Goal: Task Accomplishment & Management: Manage account settings

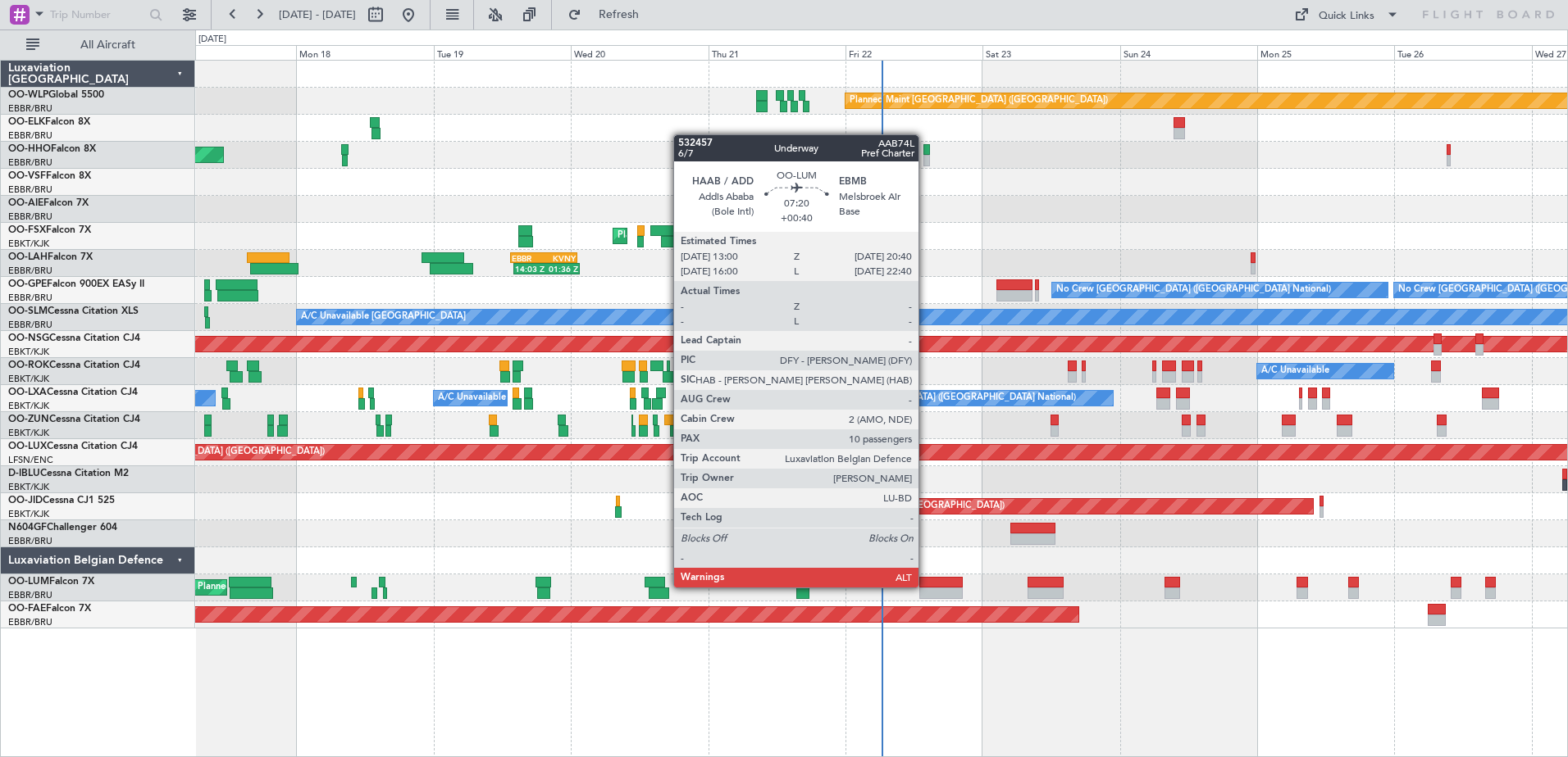
click at [927, 587] on div at bounding box center [941, 583] width 45 height 12
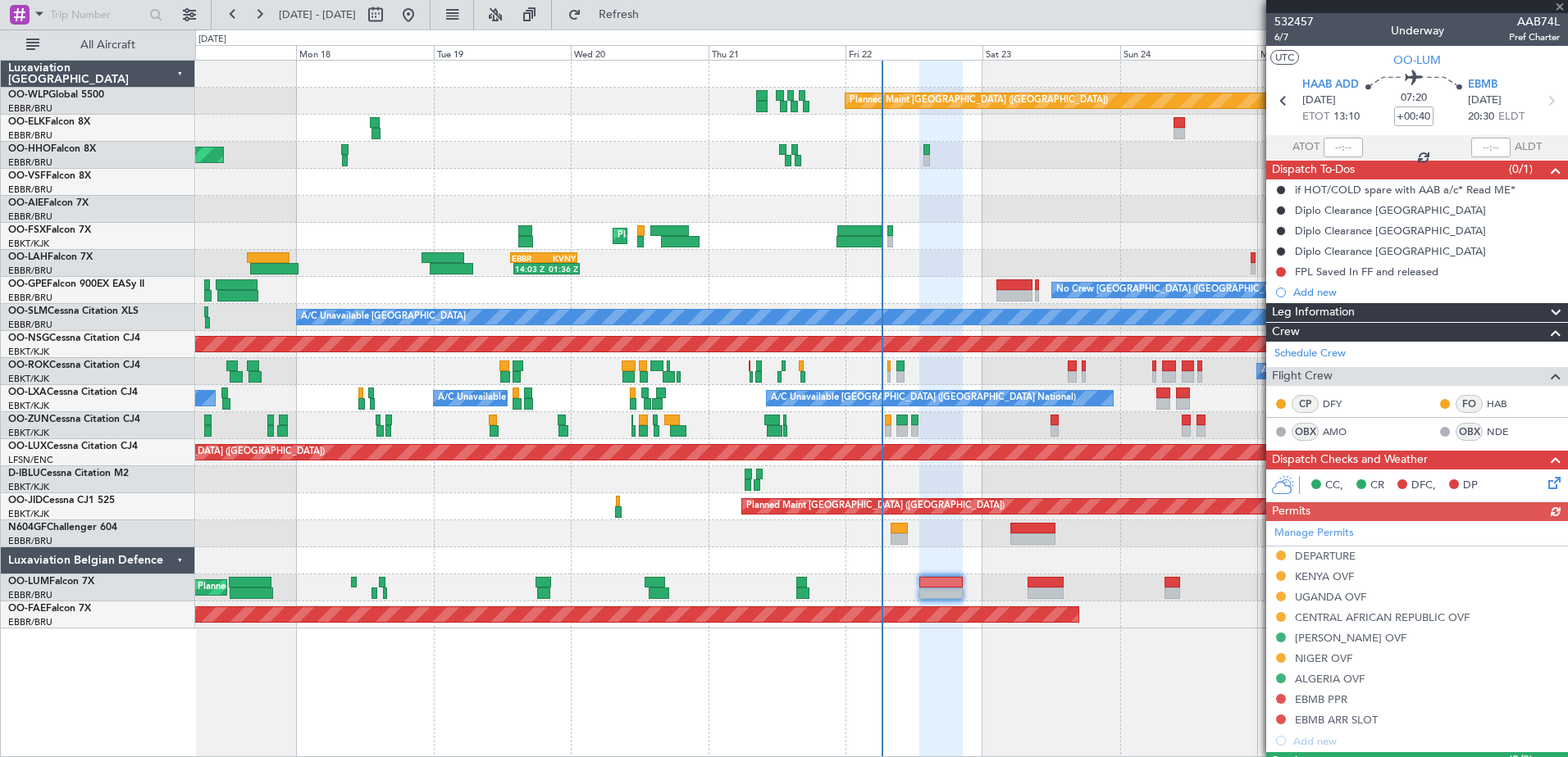
click at [1330, 92] on mat-tooltip-component "Addis Ababa (Bole Intl) Cat B" at bounding box center [1329, 120] width 126 height 57
click at [1333, 87] on span "HAAB ADD" at bounding box center [1330, 85] width 57 height 17
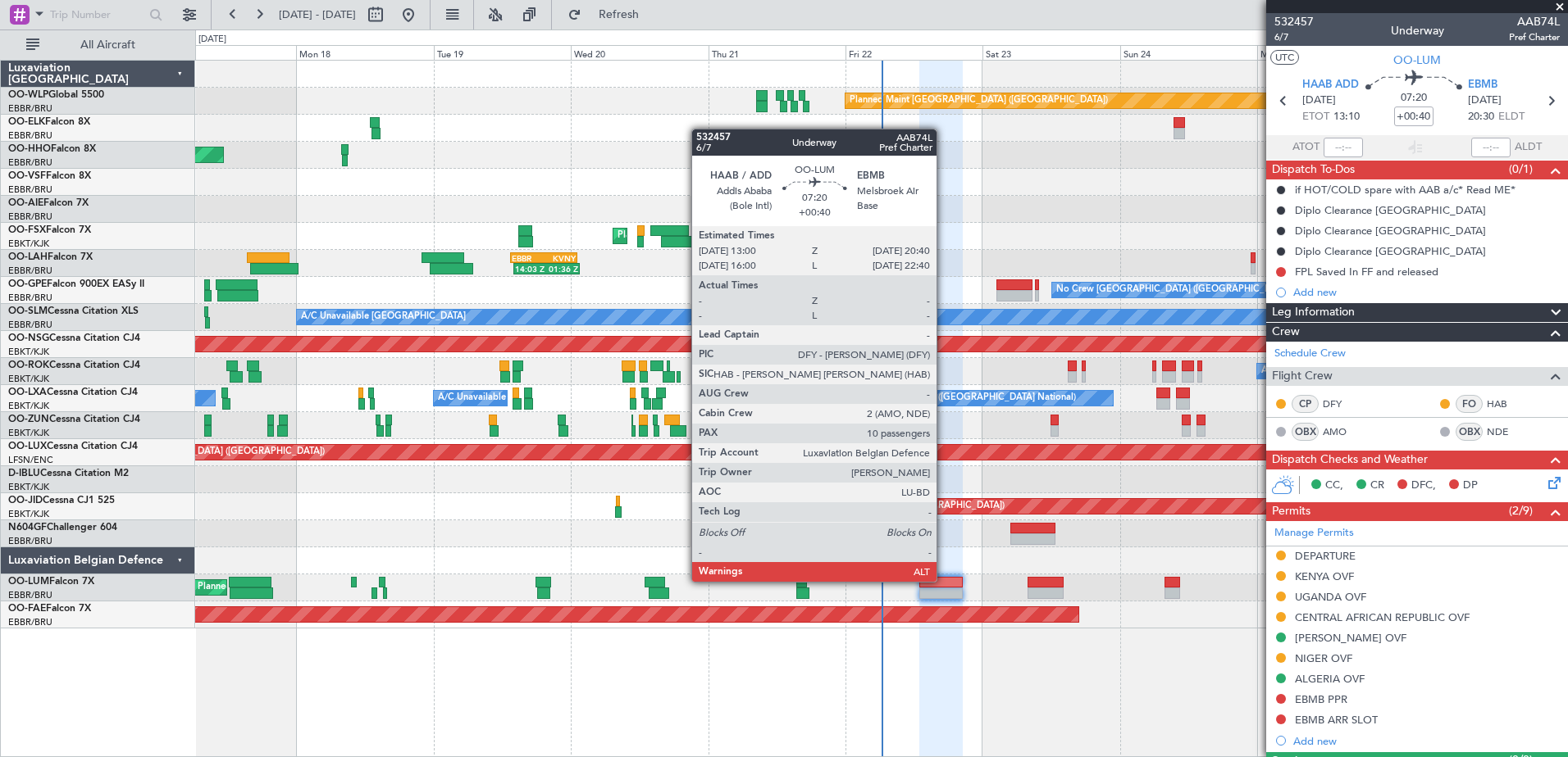
click at [944, 580] on div at bounding box center [941, 583] width 45 height 12
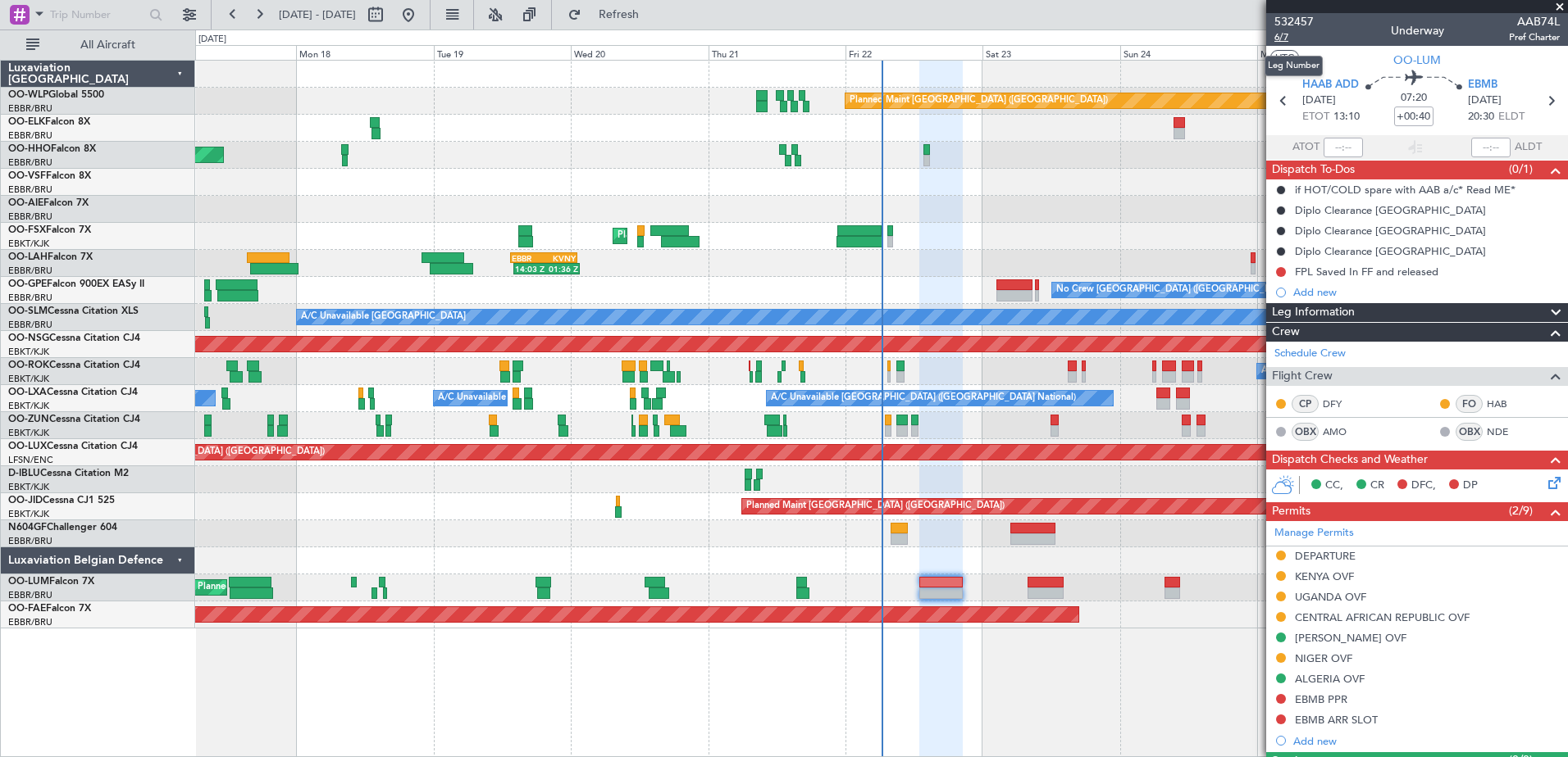
click at [1281, 37] on span "6/7" at bounding box center [1294, 38] width 40 height 14
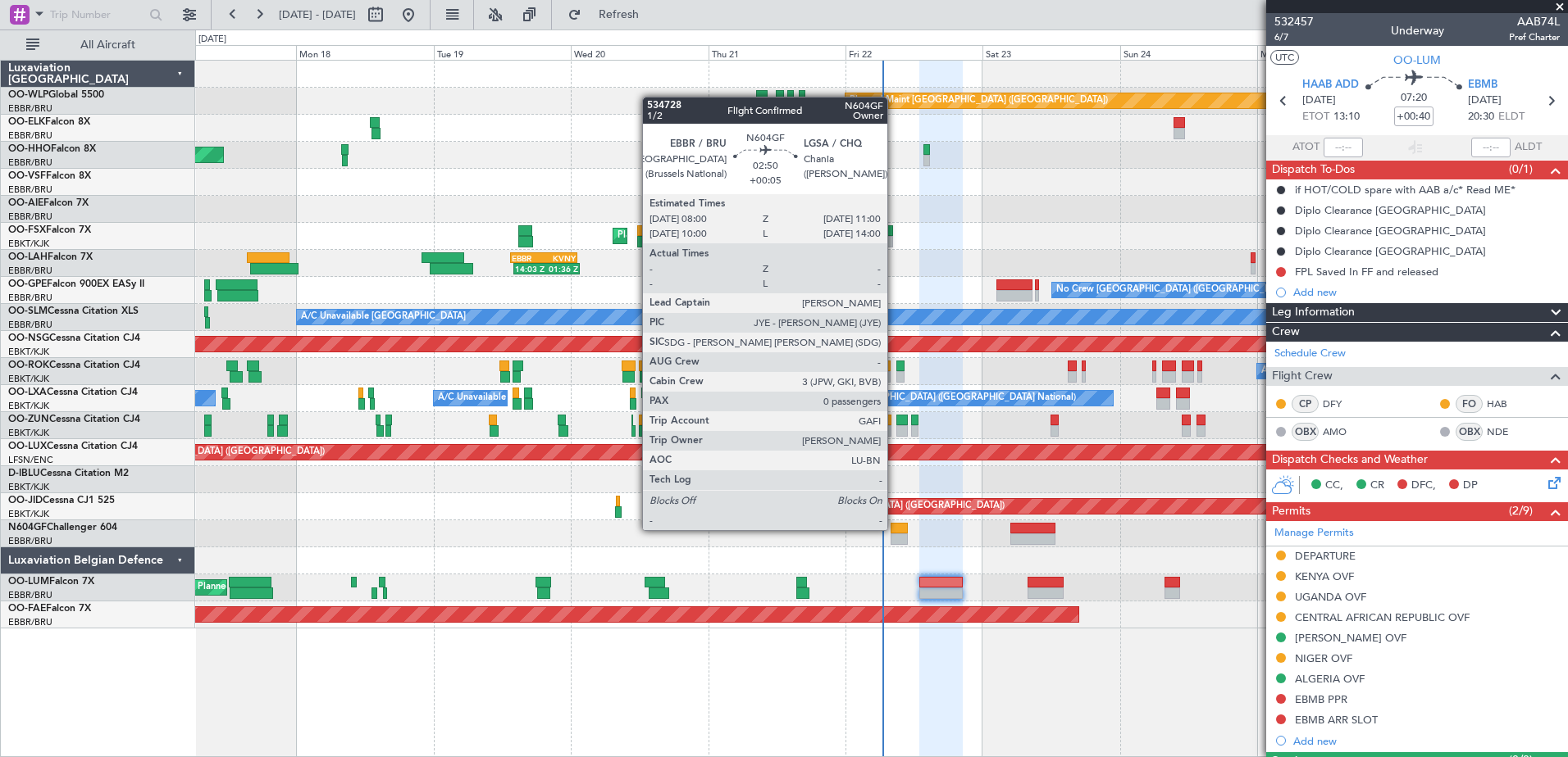
click at [894, 531] on div at bounding box center [898, 529] width 17 height 12
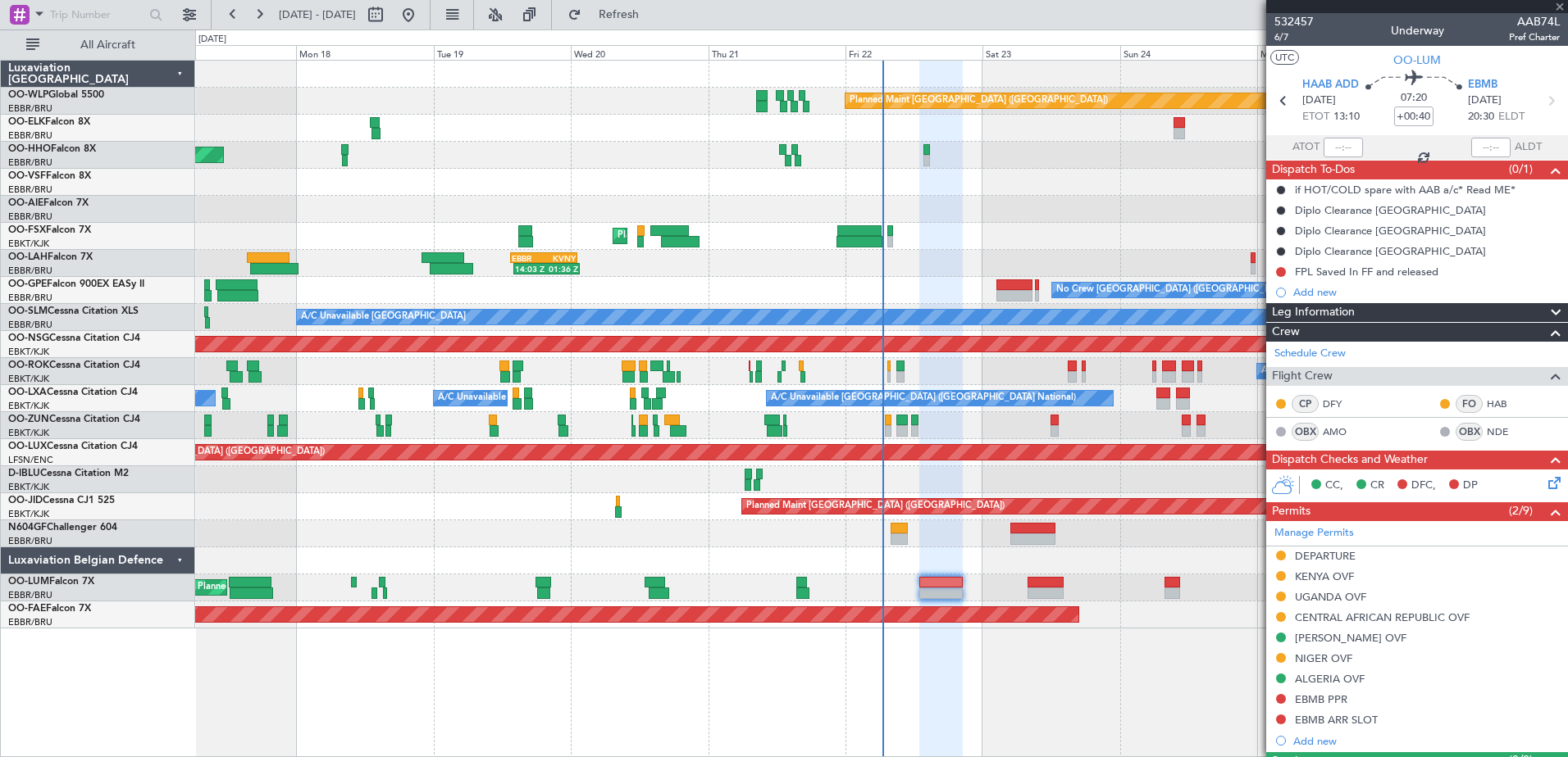
type input "+00:05"
type input "0"
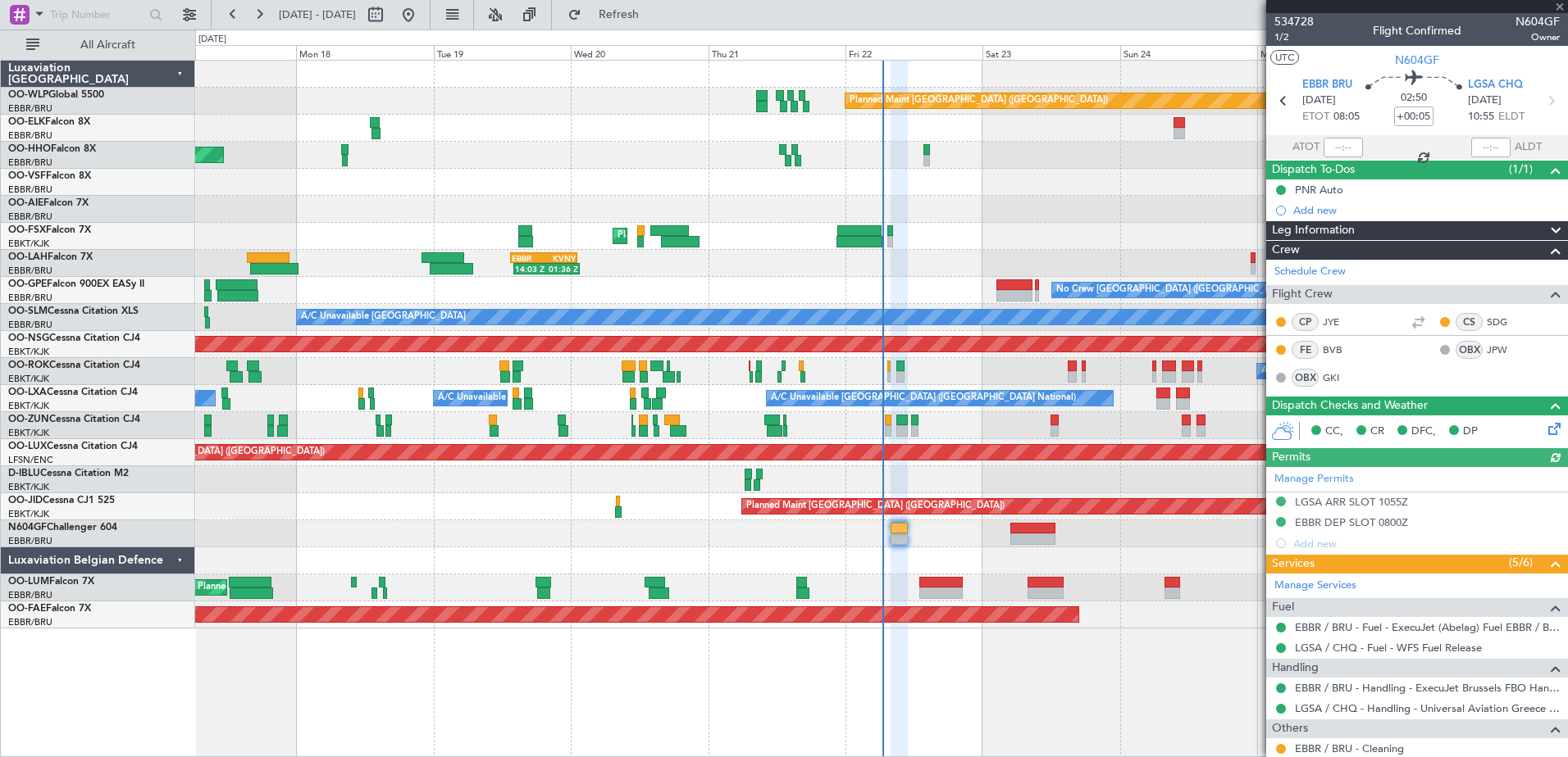
scroll to position [68, 0]
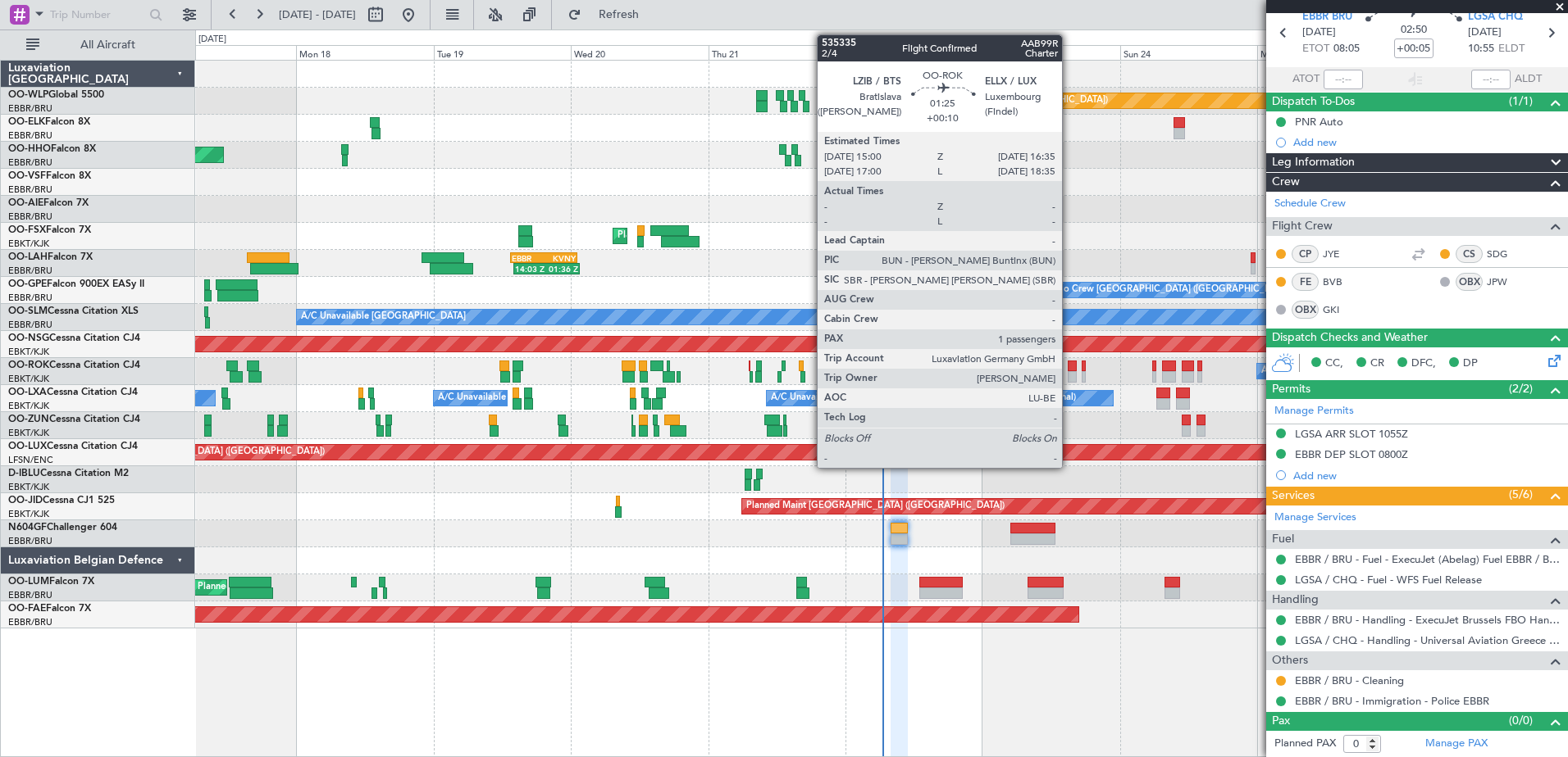
click at [1069, 368] on div at bounding box center [1073, 367] width 10 height 12
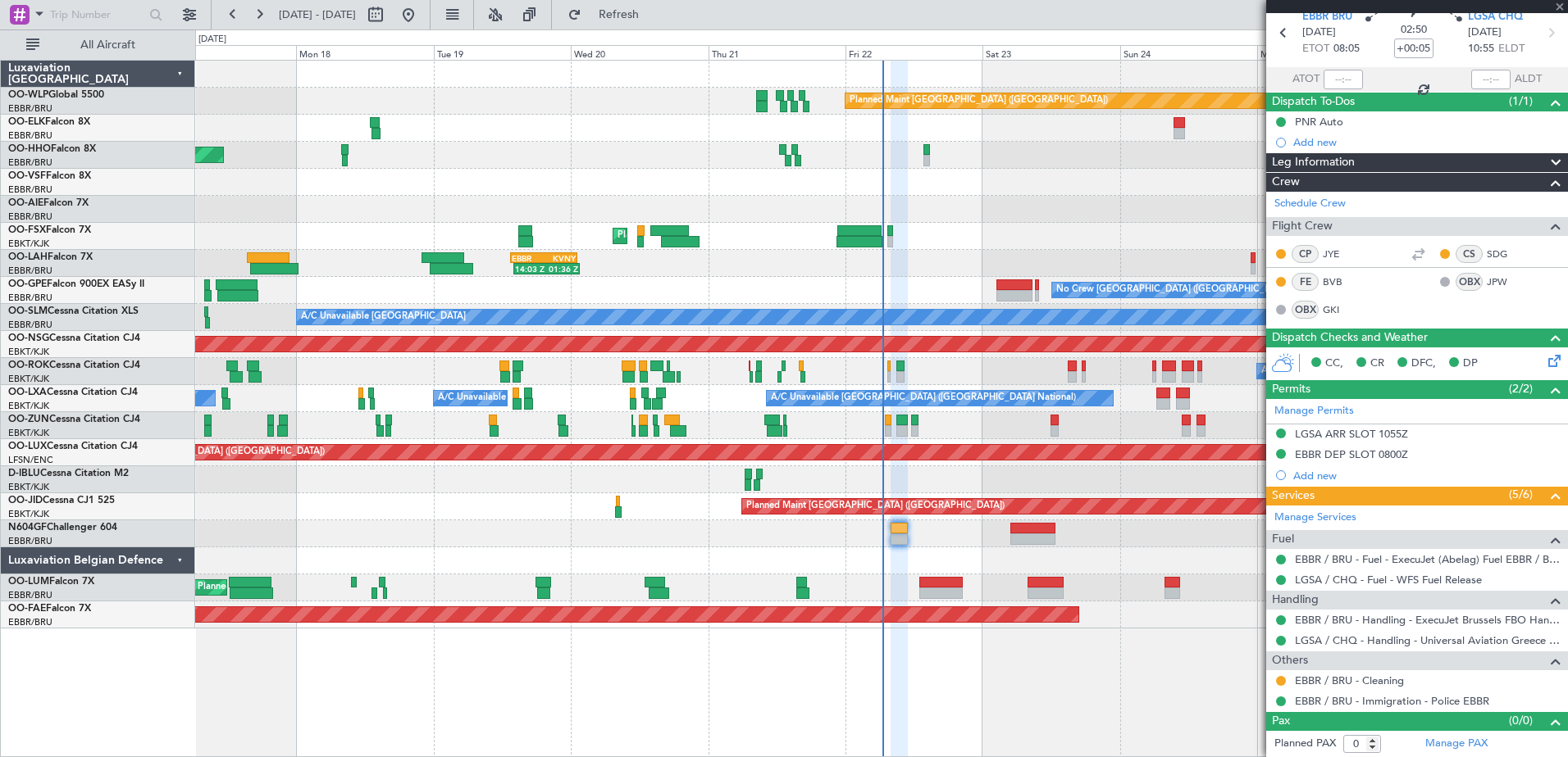
type input "+00:10"
type input "1"
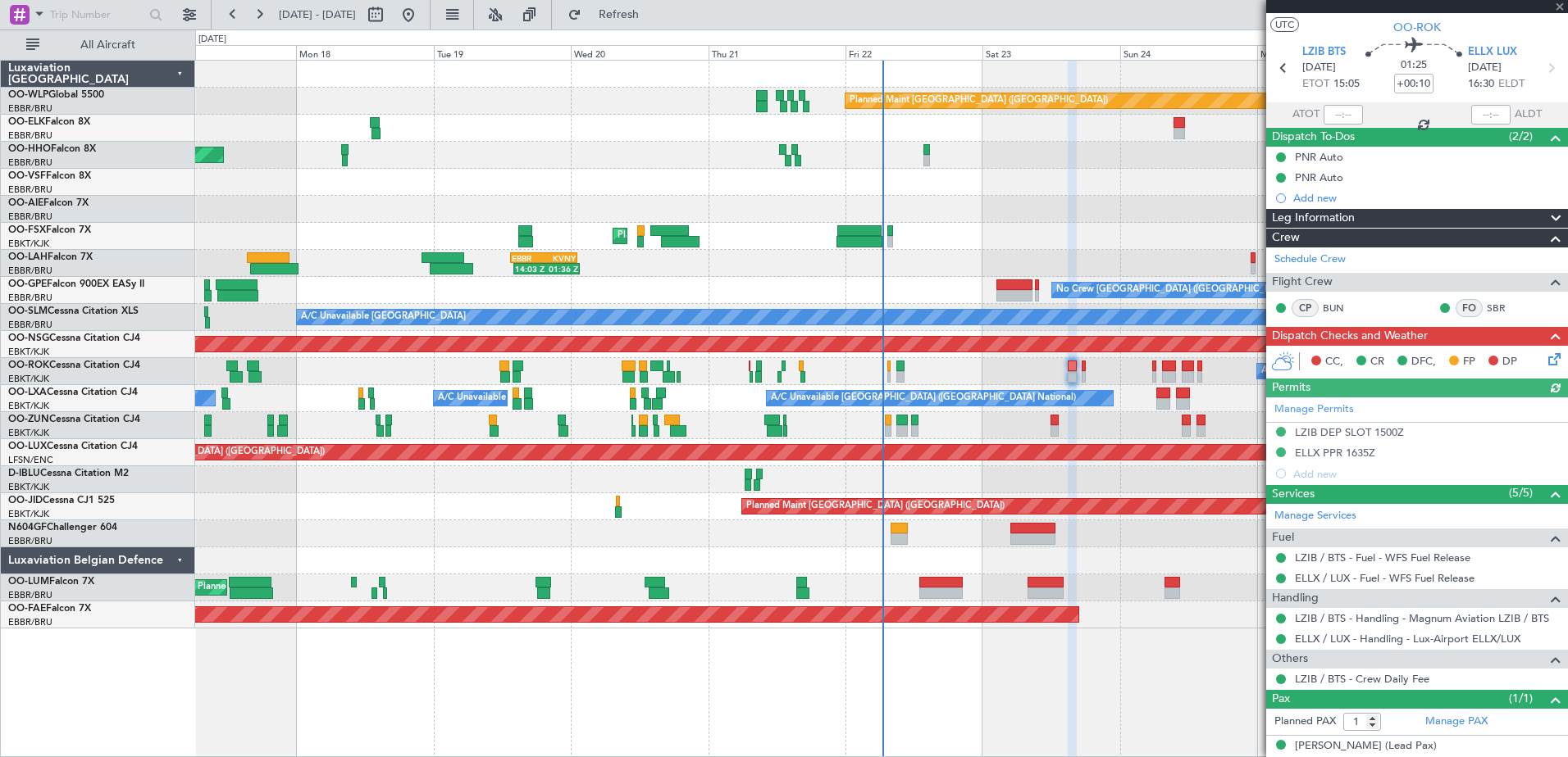
scroll to position [48, 0]
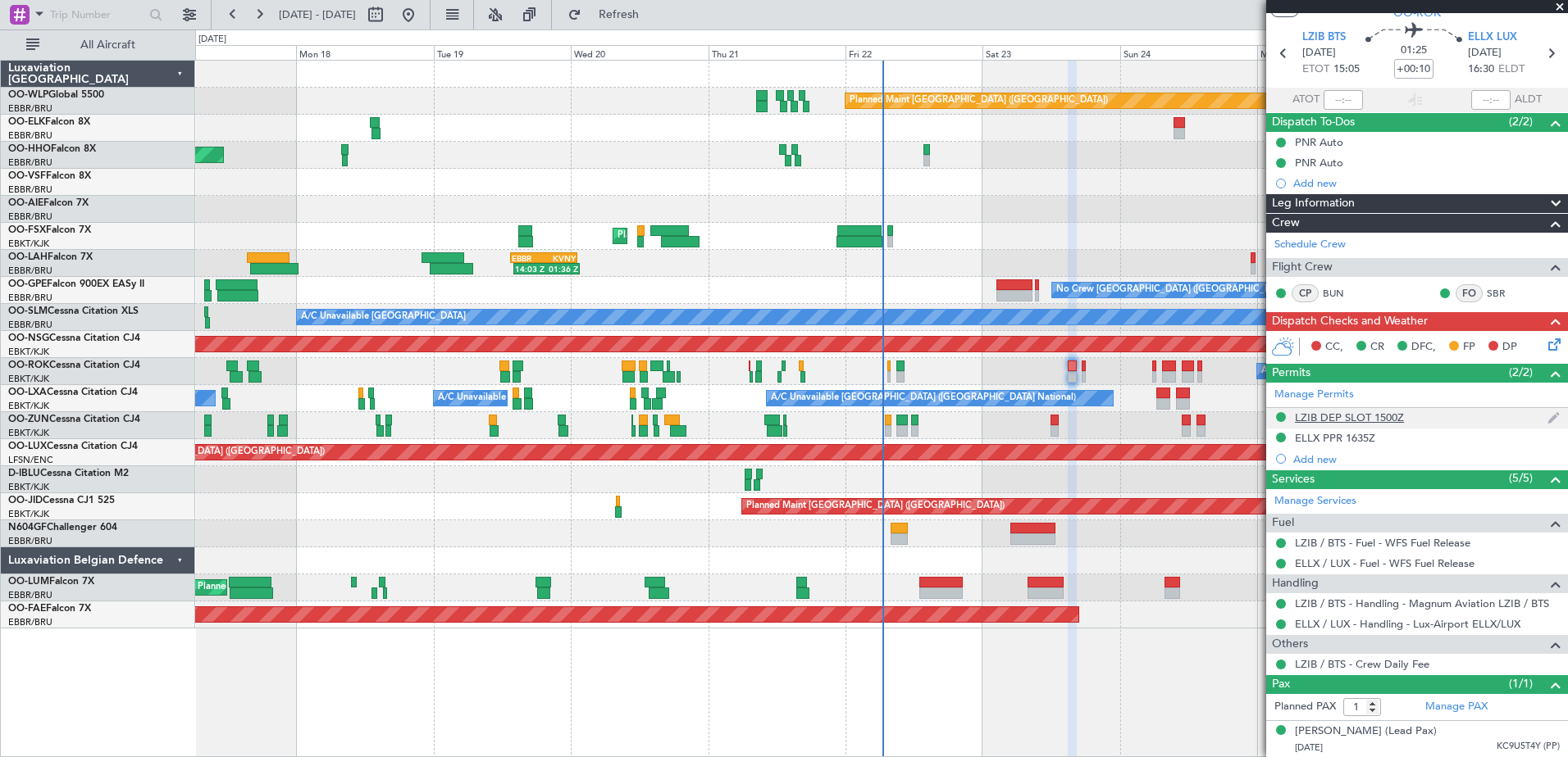
click at [1350, 418] on div "LZIB DEP SLOT 1500Z" at bounding box center [1350, 418] width 109 height 14
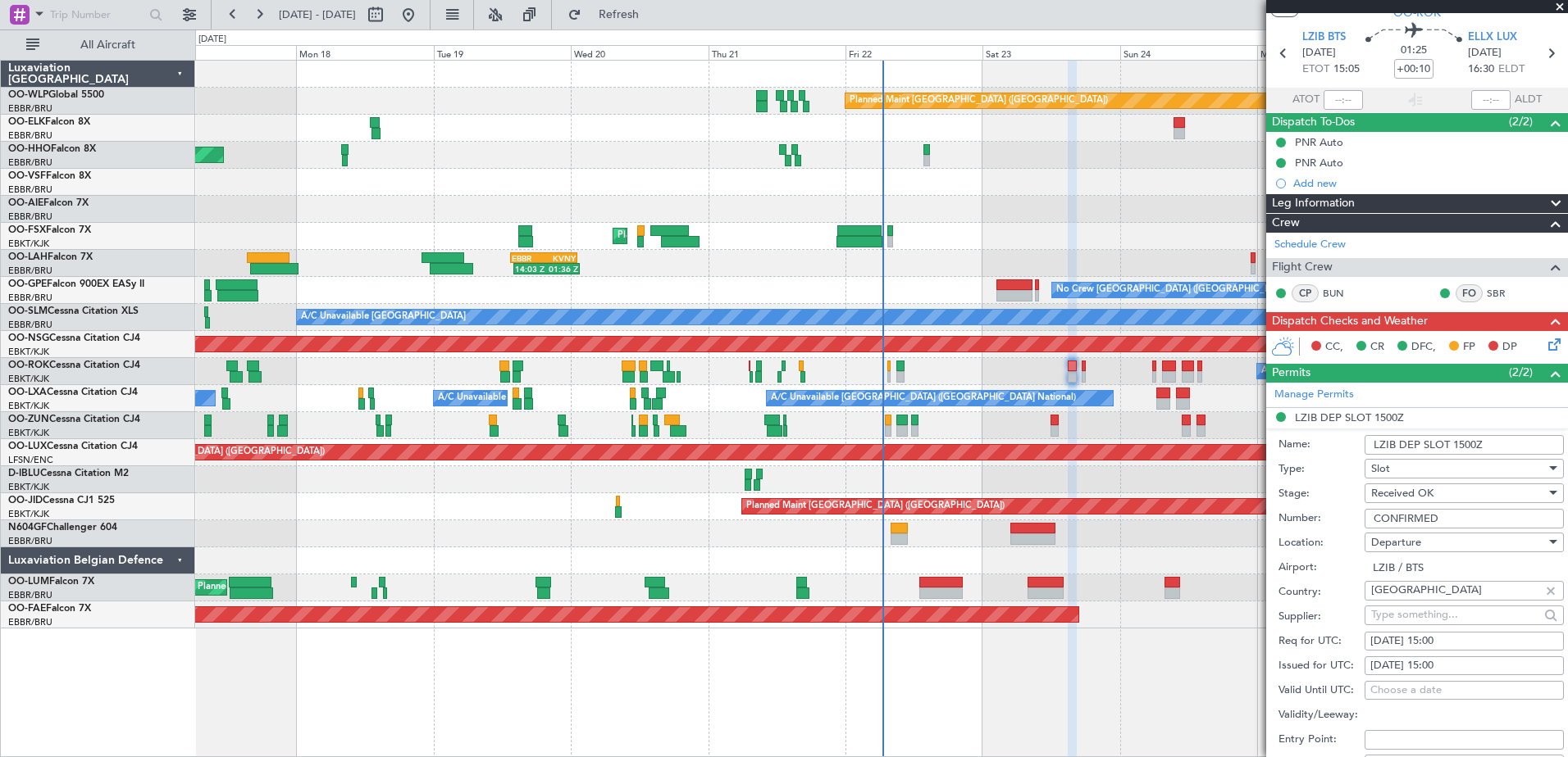
click at [1102, 375] on div "A/C Unavailable Owner Kortrijk-Wevelgem" at bounding box center [881, 371] width 1372 height 27
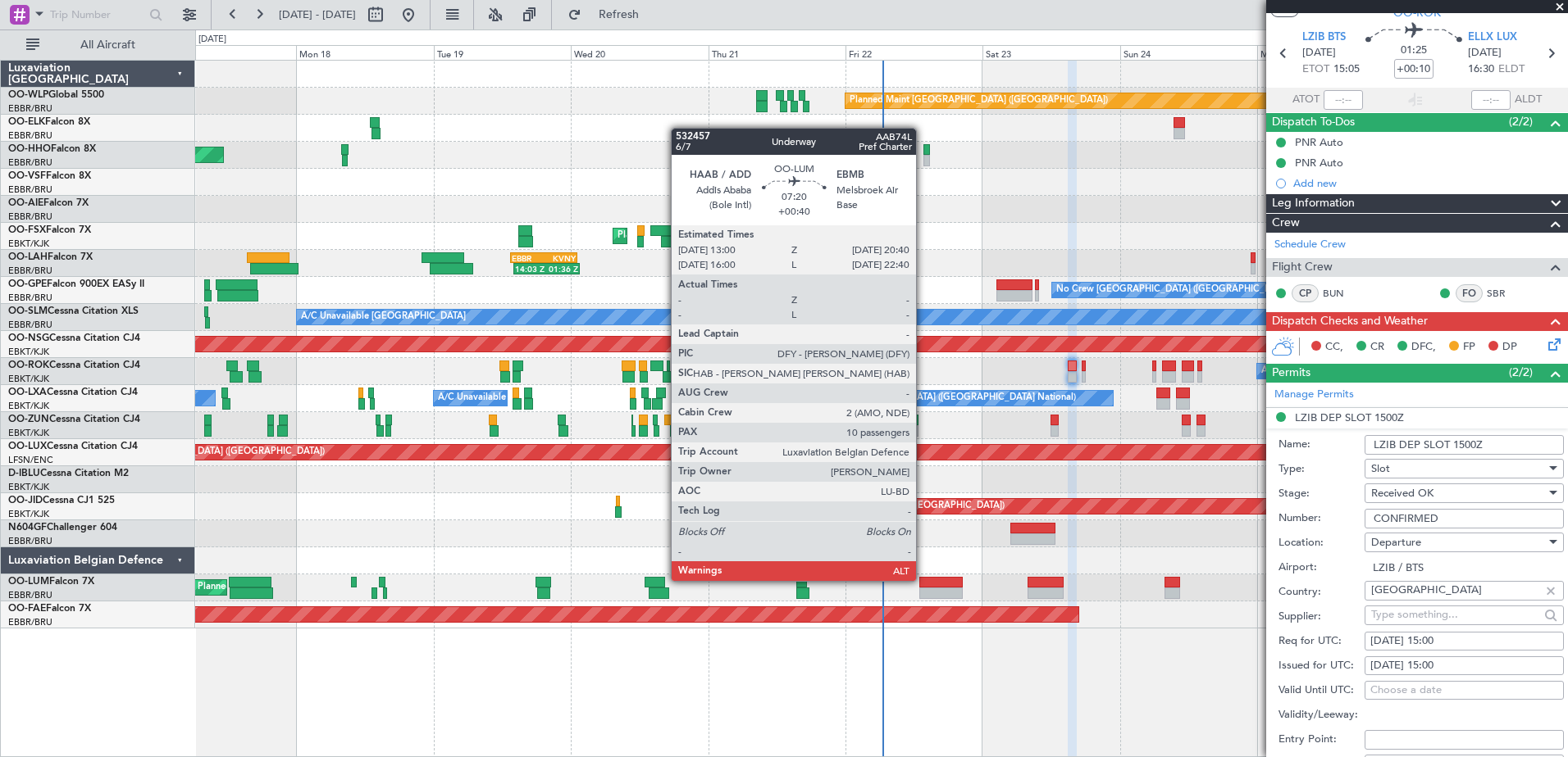
click at [923, 579] on div at bounding box center [941, 583] width 45 height 12
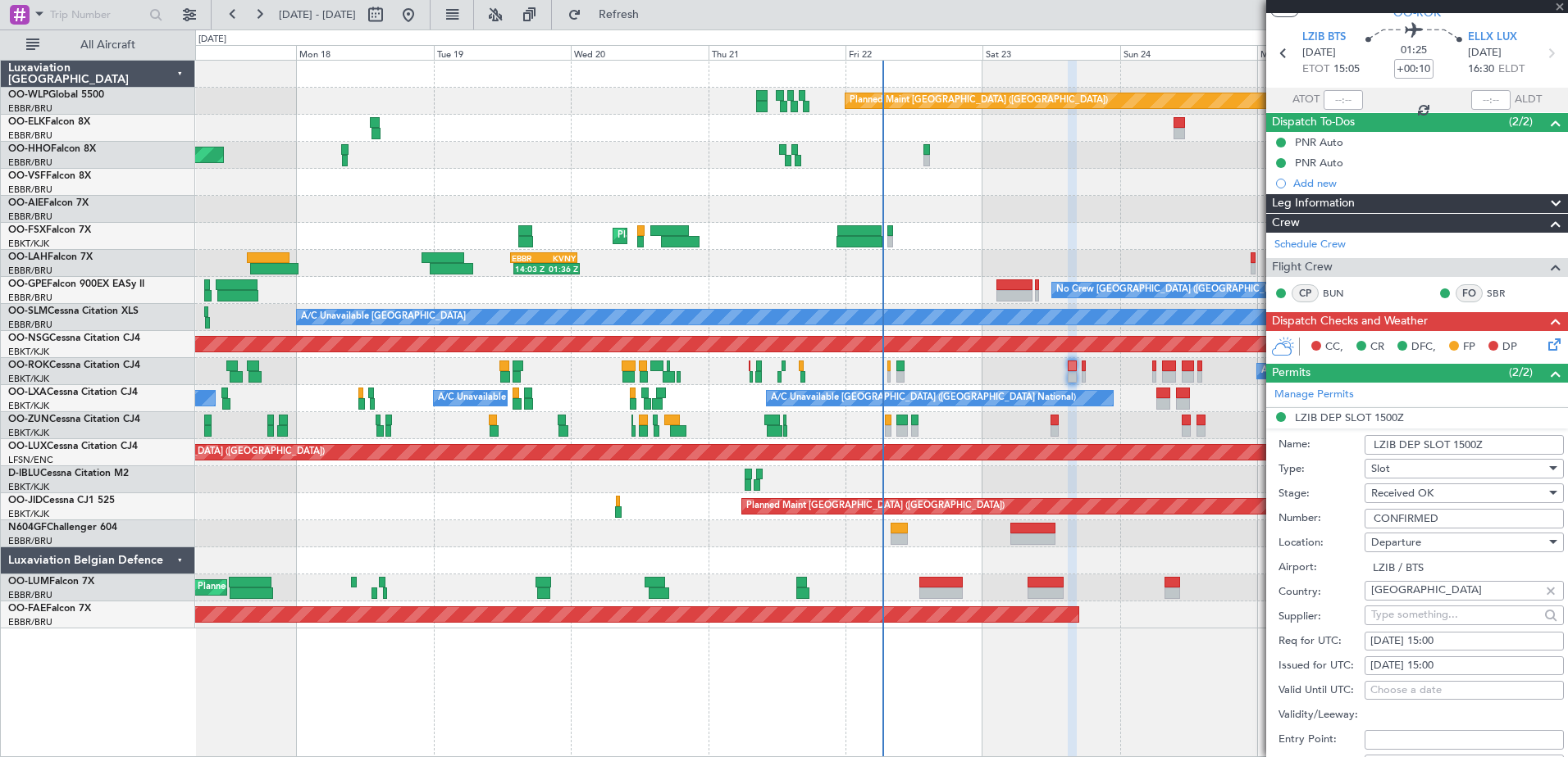
type input "+00:40"
type input "10"
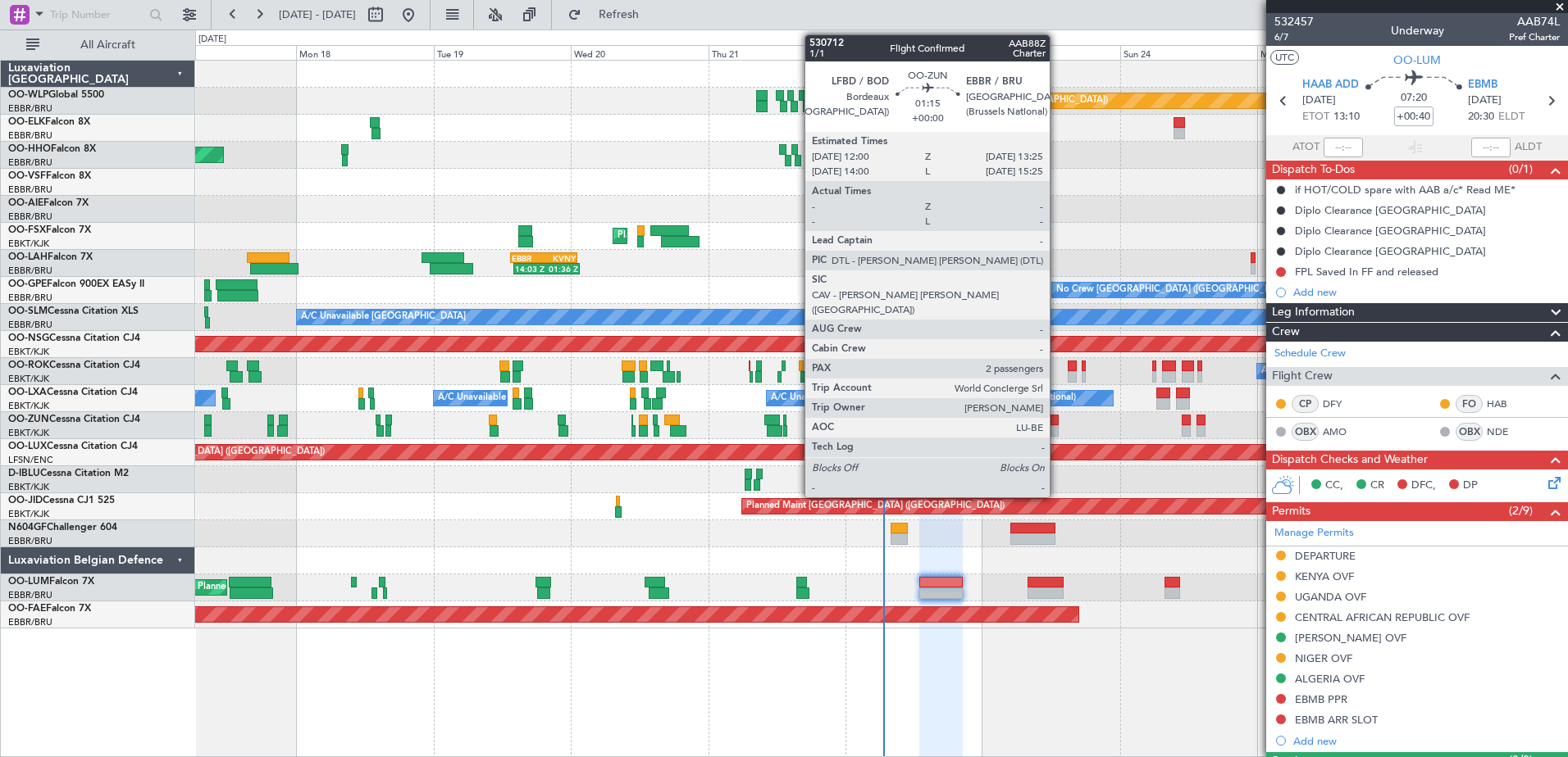
click at [1056, 415] on div at bounding box center [1054, 421] width 8 height 12
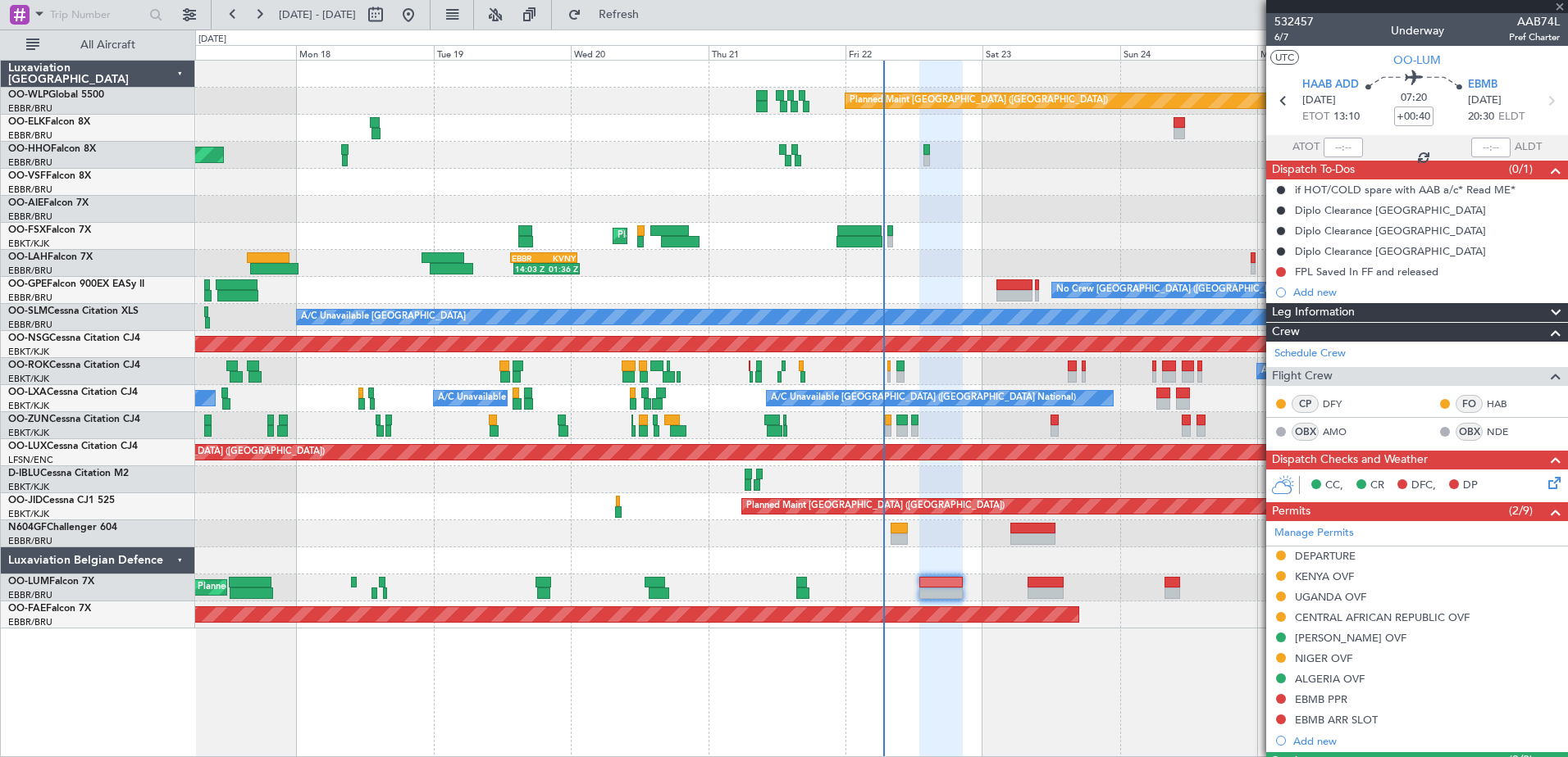
type input "2"
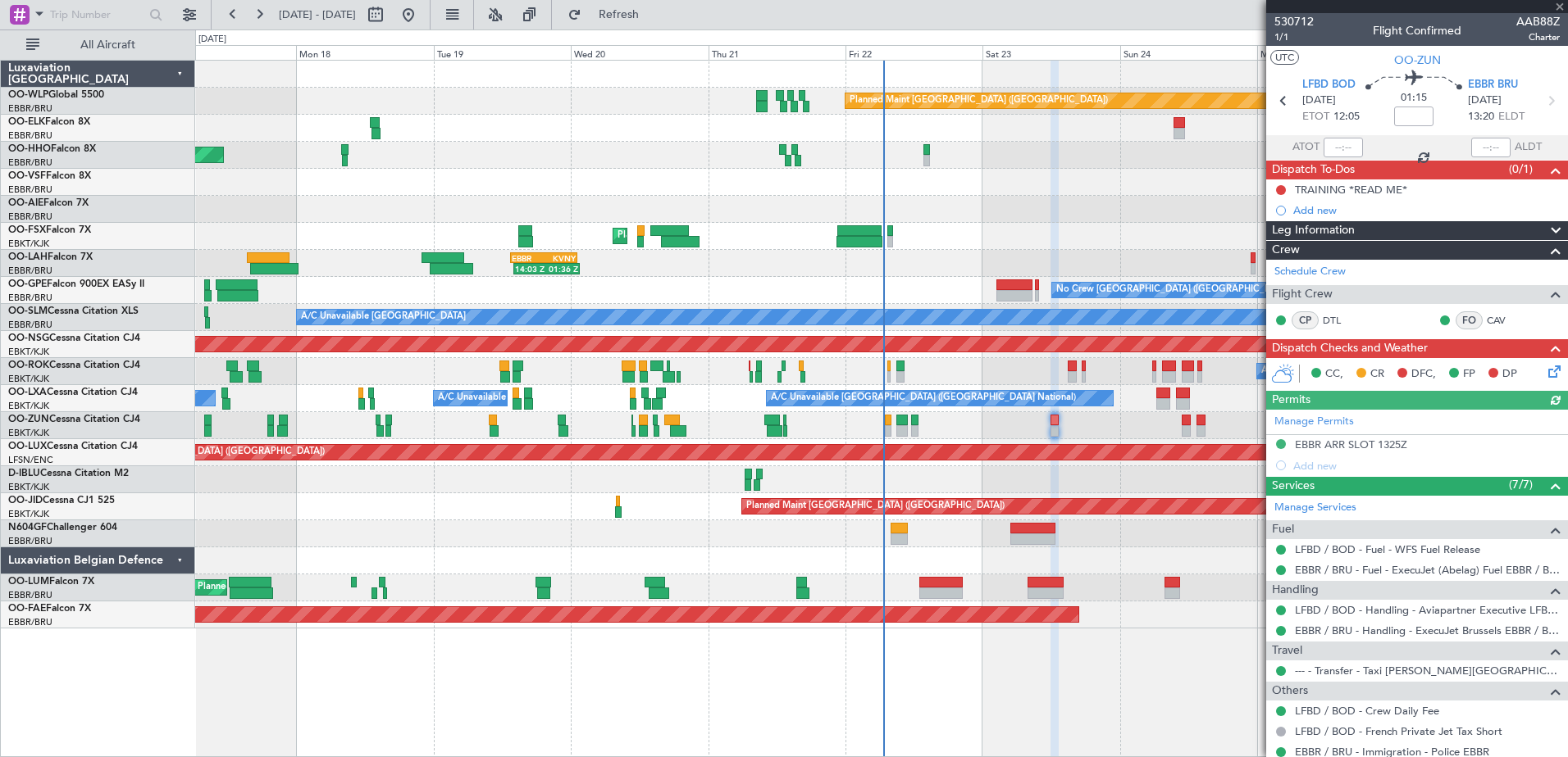
click at [1545, 375] on icon at bounding box center [1551, 368] width 13 height 13
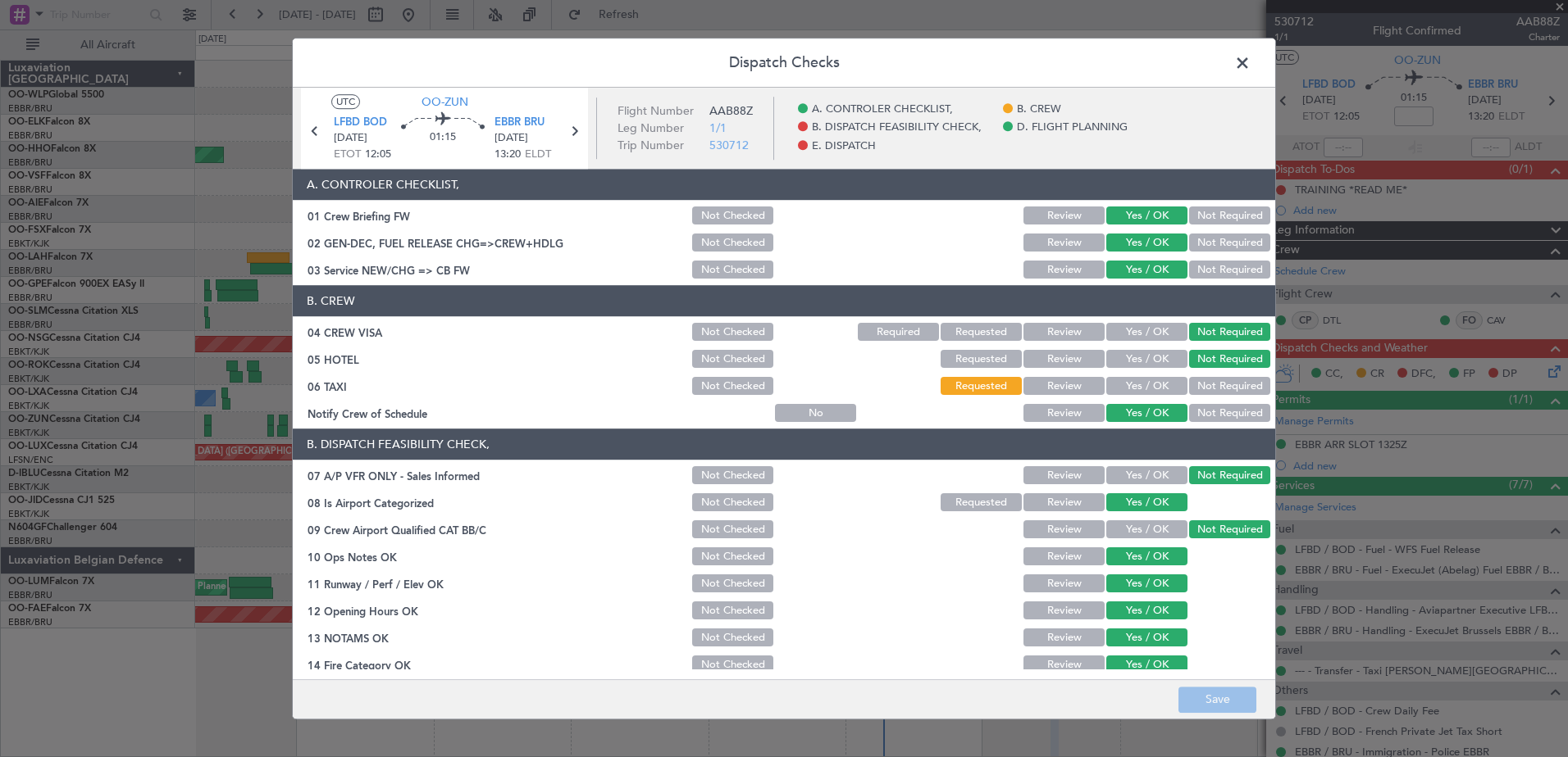
click at [1250, 63] on span at bounding box center [1250, 66] width 0 height 33
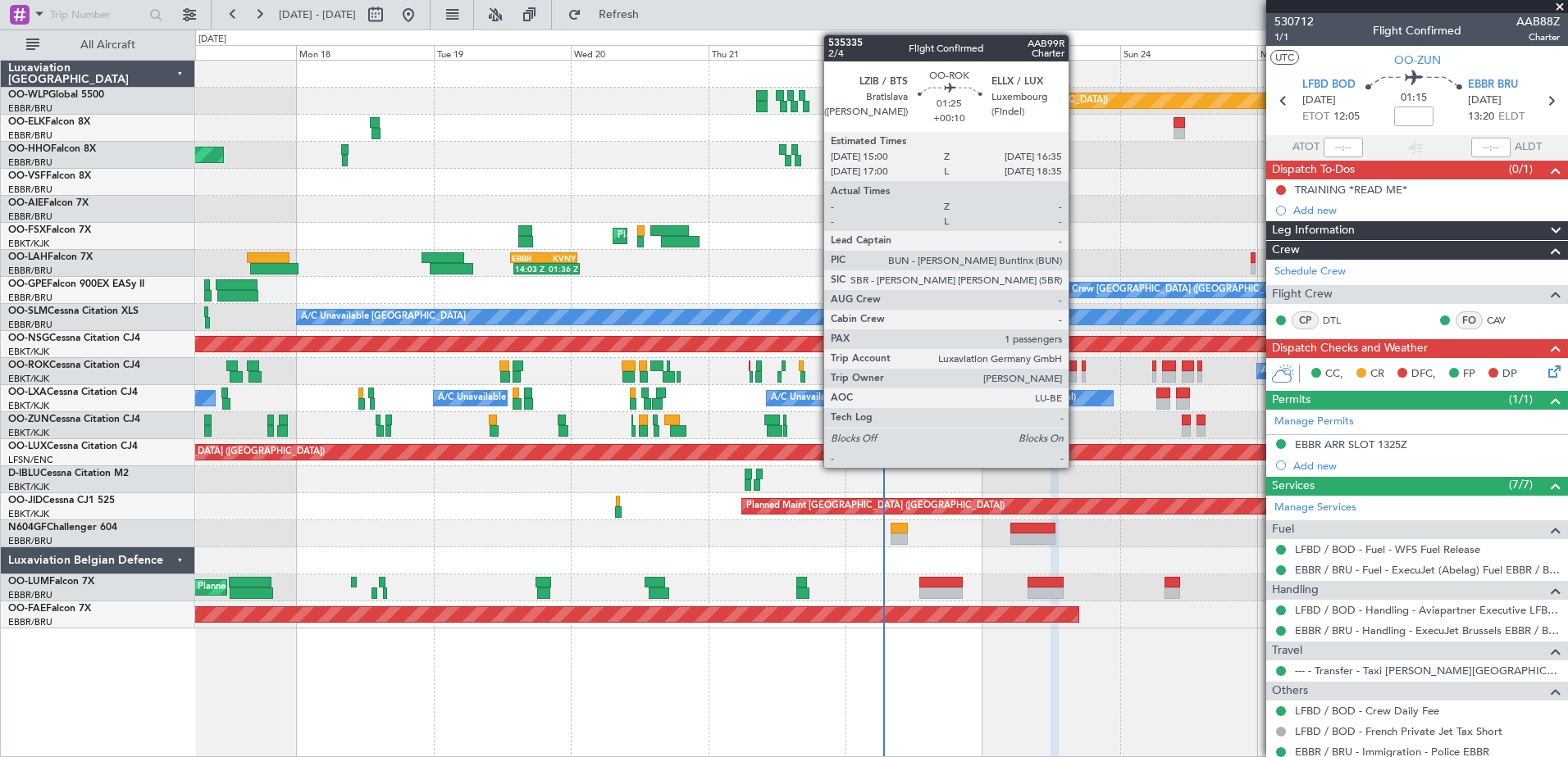
click at [1076, 371] on div at bounding box center [1073, 377] width 10 height 12
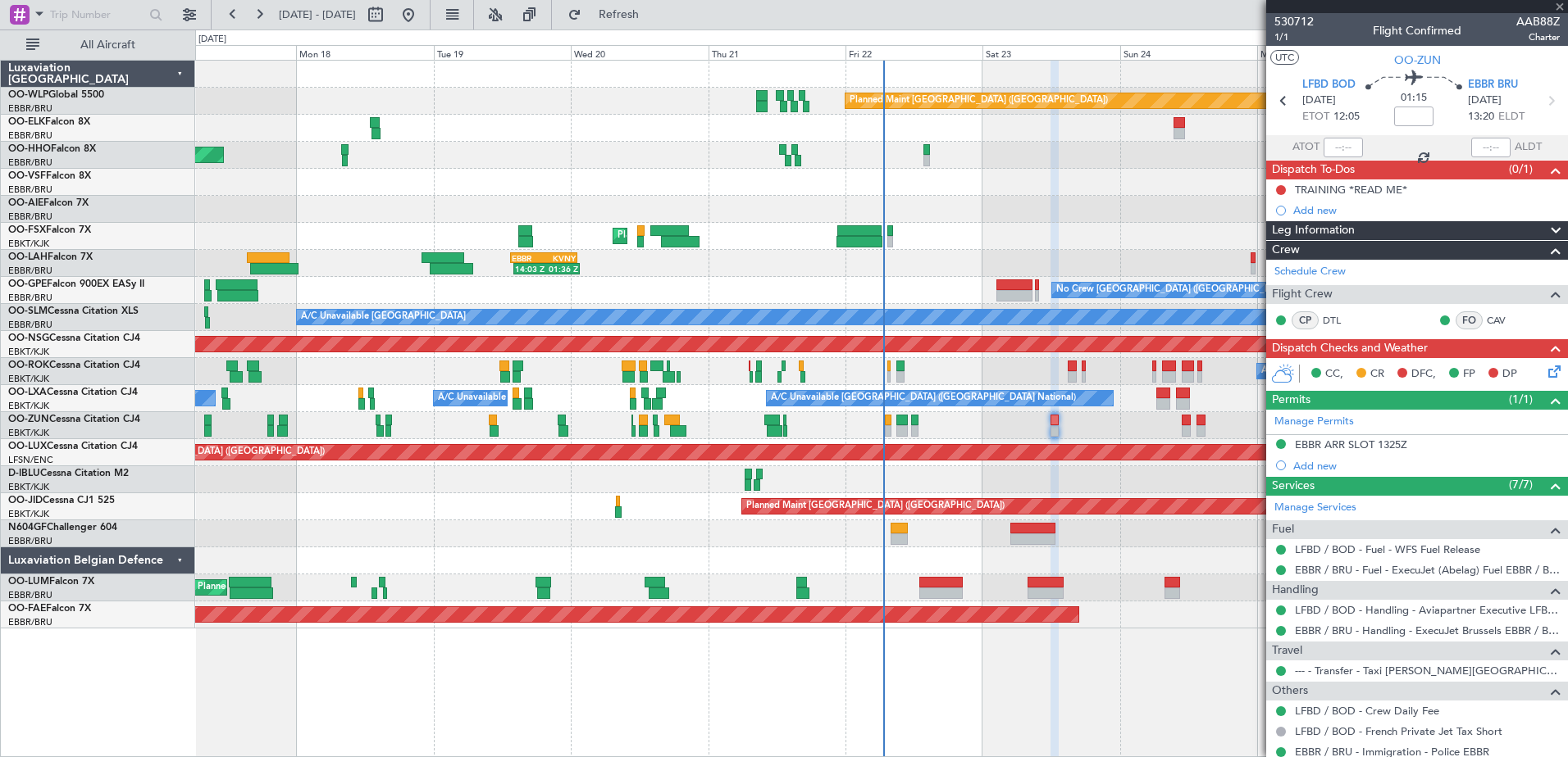
type input "+00:10"
type input "1"
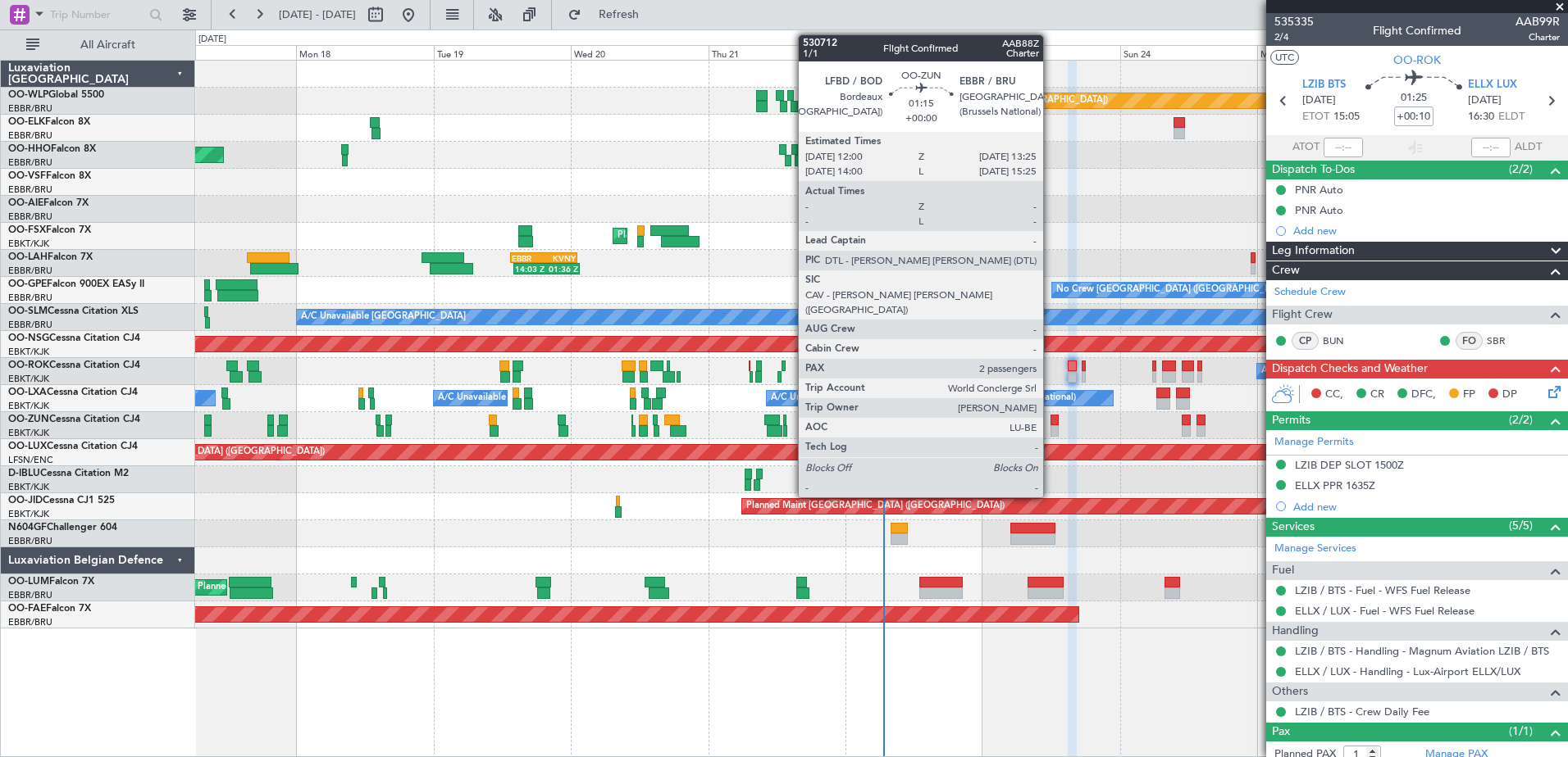
click at [1050, 420] on div at bounding box center [1054, 421] width 8 height 12
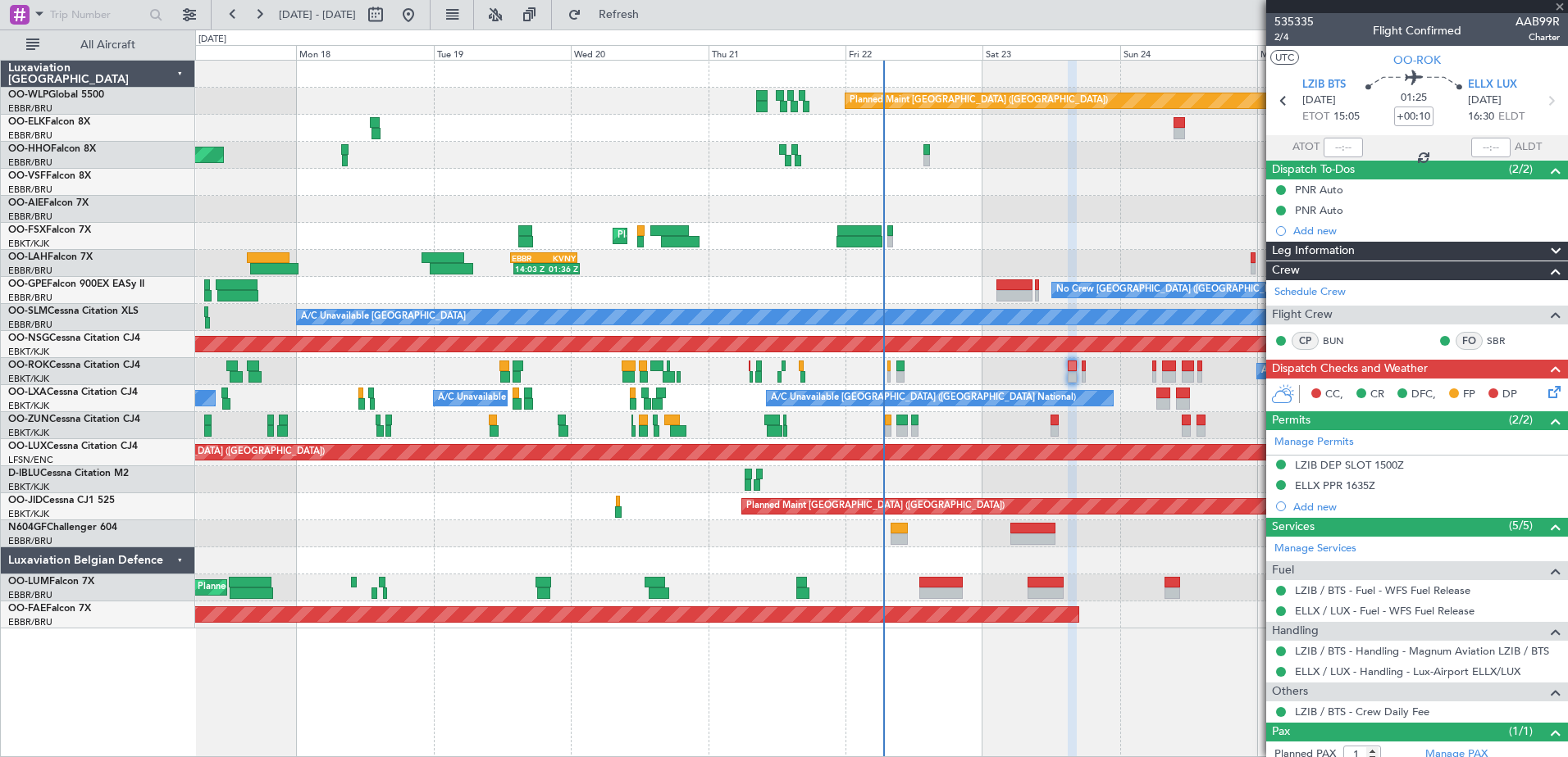
type input "2"
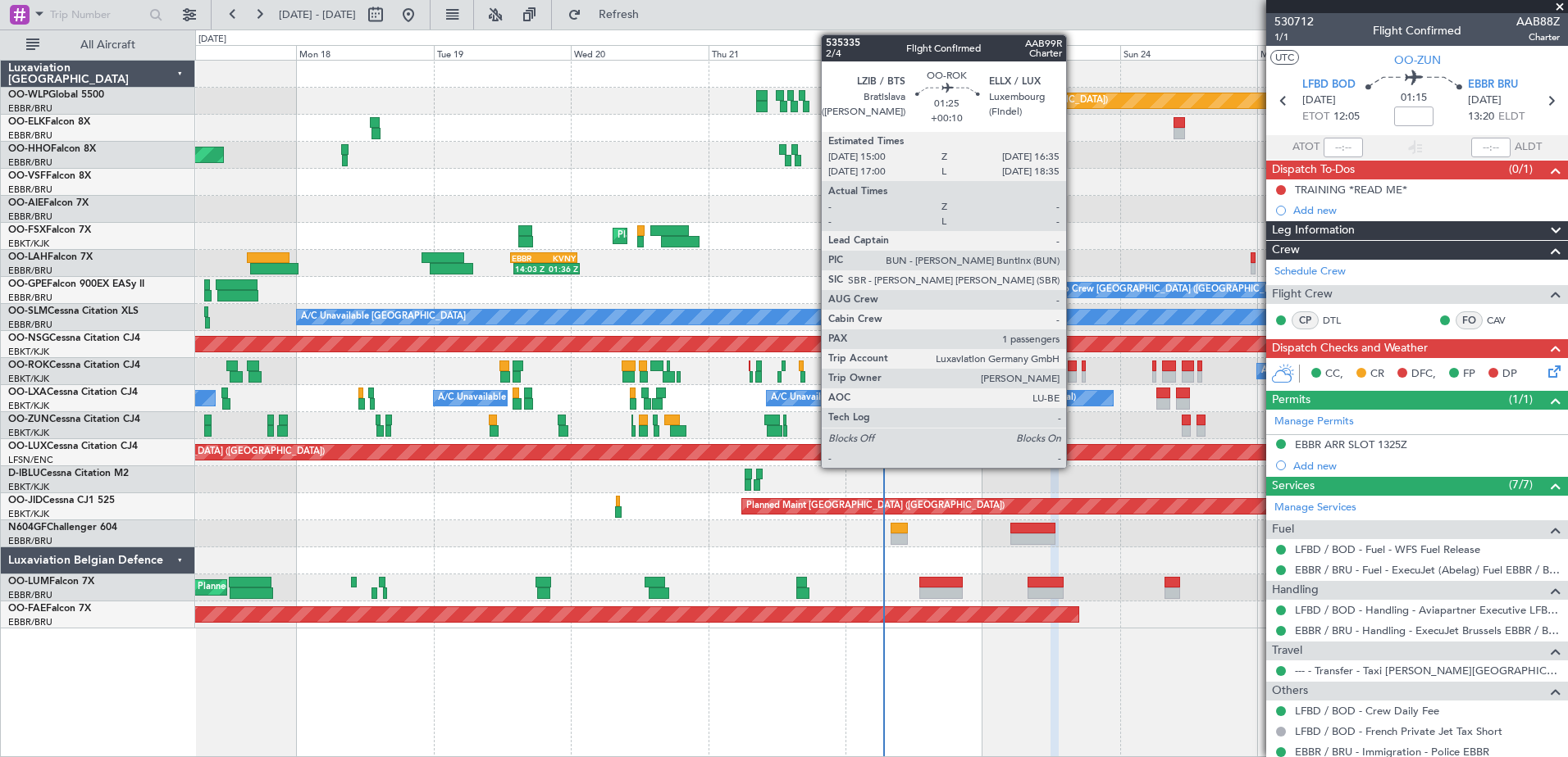
click at [1074, 379] on div at bounding box center [1073, 377] width 10 height 12
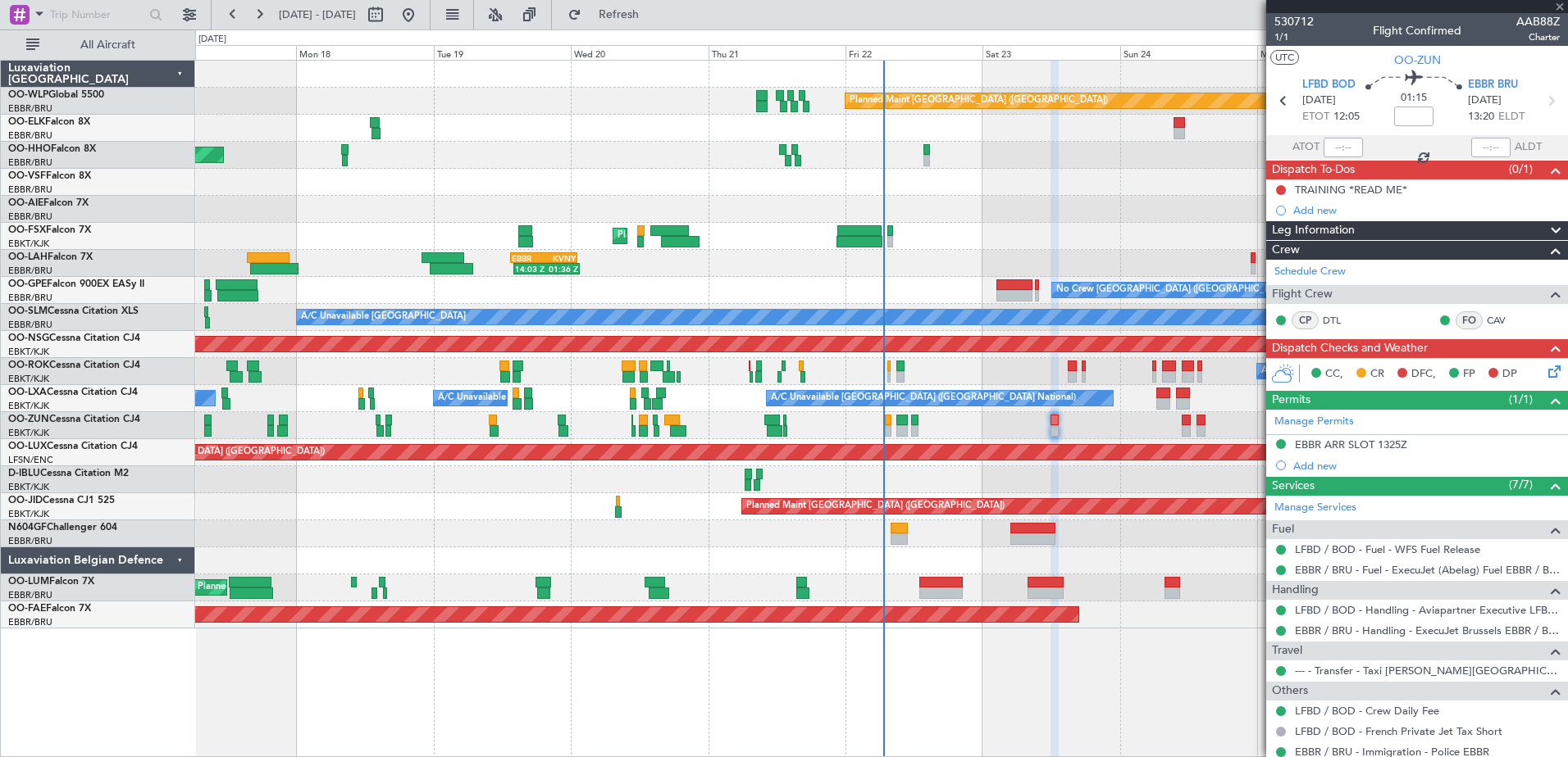
type input "+00:10"
type input "1"
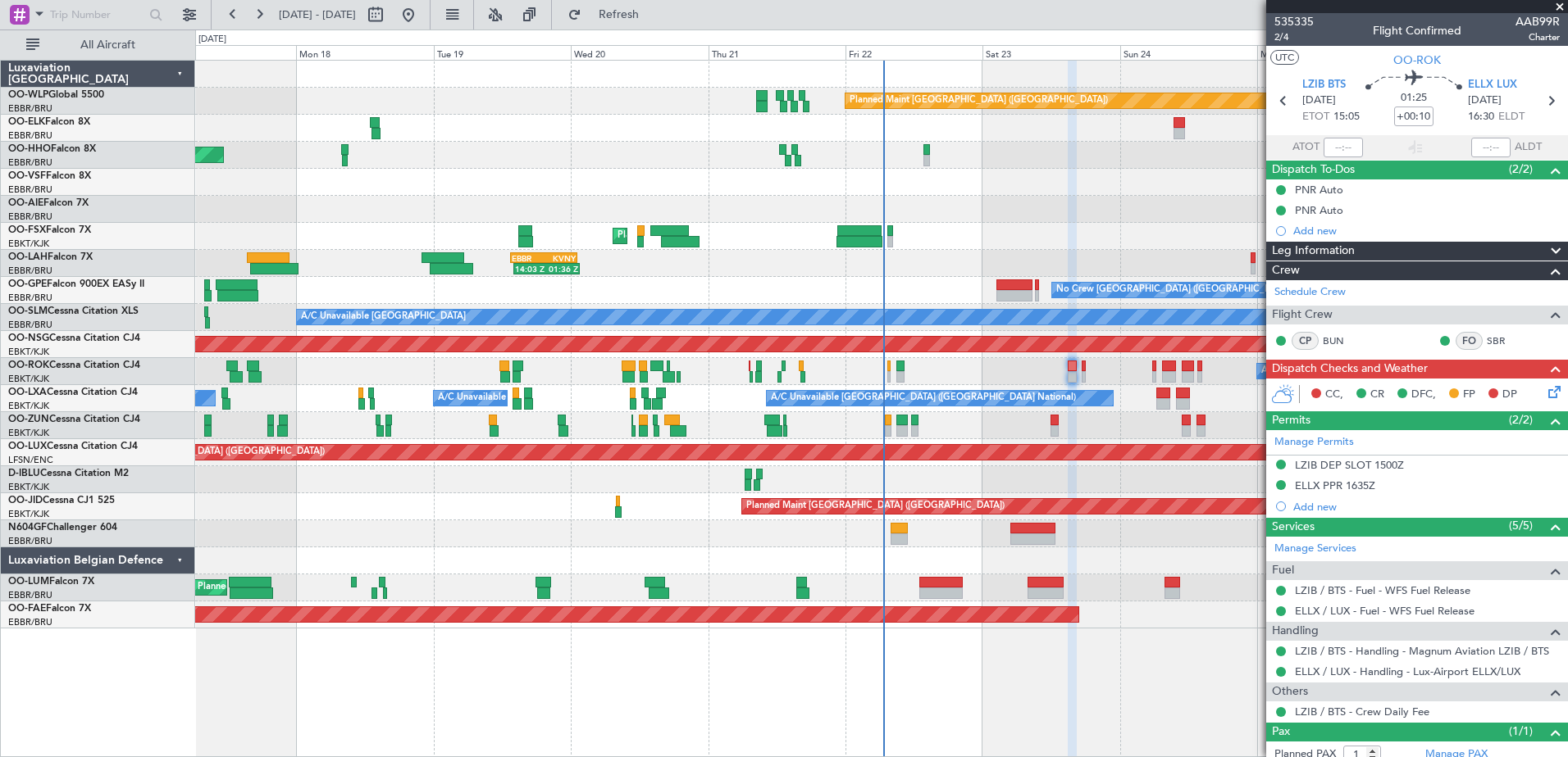
click at [1545, 389] on icon at bounding box center [1551, 389] width 13 height 13
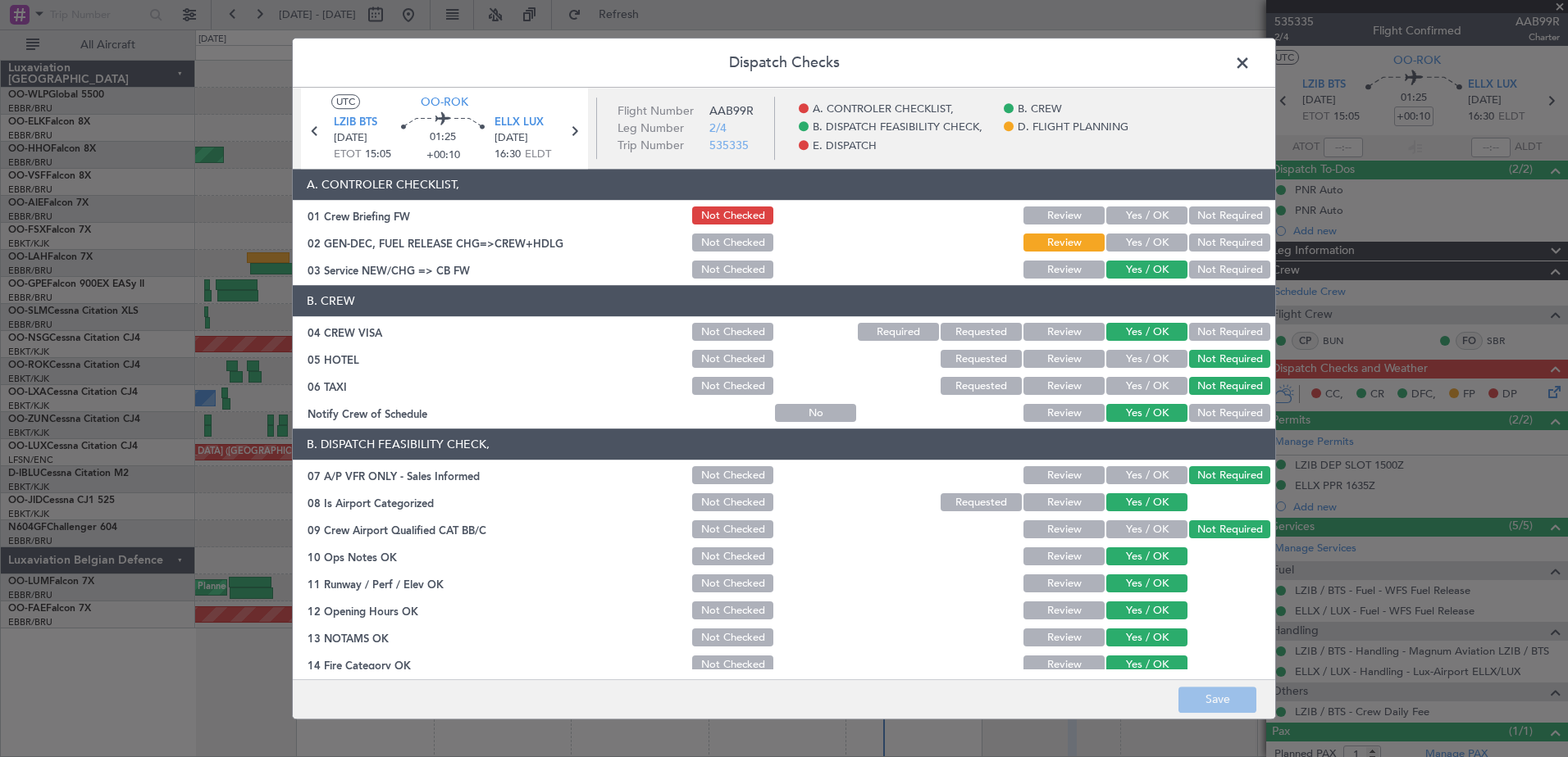
click at [1250, 57] on span at bounding box center [1250, 66] width 0 height 33
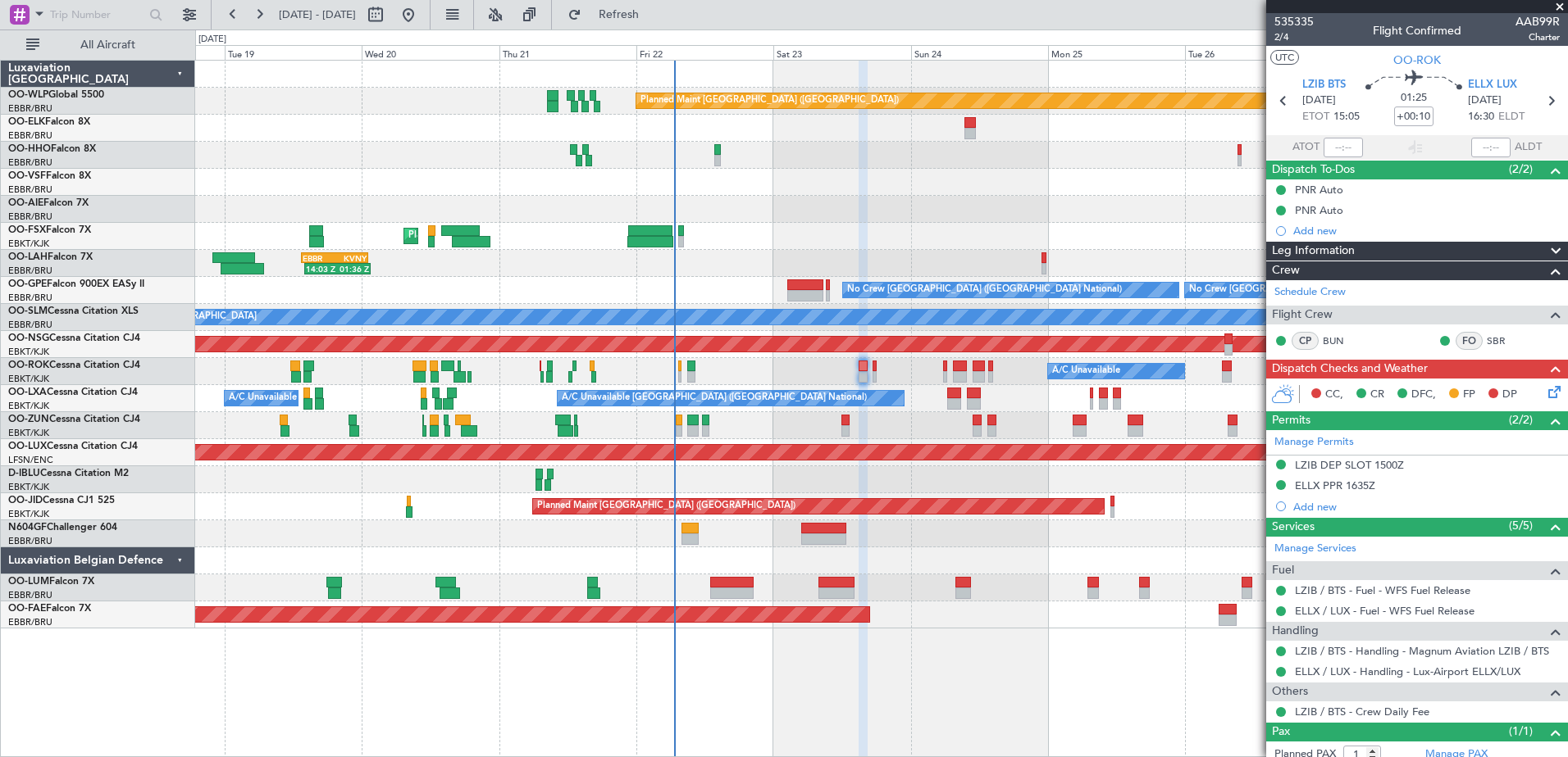
click at [942, 463] on div "Planned Maint Berlin (Brandenburg) AOG Maint Geneva (Cointrin) Planned Maint Ko…" at bounding box center [881, 344] width 1372 height 568
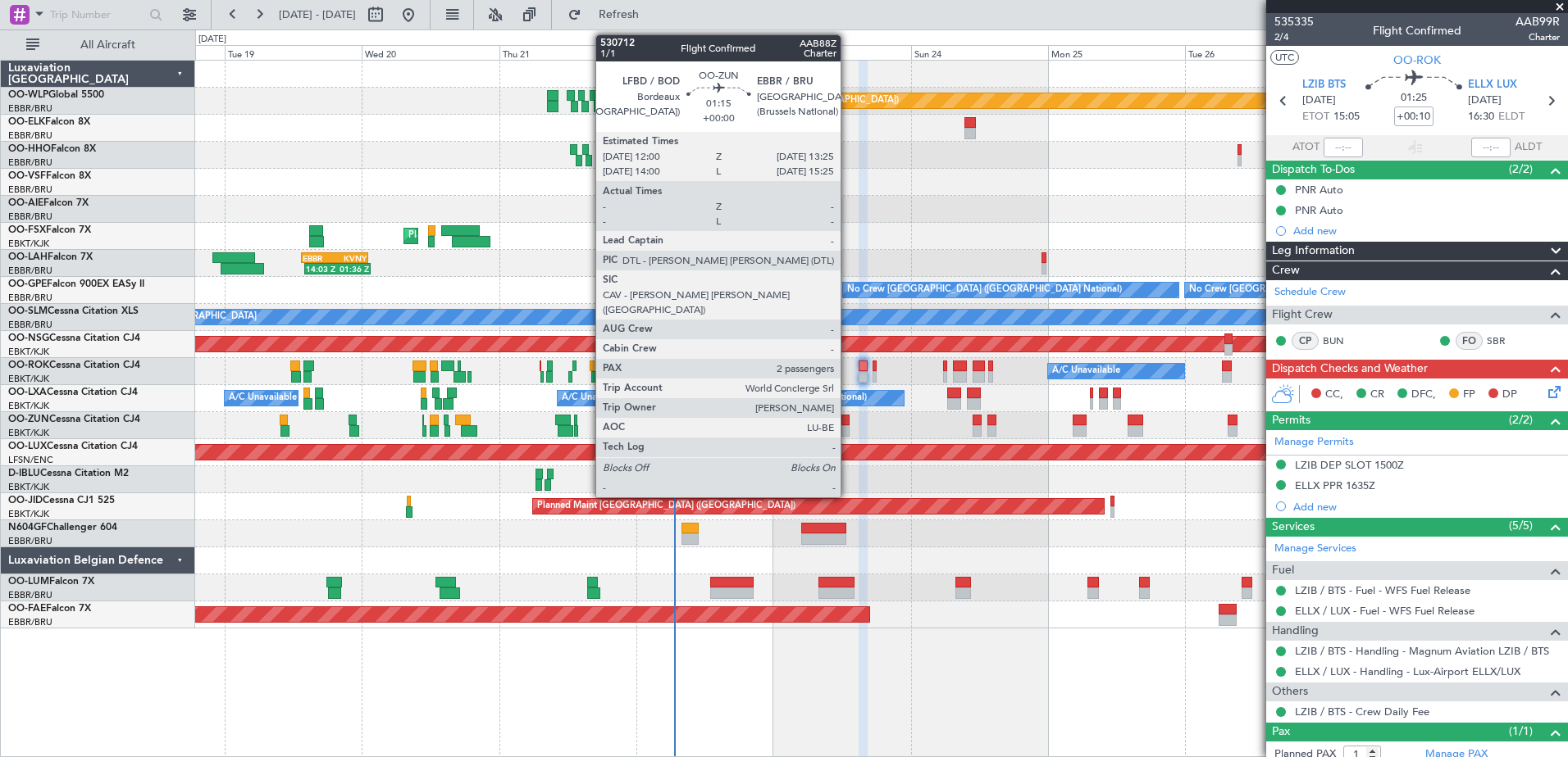
click at [848, 424] on div at bounding box center [846, 421] width 8 height 12
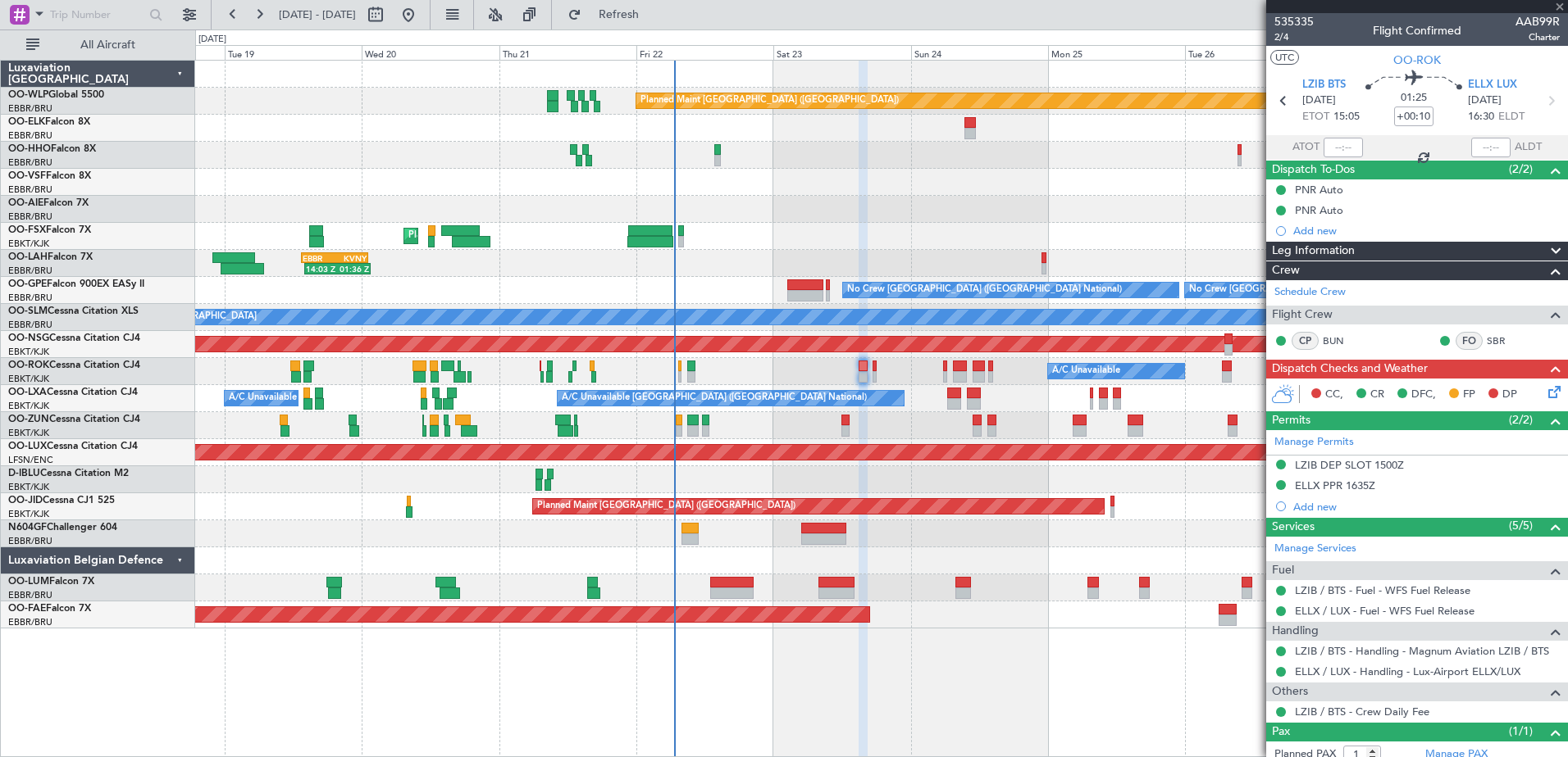
type input "2"
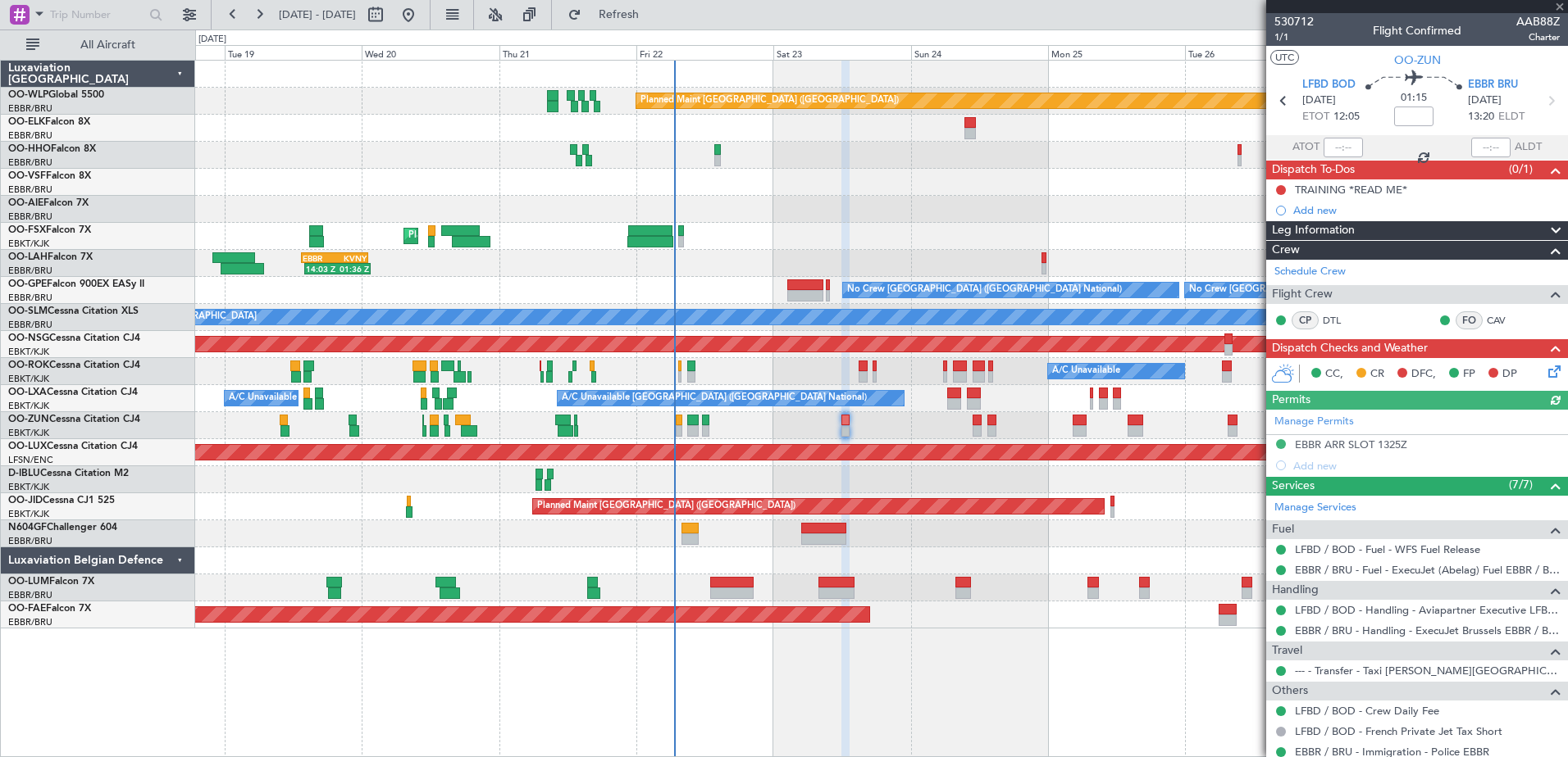
click at [1545, 375] on icon at bounding box center [1551, 368] width 13 height 13
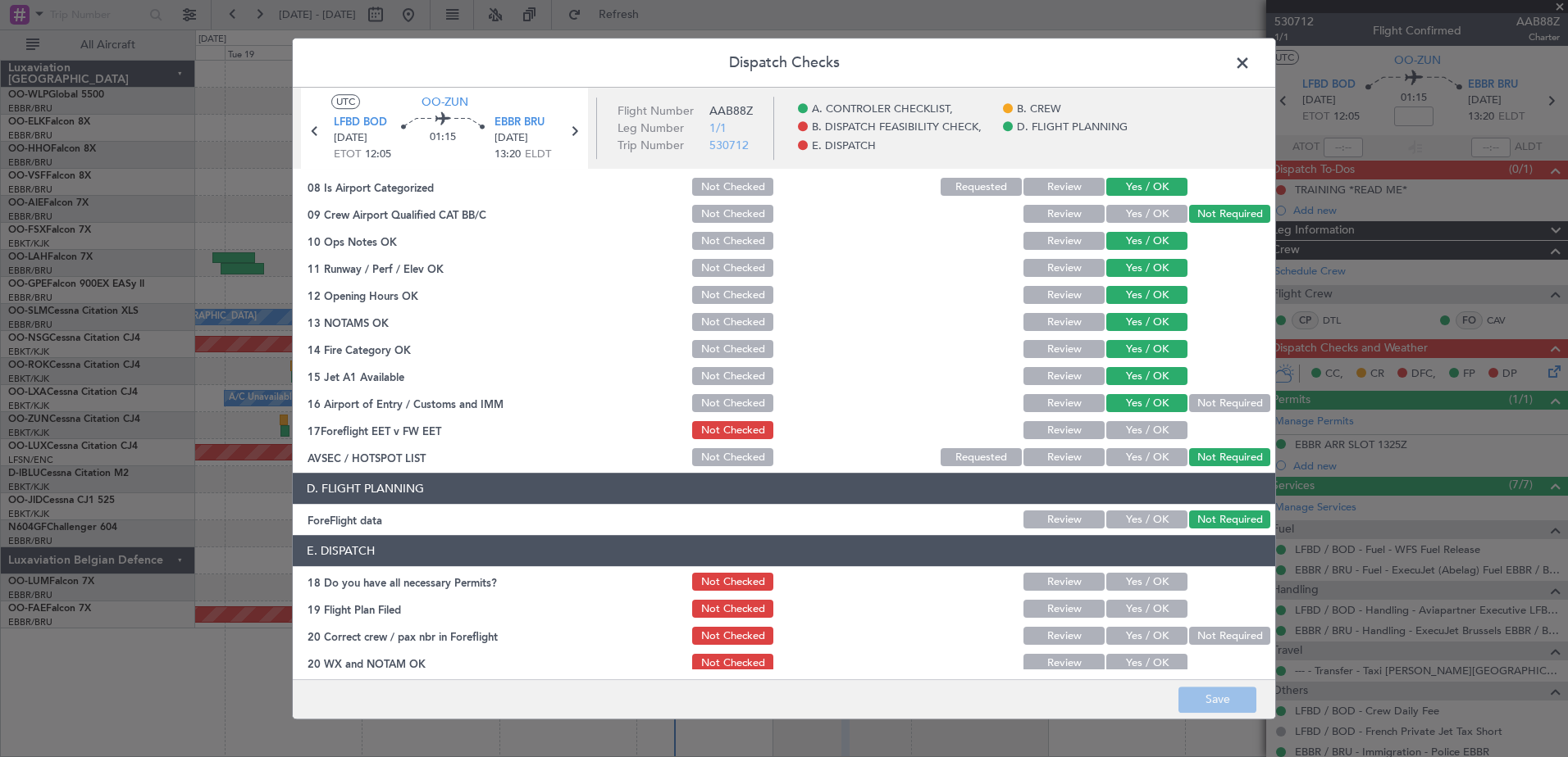
scroll to position [325, 0]
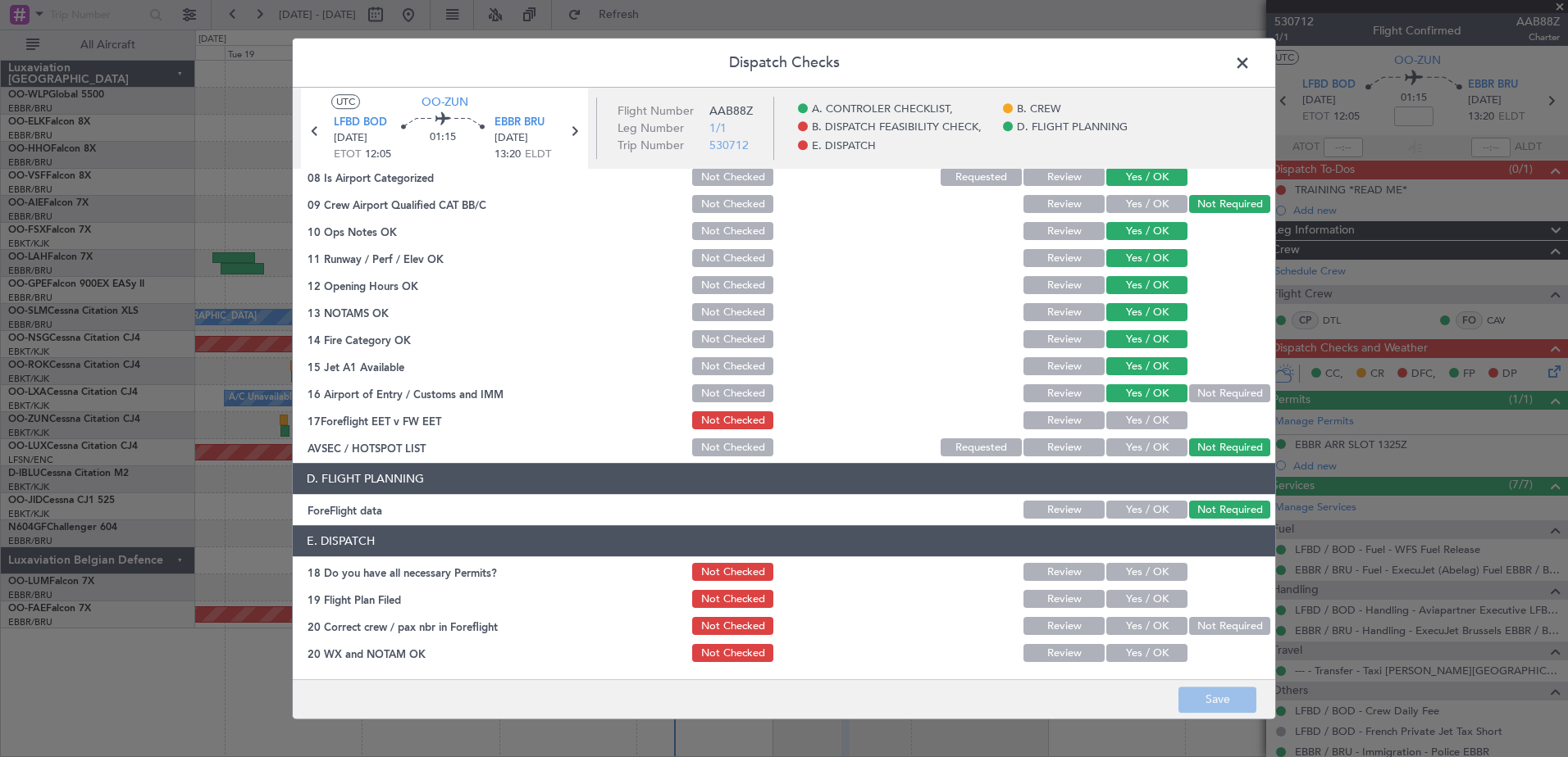
click at [1250, 68] on span at bounding box center [1250, 66] width 0 height 33
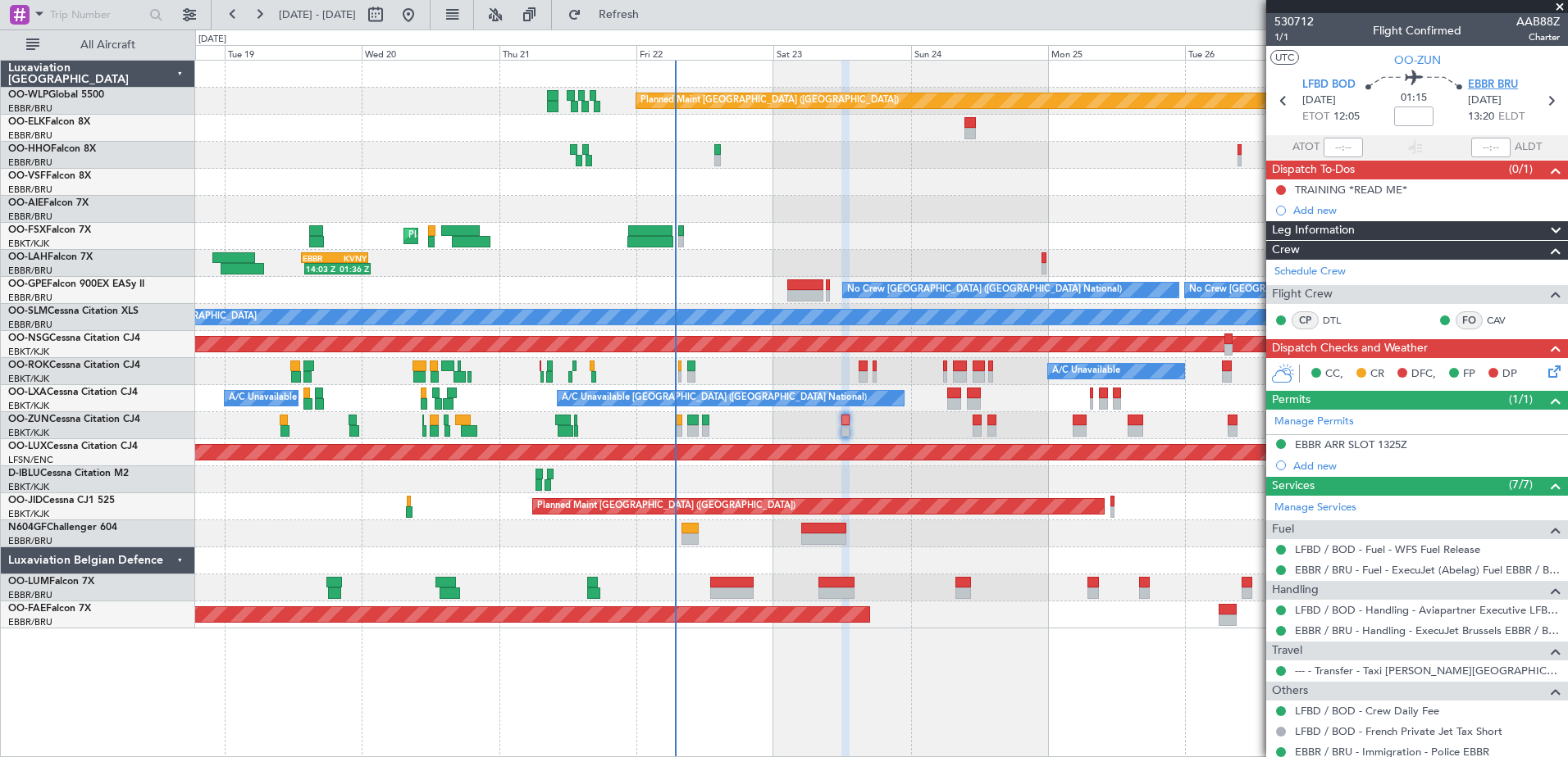
click at [1499, 80] on span "EBBR BRU" at bounding box center [1493, 85] width 50 height 17
click at [1347, 195] on div "TRAINING *READ ME*" at bounding box center [1351, 189] width 112 height 14
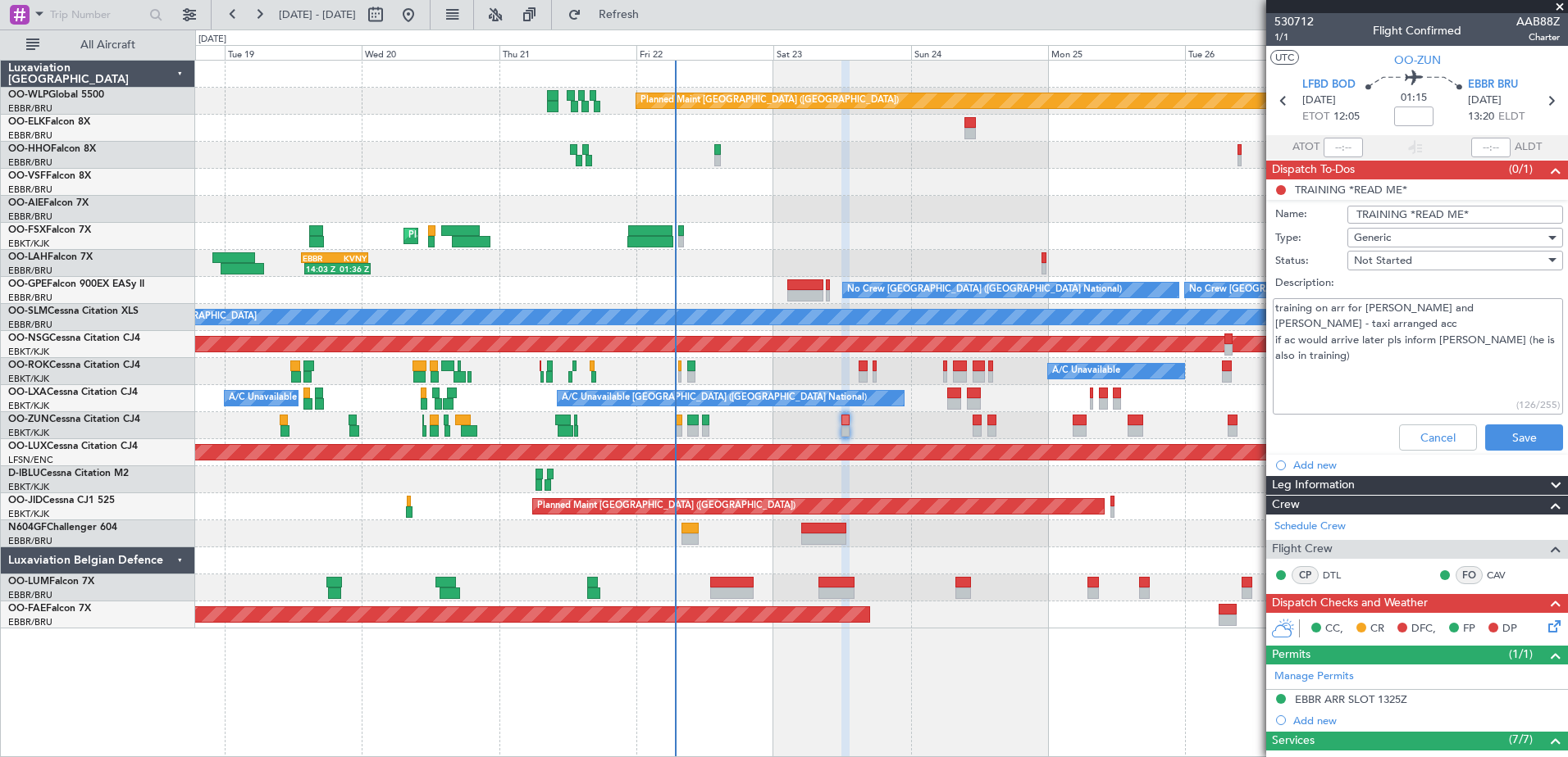
click at [1346, 191] on li "TRAINING *READ ME* Name: TRAINING *READ ME* Type: Generic Status: Not Started D…" at bounding box center [1417, 318] width 302 height 278
click at [1428, 442] on button "Cancel" at bounding box center [1438, 438] width 77 height 26
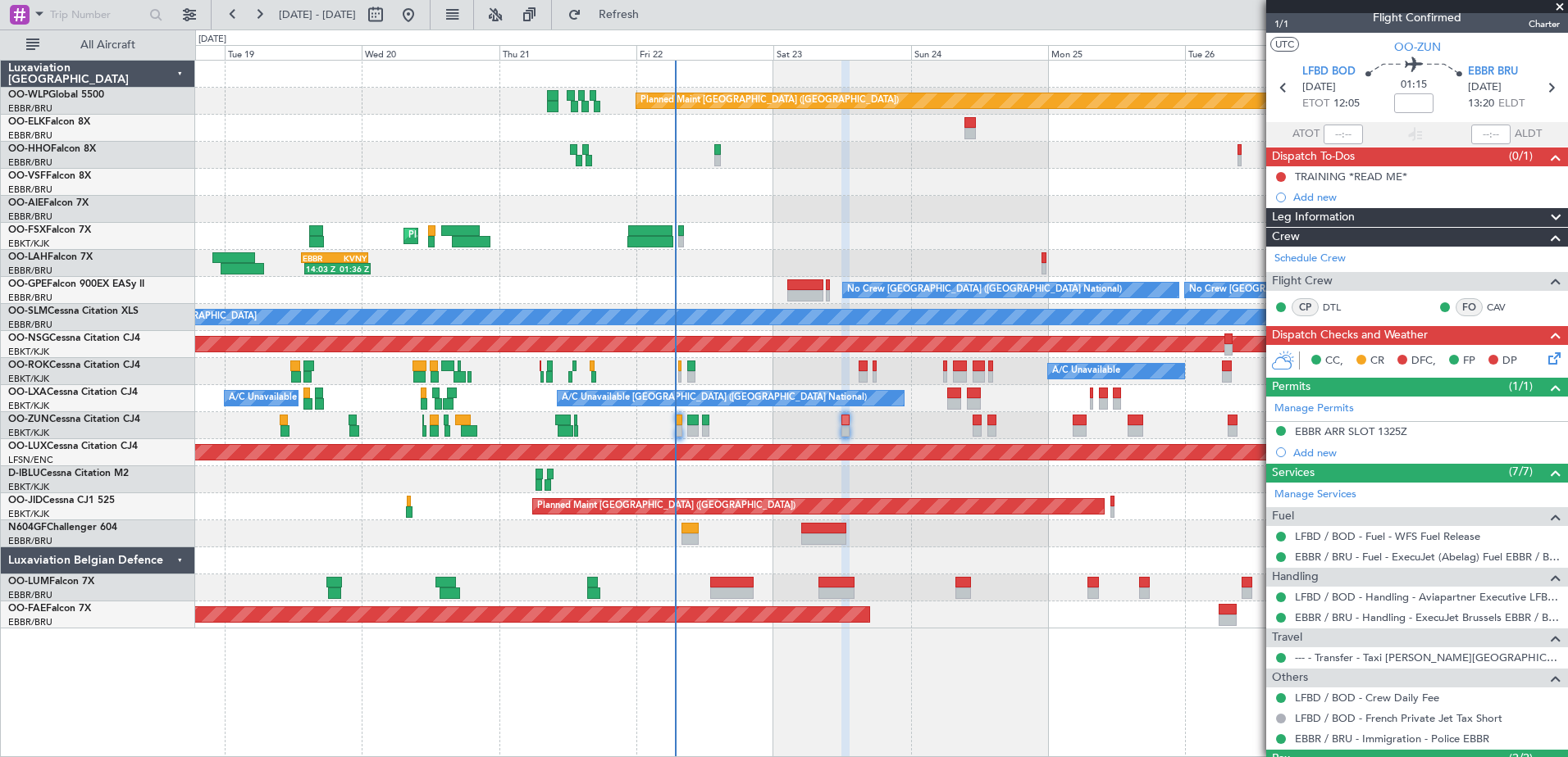
scroll to position [0, 0]
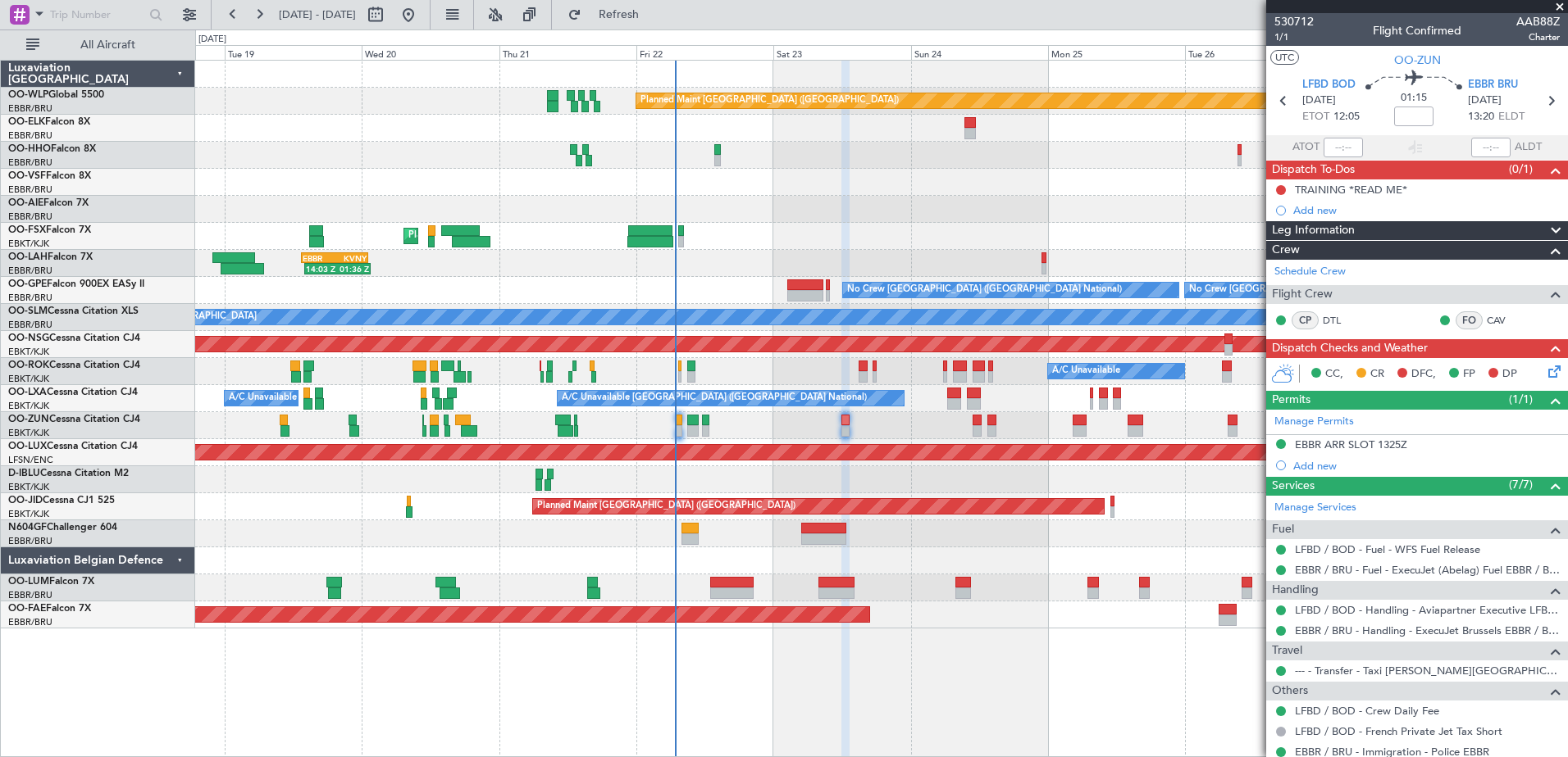
click at [1545, 375] on icon at bounding box center [1551, 368] width 13 height 13
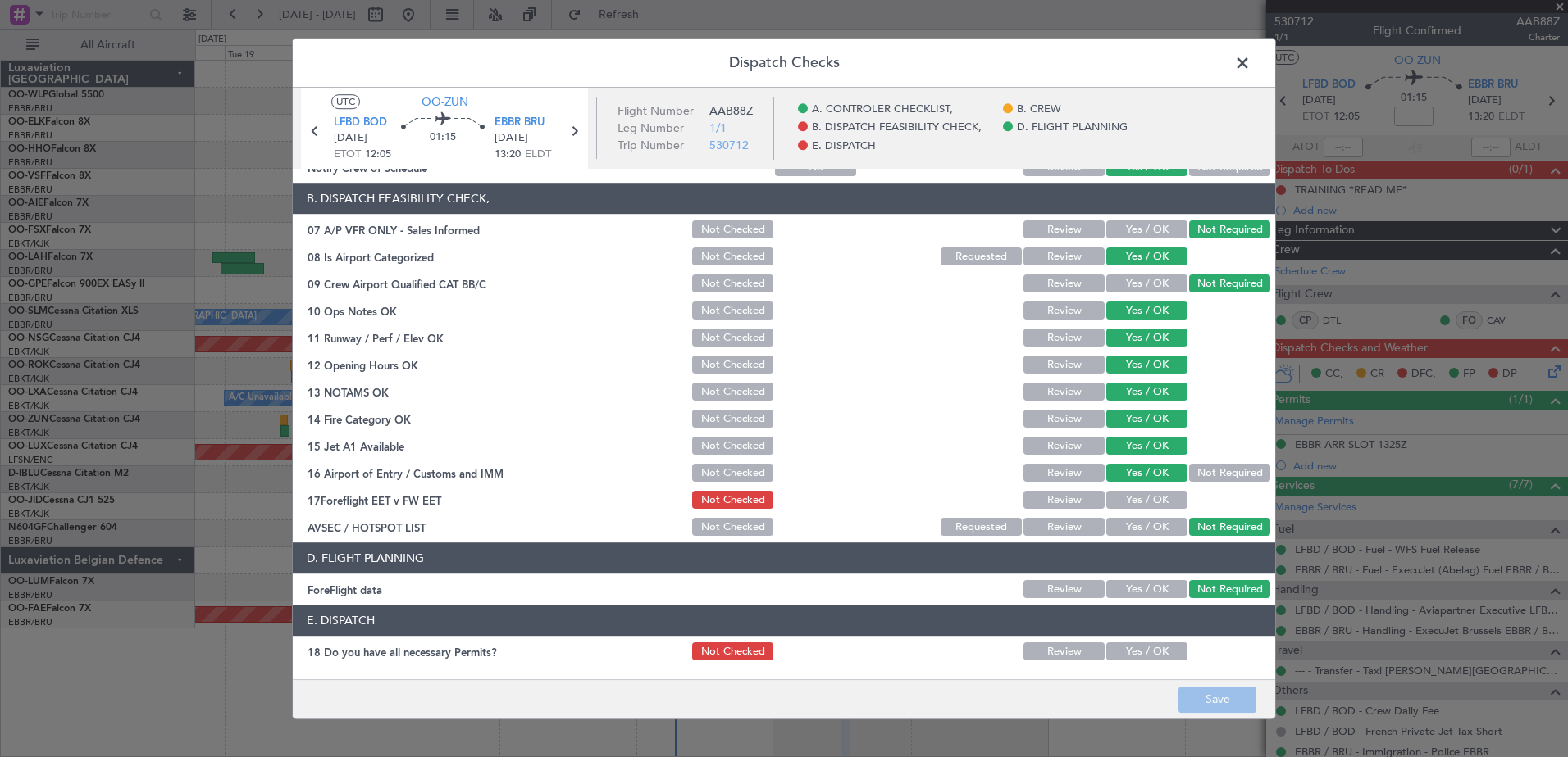
scroll to position [325, 0]
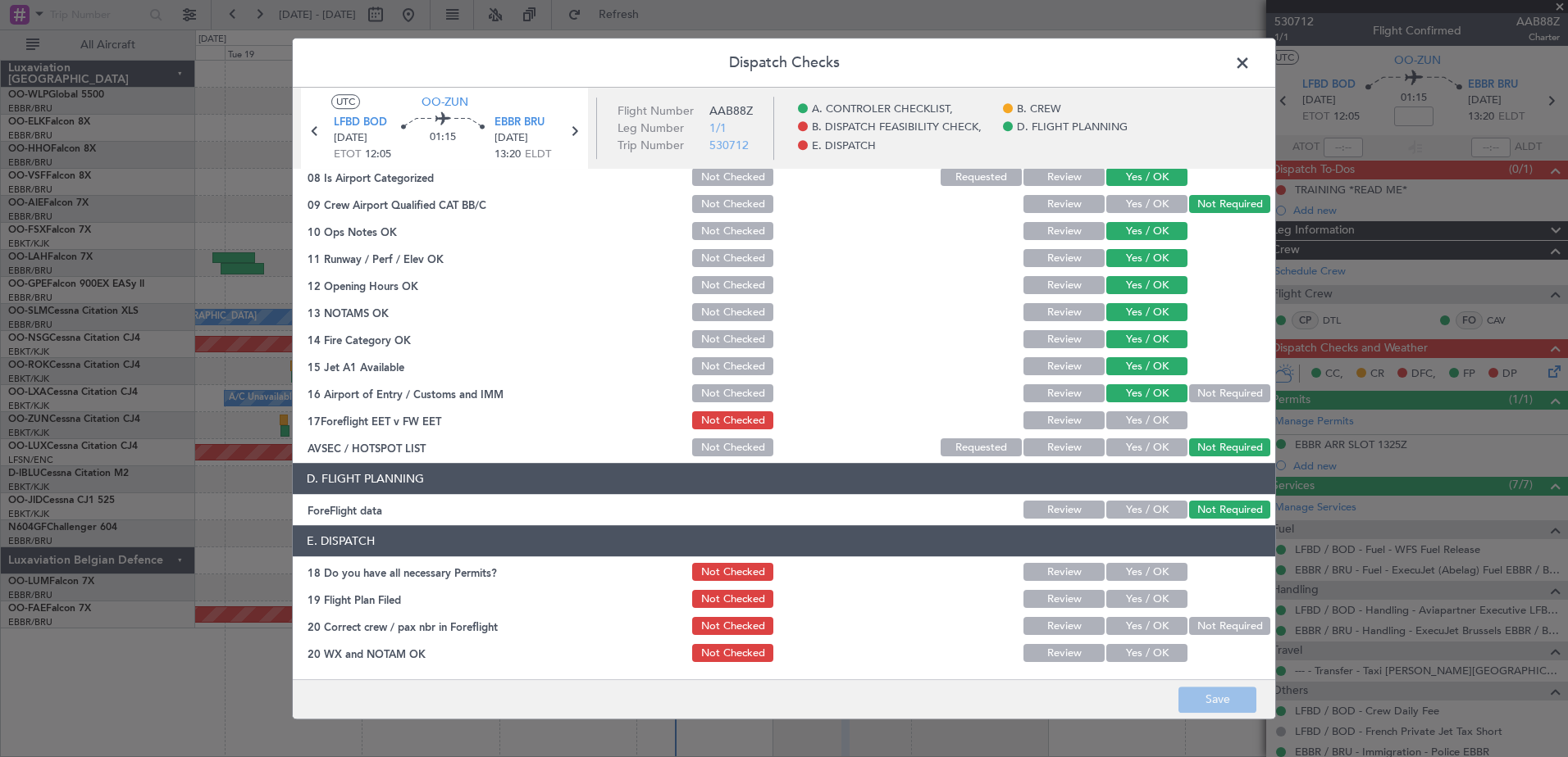
click at [1250, 63] on span at bounding box center [1250, 66] width 0 height 33
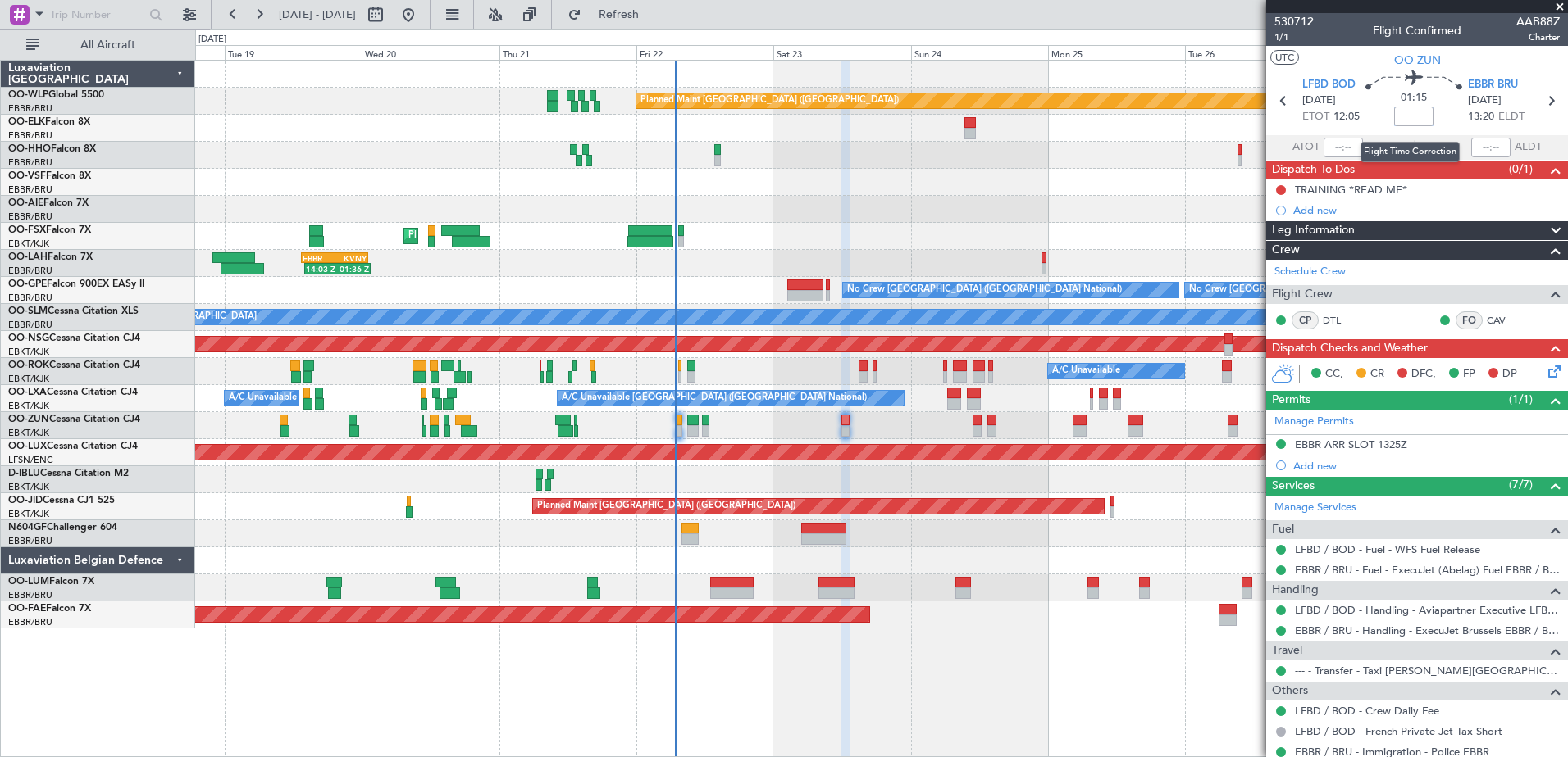
click at [1406, 118] on input at bounding box center [1414, 116] width 40 height 20
type input "-00:05"
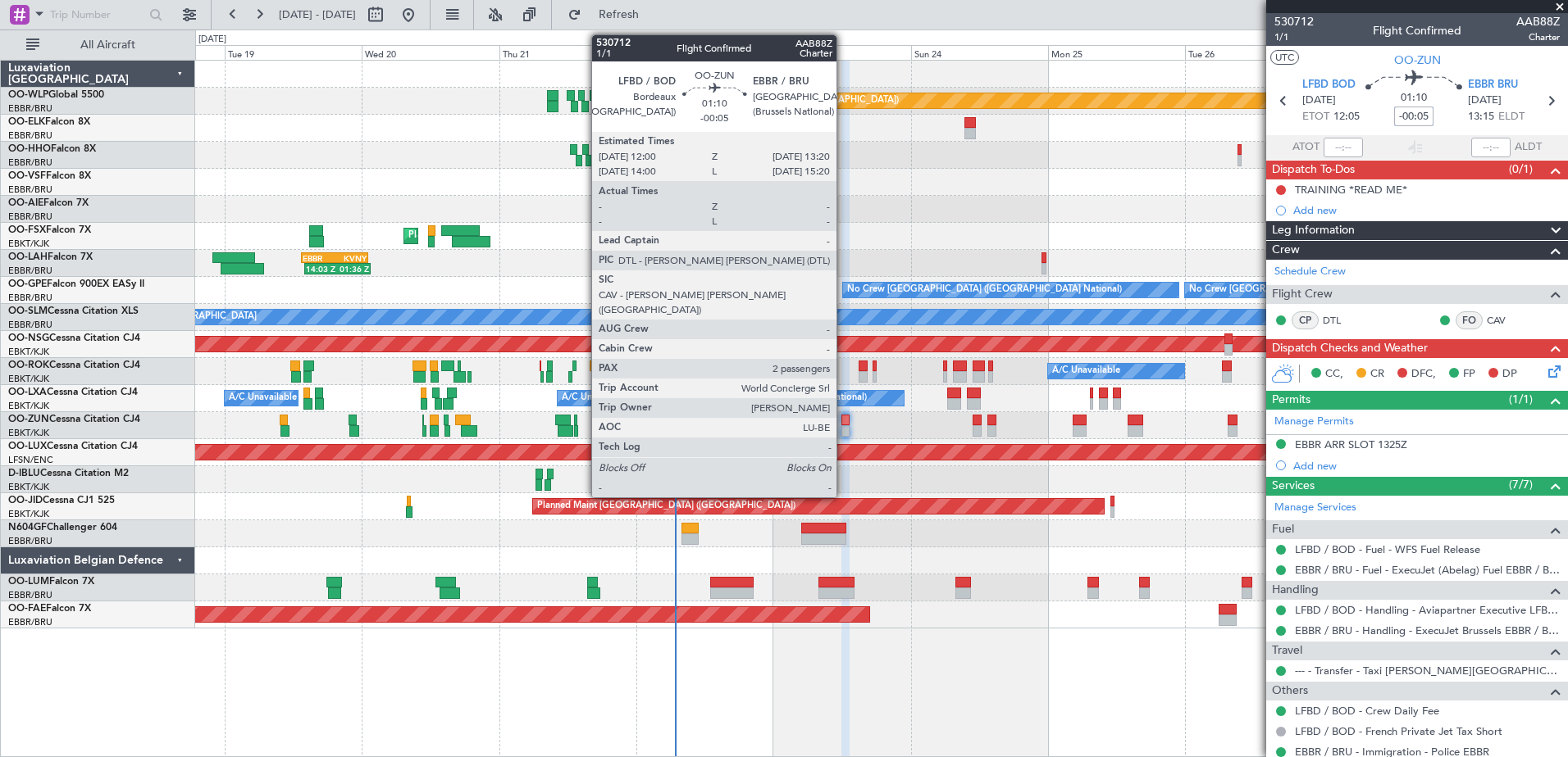
click at [844, 427] on div at bounding box center [846, 432] width 8 height 12
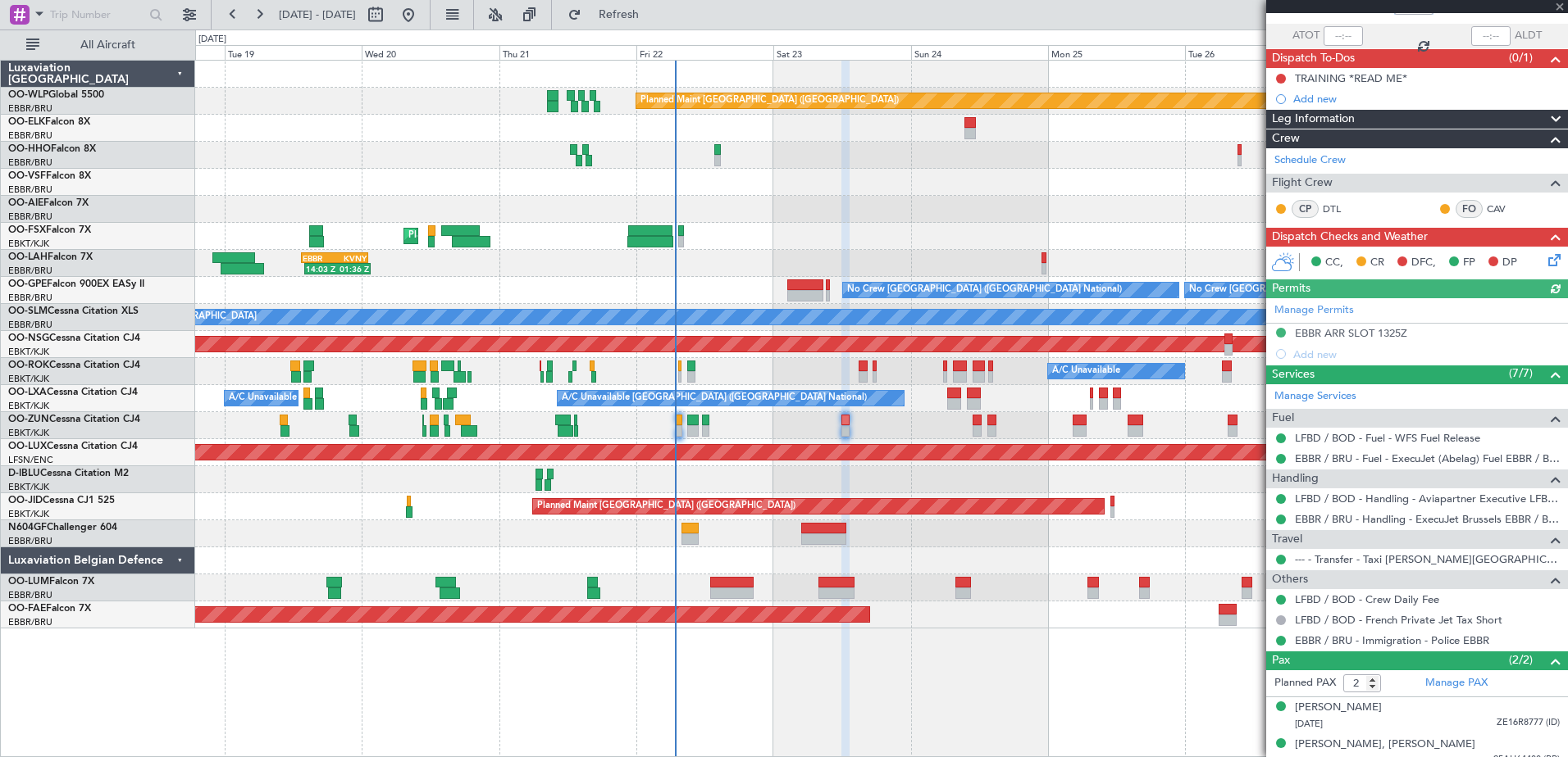
scroll to position [125, 0]
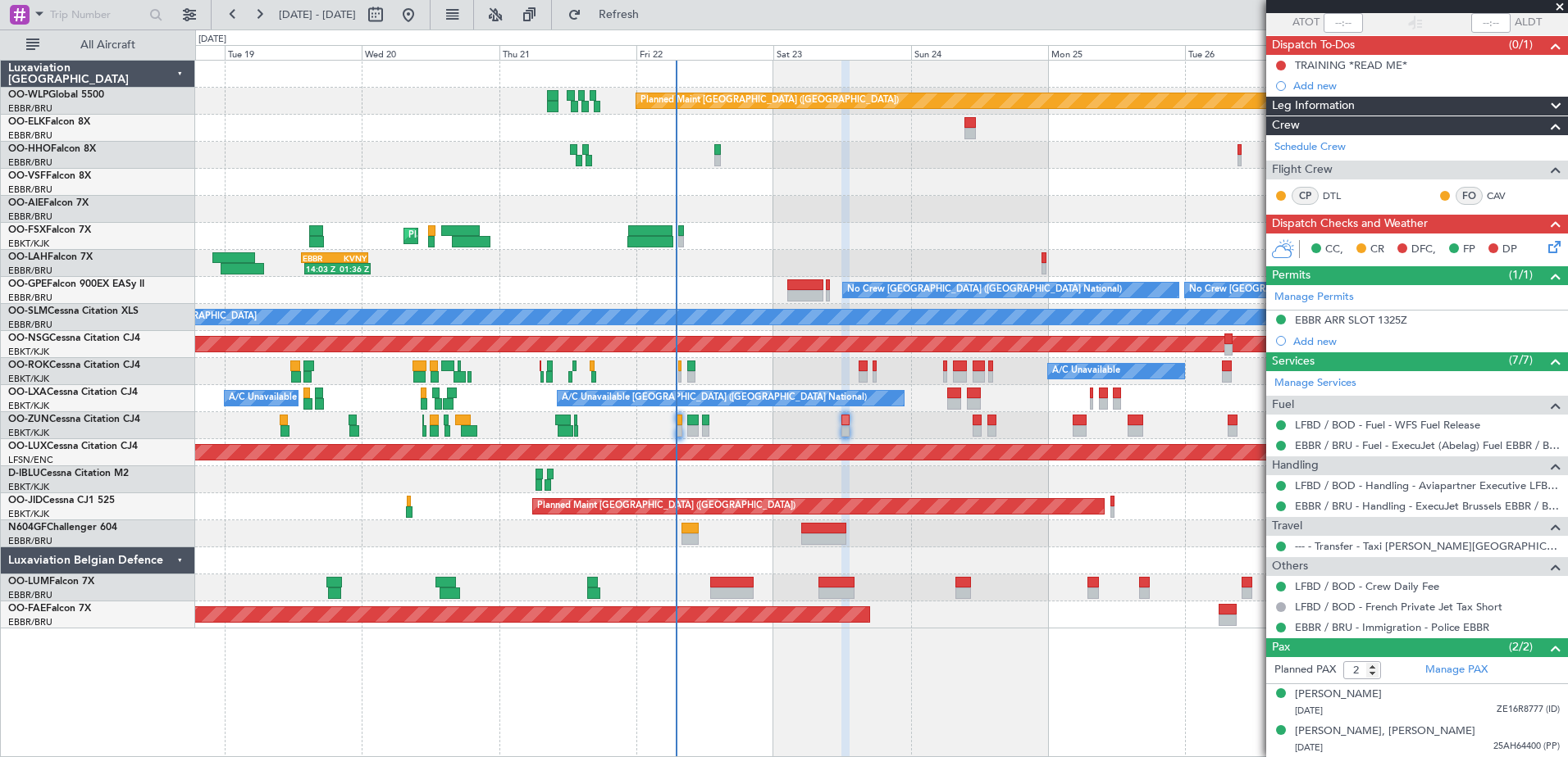
click at [1343, 323] on div "EBBR ARR SLOT 1325Z" at bounding box center [1351, 320] width 112 height 14
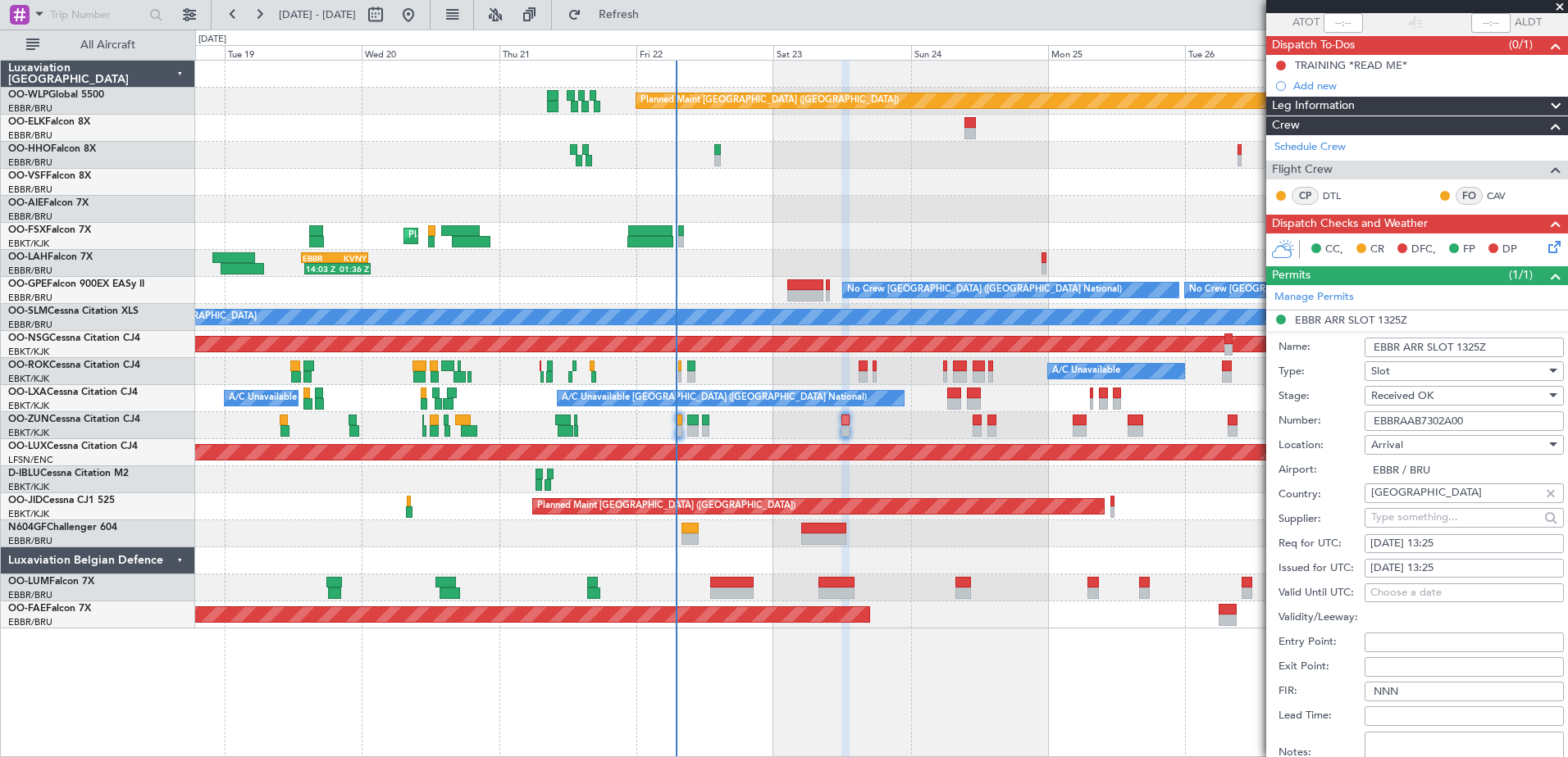
drag, startPoint x: 1489, startPoint y: 420, endPoint x: 1371, endPoint y: 427, distance: 118.2
click at [1371, 427] on input "EBBRAAB7302A00" at bounding box center [1464, 422] width 199 height 20
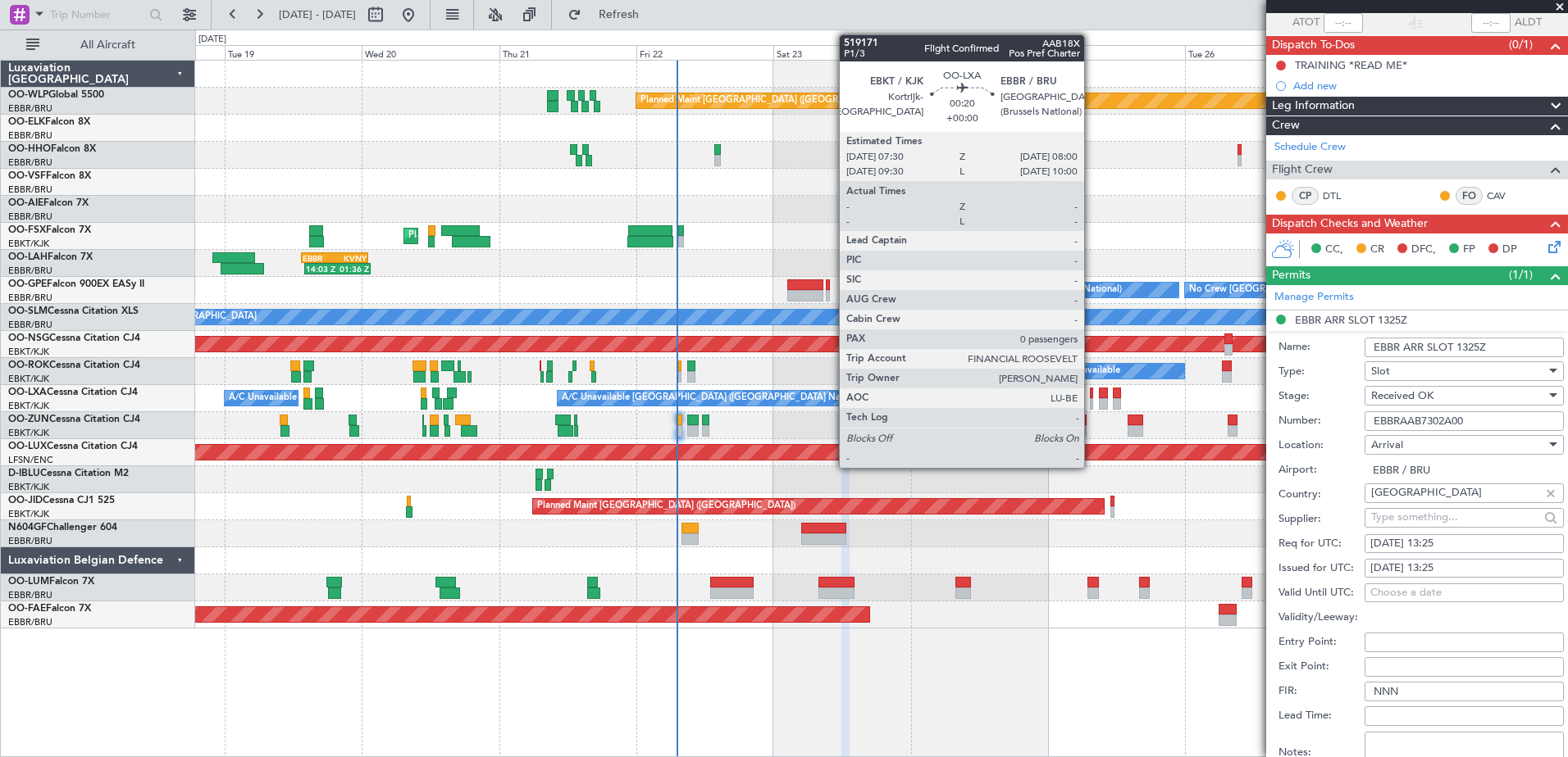
click at [1092, 398] on div at bounding box center [1091, 394] width 3 height 12
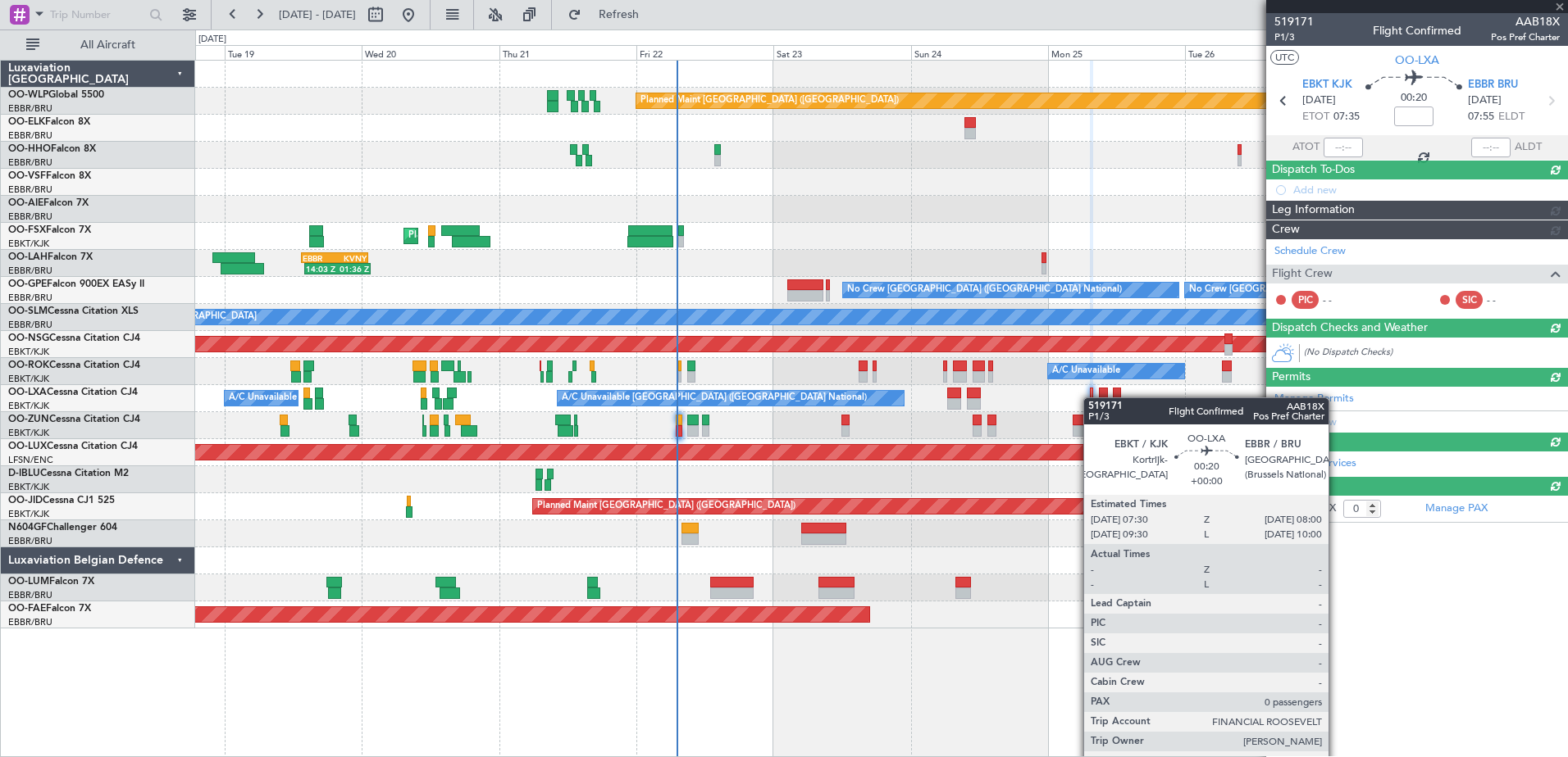
scroll to position [0, 0]
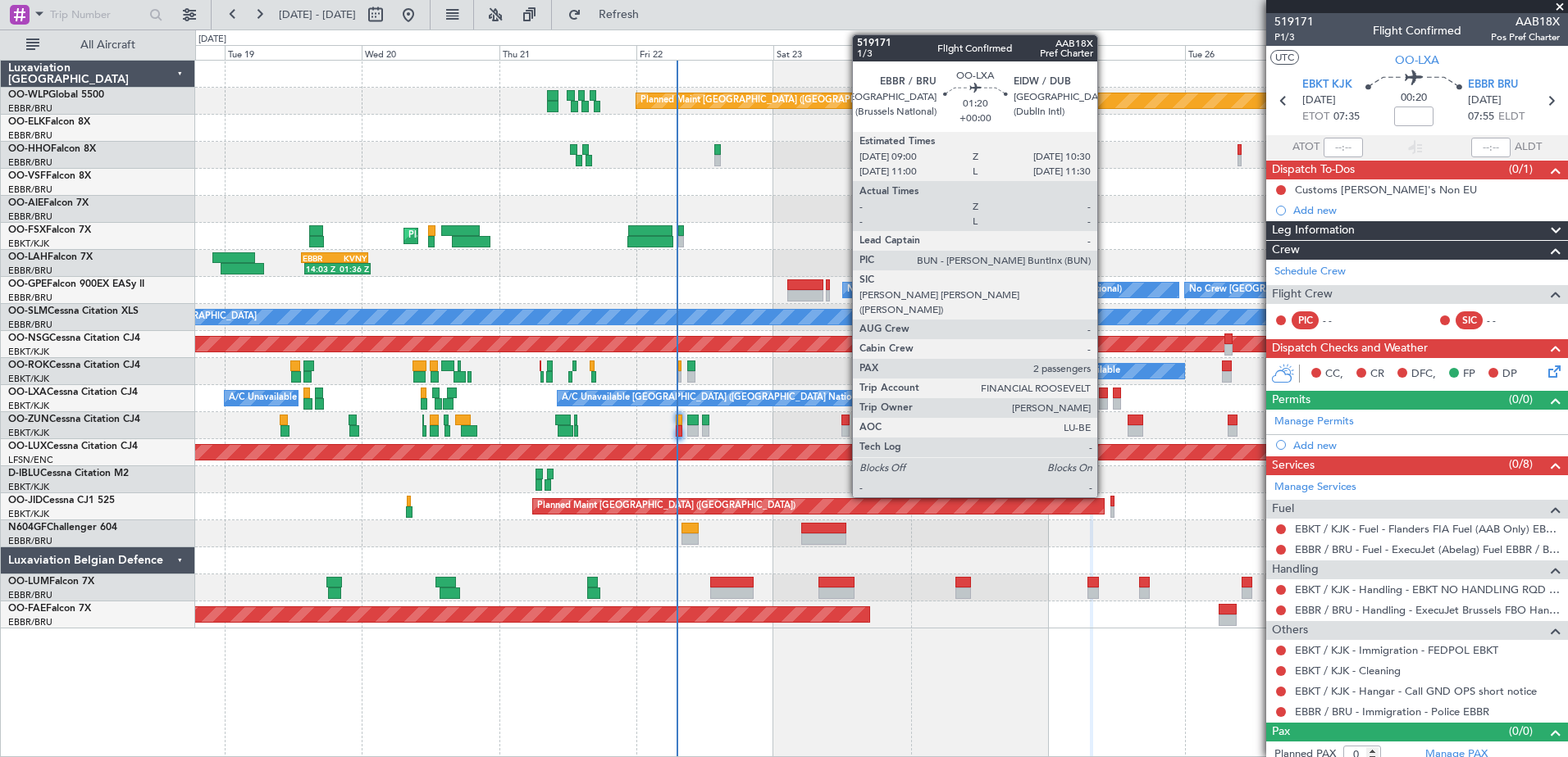
click at [1105, 400] on div at bounding box center [1103, 405] width 9 height 12
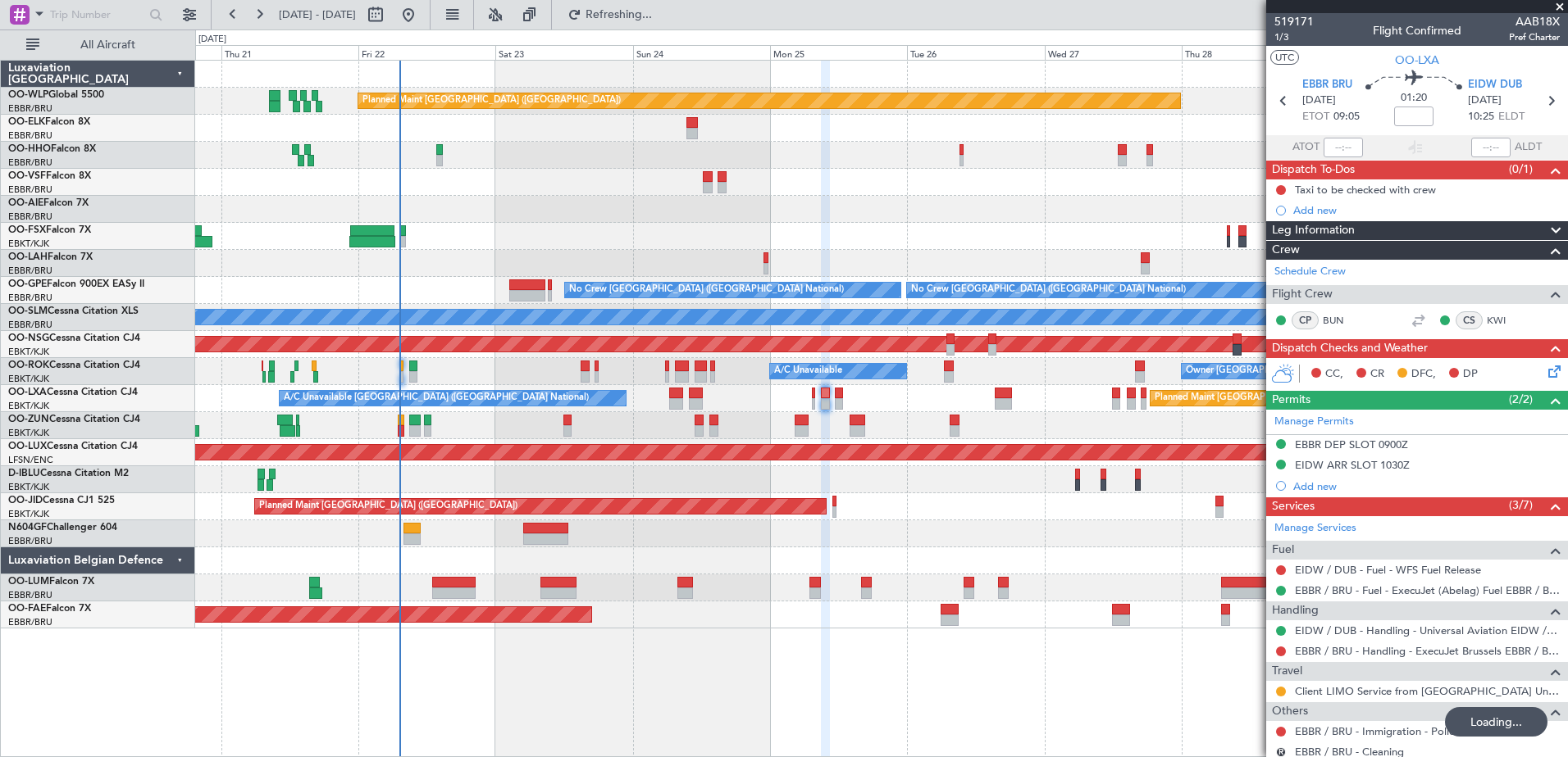
click at [601, 178] on div "Planned Maint Berlin (Brandenburg) Planned Maint London (Farnborough) Planned M…" at bounding box center [881, 344] width 1372 height 568
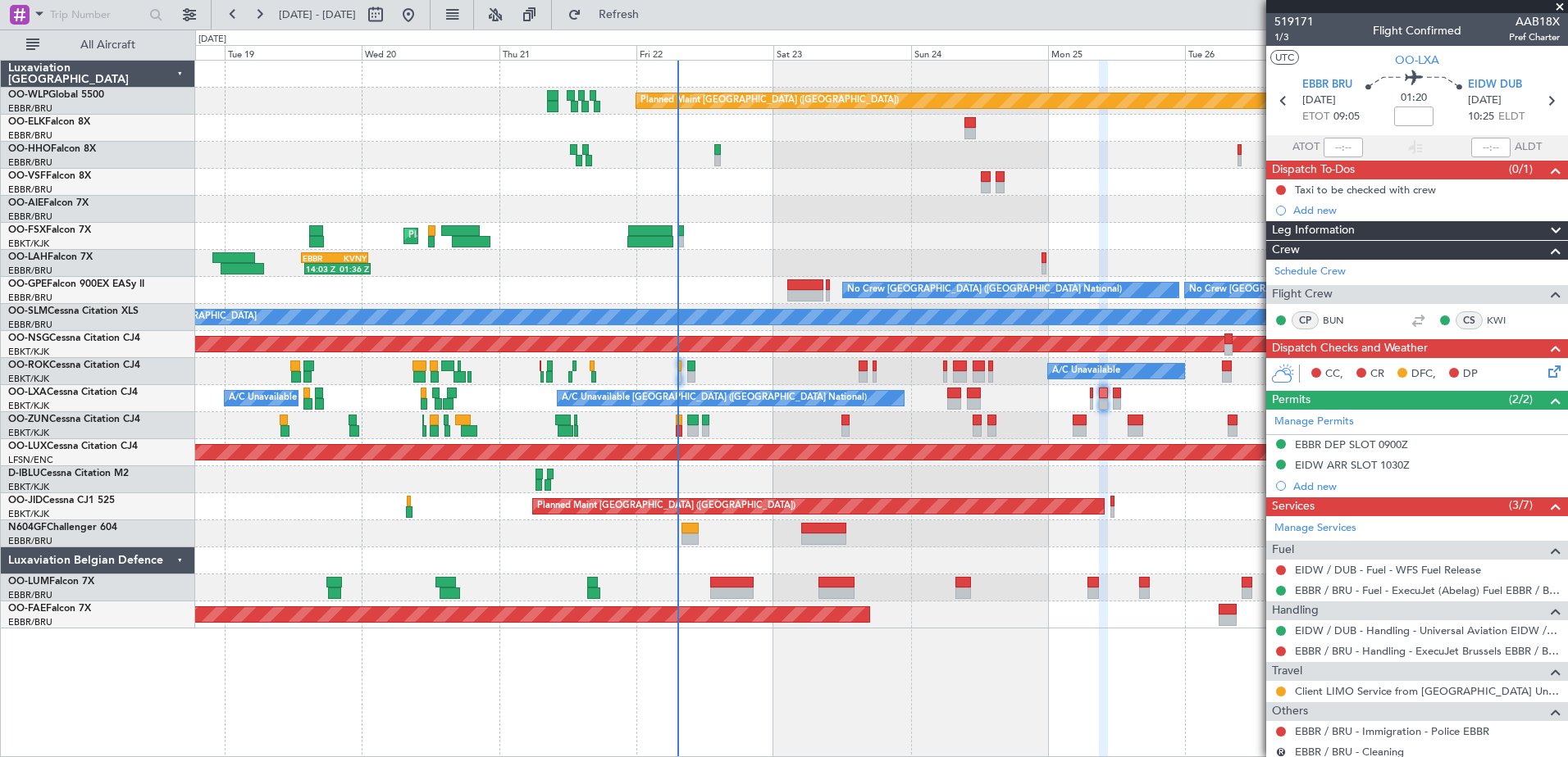
click at [794, 218] on div "Planned Maint Berlin (Brandenburg) AOG Maint Geneva (Cointrin) Planned Maint Ko…" at bounding box center [881, 344] width 1372 height 568
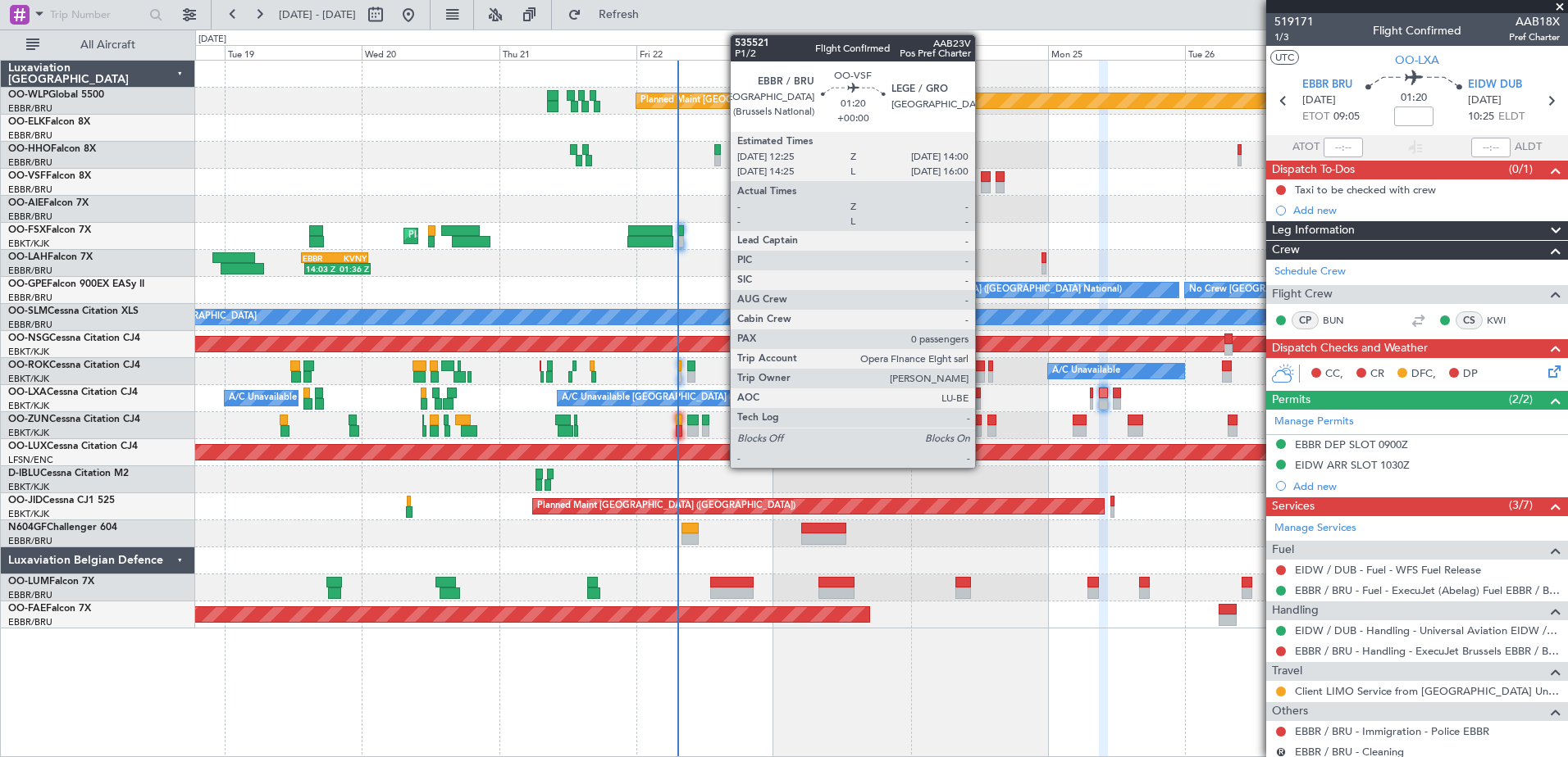
click at [982, 187] on div at bounding box center [985, 188] width 10 height 12
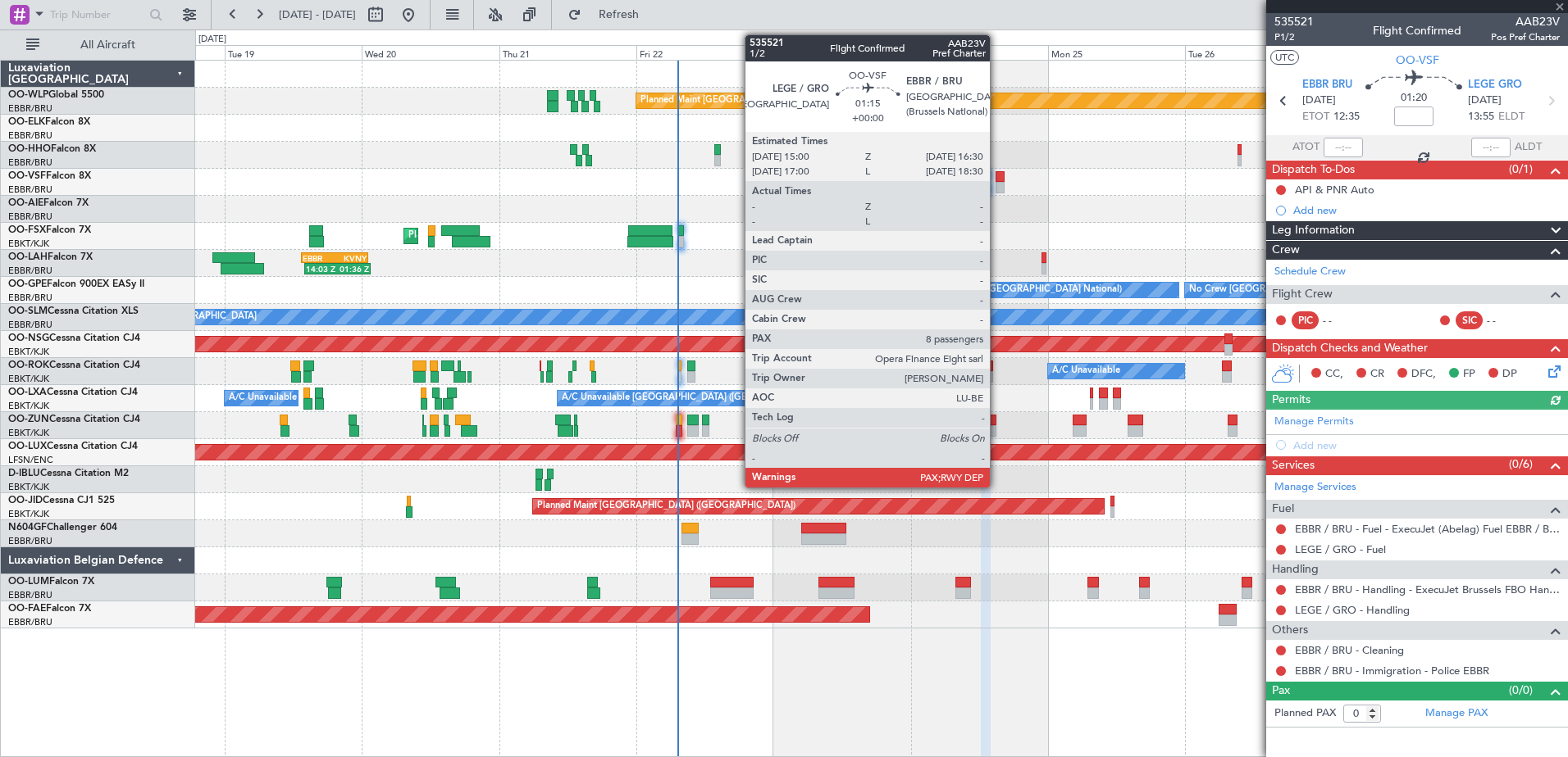
click at [997, 187] on div at bounding box center [999, 188] width 9 height 12
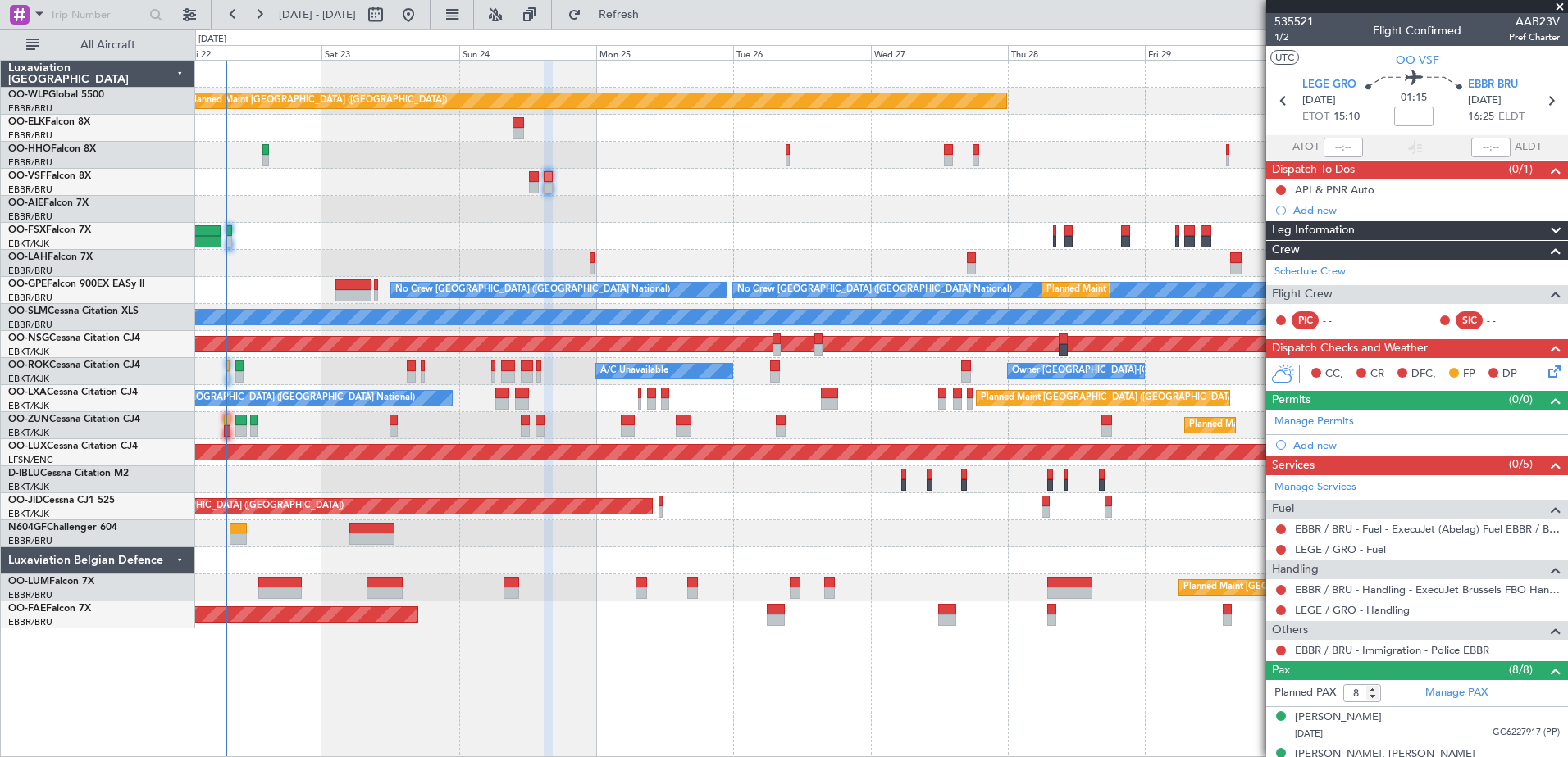
click at [626, 253] on div "Planned Maint Berlin (Brandenburg) Planned Maint London (Farnborough) Planned M…" at bounding box center [881, 344] width 1372 height 568
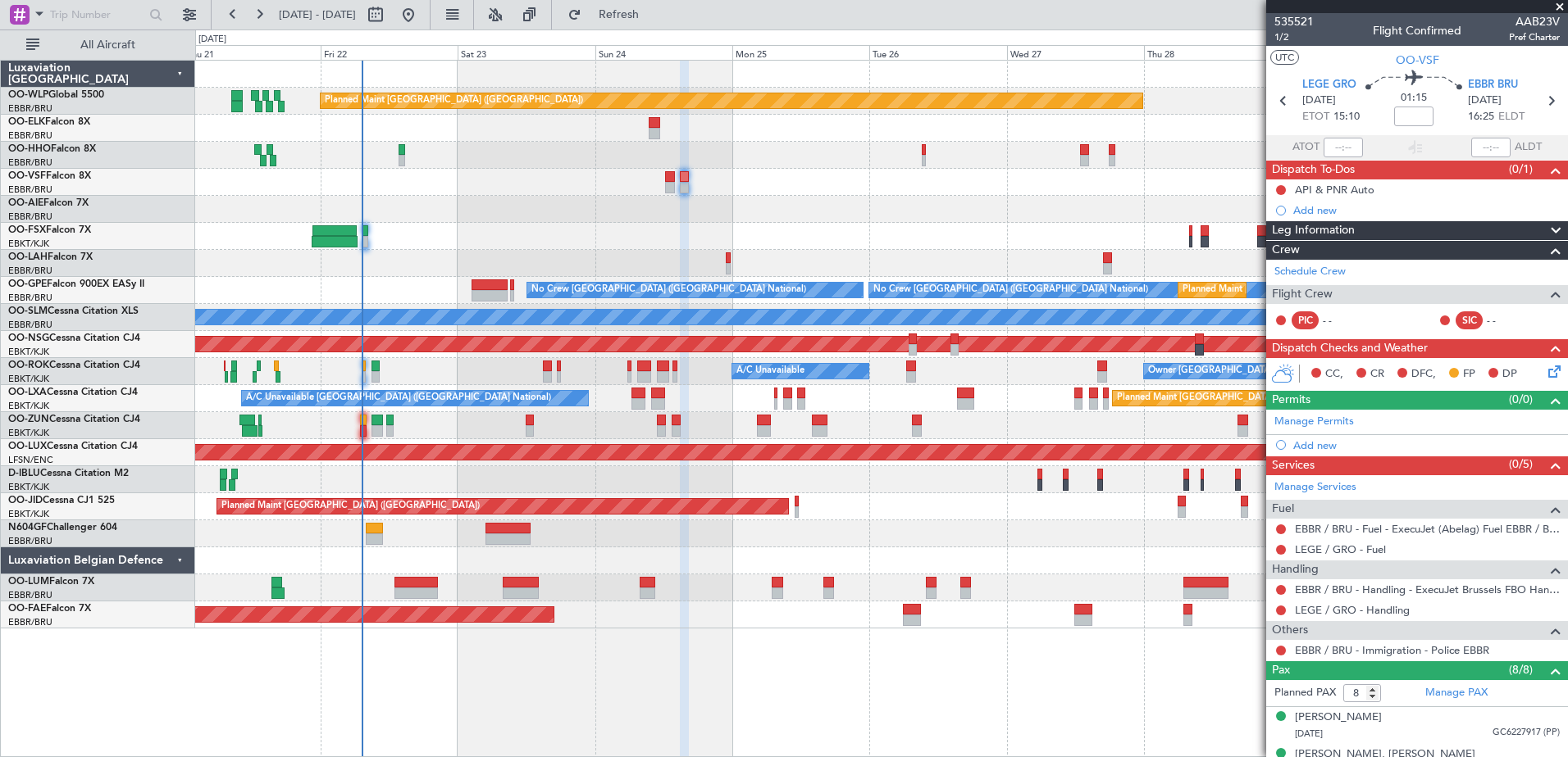
click at [939, 222] on div "Planned Maint [GEOGRAPHIC_DATA] ([GEOGRAPHIC_DATA])" at bounding box center [881, 208] width 1372 height 27
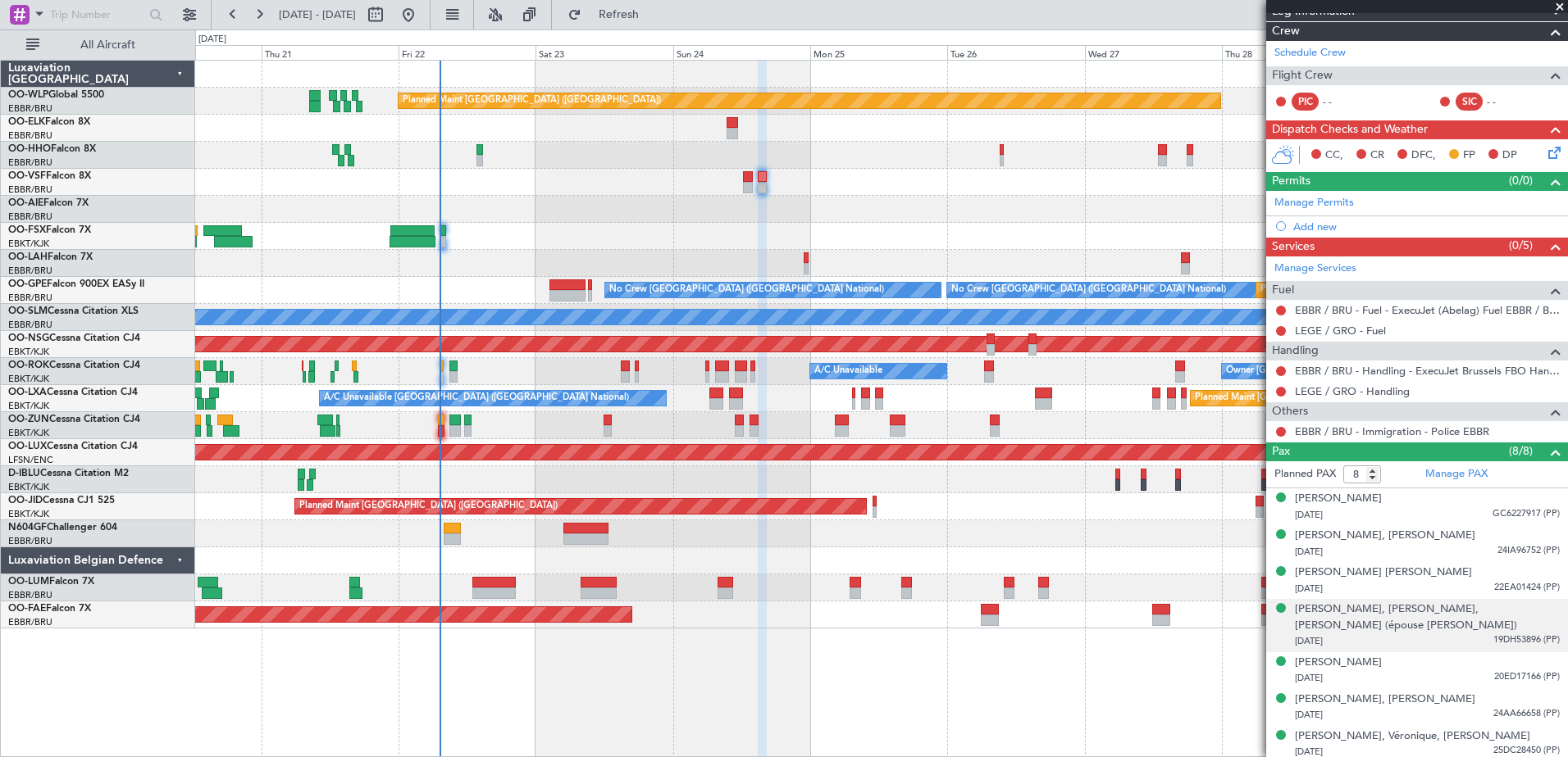
scroll to position [244, 0]
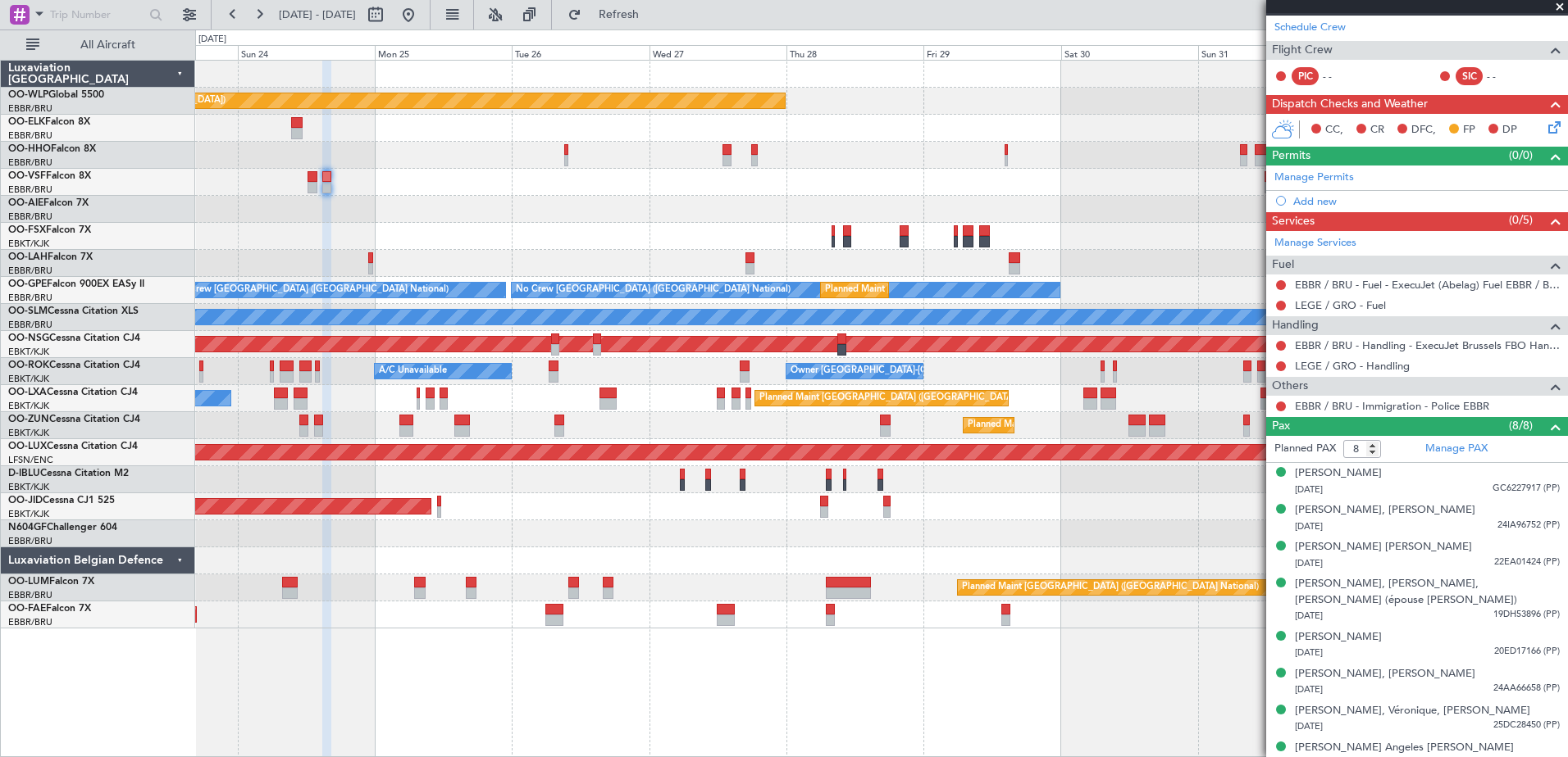
click at [586, 483] on div "Planned Maint Berlin (Brandenburg) Planned Maint London (Farnborough) Planned M…" at bounding box center [881, 344] width 1372 height 568
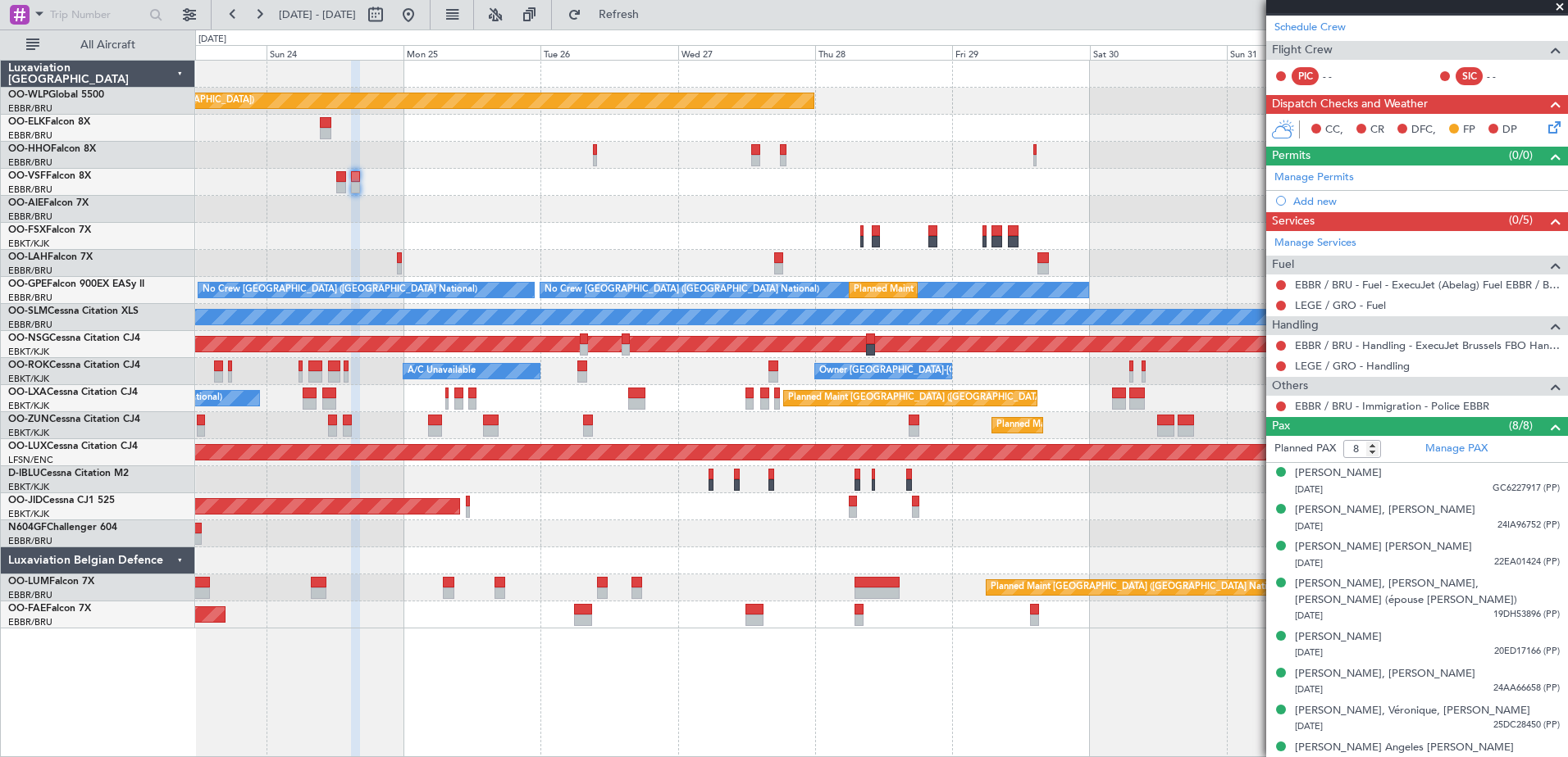
click at [1314, 560] on fb-app "27 Aug 2025 - 06 Sep 2025 Refresh Quick Links All Aircraft Planned Maint Berlin…" at bounding box center [784, 384] width 1568 height 745
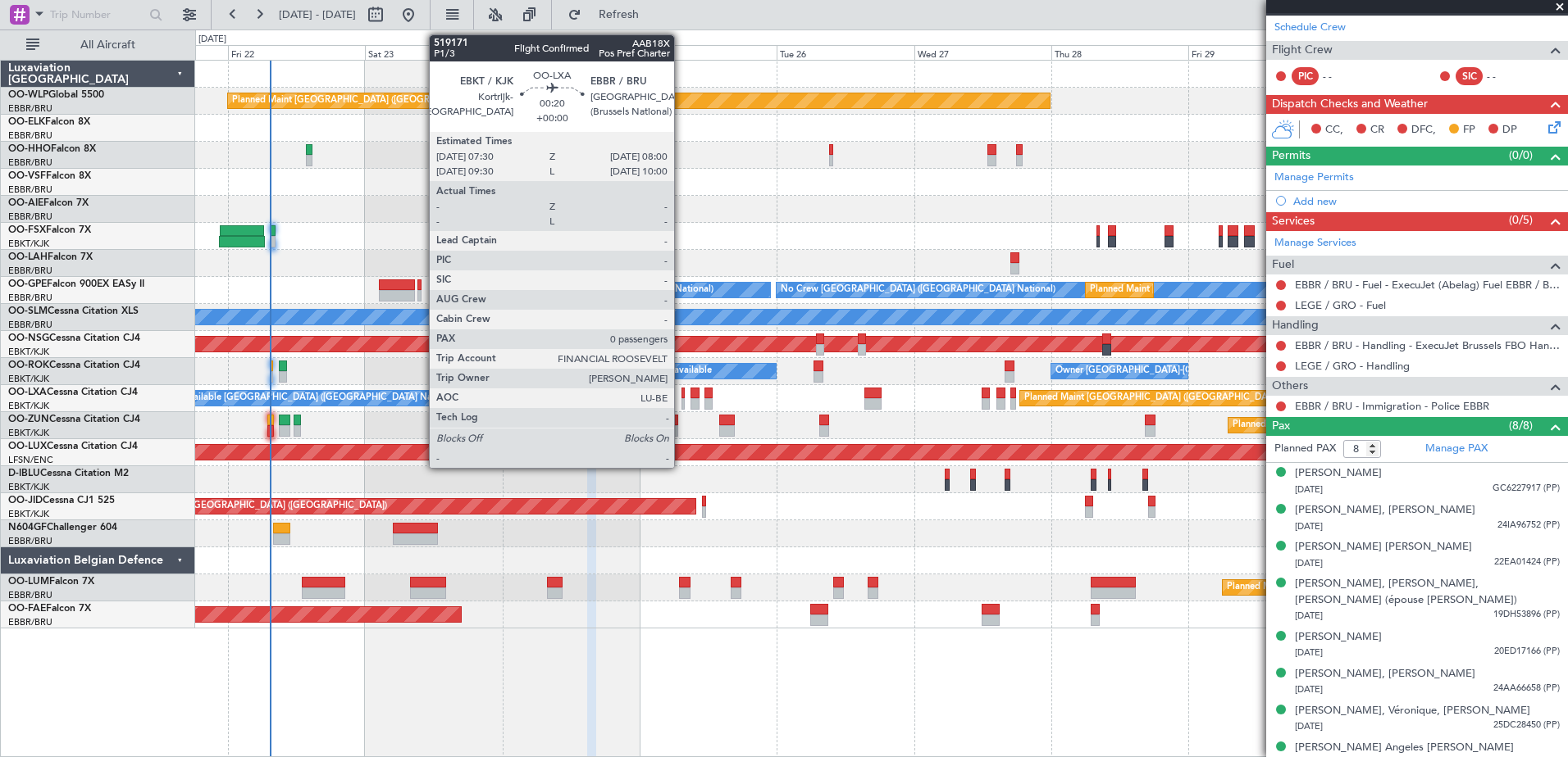
click at [682, 392] on div at bounding box center [683, 394] width 3 height 12
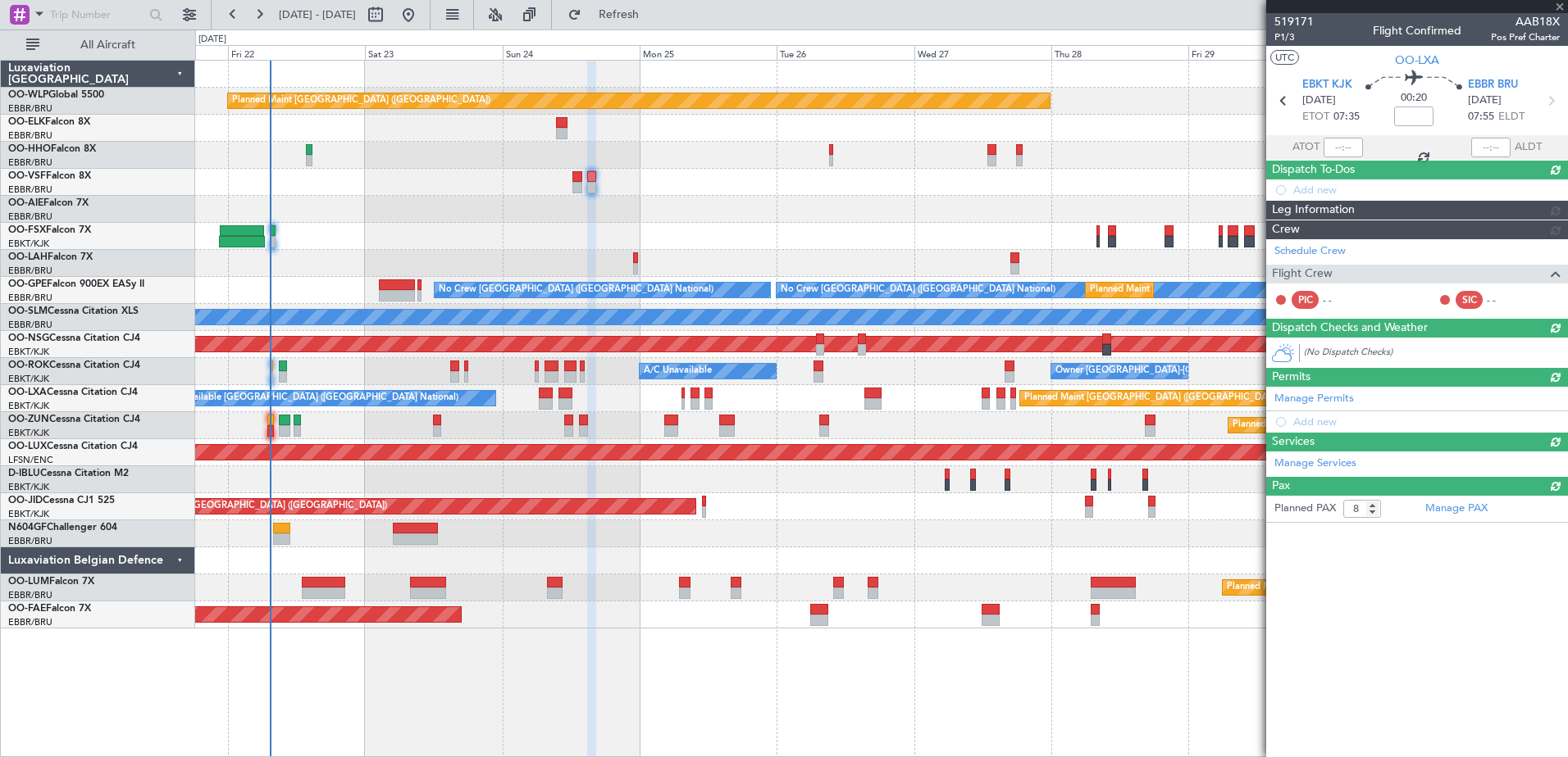
type input "0"
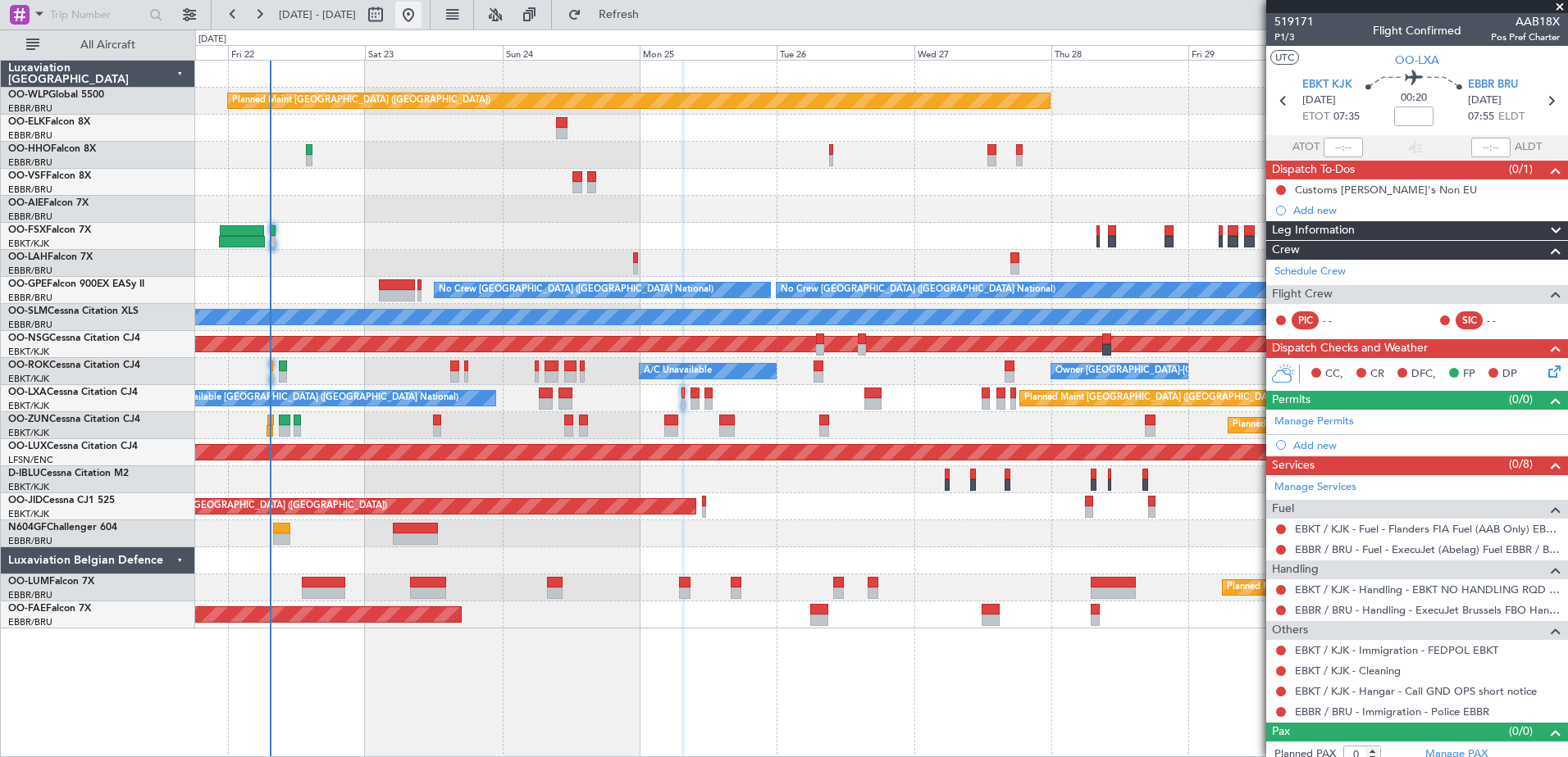
click at [422, 20] on button at bounding box center [408, 15] width 26 height 26
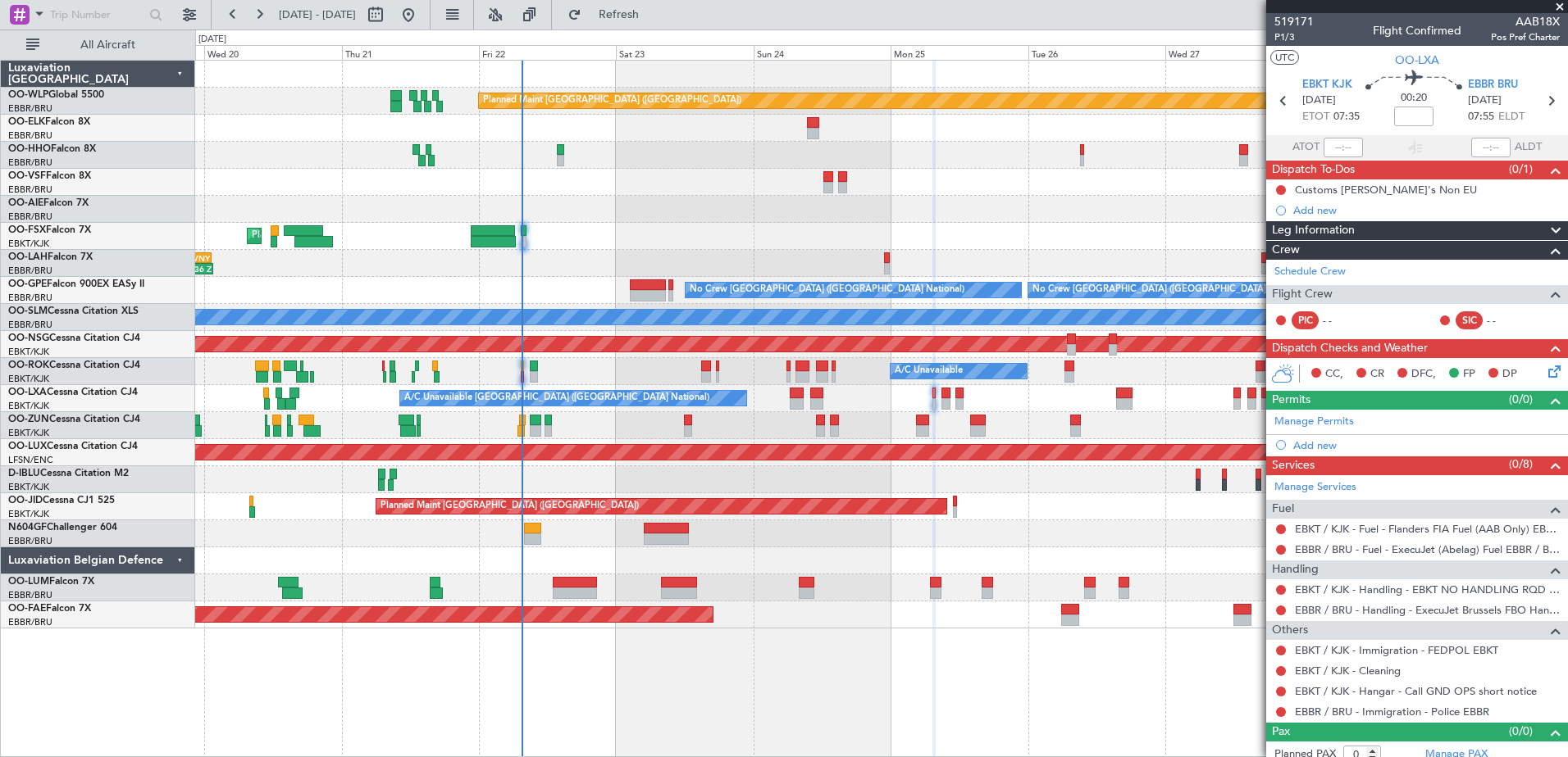
click at [795, 462] on div "Planned Maint [GEOGRAPHIC_DATA] ([GEOGRAPHIC_DATA]) AOG Maint Geneva ([GEOGRAPH…" at bounding box center [881, 344] width 1372 height 568
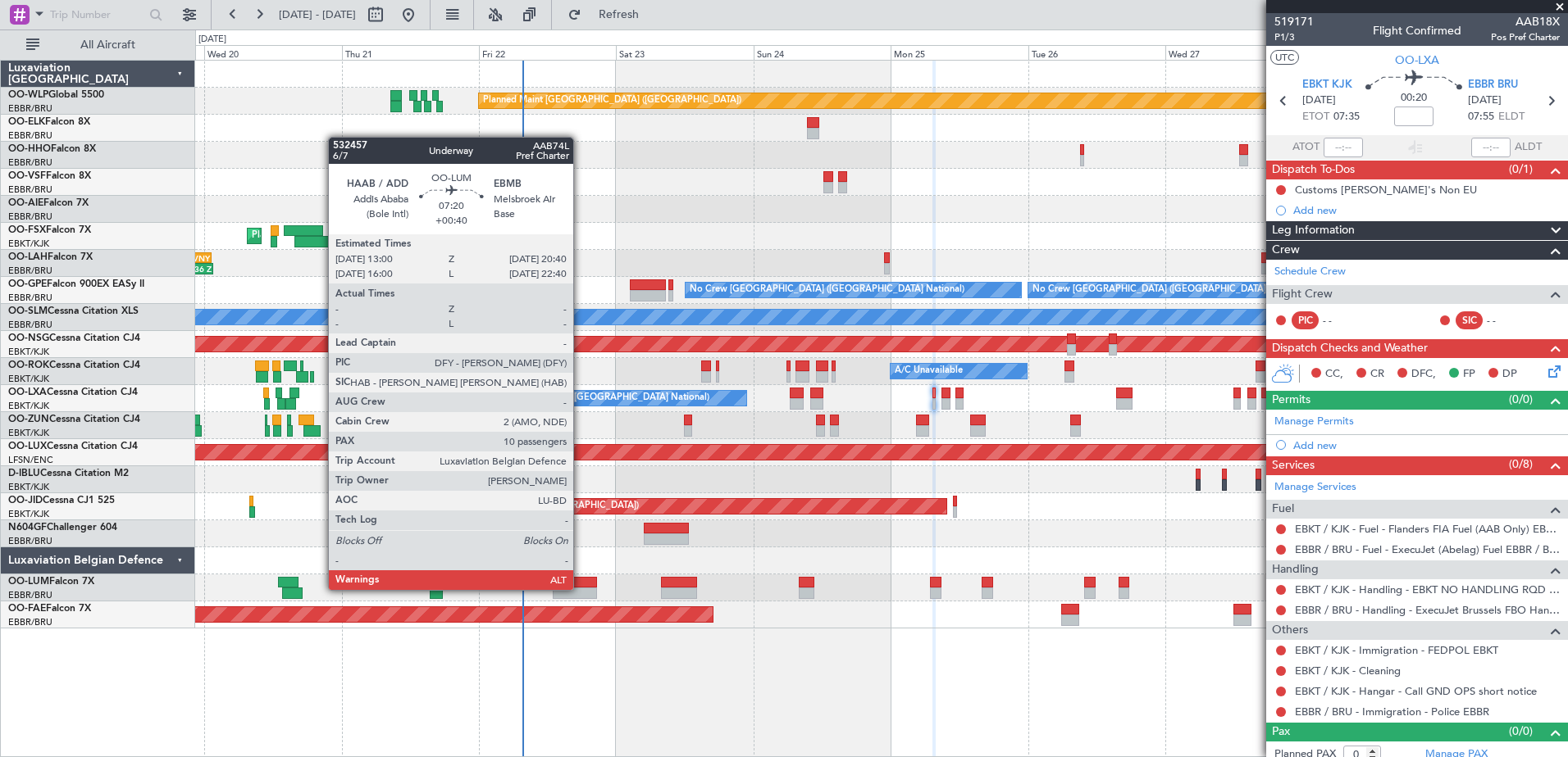
click at [581, 588] on div at bounding box center [575, 593] width 45 height 12
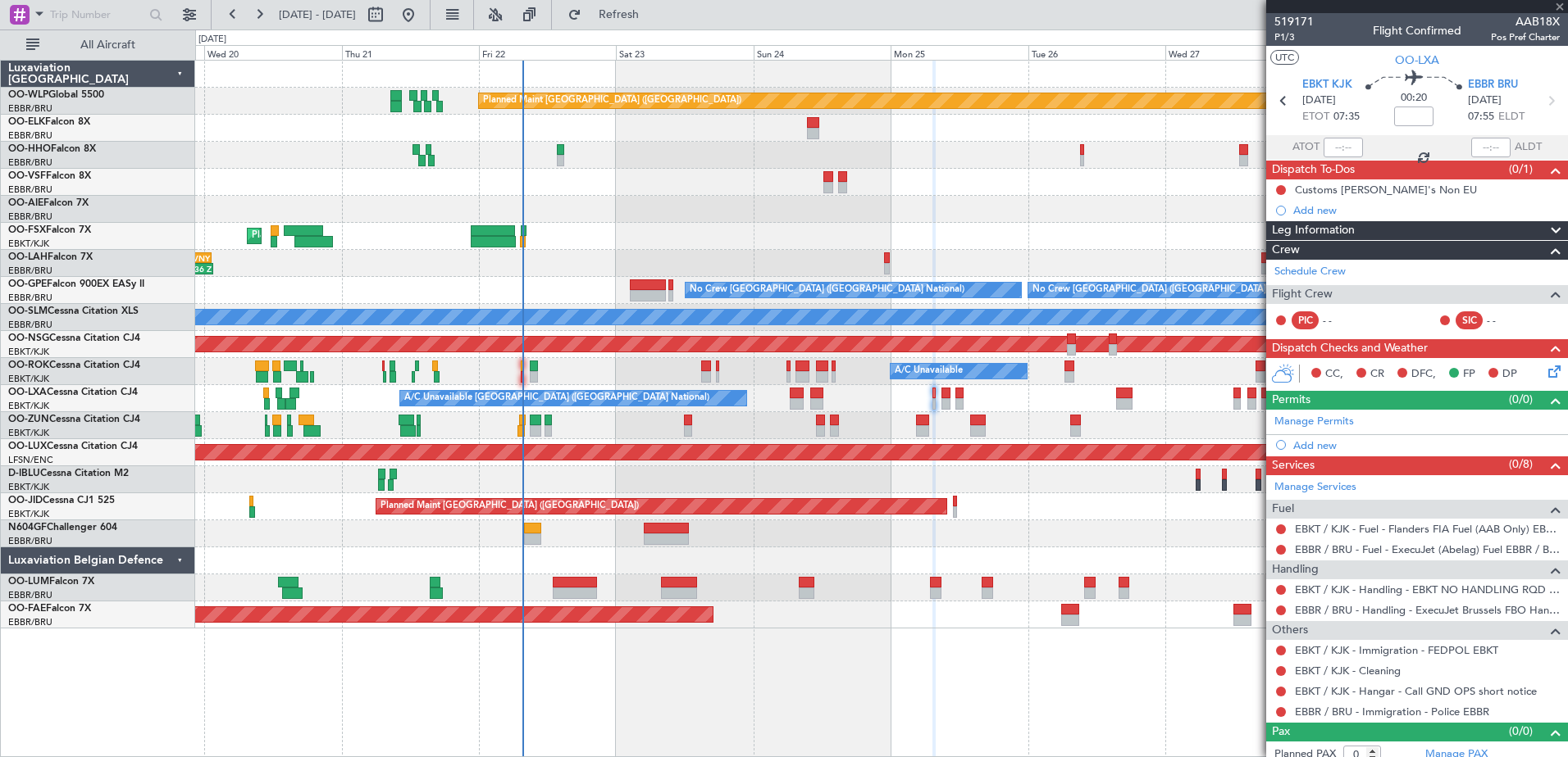
type input "+00:40"
type input "10"
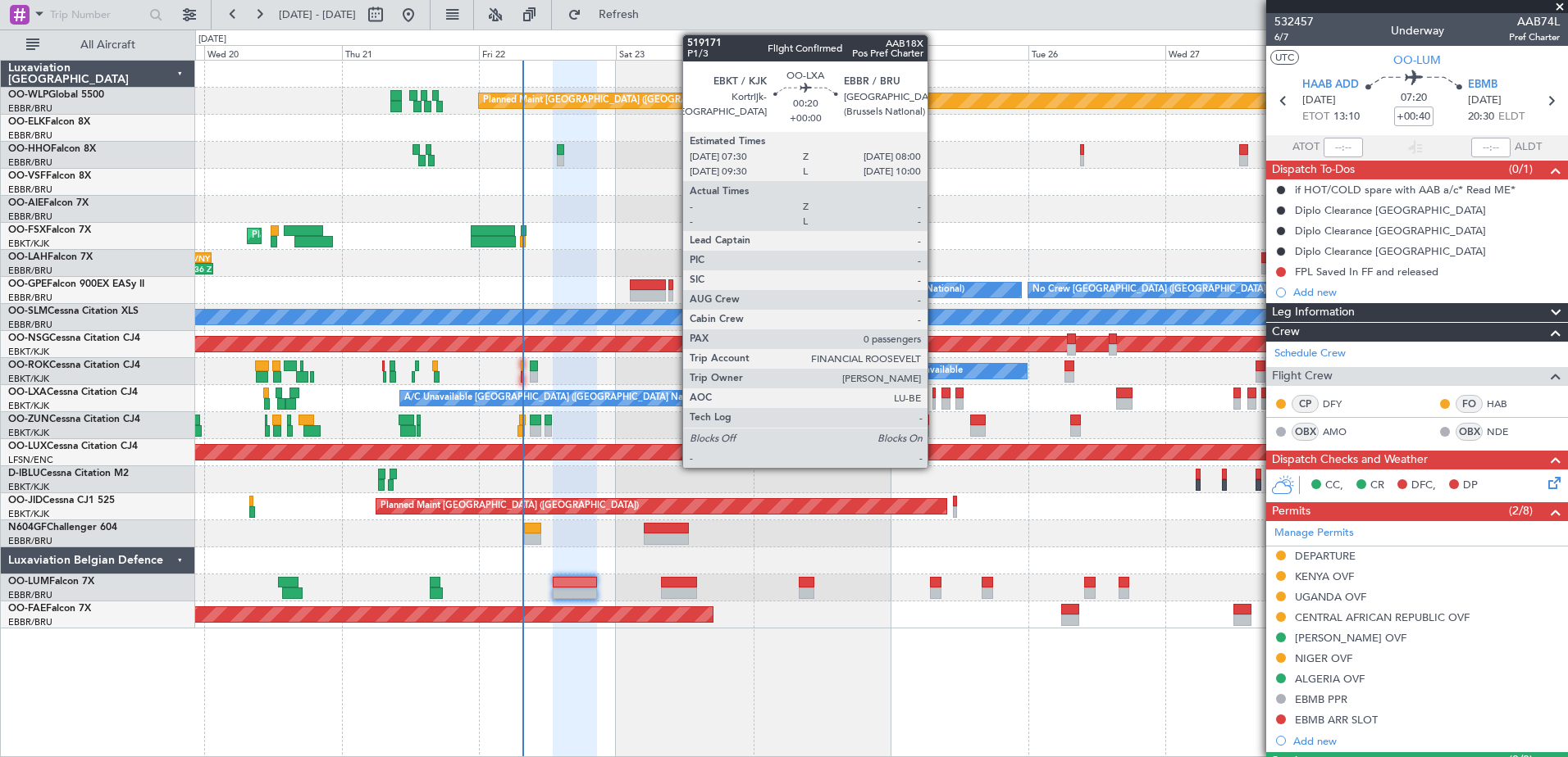
click at [935, 403] on div at bounding box center [933, 405] width 3 height 12
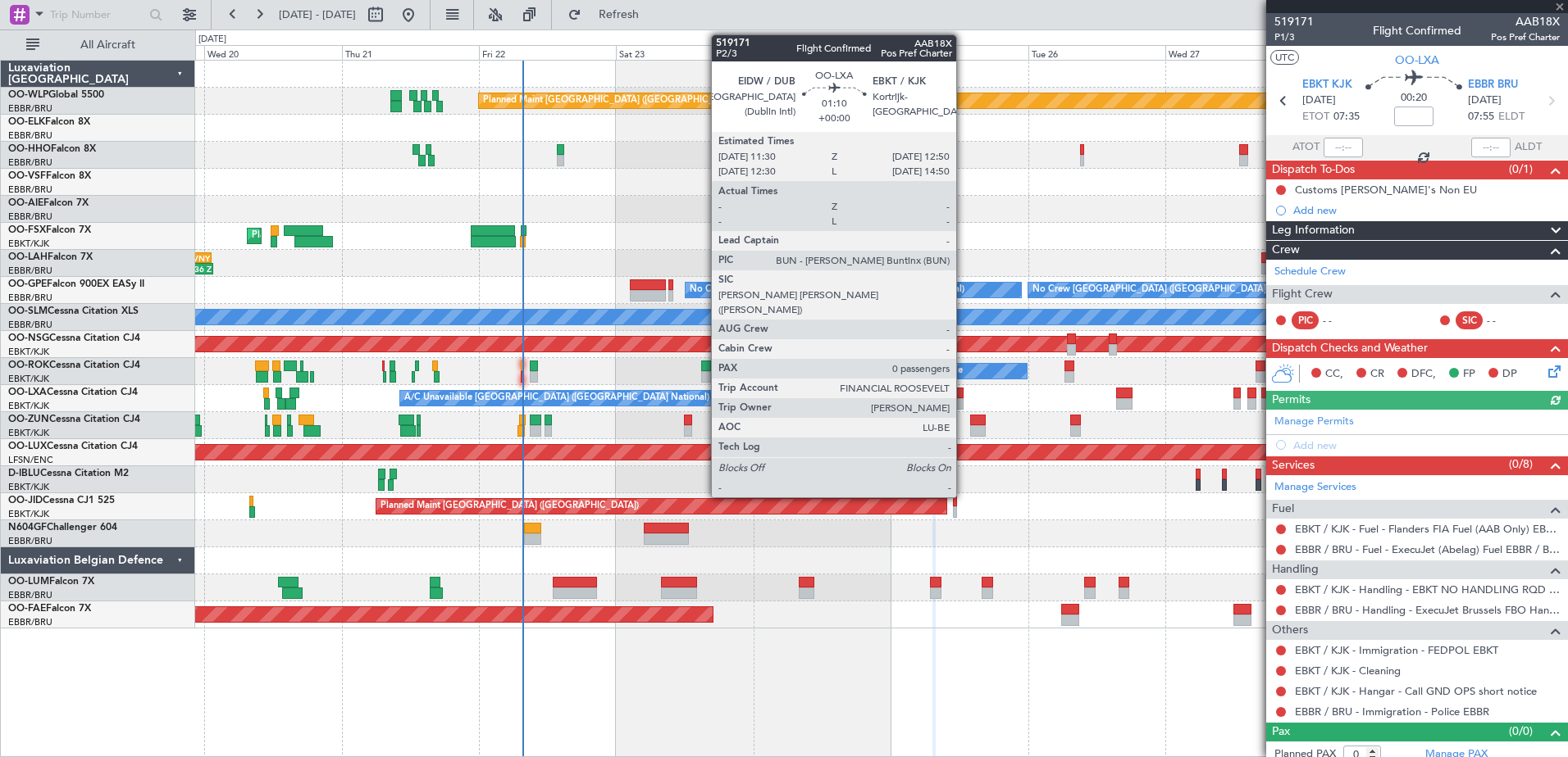
click at [964, 400] on div at bounding box center [960, 405] width 8 height 12
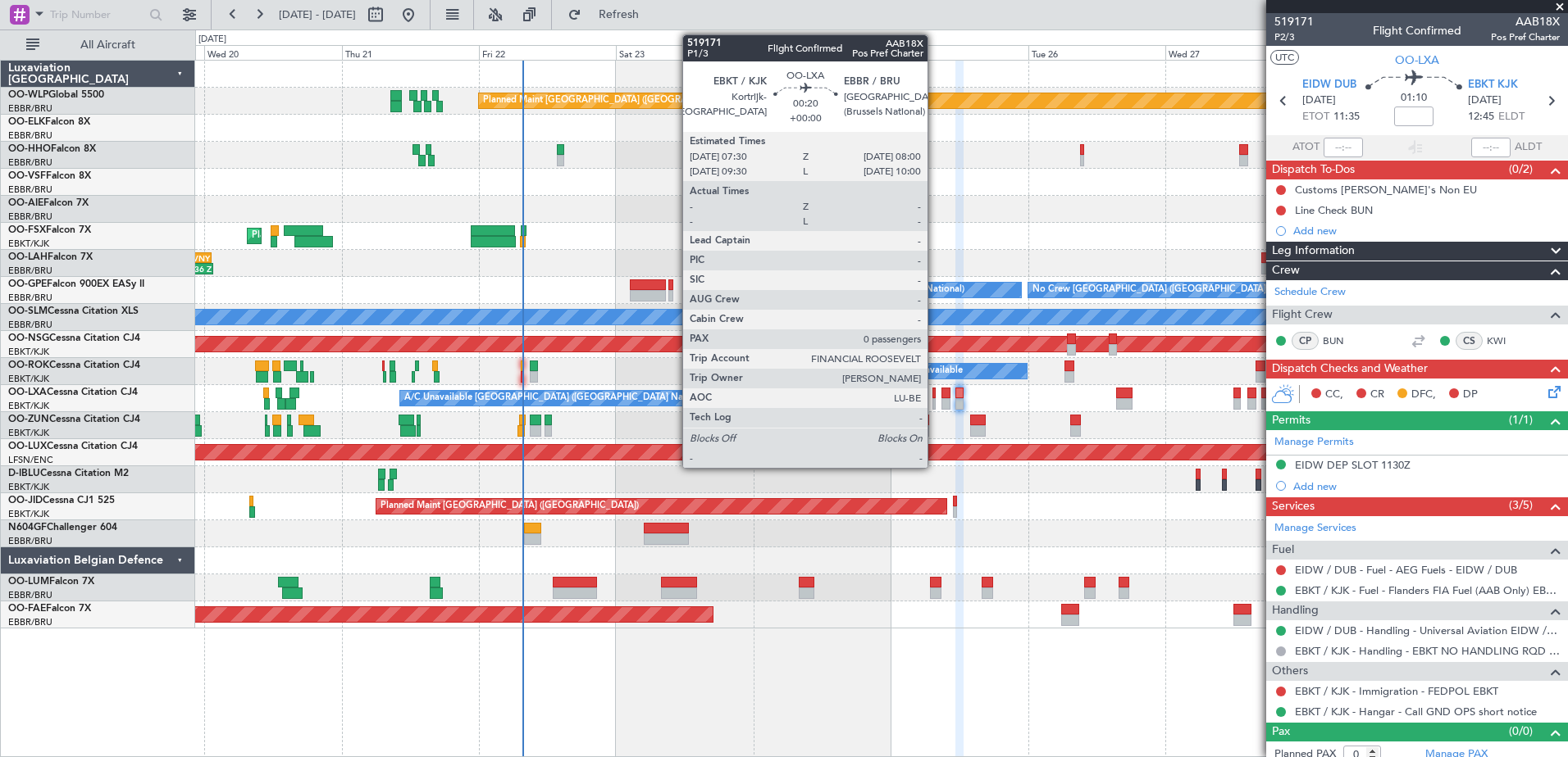
click at [935, 402] on div at bounding box center [933, 405] width 3 height 12
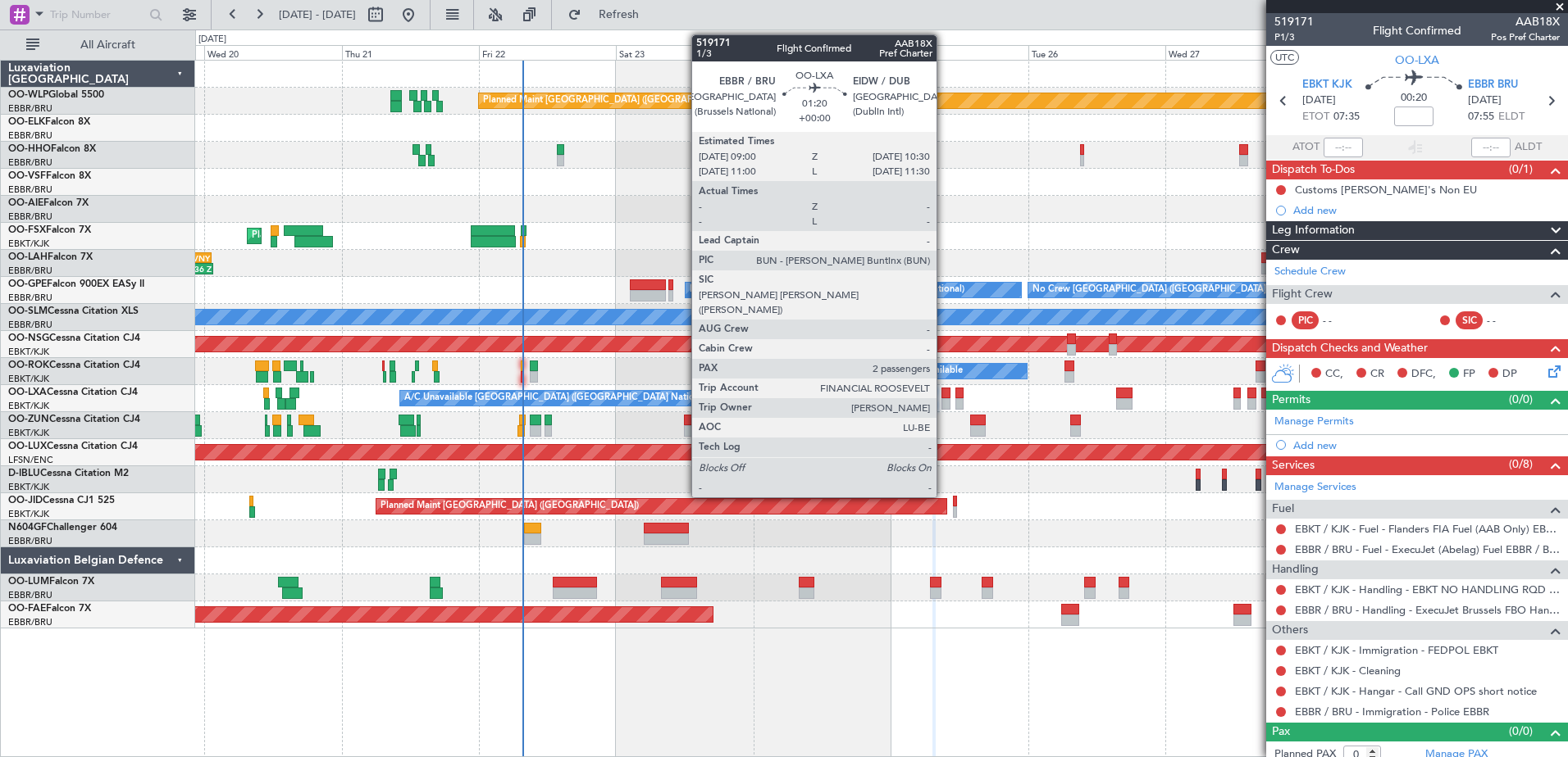
click at [944, 404] on div at bounding box center [946, 405] width 9 height 12
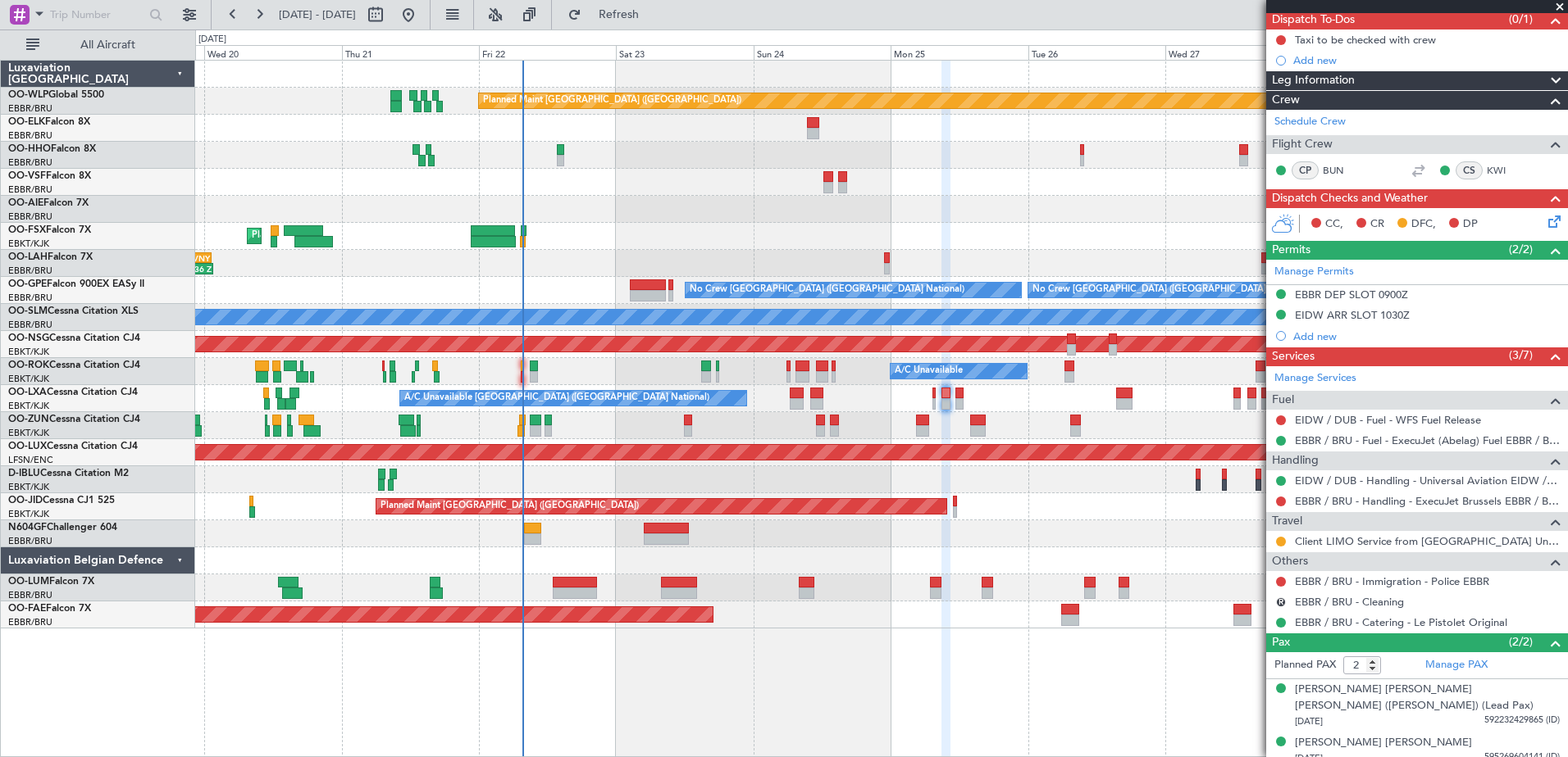
scroll to position [162, 0]
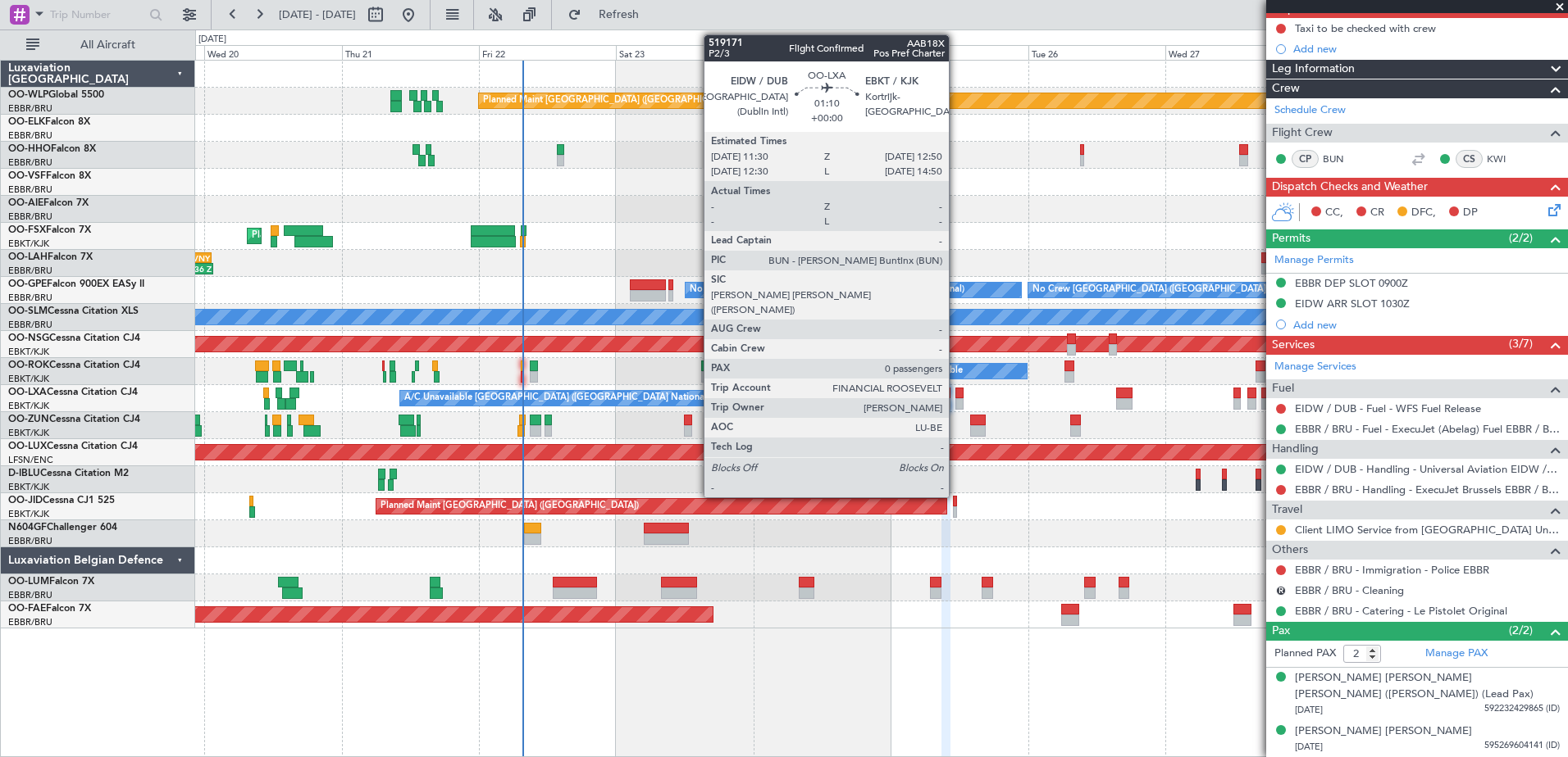
click at [956, 403] on div at bounding box center [960, 405] width 8 height 12
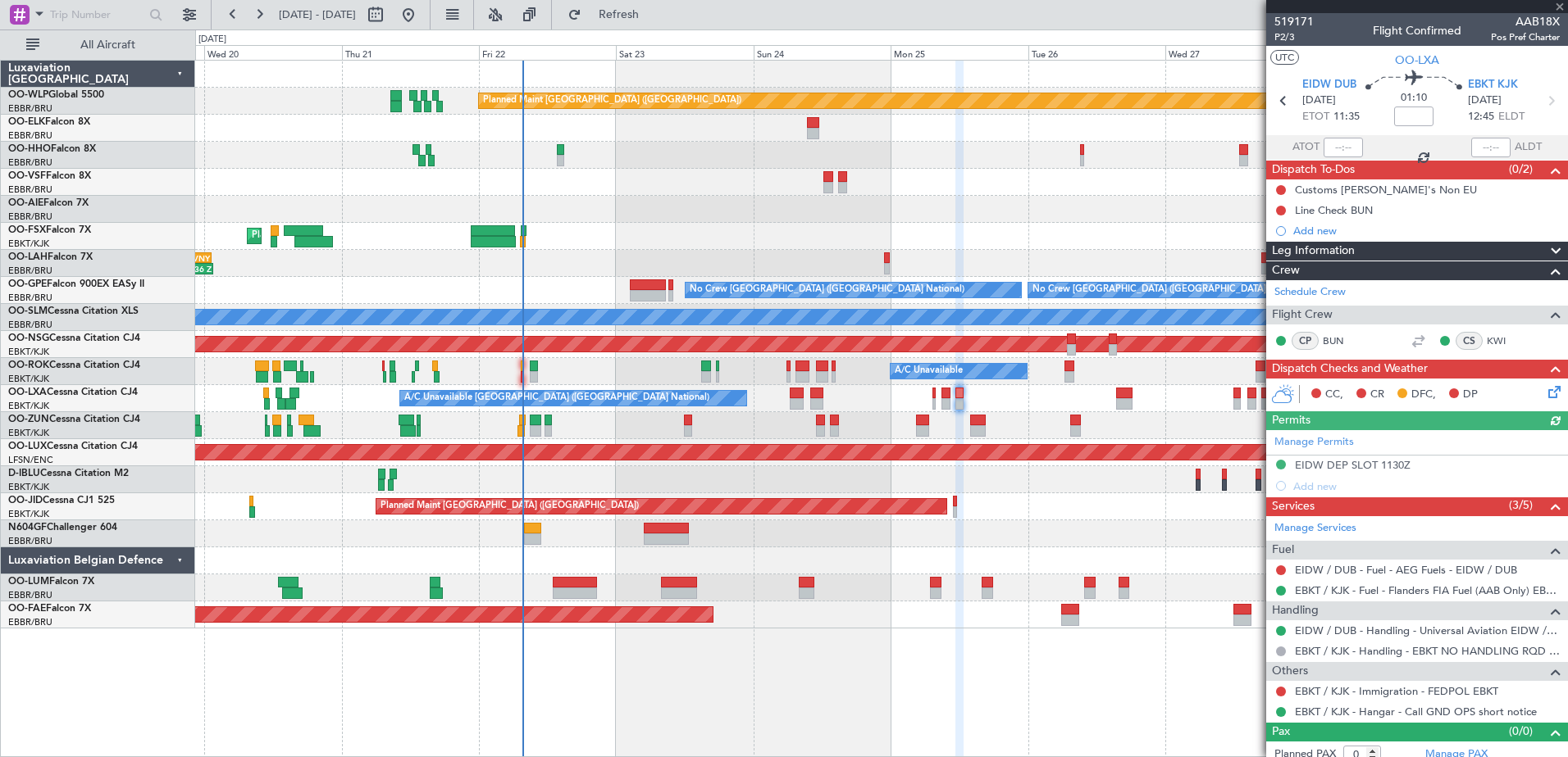
scroll to position [11, 0]
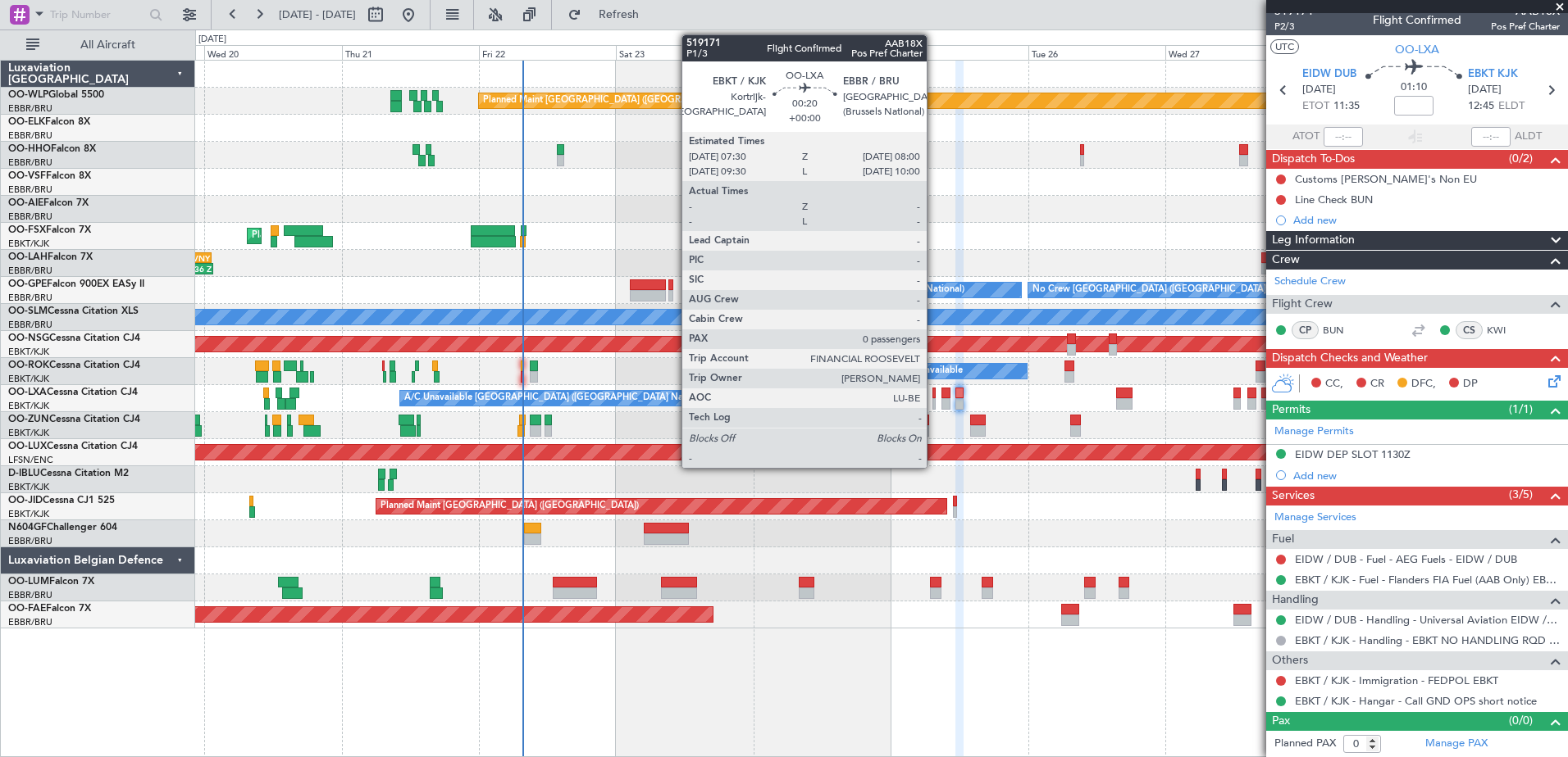
click at [934, 404] on div at bounding box center [933, 405] width 3 height 12
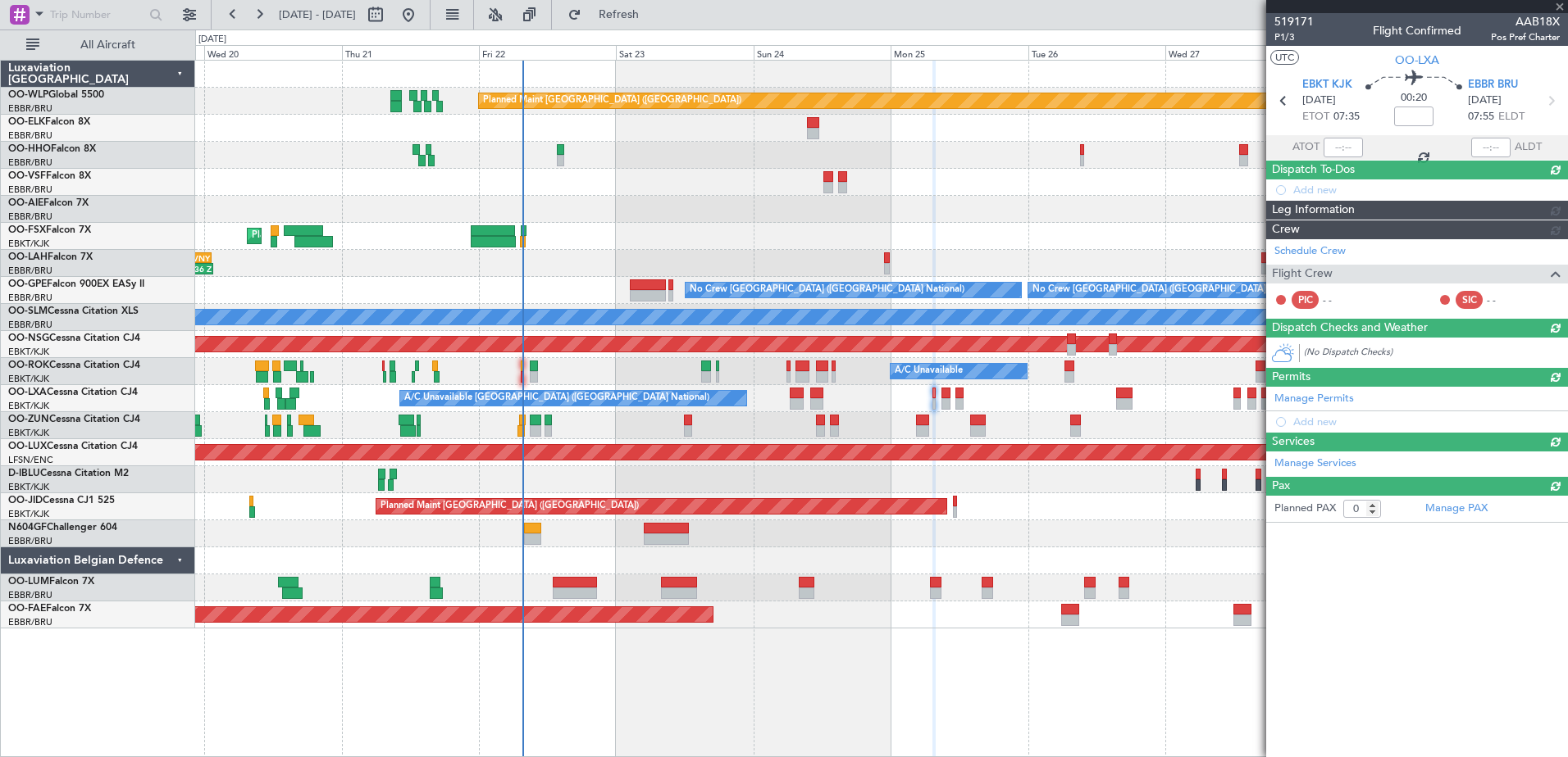
scroll to position [0, 0]
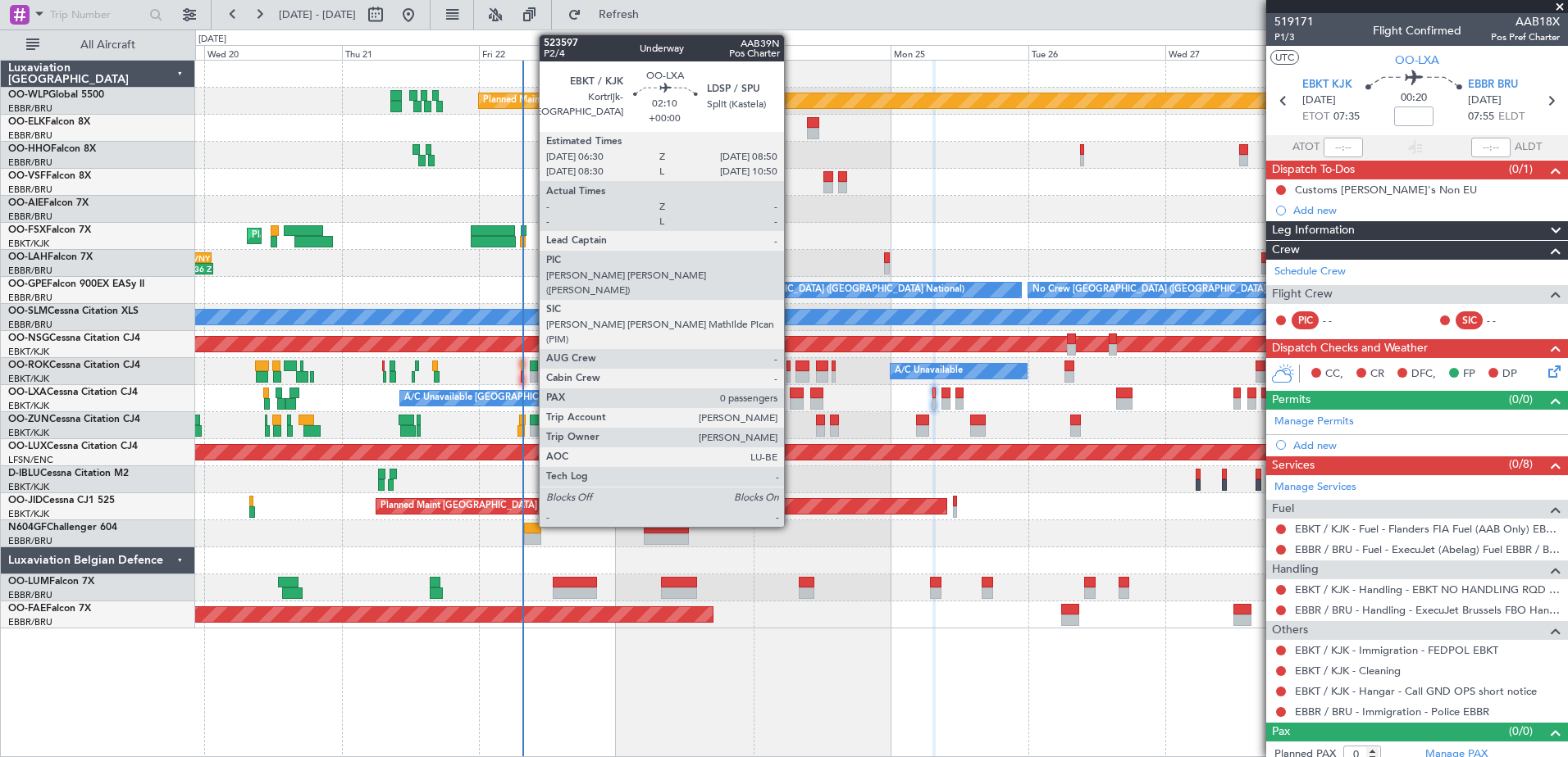
click at [792, 395] on div at bounding box center [797, 394] width 14 height 12
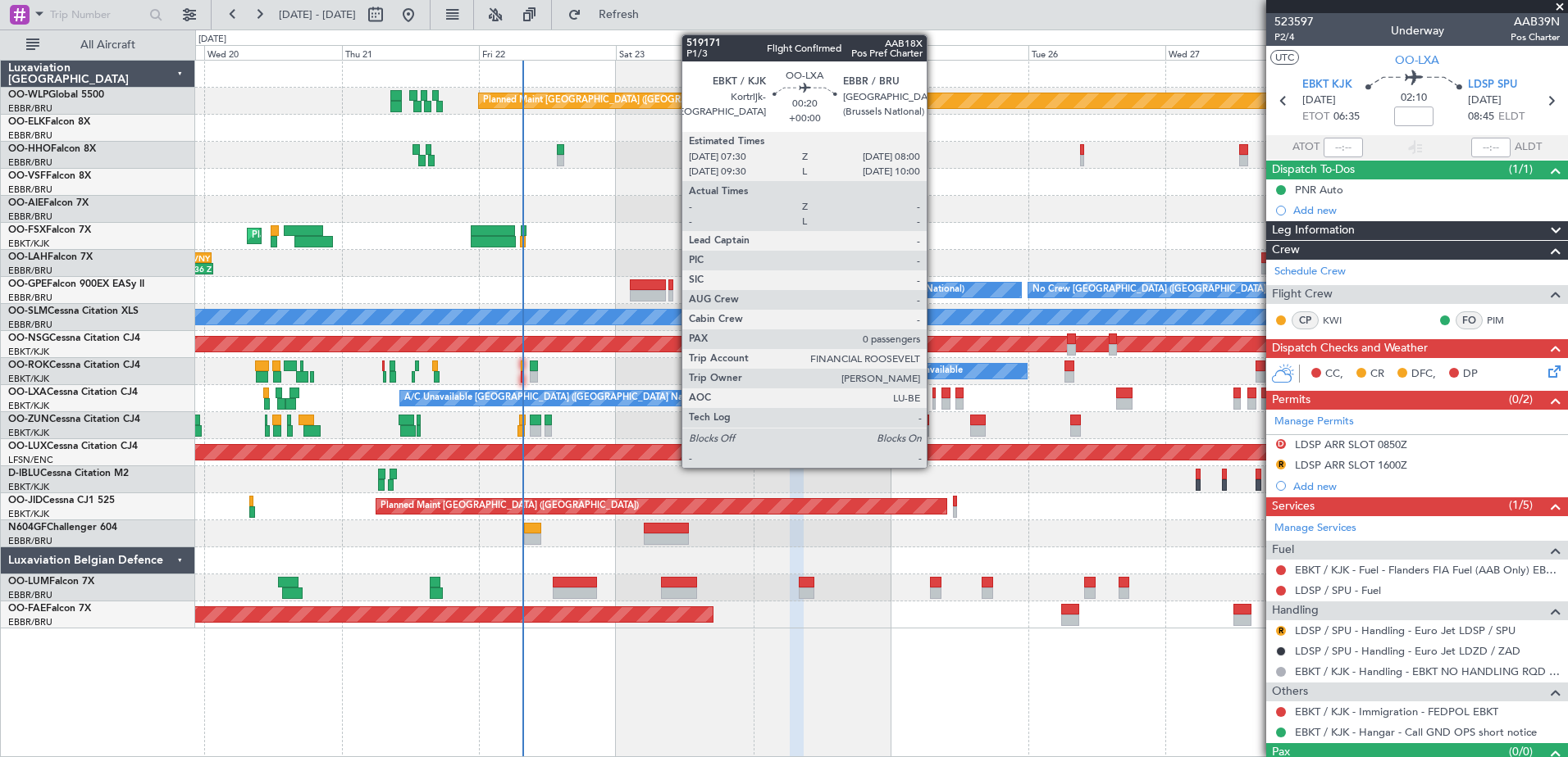
click at [934, 396] on div at bounding box center [933, 394] width 3 height 12
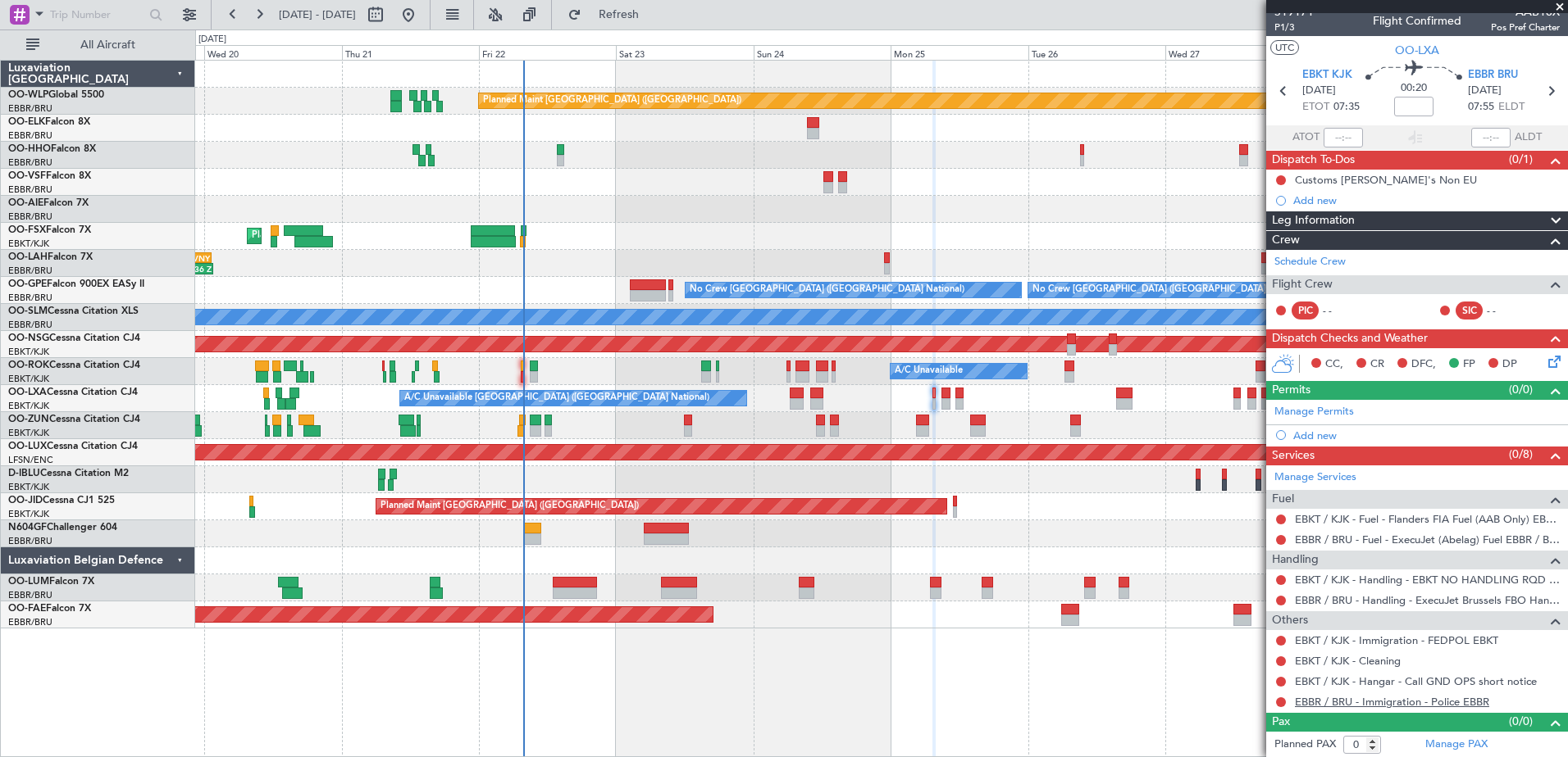
scroll to position [11, 0]
click at [1282, 682] on button at bounding box center [1281, 682] width 10 height 10
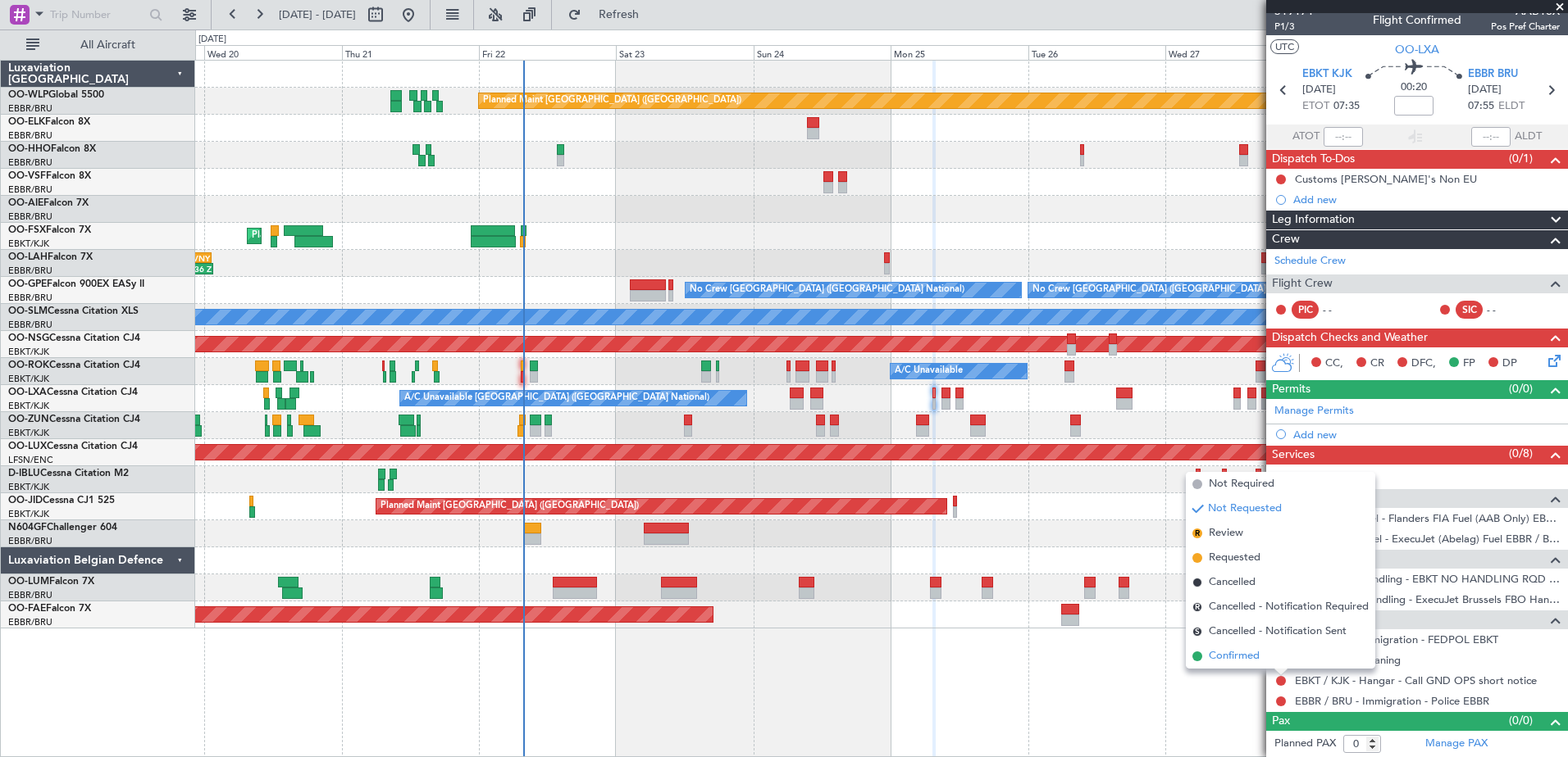
click at [1271, 650] on li "Confirmed" at bounding box center [1280, 656] width 190 height 25
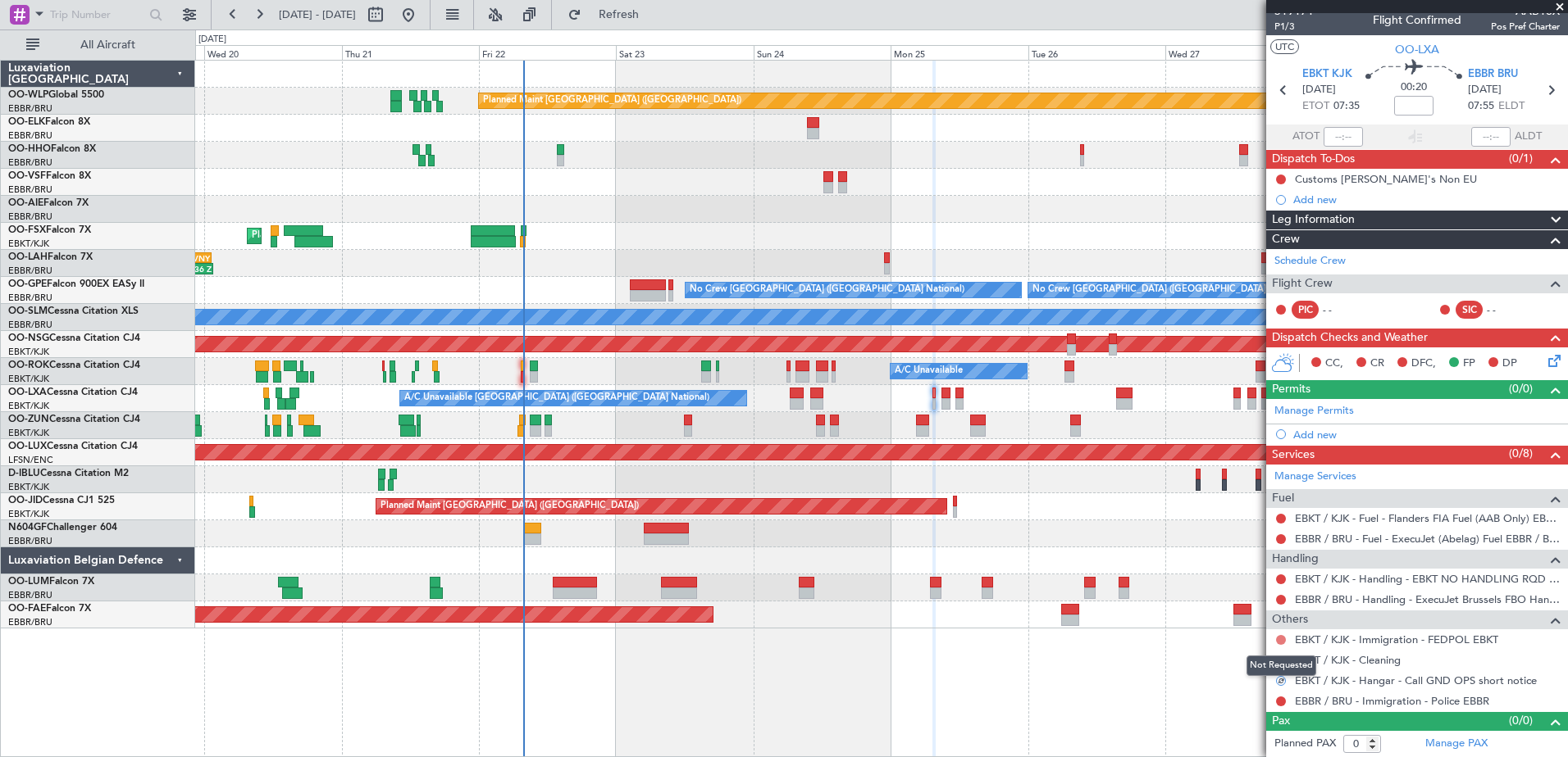
click at [1278, 641] on button at bounding box center [1281, 640] width 10 height 10
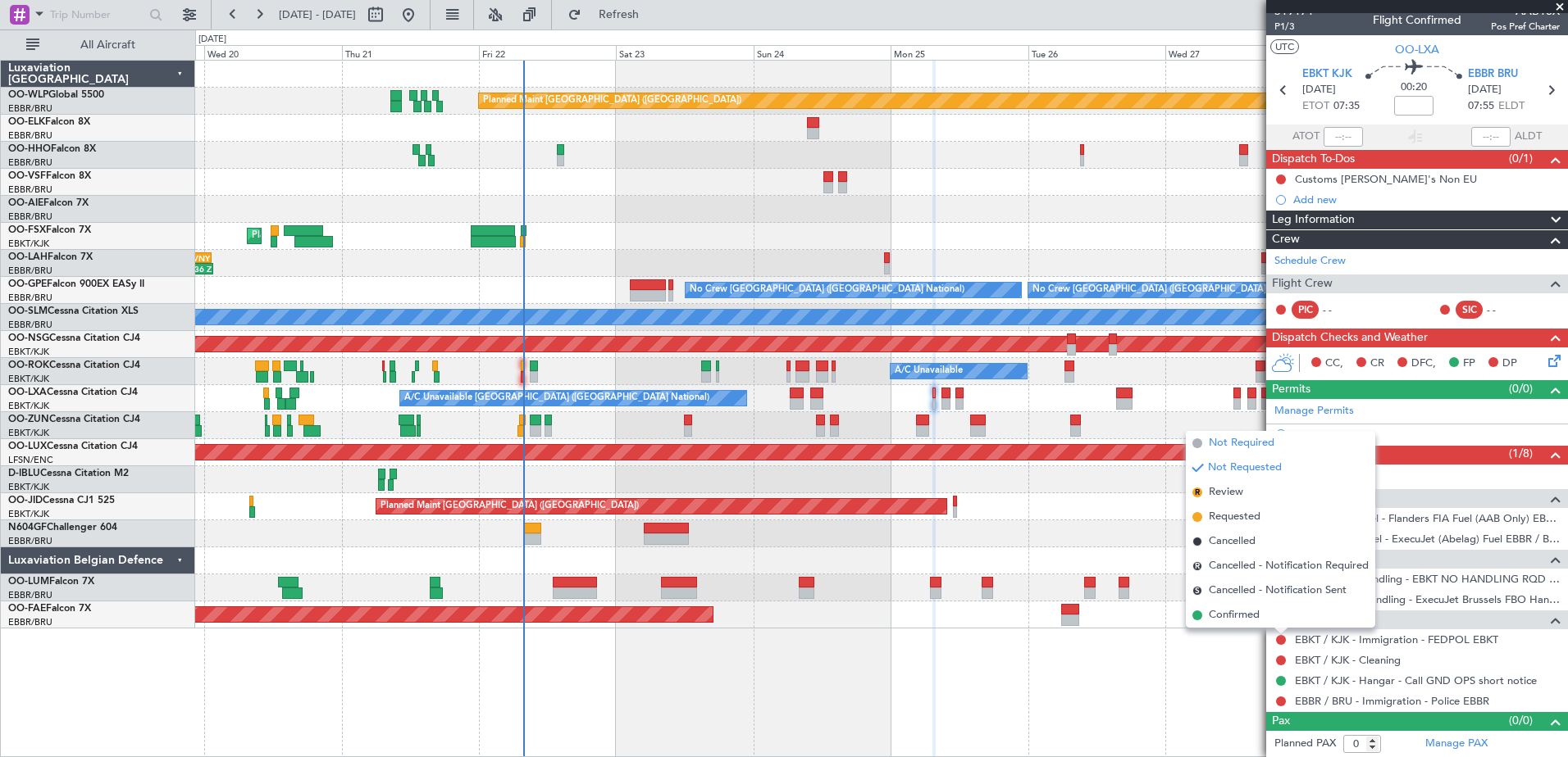
click at [1246, 446] on span "Not Required" at bounding box center [1241, 443] width 65 height 17
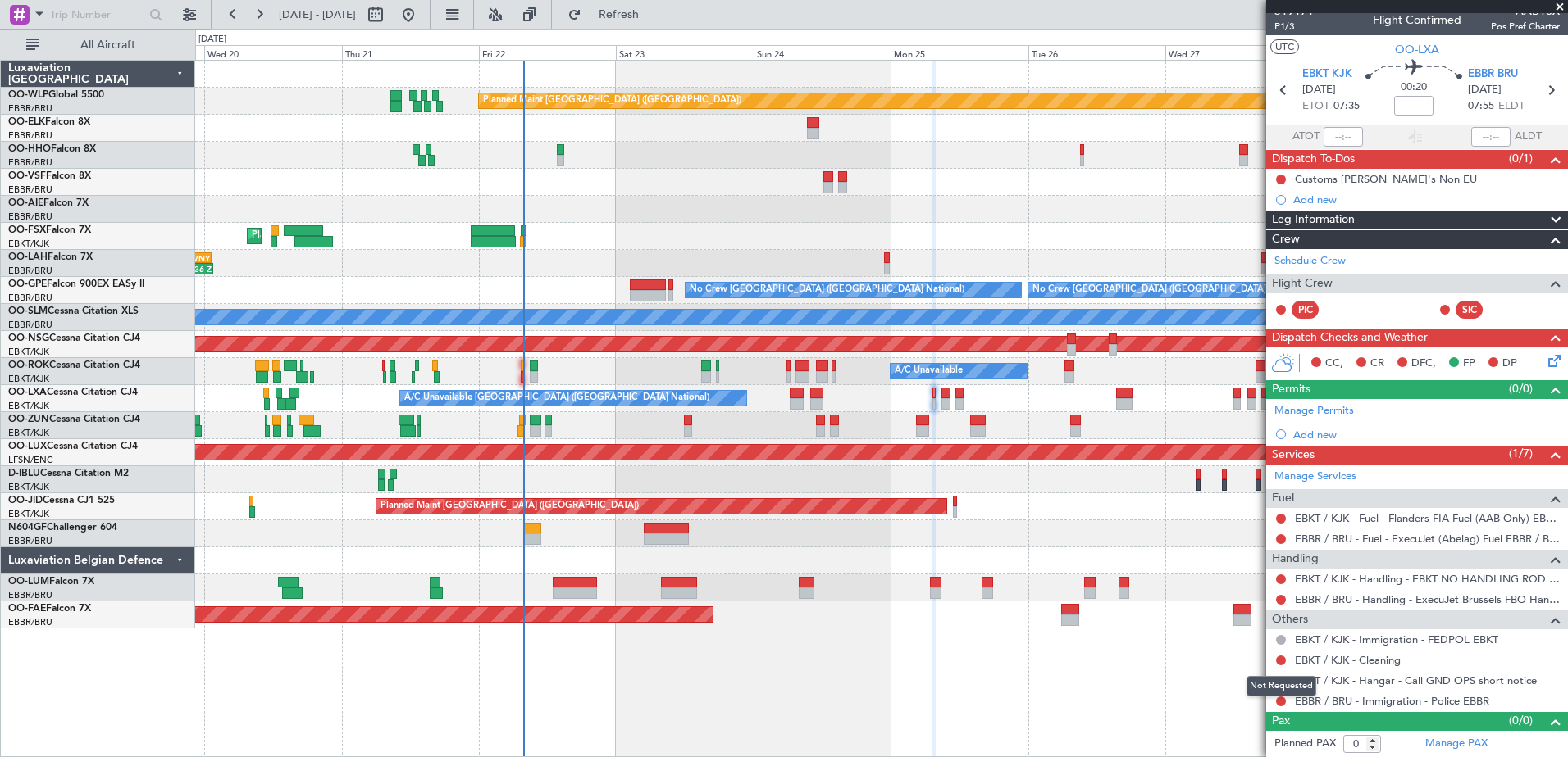
click at [1276, 705] on mat-tooltip-component "Not Requested" at bounding box center [1280, 687] width 92 height 44
click at [1281, 701] on button at bounding box center [1281, 701] width 10 height 10
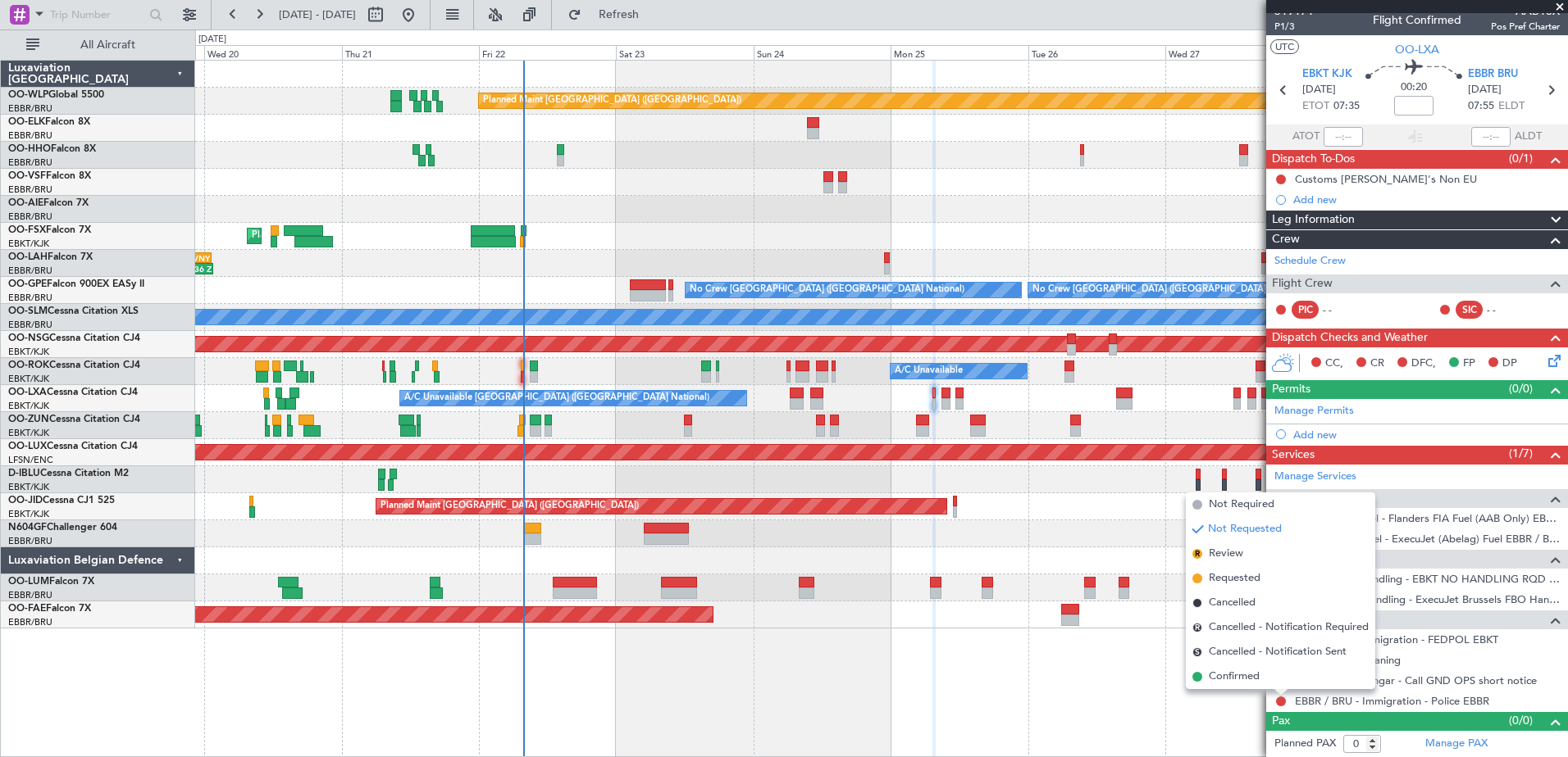
click at [1243, 536] on span "Not Requested" at bounding box center [1244, 529] width 73 height 17
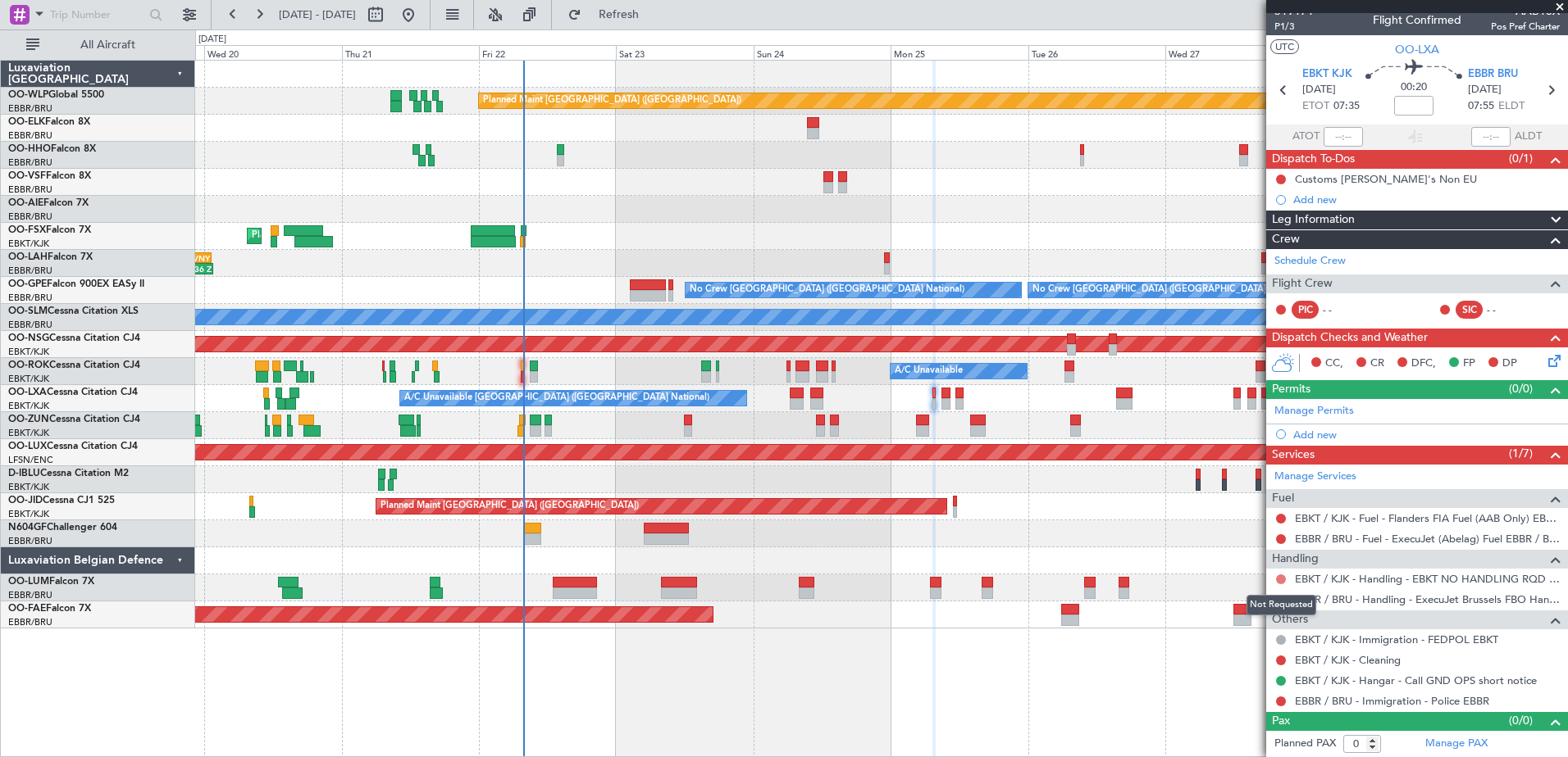
click at [1276, 577] on button at bounding box center [1281, 579] width 10 height 10
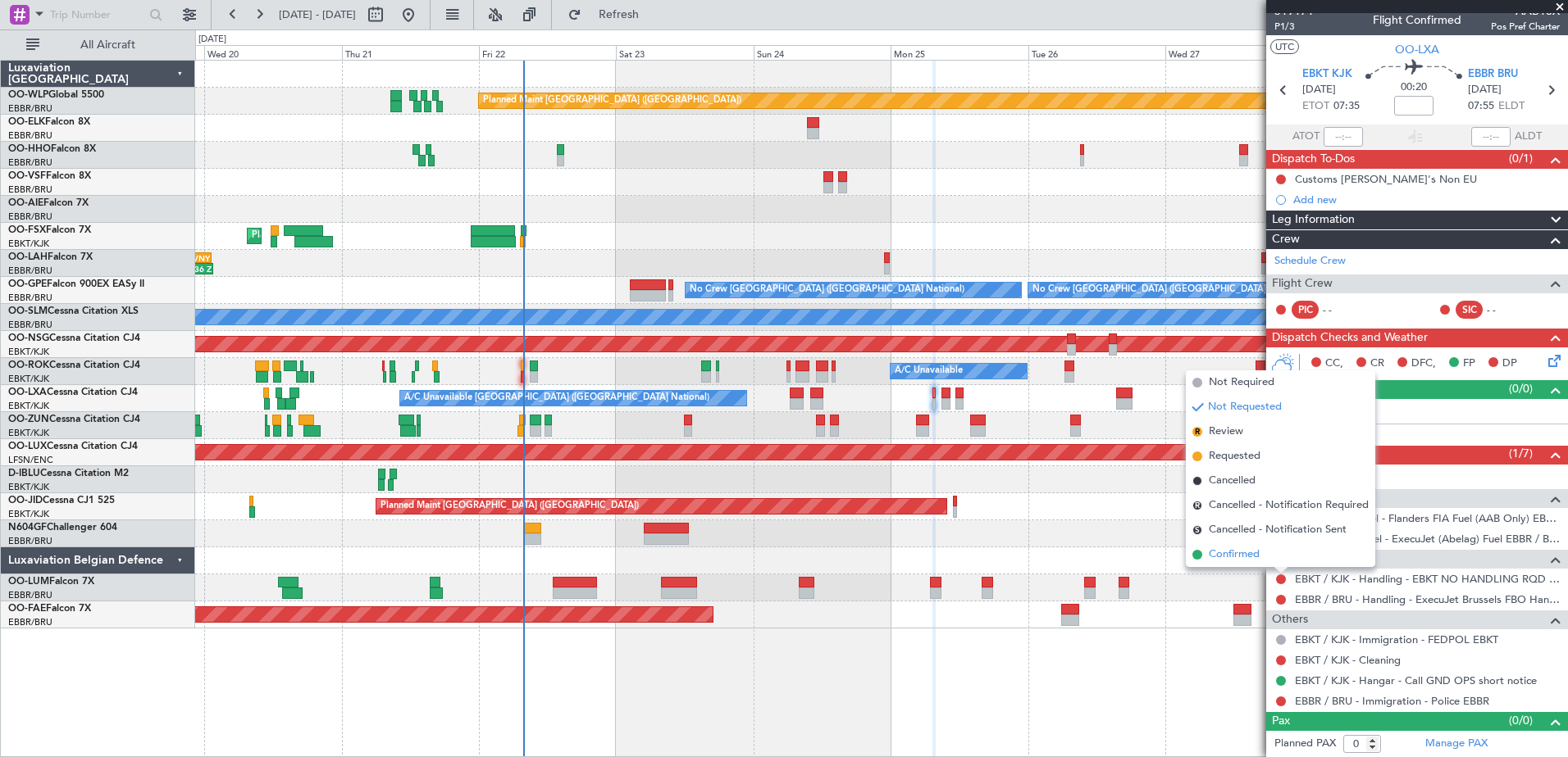
click at [1260, 549] on li "Confirmed" at bounding box center [1280, 555] width 190 height 25
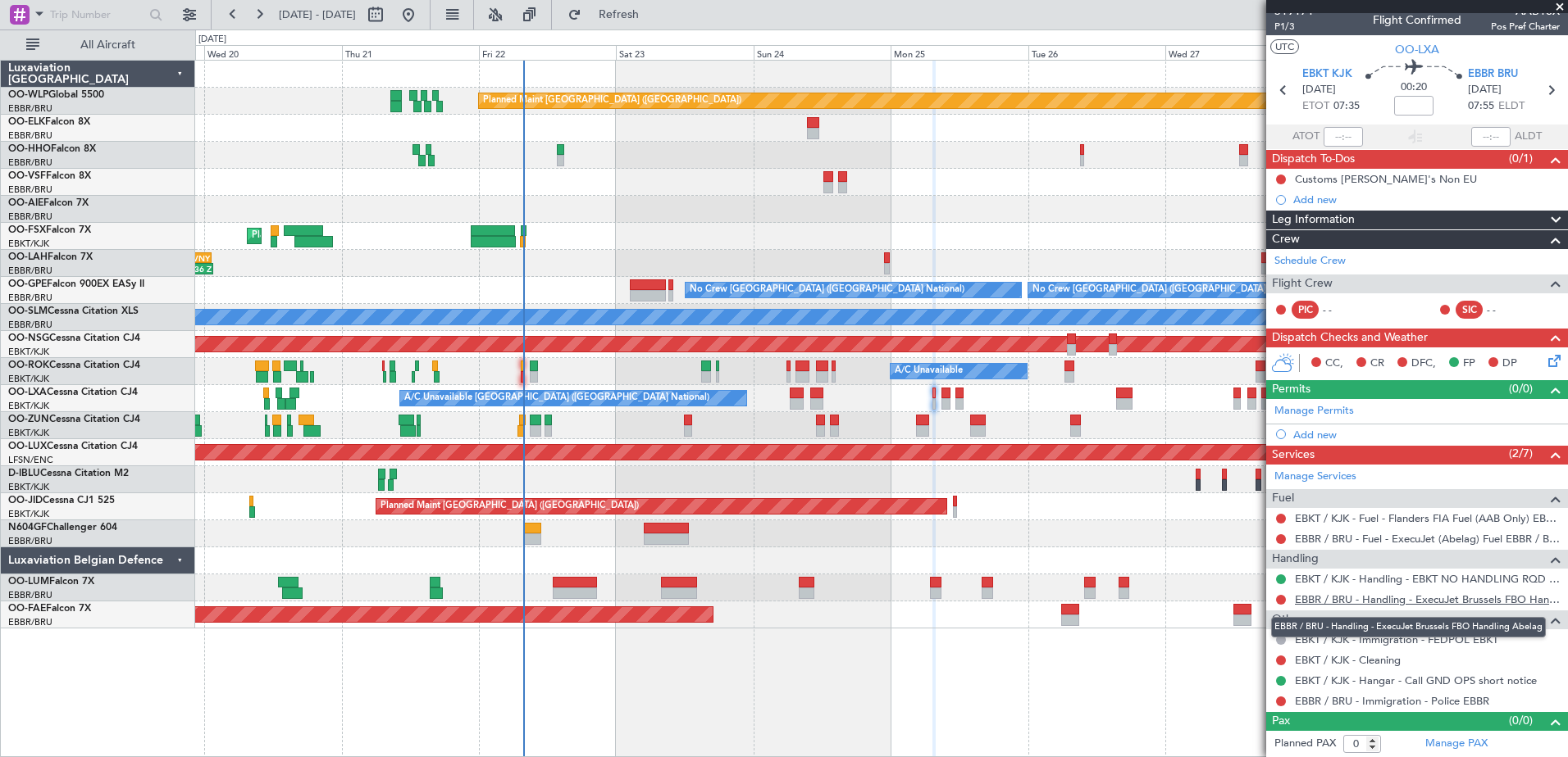
click at [1413, 603] on link "EBBR / BRU - Handling - ExecuJet Brussels FBO Handling Abelag" at bounding box center [1427, 599] width 265 height 14
click at [1348, 604] on link "EBBR / BRU - Handling - ExecuJet Brussels FBO Handling Abelag" at bounding box center [1427, 599] width 265 height 14
click at [1374, 521] on link "EBKT / KJK - Fuel - Flanders FIA Fuel (AAB Only) EBKT / KJK" at bounding box center [1427, 519] width 265 height 14
click at [641, 14] on span "Refresh" at bounding box center [618, 15] width 68 height 12
click at [543, 3] on button at bounding box center [530, 15] width 26 height 26
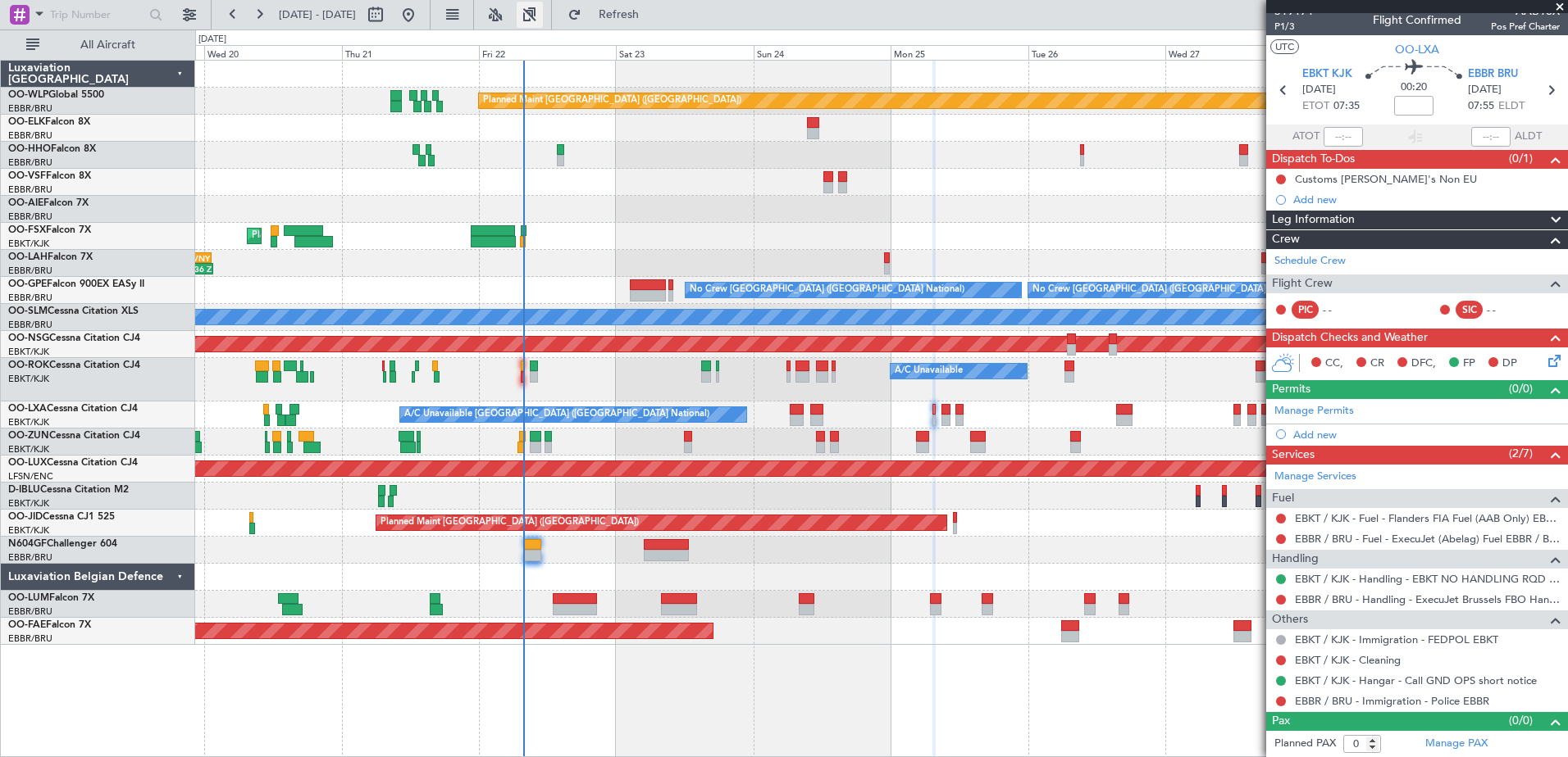
click at [543, 13] on button at bounding box center [530, 15] width 26 height 26
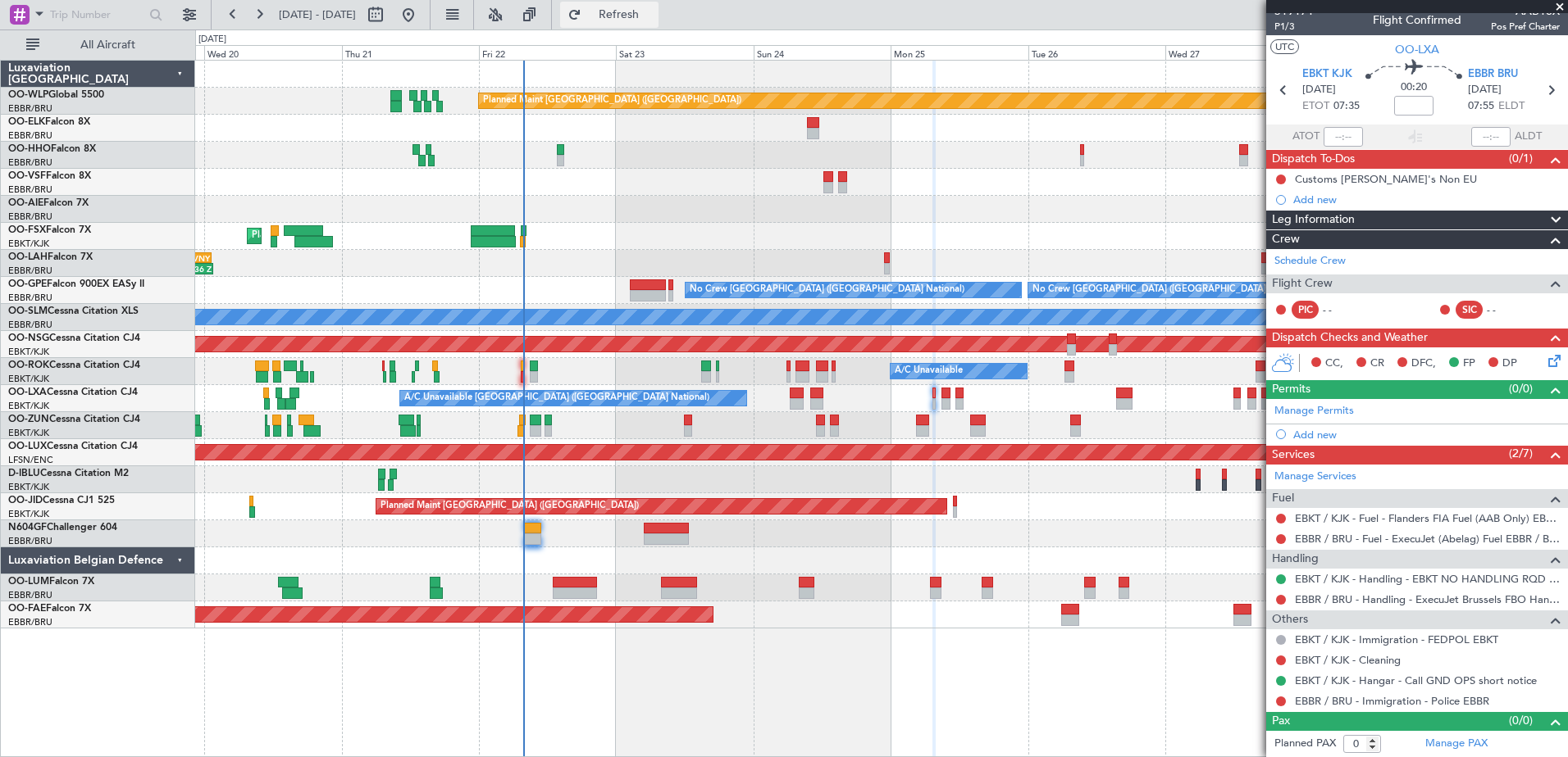
click at [637, 7] on button "Refresh" at bounding box center [608, 15] width 98 height 26
click at [1462, 522] on link "EBKT / KJK - Fuel - Flanders FIA Fuel (AAB Only) EBKT / KJK" at bounding box center [1427, 519] width 265 height 14
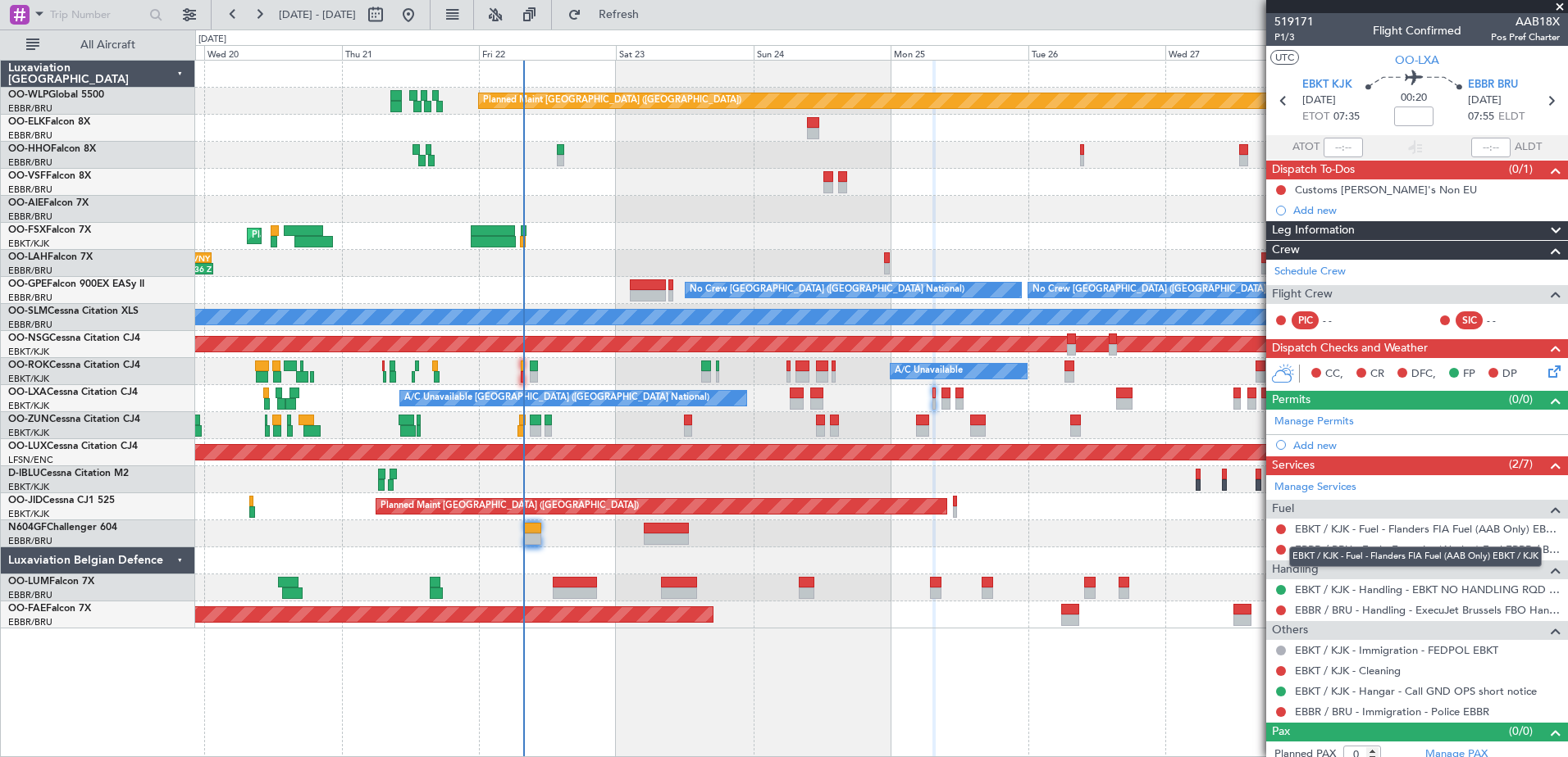
click at [1282, 551] on mat-tooltip-component "EBKT / KJK - Fuel - Flanders FIA Fuel (AAB Only) EBKT / KJK" at bounding box center [1415, 558] width 276 height 44
click at [1284, 548] on button at bounding box center [1281, 550] width 10 height 10
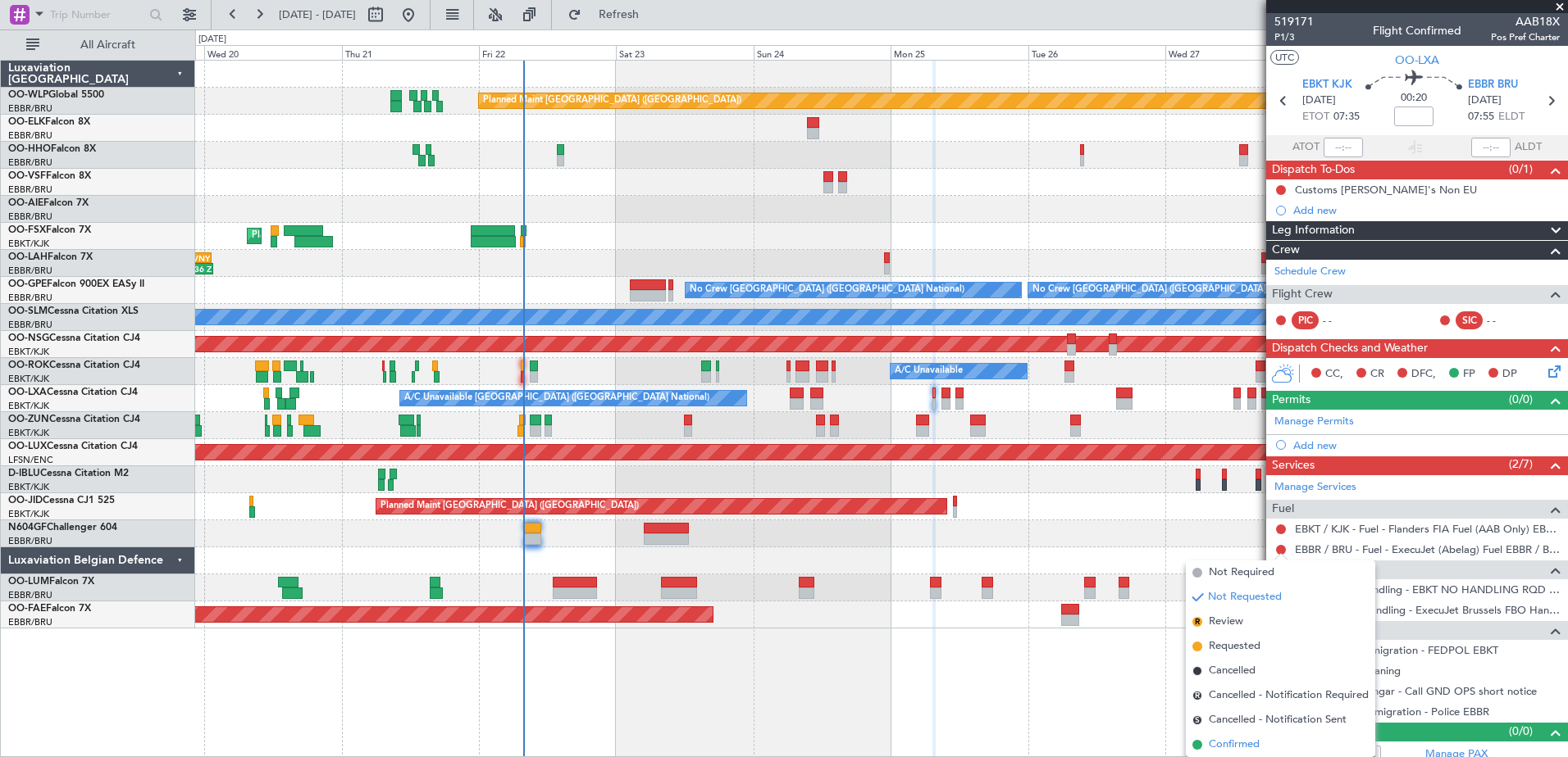
click at [1257, 738] on span "Confirmed" at bounding box center [1234, 745] width 51 height 17
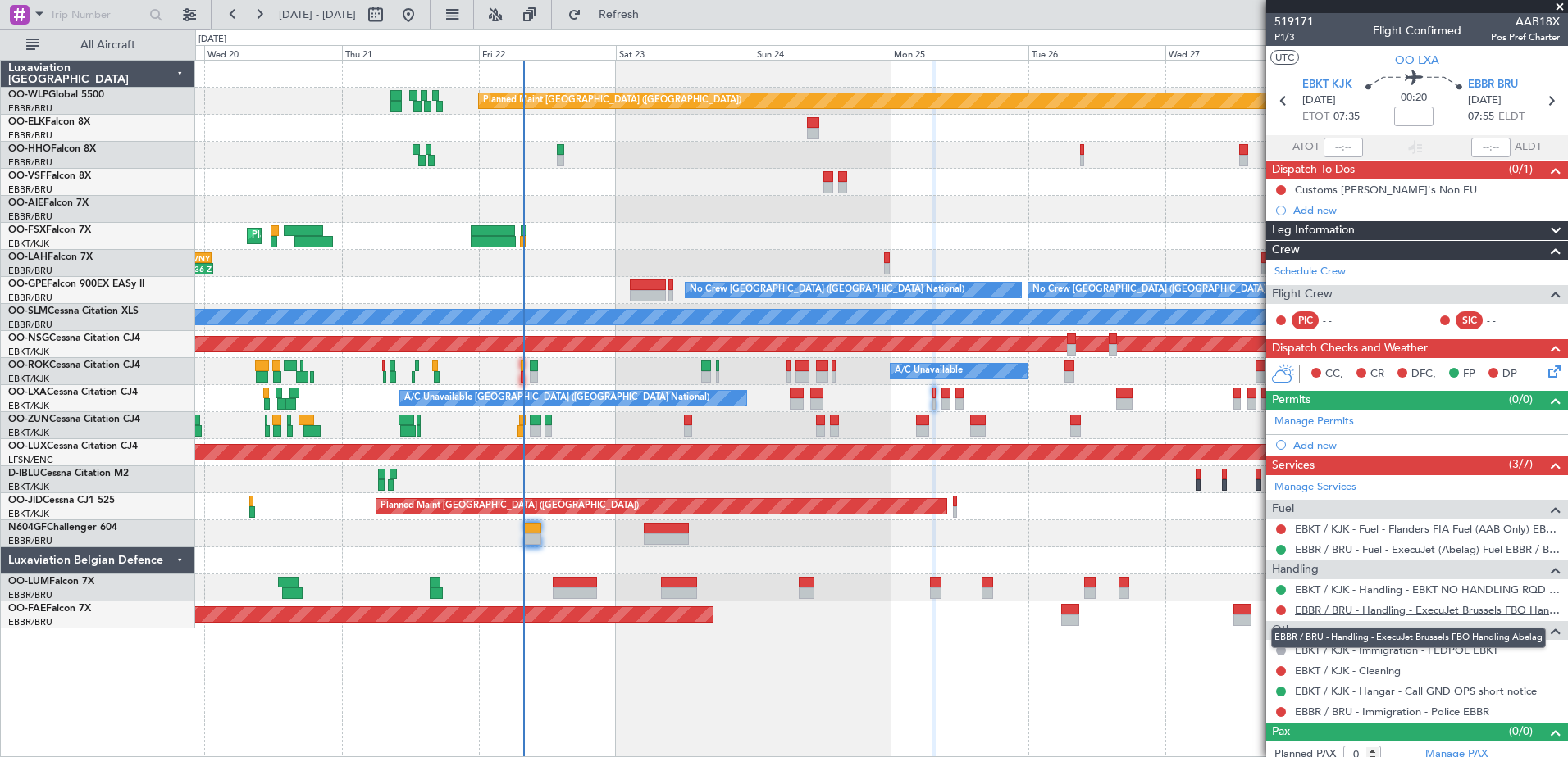
click at [1411, 615] on link "EBBR / BRU - Handling - ExecuJet Brussels FBO Handling Abelag" at bounding box center [1427, 610] width 265 height 14
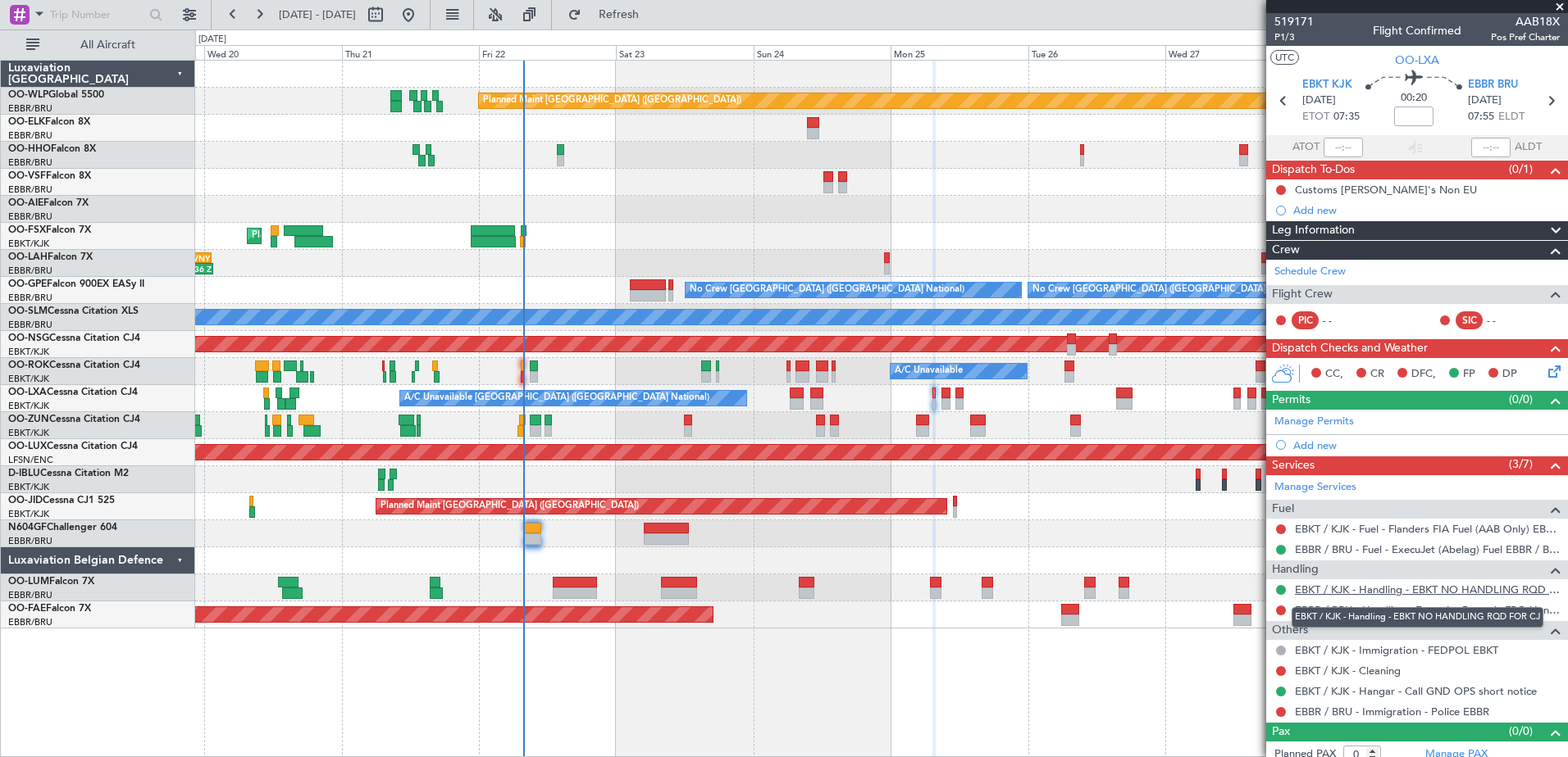
click at [1437, 591] on link "EBKT / KJK - Handling - EBKT NO HANDLING RQD FOR CJ" at bounding box center [1427, 589] width 265 height 14
click at [1374, 612] on link "EBBR / BRU - Handling - ExecuJet Brussels FBO Handling Abelag" at bounding box center [1427, 610] width 265 height 14
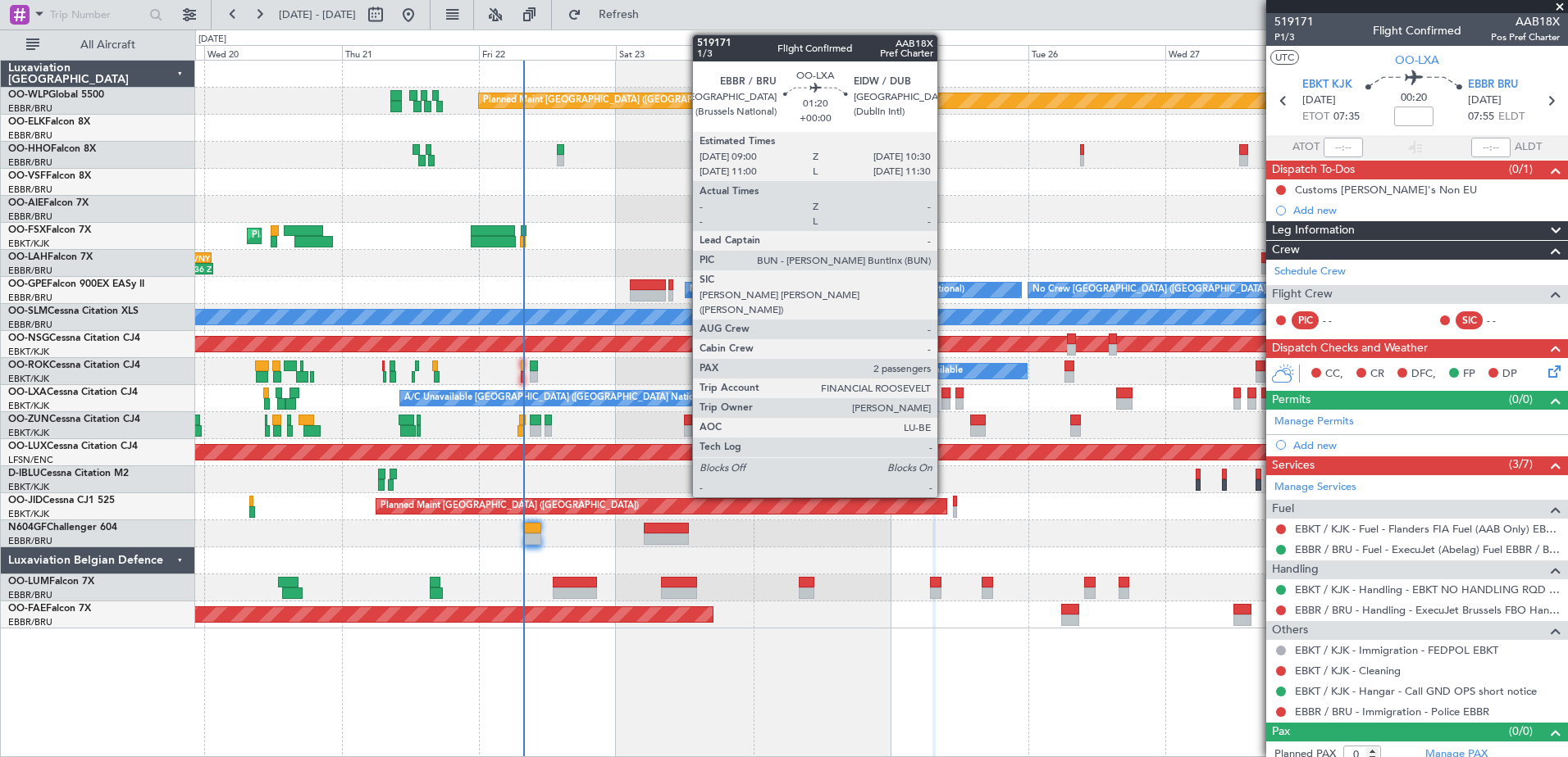
click at [945, 399] on div at bounding box center [946, 405] width 9 height 12
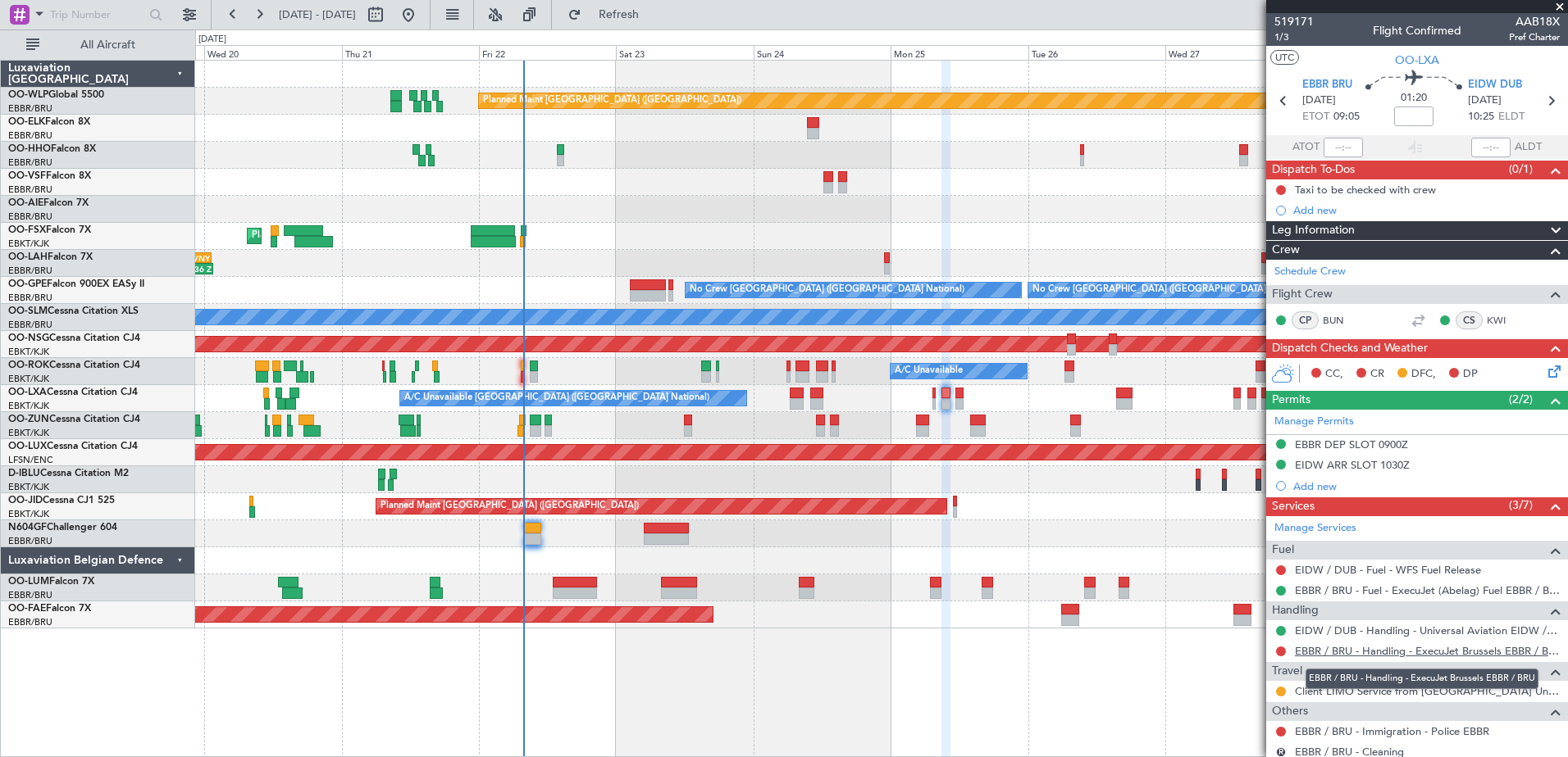
click at [1413, 649] on link "EBBR / BRU - Handling - ExecuJet Brussels EBBR / BRU" at bounding box center [1427, 651] width 265 height 14
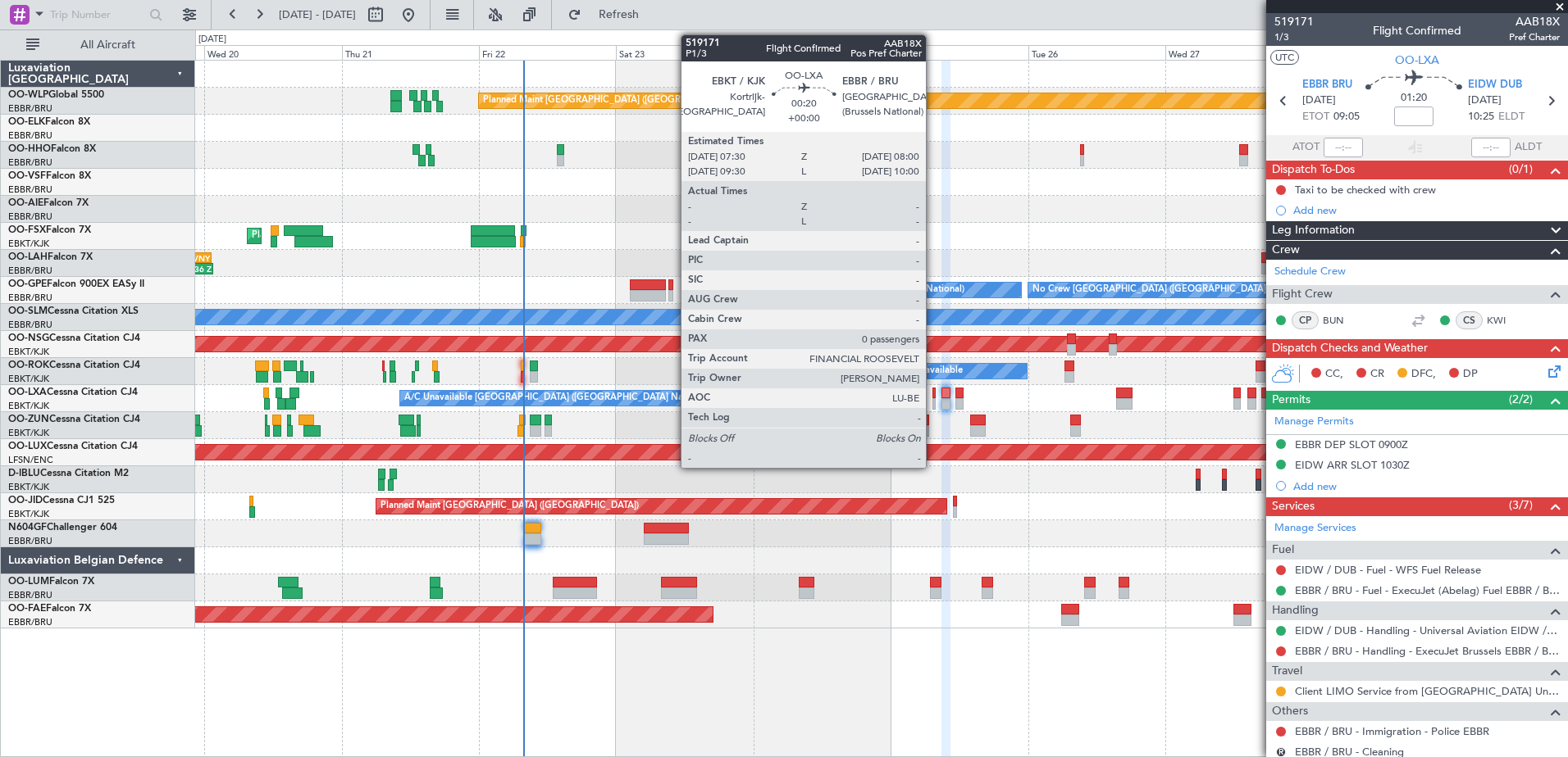
click at [933, 403] on div at bounding box center [933, 405] width 3 height 12
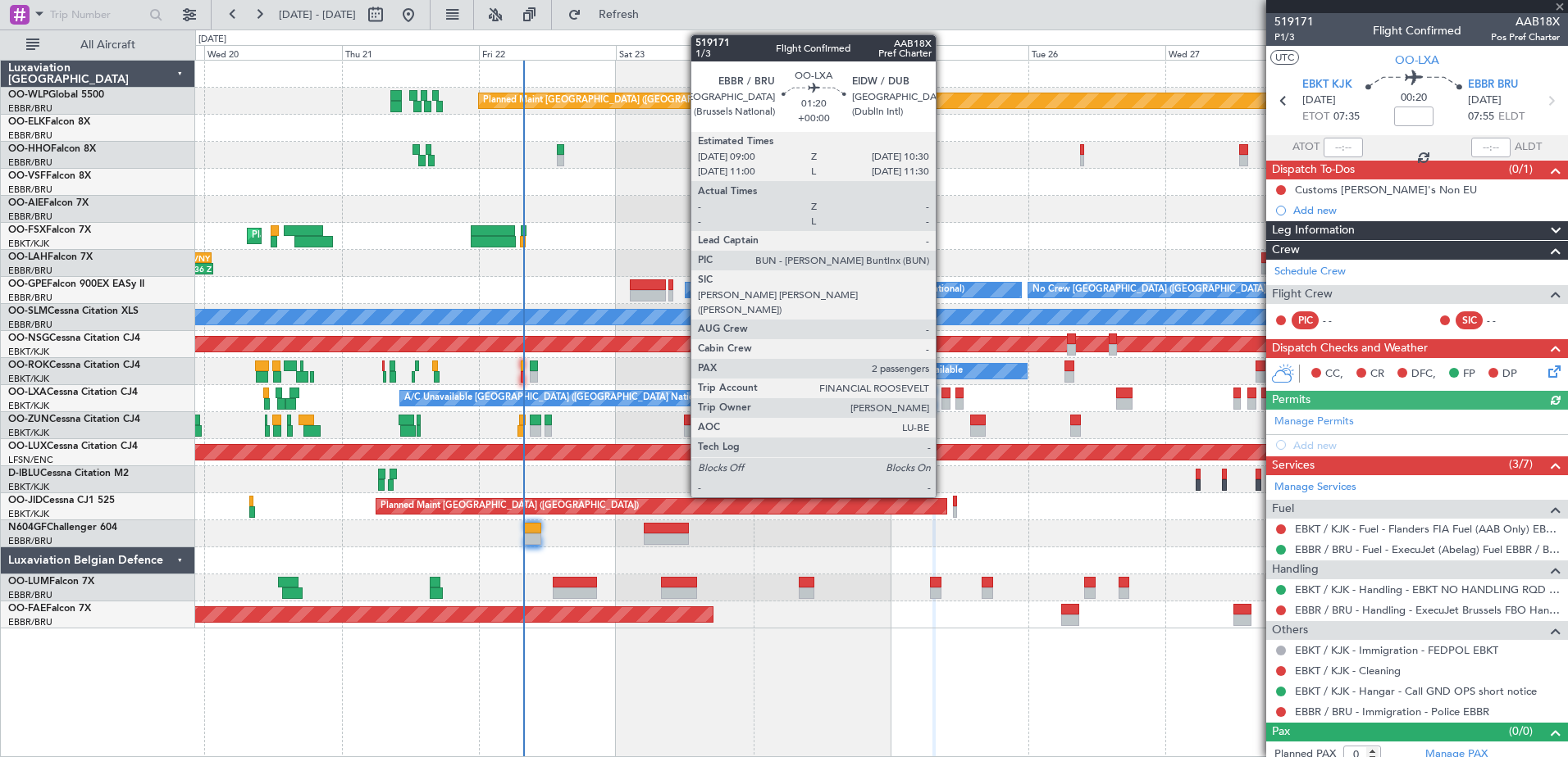
click at [943, 402] on div at bounding box center [946, 405] width 9 height 12
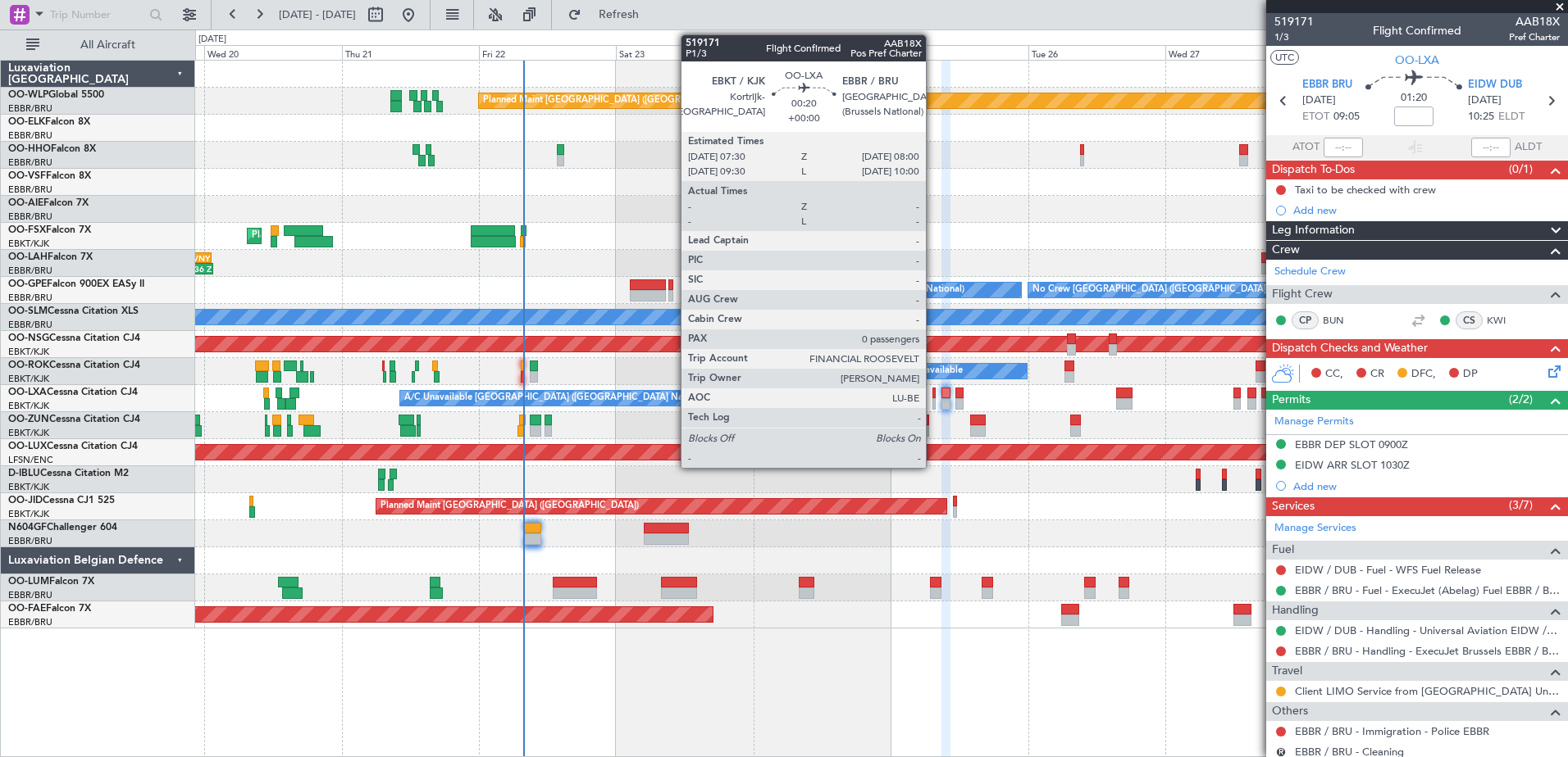
click at [933, 394] on div at bounding box center [933, 394] width 3 height 12
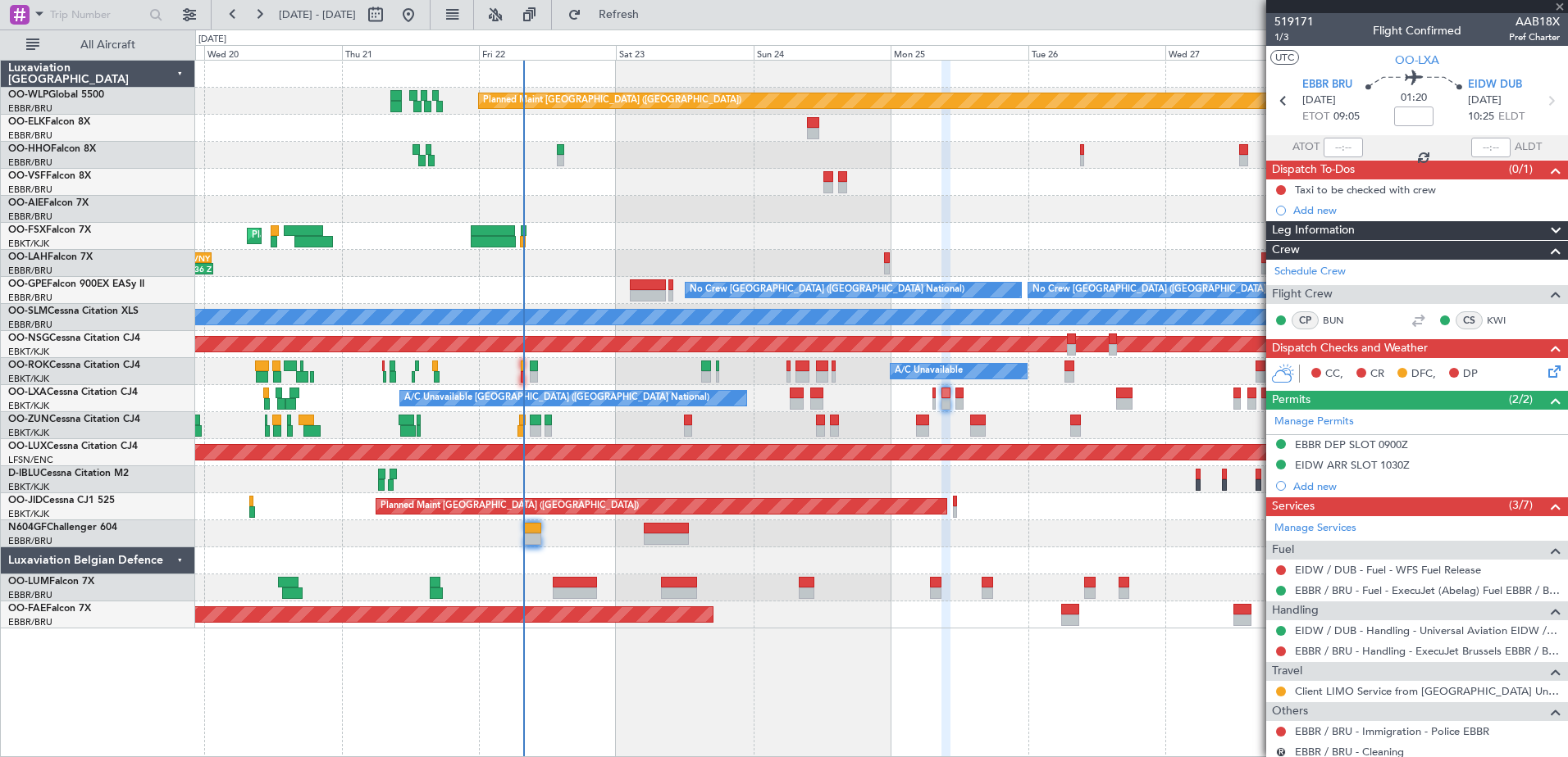
type input "0"
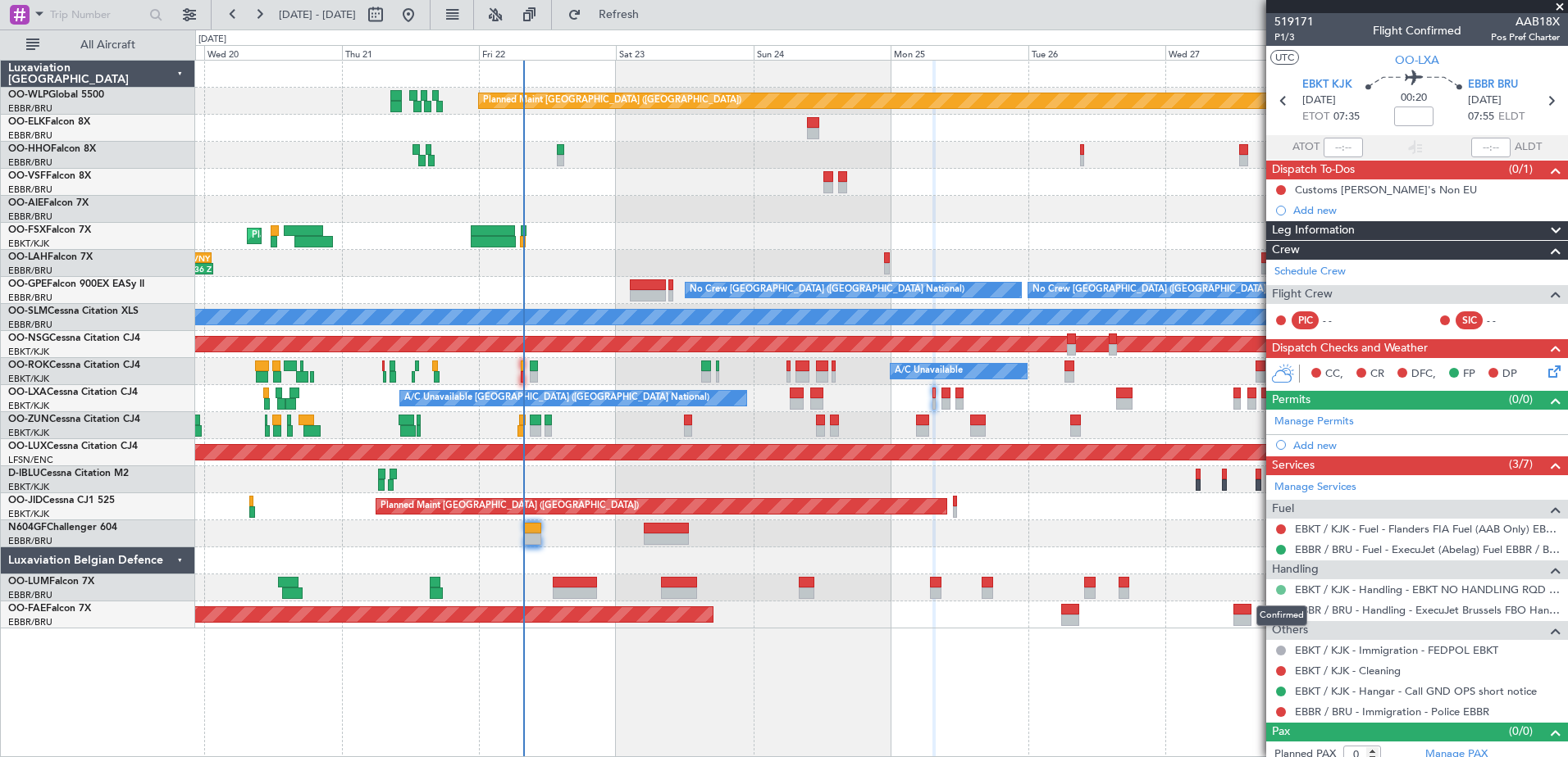
click at [1281, 585] on button at bounding box center [1281, 590] width 10 height 10
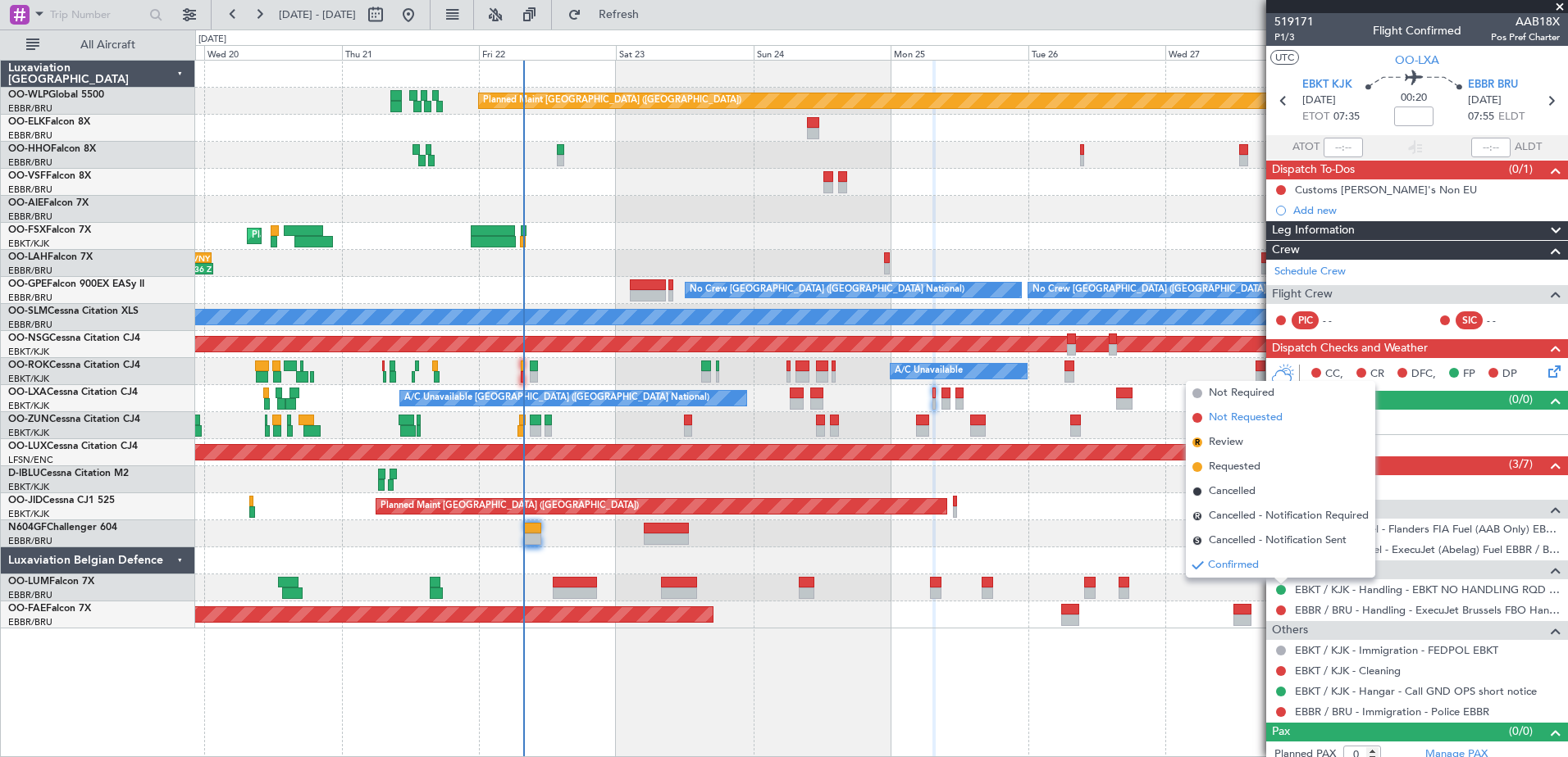
click at [1257, 418] on span "Not Requested" at bounding box center [1245, 418] width 73 height 17
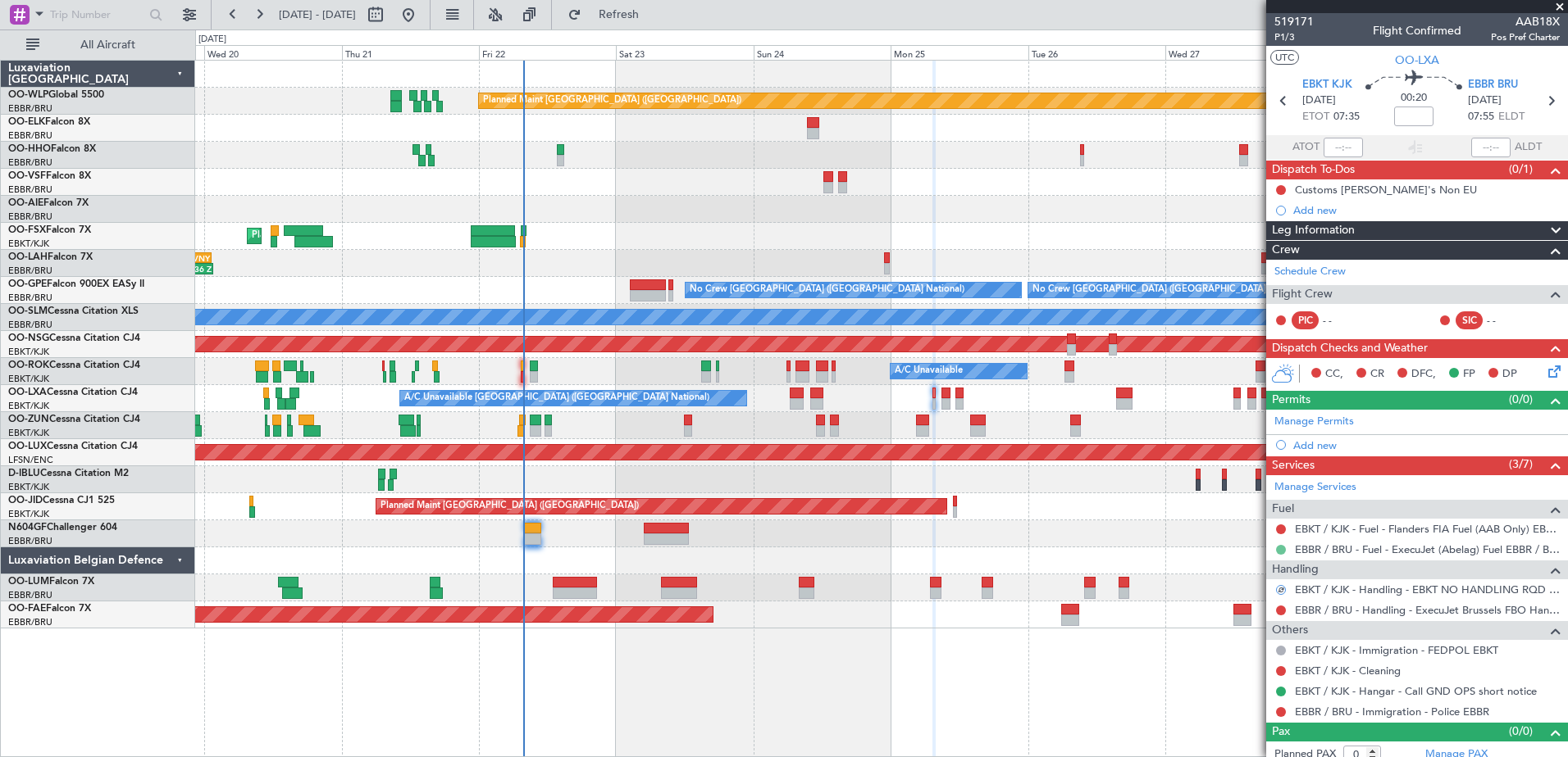
click at [1281, 549] on button at bounding box center [1281, 550] width 10 height 10
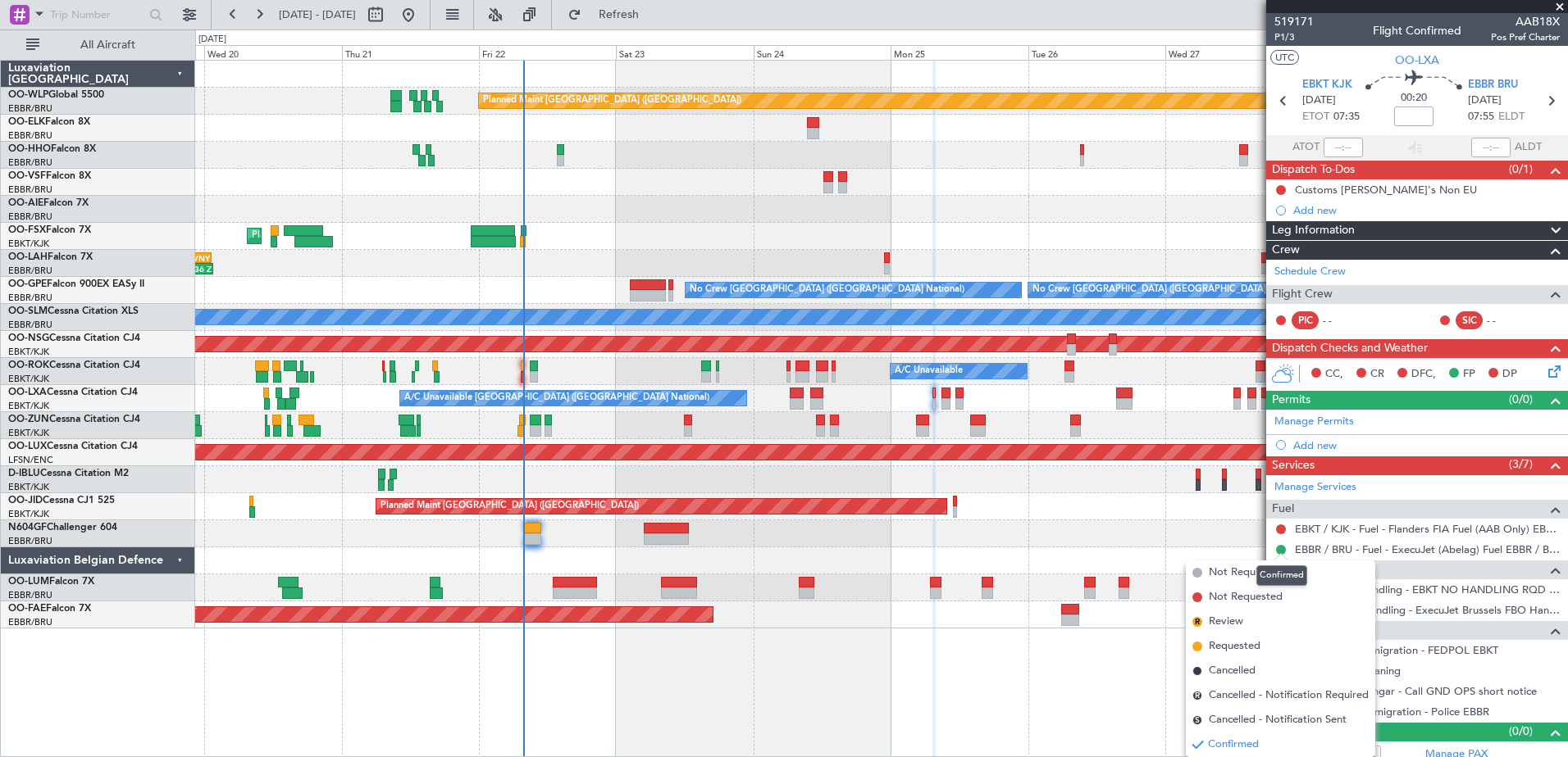
click at [1247, 593] on mat-tooltip-component "Confirmed" at bounding box center [1281, 576] width 73 height 44
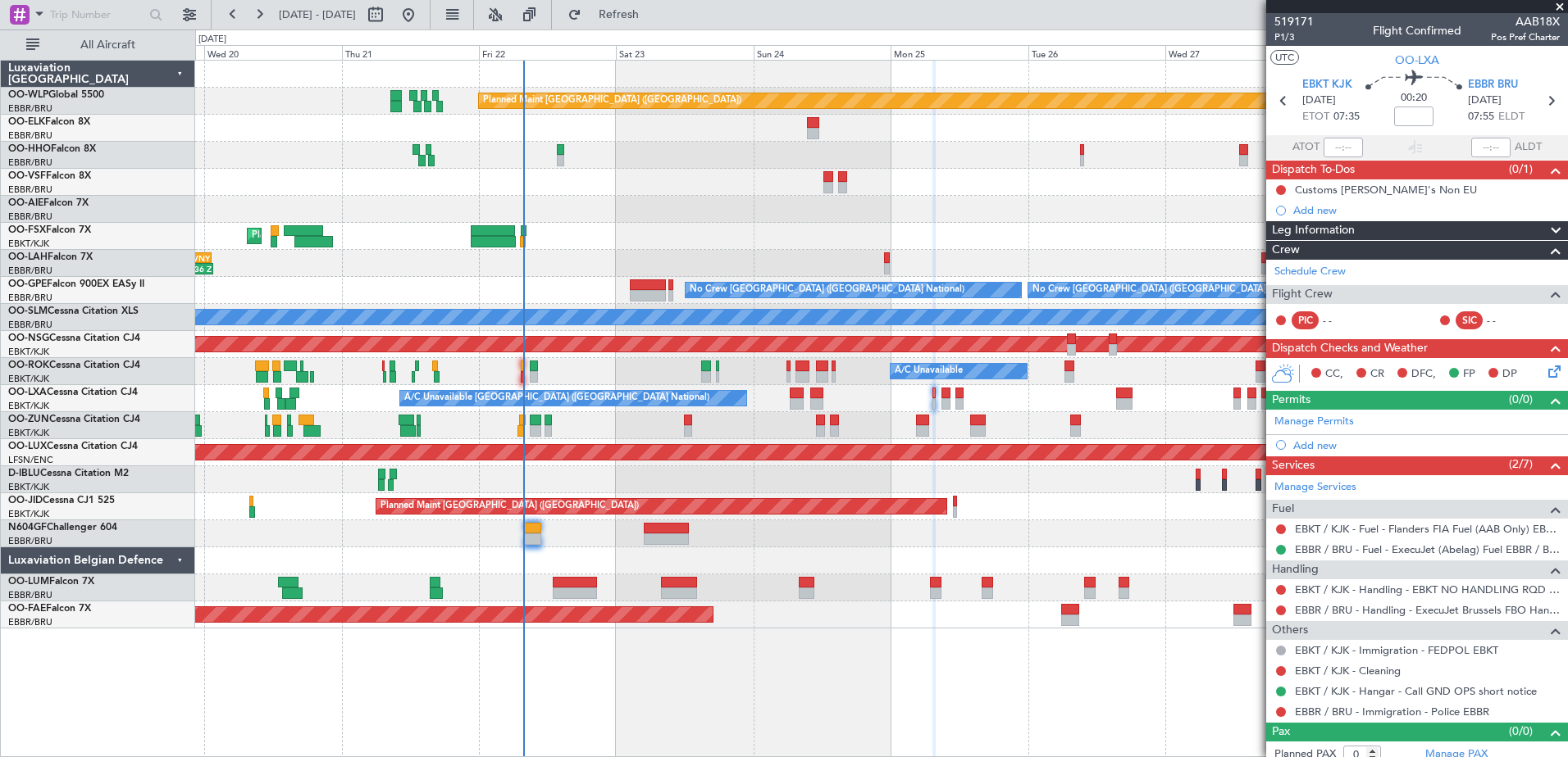
click at [1283, 544] on div at bounding box center [1280, 550] width 13 height 13
click at [1280, 549] on button at bounding box center [1281, 550] width 10 height 10
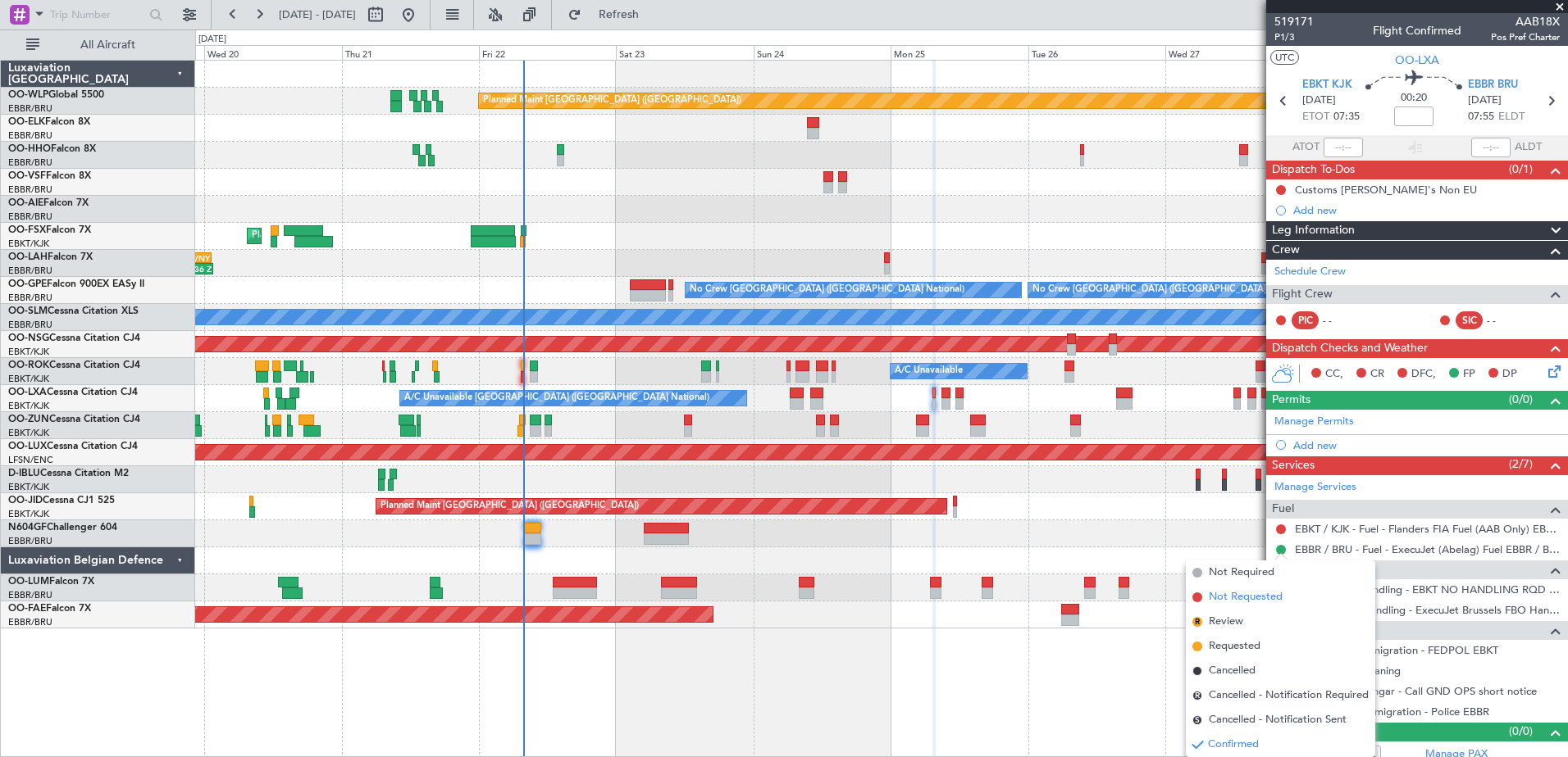
click at [1250, 600] on span "Not Requested" at bounding box center [1245, 597] width 73 height 17
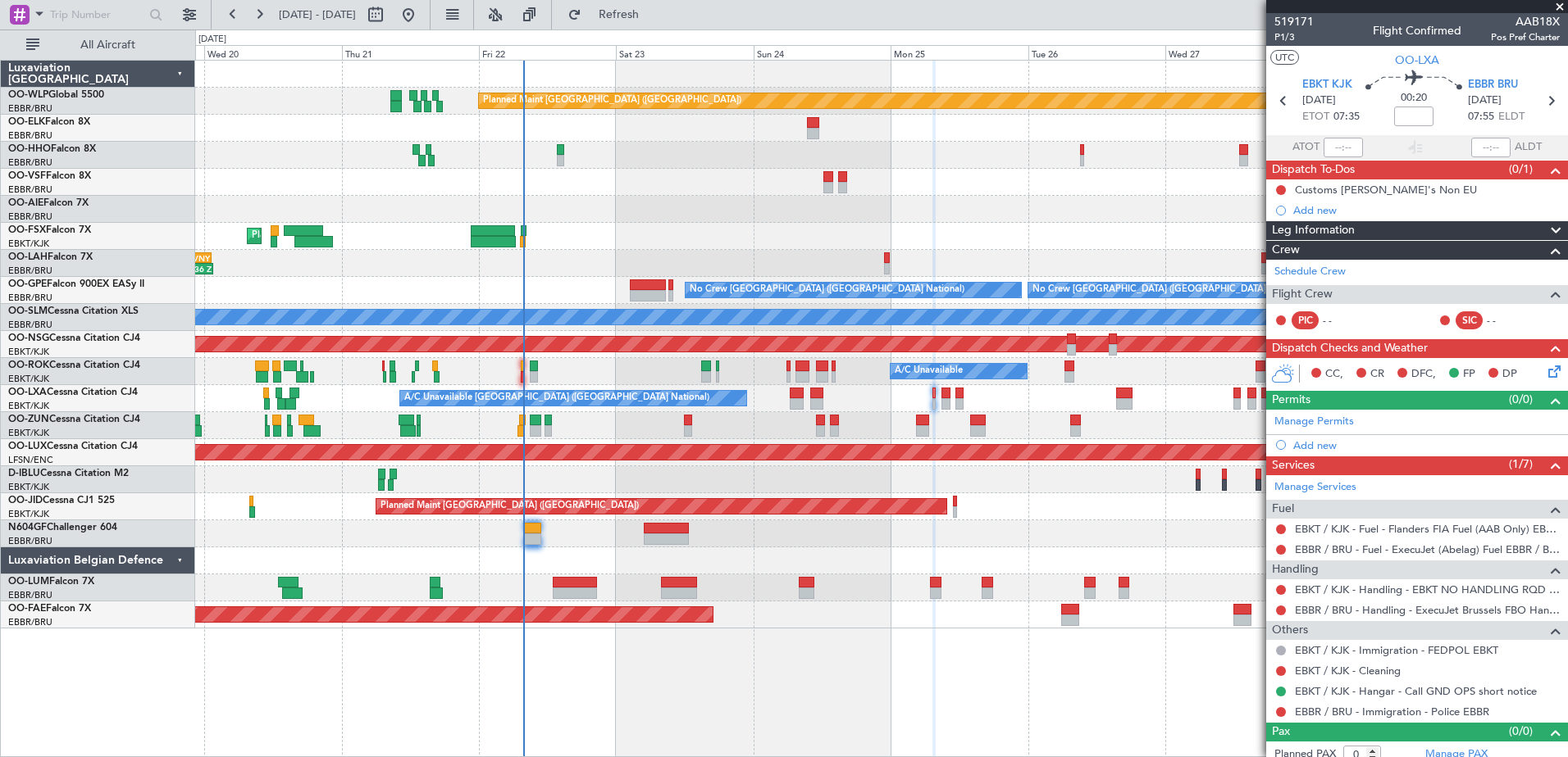
click at [1286, 692] on div at bounding box center [1280, 692] width 13 height 13
click at [1280, 692] on button at bounding box center [1281, 692] width 10 height 10
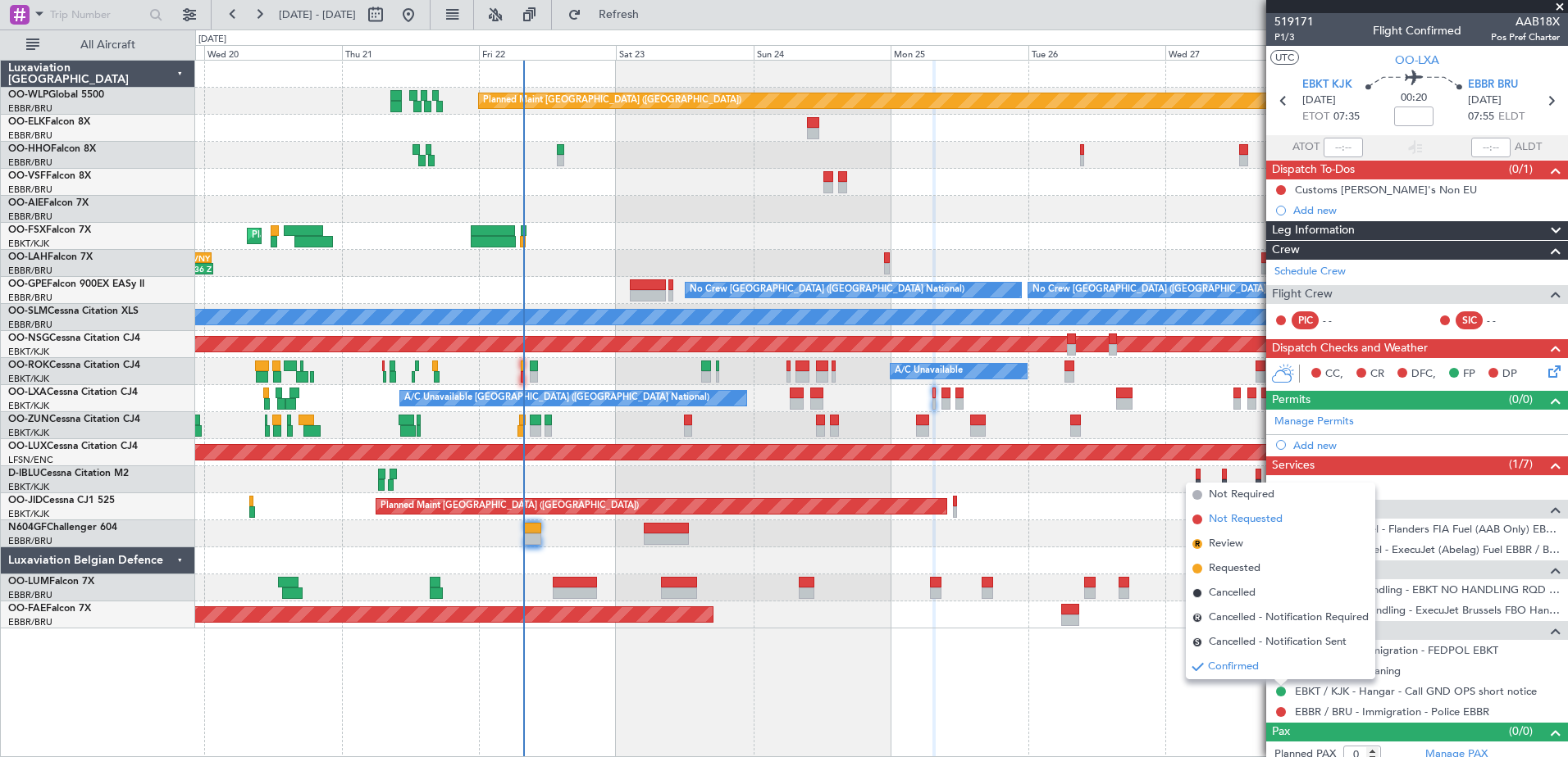
click at [1218, 527] on span "Not Requested" at bounding box center [1245, 520] width 73 height 17
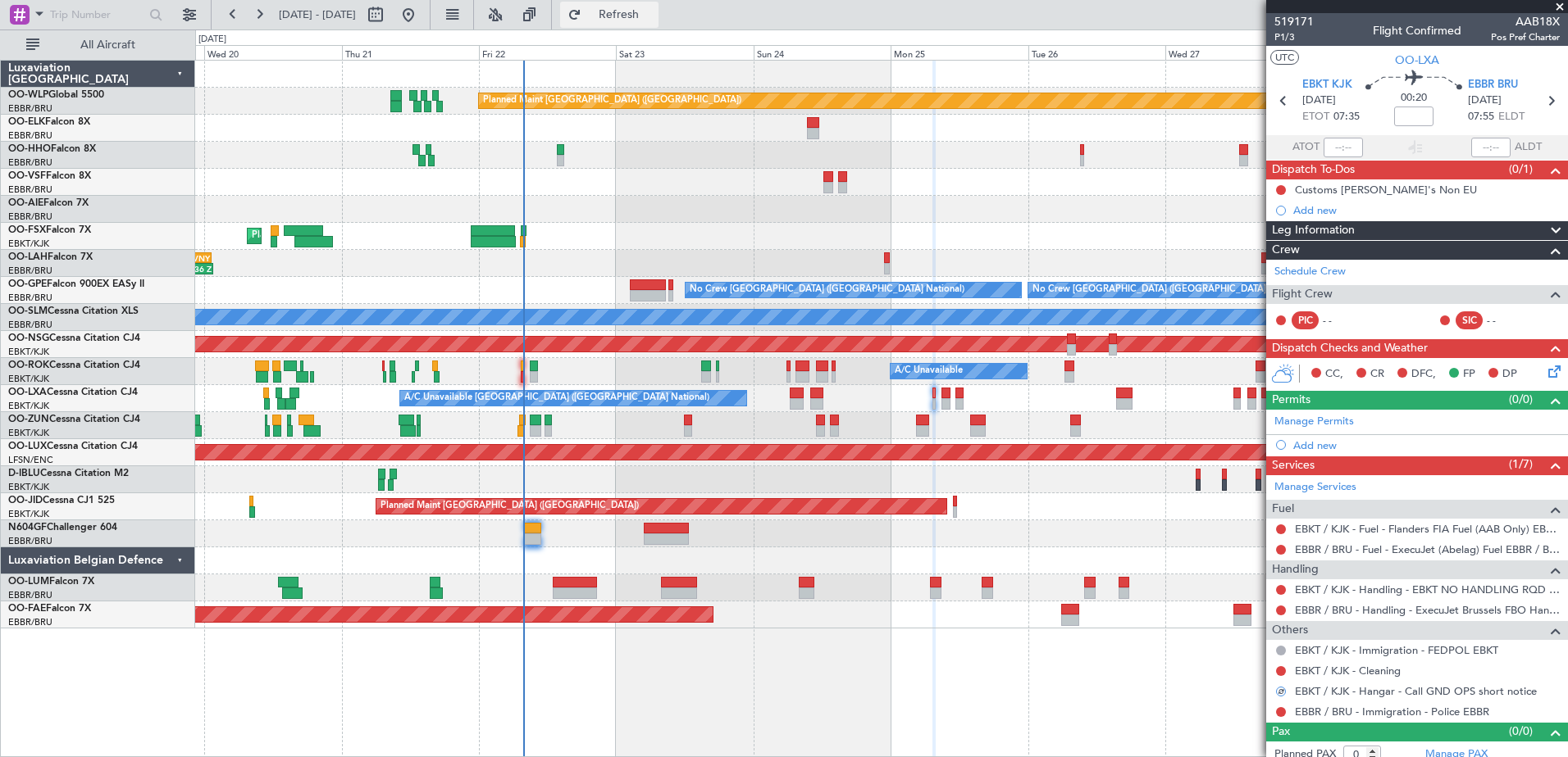
click at [654, 12] on span "Refresh" at bounding box center [618, 15] width 68 height 12
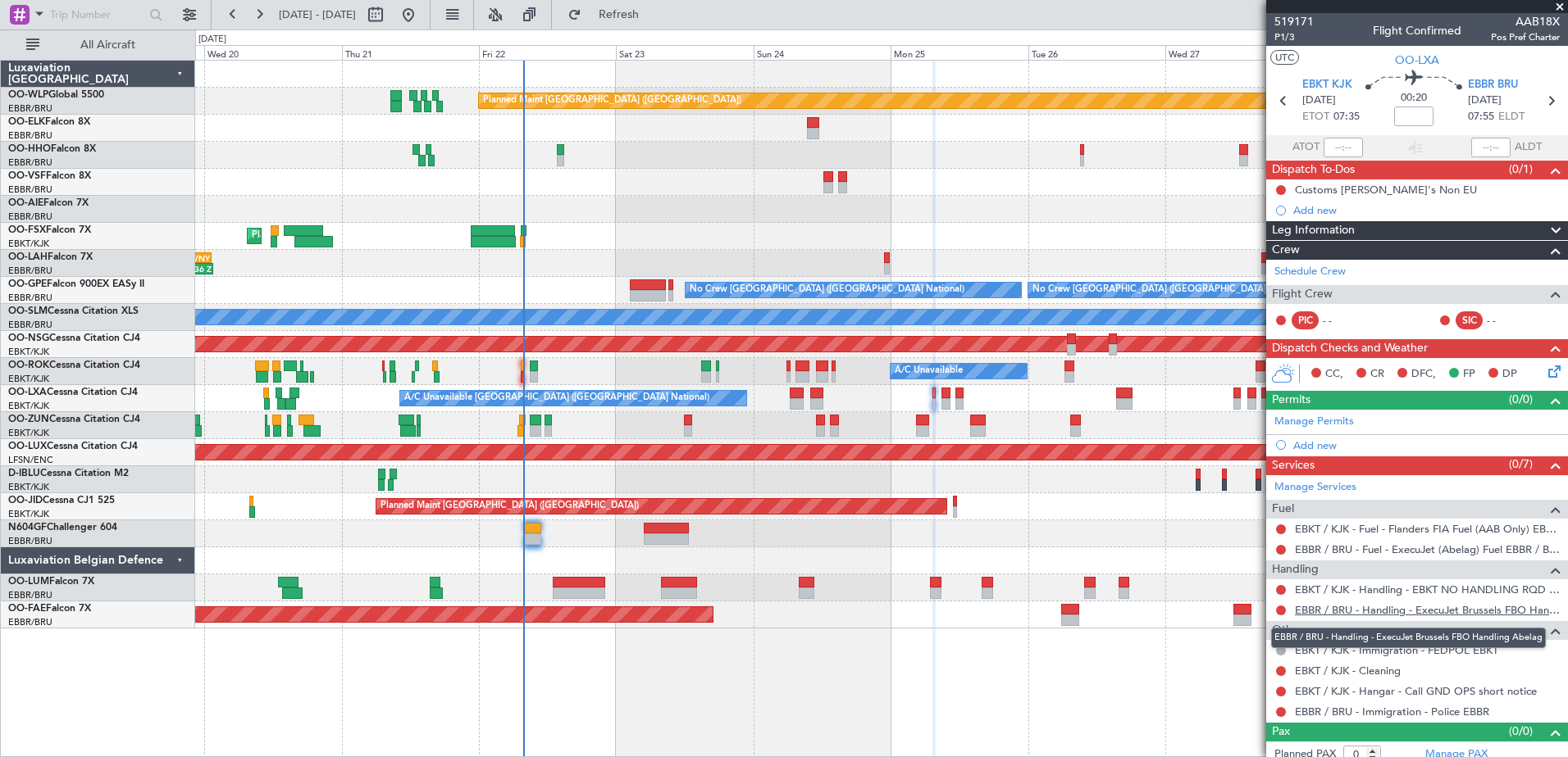
click at [1475, 611] on link "EBBR / BRU - Handling - ExecuJet Brussels FBO Handling Abelag" at bounding box center [1427, 610] width 265 height 14
click at [631, 20] on button "Refresh" at bounding box center [608, 15] width 98 height 26
click at [1470, 605] on link "EBBR / BRU - Handling - ExecuJet Brussels FBO Handling Abelag" at bounding box center [1427, 610] width 265 height 14
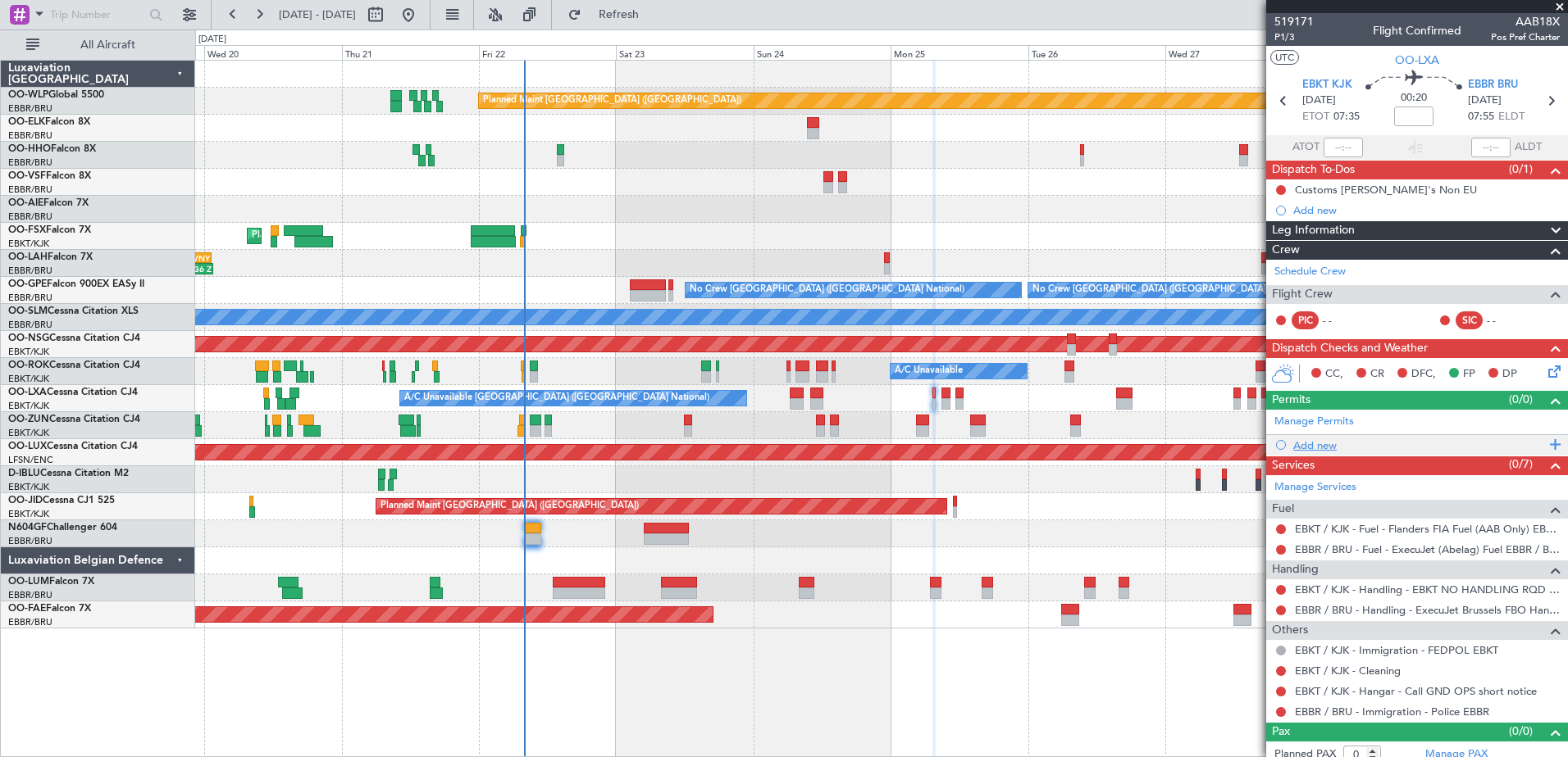
click at [1329, 450] on div "Add new" at bounding box center [1419, 445] width 252 height 14
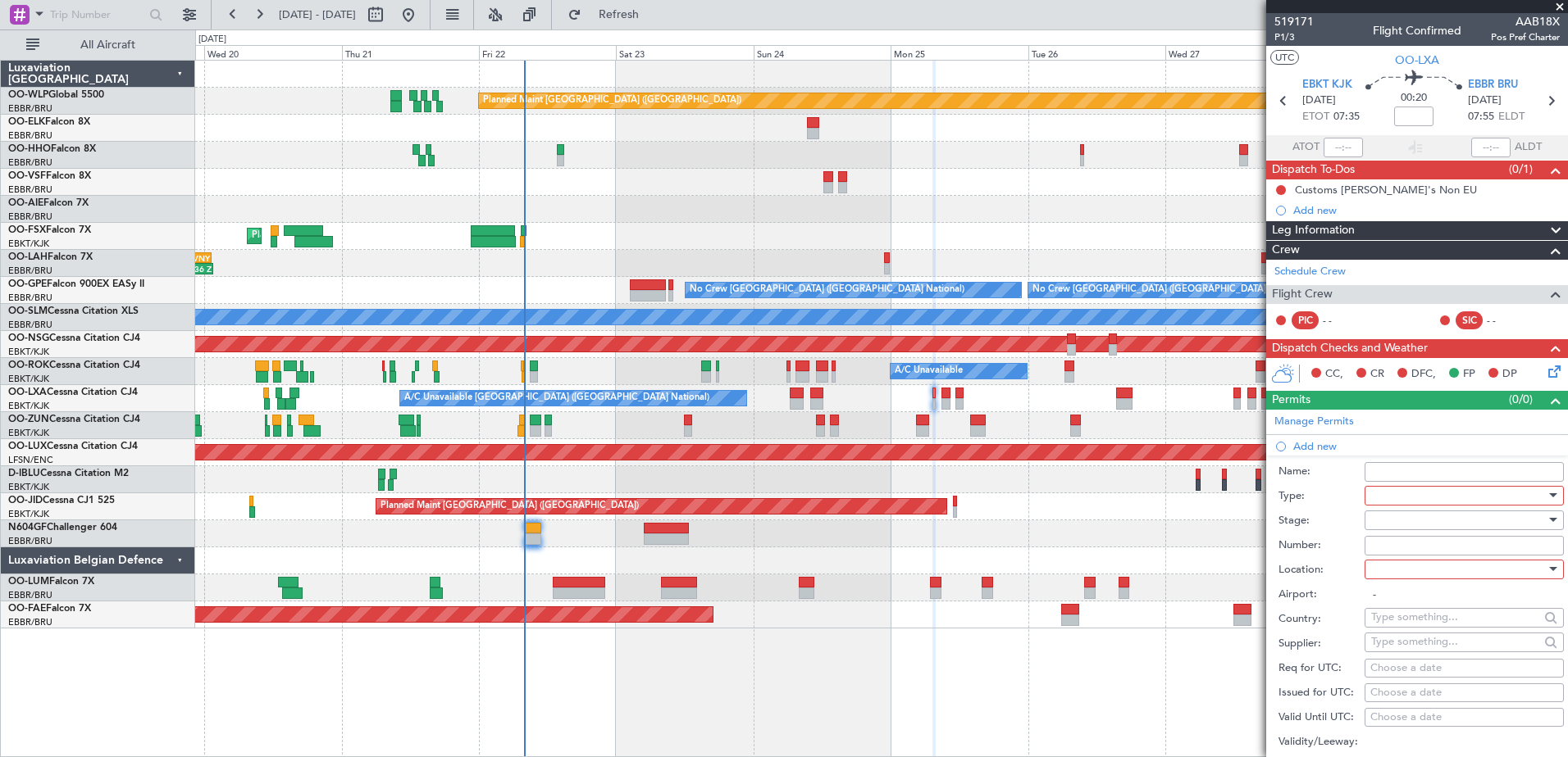
click at [1433, 487] on div at bounding box center [1458, 495] width 175 height 25
click at [1361, 643] on mat-option "Slot" at bounding box center [1458, 650] width 198 height 25
click at [1405, 531] on div at bounding box center [1458, 520] width 175 height 25
click at [1405, 583] on span "Not Requested" at bounding box center [1458, 577] width 173 height 25
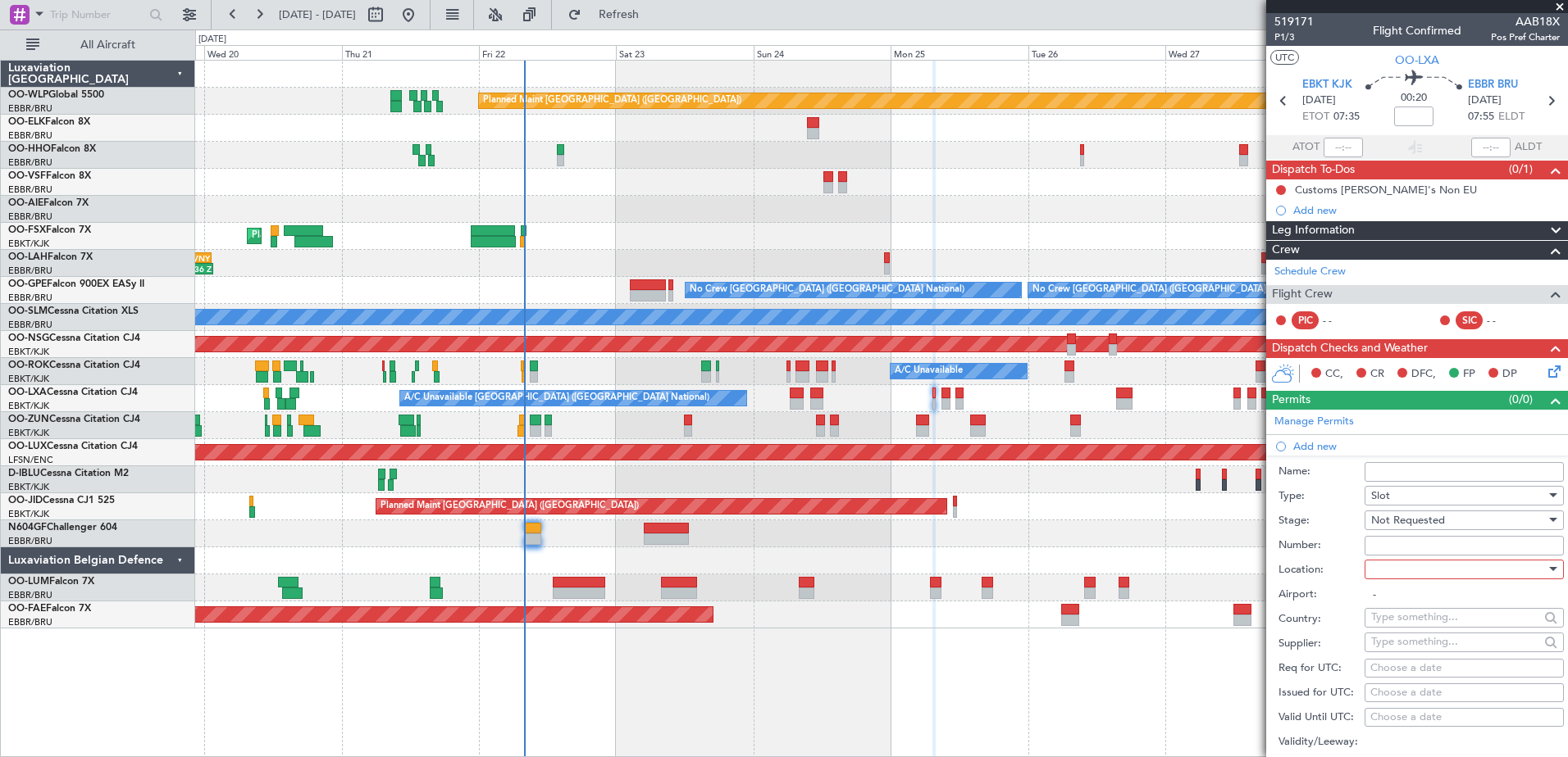
click at [1421, 545] on input "Number:" at bounding box center [1464, 546] width 199 height 20
click at [1413, 566] on div at bounding box center [1458, 569] width 175 height 25
click at [1412, 649] on span "Arrival" at bounding box center [1458, 651] width 173 height 25
type input "EBBR / BRU"
click at [1410, 664] on div "Choose a date" at bounding box center [1464, 669] width 188 height 17
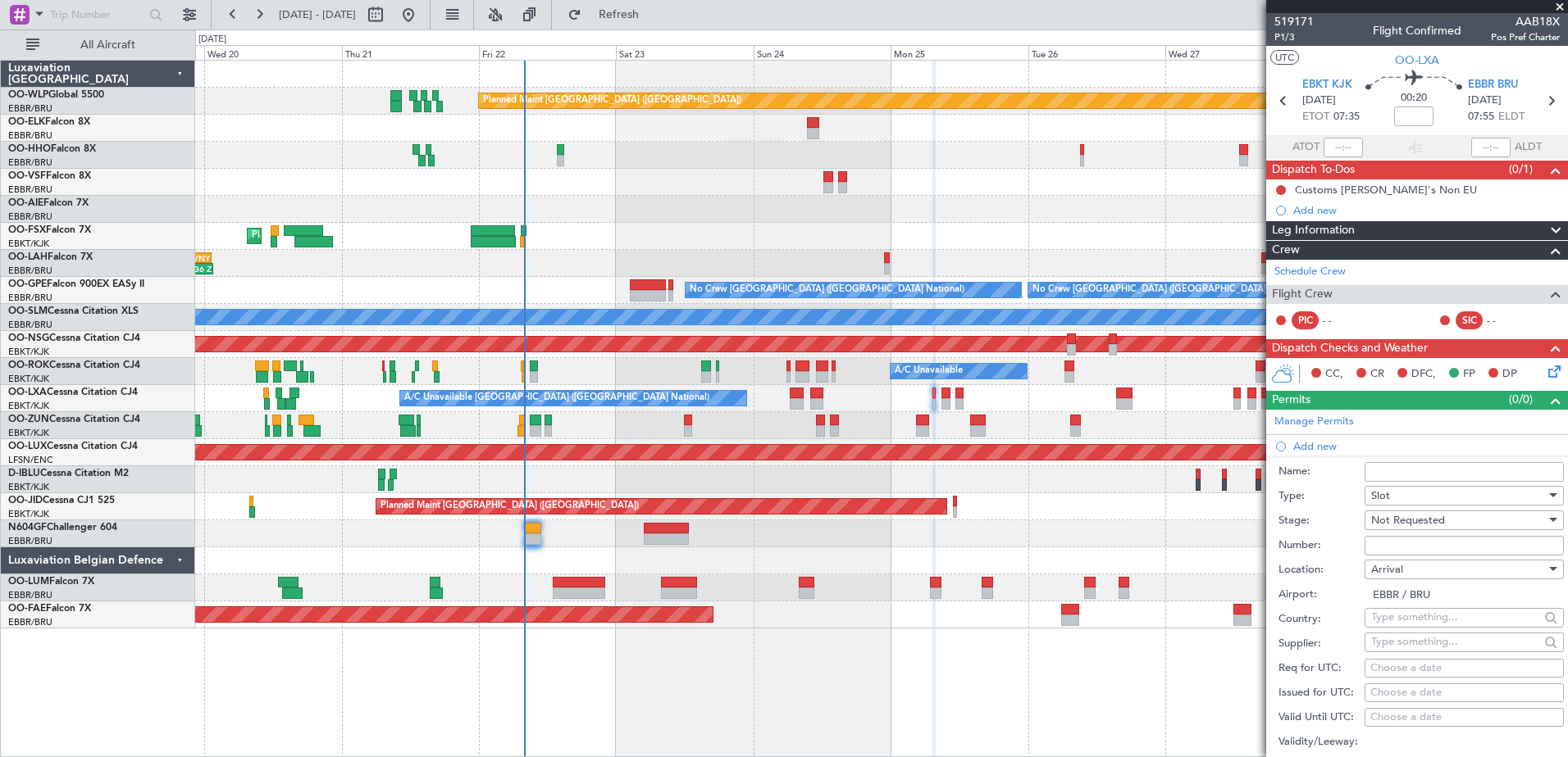
select select "8"
select select "2025"
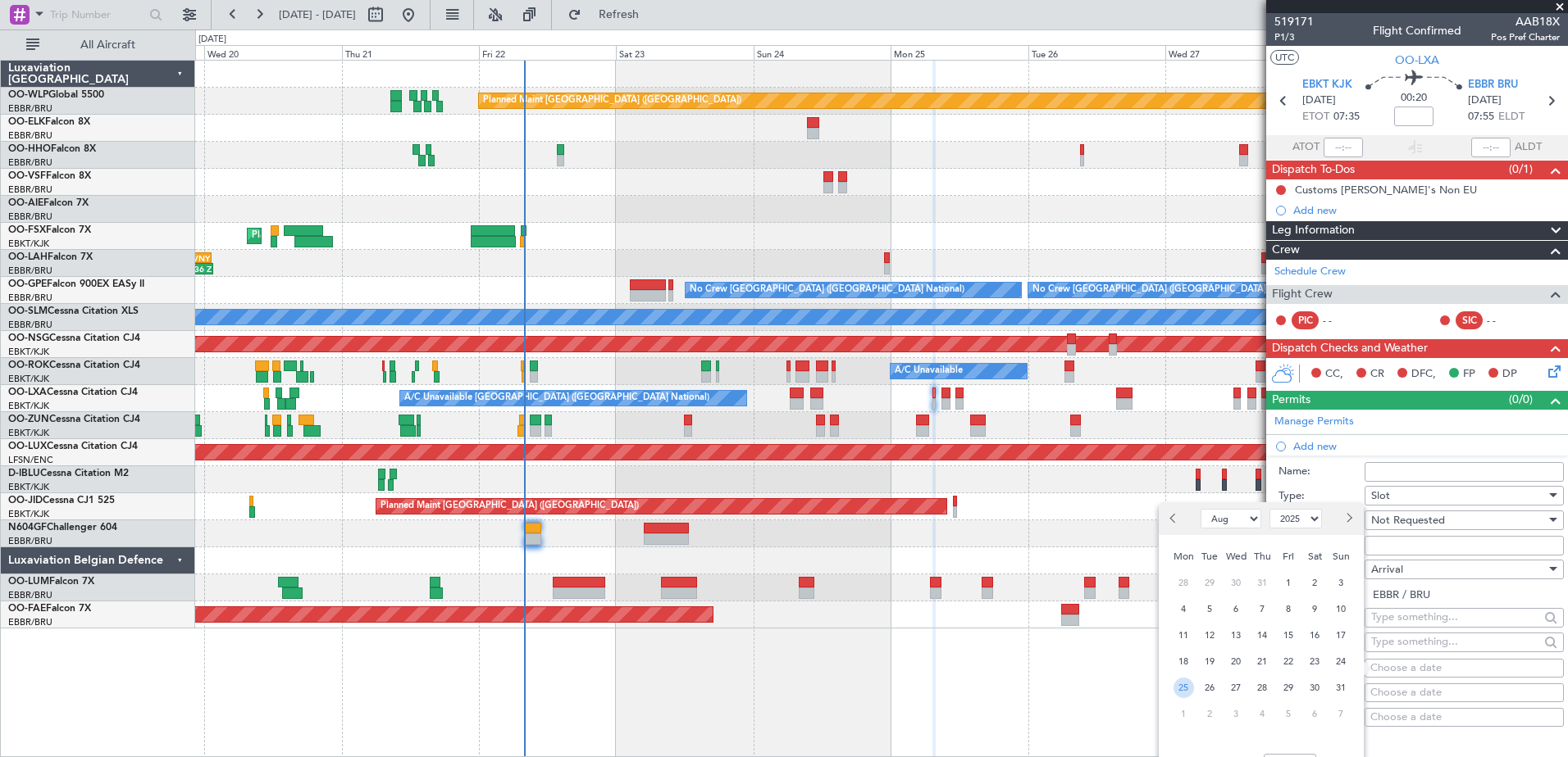
click at [1185, 689] on span "25" at bounding box center [1183, 688] width 21 height 21
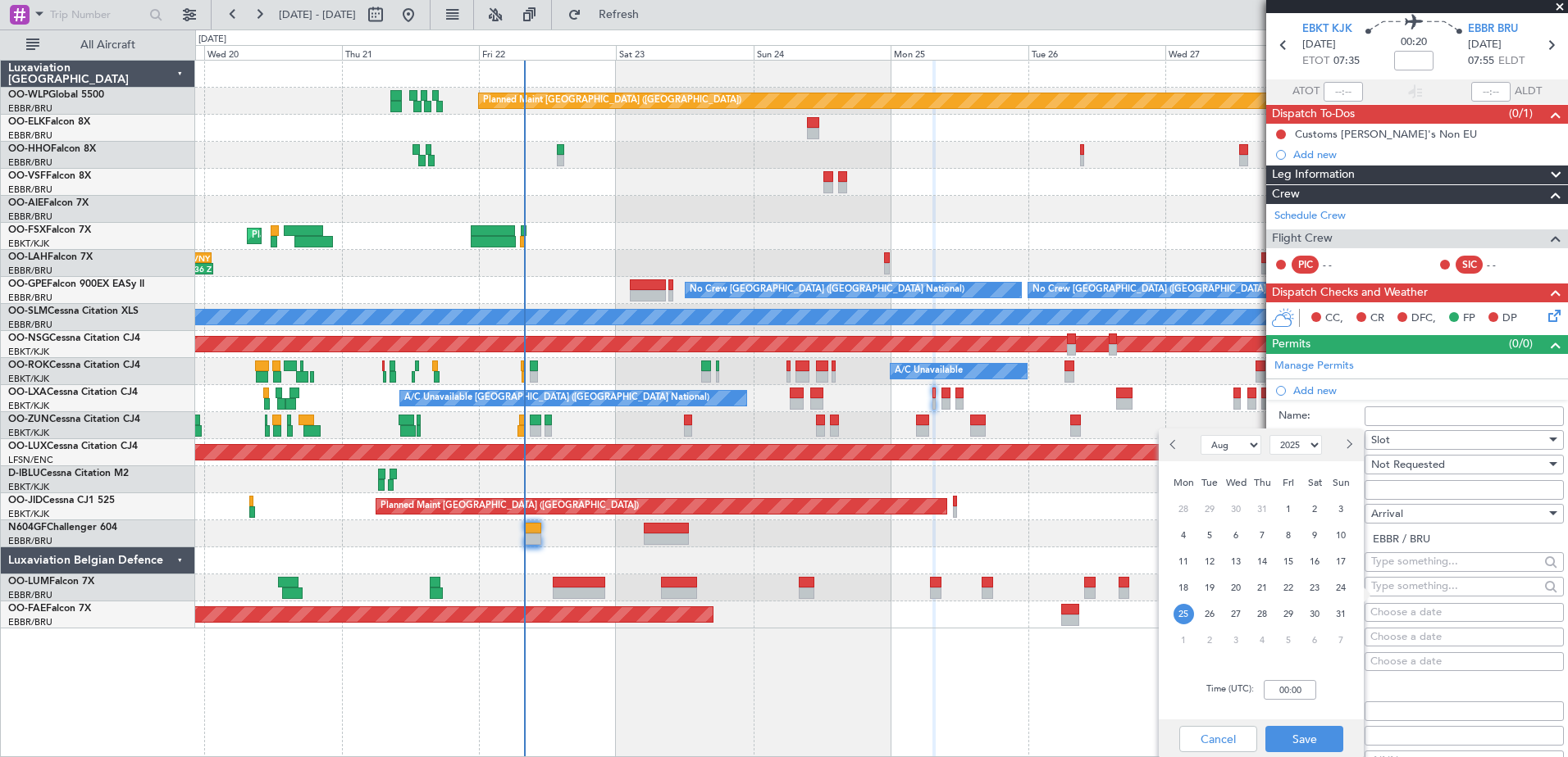
scroll to position [82, 0]
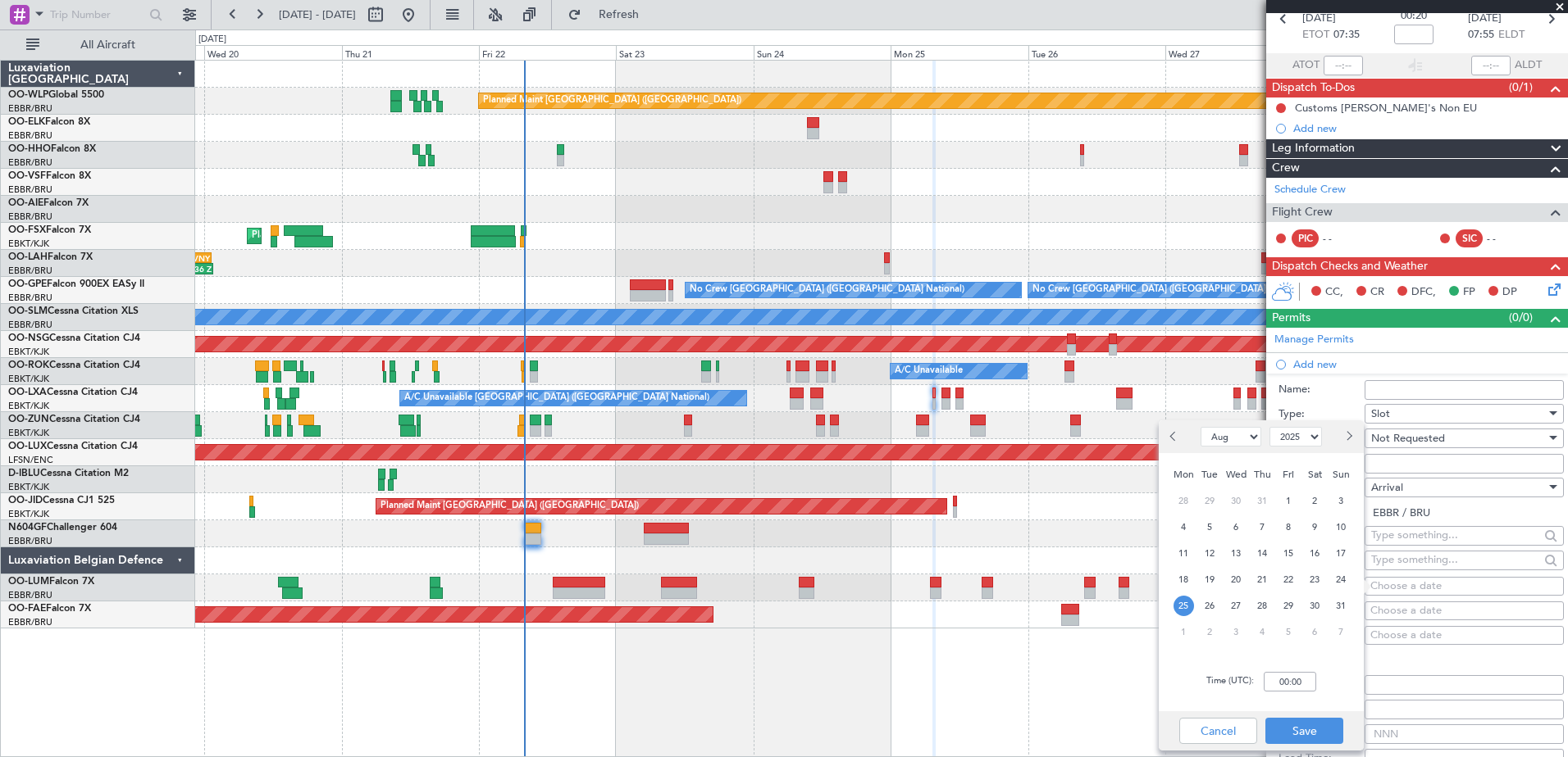
click at [1256, 679] on div "Time (UTC): 00:00" at bounding box center [1260, 682] width 205 height 59
click at [1267, 682] on input "00:00" at bounding box center [1289, 683] width 53 height 20
click at [1293, 684] on input "08:00" at bounding box center [1289, 683] width 53 height 20
type input "08:00"
click at [1304, 723] on button "Save" at bounding box center [1304, 731] width 77 height 26
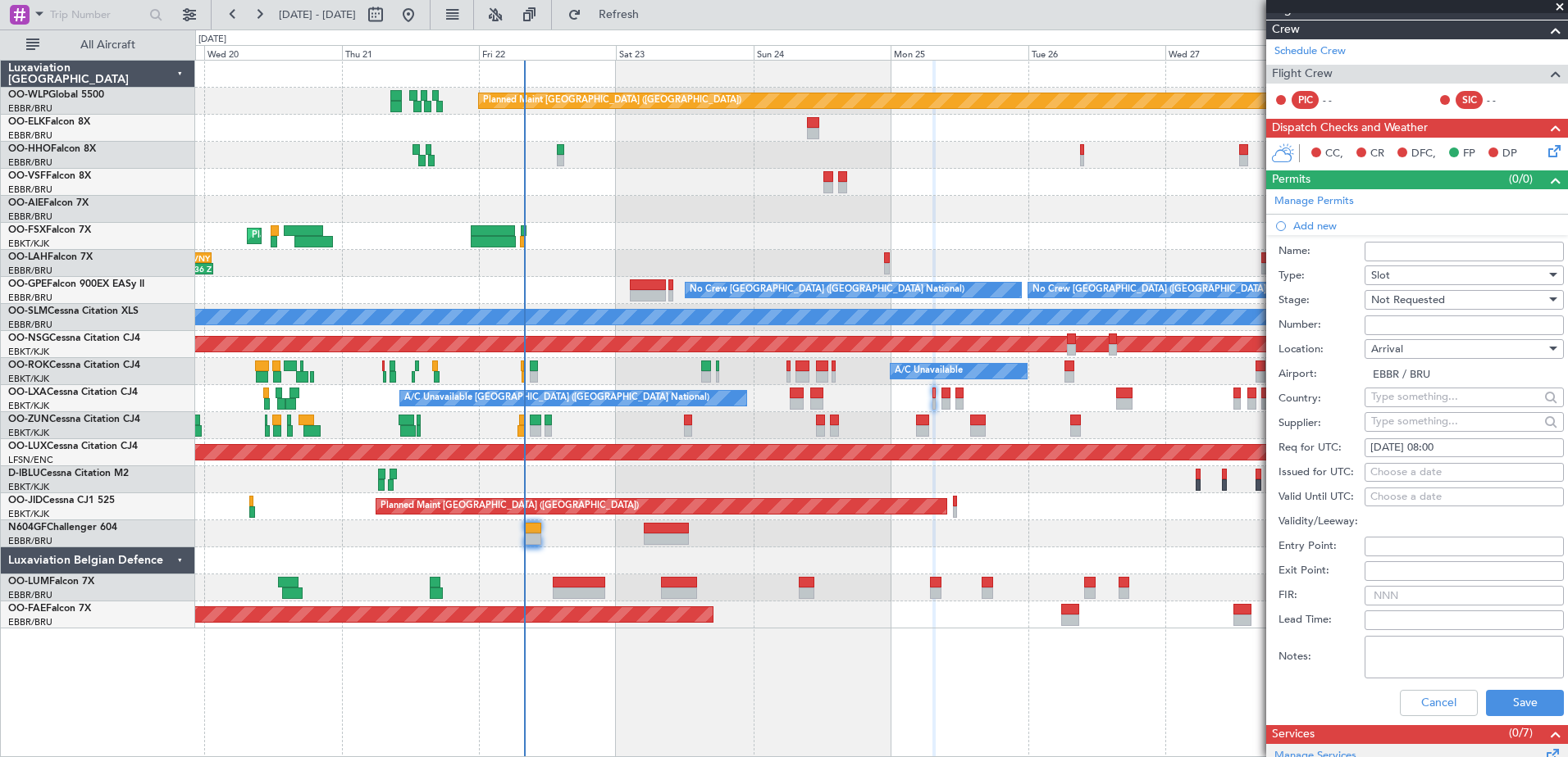
scroll to position [327, 0]
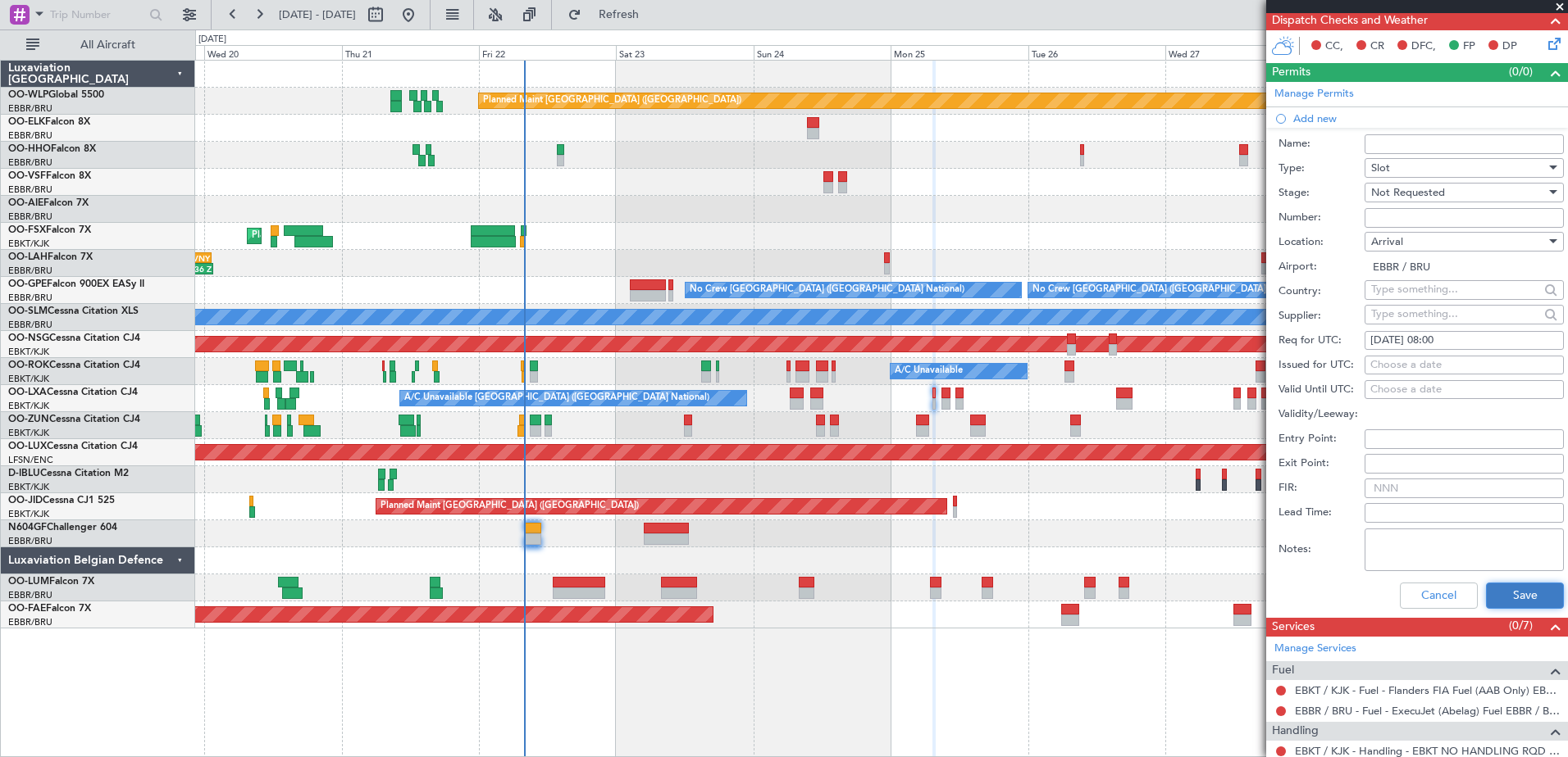
click at [1508, 593] on button "Save" at bounding box center [1524, 595] width 77 height 26
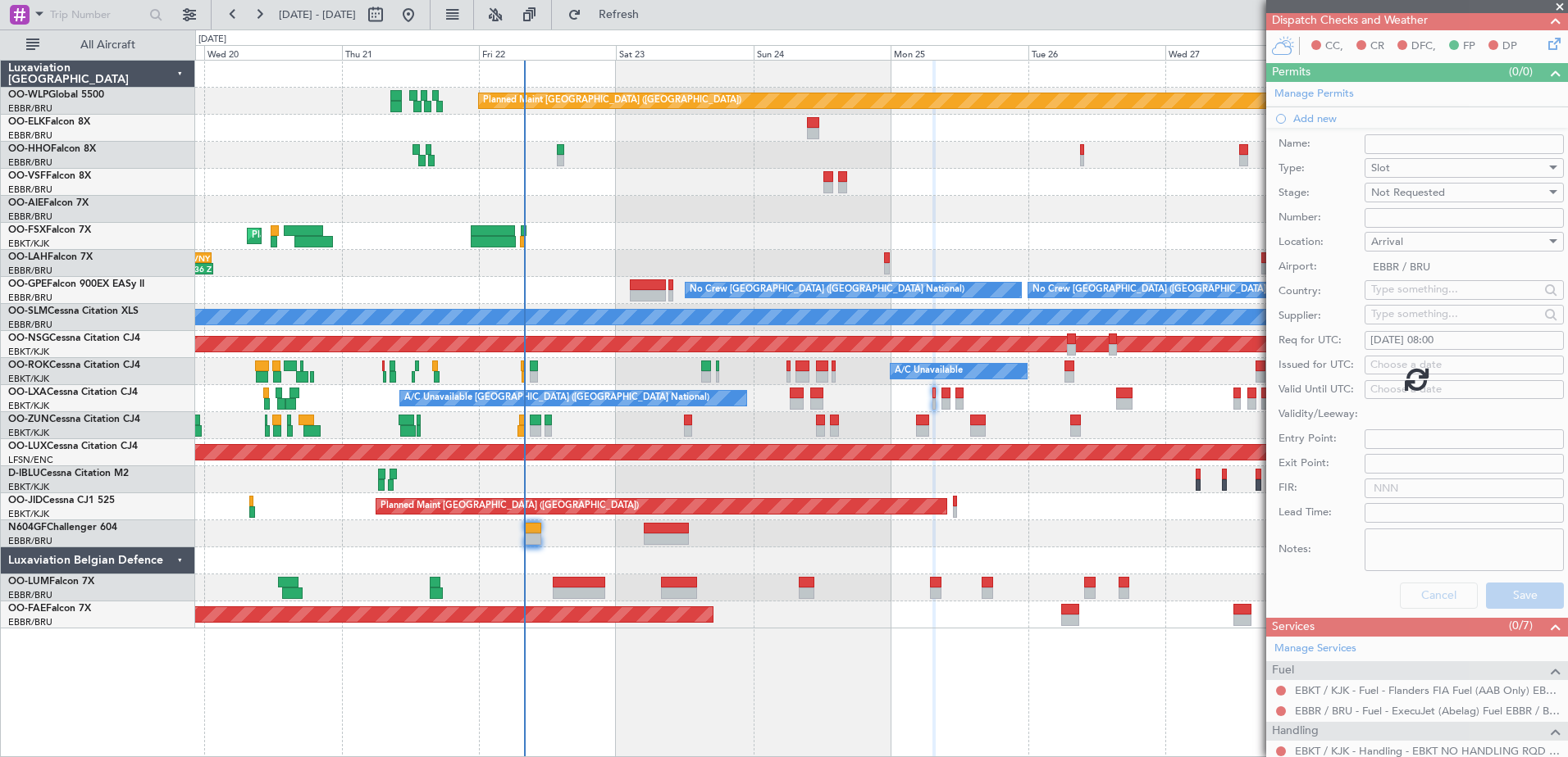
scroll to position [31, 0]
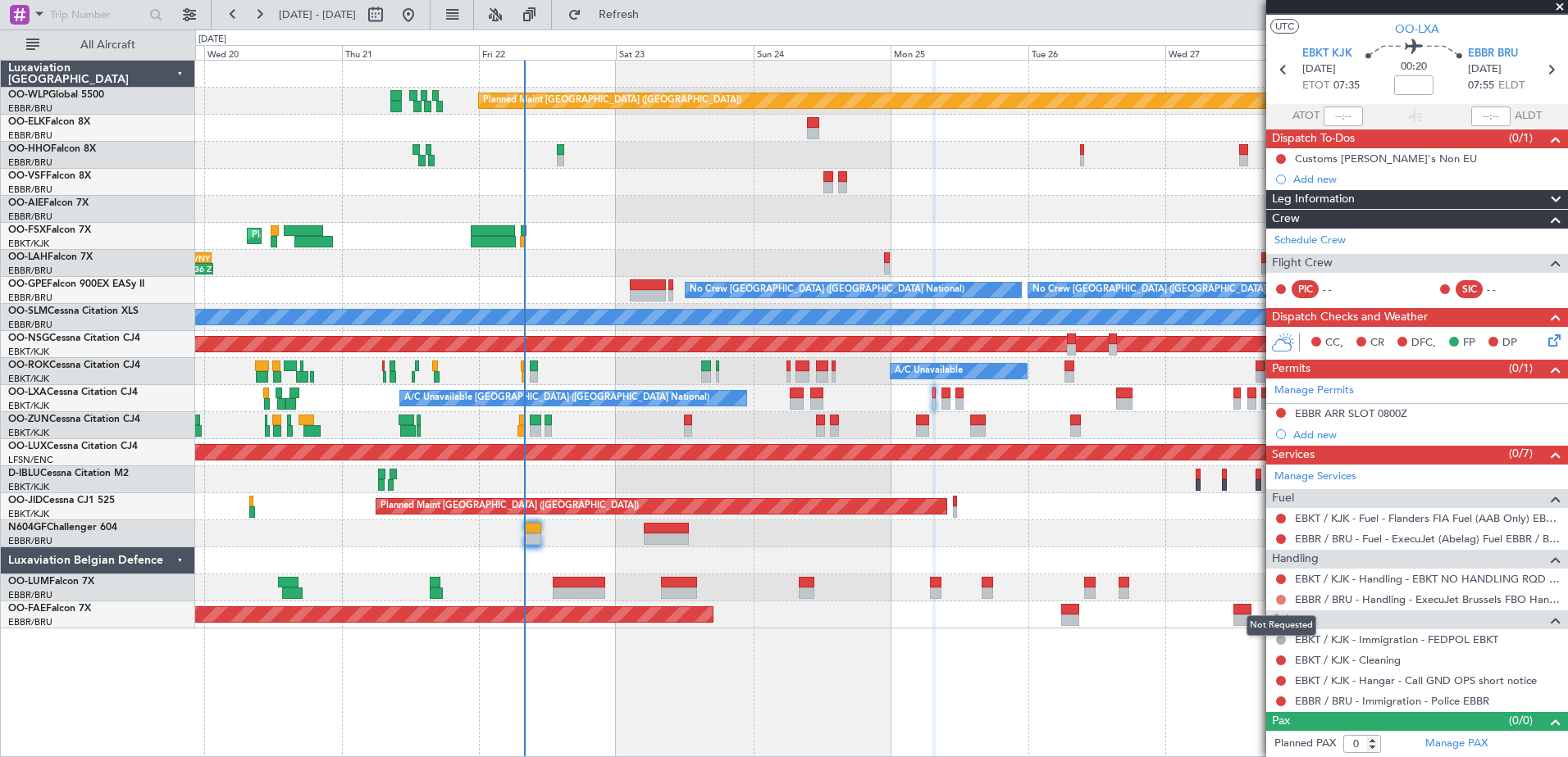
click at [1276, 601] on button at bounding box center [1281, 600] width 10 height 10
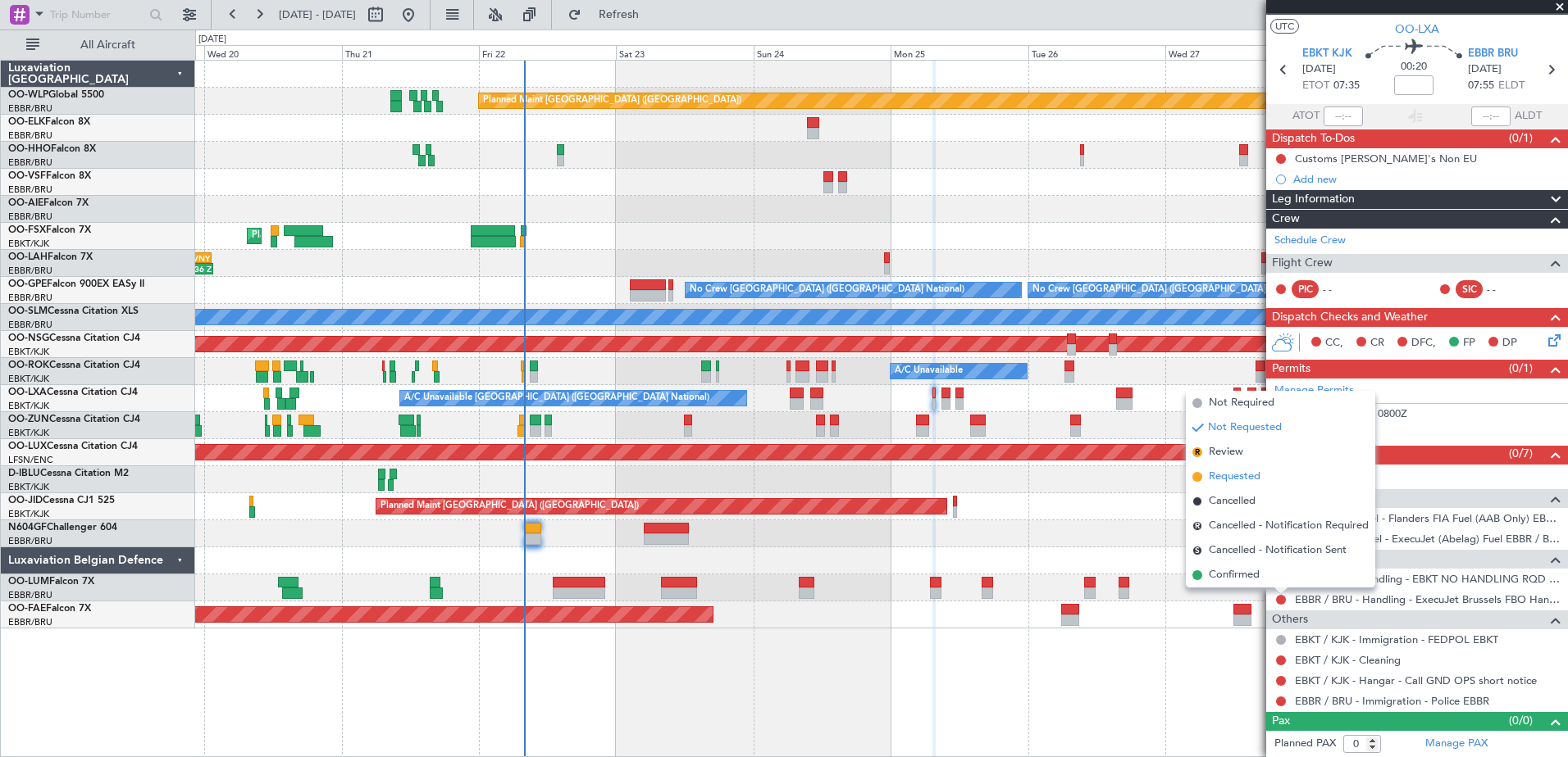
click at [1206, 483] on li "Requested" at bounding box center [1280, 476] width 190 height 25
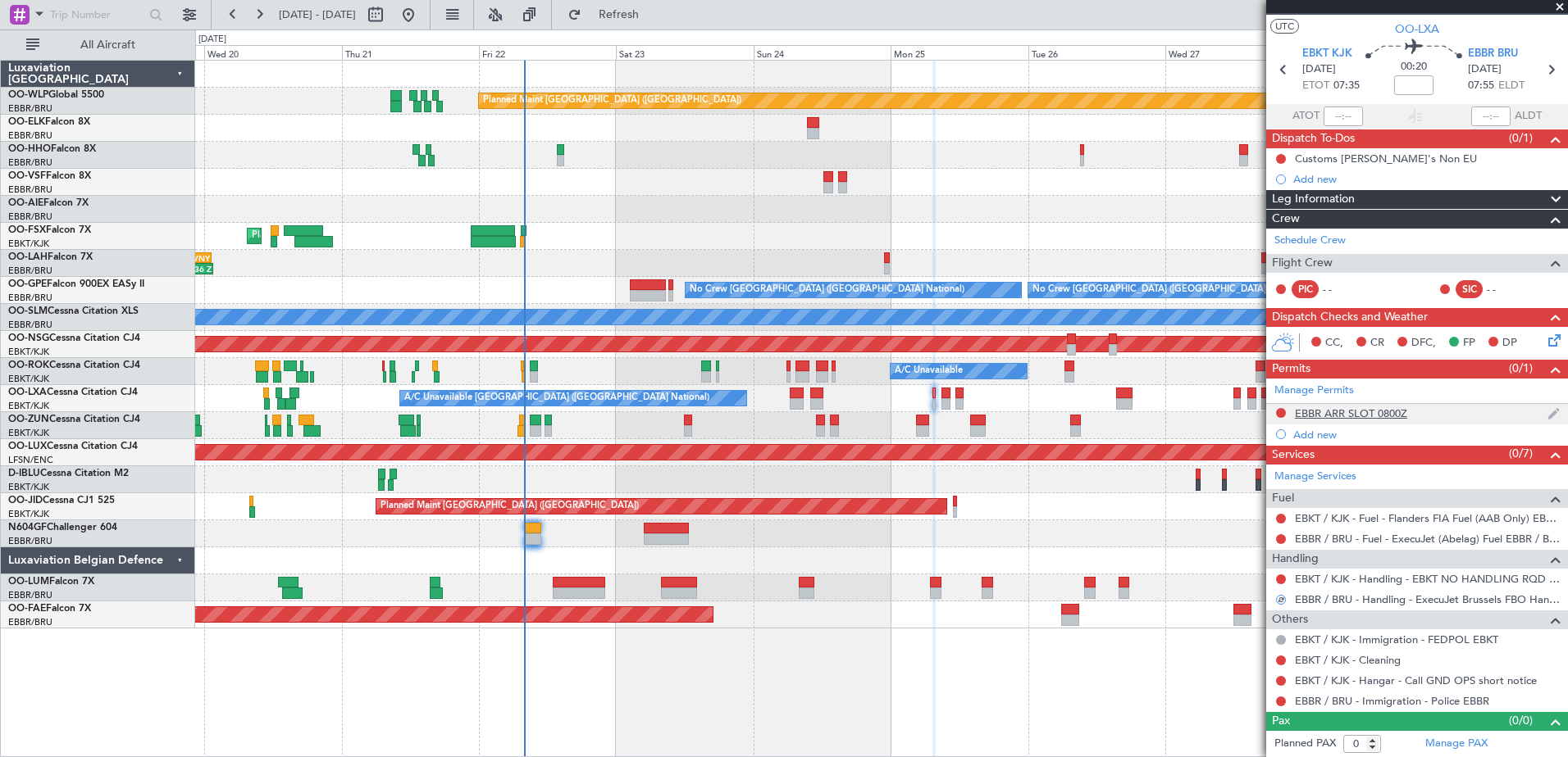
click at [1286, 413] on div at bounding box center [1280, 413] width 13 height 13
click at [1276, 412] on button at bounding box center [1281, 413] width 10 height 10
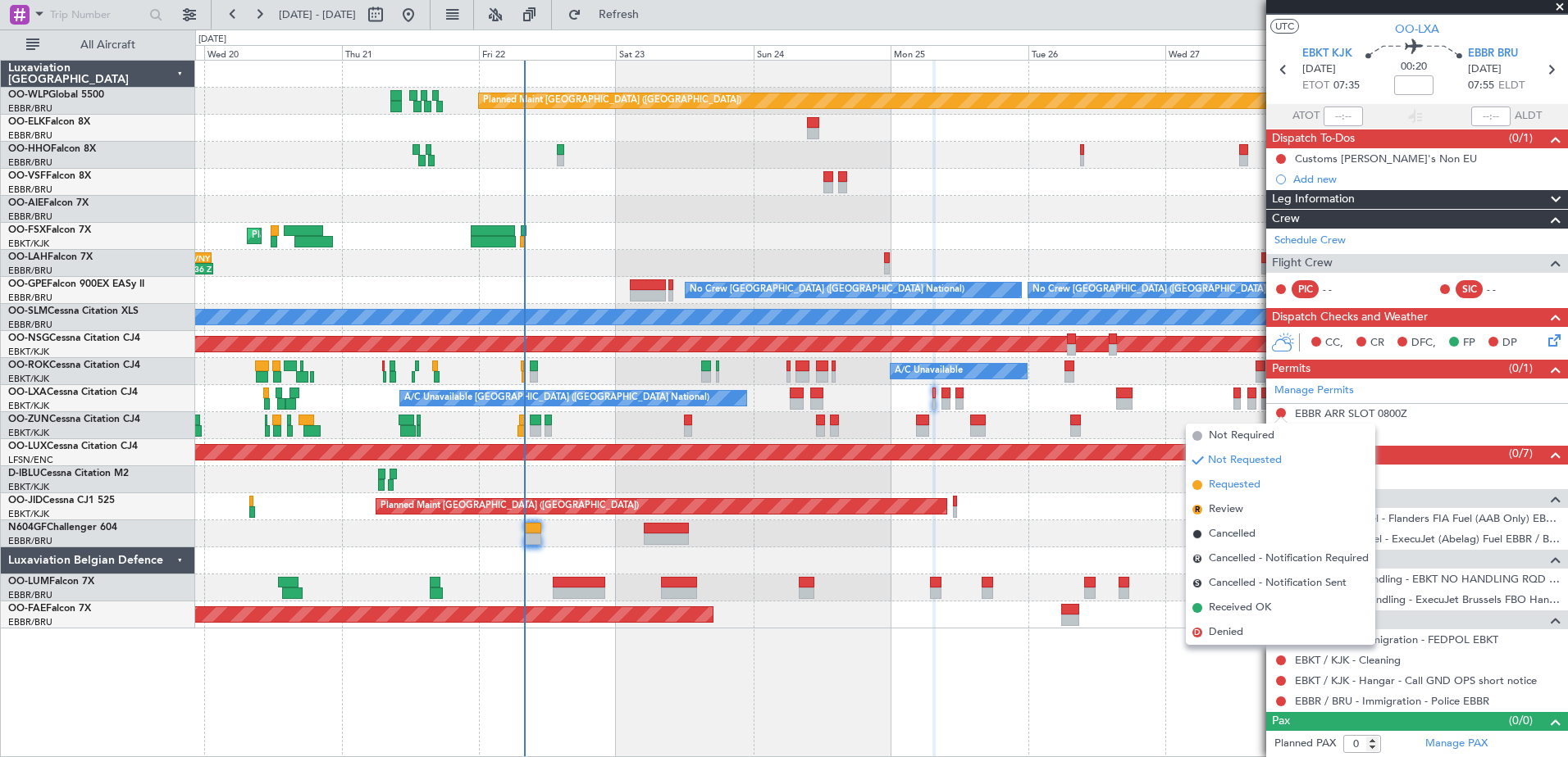
click at [1276, 490] on li "Requested" at bounding box center [1280, 485] width 190 height 25
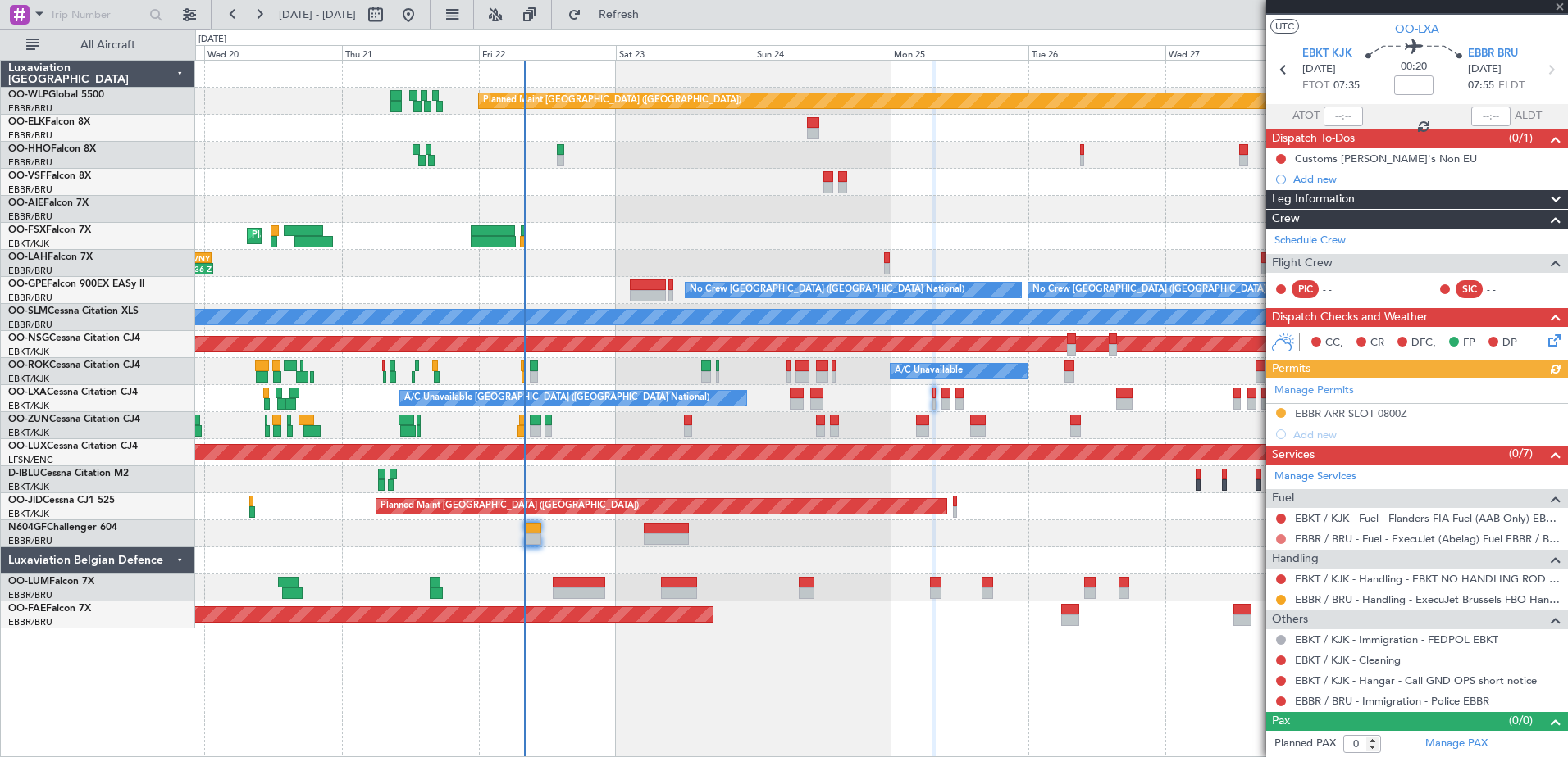
click at [1278, 535] on button at bounding box center [1281, 540] width 10 height 10
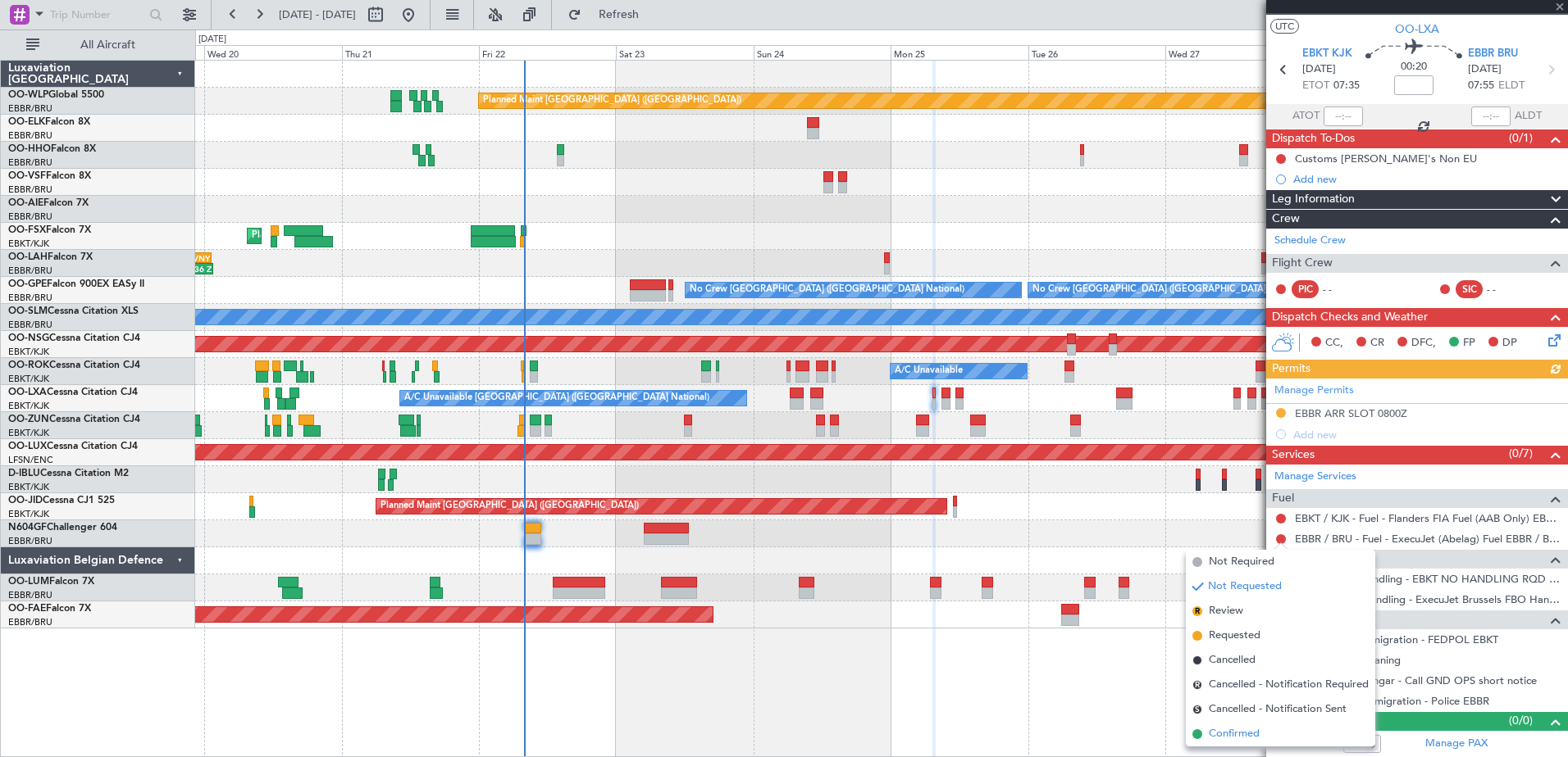
click at [1240, 725] on li "Confirmed" at bounding box center [1280, 734] width 190 height 25
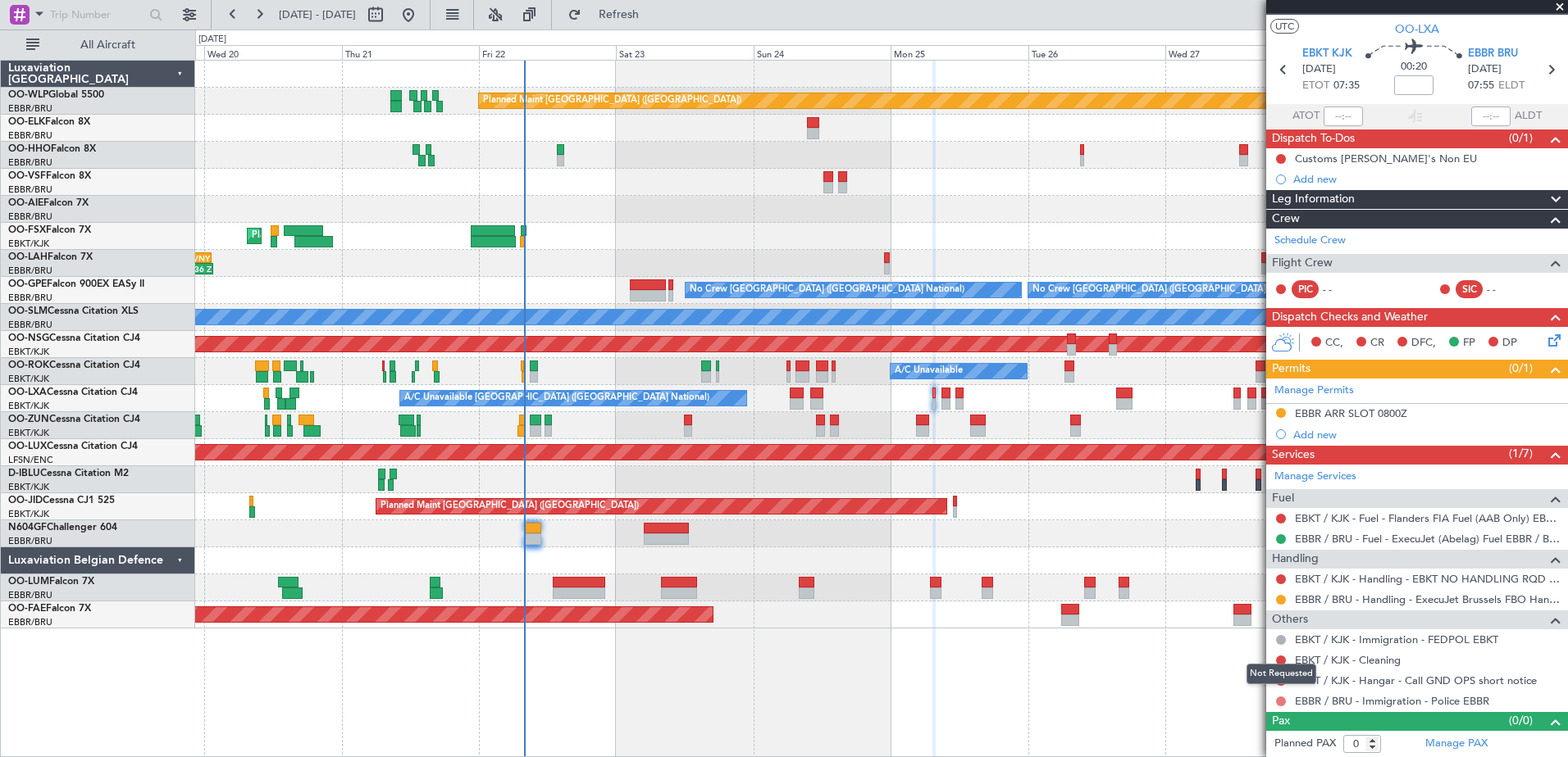
click at [1281, 699] on button at bounding box center [1281, 701] width 10 height 10
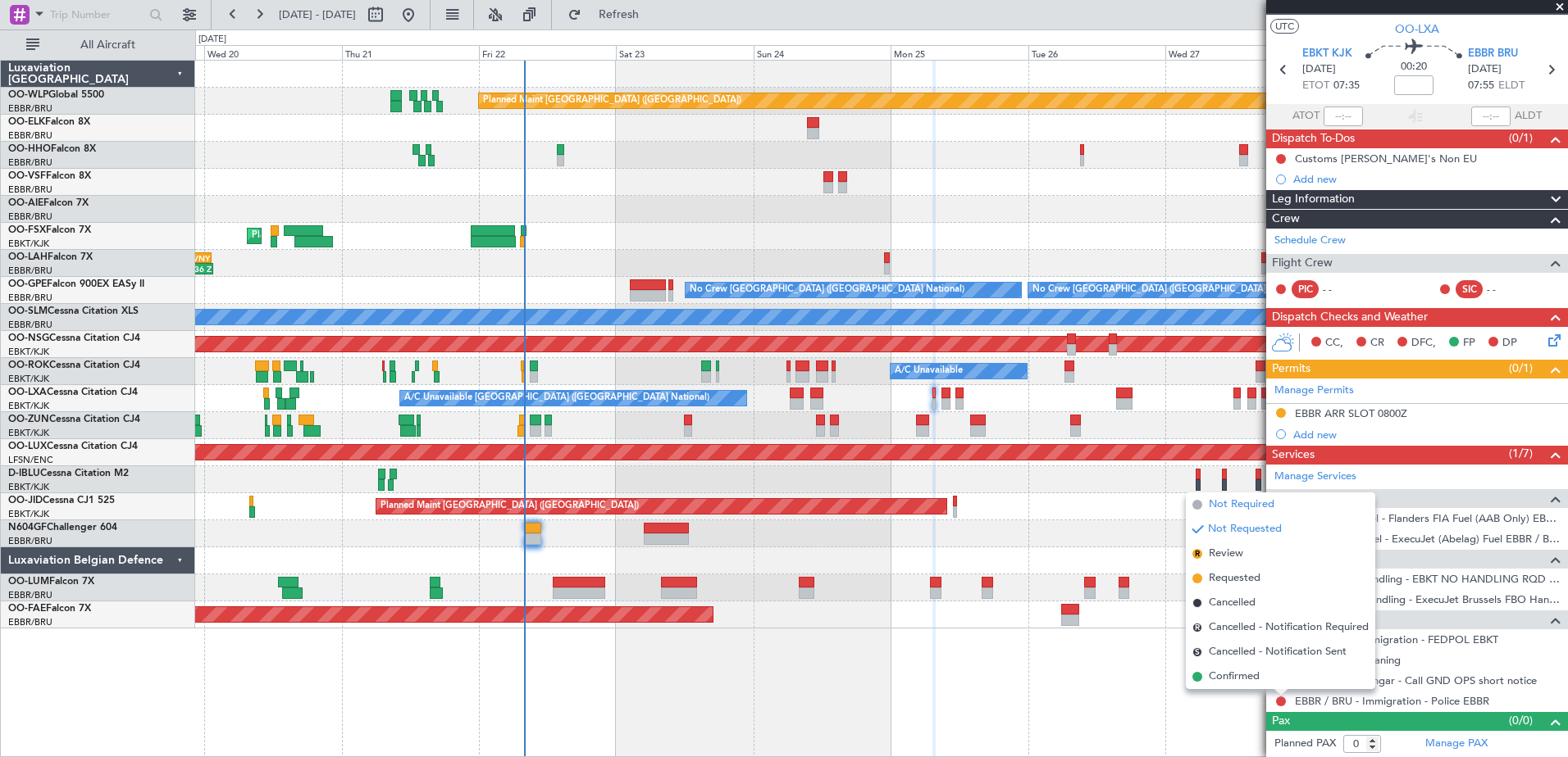
click at [1265, 510] on span "Not Required" at bounding box center [1241, 505] width 65 height 17
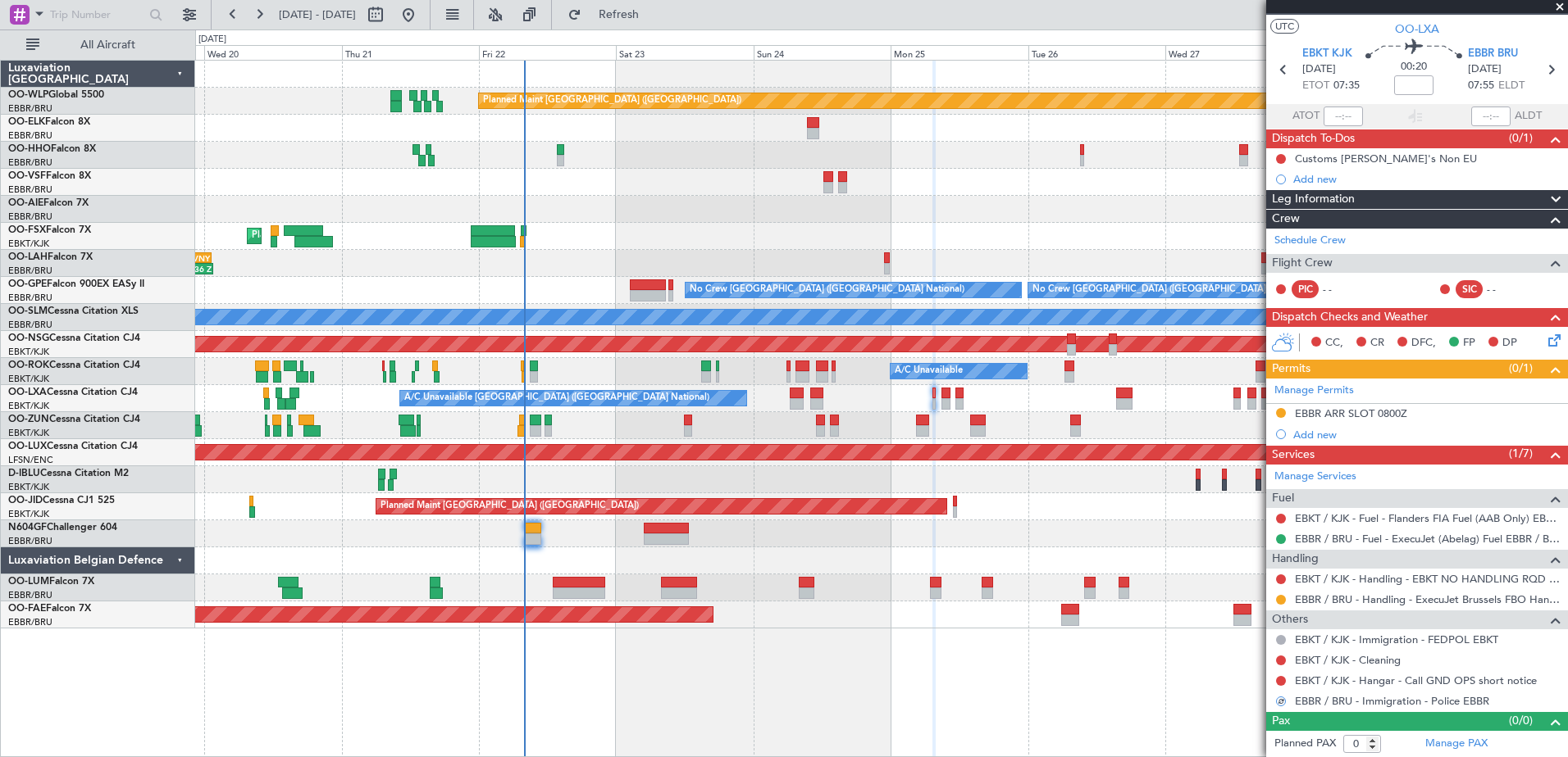
click at [1274, 680] on div at bounding box center [1280, 681] width 13 height 13
click at [1280, 682] on button at bounding box center [1281, 682] width 10 height 10
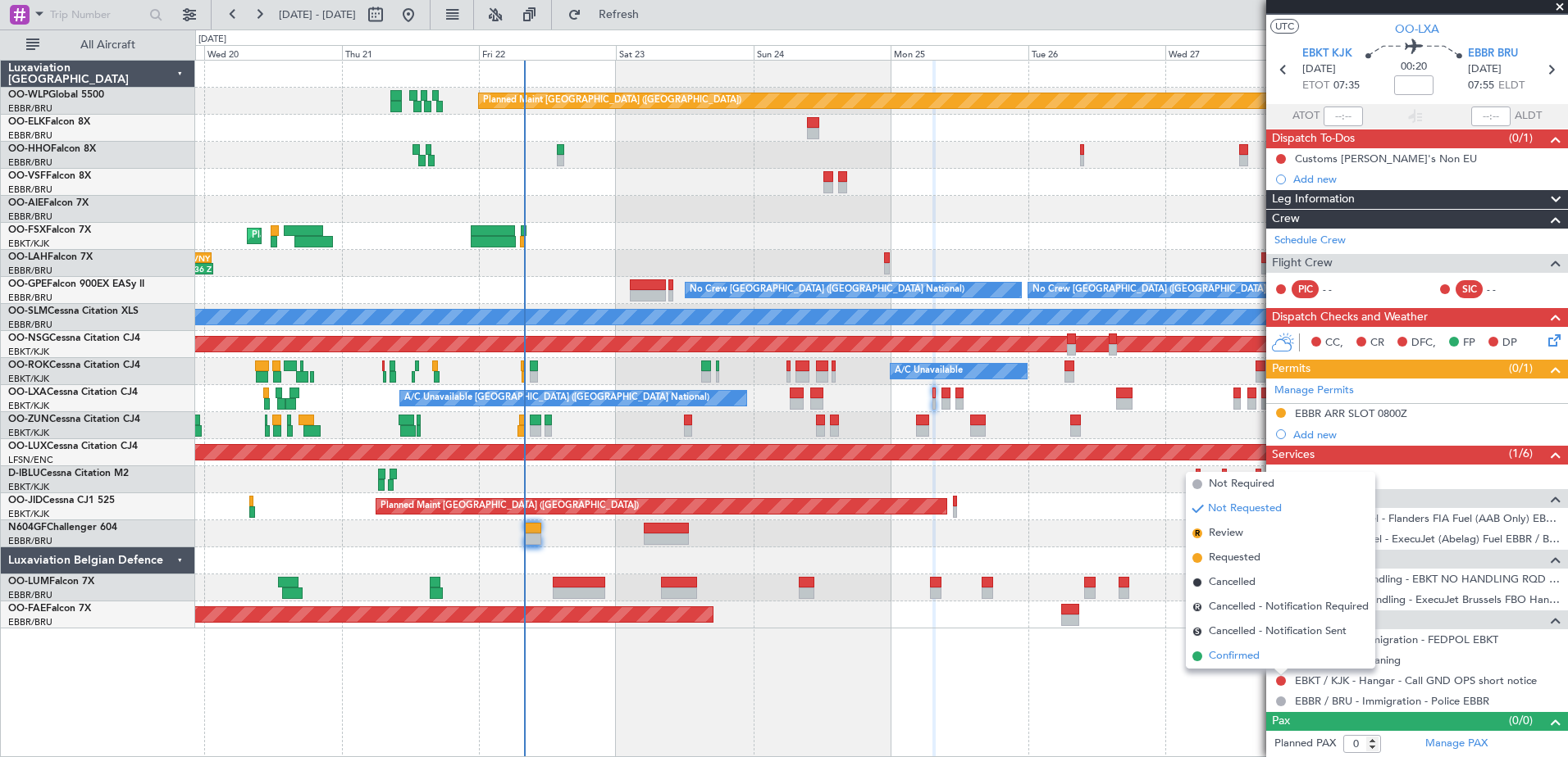
click at [1226, 650] on span "Confirmed" at bounding box center [1234, 657] width 51 height 17
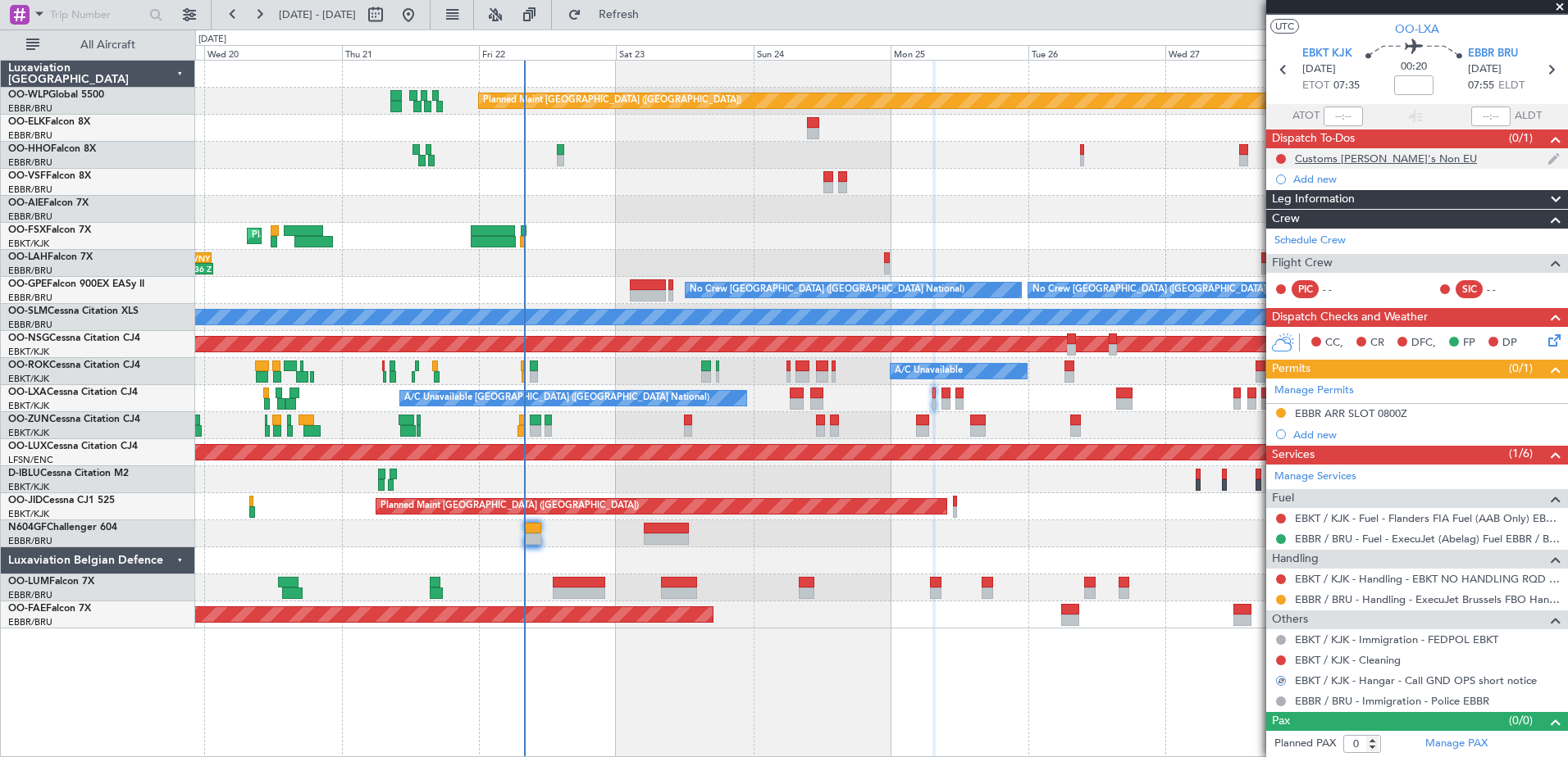
click at [1278, 165] on div "Customs CJ's Non EU" at bounding box center [1417, 159] width 302 height 21
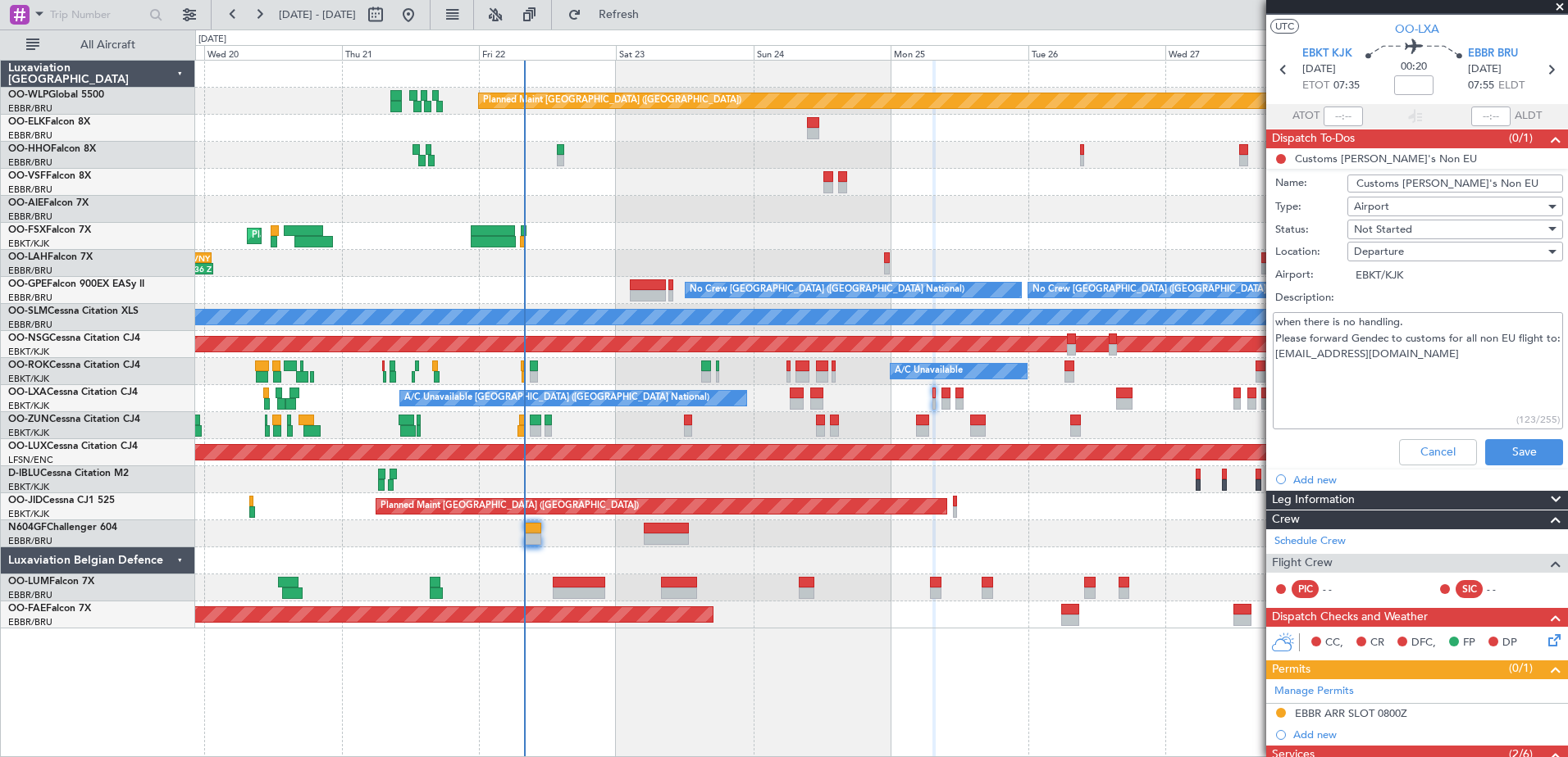
click at [1282, 163] on li "Customs CJ's Non EU Name: Customs CJ's Non EU Type: Airport Status: Not Started…" at bounding box center [1417, 311] width 302 height 323
click at [1415, 460] on button "Cancel" at bounding box center [1438, 452] width 77 height 26
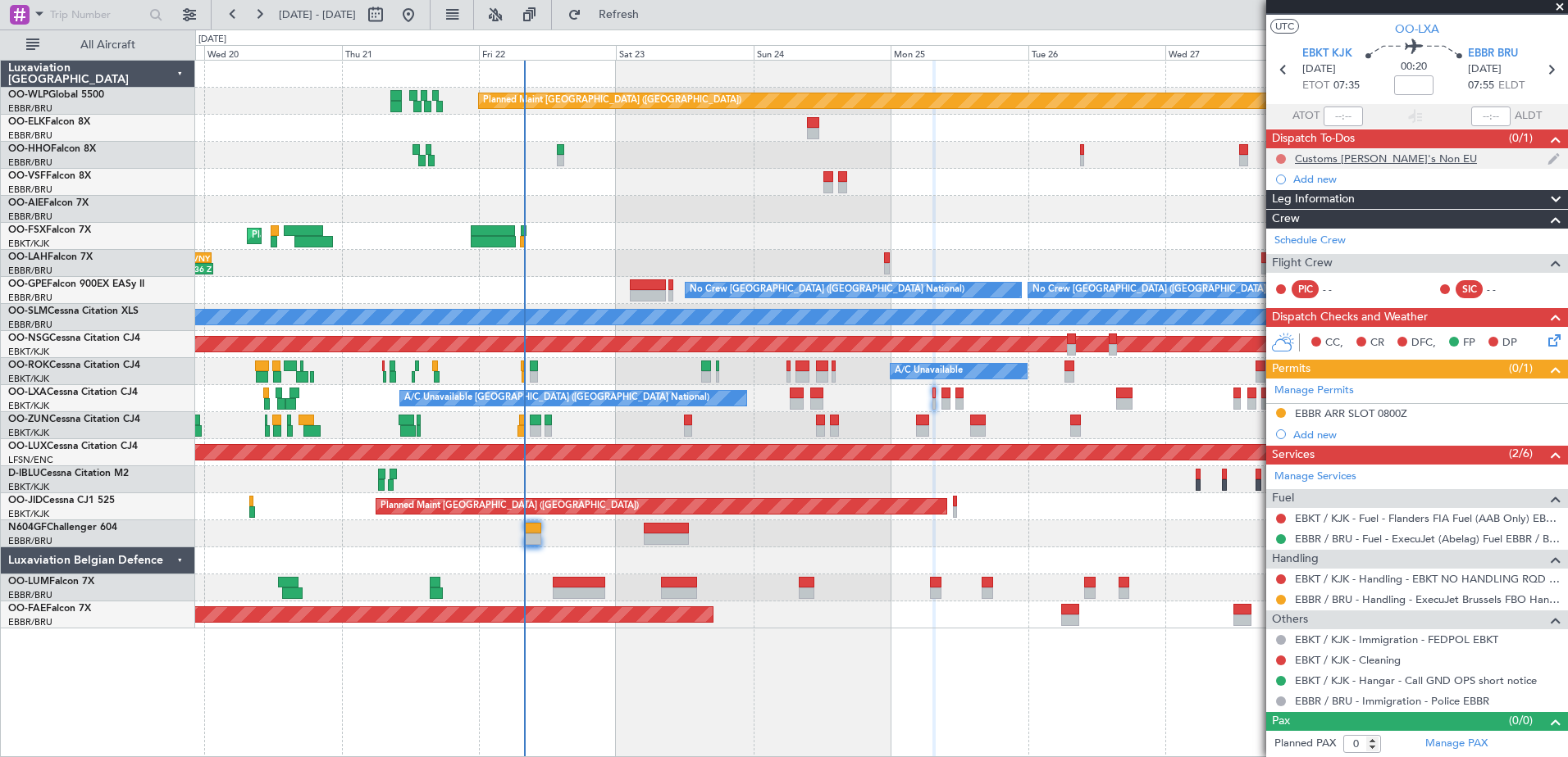
click at [1276, 158] on button at bounding box center [1281, 159] width 10 height 10
click at [1281, 234] on span "Completed" at bounding box center [1288, 231] width 55 height 17
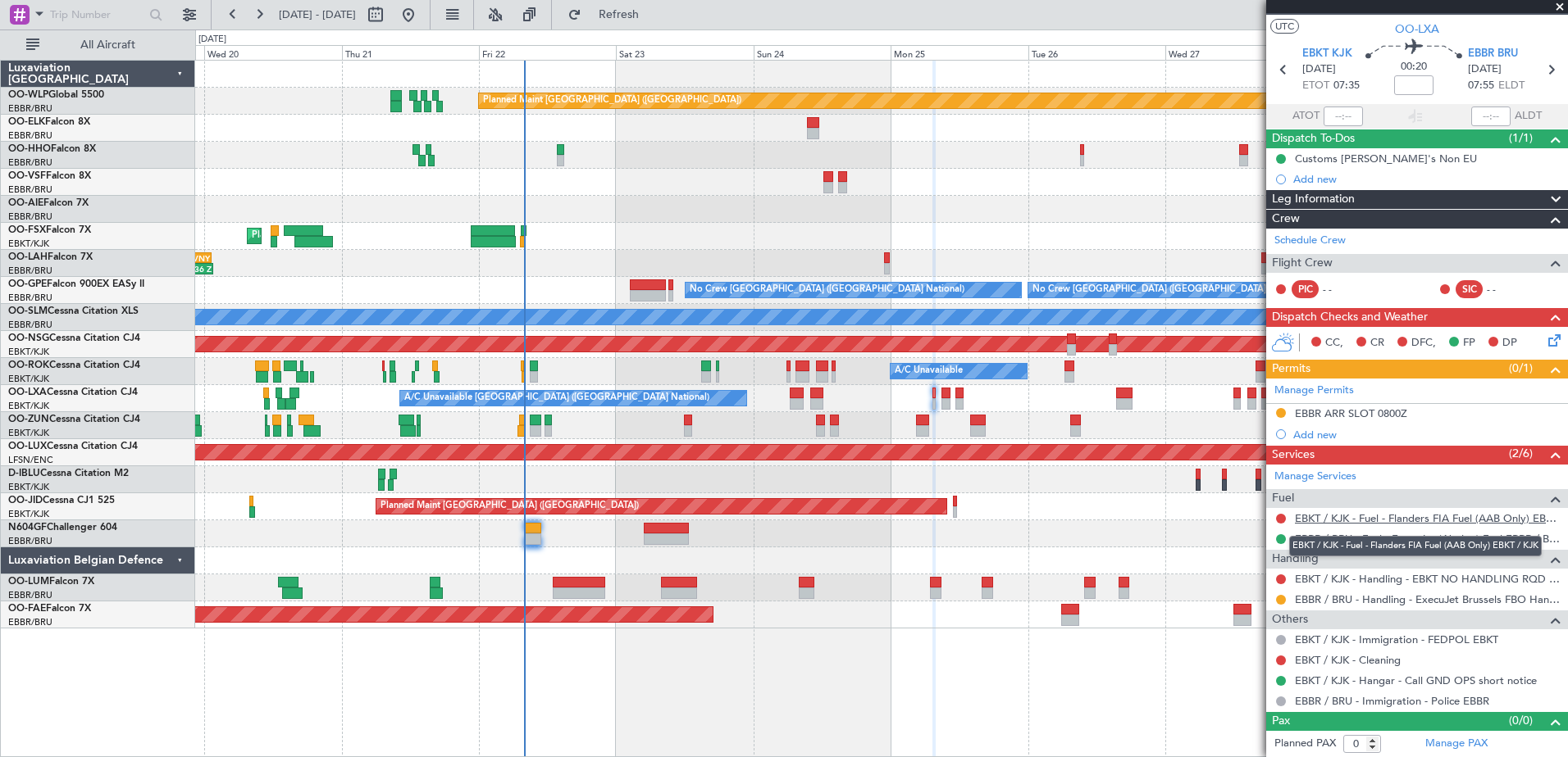
click at [1426, 519] on link "EBKT / KJK - Fuel - Flanders FIA Fuel (AAB Only) EBKT / KJK" at bounding box center [1427, 519] width 265 height 14
click at [1282, 520] on button at bounding box center [1281, 519] width 10 height 10
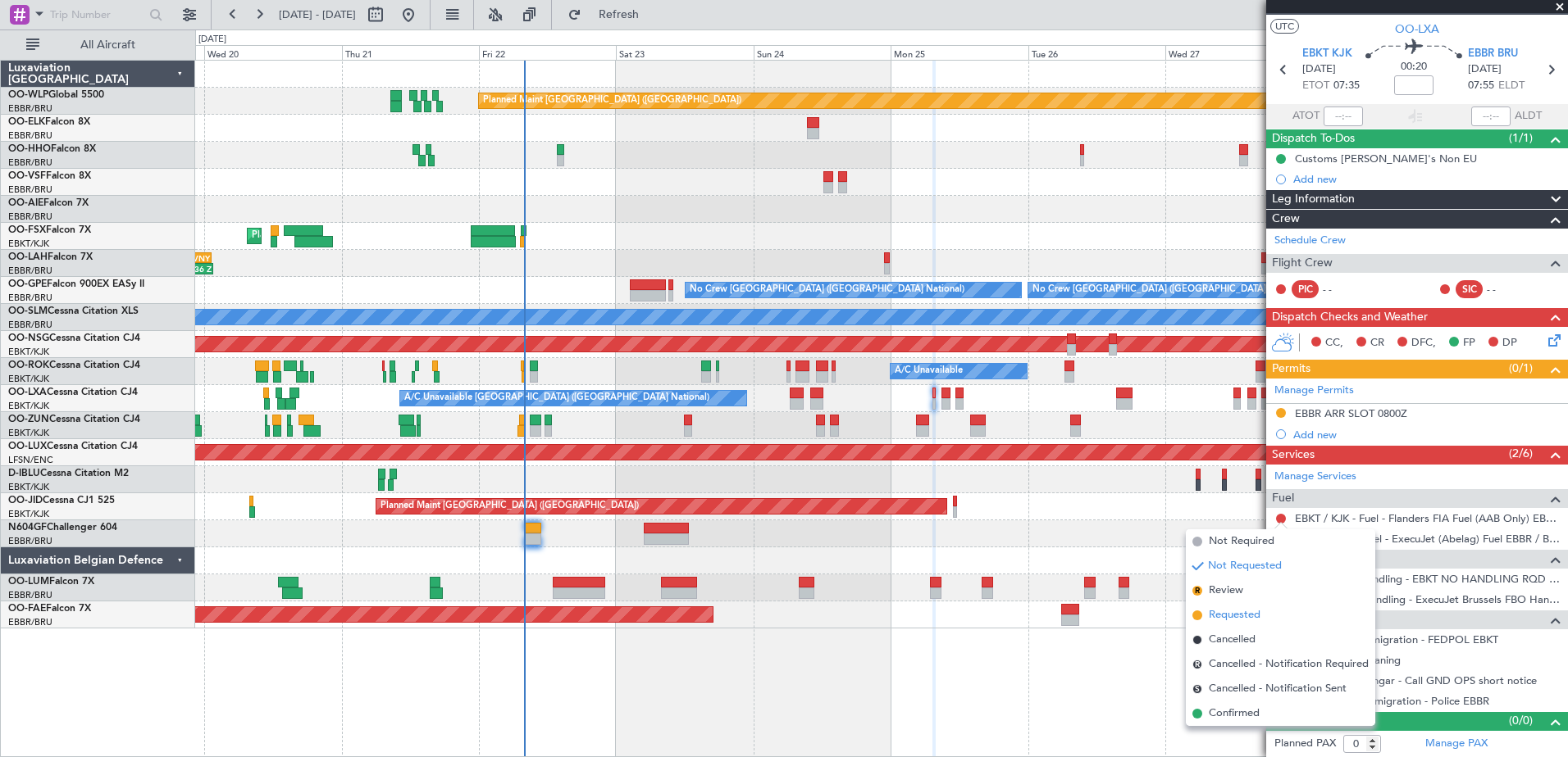
click at [1236, 611] on span "Requested" at bounding box center [1235, 615] width 52 height 17
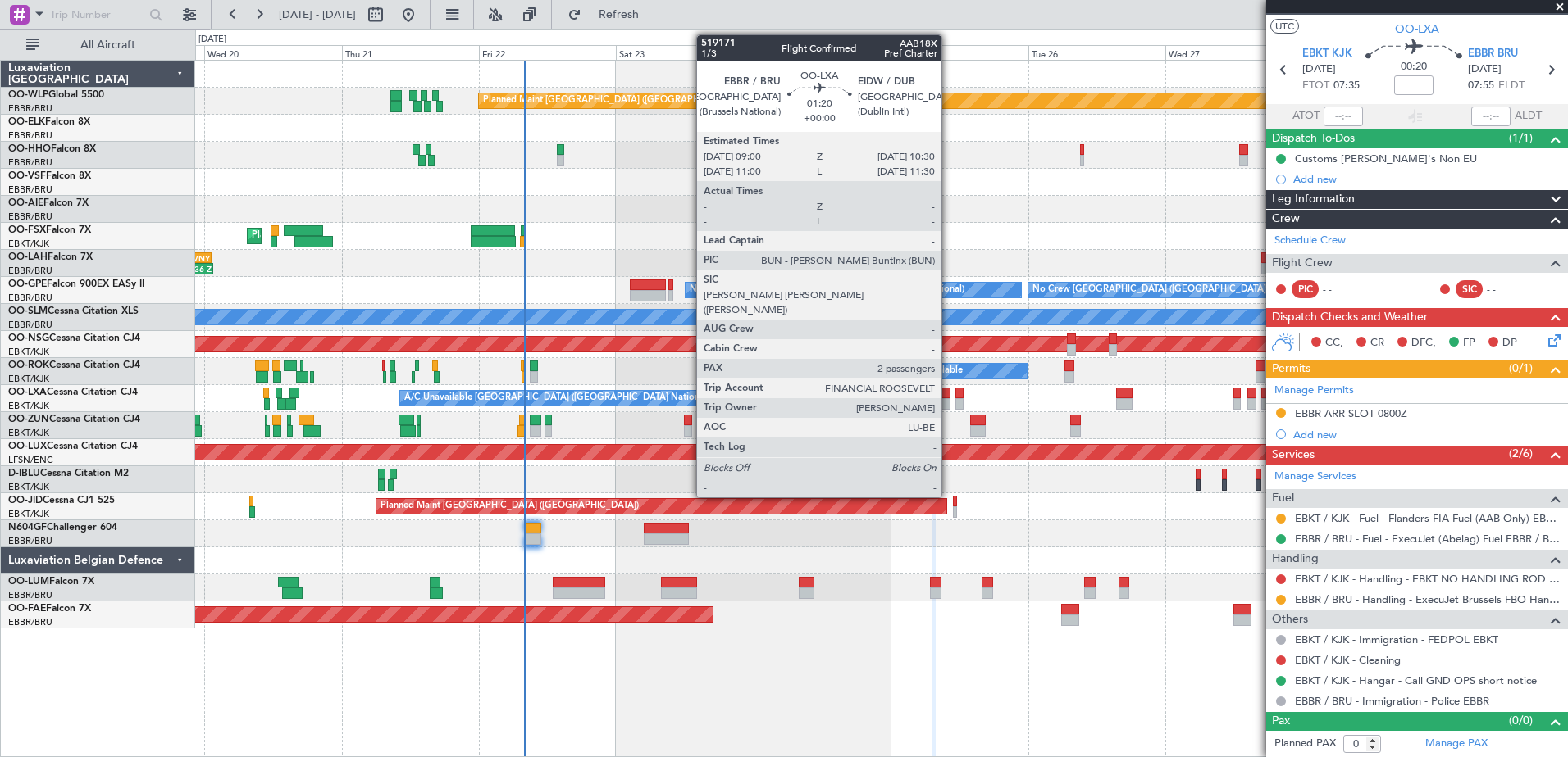
click at [947, 404] on div at bounding box center [946, 405] width 9 height 12
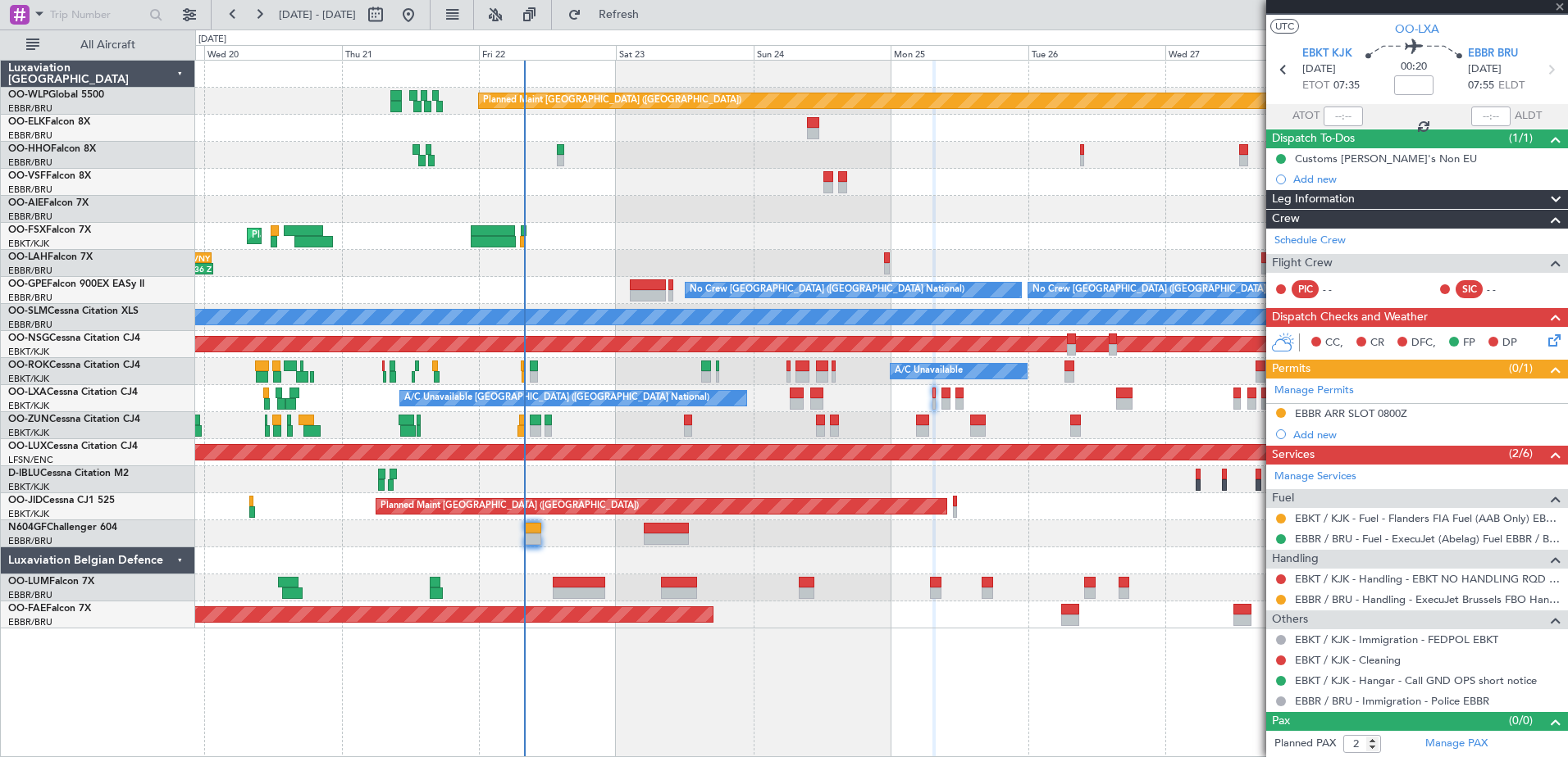
scroll to position [0, 0]
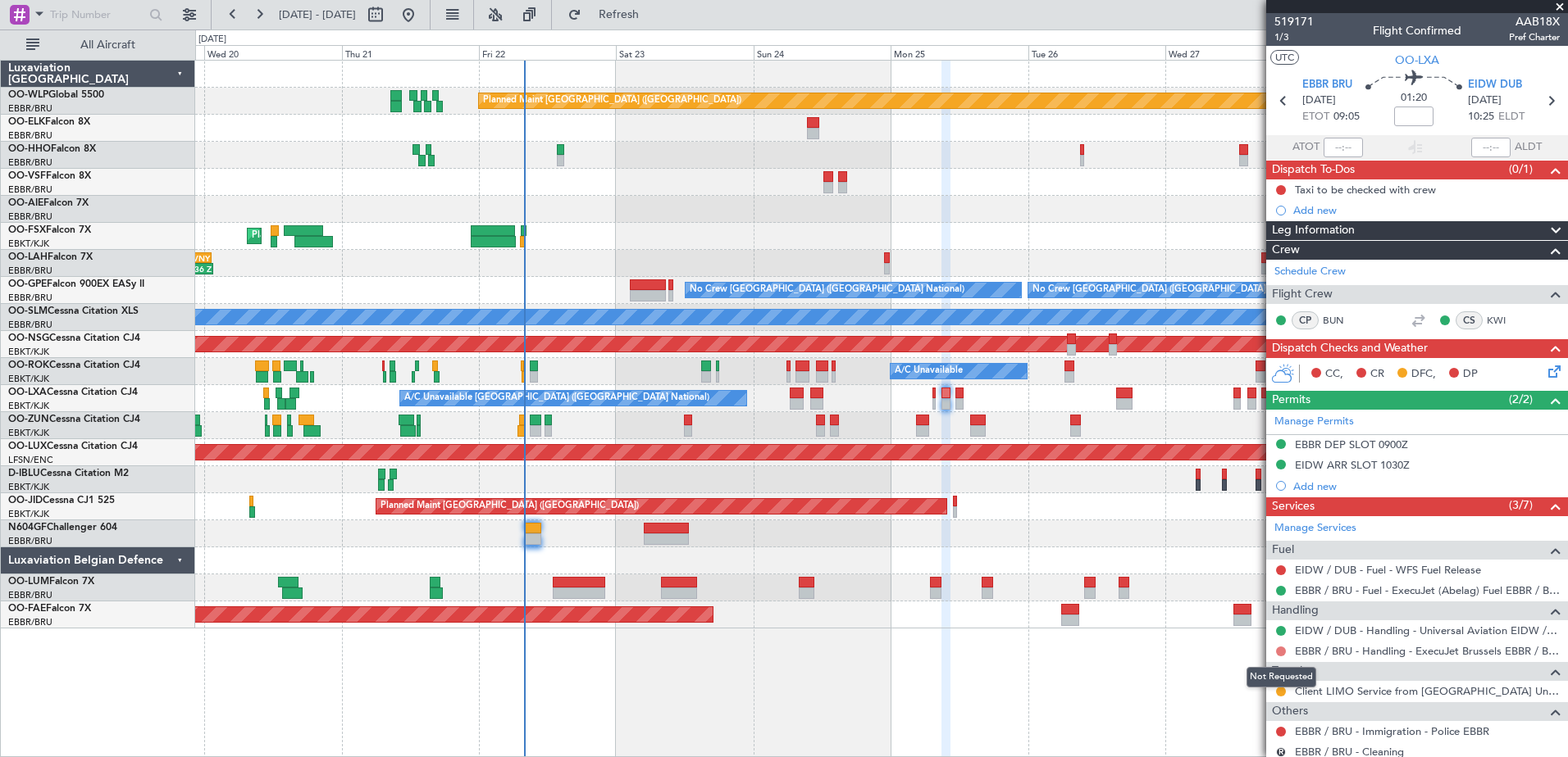
click at [1279, 654] on button at bounding box center [1281, 652] width 10 height 10
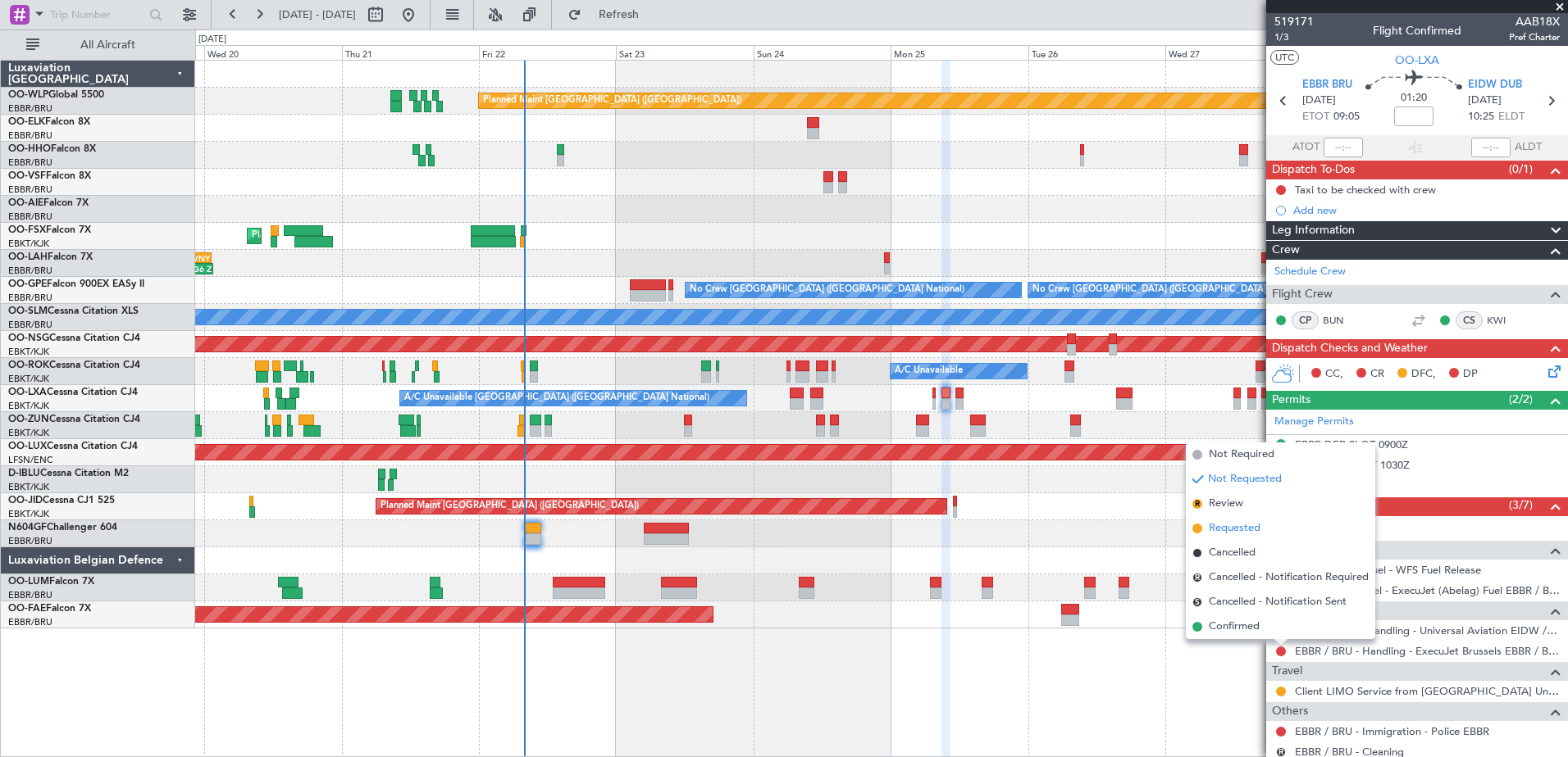
click at [1235, 536] on span "Requested" at bounding box center [1235, 529] width 52 height 17
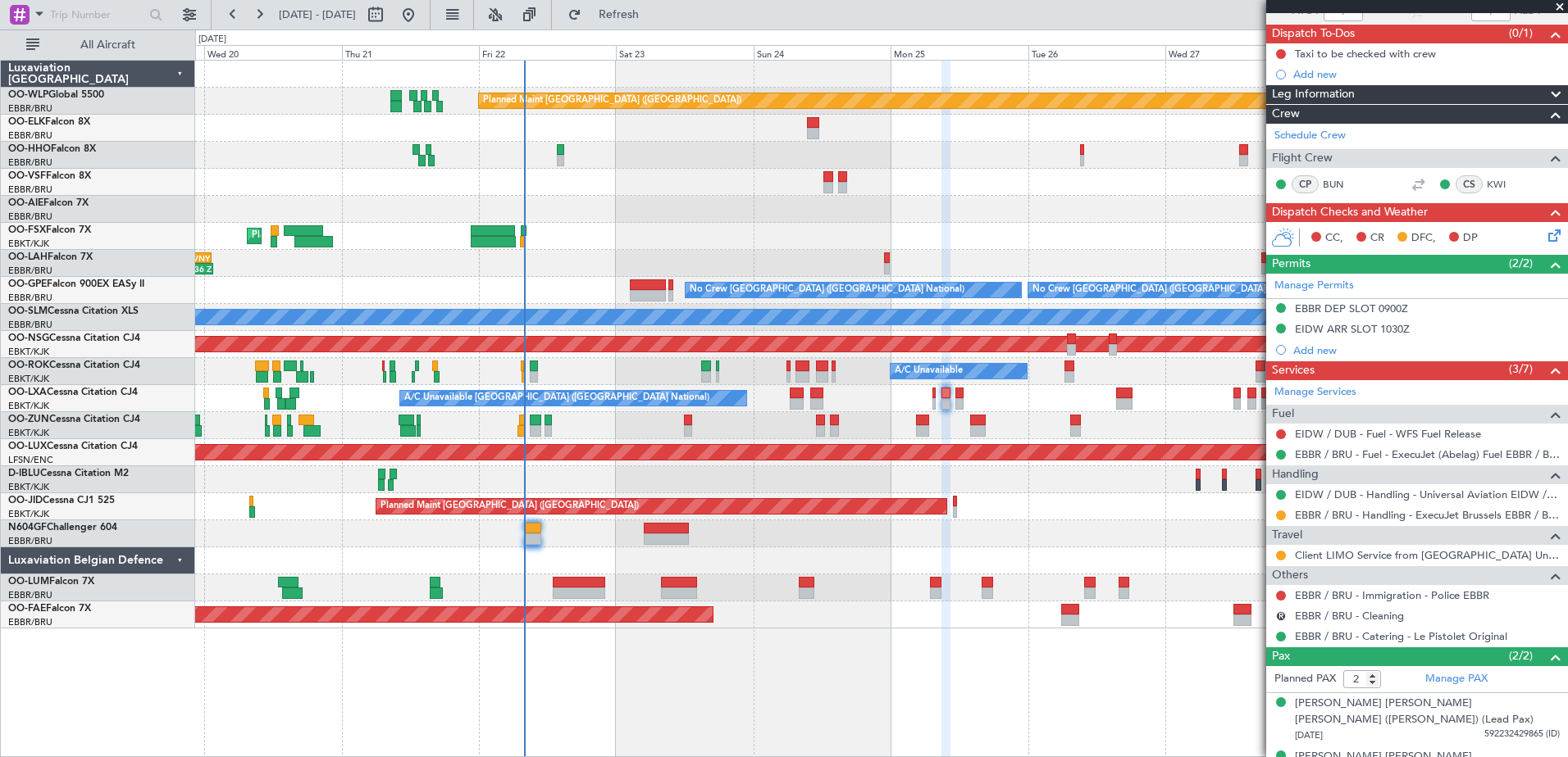
scroll to position [162, 0]
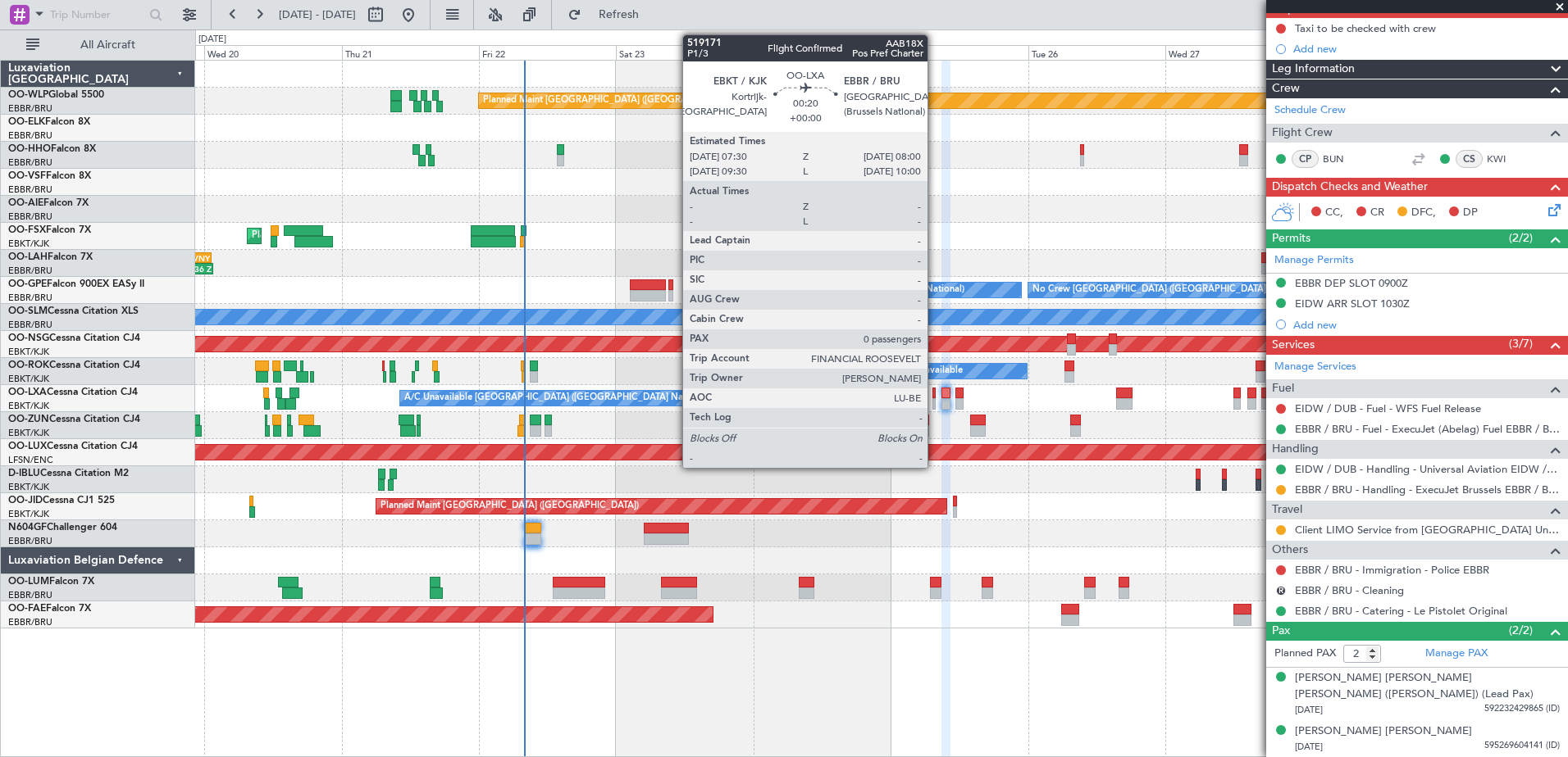
click at [935, 405] on div at bounding box center [933, 405] width 3 height 12
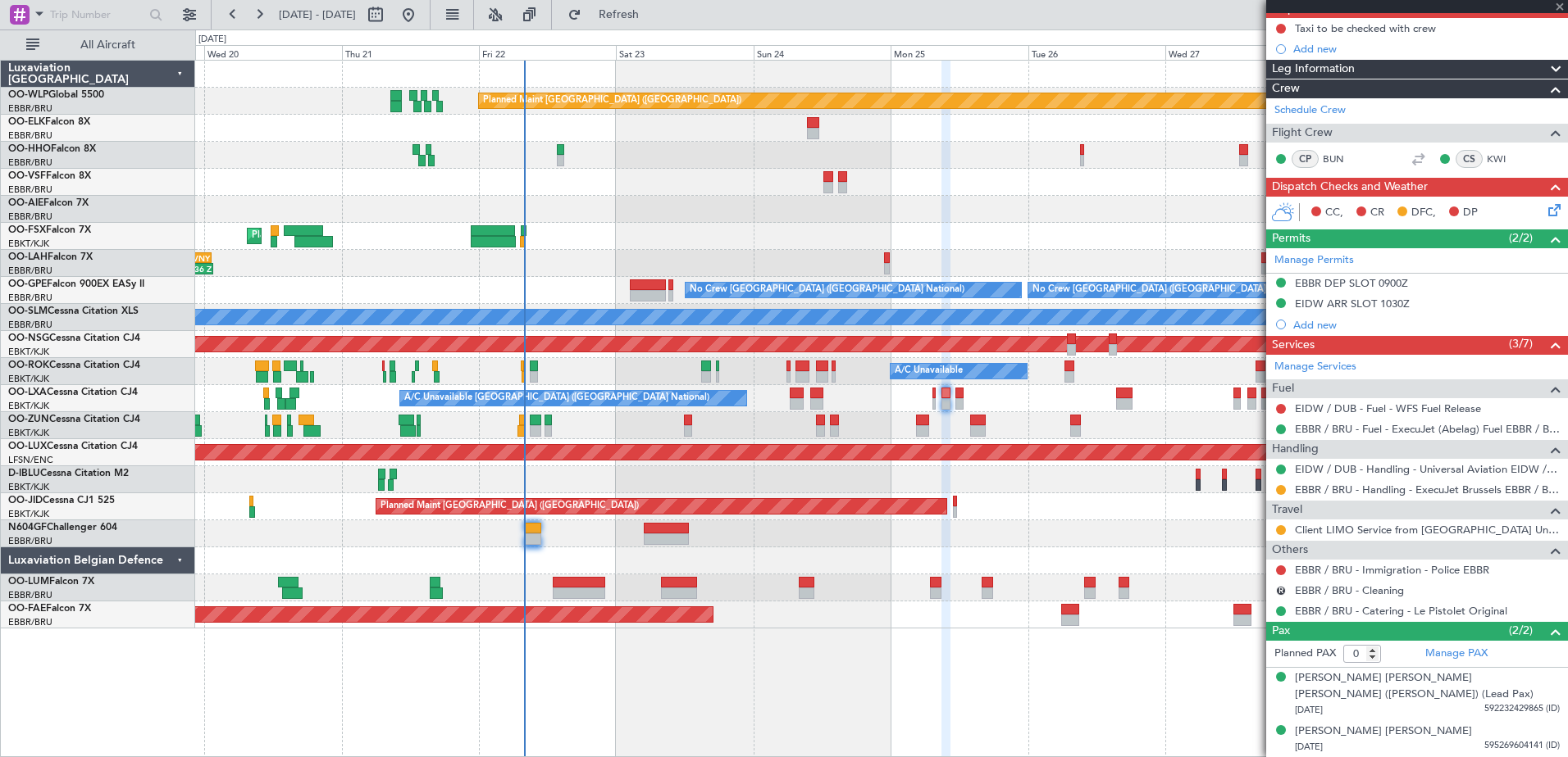
scroll to position [0, 0]
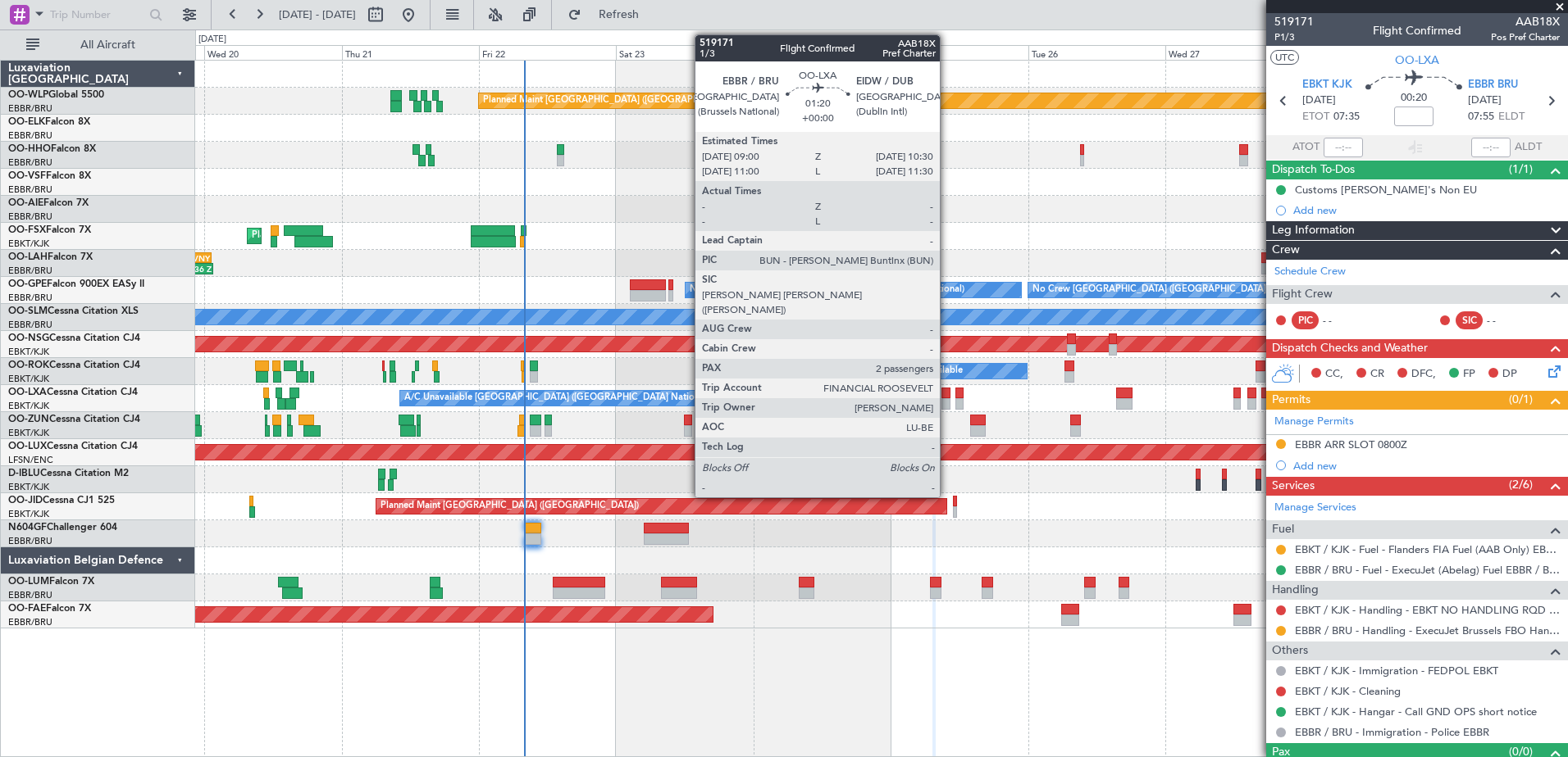
click at [947, 401] on div at bounding box center [946, 405] width 9 height 12
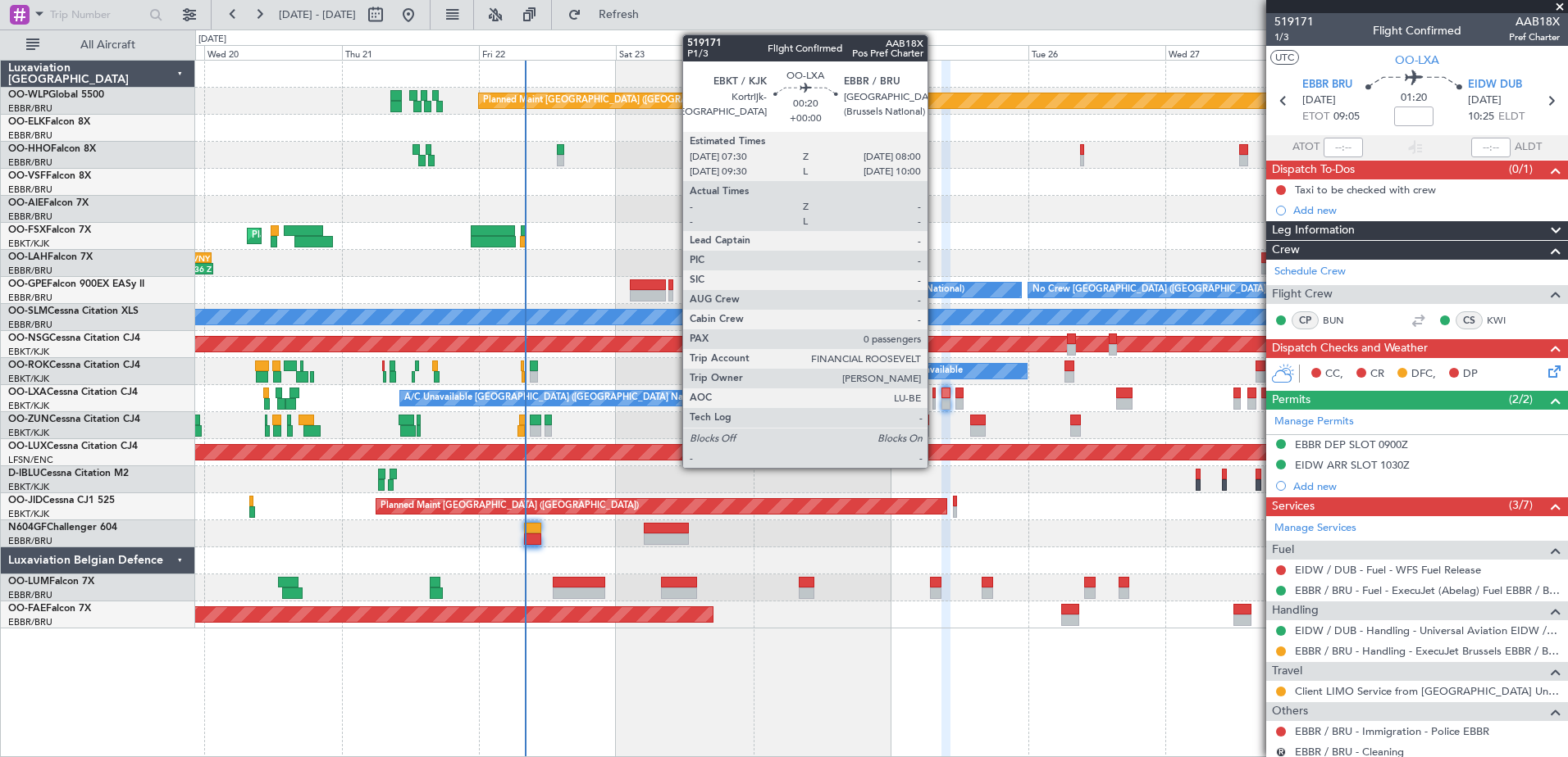
click at [935, 406] on div at bounding box center [933, 405] width 3 height 12
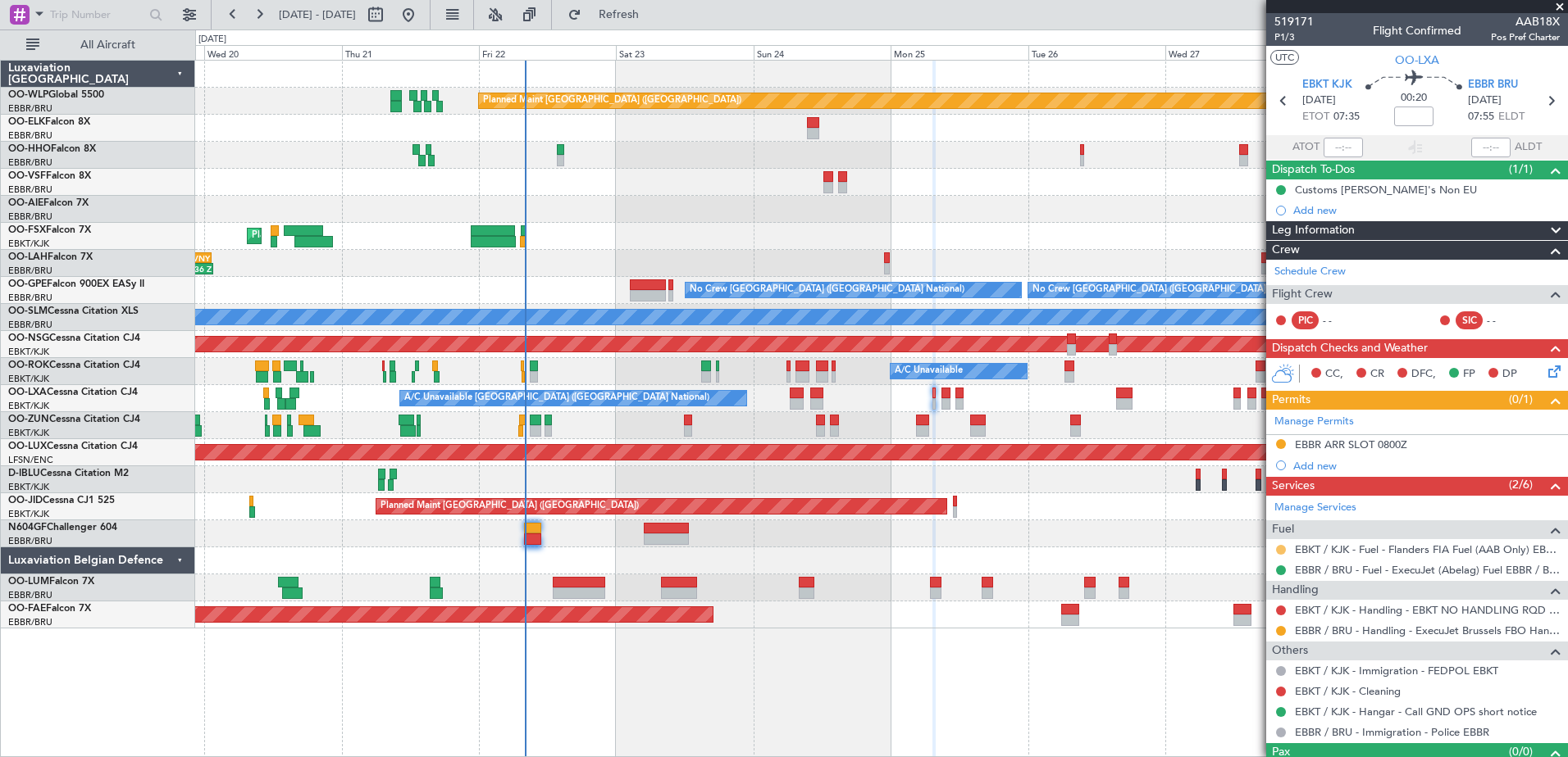
click at [1277, 550] on button at bounding box center [1281, 550] width 10 height 10
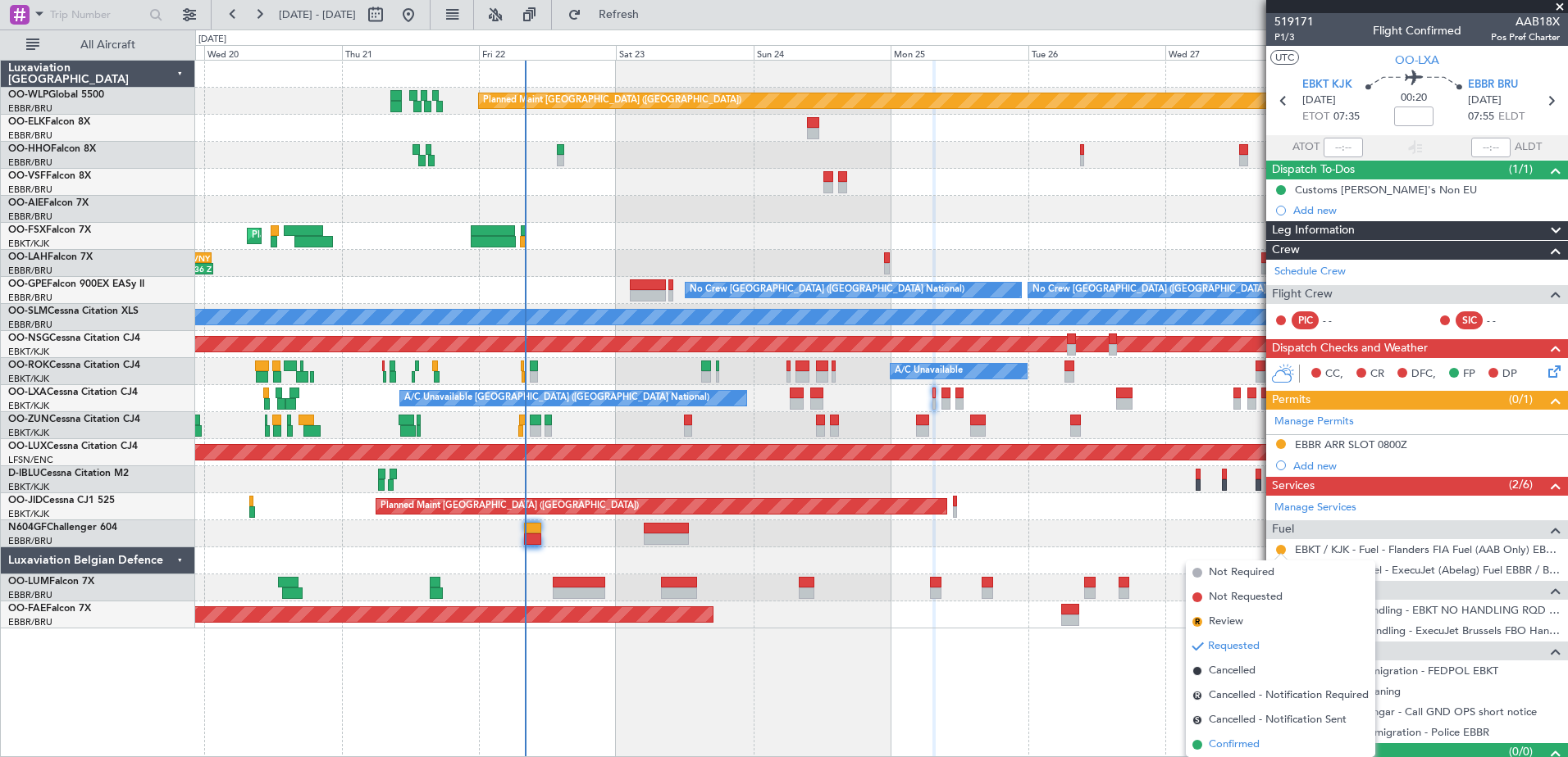
click at [1220, 741] on span "Confirmed" at bounding box center [1234, 745] width 51 height 17
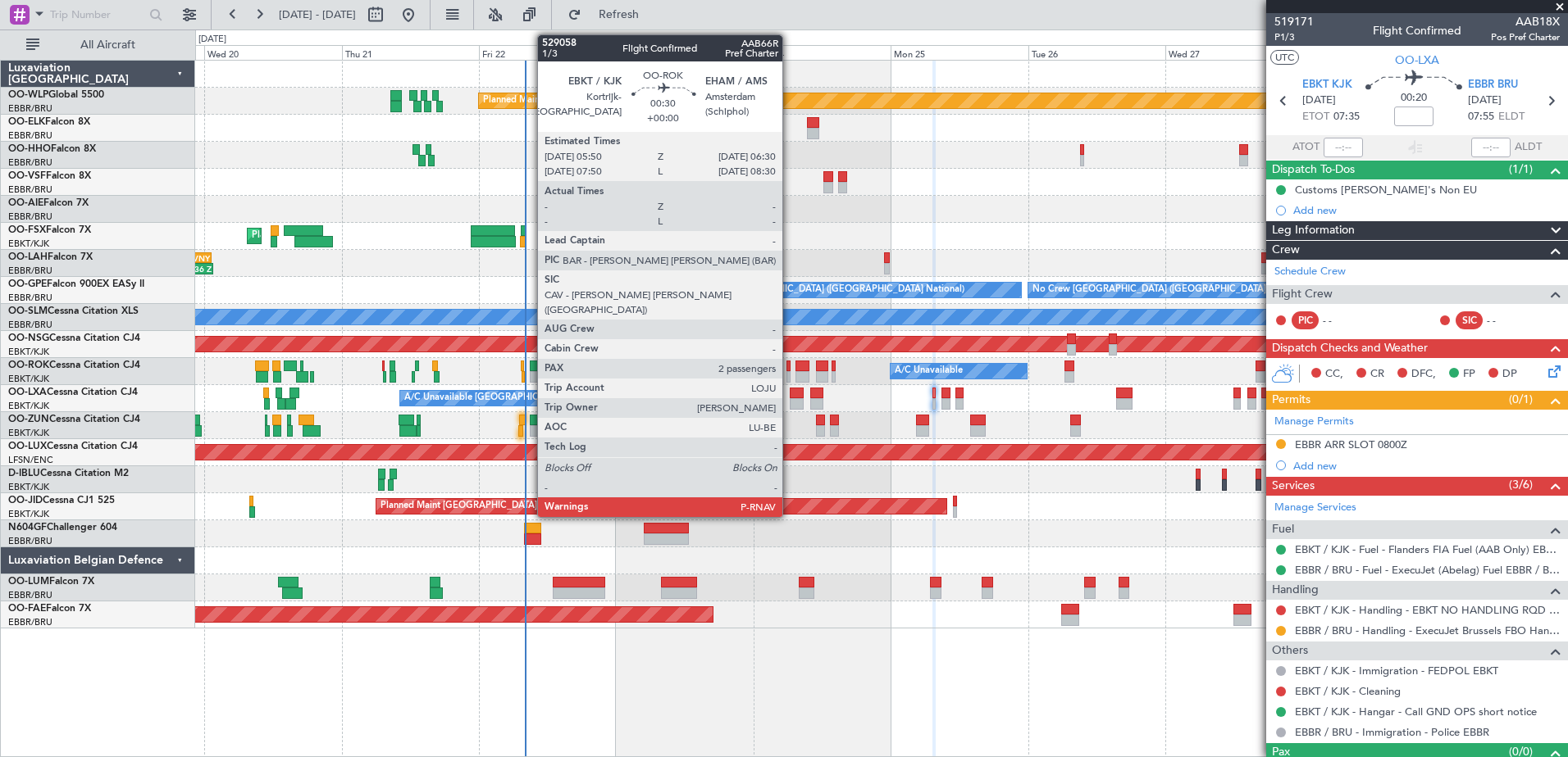
click at [790, 372] on div at bounding box center [788, 377] width 4 height 12
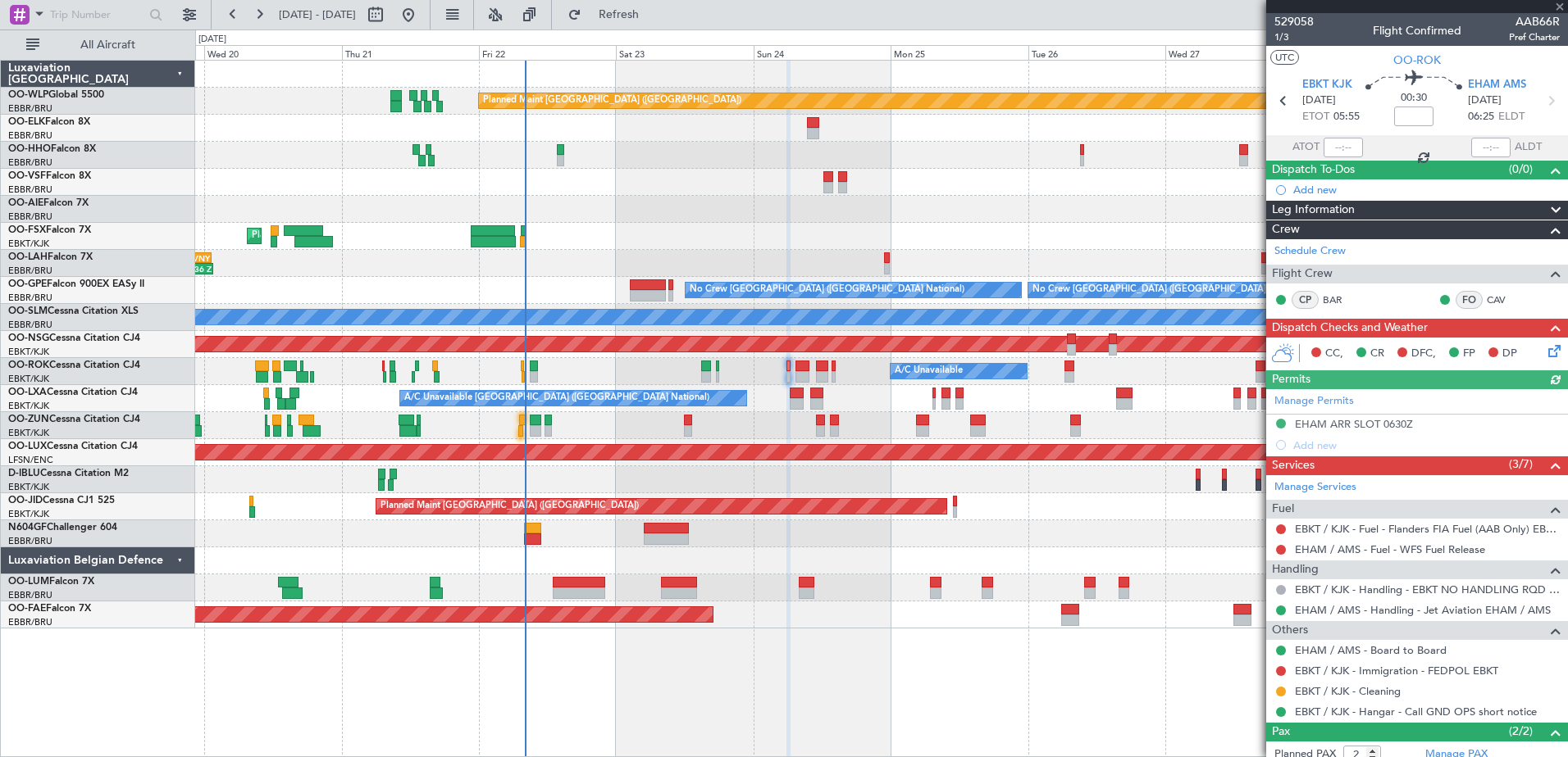
click at [1545, 351] on icon at bounding box center [1551, 348] width 13 height 13
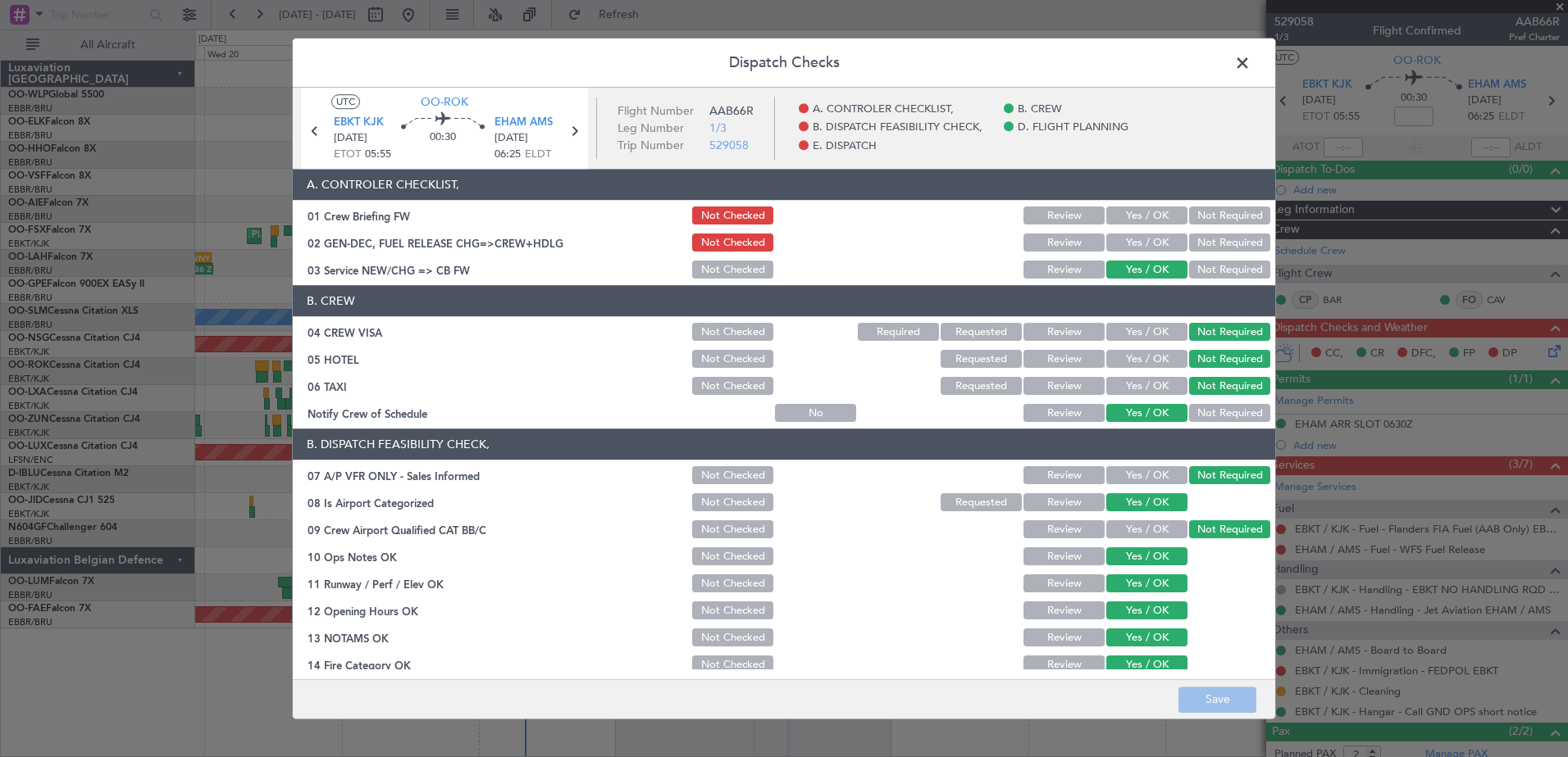
click at [1250, 55] on span at bounding box center [1250, 66] width 0 height 33
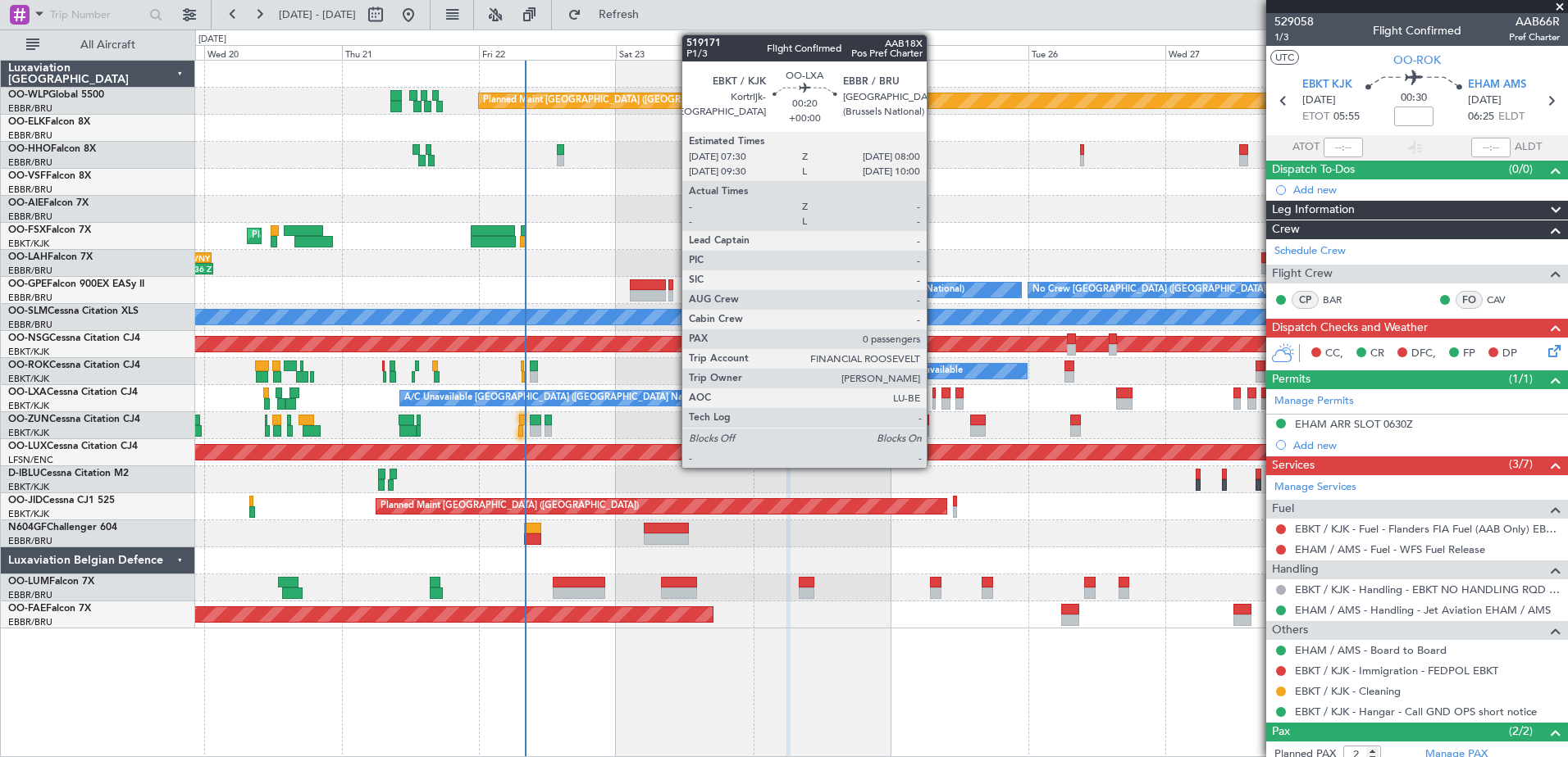
click at [937, 400] on div "Planned Maint Brussels (Brussels National) A/C Unavailable Brussels (Brussels N…" at bounding box center [881, 398] width 1372 height 27
click at [932, 402] on div at bounding box center [933, 405] width 3 height 12
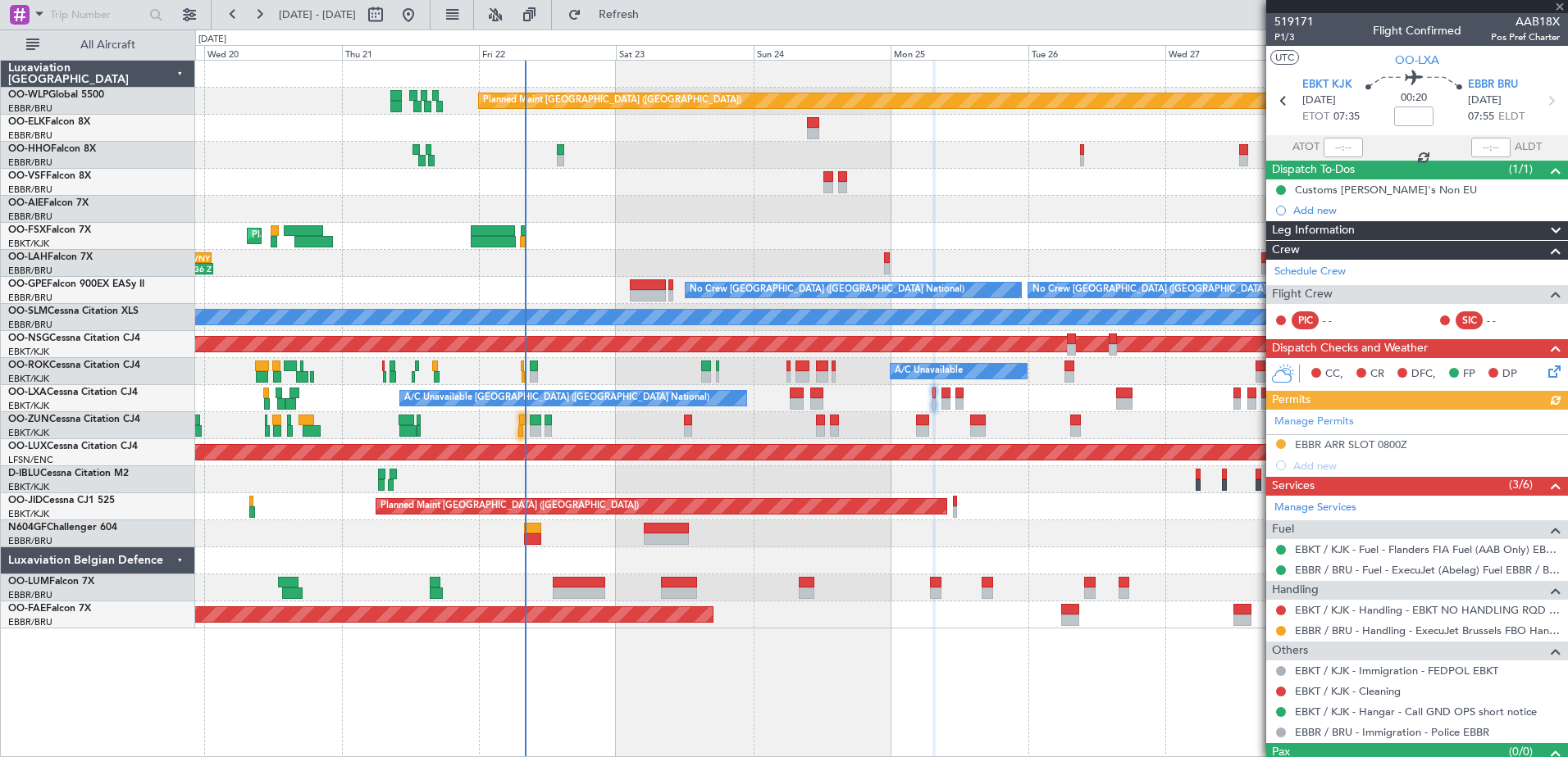
click at [1545, 370] on icon at bounding box center [1551, 368] width 13 height 13
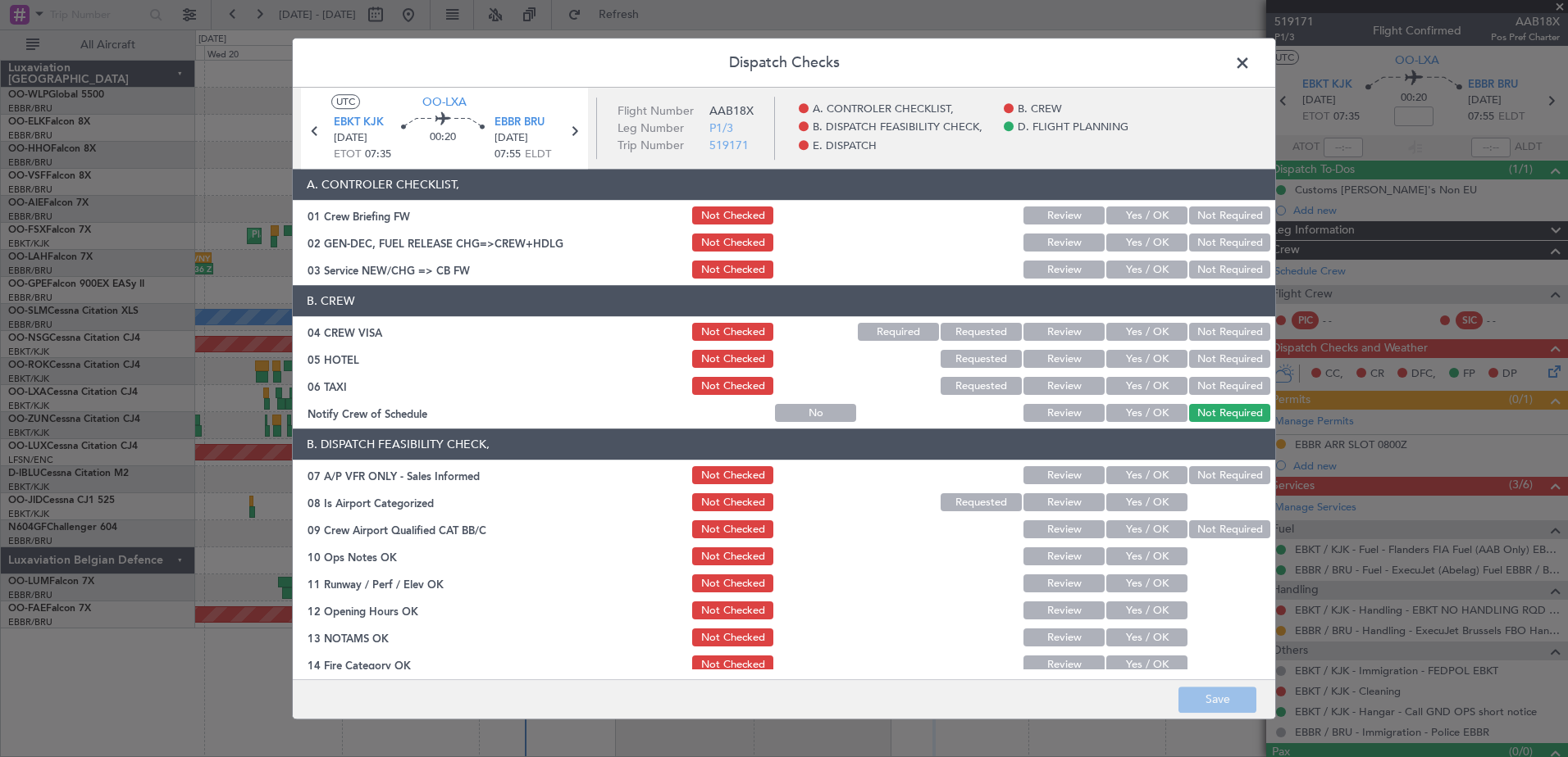
click at [1196, 394] on button "Not Required" at bounding box center [1230, 387] width 81 height 18
click at [1202, 378] on button "Not Required" at bounding box center [1230, 387] width 81 height 18
click at [1204, 356] on button "Not Required" at bounding box center [1230, 360] width 81 height 18
click at [1156, 330] on button "Yes / OK" at bounding box center [1147, 332] width 81 height 18
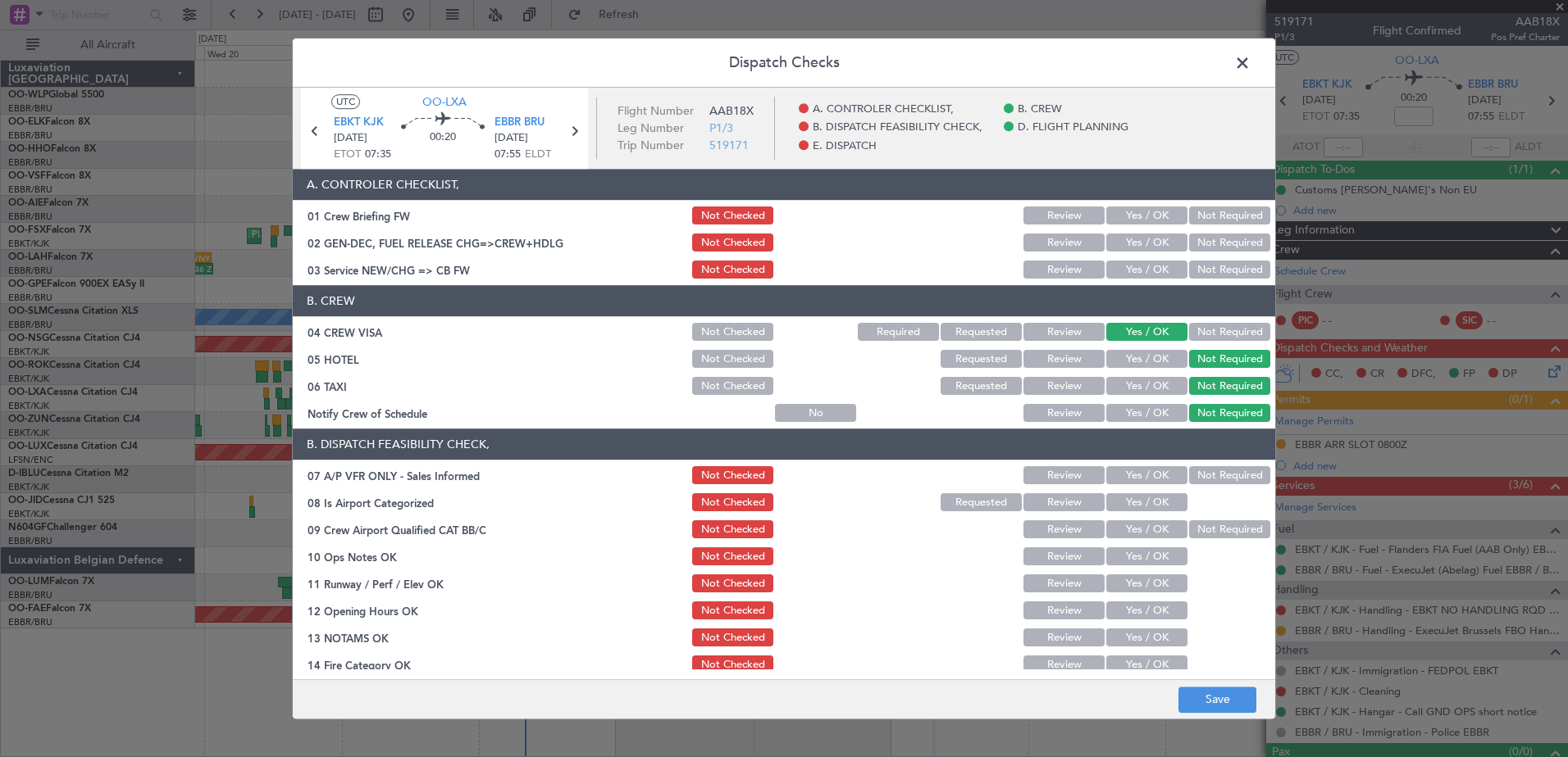
click at [1144, 262] on button "Yes / OK" at bounding box center [1147, 271] width 81 height 18
click at [1135, 420] on button "Yes / OK" at bounding box center [1147, 414] width 81 height 18
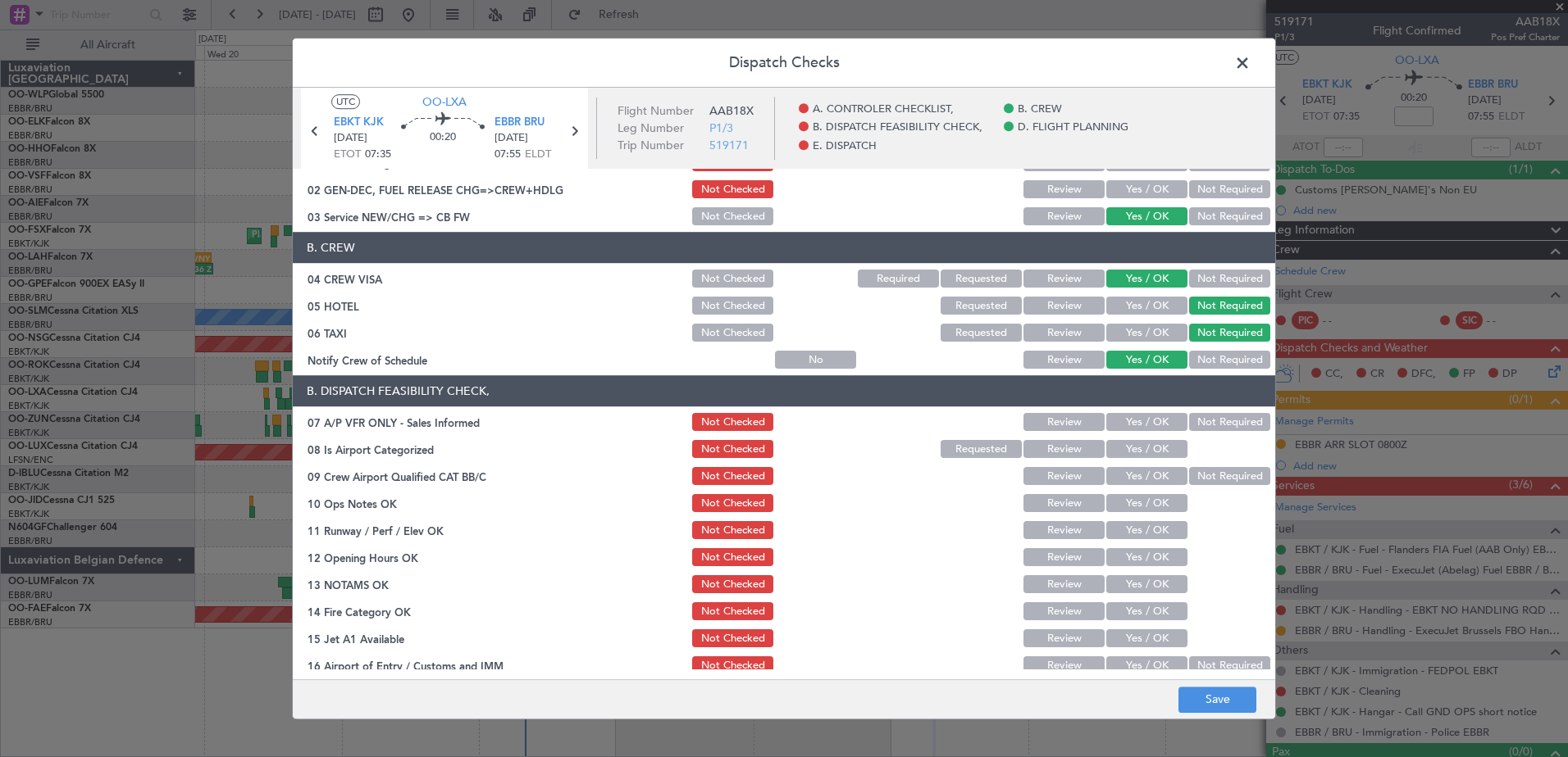
scroll to position [82, 0]
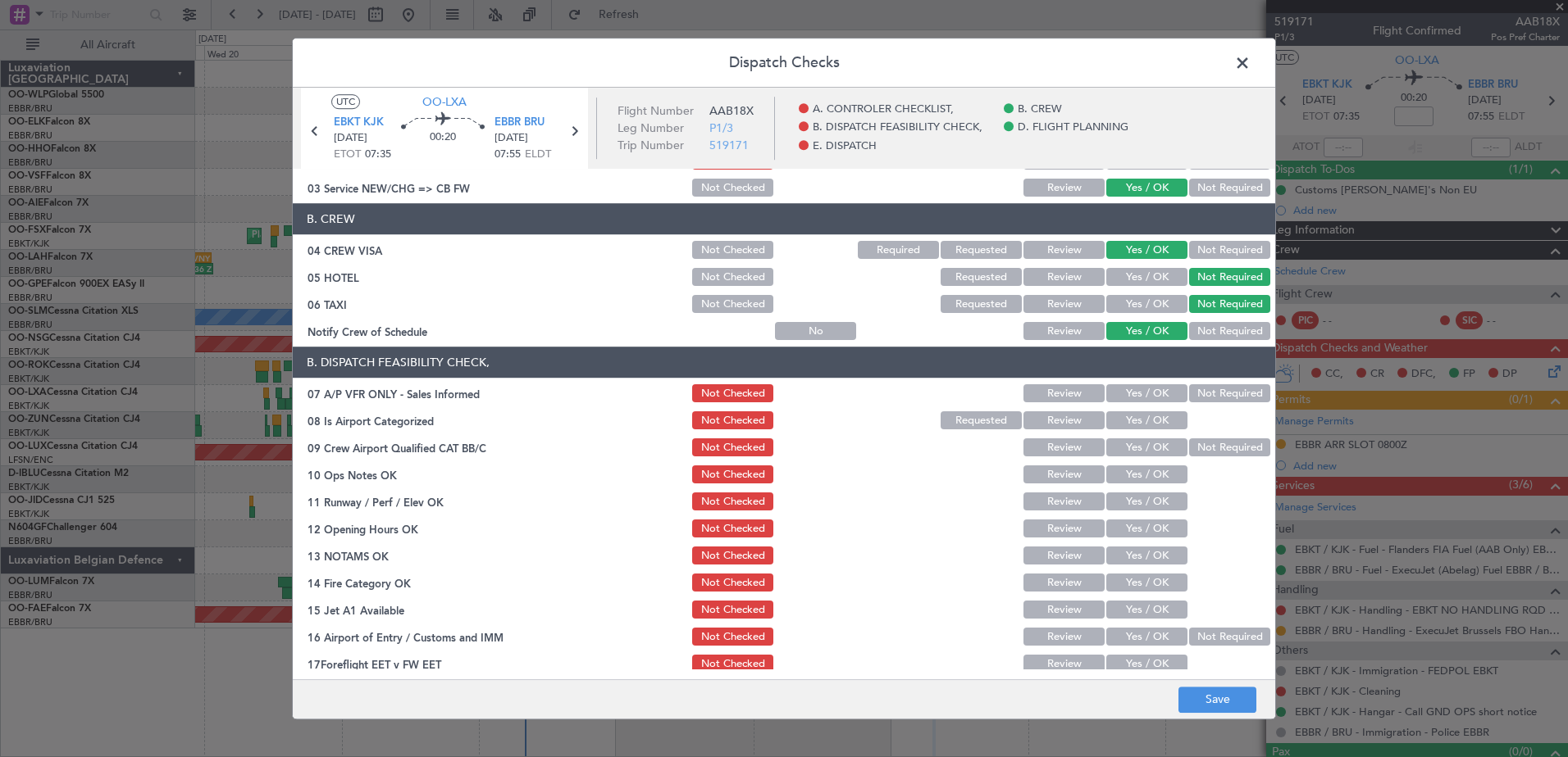
click at [1170, 396] on button "Yes / OK" at bounding box center [1147, 394] width 81 height 18
click at [1148, 431] on div "Yes / OK" at bounding box center [1144, 421] width 82 height 23
click at [1213, 375] on header "B. DISPATCH FEASIBILITY CHECK," at bounding box center [784, 362] width 982 height 31
click at [1187, 414] on div at bounding box center [1228, 421] width 82 height 23
click at [1188, 404] on div "Not Required" at bounding box center [1228, 394] width 82 height 23
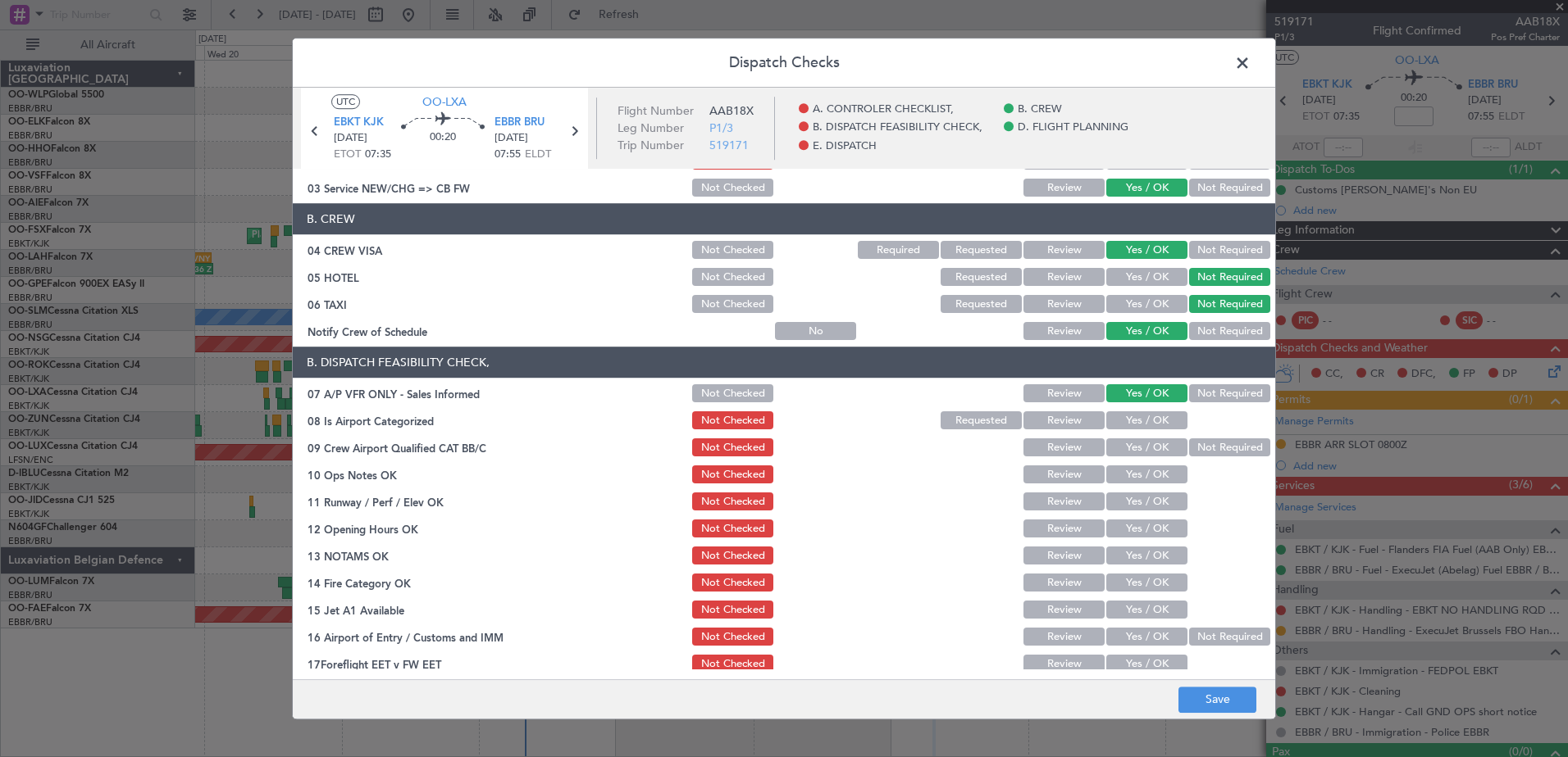
click at [1194, 387] on button "Not Required" at bounding box center [1230, 394] width 81 height 18
click at [1148, 427] on button "Yes / OK" at bounding box center [1147, 422] width 81 height 18
click at [1137, 460] on section "B. DISPATCH FEASIBILITY CHECK, 07 A/P VFR ONLY - Sales Informed Not Checked Rev…" at bounding box center [784, 525] width 982 height 356
click at [1207, 447] on button "Not Required" at bounding box center [1230, 448] width 81 height 18
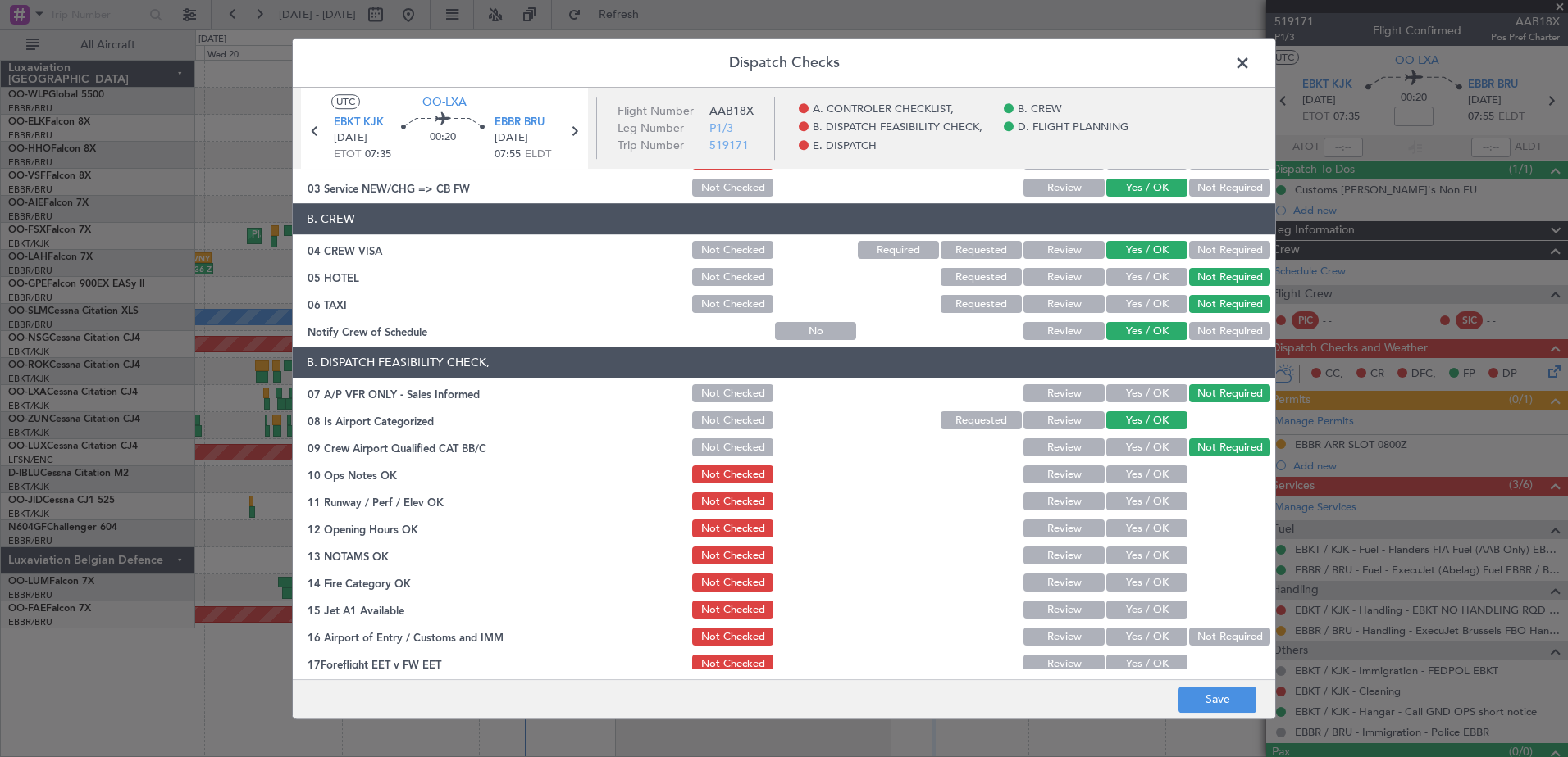
click at [1155, 470] on button "Yes / OK" at bounding box center [1147, 475] width 81 height 18
click at [1147, 507] on button "Yes / OK" at bounding box center [1147, 502] width 81 height 18
click at [1133, 538] on button "Yes / OK" at bounding box center [1147, 530] width 81 height 18
click at [1130, 555] on button "Yes / OK" at bounding box center [1147, 557] width 81 height 18
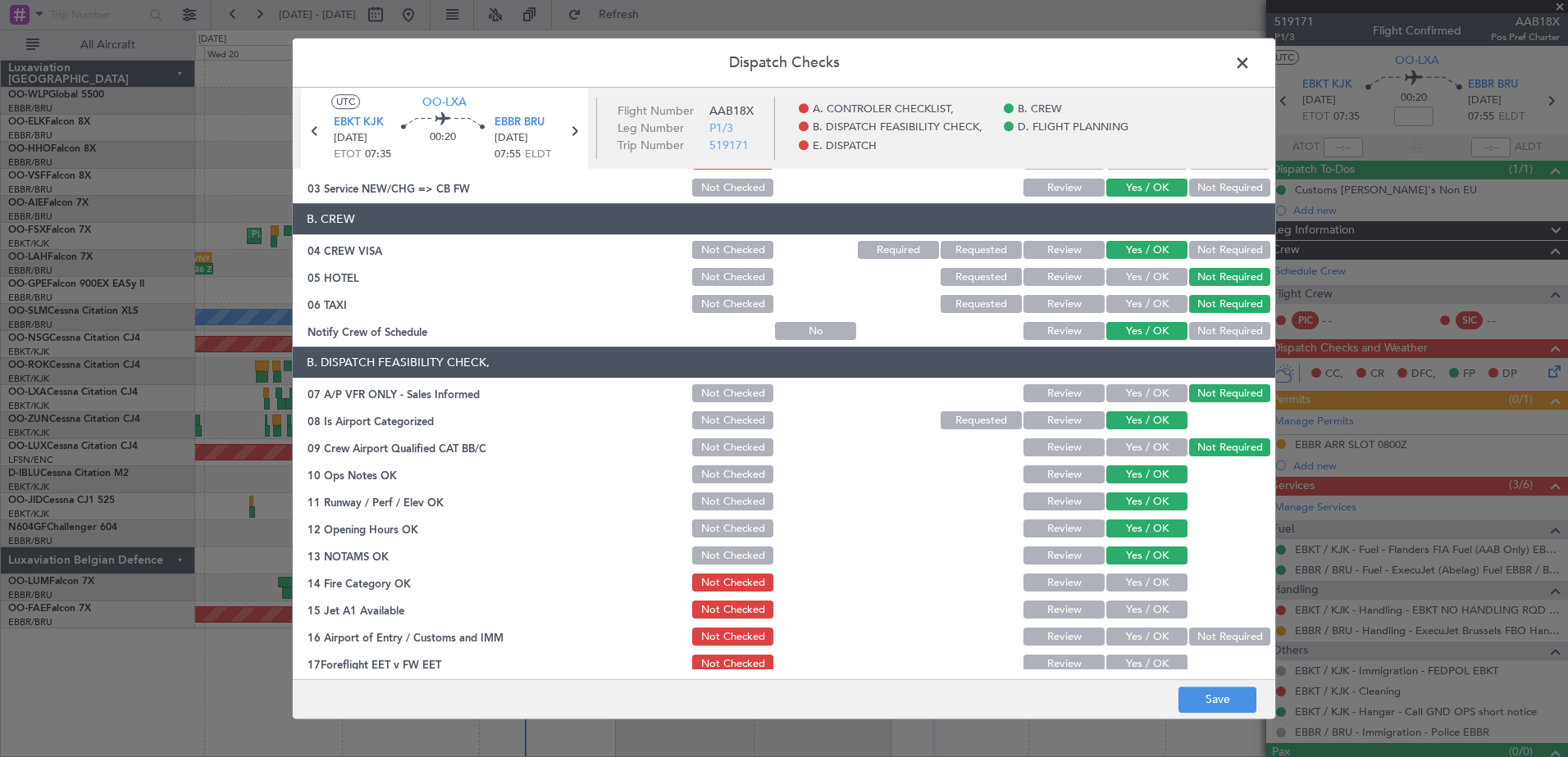
click at [1130, 565] on button "Yes / OK" at bounding box center [1147, 557] width 81 height 18
click at [1130, 588] on button "Yes / OK" at bounding box center [1147, 583] width 81 height 18
click at [1130, 606] on button "Yes / OK" at bounding box center [1147, 610] width 81 height 18
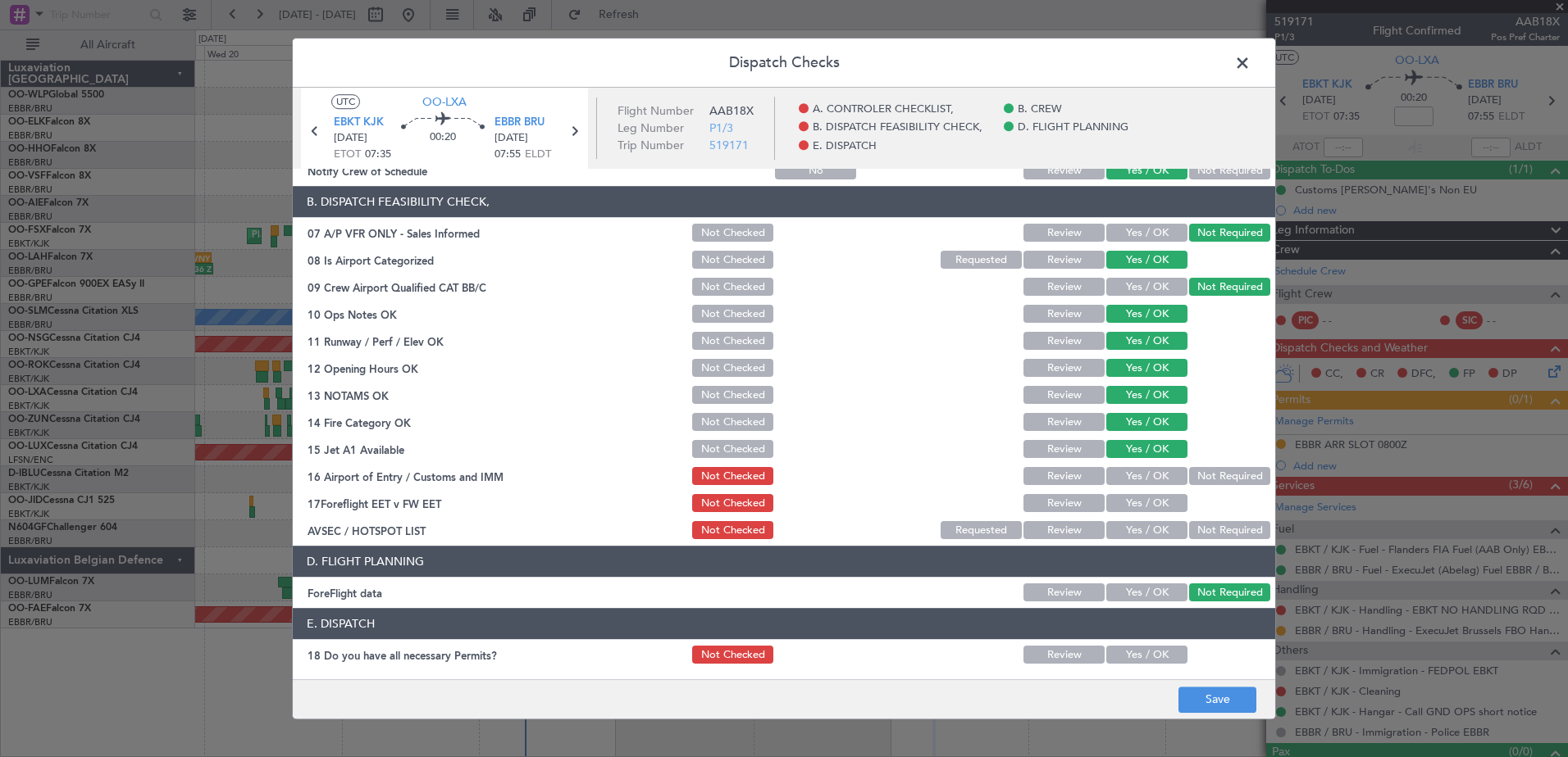
scroll to position [246, 0]
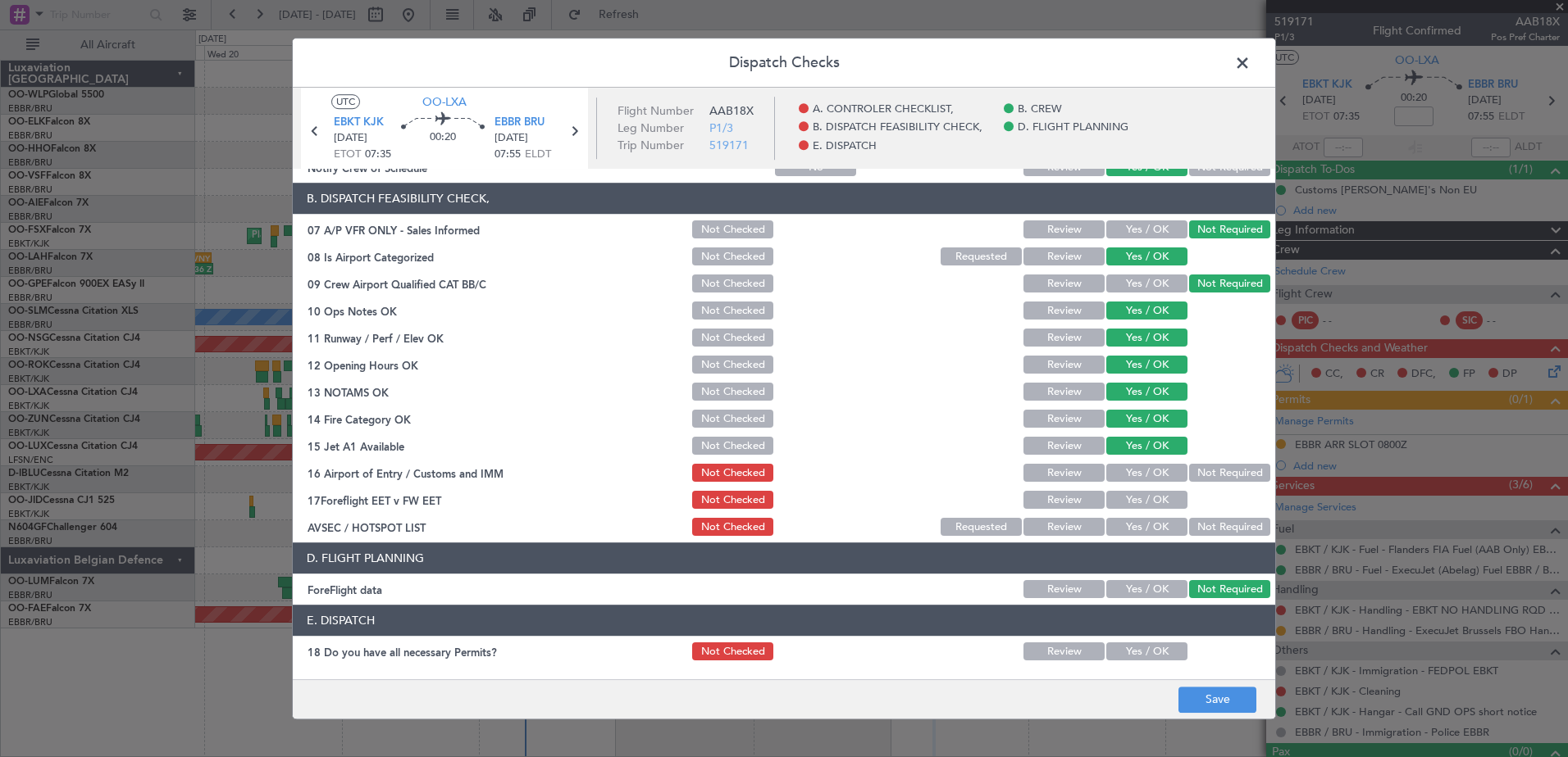
click at [1132, 470] on button "Yes / OK" at bounding box center [1147, 473] width 81 height 18
click at [1131, 497] on button "Yes / OK" at bounding box center [1147, 501] width 81 height 18
click at [1126, 525] on button "Yes / OK" at bounding box center [1147, 528] width 81 height 18
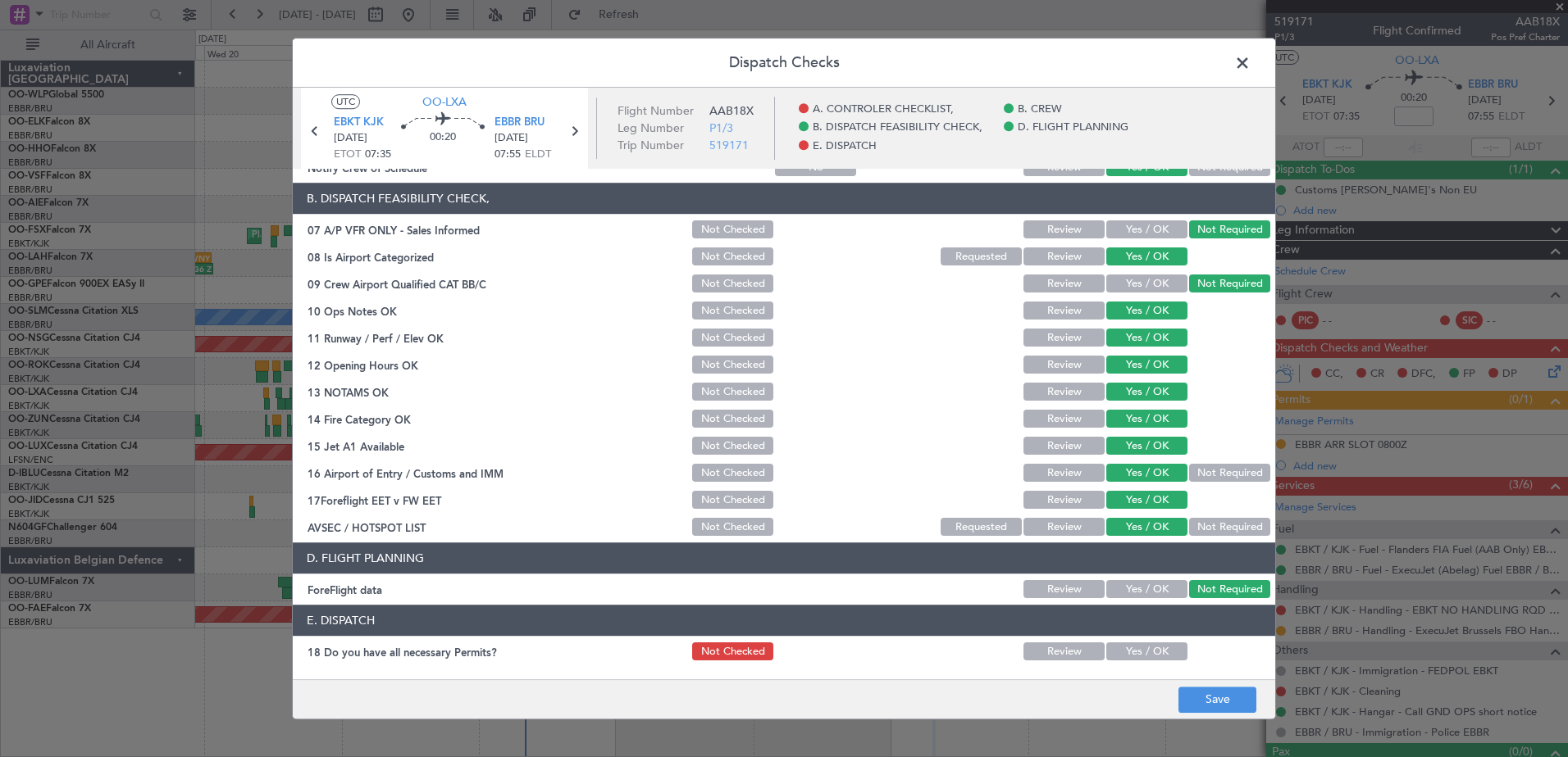
click at [1218, 476] on button "Not Required" at bounding box center [1230, 473] width 81 height 18
click at [1213, 547] on header "D. FLIGHT PLANNING" at bounding box center [784, 559] width 982 height 31
click at [1209, 525] on button "Not Required" at bounding box center [1230, 528] width 81 height 18
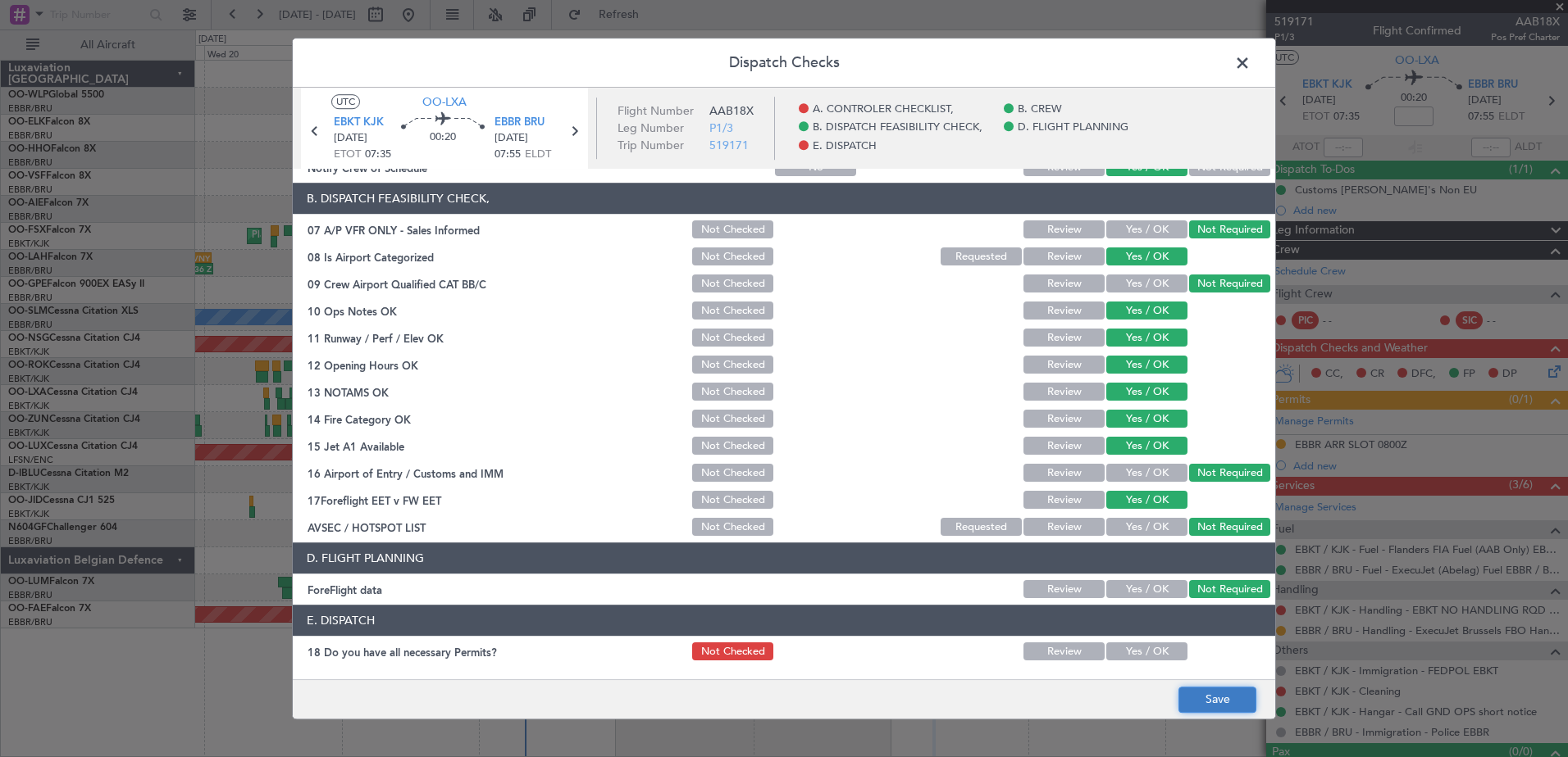
click at [1220, 696] on button "Save" at bounding box center [1217, 699] width 77 height 26
click at [1250, 68] on span at bounding box center [1250, 66] width 0 height 33
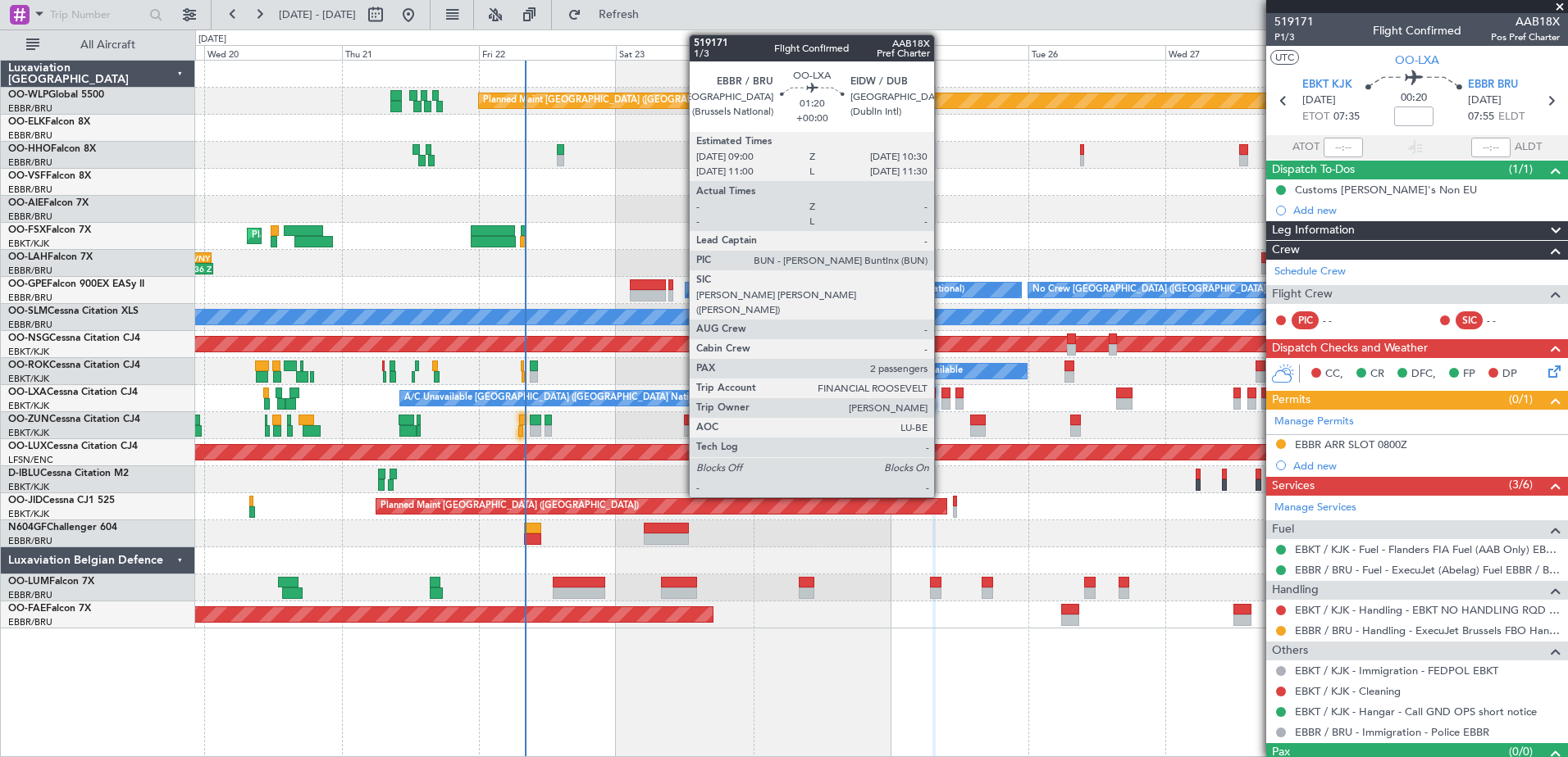
click at [942, 405] on div at bounding box center [946, 405] width 9 height 12
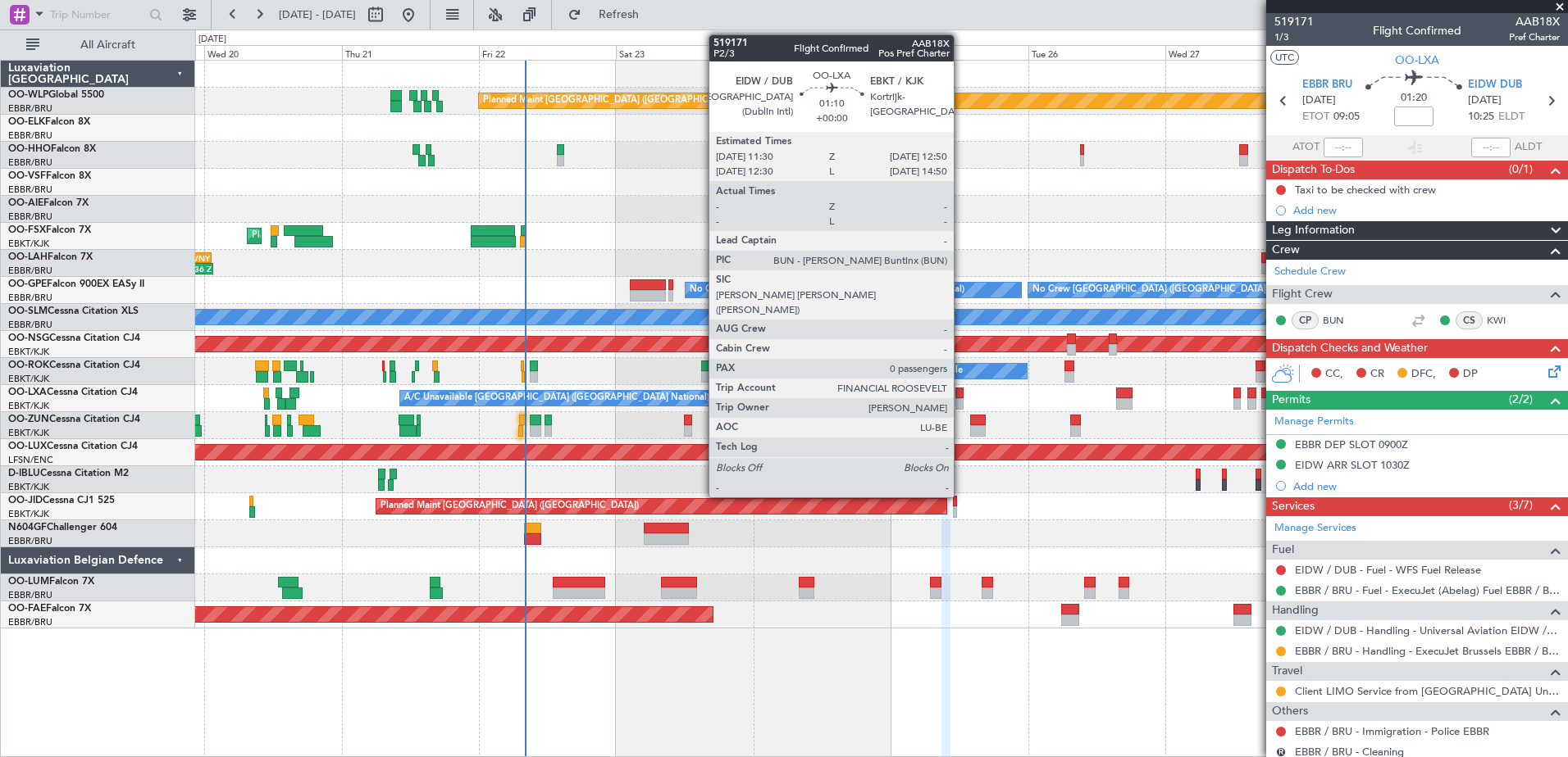
click at [961, 392] on div at bounding box center [960, 394] width 8 height 12
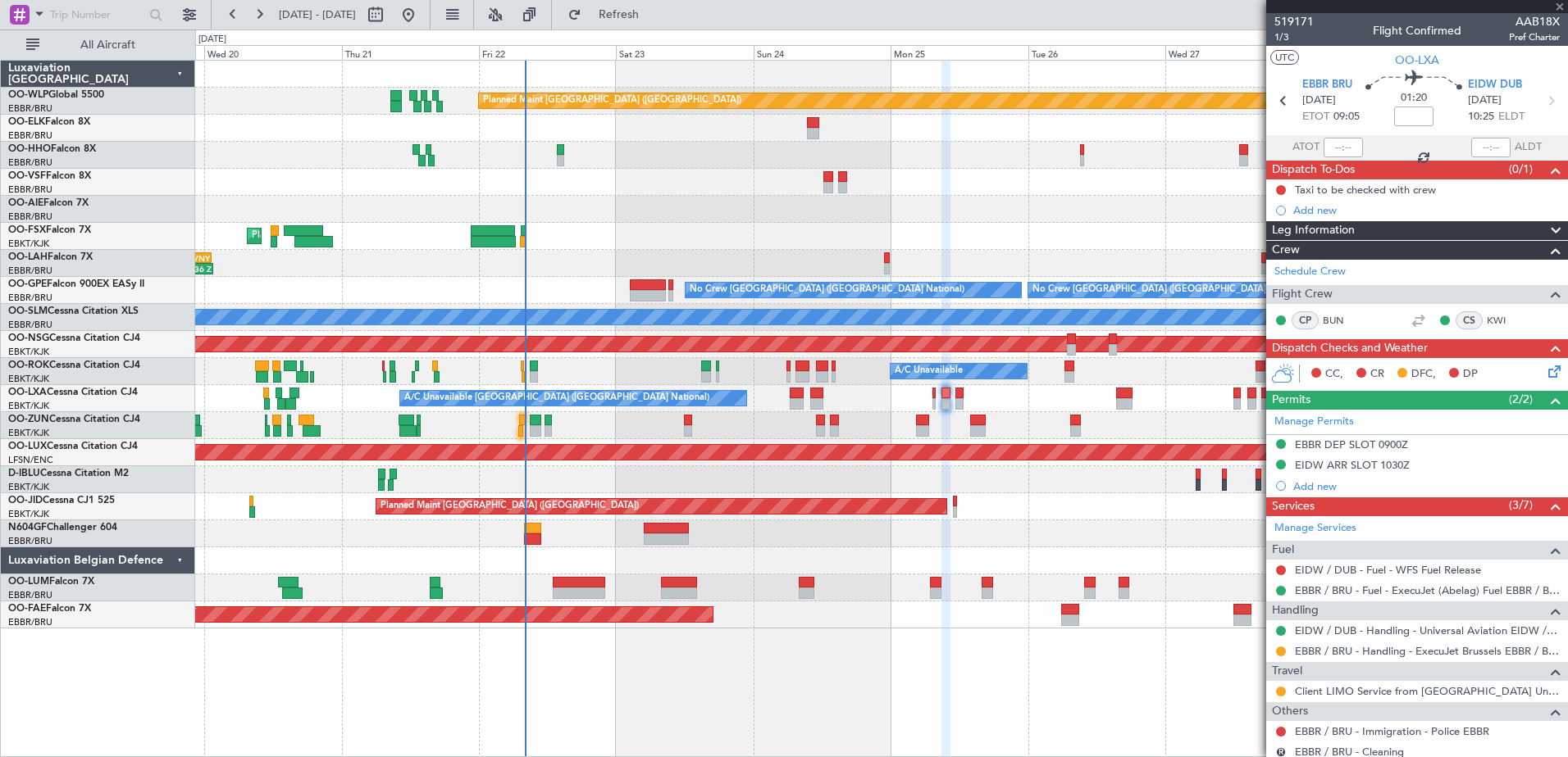
type input "0"
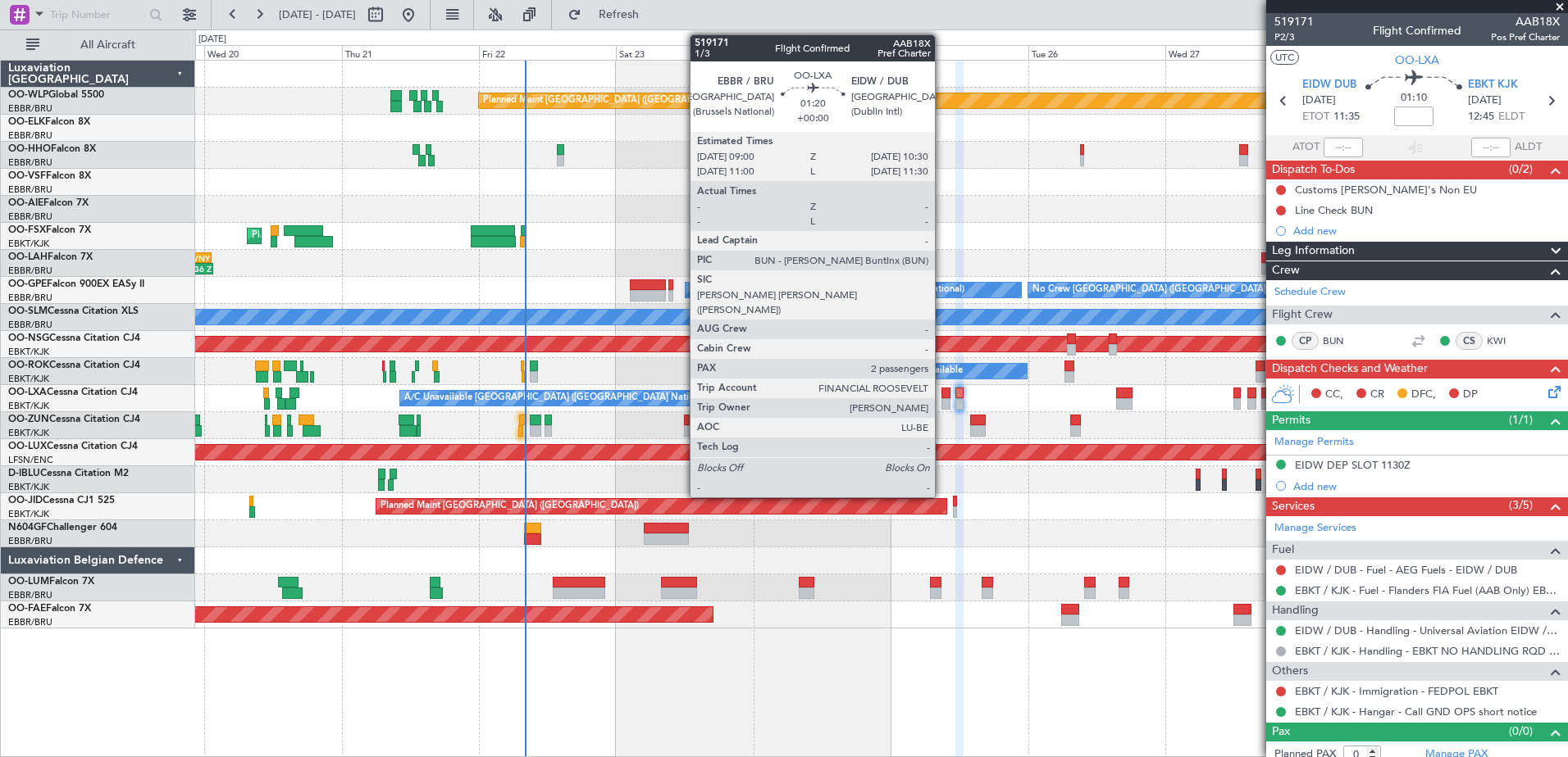
click at [942, 403] on div at bounding box center [946, 405] width 9 height 12
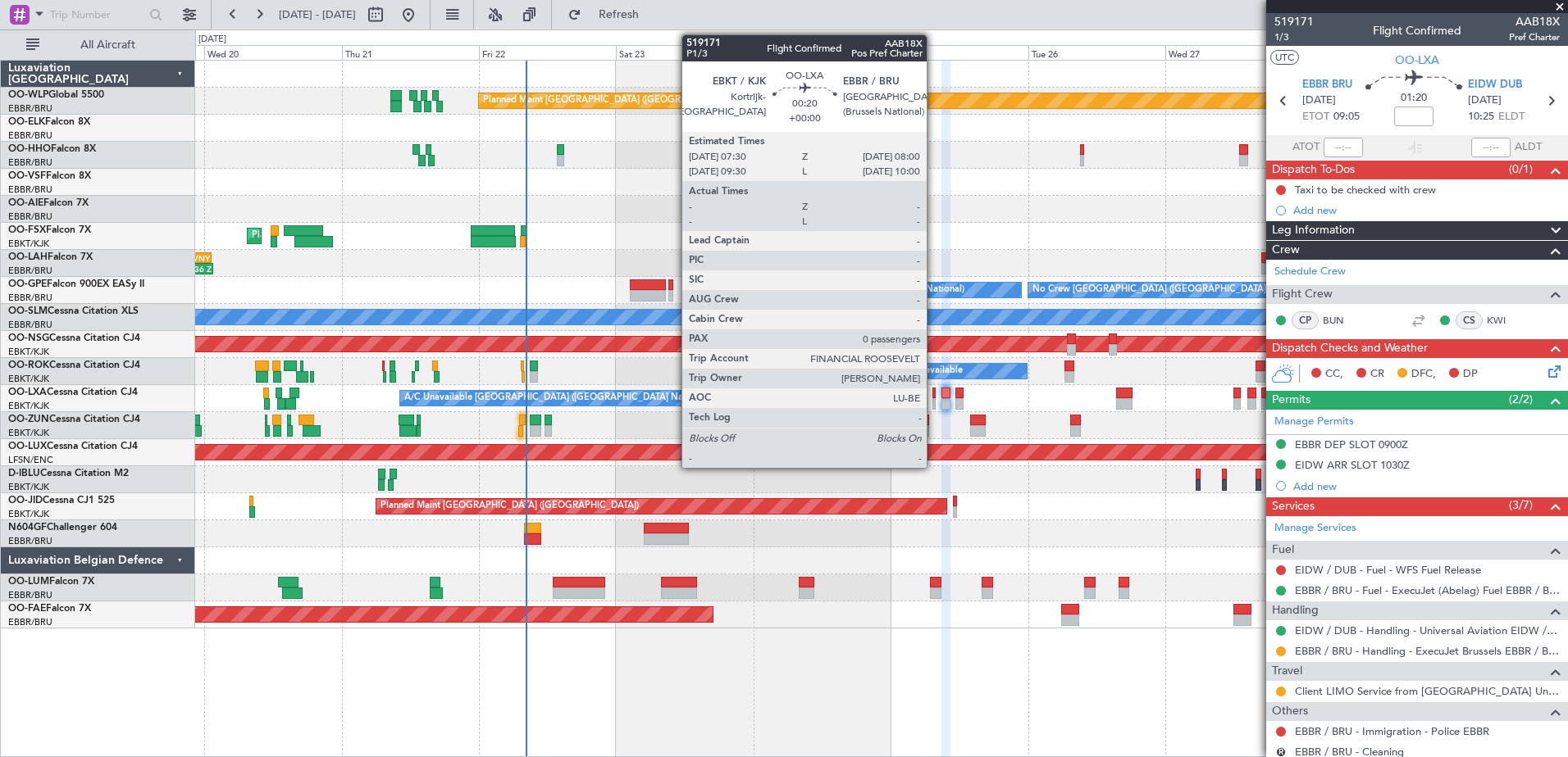
click at [934, 400] on div at bounding box center [933, 405] width 3 height 12
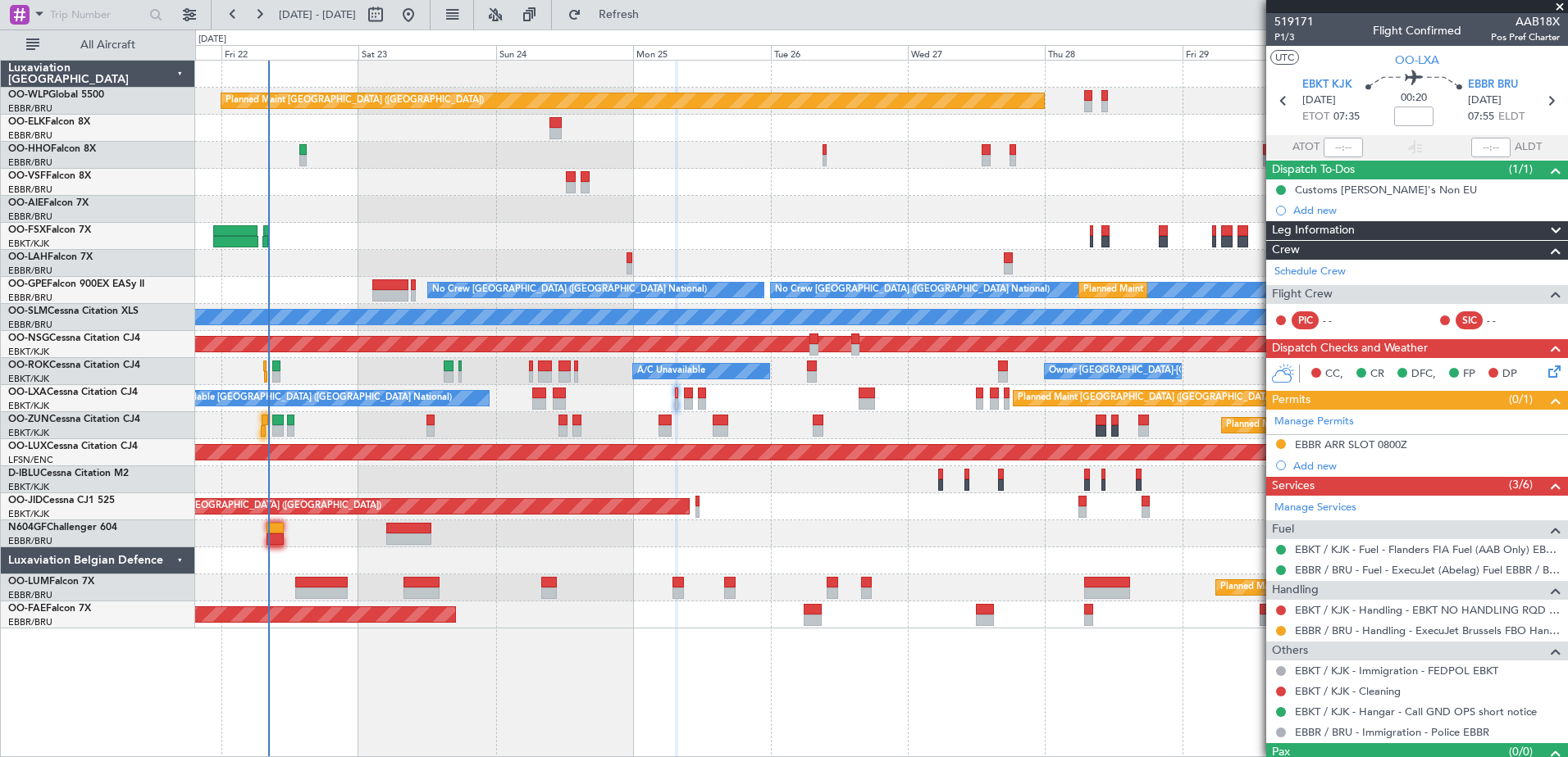
click at [925, 630] on div "Planned Maint [GEOGRAPHIC_DATA] ([GEOGRAPHIC_DATA]) Planned Maint [GEOGRAPHIC_D…" at bounding box center [881, 408] width 1372 height 697
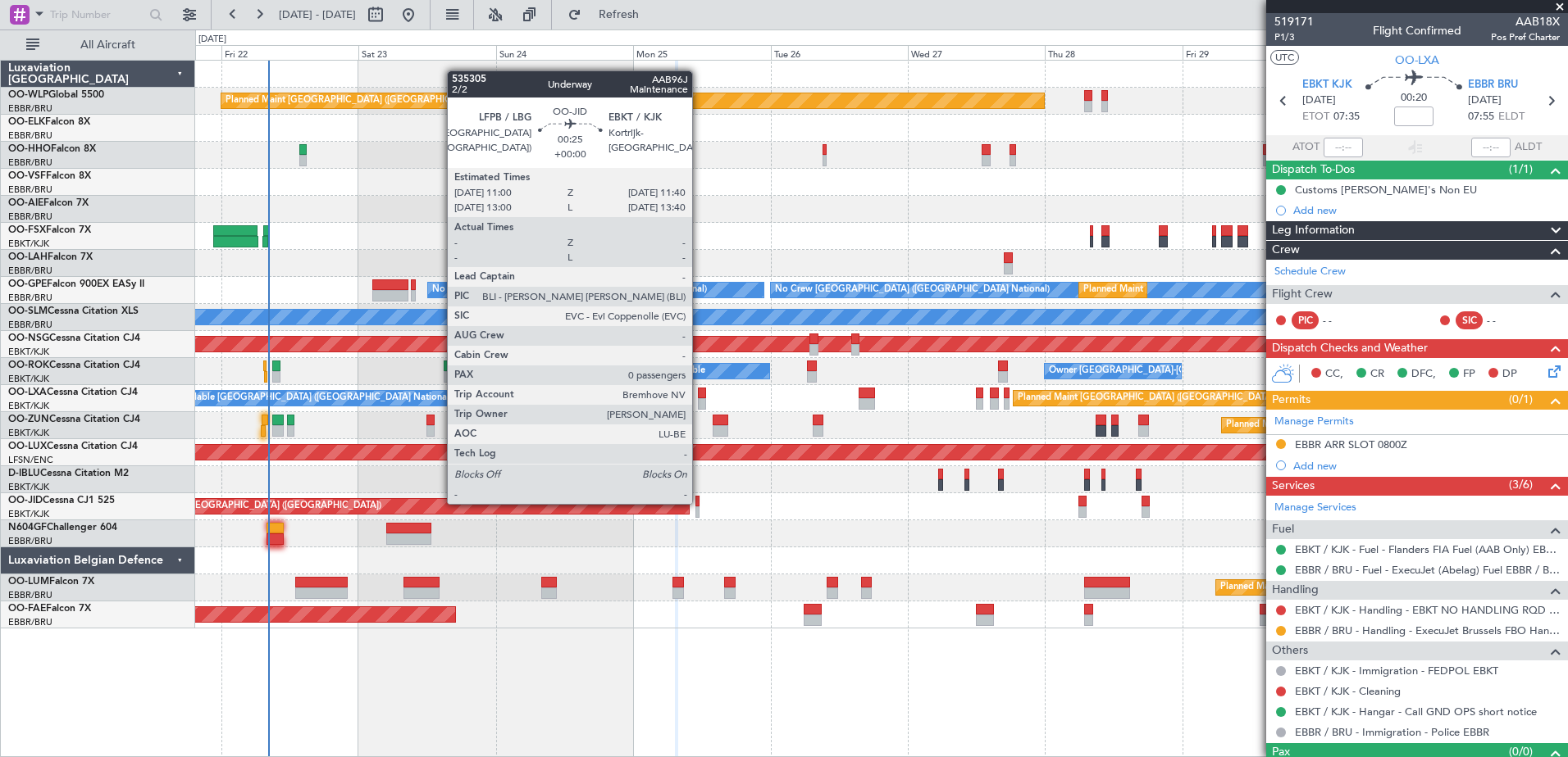
click at [700, 502] on div at bounding box center [698, 502] width 4 height 12
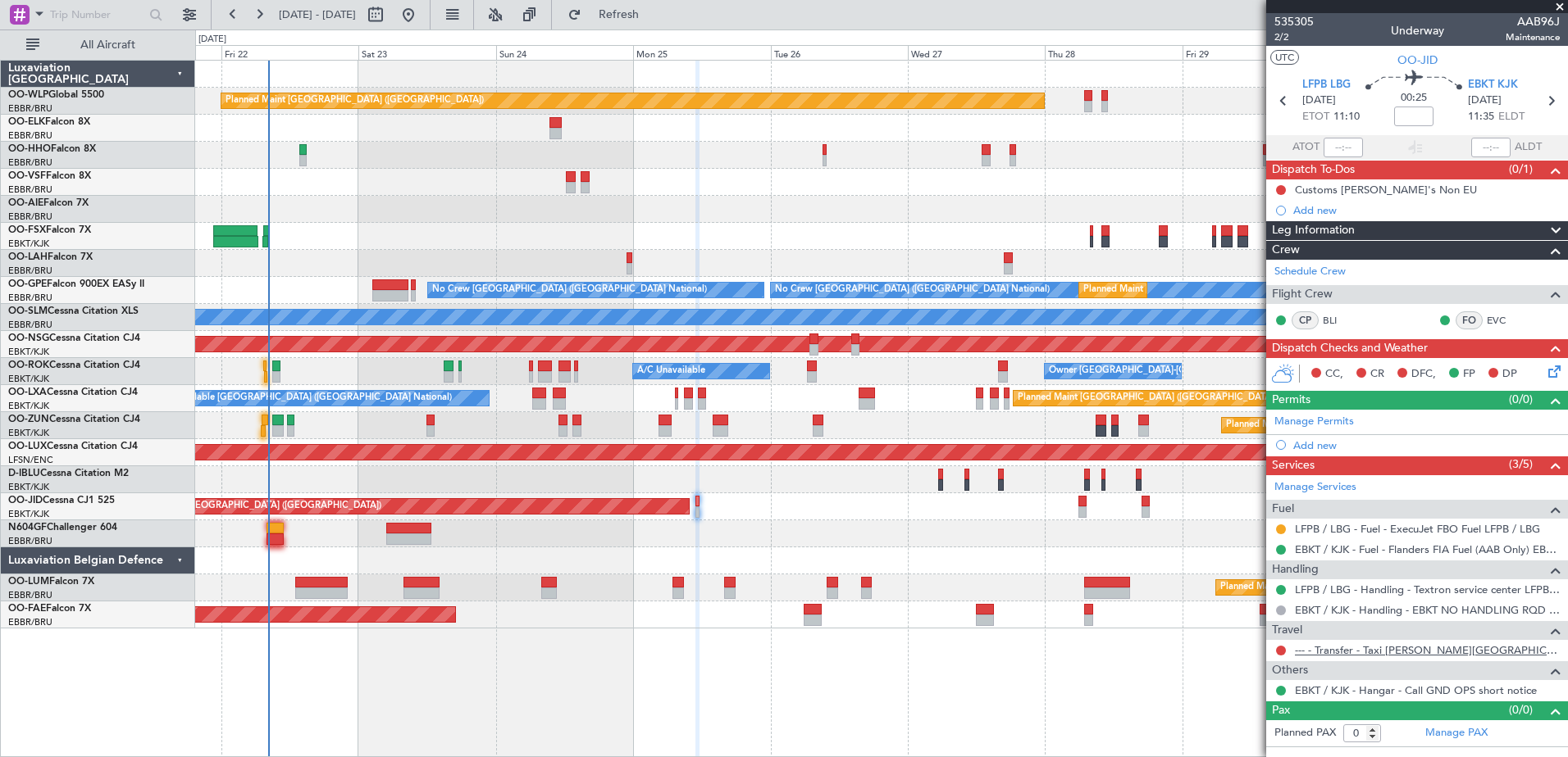
click at [1412, 654] on link "--- - Transfer - Taxi Sam Kortrijk" at bounding box center [1427, 651] width 265 height 14
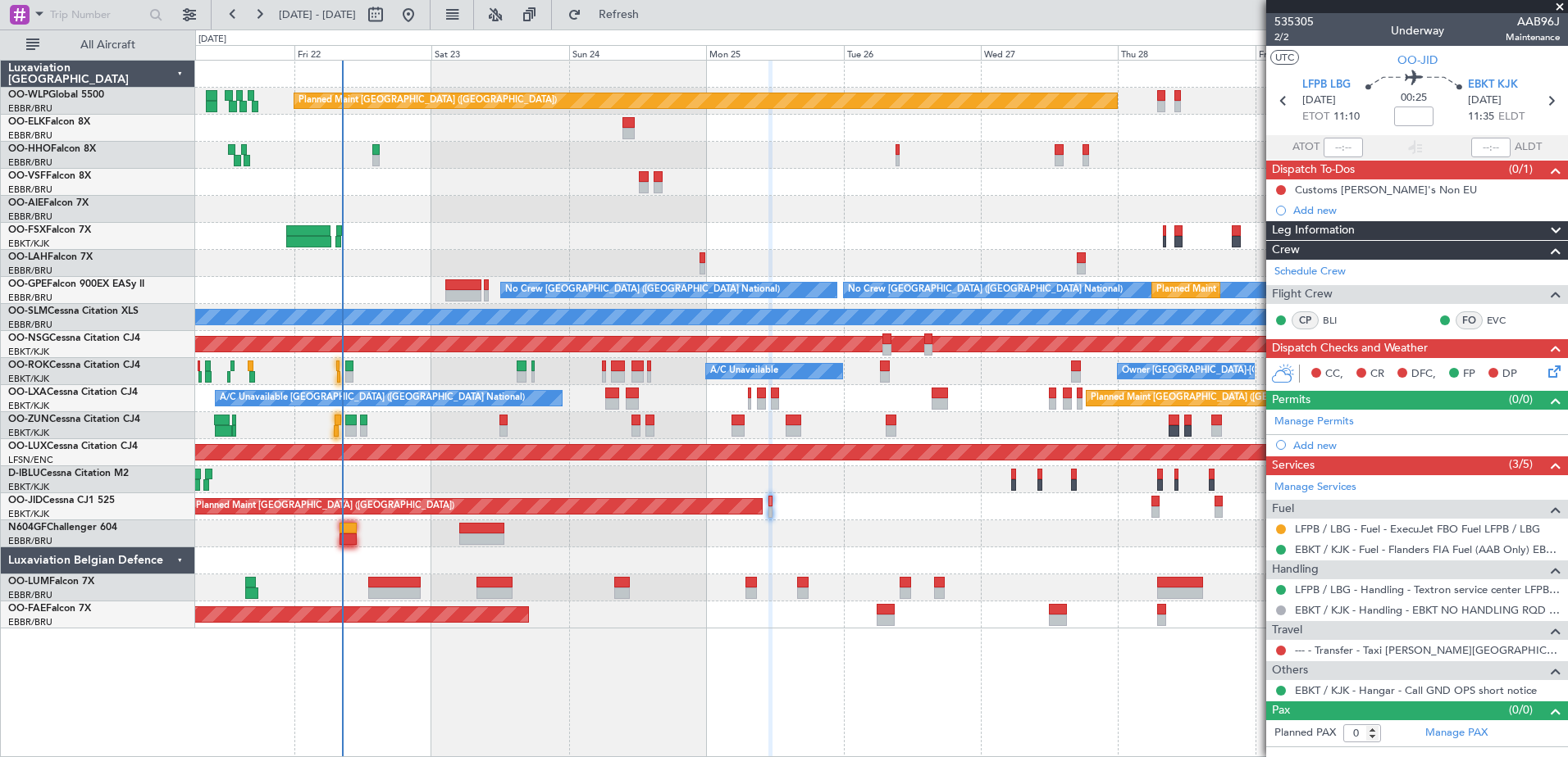
click at [1215, 189] on div at bounding box center [881, 182] width 1372 height 27
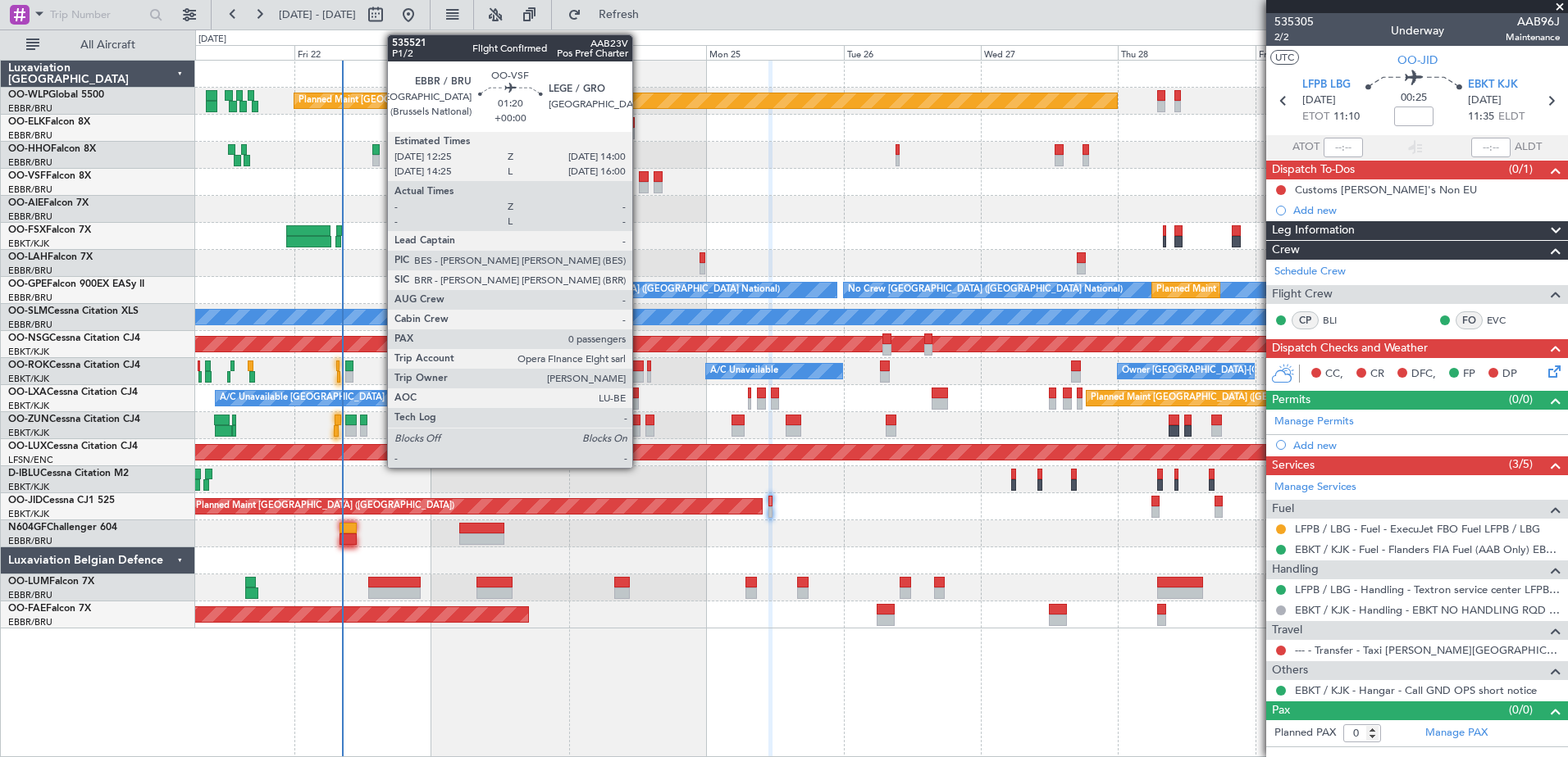
click at [639, 185] on div at bounding box center [644, 188] width 10 height 12
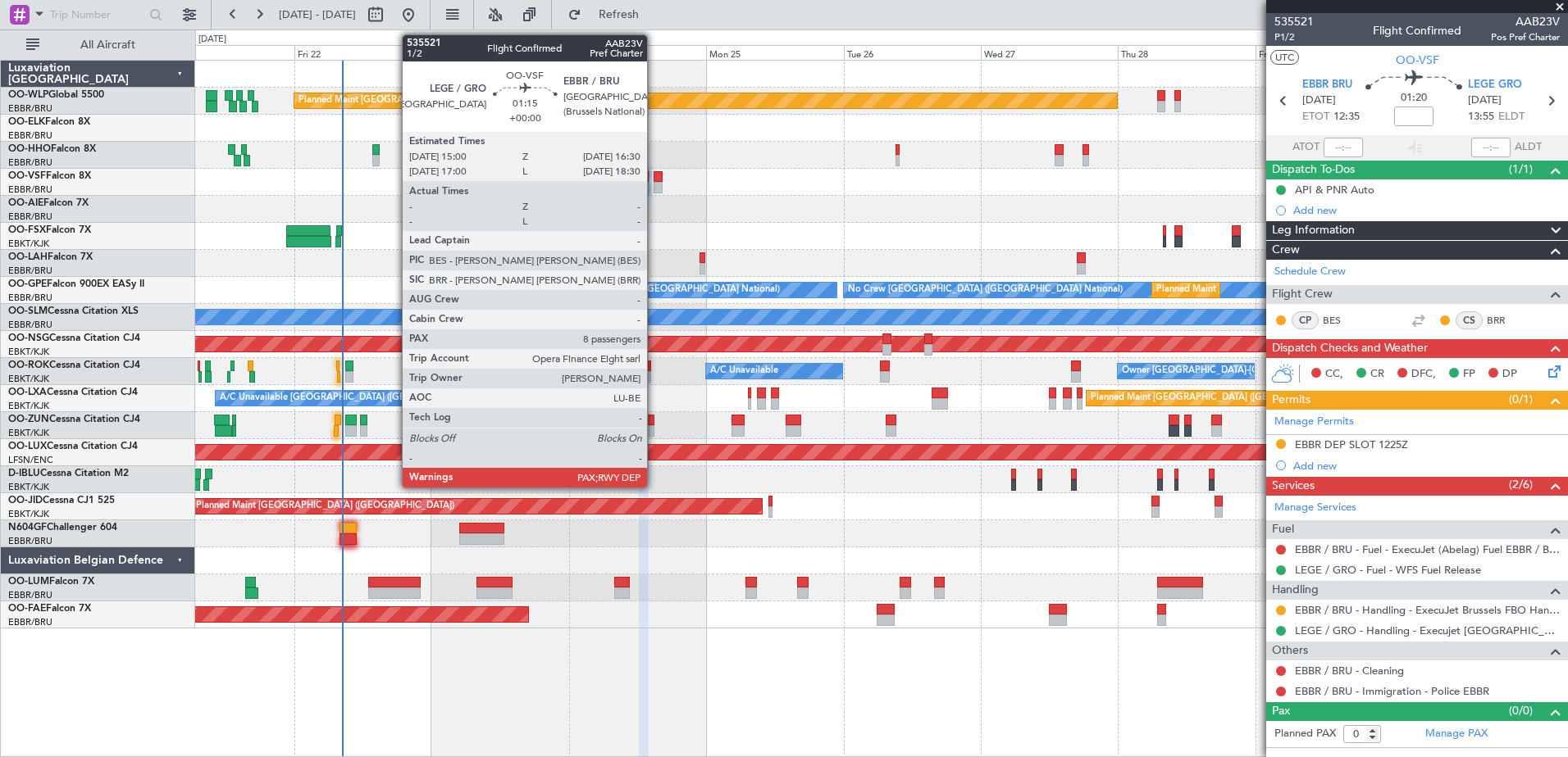
click at [654, 180] on div at bounding box center [658, 178] width 9 height 12
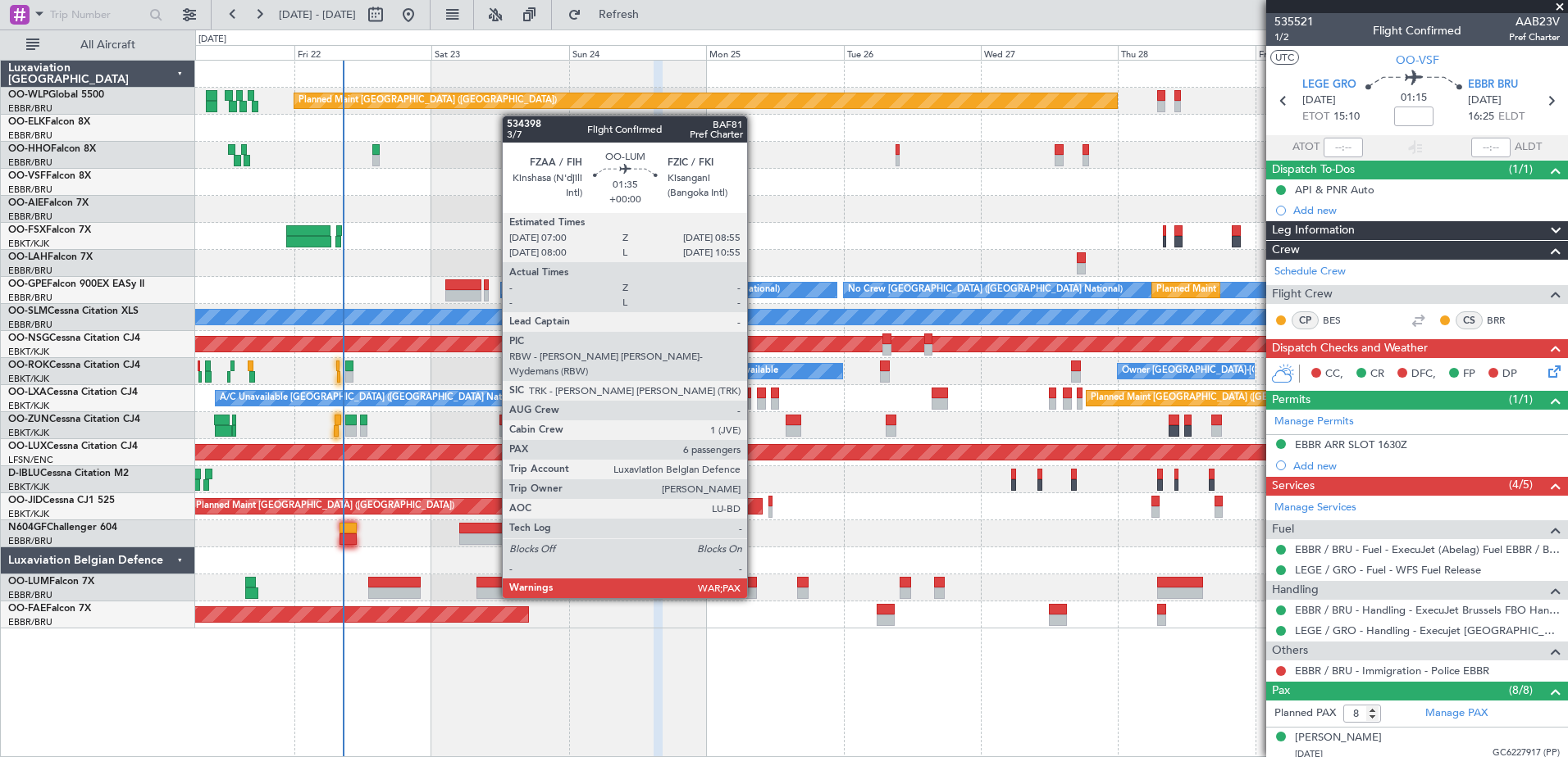
click at [754, 596] on div at bounding box center [751, 593] width 12 height 12
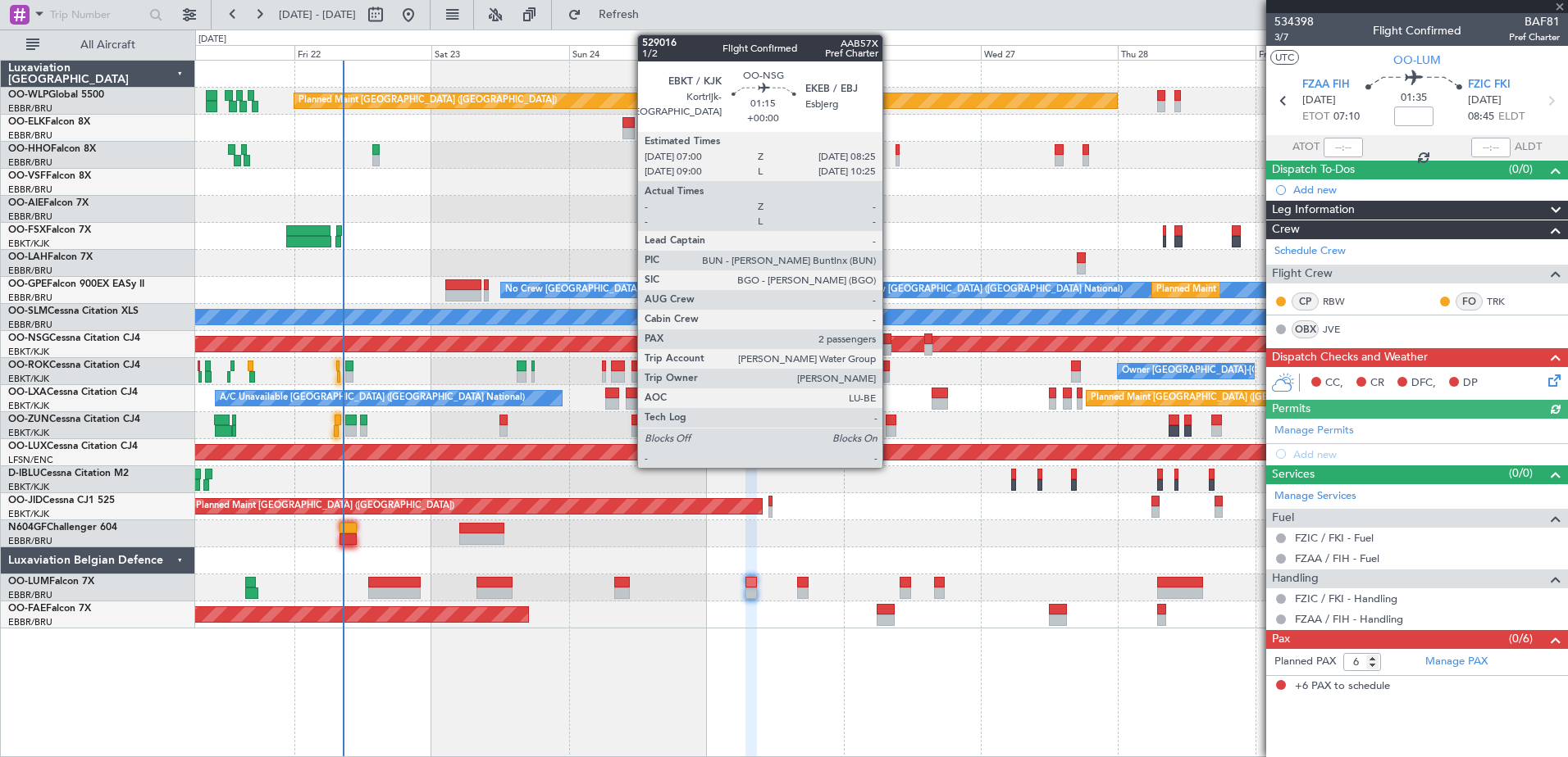
click at [889, 342] on div at bounding box center [886, 339] width 8 height 12
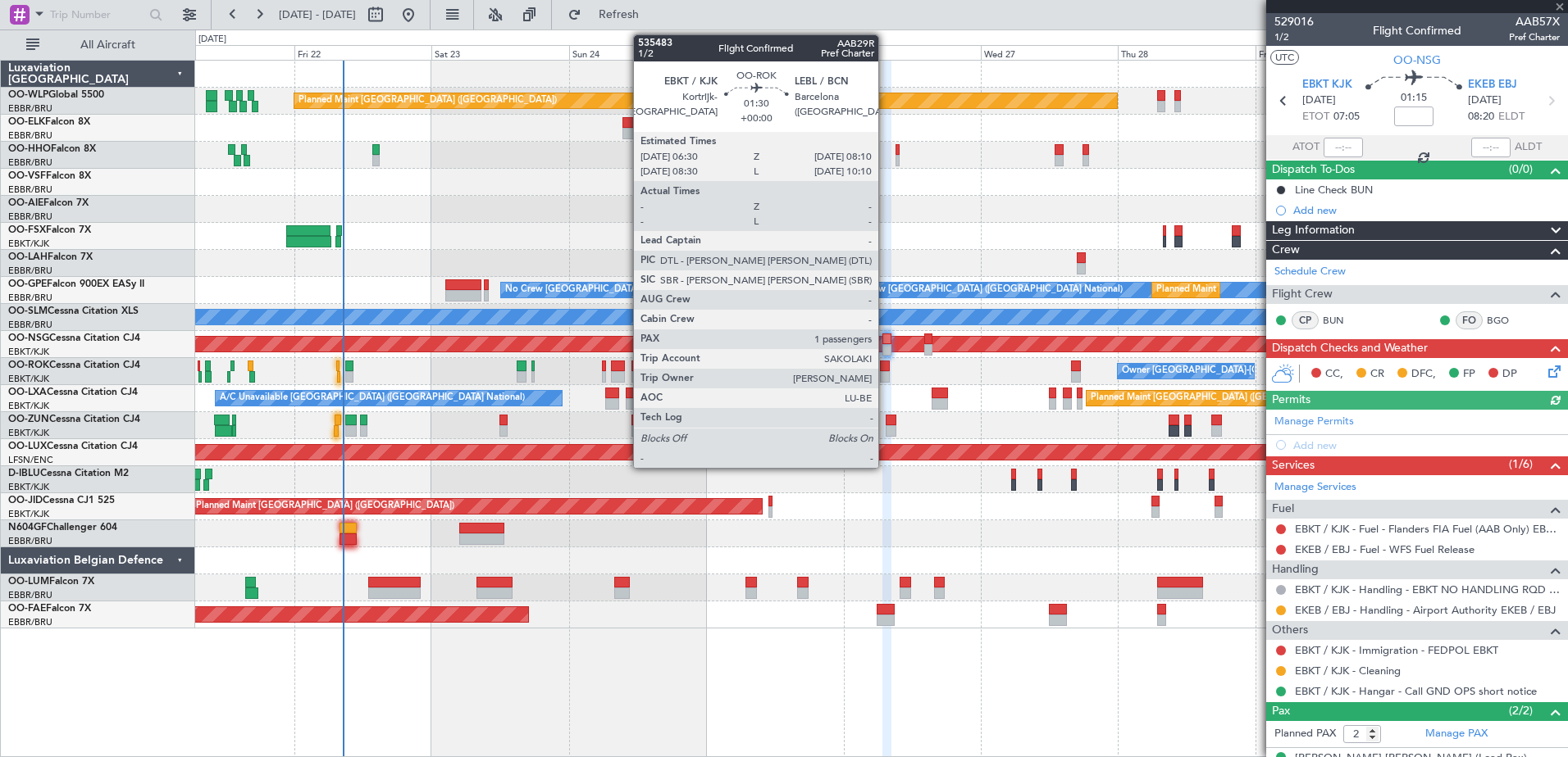
click at [885, 376] on div at bounding box center [885, 377] width 10 height 12
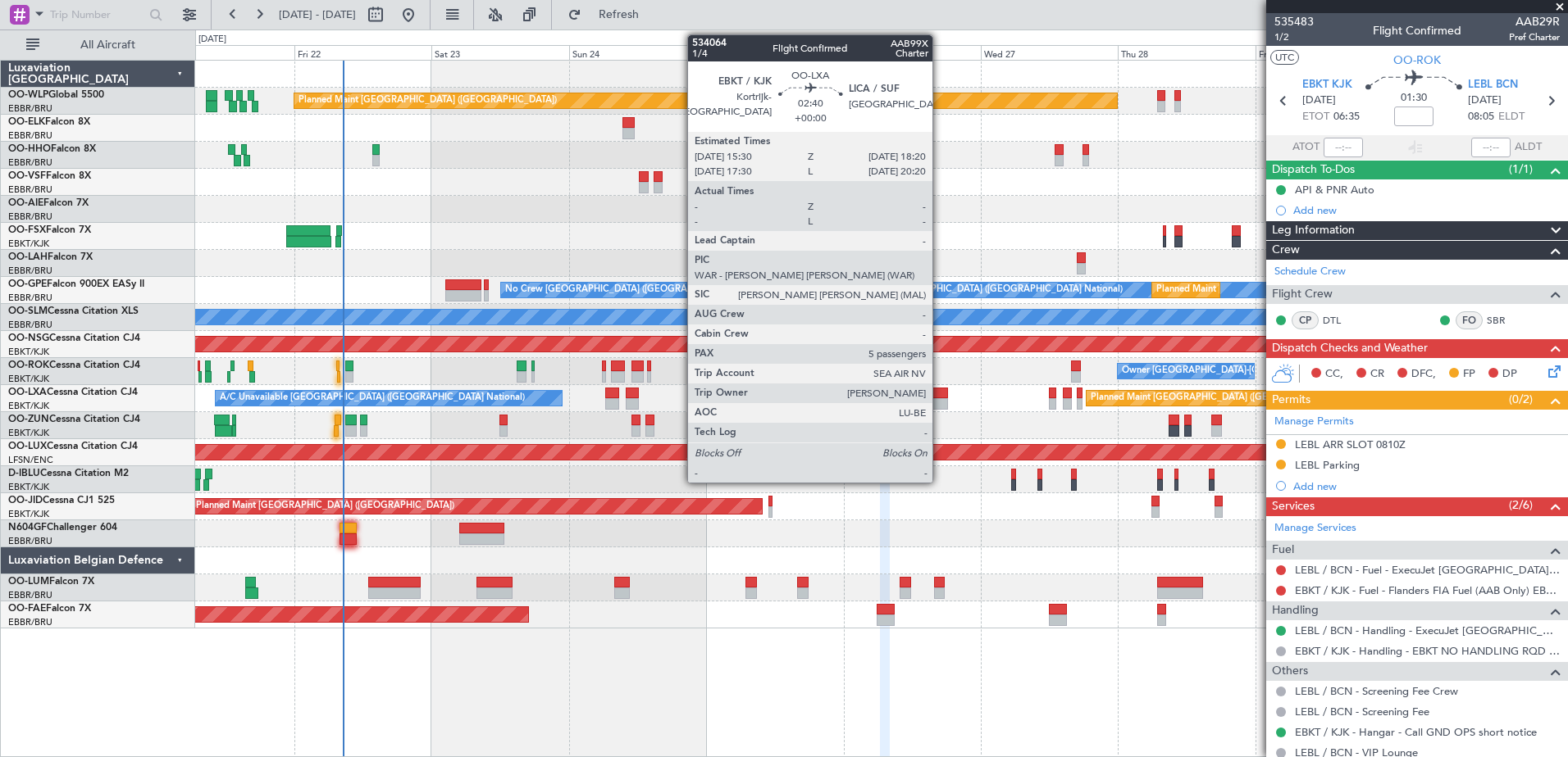
click at [940, 404] on div at bounding box center [940, 405] width 17 height 12
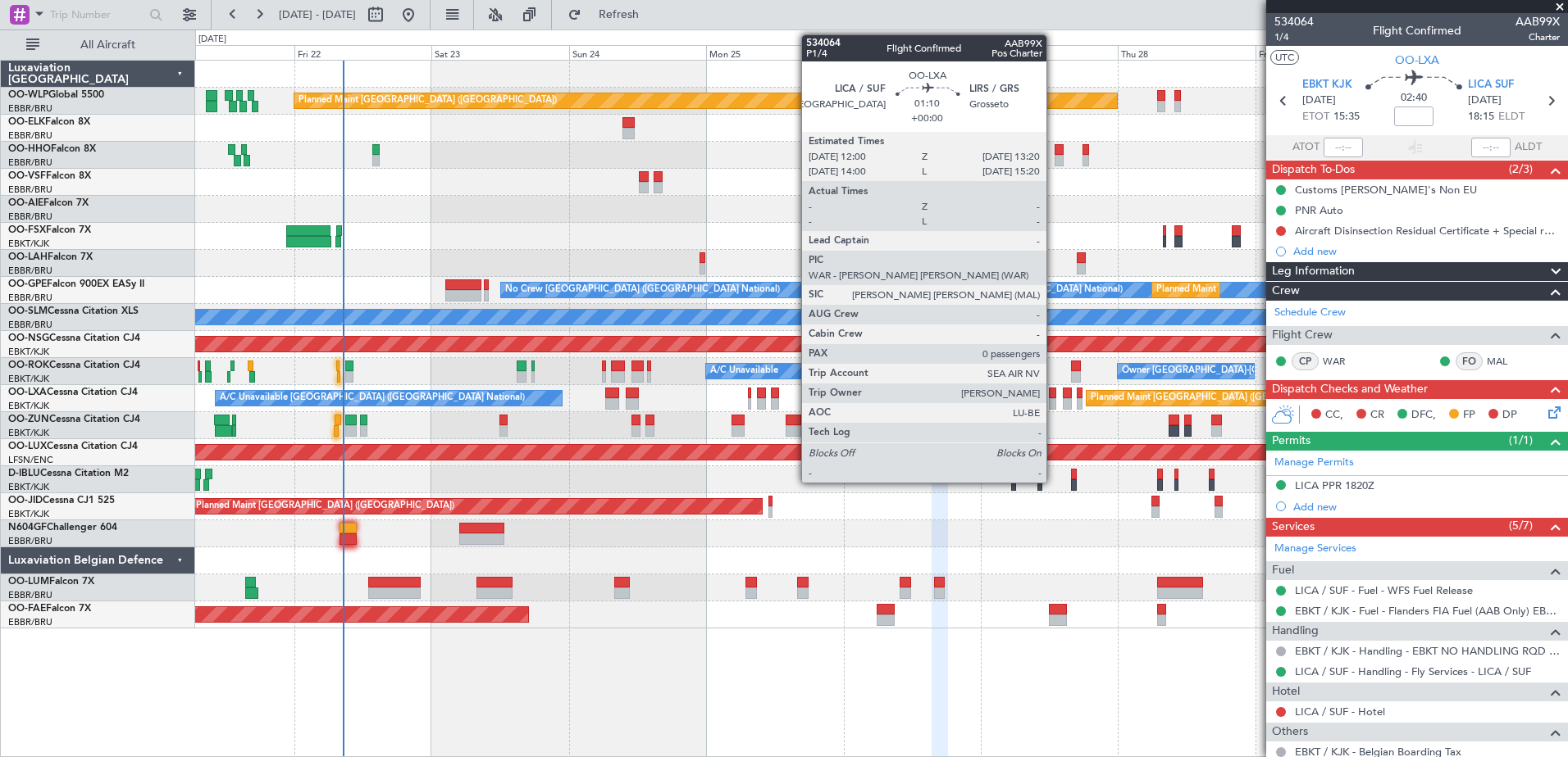
click at [1054, 408] on div at bounding box center [1053, 405] width 8 height 12
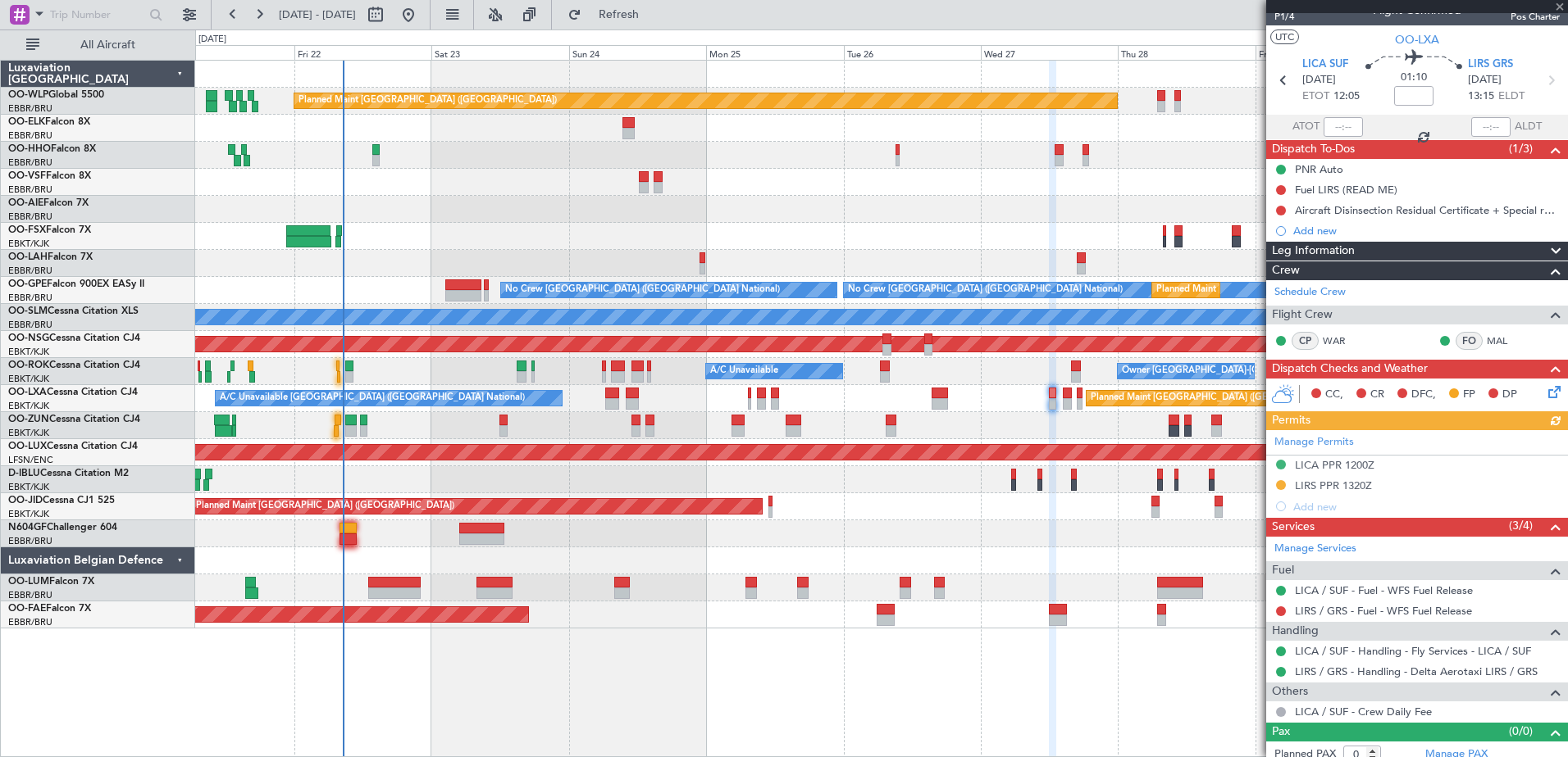
scroll to position [31, 0]
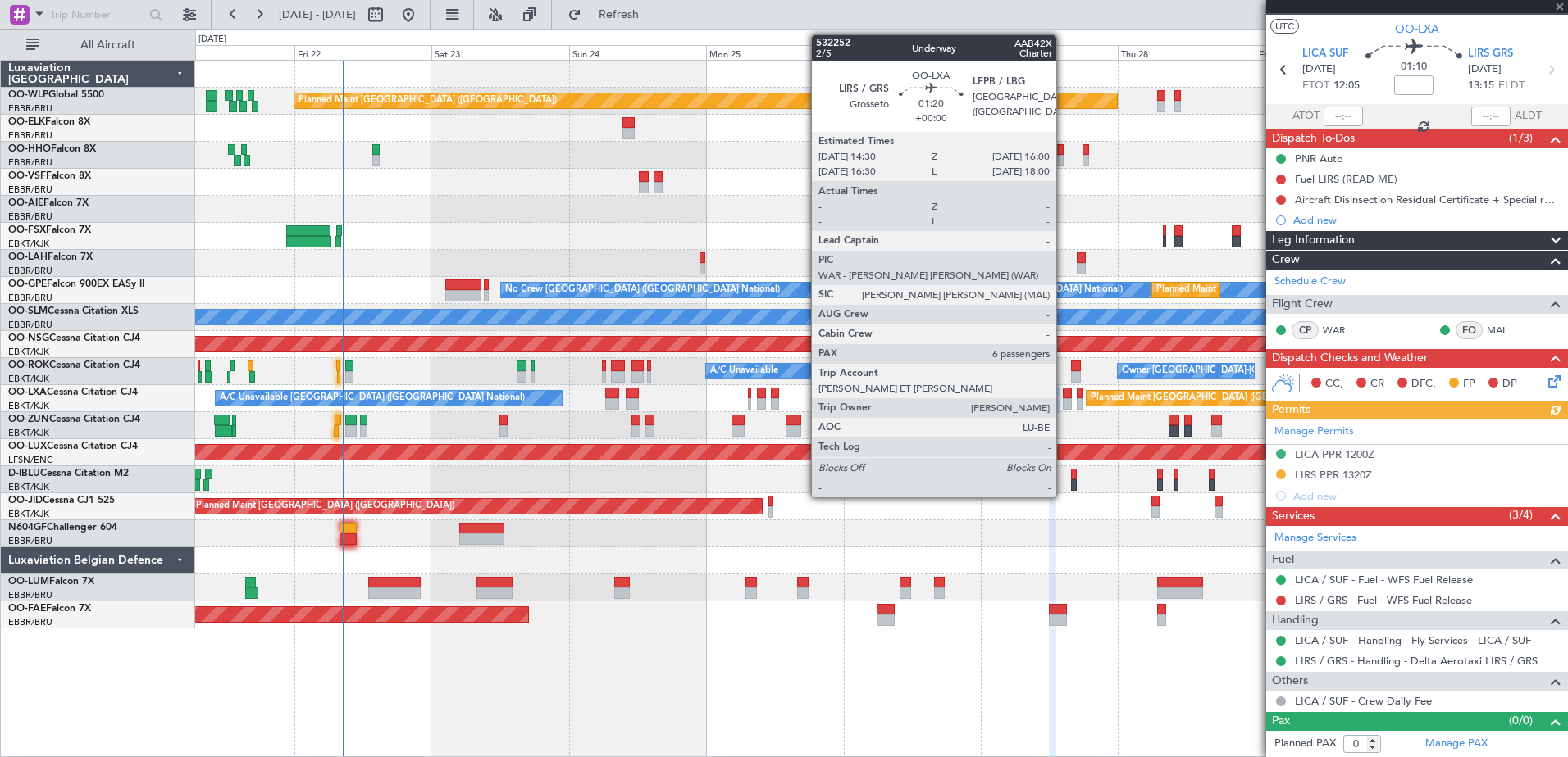
click at [1064, 401] on div at bounding box center [1067, 405] width 9 height 12
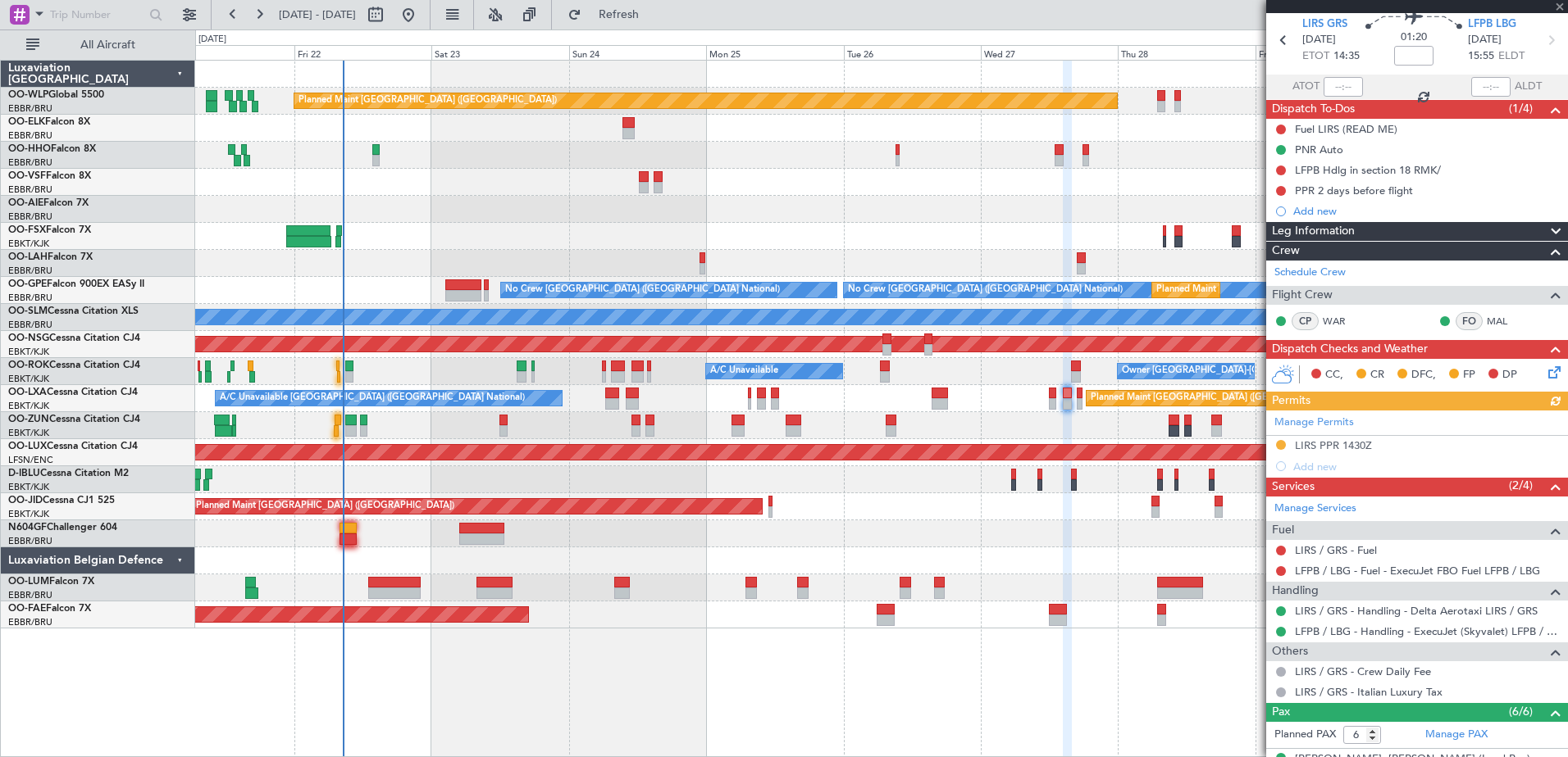
scroll to position [82, 0]
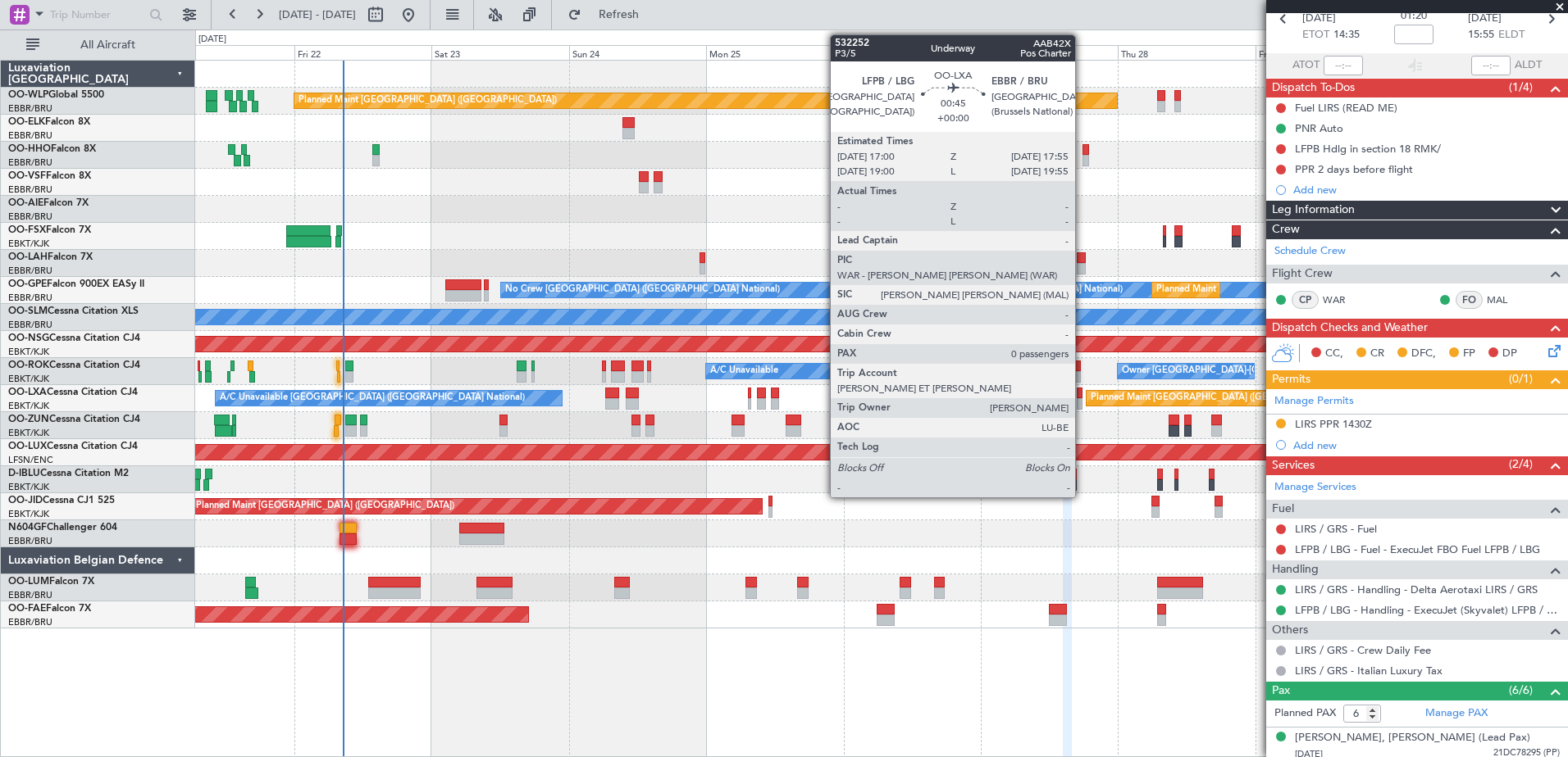
click at [1083, 394] on div at bounding box center [1080, 394] width 6 height 12
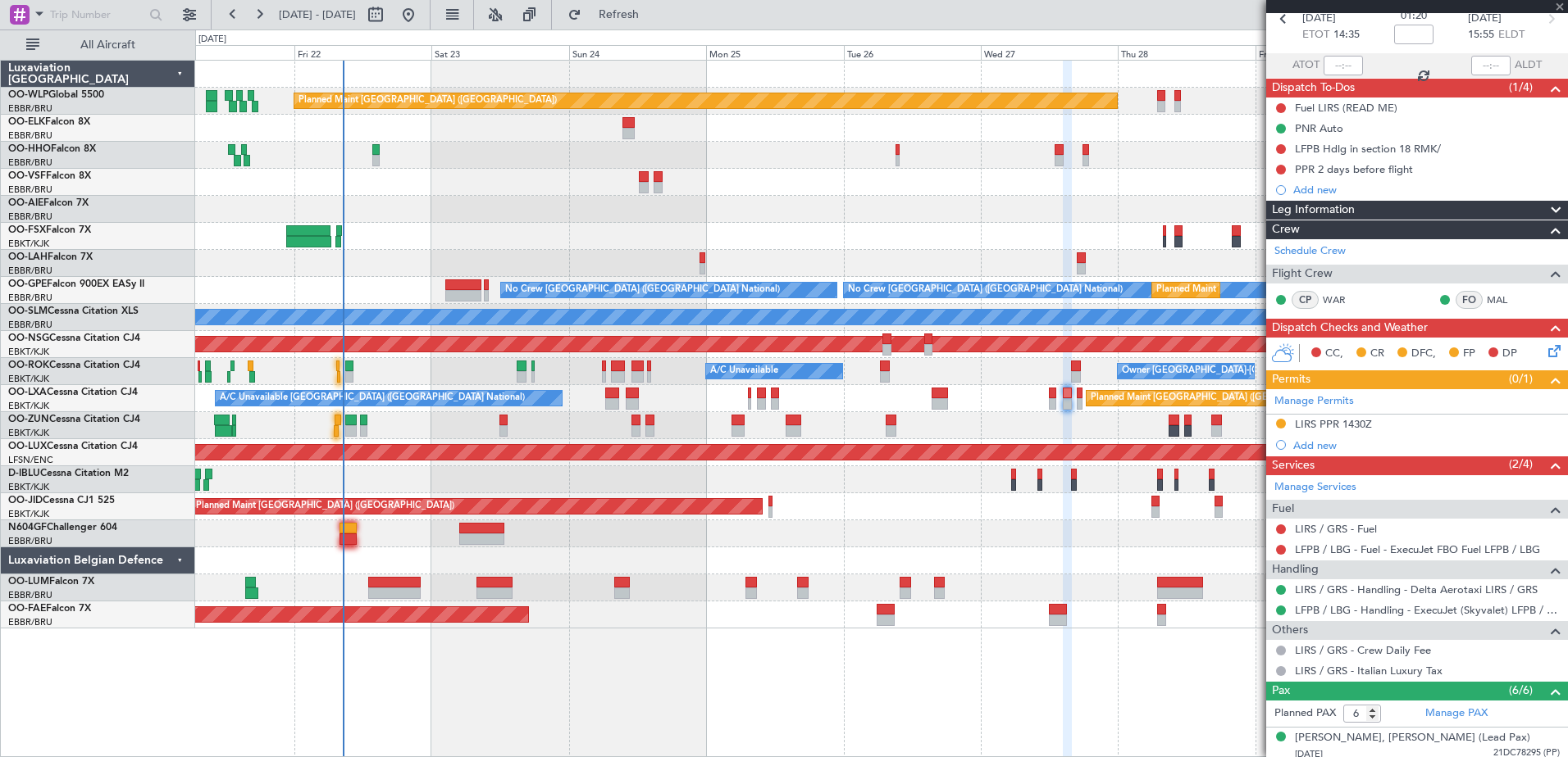
type input "0"
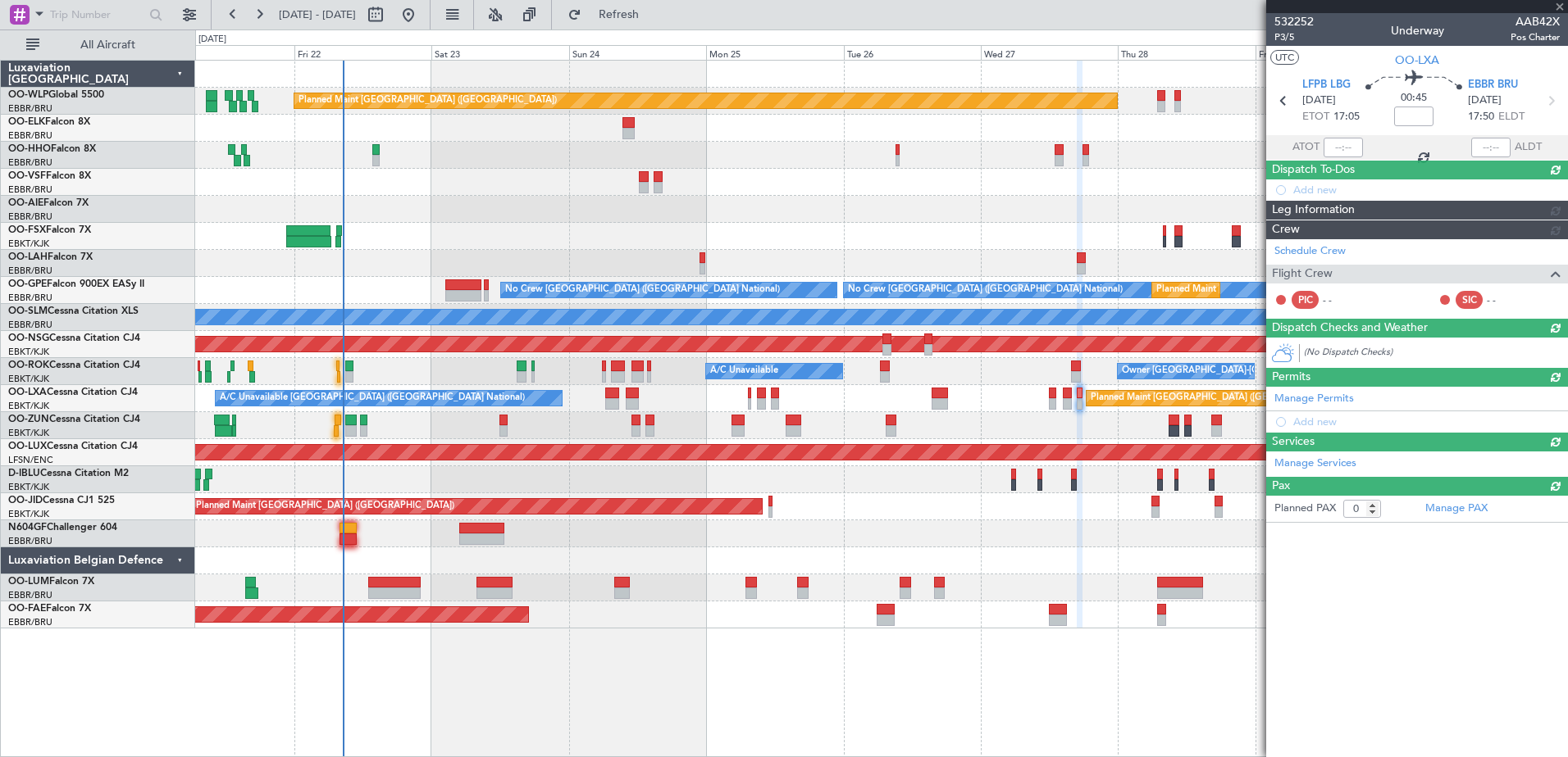
scroll to position [0, 0]
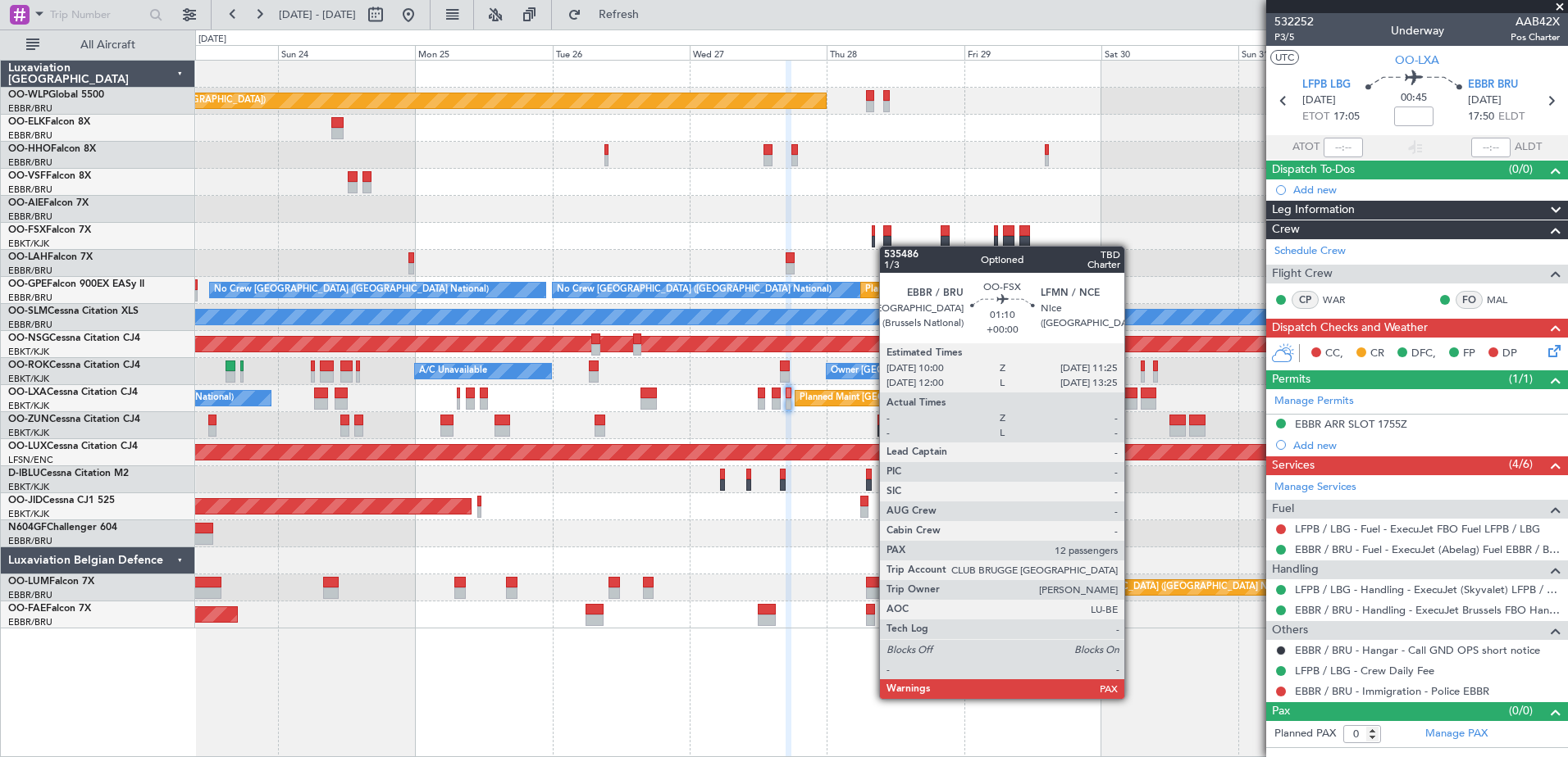
click at [887, 246] on div "Planned Maint Berlin (Brandenburg) Planned Maint London (Farnborough) Planned M…" at bounding box center [881, 344] width 1372 height 568
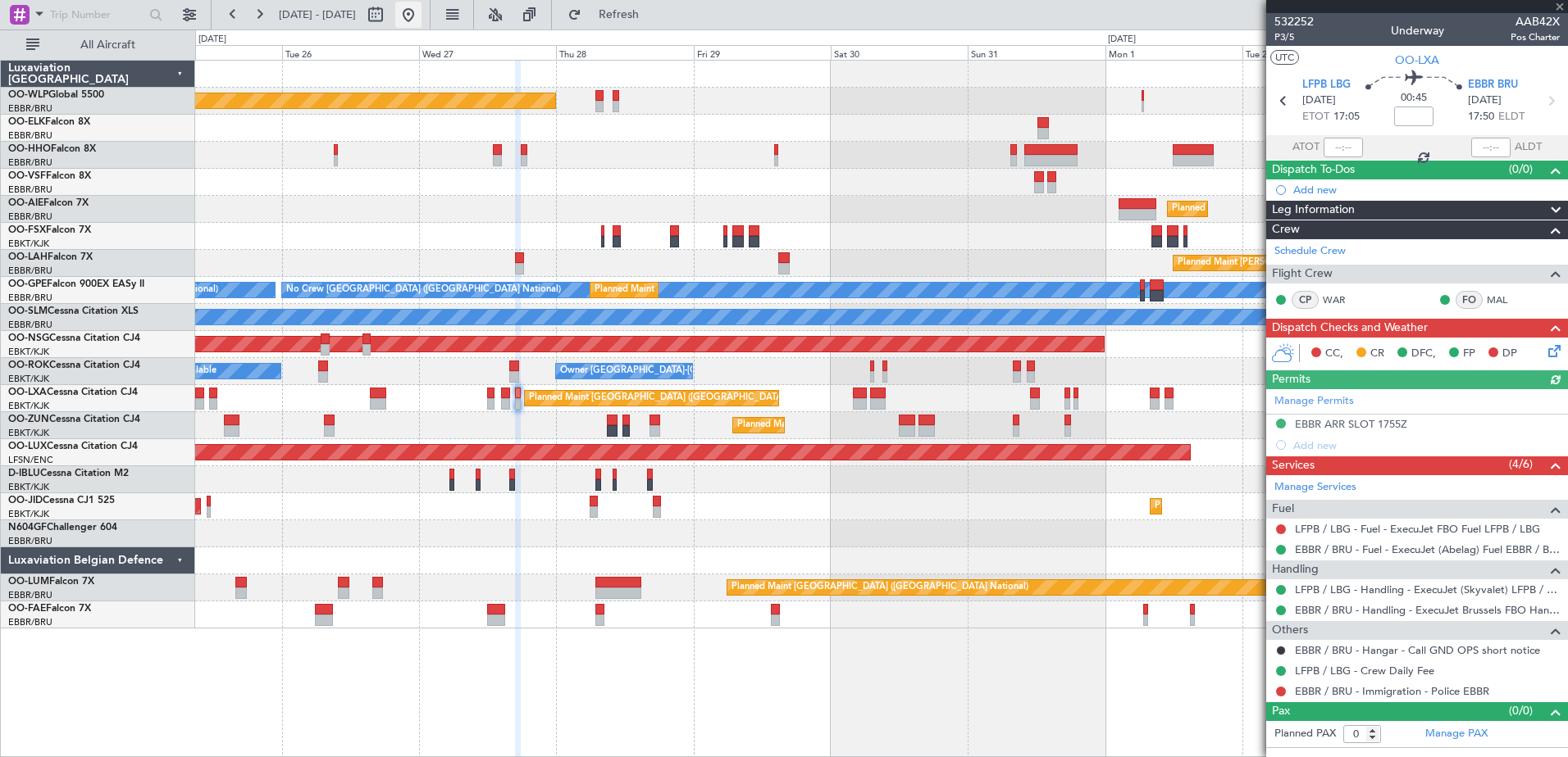
click at [422, 14] on button at bounding box center [408, 15] width 26 height 26
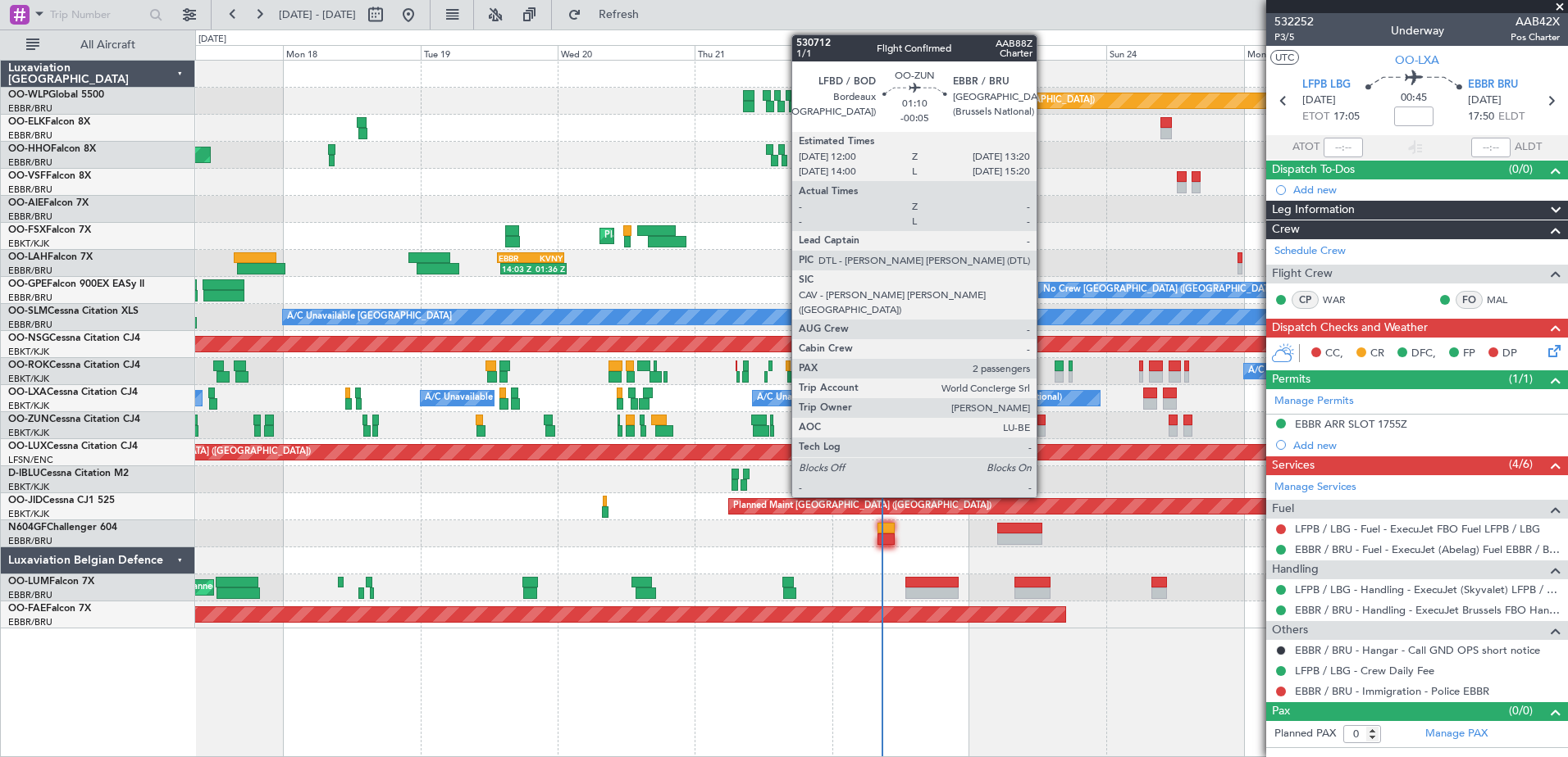
click at [1044, 429] on div at bounding box center [1041, 432] width 8 height 12
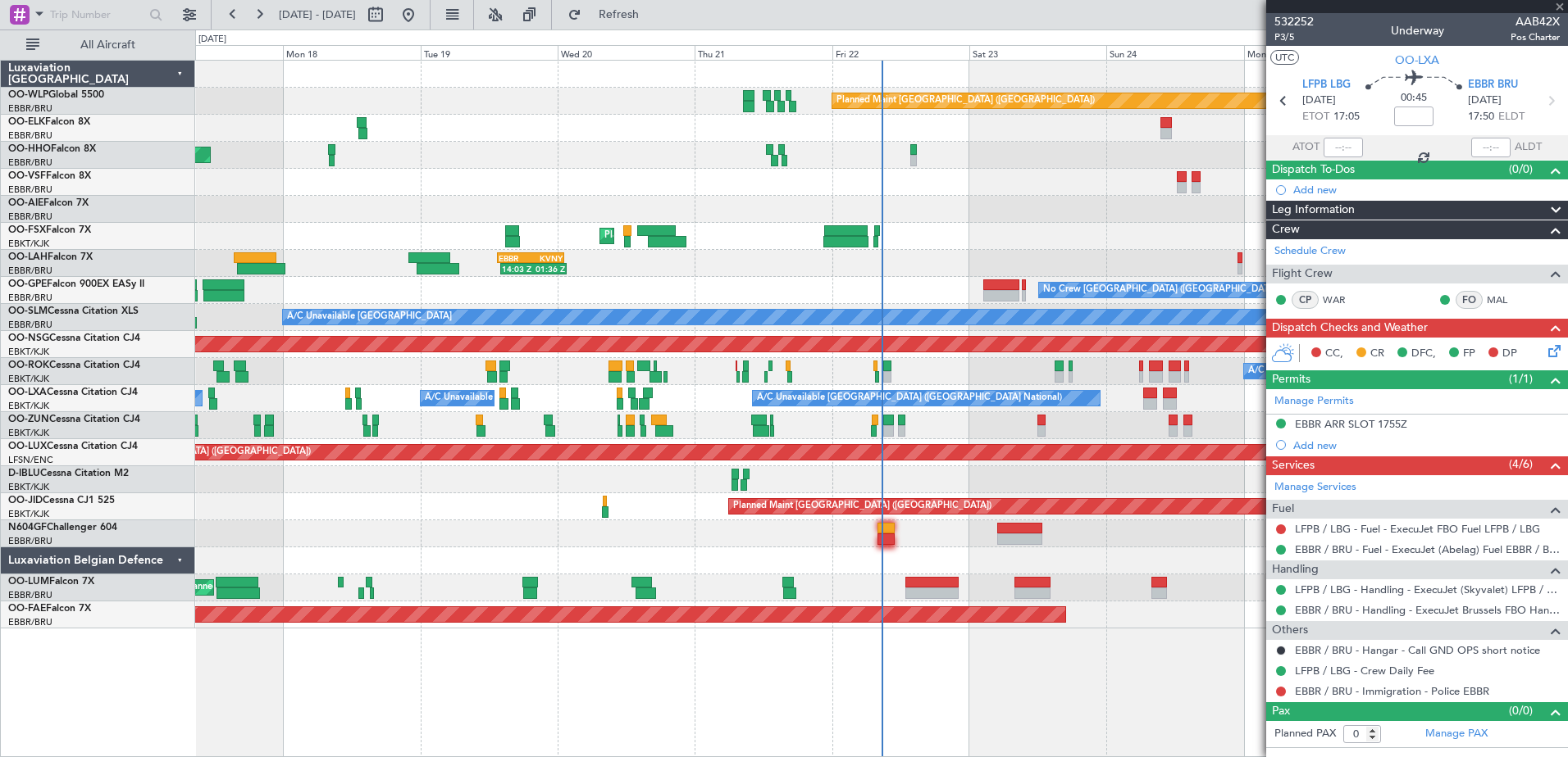
type input "-00:05"
type input "2"
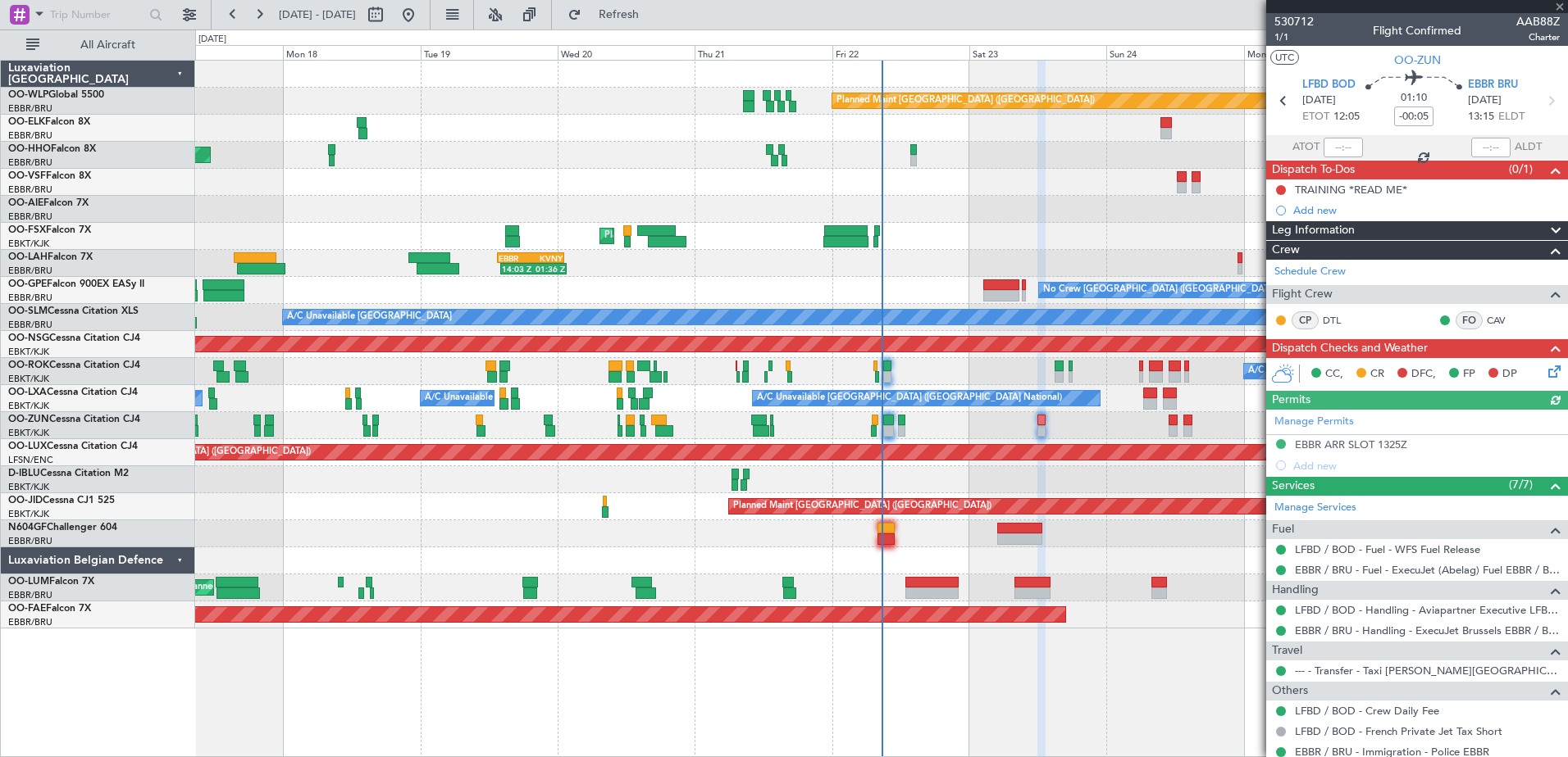
scroll to position [125, 0]
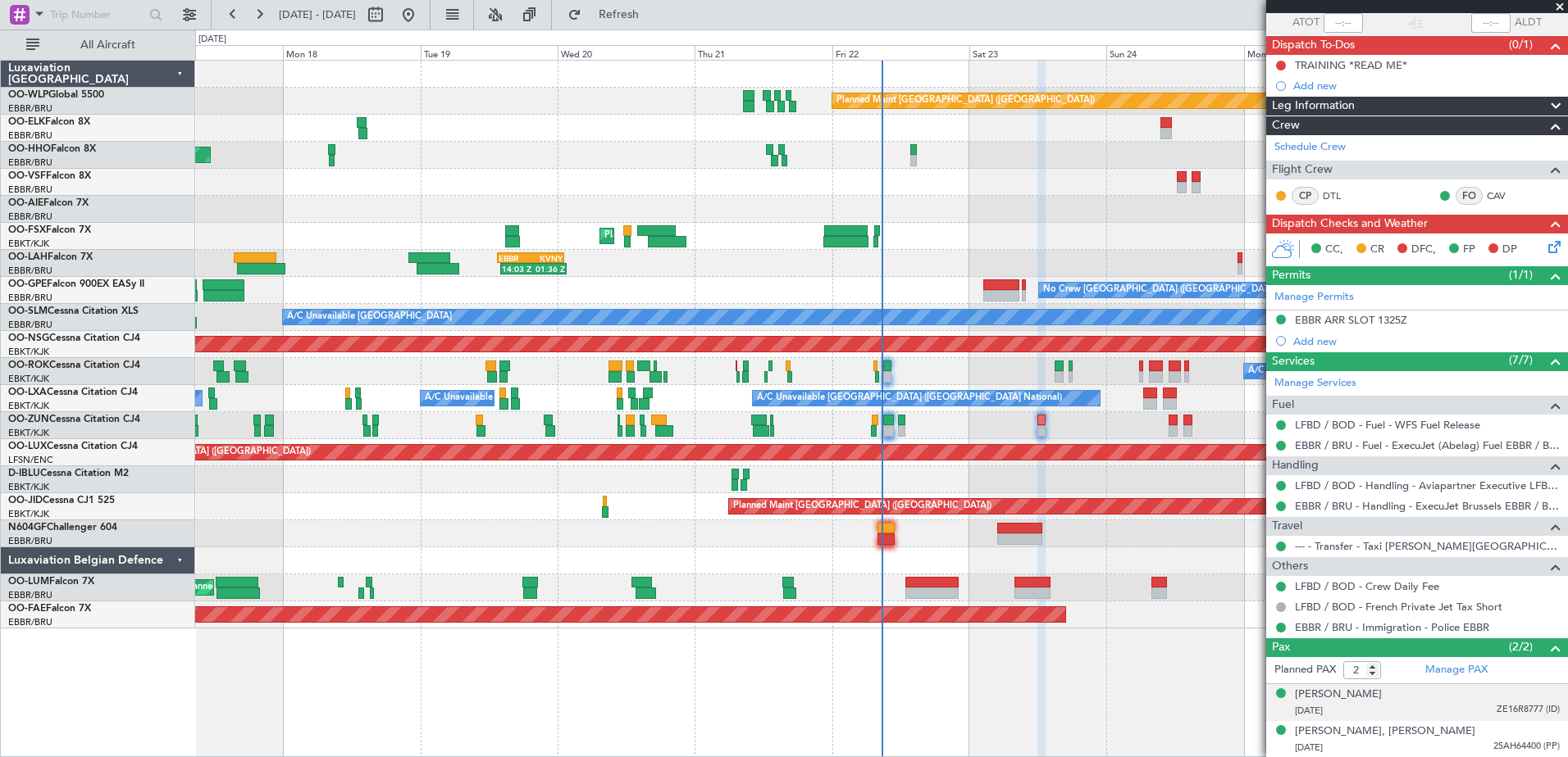
click at [1394, 703] on div "15/11/1974 ZE16R8777 (ID)" at bounding box center [1427, 711] width 265 height 17
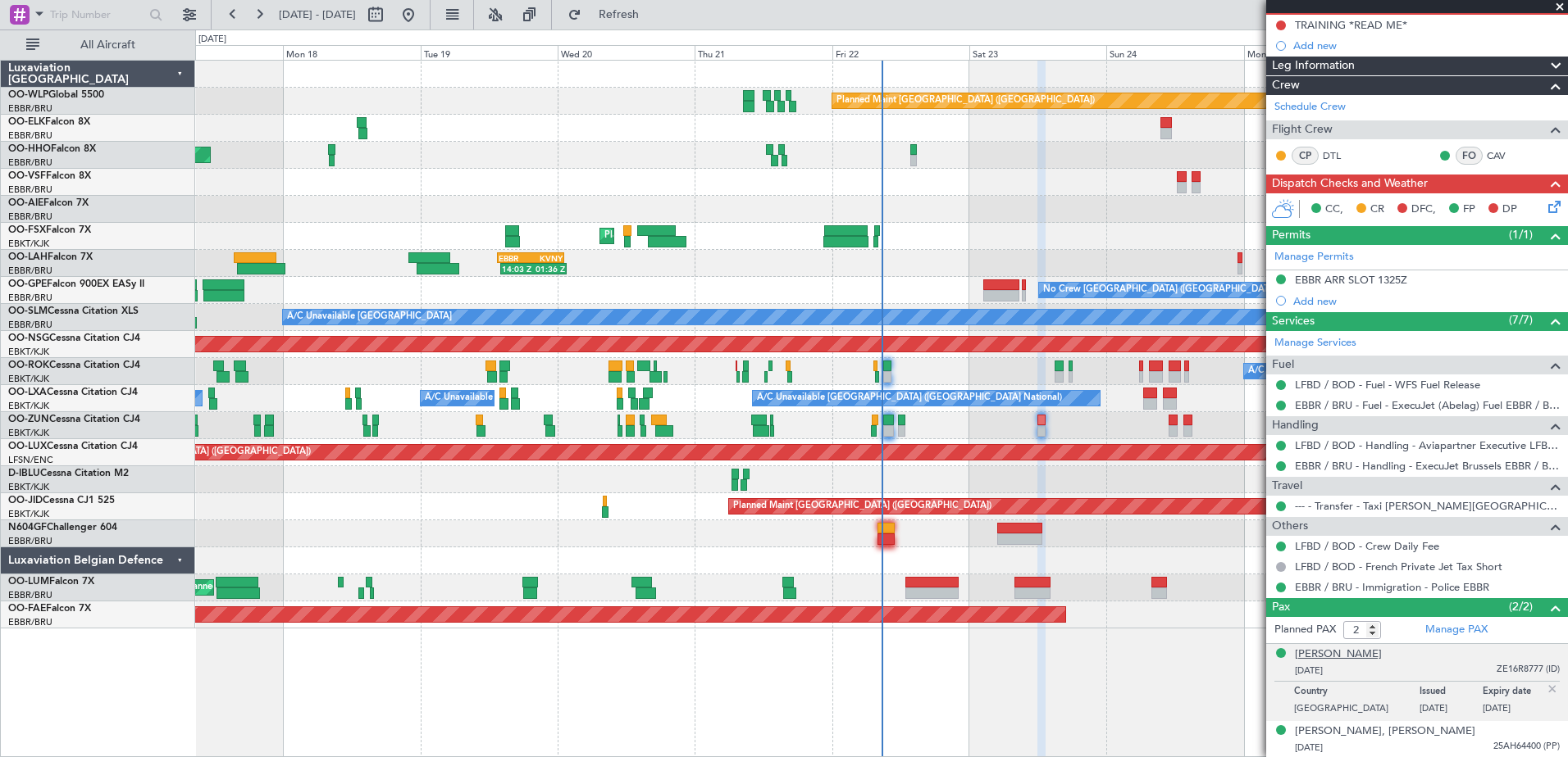
click at [1335, 650] on div "[PERSON_NAME]" at bounding box center [1339, 655] width 87 height 17
click at [1317, 732] on div "[PERSON_NAME], [PERSON_NAME]" at bounding box center [1385, 732] width 181 height 17
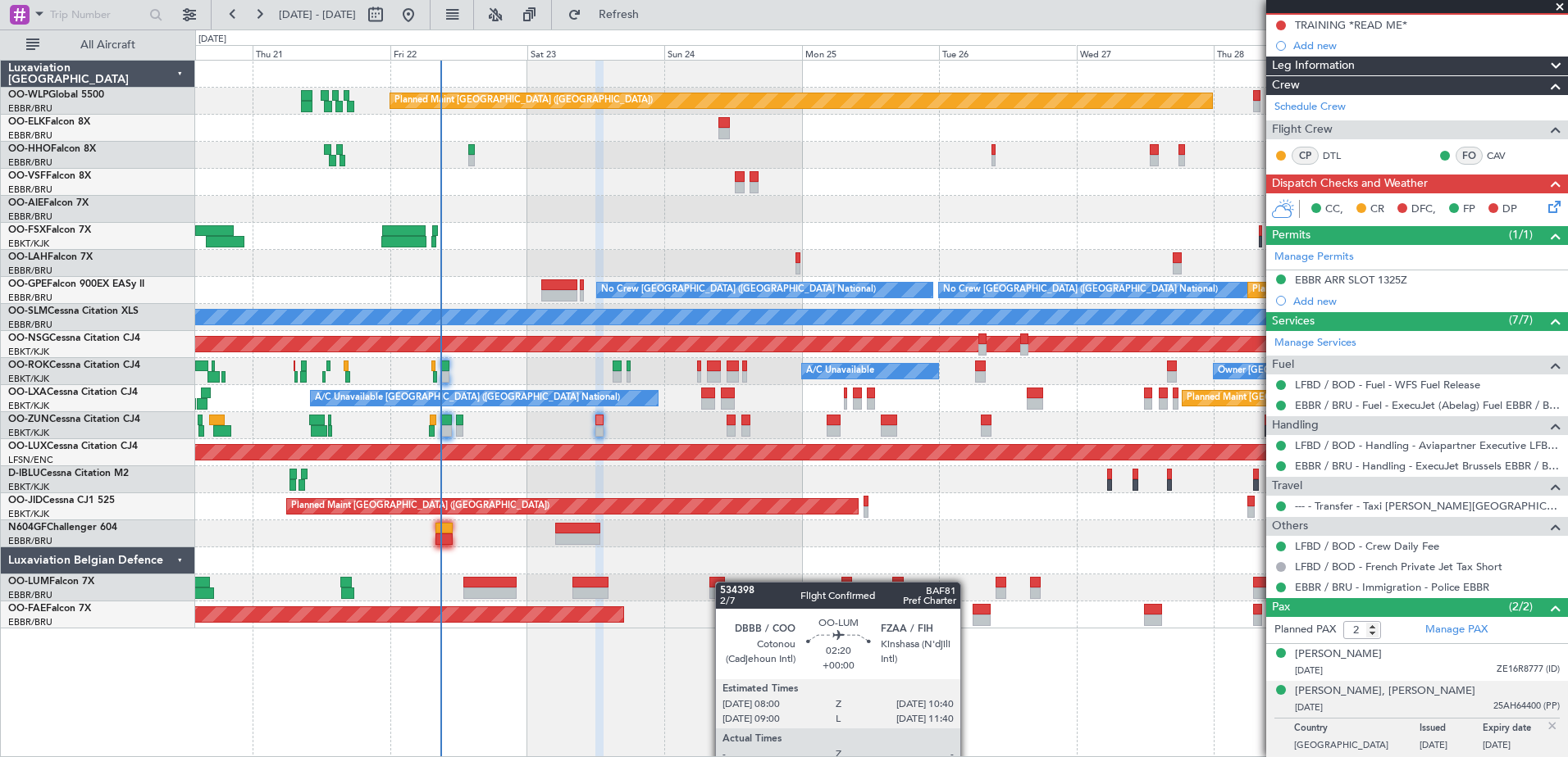
click at [722, 582] on div "Planned Maint Berlin (Brandenburg) Planned Maint London (Farnborough) Planned M…" at bounding box center [881, 344] width 1372 height 568
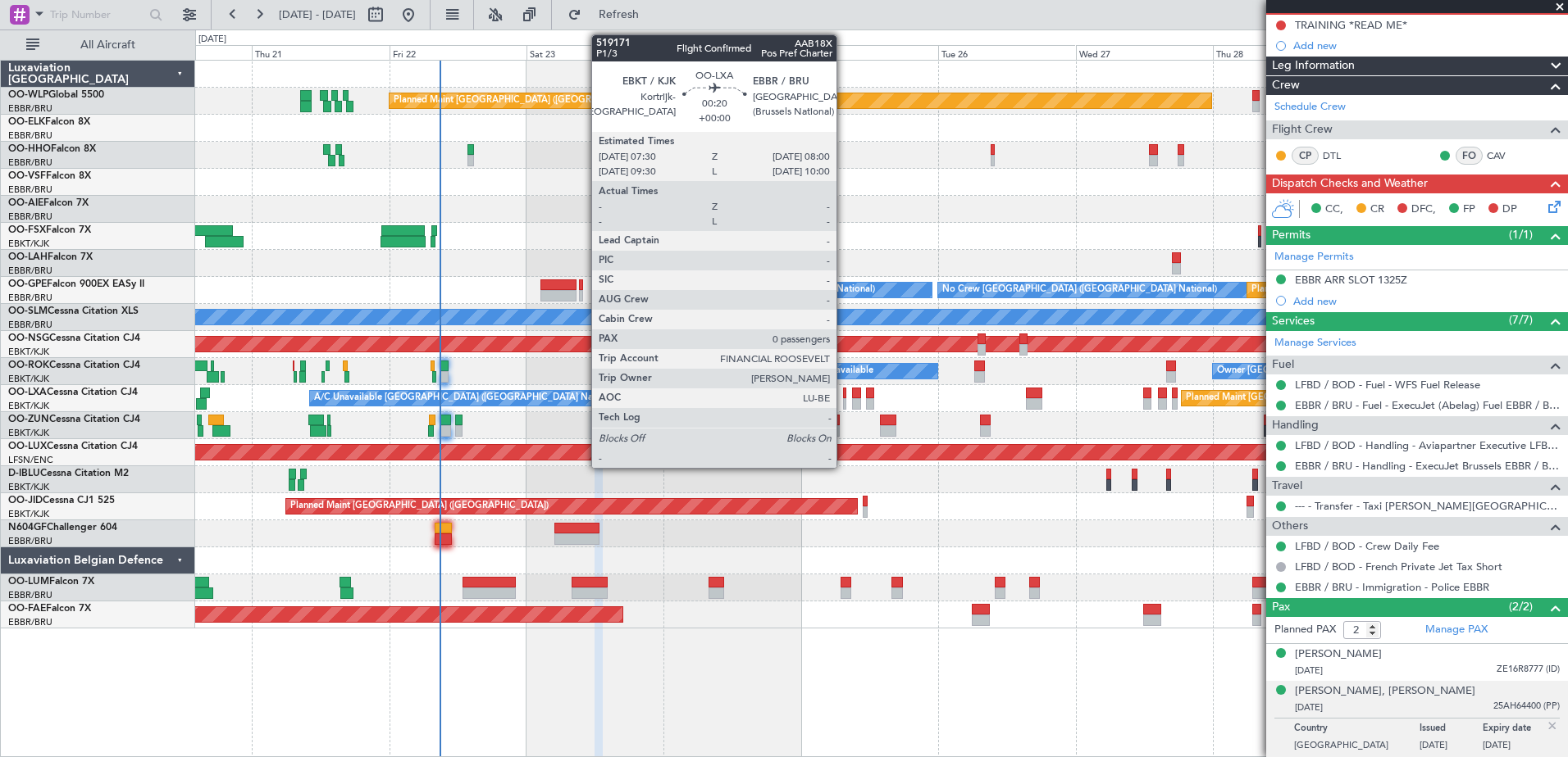
click at [844, 399] on div at bounding box center [844, 405] width 3 height 12
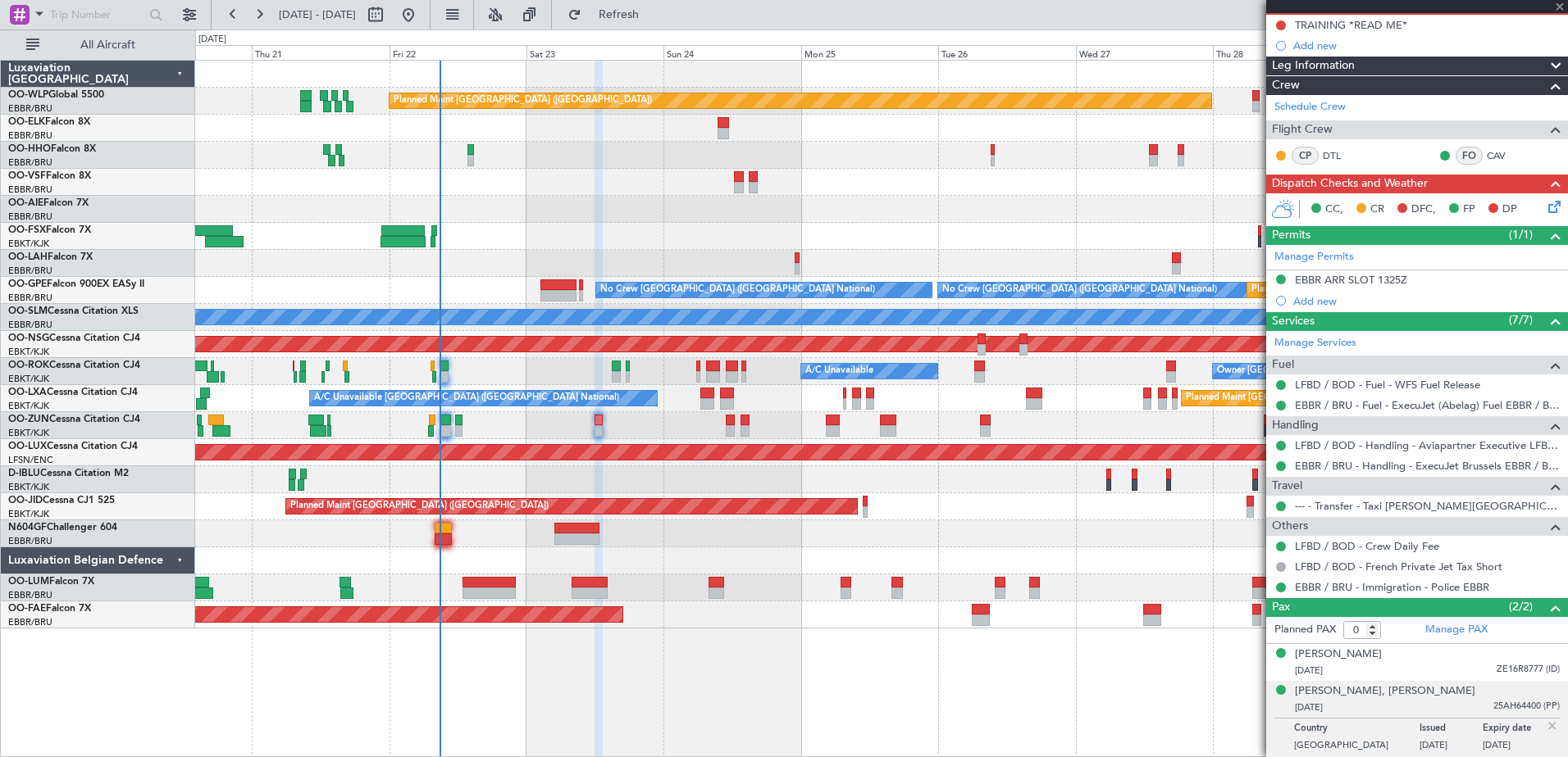
scroll to position [0, 0]
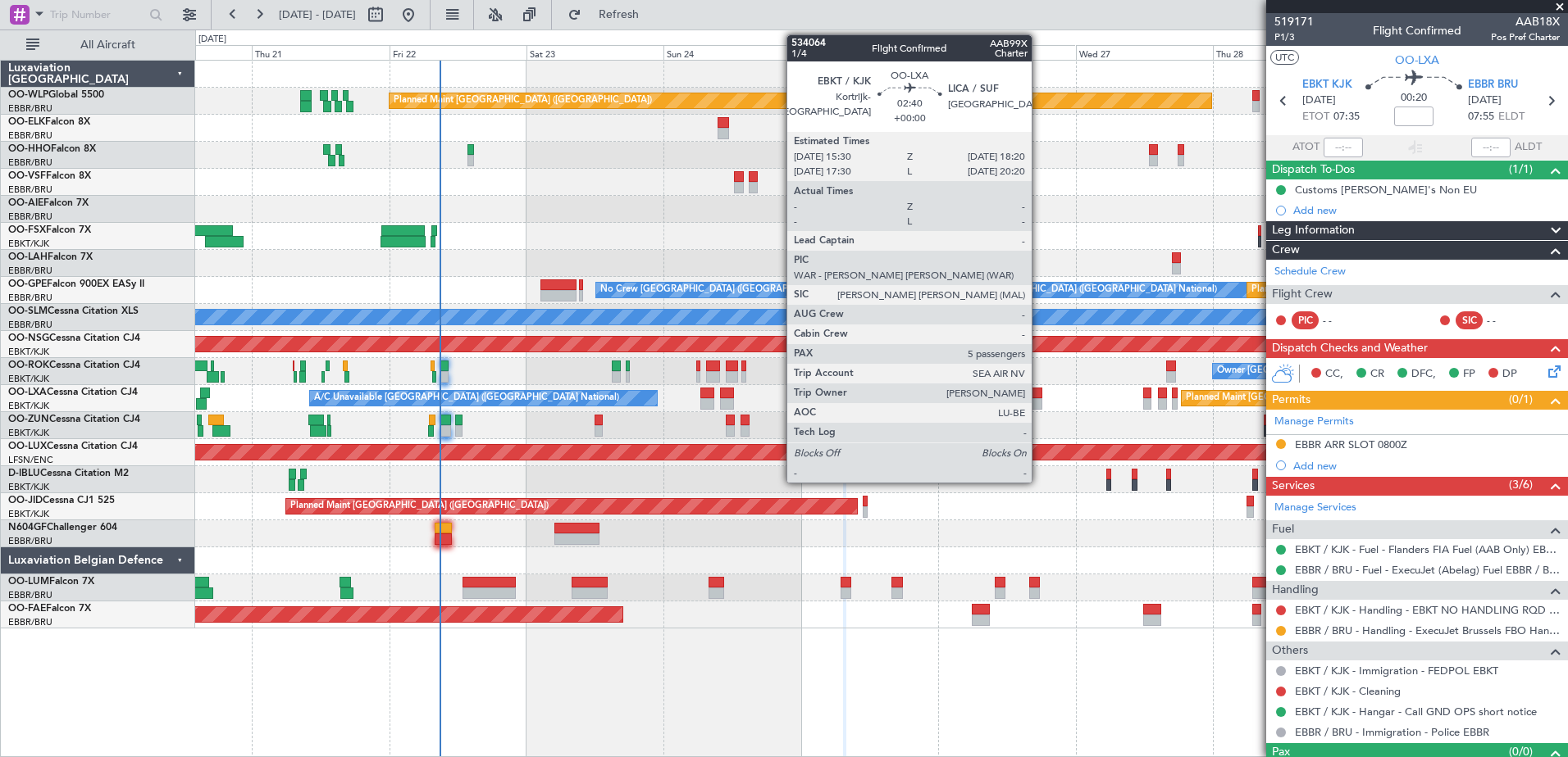
click at [1039, 402] on div at bounding box center [1034, 405] width 17 height 12
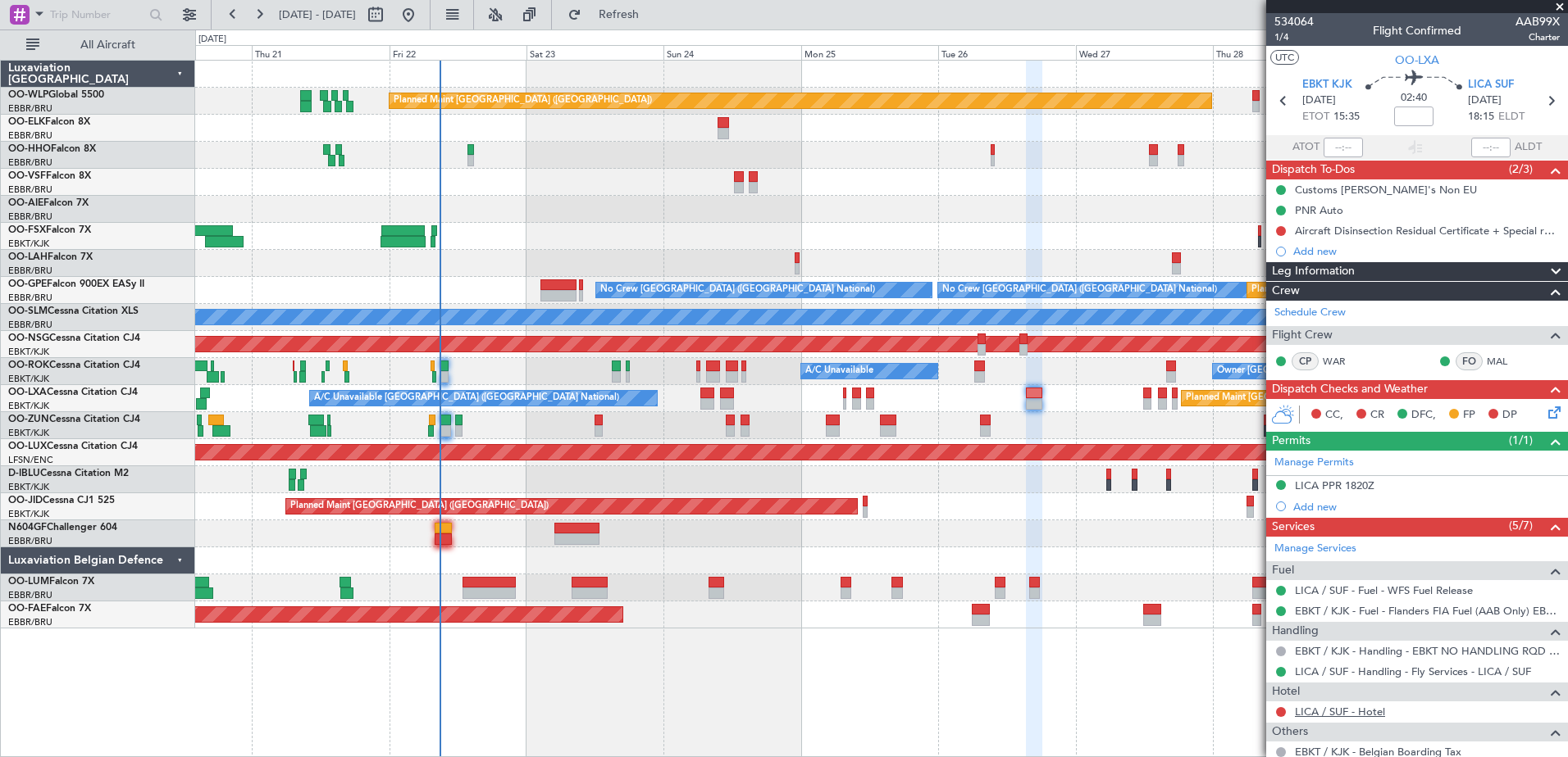
click at [1327, 716] on link "LICA / SUF - Hotel" at bounding box center [1340, 712] width 90 height 14
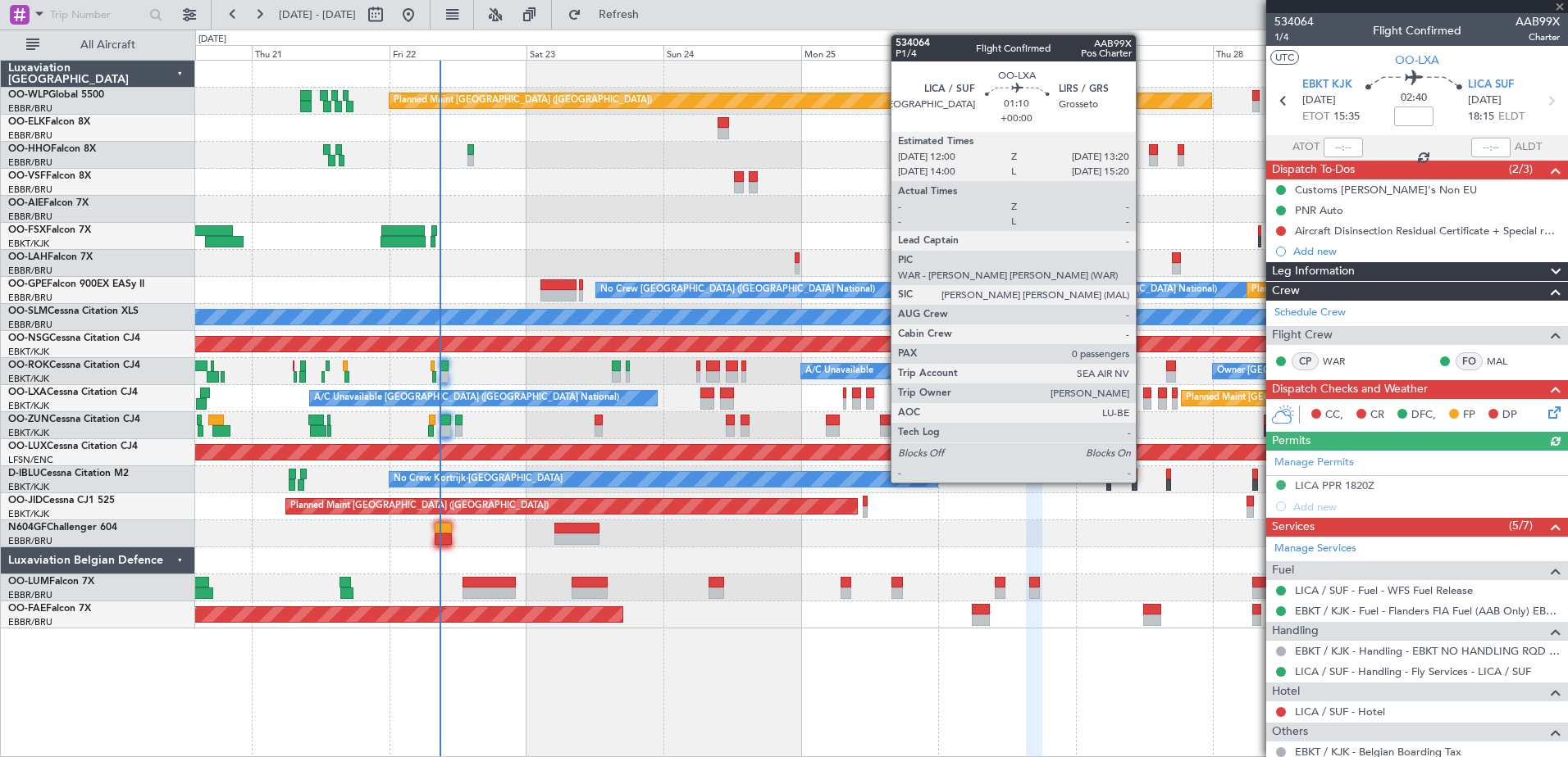
click at [1143, 402] on div at bounding box center [1147, 405] width 8 height 12
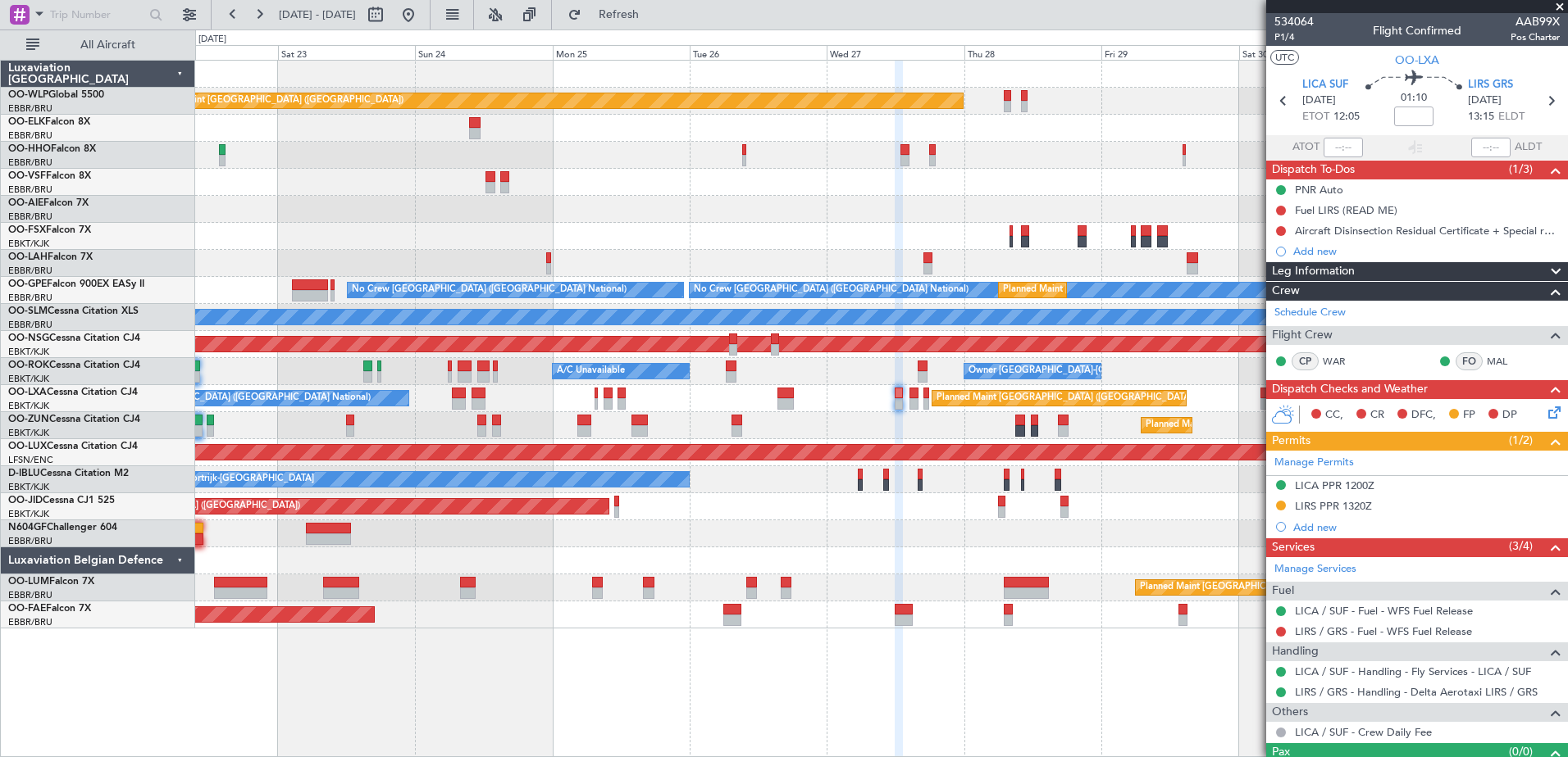
click at [872, 678] on div "Planned Maint Berlin (Brandenburg) Planned Maint London (Farnborough) Planned M…" at bounding box center [881, 408] width 1372 height 697
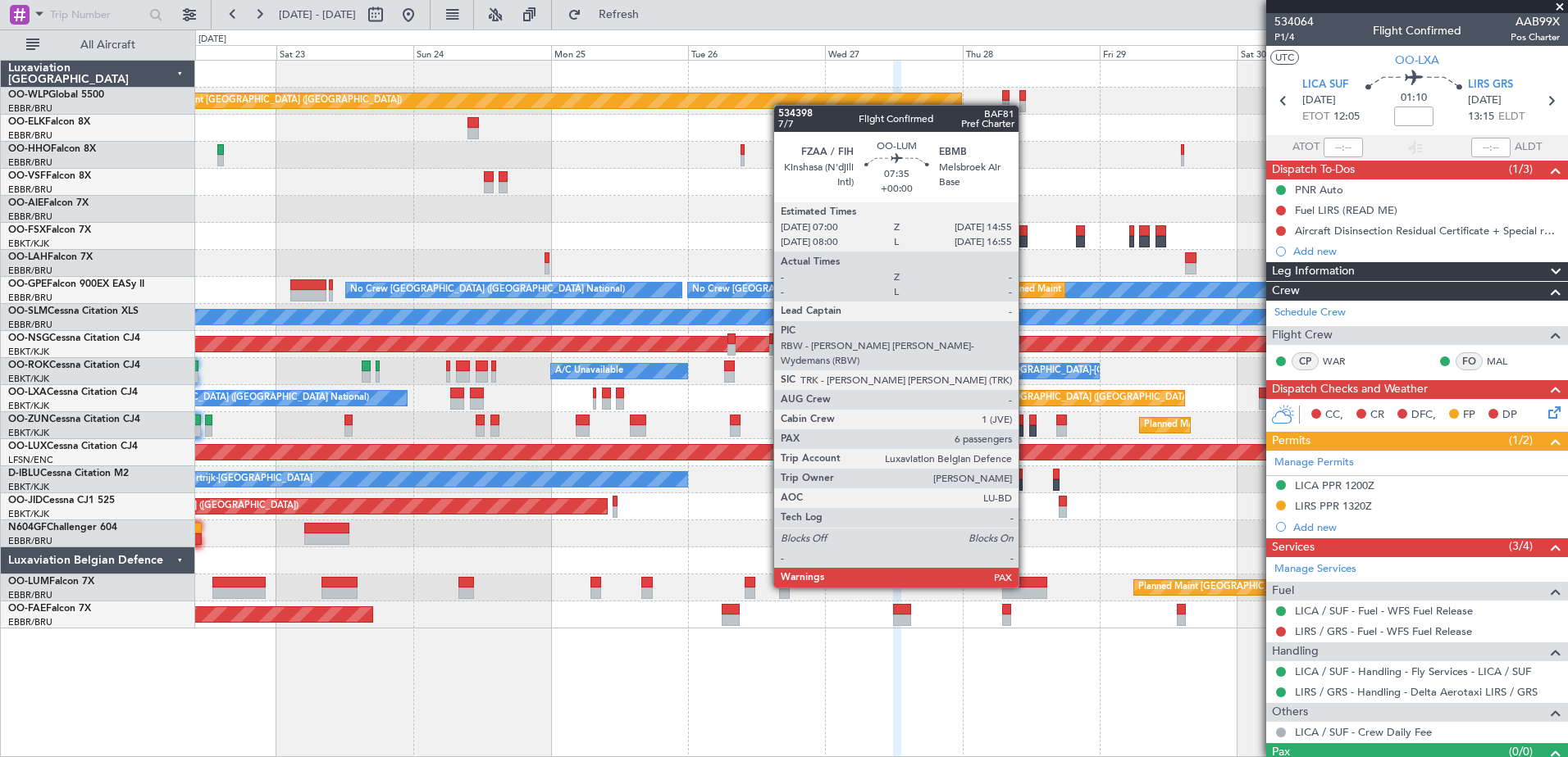
click at [1026, 586] on div at bounding box center [1025, 583] width 46 height 12
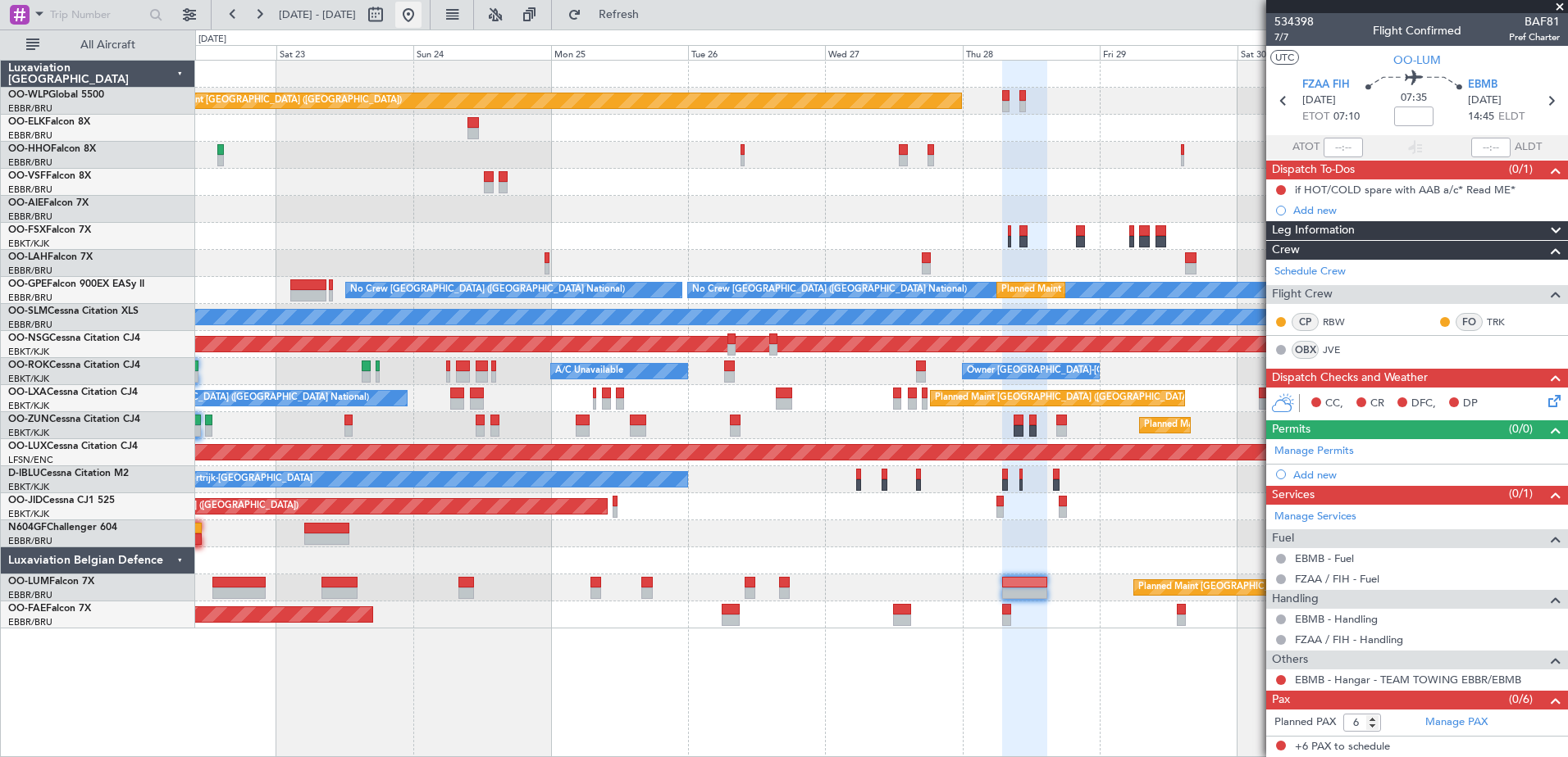
click at [422, 8] on button at bounding box center [408, 15] width 26 height 26
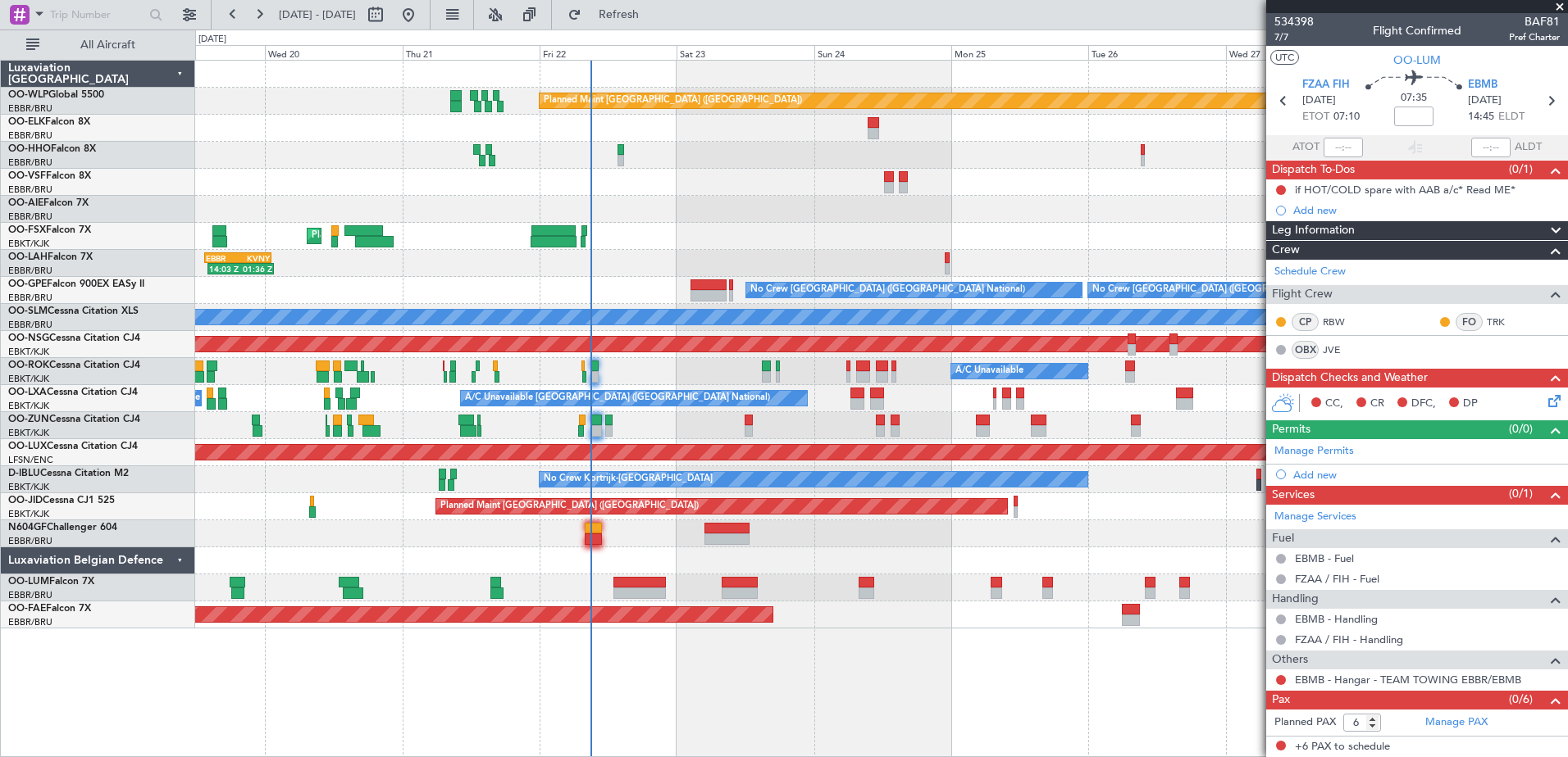
click at [722, 374] on div "Planned Maint Berlin (Brandenburg) AOG Maint Geneva (Cointrin) Planned Maint Ko…" at bounding box center [881, 344] width 1372 height 568
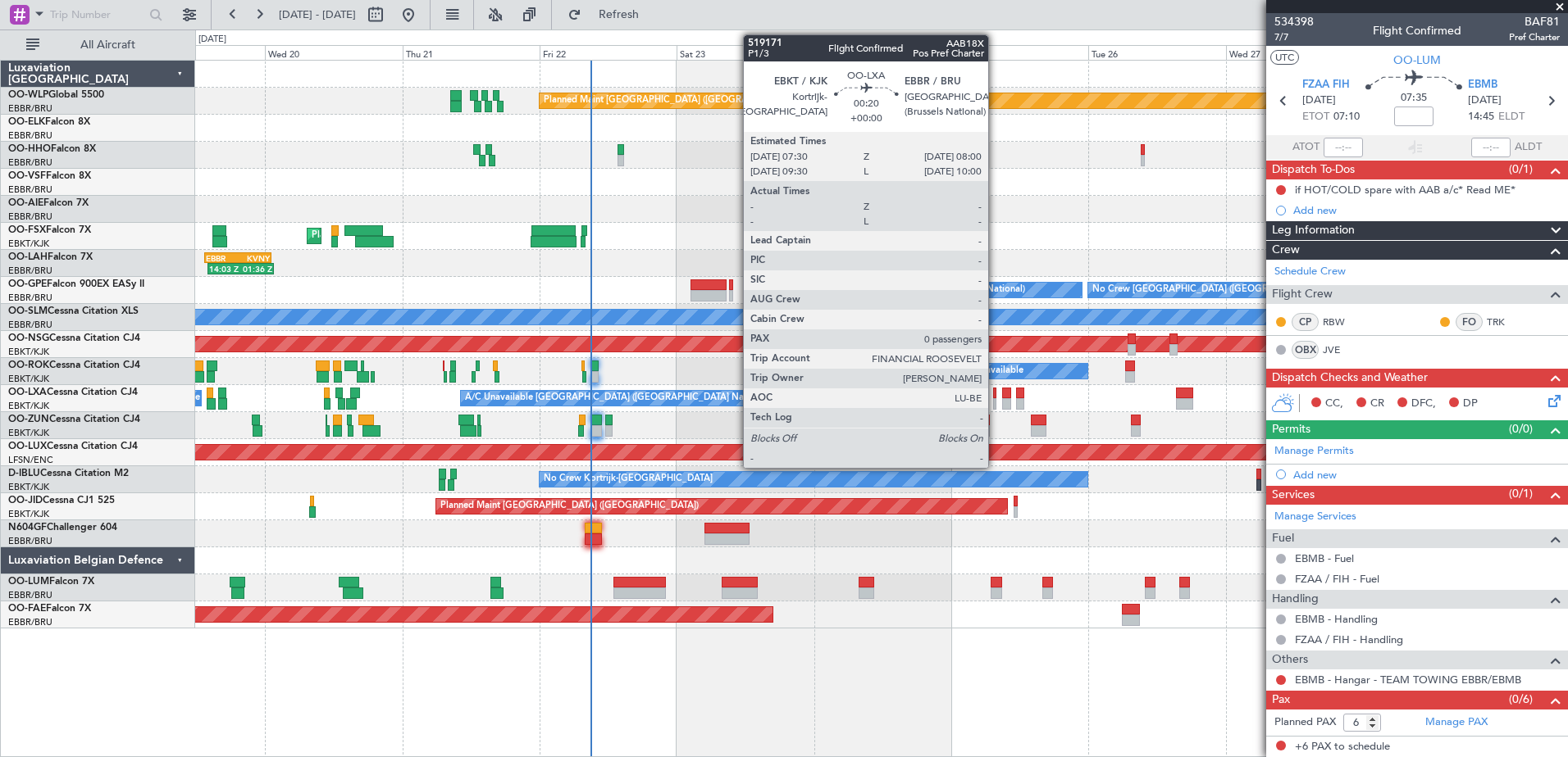
click at [995, 398] on div at bounding box center [994, 394] width 3 height 12
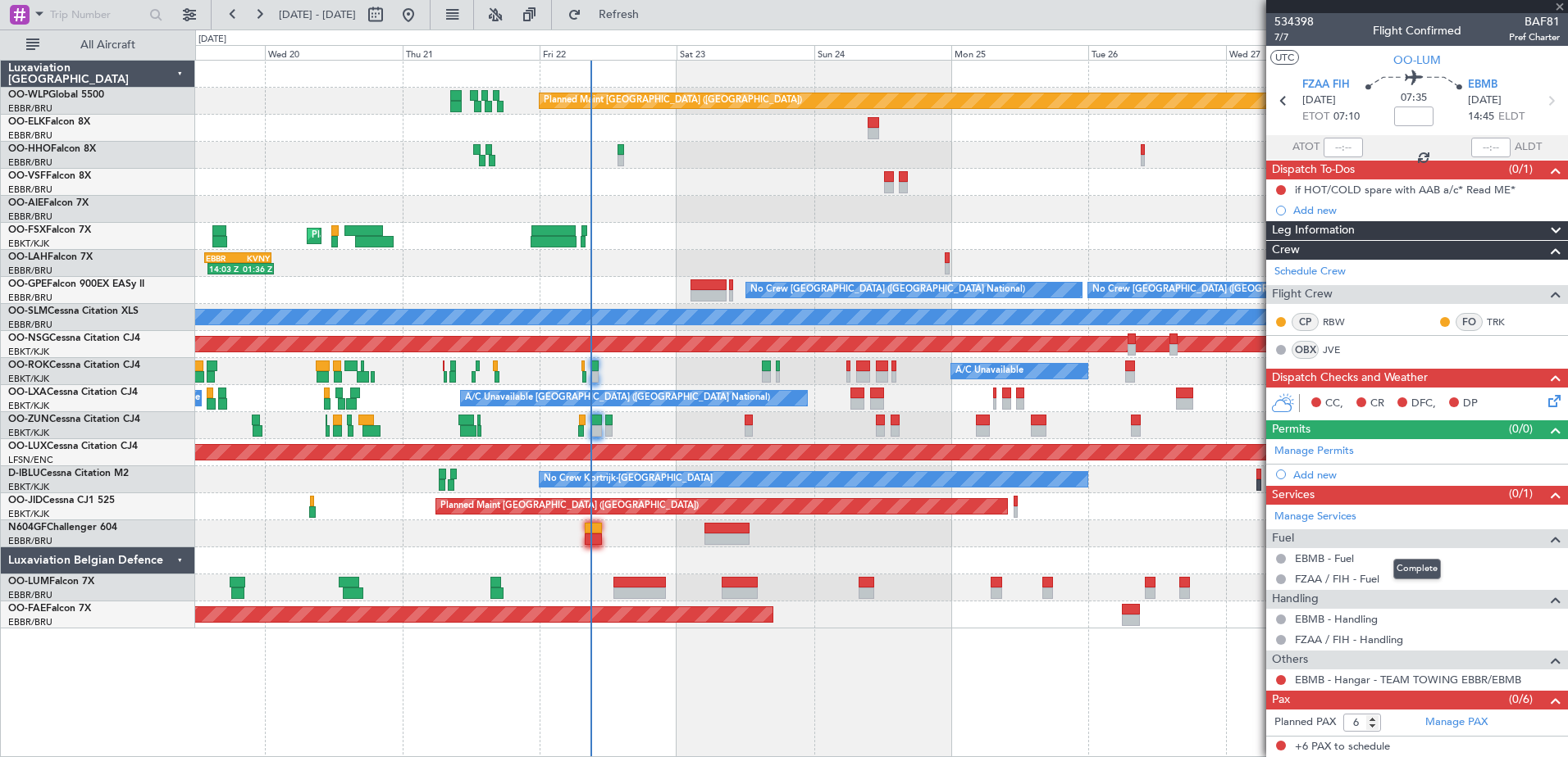
type input "0"
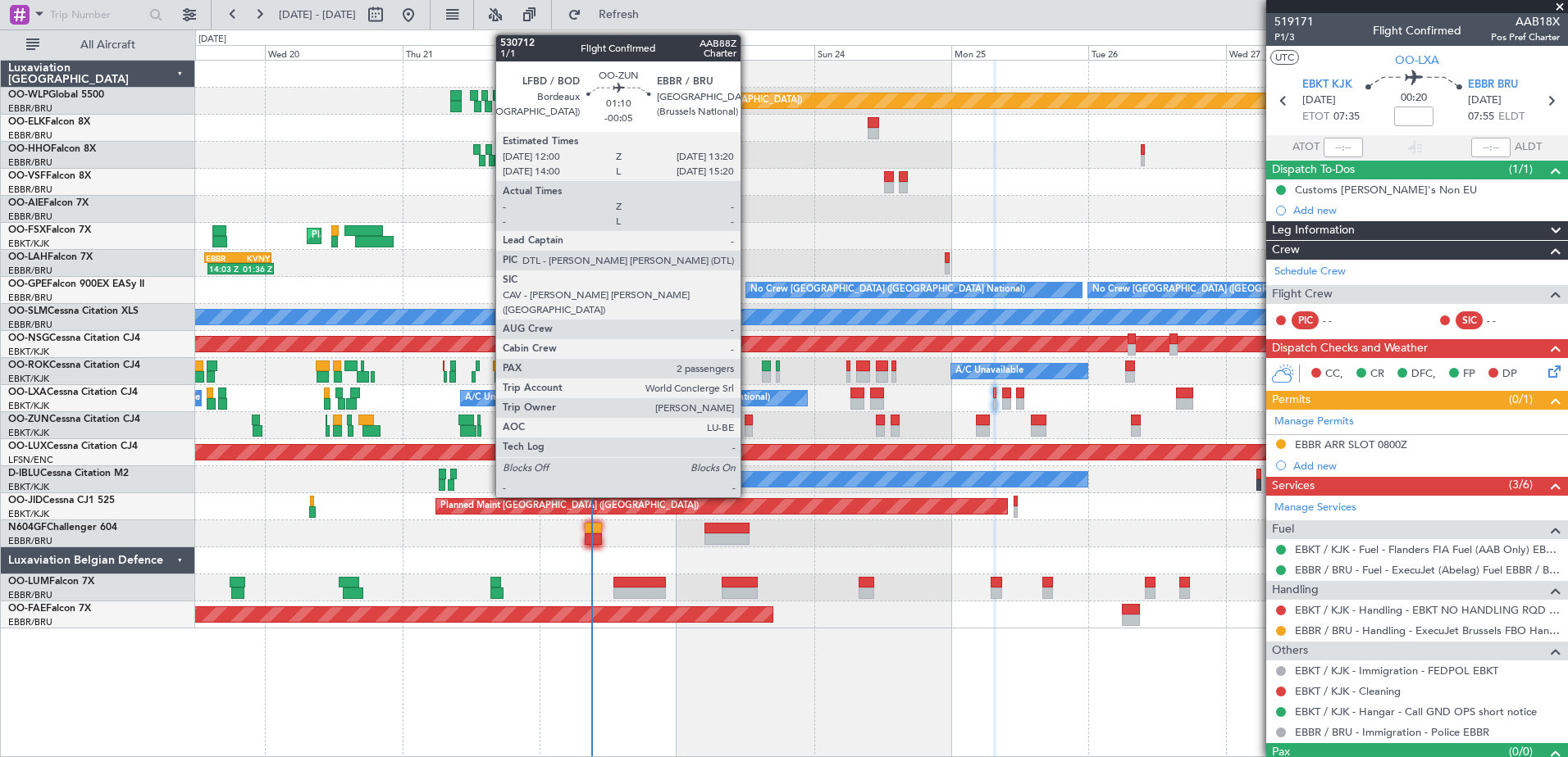
click at [748, 430] on div at bounding box center [748, 432] width 8 height 12
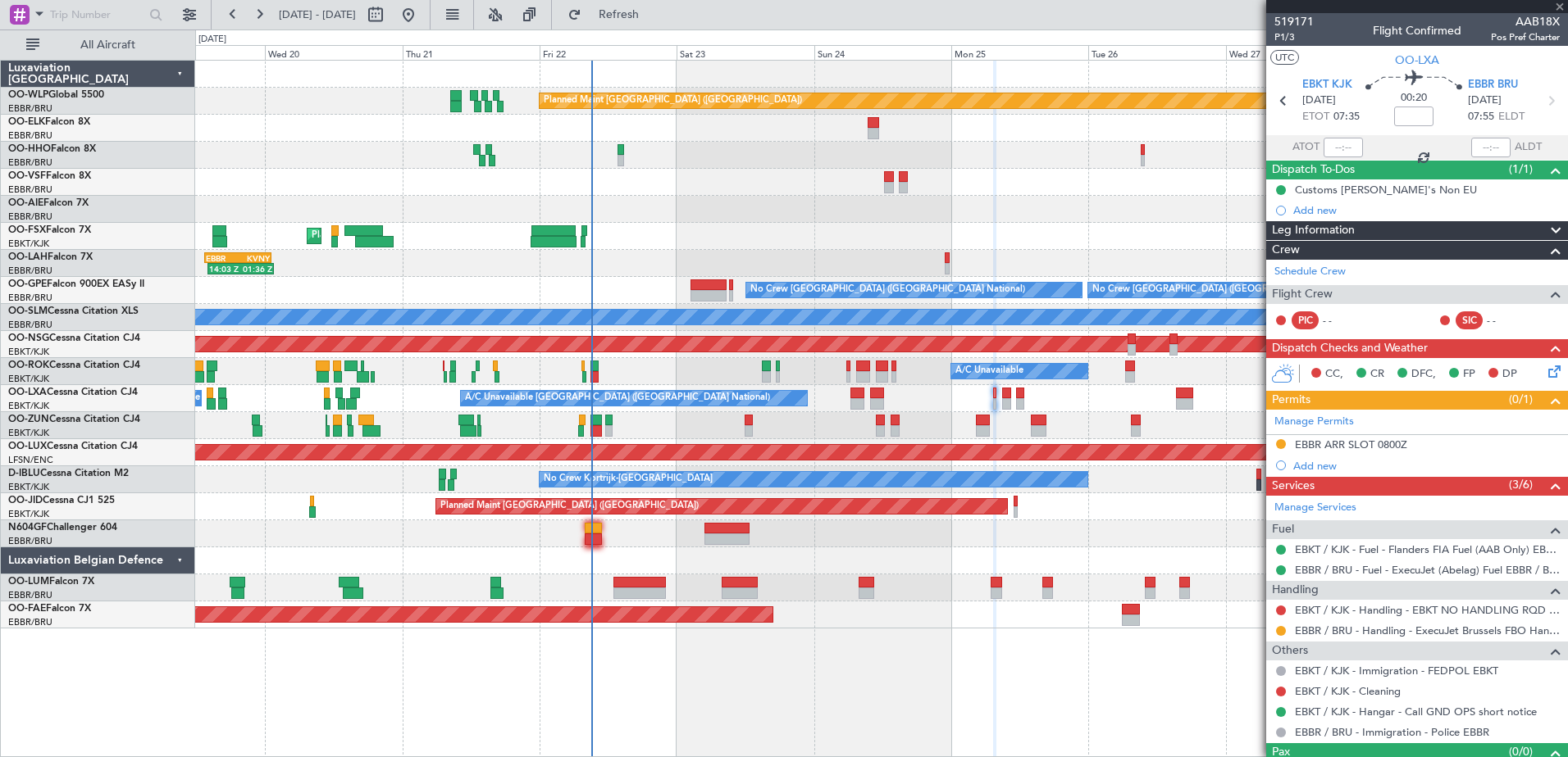
type input "-00:05"
type input "2"
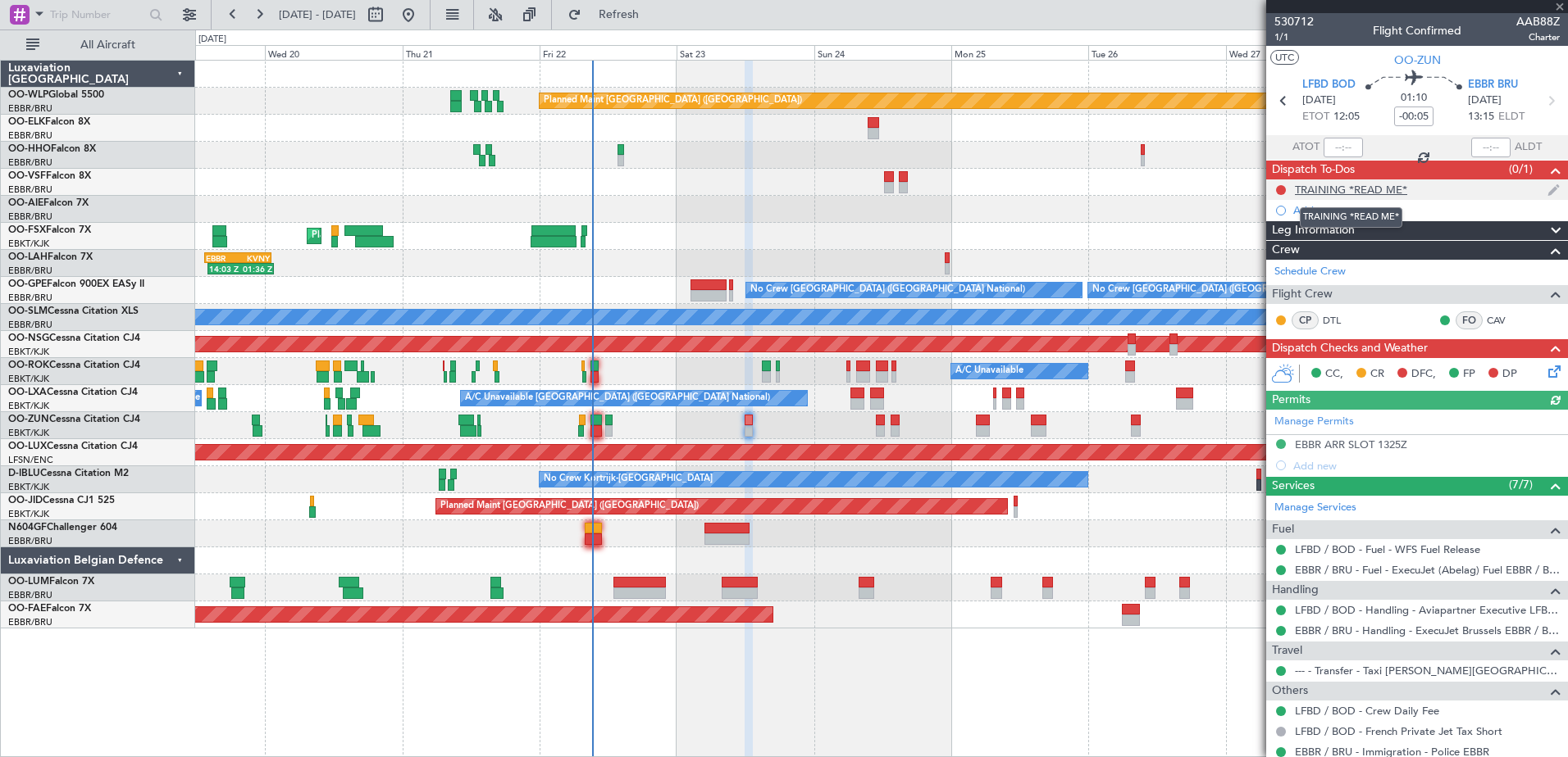
click at [1377, 186] on div "TRAINING *READ ME*" at bounding box center [1351, 189] width 112 height 14
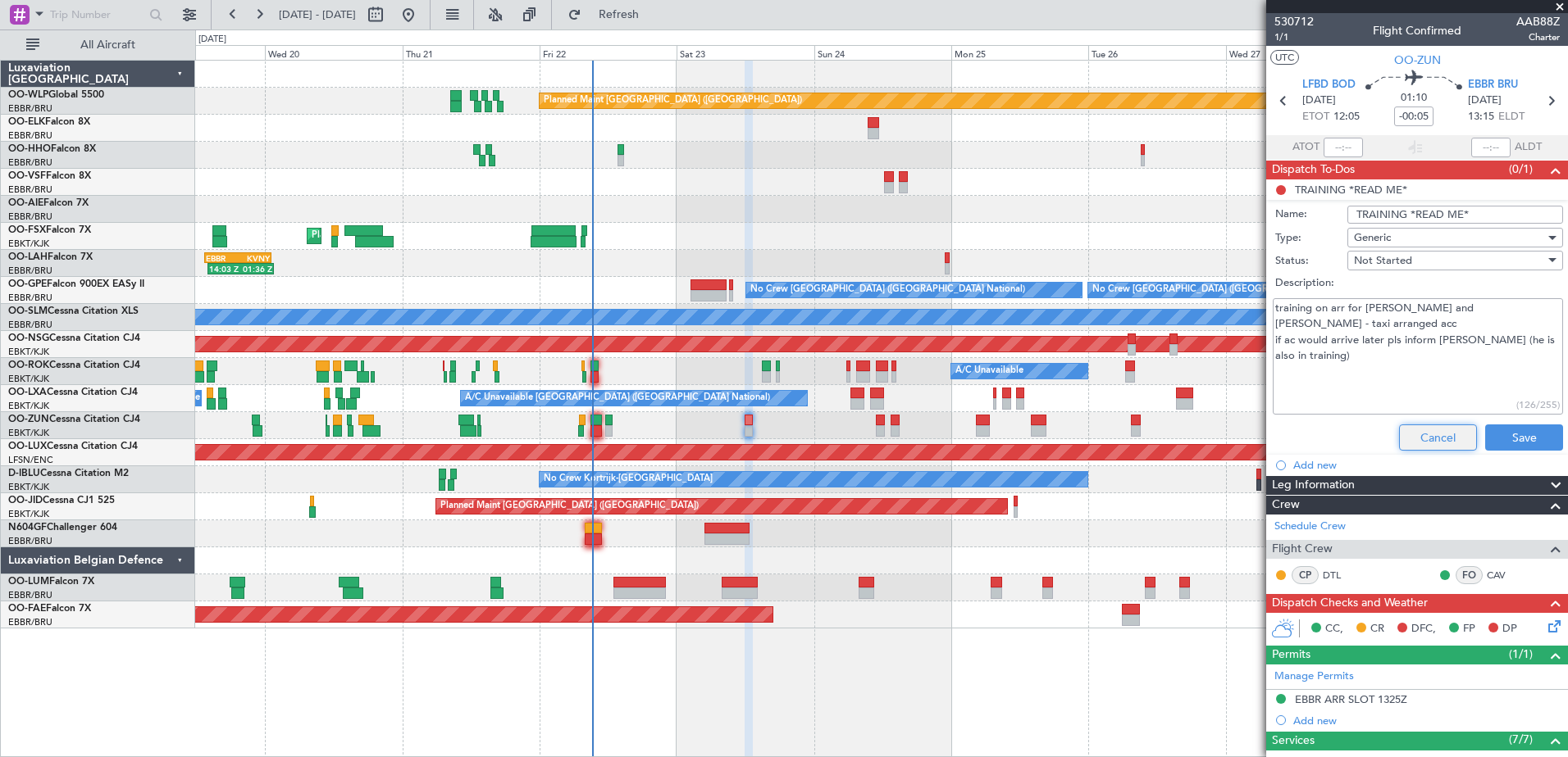
click at [1411, 441] on button "Cancel" at bounding box center [1438, 438] width 77 height 26
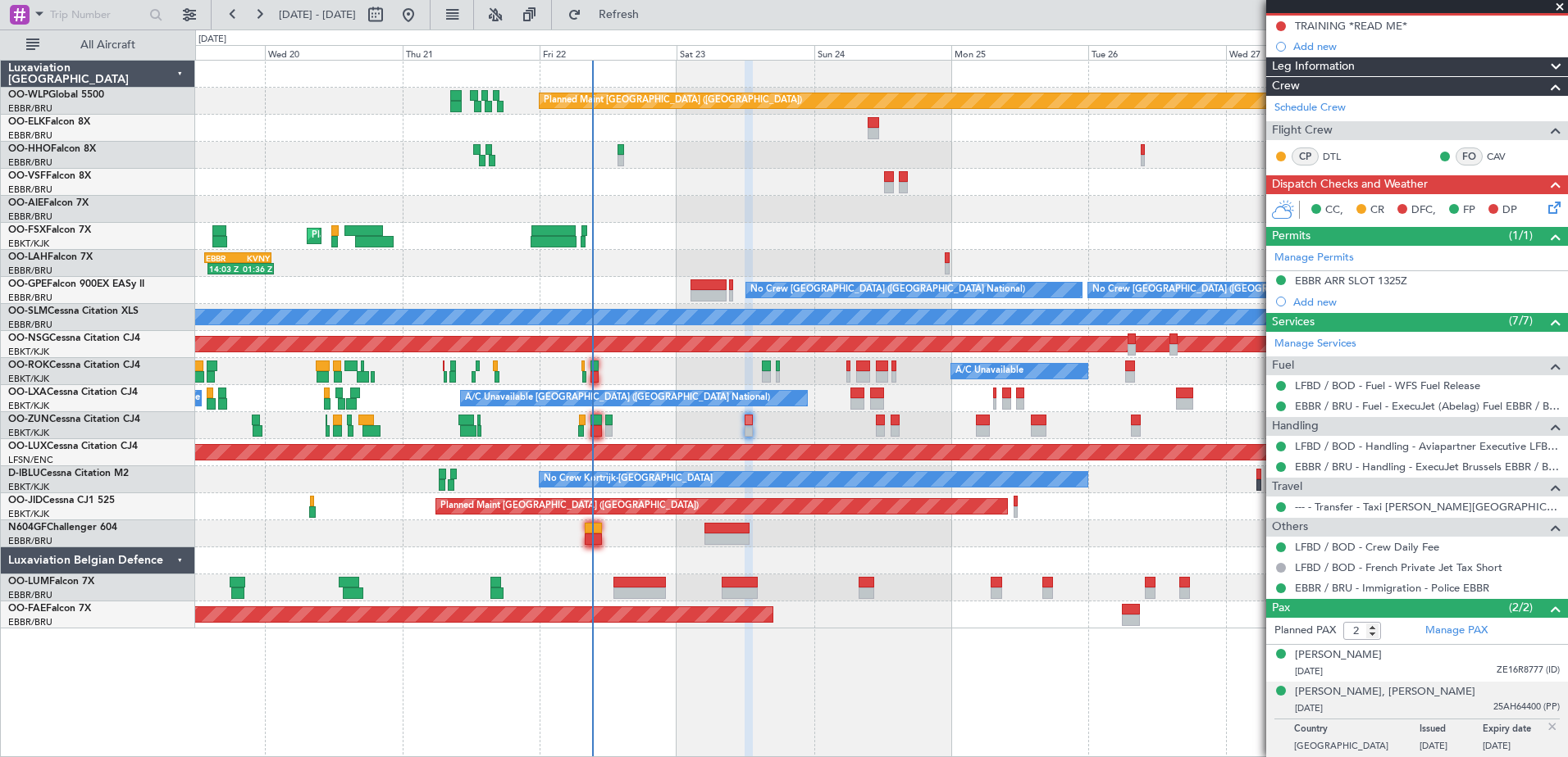
scroll to position [165, 0]
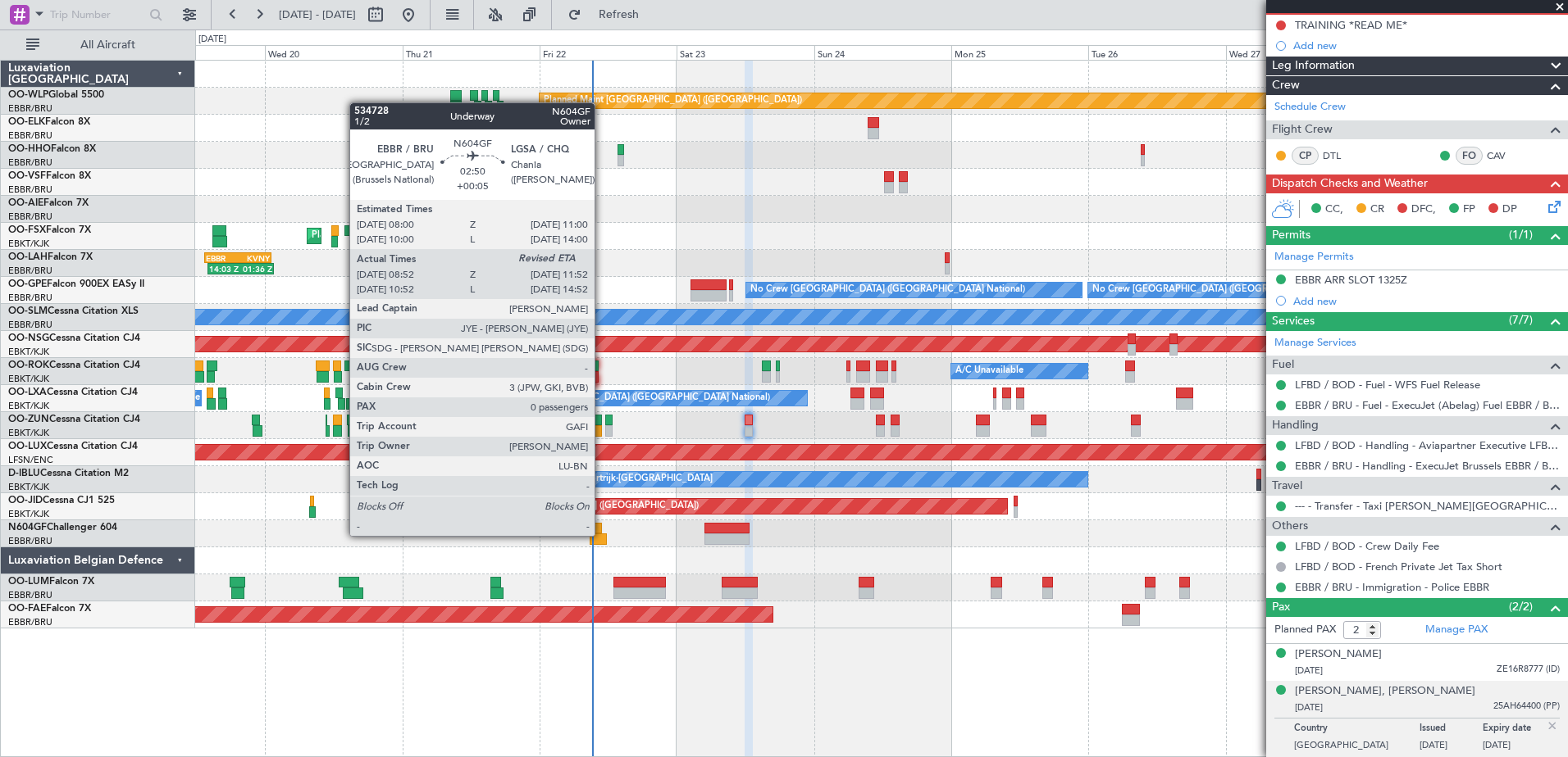
click at [601, 536] on div at bounding box center [597, 540] width 17 height 12
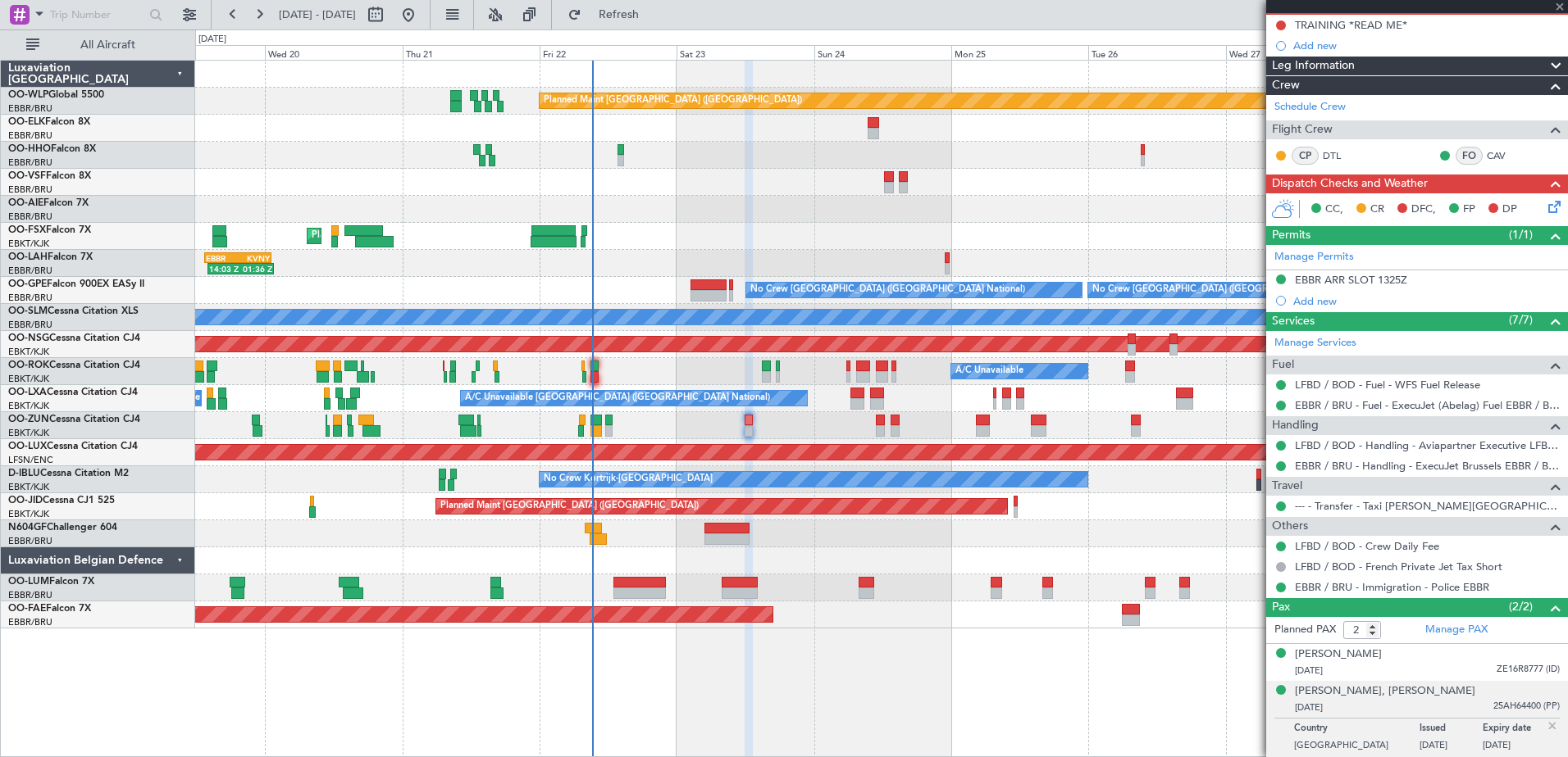
type input "+00:05"
type input "08:57"
type input "0"
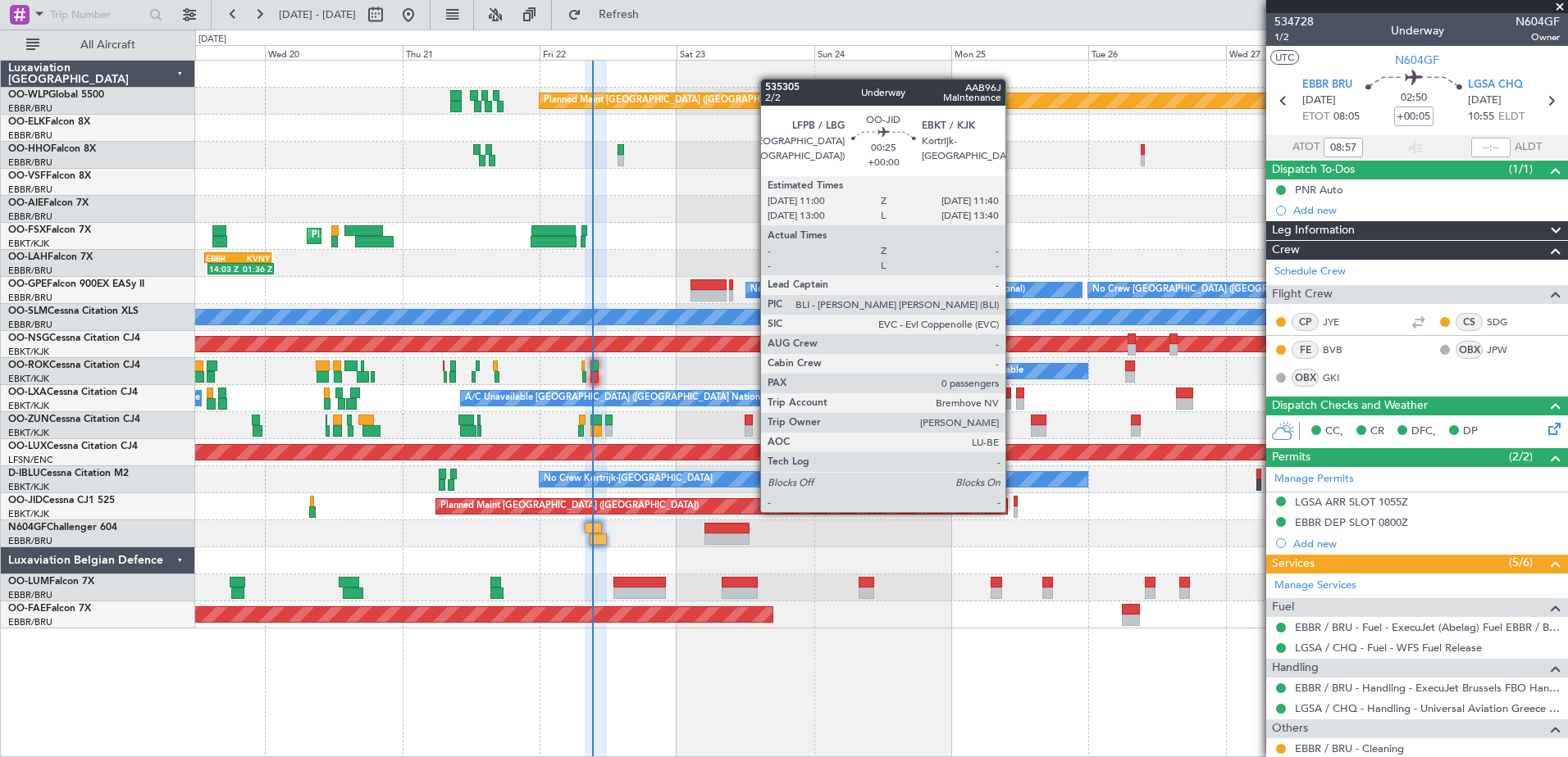
click at [1013, 511] on div at bounding box center [1015, 513] width 4 height 12
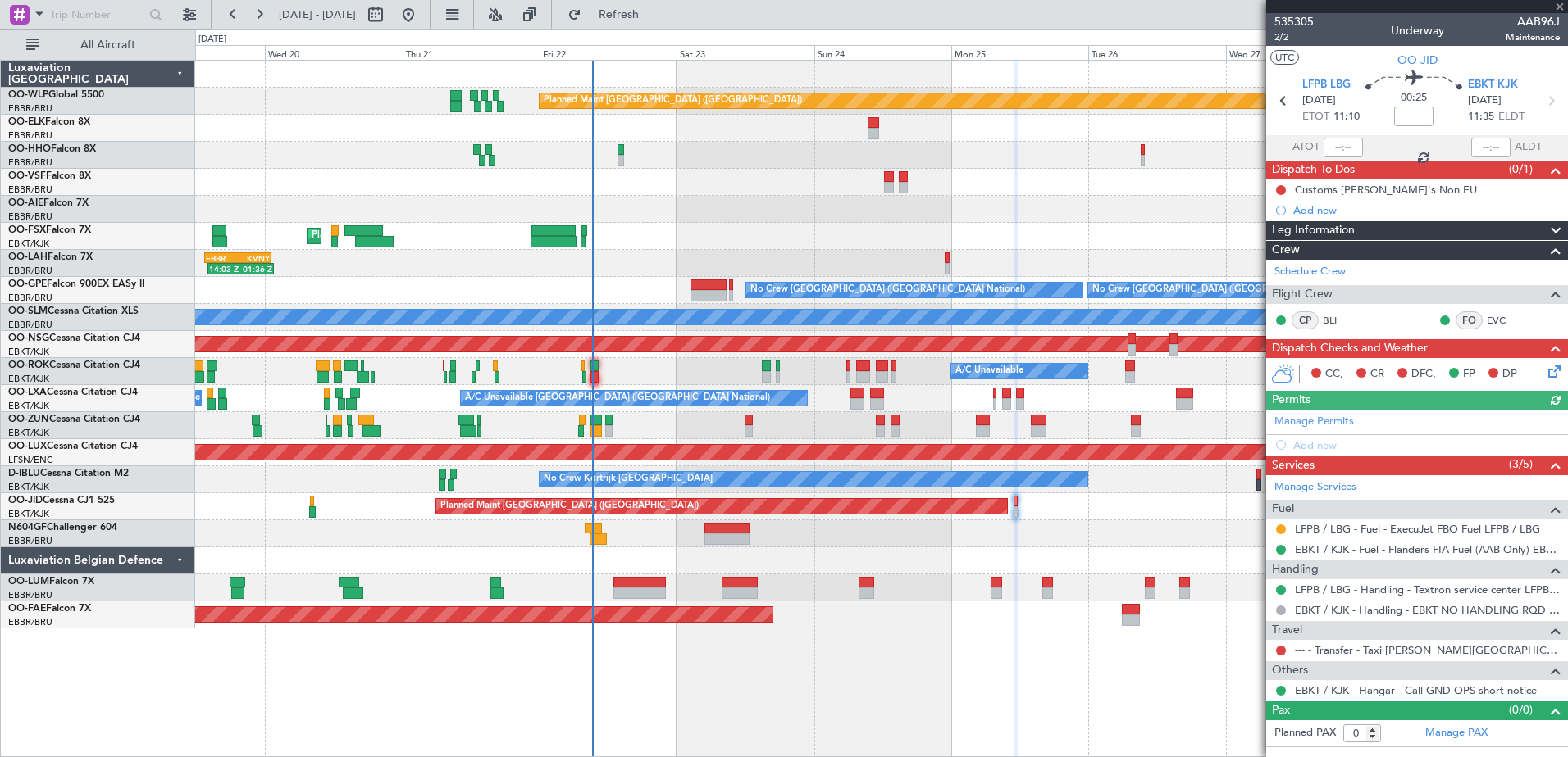
click at [1436, 649] on link "--- - Transfer - Taxi [PERSON_NAME][GEOGRAPHIC_DATA]" at bounding box center [1427, 651] width 265 height 14
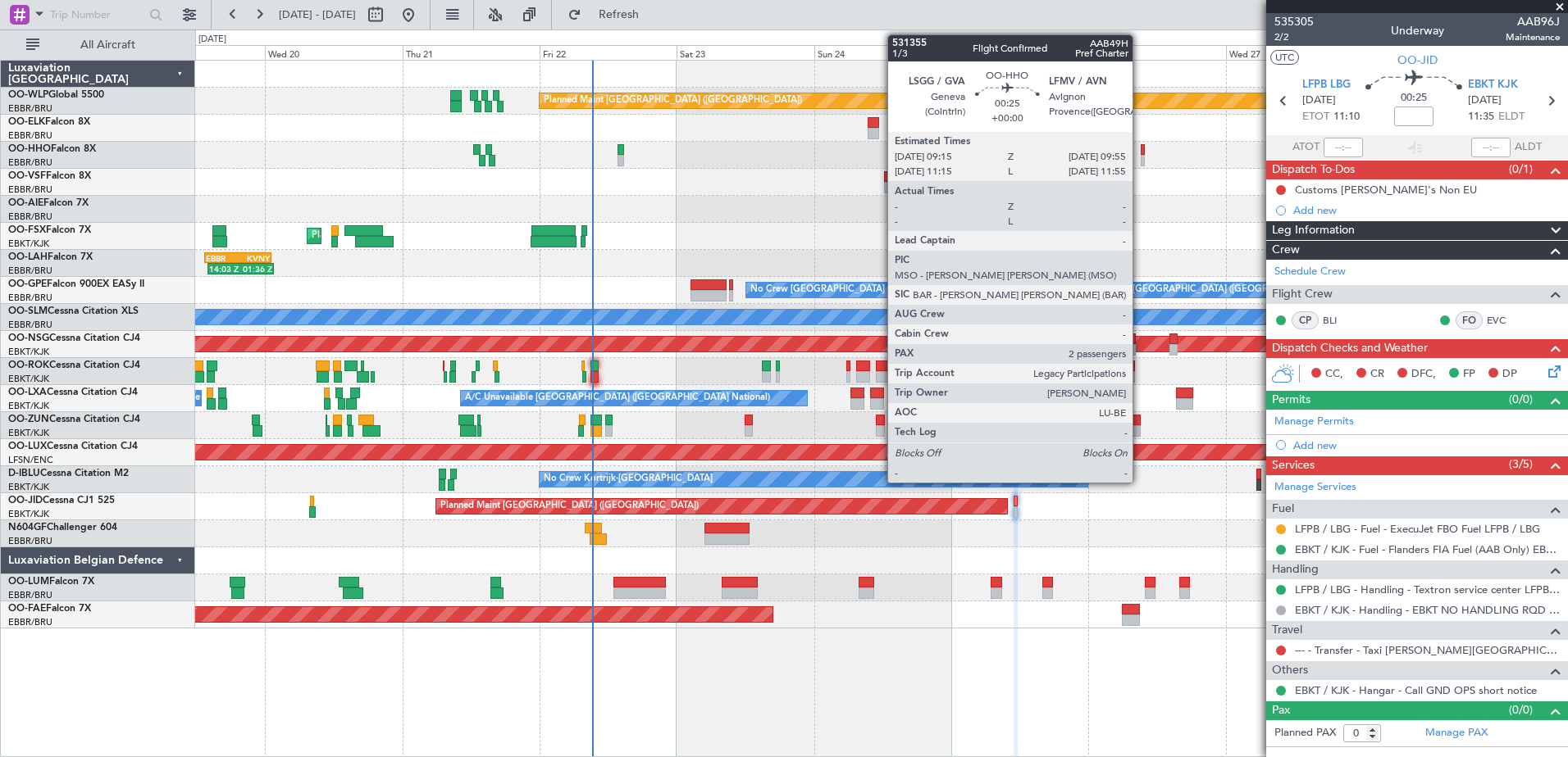
click at [1140, 152] on div at bounding box center [1142, 150] width 4 height 12
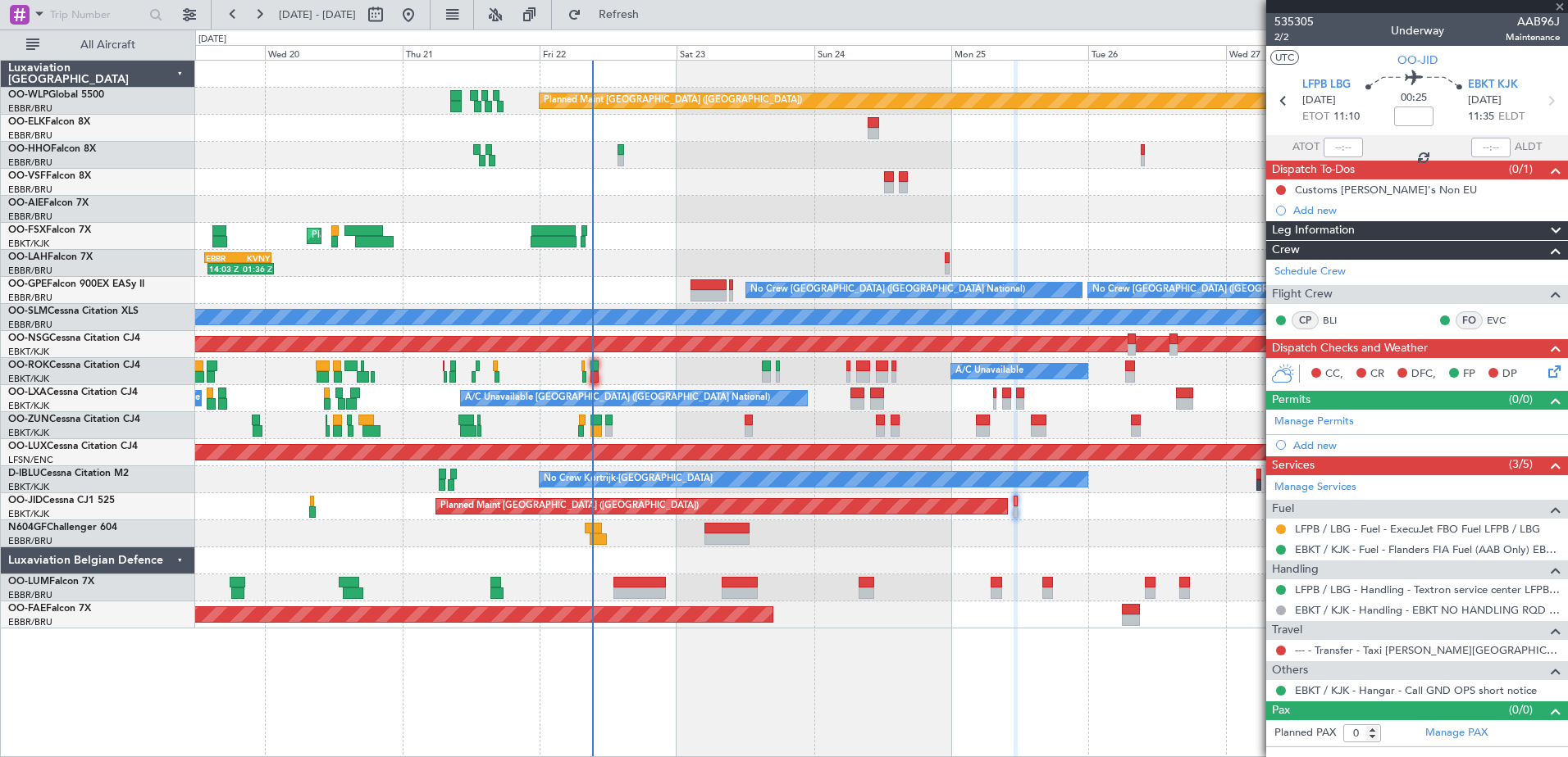
type input "2"
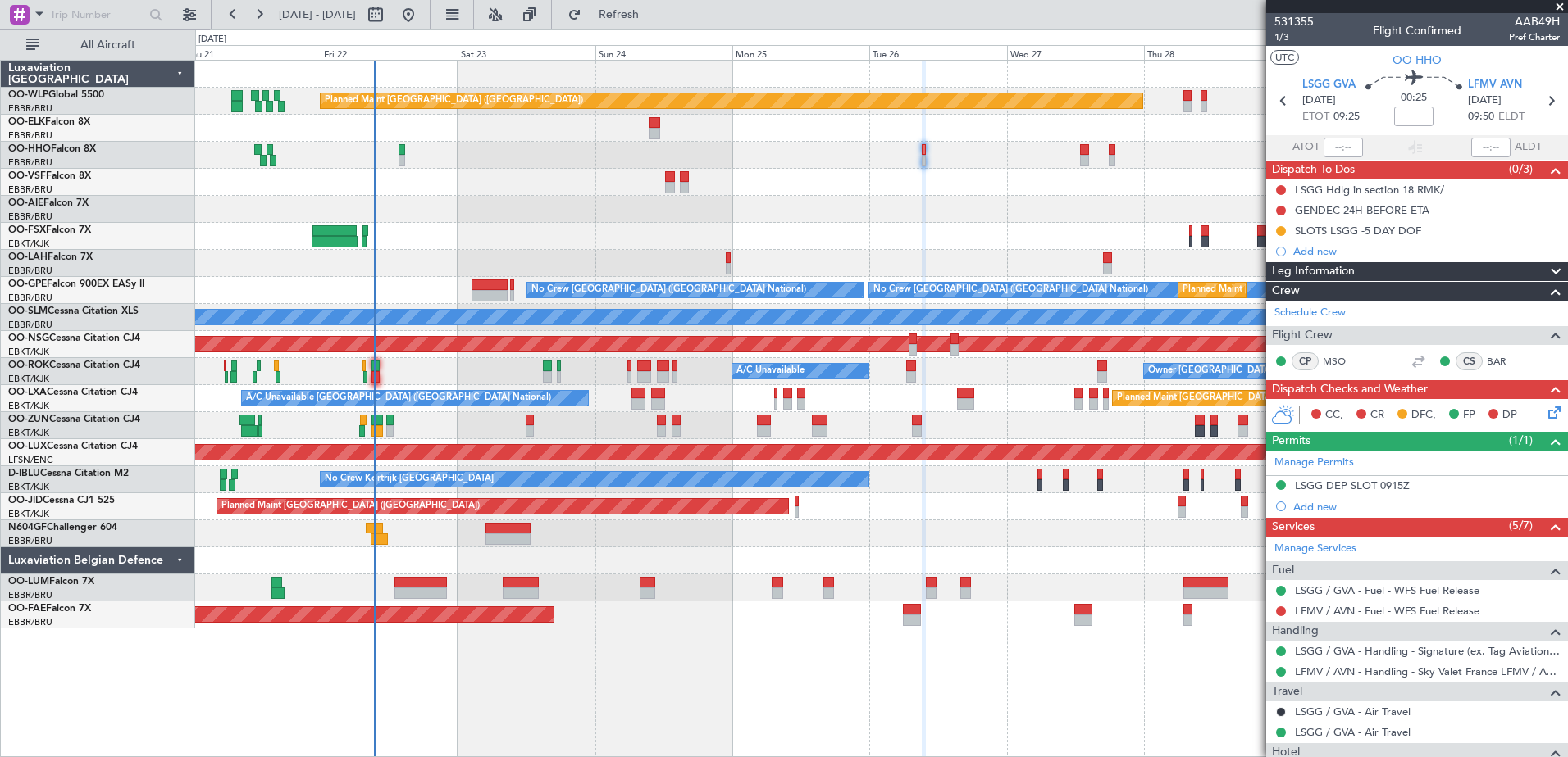
click at [598, 729] on div "Planned Maint Berlin (Brandenburg) Planned Maint London (Farnborough) Planned M…" at bounding box center [881, 408] width 1372 height 697
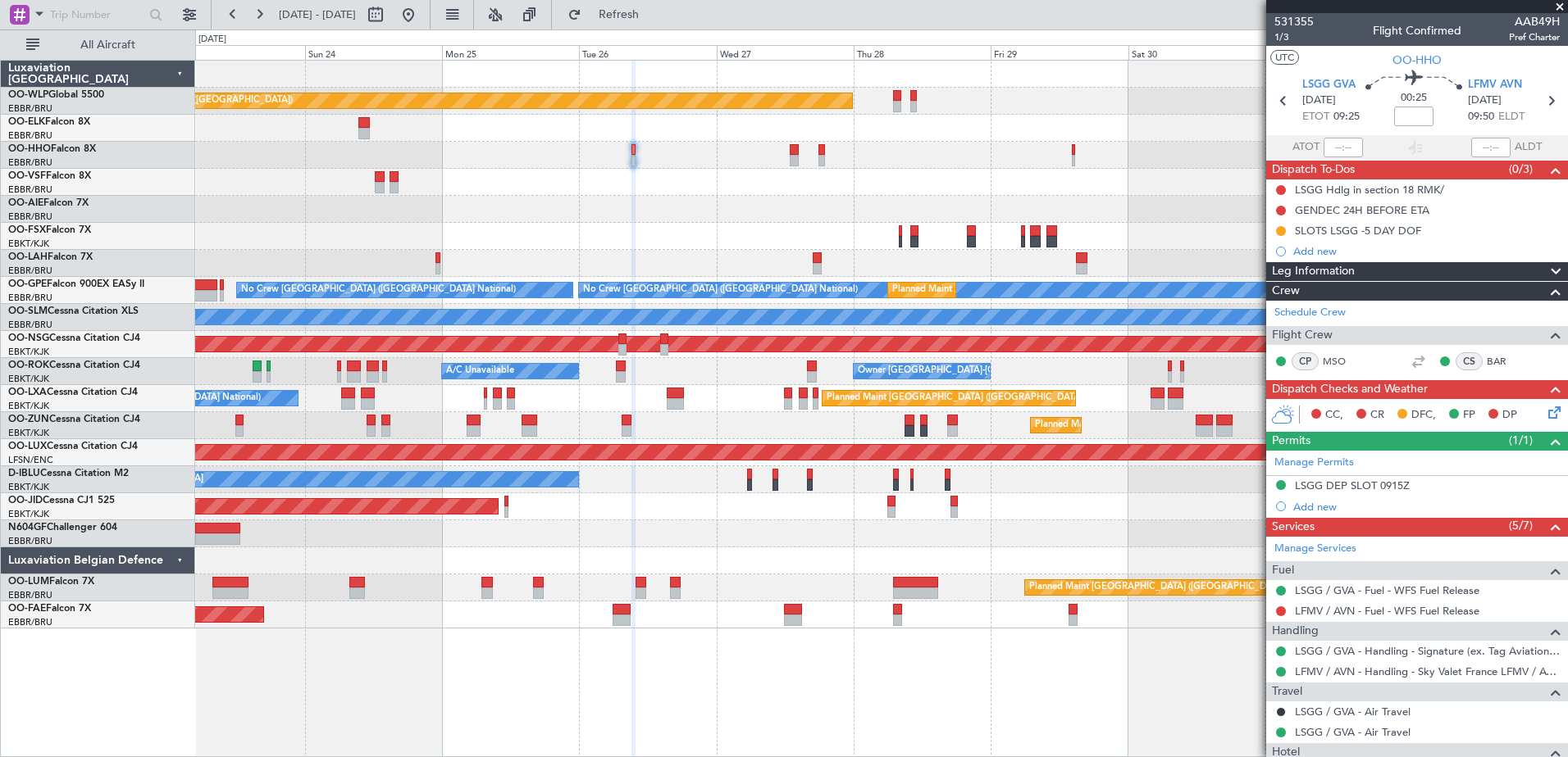
click at [294, 729] on div "Planned Maint Berlin (Brandenburg) Planned Maint London (Farnborough) Planned M…" at bounding box center [881, 408] width 1372 height 697
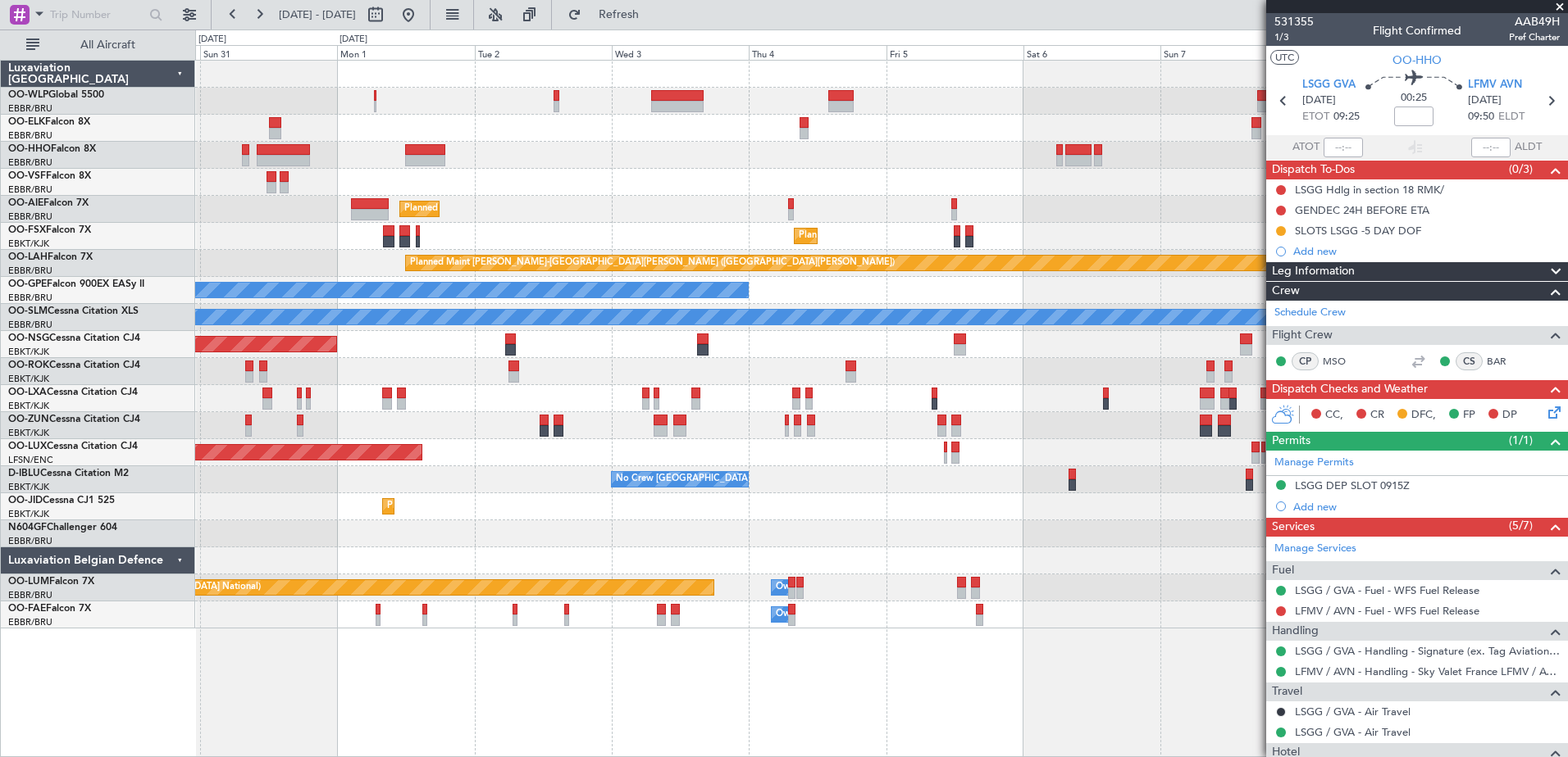
click at [406, 732] on div "Planned Maint Kortrijk-Wevelgem Planned Maint London (Farnborough) Planned Main…" at bounding box center [881, 408] width 1372 height 697
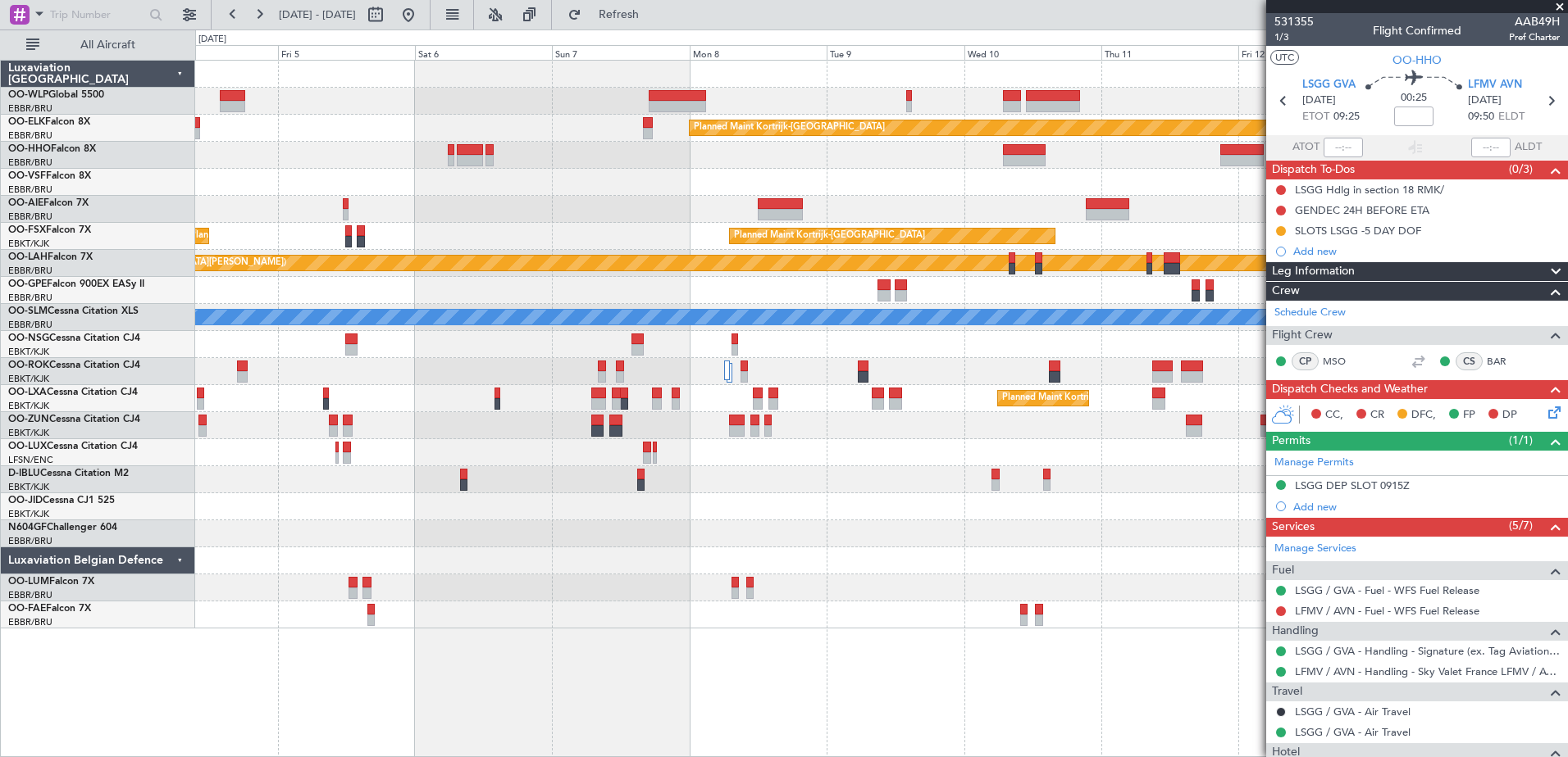
click at [403, 748] on div "Planned Maint Kortrijk-Wevelgem Planned Maint Kortrijk-Wevelgem Planned Maint K…" at bounding box center [881, 408] width 1372 height 697
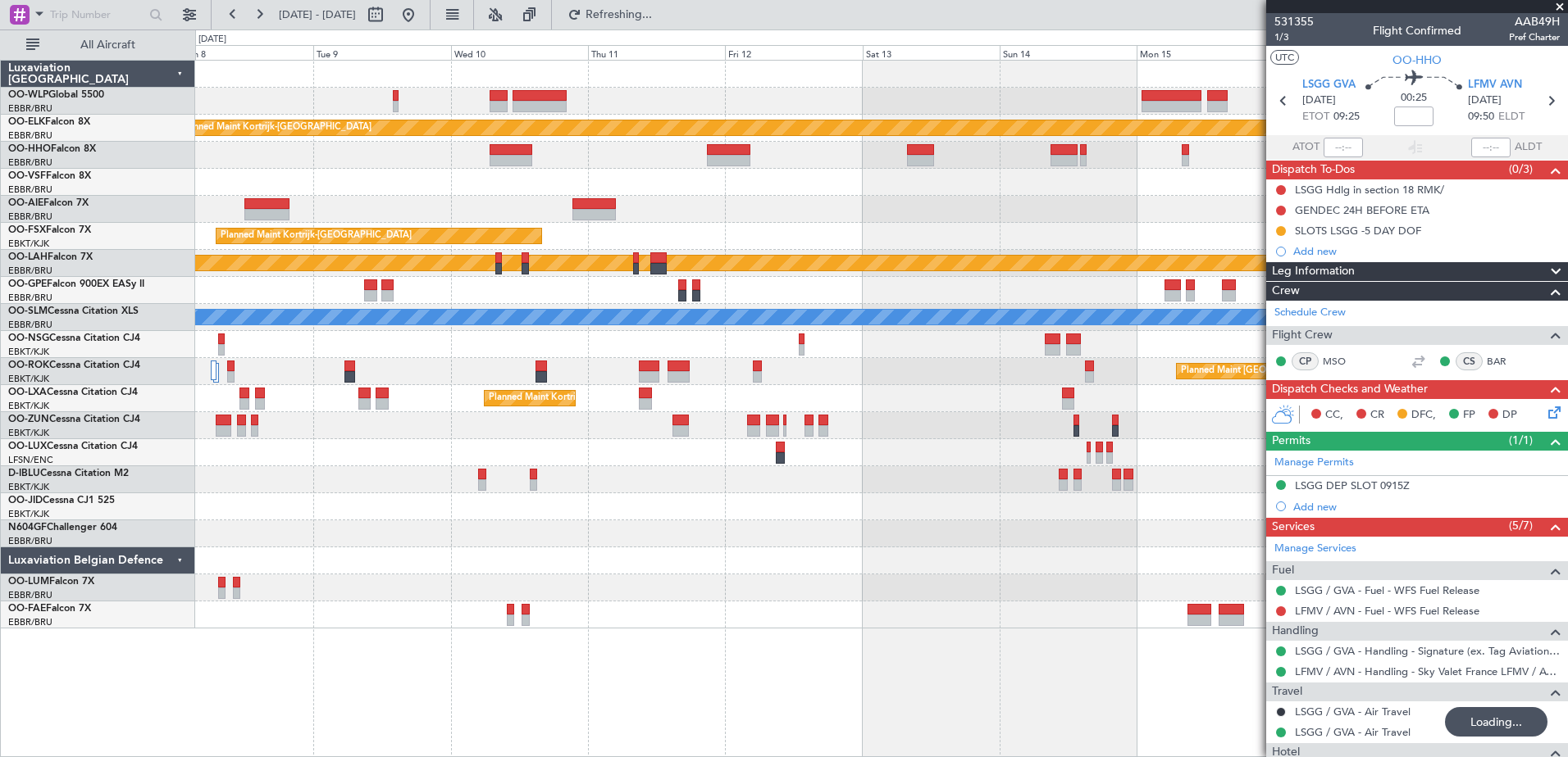
click at [482, 718] on div "Planned Maint Kortrijk-Wevelgem Planned Maint Kortrijk-Wevelgem Planned Maint A…" at bounding box center [881, 408] width 1372 height 697
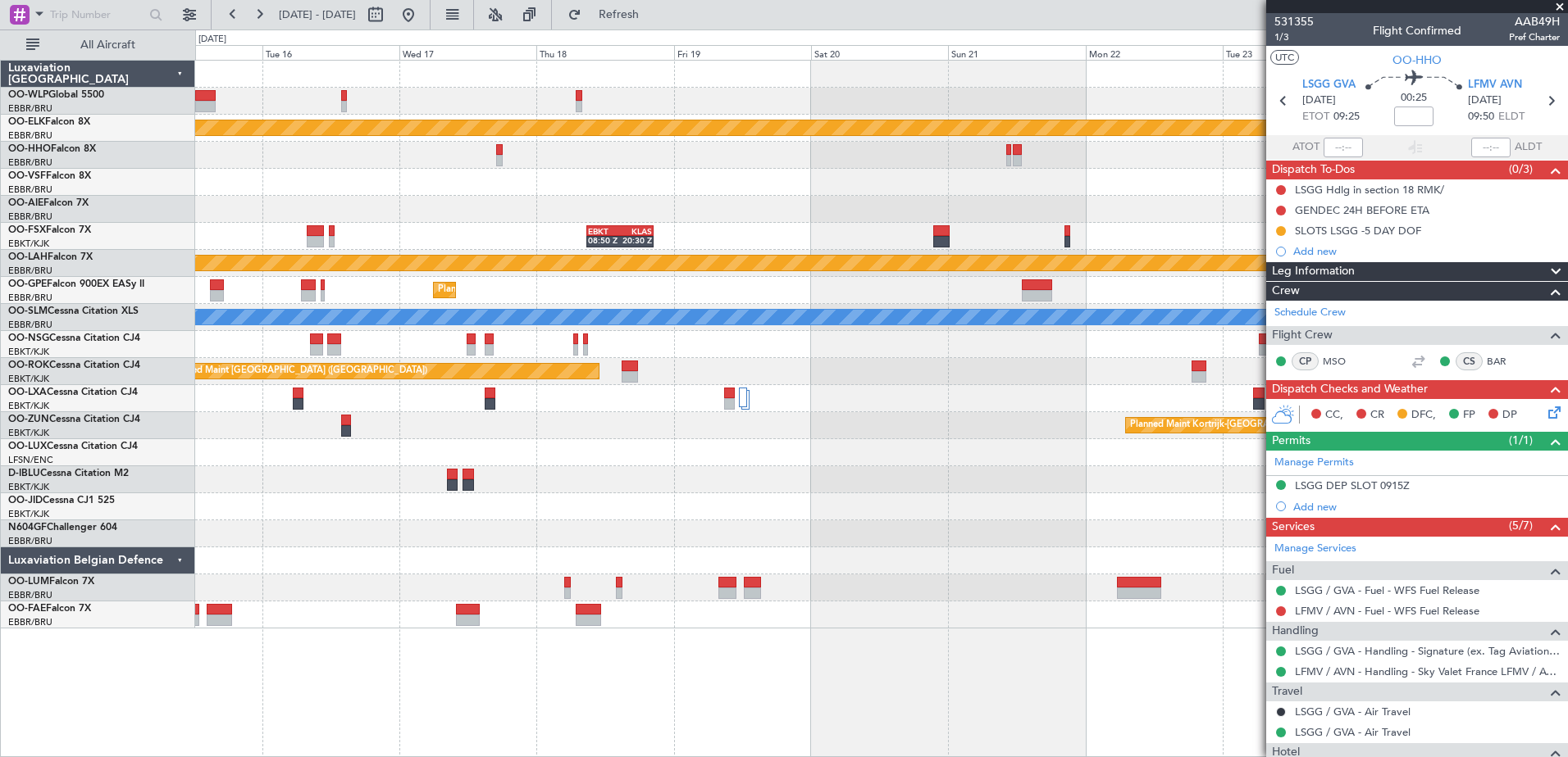
click at [396, 680] on div "Planned Maint Kortrijk-Wevelgem EBKT 08:50 Z KLAS 20:30 Z Planned Maint Alton-s…" at bounding box center [881, 408] width 1372 height 697
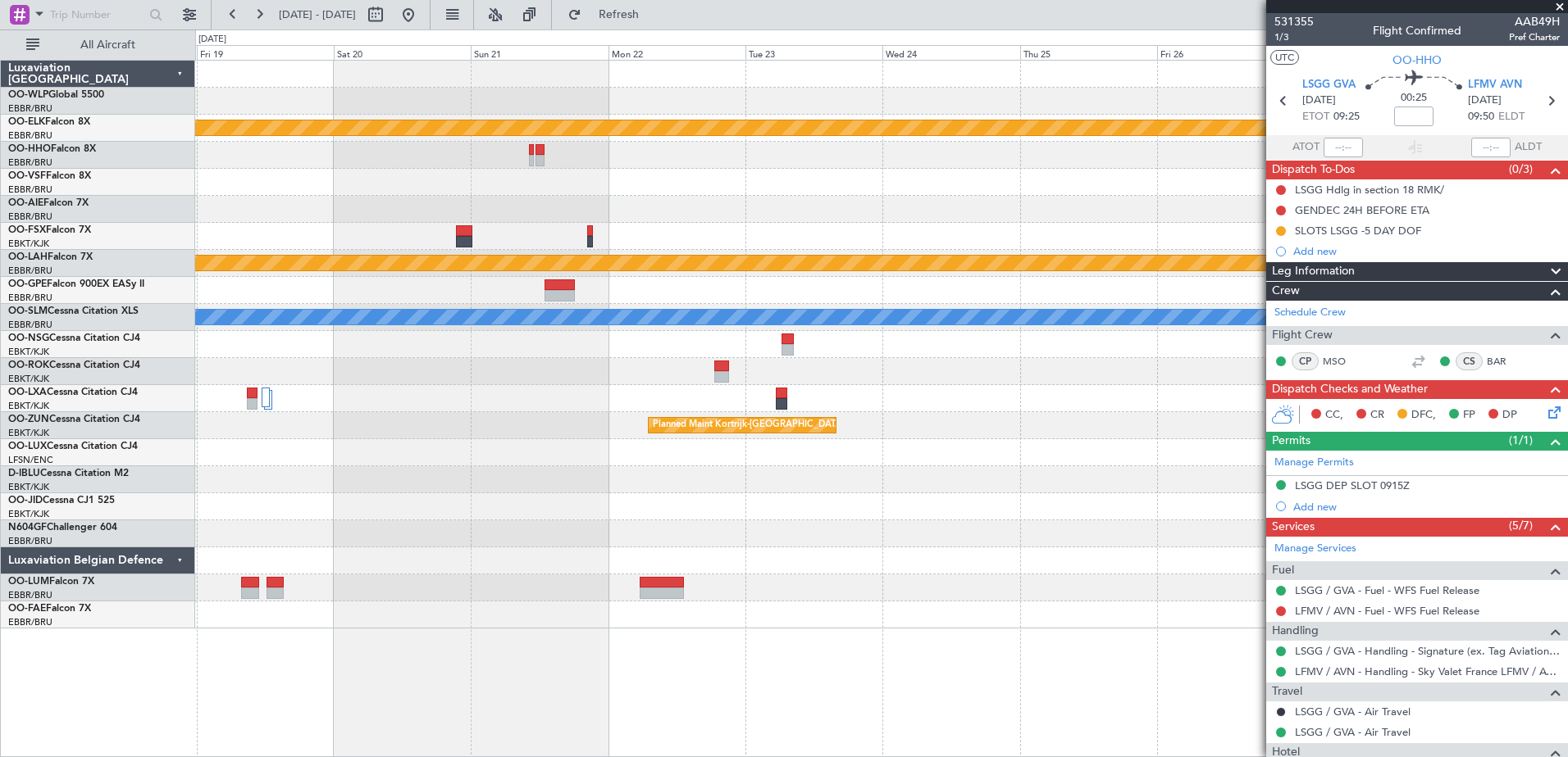
click at [592, 706] on div "Planned Maint Kortrijk-Wevelgem EBKT 08:50 Z KLAS 20:30 Z Planned Maint Alton-s…" at bounding box center [881, 408] width 1372 height 697
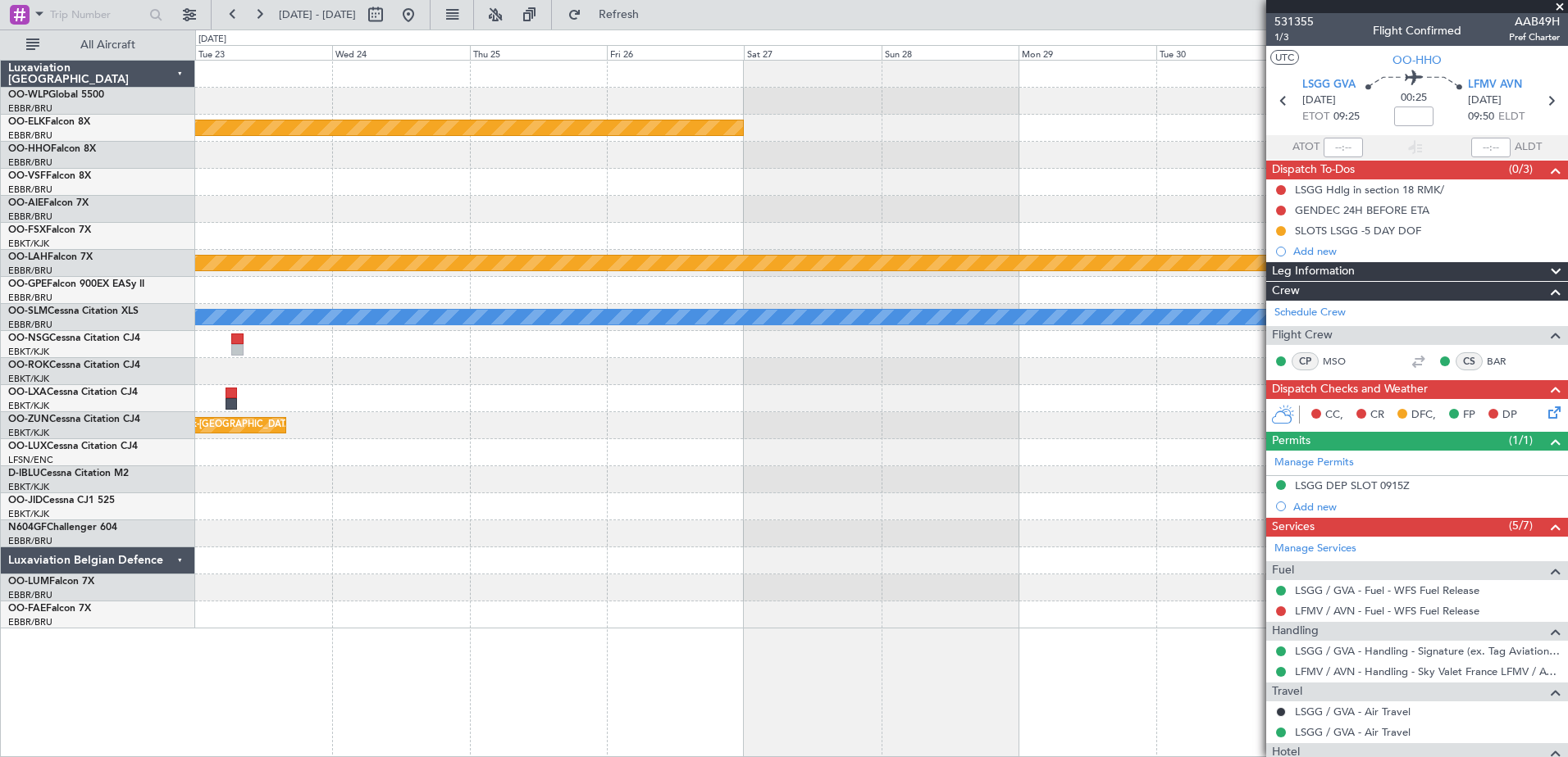
click at [464, 682] on div "Planned Maint Kortrijk-Wevelgem Planned Maint Alton-st Louis (St Louis Regl) A/…" at bounding box center [881, 408] width 1372 height 697
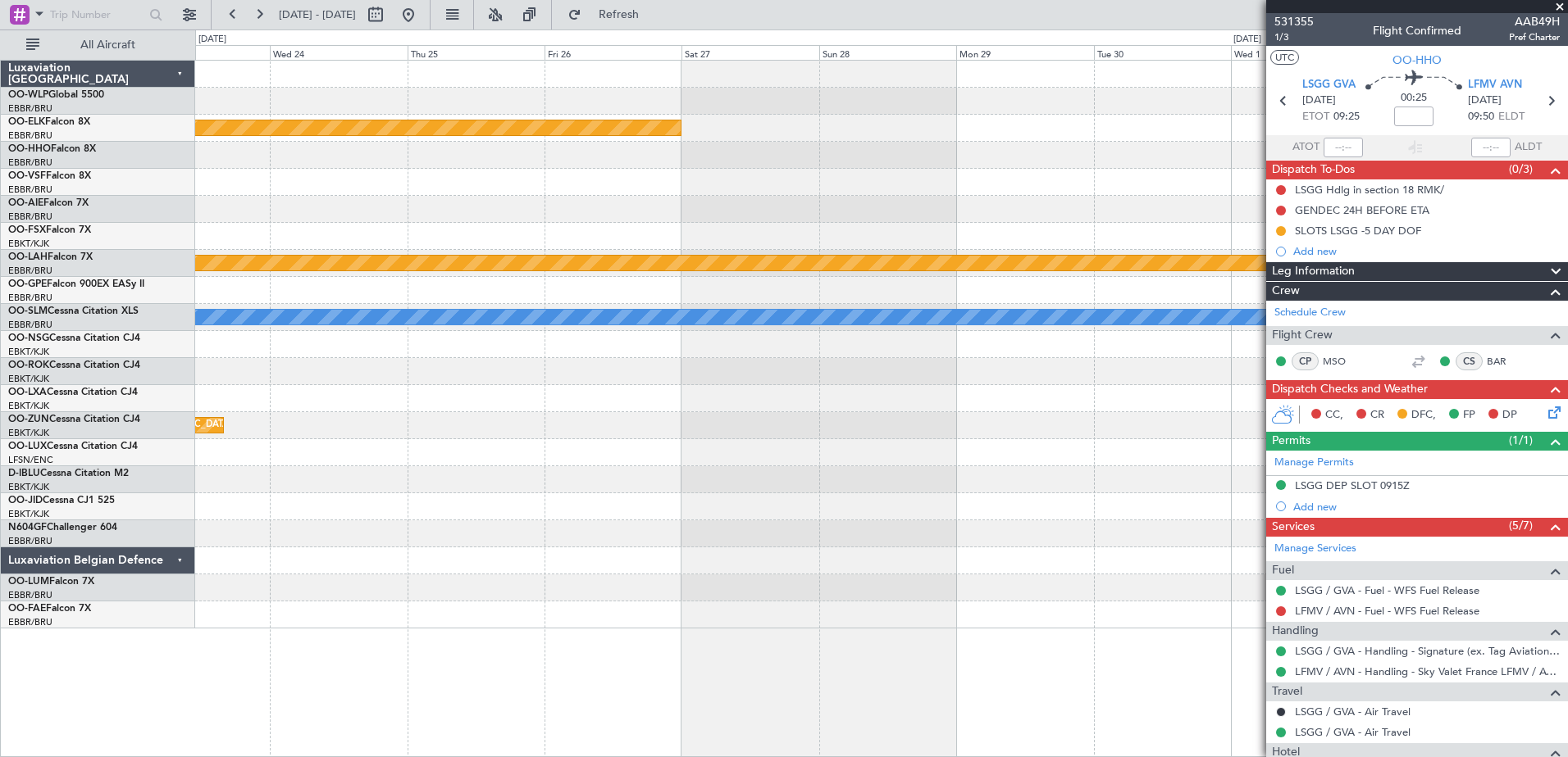
click at [497, 686] on div "Planned Maint Kortrijk-Wevelgem Planned Maint Alton-st Louis (St Louis Regl) A/…" at bounding box center [881, 408] width 1372 height 697
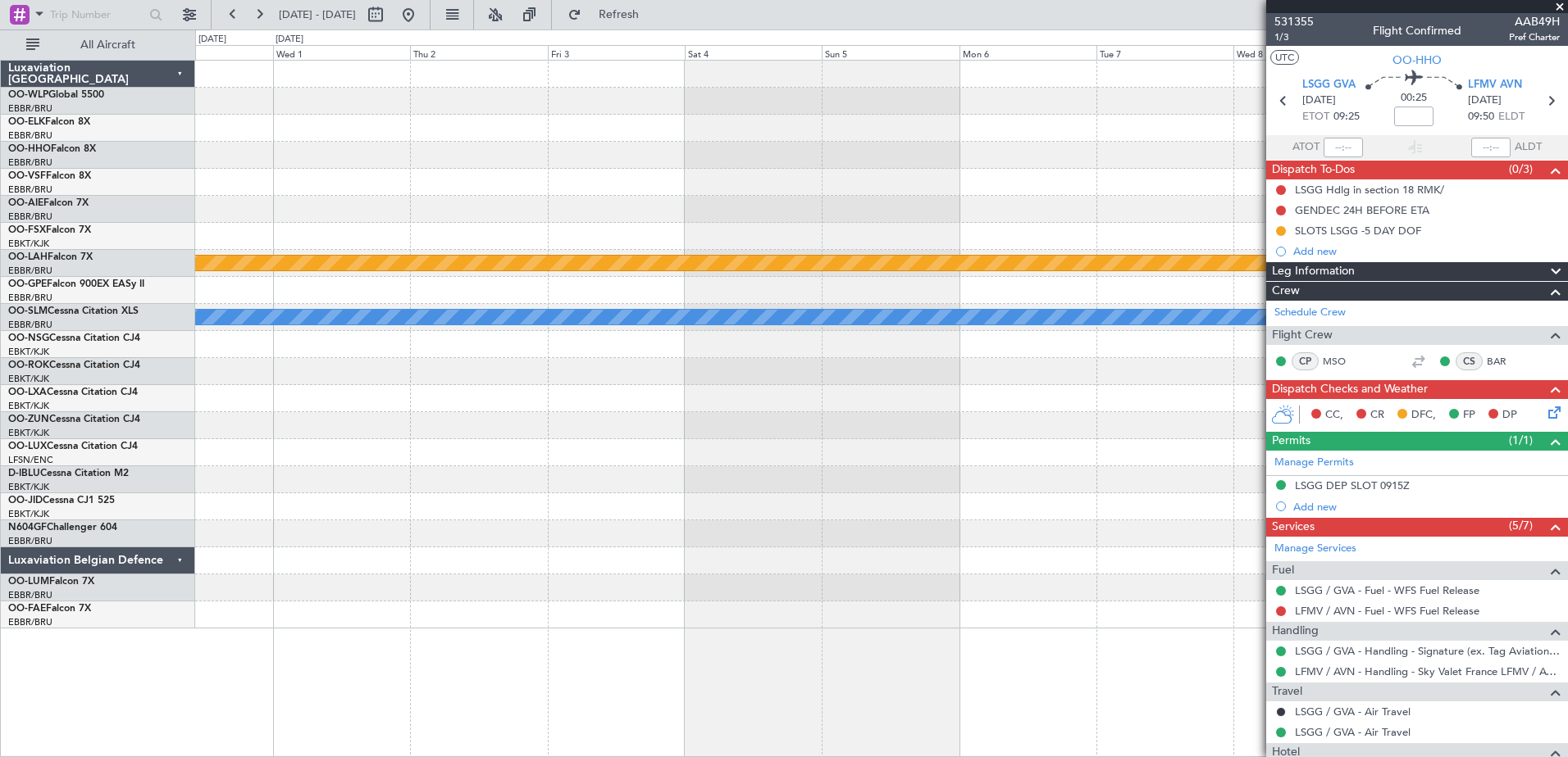
click at [531, 687] on div "Planned Maint Alton-st Louis (St Louis Regl) A/C Unavailable Monchengladbach" at bounding box center [881, 408] width 1372 height 697
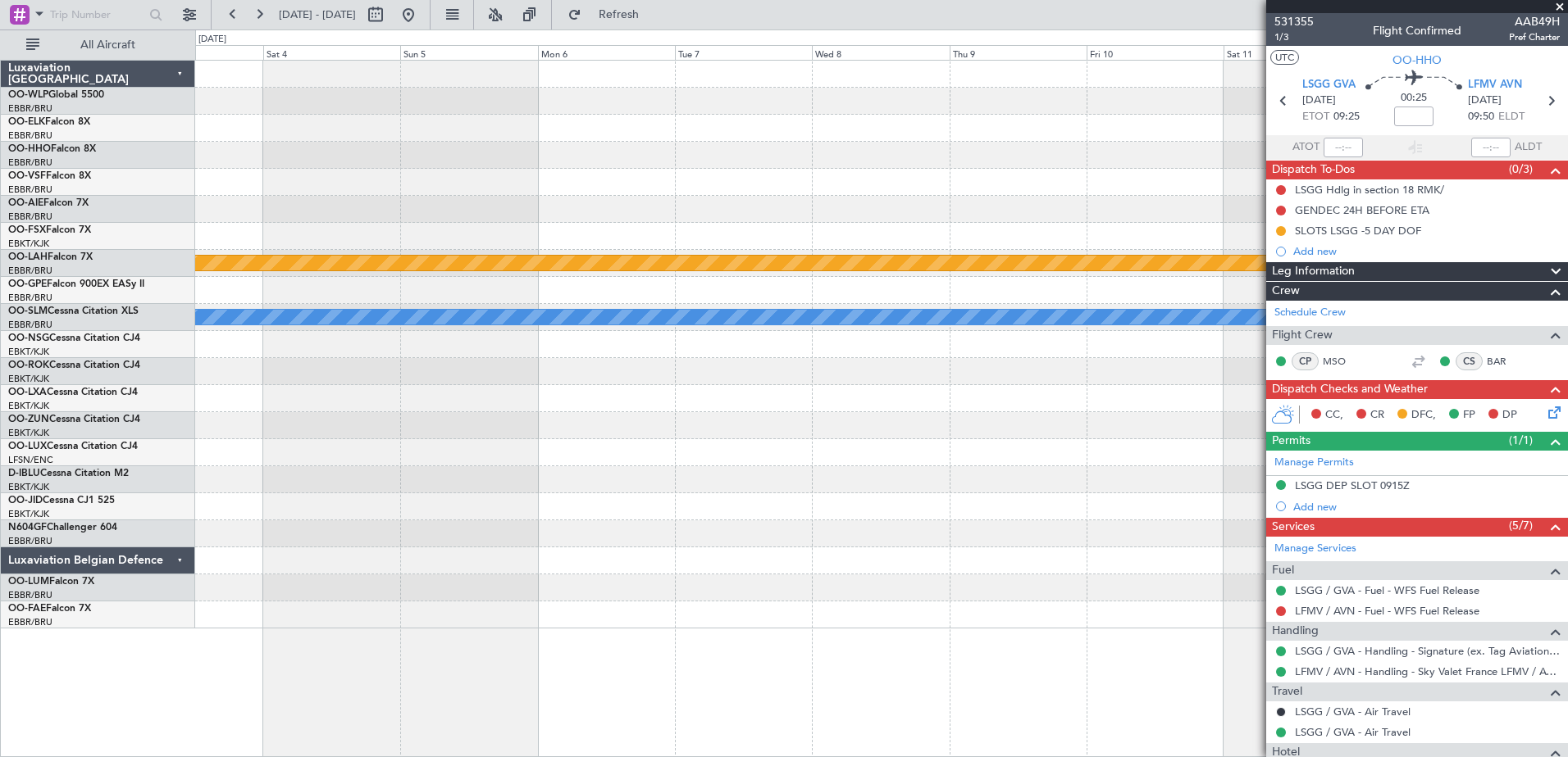
click at [428, 664] on div "Planned Maint Alton-st Louis (St Louis Regl) A/C Unavailable Monchengladbach" at bounding box center [881, 408] width 1372 height 697
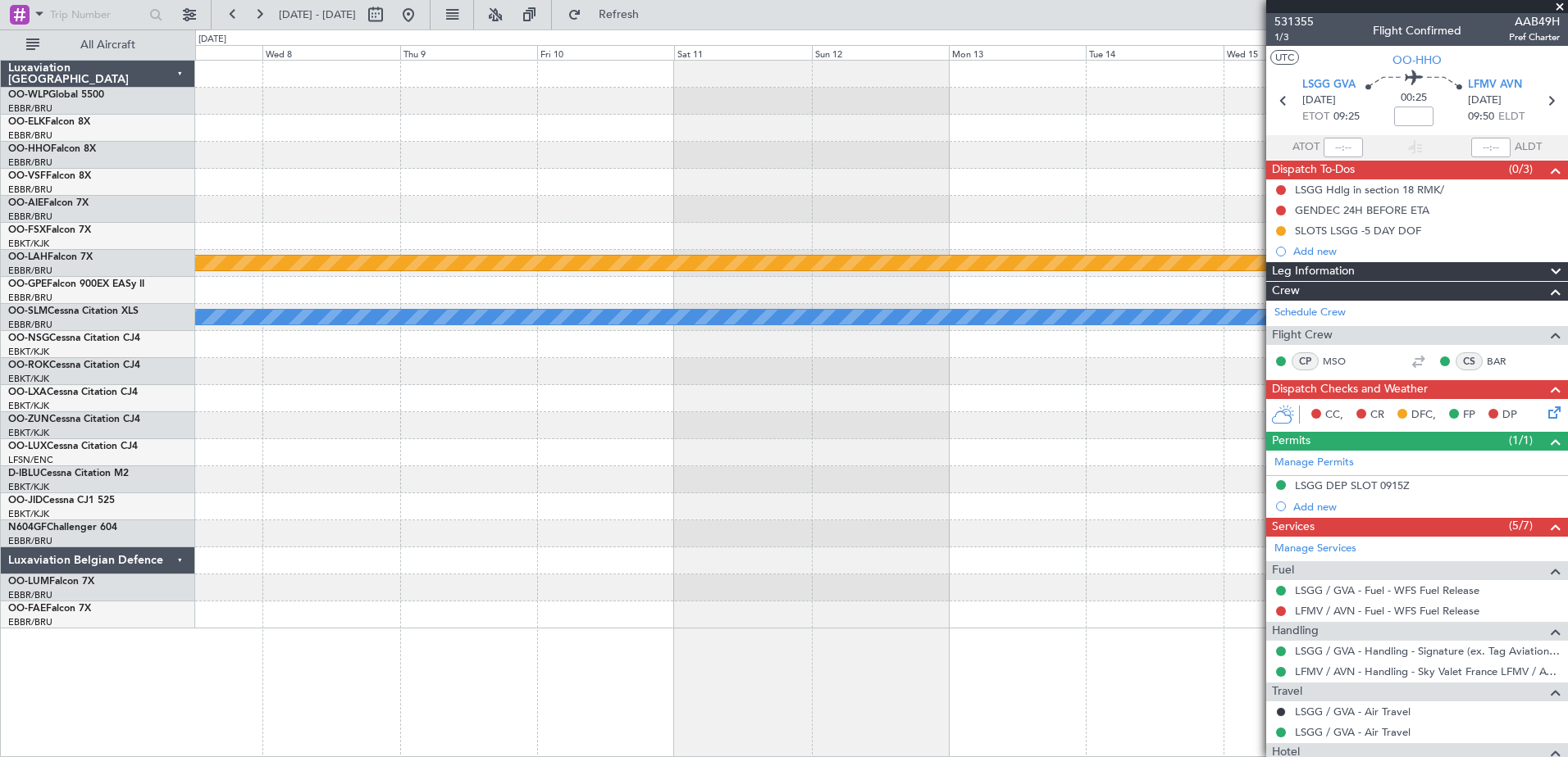
click at [549, 655] on div "Planned Maint Alton-st Louis (St Louis Regl) A/C Unavailable Monchengladbach" at bounding box center [881, 408] width 1372 height 697
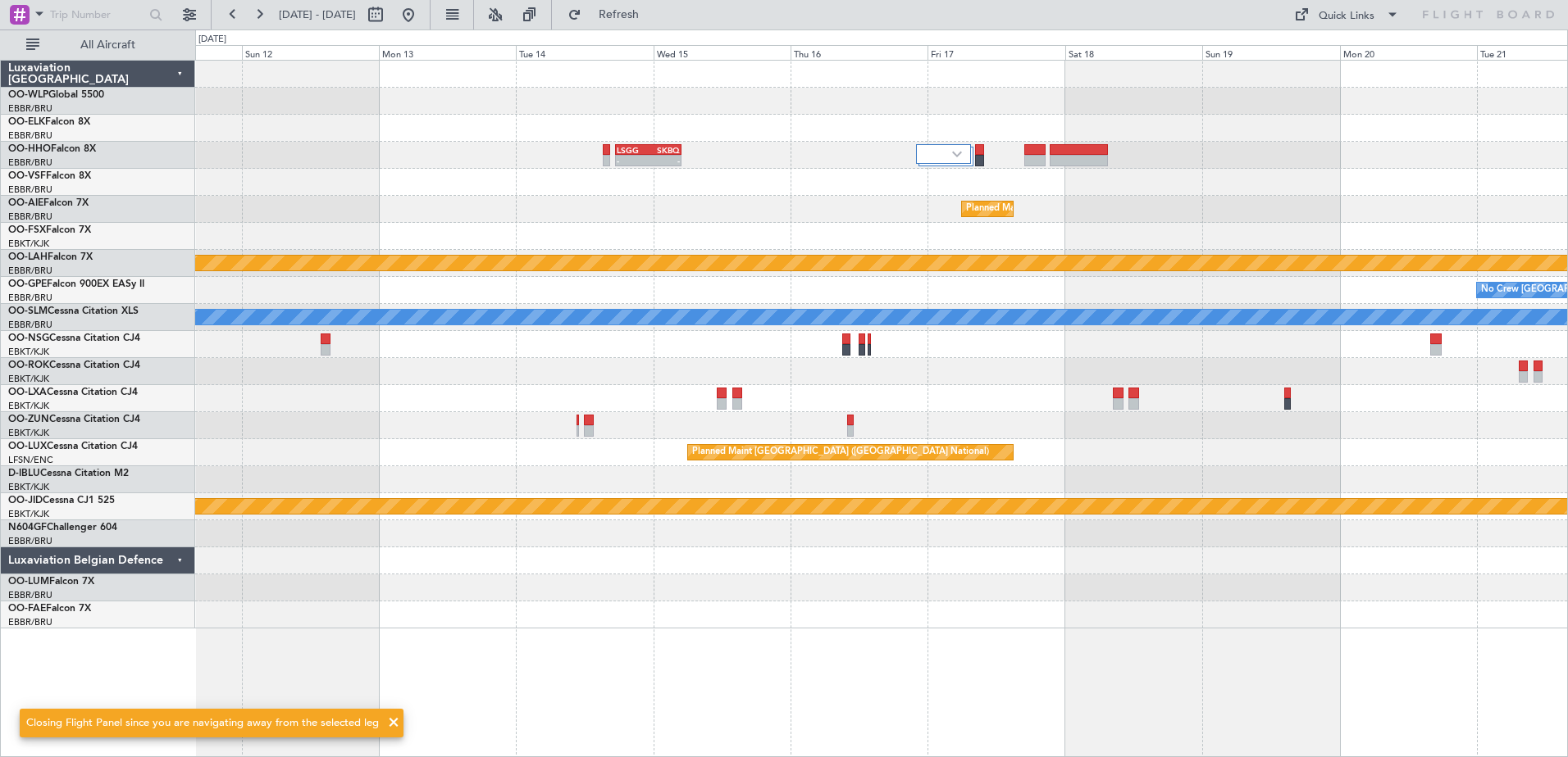
click at [204, 757] on html "07 Oct 2025 - 17 Oct 2025 Refresh Quick Links All Aircraft - - LSGG 17:30 Z SKB…" at bounding box center [784, 378] width 1568 height 757
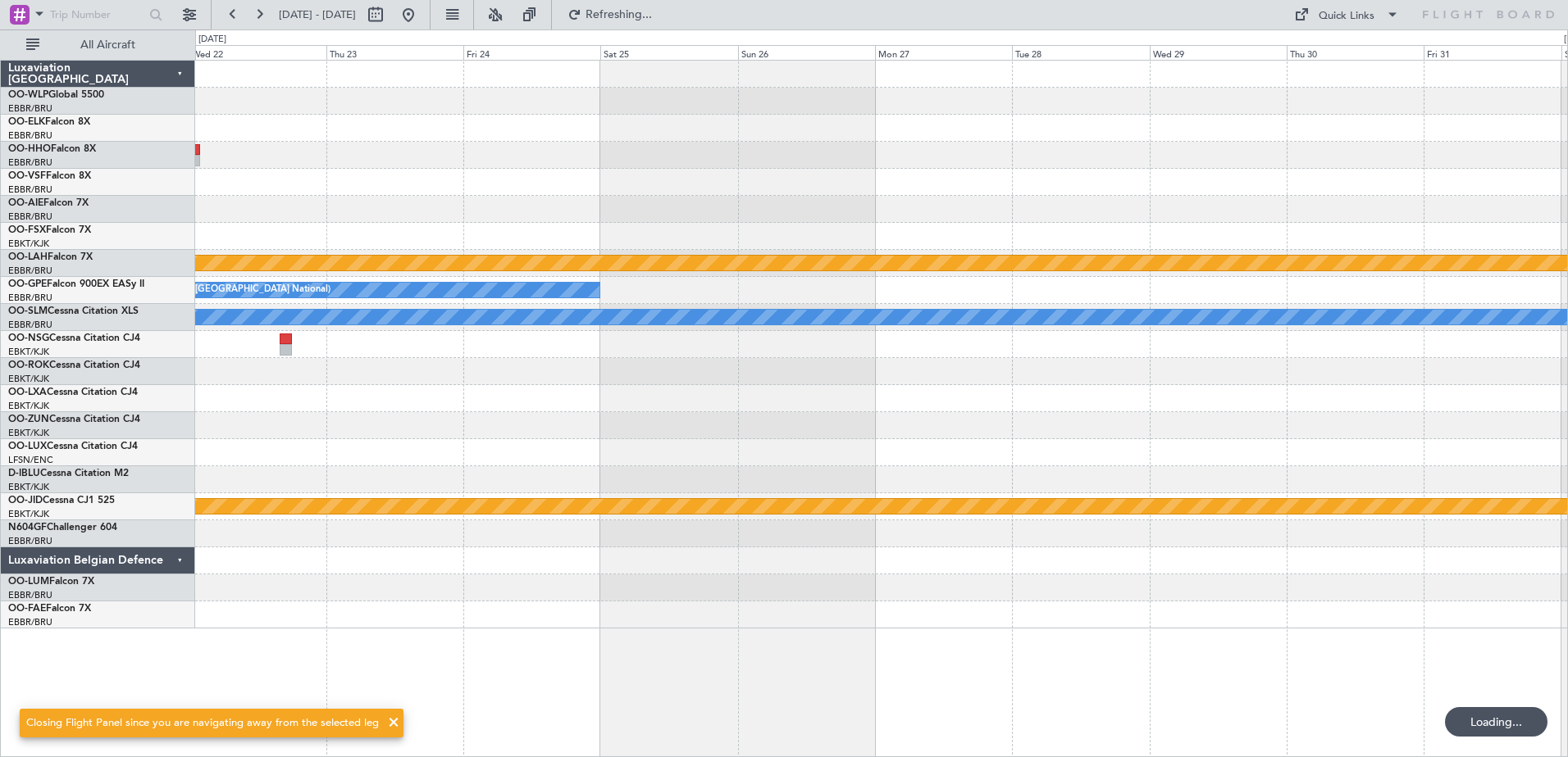
click at [257, 733] on body "15 Oct 2025 - 25 Oct 2025 Refreshing... Quick Links All Aircraft Planned Maint …" at bounding box center [784, 378] width 1568 height 757
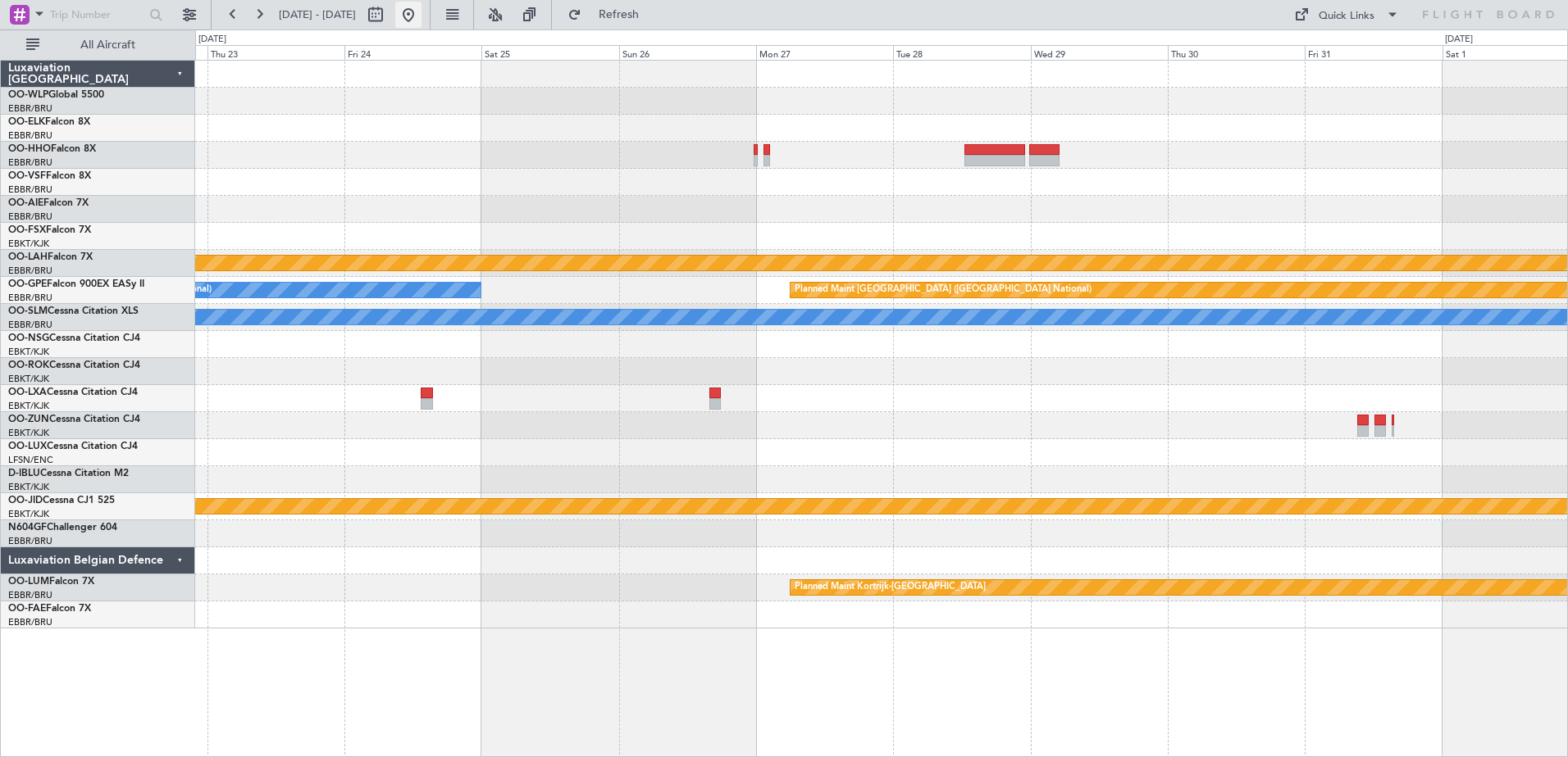
click at [422, 17] on button at bounding box center [408, 15] width 26 height 26
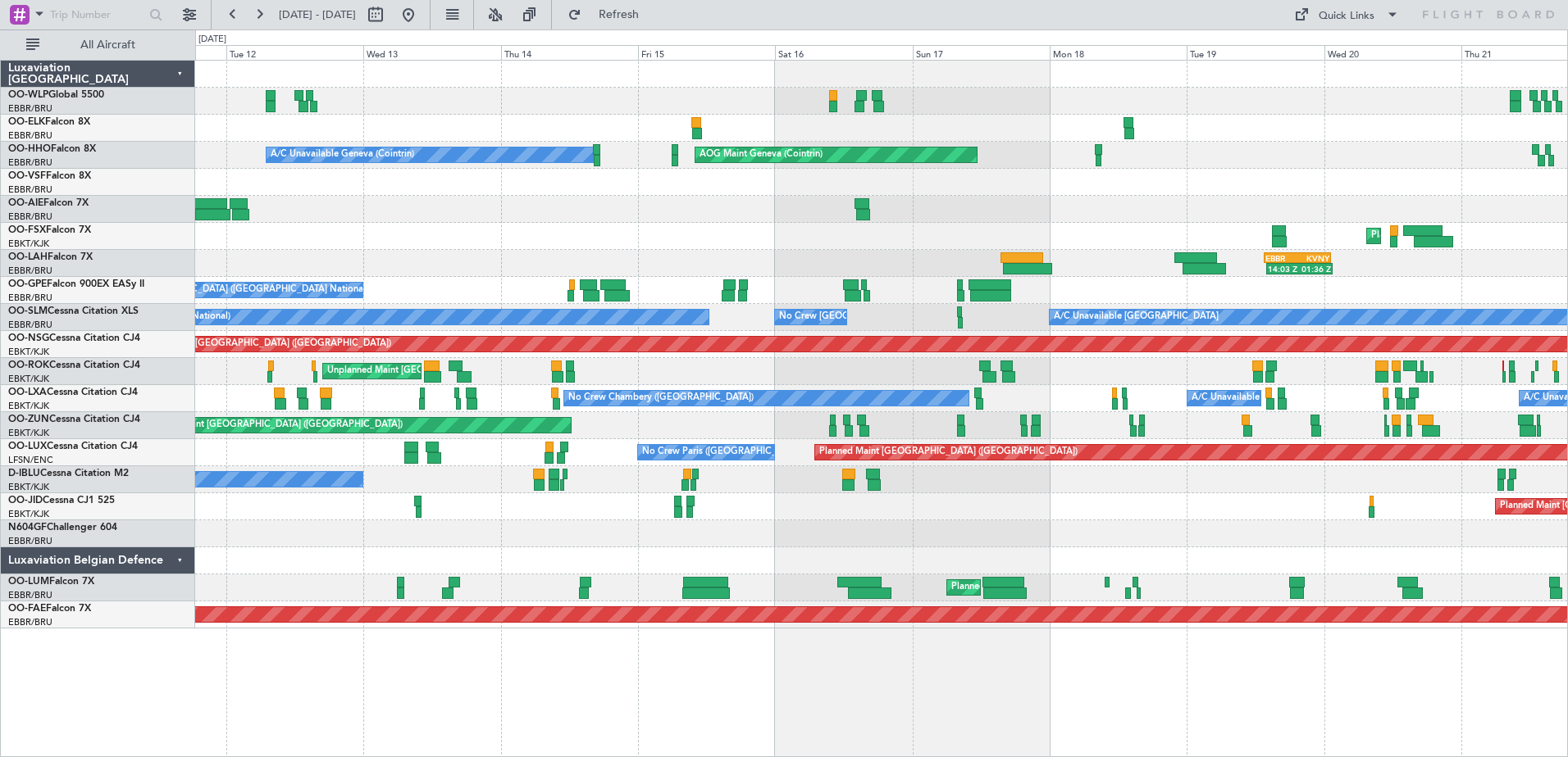
click at [1235, 550] on div "Planned Maint Berlin (Brandenburg) AOG Maint Geneva (Cointrin) A/C Unavailable …" at bounding box center [881, 344] width 1372 height 568
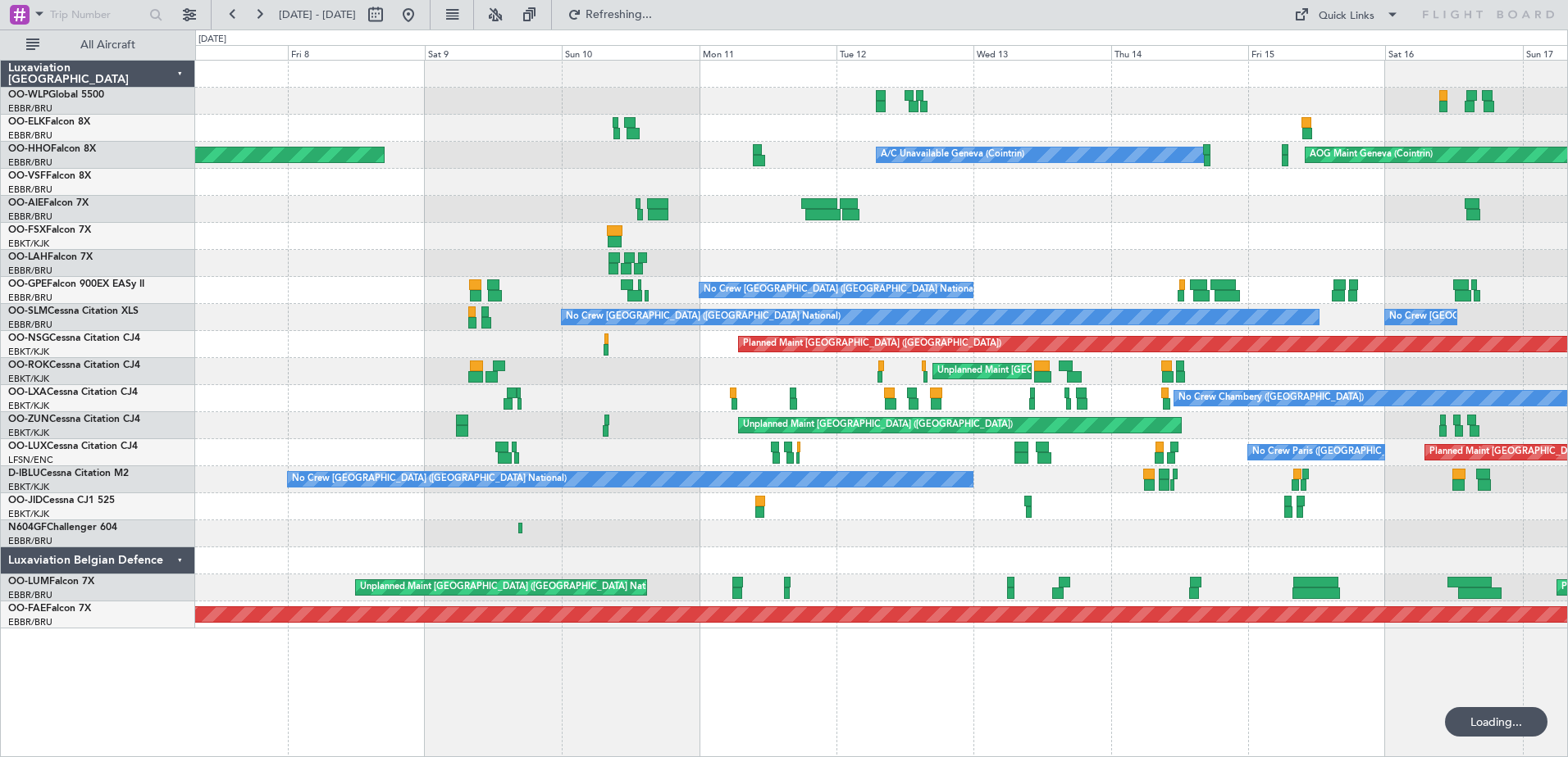
click at [1151, 561] on div at bounding box center [881, 561] width 1372 height 27
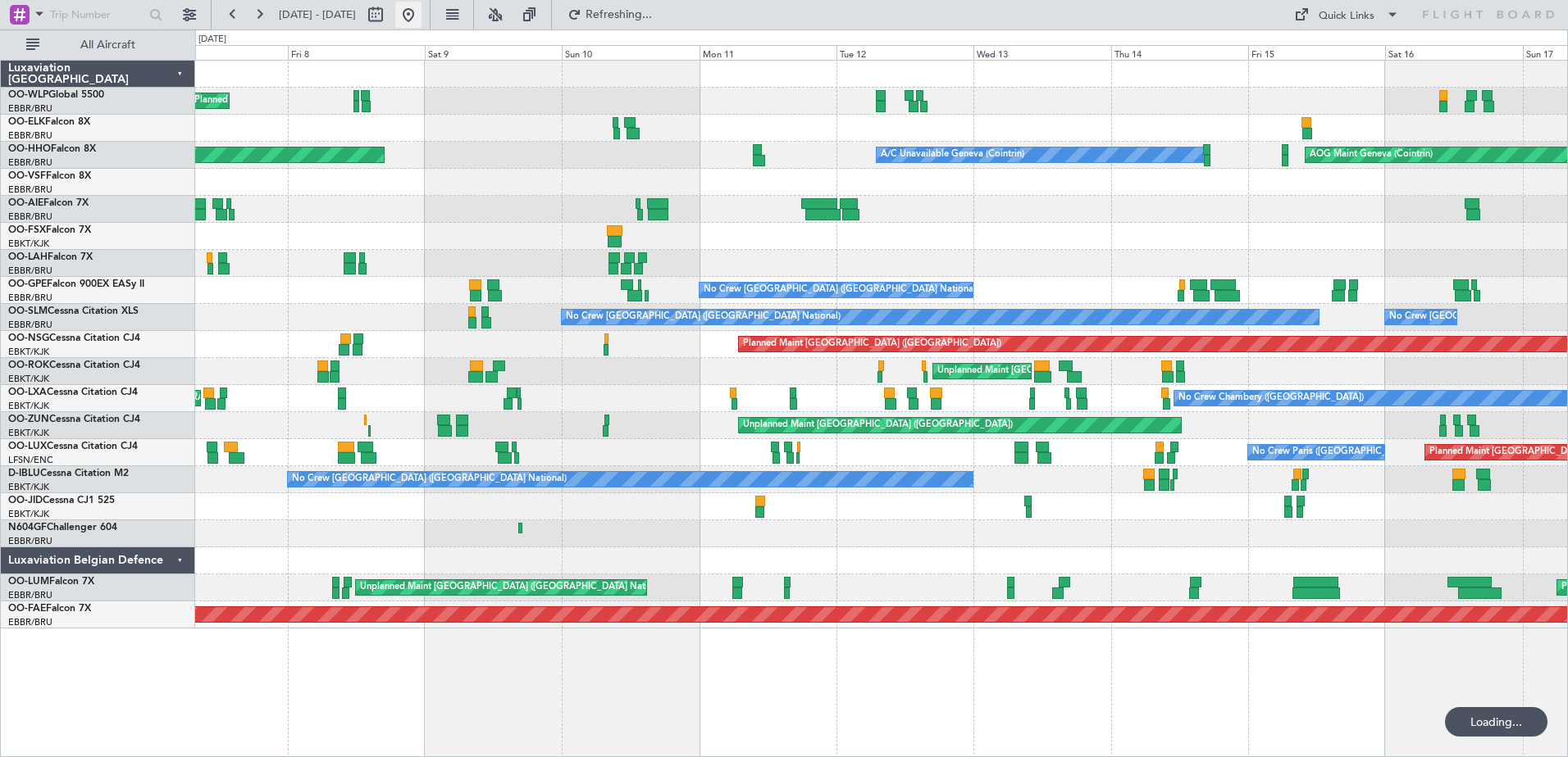
click at [422, 17] on button at bounding box center [408, 15] width 26 height 26
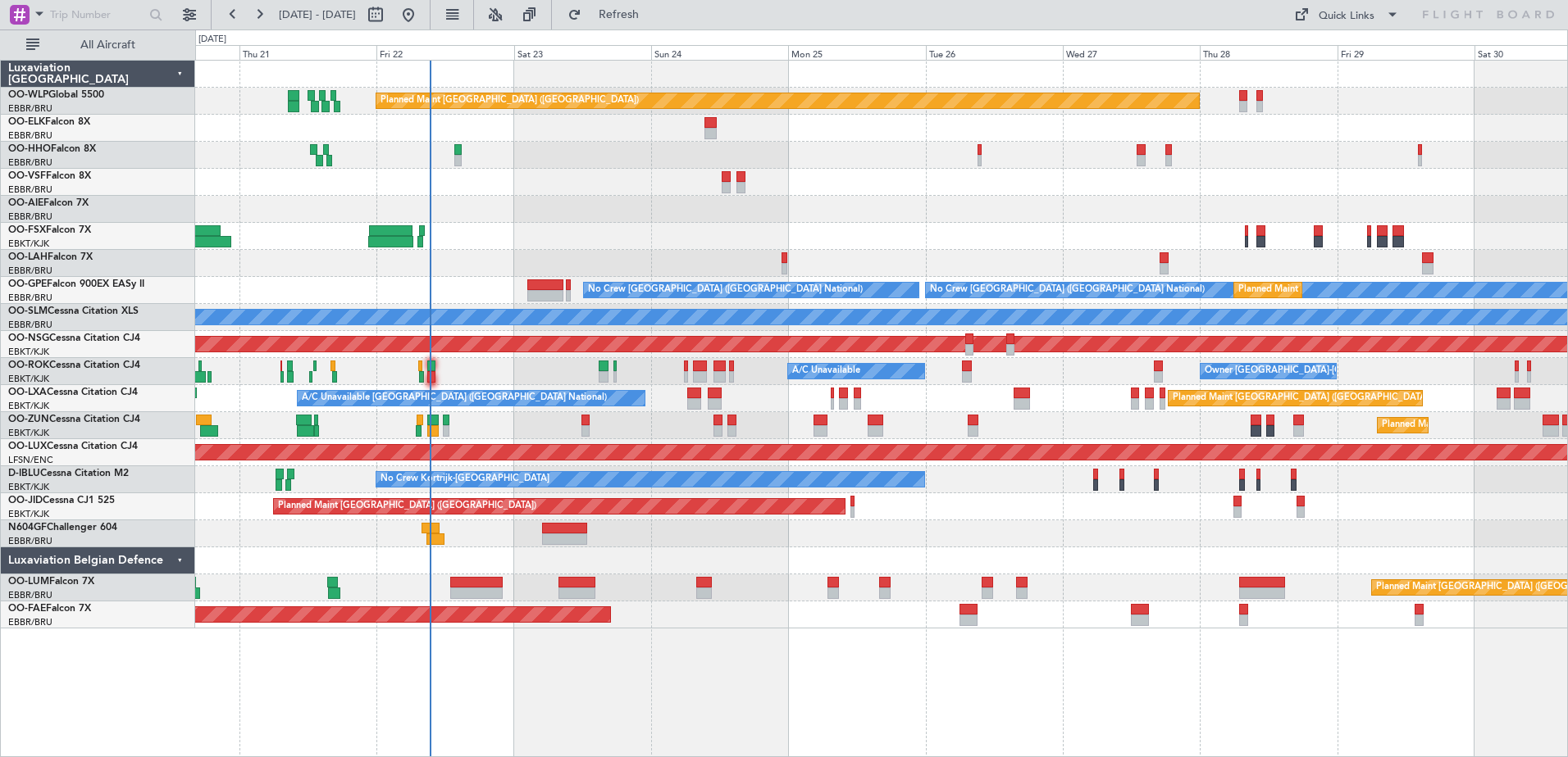
click at [921, 470] on div "Planned Maint Berlin (Brandenburg) Planned Maint London (Farnborough) Planned M…" at bounding box center [881, 344] width 1372 height 568
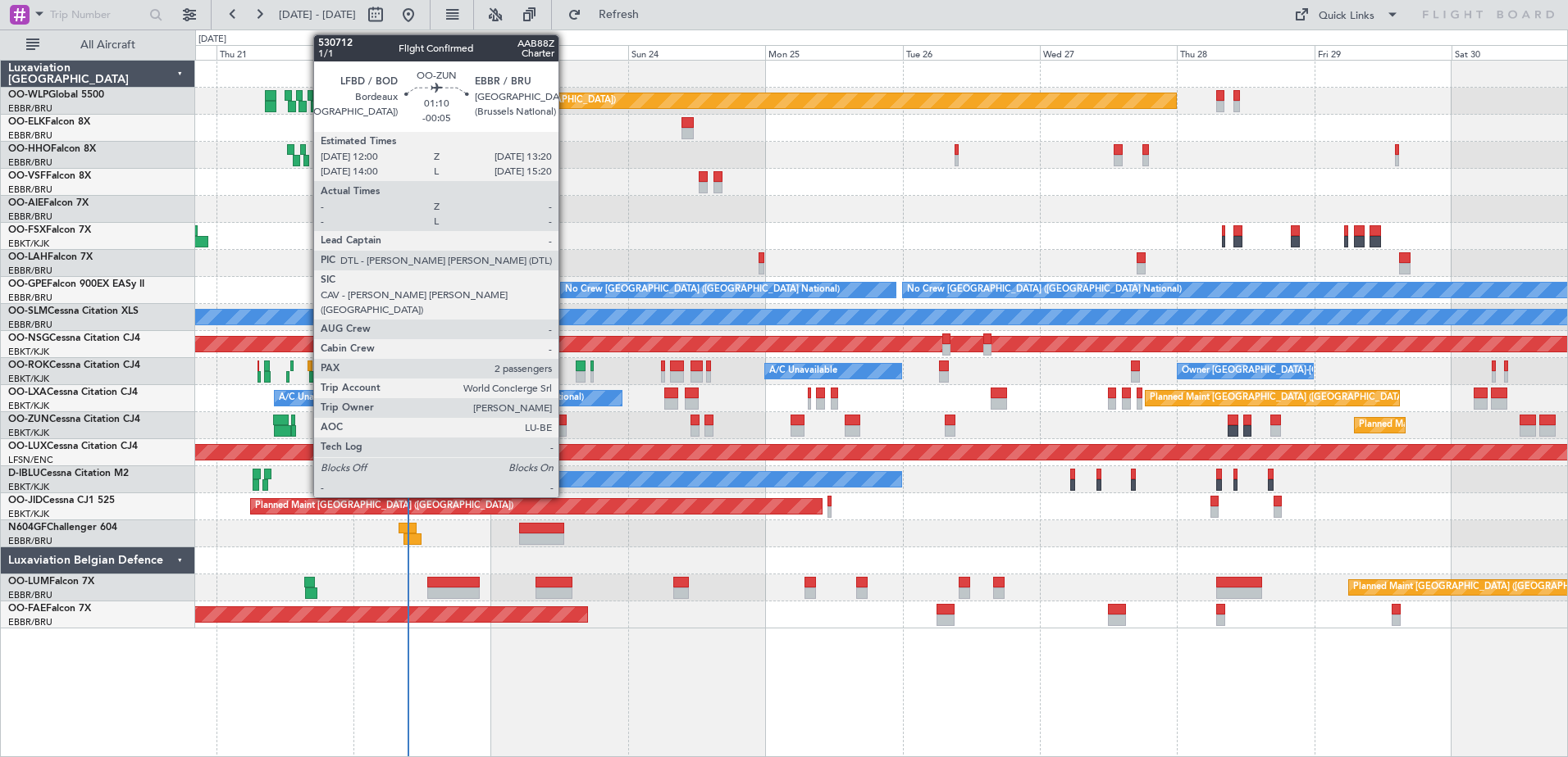
click at [566, 421] on div at bounding box center [563, 421] width 8 height 12
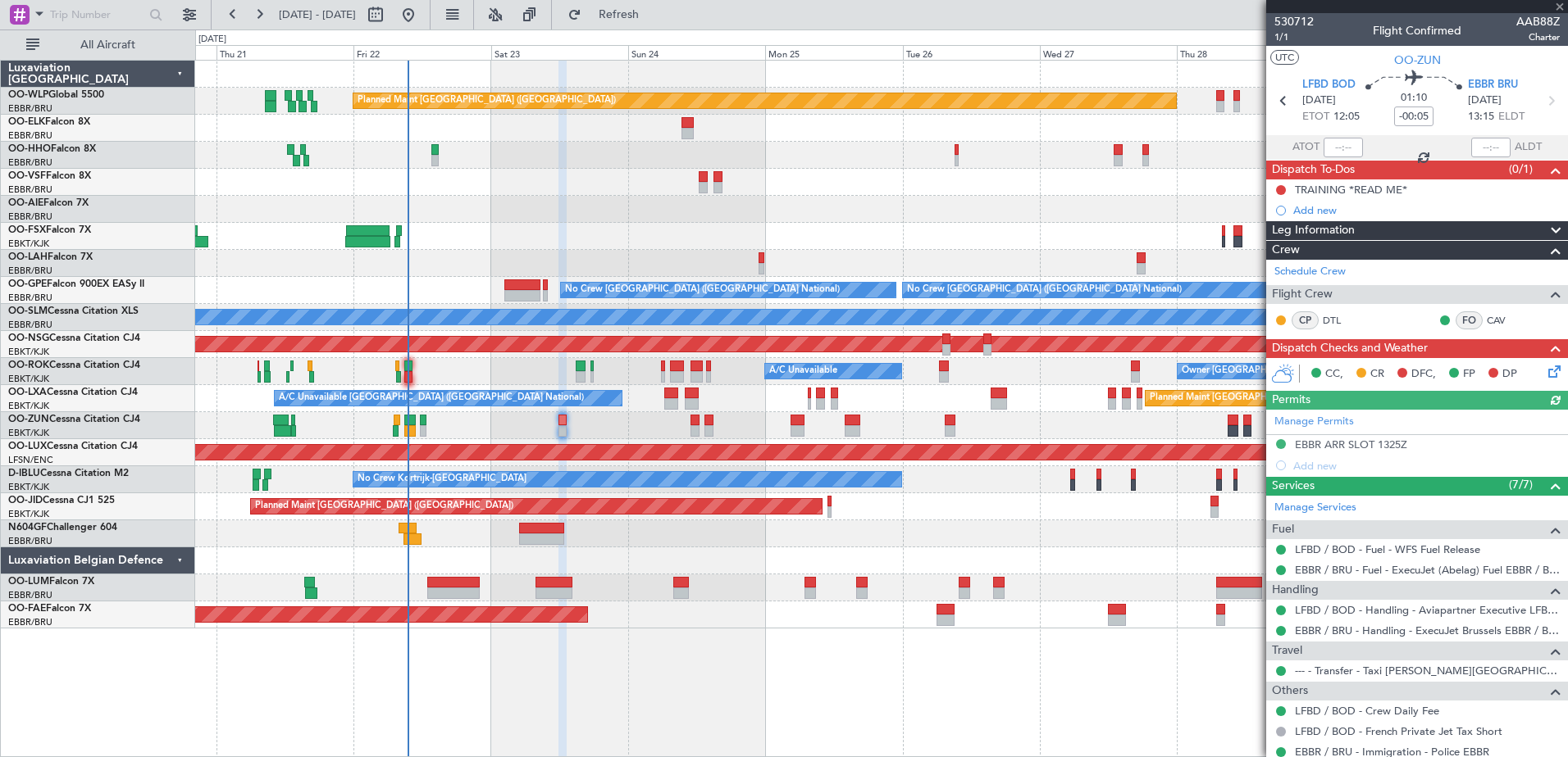
click at [1545, 370] on icon at bounding box center [1551, 368] width 13 height 13
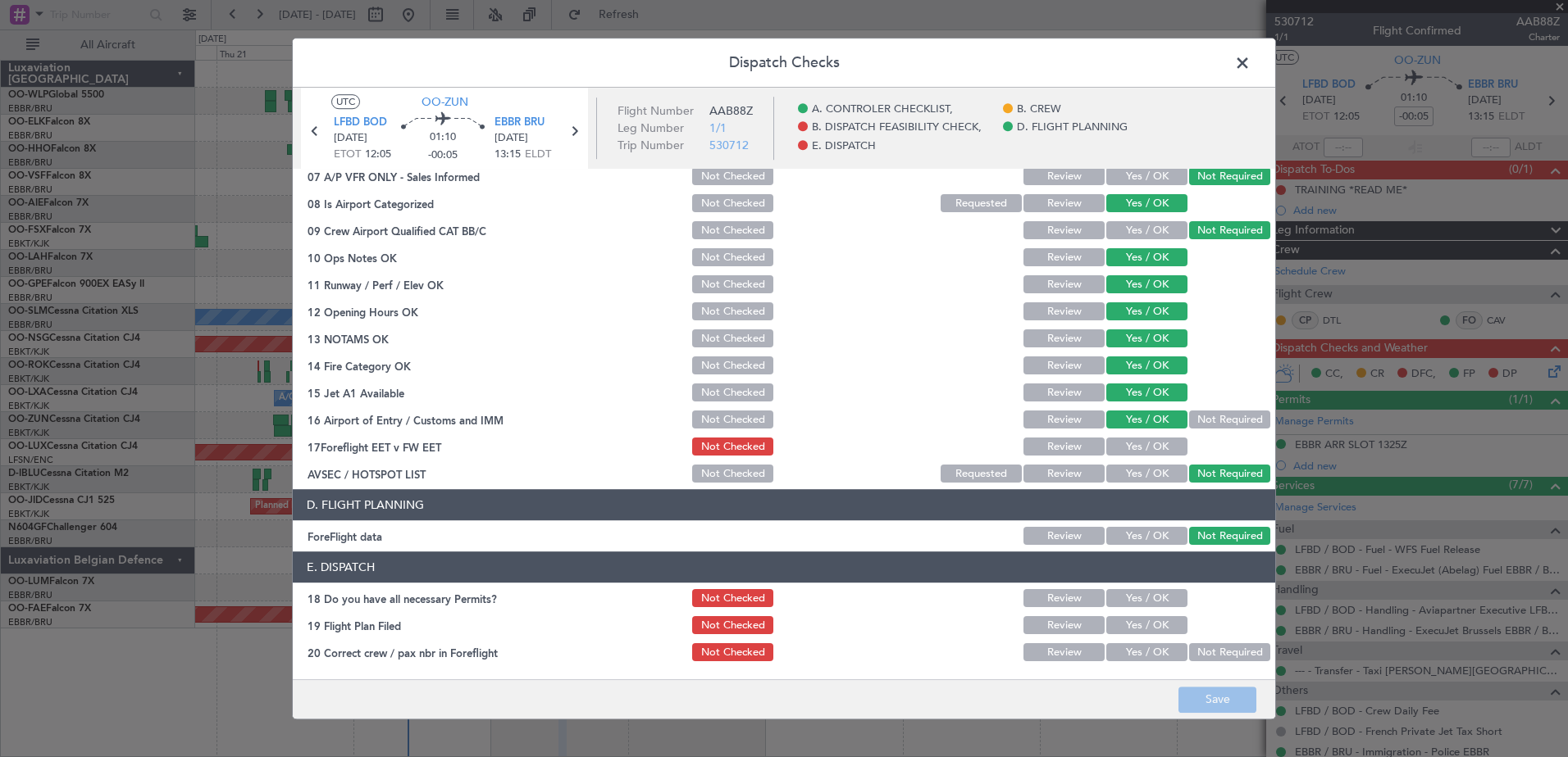
scroll to position [325, 0]
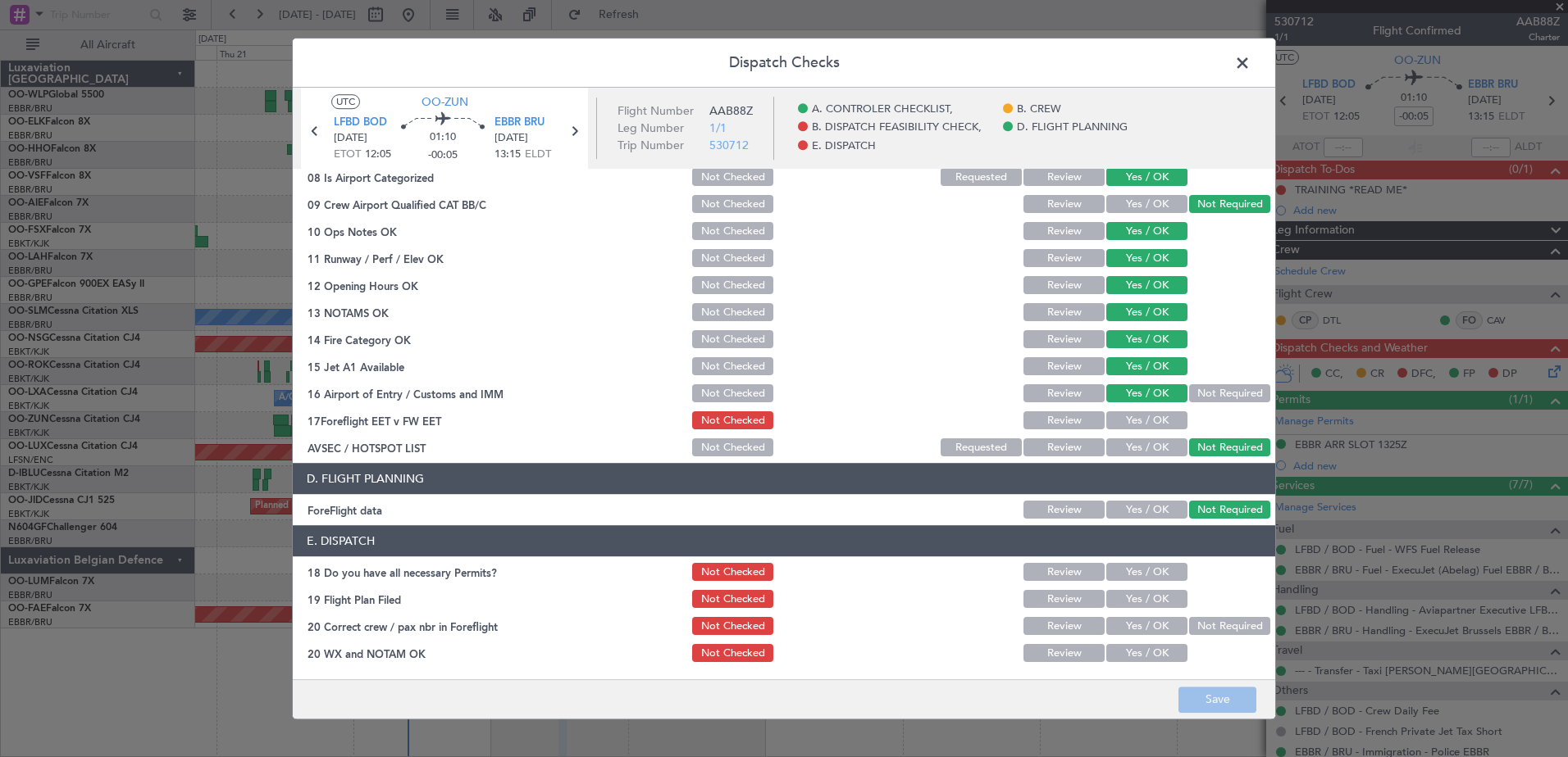
click at [1138, 577] on button "Yes / OK" at bounding box center [1147, 572] width 81 height 18
click at [1138, 601] on button "Yes / OK" at bounding box center [1147, 600] width 81 height 18
click at [1139, 616] on div "Yes / OK" at bounding box center [1144, 626] width 82 height 23
click at [1139, 635] on button "Yes / OK" at bounding box center [1147, 627] width 81 height 18
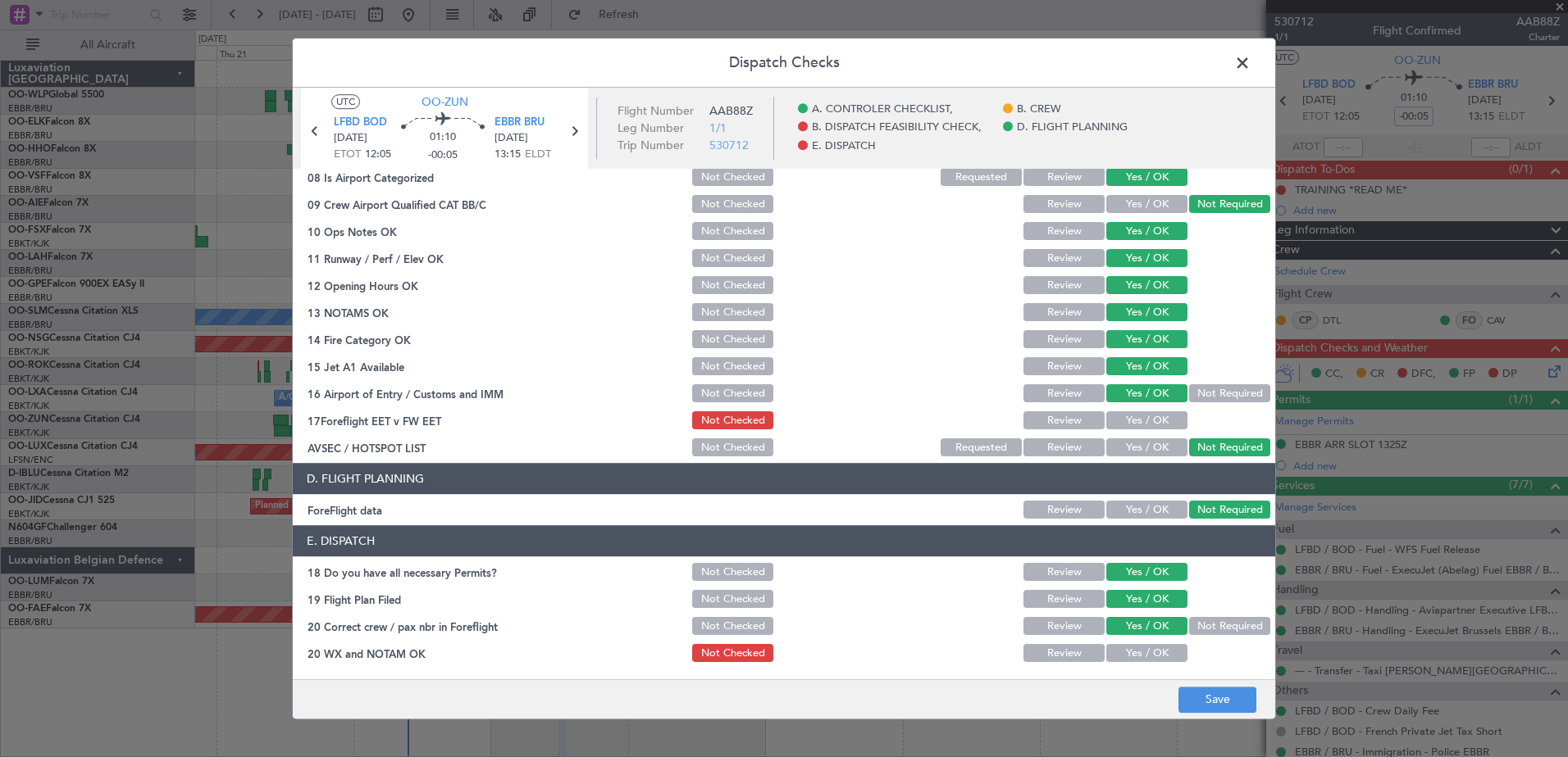
click at [1138, 651] on button "Yes / OK" at bounding box center [1147, 654] width 81 height 18
click at [1144, 421] on button "Yes / OK" at bounding box center [1147, 422] width 81 height 18
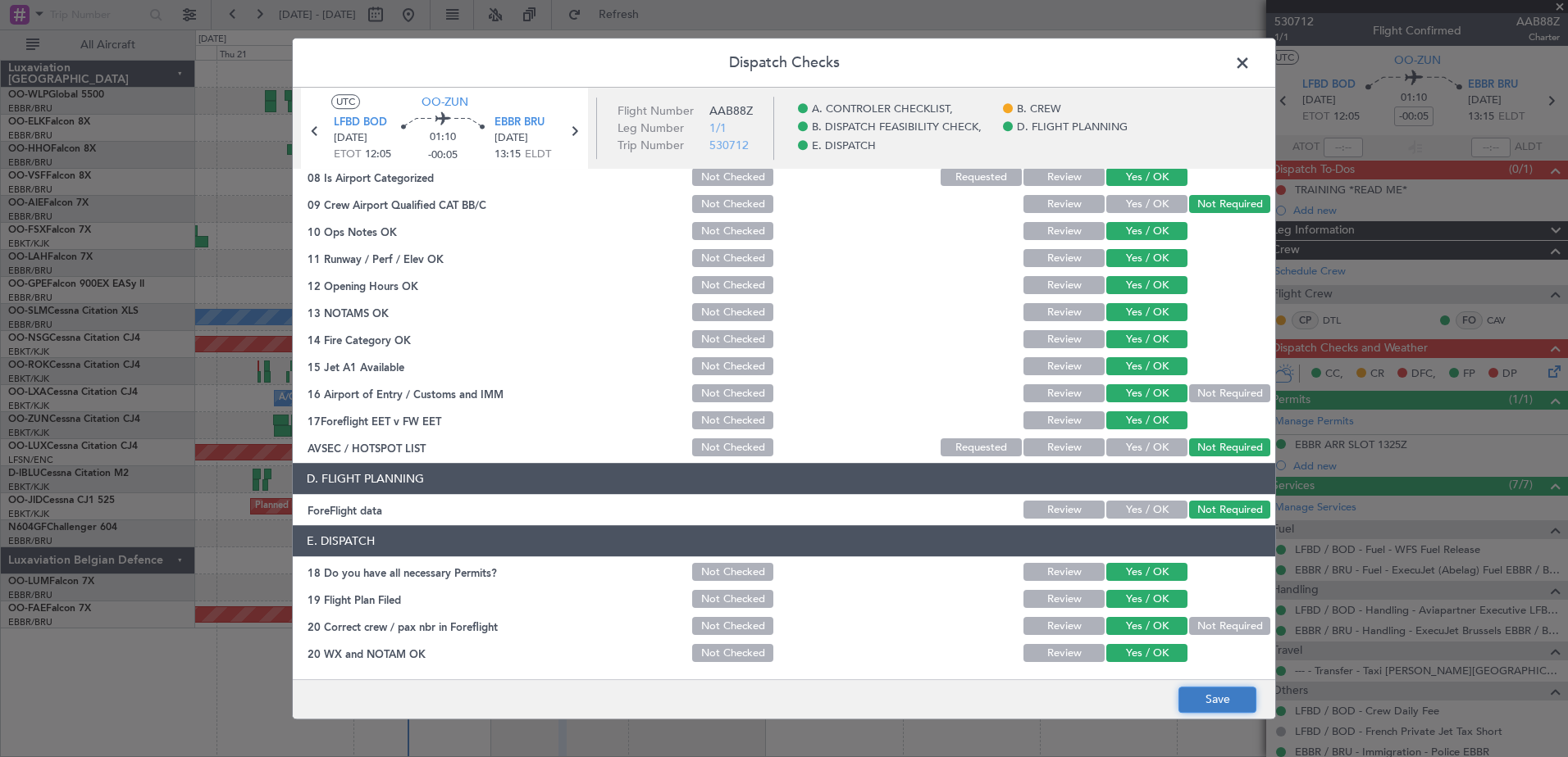
click at [1210, 695] on button "Save" at bounding box center [1217, 699] width 77 height 26
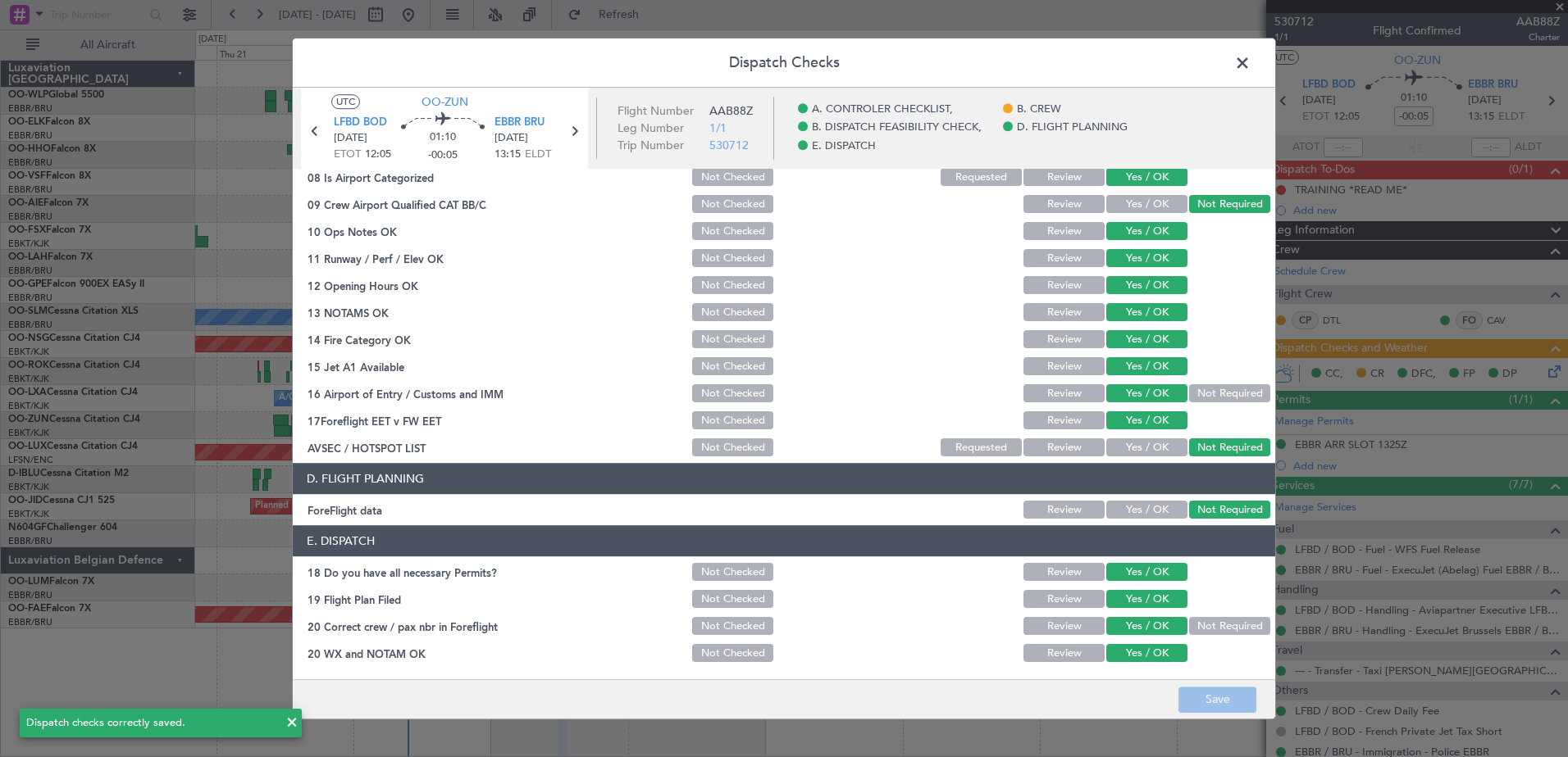
click at [1250, 54] on span at bounding box center [1250, 66] width 0 height 33
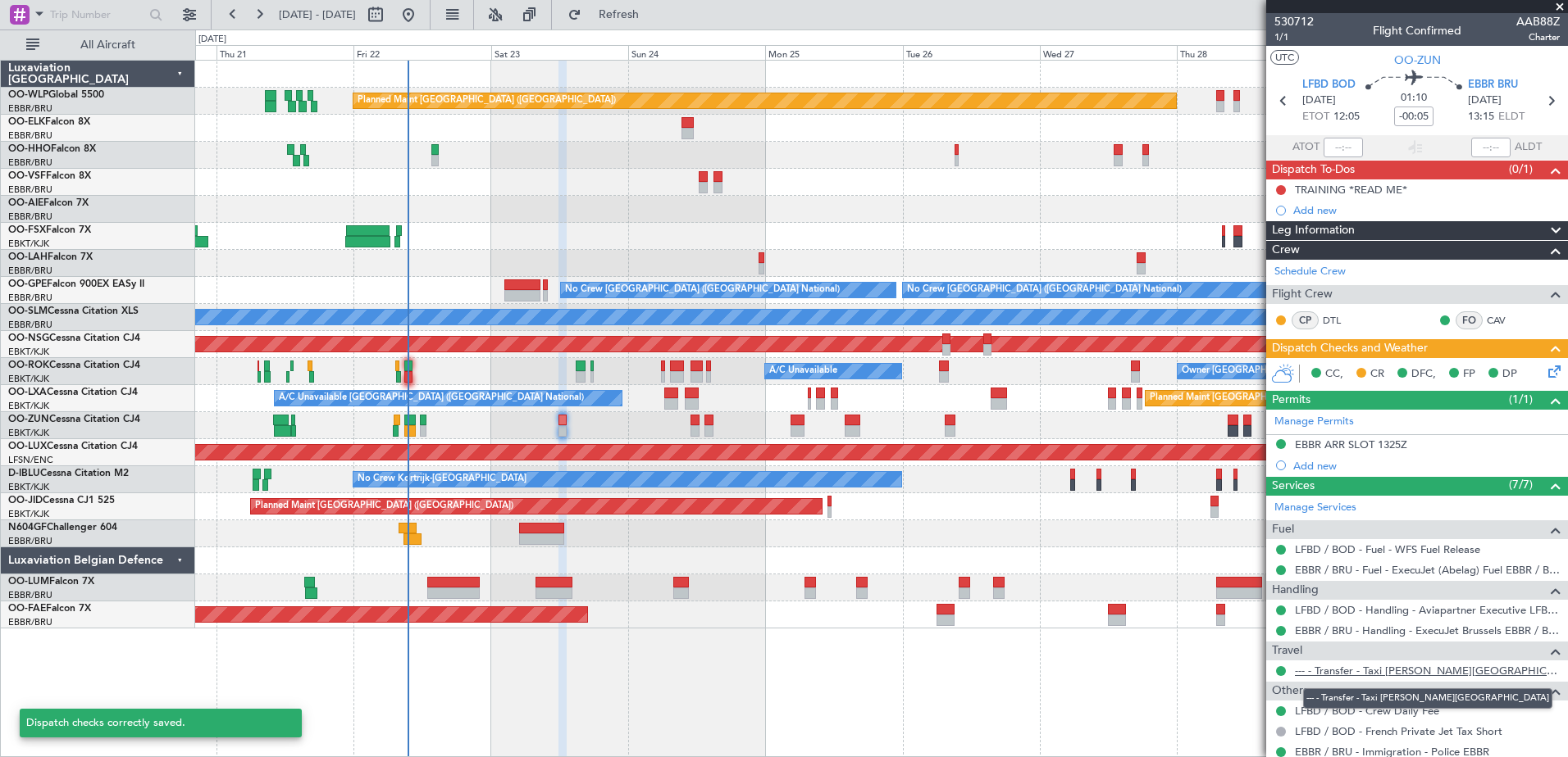
click at [1381, 674] on link "--- - Transfer - Taxi Sam Kortrijk" at bounding box center [1427, 671] width 265 height 14
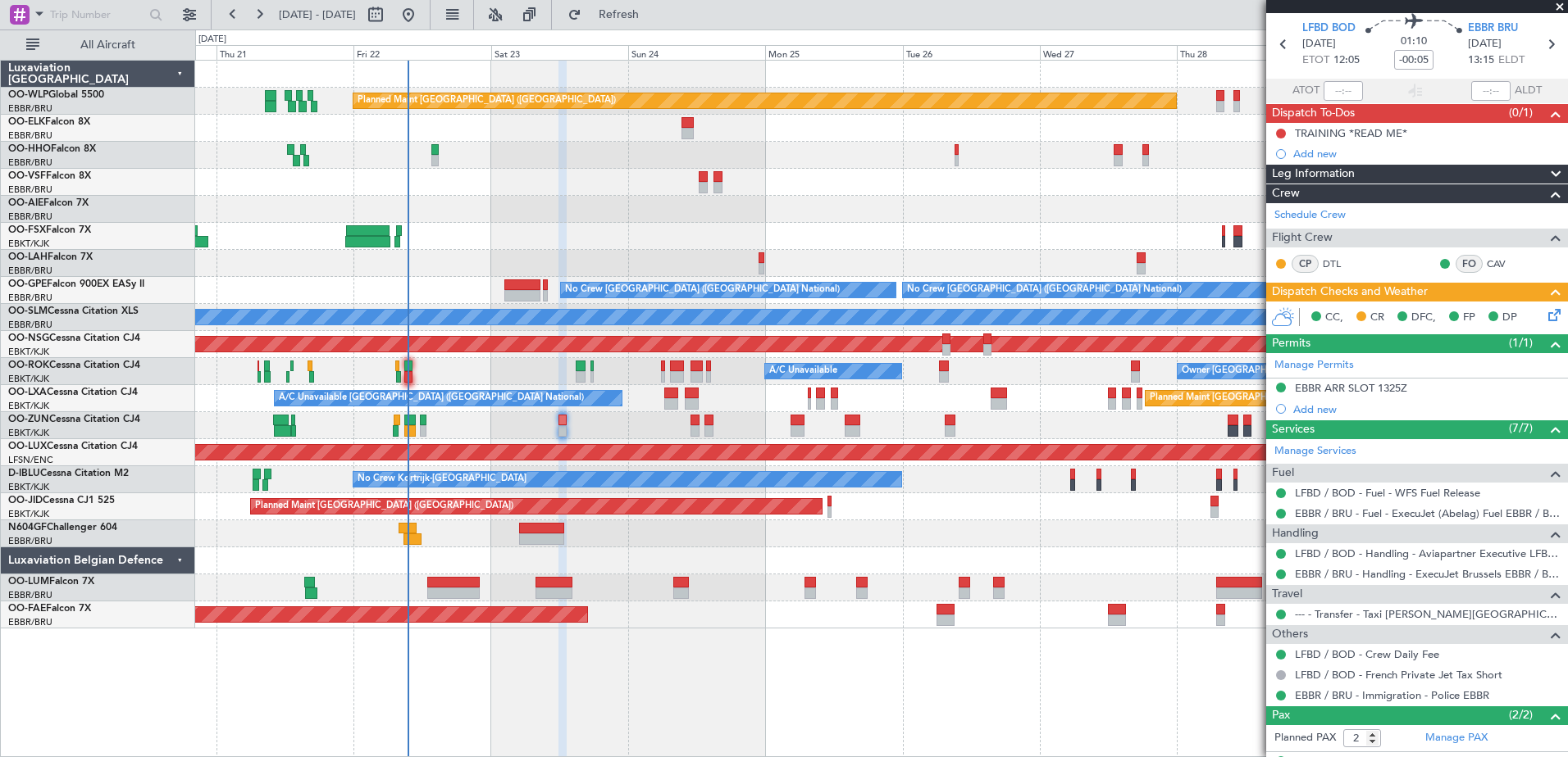
scroll to position [125, 0]
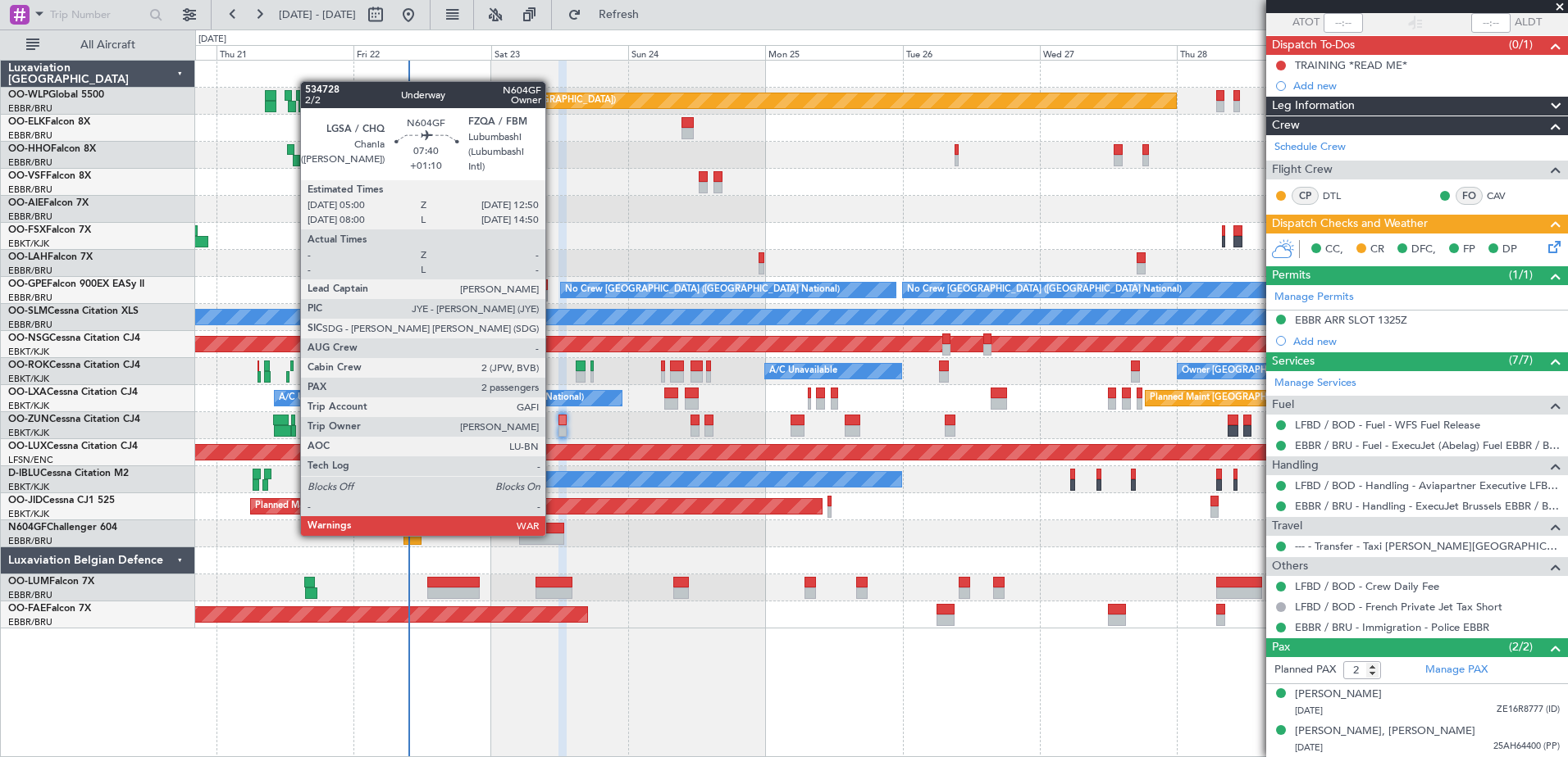
click at [553, 535] on div at bounding box center [541, 540] width 45 height 12
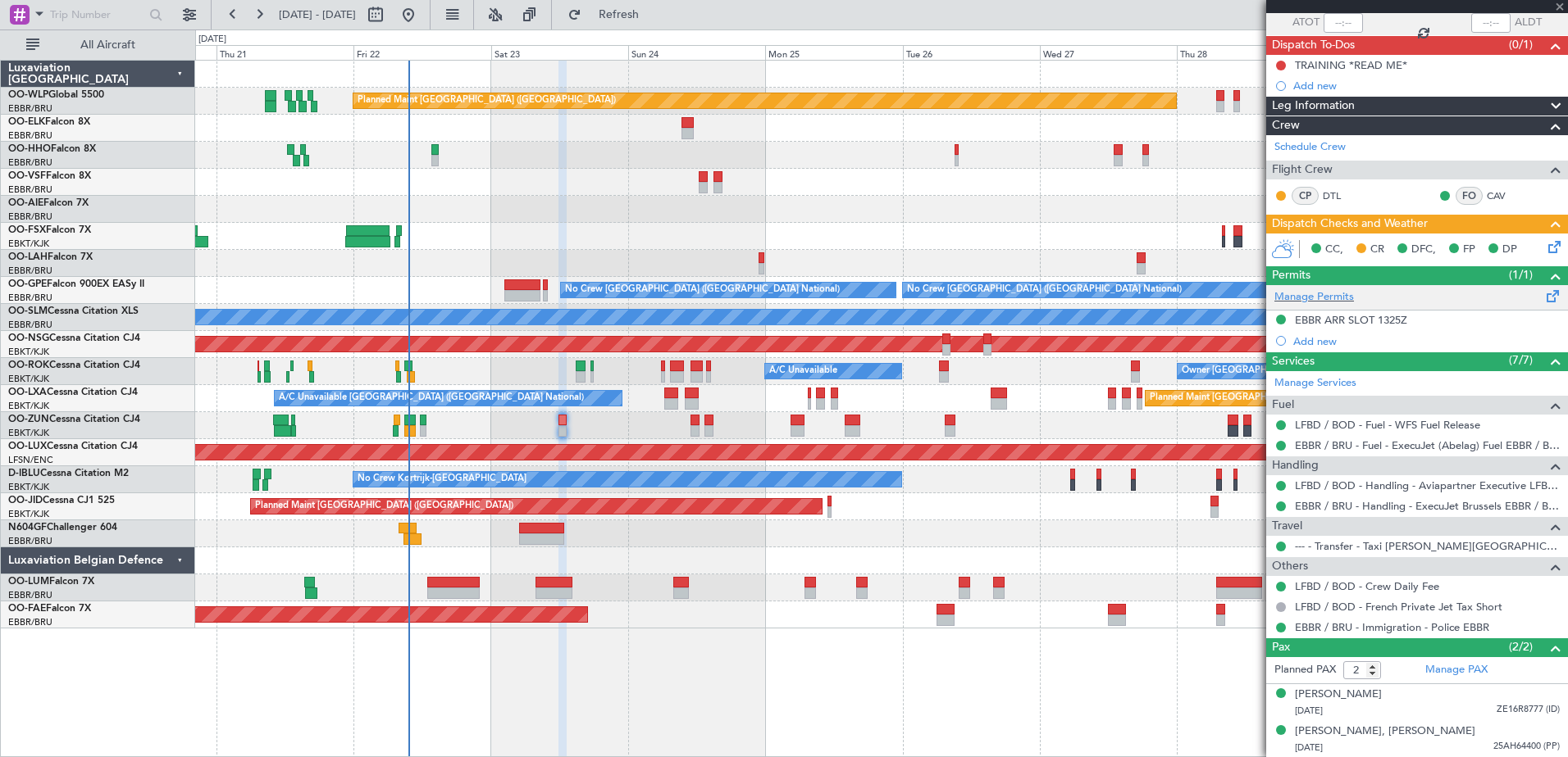
type input "+01:10"
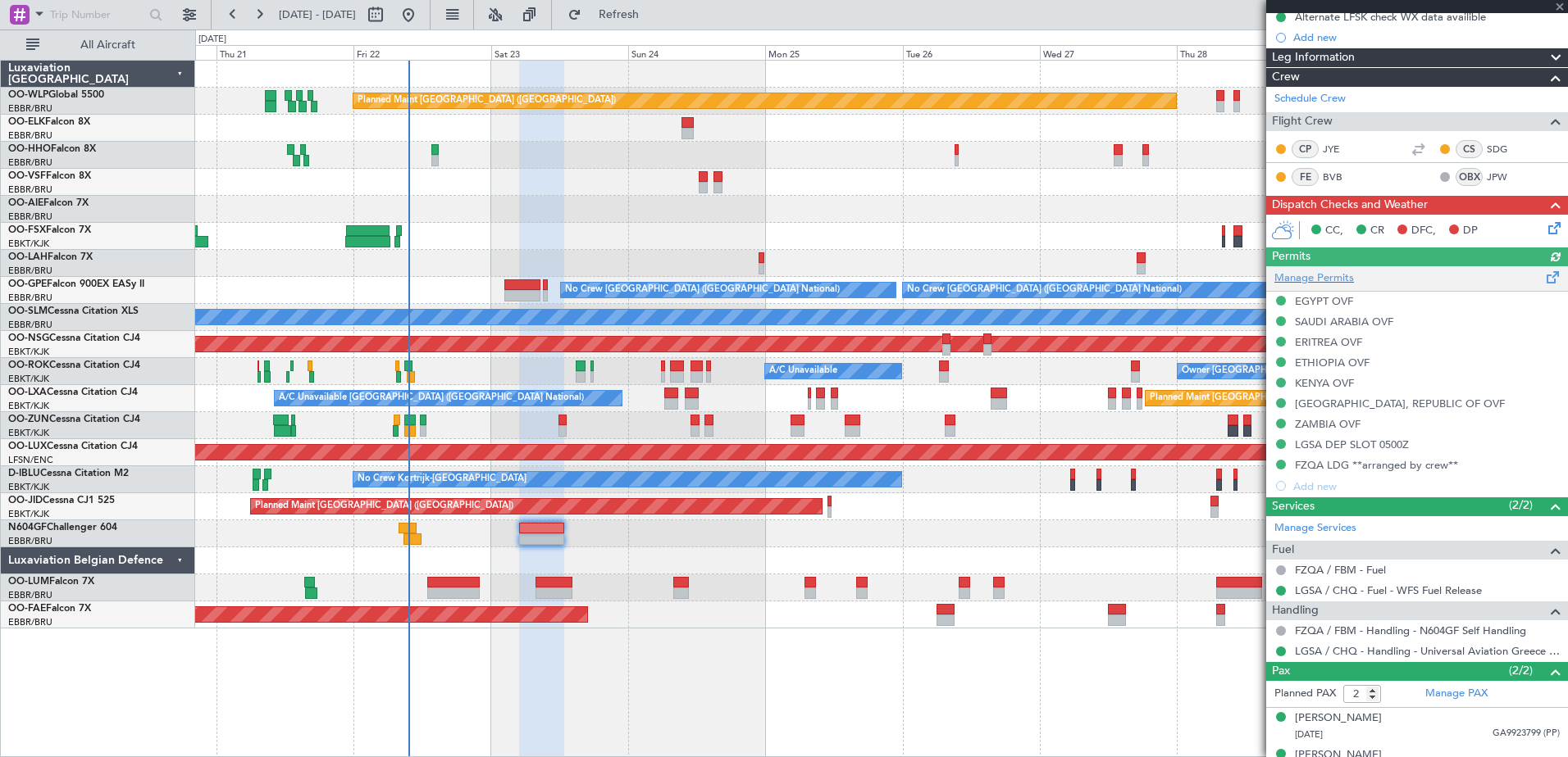
scroll to position [217, 0]
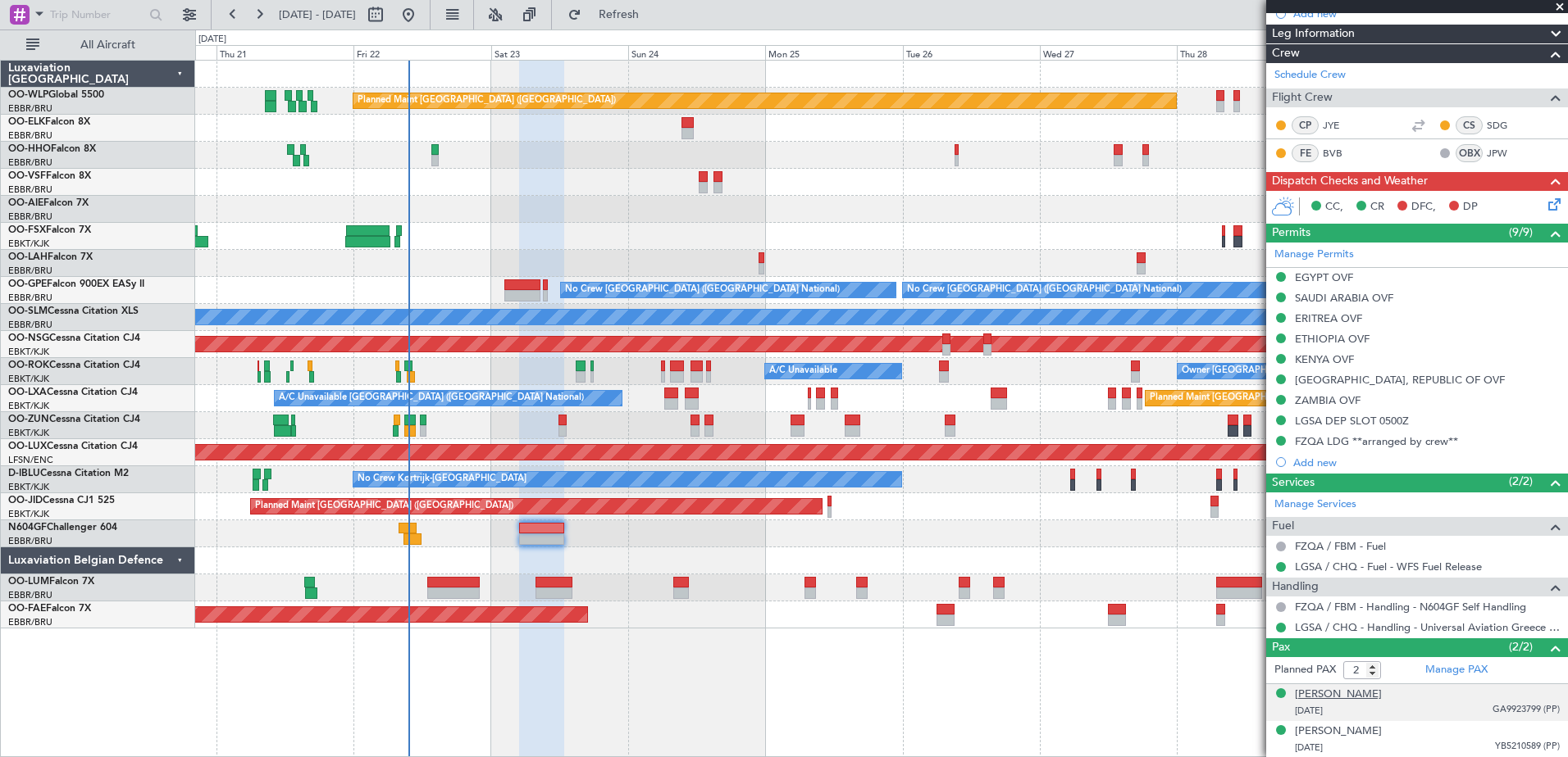
click at [1357, 699] on div "George Arthur Forrest" at bounding box center [1339, 694] width 87 height 17
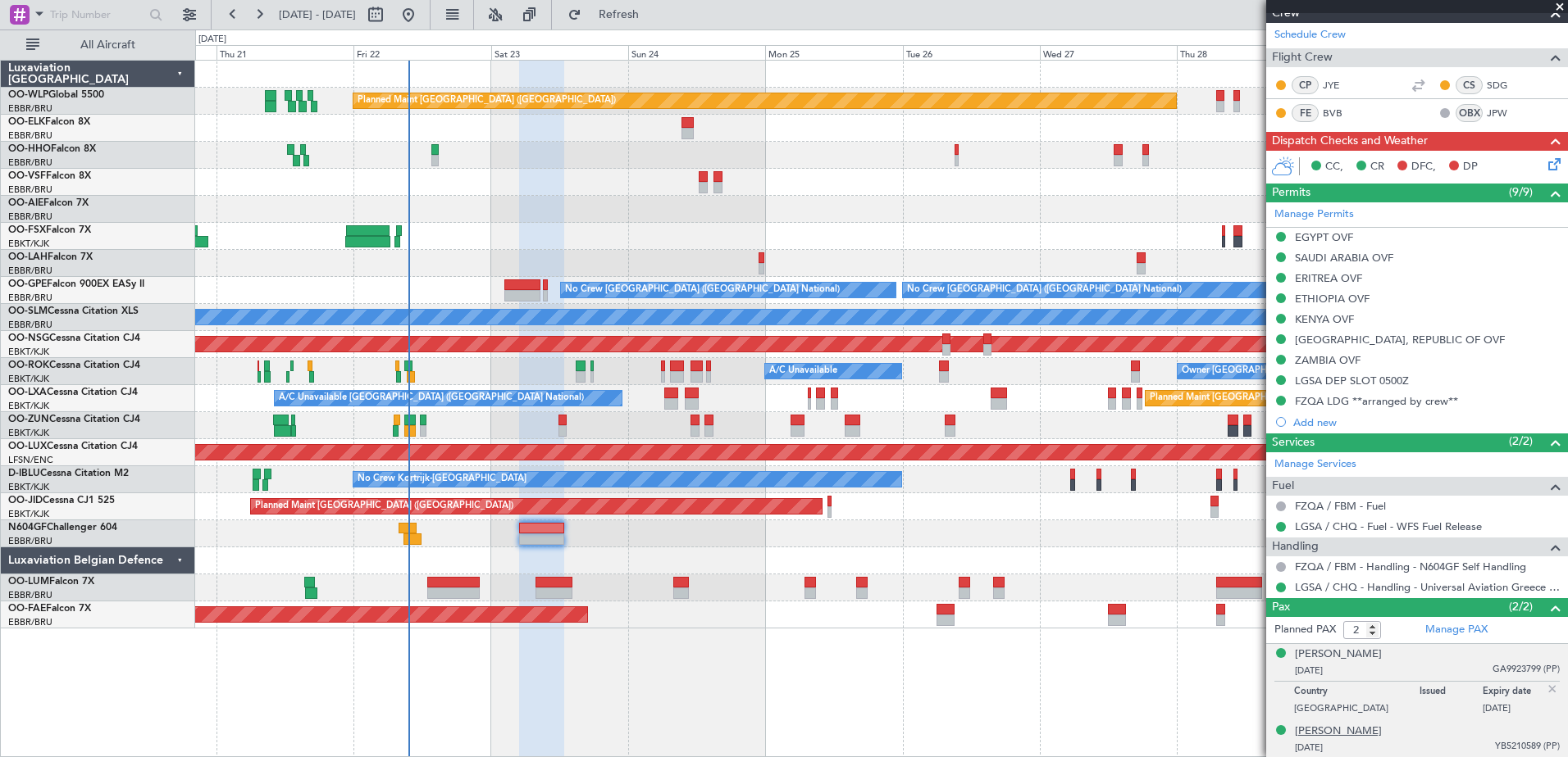
click at [1341, 730] on div "Lydia Verardo" at bounding box center [1339, 732] width 87 height 17
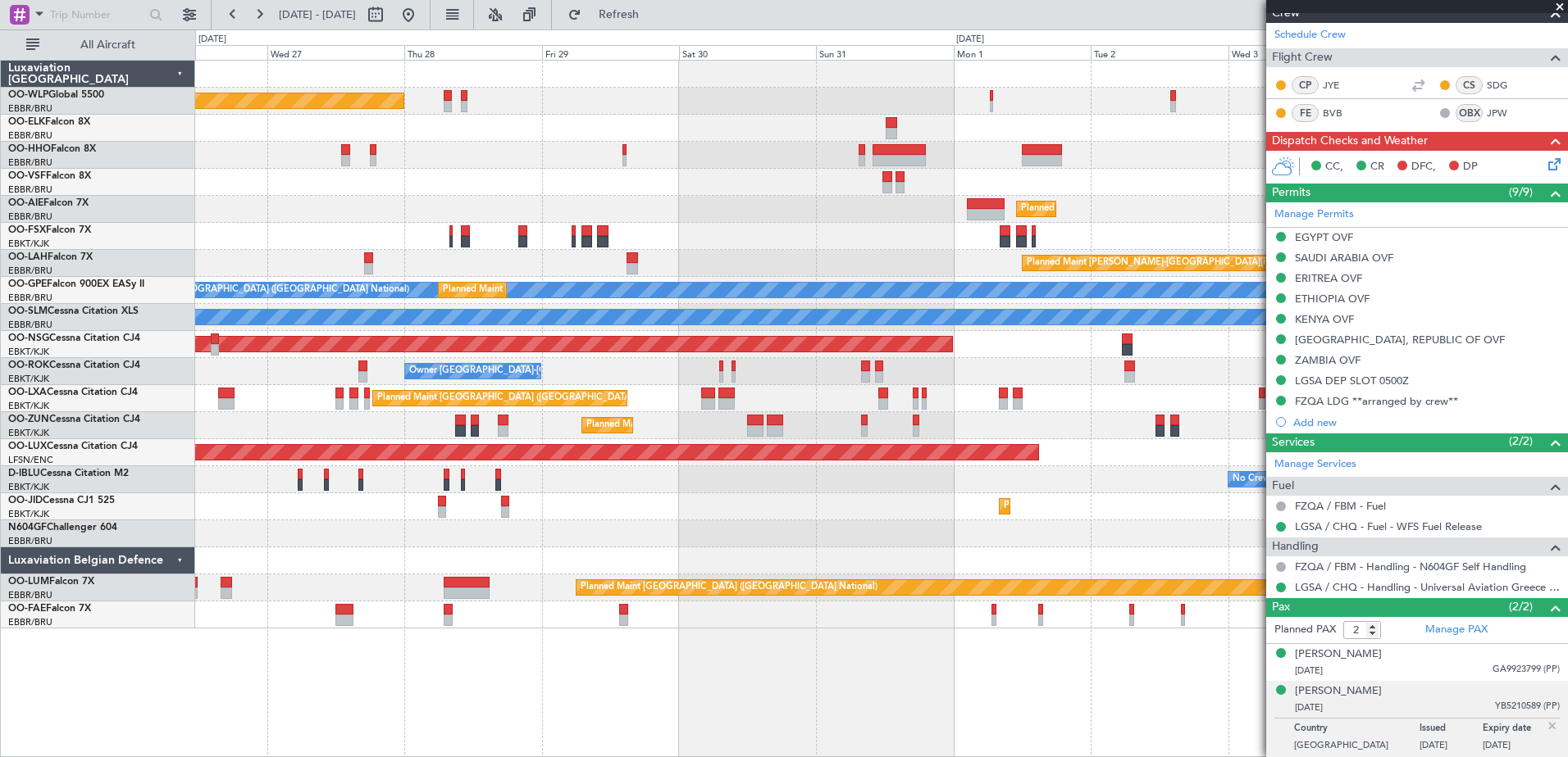
click at [228, 568] on div at bounding box center [881, 561] width 1372 height 27
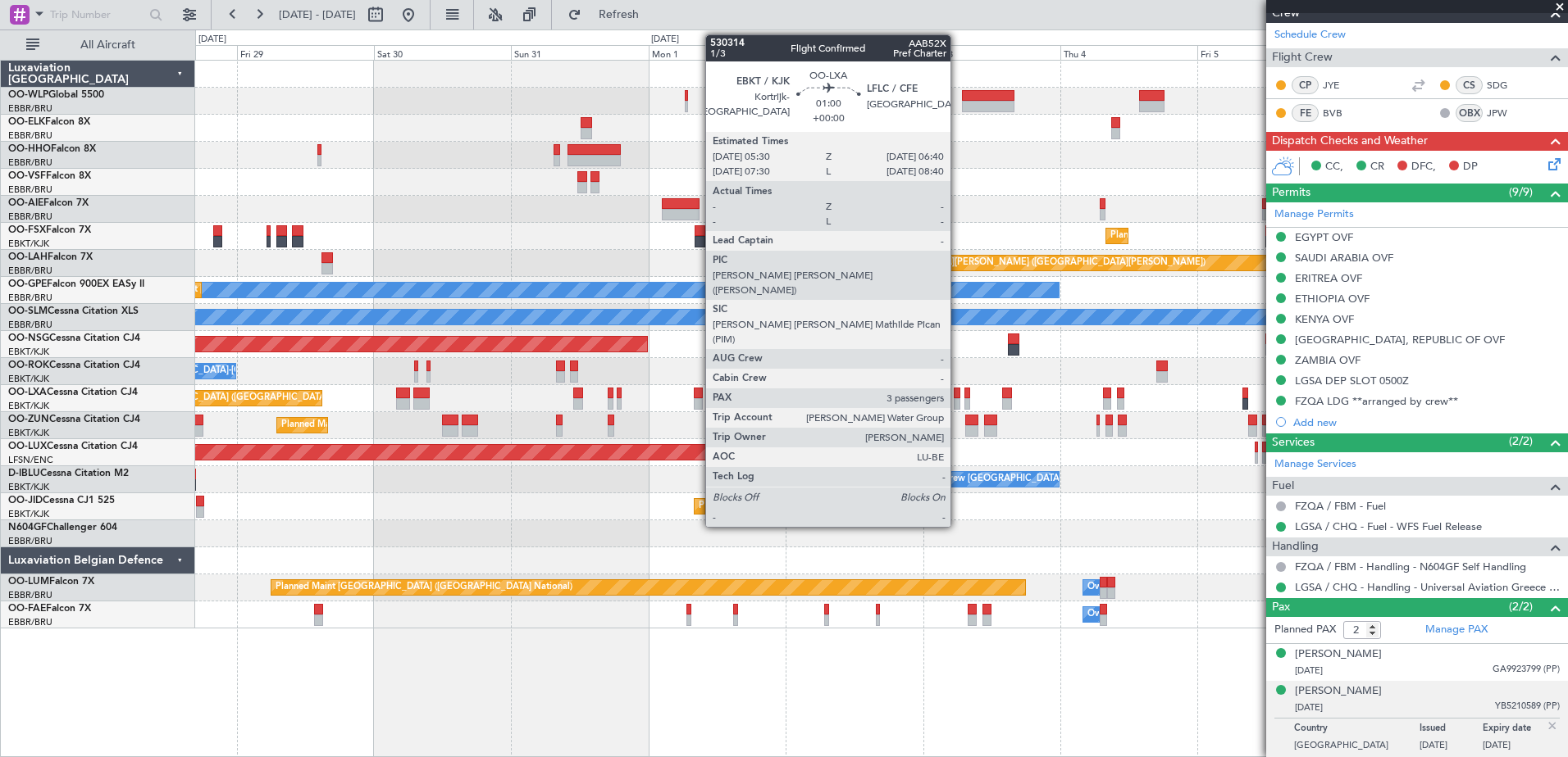
click at [958, 401] on div at bounding box center [957, 405] width 7 height 12
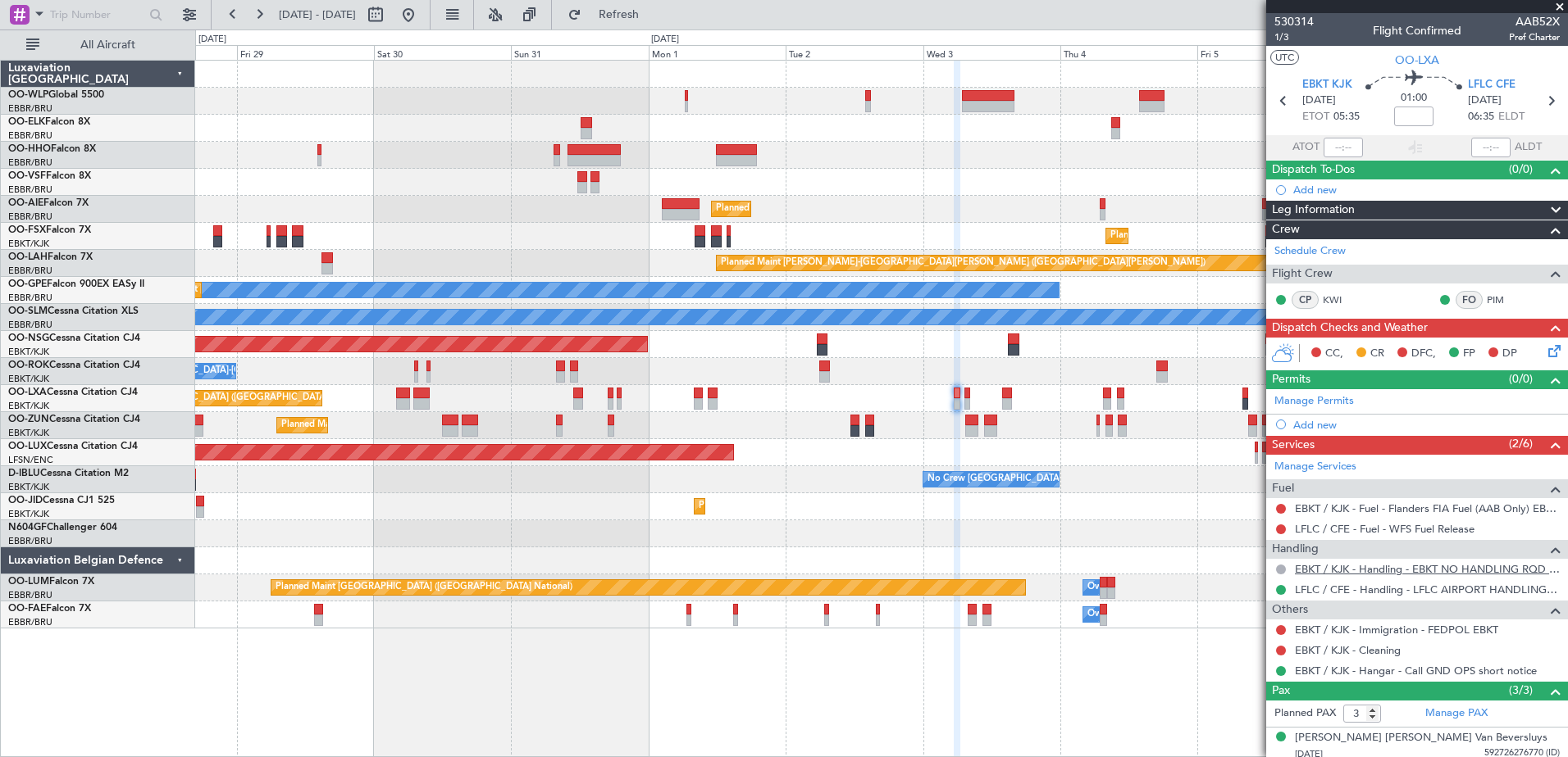
scroll to position [80, 0]
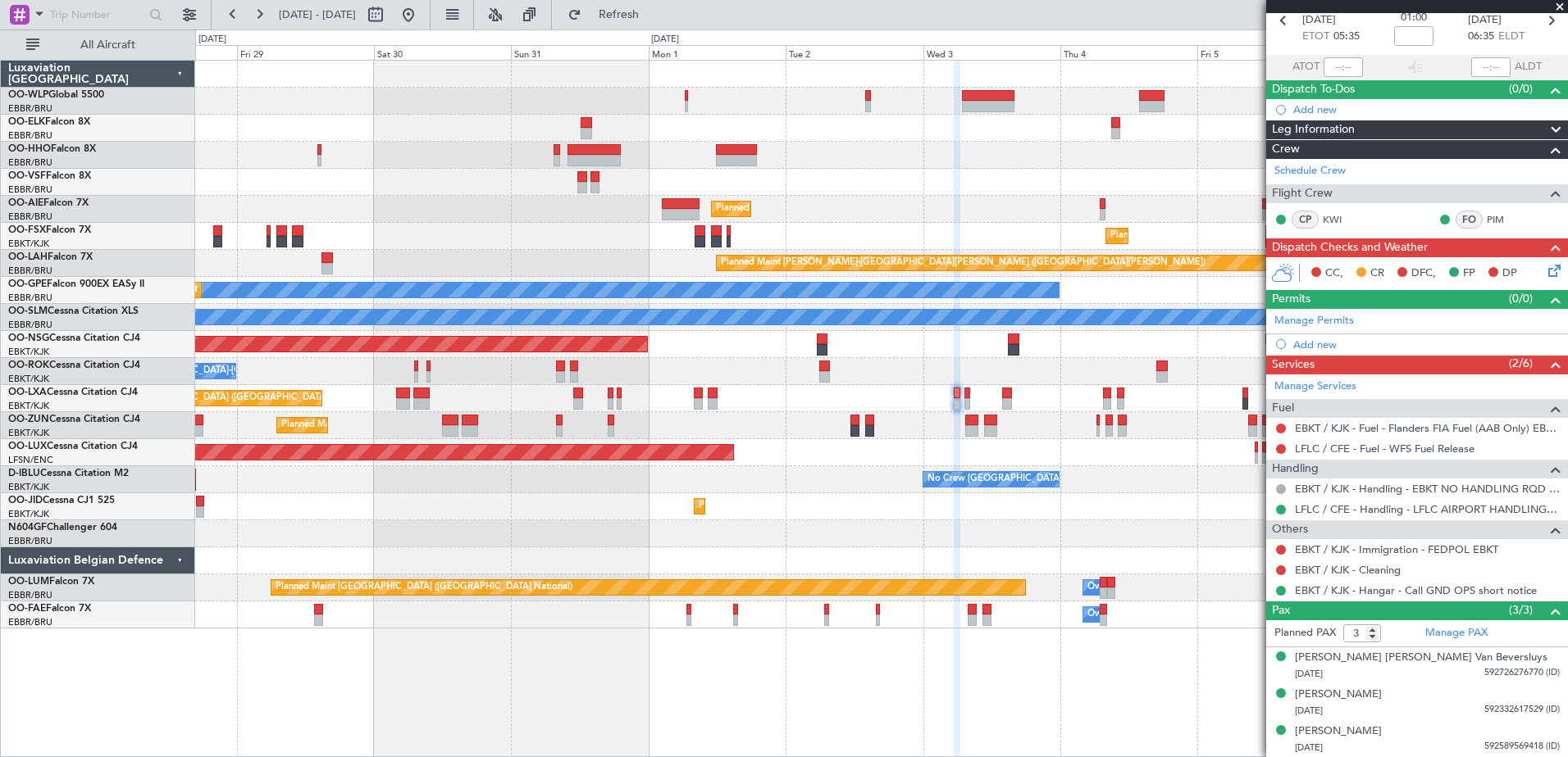
click at [964, 397] on div "Planned Maint [GEOGRAPHIC_DATA] ([GEOGRAPHIC_DATA] National)" at bounding box center [881, 398] width 1372 height 27
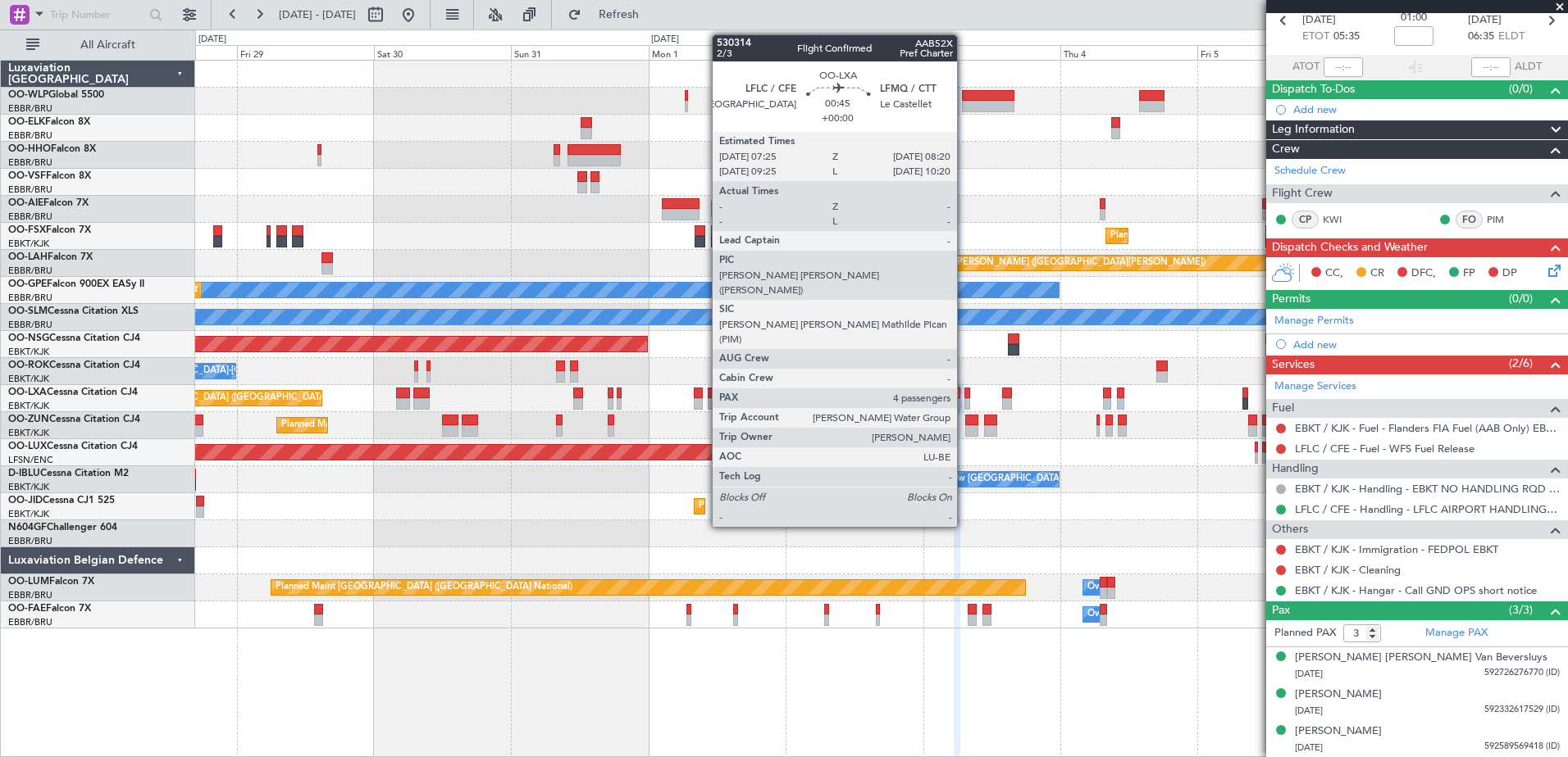
click at [965, 397] on div at bounding box center [968, 394] width 6 height 12
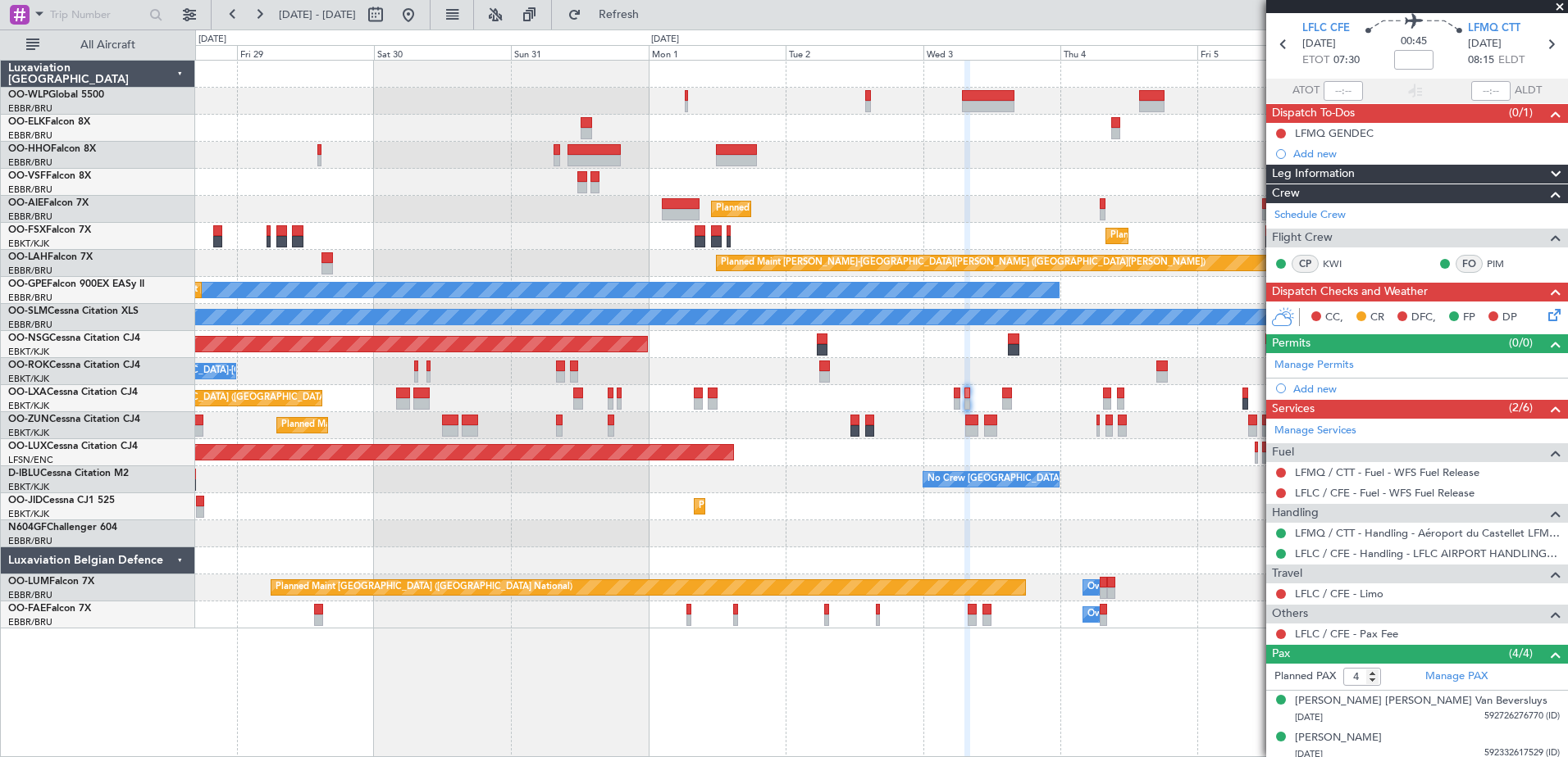
scroll to position [82, 0]
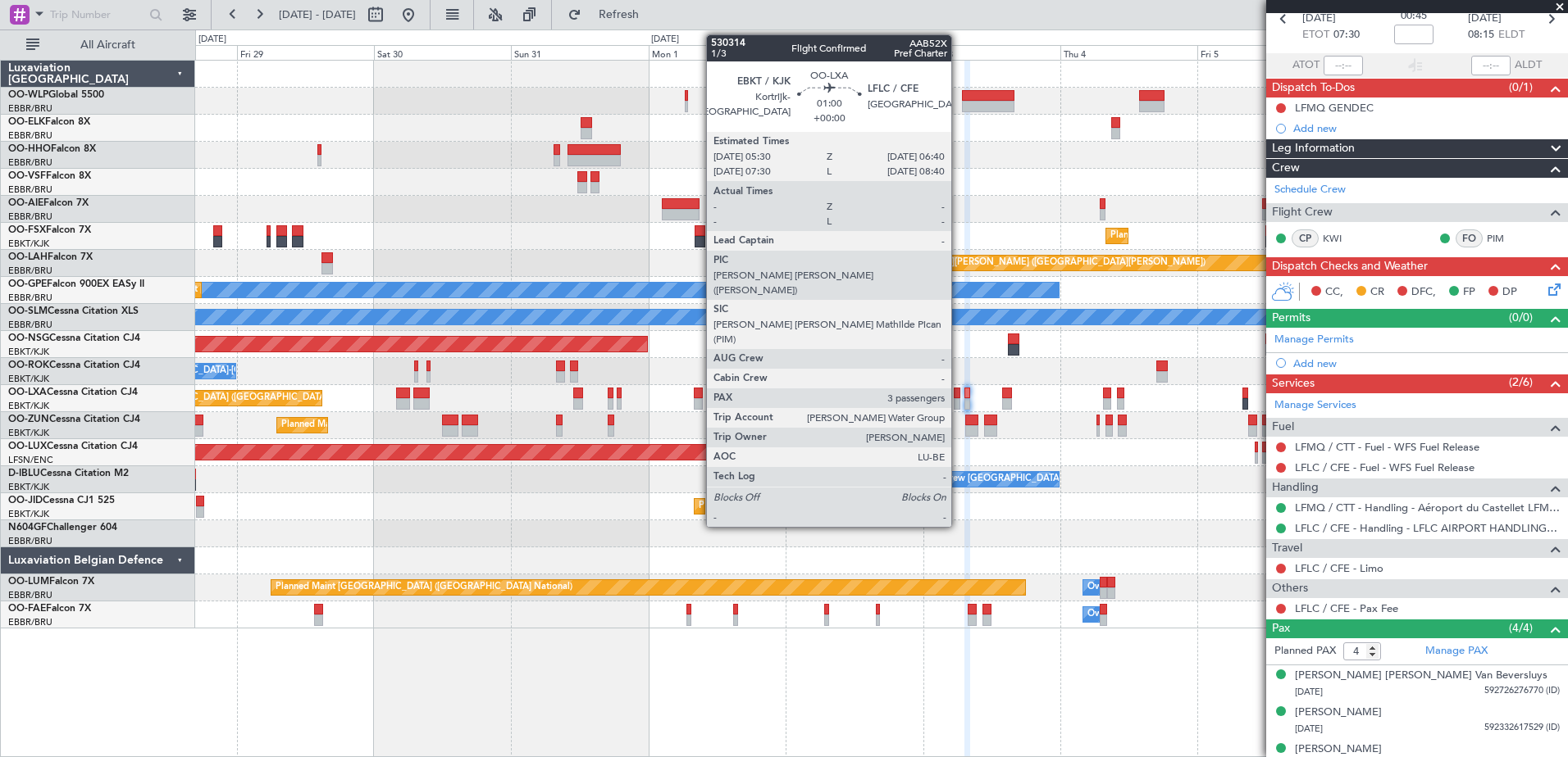
click at [959, 392] on div at bounding box center [957, 394] width 7 height 12
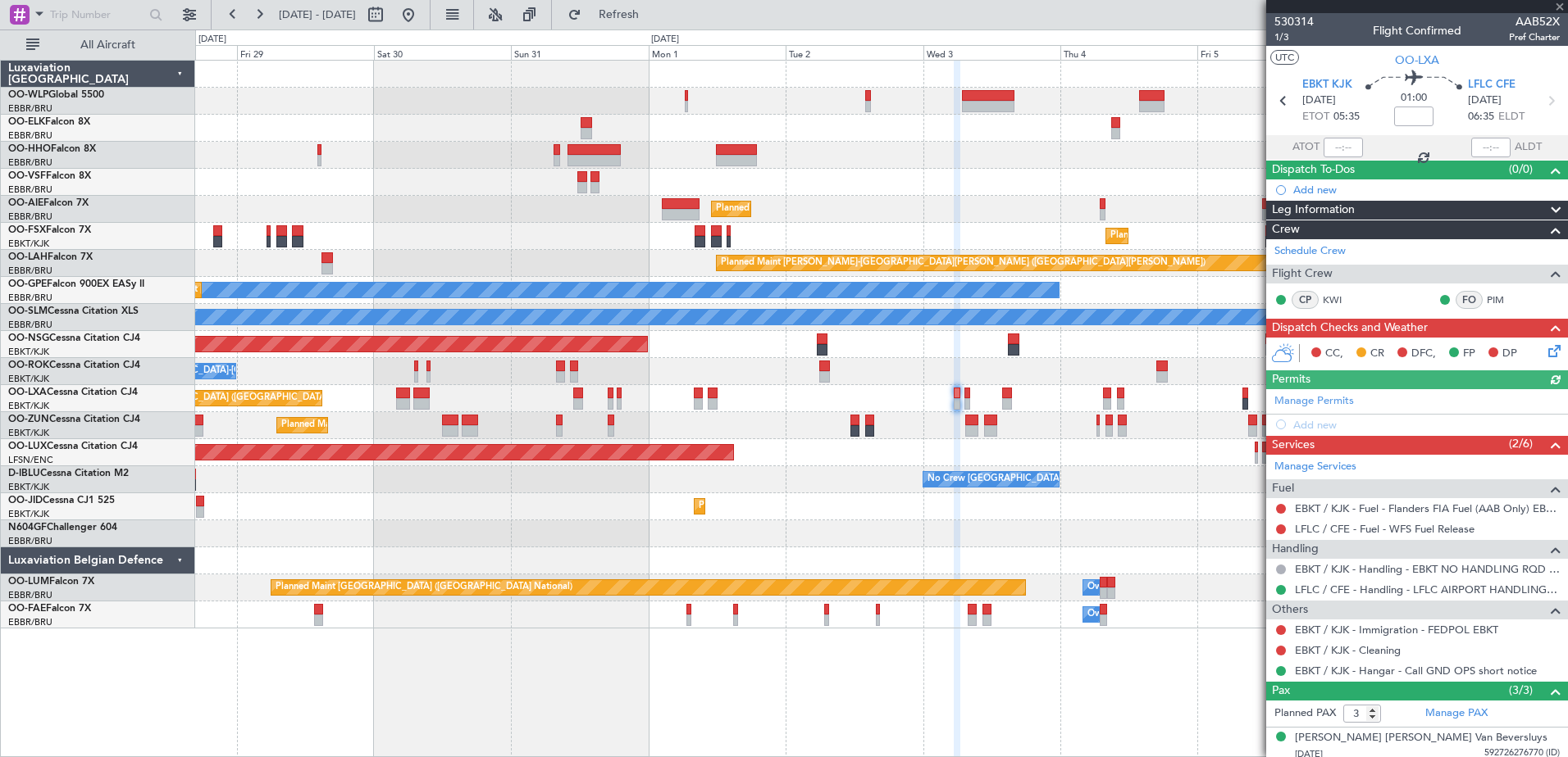
scroll to position [80, 0]
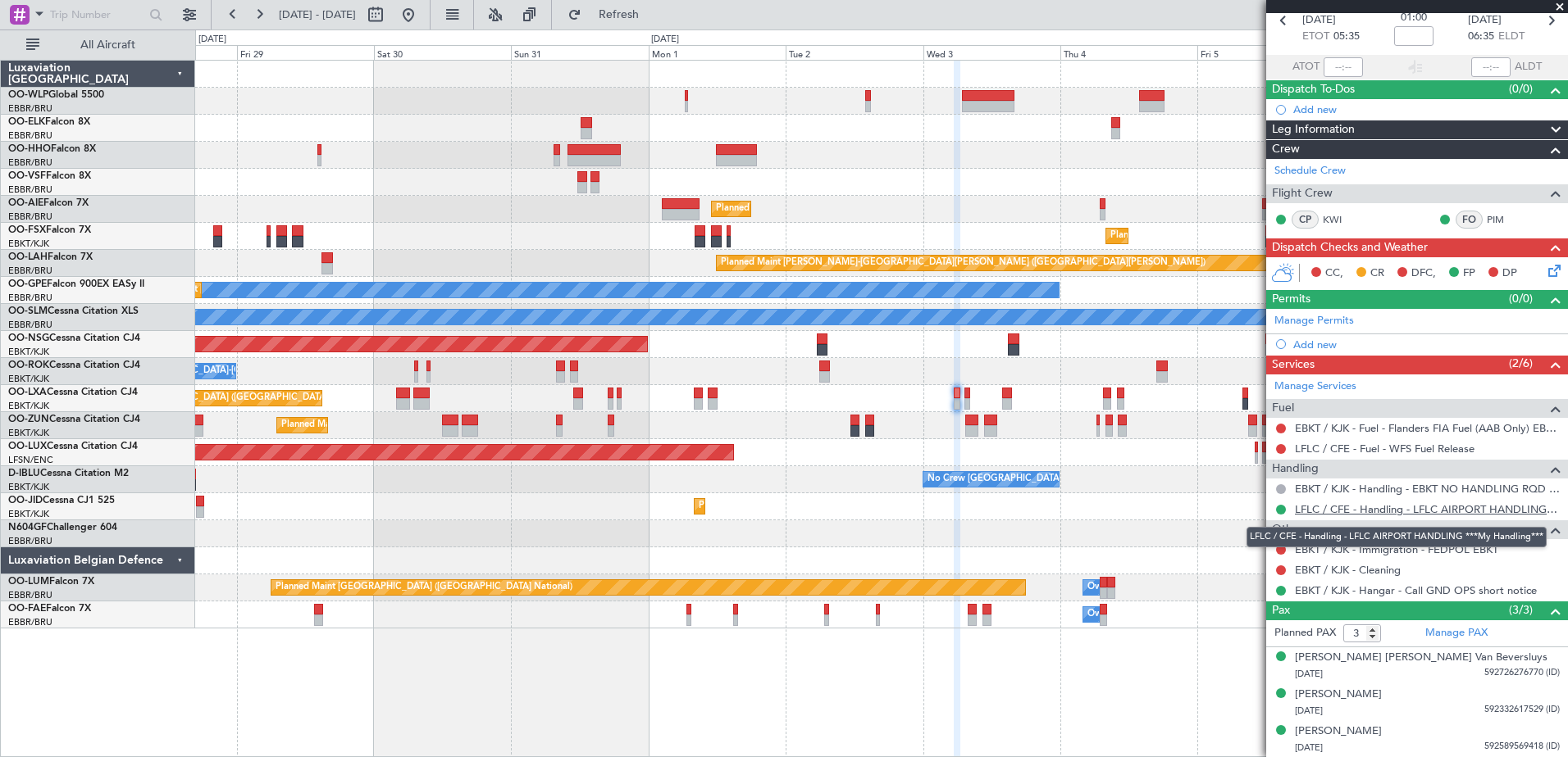
click at [1324, 504] on link "LFLC / CFE - Handling - LFLC AIRPORT HANDLING ***My Handling***" at bounding box center [1427, 509] width 265 height 14
click at [964, 397] on div "Planned Maint [GEOGRAPHIC_DATA] ([GEOGRAPHIC_DATA] National)" at bounding box center [881, 398] width 1372 height 27
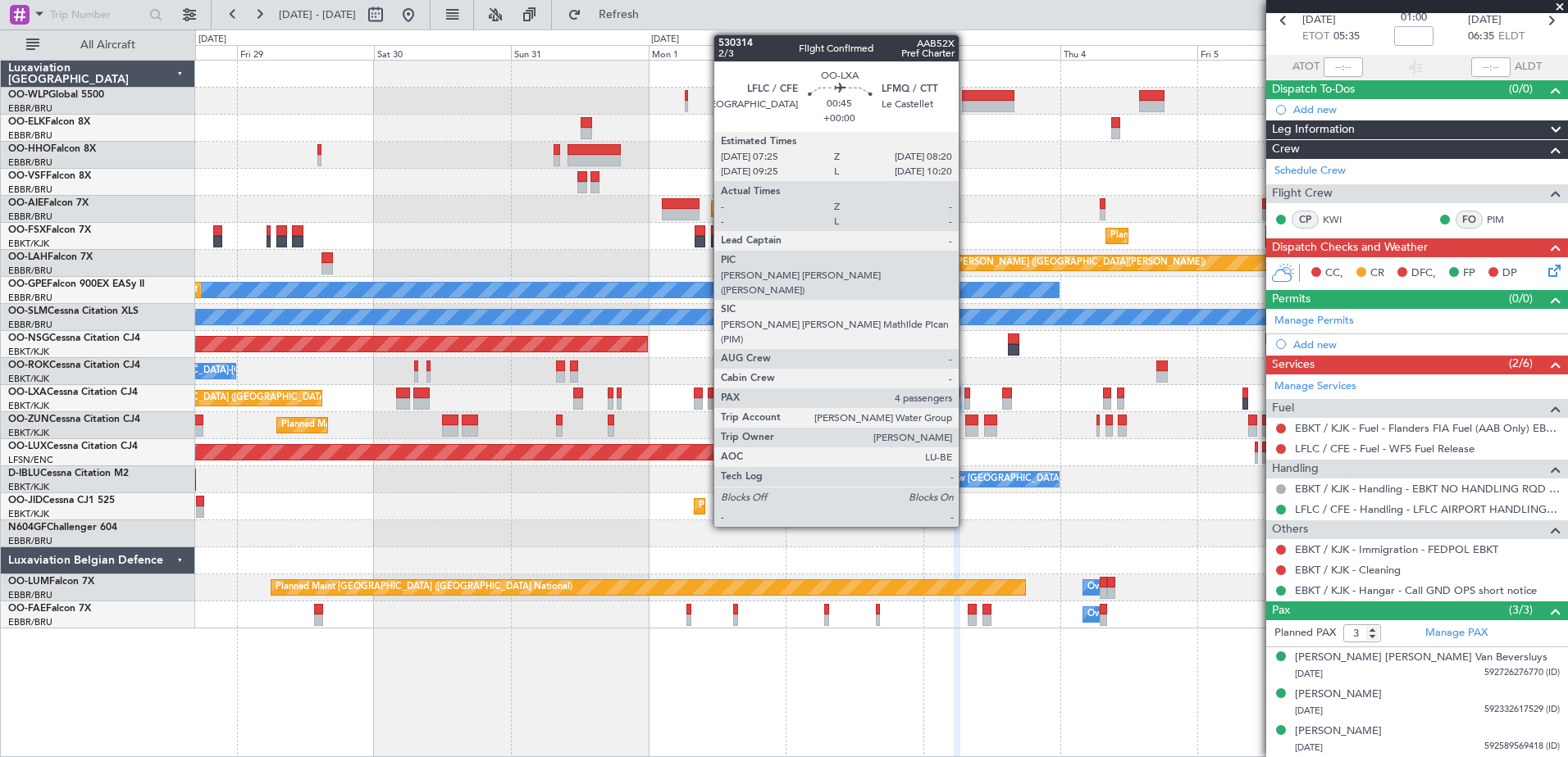
click at [966, 397] on div at bounding box center [968, 394] width 6 height 12
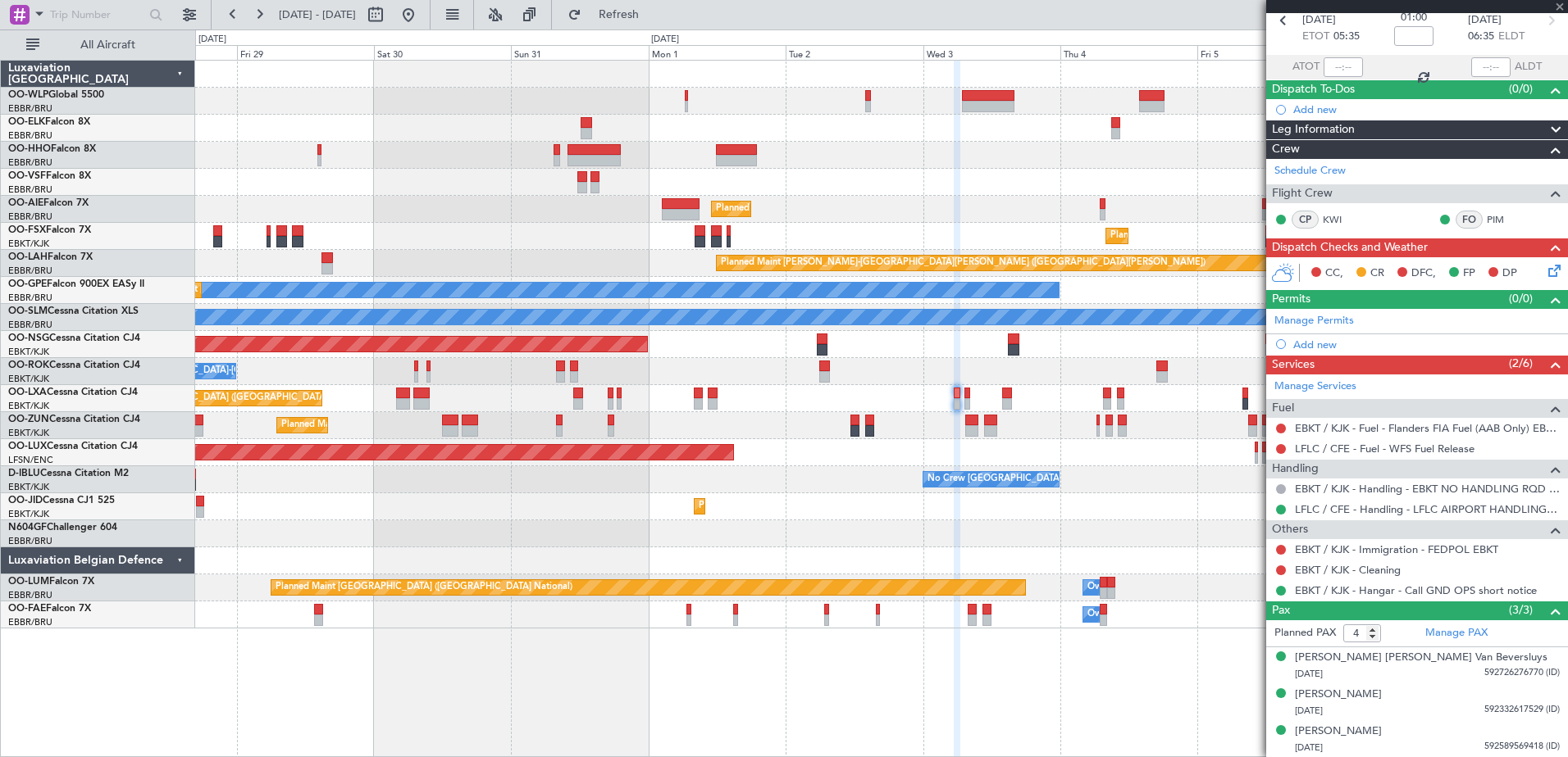
scroll to position [0, 0]
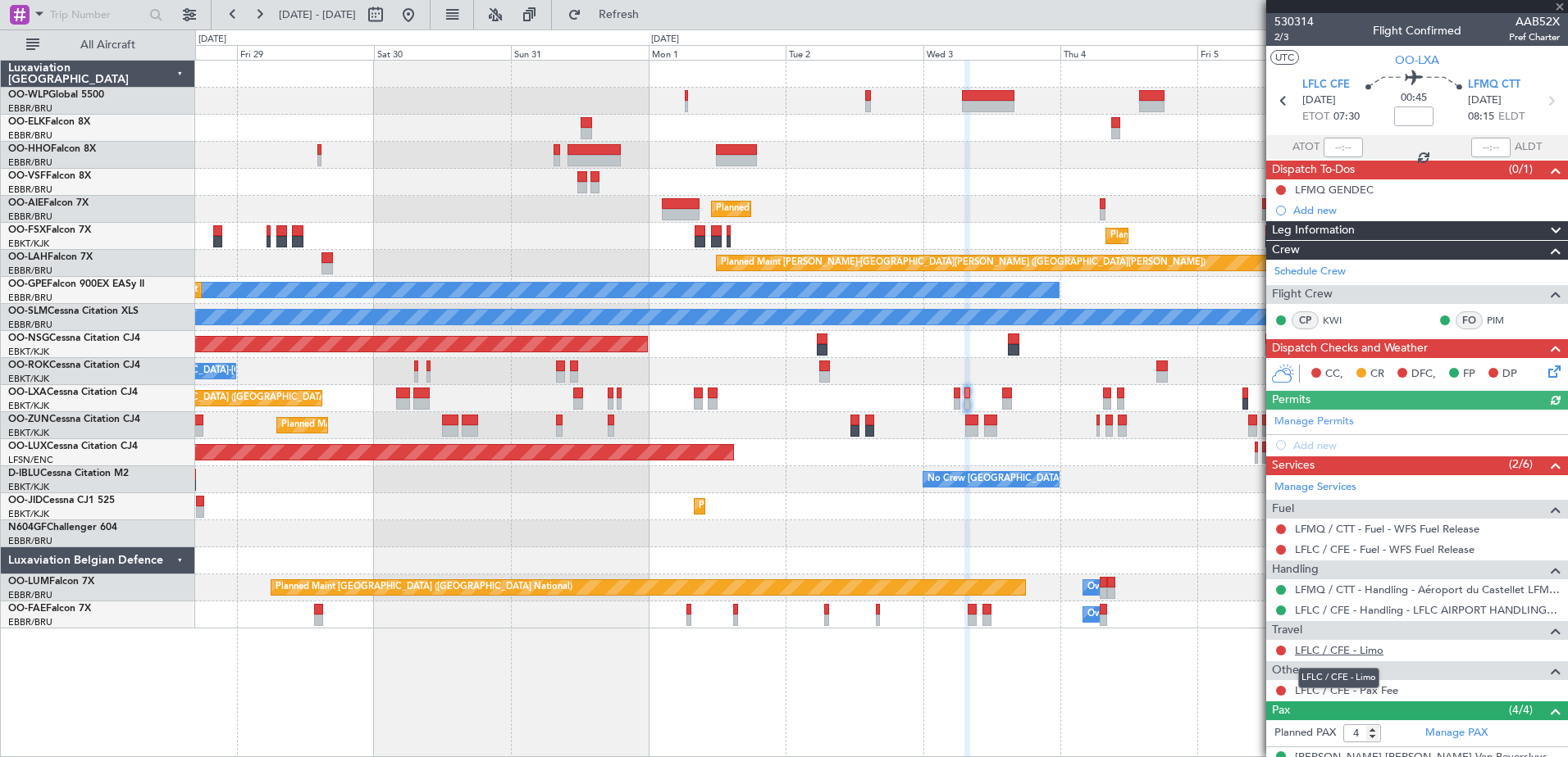
click at [1367, 650] on link "LFLC / CFE - Limo" at bounding box center [1339, 651] width 88 height 14
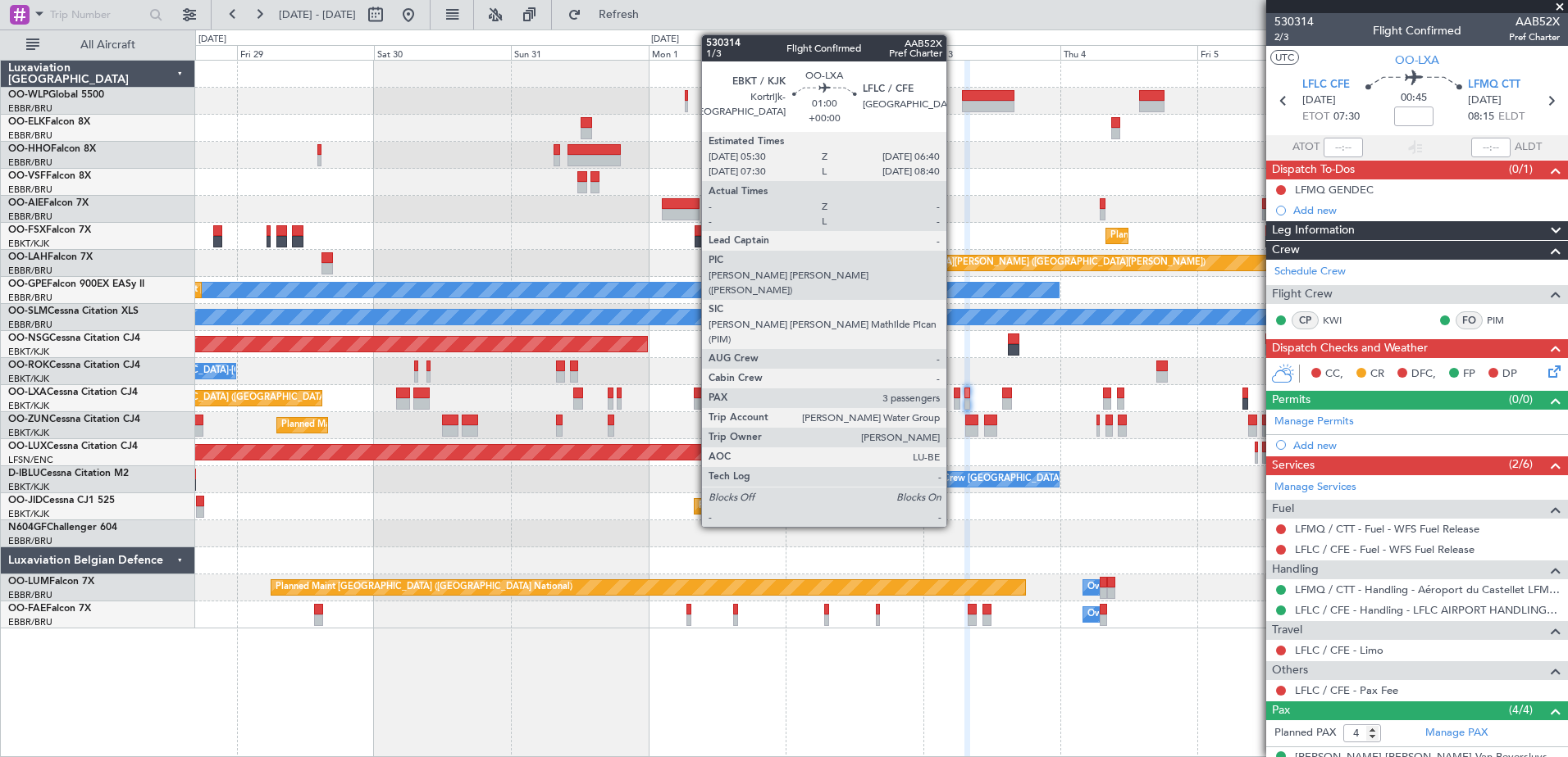
click at [954, 403] on div at bounding box center [957, 405] width 7 height 12
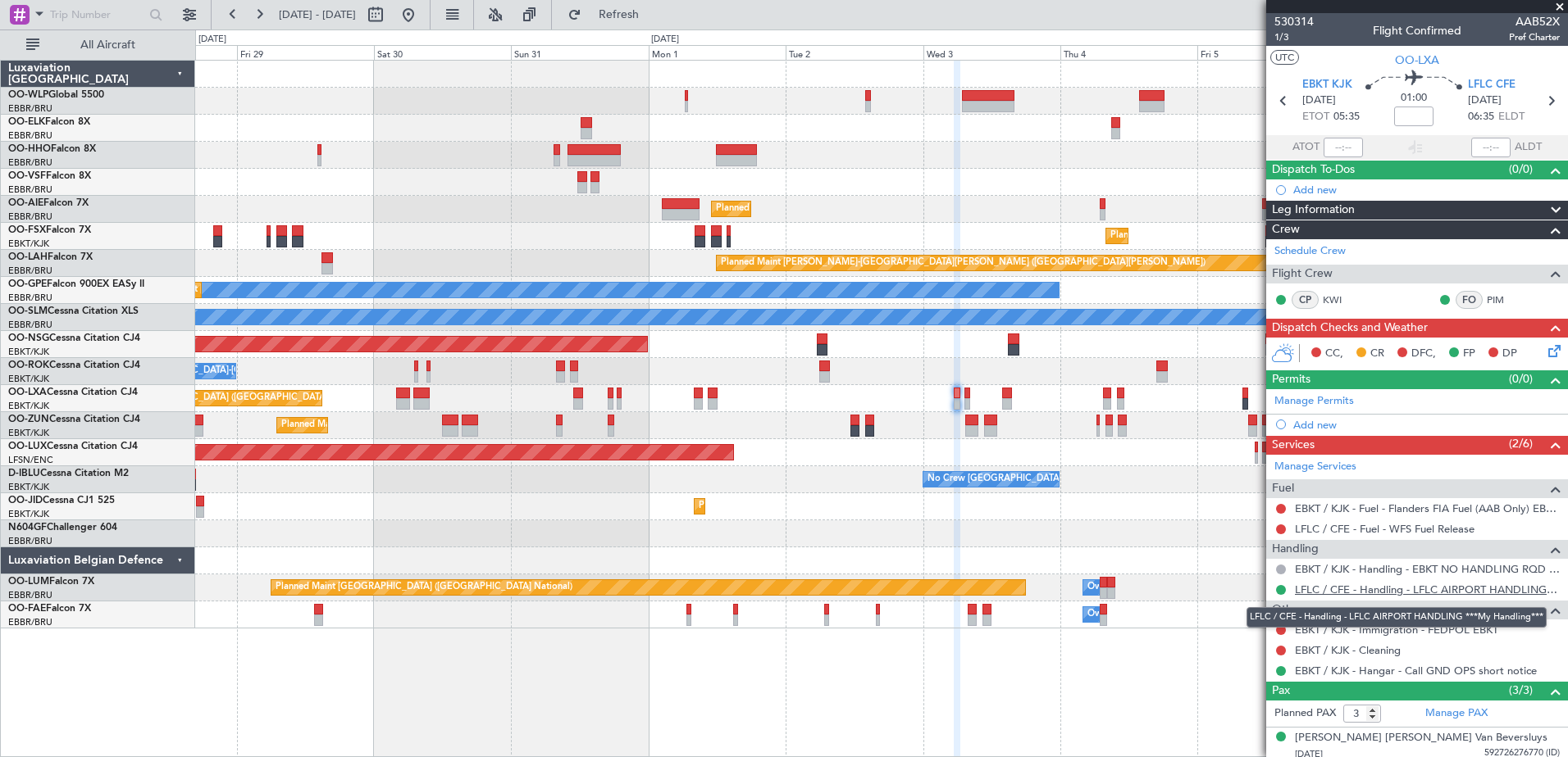
click at [1462, 587] on link "LFLC / CFE - Handling - LFLC AIRPORT HANDLING ***My Handling***" at bounding box center [1427, 589] width 265 height 14
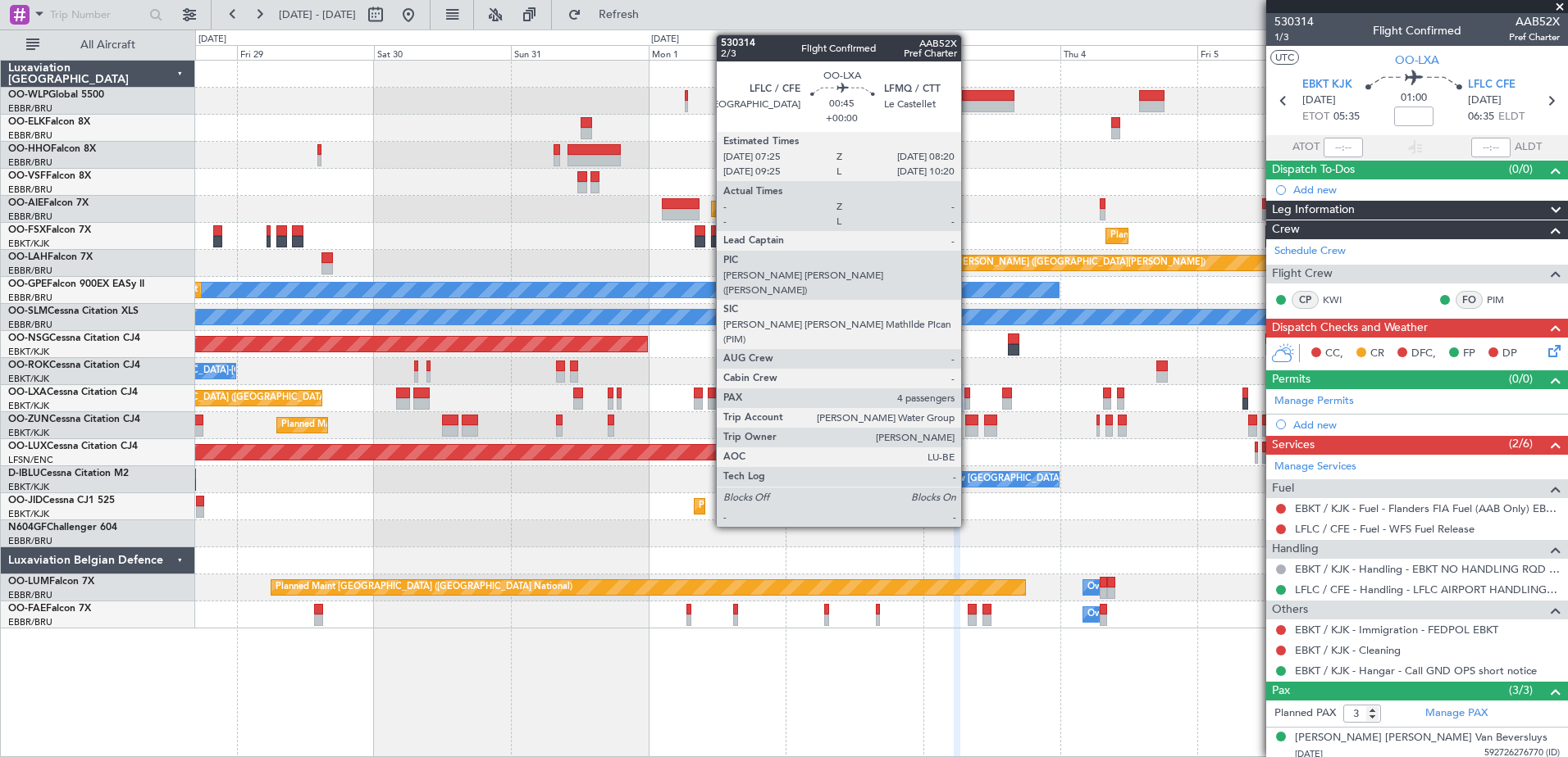
click at [969, 396] on div at bounding box center [968, 394] width 6 height 12
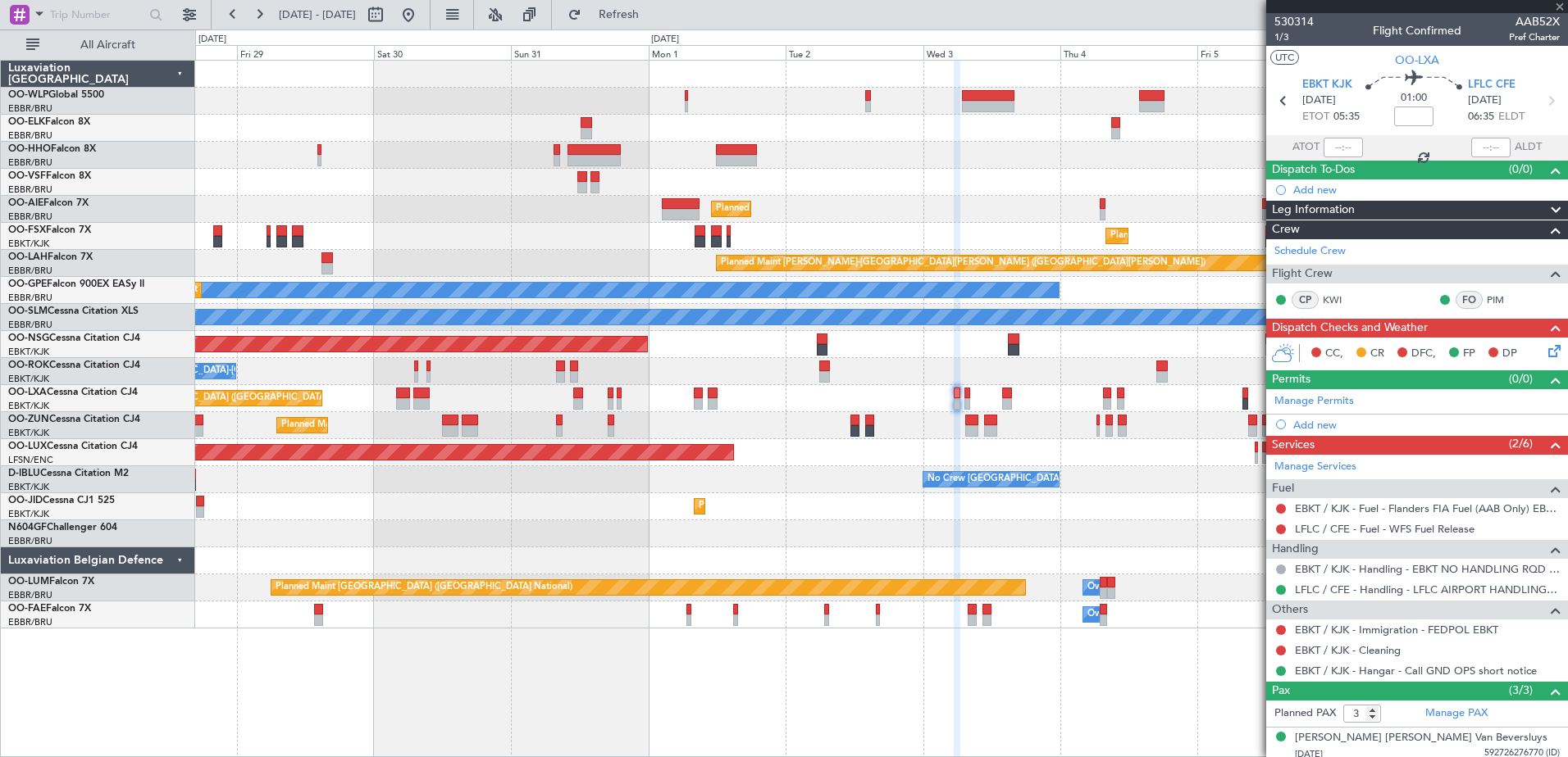
type input "4"
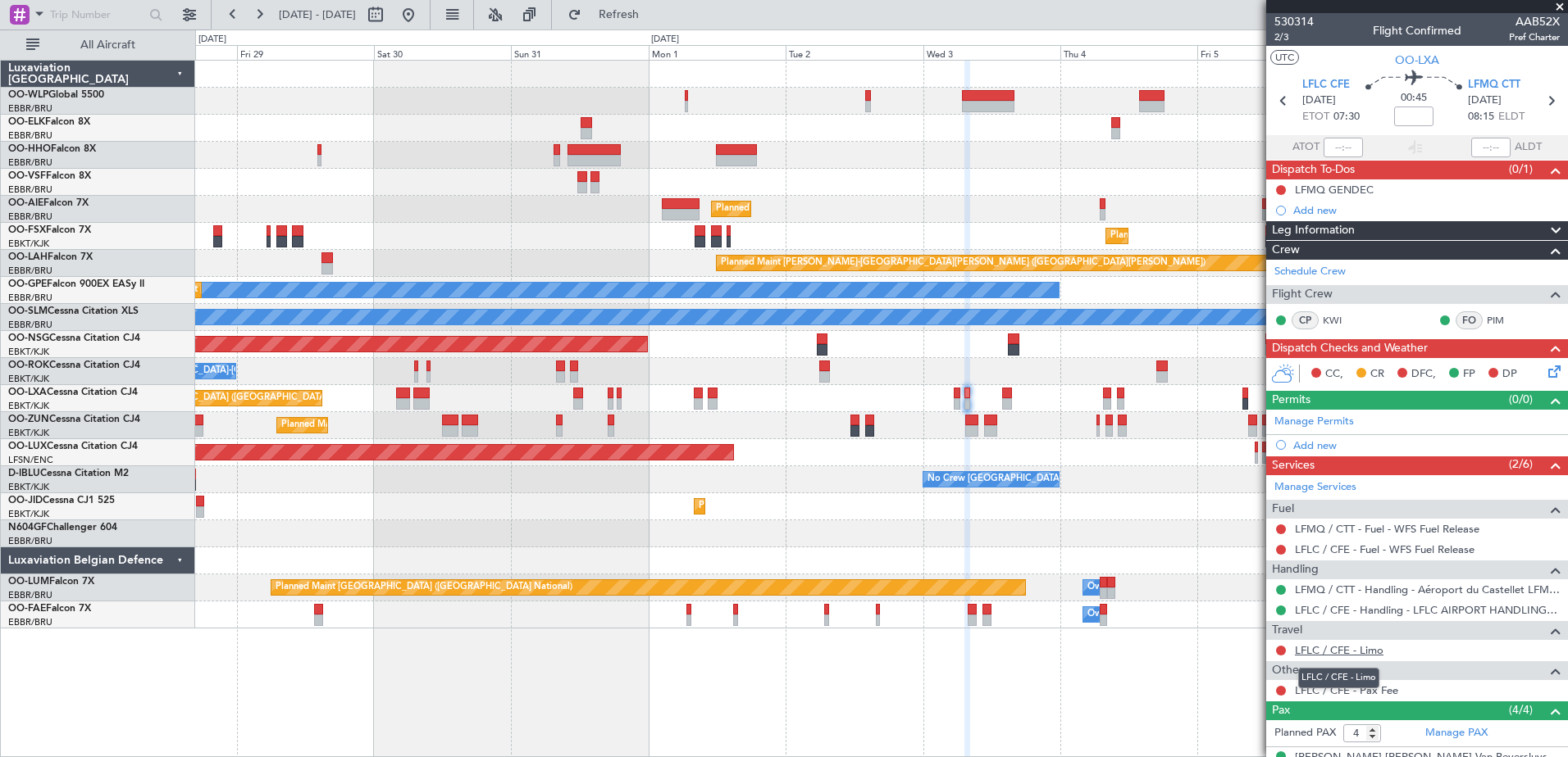
click at [1367, 652] on link "LFLC / CFE - Limo" at bounding box center [1339, 651] width 88 height 14
click at [389, 17] on button at bounding box center [375, 15] width 26 height 26
select select "8"
select select "2025"
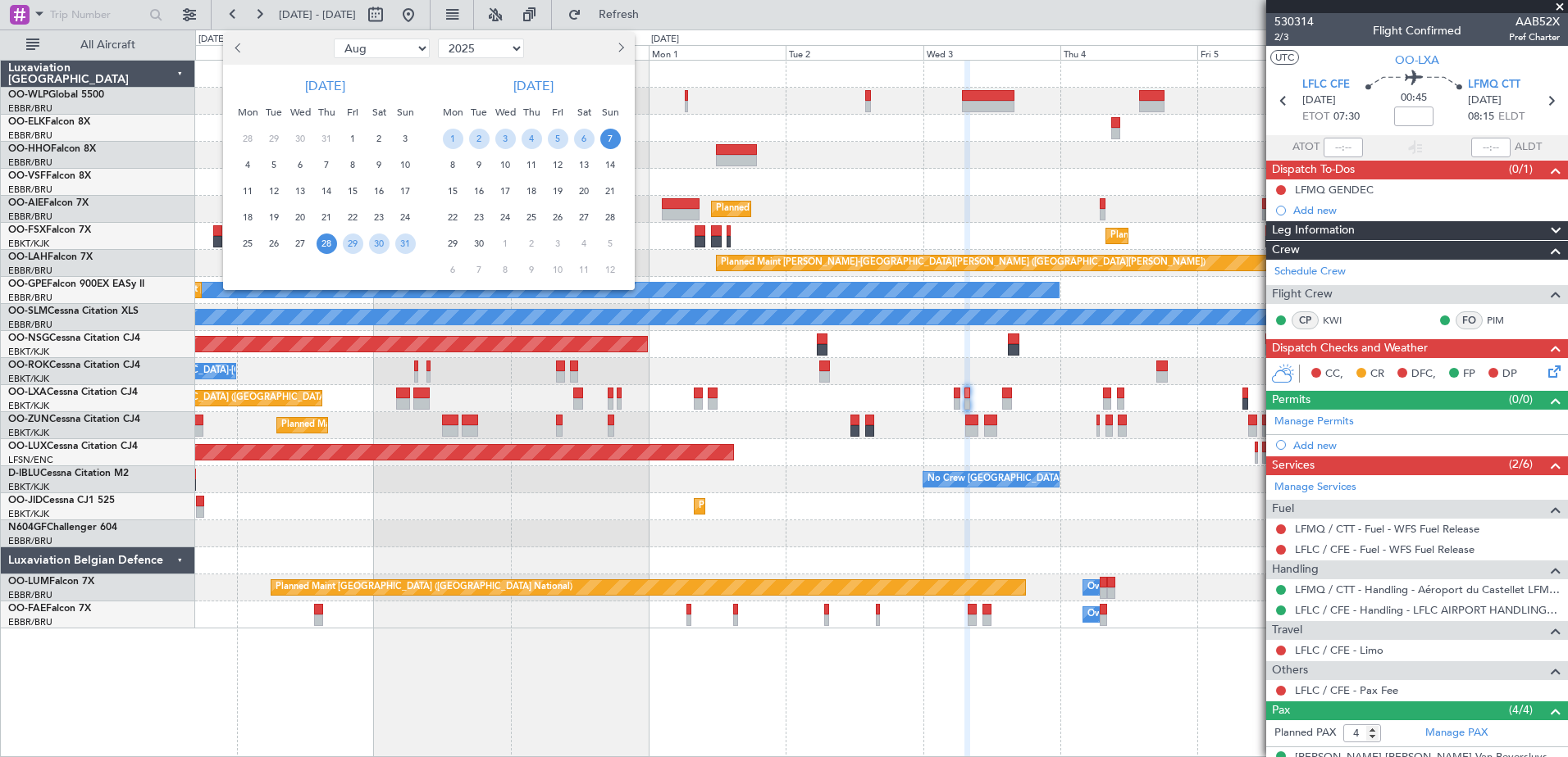
click at [611, 53] on button "Next month" at bounding box center [620, 49] width 18 height 26
click at [456, 169] on span "6" at bounding box center [453, 165] width 21 height 21
click at [456, 186] on span "13" at bounding box center [453, 191] width 21 height 21
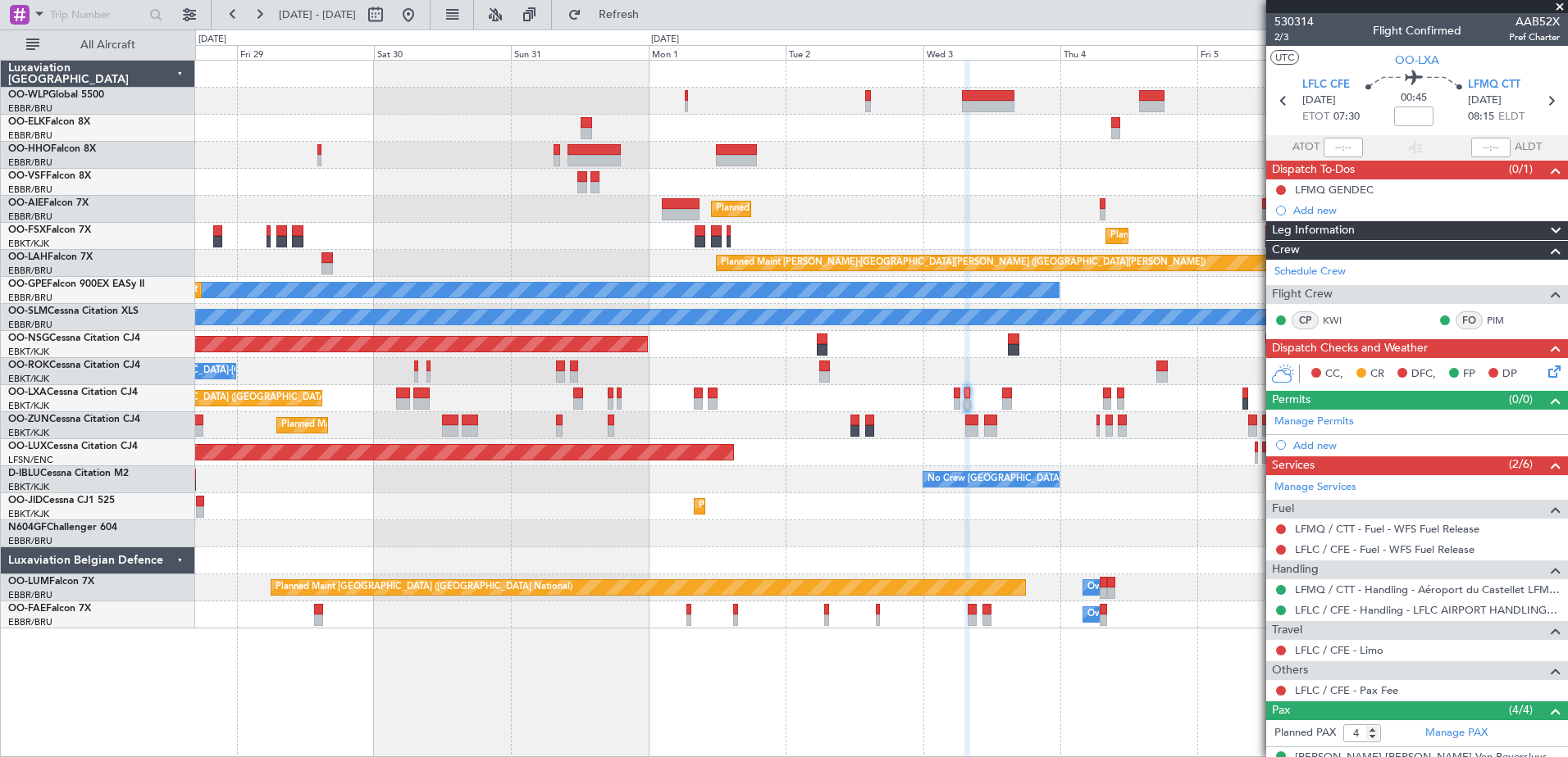
select select "10"
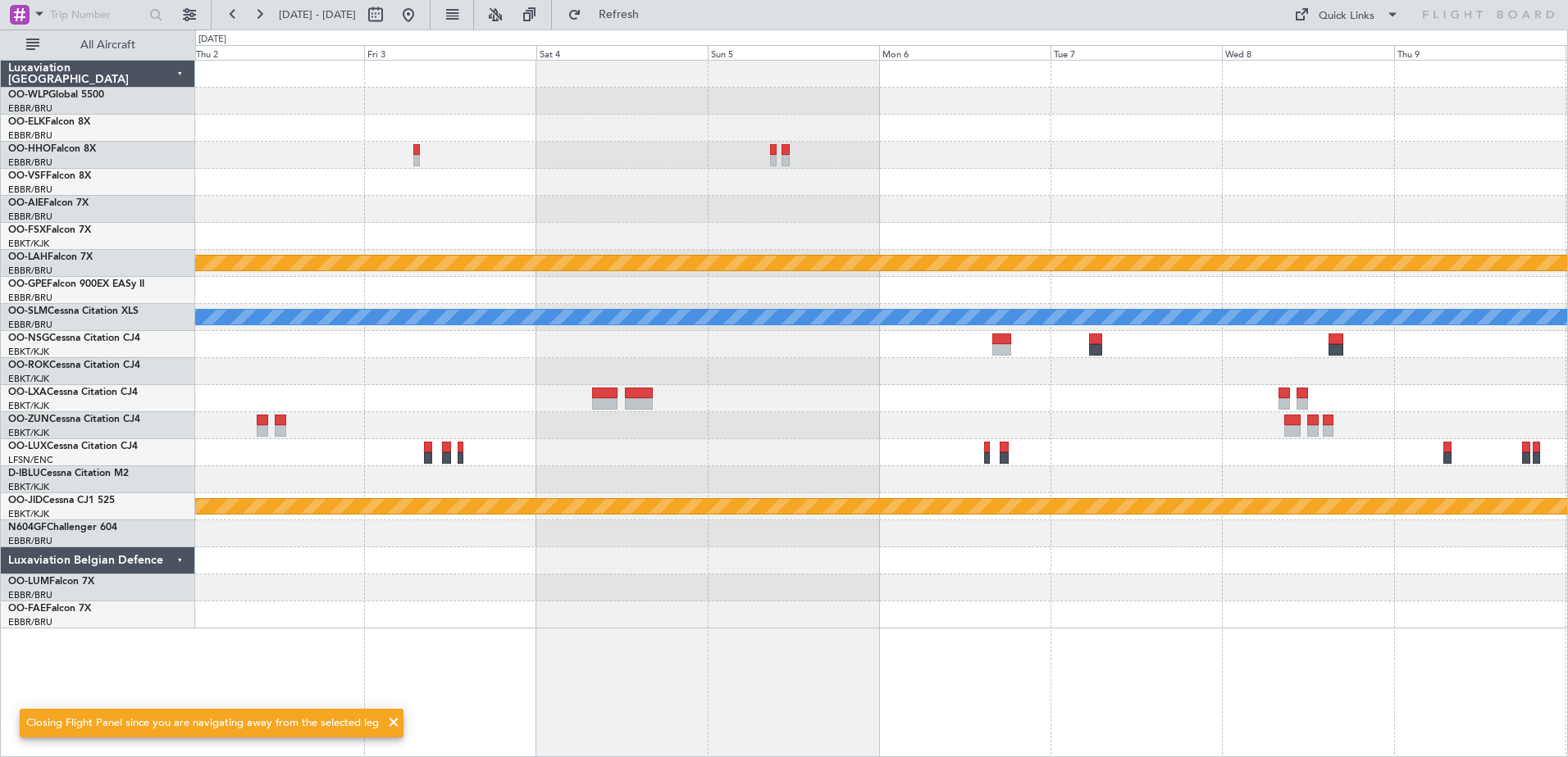
click at [1140, 483] on div "Planned Maint Alton-st Louis (St Louis Regl) A/C Unavailable Monchengladbach nu…" at bounding box center [881, 344] width 1372 height 568
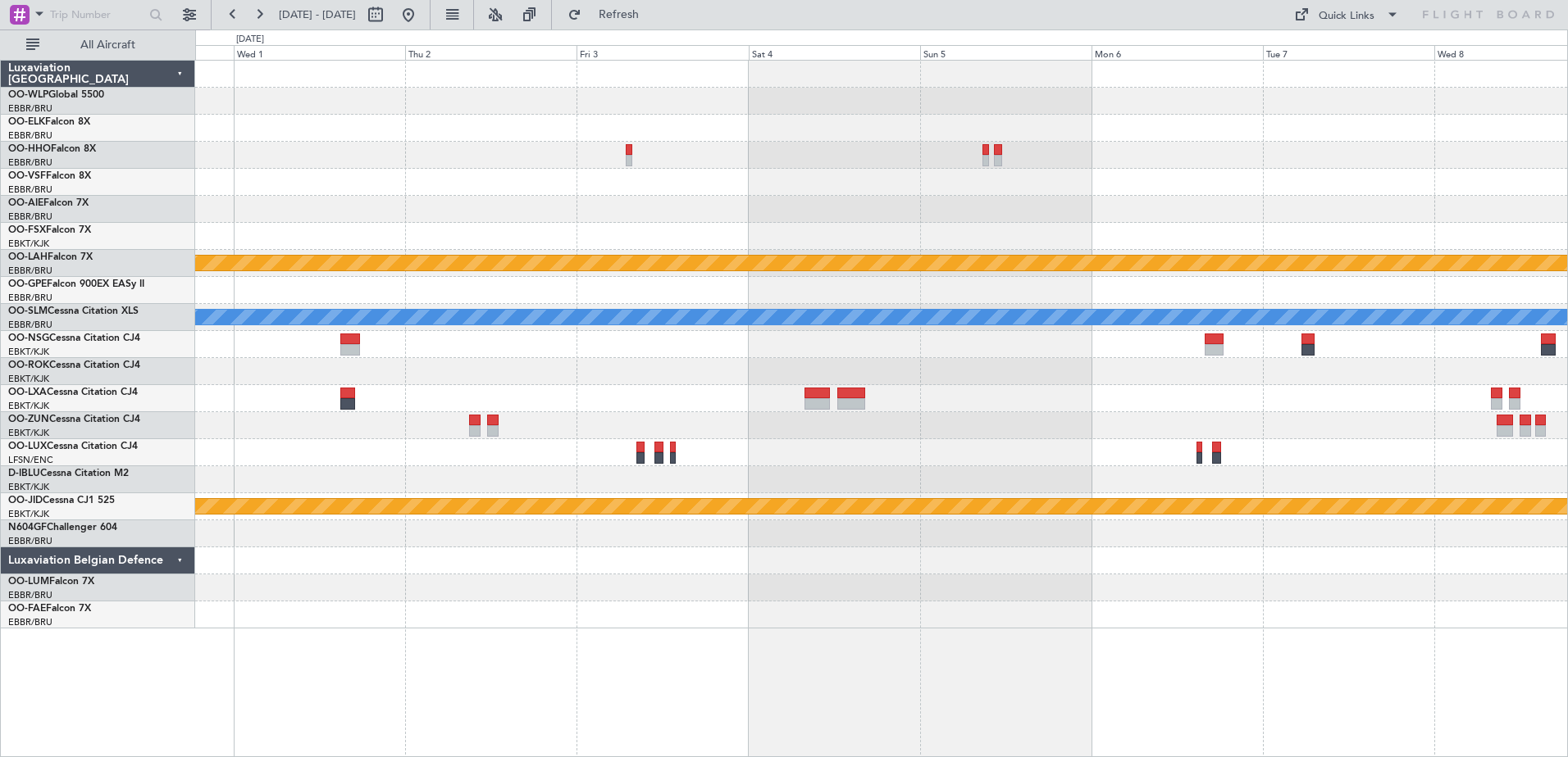
click at [670, 397] on div at bounding box center [881, 398] width 1372 height 27
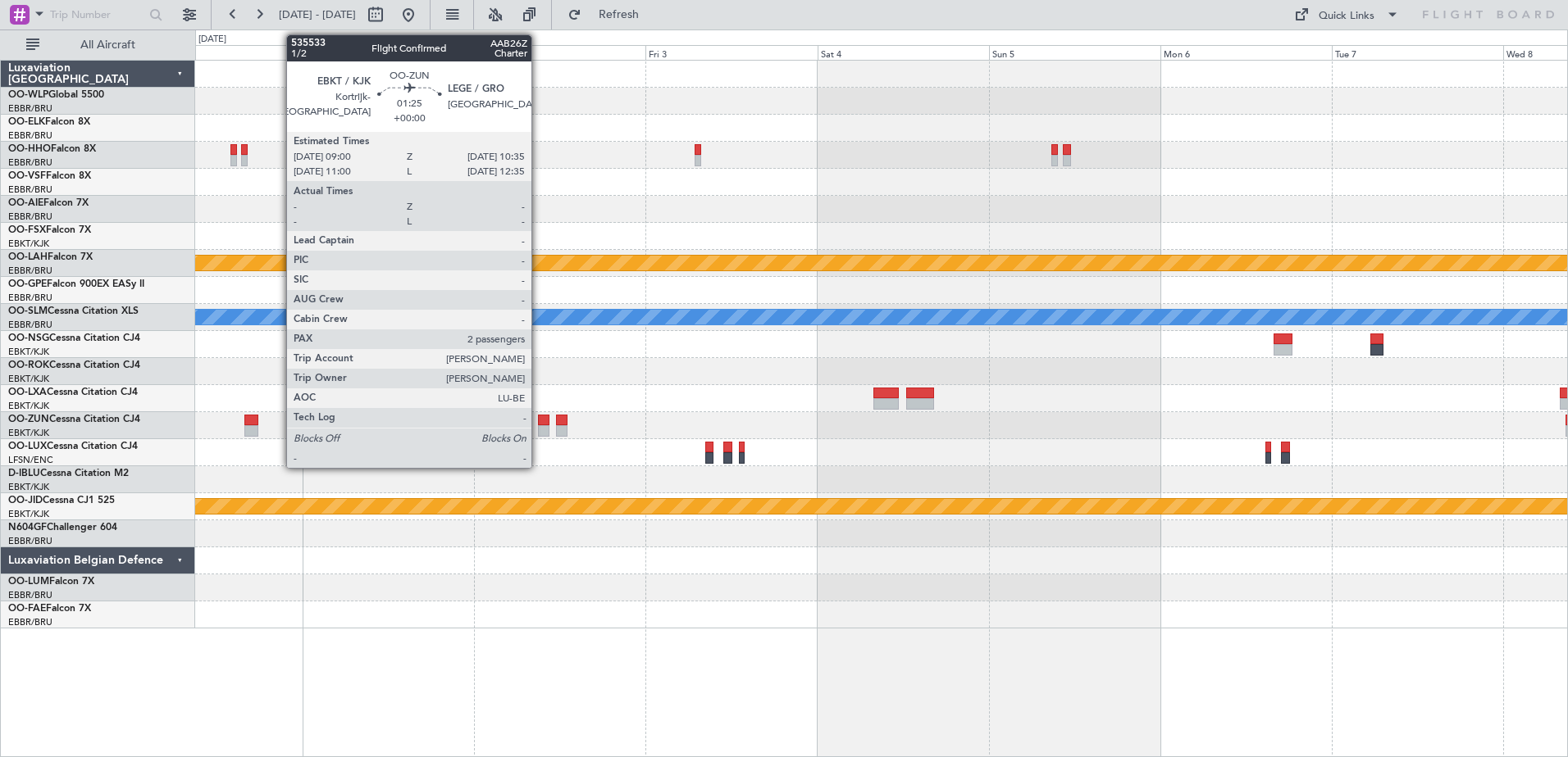
click at [539, 420] on div at bounding box center [544, 421] width 12 height 12
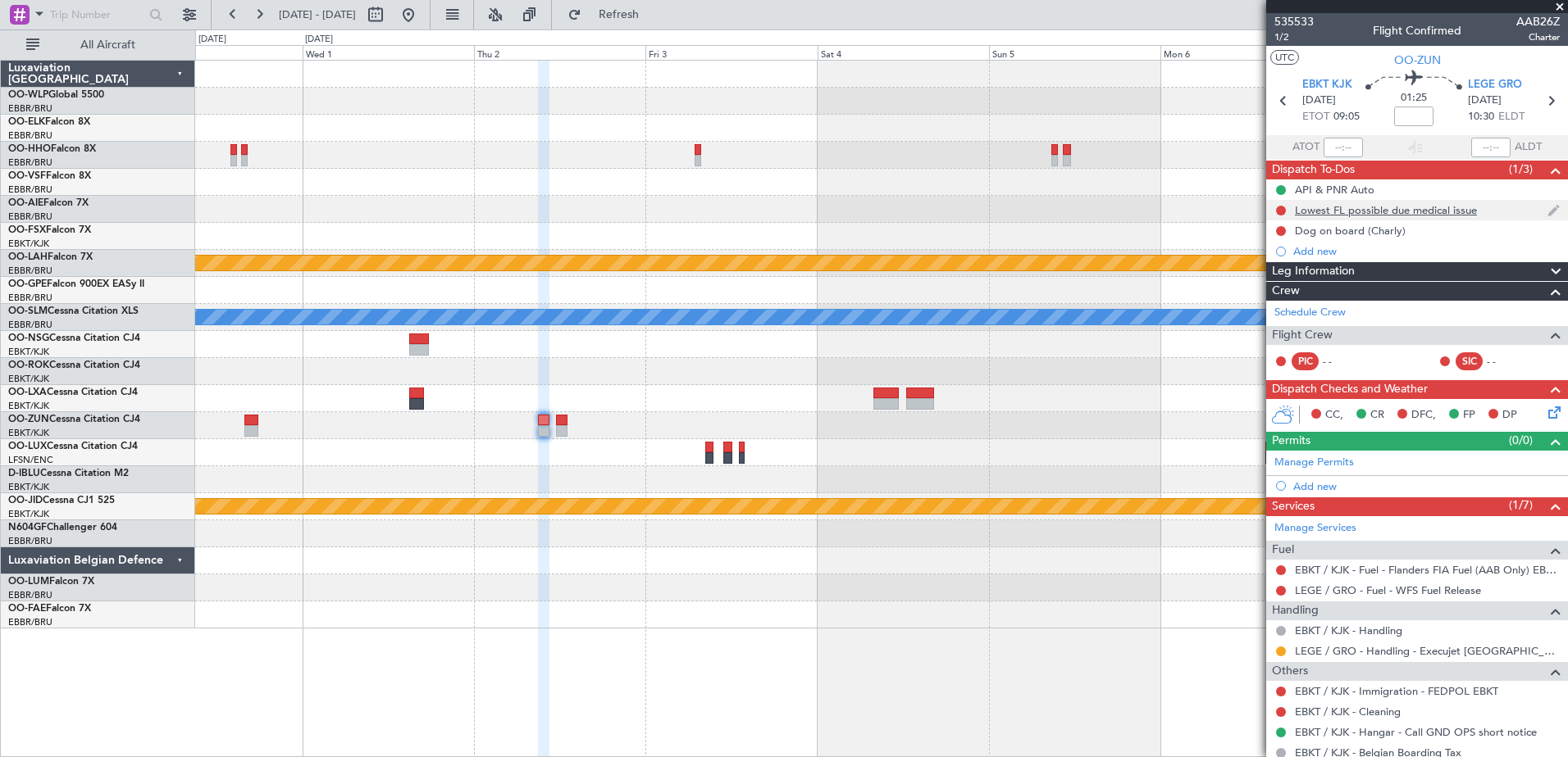
click at [1434, 214] on div "Lowest FL possible due medical issue" at bounding box center [1385, 210] width 182 height 14
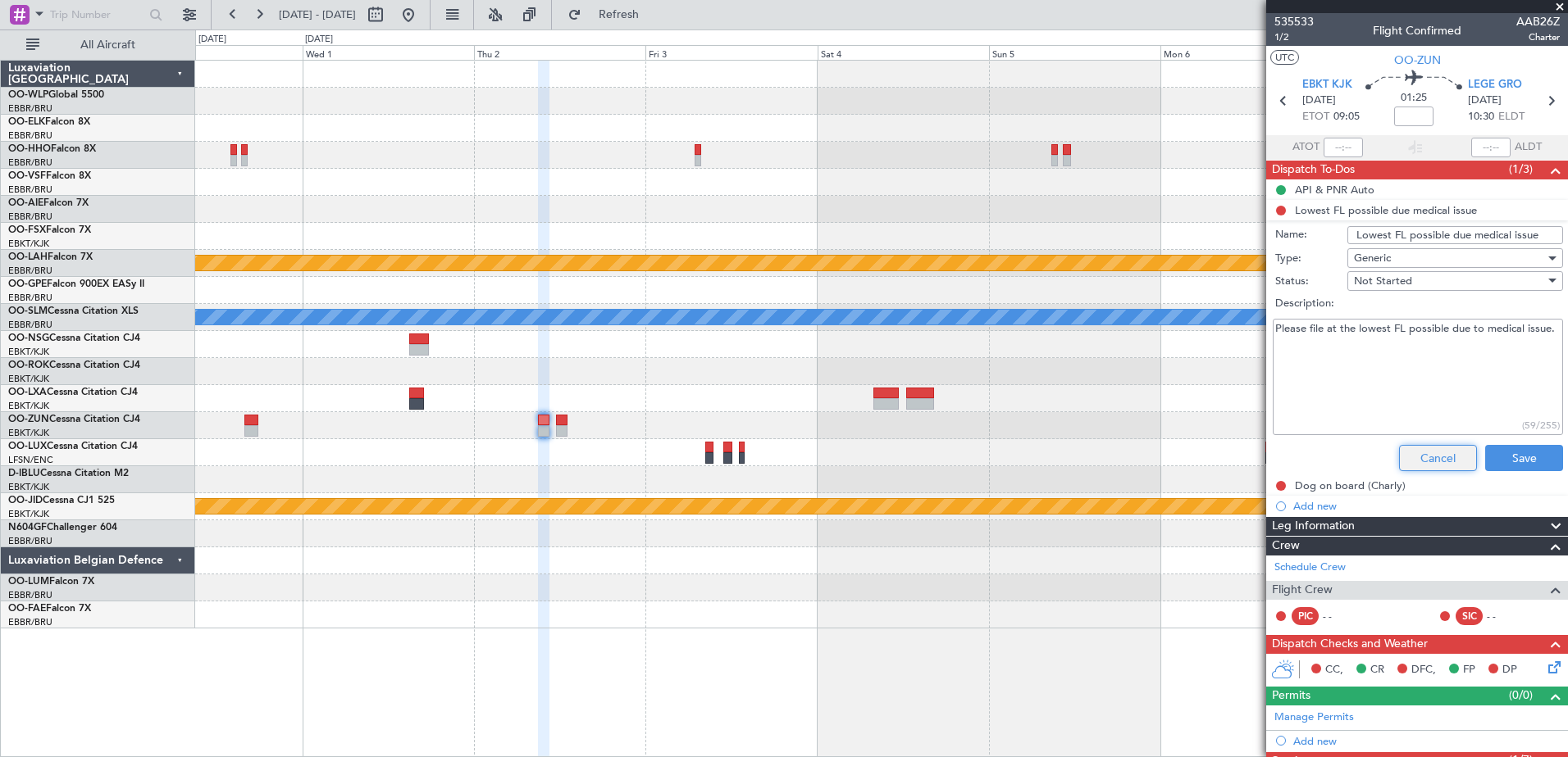
click at [1430, 456] on button "Cancel" at bounding box center [1438, 458] width 77 height 26
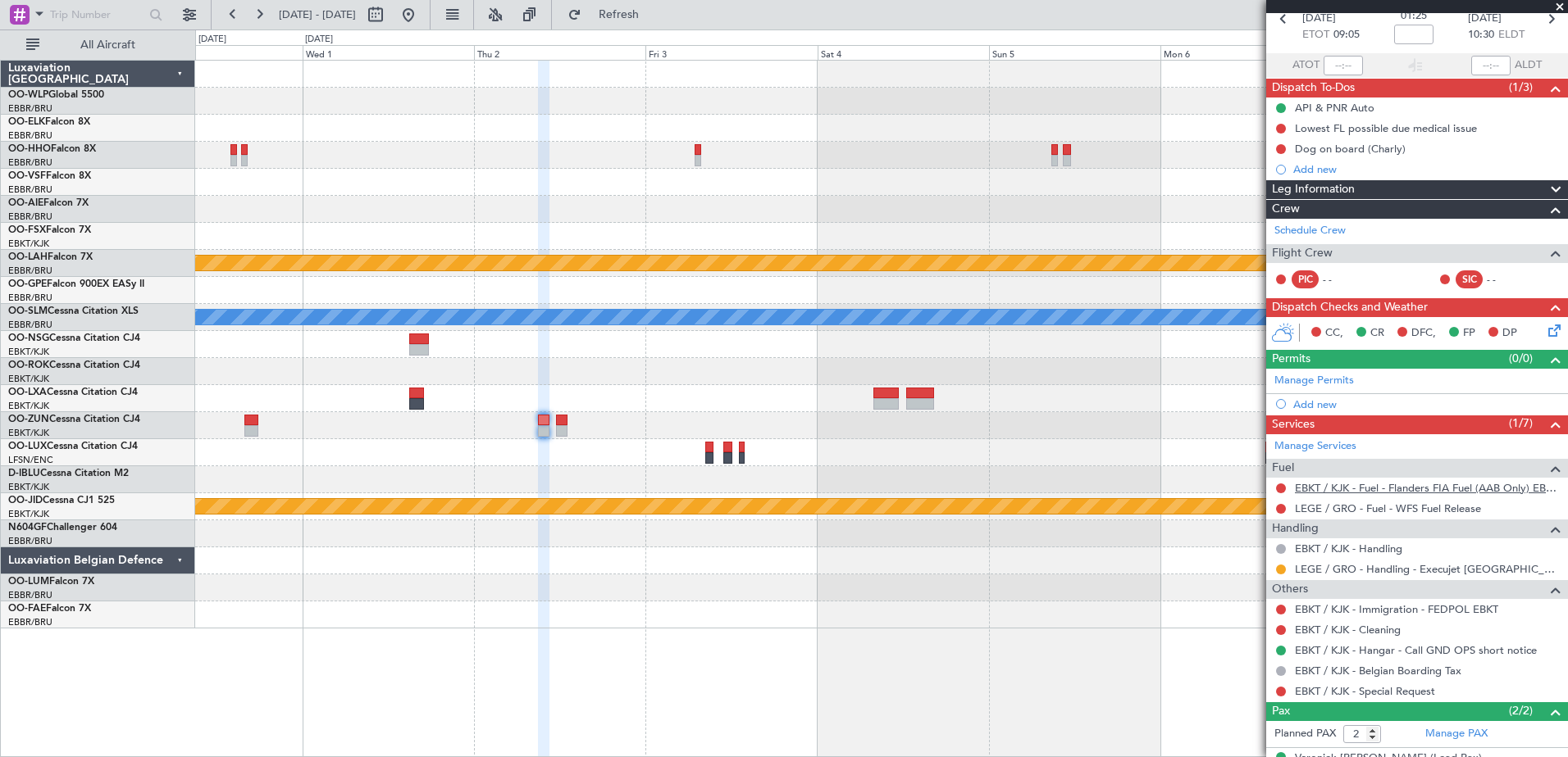
scroll to position [146, 0]
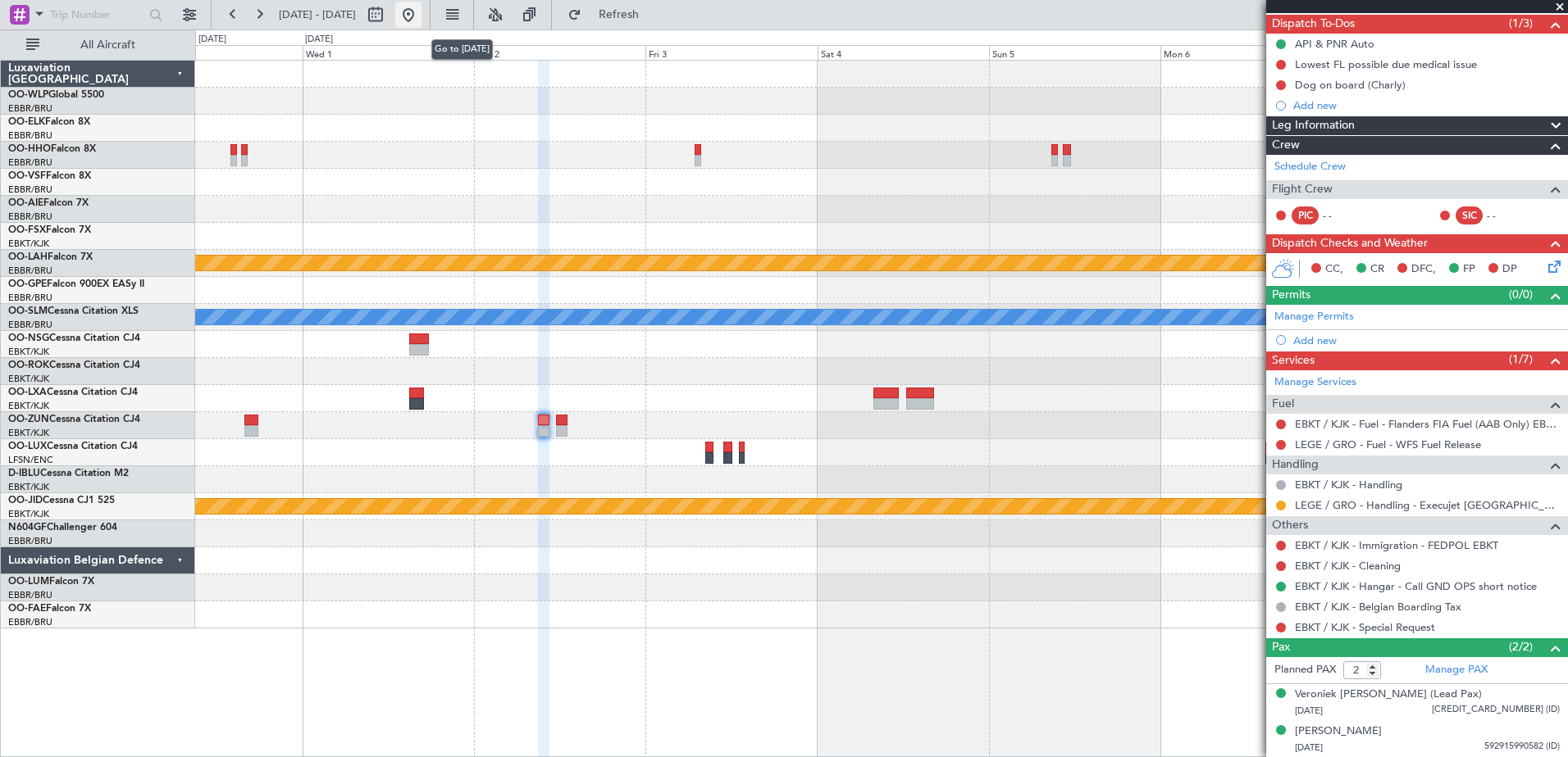
click at [422, 11] on button at bounding box center [408, 15] width 26 height 26
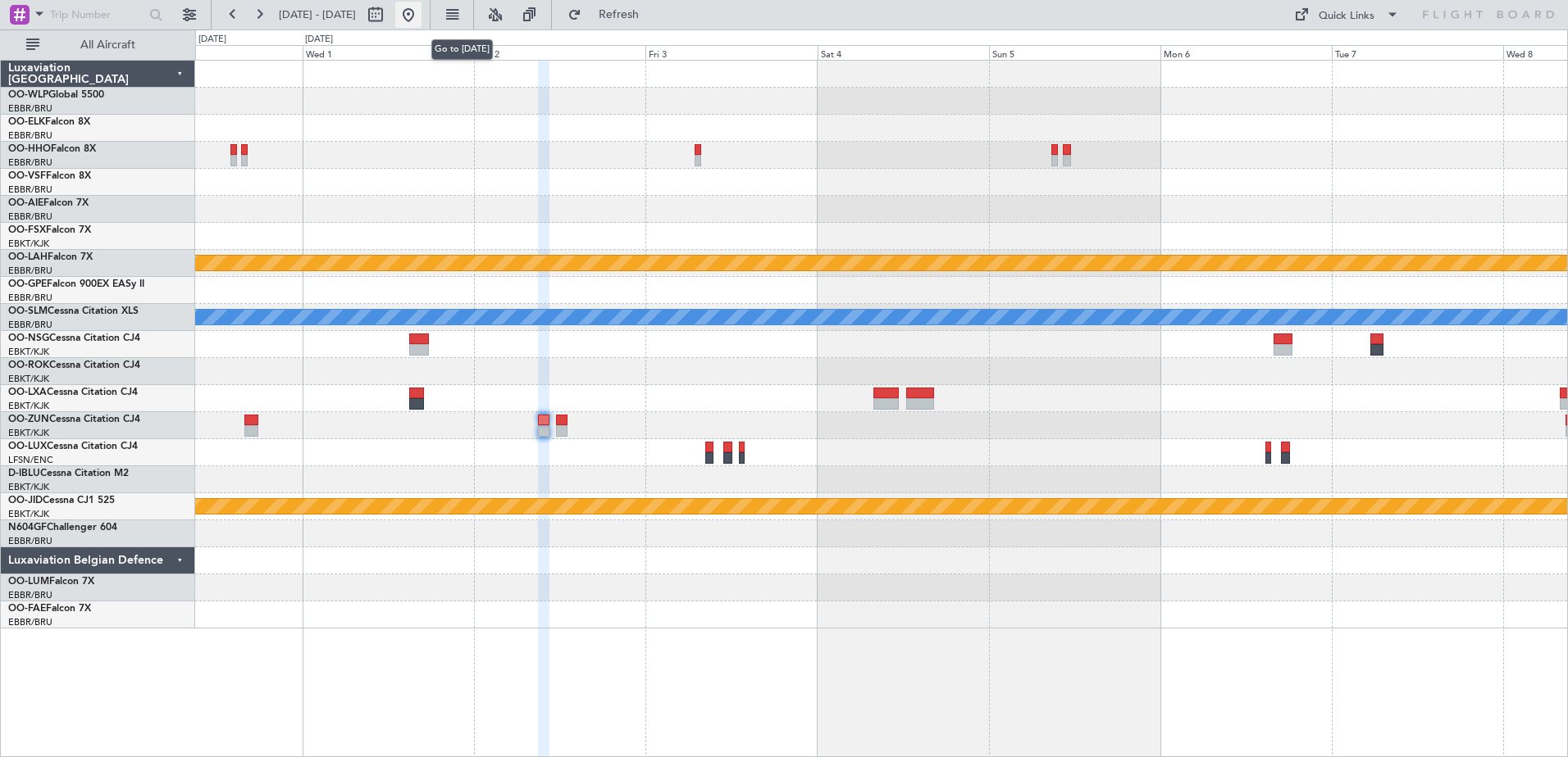
scroll to position [0, 0]
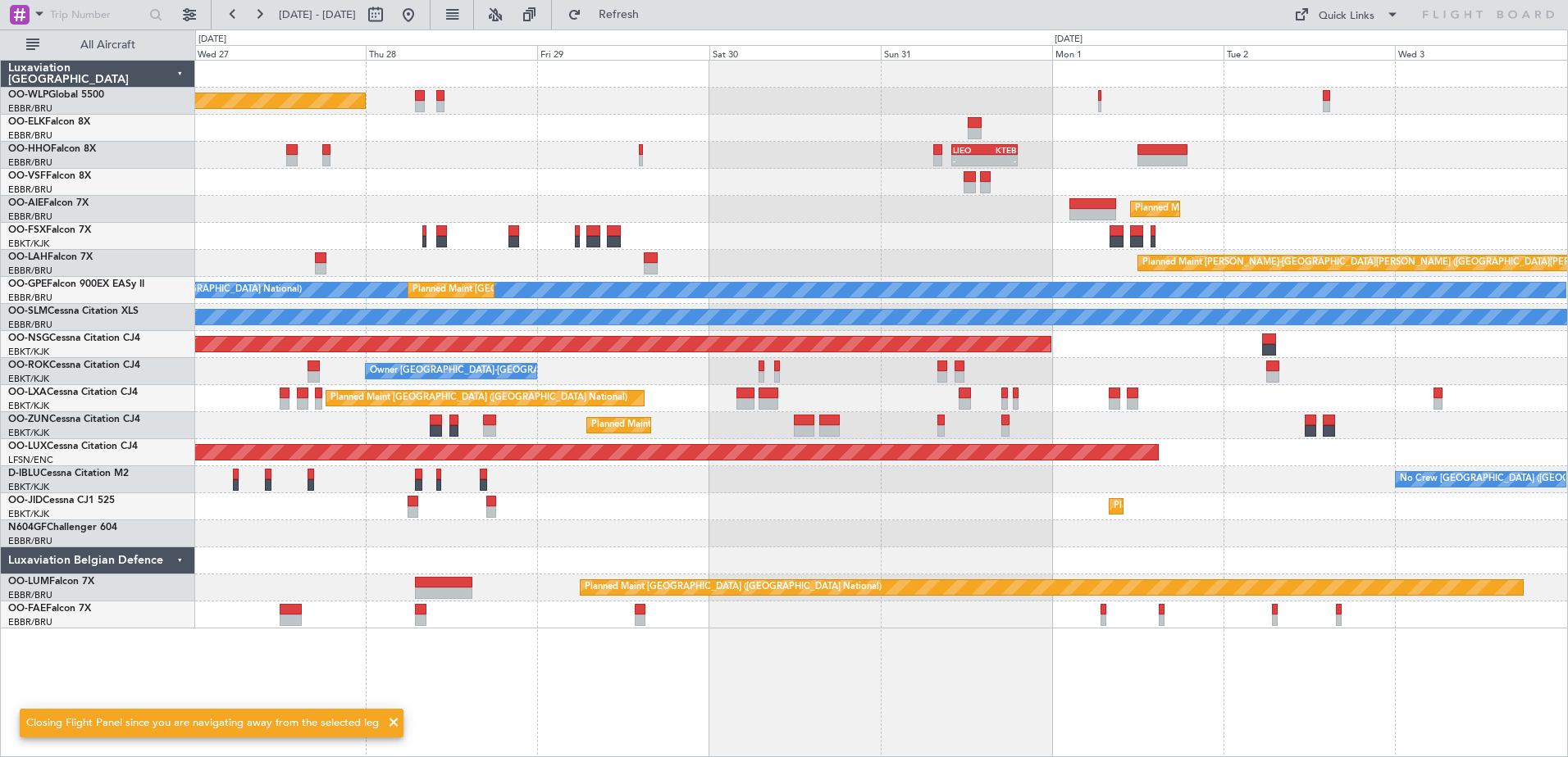
click at [869, 489] on div "Planned Maint Berlin (Brandenburg) - - LIEO 10:00 Z KTEB 19:15 Z Planned Maint …" at bounding box center [881, 344] width 1372 height 568
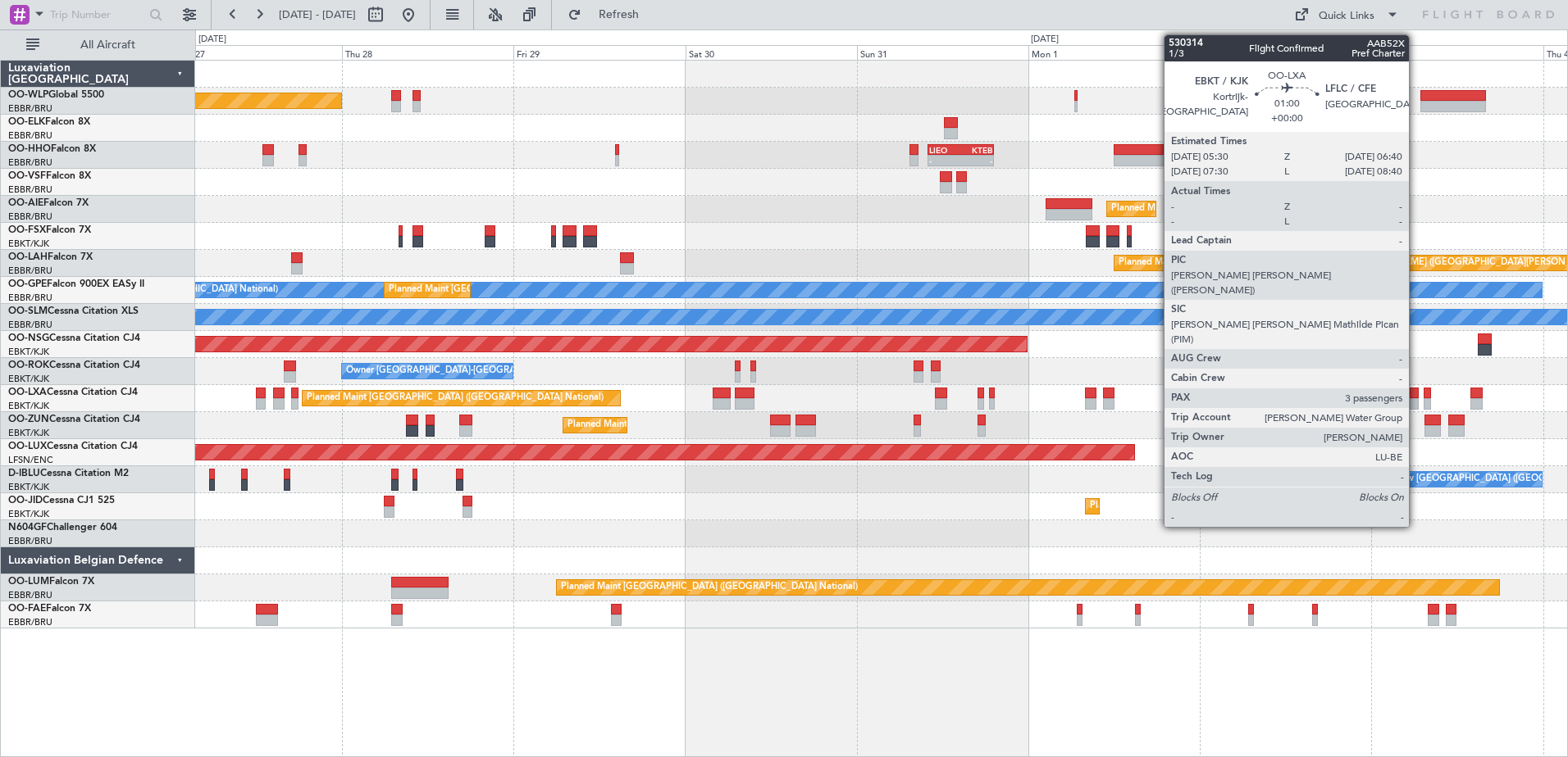
click at [1416, 399] on div at bounding box center [1413, 405] width 9 height 12
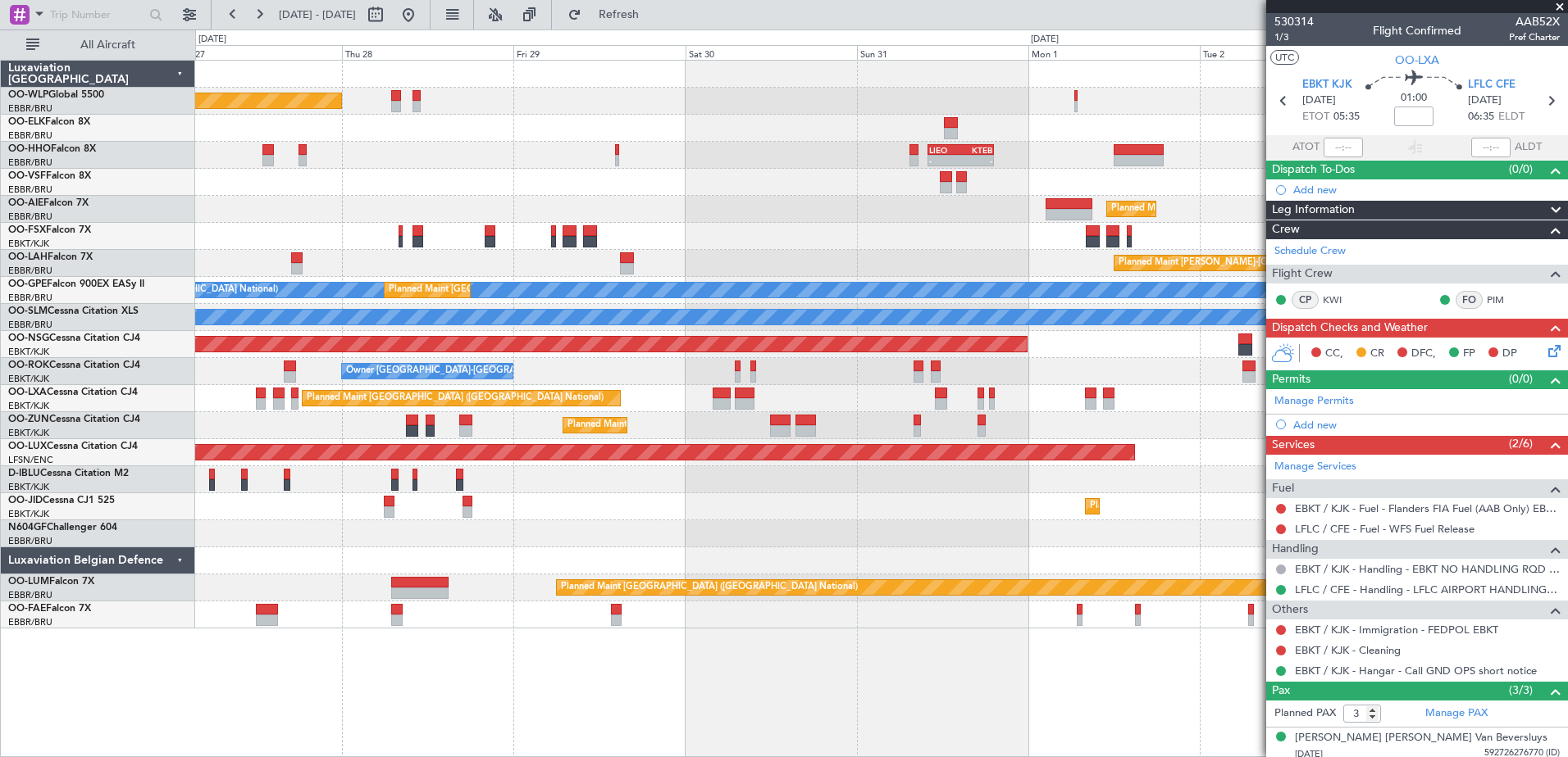
click at [1562, 11] on span at bounding box center [1559, 7] width 17 height 15
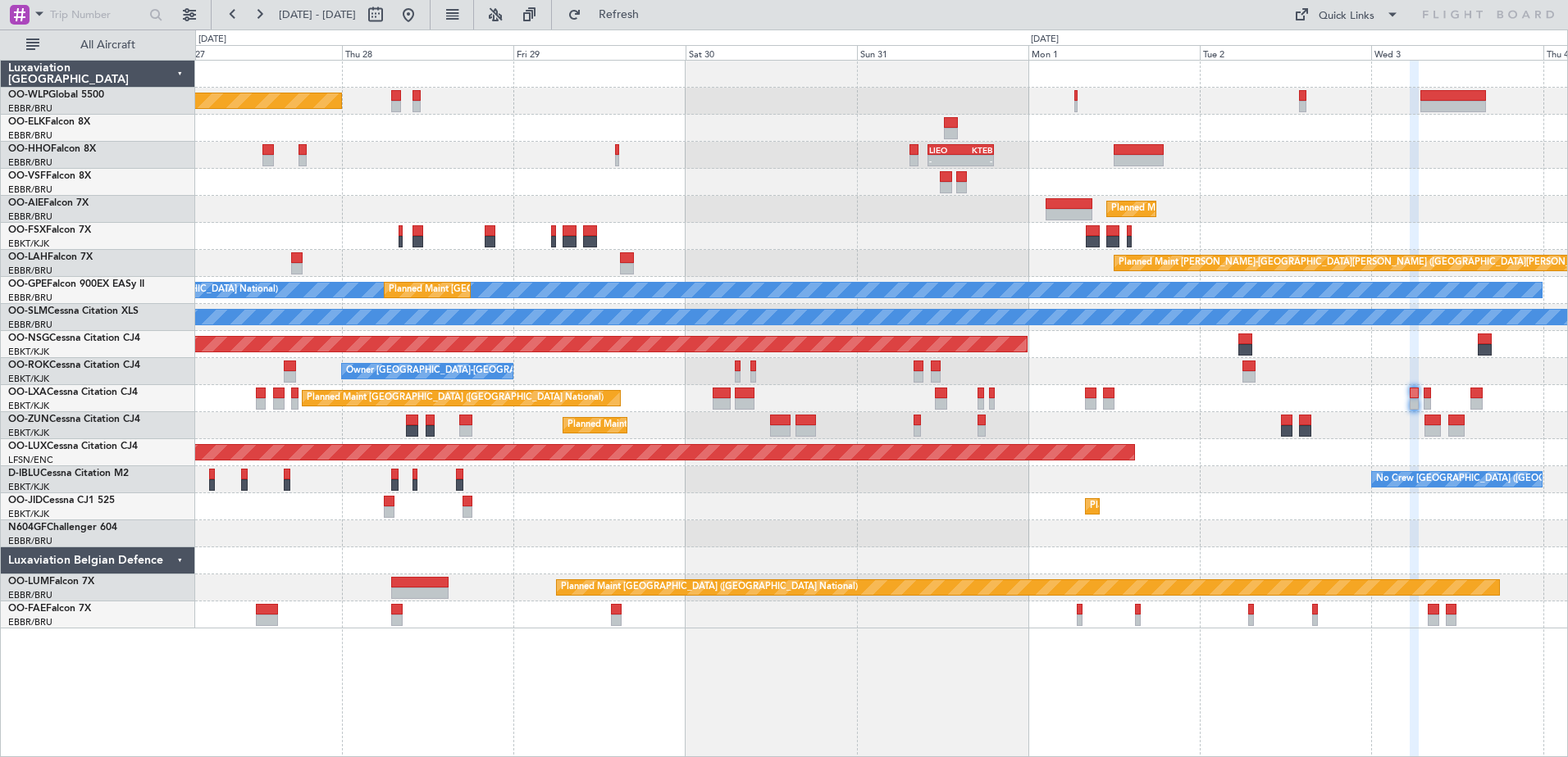
type input "0"
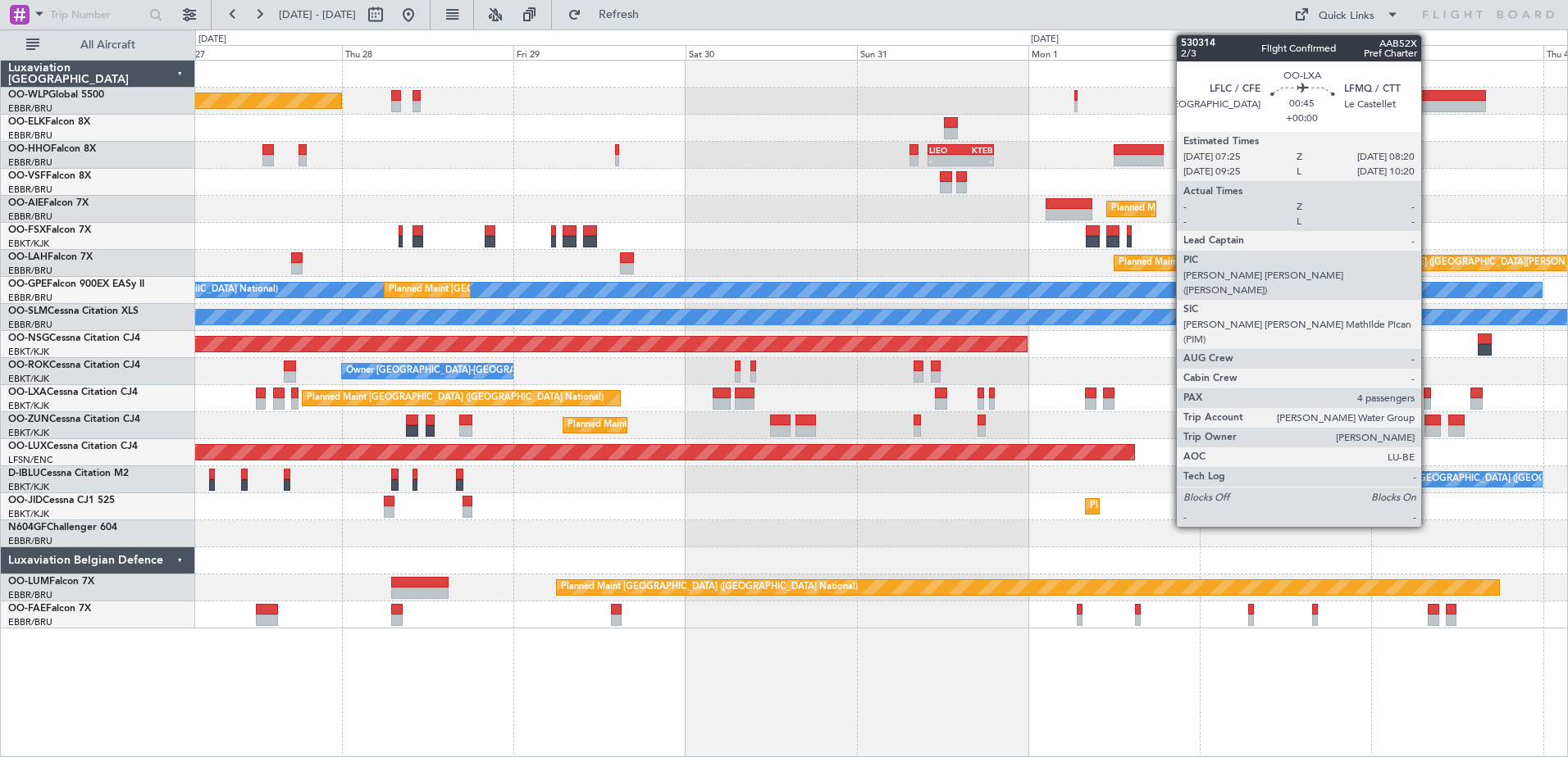
click at [1428, 404] on div at bounding box center [1426, 405] width 7 height 12
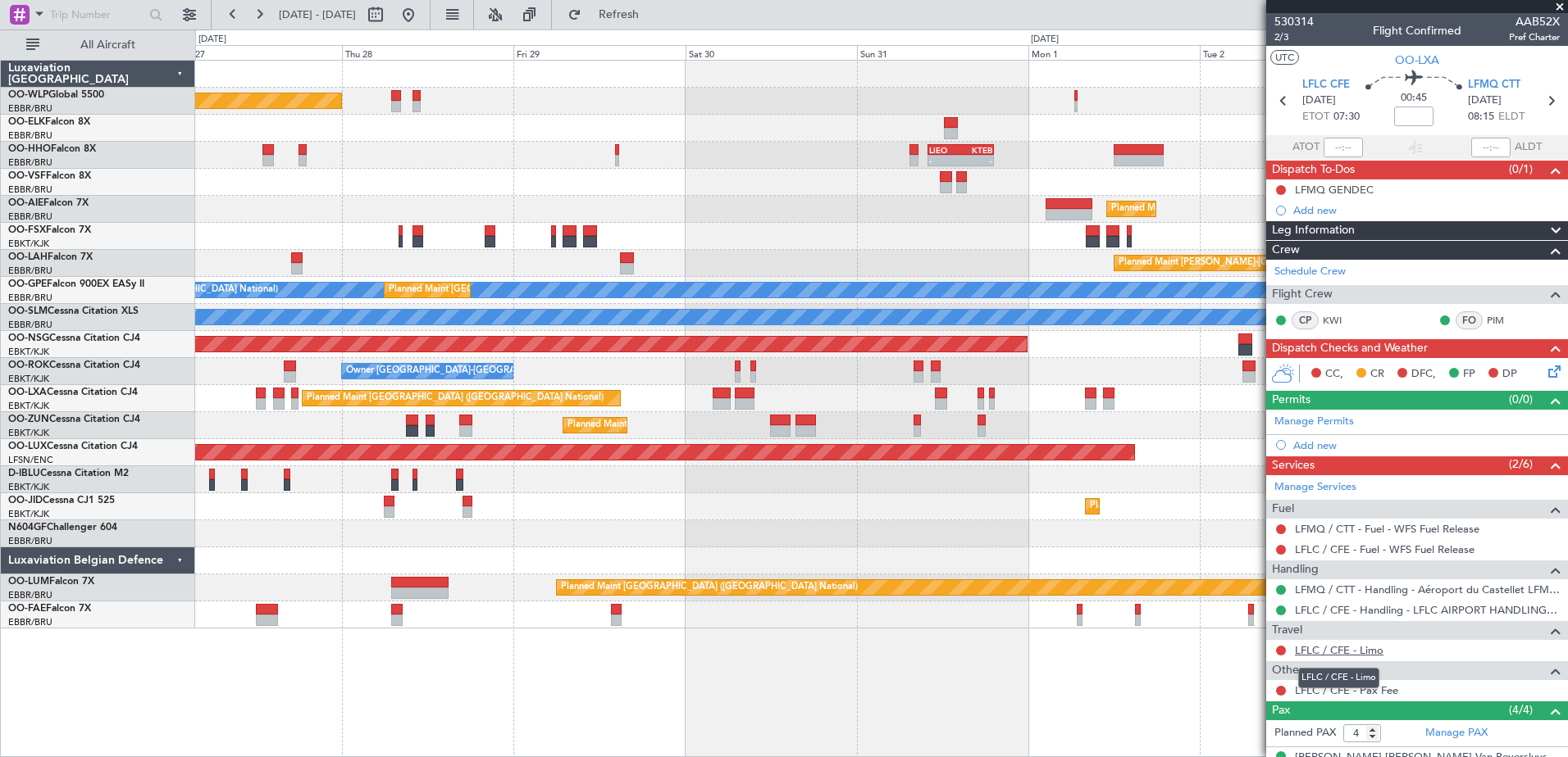
click at [1359, 653] on link "LFLC / CFE - Limo" at bounding box center [1339, 651] width 88 height 14
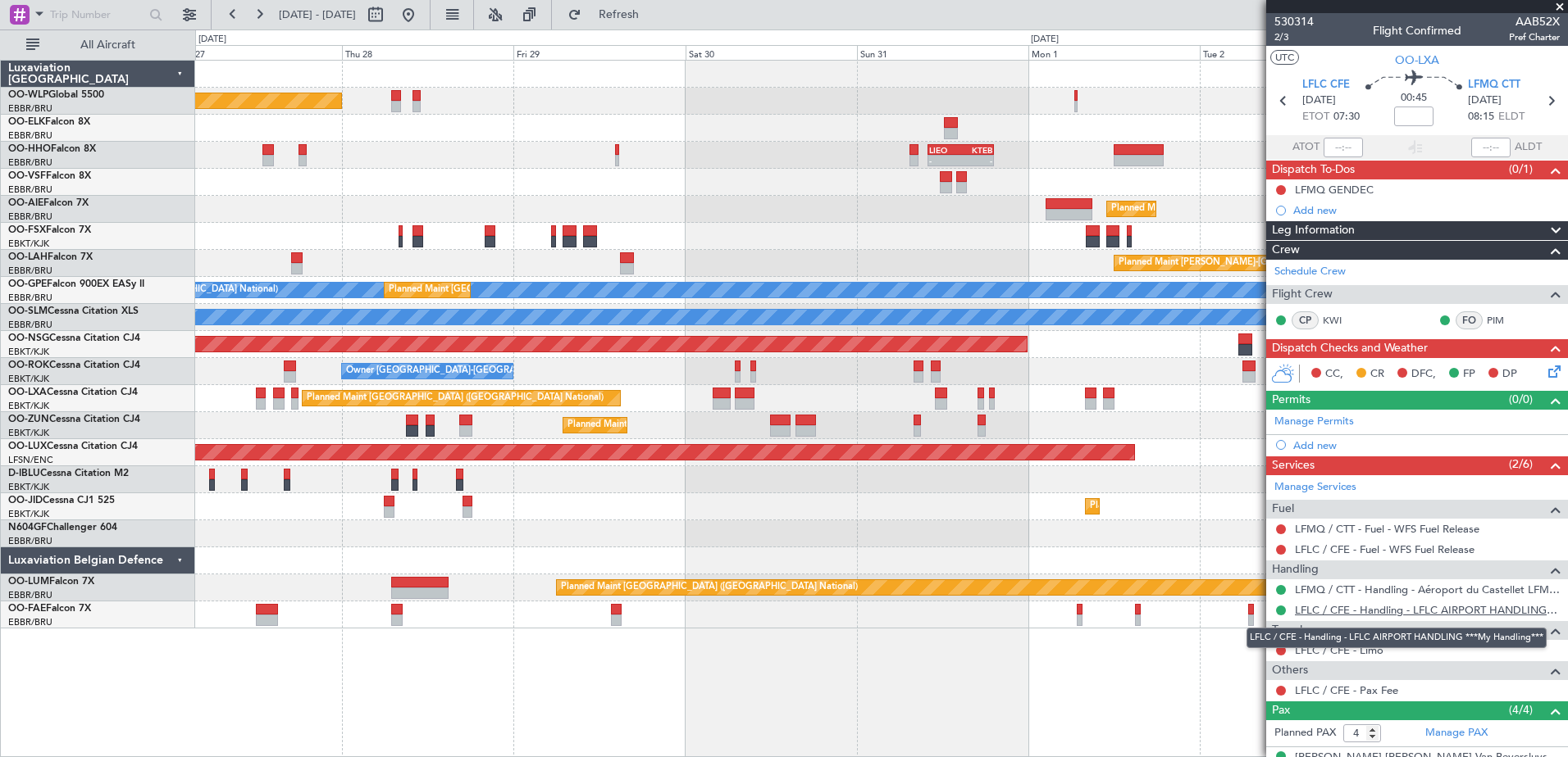
click at [1477, 606] on link "LFLC / CFE - Handling - LFLC AIRPORT HANDLING ***My Handling***" at bounding box center [1427, 610] width 265 height 14
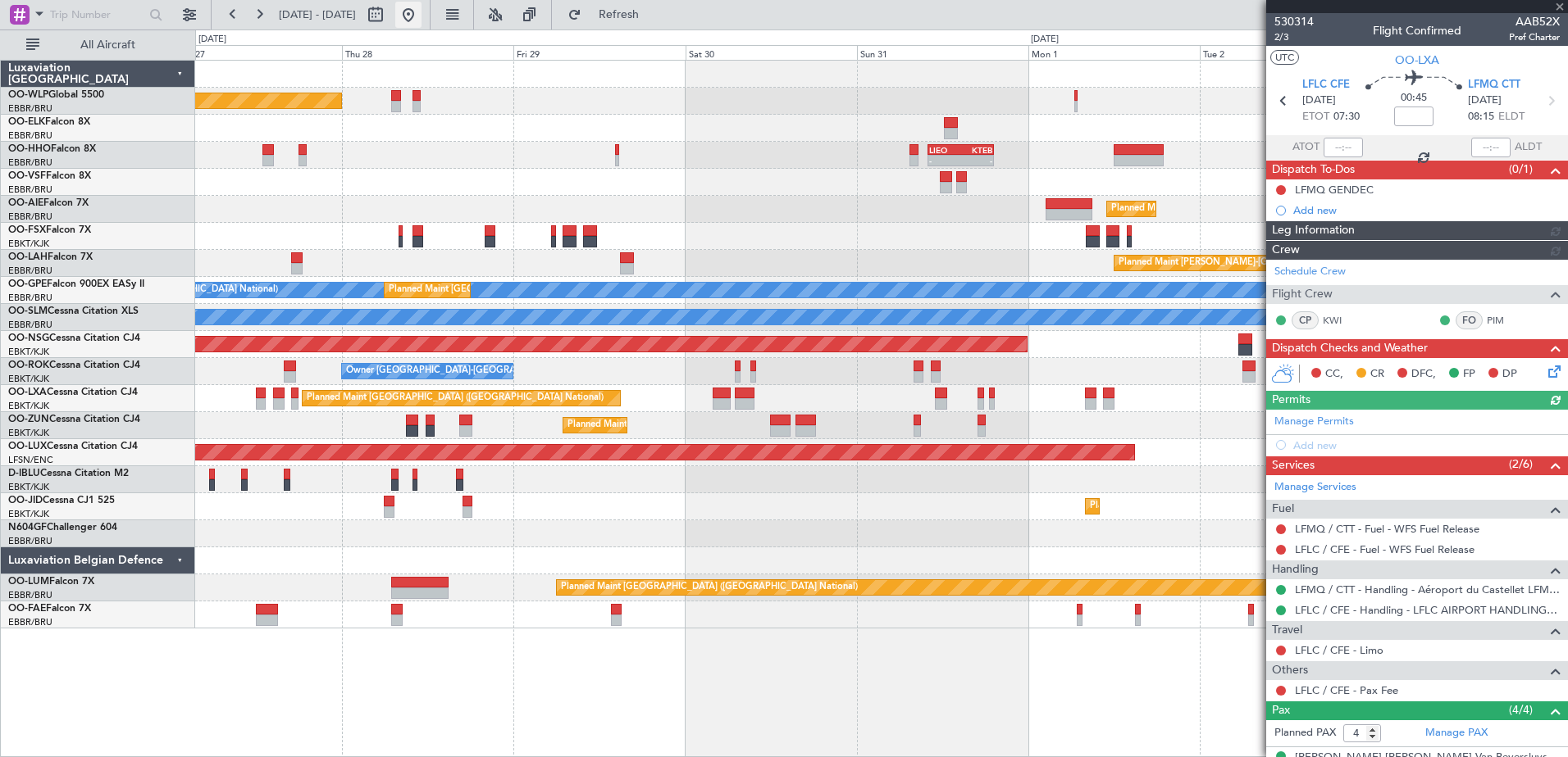
click at [422, 14] on button at bounding box center [408, 15] width 26 height 26
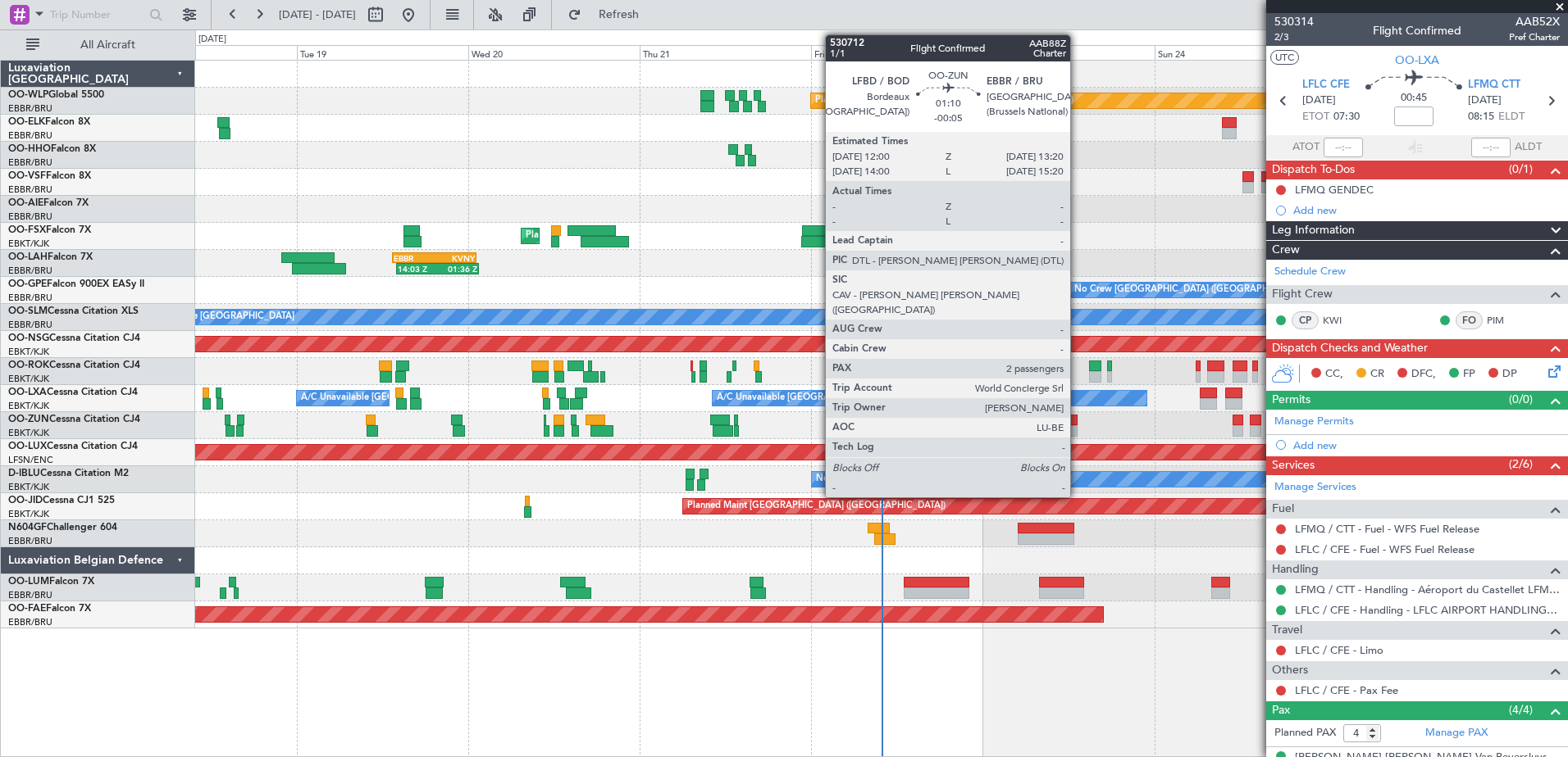
click at [1078, 419] on div at bounding box center [1073, 421] width 10 height 12
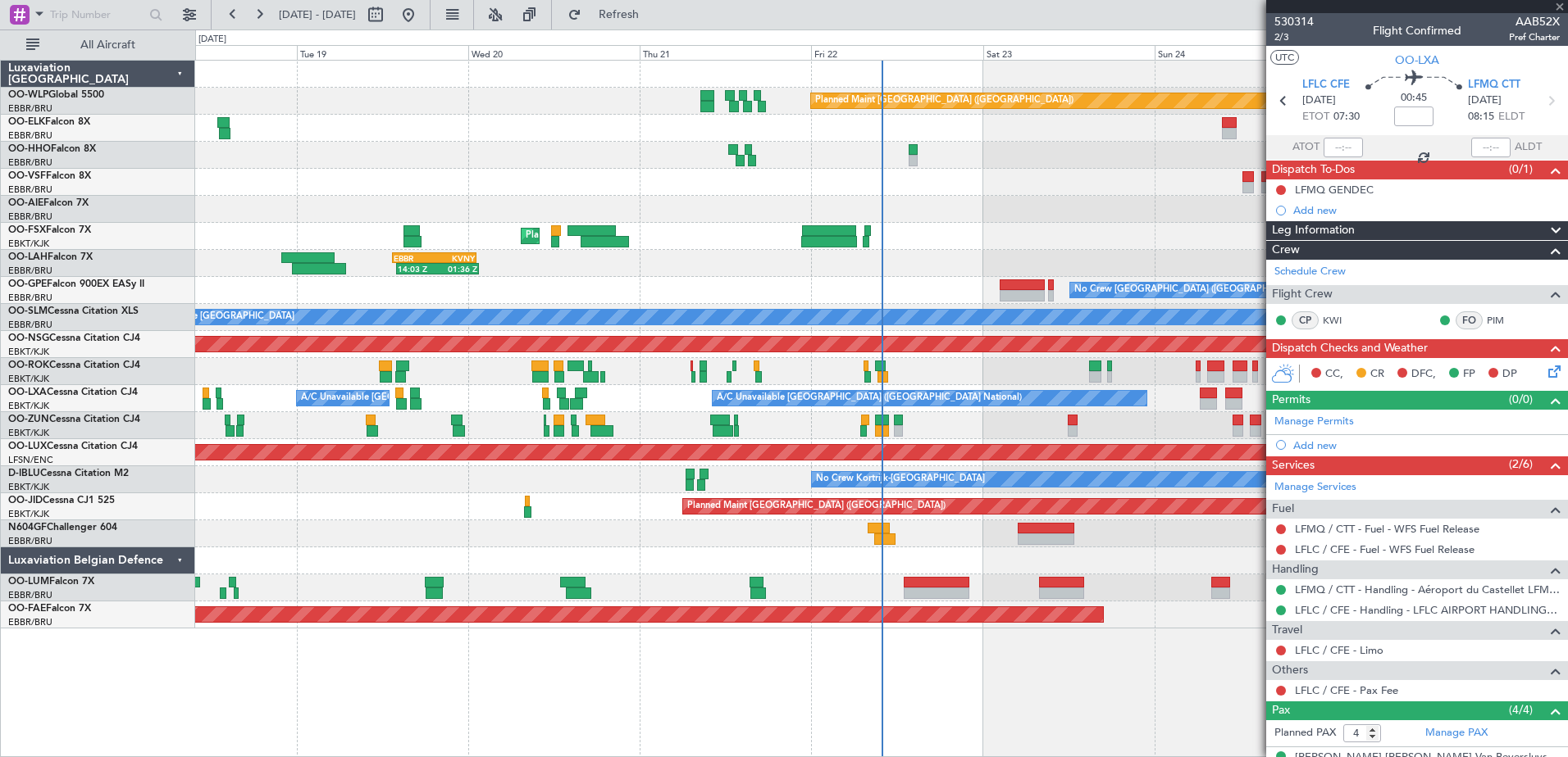
type input "-00:05"
type input "2"
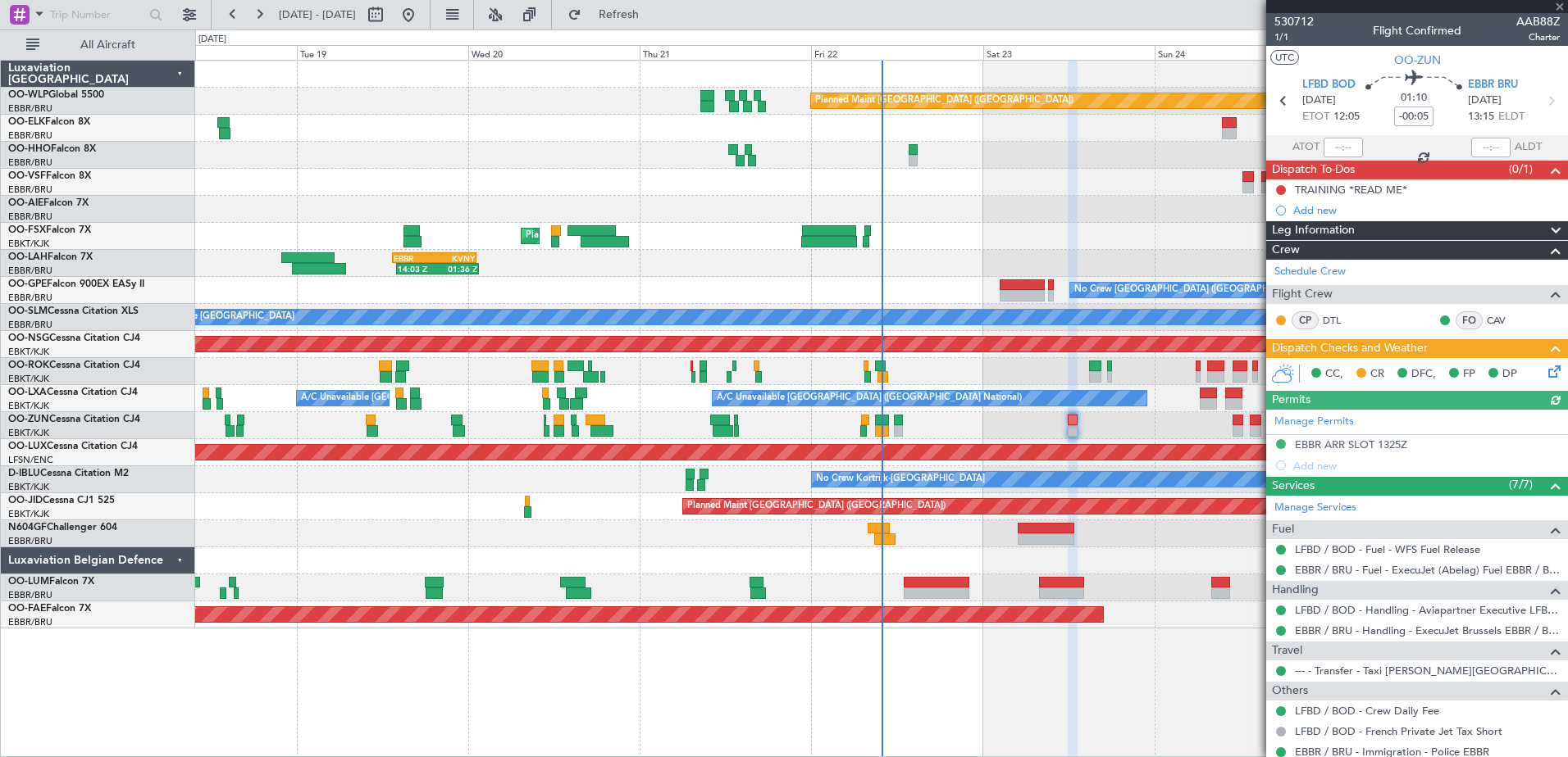
click at [1545, 372] on icon at bounding box center [1551, 368] width 13 height 13
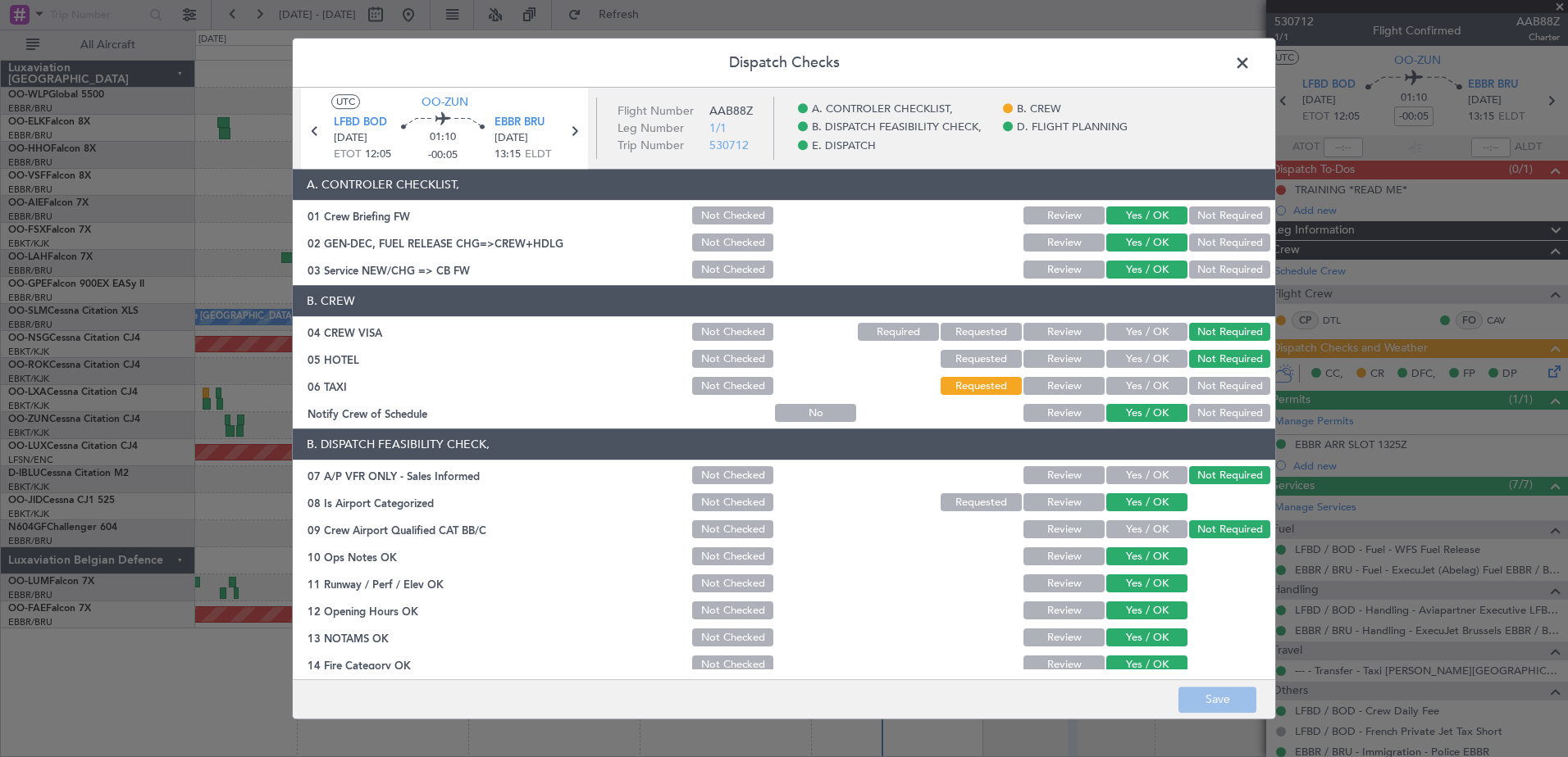
click at [1250, 62] on span at bounding box center [1250, 66] width 0 height 33
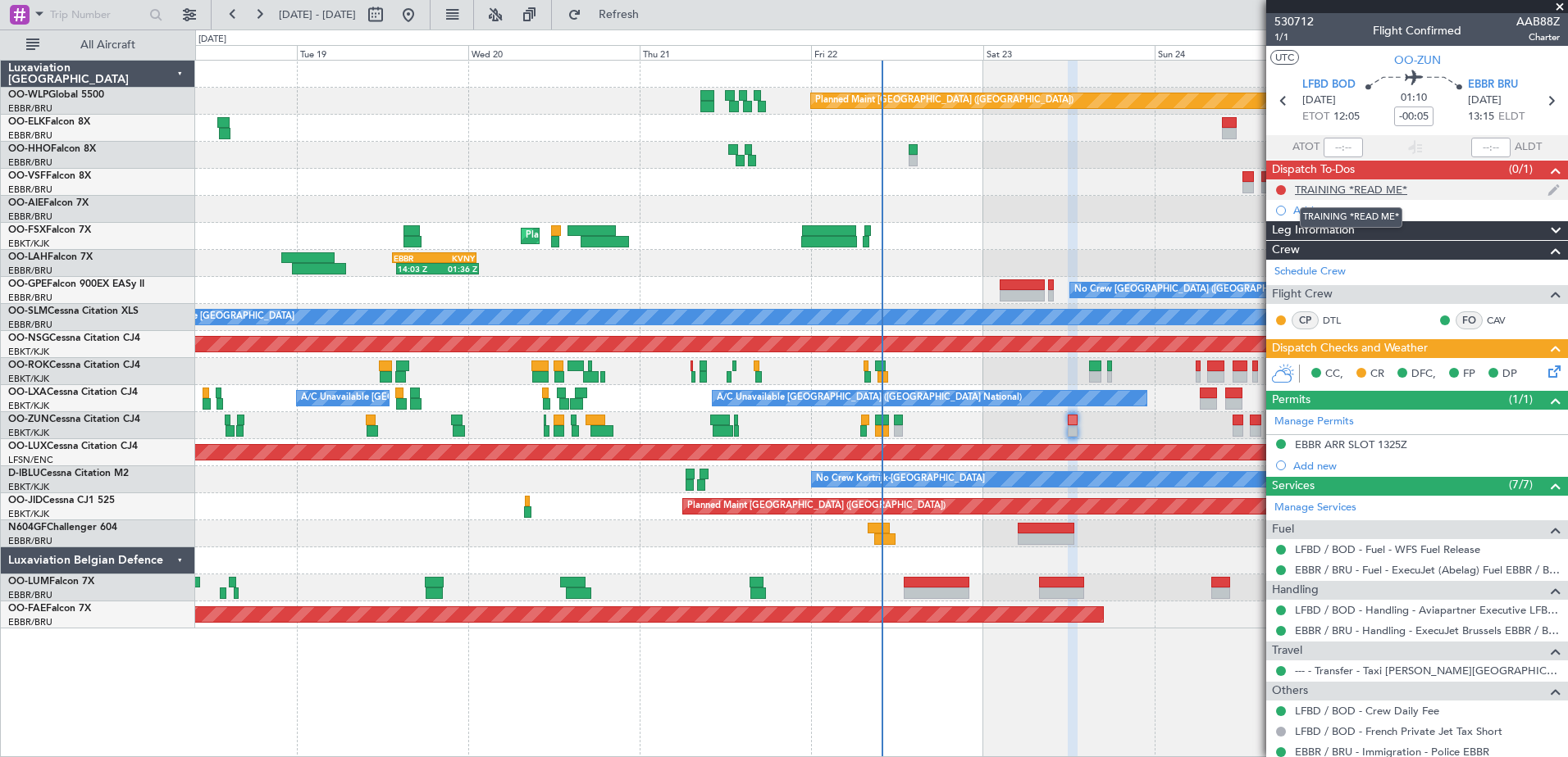
click at [1356, 189] on div "TRAINING *READ ME*" at bounding box center [1351, 189] width 112 height 14
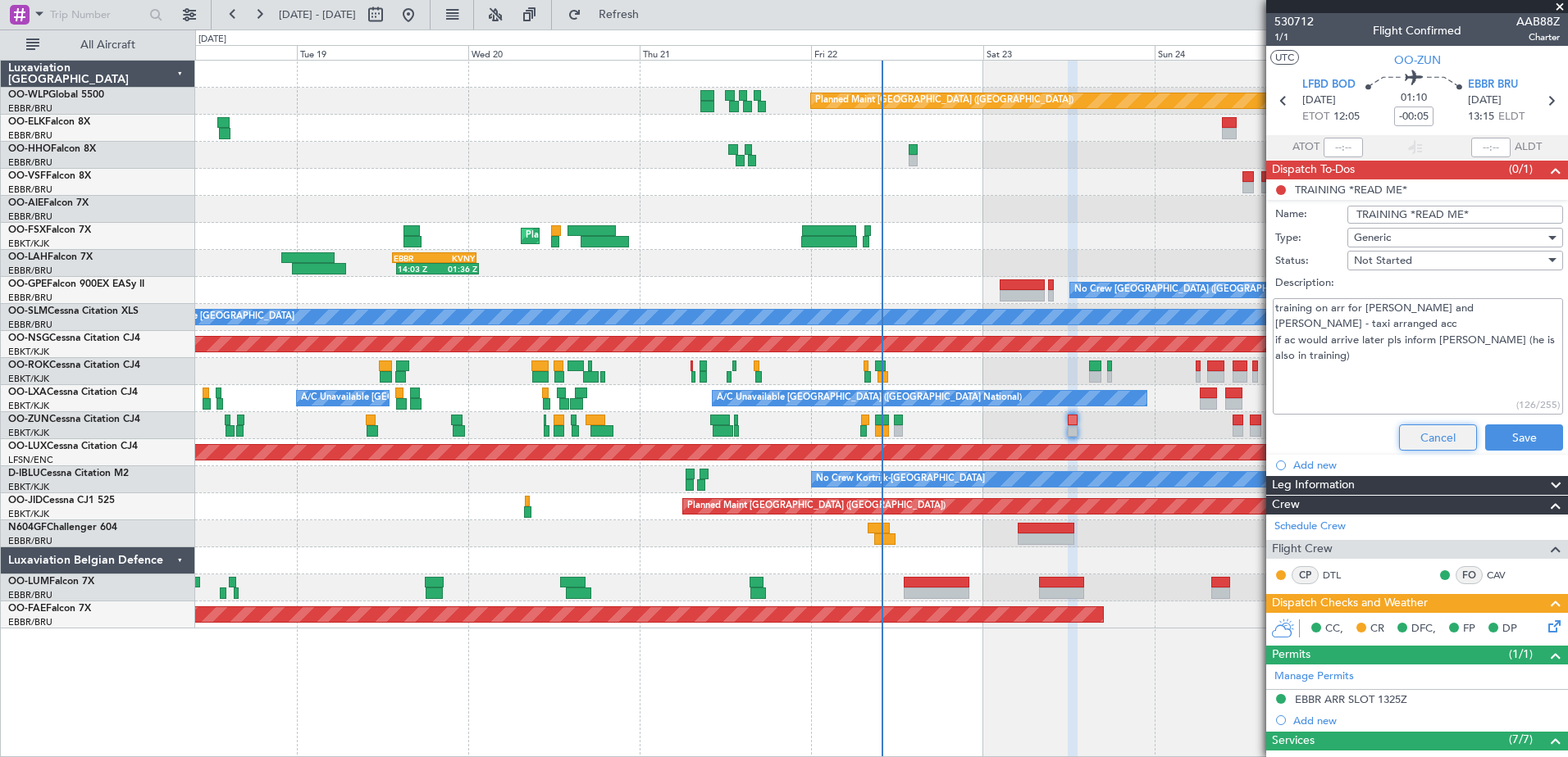
click at [1417, 445] on button "Cancel" at bounding box center [1438, 438] width 77 height 26
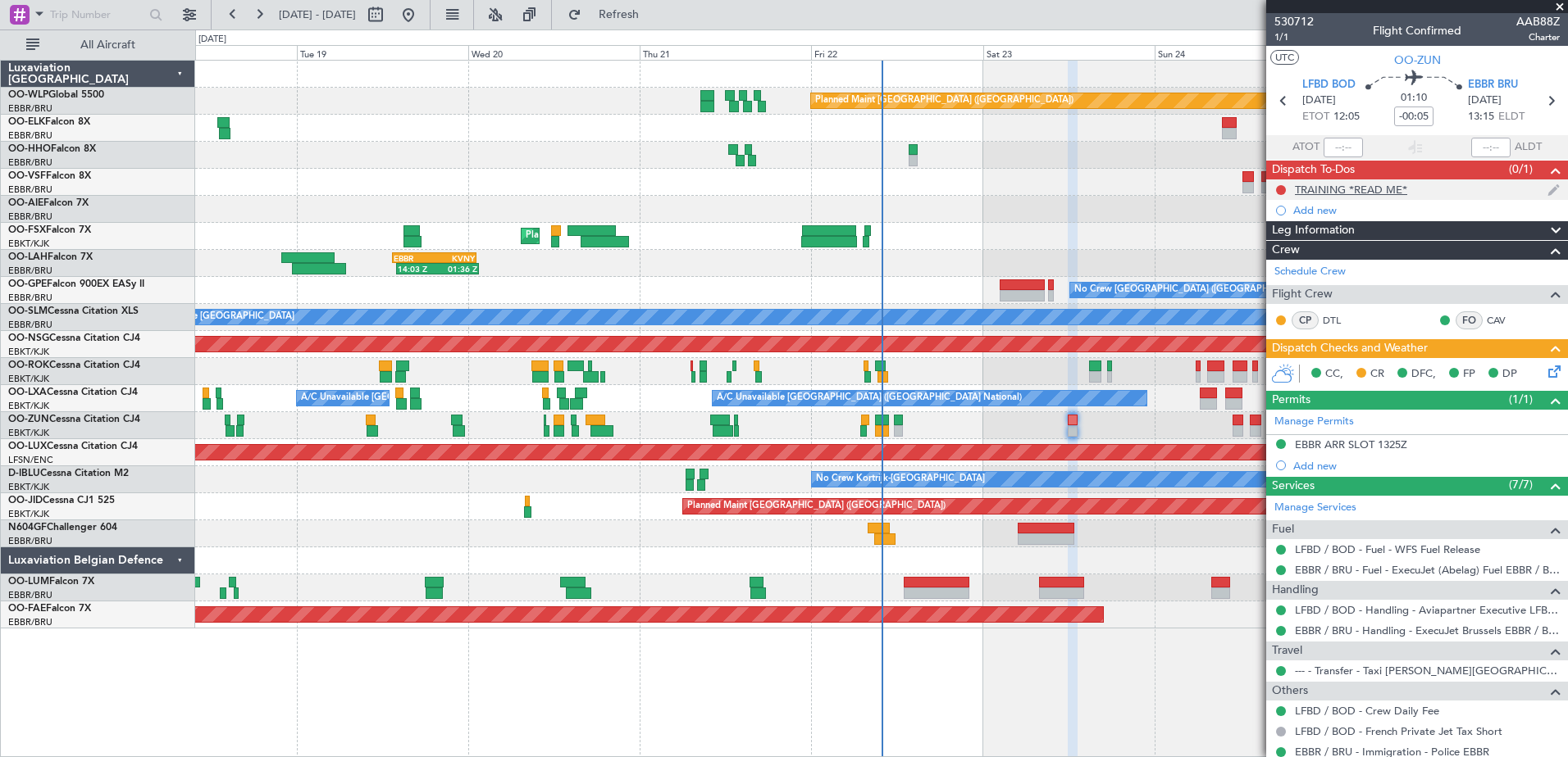
click at [1346, 188] on div "TRAINING *READ ME*" at bounding box center [1351, 189] width 112 height 14
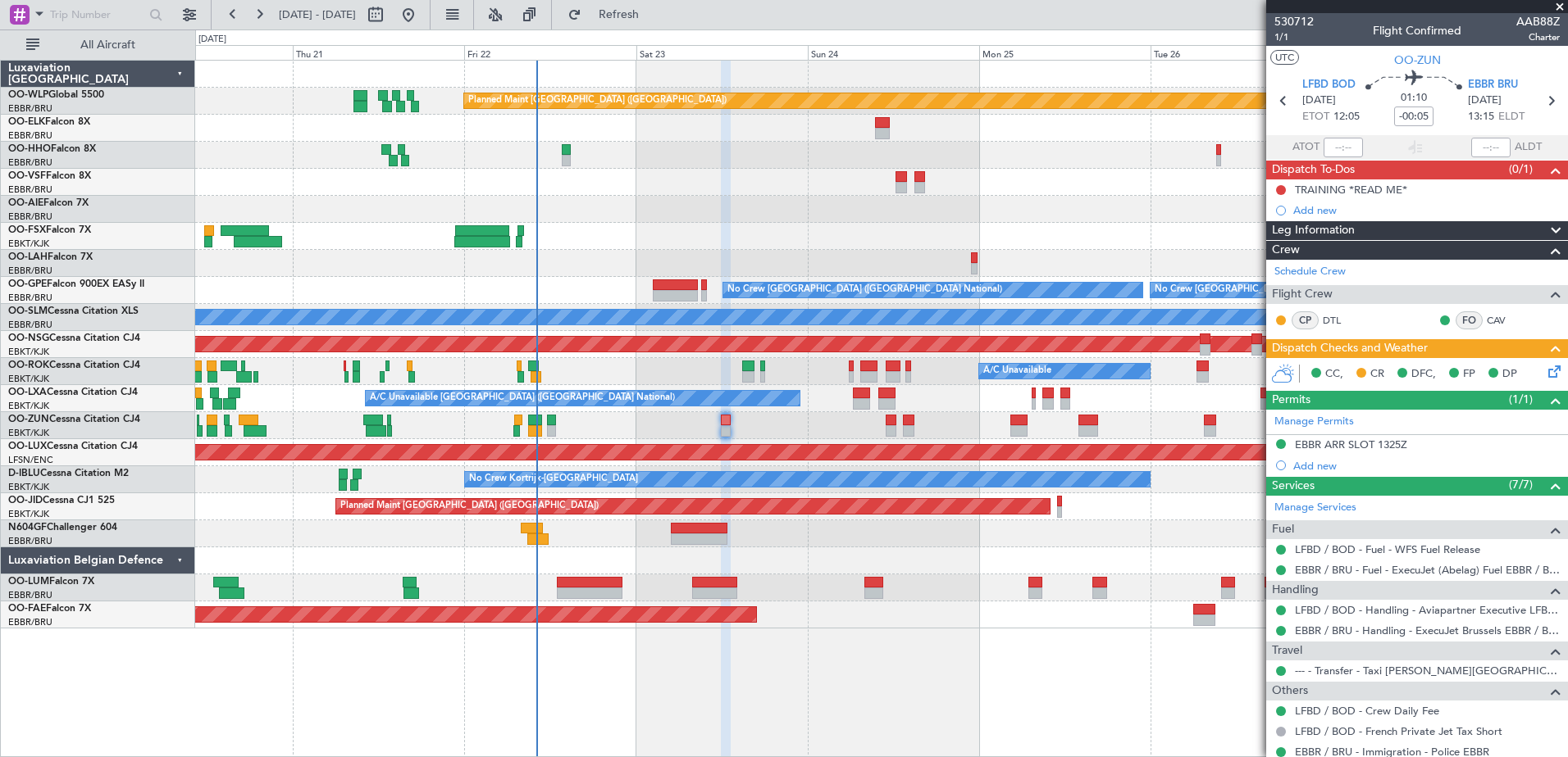
click at [704, 653] on div "Planned Maint Berlin (Brandenburg) Planned Maint Kortrijk-Wevelgem 14:03 Z 01:3…" at bounding box center [881, 408] width 1372 height 697
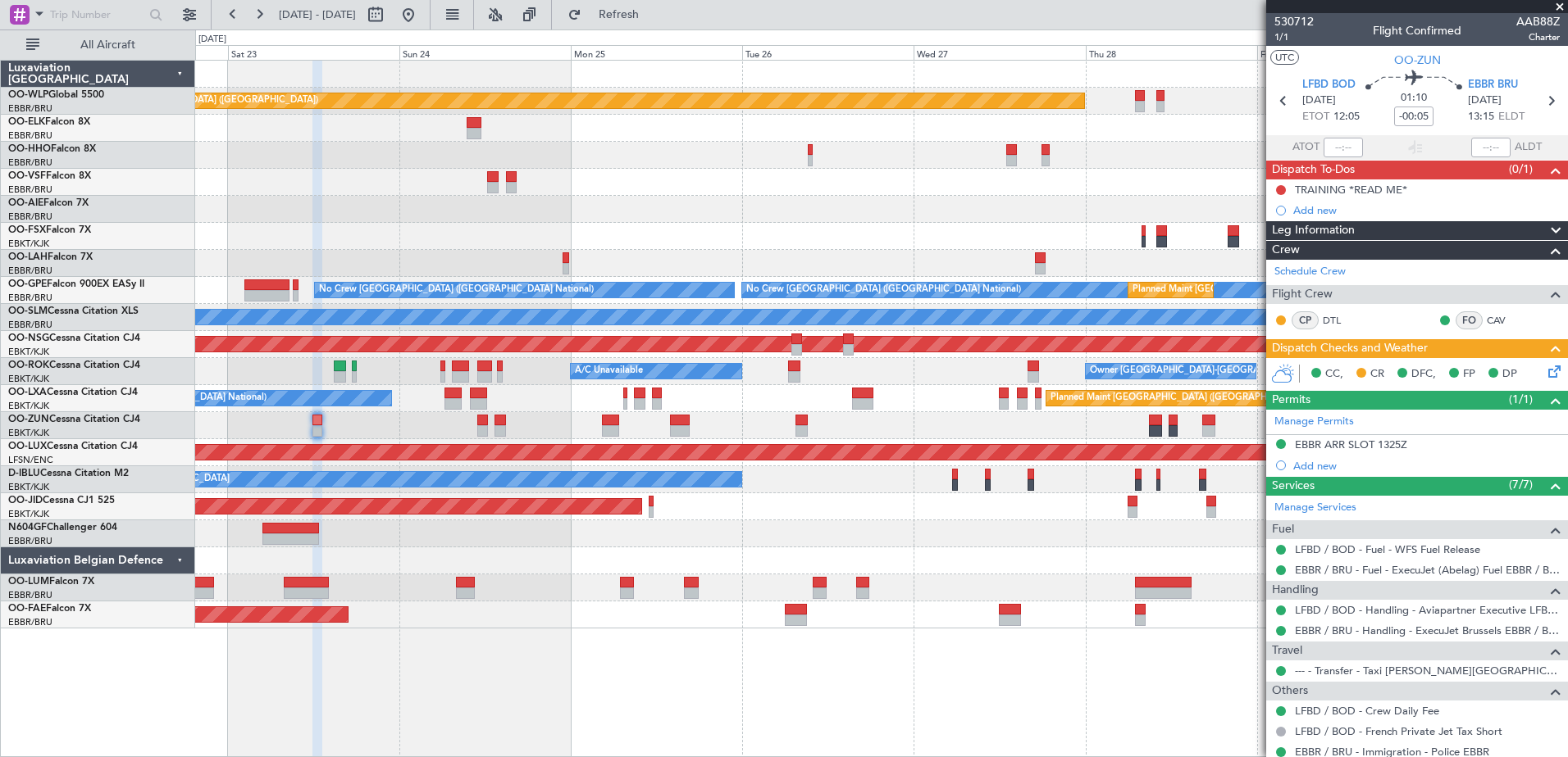
click at [632, 695] on div "Planned Maint Berlin (Brandenburg) - - LIEO 10:00 Z KTEB 19:15 Z Planned Maint …" at bounding box center [881, 408] width 1372 height 697
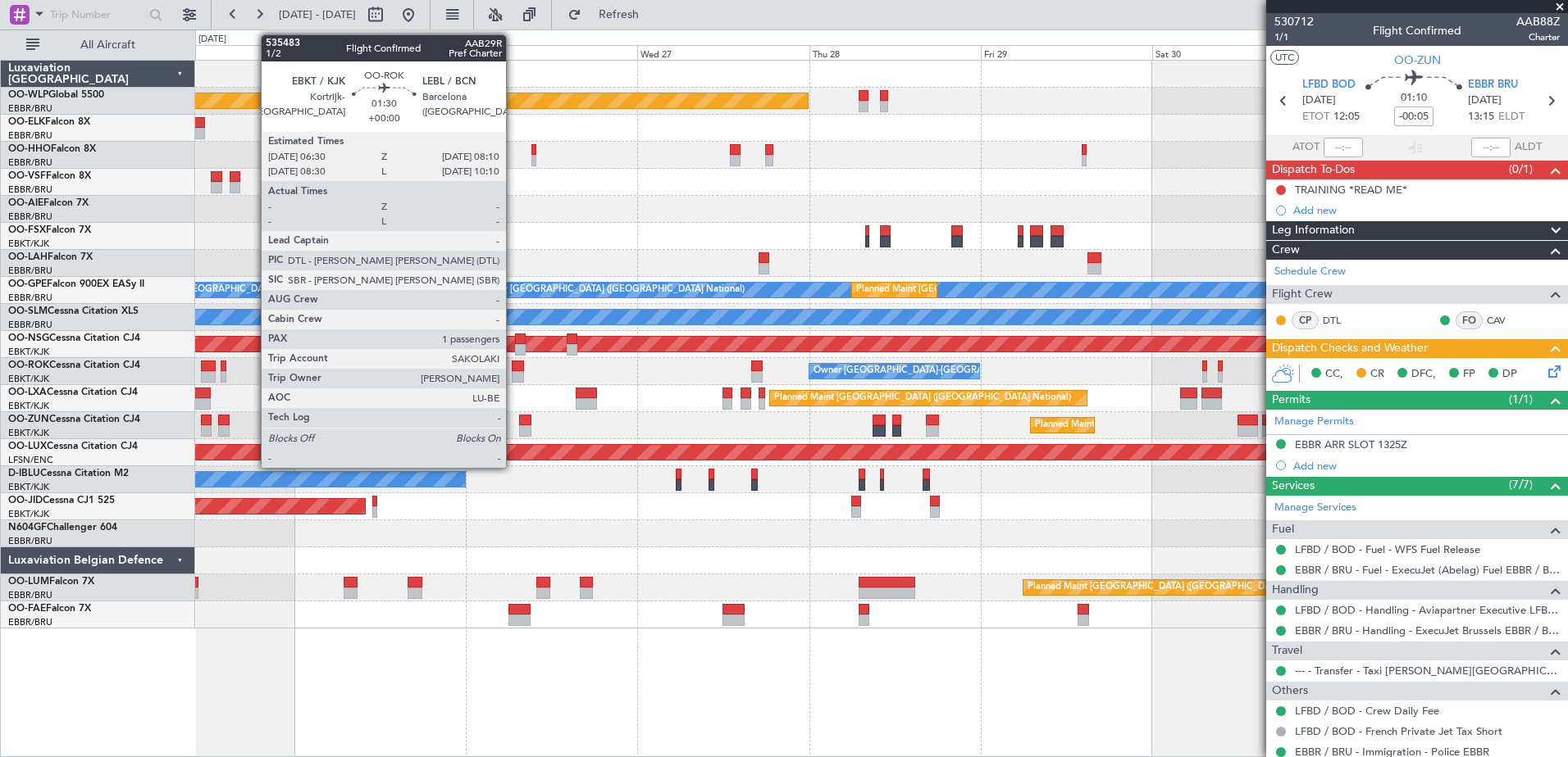
click at [516, 376] on div at bounding box center [518, 377] width 12 height 12
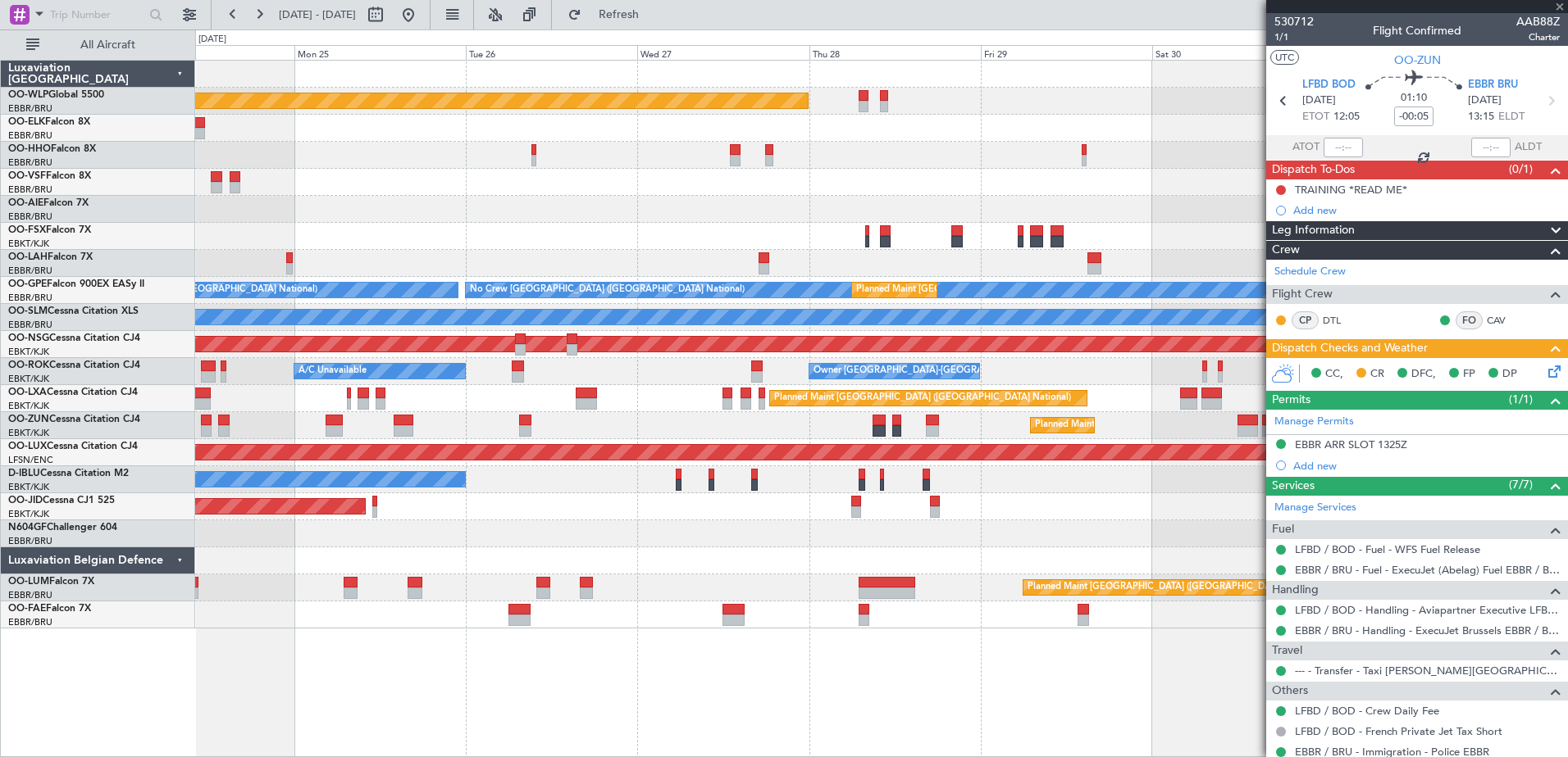
type input "1"
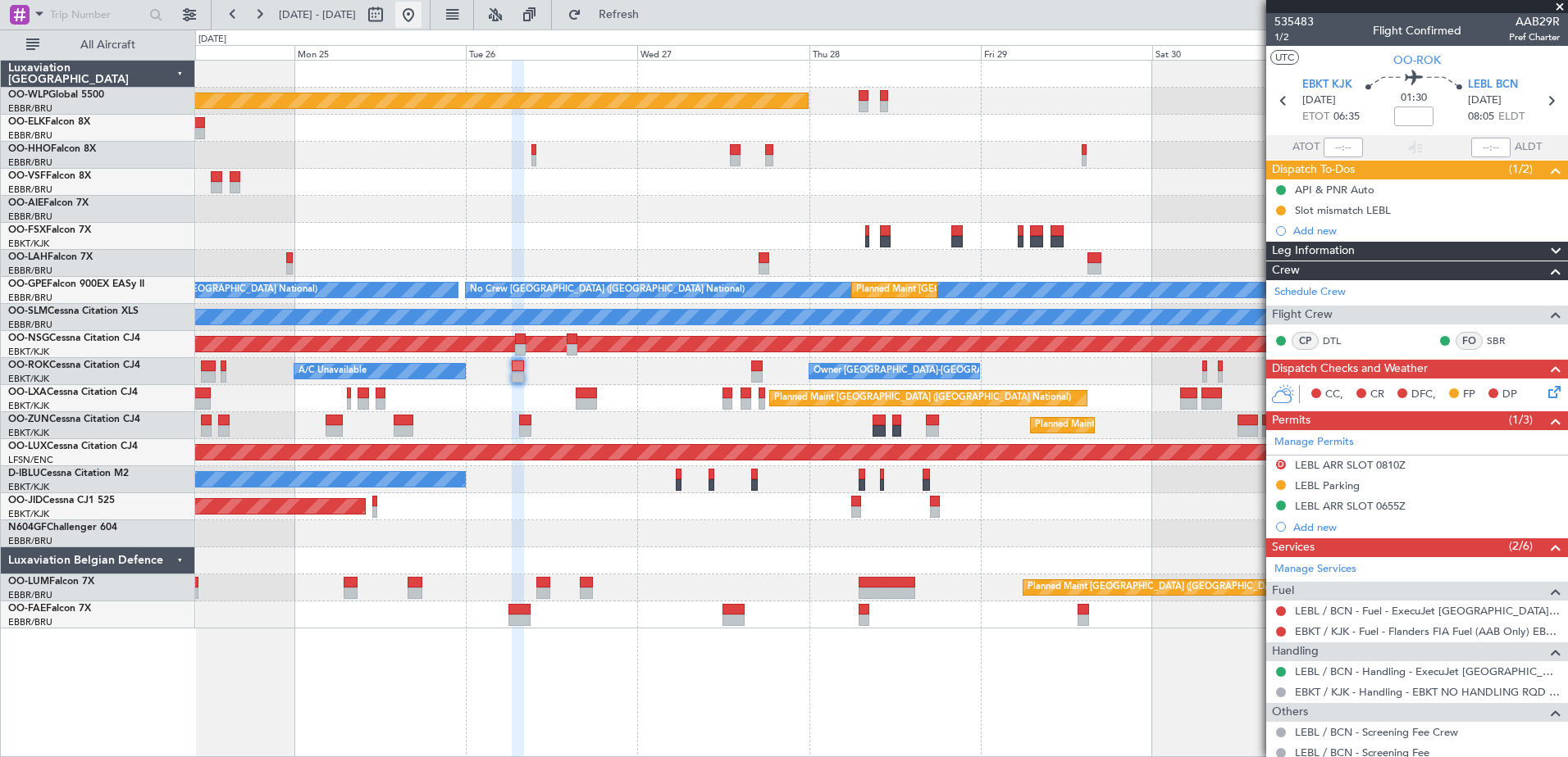
click at [422, 7] on button at bounding box center [408, 15] width 26 height 26
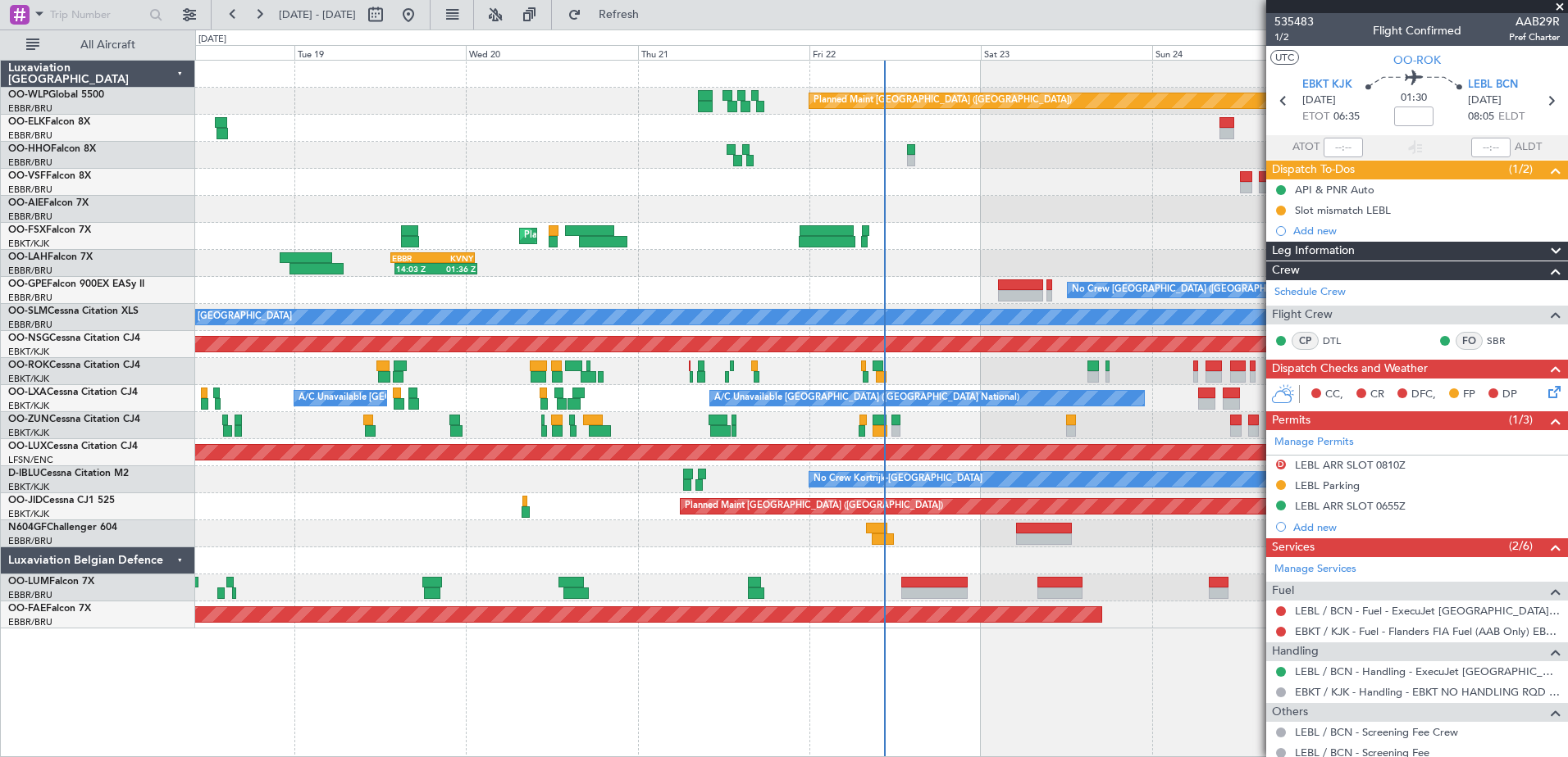
click at [527, 757] on html "[DATE] - [DATE] Refresh Quick Links All Aircraft Planned Maint [GEOGRAPHIC_DATA…" at bounding box center [784, 378] width 1568 height 757
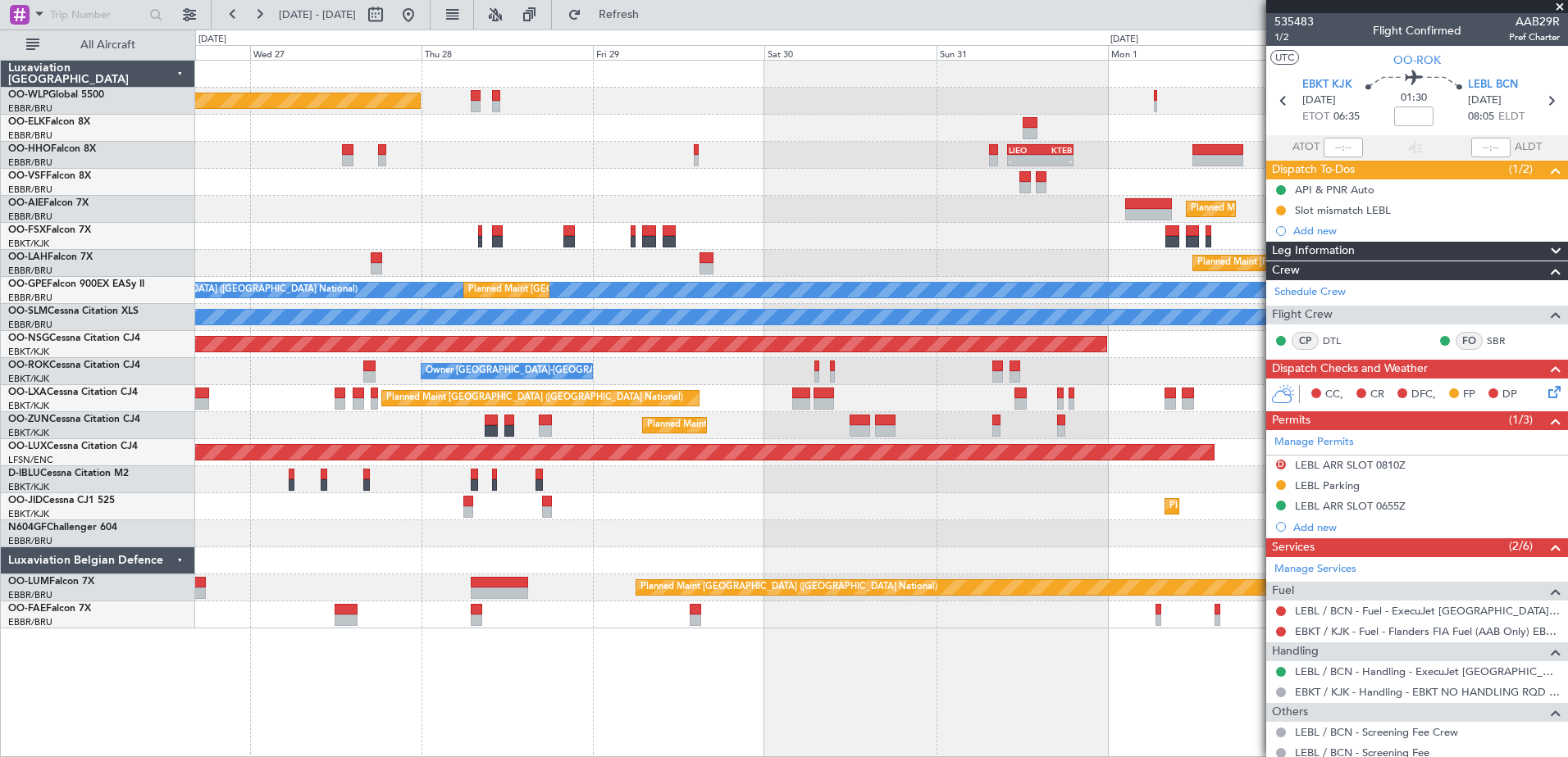
click at [284, 706] on div "Planned Maint [GEOGRAPHIC_DATA] ([GEOGRAPHIC_DATA]) - - [PERSON_NAME] 10:00 Z K…" at bounding box center [881, 408] width 1372 height 697
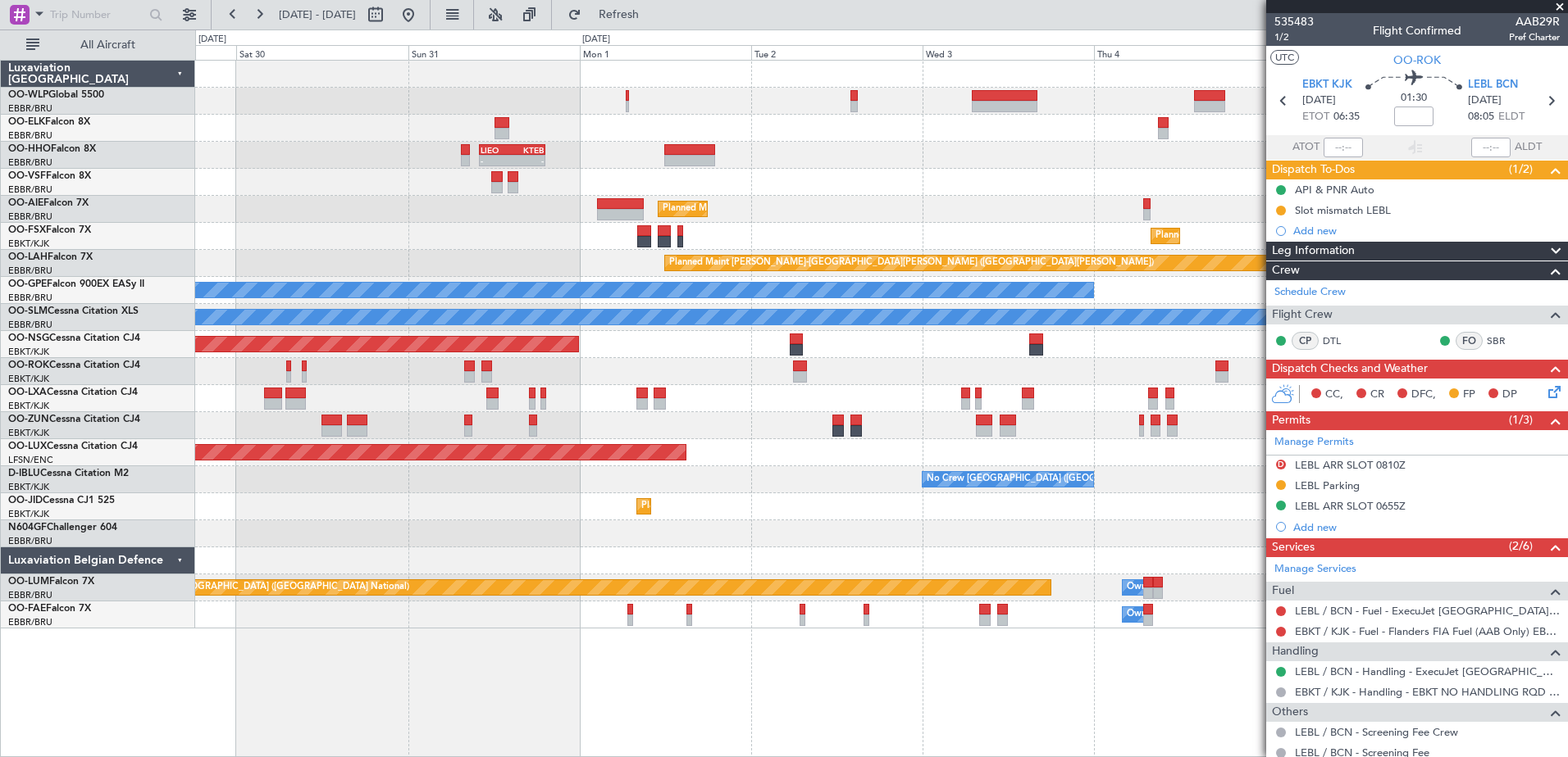
click at [313, 681] on div "- - KTMT 17:00 Z ELLX 03:00 Z Planned Maint [GEOGRAPHIC_DATA] ([GEOGRAPHIC_DATA…" at bounding box center [881, 408] width 1372 height 697
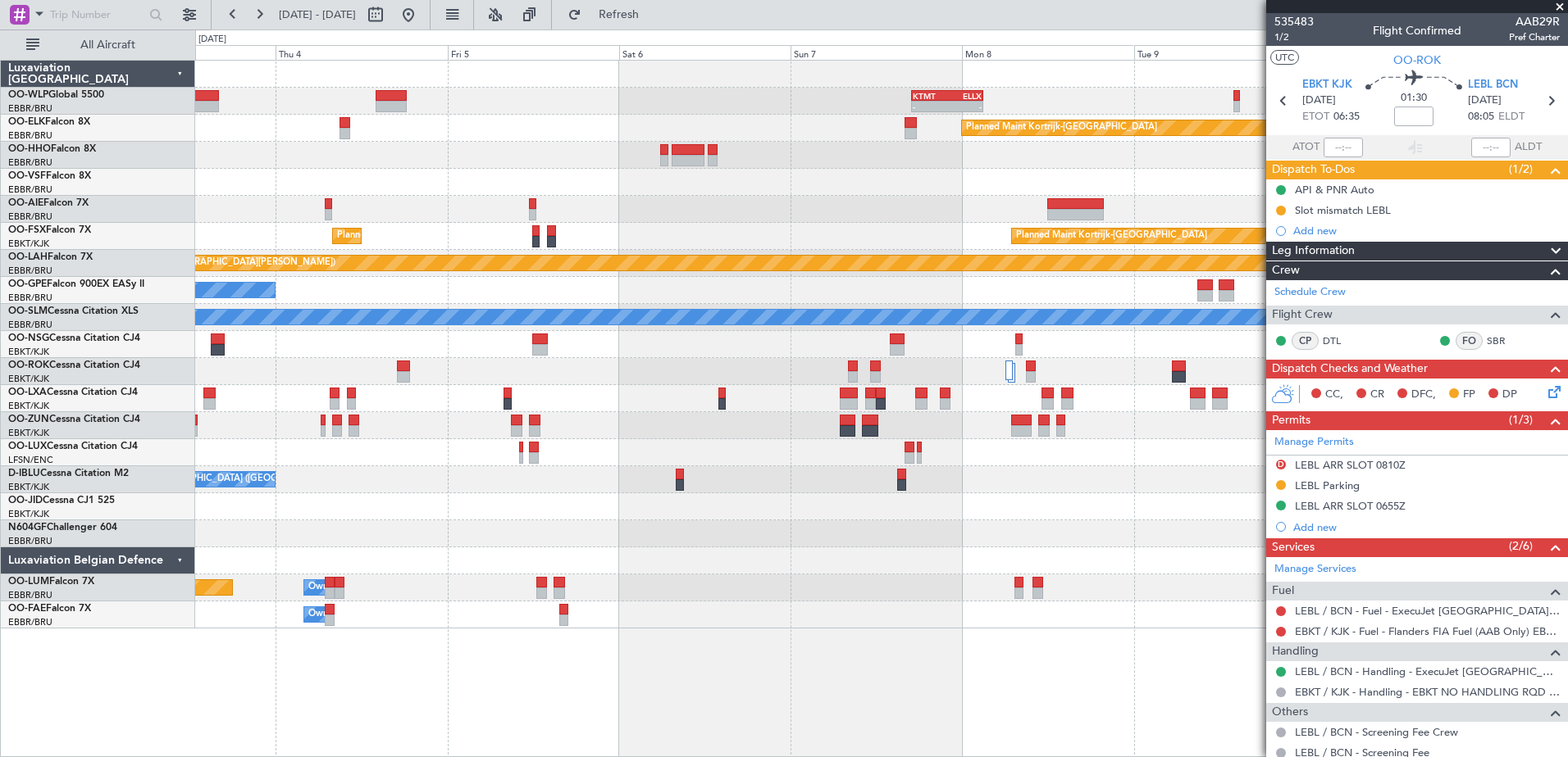
click at [406, 597] on div "- - KTMT 17:00 Z ELLX 03:00 Z - - LTCG 11:00 Z RJAA 20:25 Z Planned Maint [GEOG…" at bounding box center [881, 344] width 1372 height 568
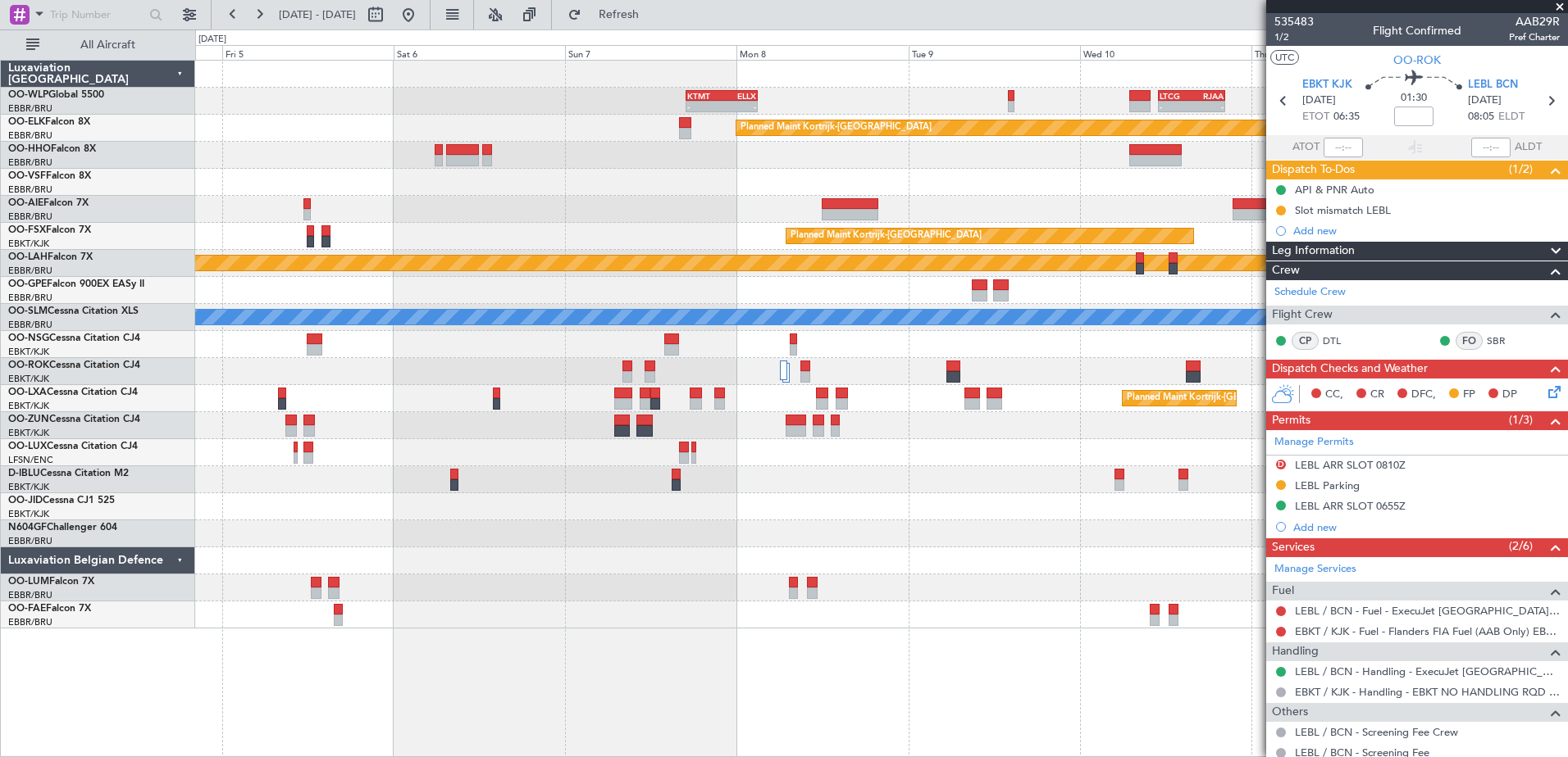
click at [440, 605] on div "- - KTMT 17:00 Z ELLX 03:00 Z - - LTCG 11:00 Z RJAA 20:25 Z Planned Maint [GEOG…" at bounding box center [881, 344] width 1372 height 568
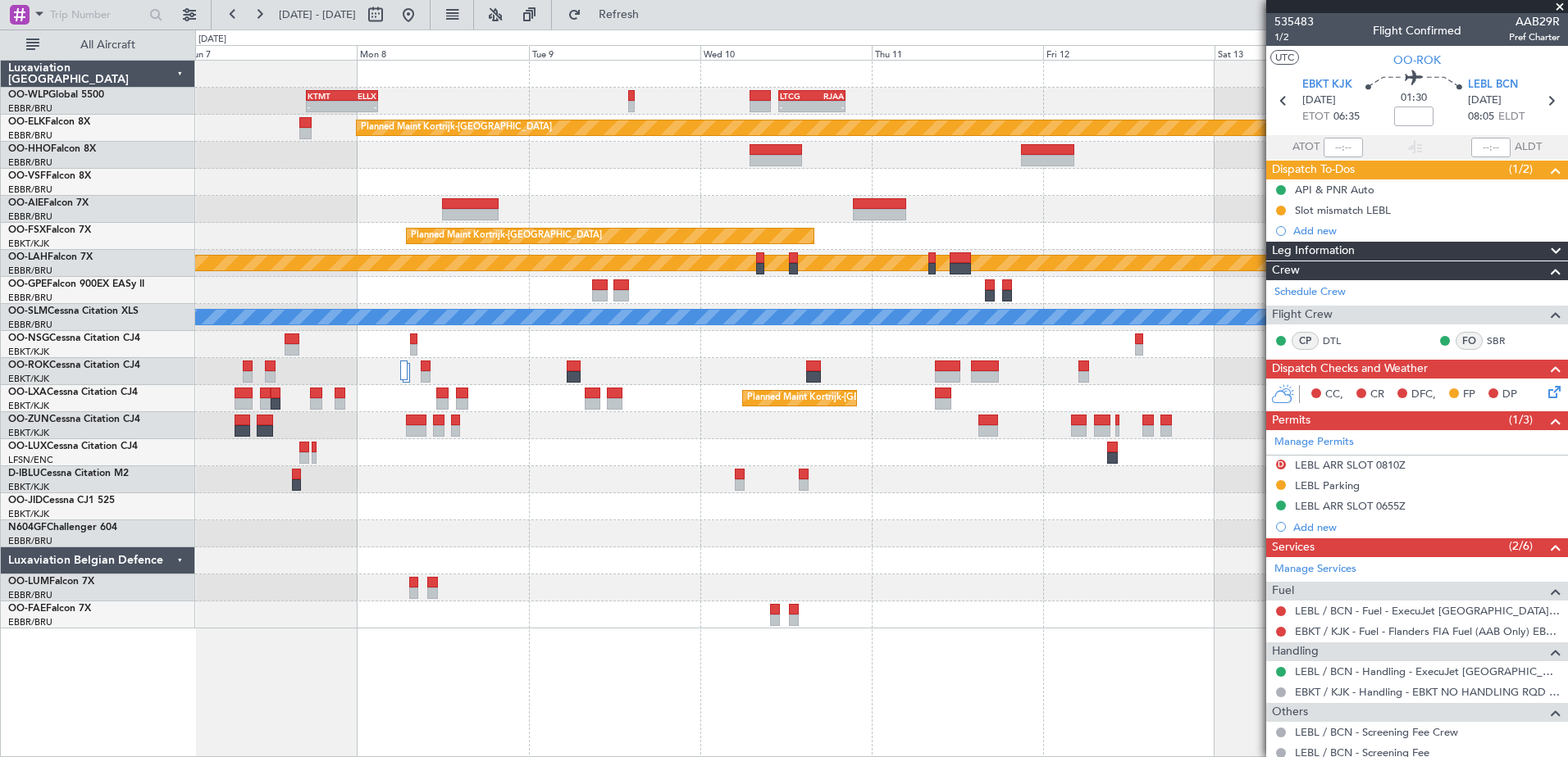
click at [695, 564] on div "- - KTMT 17:00 Z ELLX 03:00 Z - - LTCG 11:00 Z RJAA 20:25 Z Planned Maint [GEOG…" at bounding box center [881, 344] width 1372 height 568
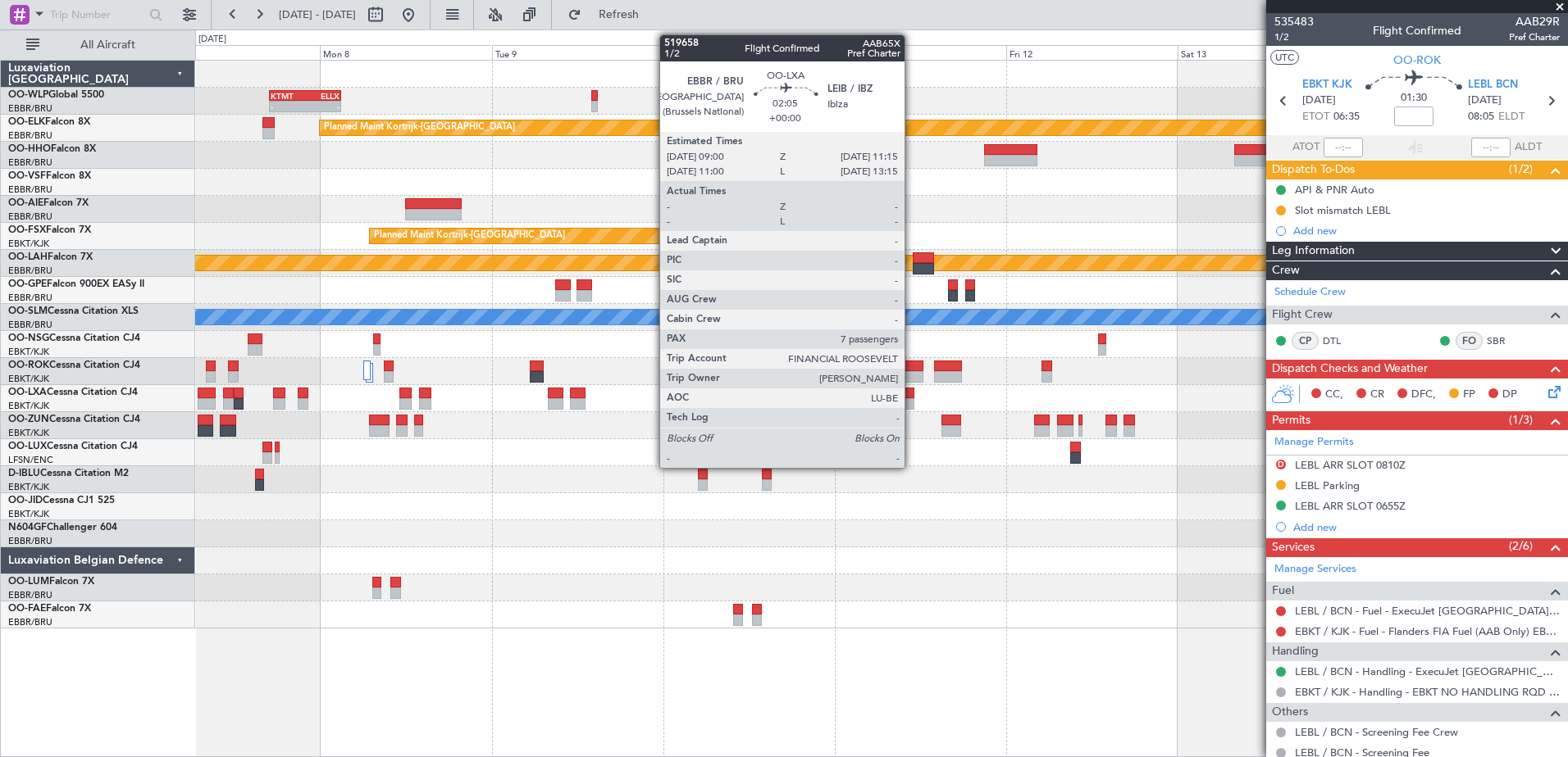
click at [912, 399] on div at bounding box center [906, 405] width 17 height 12
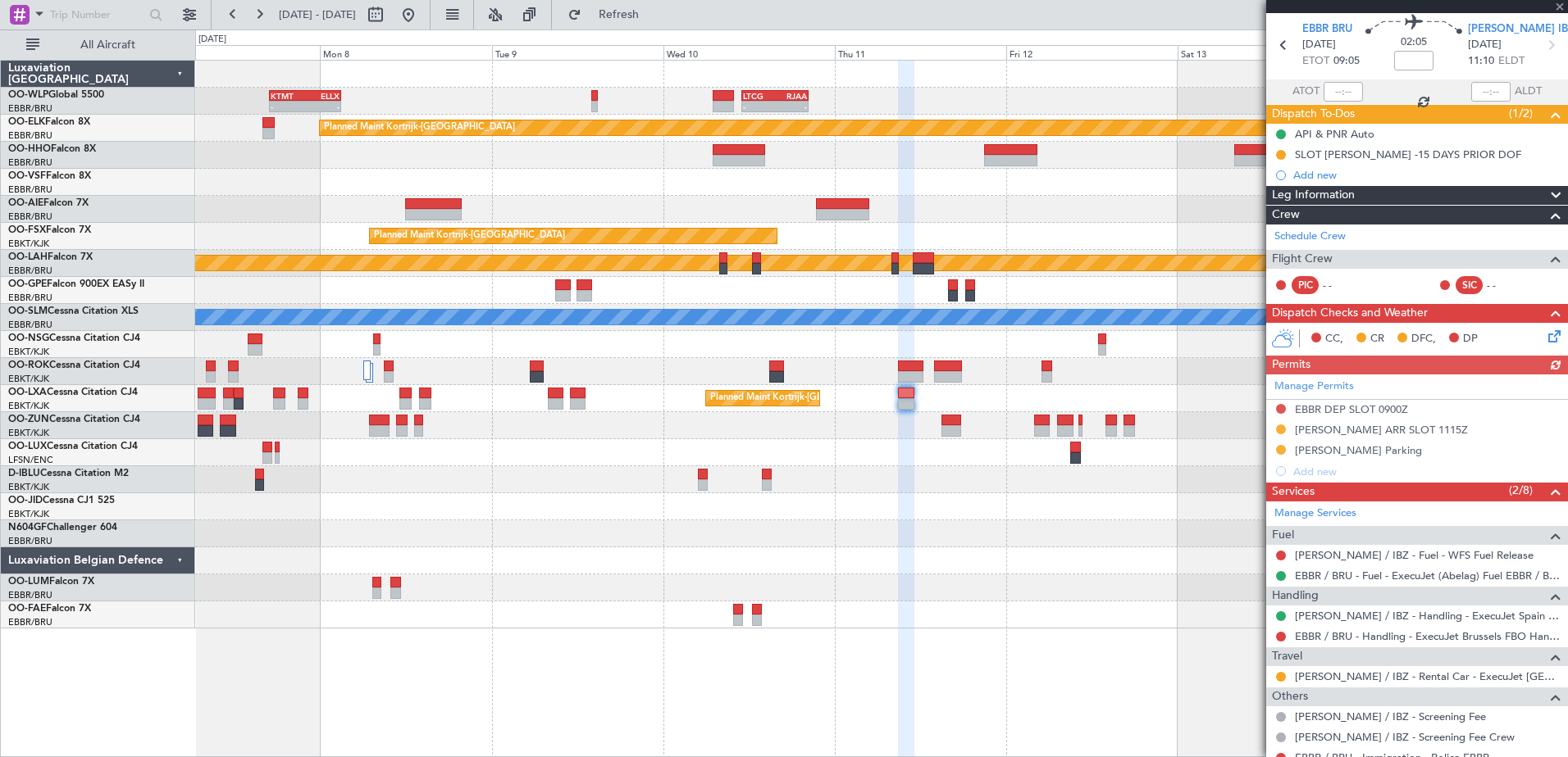
scroll to position [82, 0]
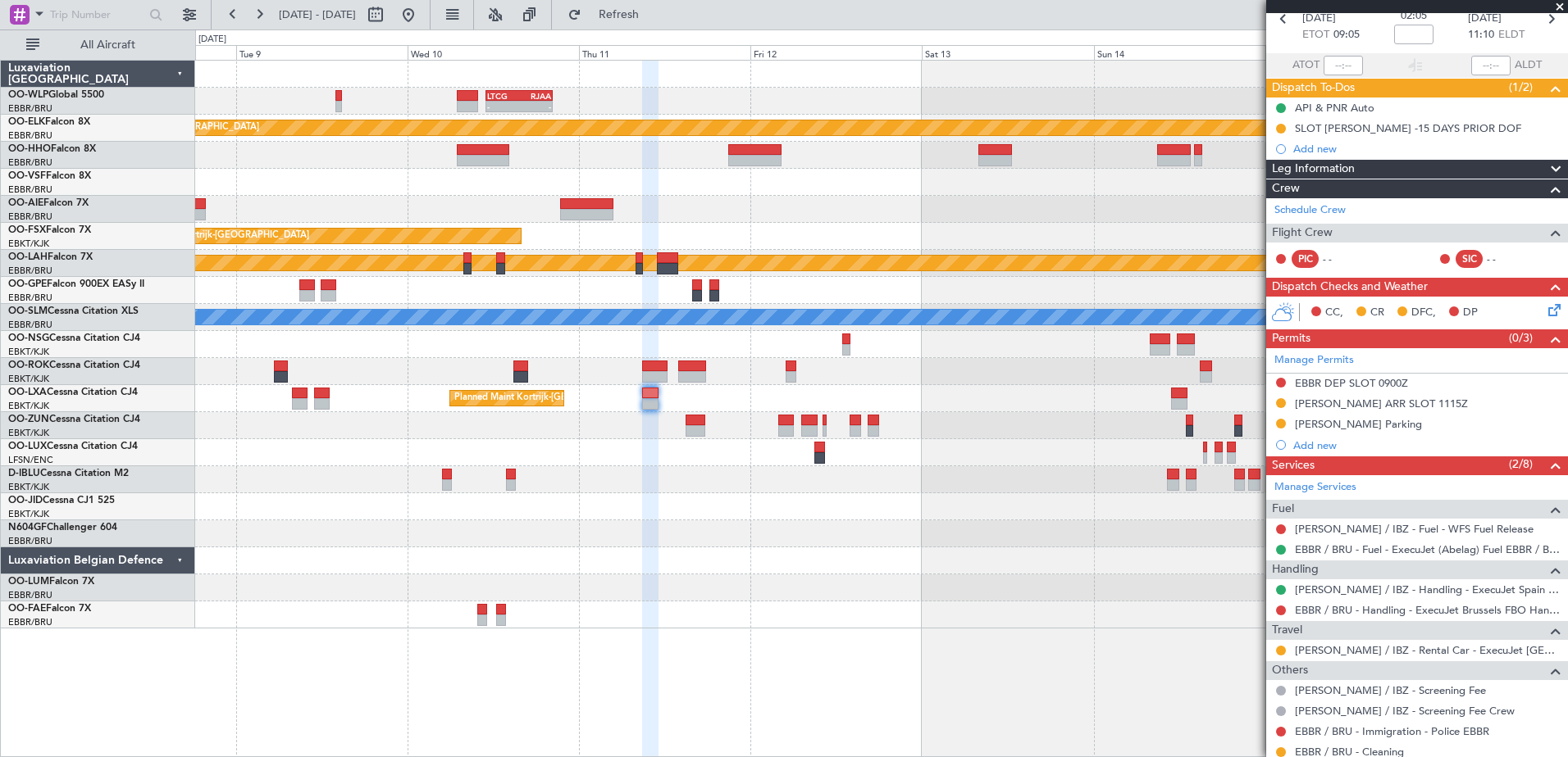
click at [828, 566] on div "- - LTCG 11:00 Z RJAA 20:25 Z - - RJAA 01:00 Z LTCG 11:25 Z KTMT 17:00 Z ELLX 0…" at bounding box center [881, 344] width 1372 height 568
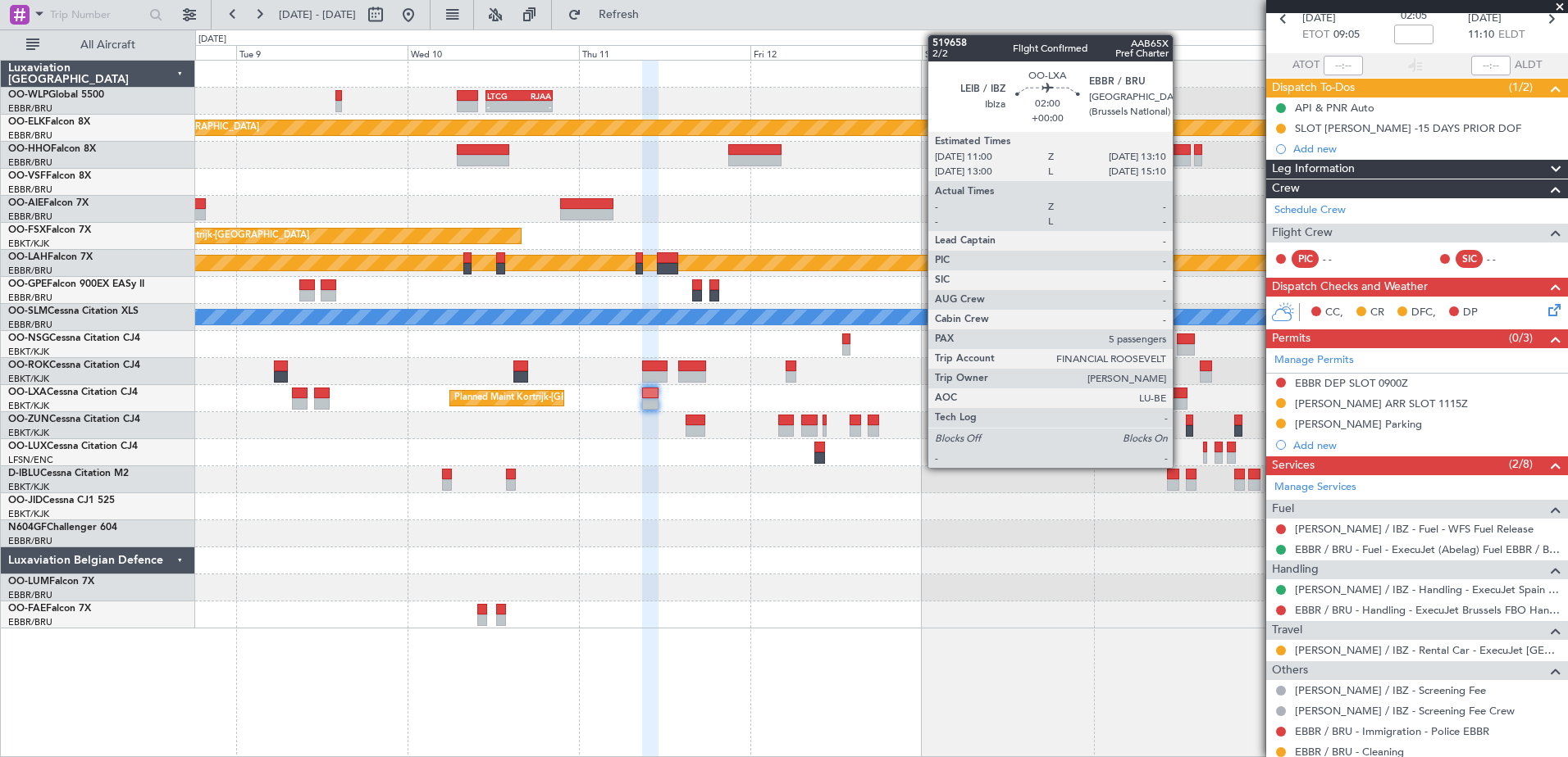
click at [1180, 402] on div at bounding box center [1179, 405] width 16 height 12
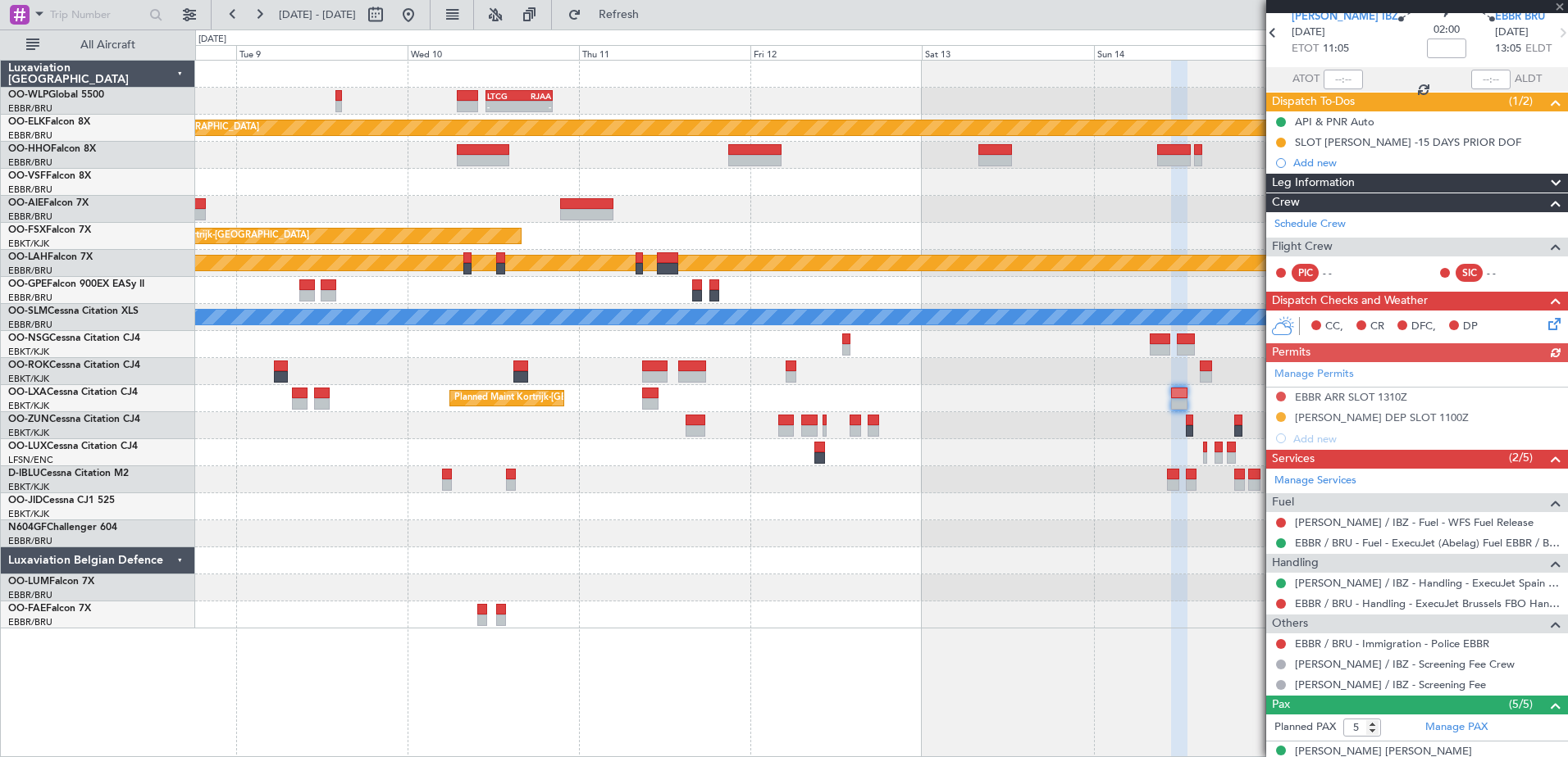
scroll to position [164, 0]
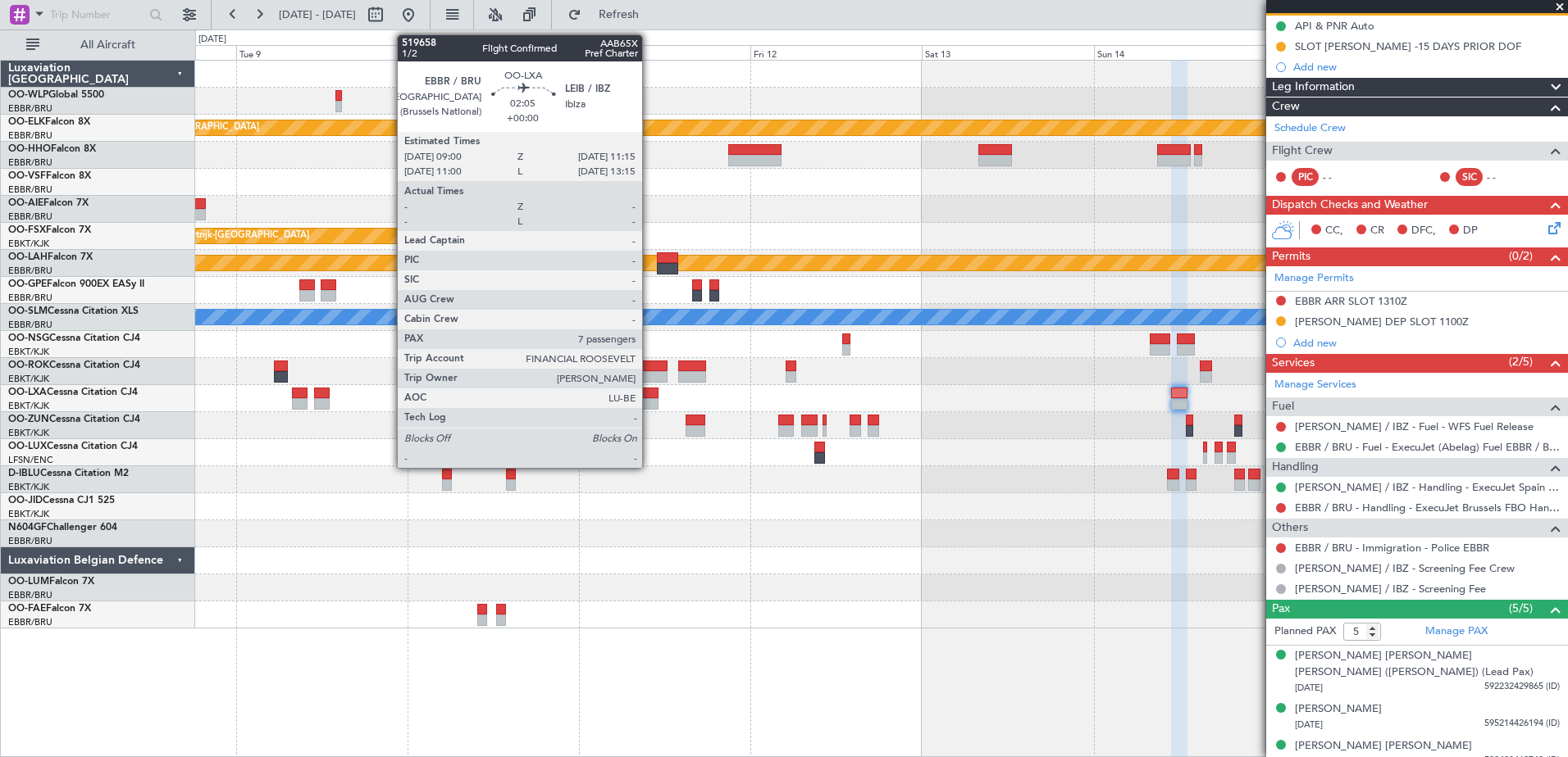
click at [649, 401] on div at bounding box center [650, 405] width 17 height 12
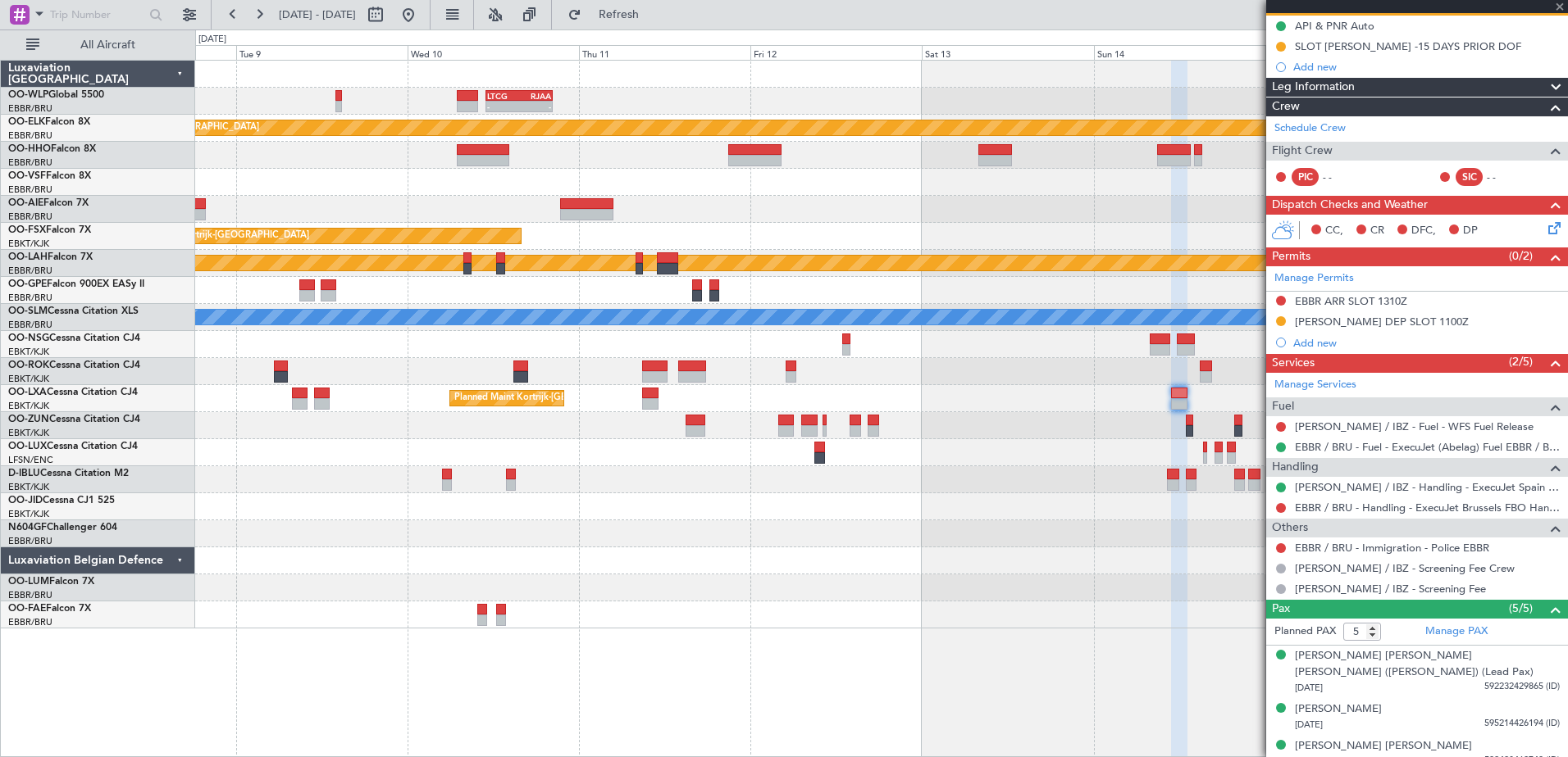
type input "7"
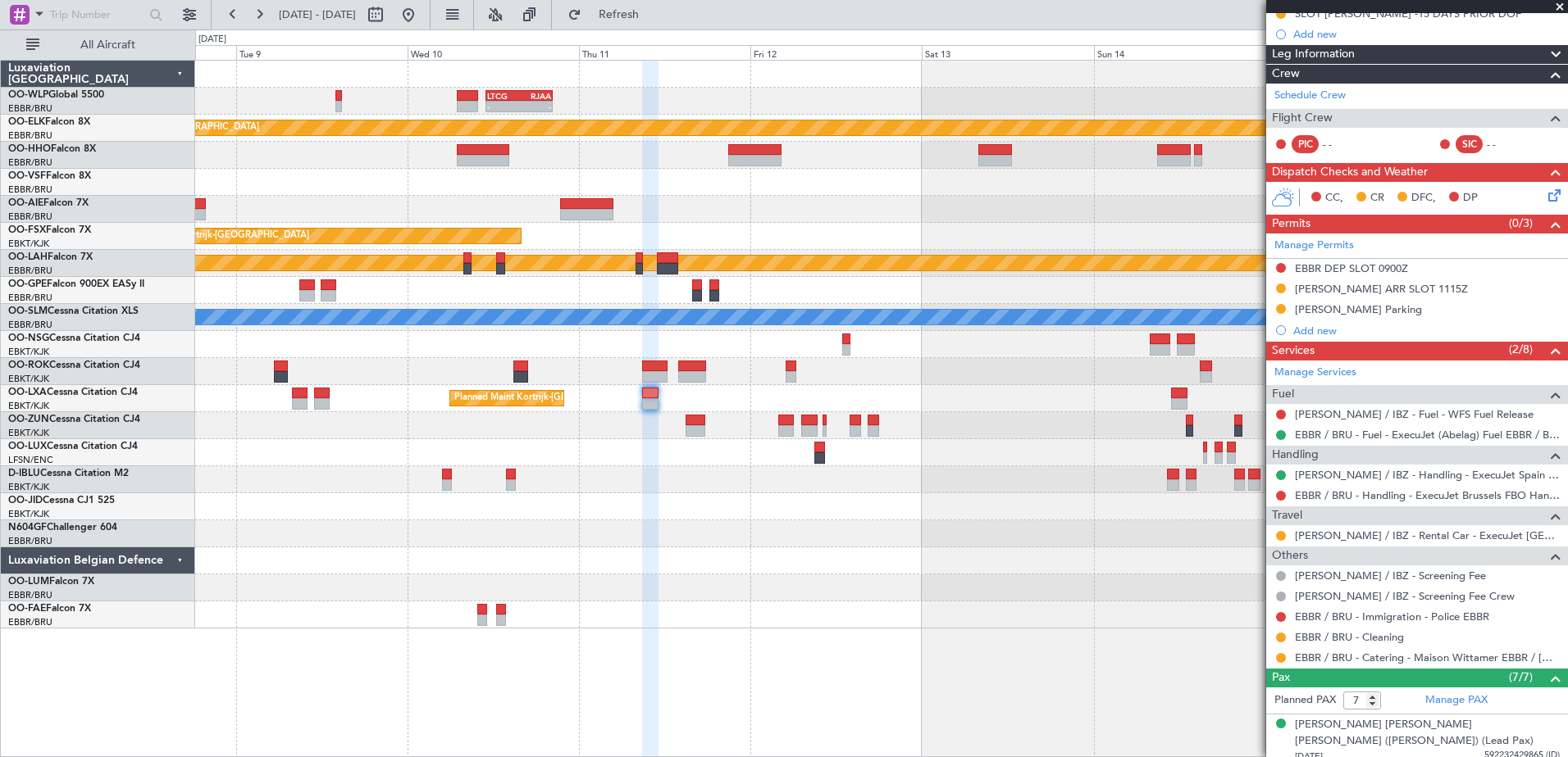
scroll to position [198, 0]
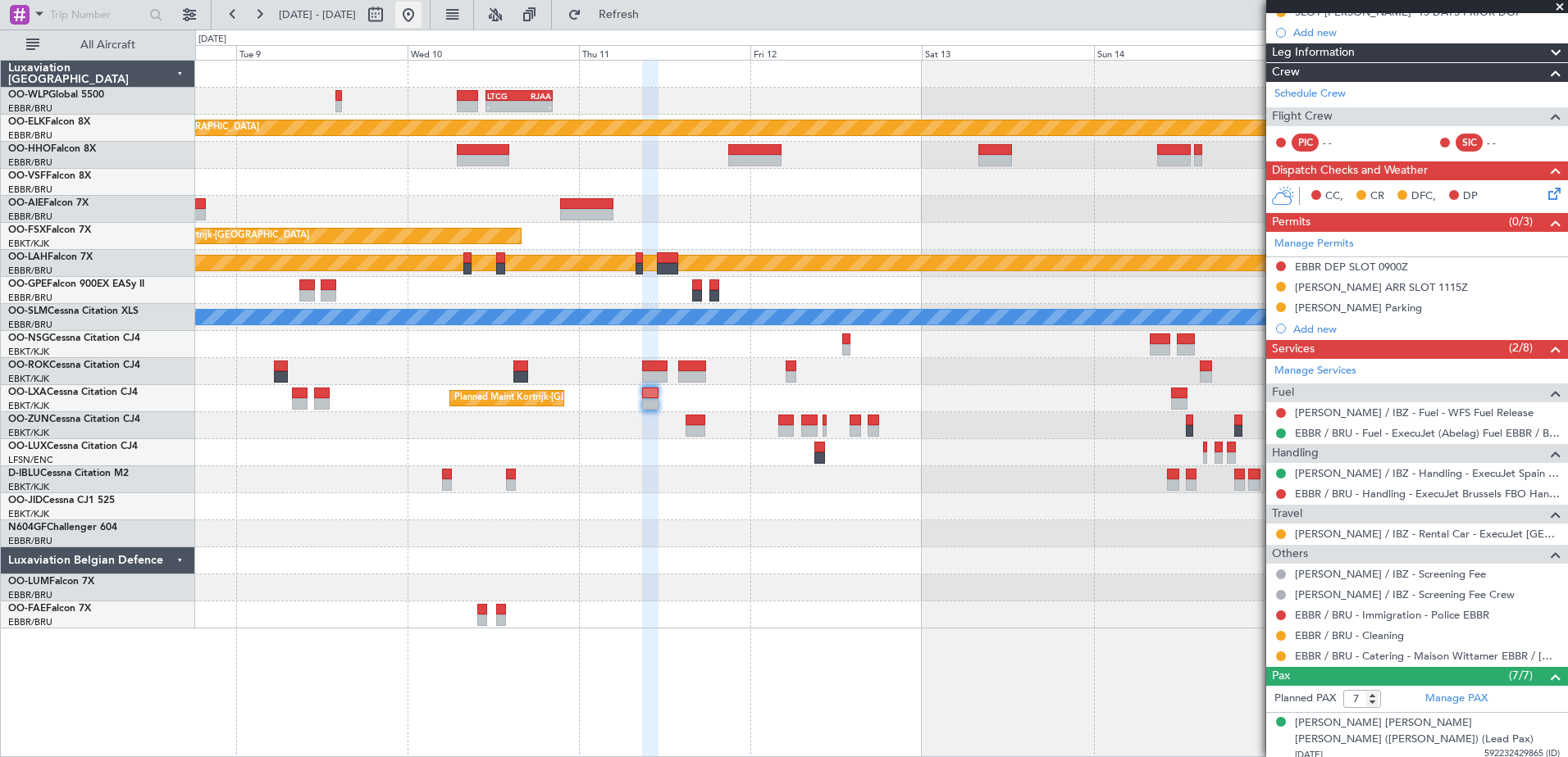
click at [422, 14] on button at bounding box center [408, 15] width 26 height 26
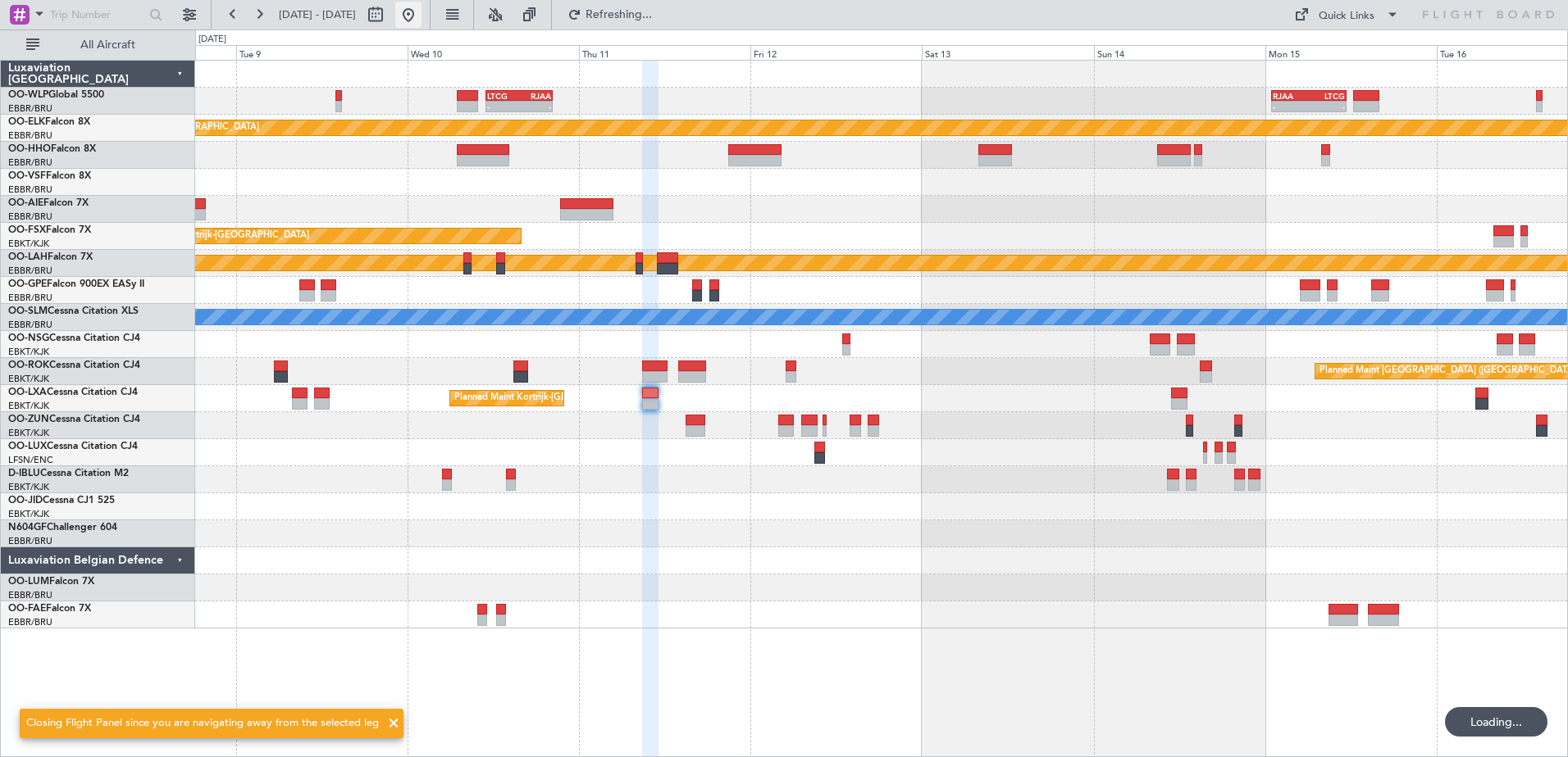
scroll to position [0, 0]
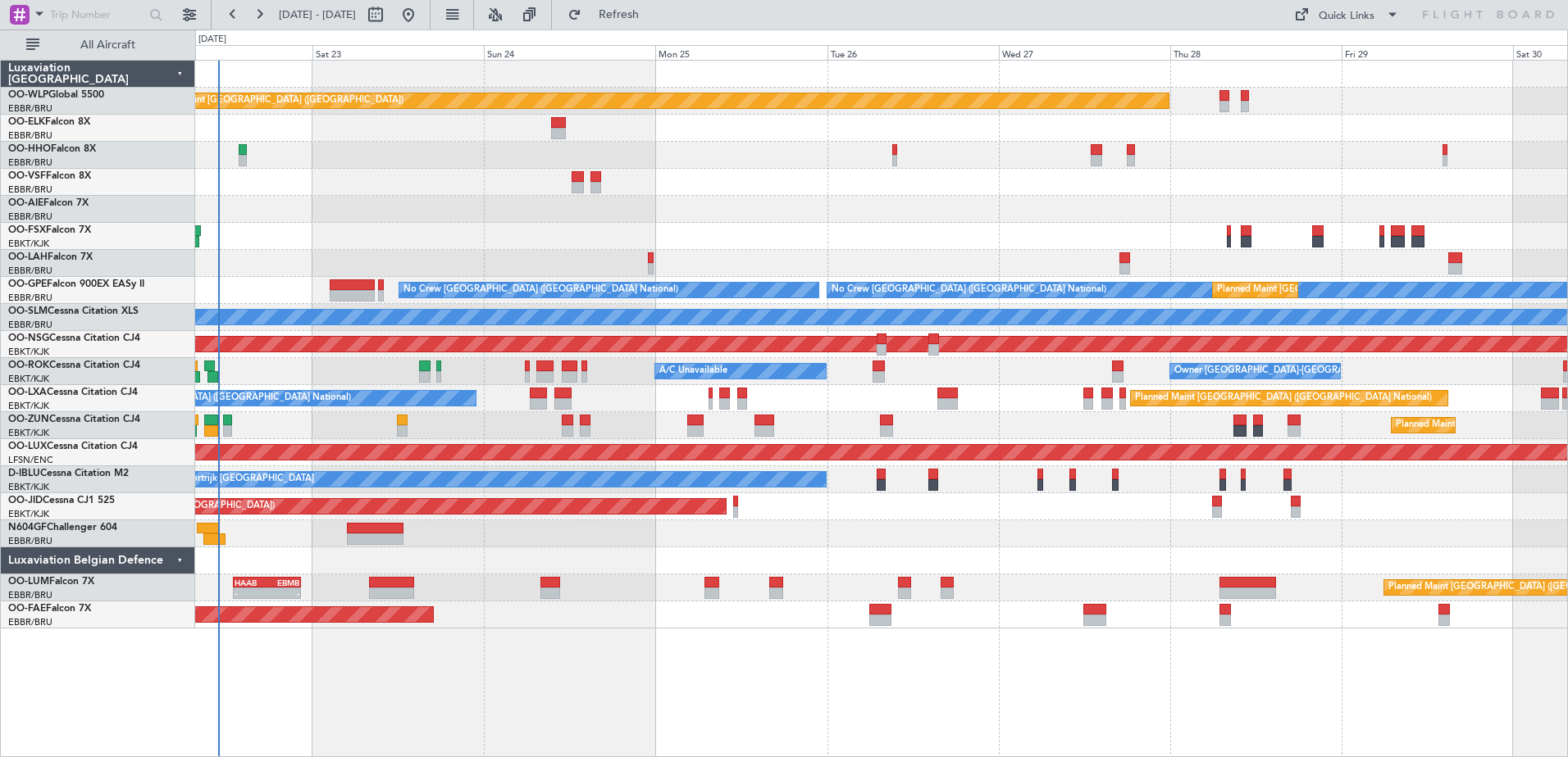
click at [595, 757] on html "[DATE] - [DATE] Refresh Quick Links All Aircraft Planned Maint [GEOGRAPHIC_DATA…" at bounding box center [784, 378] width 1568 height 757
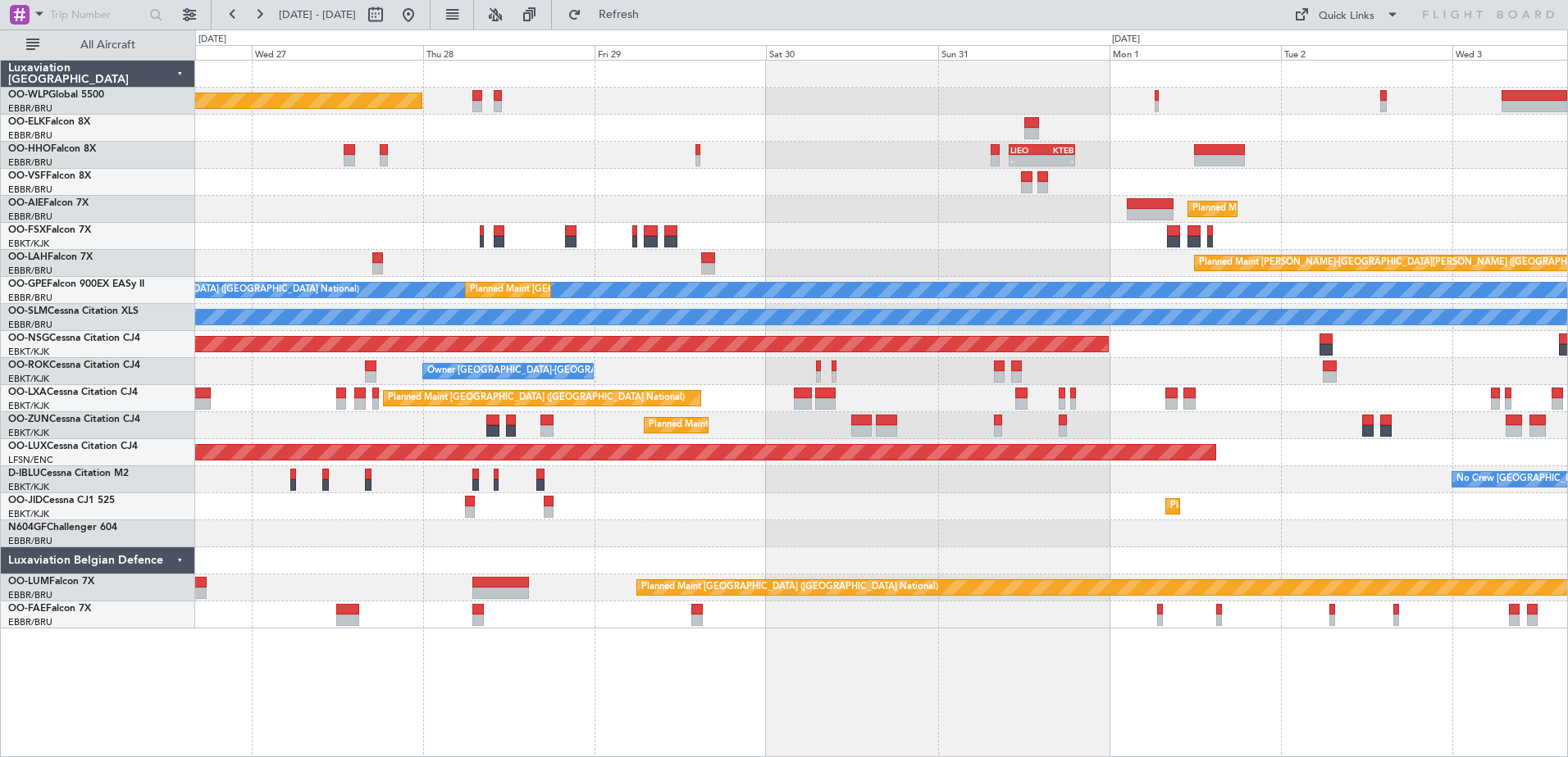
click at [375, 757] on html "[DATE] - [DATE] Refresh Quick Links All Aircraft Planned Maint [GEOGRAPHIC_DATA…" at bounding box center [784, 378] width 1568 height 757
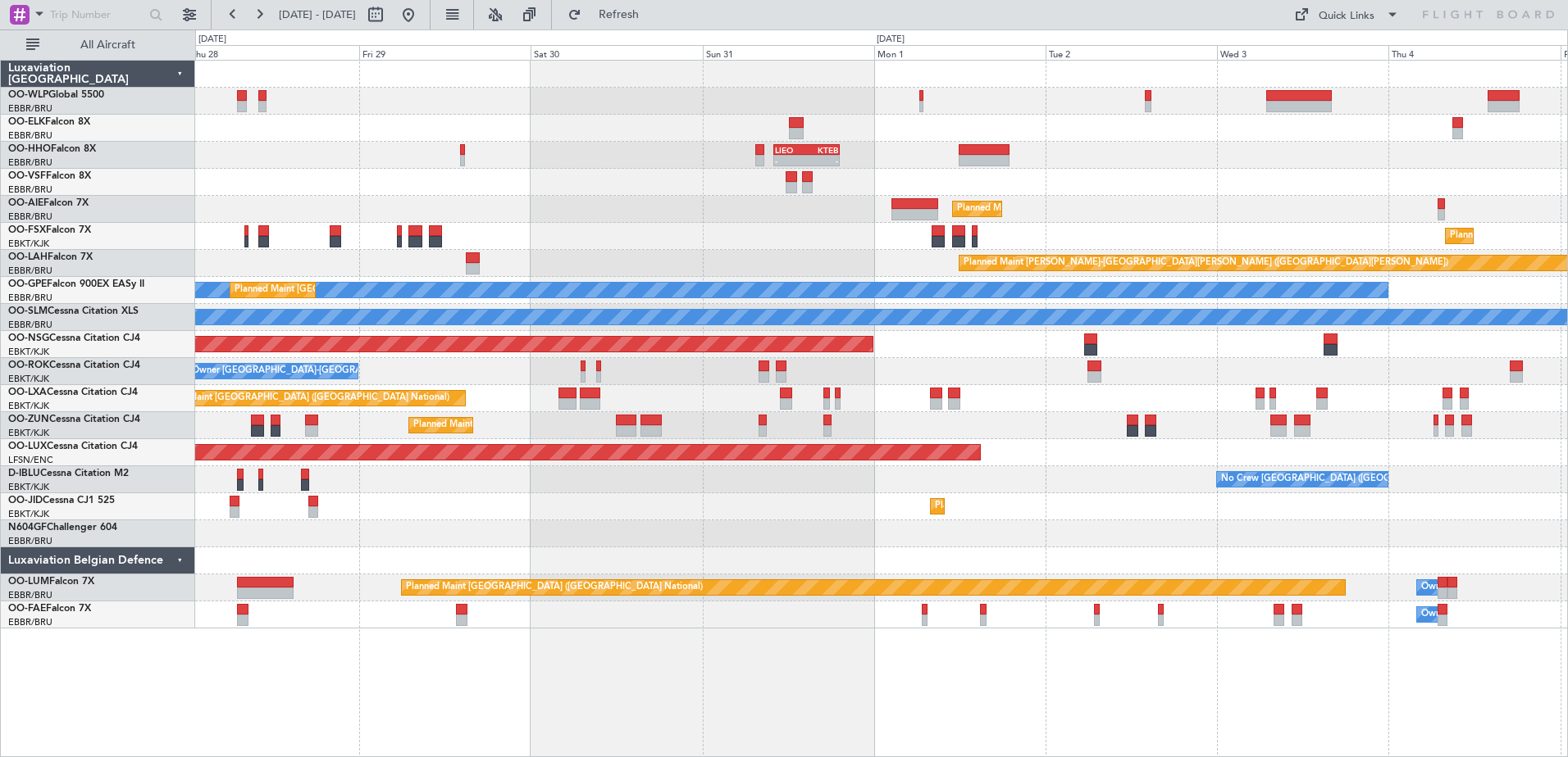
click at [790, 626] on div "Planned Maint [GEOGRAPHIC_DATA] ([GEOGRAPHIC_DATA]) - - [PERSON_NAME] 10:00 Z K…" at bounding box center [881, 344] width 1372 height 568
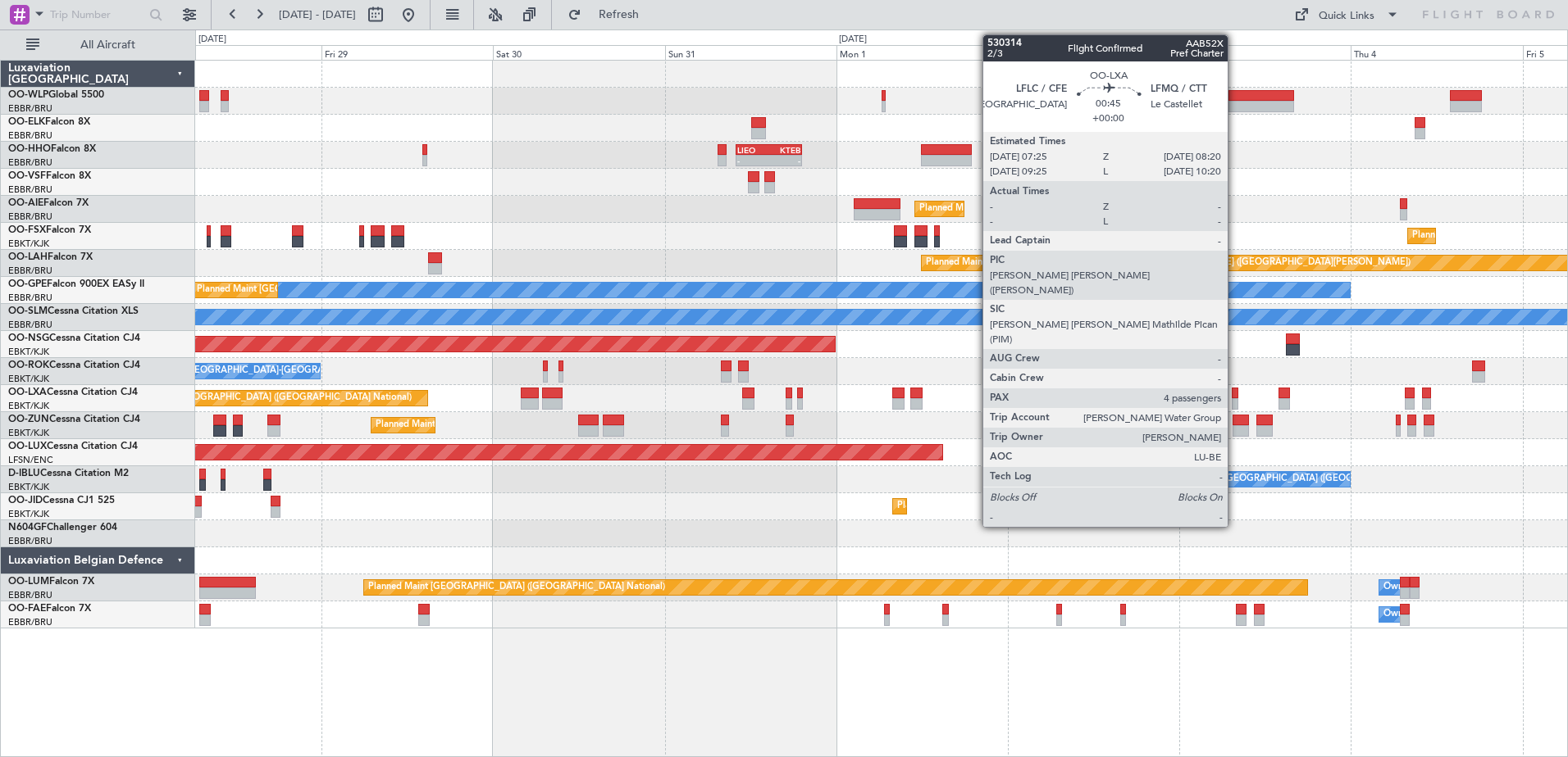
click at [1235, 398] on div at bounding box center [1235, 394] width 7 height 12
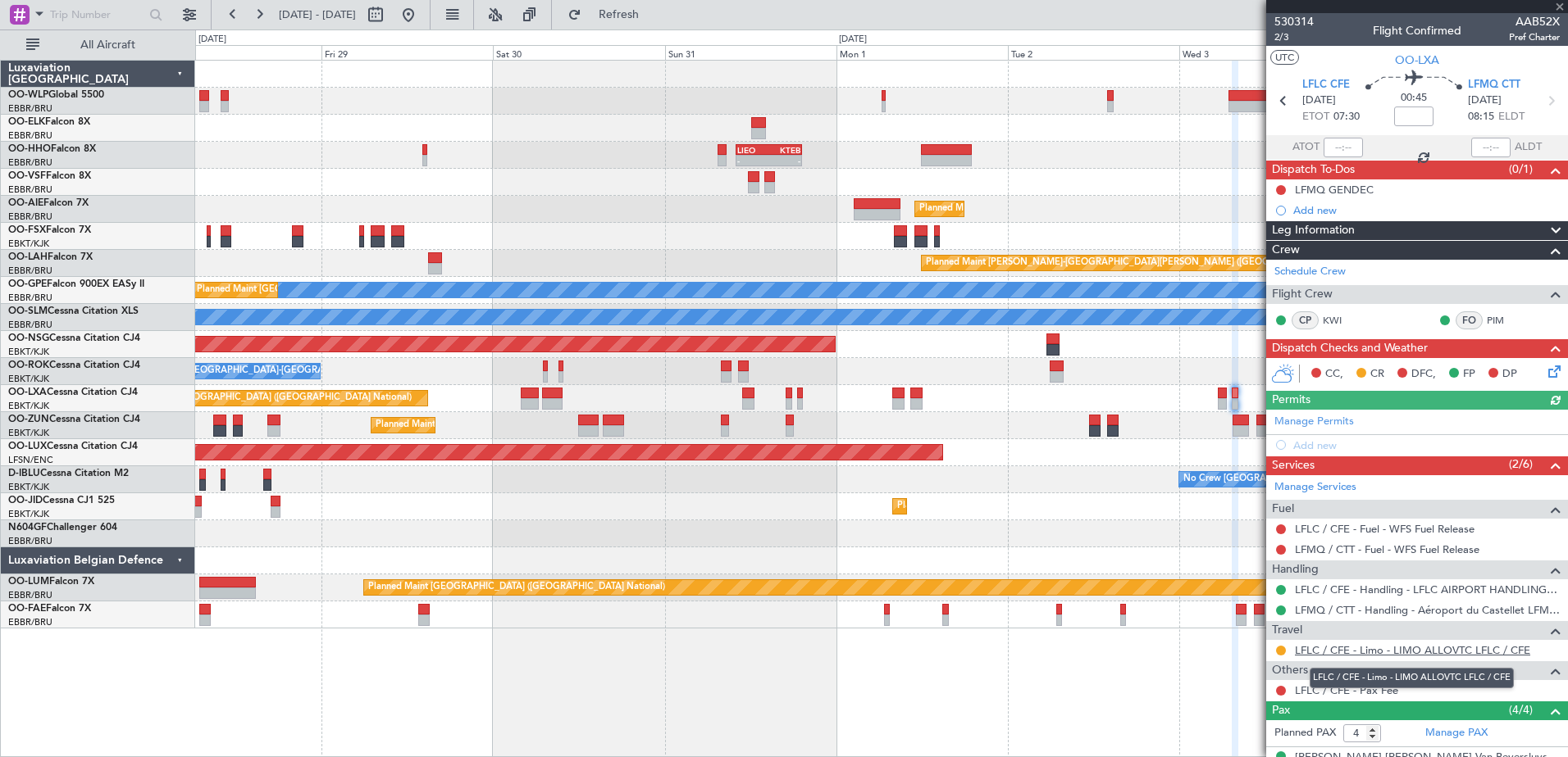
click at [1449, 647] on link "LFLC / CFE - Limo - LIMO ALLOVTC LFLC / CFE" at bounding box center [1412, 651] width 235 height 14
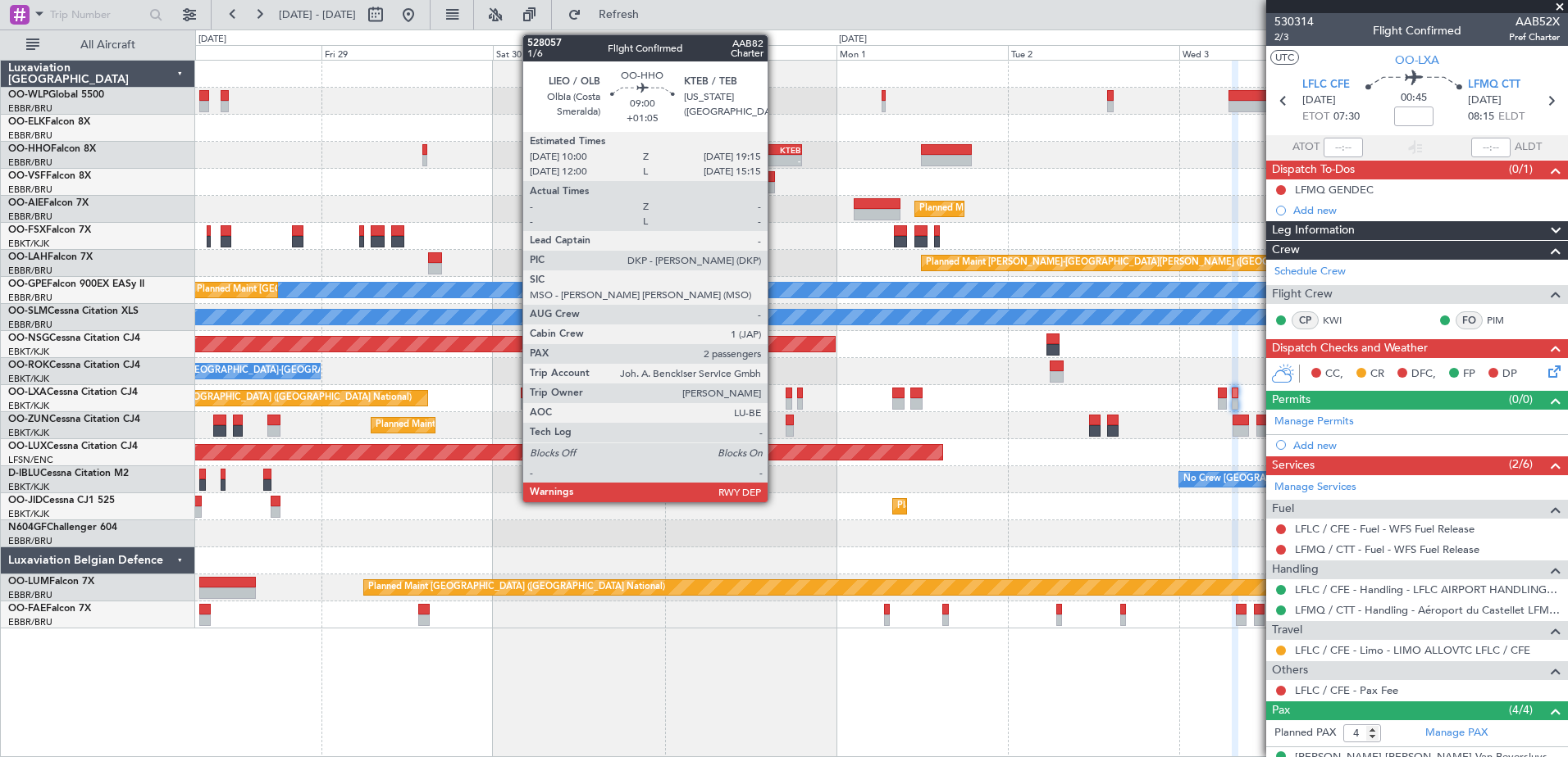
click at [775, 157] on div "-" at bounding box center [784, 161] width 32 height 10
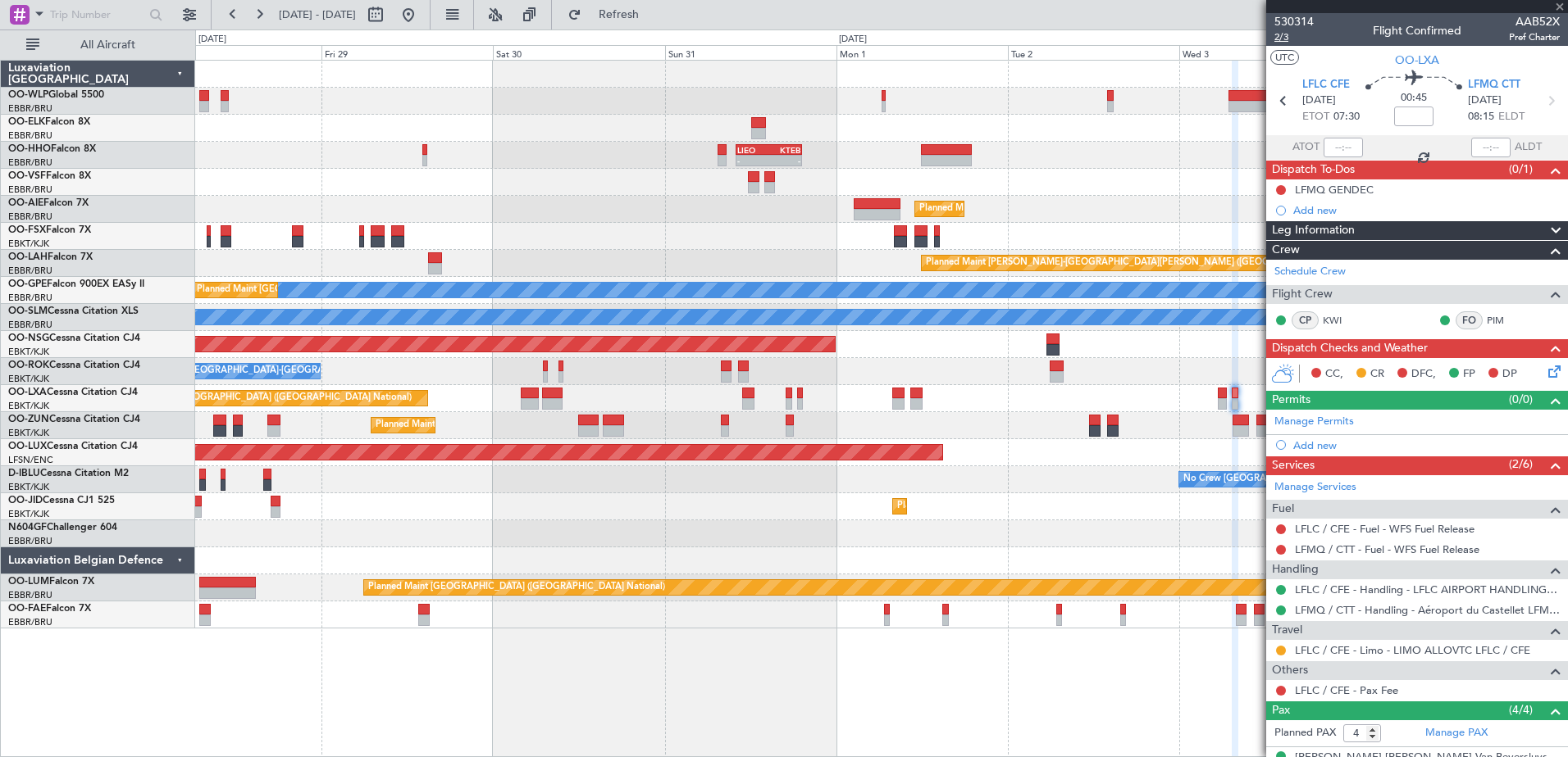
type input "+01:05"
type input "2"
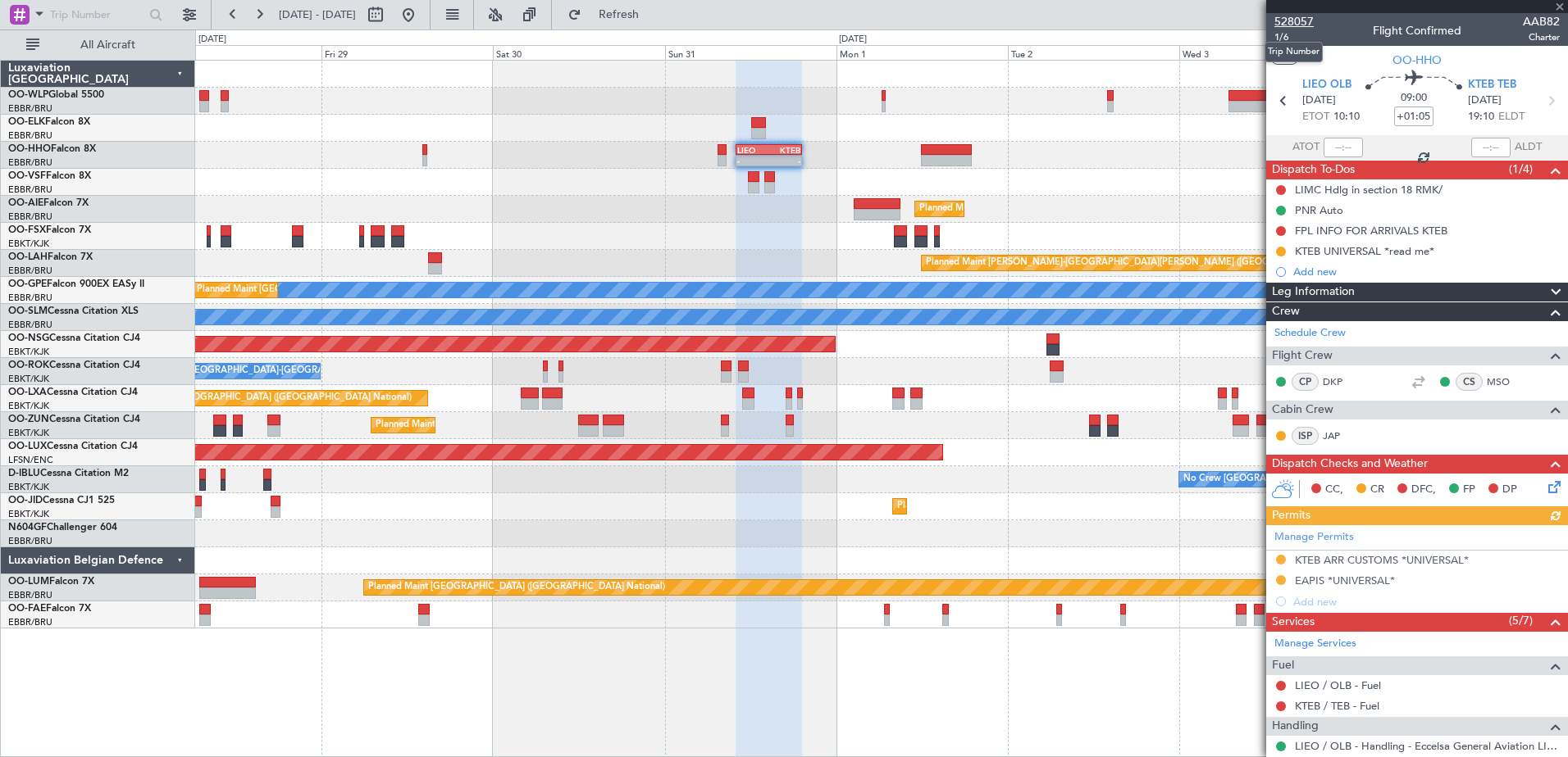
click at [1291, 26] on span "528057" at bounding box center [1294, 21] width 40 height 17
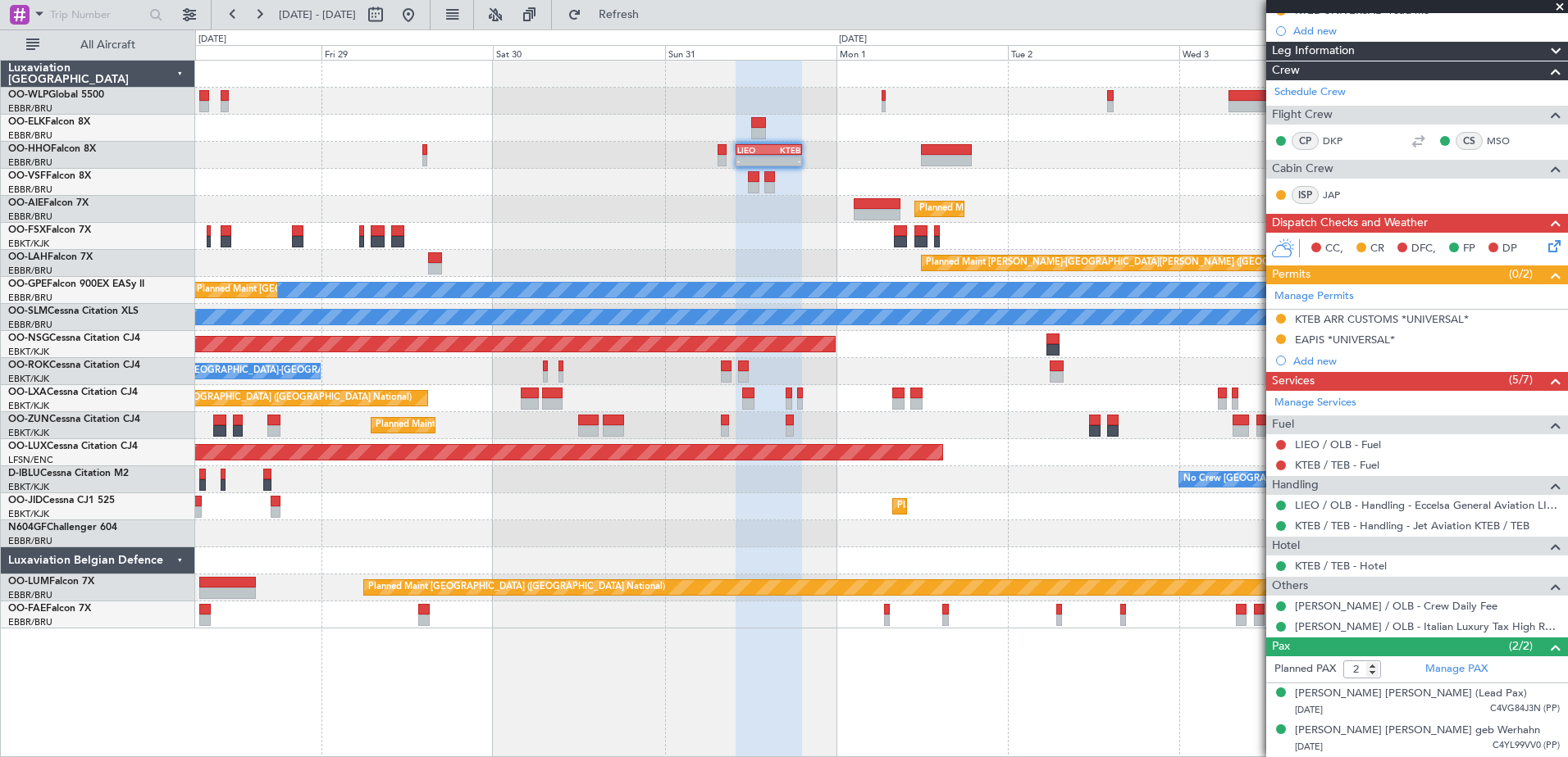
scroll to position [257, 0]
click at [1406, 687] on div "[PERSON_NAME] [PERSON_NAME] (Lead Pax)" at bounding box center [1411, 694] width 232 height 17
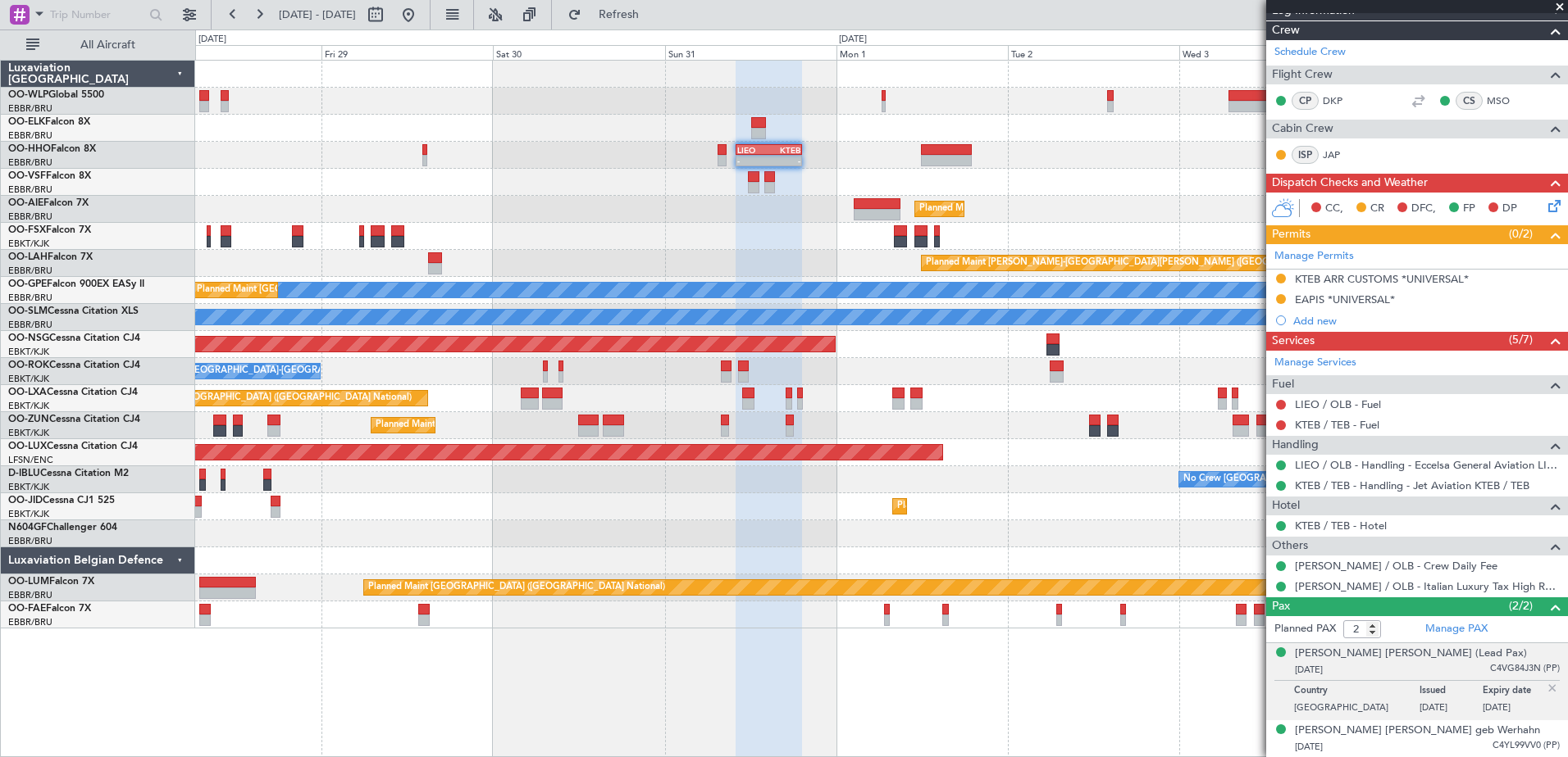
scroll to position [297, 0]
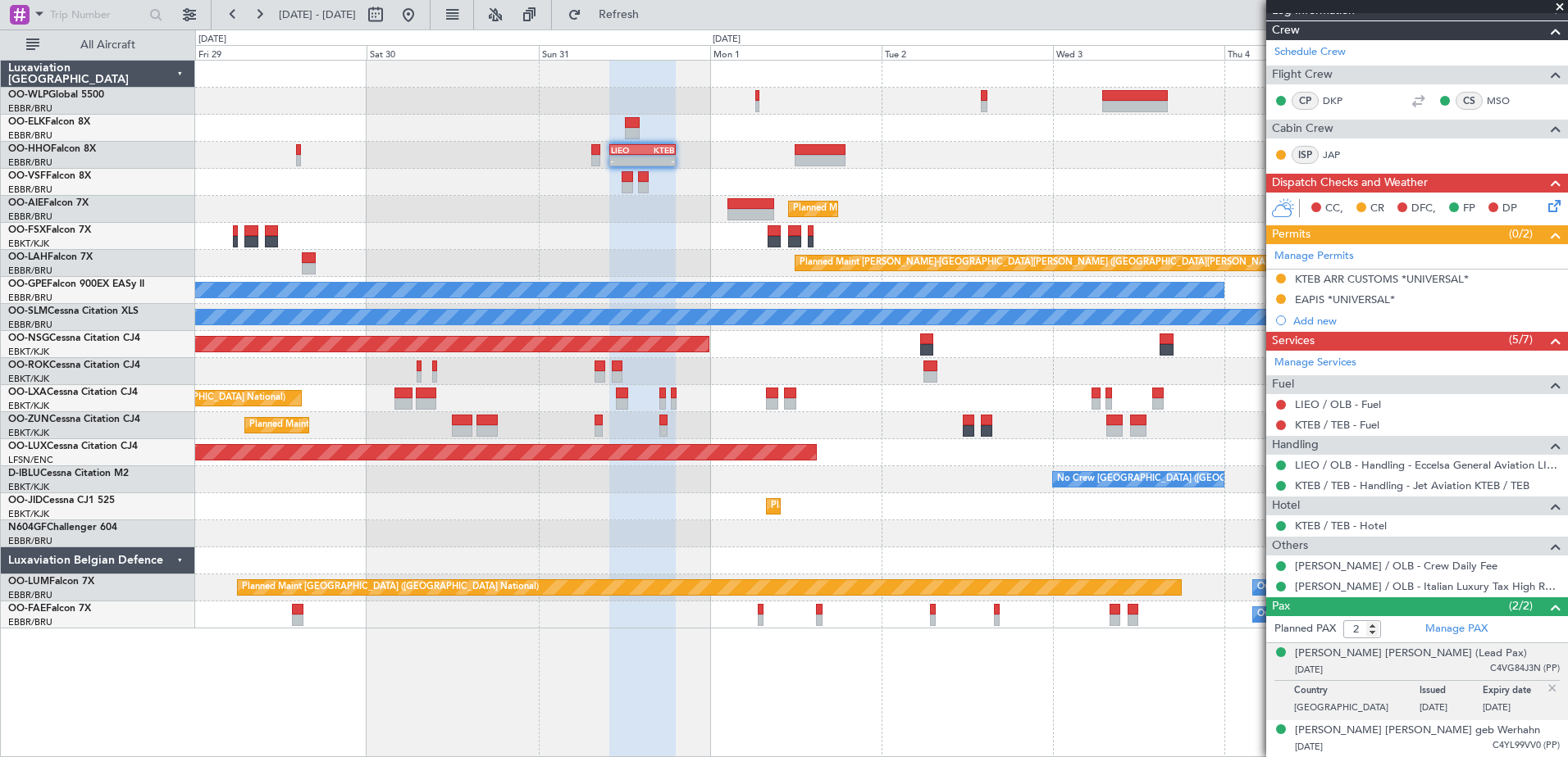
click at [962, 219] on div "- - KTMT 17:00 Z ELLX 03:00 Z Planned Maint [GEOGRAPHIC_DATA] ([GEOGRAPHIC_DATA…" at bounding box center [881, 344] width 1372 height 568
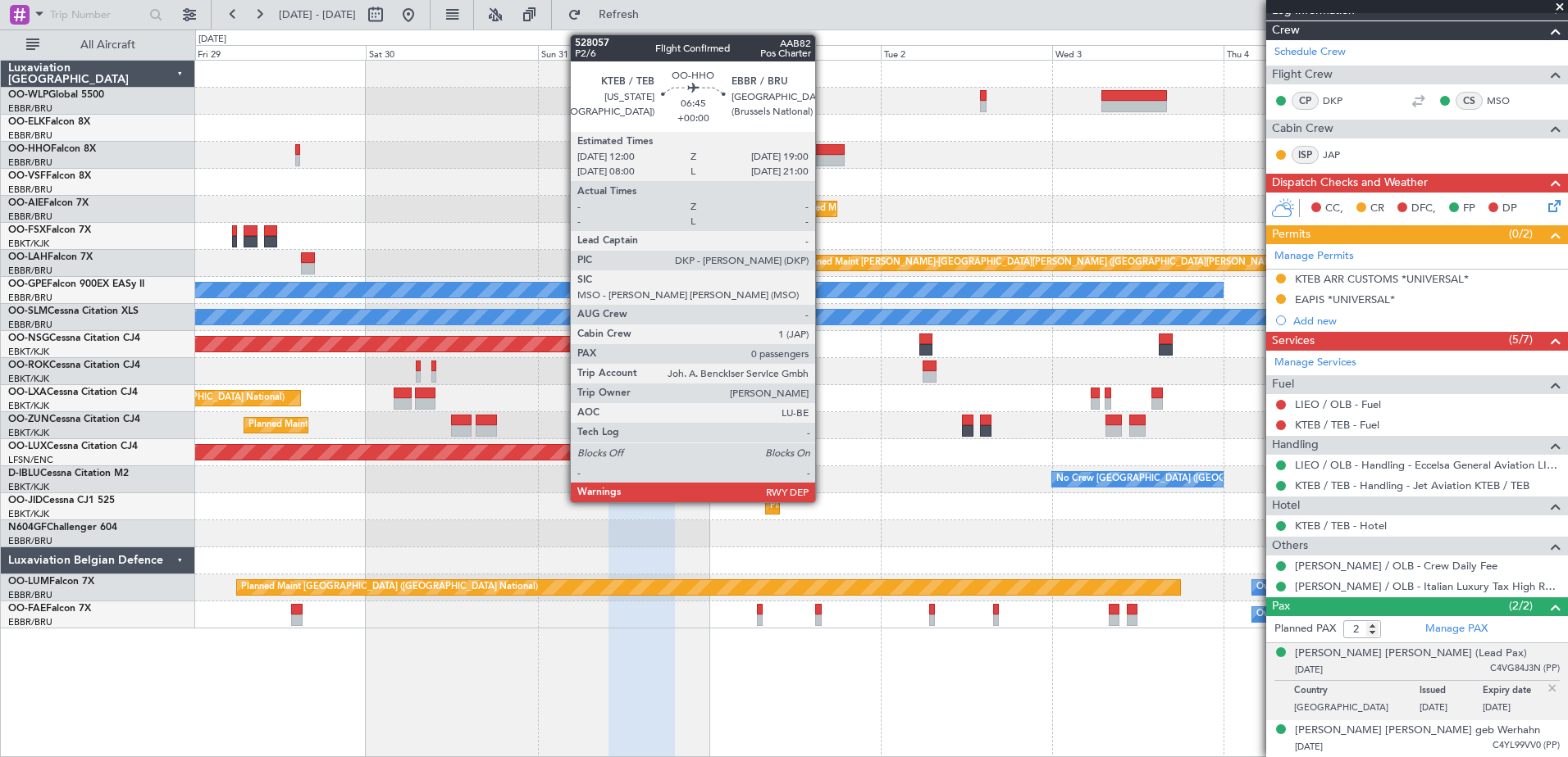
click at [821, 149] on div at bounding box center [819, 150] width 51 height 12
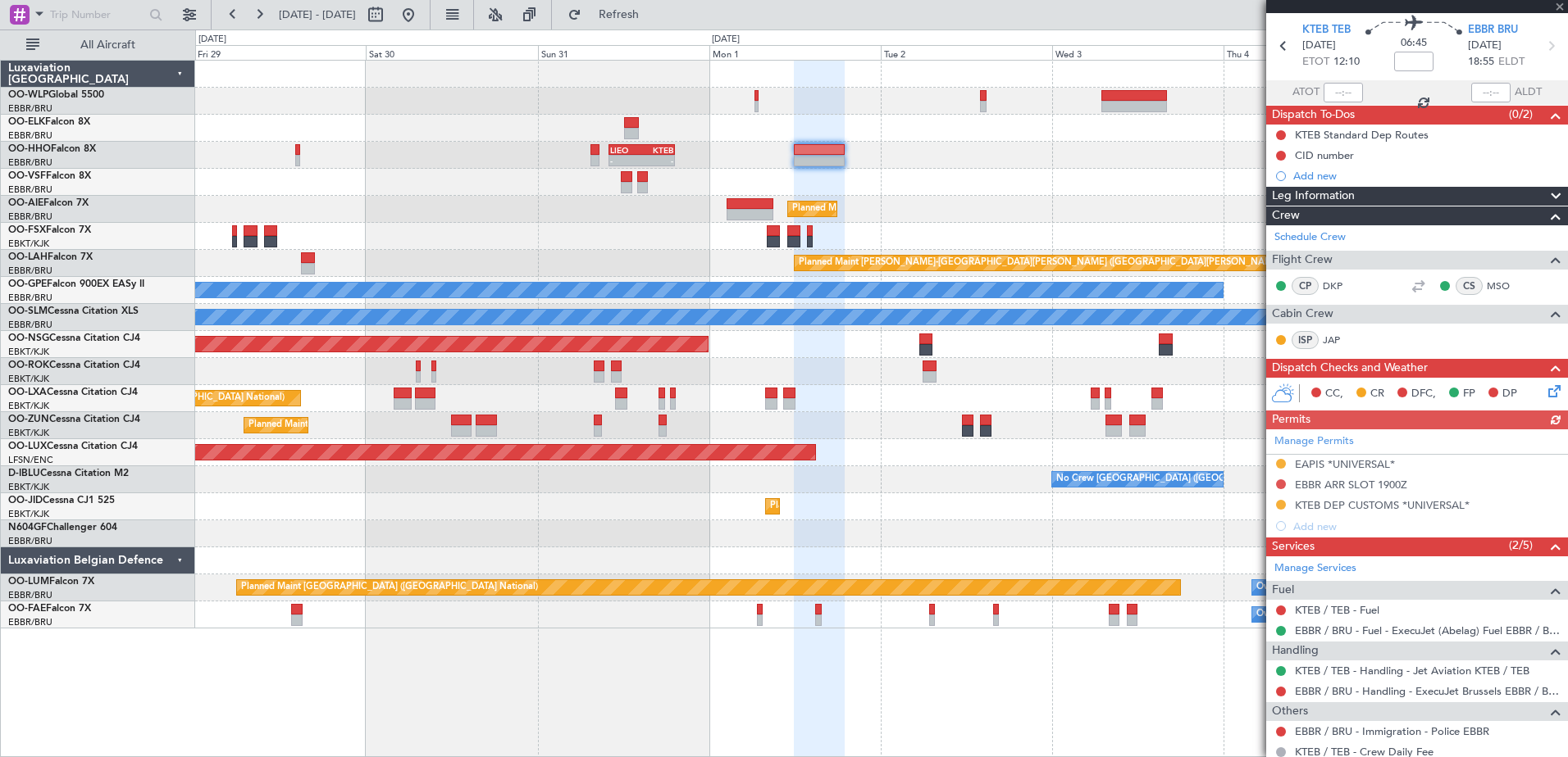
scroll to position [106, 0]
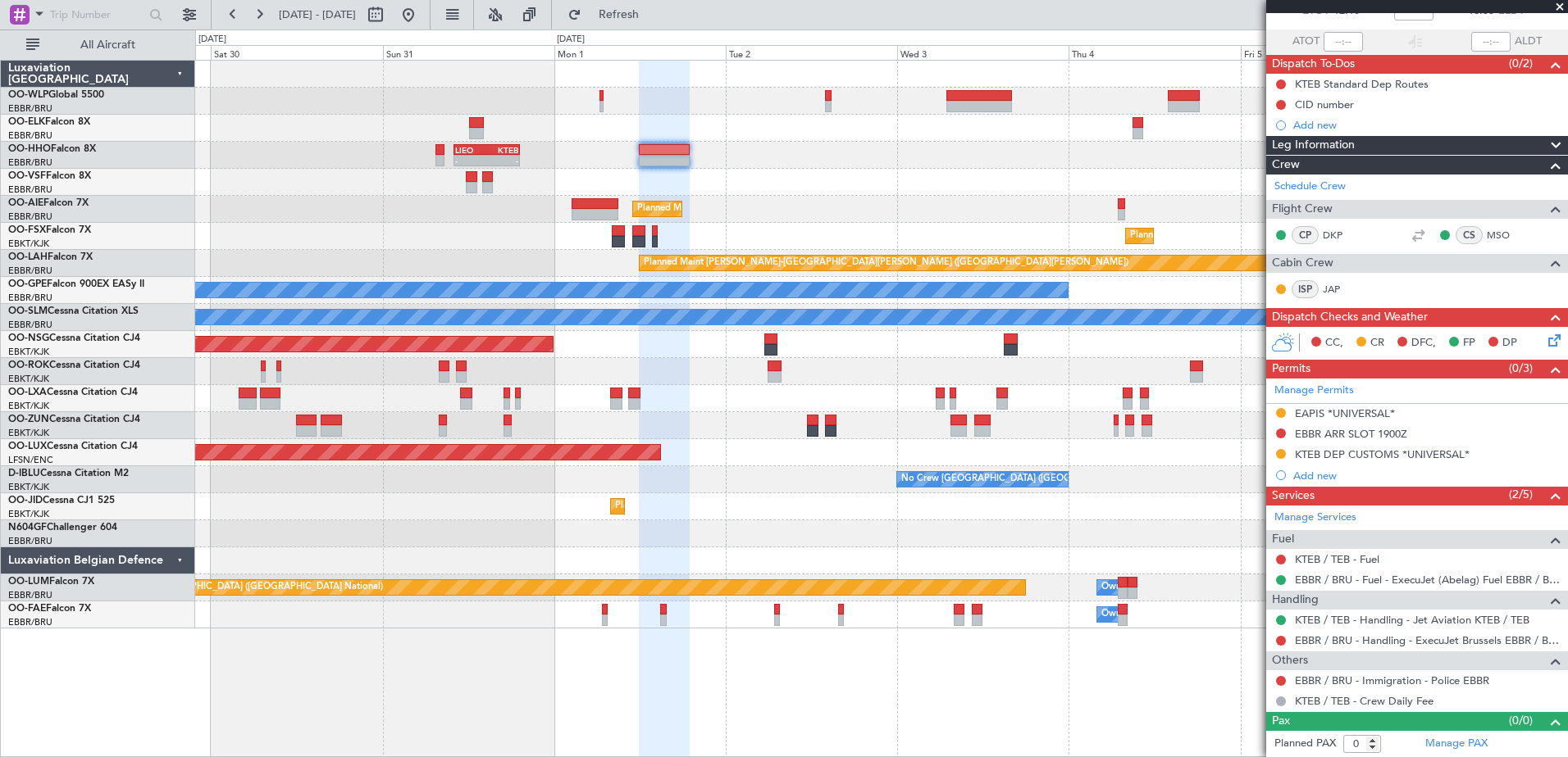
click at [831, 200] on div "- - KTMT 17:00 Z ELLX 03:00 Z Planned Maint [GEOGRAPHIC_DATA] ([GEOGRAPHIC_DATA…" at bounding box center [881, 344] width 1372 height 568
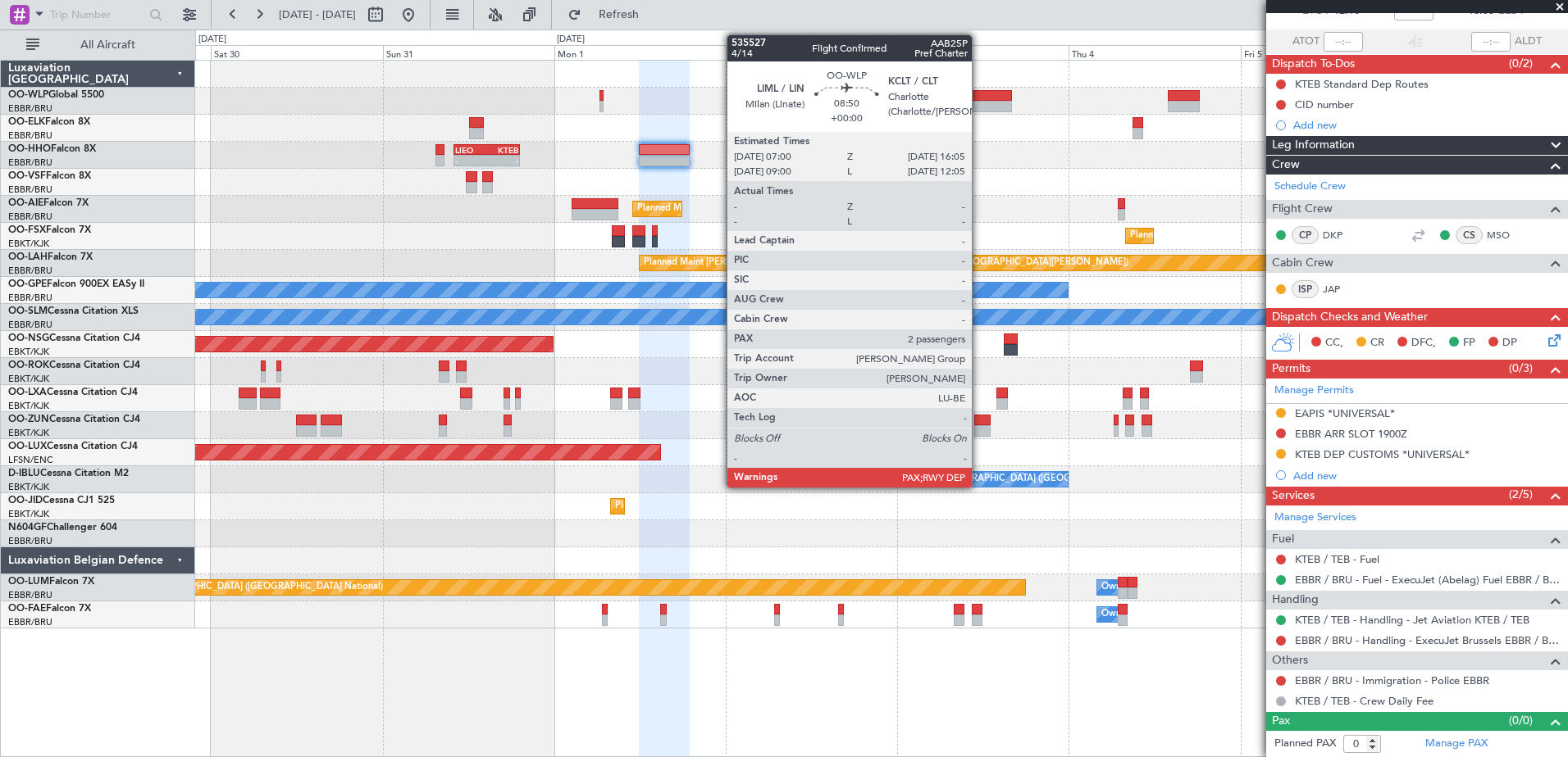
click at [980, 98] on div at bounding box center [979, 96] width 65 height 12
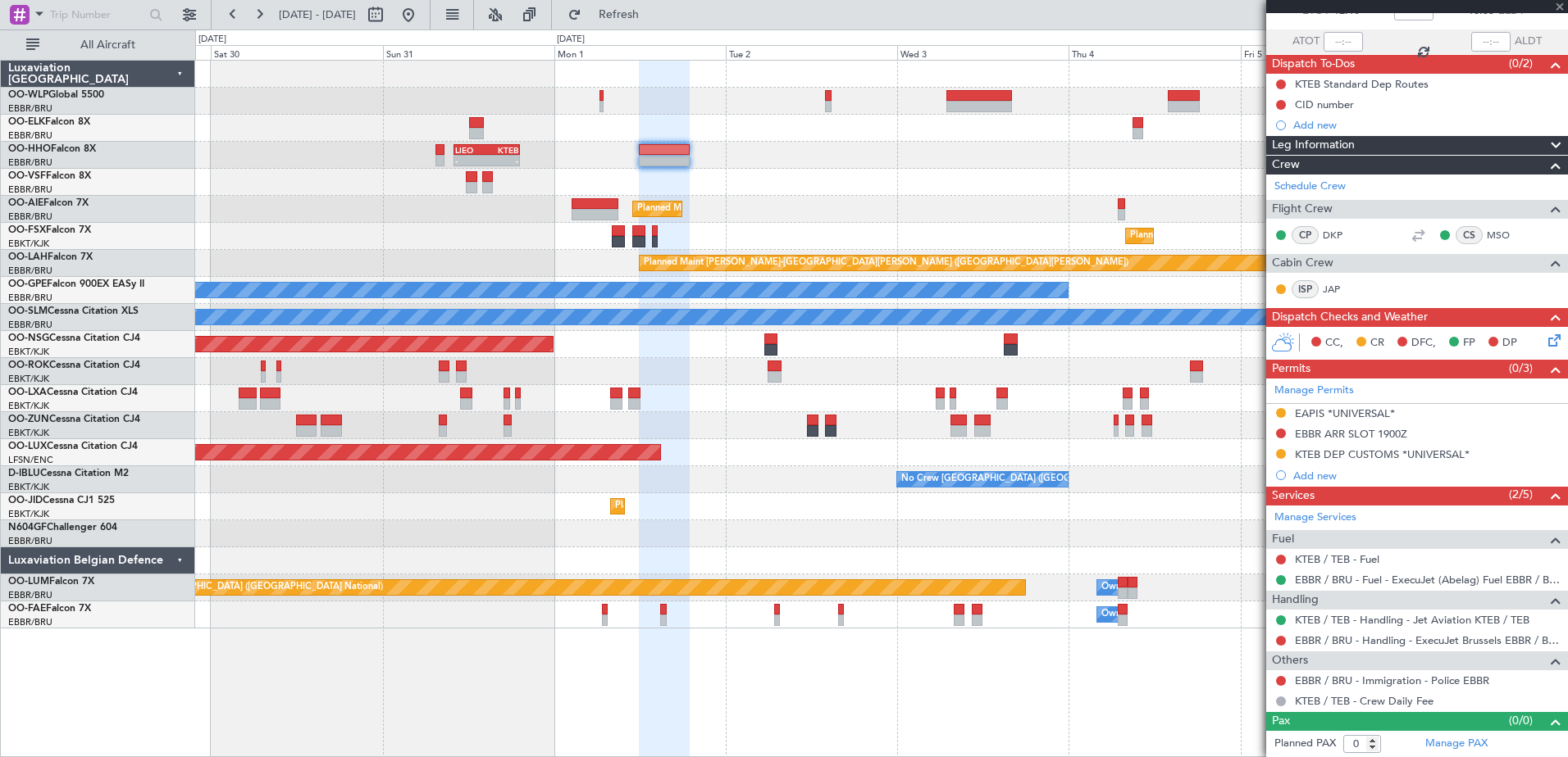
type input "2"
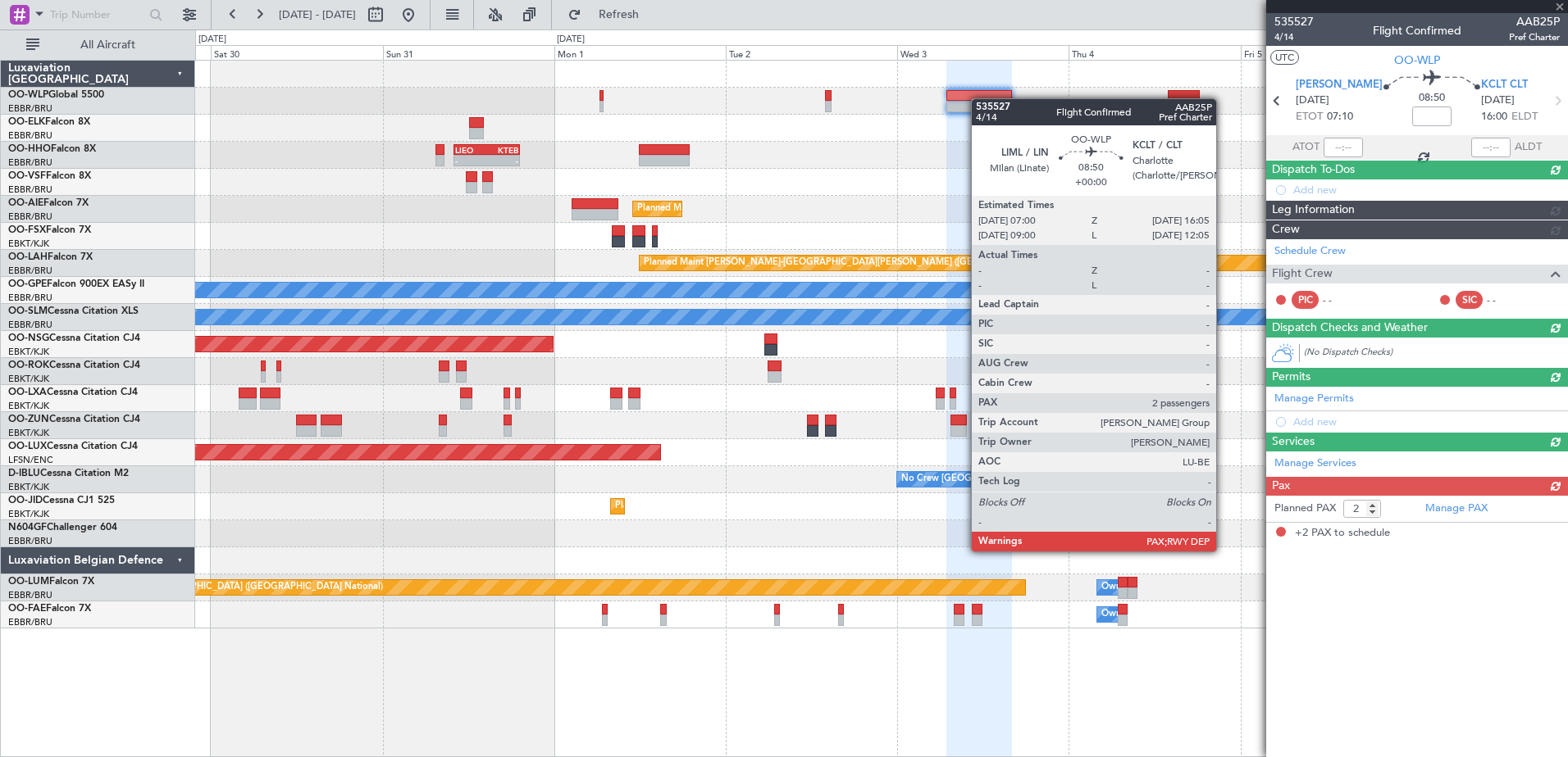
scroll to position [0, 0]
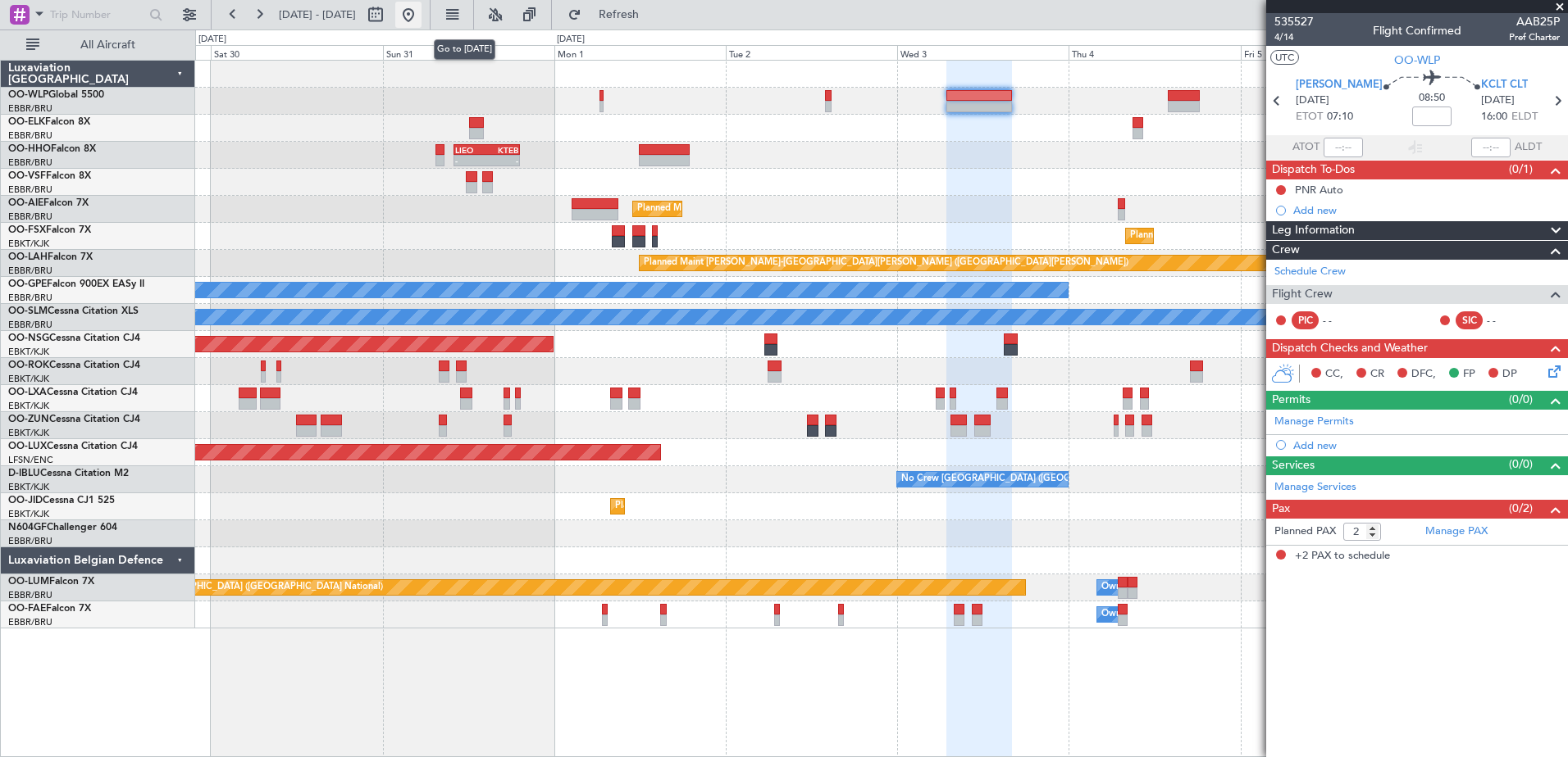
click at [422, 21] on button at bounding box center [408, 15] width 26 height 26
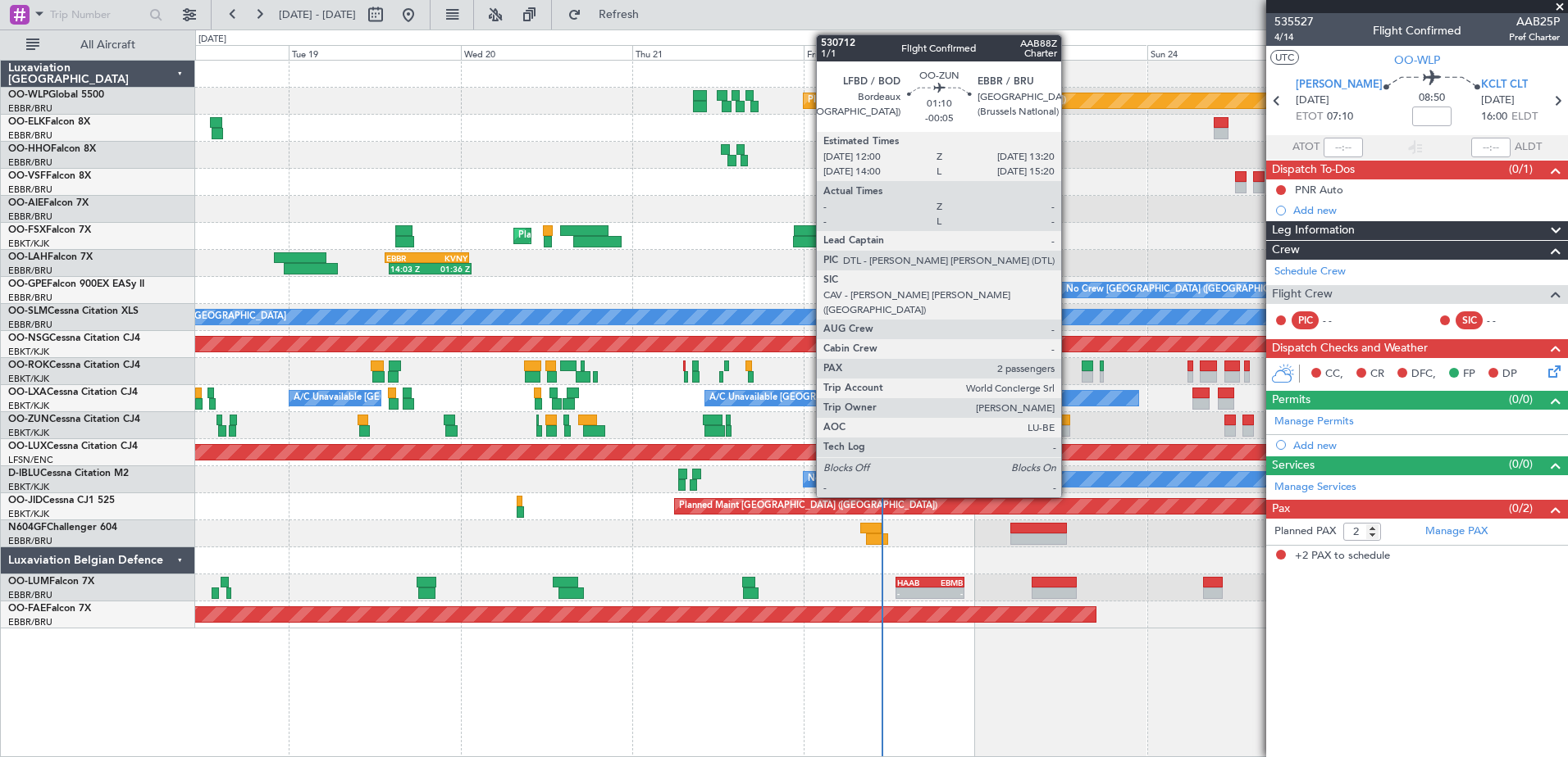
click at [1069, 422] on div at bounding box center [1065, 421] width 10 height 12
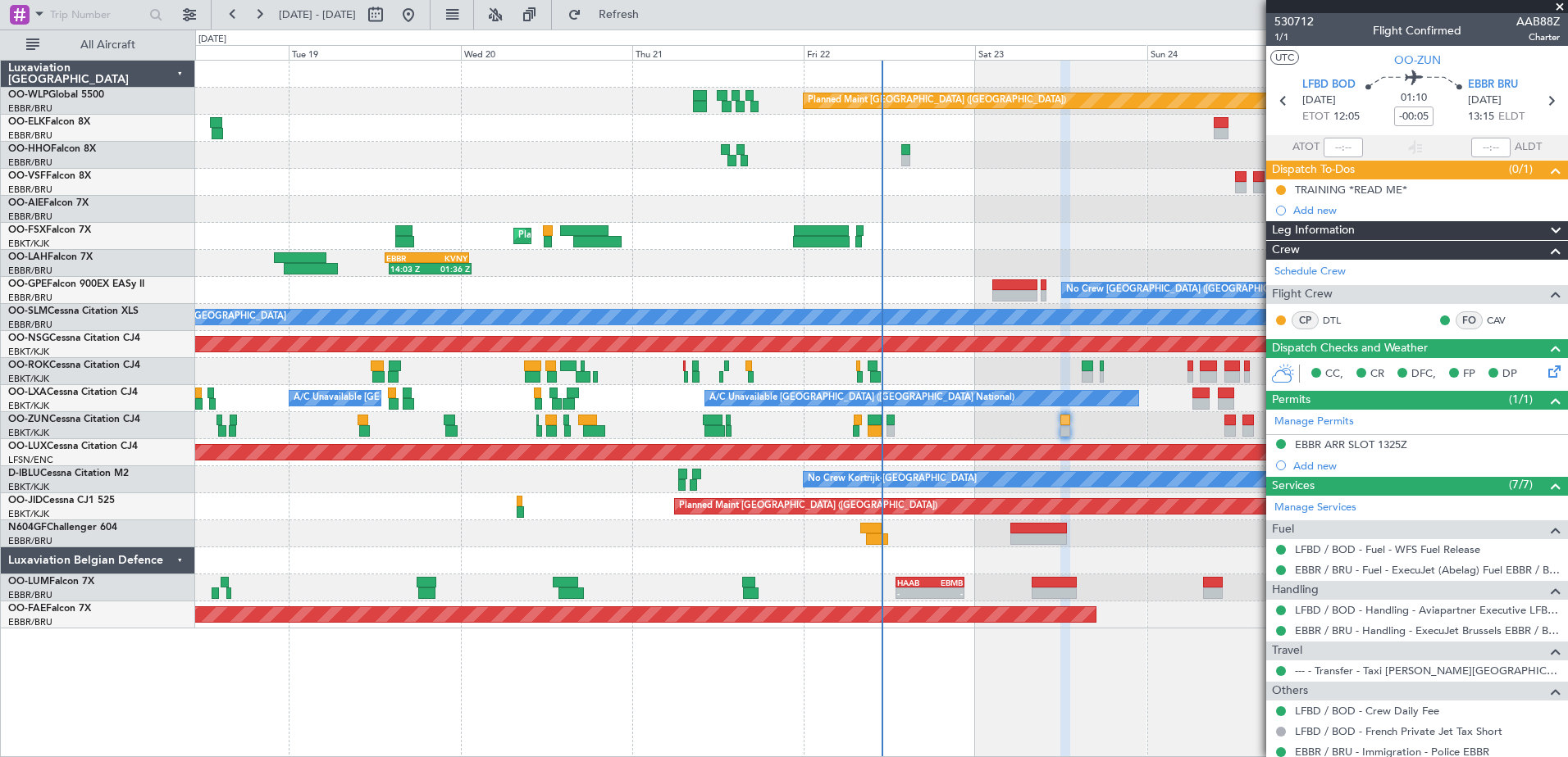
scroll to position [125, 0]
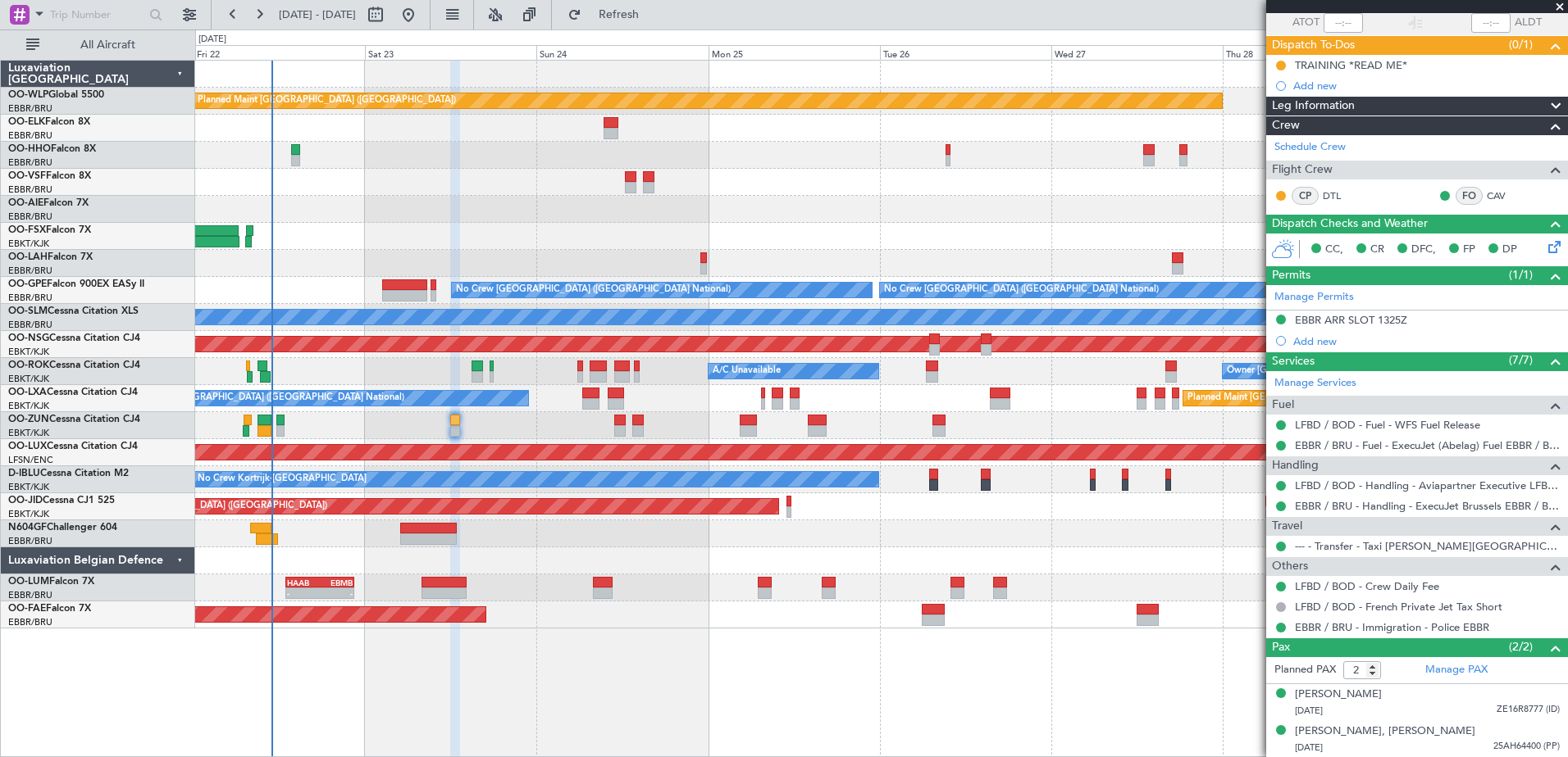
click at [534, 281] on div "Planned Maint [GEOGRAPHIC_DATA] ([GEOGRAPHIC_DATA]) - - [PERSON_NAME] 10:00 Z K…" at bounding box center [881, 344] width 1372 height 568
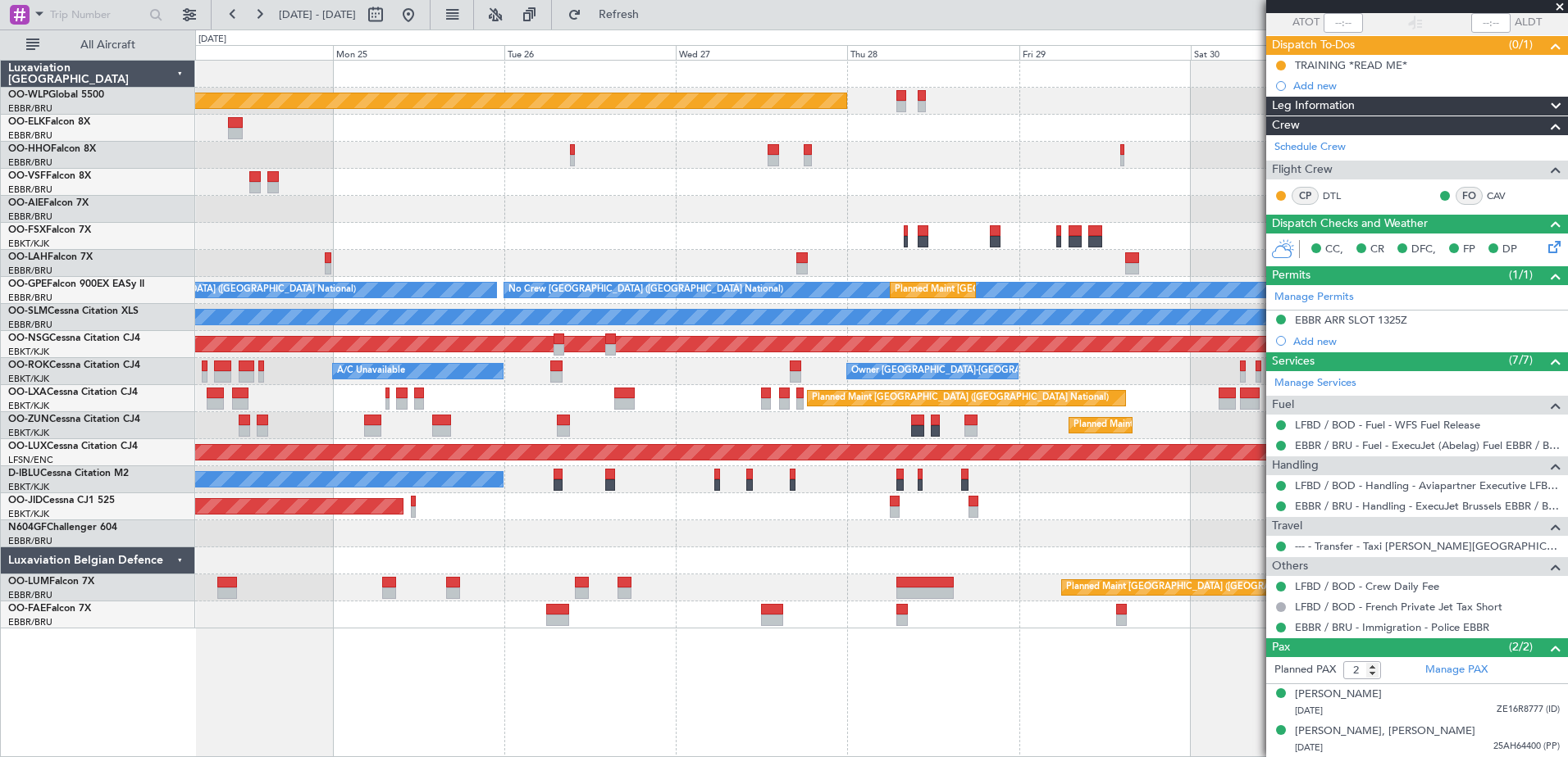
click at [342, 242] on div "Planned Maint [GEOGRAPHIC_DATA] ([GEOGRAPHIC_DATA]) - - [PERSON_NAME] 10:00 Z K…" at bounding box center [881, 344] width 1372 height 568
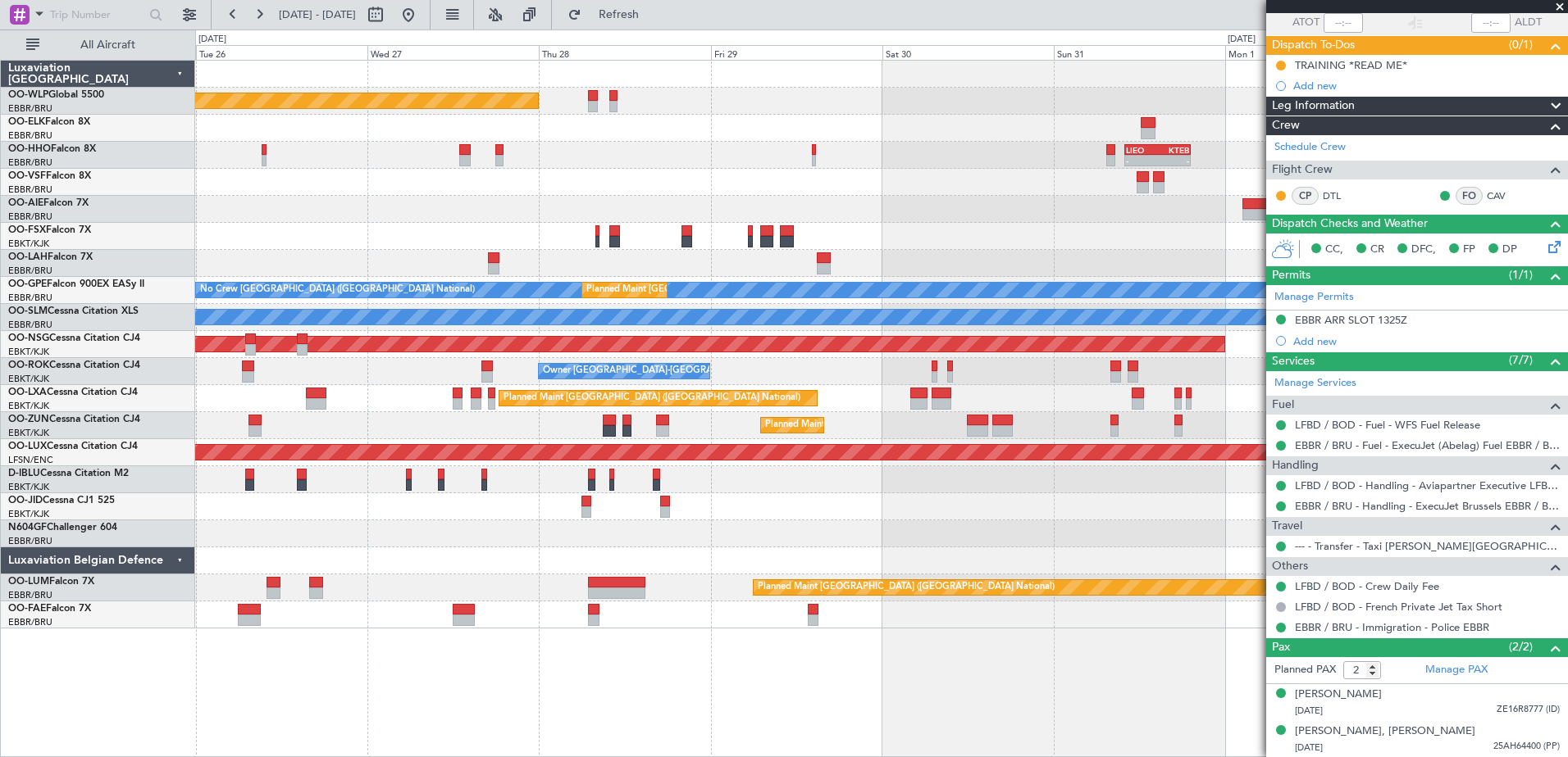
click at [1567, 234] on html "[DATE] - [DATE] Refresh Quick Links All Aircraft Planned Maint [GEOGRAPHIC_DATA…" at bounding box center [784, 378] width 1568 height 757
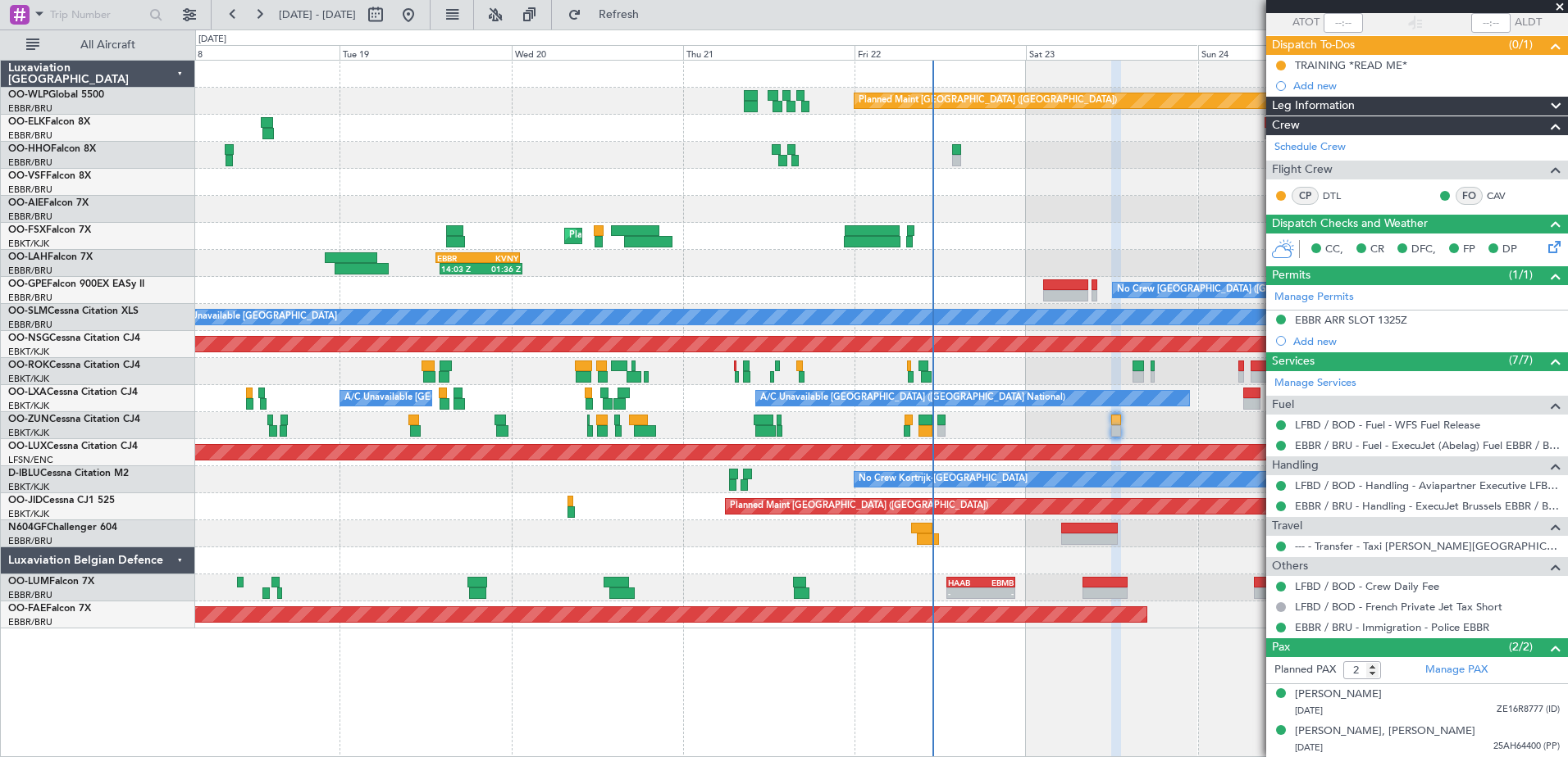
click at [910, 219] on div at bounding box center [881, 208] width 1372 height 27
click at [555, 296] on div "Planned Maint [GEOGRAPHIC_DATA] ([GEOGRAPHIC_DATA]) AOG Maint Geneva ([GEOGRAPH…" at bounding box center [881, 344] width 1372 height 568
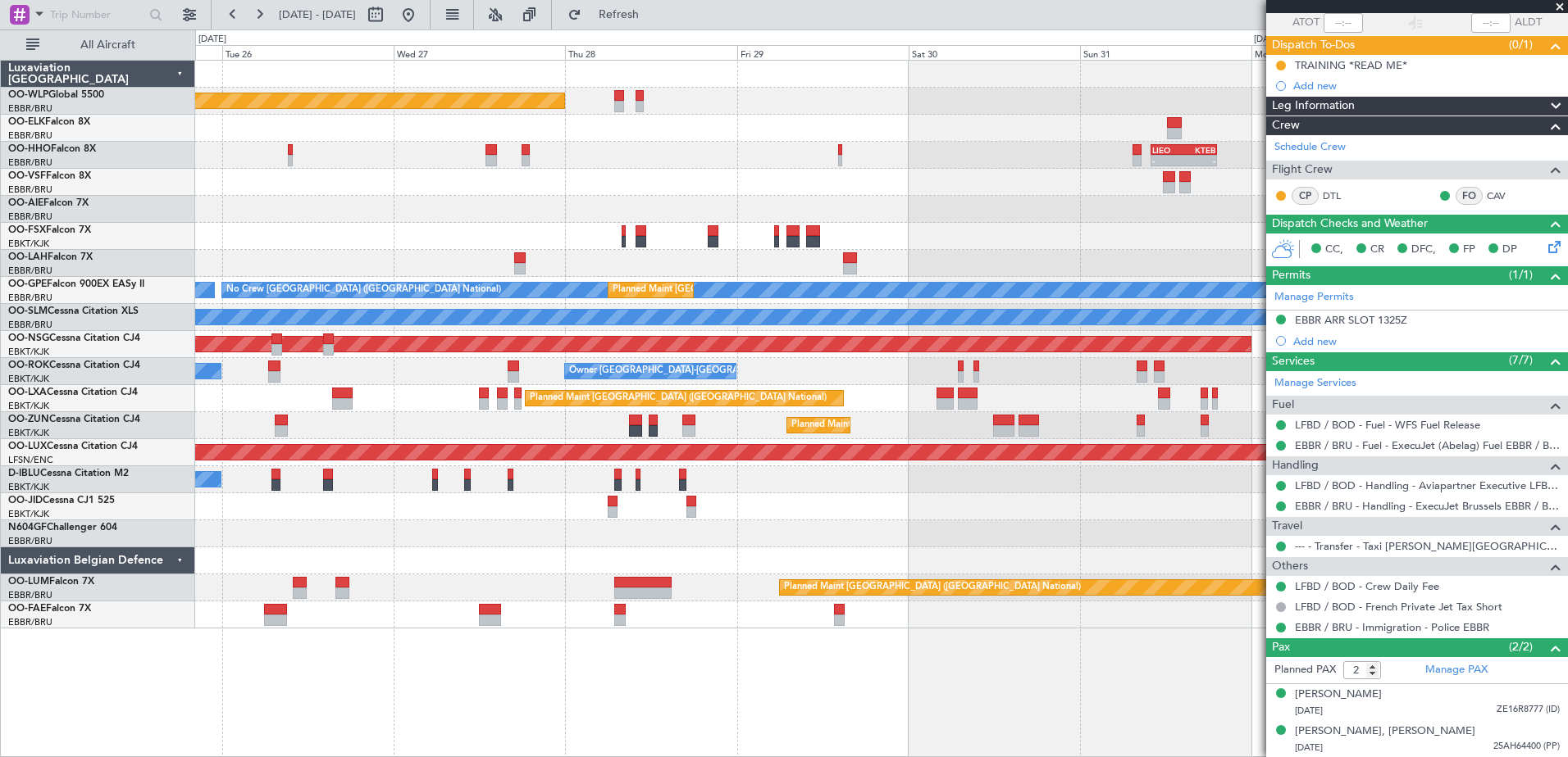
click at [345, 270] on div "Planned Maint [GEOGRAPHIC_DATA] ([GEOGRAPHIC_DATA]) - - [PERSON_NAME] 10:00 Z K…" at bounding box center [881, 344] width 1372 height 568
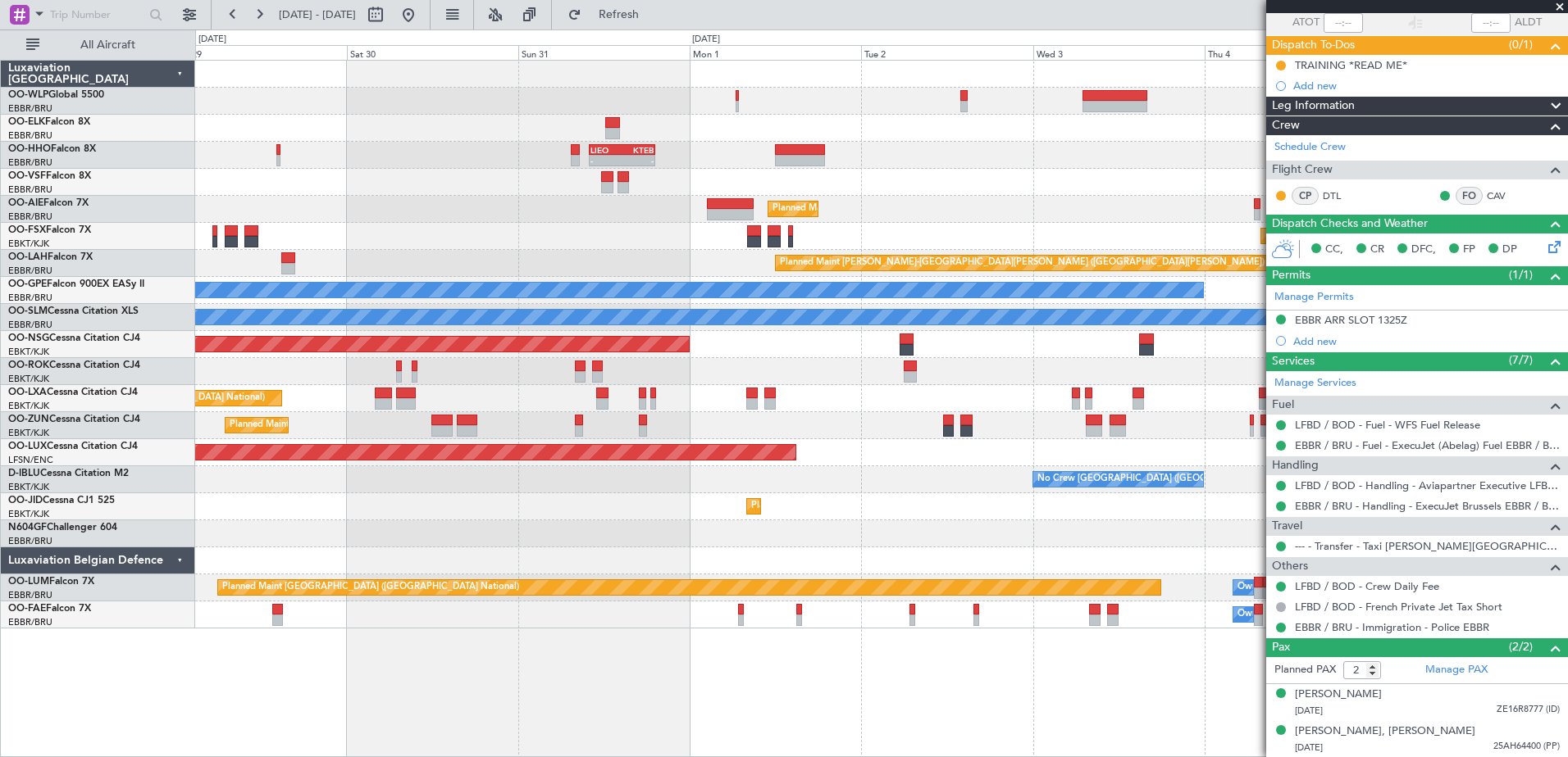
click at [572, 271] on div "- - KTMT 17:00 Z ELLX 03:00 Z Planned Maint [GEOGRAPHIC_DATA] ([GEOGRAPHIC_DATA…" at bounding box center [881, 344] width 1372 height 568
click at [422, 20] on button at bounding box center [408, 15] width 26 height 26
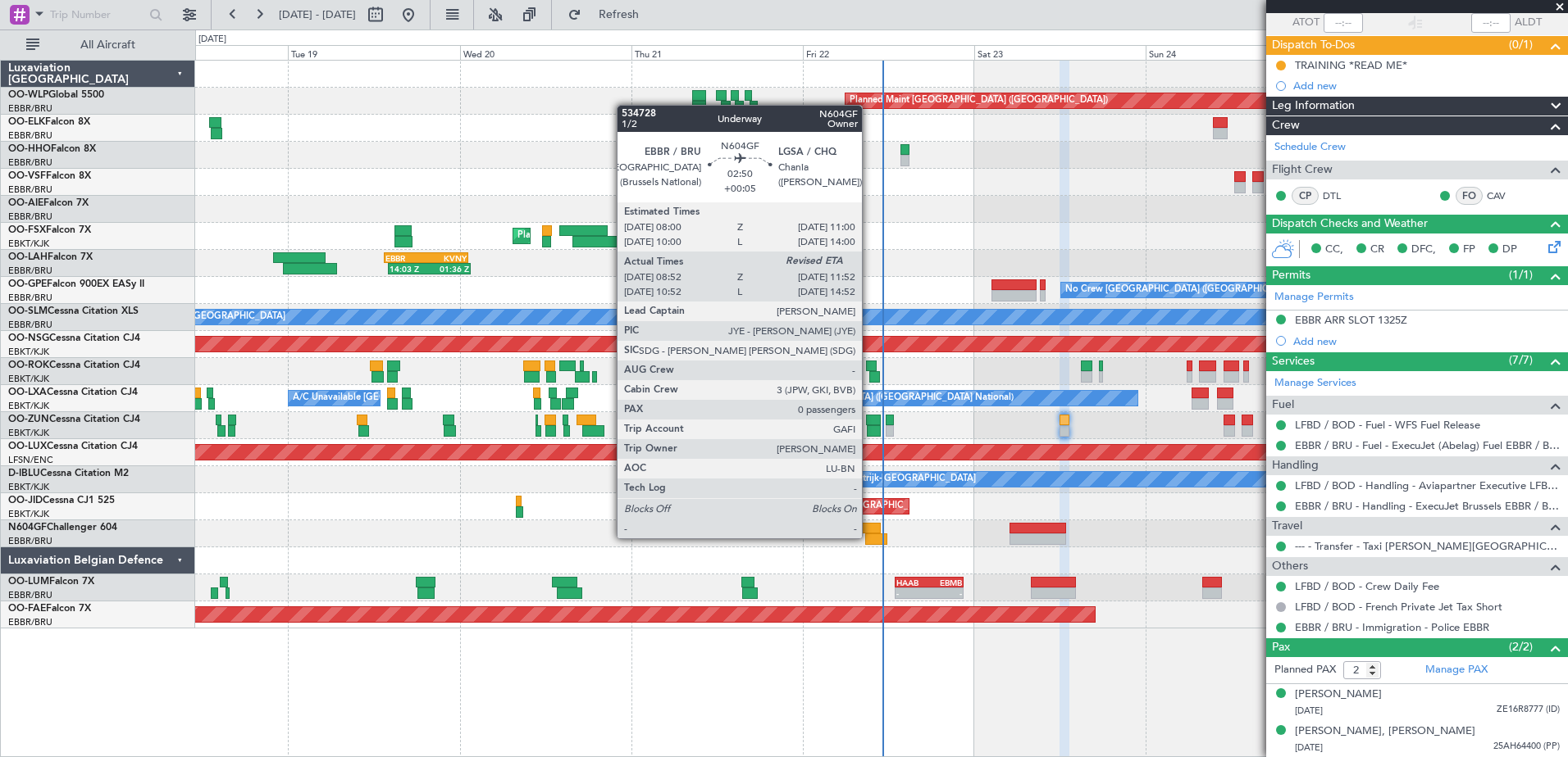
click at [869, 539] on div at bounding box center [876, 540] width 22 height 12
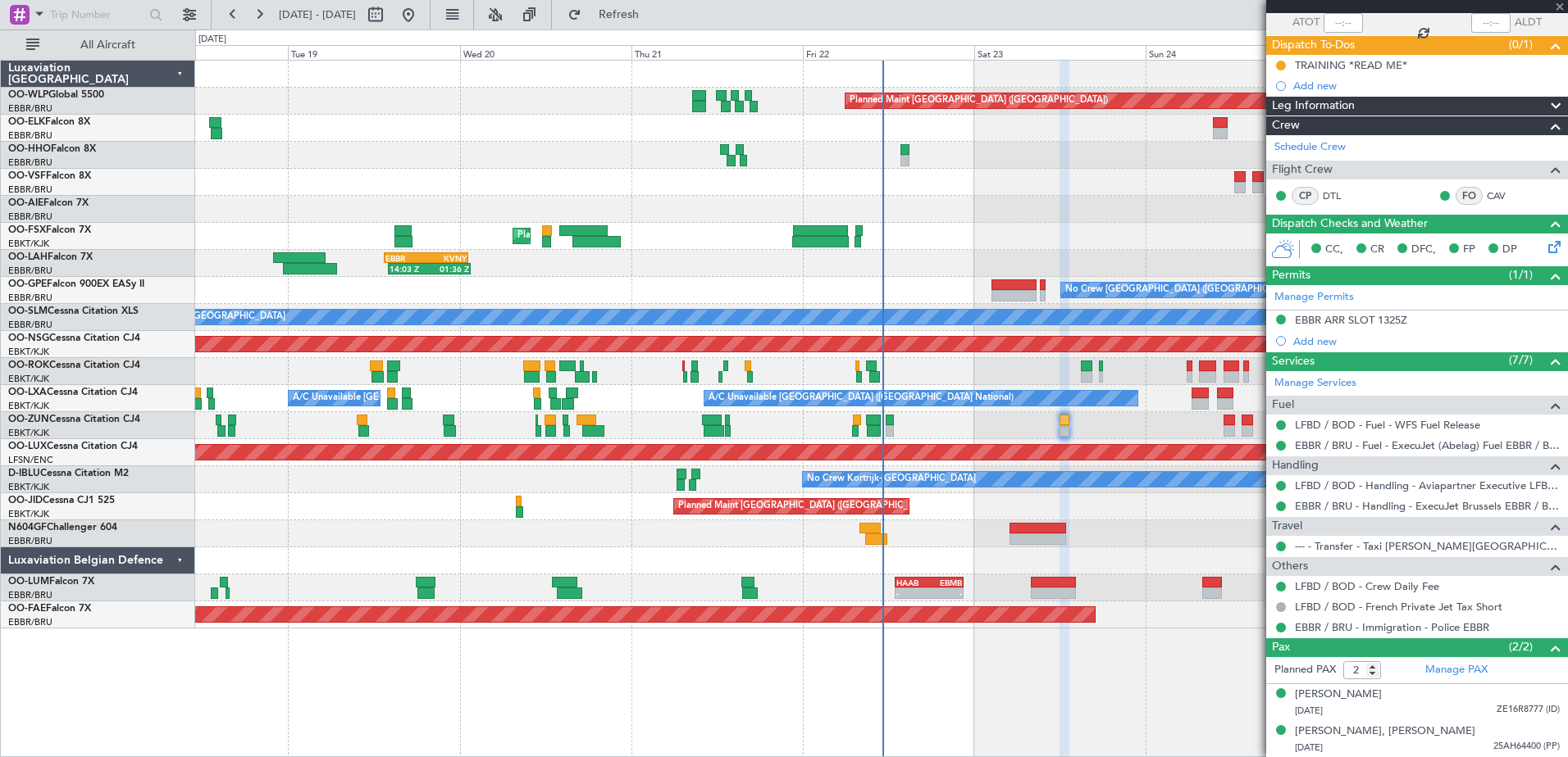
type input "+00:05"
type input "08:57"
type input "0"
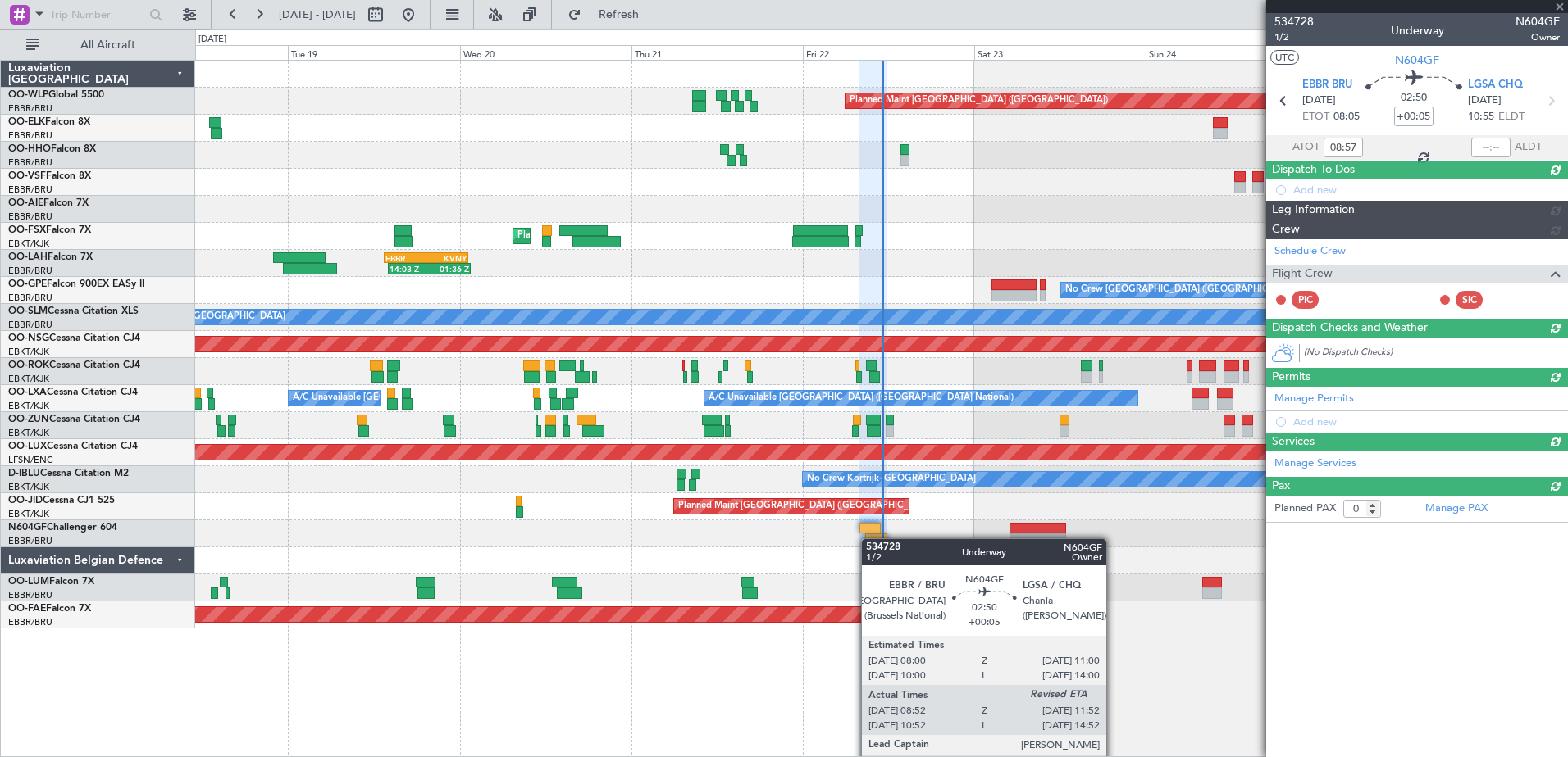
scroll to position [0, 0]
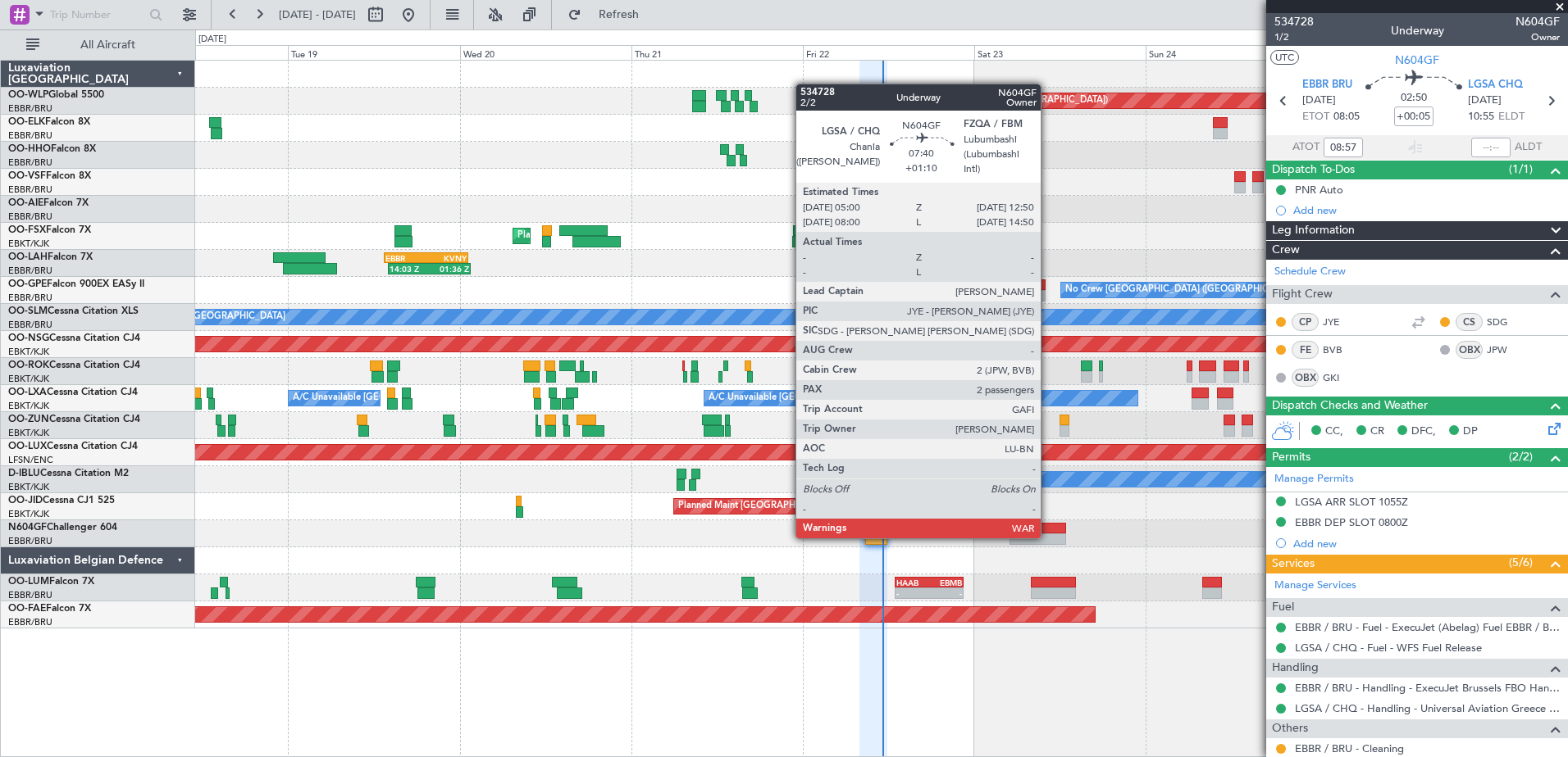
click at [1048, 537] on div at bounding box center [1037, 540] width 57 height 12
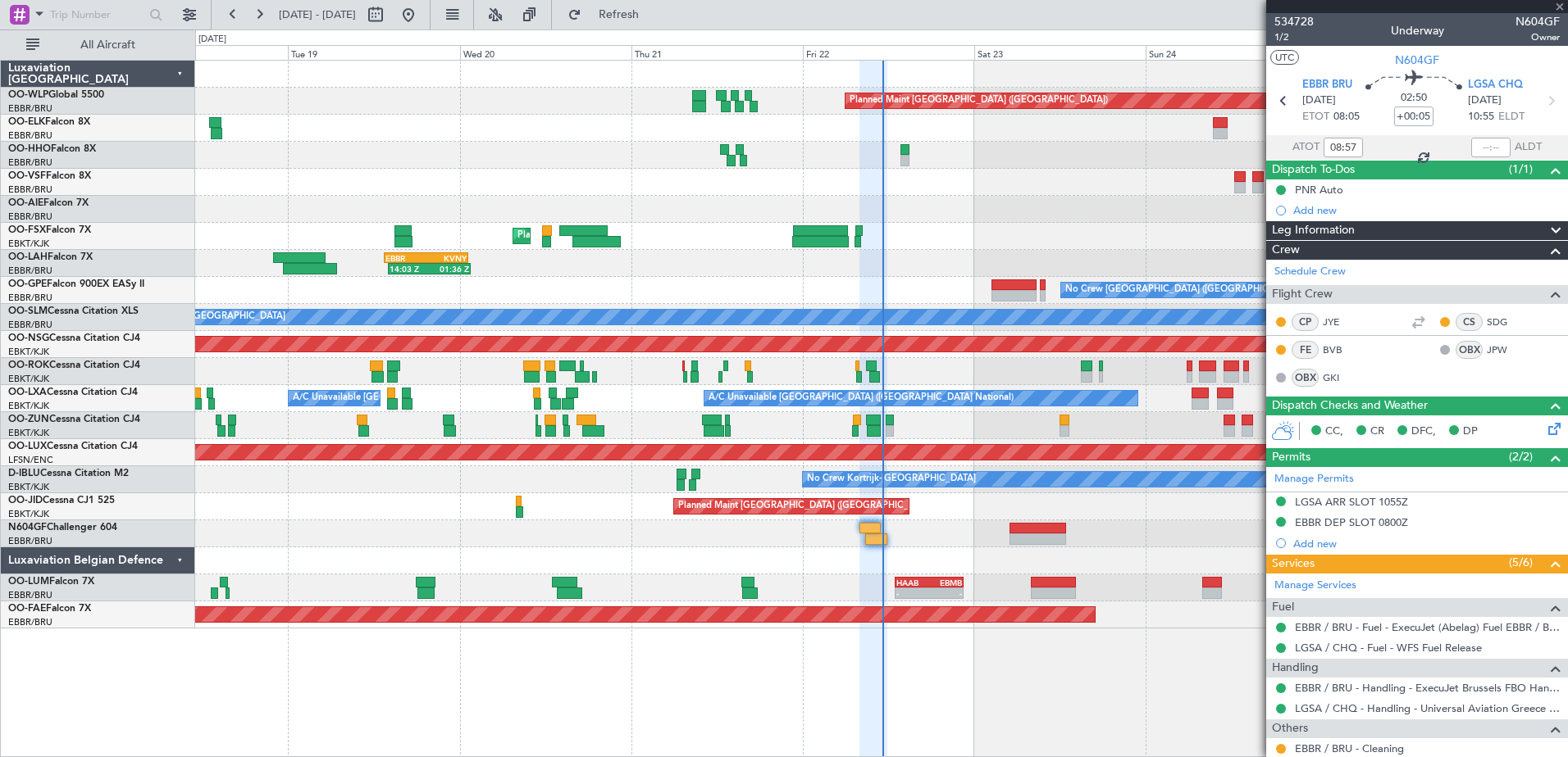
type input "+01:10"
type input "2"
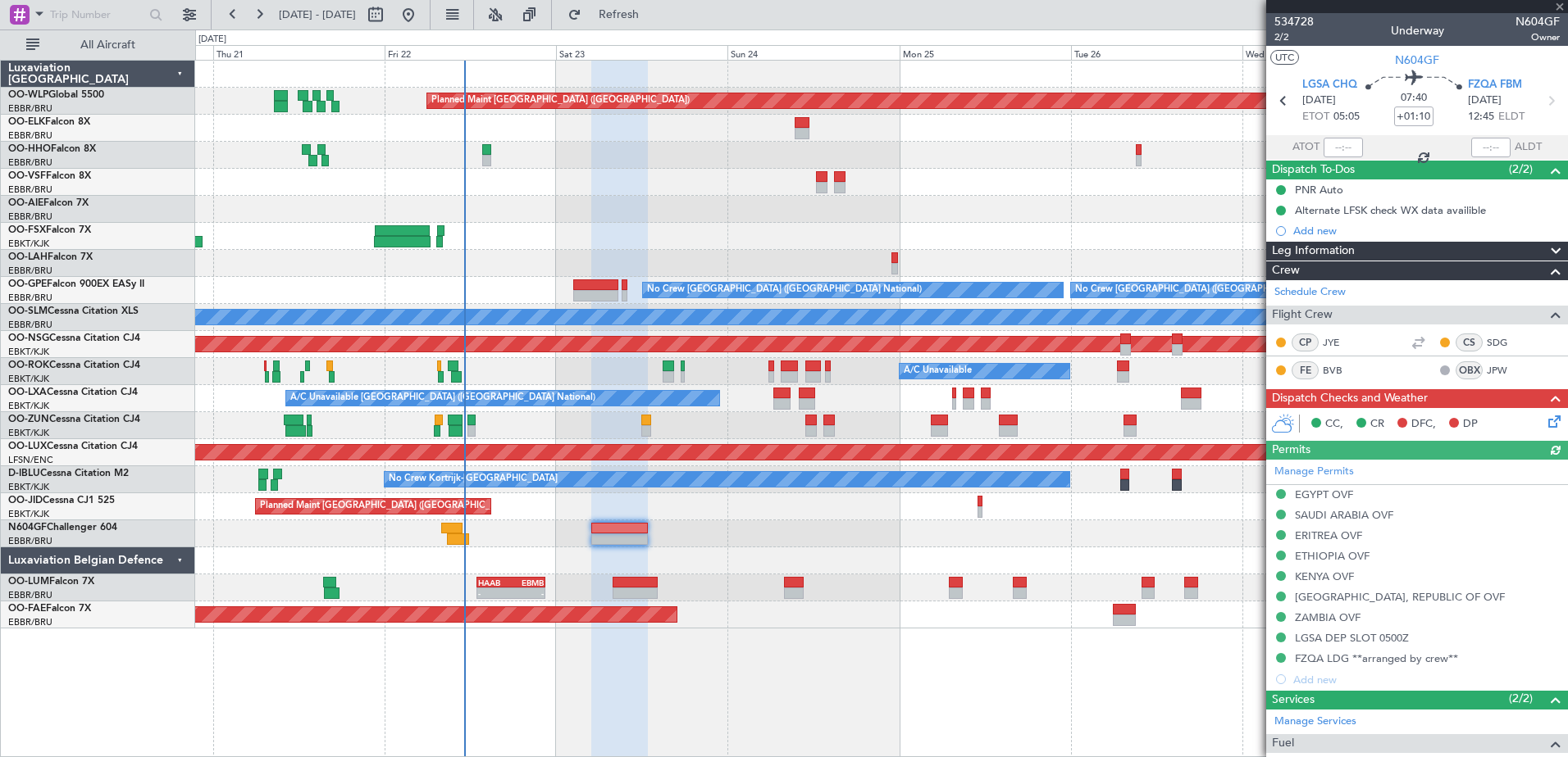
click at [741, 633] on div "Planned Maint [GEOGRAPHIC_DATA] ([GEOGRAPHIC_DATA]) Planned Maint [GEOGRAPHIC_D…" at bounding box center [881, 408] width 1372 height 697
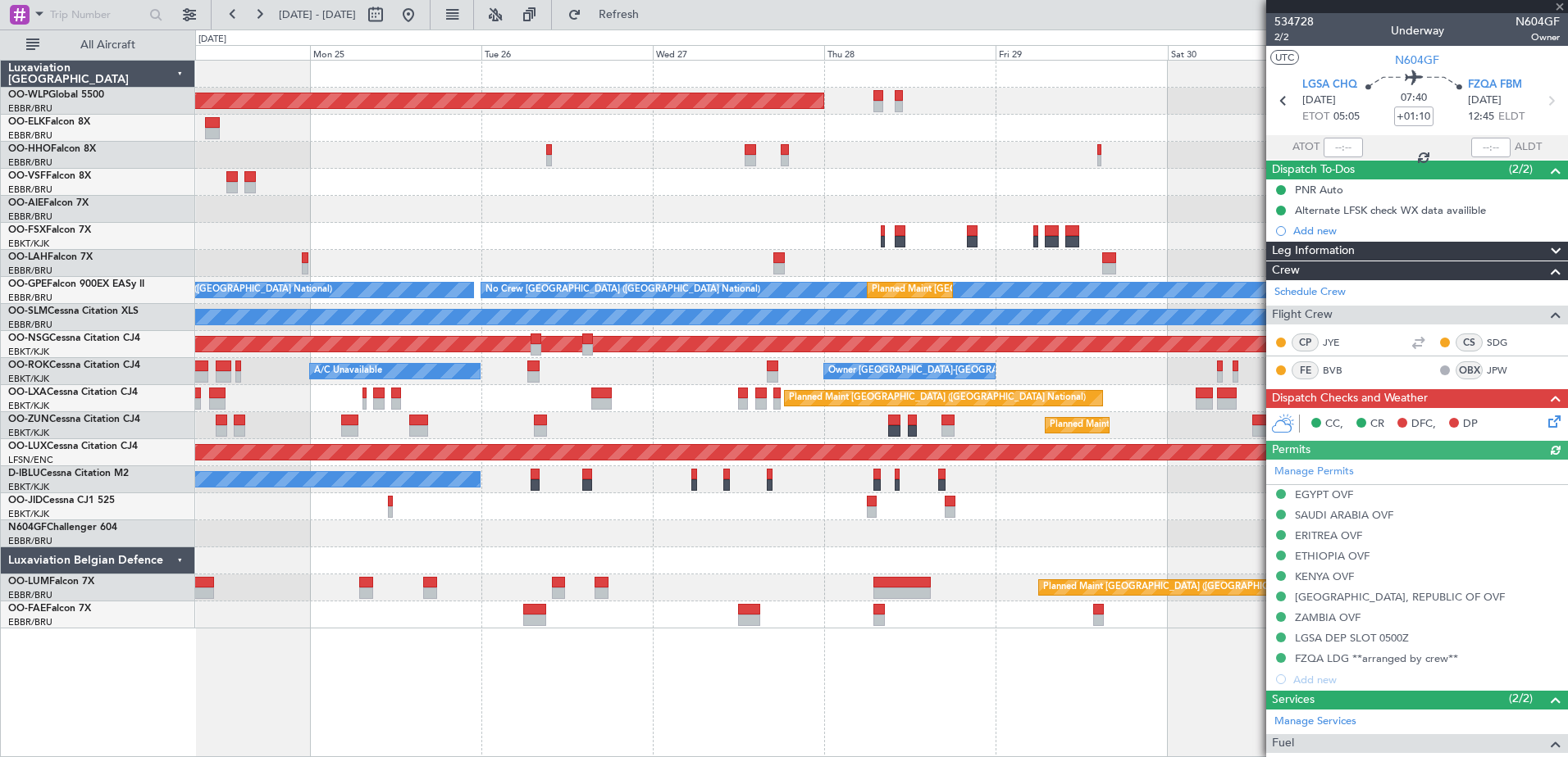
click at [363, 693] on div "Planned Maint [GEOGRAPHIC_DATA] ([GEOGRAPHIC_DATA]) - - [PERSON_NAME] 10:00 Z K…" at bounding box center [881, 408] width 1372 height 697
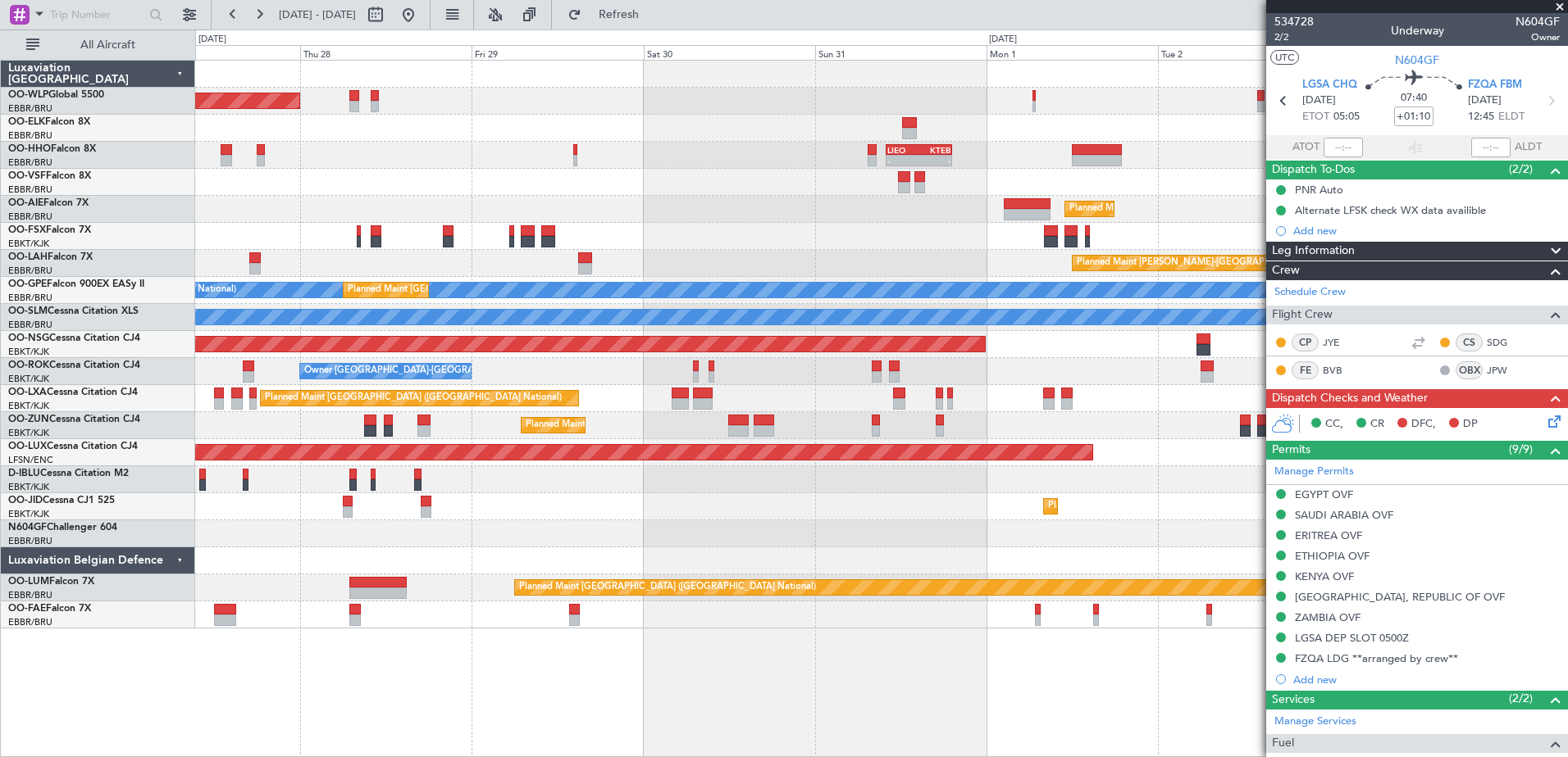
click at [272, 614] on div "Planned Maint [GEOGRAPHIC_DATA] ([GEOGRAPHIC_DATA]) - - [PERSON_NAME] 10:00 Z K…" at bounding box center [881, 344] width 1372 height 568
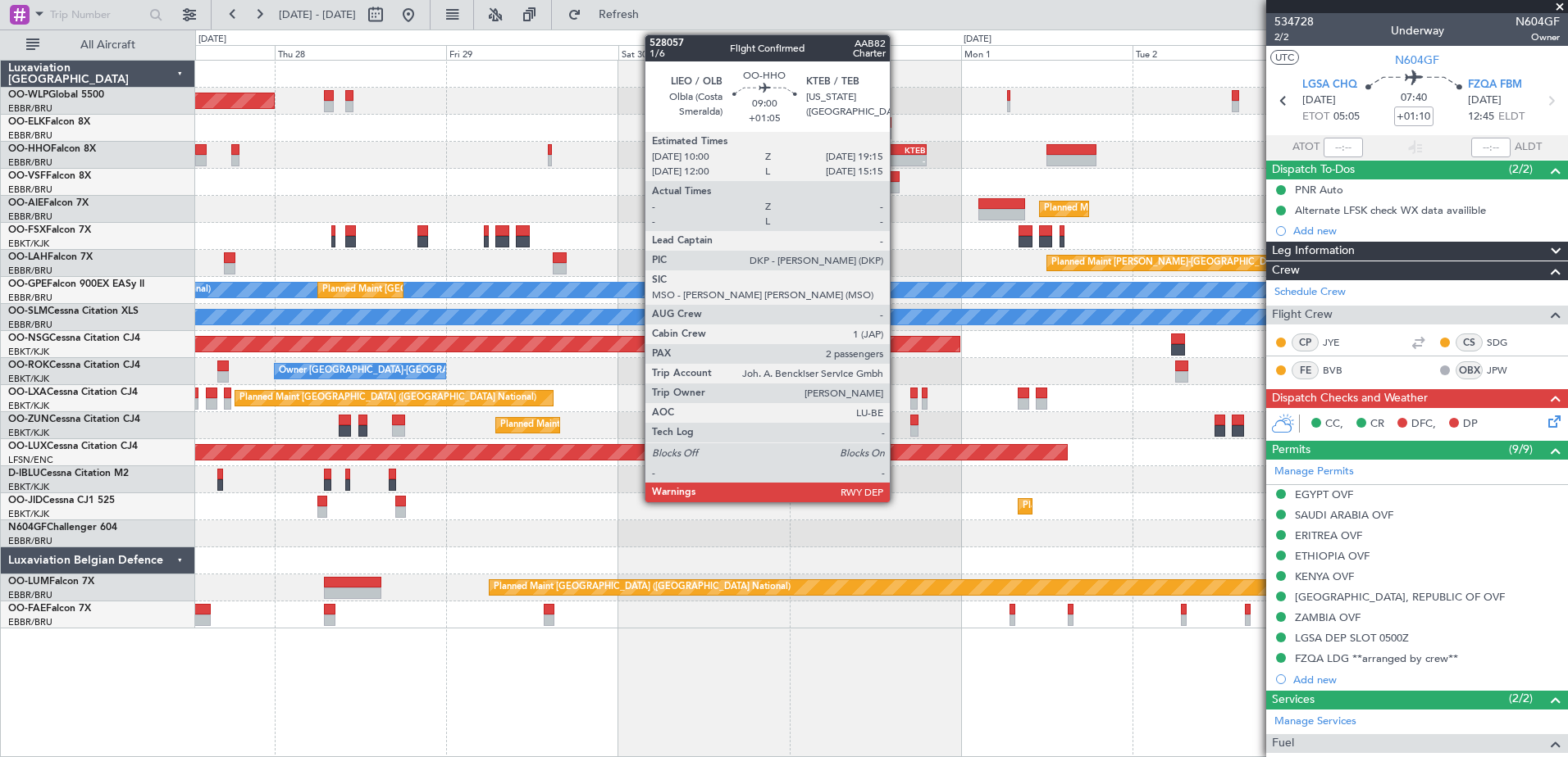
click at [894, 158] on div "-" at bounding box center [910, 161] width 32 height 10
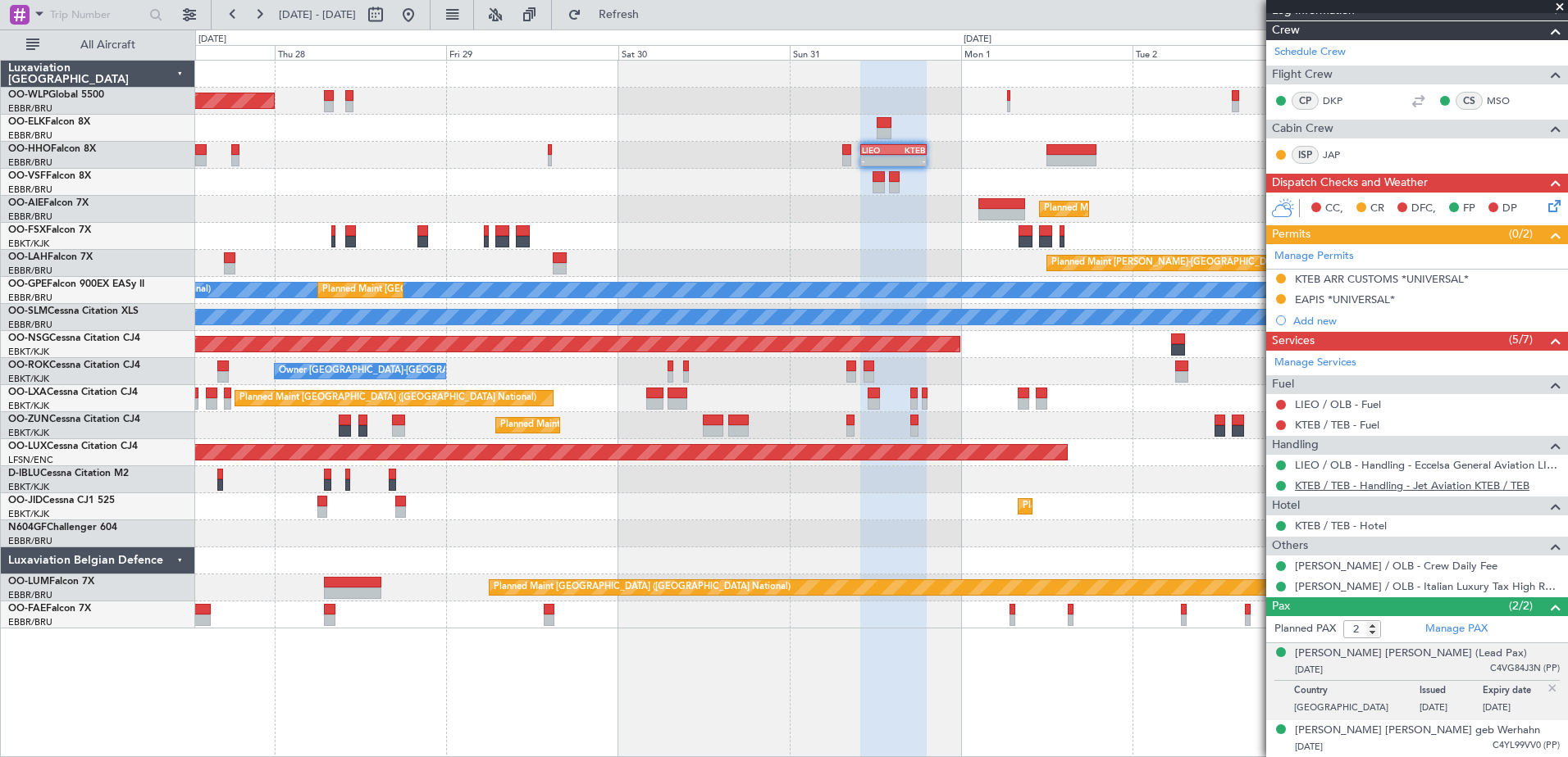
scroll to position [297, 0]
click at [1112, 211] on div "Planned Maint [GEOGRAPHIC_DATA] ([GEOGRAPHIC_DATA])" at bounding box center [881, 208] width 1372 height 27
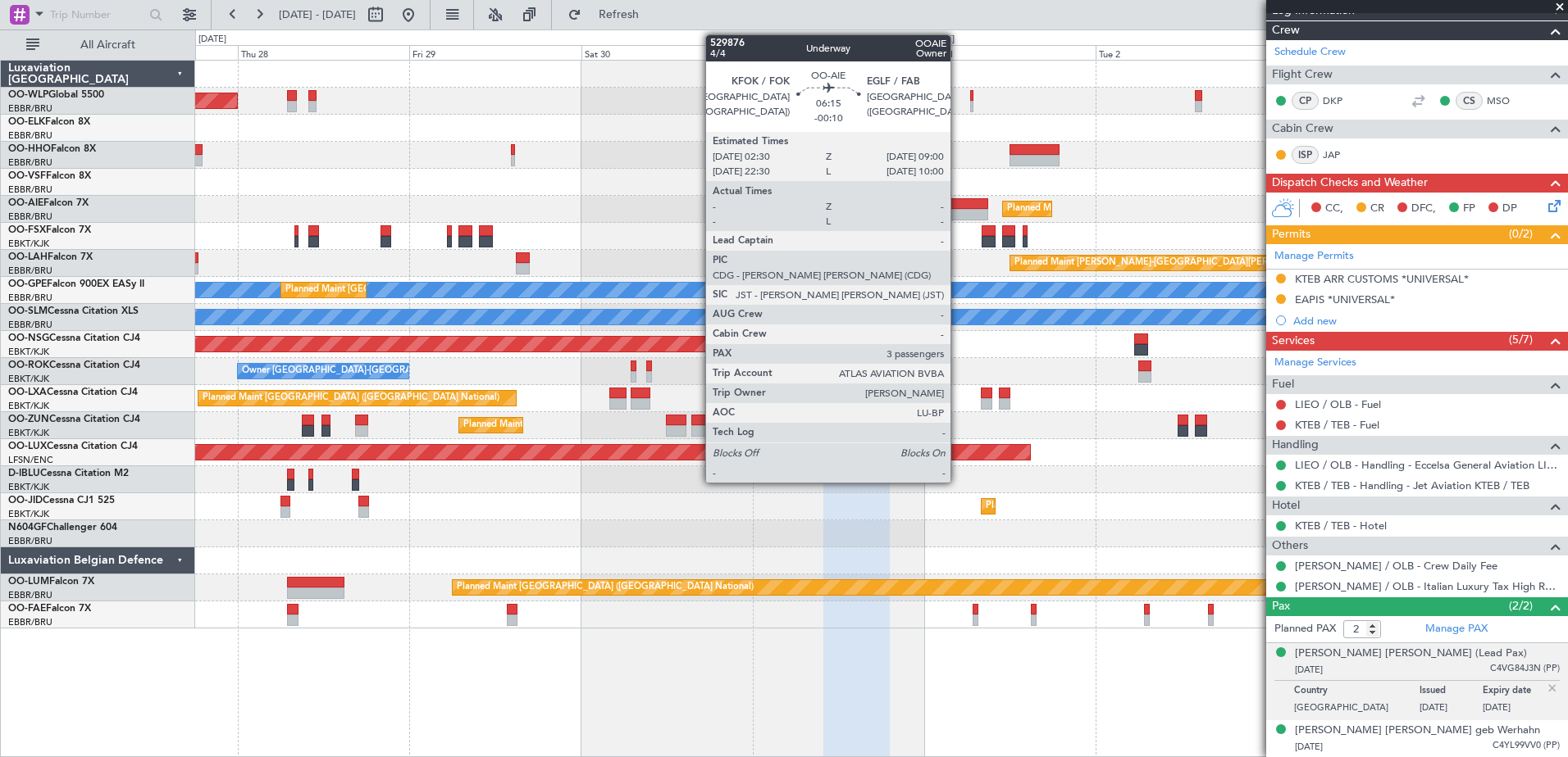
click at [958, 213] on div at bounding box center [965, 215] width 47 height 12
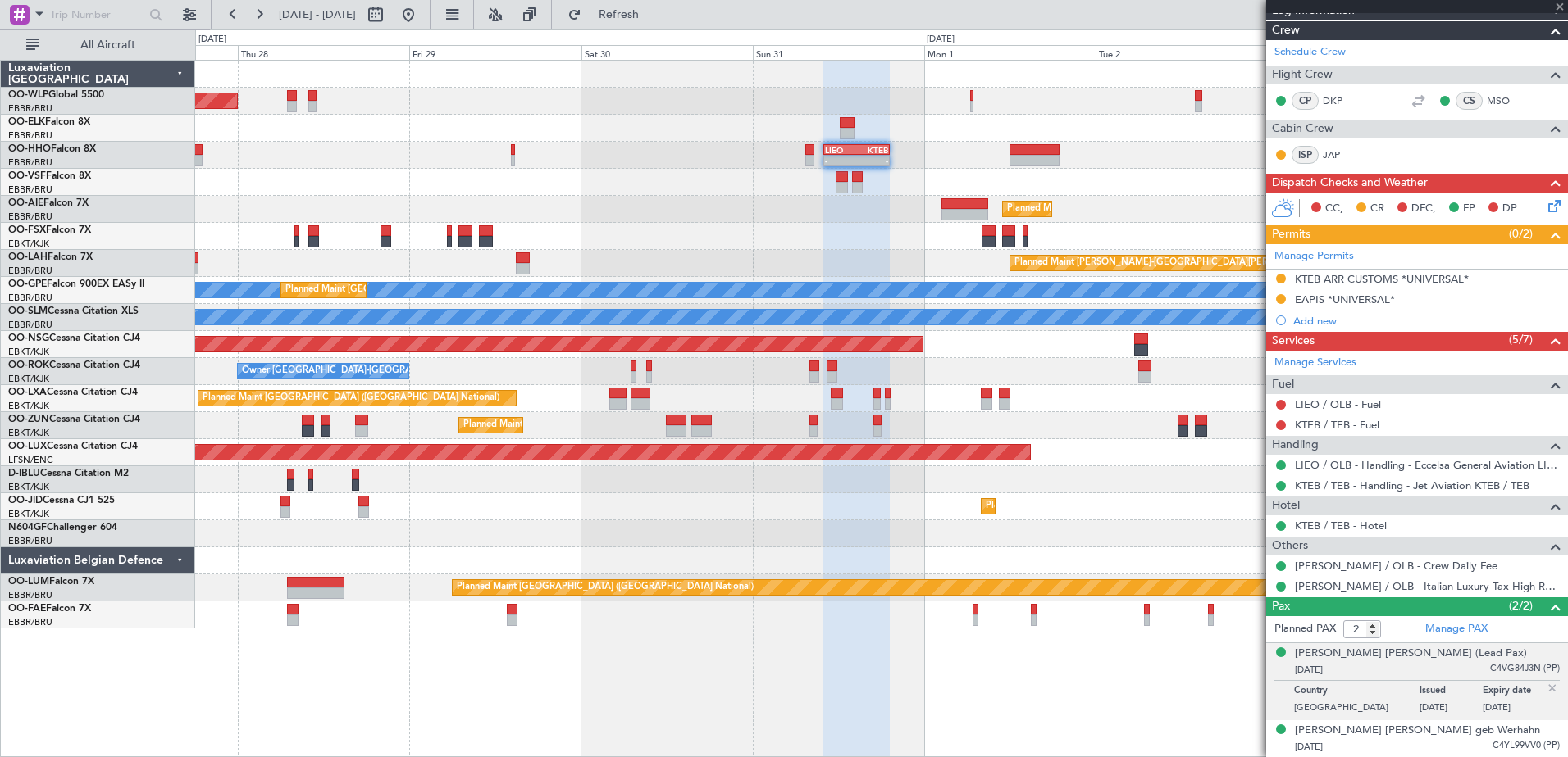
type input "-00:10"
type input "3"
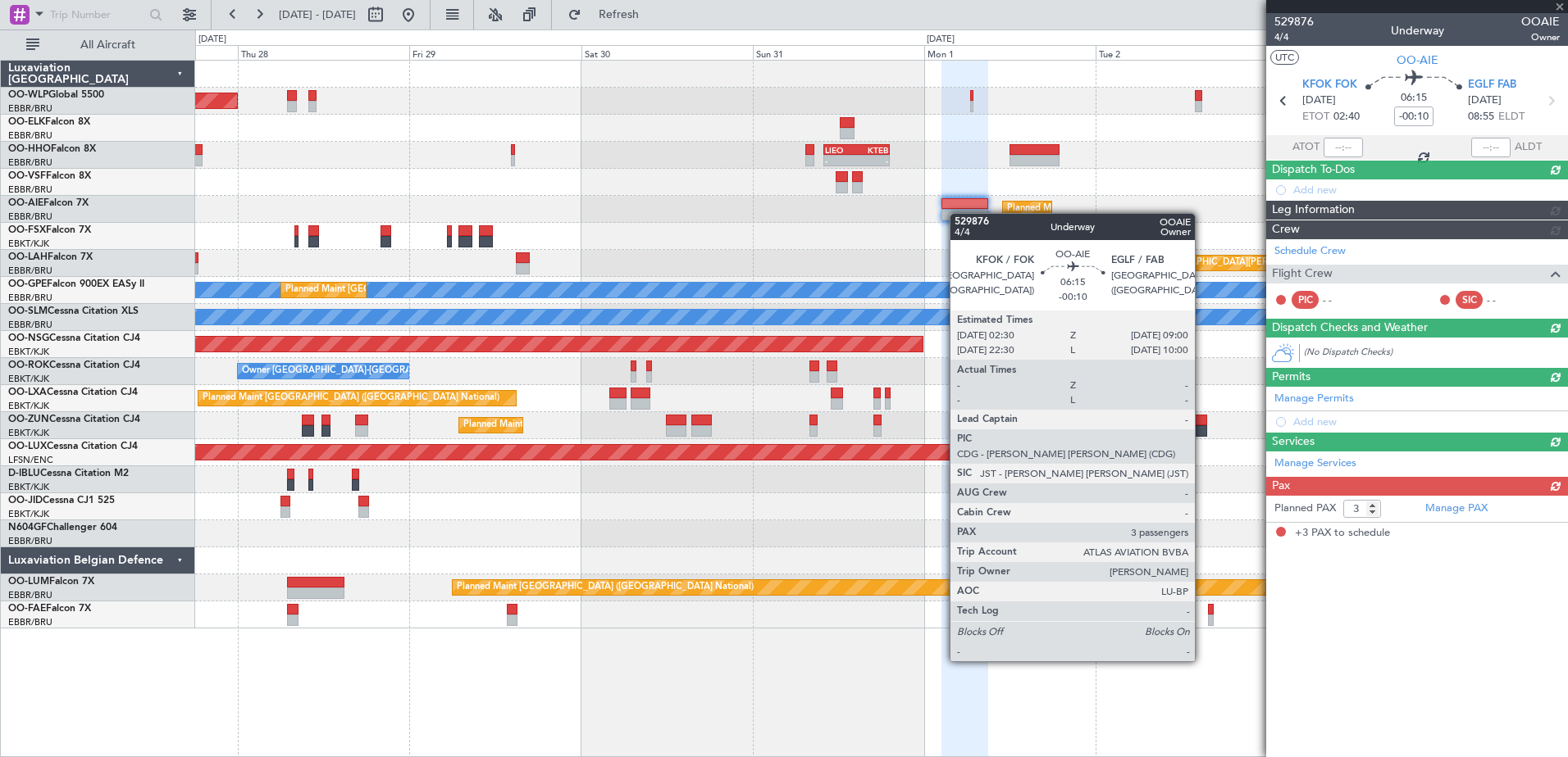
scroll to position [0, 0]
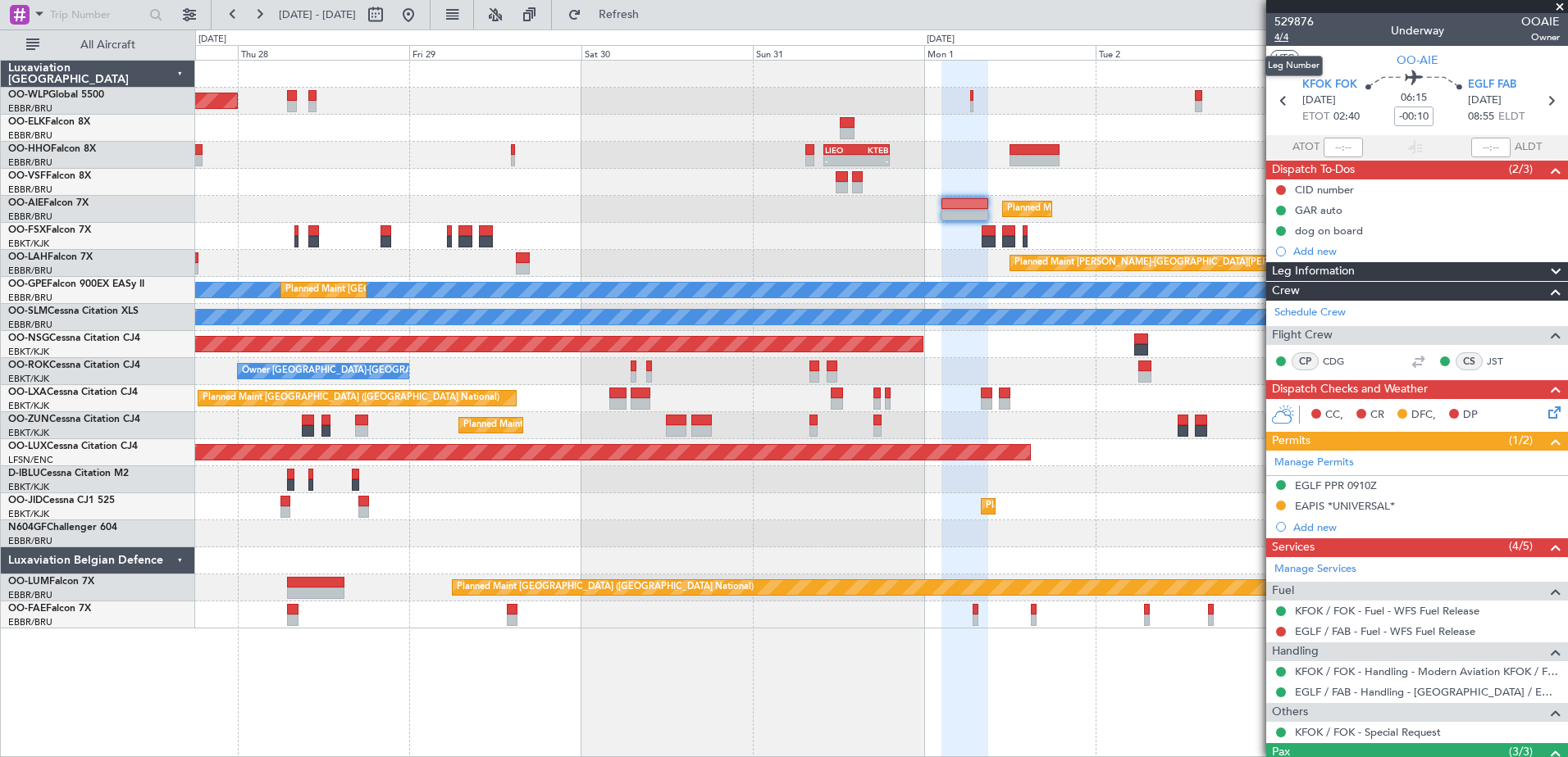
click at [1286, 39] on span "4/4" at bounding box center [1294, 38] width 40 height 14
click at [1277, 19] on span "529876" at bounding box center [1294, 21] width 40 height 17
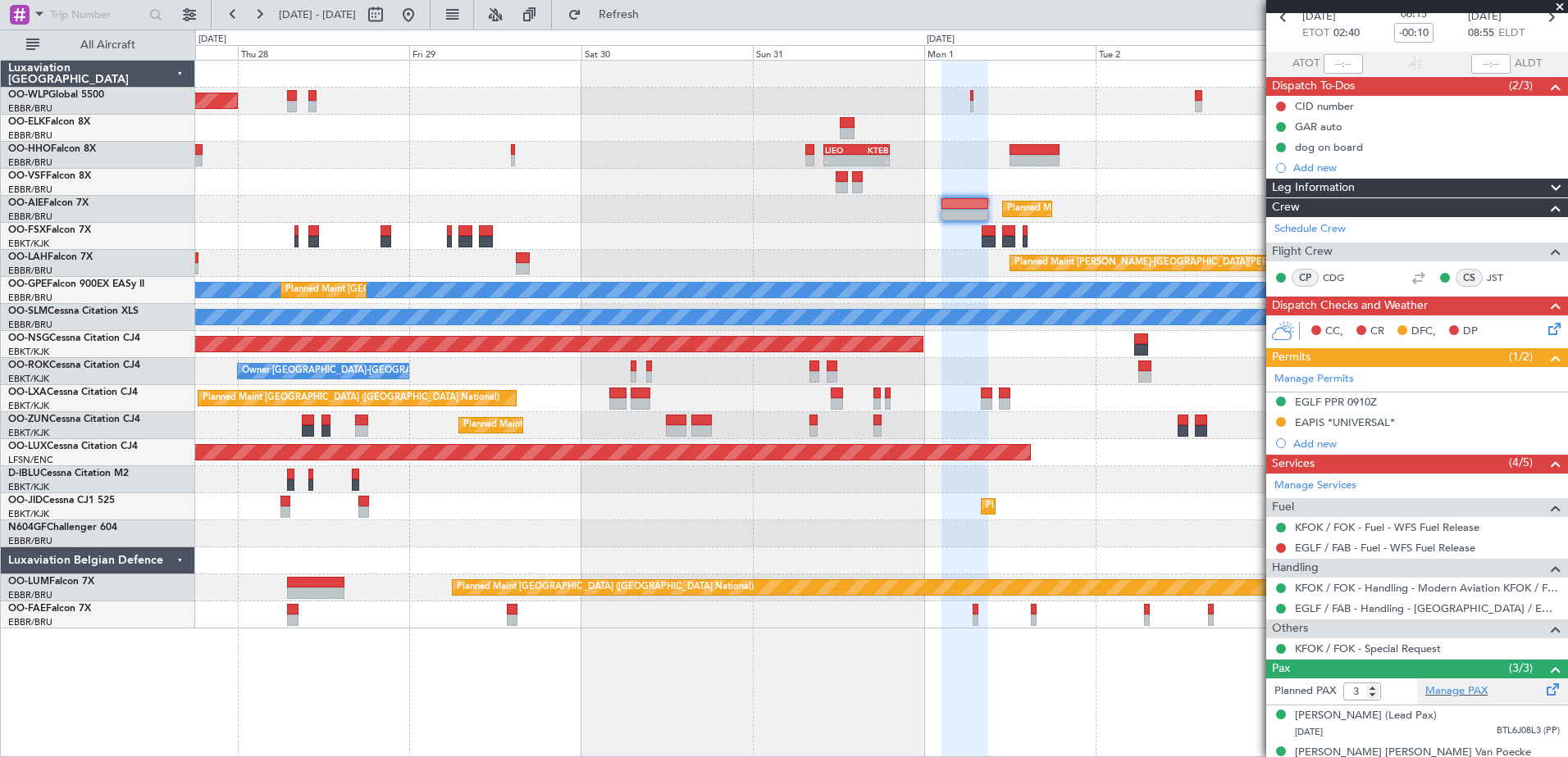
scroll to position [158, 0]
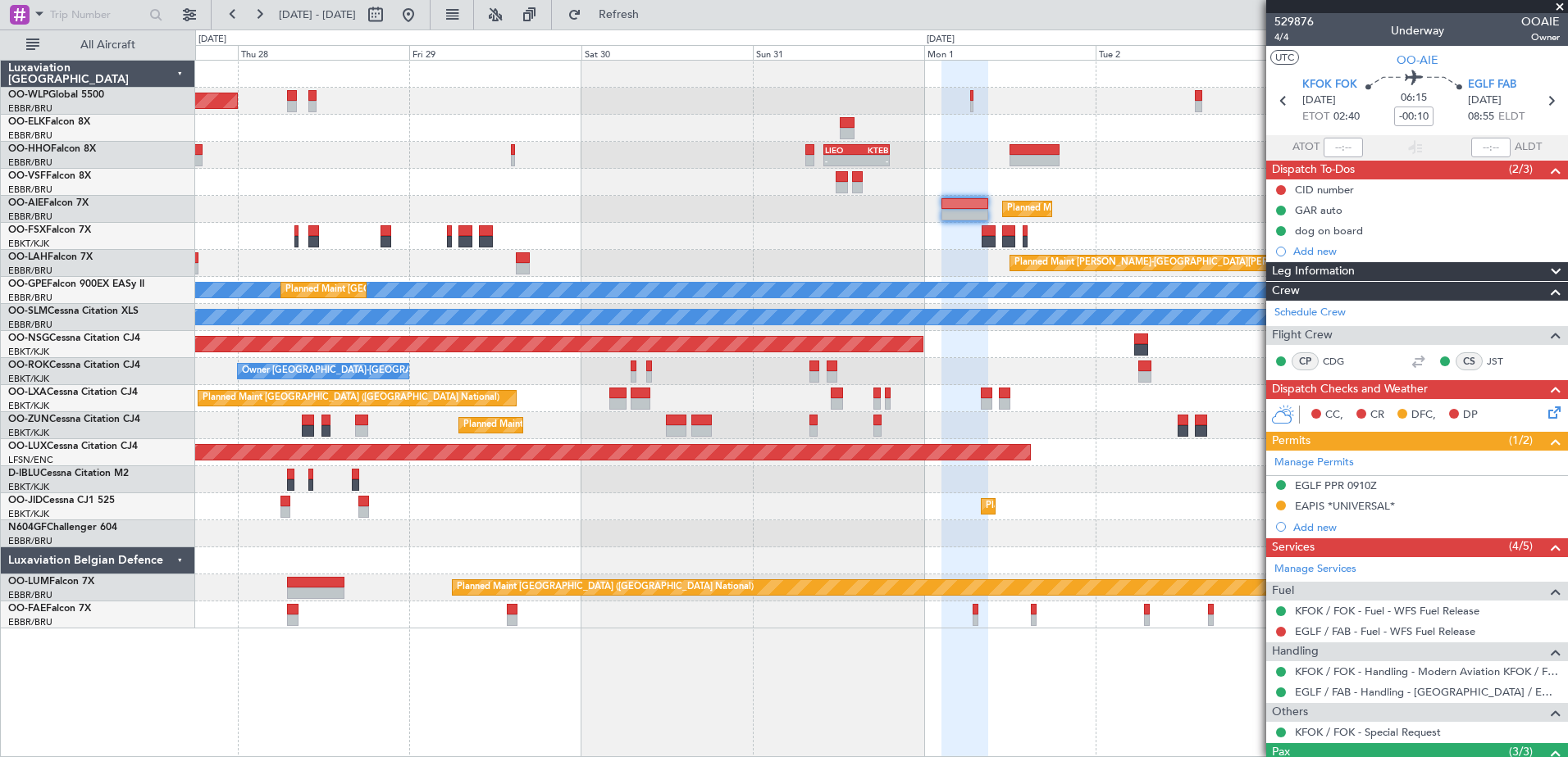
scroll to position [158, 0]
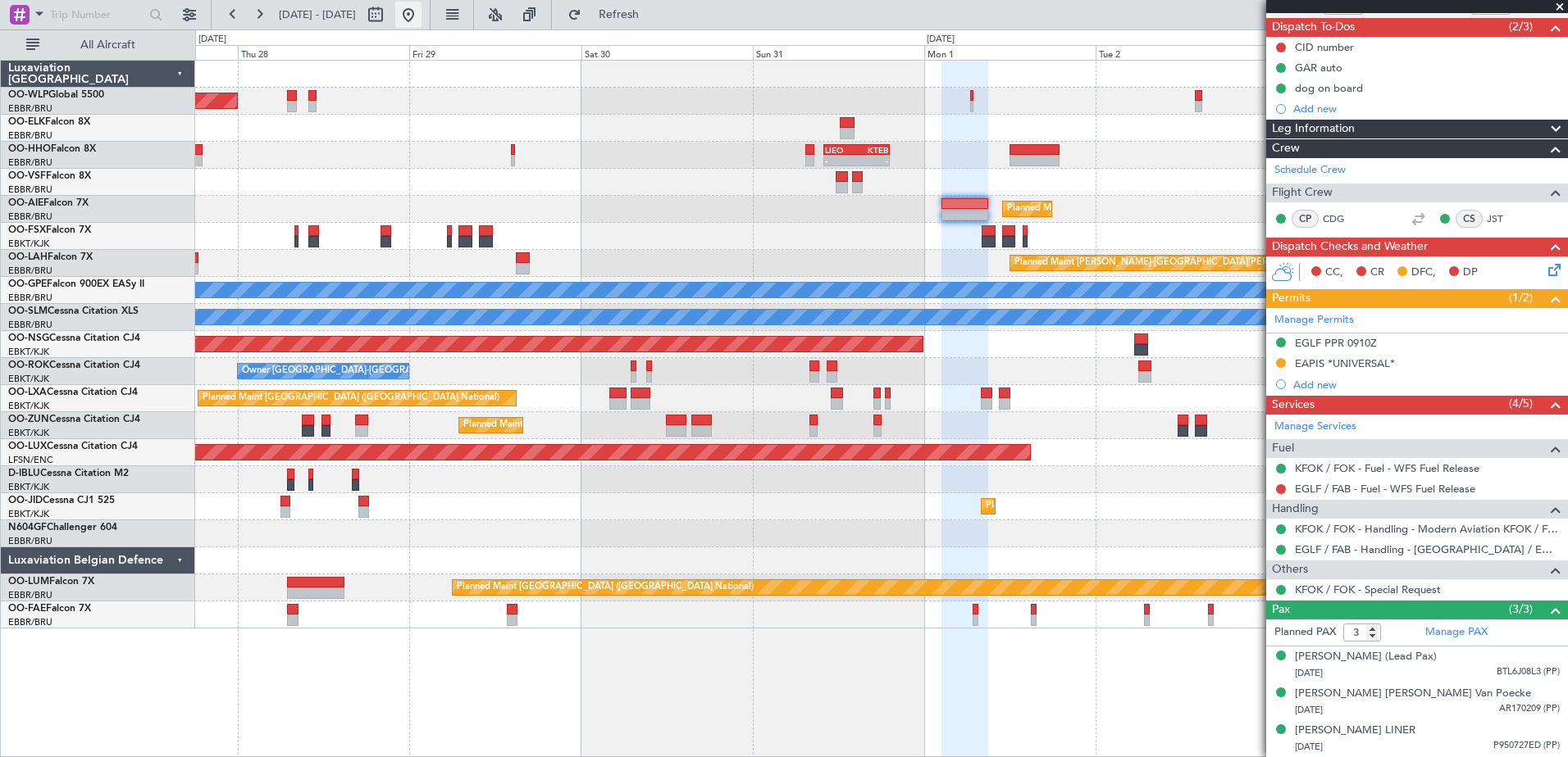
click at [422, 13] on button at bounding box center [408, 15] width 26 height 26
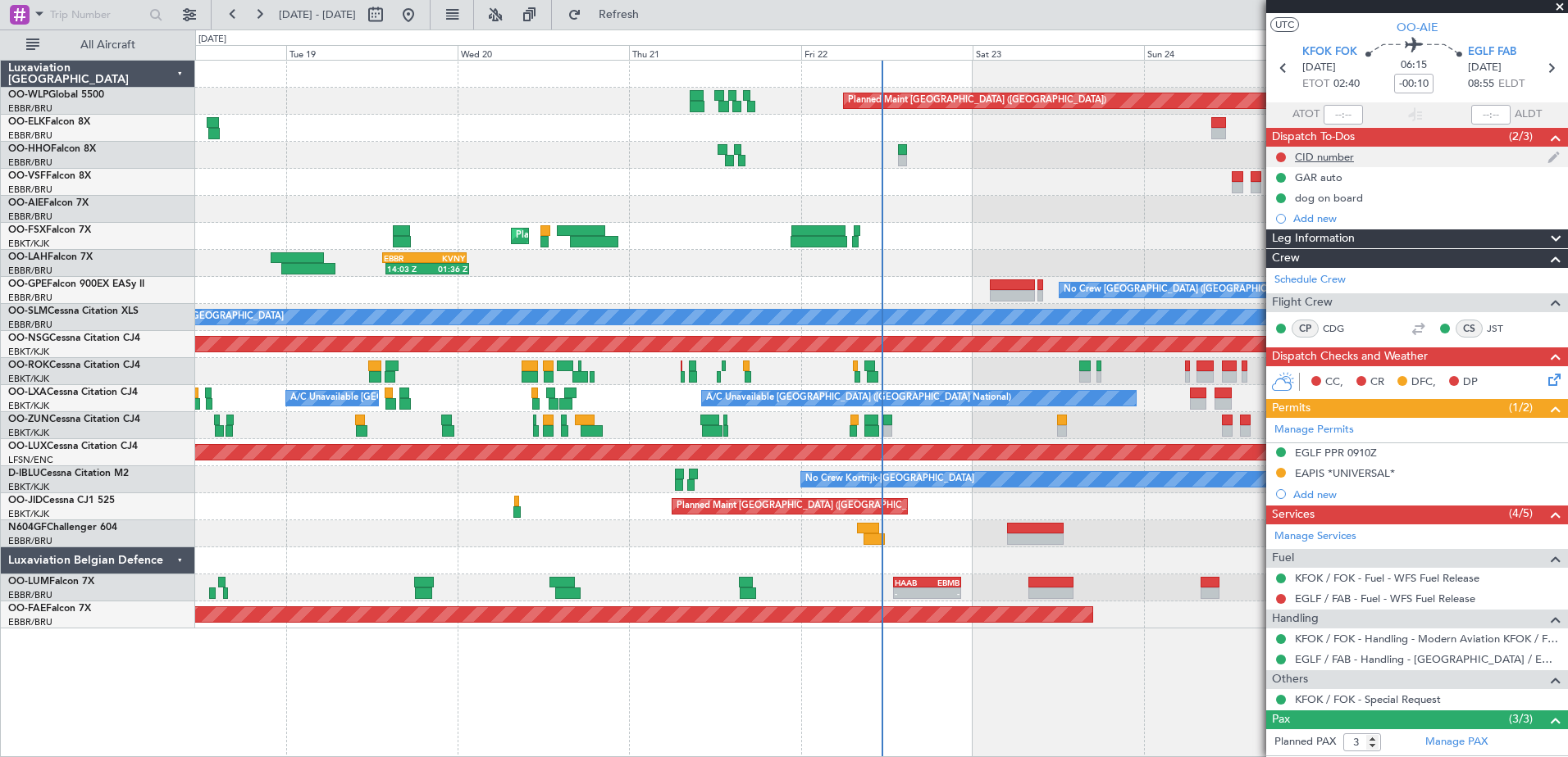
scroll to position [0, 0]
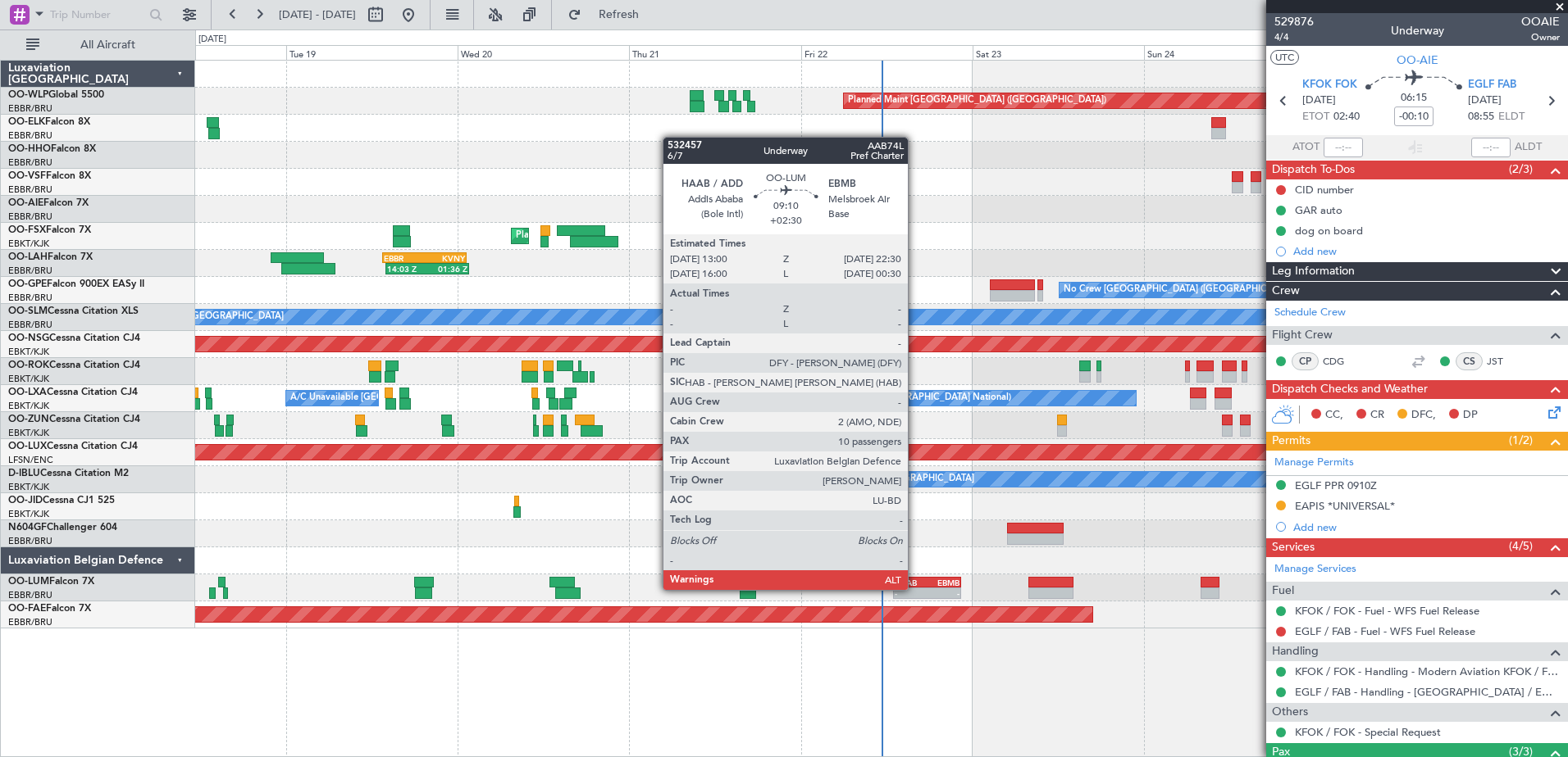
click at [924, 586] on div "HAAB" at bounding box center [910, 582] width 33 height 10
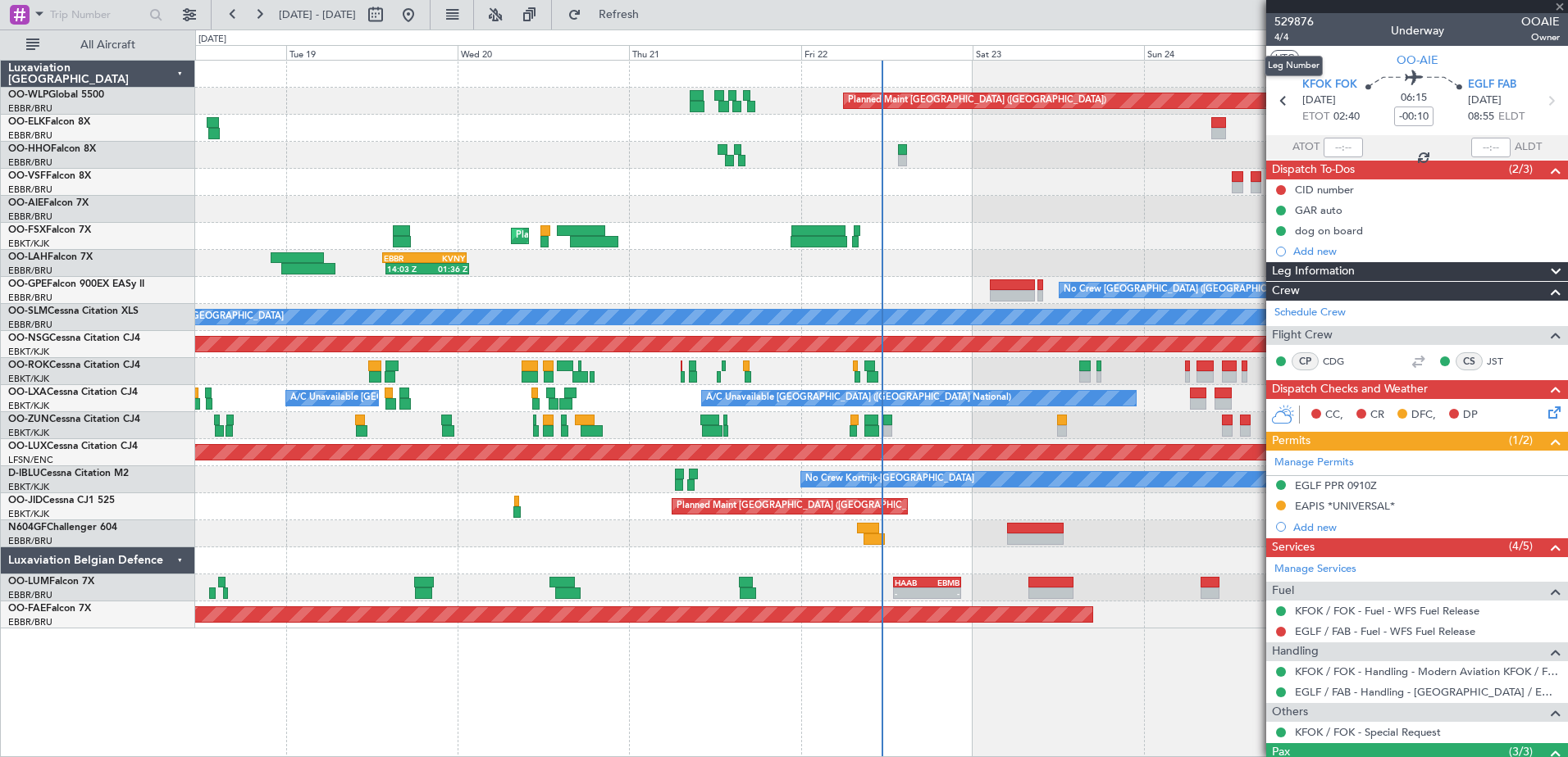
type input "+02:30"
type input "10"
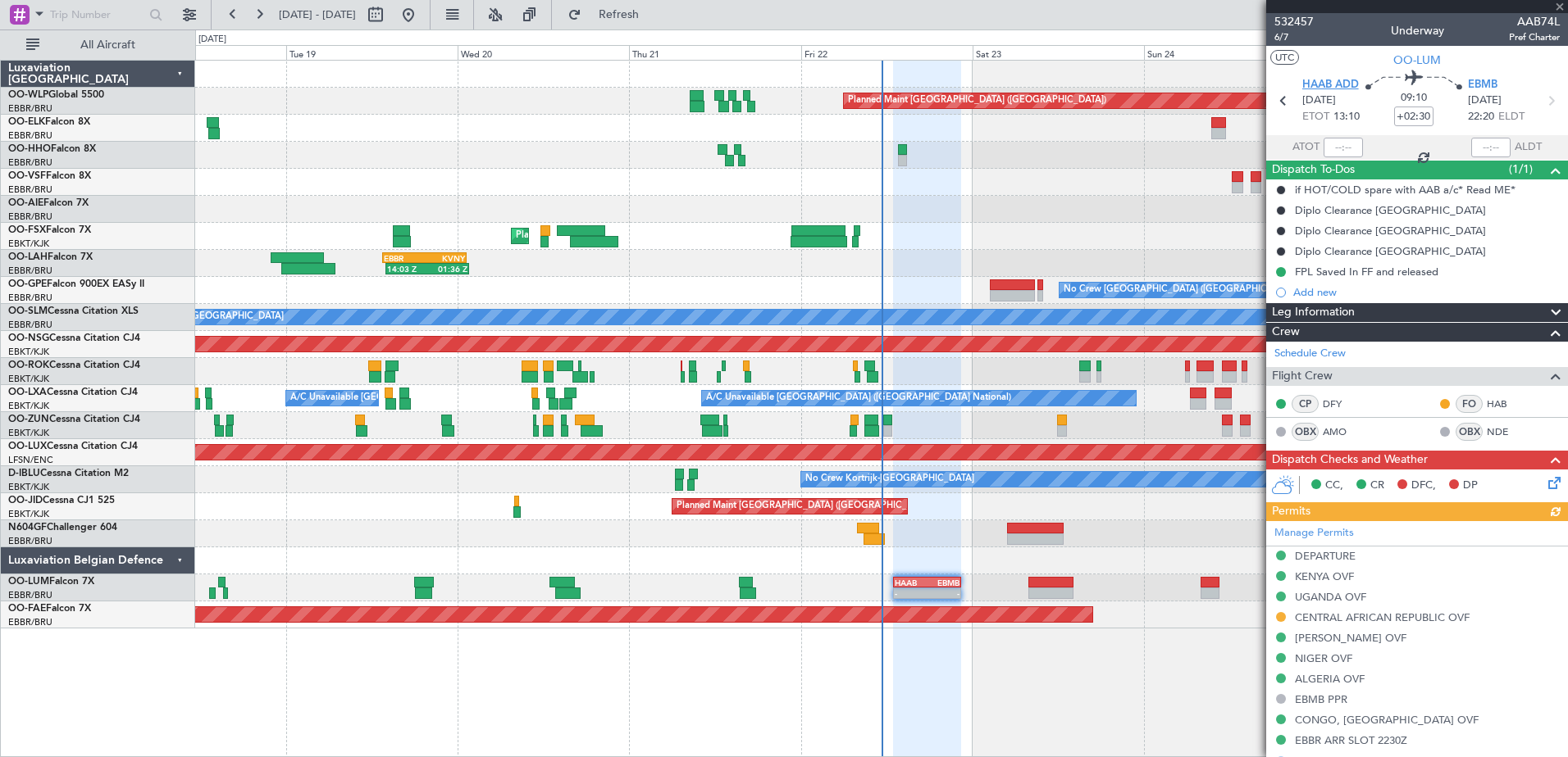
click at [1342, 86] on span "HAAB ADD" at bounding box center [1330, 85] width 57 height 17
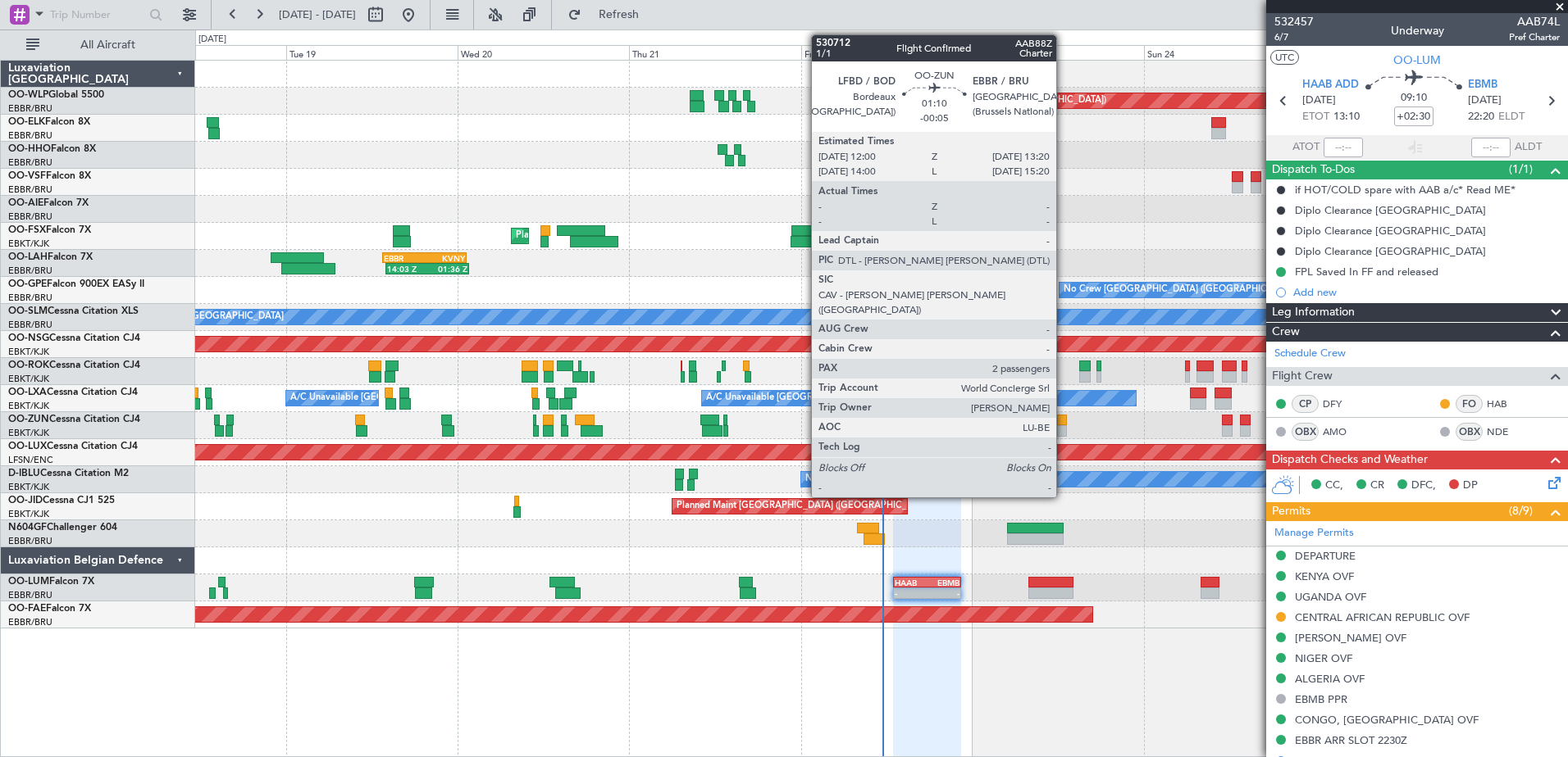
click at [1064, 425] on div at bounding box center [1062, 421] width 10 height 12
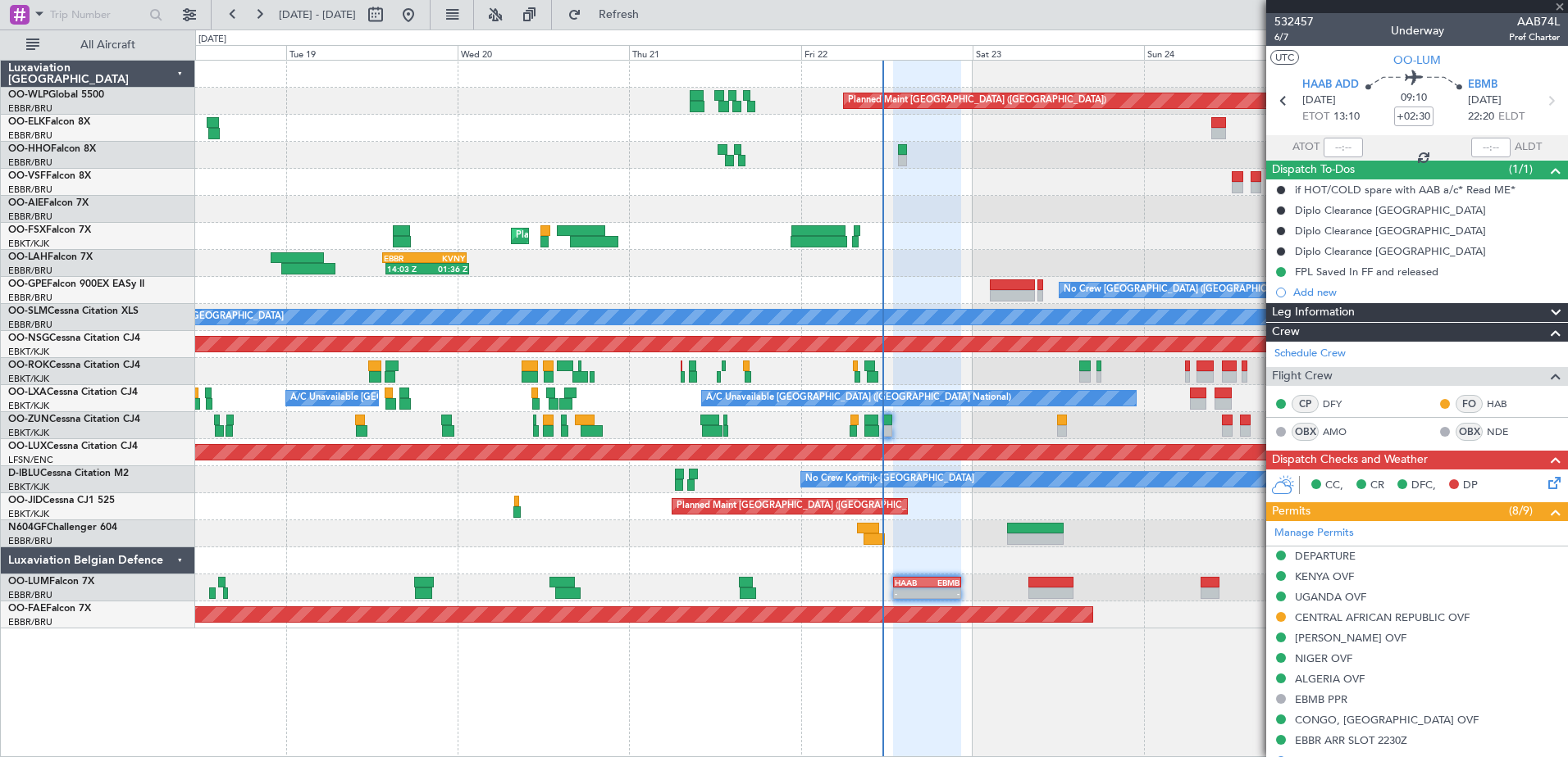
type input "-00:05"
type input "2"
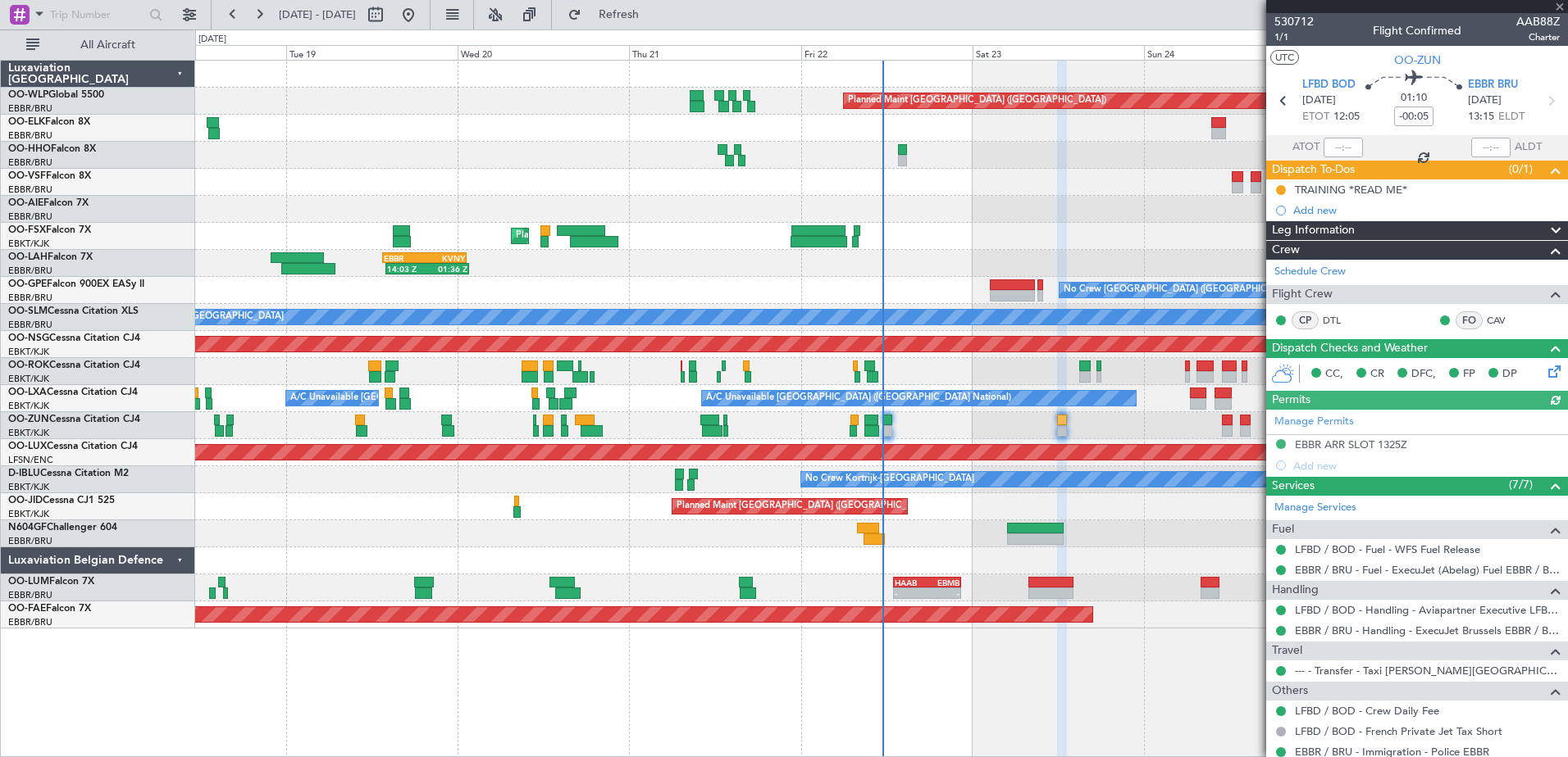
click at [1545, 374] on icon at bounding box center [1551, 368] width 13 height 13
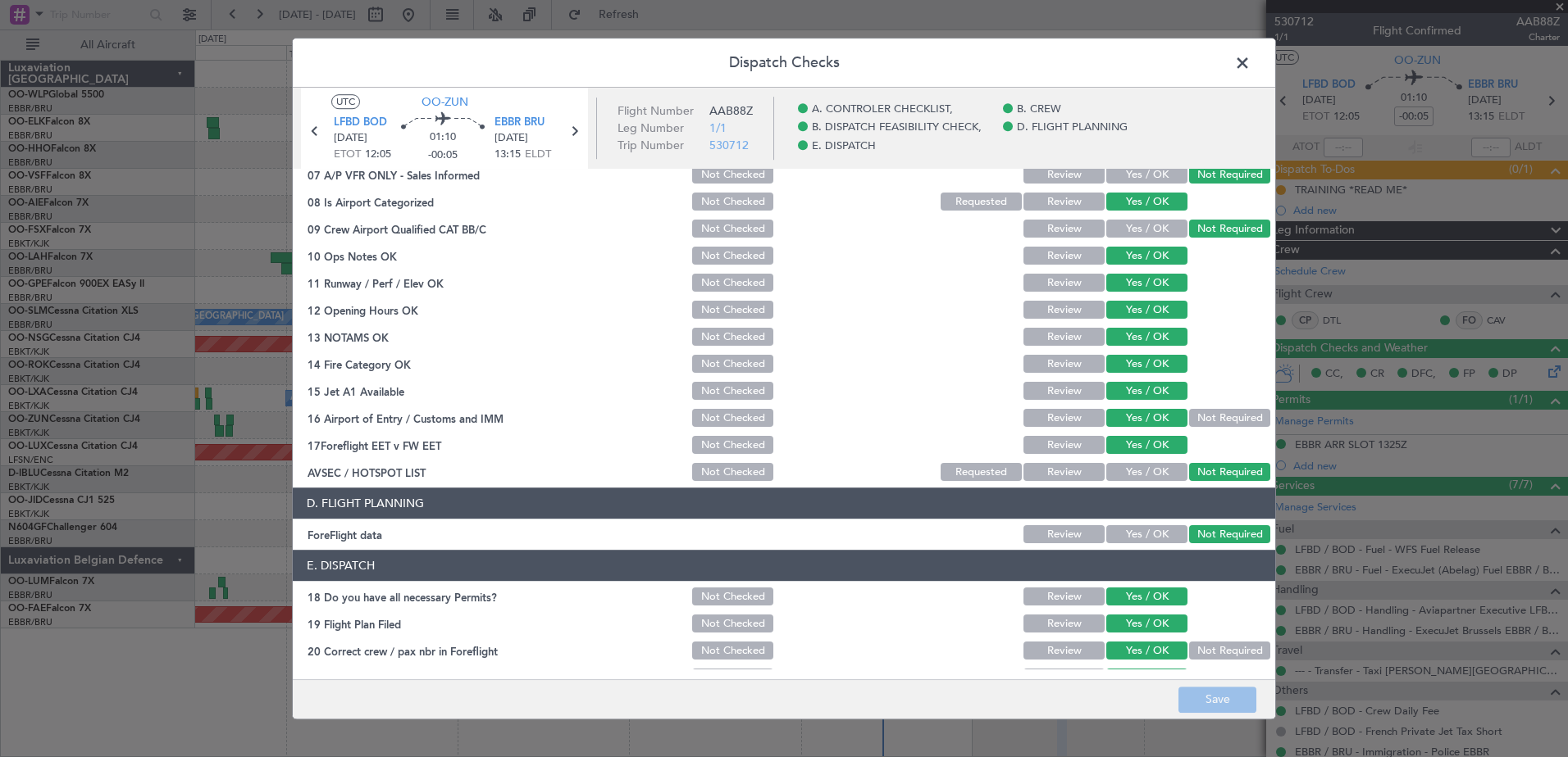
scroll to position [325, 0]
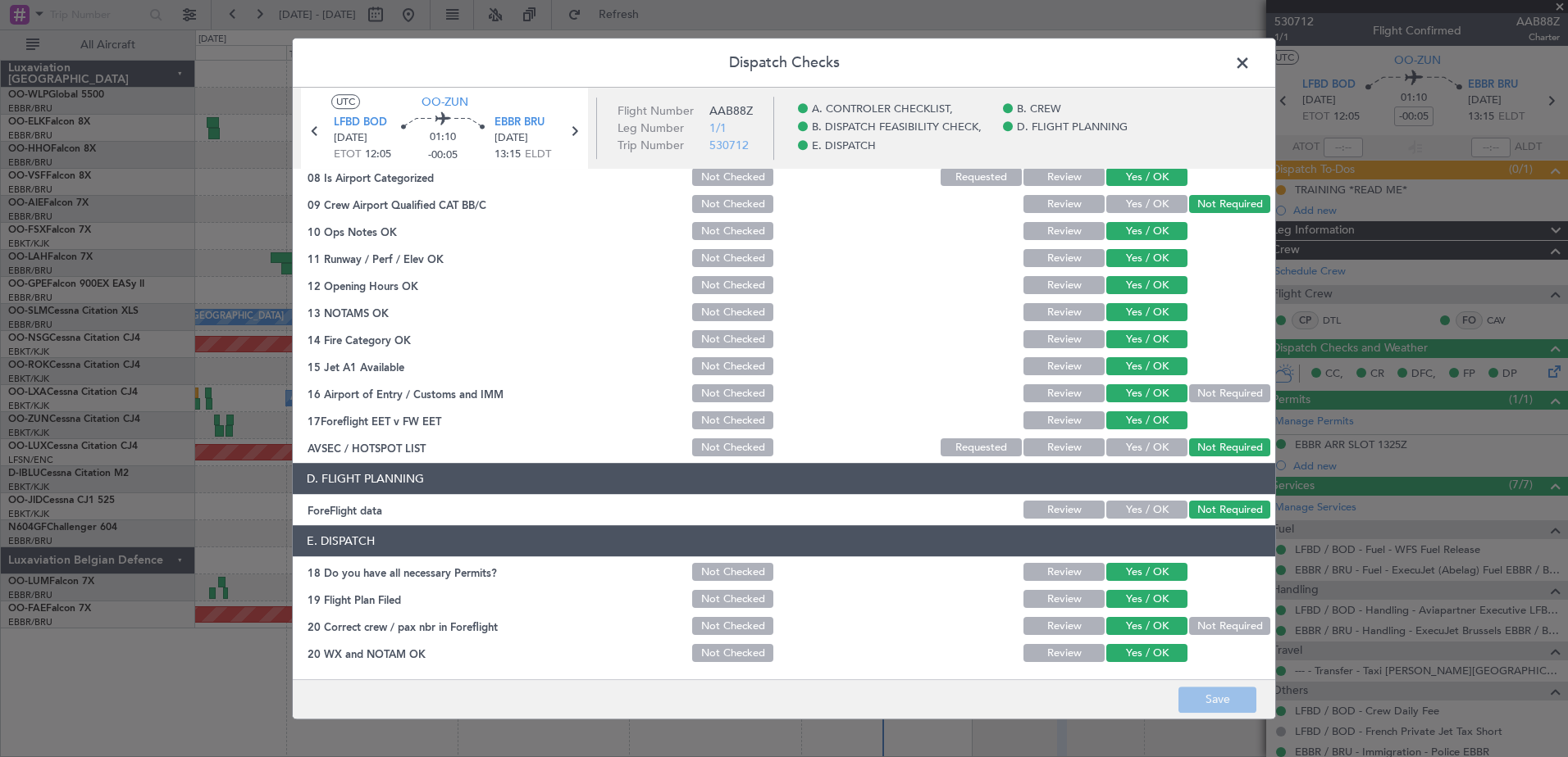
click at [1250, 62] on span at bounding box center [1250, 66] width 0 height 33
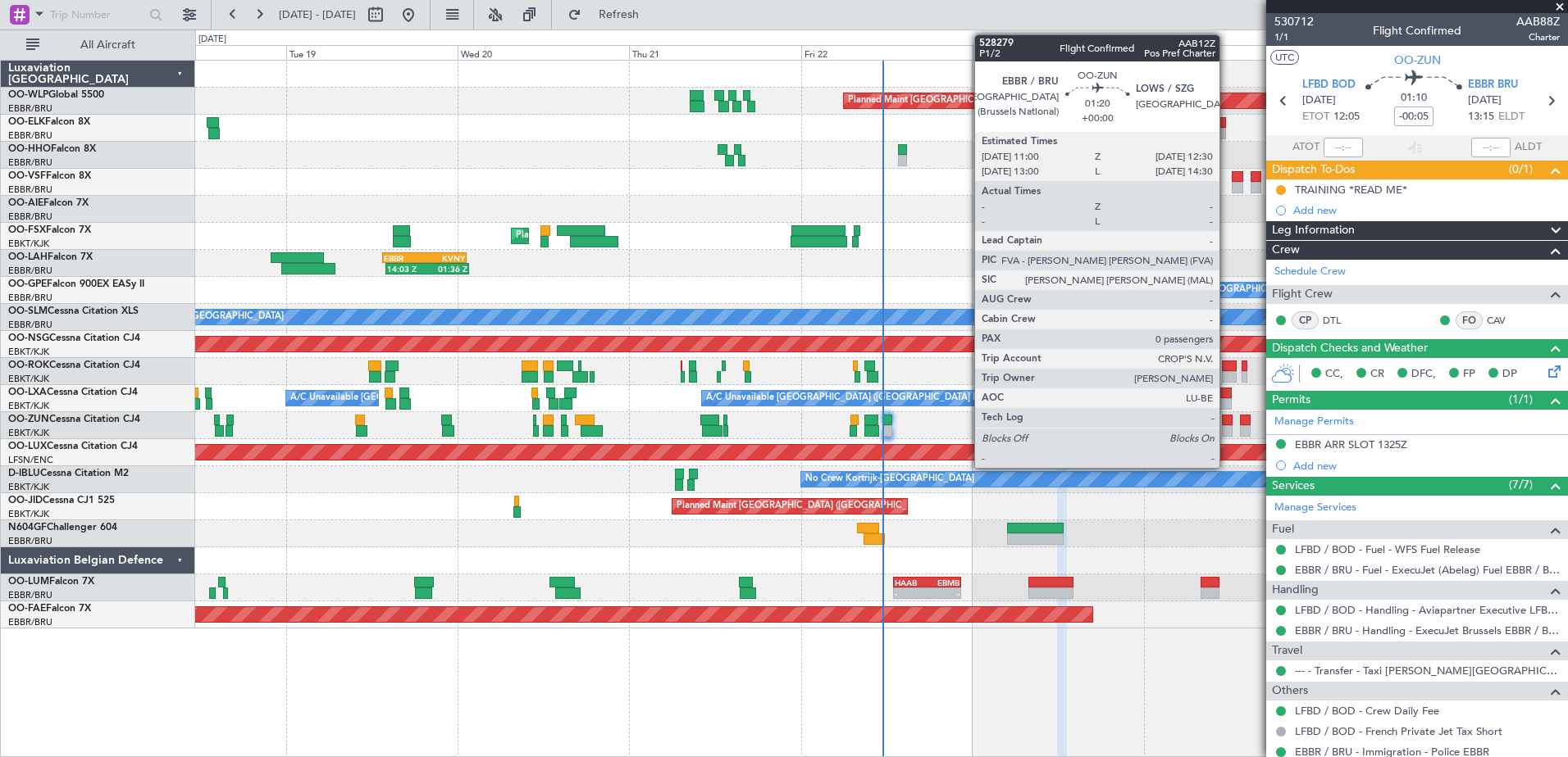
click at [1227, 428] on div at bounding box center [1228, 432] width 12 height 12
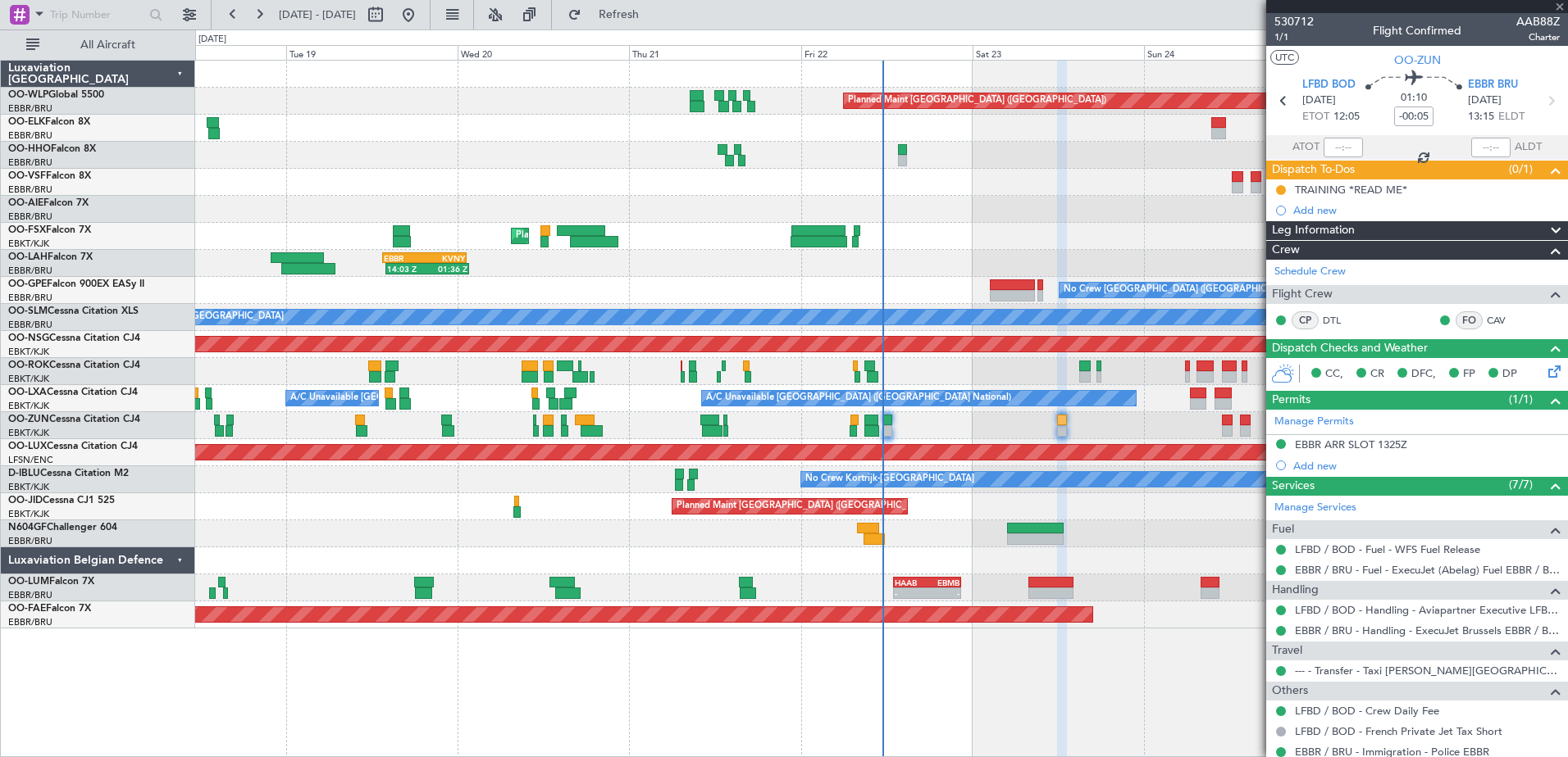
type input "0"
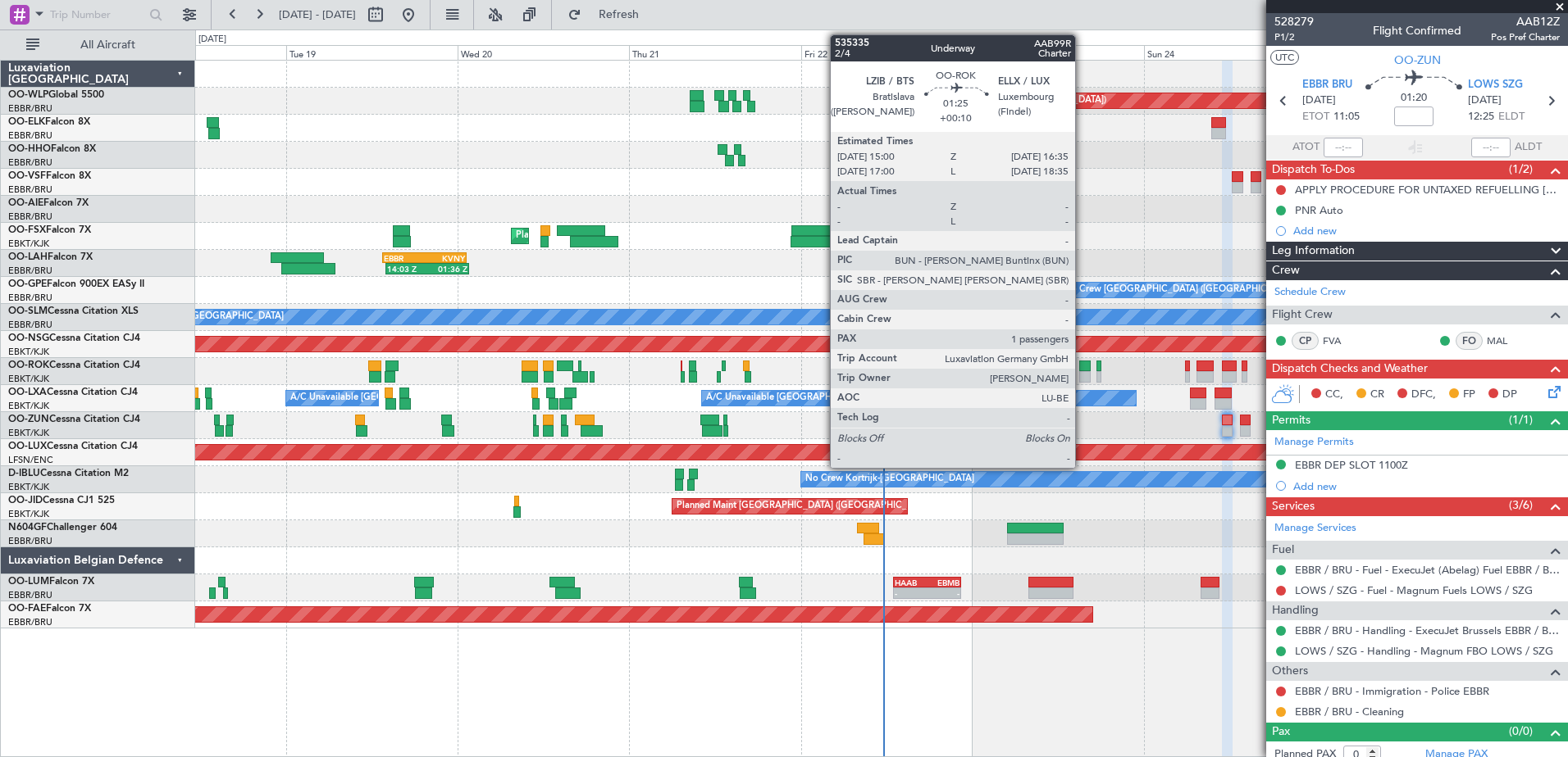
click at [1083, 377] on div at bounding box center [1085, 377] width 12 height 12
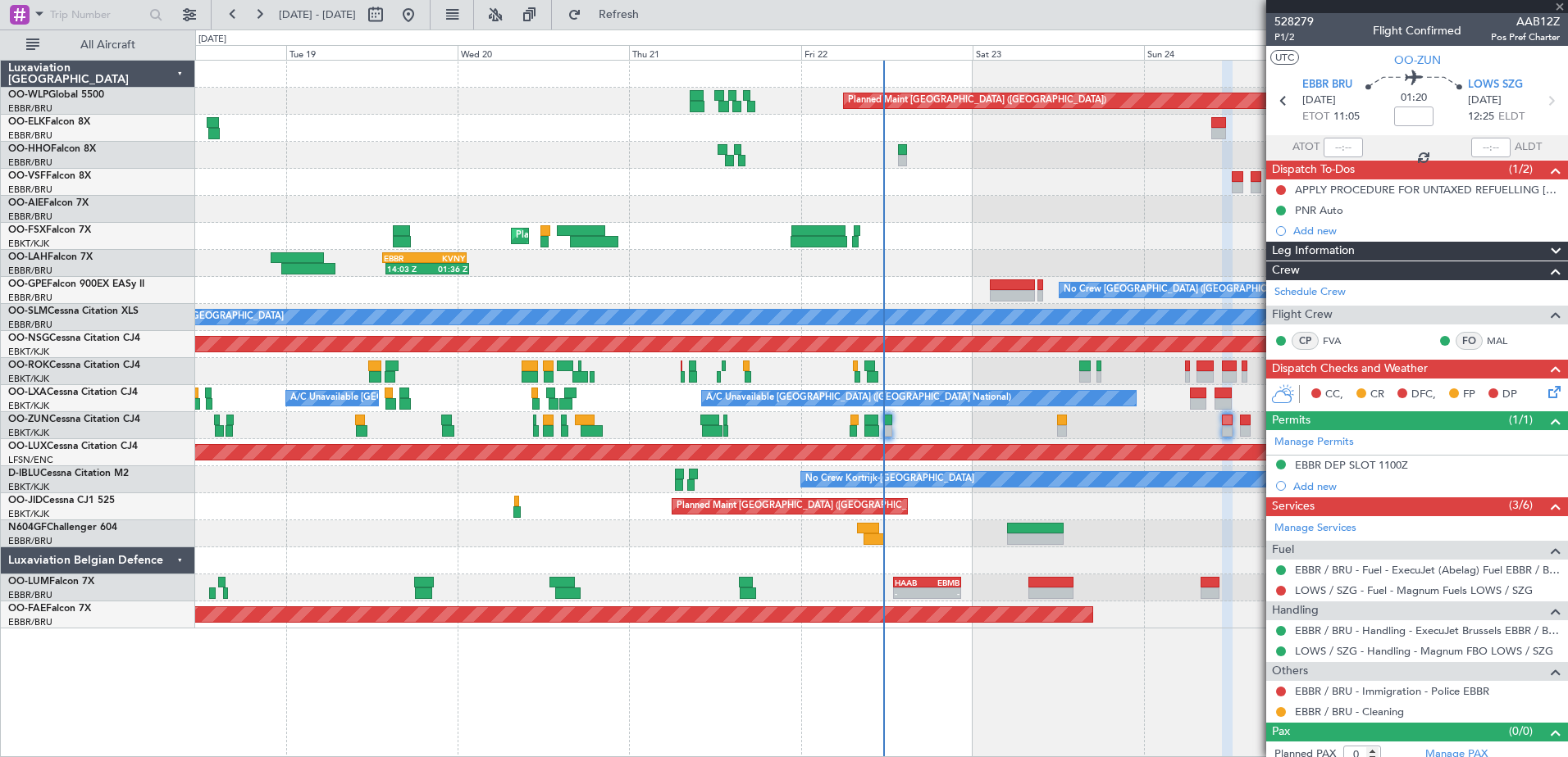
type input "+00:10"
type input "1"
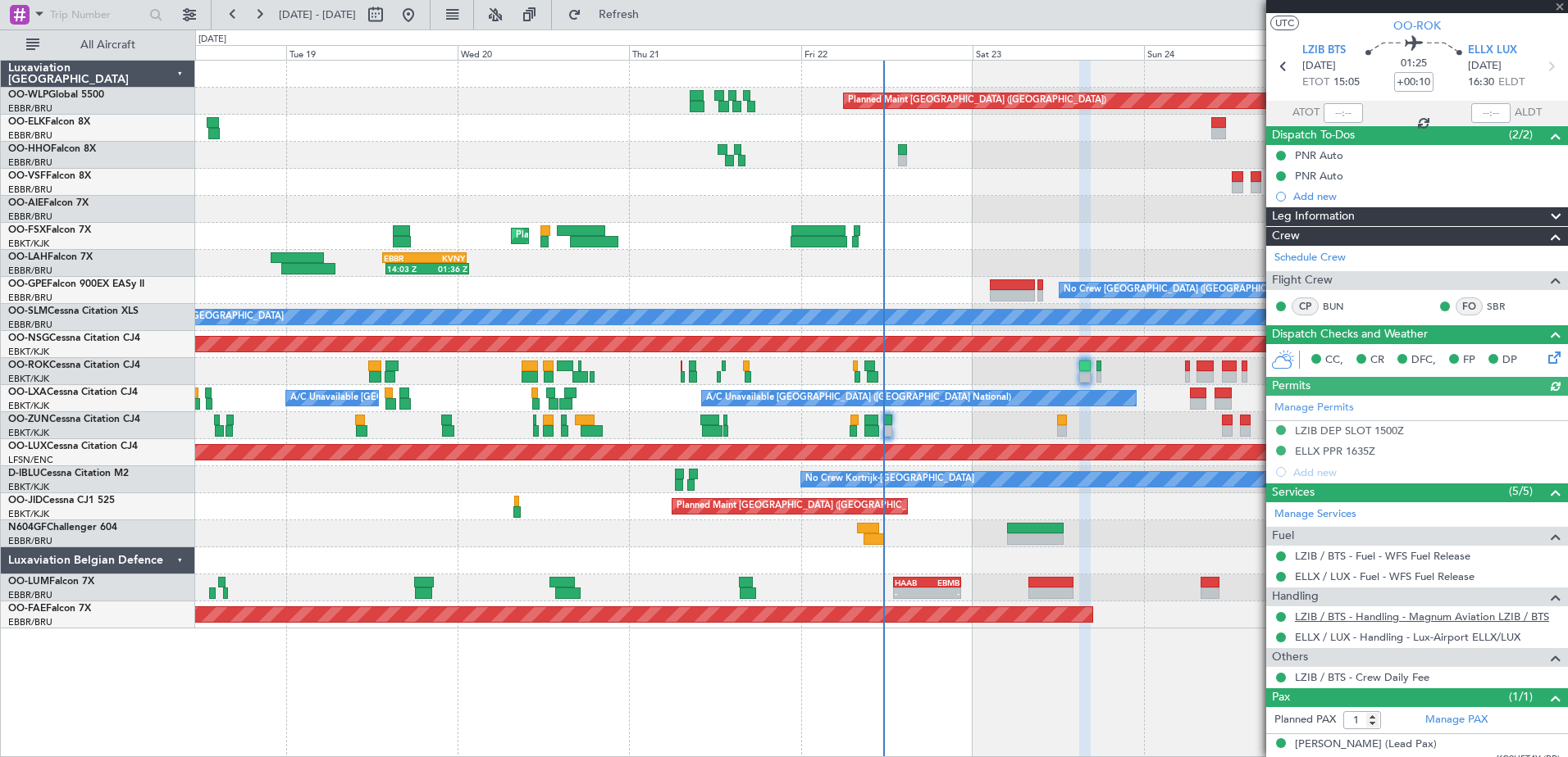
scroll to position [48, 0]
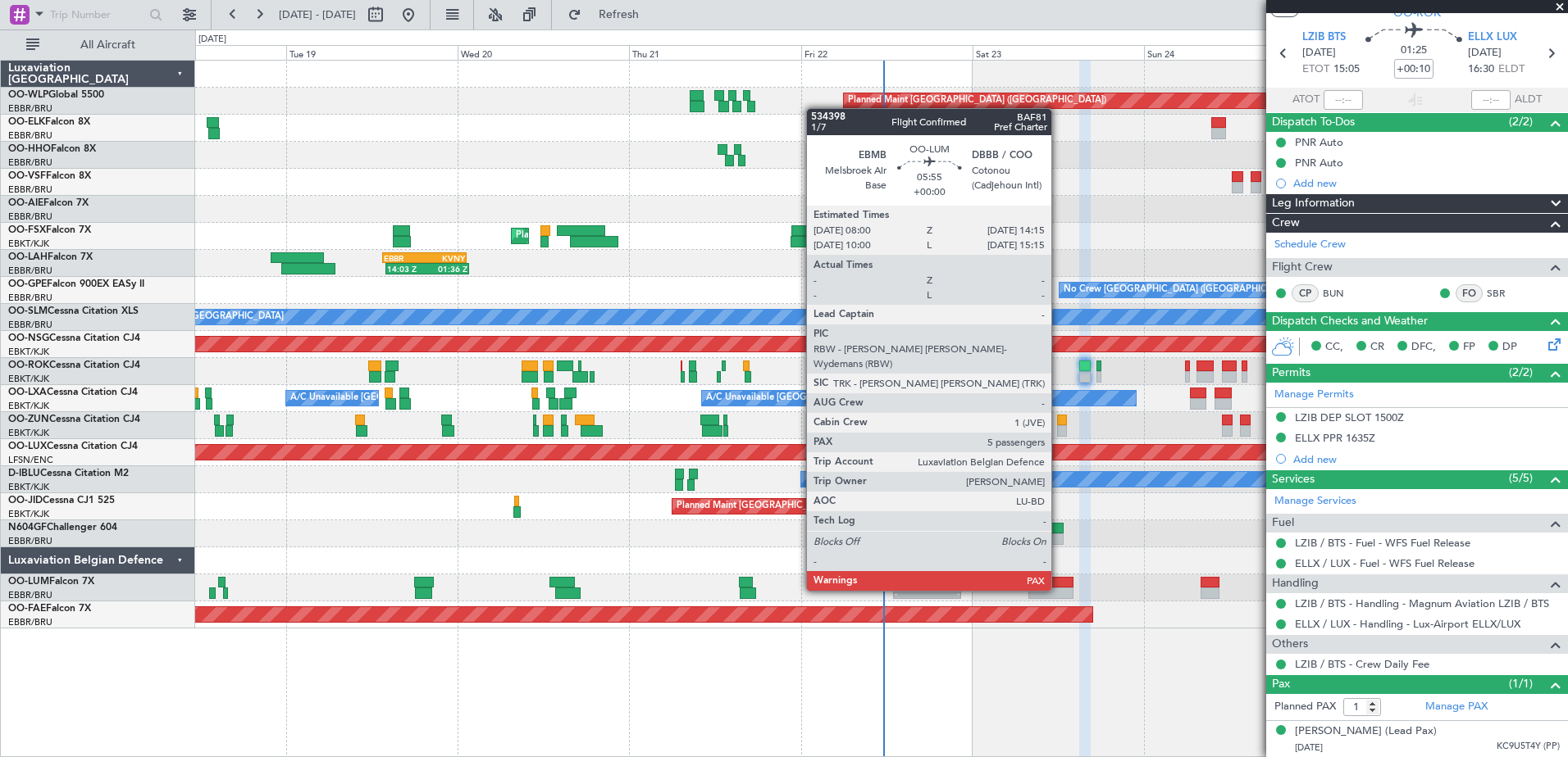
click at [1059, 589] on div at bounding box center [1050, 593] width 45 height 12
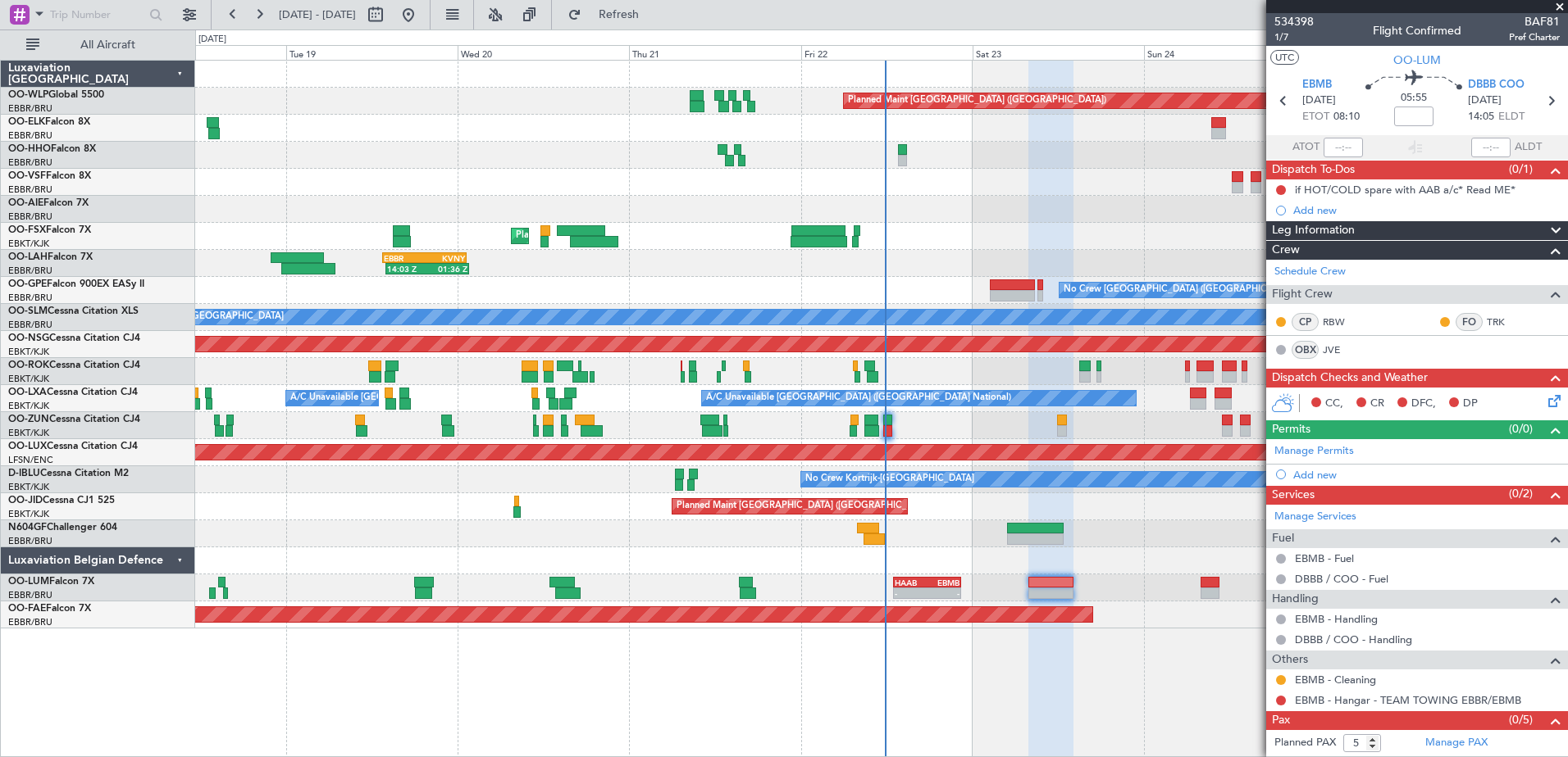
scroll to position [21, 0]
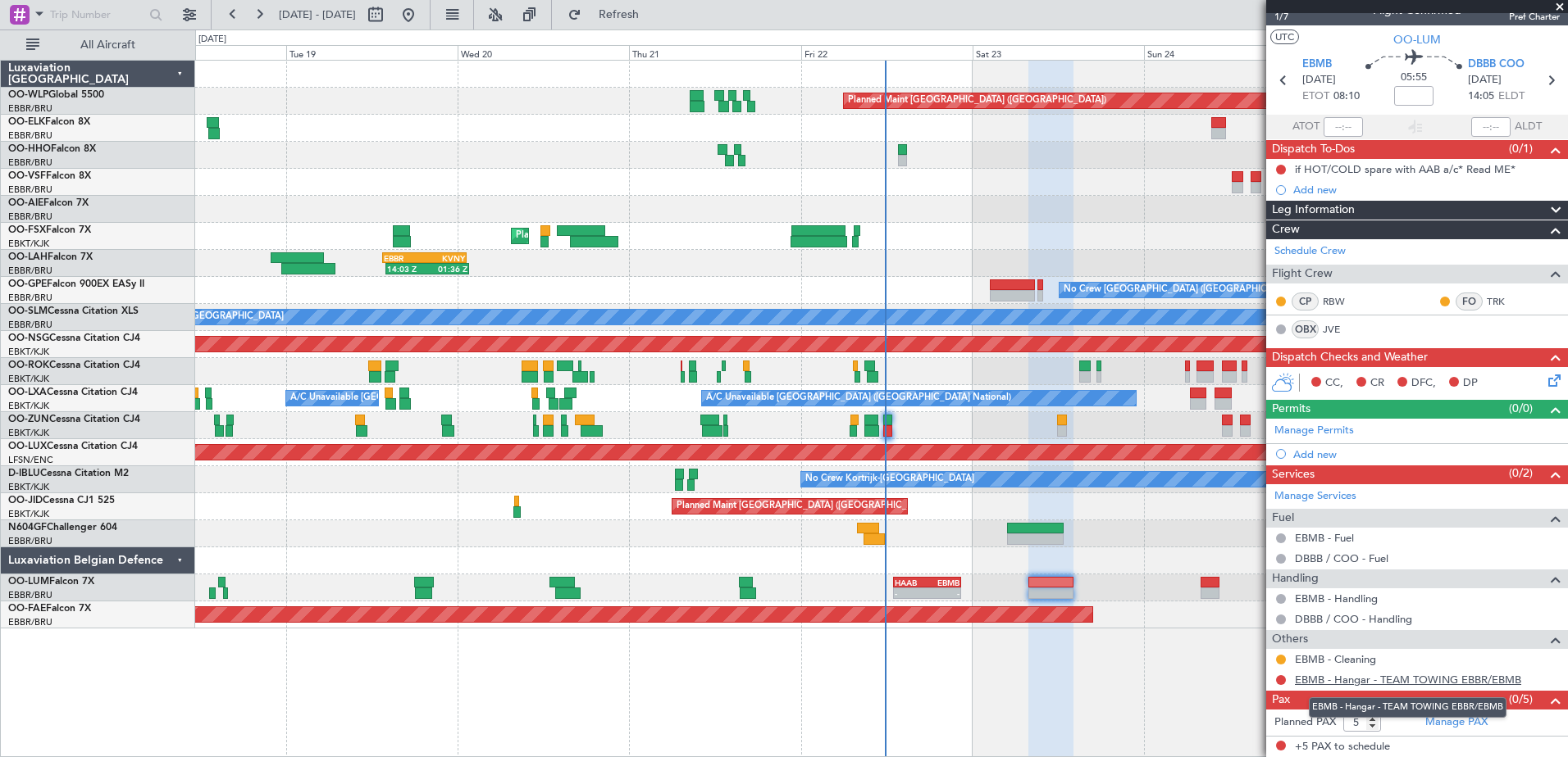
click at [1456, 682] on link "EBMB - Hangar - TEAM TOWING EBBR/EBMB" at bounding box center [1408, 680] width 226 height 14
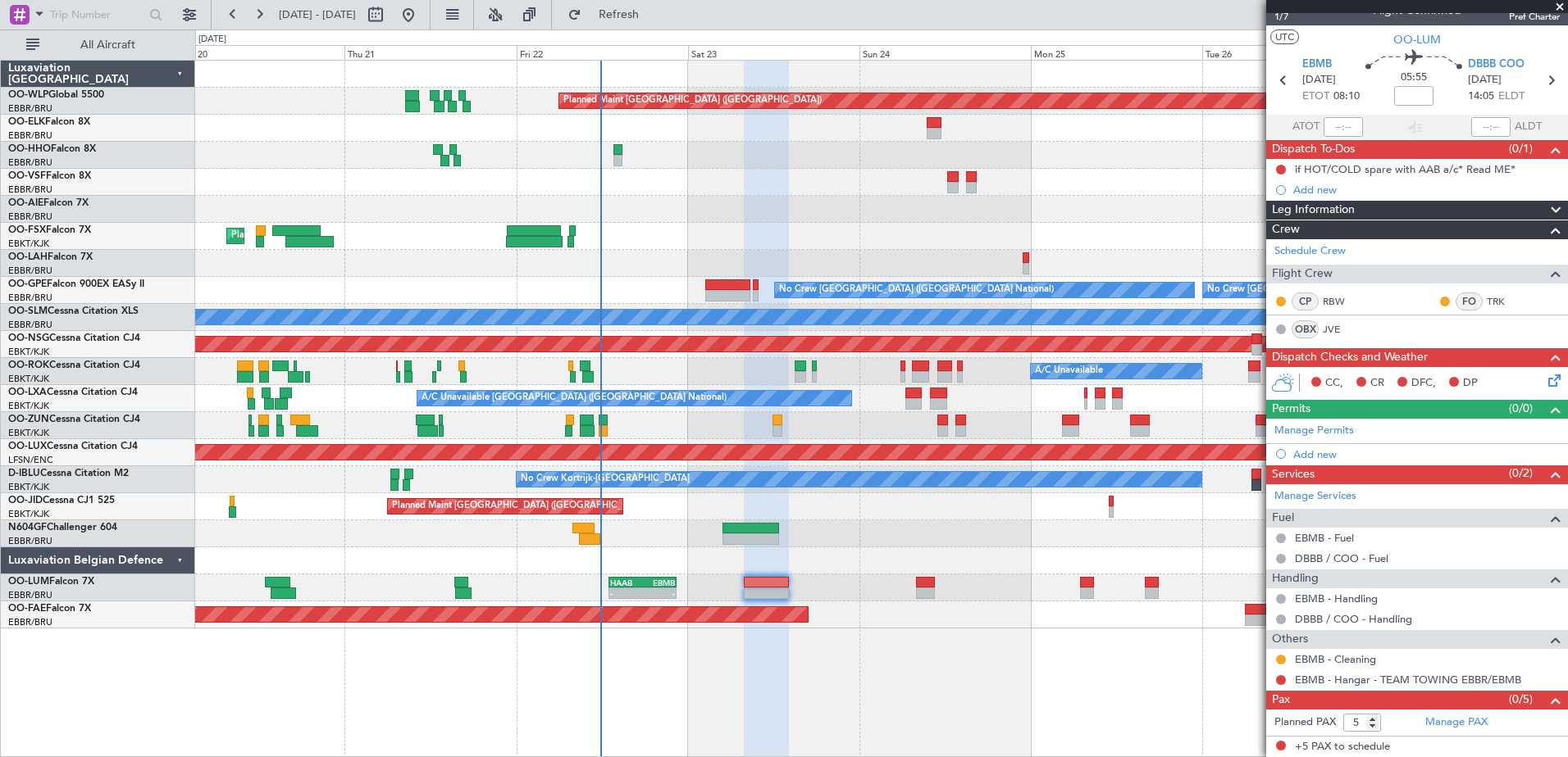
click at [864, 747] on div "Planned Maint [GEOGRAPHIC_DATA] ([GEOGRAPHIC_DATA]) Planned Maint [GEOGRAPHIC_D…" at bounding box center [881, 408] width 1372 height 697
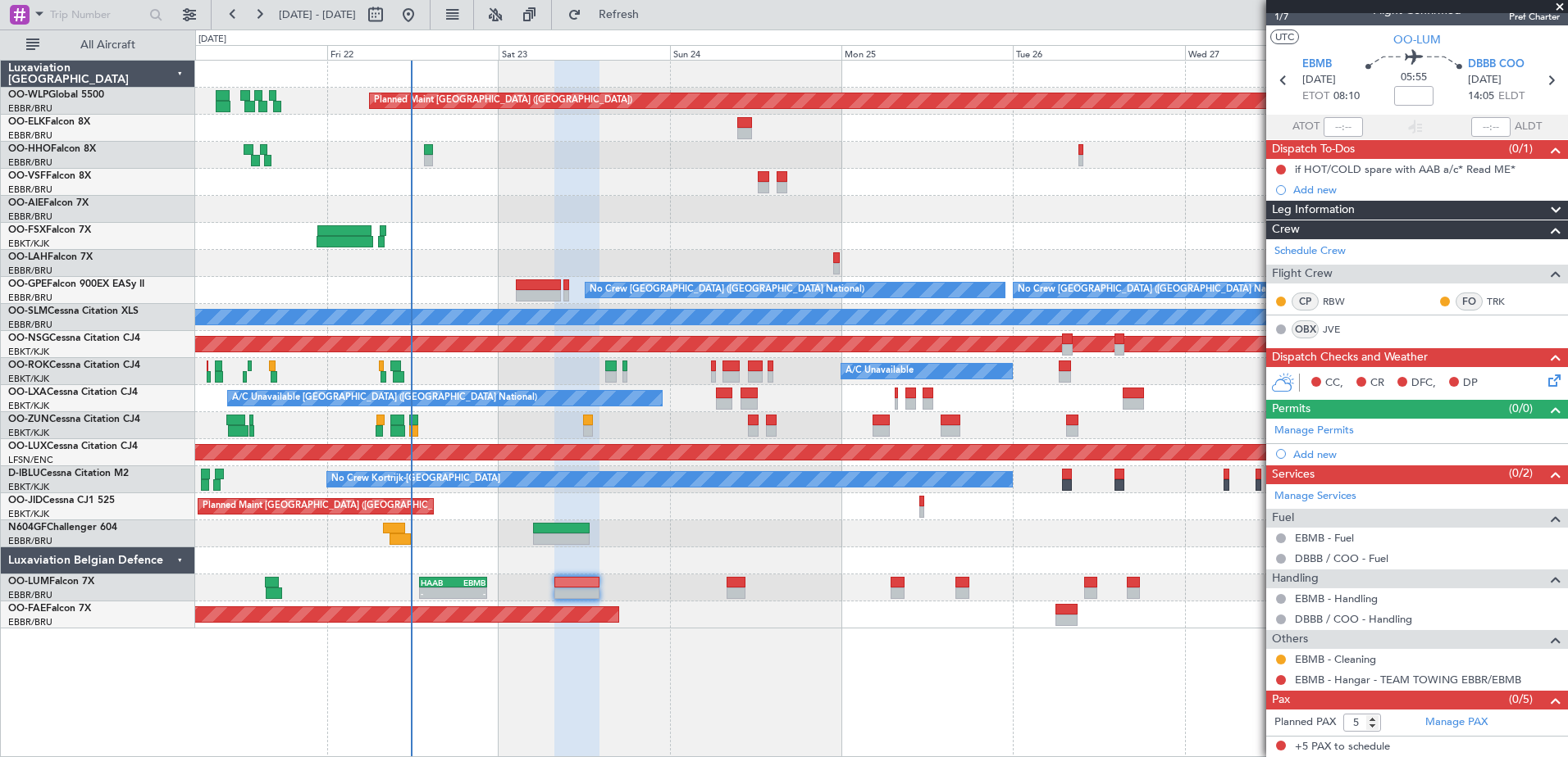
click at [937, 748] on div "Planned Maint [GEOGRAPHIC_DATA] ([GEOGRAPHIC_DATA]) Planned Maint [GEOGRAPHIC_D…" at bounding box center [881, 408] width 1372 height 697
click at [654, 19] on span "Refresh" at bounding box center [618, 15] width 68 height 12
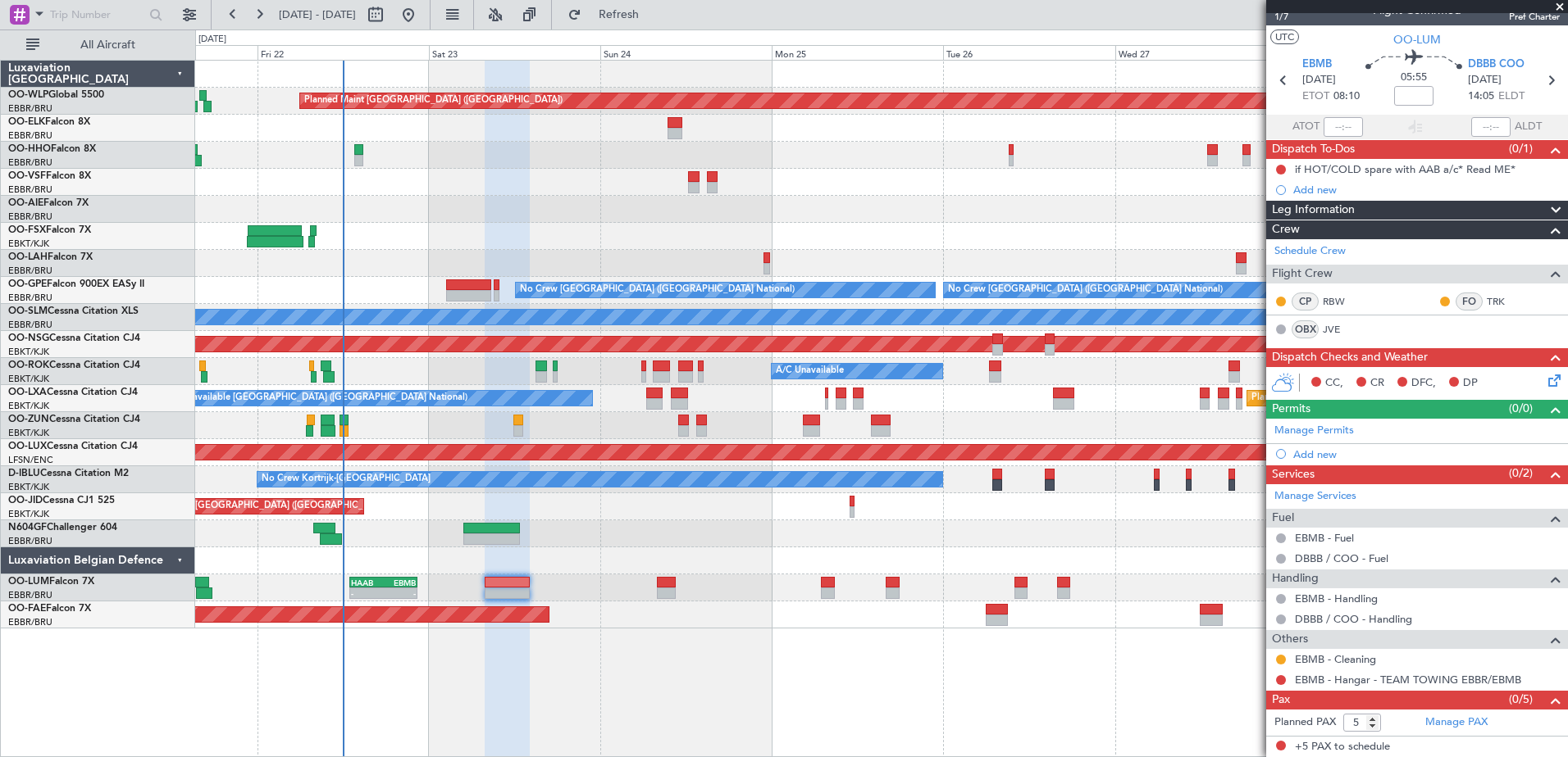
click at [1105, 689] on div "Planned Maint [GEOGRAPHIC_DATA] ([GEOGRAPHIC_DATA]) - - [PERSON_NAME] 10:00 Z K…" at bounding box center [881, 408] width 1372 height 697
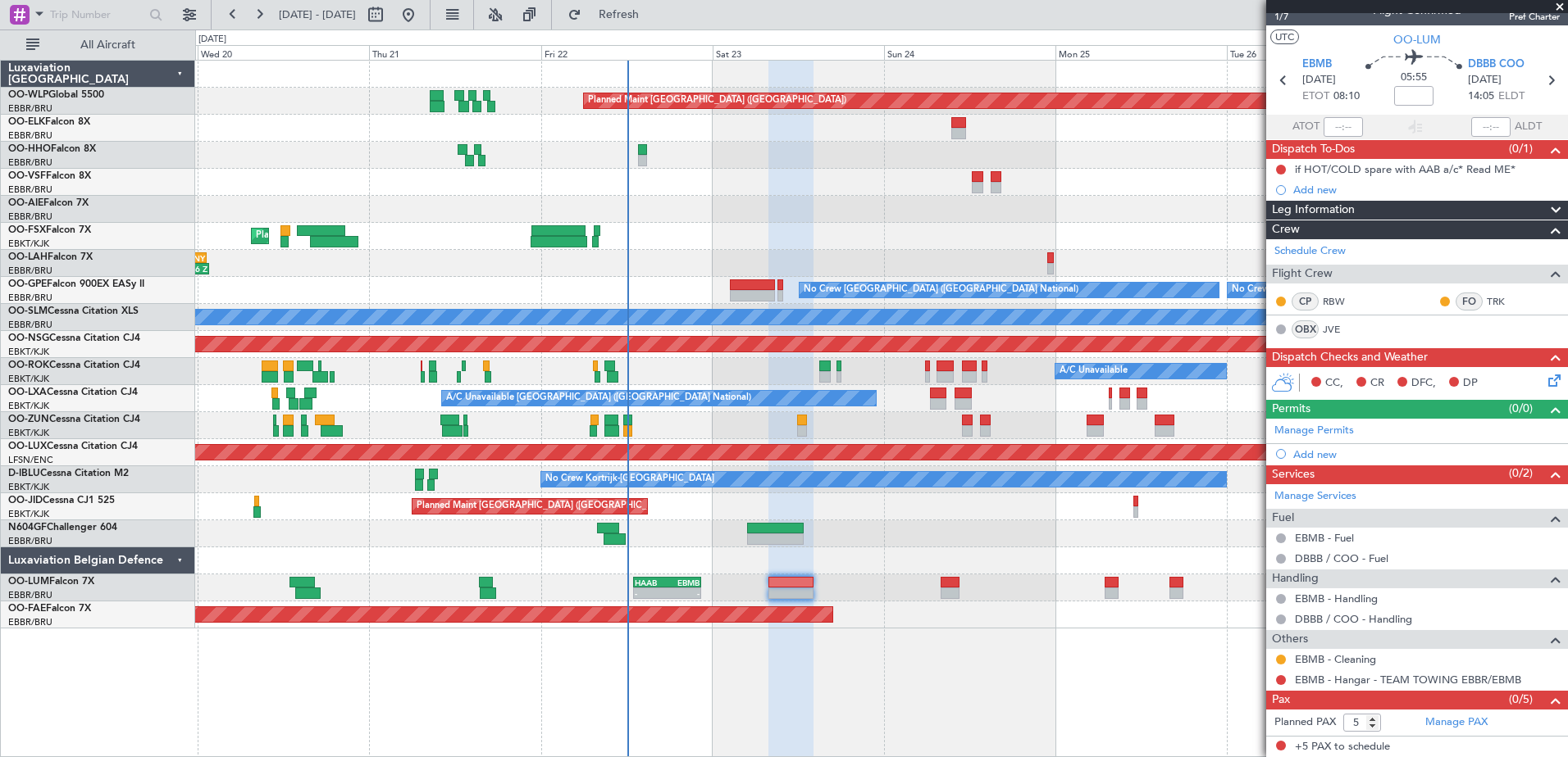
click at [929, 694] on div "Planned Maint [GEOGRAPHIC_DATA] ([GEOGRAPHIC_DATA]) Planned Maint [GEOGRAPHIC_D…" at bounding box center [881, 408] width 1372 height 697
click at [422, 11] on button at bounding box center [408, 15] width 26 height 26
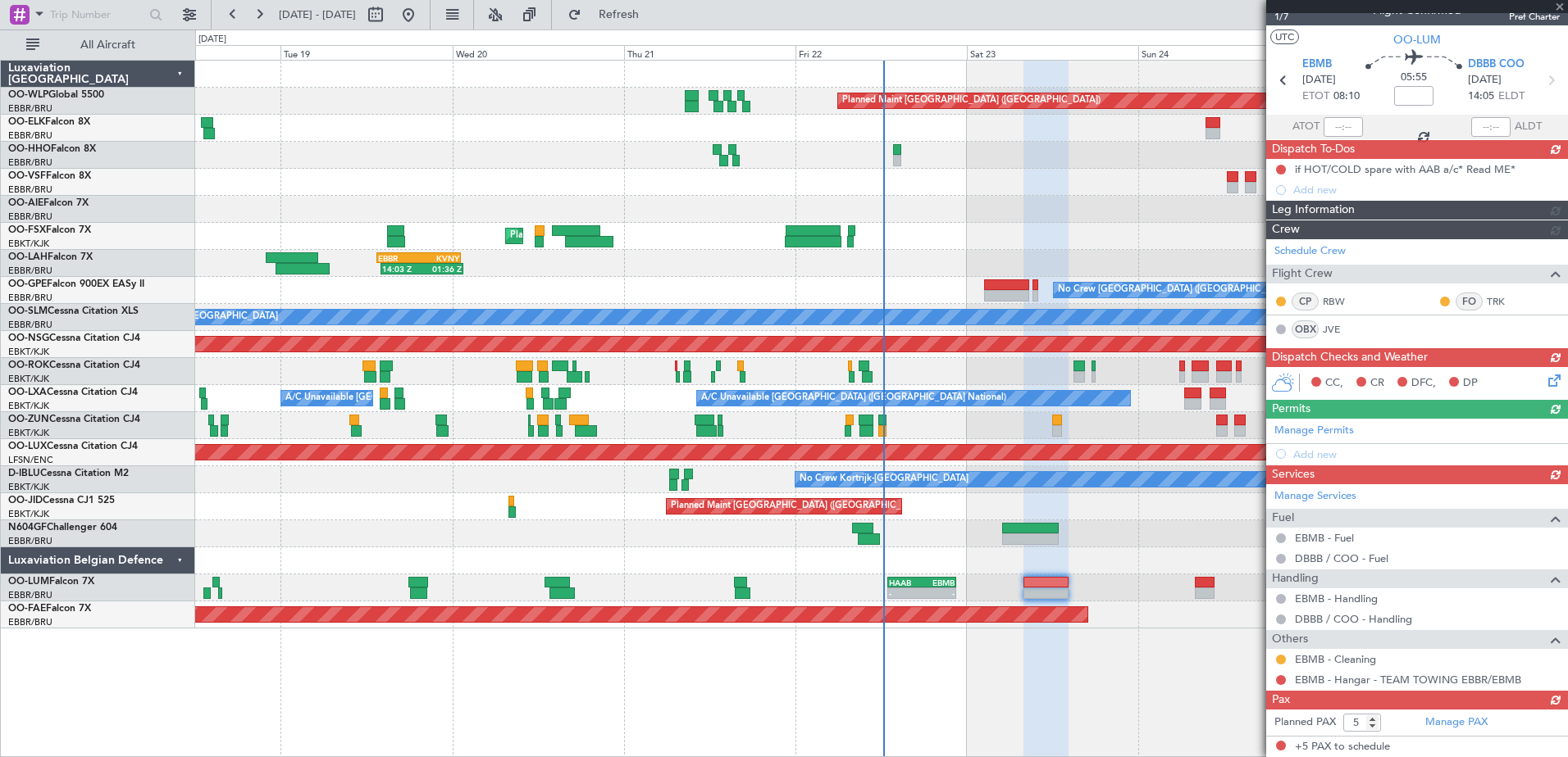
type input "0"
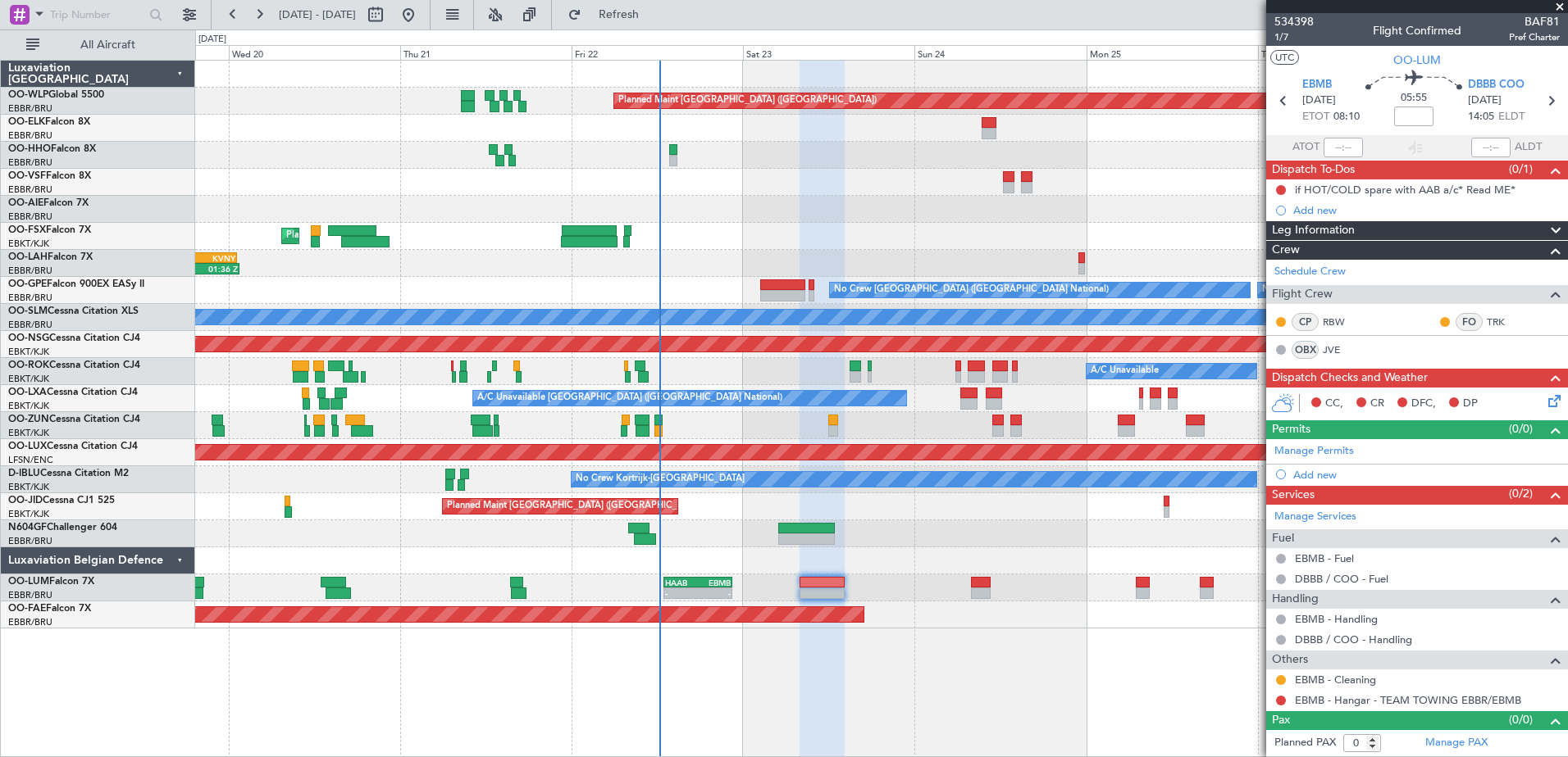
click at [890, 724] on div "Planned Maint [GEOGRAPHIC_DATA] ([GEOGRAPHIC_DATA]) Planned Maint [GEOGRAPHIC_D…" at bounding box center [881, 408] width 1372 height 697
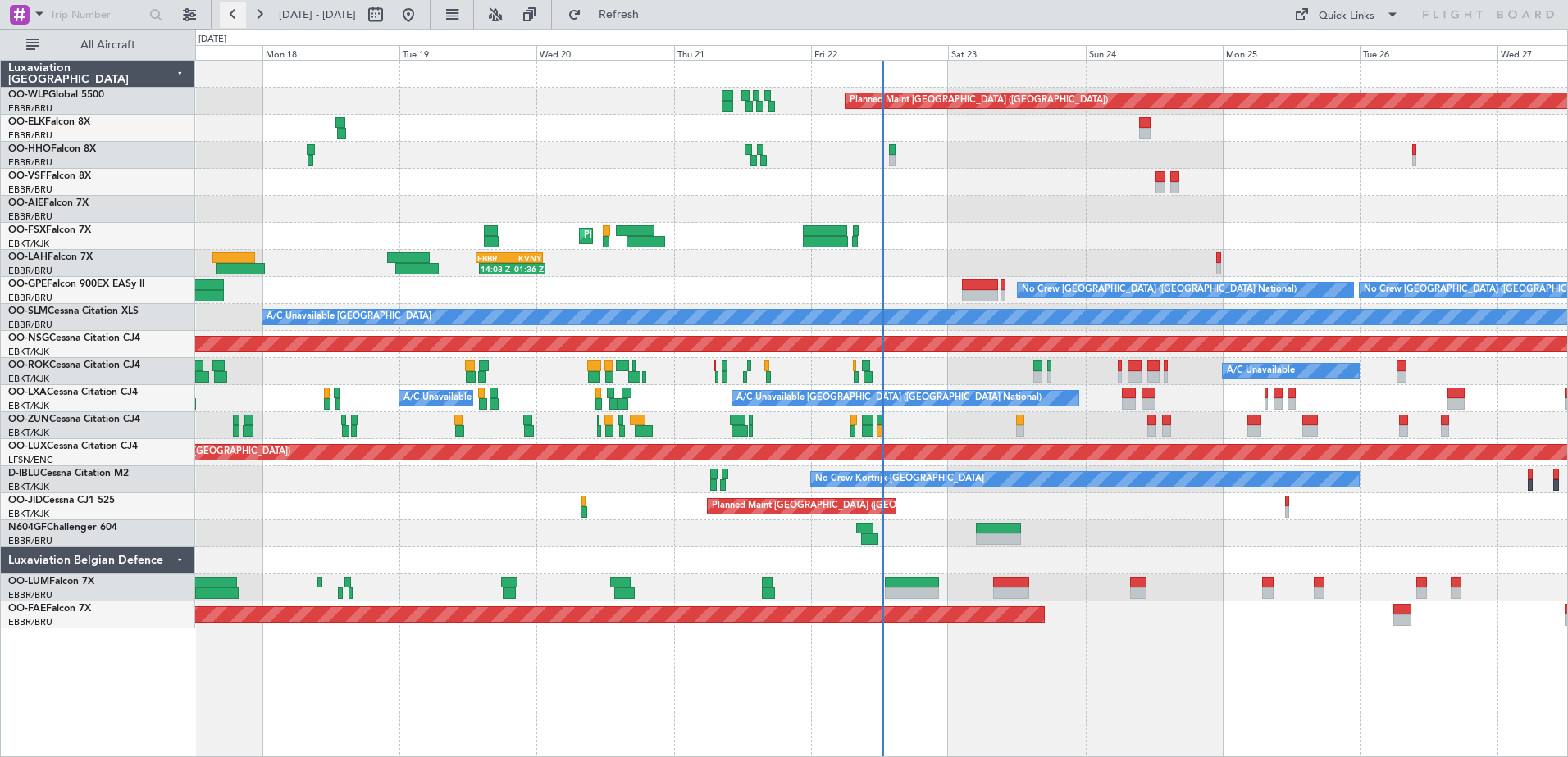
click at [224, 21] on button at bounding box center [232, 15] width 26 height 26
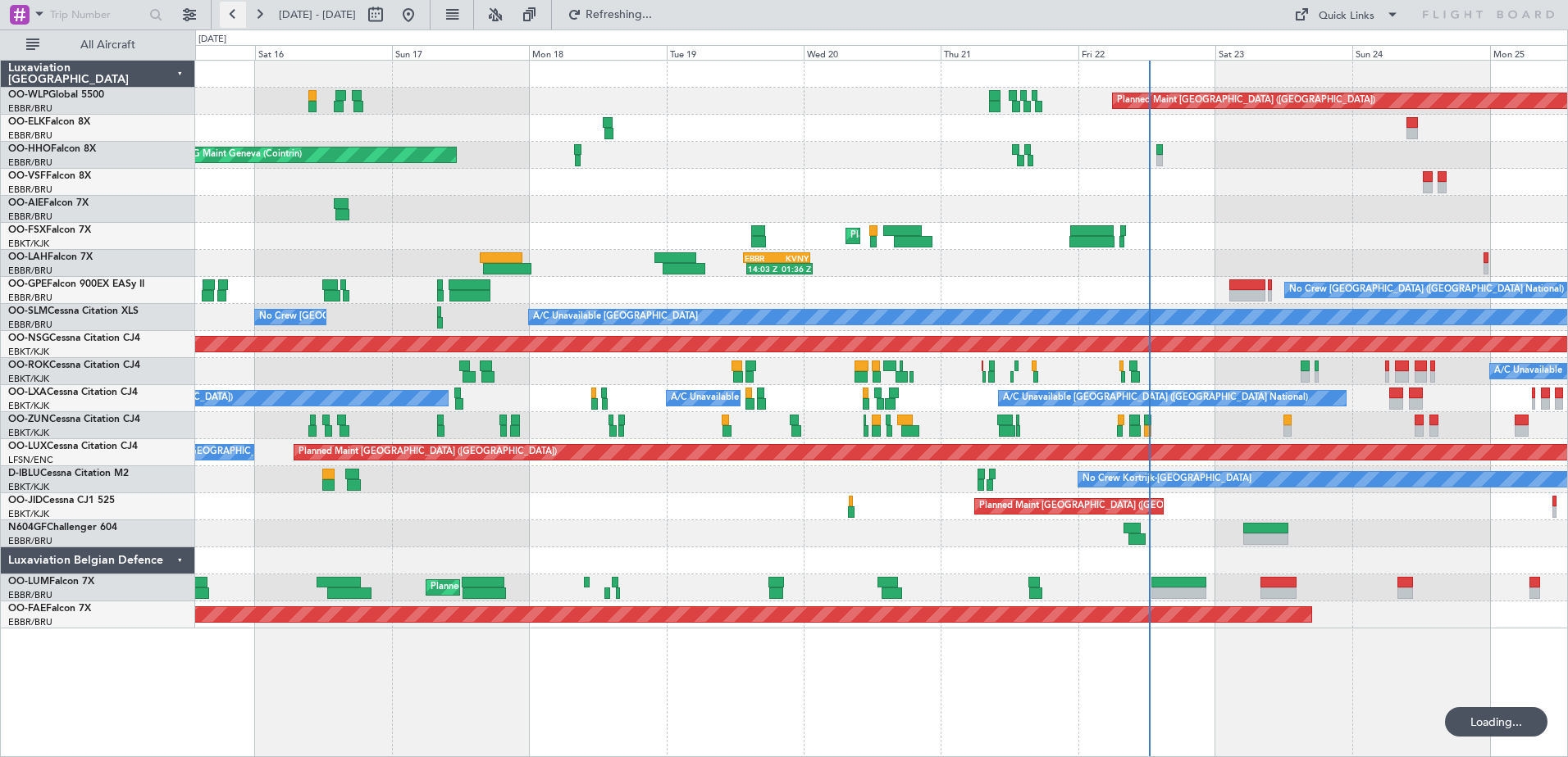
click at [224, 21] on button at bounding box center [232, 15] width 26 height 26
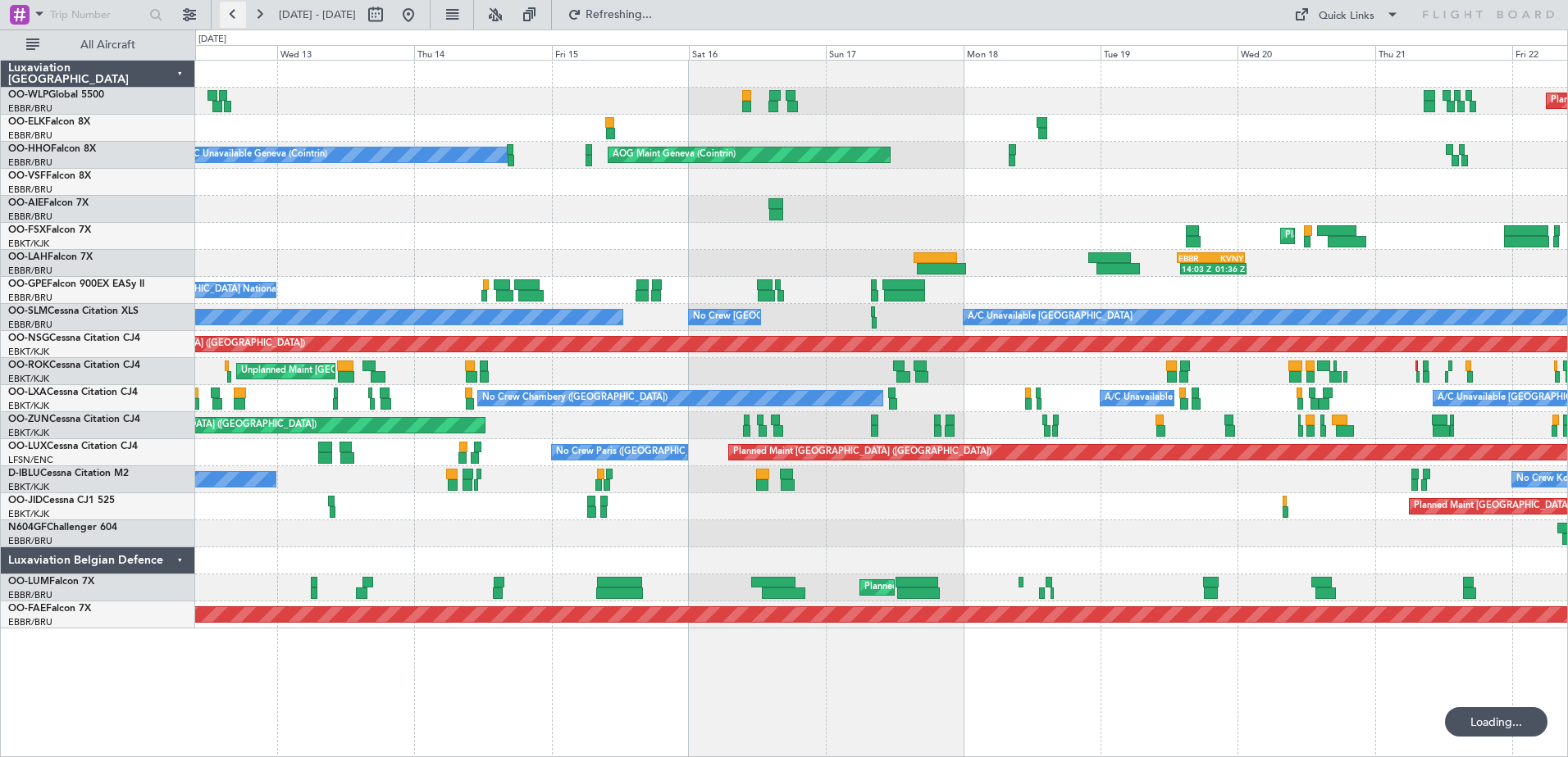
click at [224, 21] on button at bounding box center [232, 15] width 26 height 26
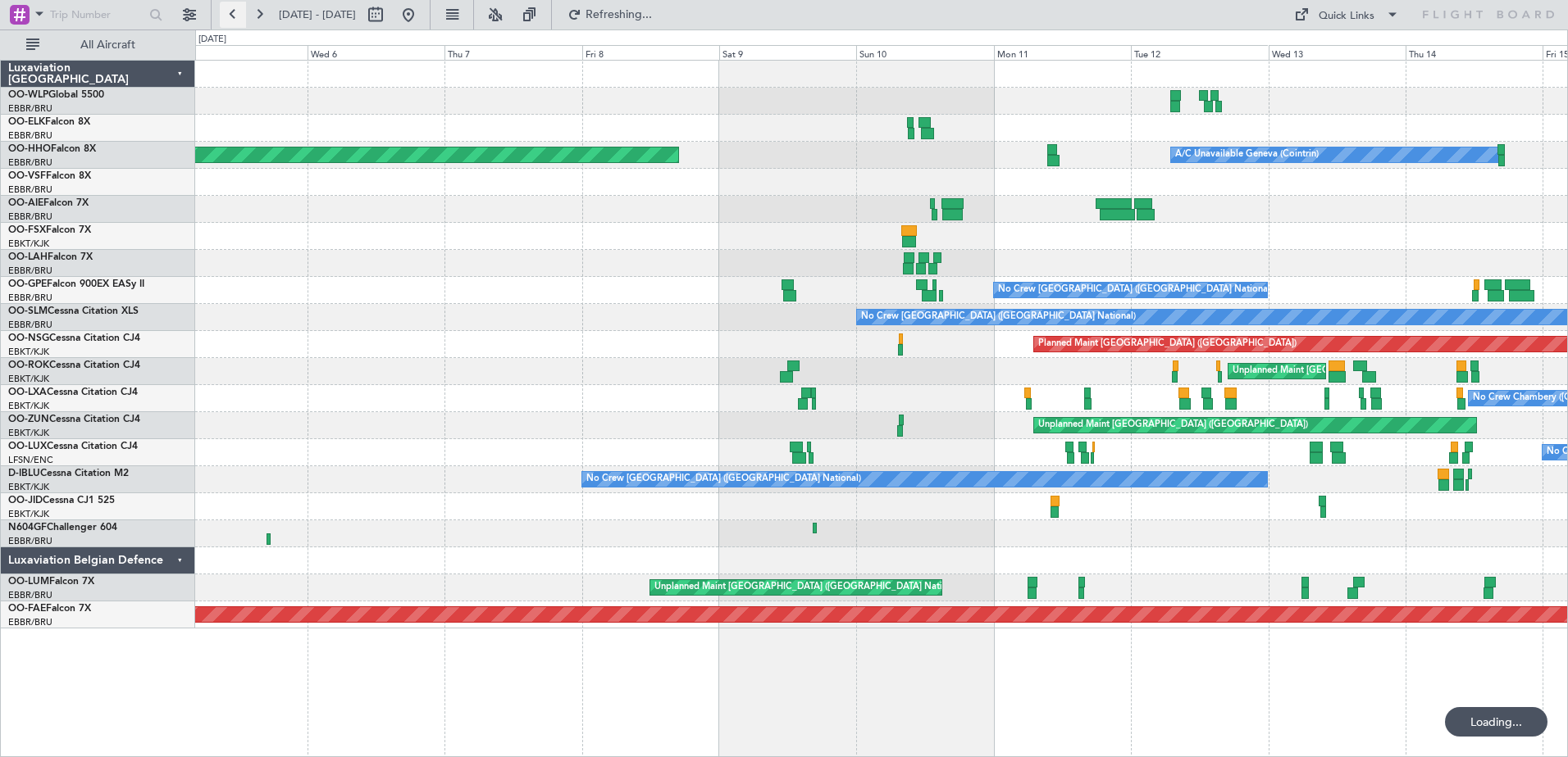
click at [224, 21] on button at bounding box center [232, 15] width 26 height 26
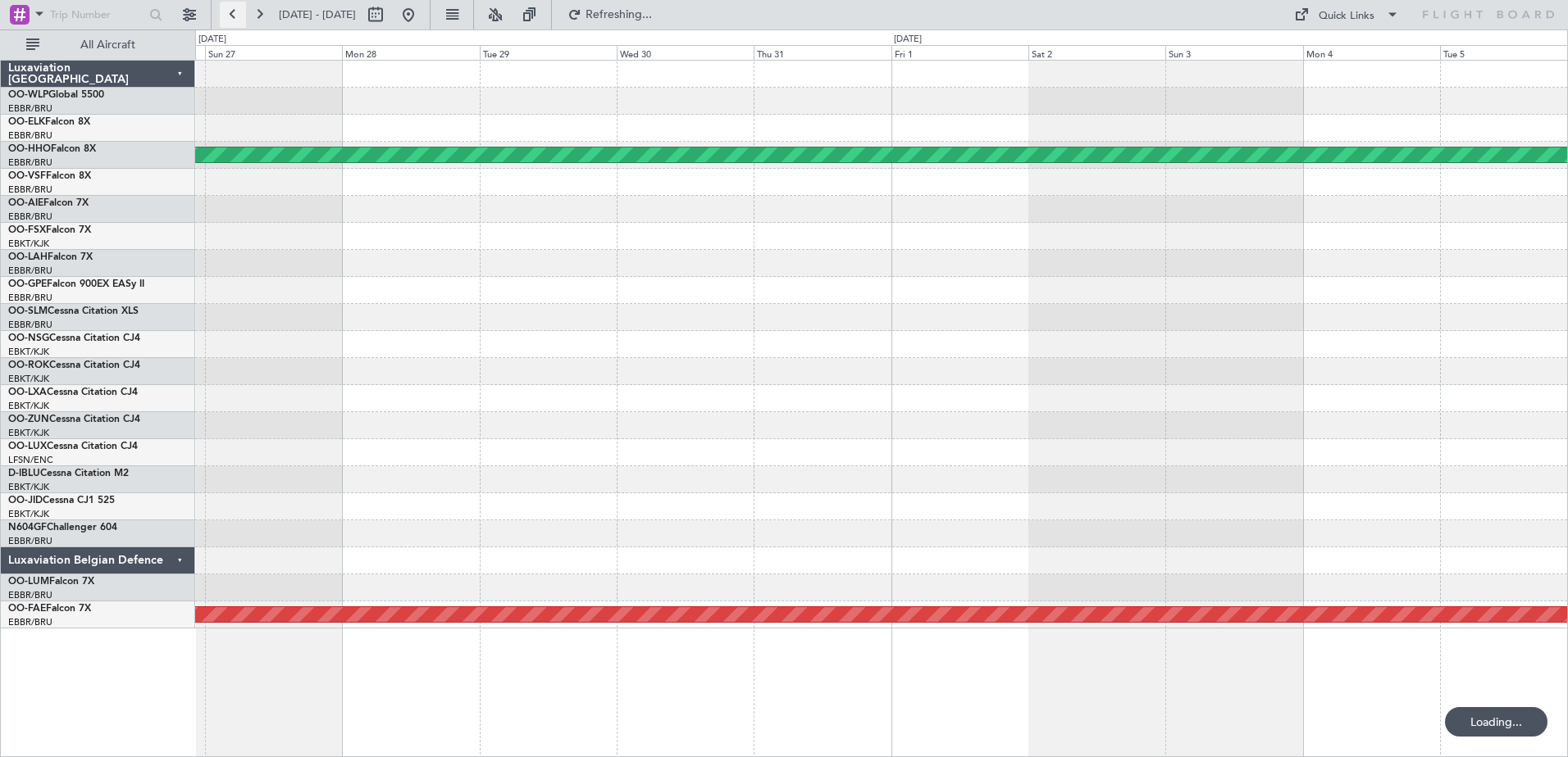
click at [224, 21] on button at bounding box center [232, 15] width 26 height 26
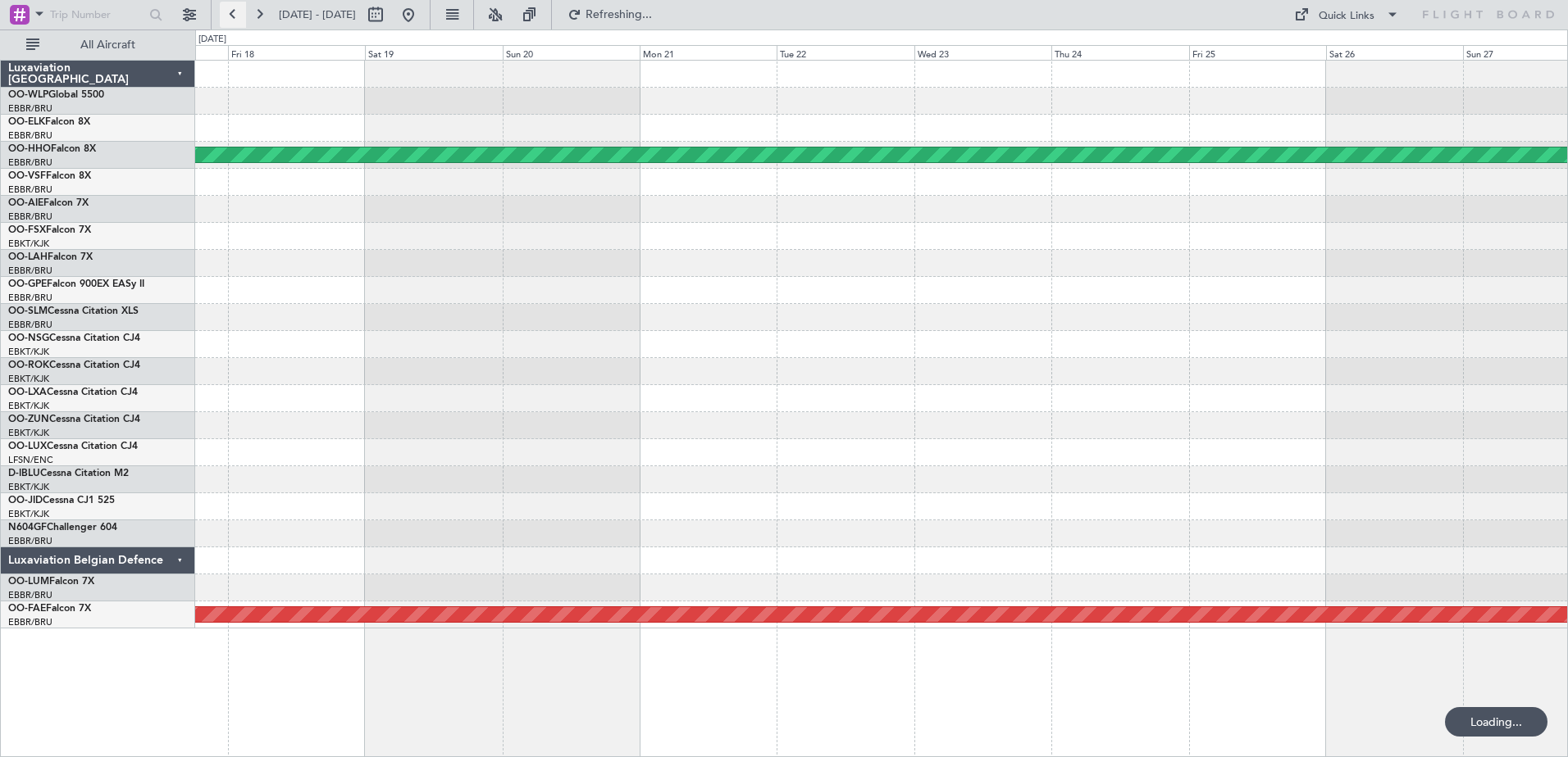
click at [224, 21] on button at bounding box center [232, 15] width 26 height 26
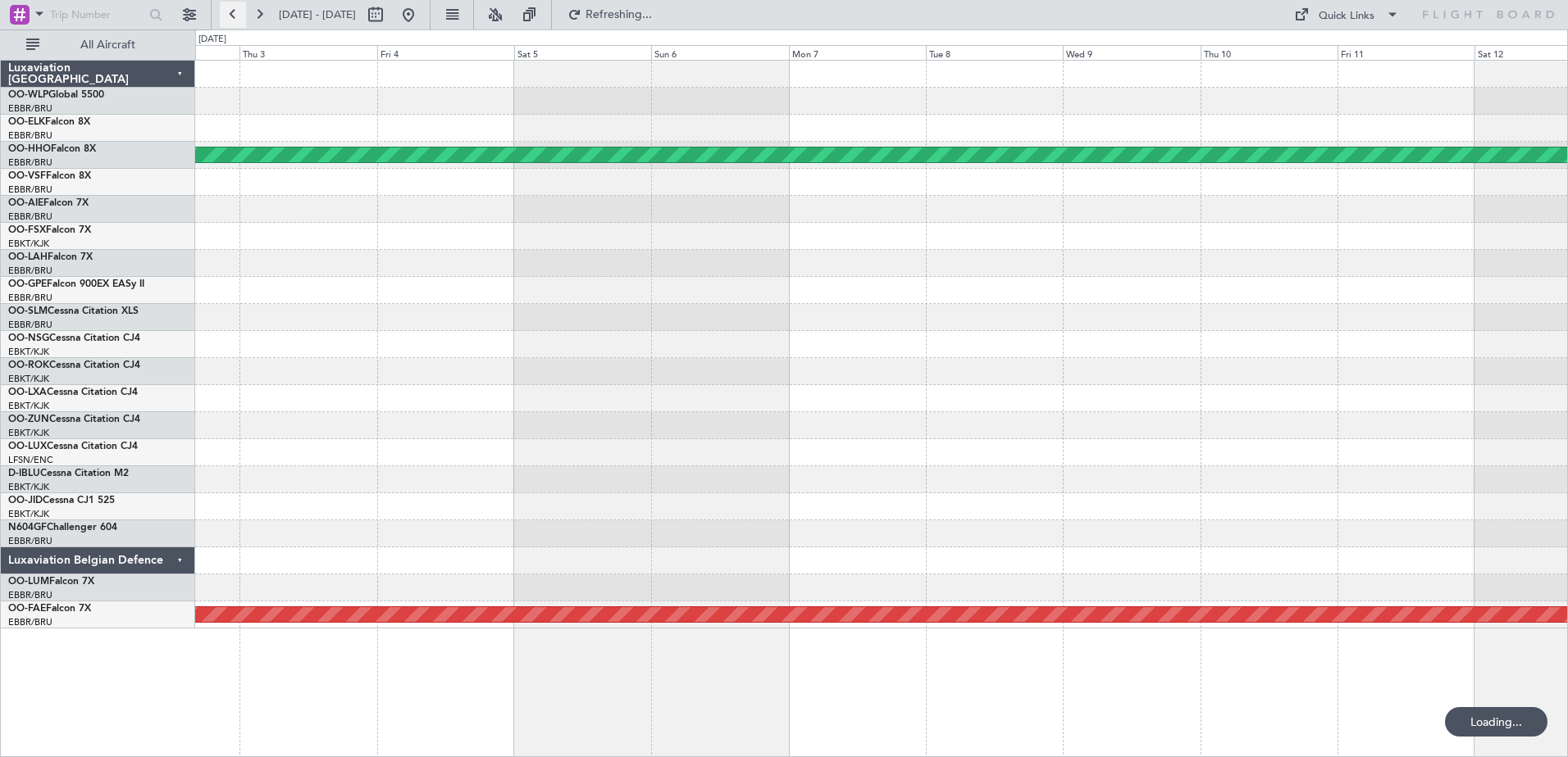
click at [224, 21] on button at bounding box center [232, 15] width 26 height 26
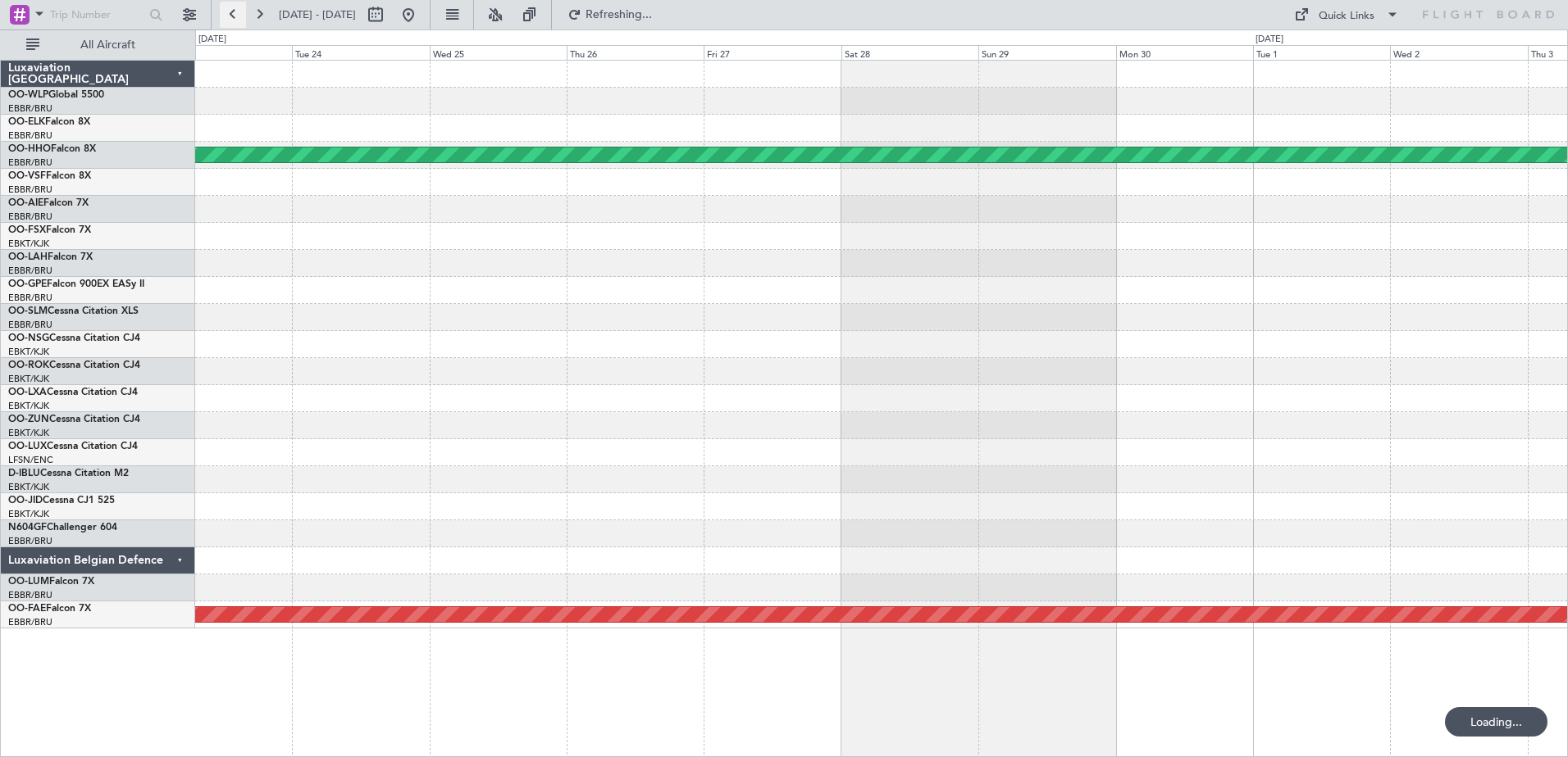
click at [224, 21] on button at bounding box center [232, 15] width 26 height 26
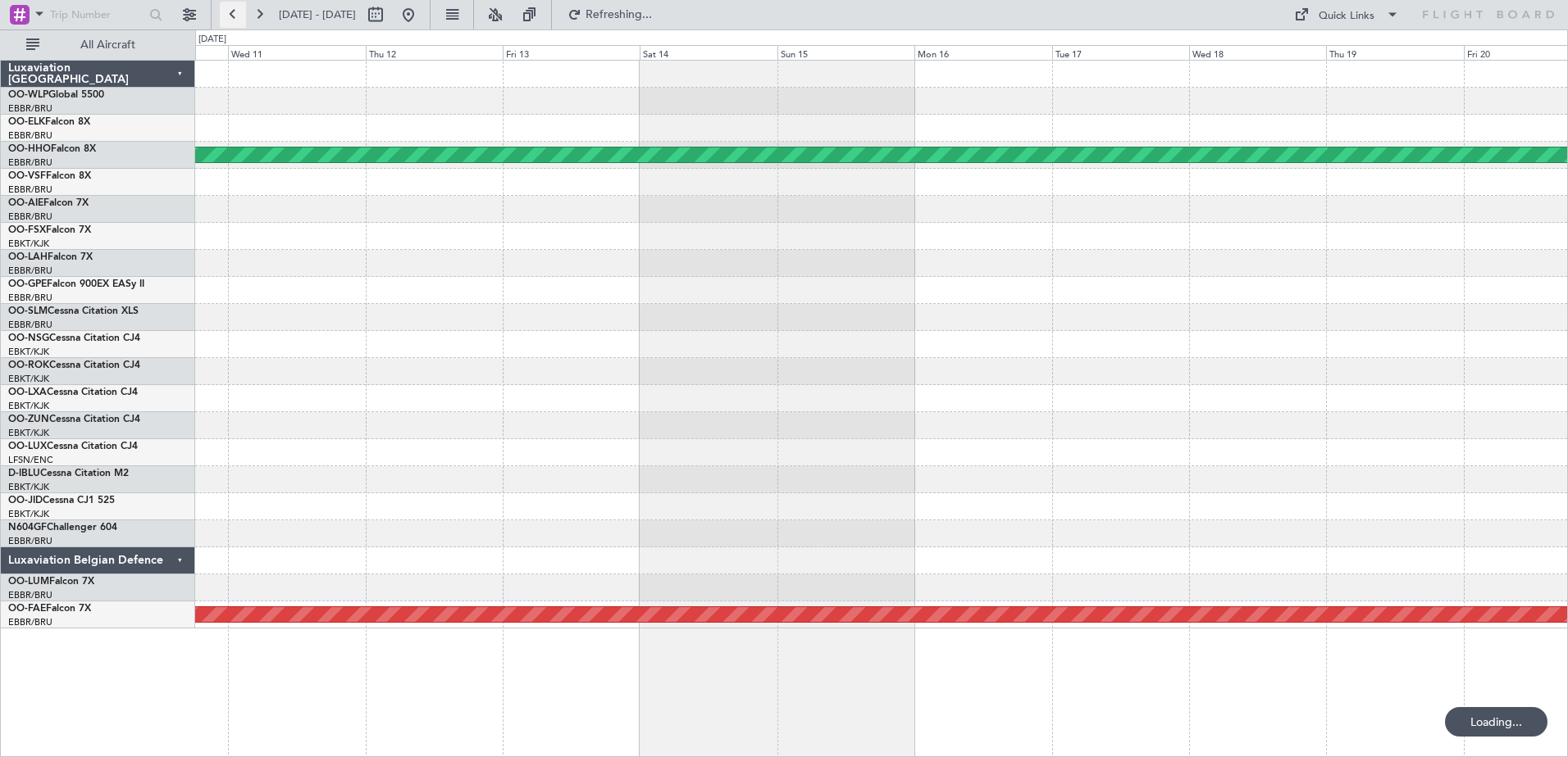
click at [224, 21] on button at bounding box center [232, 15] width 26 height 26
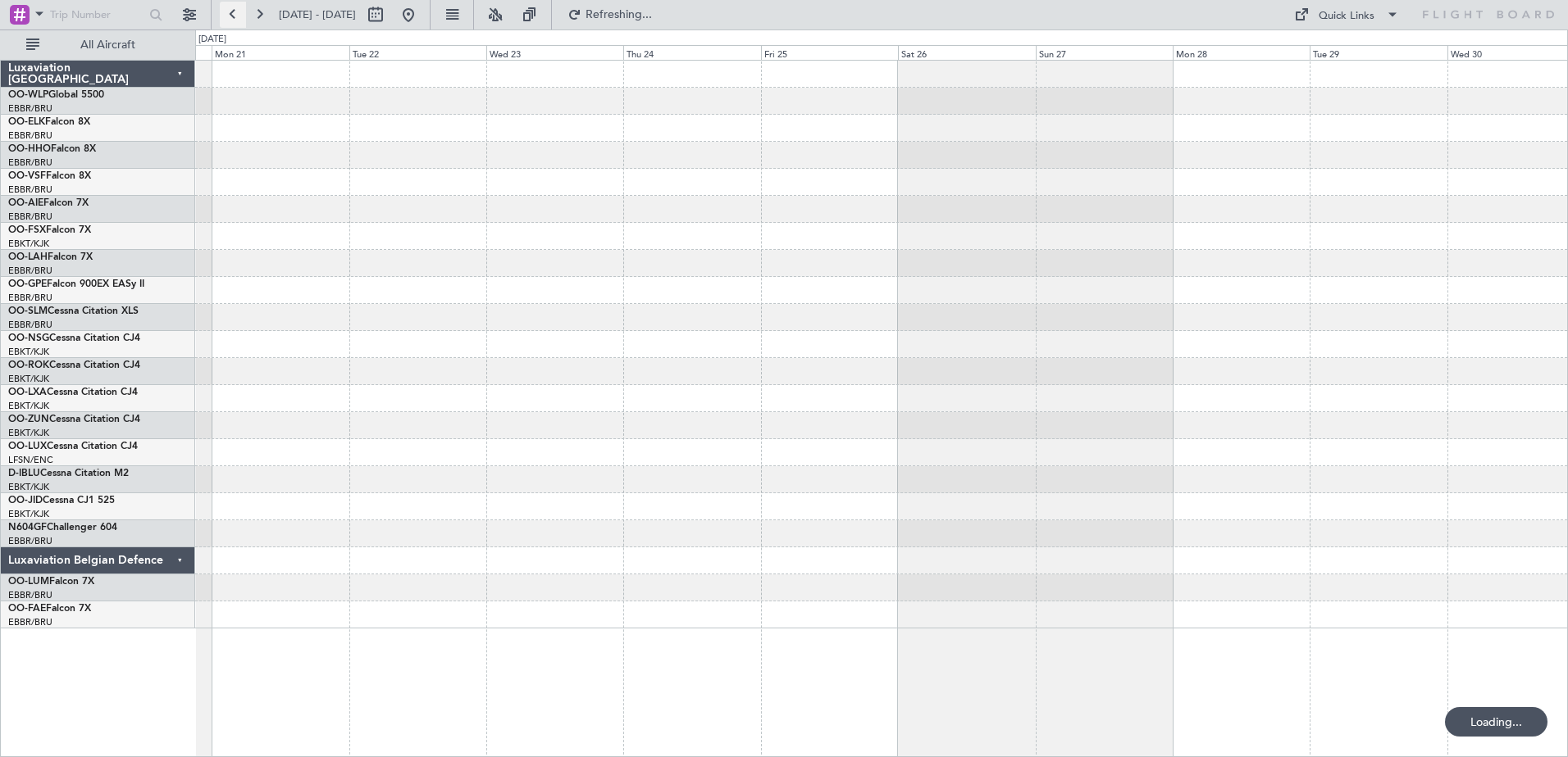
click at [224, 21] on button at bounding box center [232, 15] width 26 height 26
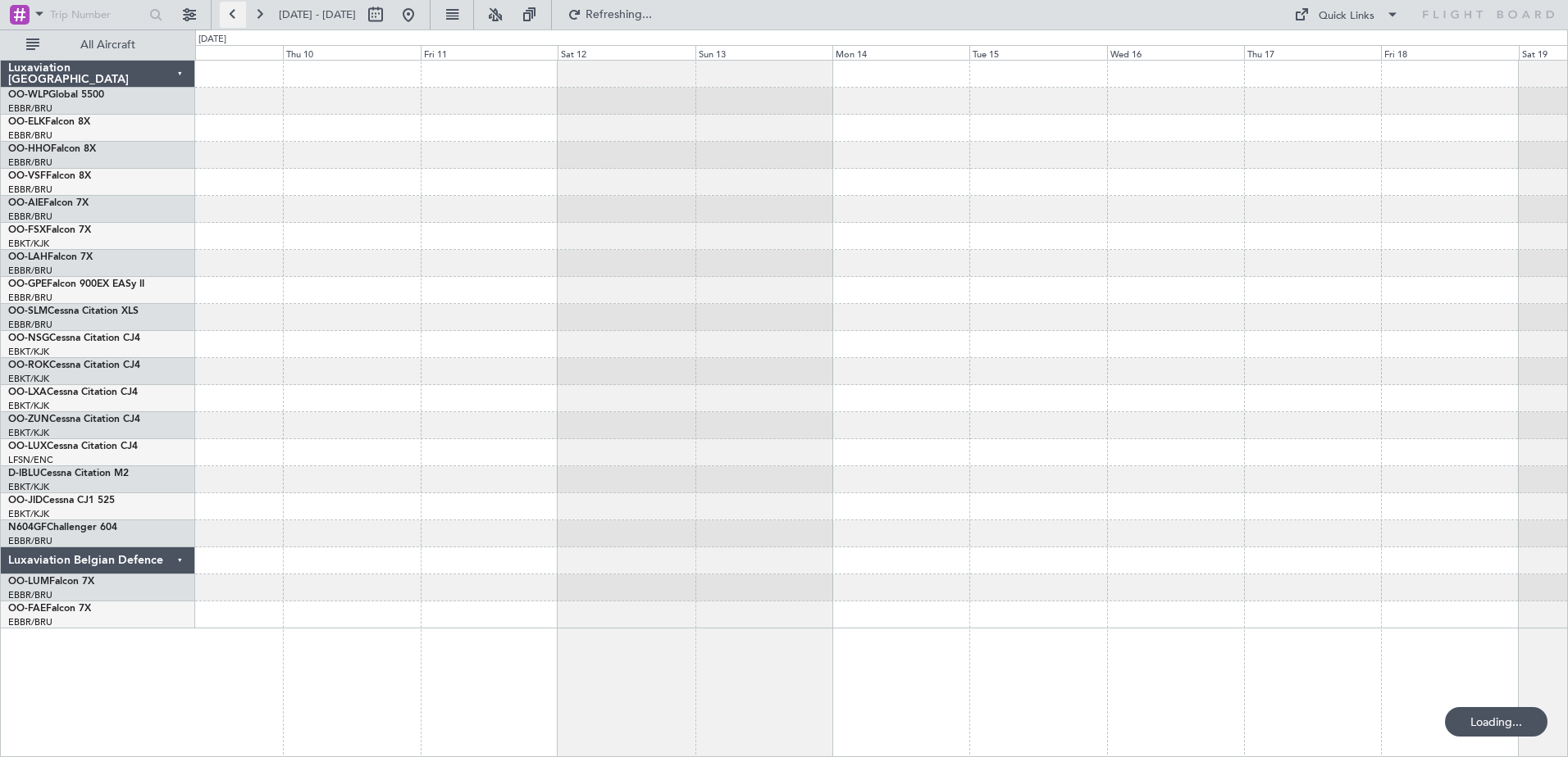
click at [224, 21] on button at bounding box center [232, 15] width 26 height 26
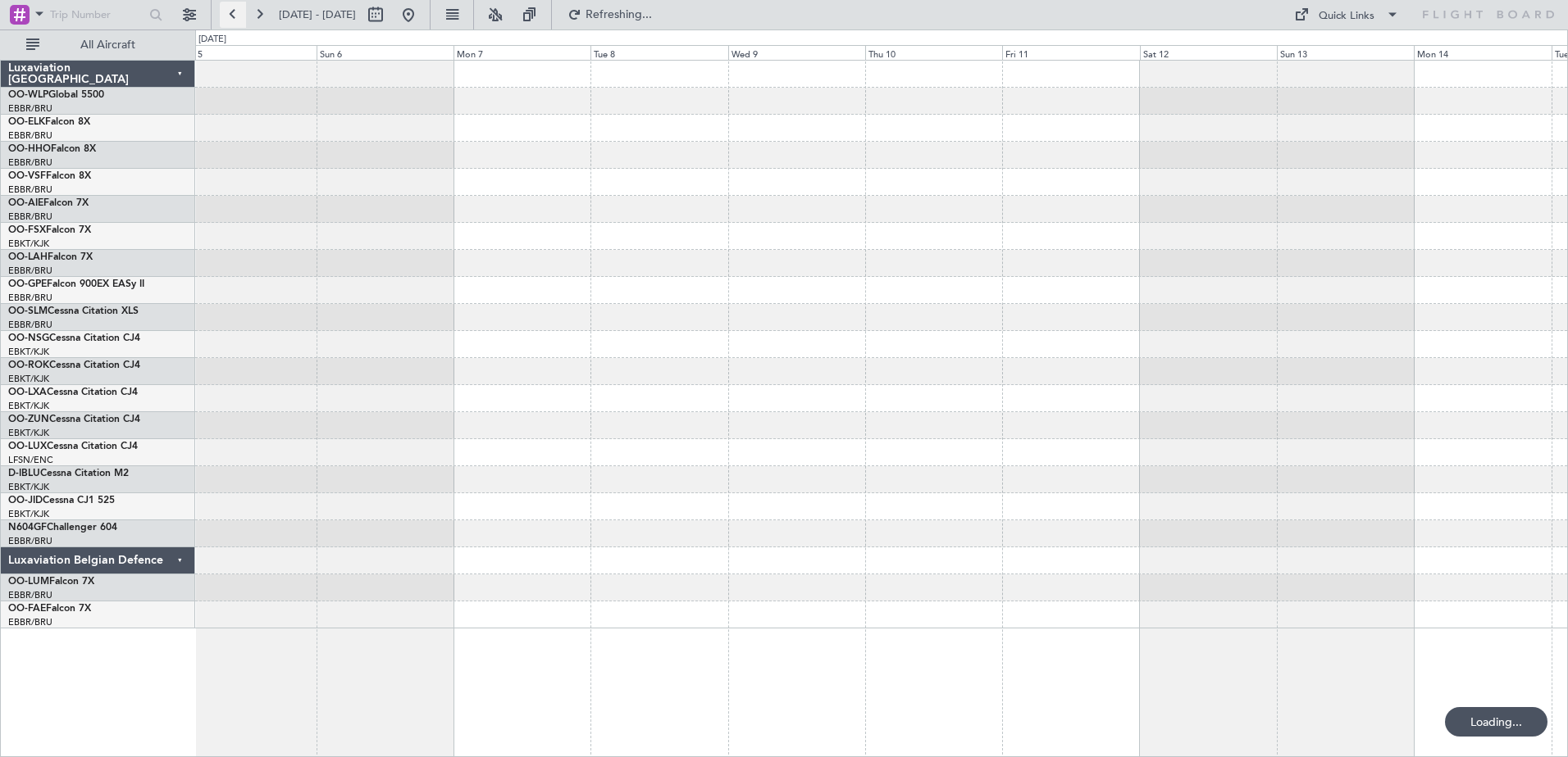
click at [224, 21] on button at bounding box center [232, 15] width 26 height 26
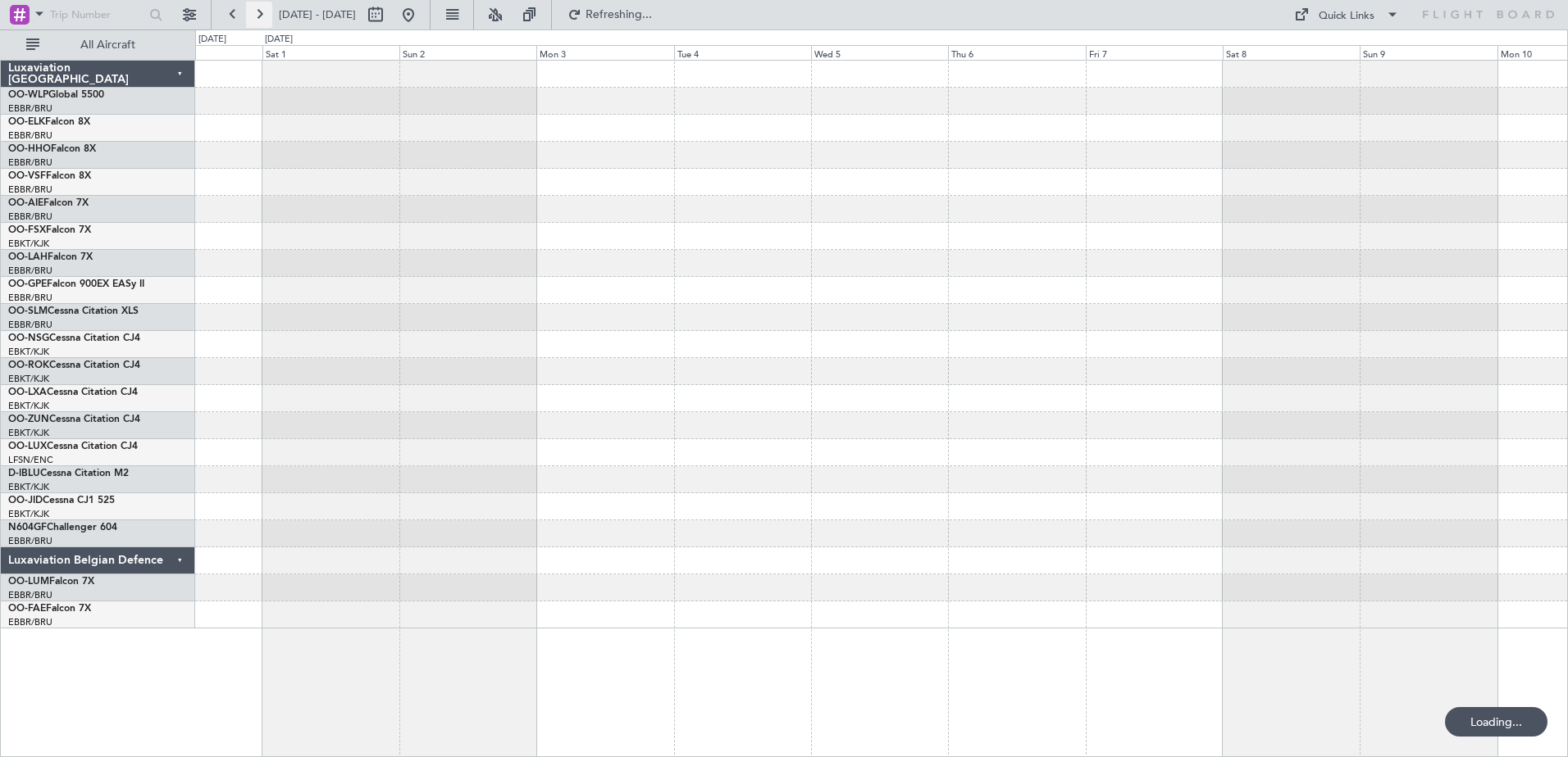
click at [246, 14] on button at bounding box center [259, 15] width 26 height 26
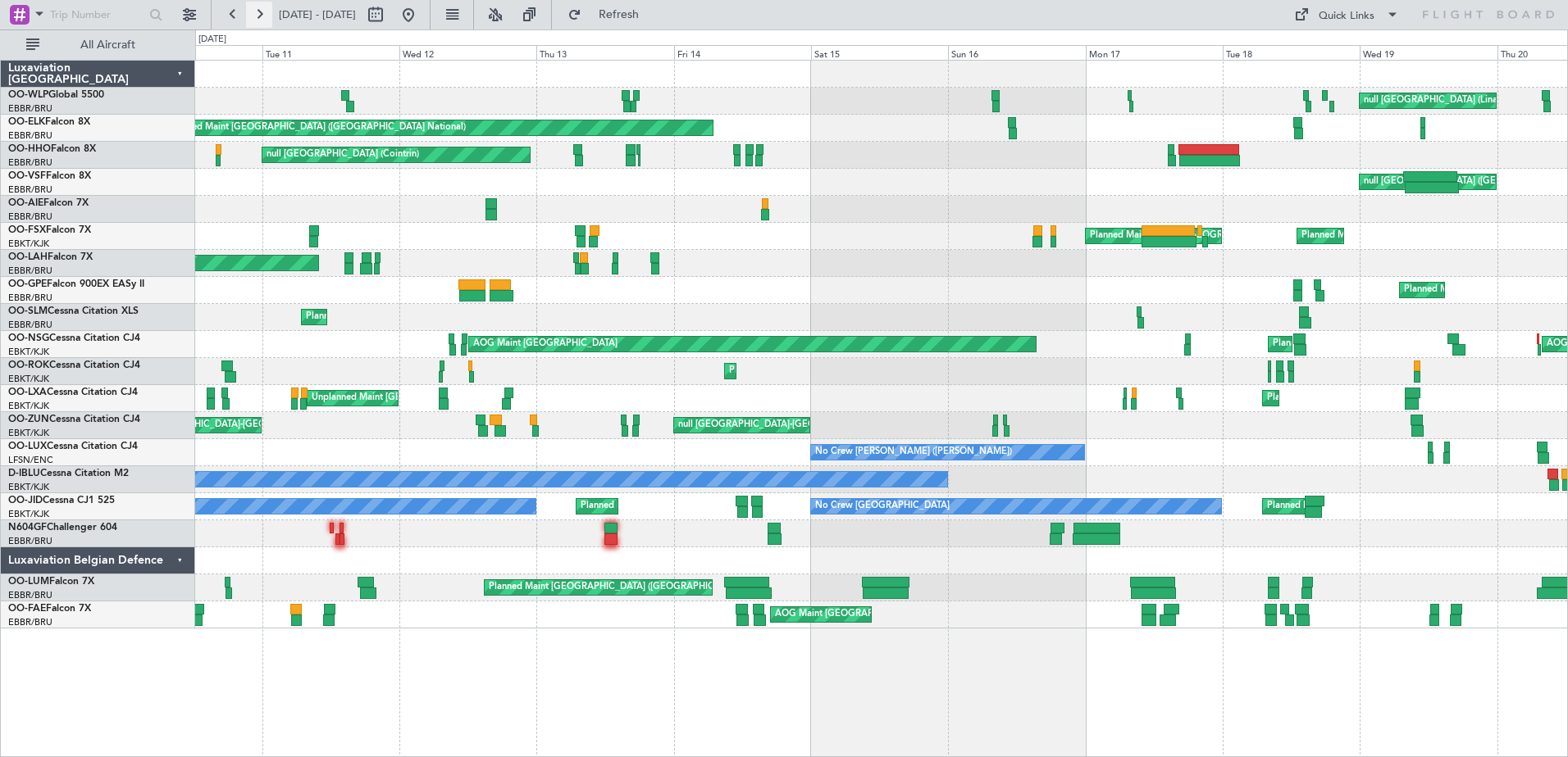
click at [246, 14] on button at bounding box center [259, 15] width 26 height 26
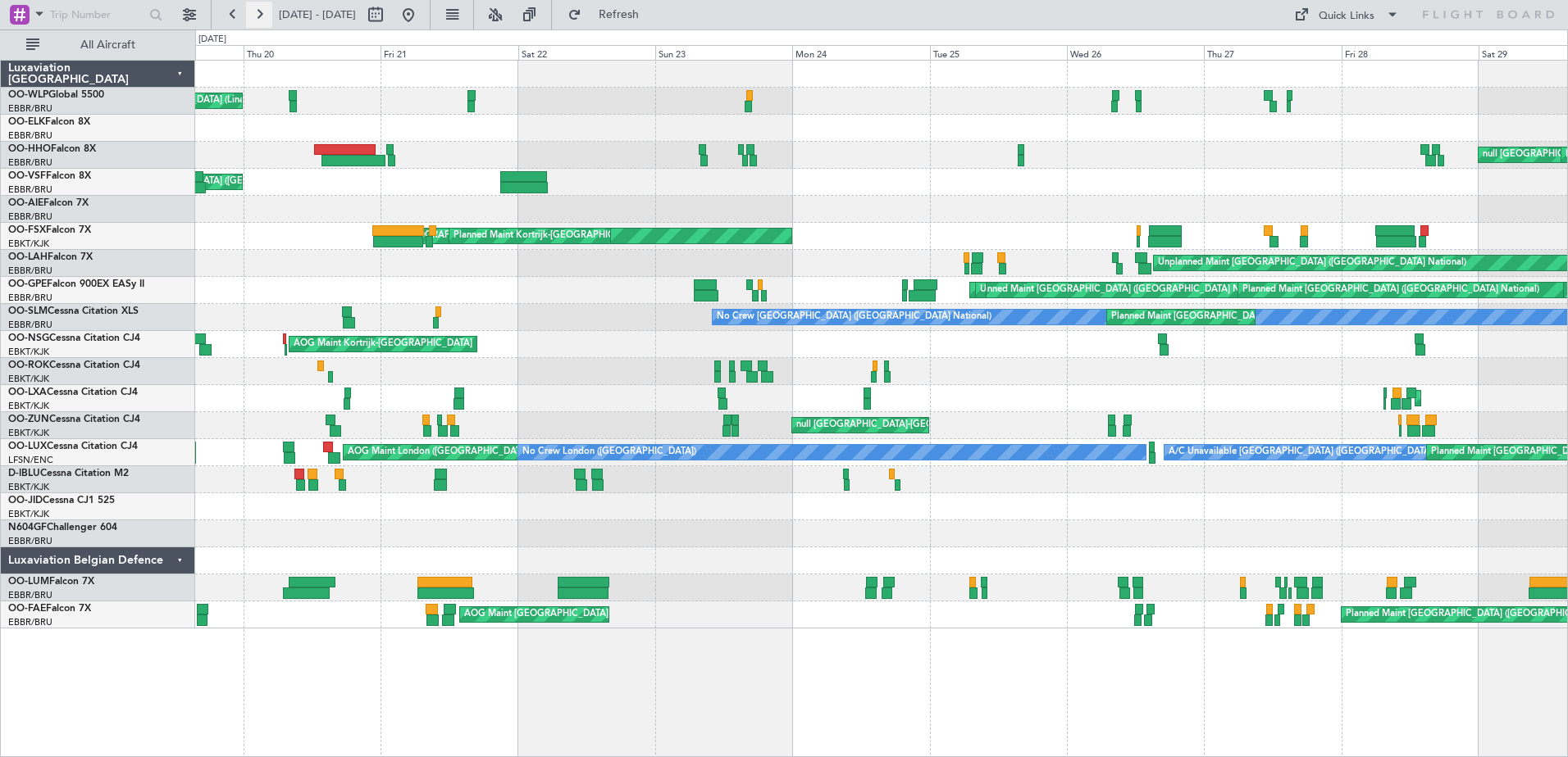
click at [246, 14] on button at bounding box center [259, 15] width 26 height 26
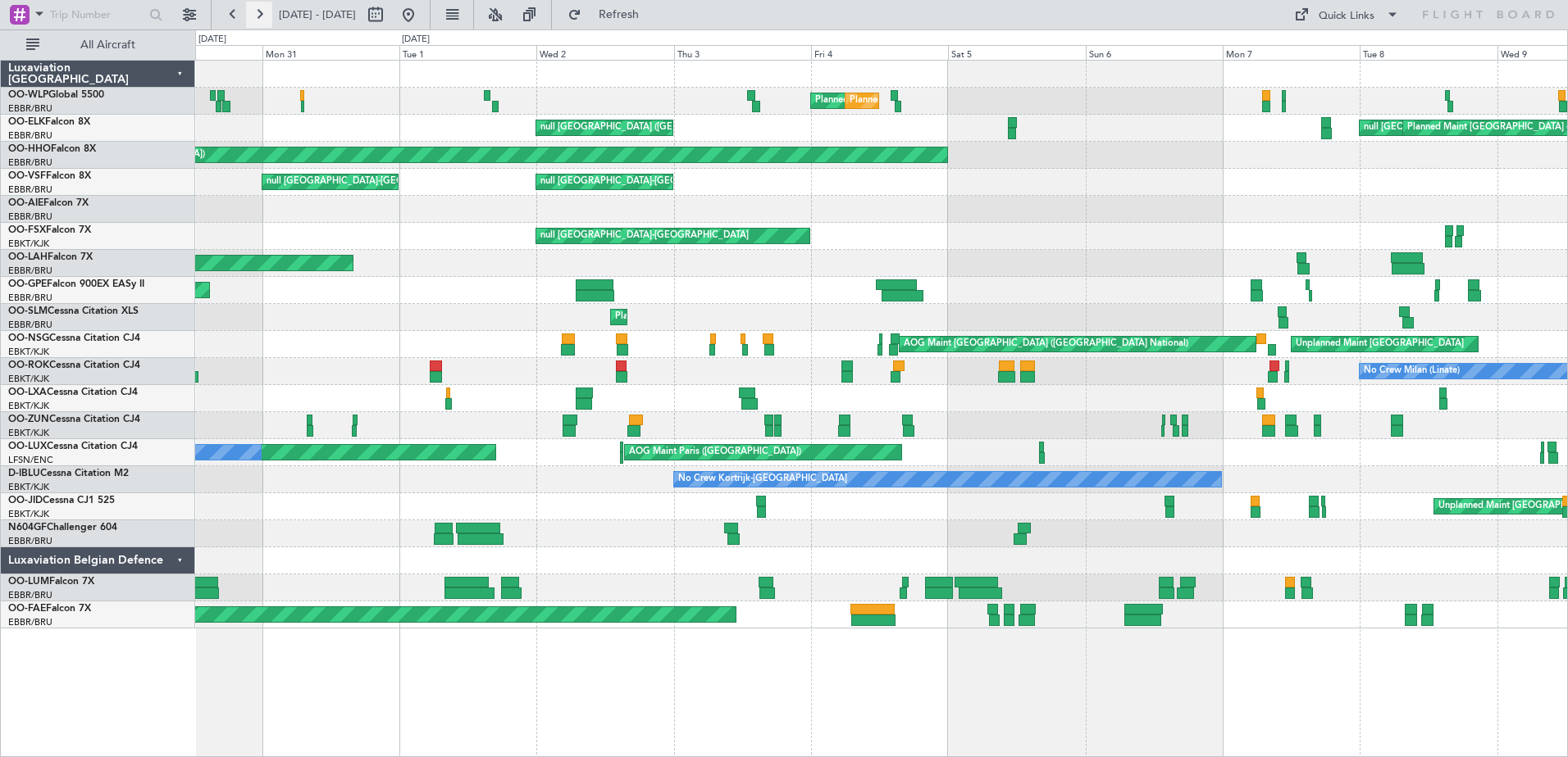
click at [246, 14] on button at bounding box center [259, 15] width 26 height 26
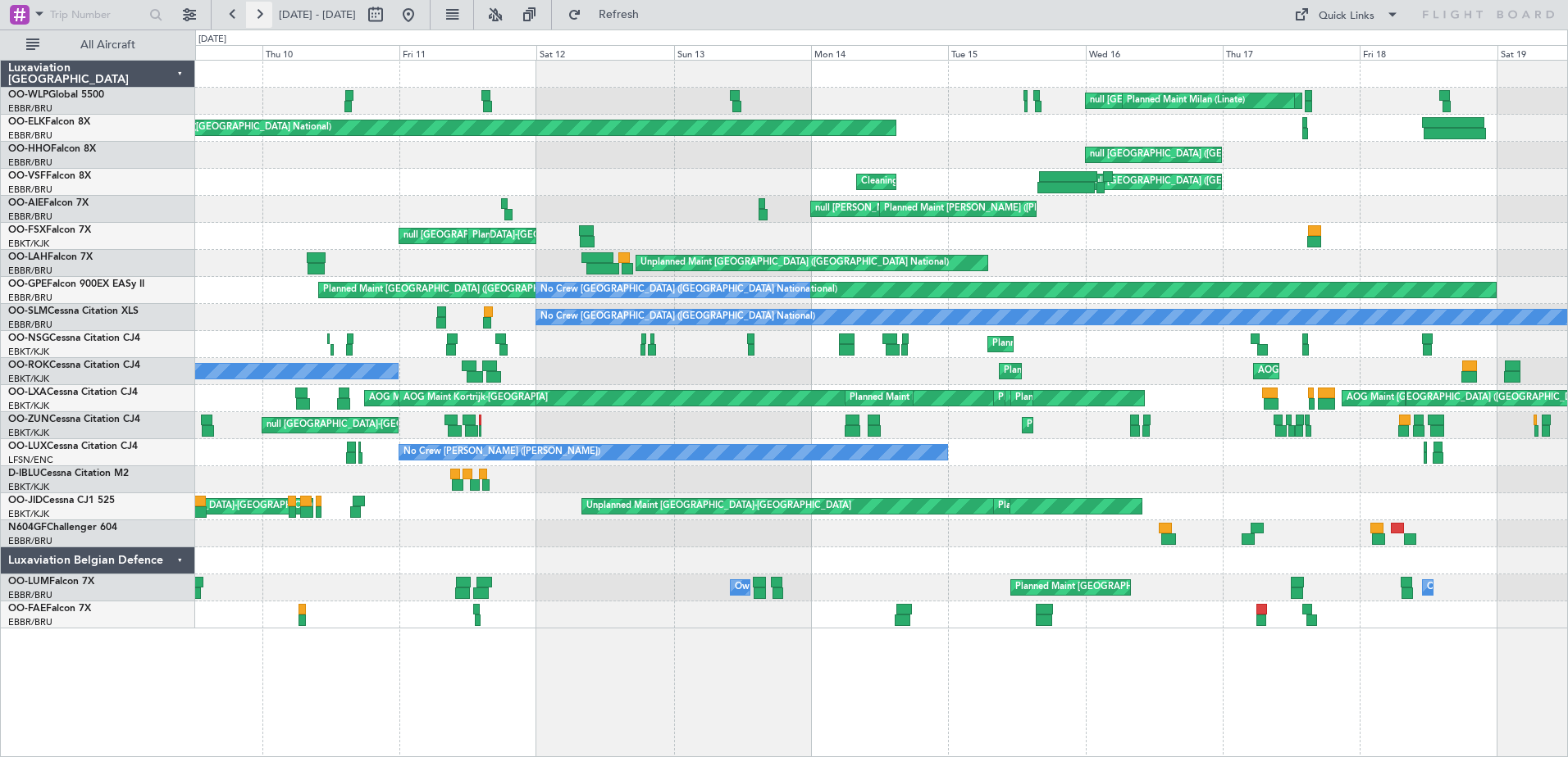
click at [246, 14] on button at bounding box center [259, 15] width 26 height 26
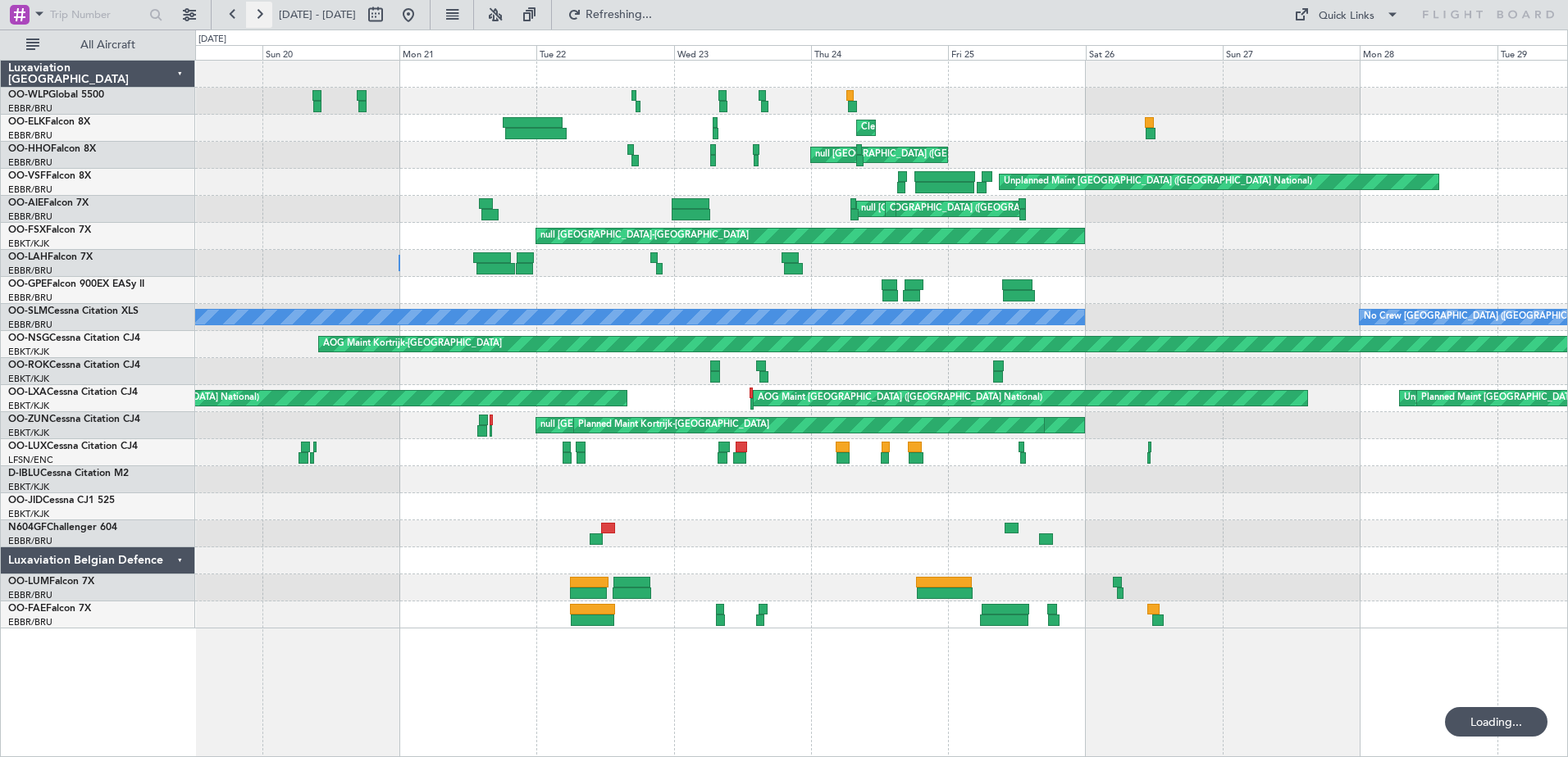
click at [246, 14] on button at bounding box center [259, 15] width 26 height 26
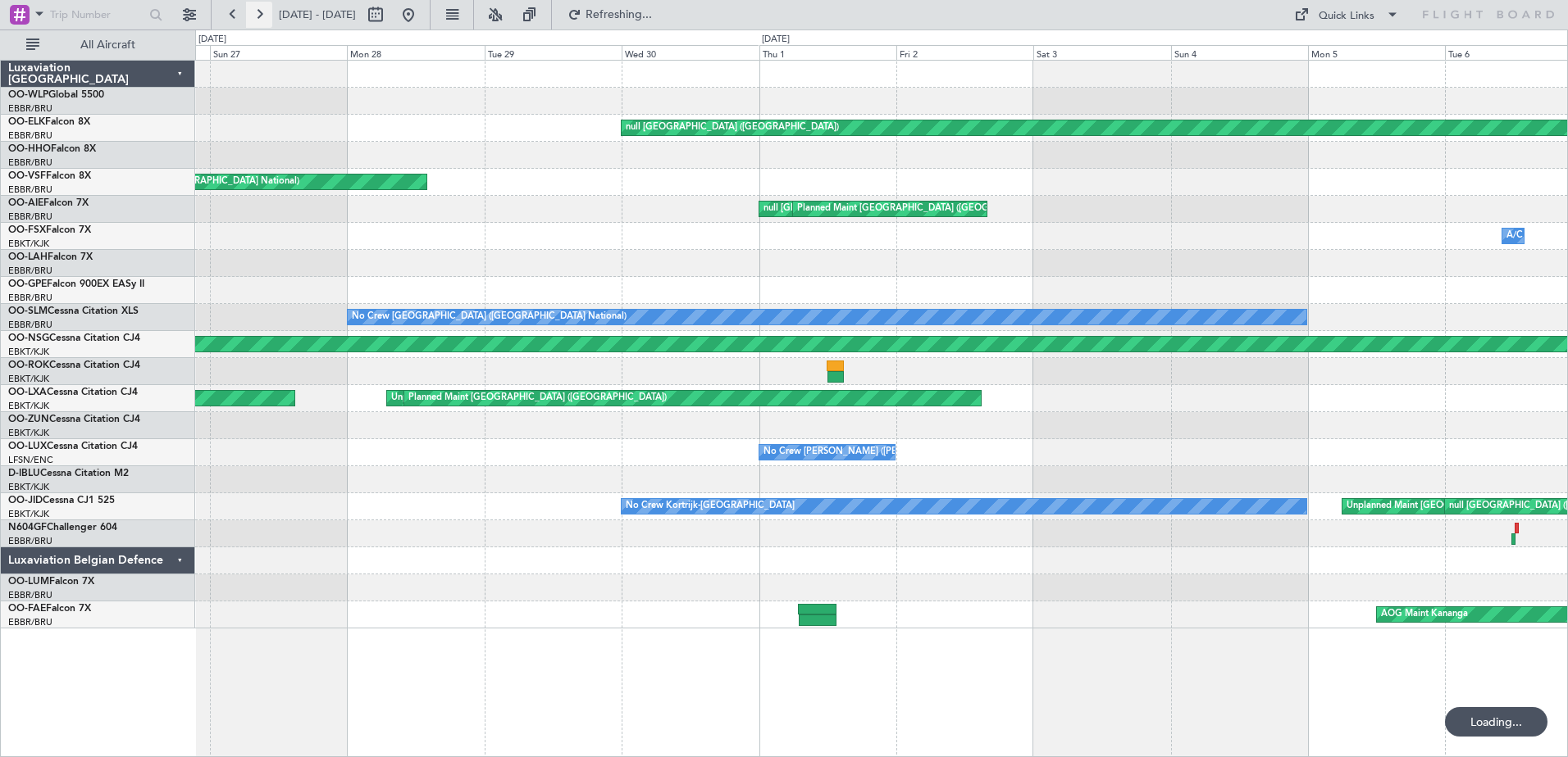
click at [246, 14] on button at bounding box center [259, 15] width 26 height 26
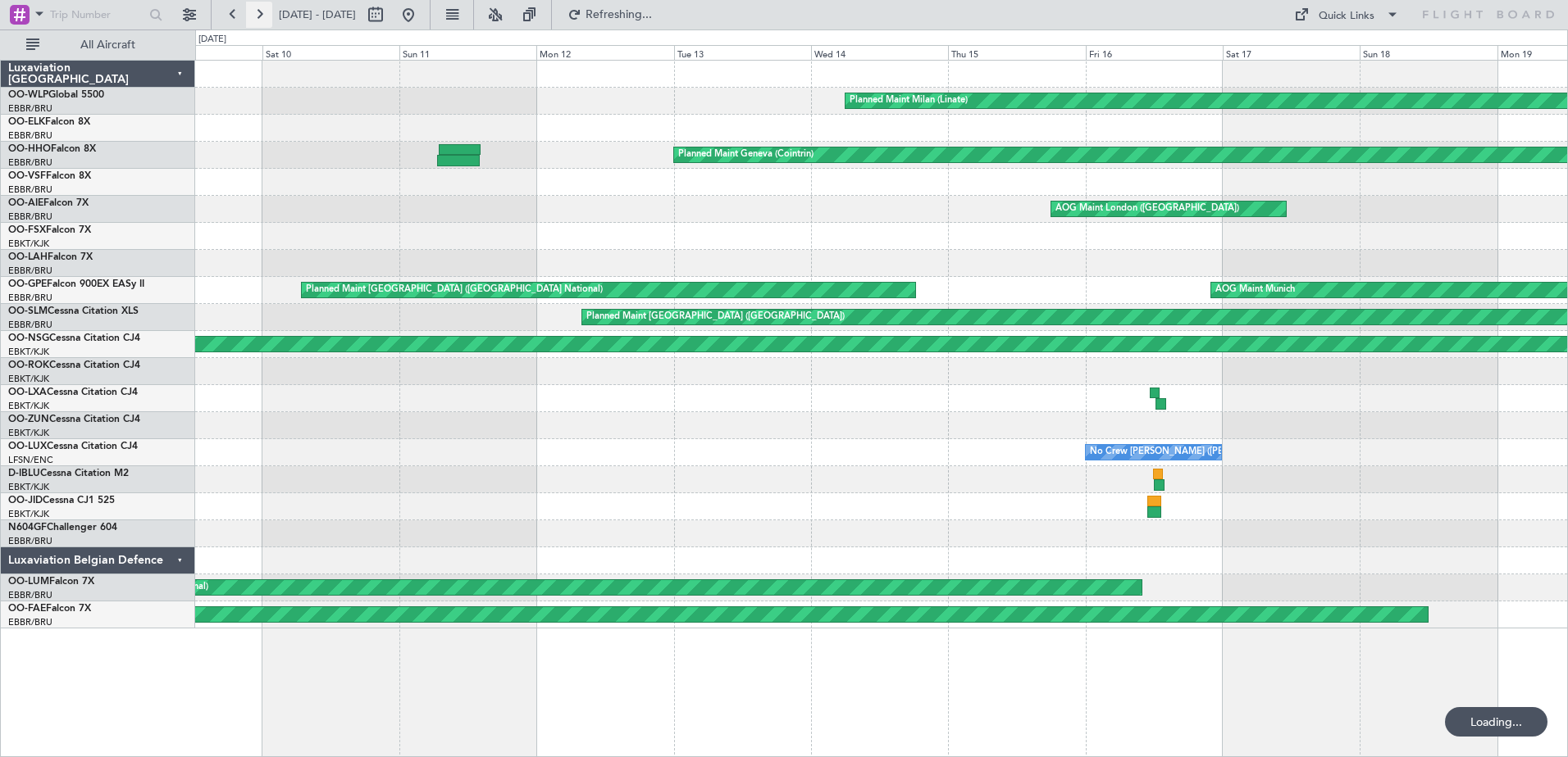
click at [246, 14] on button at bounding box center [259, 15] width 26 height 26
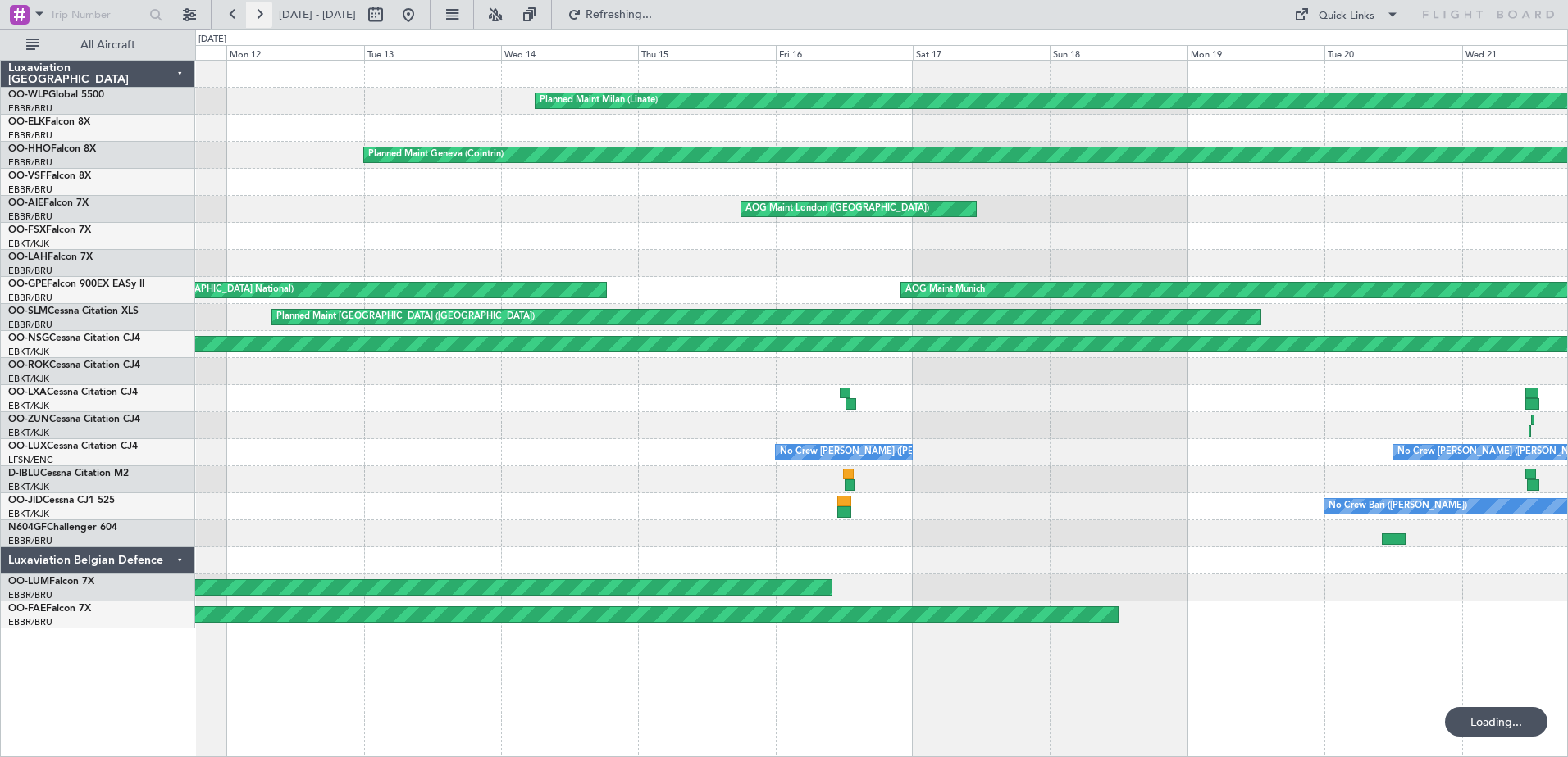
click at [246, 14] on button at bounding box center [259, 15] width 26 height 26
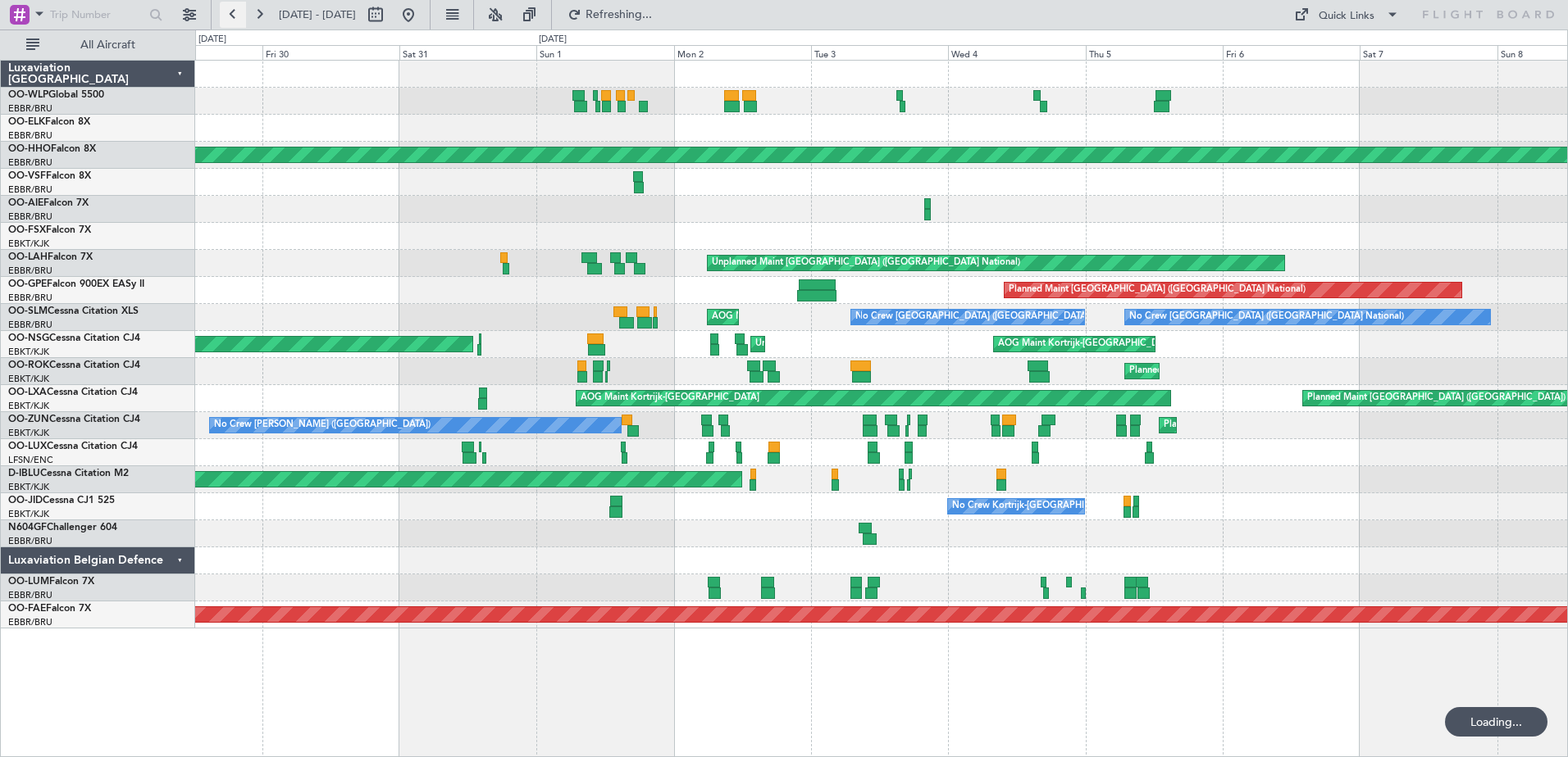
click at [220, 15] on button at bounding box center [232, 15] width 26 height 26
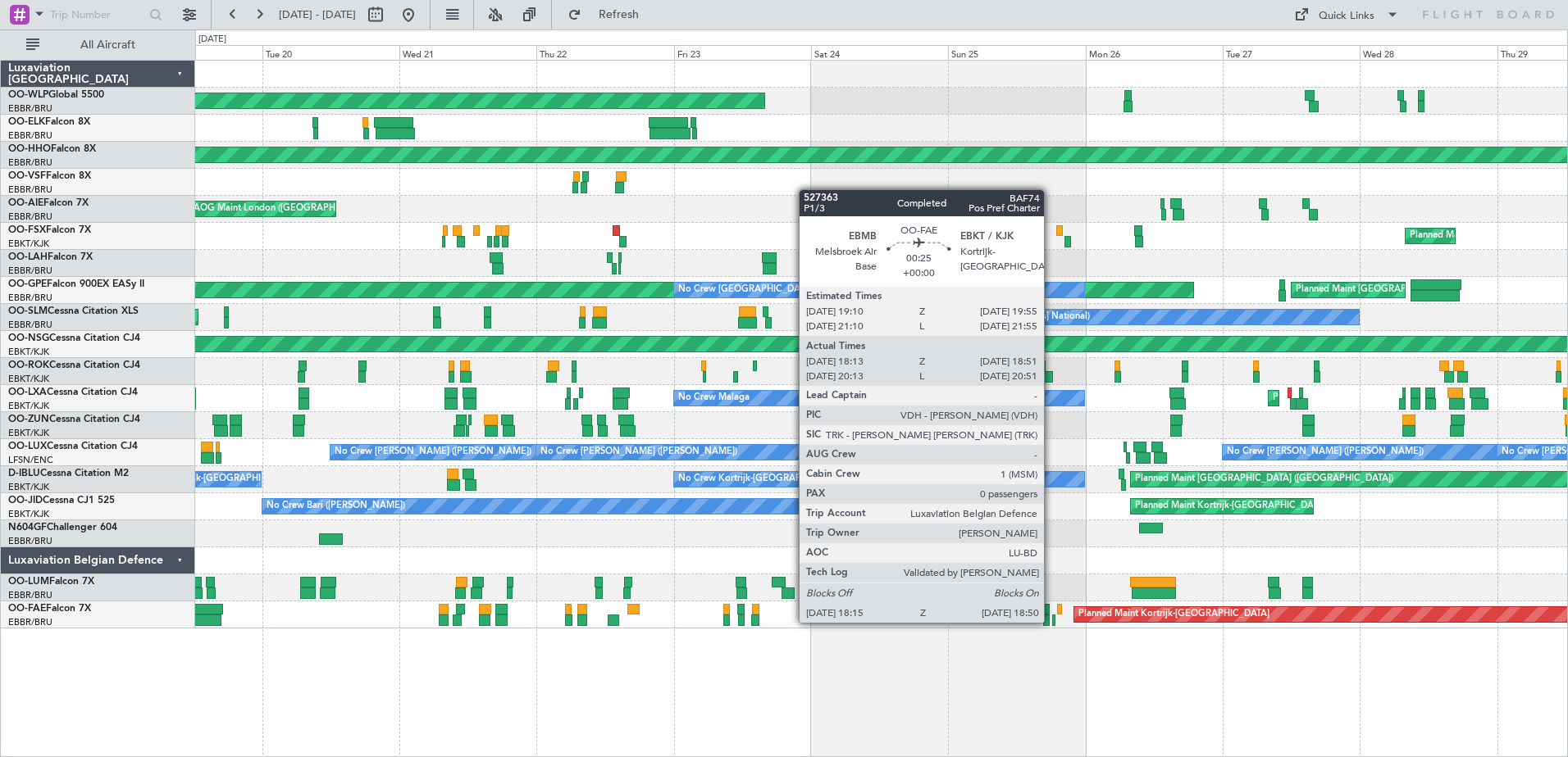
click at [1052, 621] on div at bounding box center [1054, 621] width 4 height 12
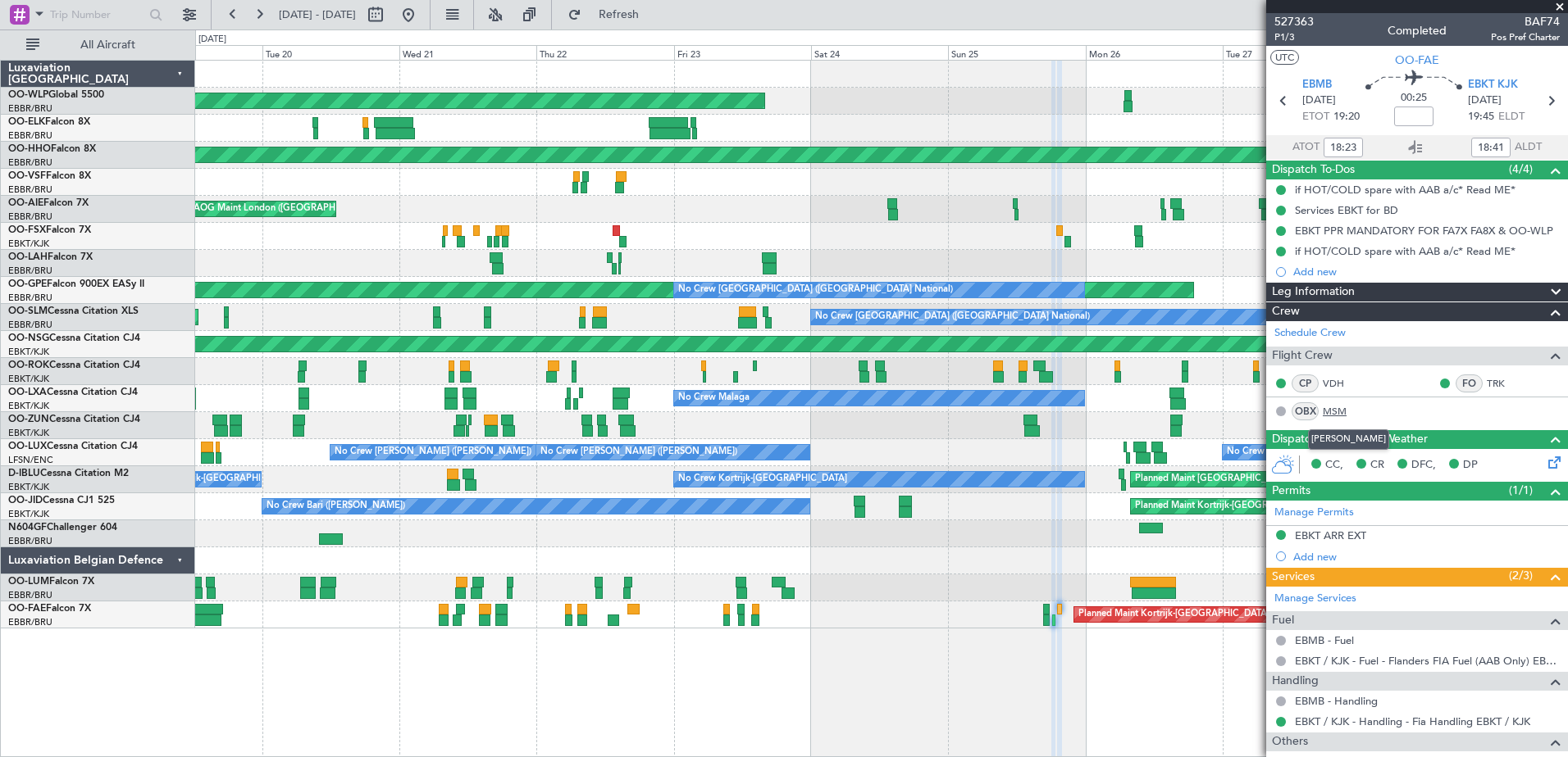
click at [1338, 408] on link "MSM" at bounding box center [1341, 411] width 37 height 15
click at [258, 27] on button at bounding box center [259, 15] width 26 height 26
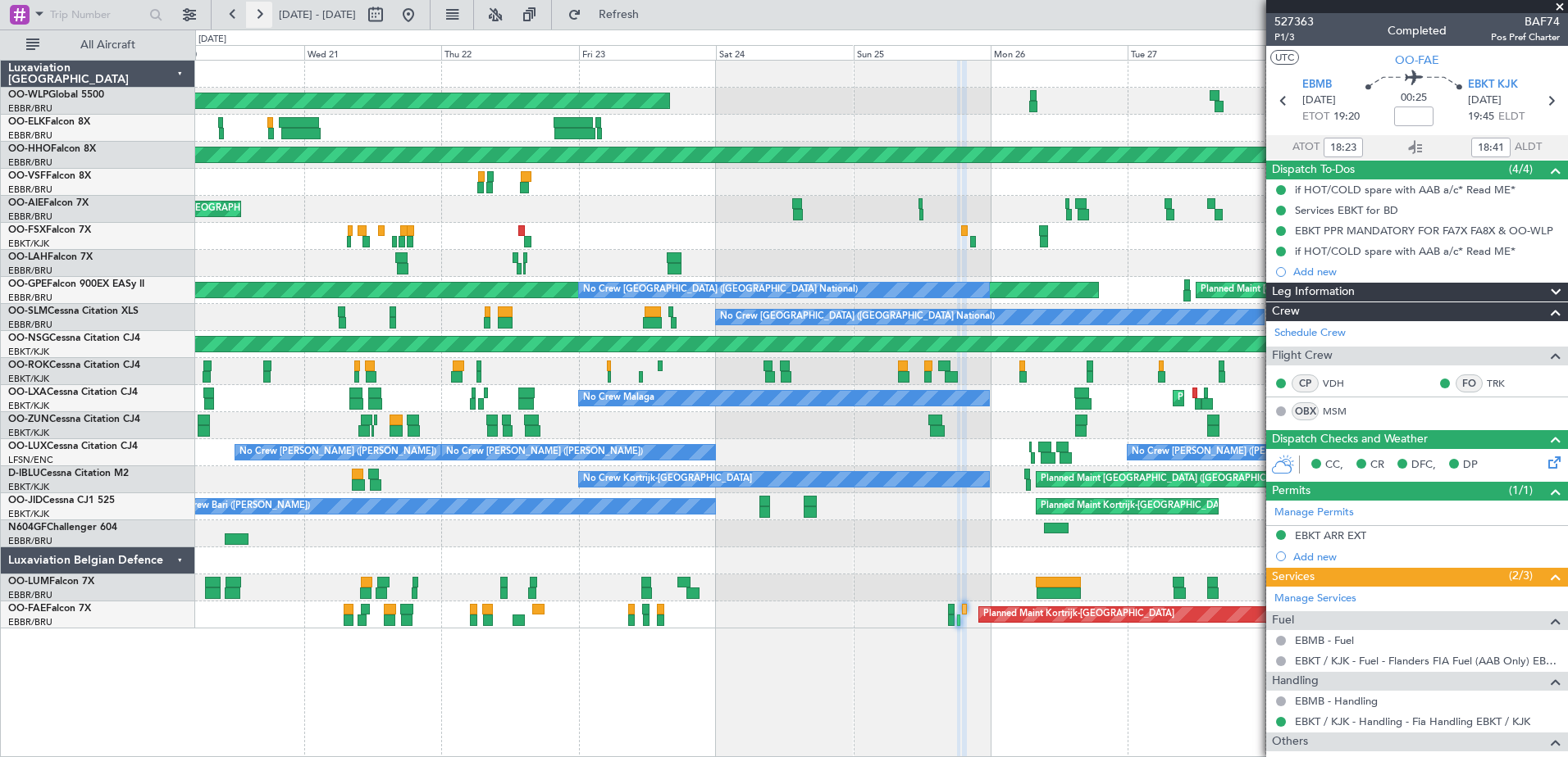
click at [258, 27] on button at bounding box center [259, 15] width 26 height 26
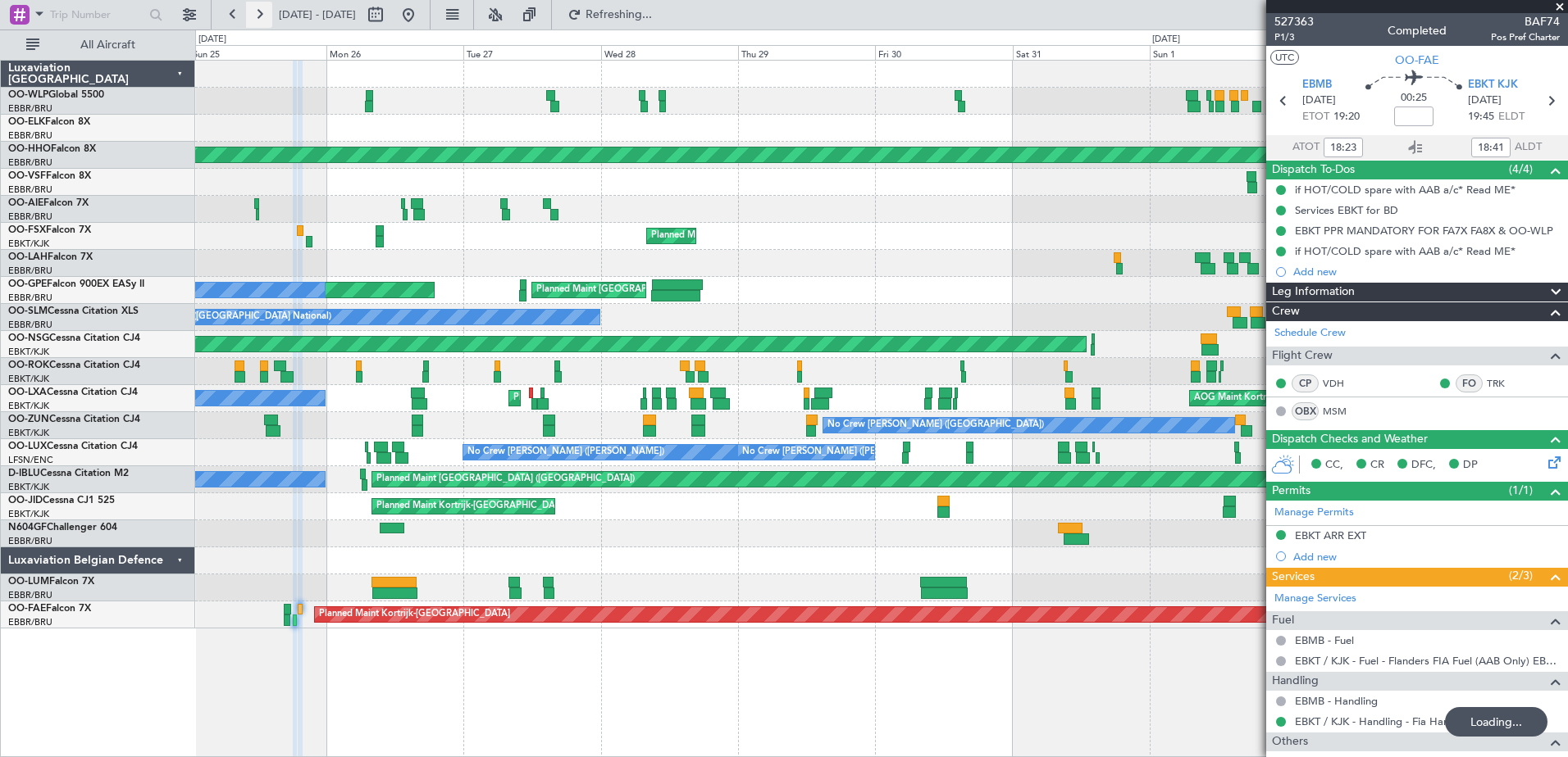
click at [258, 27] on button at bounding box center [259, 15] width 26 height 26
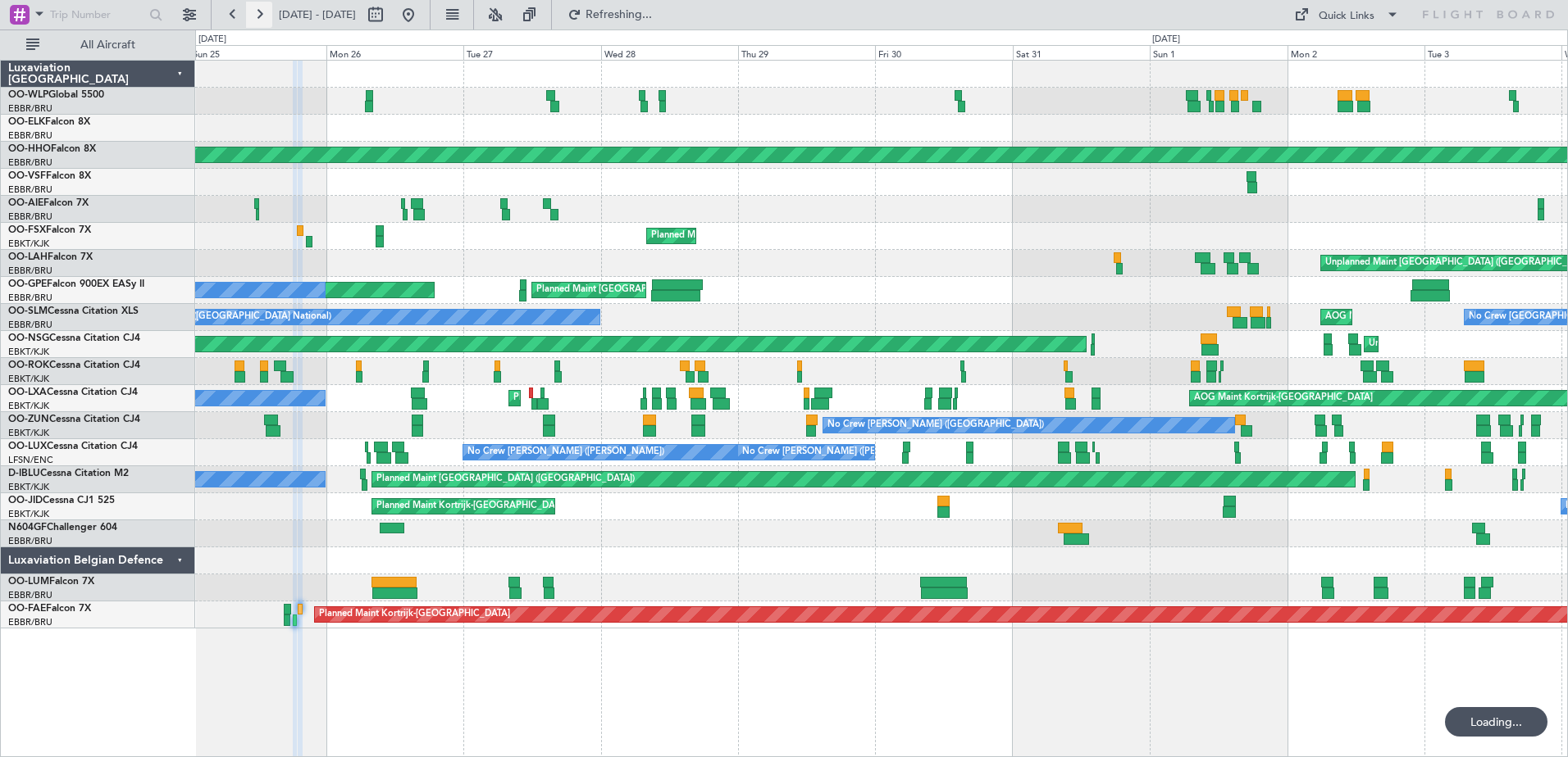
click at [258, 27] on button at bounding box center [259, 15] width 26 height 26
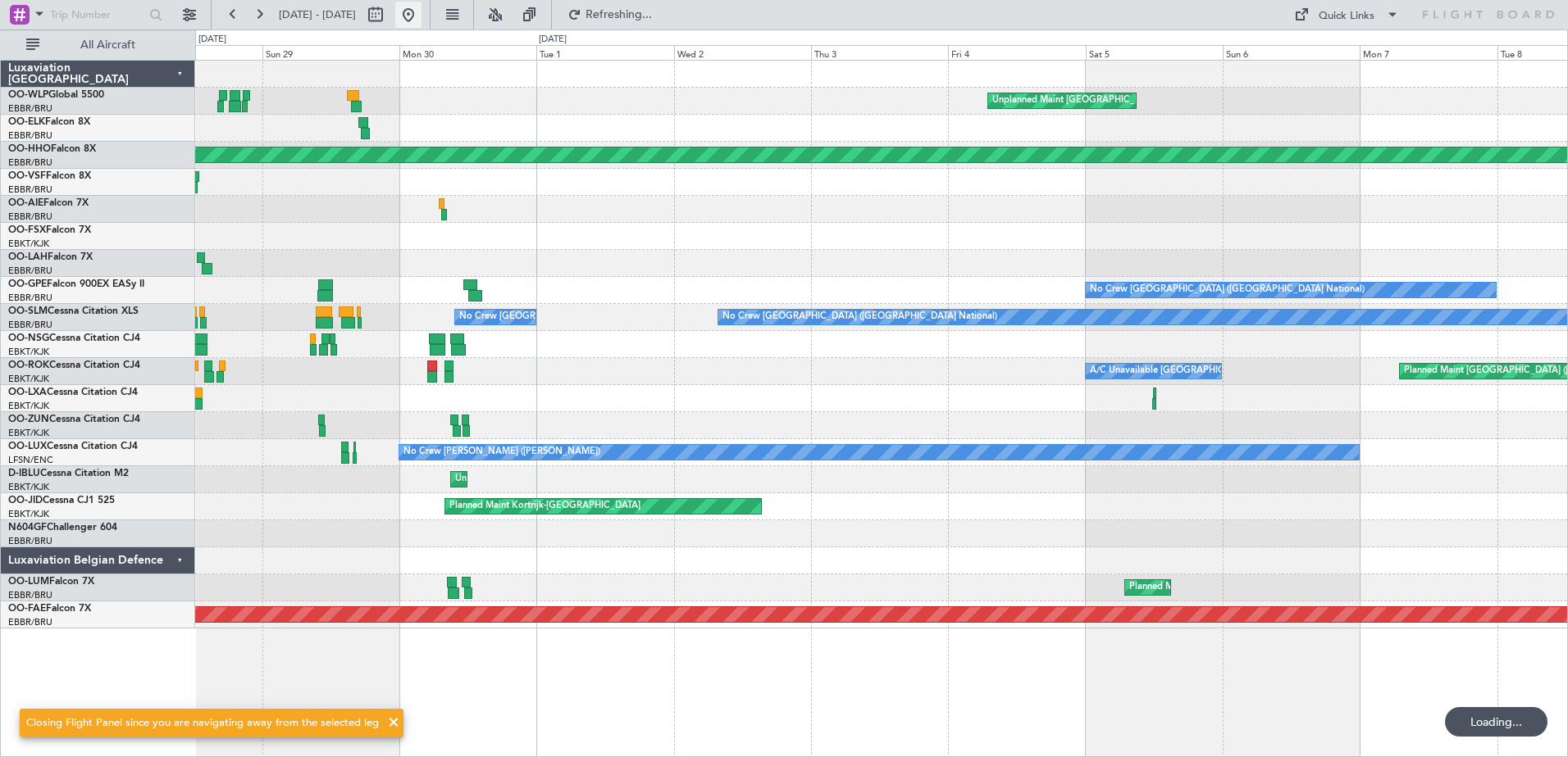
click at [422, 24] on button at bounding box center [408, 15] width 26 height 26
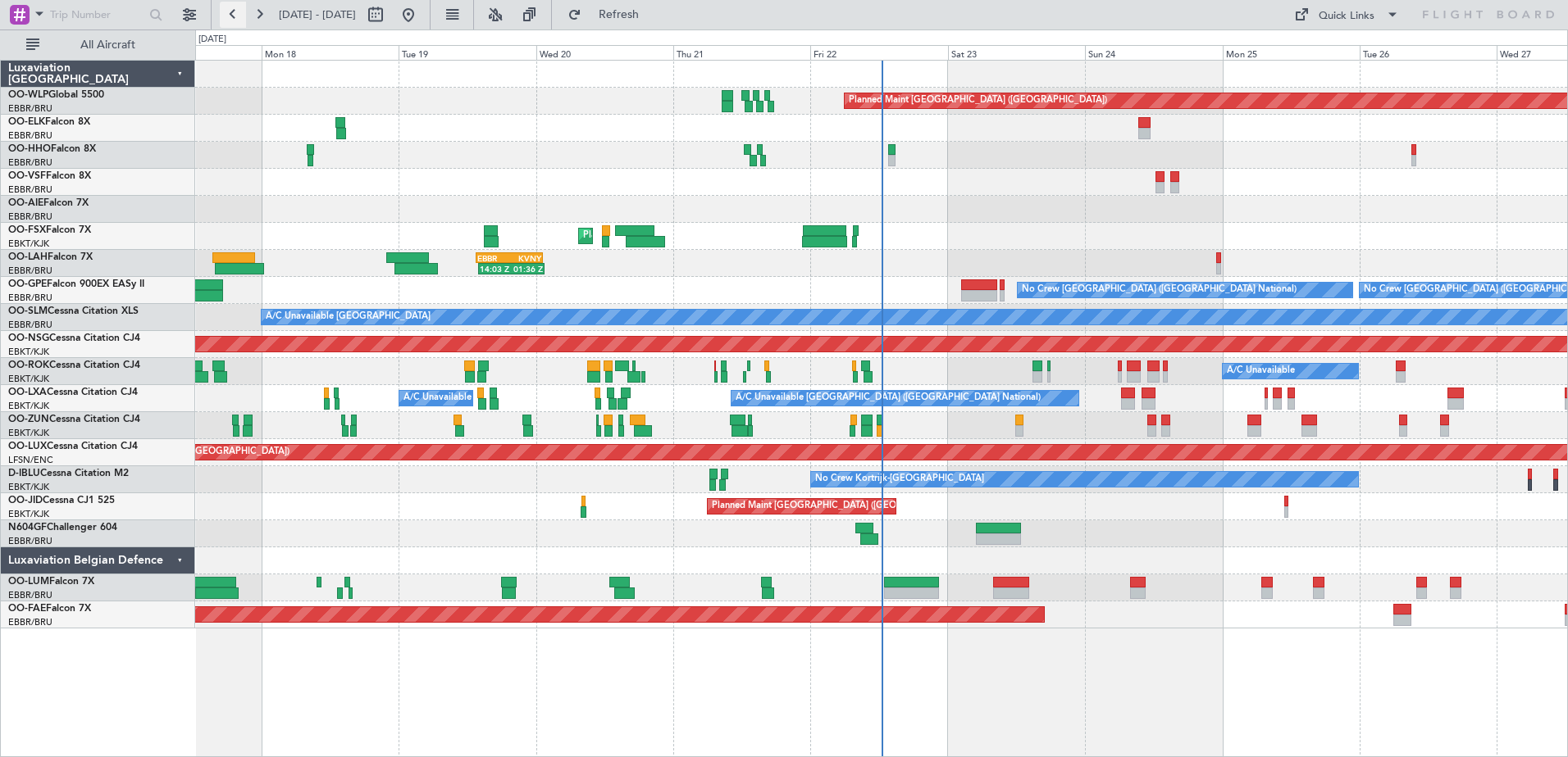
click at [239, 18] on button at bounding box center [232, 15] width 26 height 26
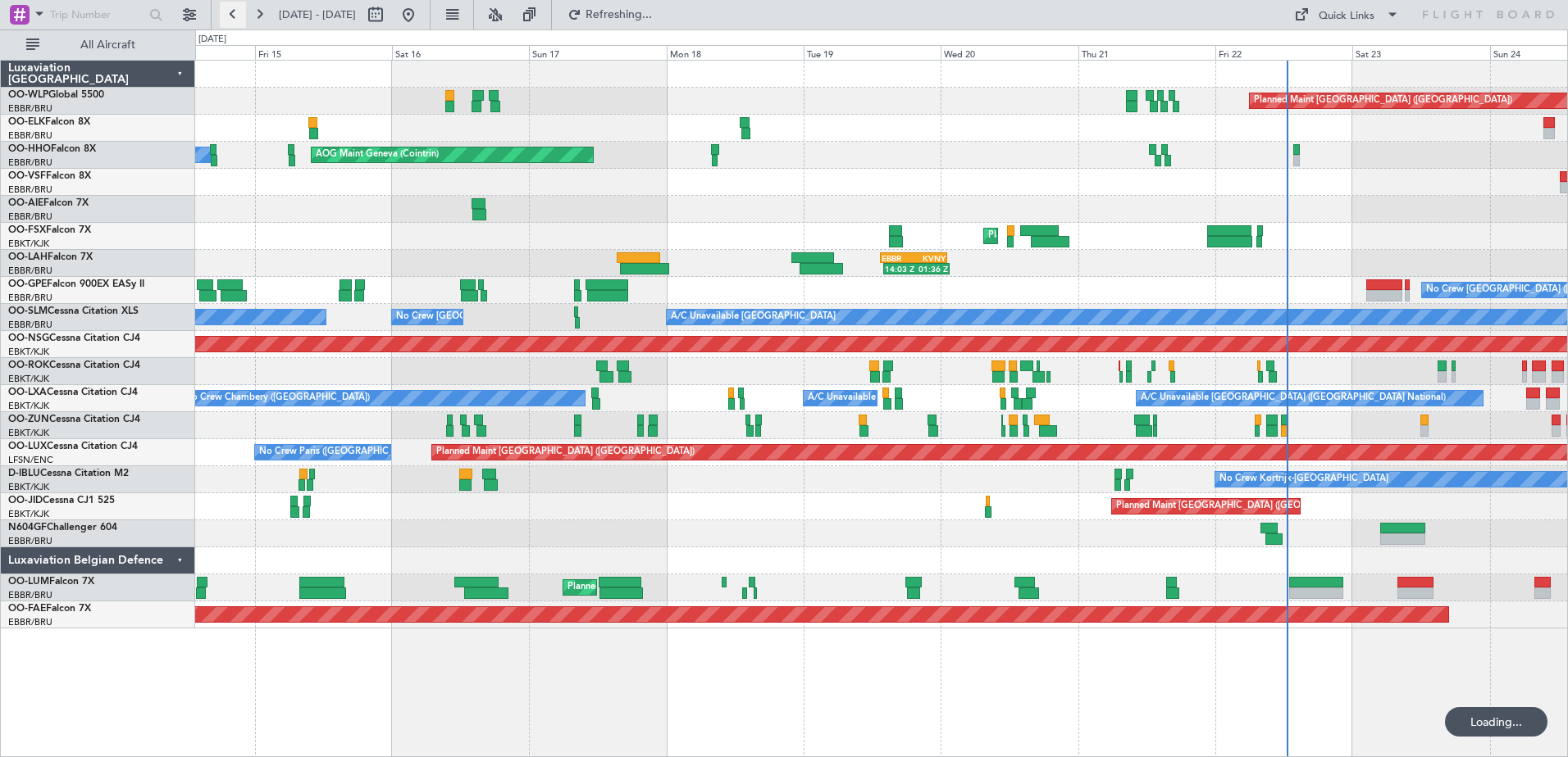
click at [239, 18] on button at bounding box center [232, 15] width 26 height 26
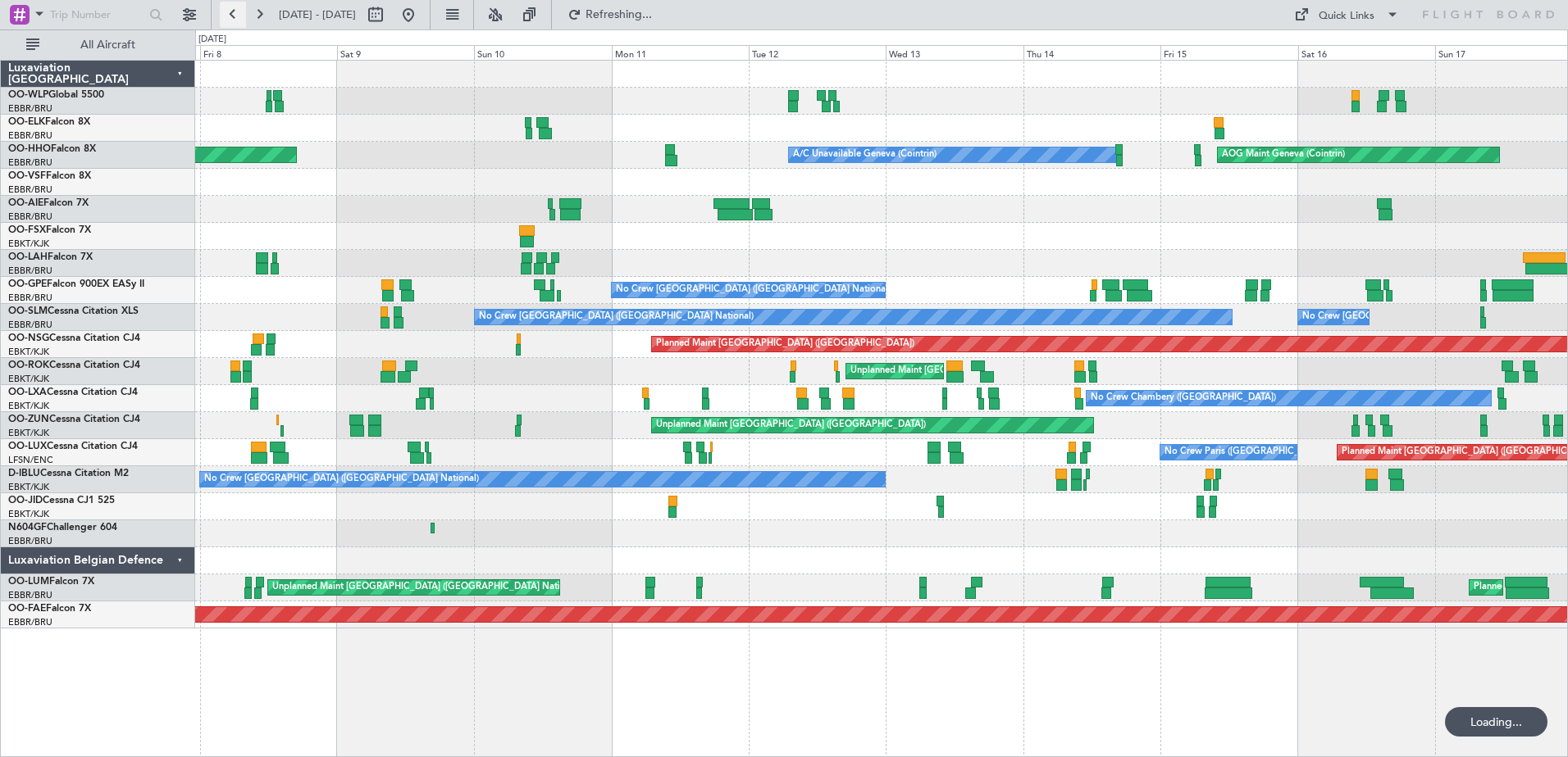
click at [239, 18] on button at bounding box center [232, 15] width 26 height 26
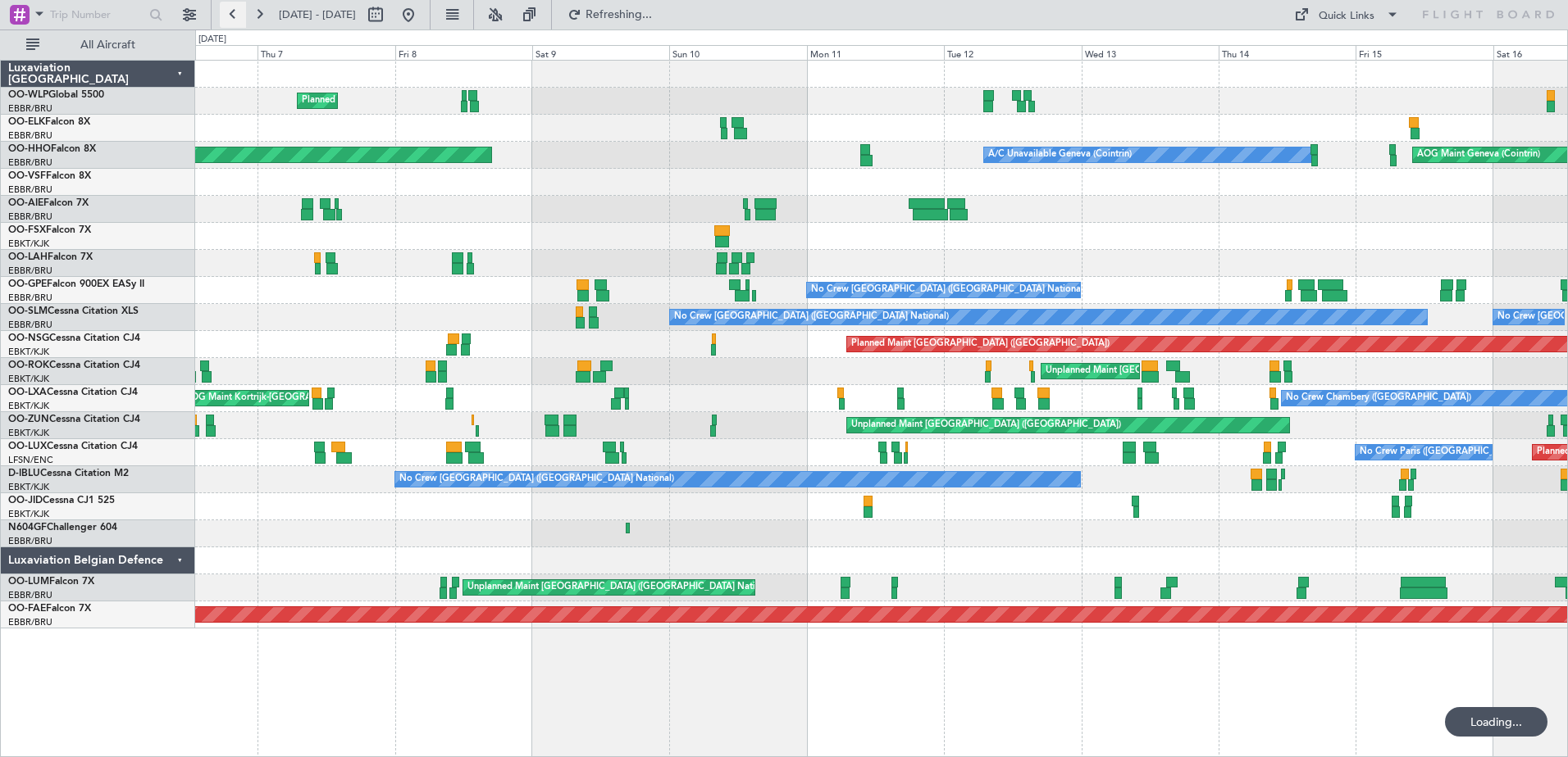
click at [239, 18] on button at bounding box center [232, 15] width 26 height 26
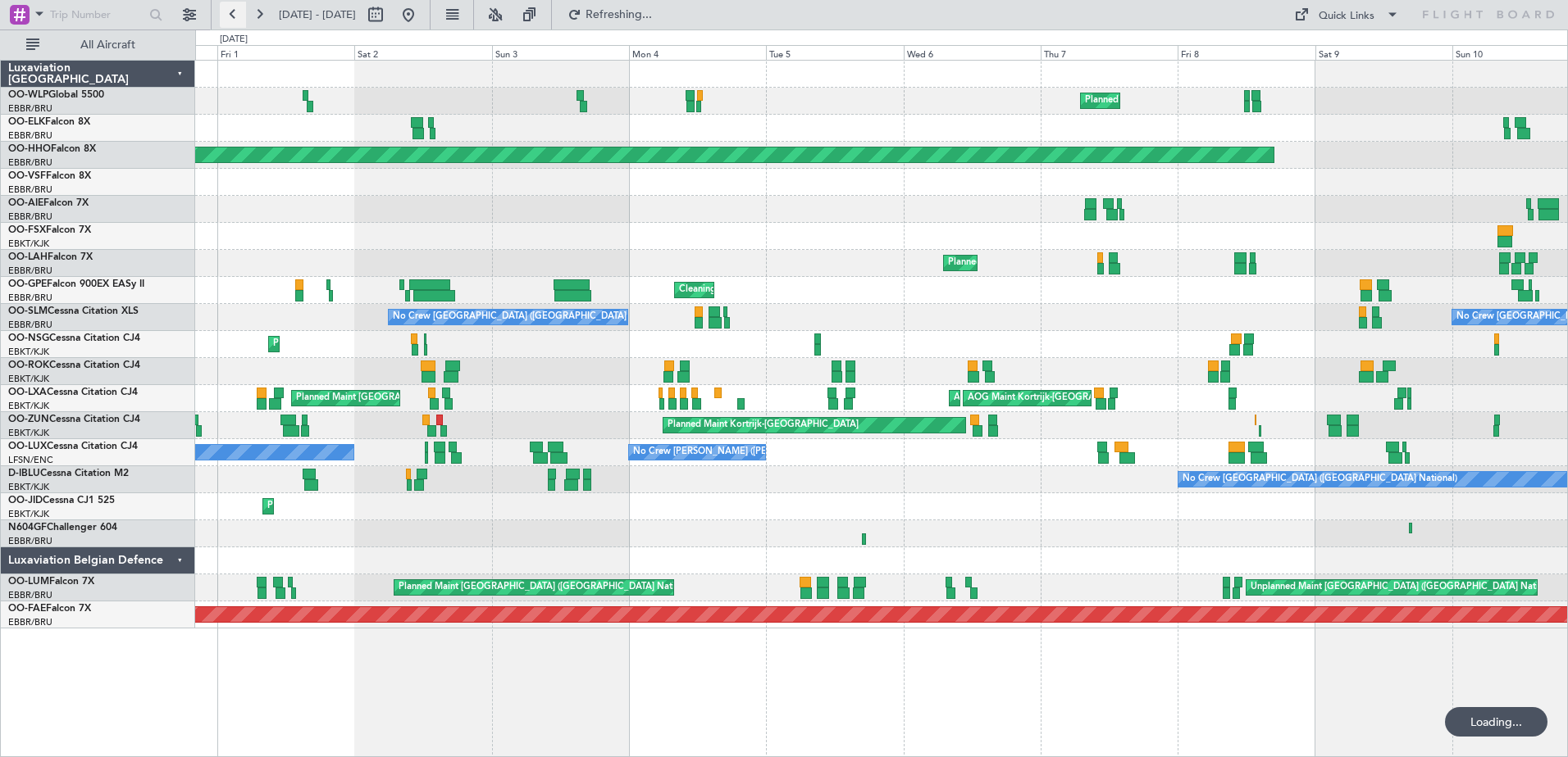
click at [239, 18] on button at bounding box center [232, 15] width 26 height 26
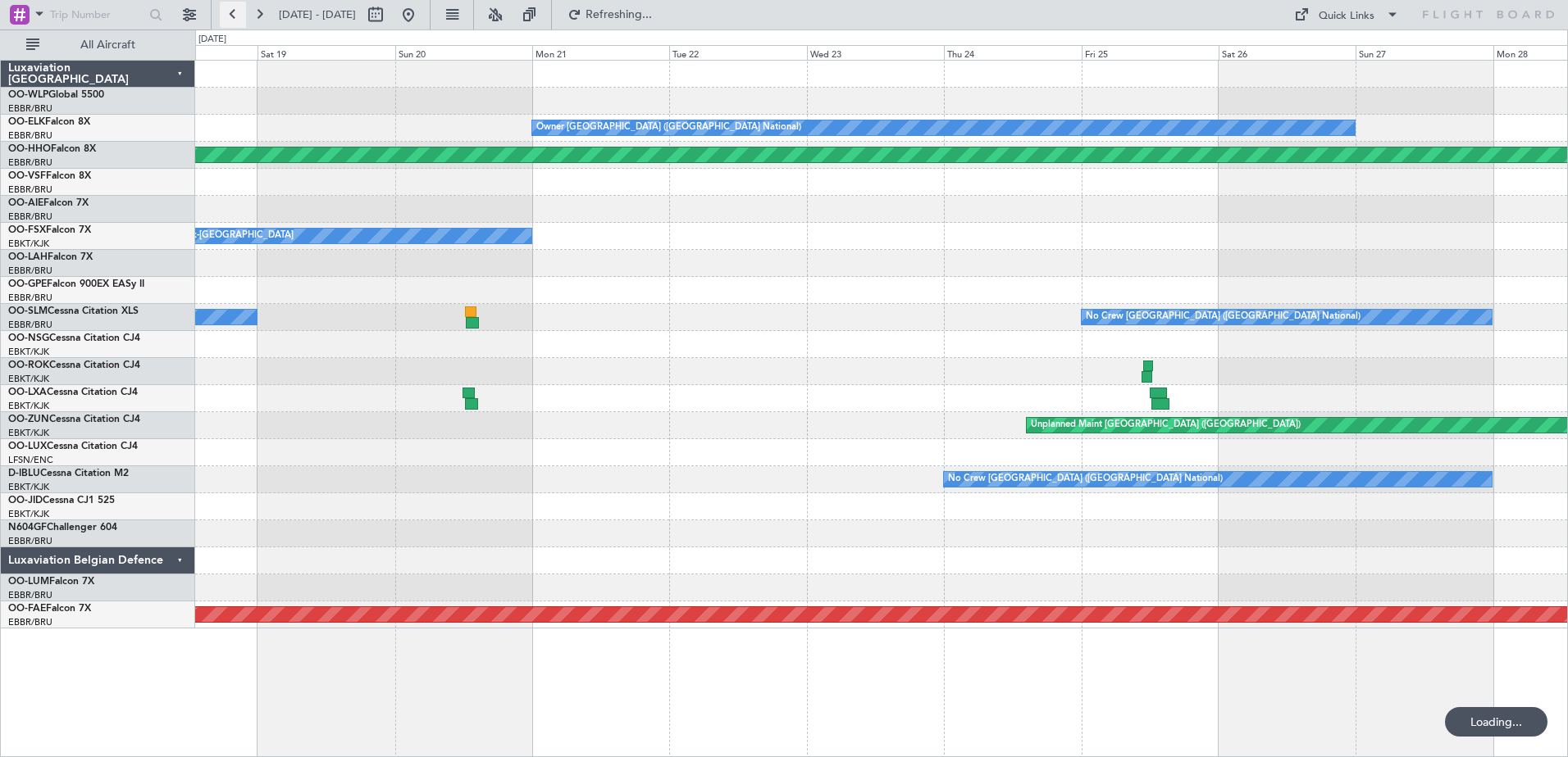
click at [239, 18] on button at bounding box center [232, 15] width 26 height 26
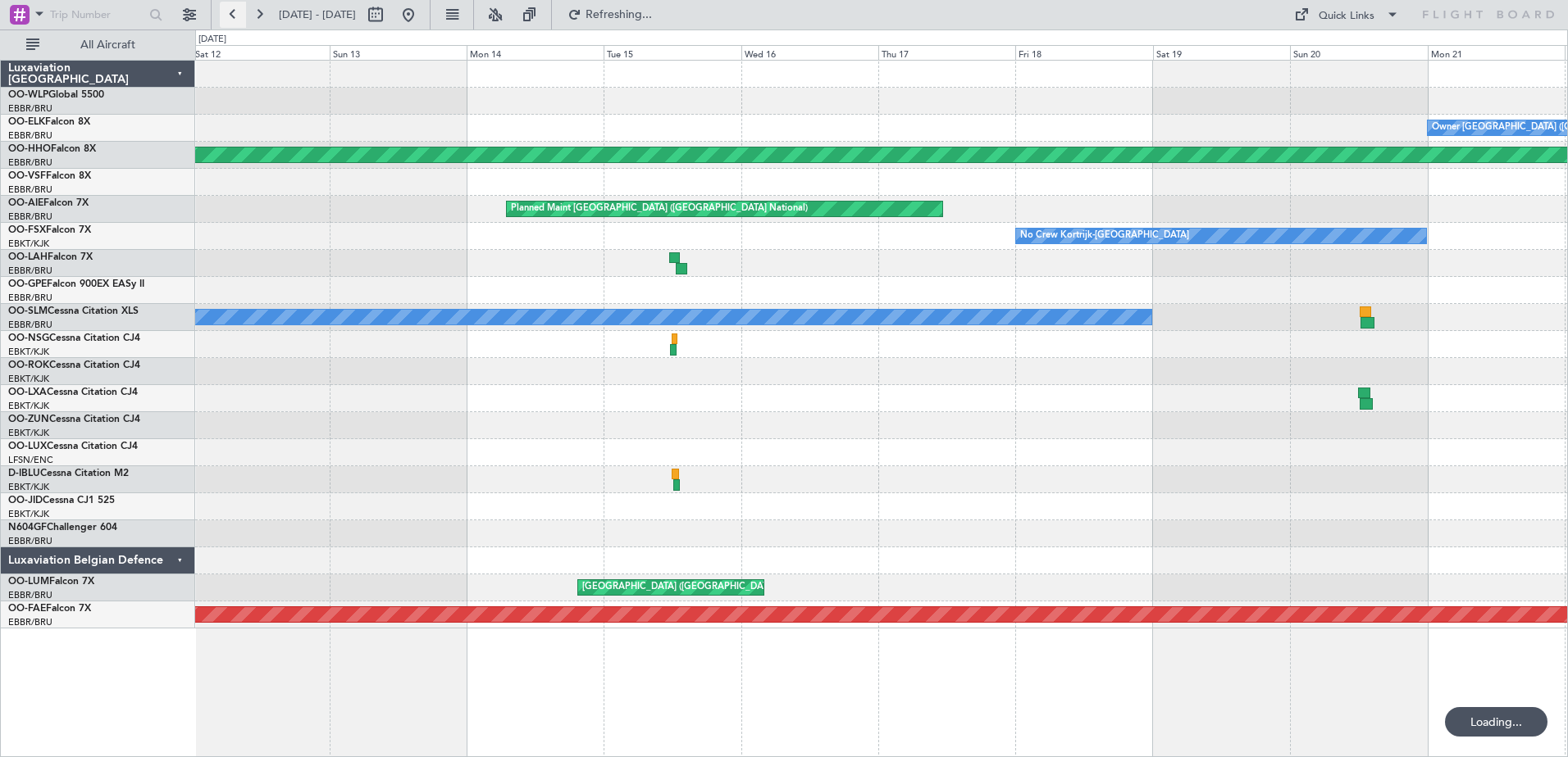
click at [239, 18] on button at bounding box center [232, 15] width 26 height 26
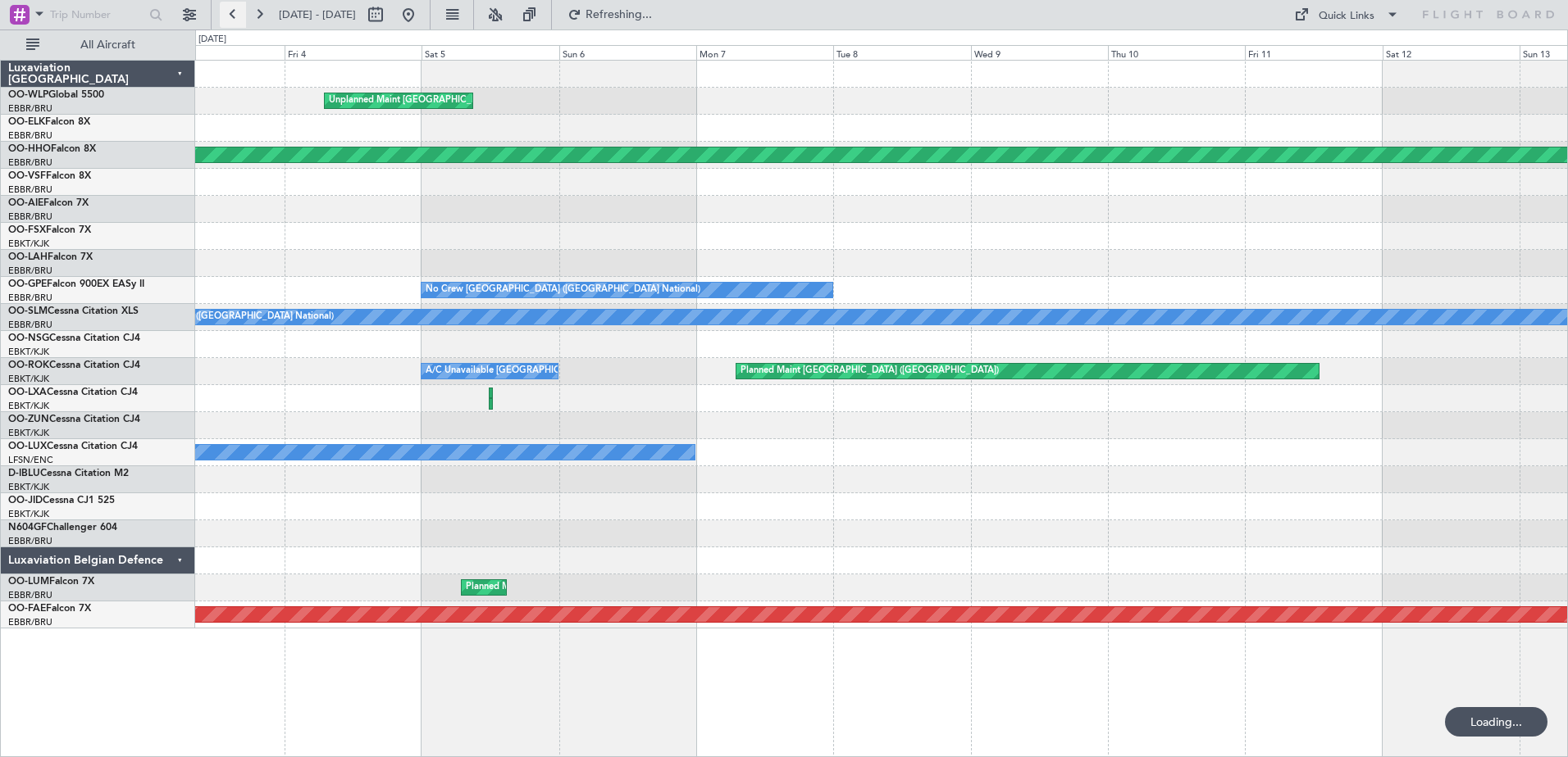
click at [239, 18] on button at bounding box center [232, 15] width 26 height 26
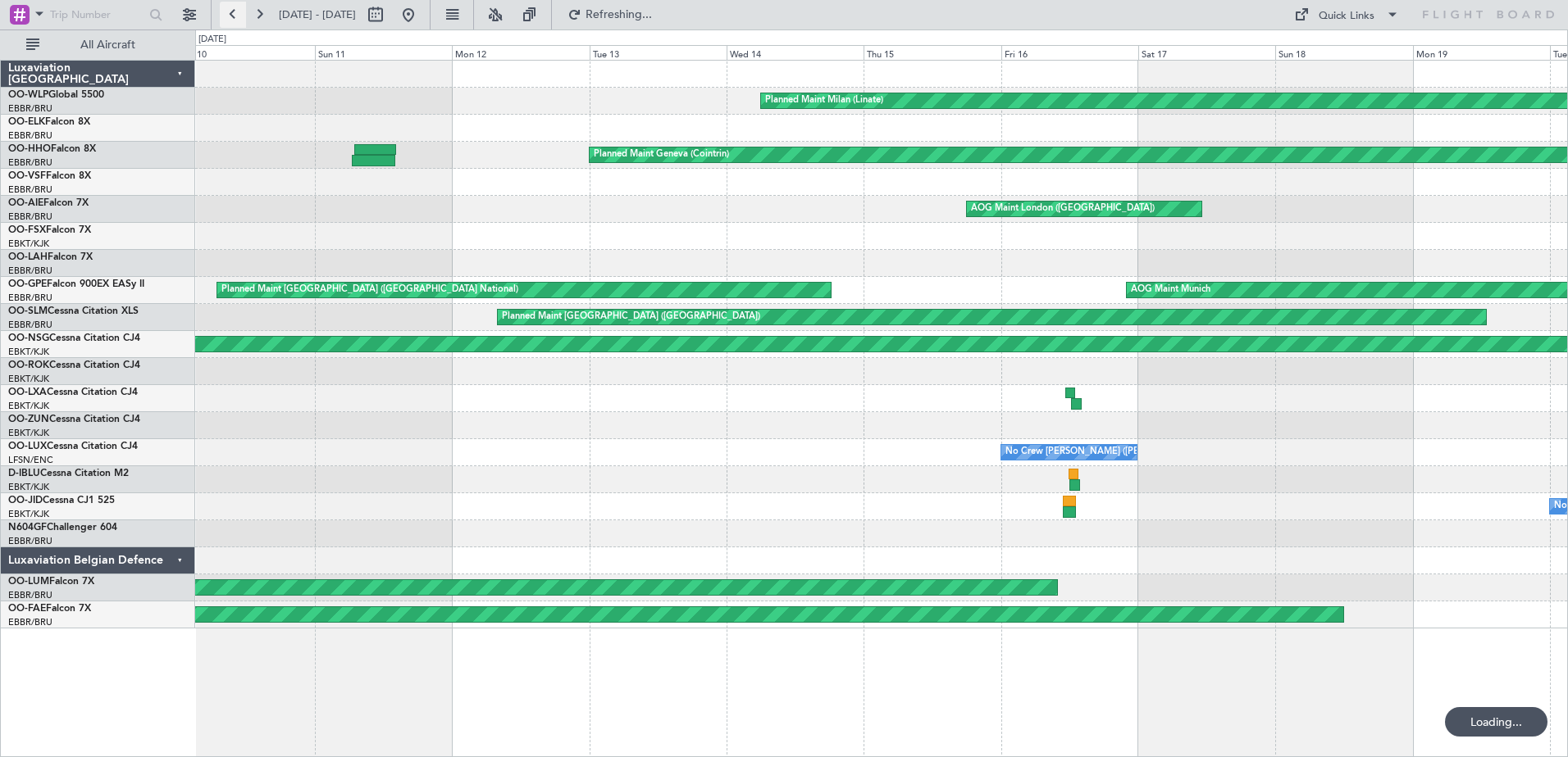
click at [239, 18] on button at bounding box center [232, 15] width 26 height 26
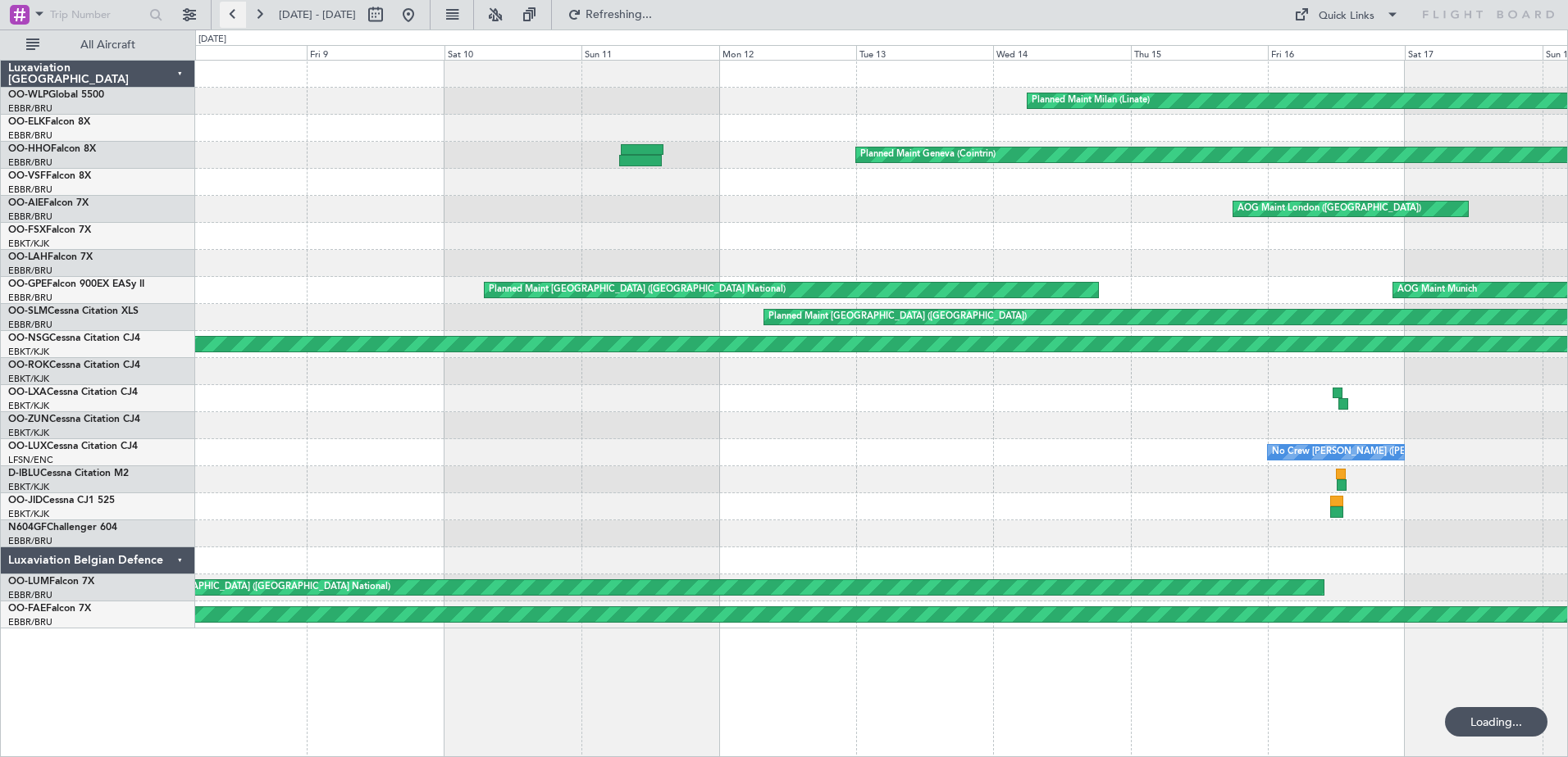
click at [239, 18] on button at bounding box center [232, 15] width 26 height 26
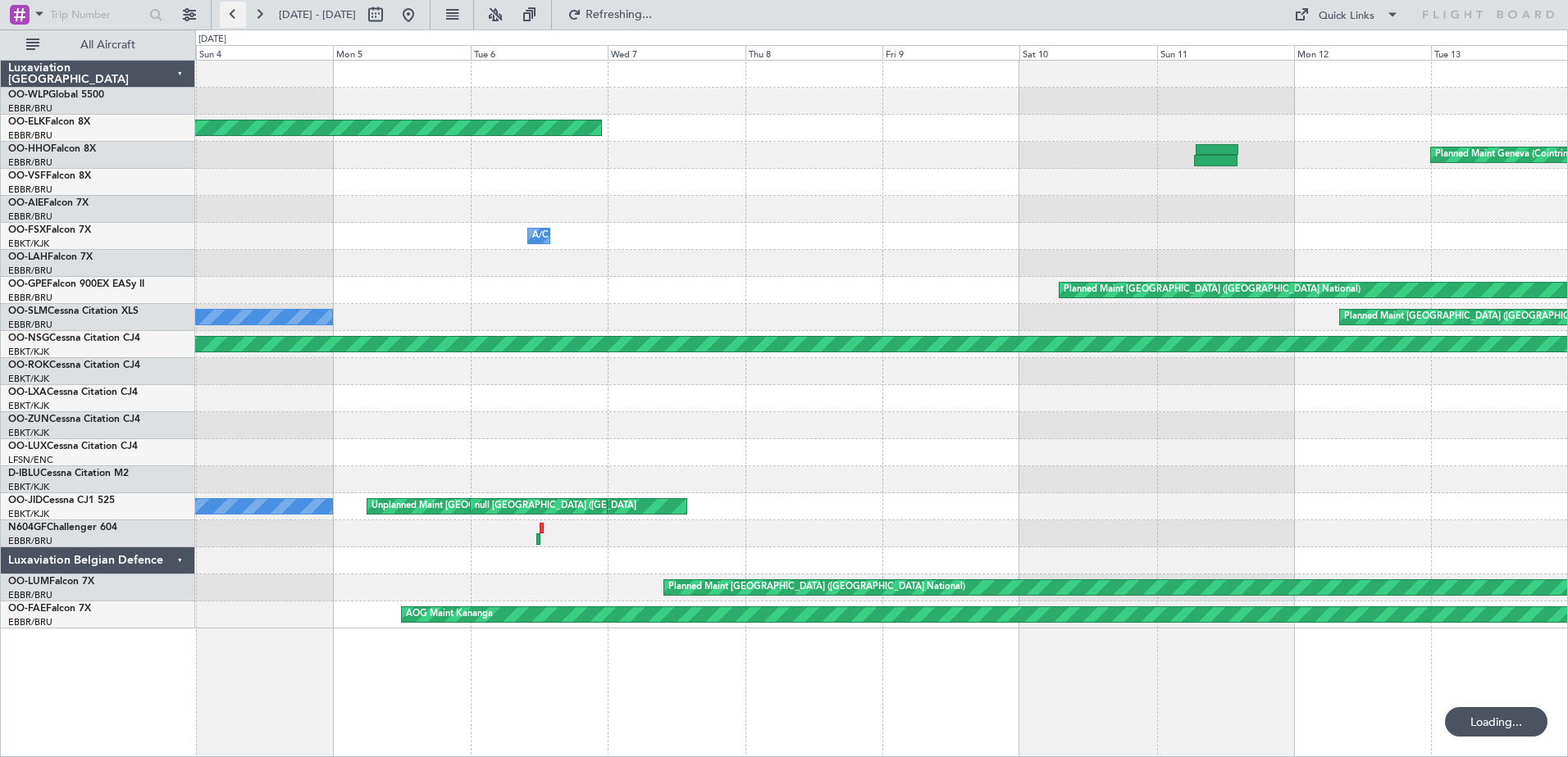
click at [239, 18] on button at bounding box center [232, 15] width 26 height 26
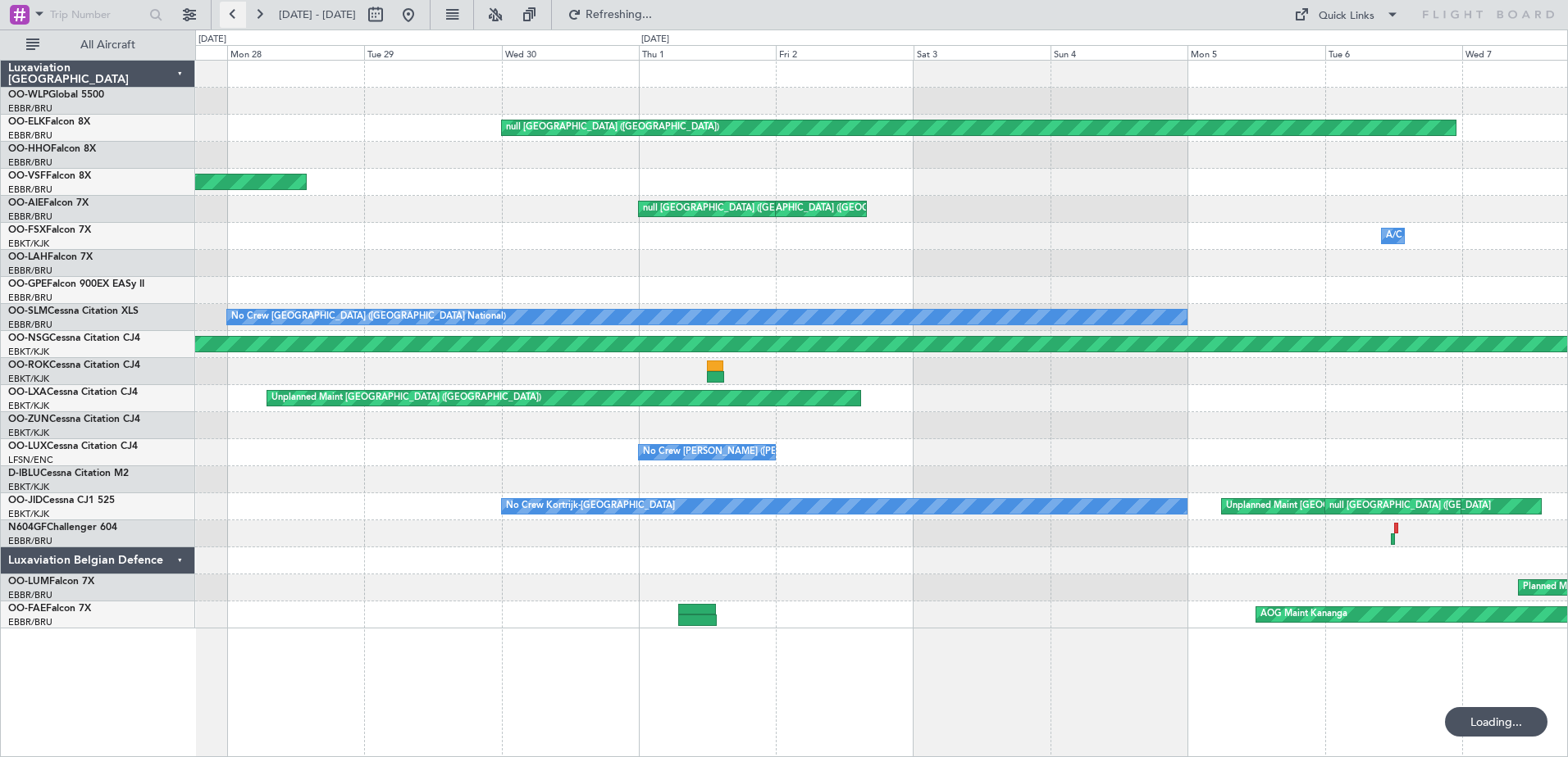
click at [239, 18] on button at bounding box center [232, 15] width 26 height 26
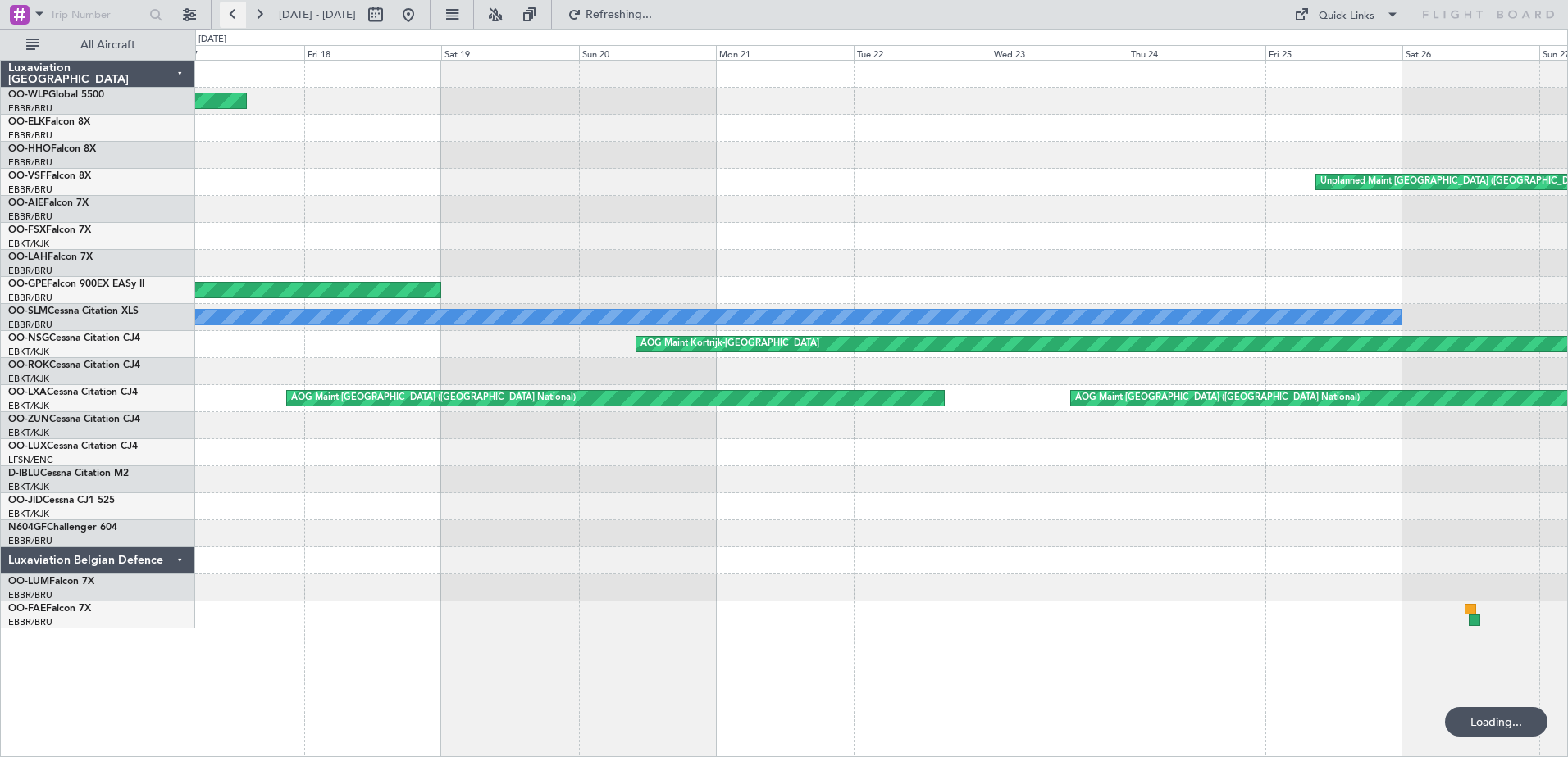
click at [239, 18] on button at bounding box center [232, 15] width 26 height 26
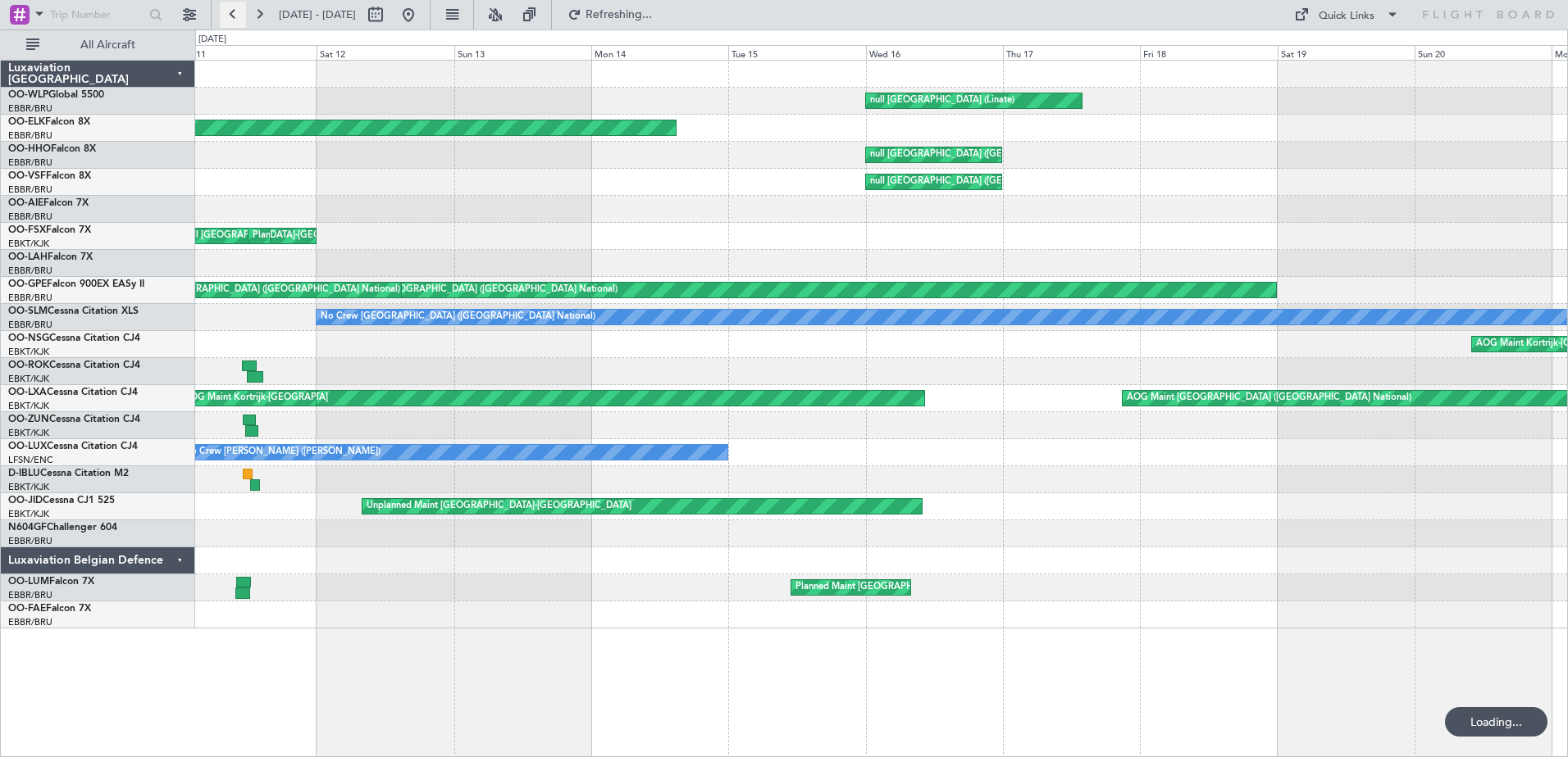
click at [239, 18] on button at bounding box center [232, 15] width 26 height 26
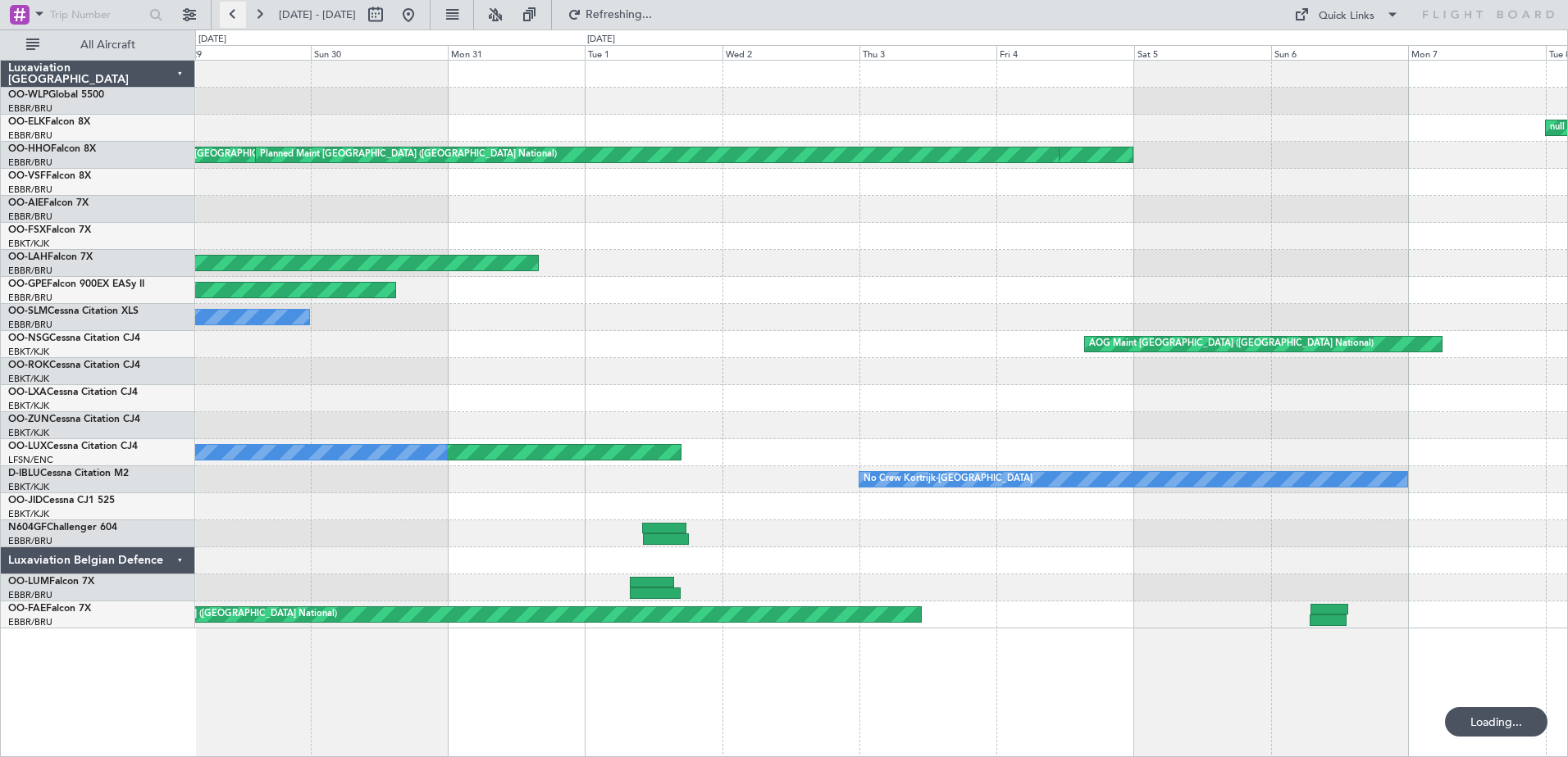
click at [239, 18] on button at bounding box center [232, 15] width 26 height 26
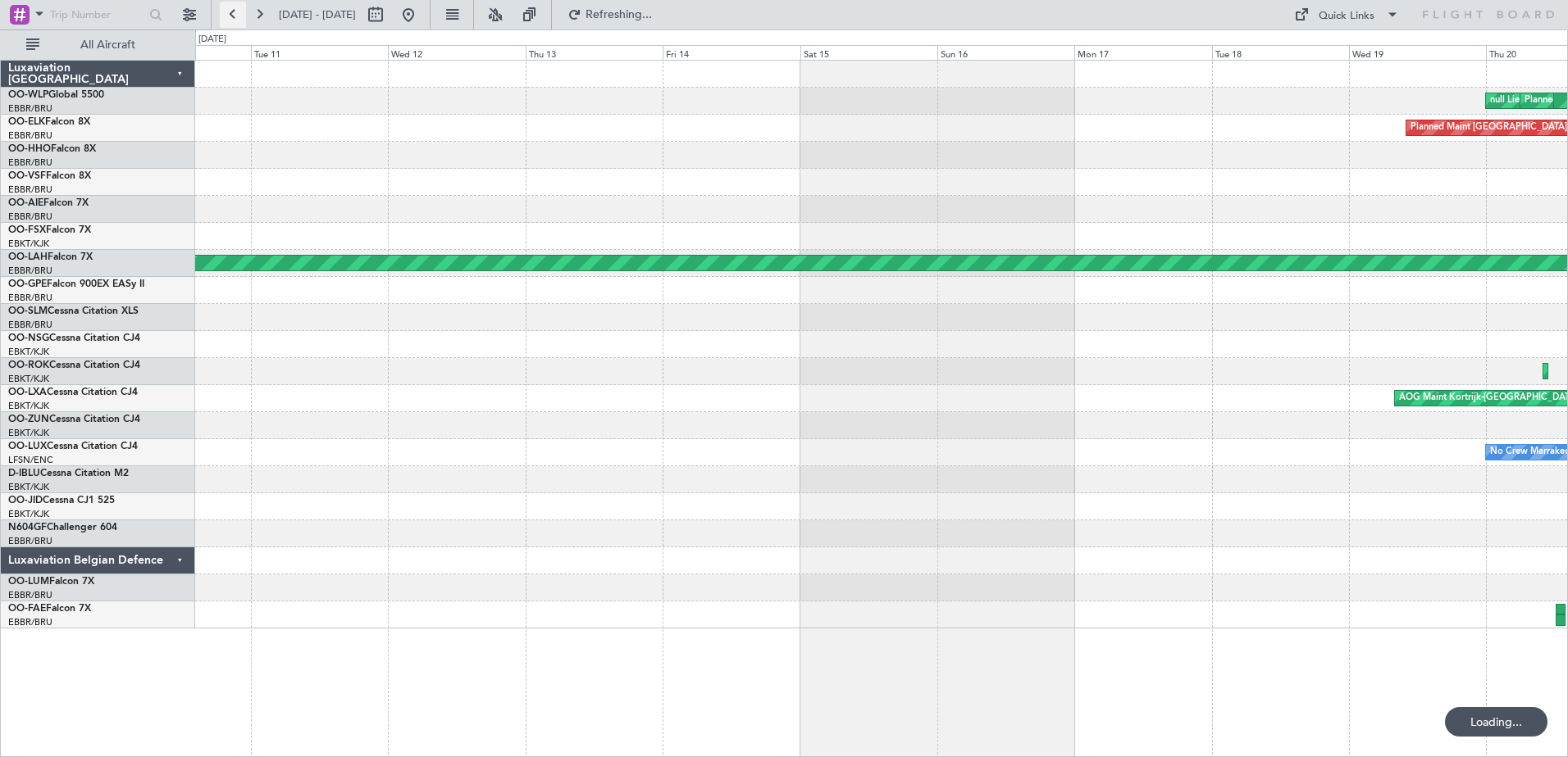
click at [239, 18] on button at bounding box center [232, 15] width 26 height 26
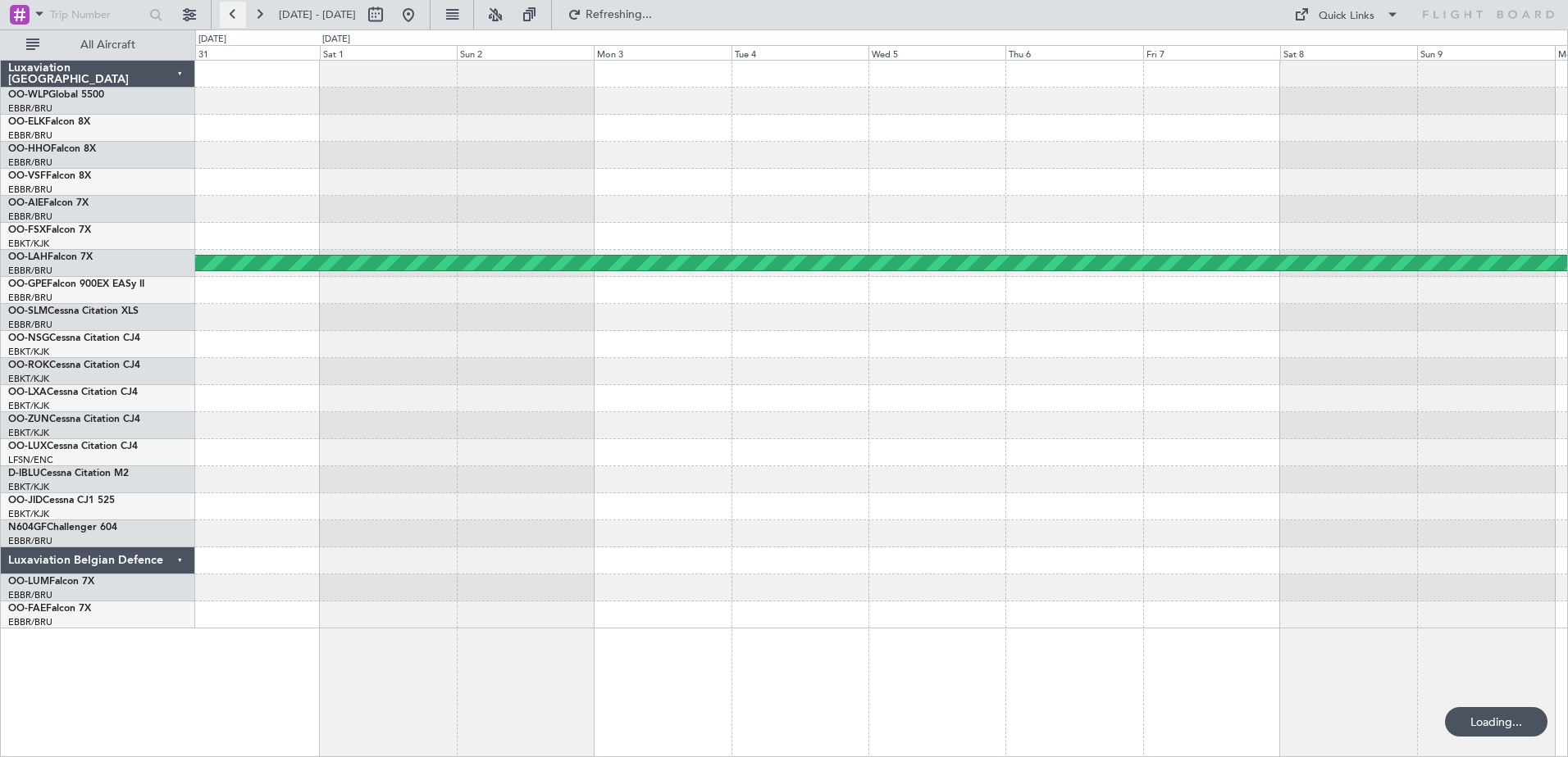
click at [239, 18] on button at bounding box center [232, 15] width 26 height 26
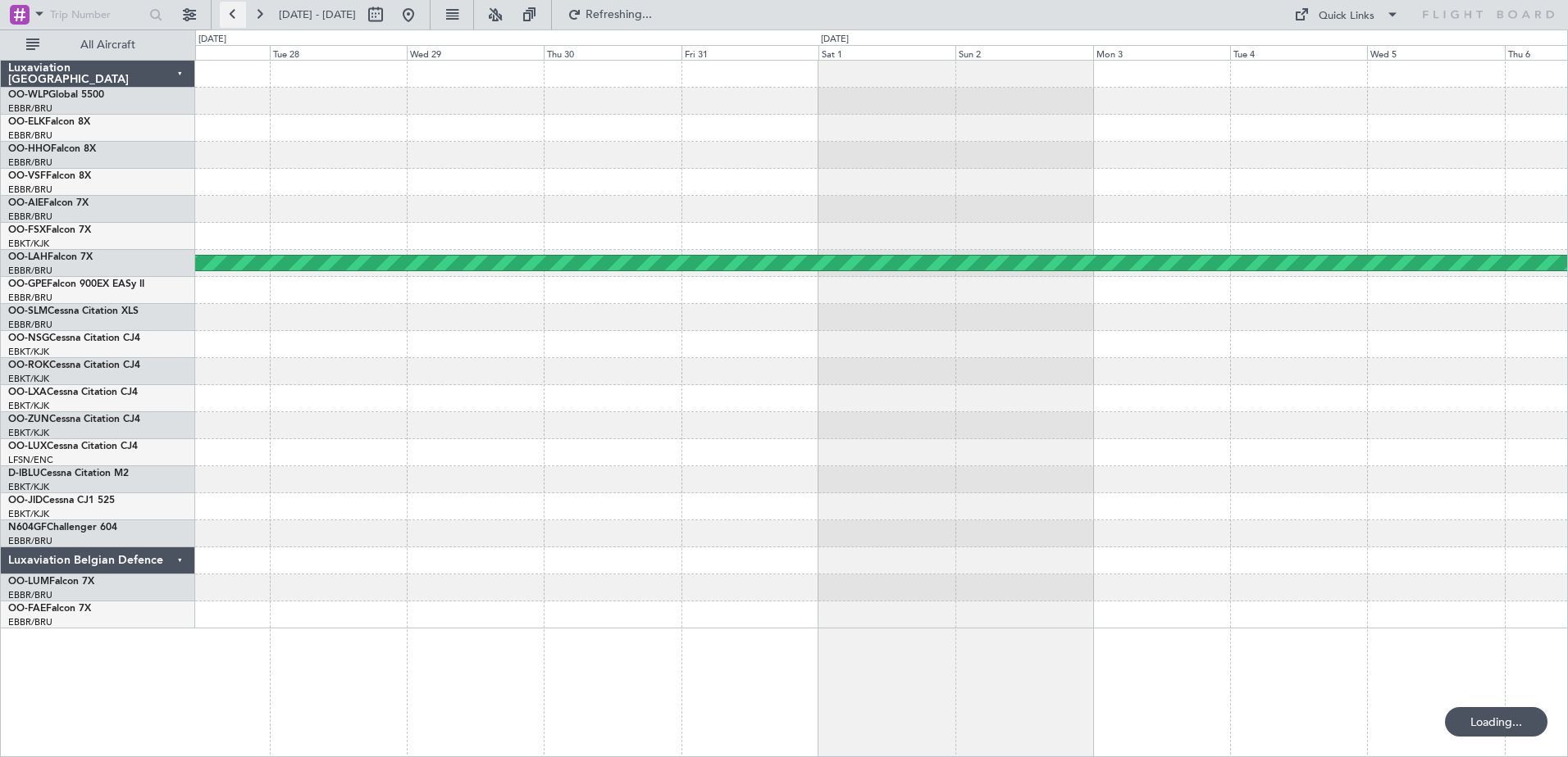
click at [239, 18] on button at bounding box center [232, 15] width 26 height 26
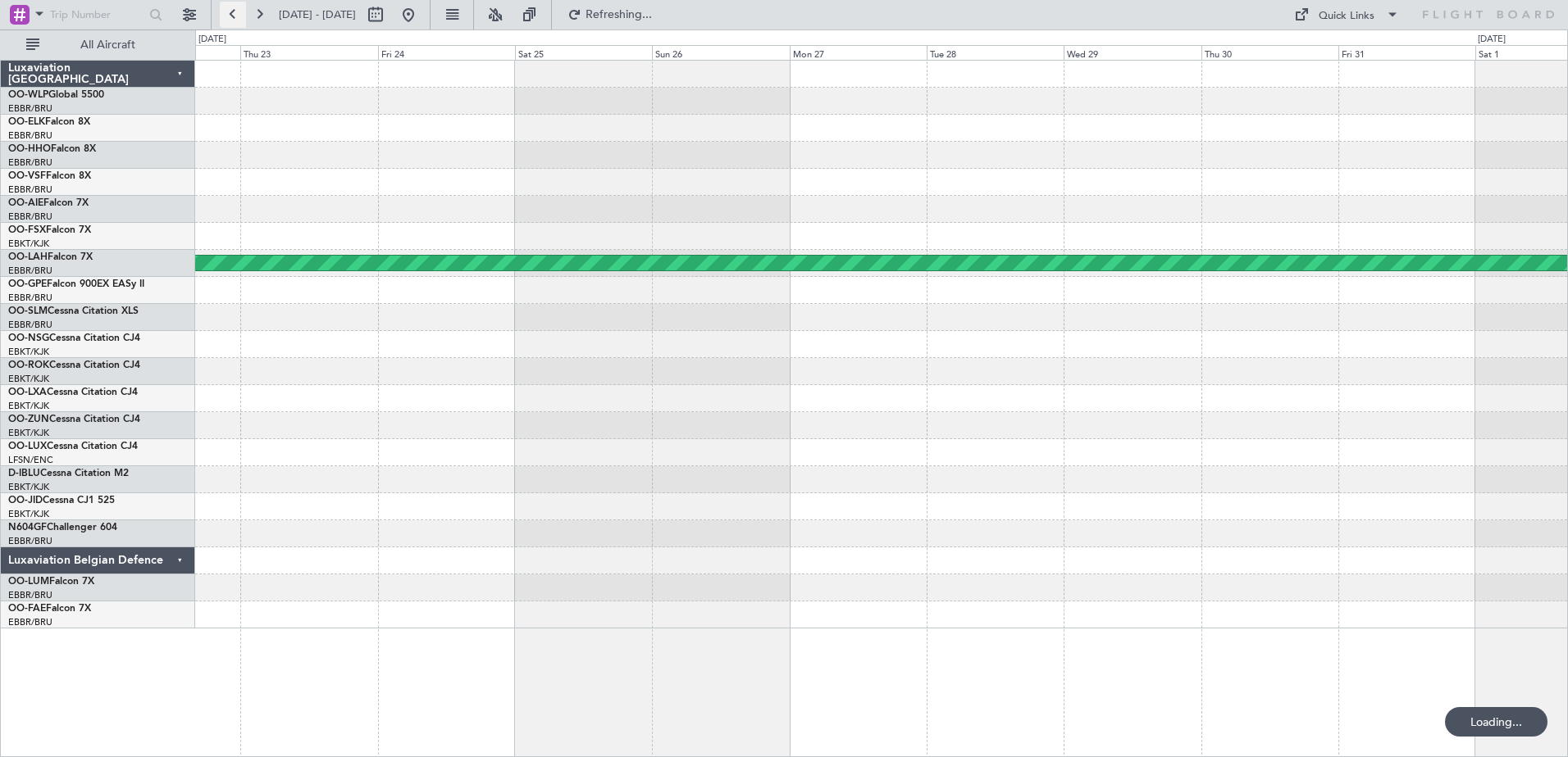
click at [239, 18] on button at bounding box center [232, 15] width 26 height 26
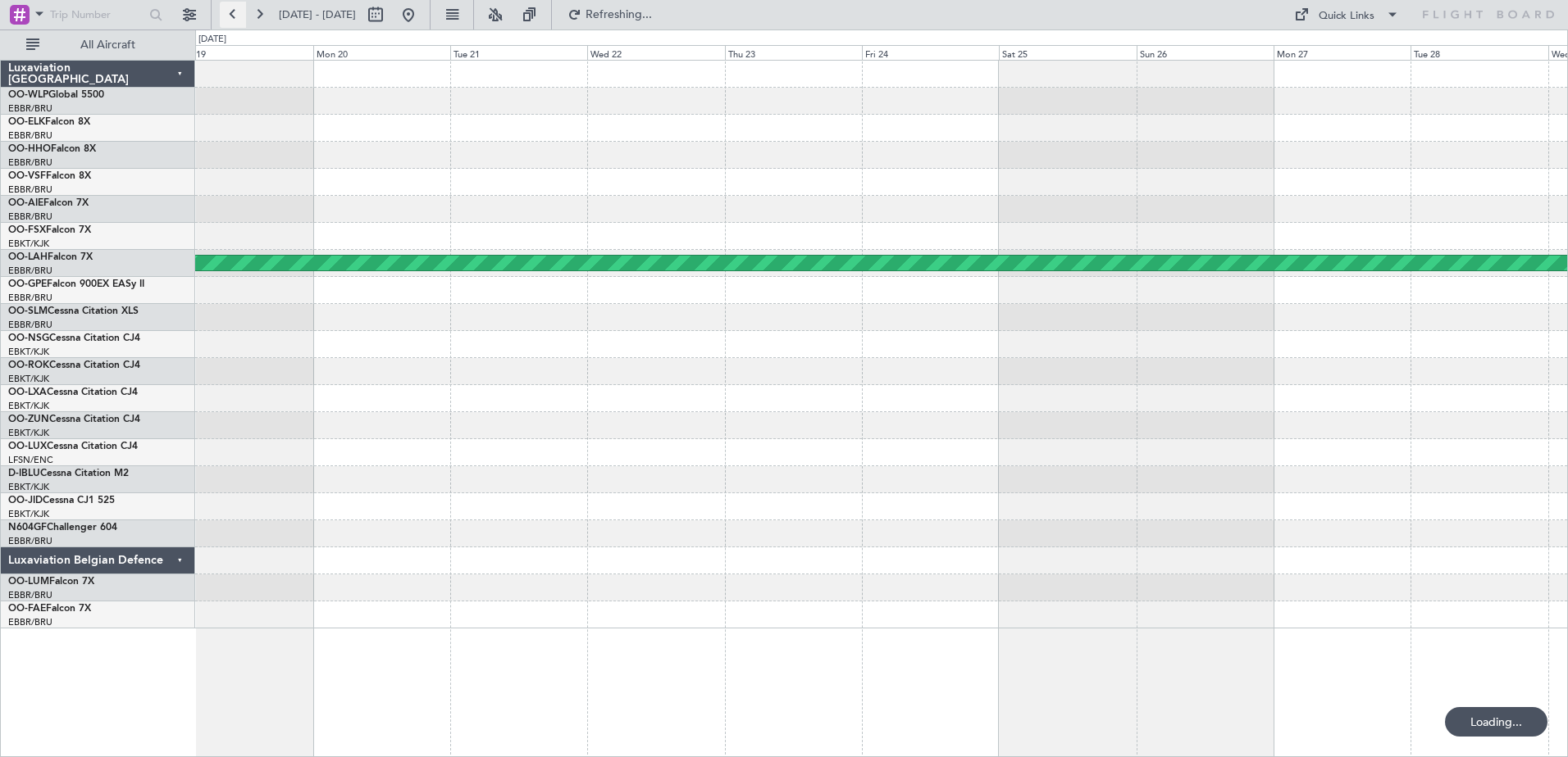
click at [239, 18] on button at bounding box center [232, 15] width 26 height 26
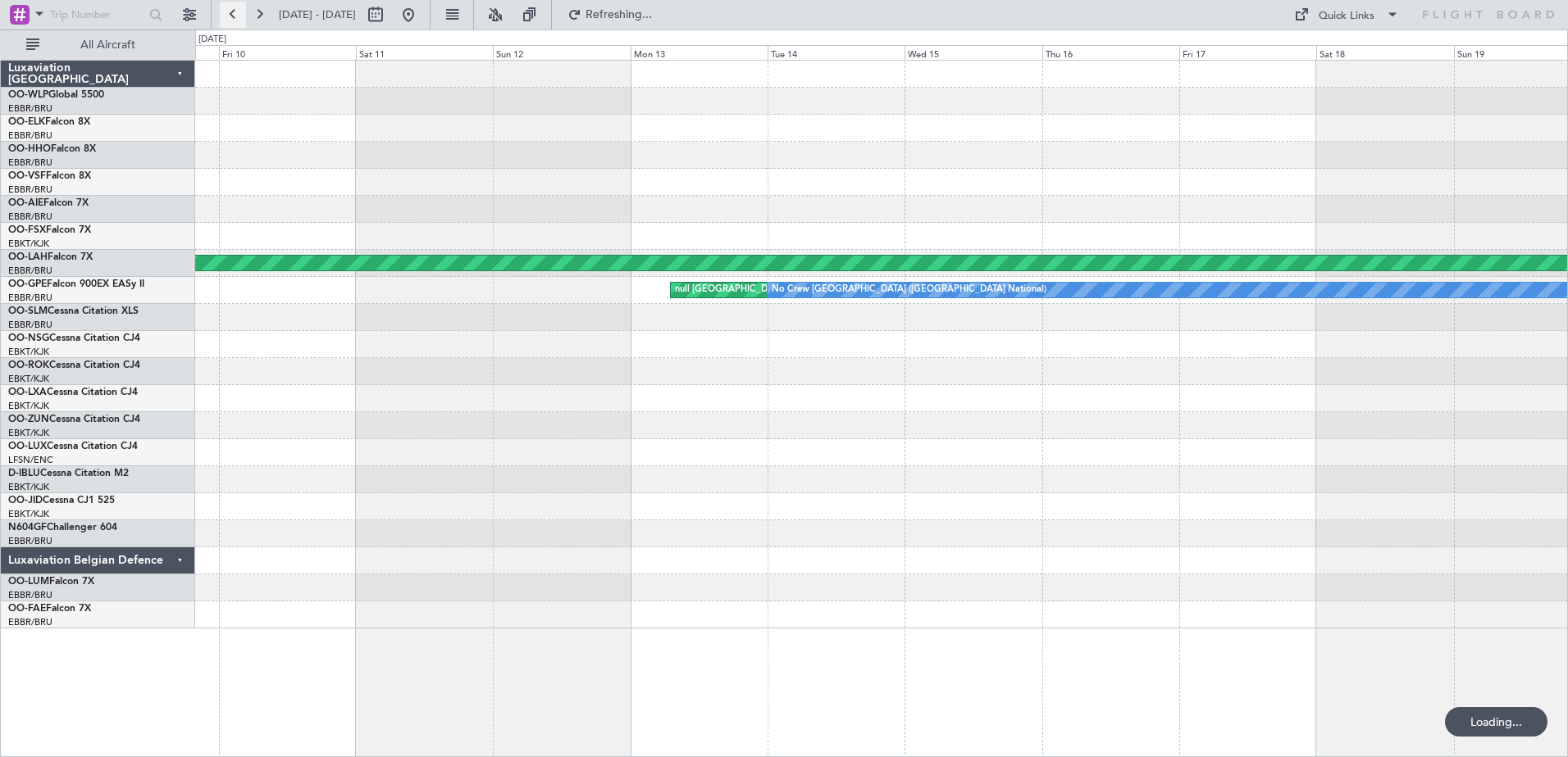
click at [239, 18] on button at bounding box center [232, 15] width 26 height 26
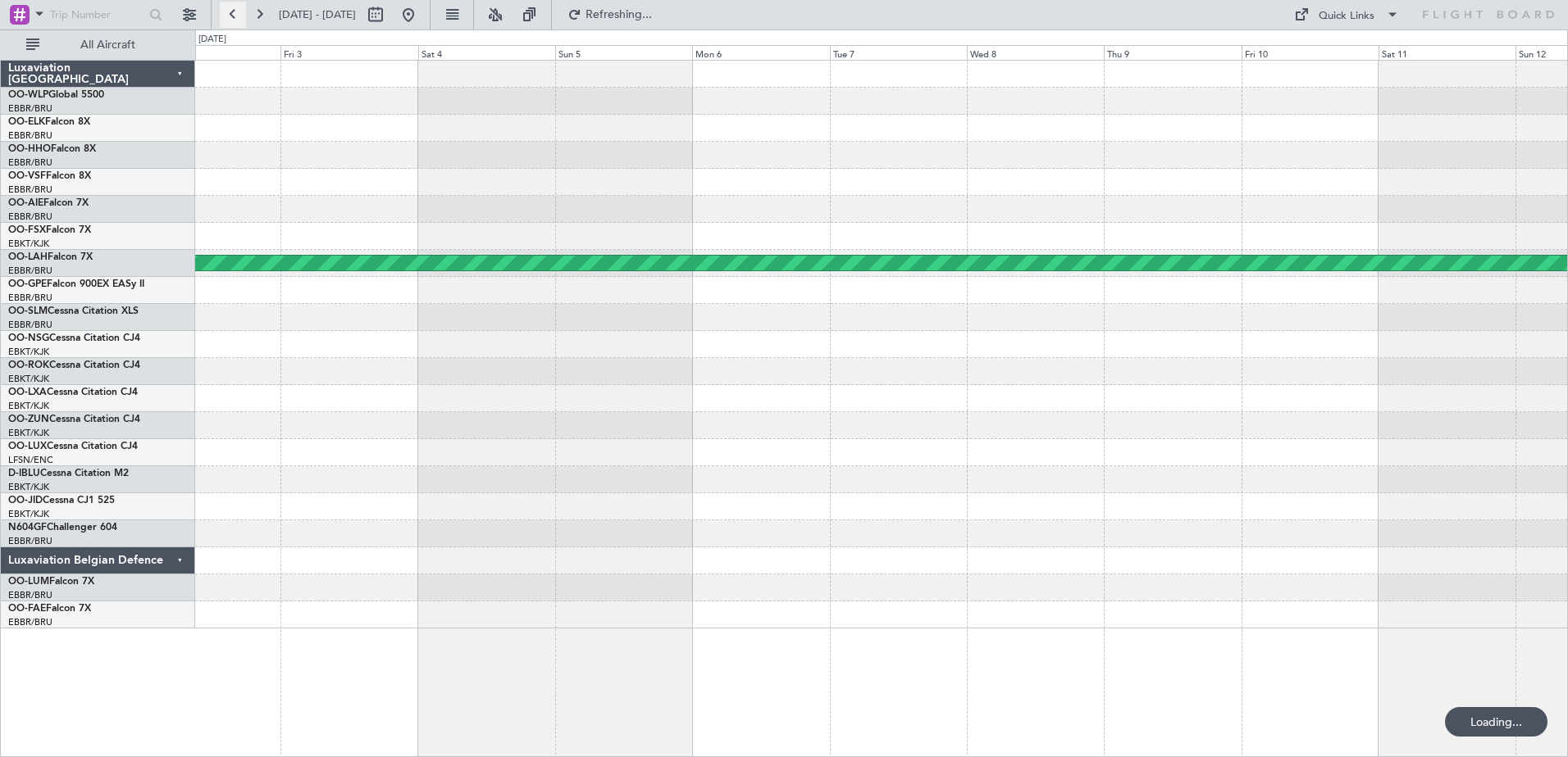
click at [239, 18] on button at bounding box center [232, 15] width 26 height 26
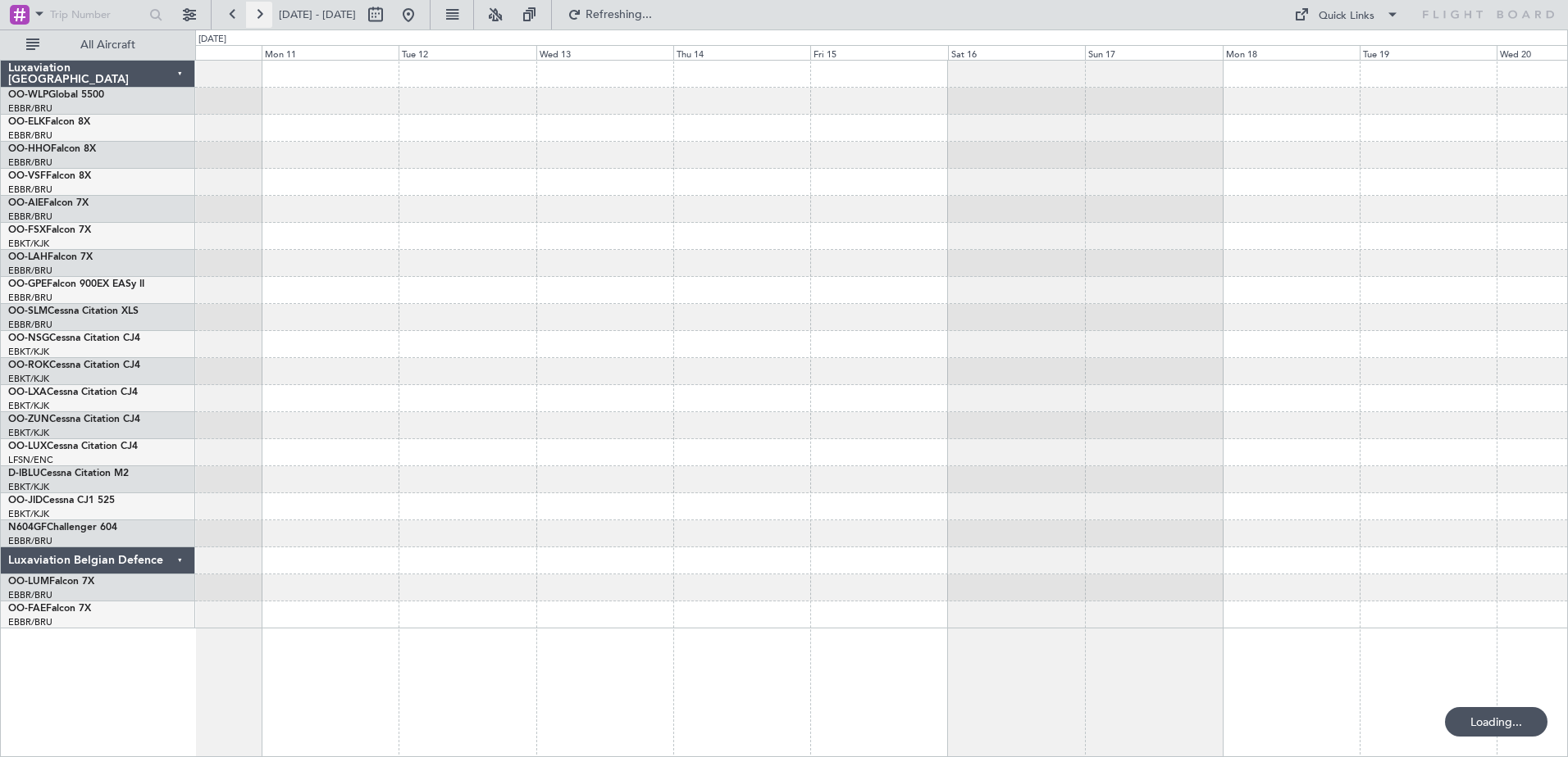
click at [260, 20] on button at bounding box center [259, 15] width 26 height 26
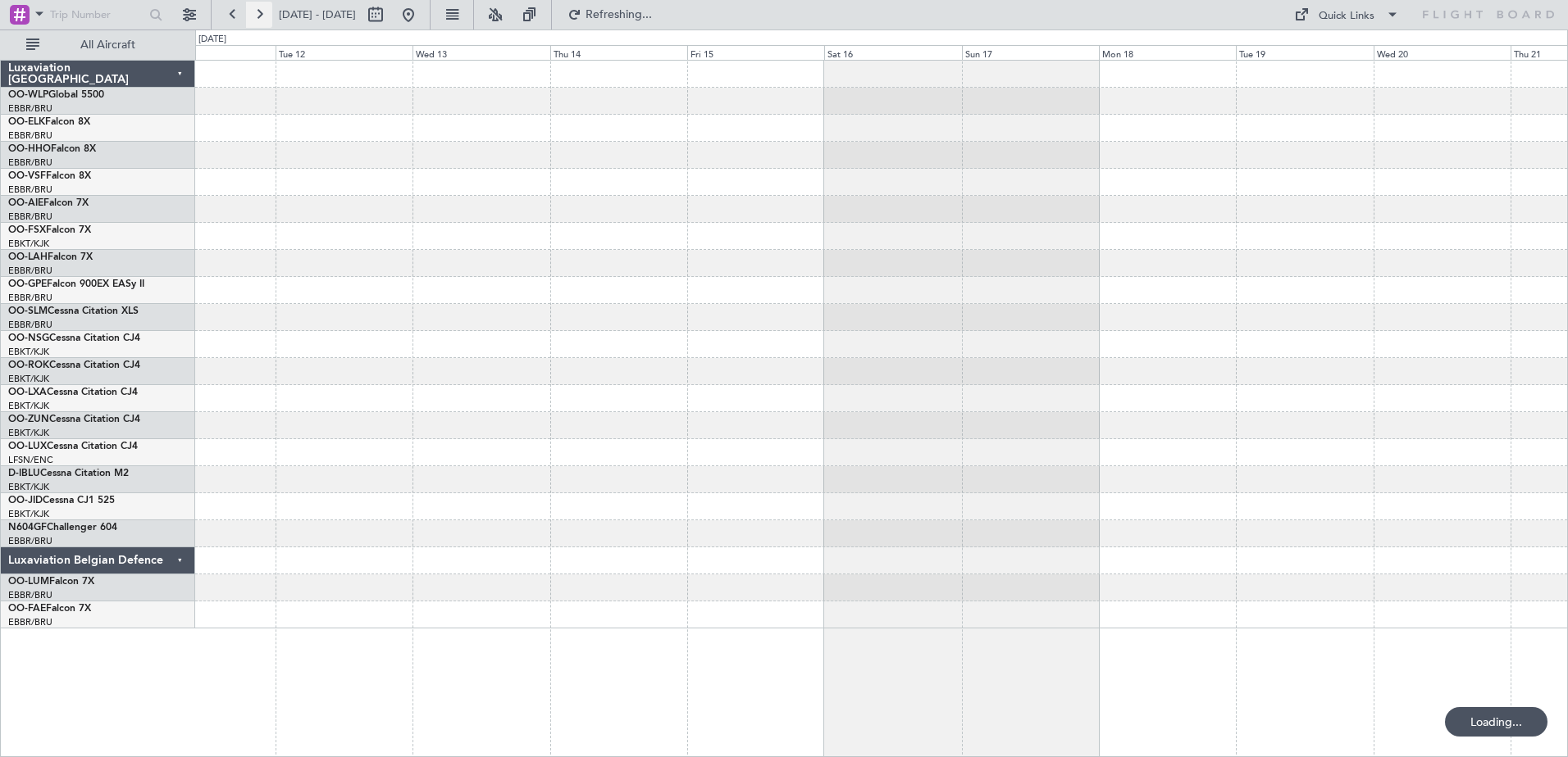
click at [260, 20] on button at bounding box center [259, 15] width 26 height 26
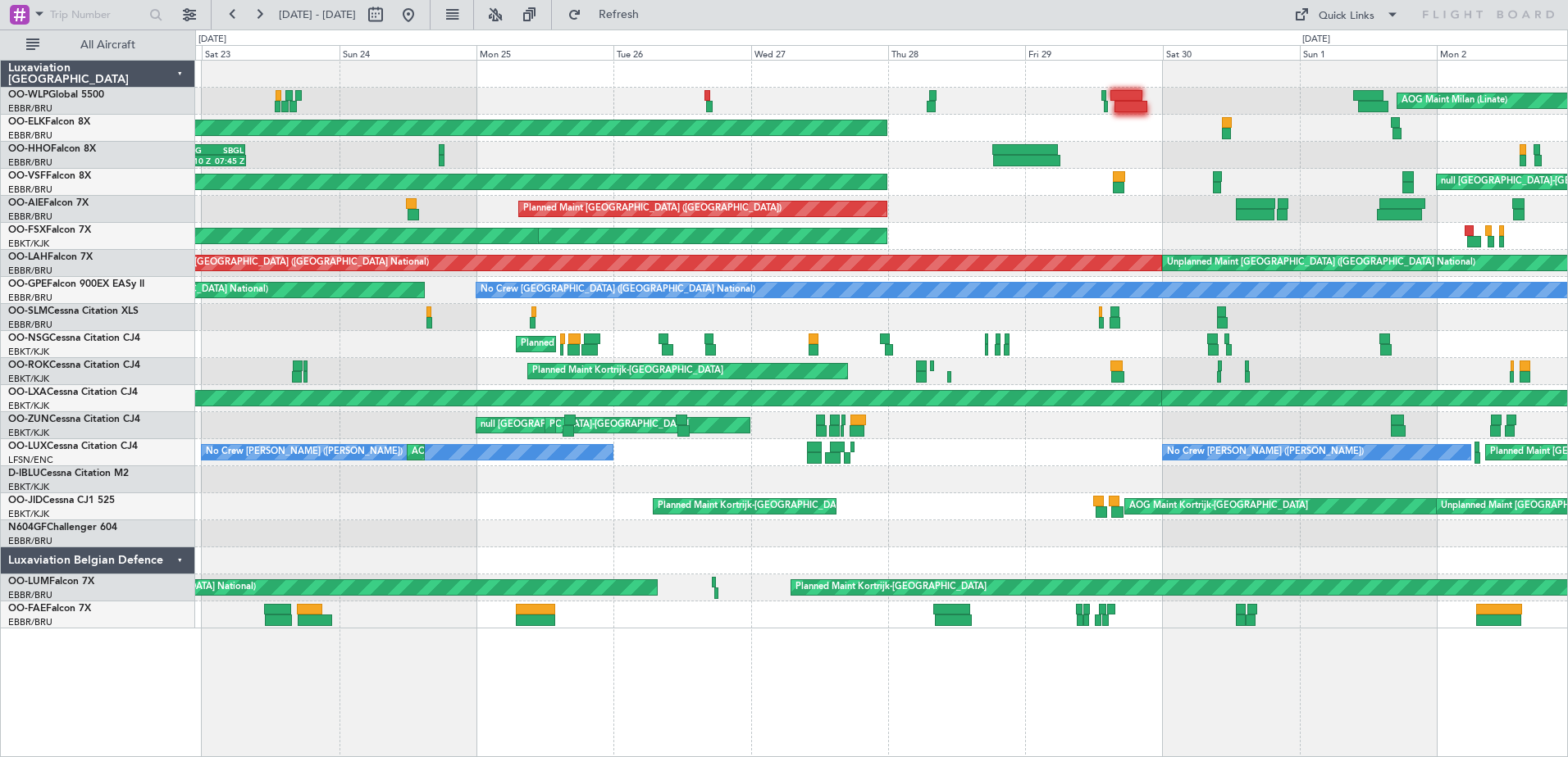
click at [1567, 534] on html "[DATE] - [DATE] Refresh Quick Links All Aircraft AOG Maint Milan ([GEOGRAPHIC_D…" at bounding box center [784, 378] width 1568 height 757
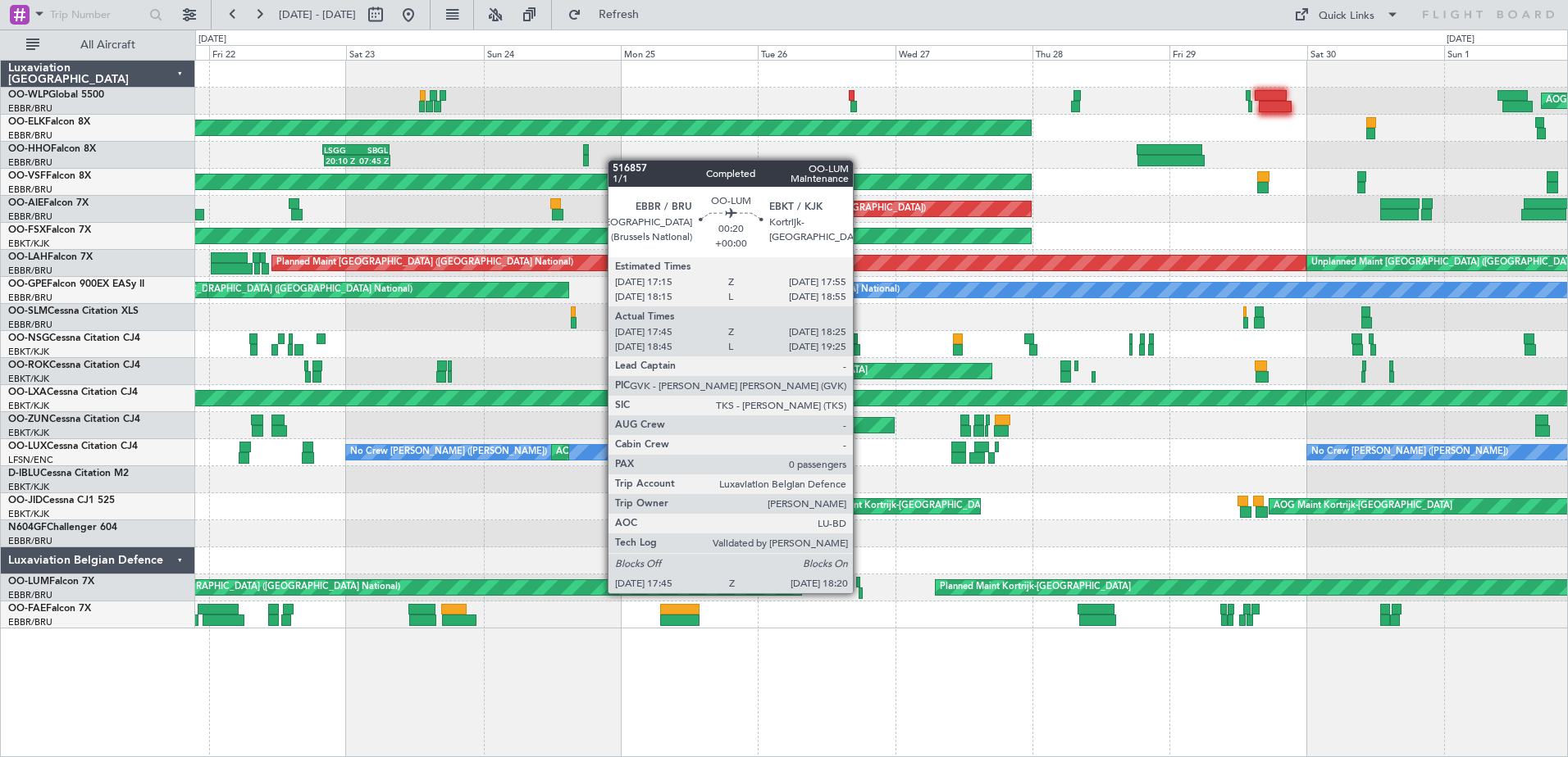
click at [860, 593] on div at bounding box center [860, 593] width 4 height 12
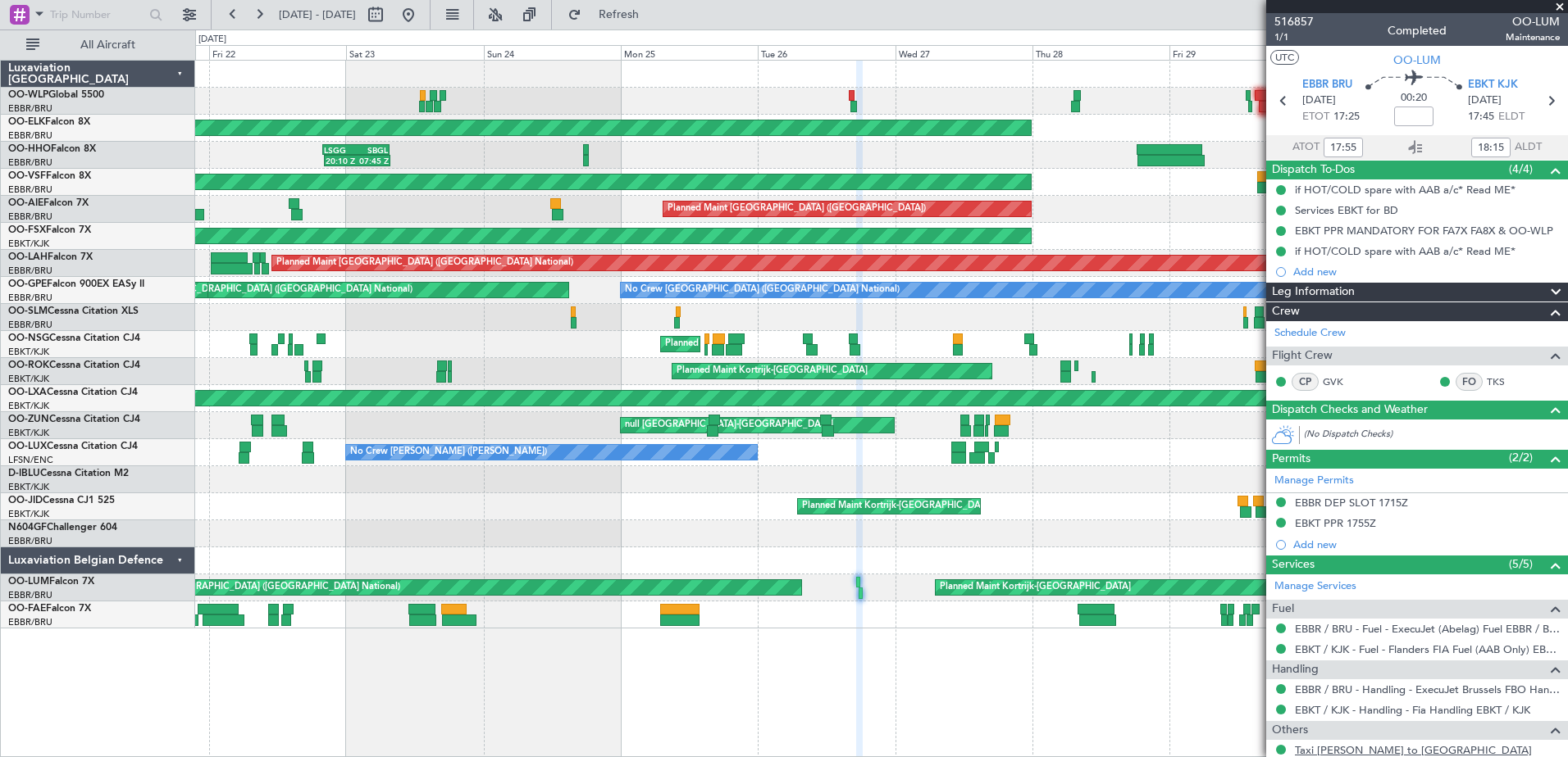
click at [1380, 751] on link "Taxi [PERSON_NAME] to [GEOGRAPHIC_DATA]" at bounding box center [1413, 750] width 237 height 14
click at [1361, 216] on mat-tooltip-component "Services EBKT for BD" at bounding box center [1347, 238] width 117 height 44
click at [1358, 210] on div "Services EBKT for BD" at bounding box center [1347, 210] width 103 height 14
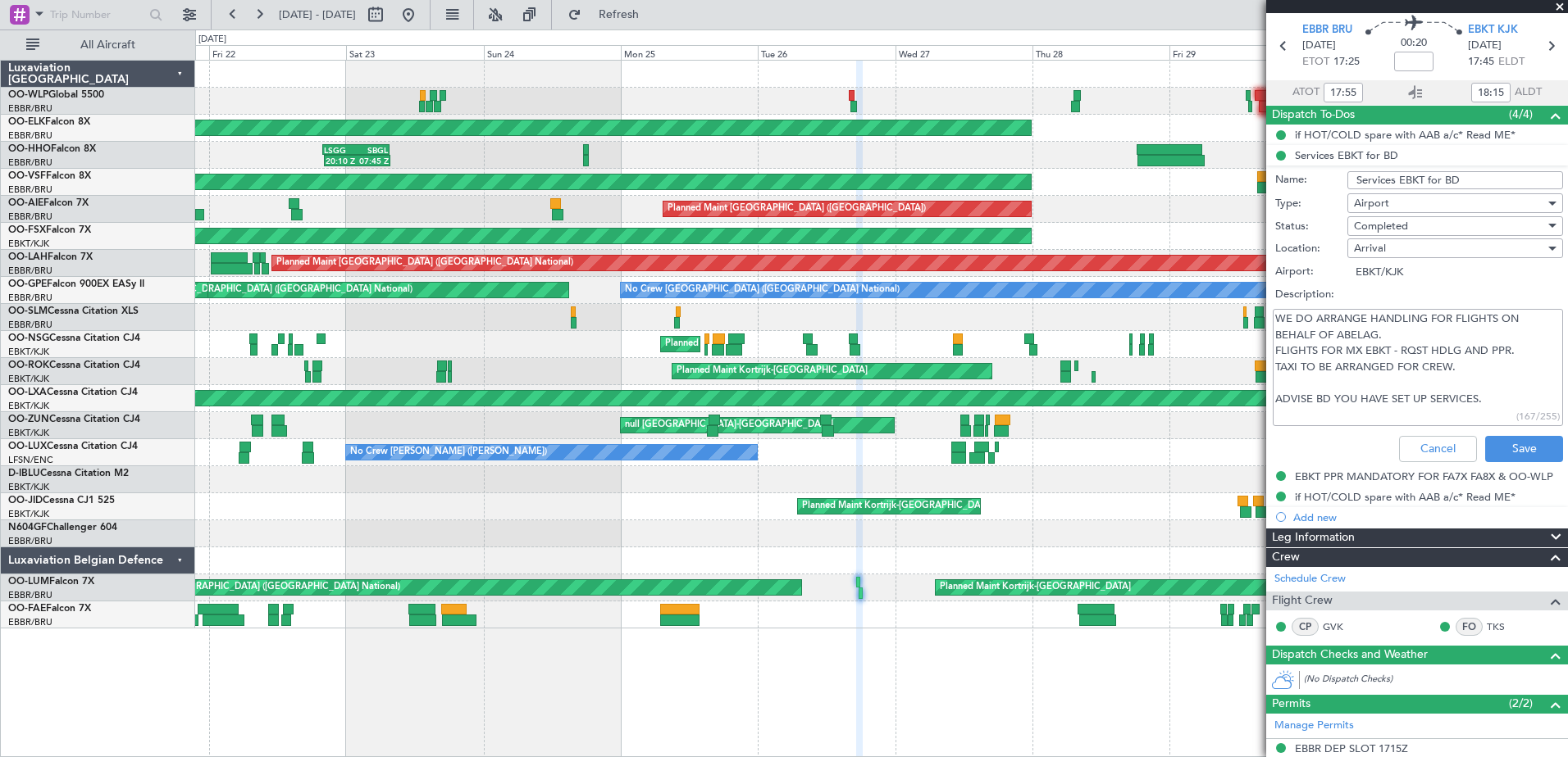
scroll to position [82, 0]
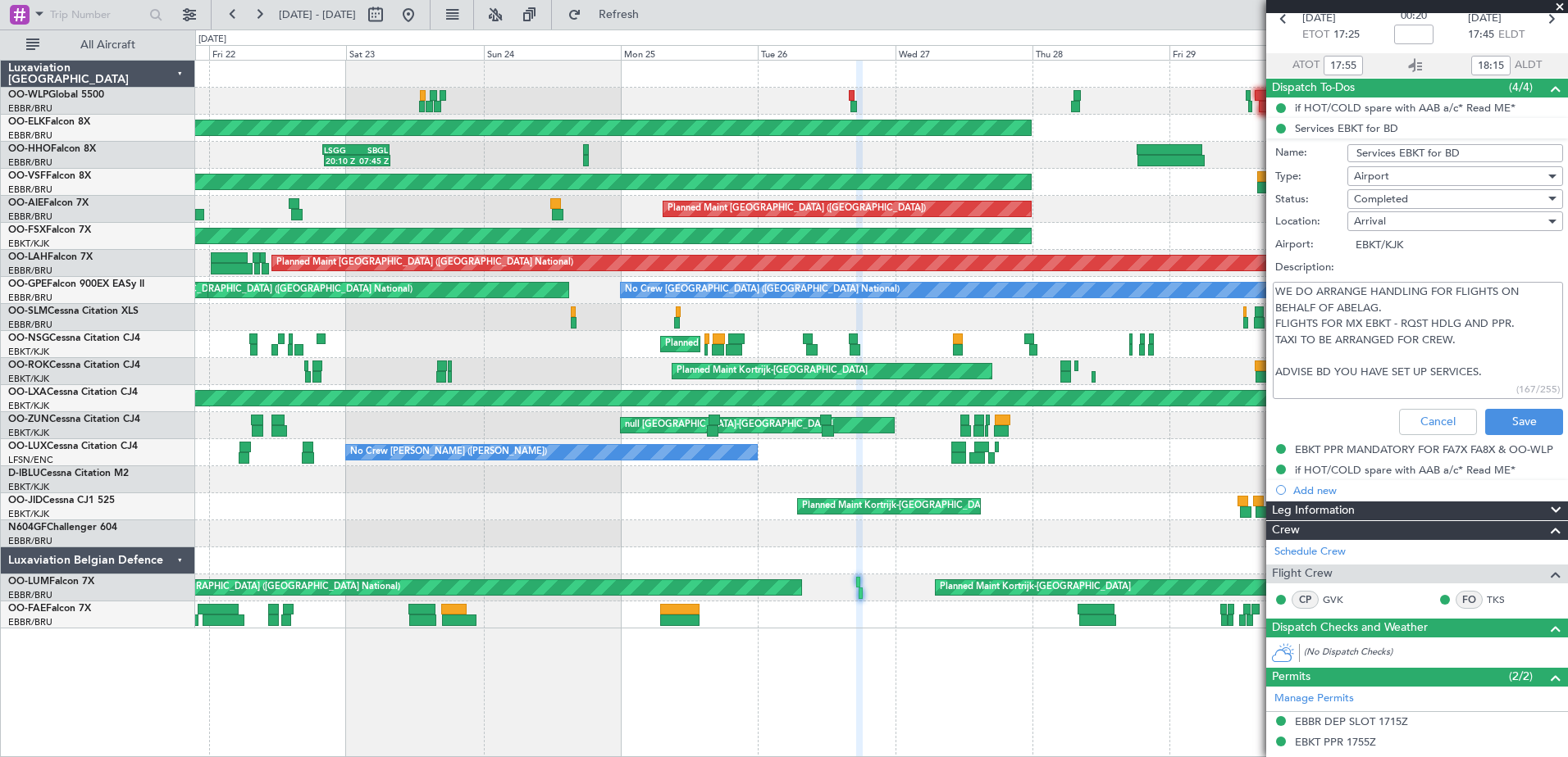
click at [1552, 9] on span at bounding box center [1559, 7] width 17 height 15
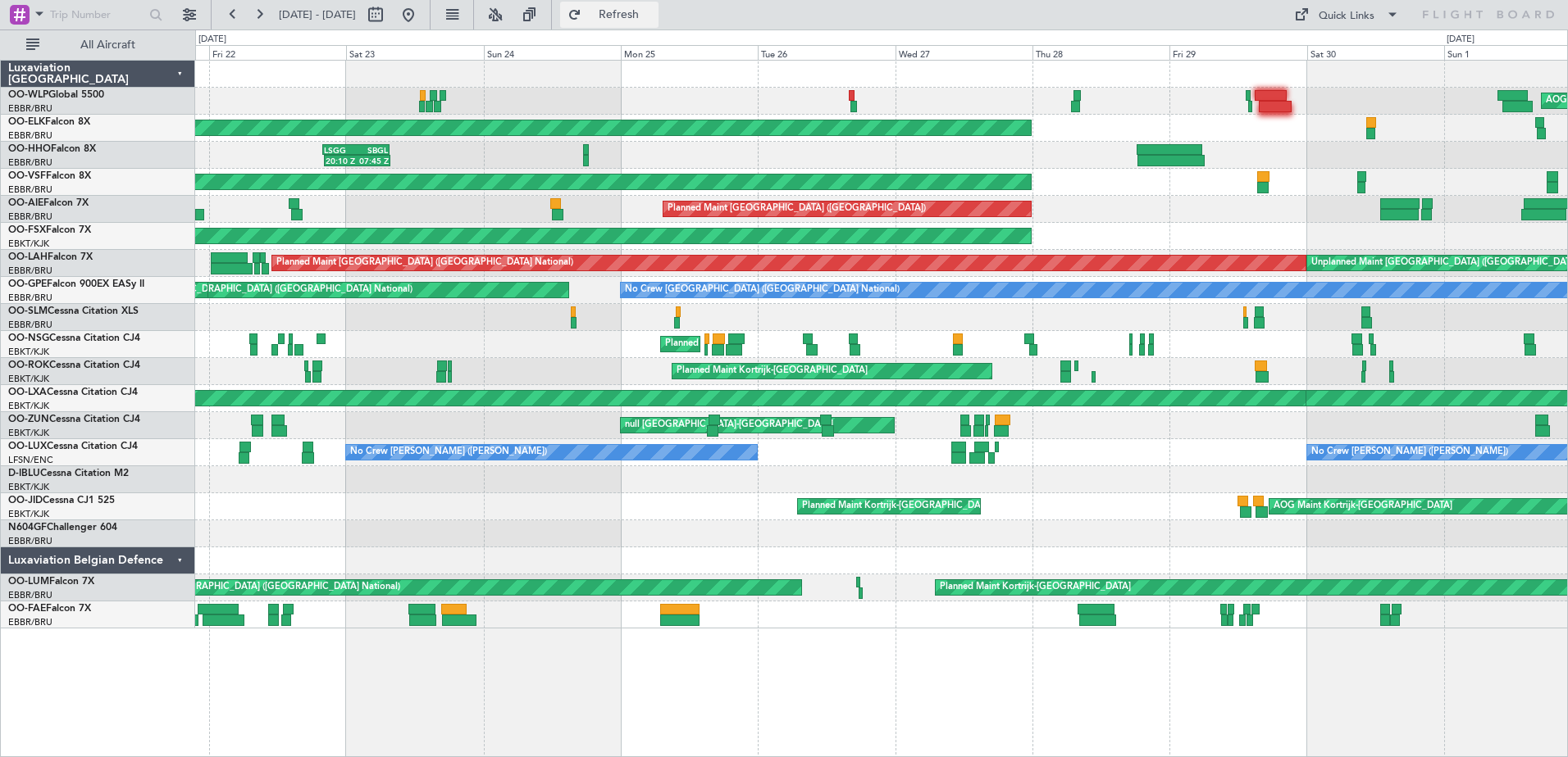
click at [654, 9] on span "Refresh" at bounding box center [618, 15] width 68 height 12
click at [422, 20] on button at bounding box center [408, 15] width 26 height 26
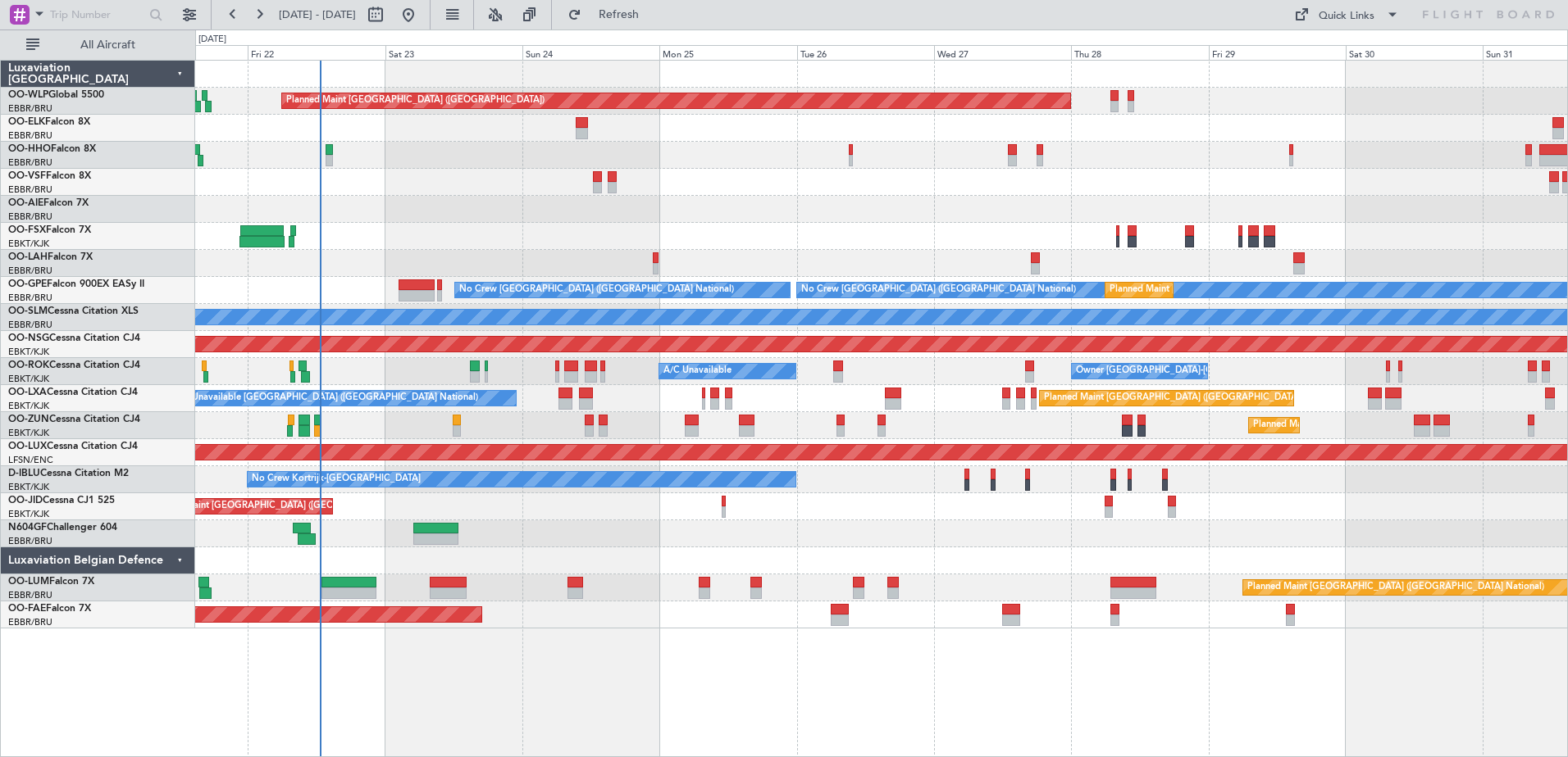
click at [764, 238] on div "Planned Maint [GEOGRAPHIC_DATA] ([GEOGRAPHIC_DATA]) Planned Maint [GEOGRAPHIC_D…" at bounding box center [881, 344] width 1372 height 568
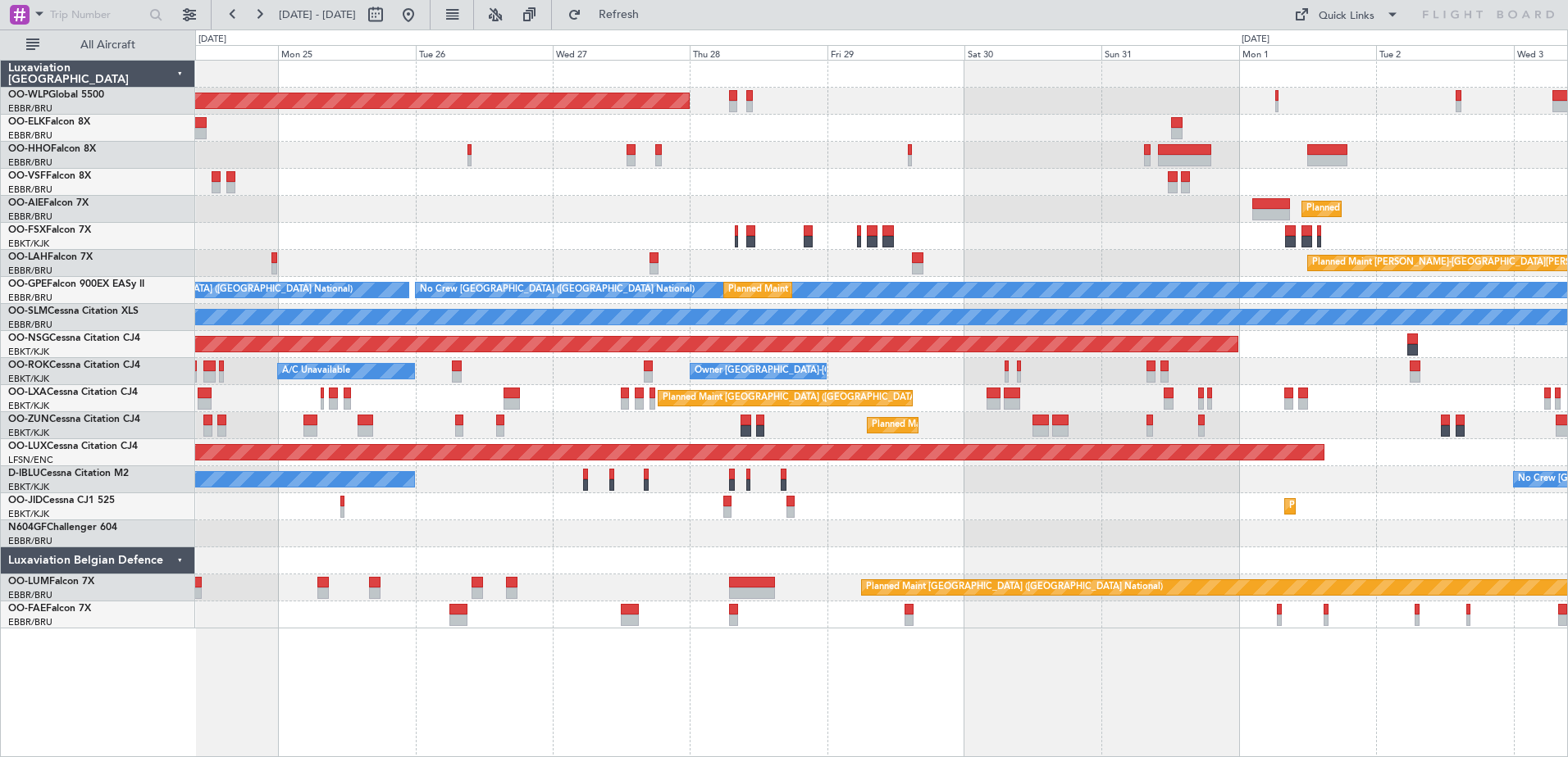
click at [905, 169] on div "Planned Maint [GEOGRAPHIC_DATA] ([GEOGRAPHIC_DATA]) Planned Maint [GEOGRAPHIC_D…" at bounding box center [881, 344] width 1372 height 568
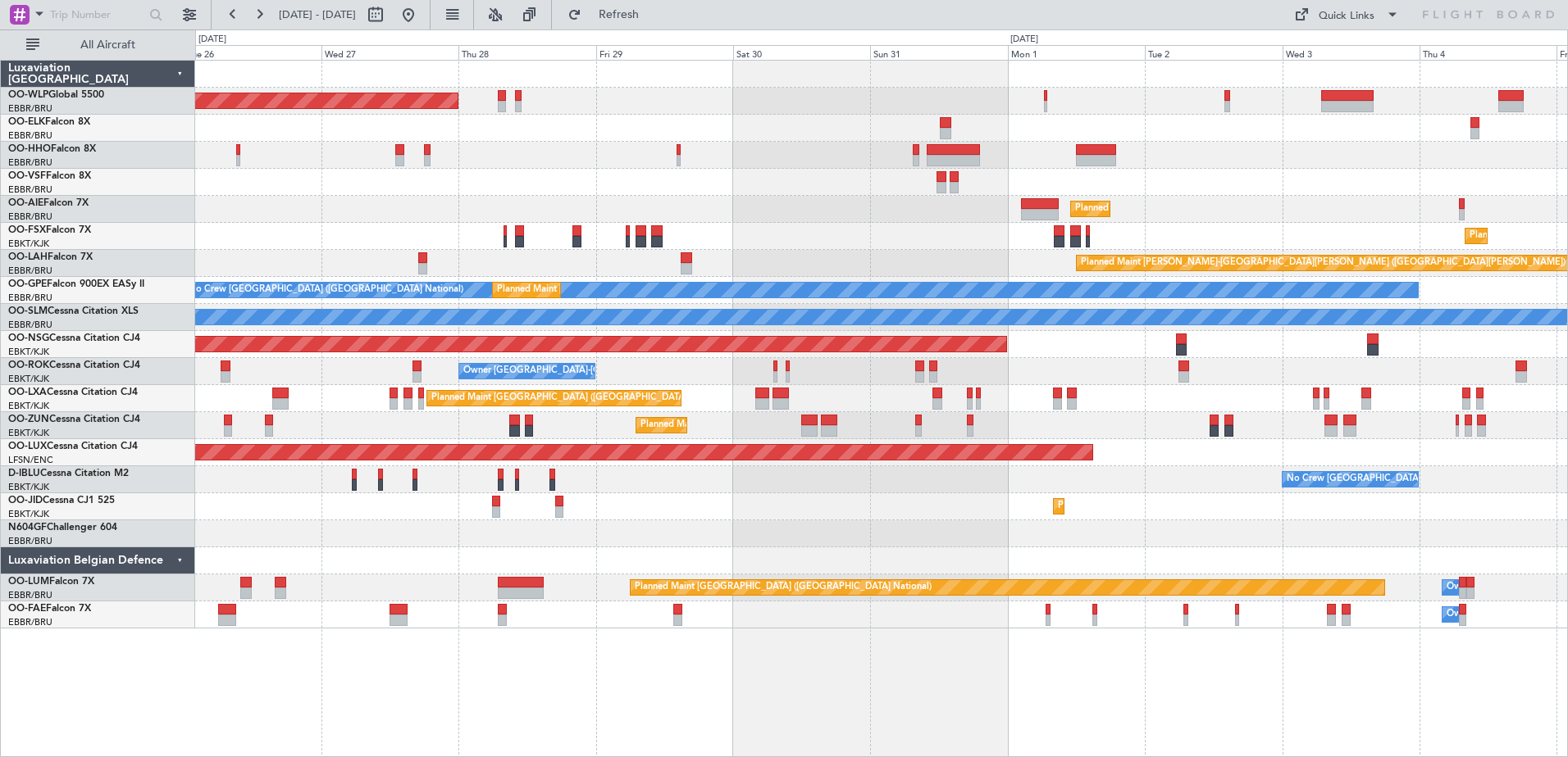
click at [1267, 179] on div "Planned Maint [GEOGRAPHIC_DATA] ([GEOGRAPHIC_DATA]) Planned Maint [GEOGRAPHIC_D…" at bounding box center [881, 344] width 1372 height 568
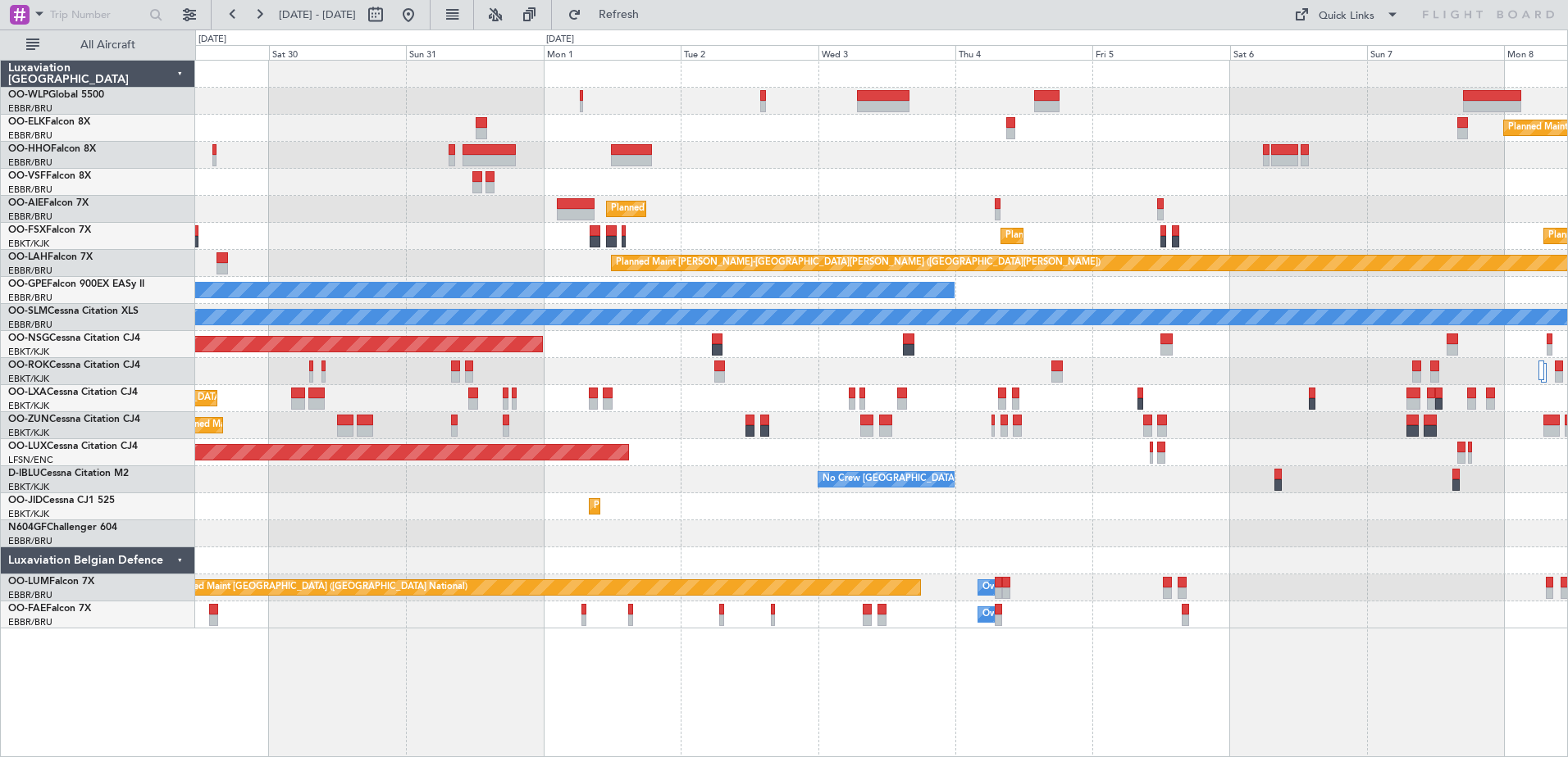
click at [973, 187] on div "Planned Maint [GEOGRAPHIC_DATA] ([GEOGRAPHIC_DATA]) Planned Maint [GEOGRAPHIC_D…" at bounding box center [881, 344] width 1372 height 568
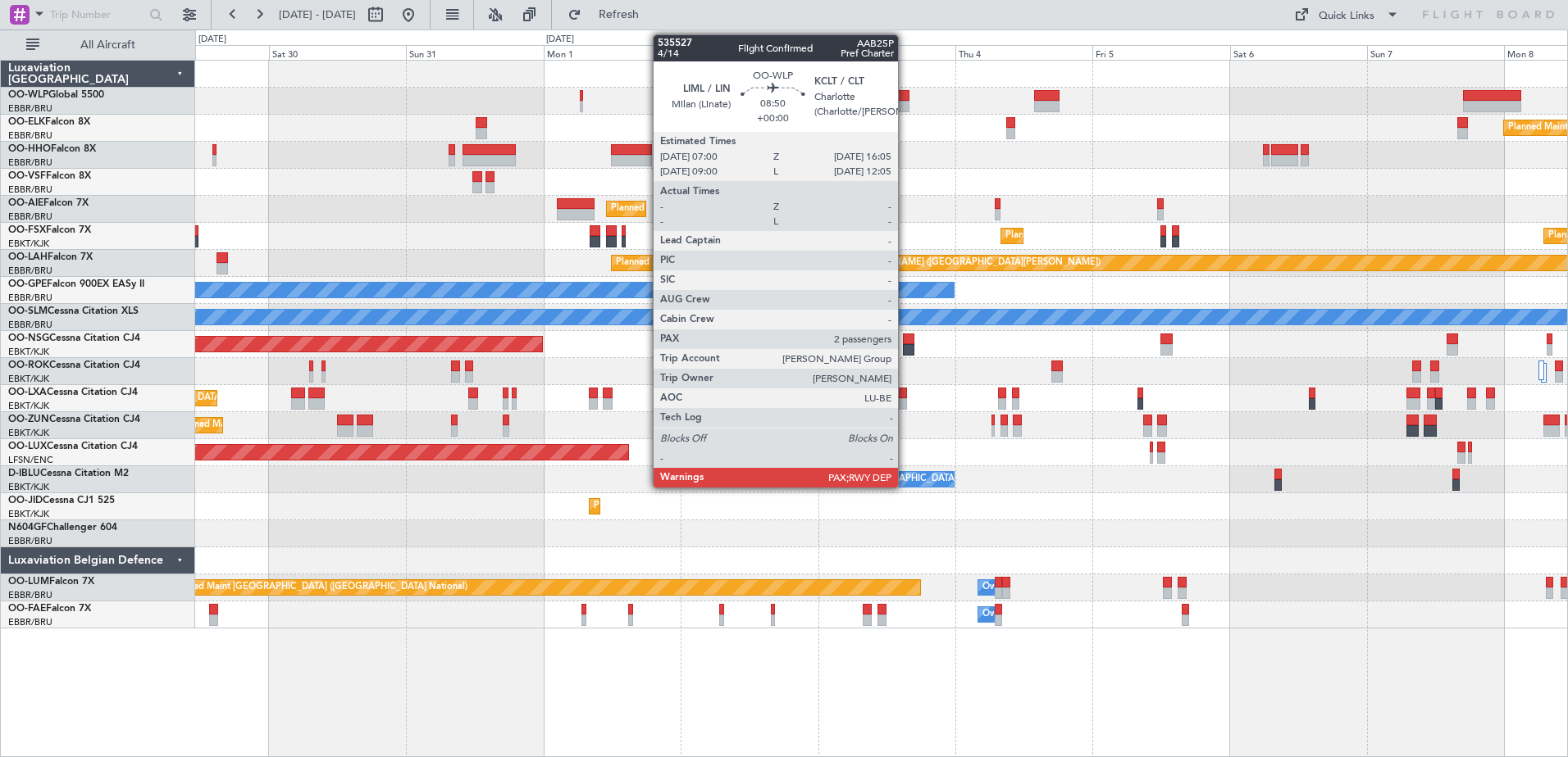
click at [905, 98] on div at bounding box center [882, 96] width 53 height 12
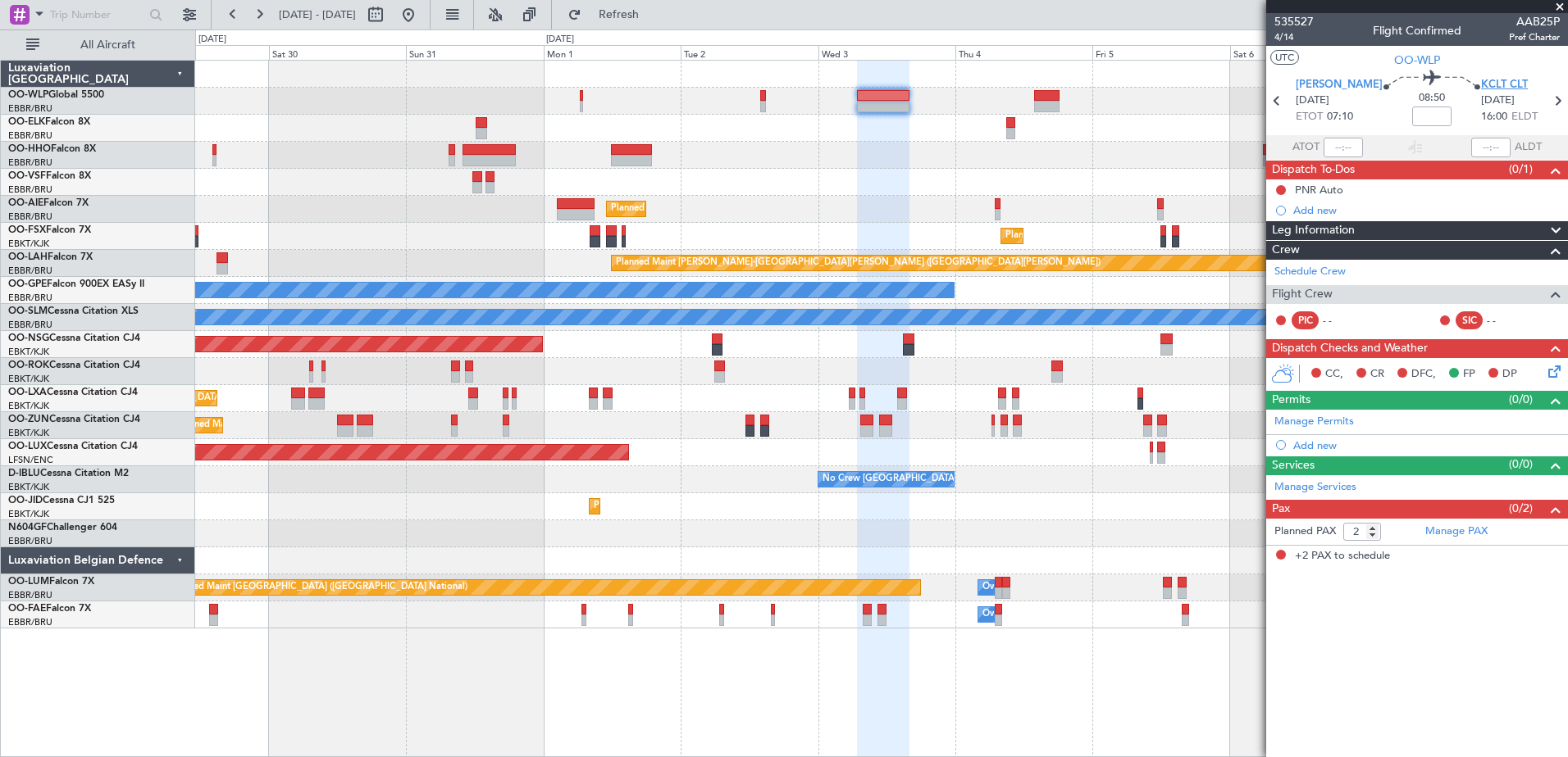
click at [1481, 81] on span "KCLT CLT" at bounding box center [1503, 85] width 47 height 17
click at [422, 3] on button at bounding box center [408, 15] width 26 height 26
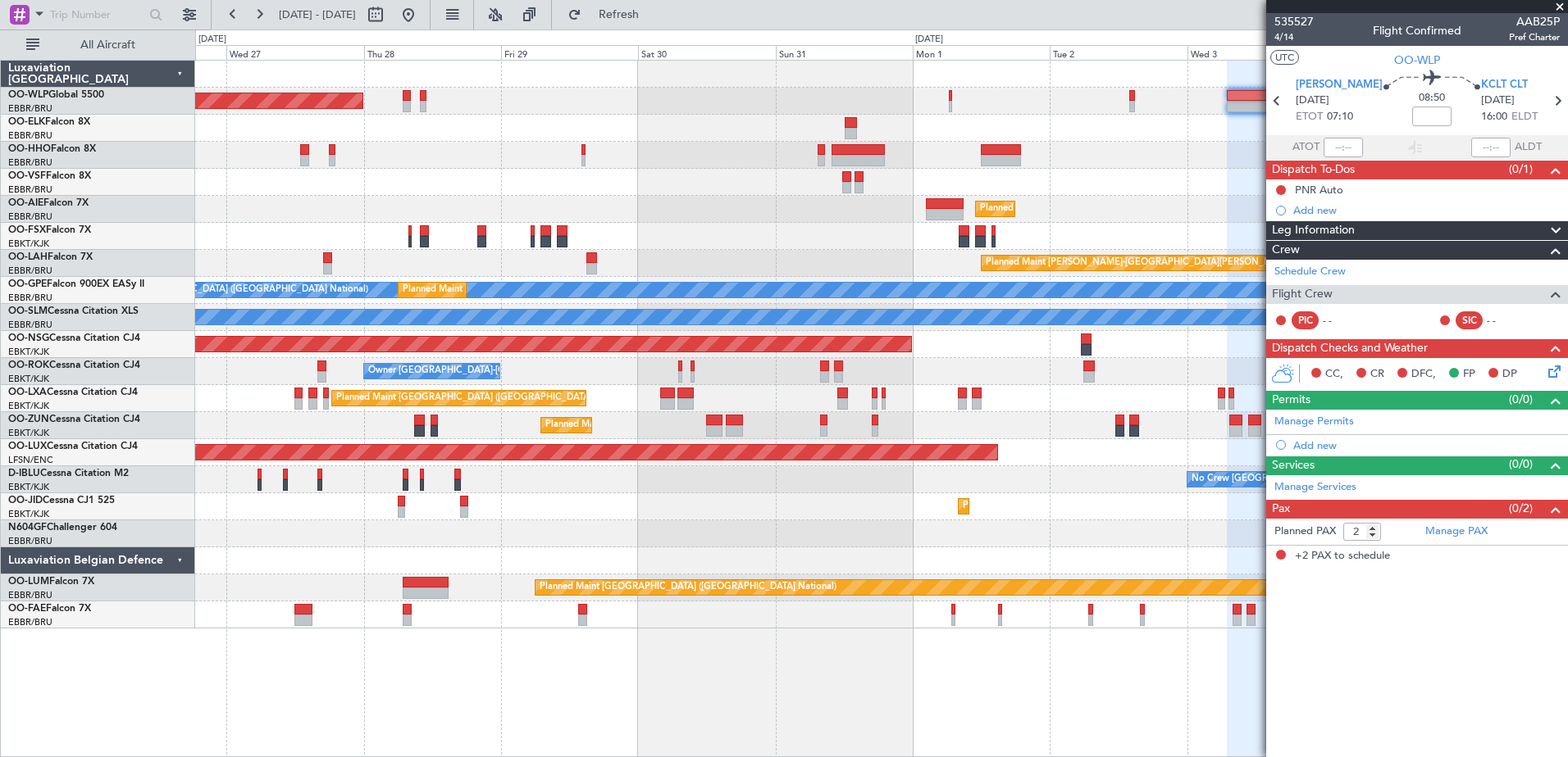
click at [720, 257] on div "Planned Maint [GEOGRAPHIC_DATA] ([GEOGRAPHIC_DATA]) Planned Maint [GEOGRAPHIC_D…" at bounding box center [881, 344] width 1372 height 568
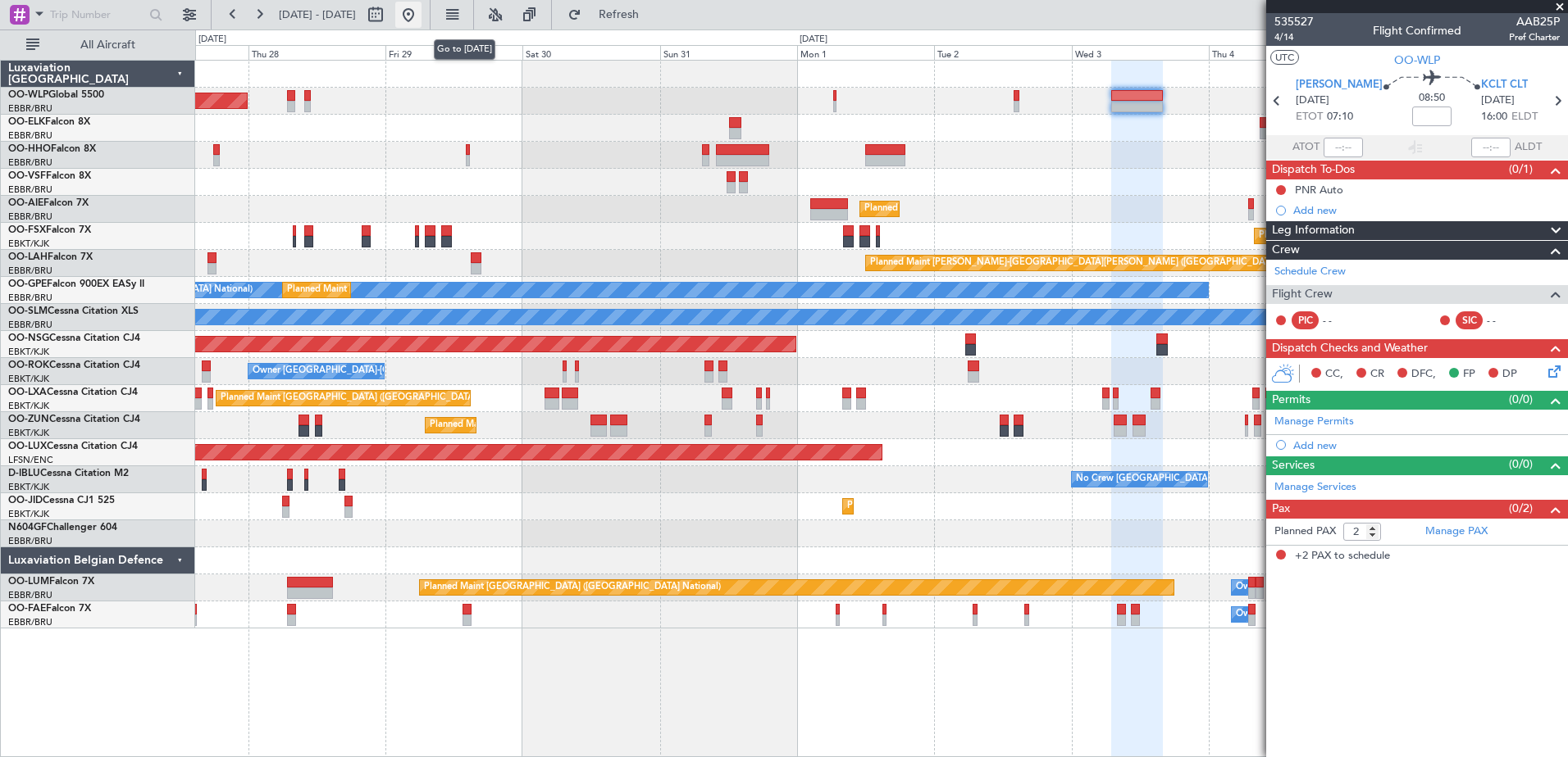
click at [422, 14] on button at bounding box center [408, 15] width 26 height 26
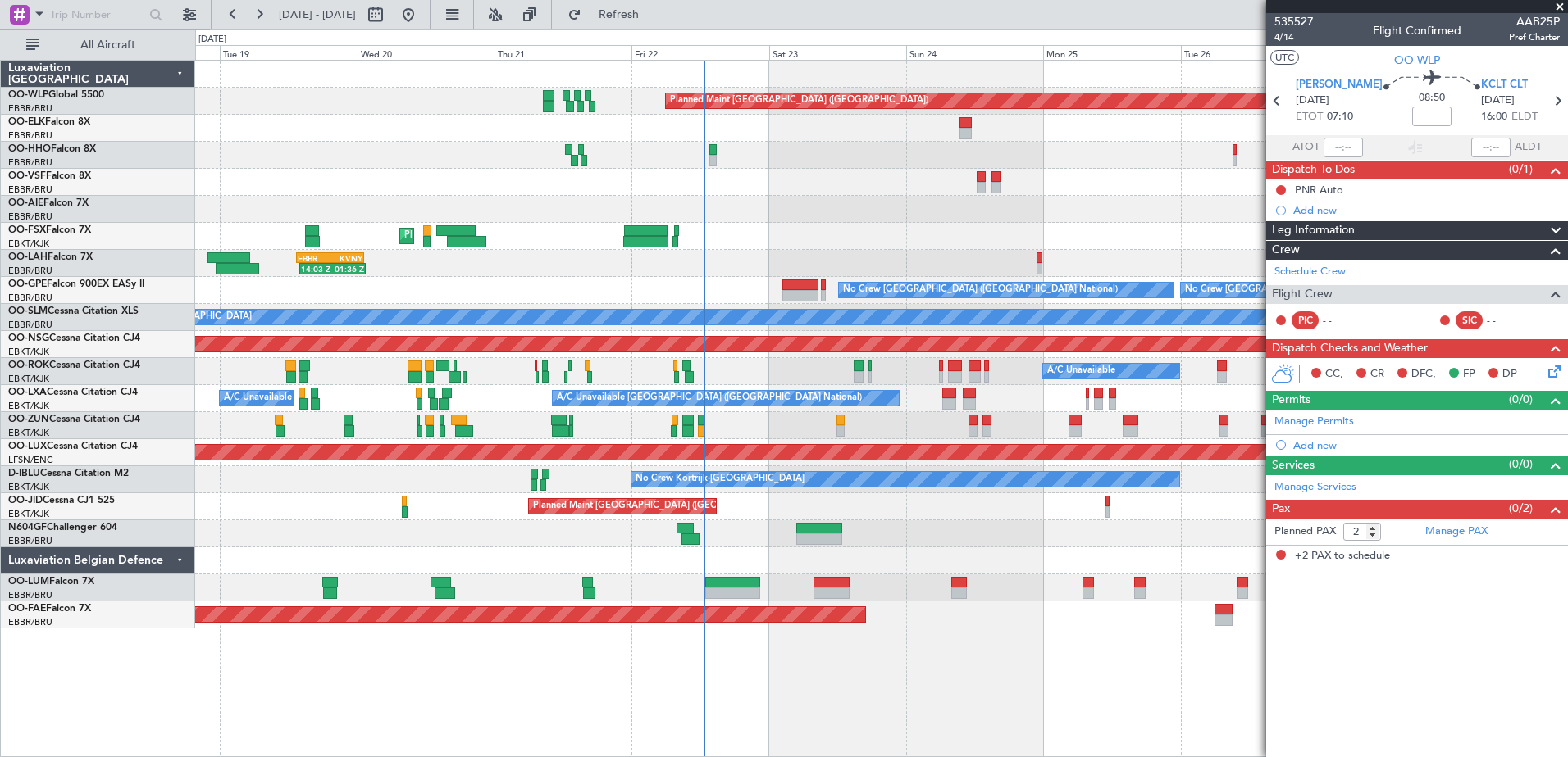
click at [844, 438] on div "Planned Maint [GEOGRAPHIC_DATA] ([GEOGRAPHIC_DATA]) AOG Maint Geneva ([GEOGRAPH…" at bounding box center [881, 344] width 1372 height 568
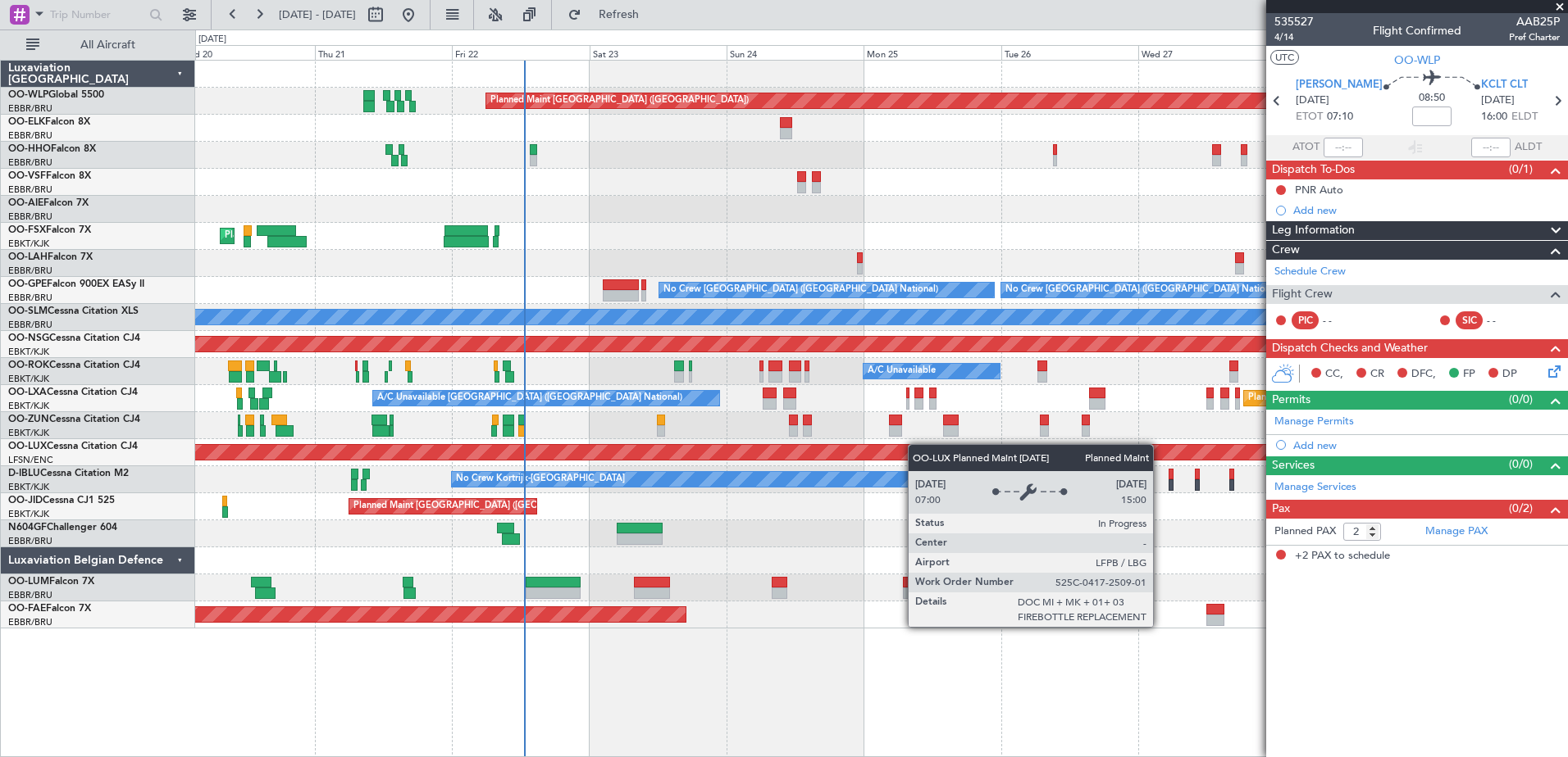
click at [910, 444] on div "Planned Maint [GEOGRAPHIC_DATA] ([GEOGRAPHIC_DATA]) Planned Maint [GEOGRAPHIC_D…" at bounding box center [881, 344] width 1372 height 568
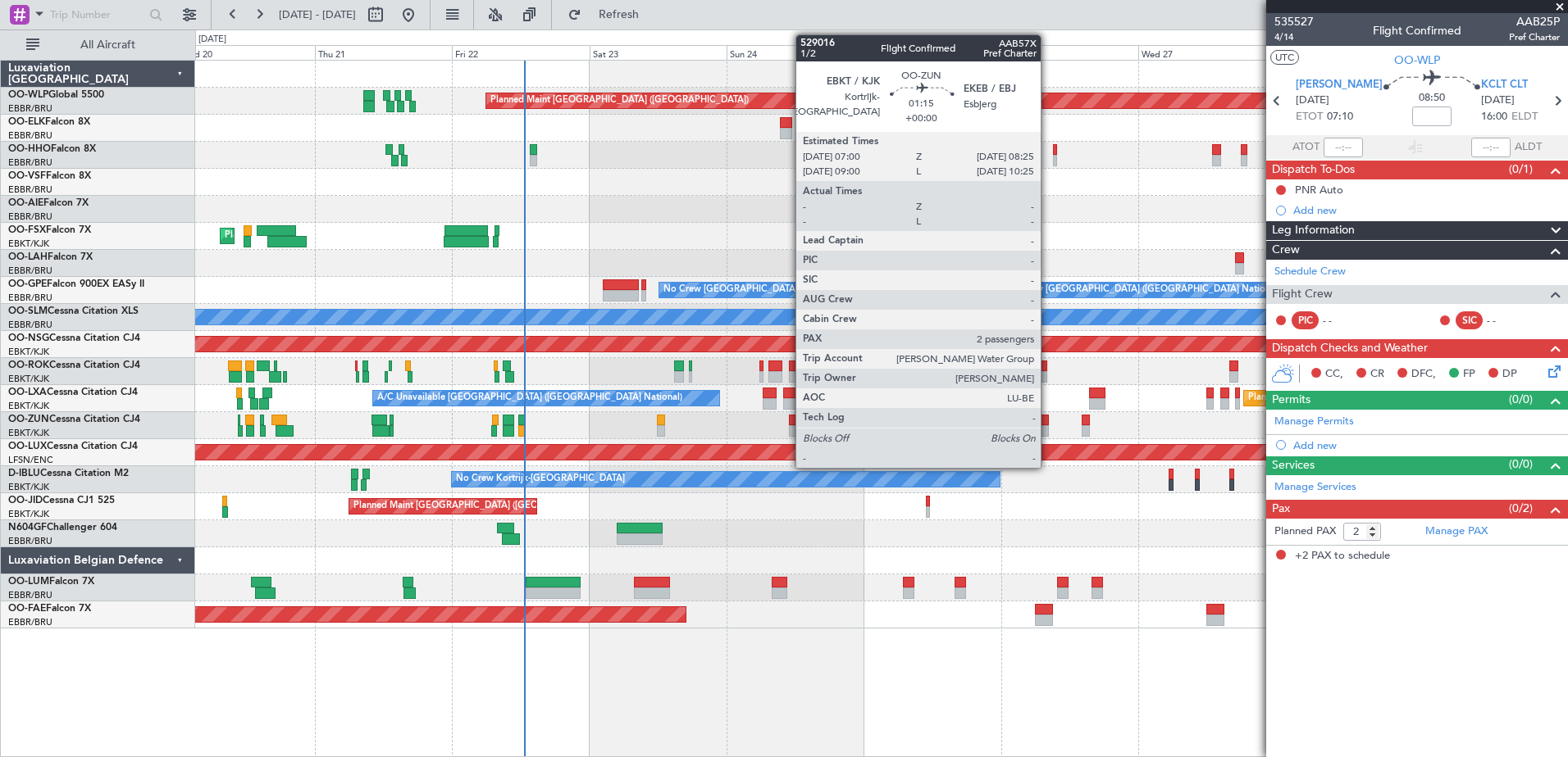
click at [1048, 429] on div at bounding box center [1044, 432] width 8 height 12
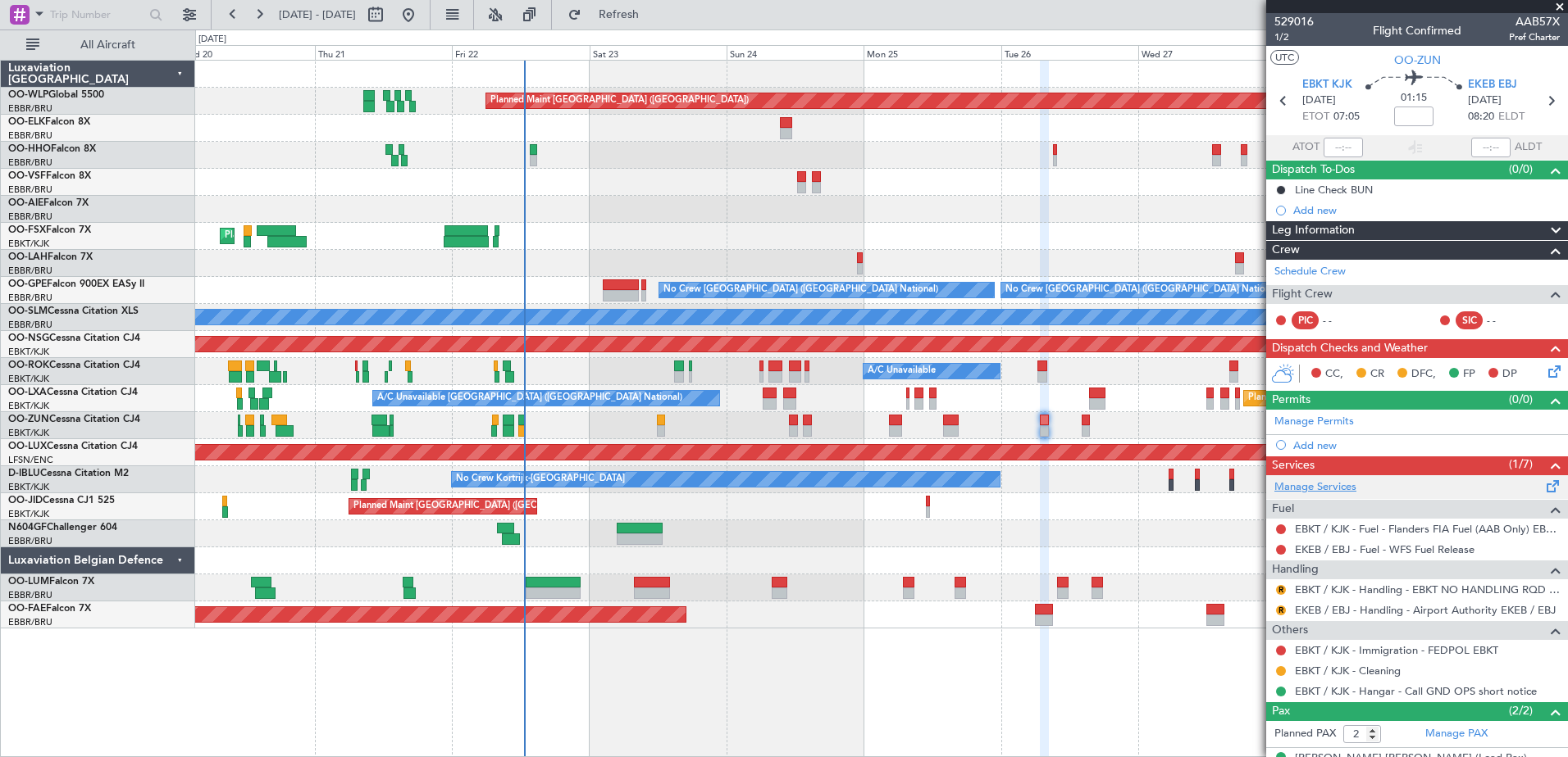
scroll to position [63, 0]
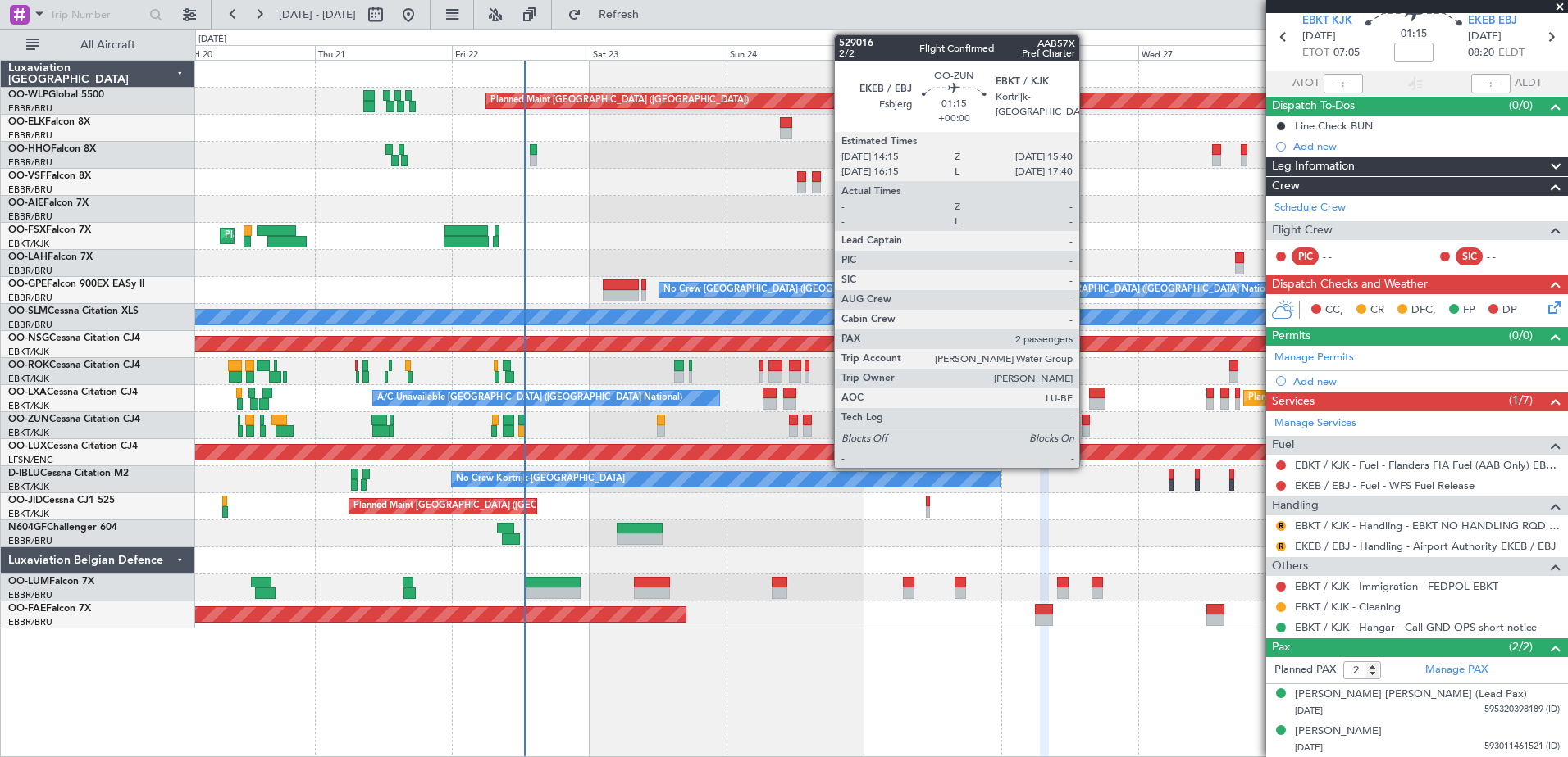
click at [1087, 433] on div at bounding box center [1086, 432] width 8 height 12
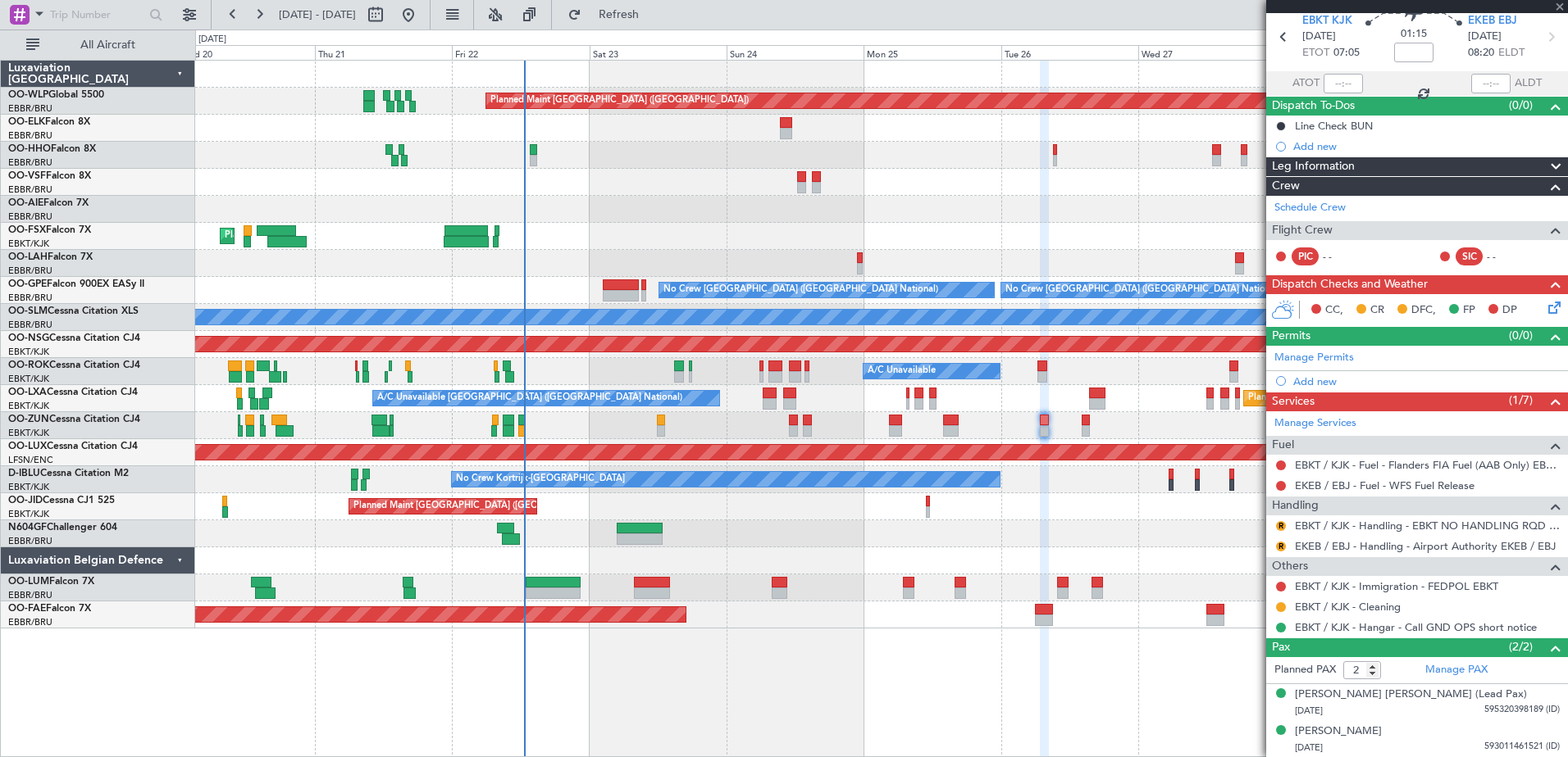
scroll to position [0, 0]
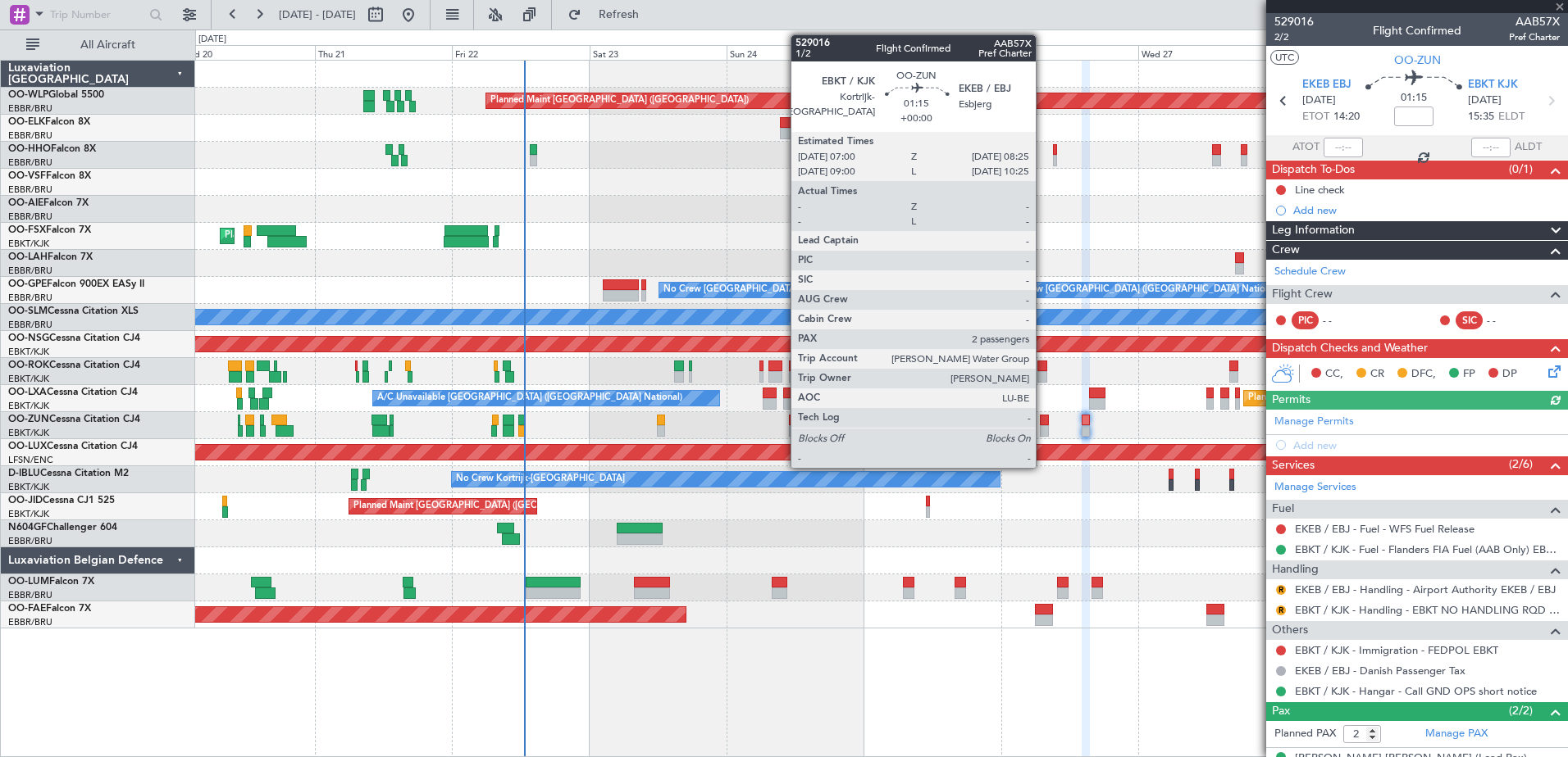
click at [1043, 432] on div at bounding box center [1044, 432] width 8 height 12
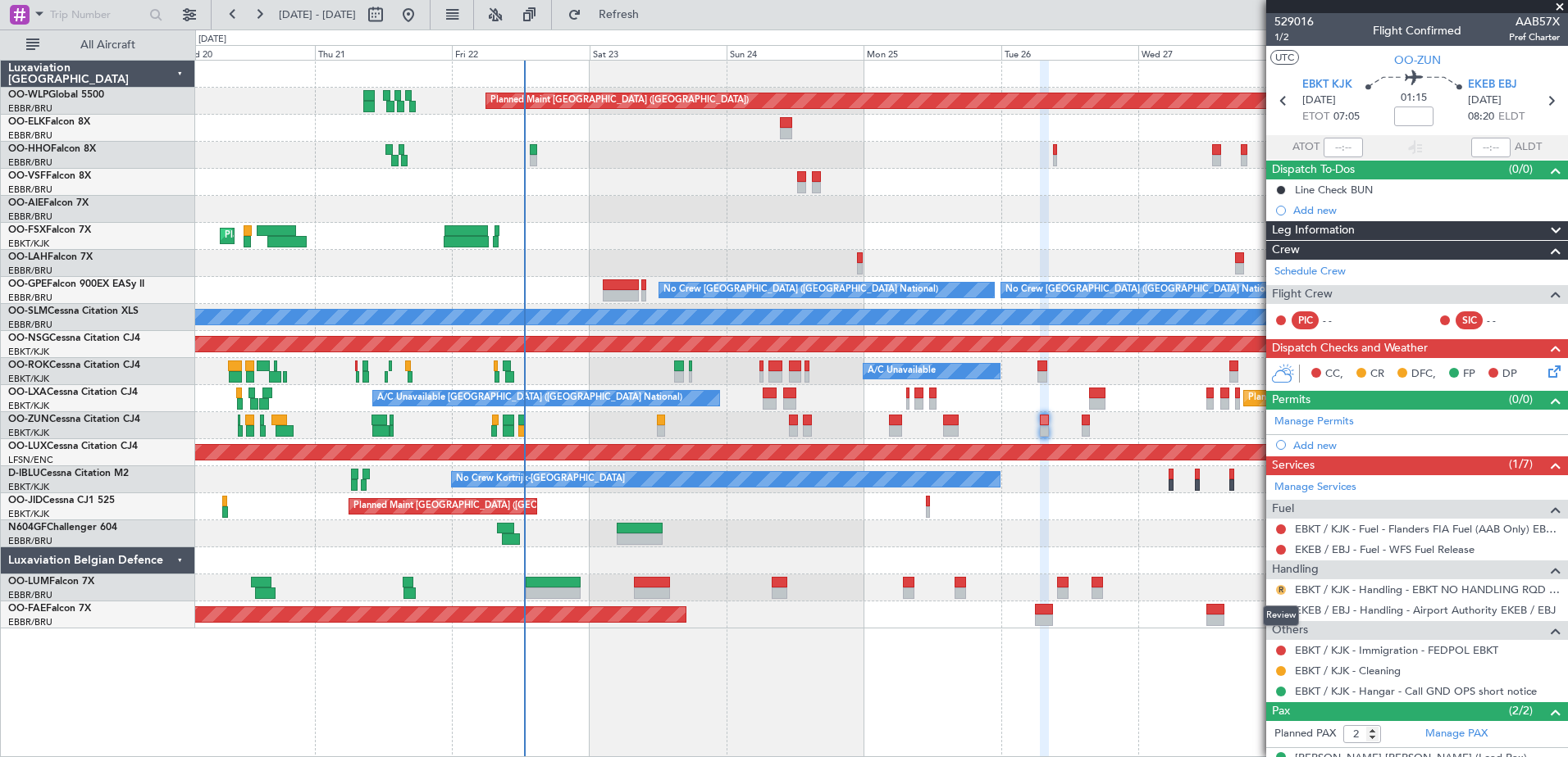
click at [1283, 591] on button "R" at bounding box center [1281, 590] width 10 height 10
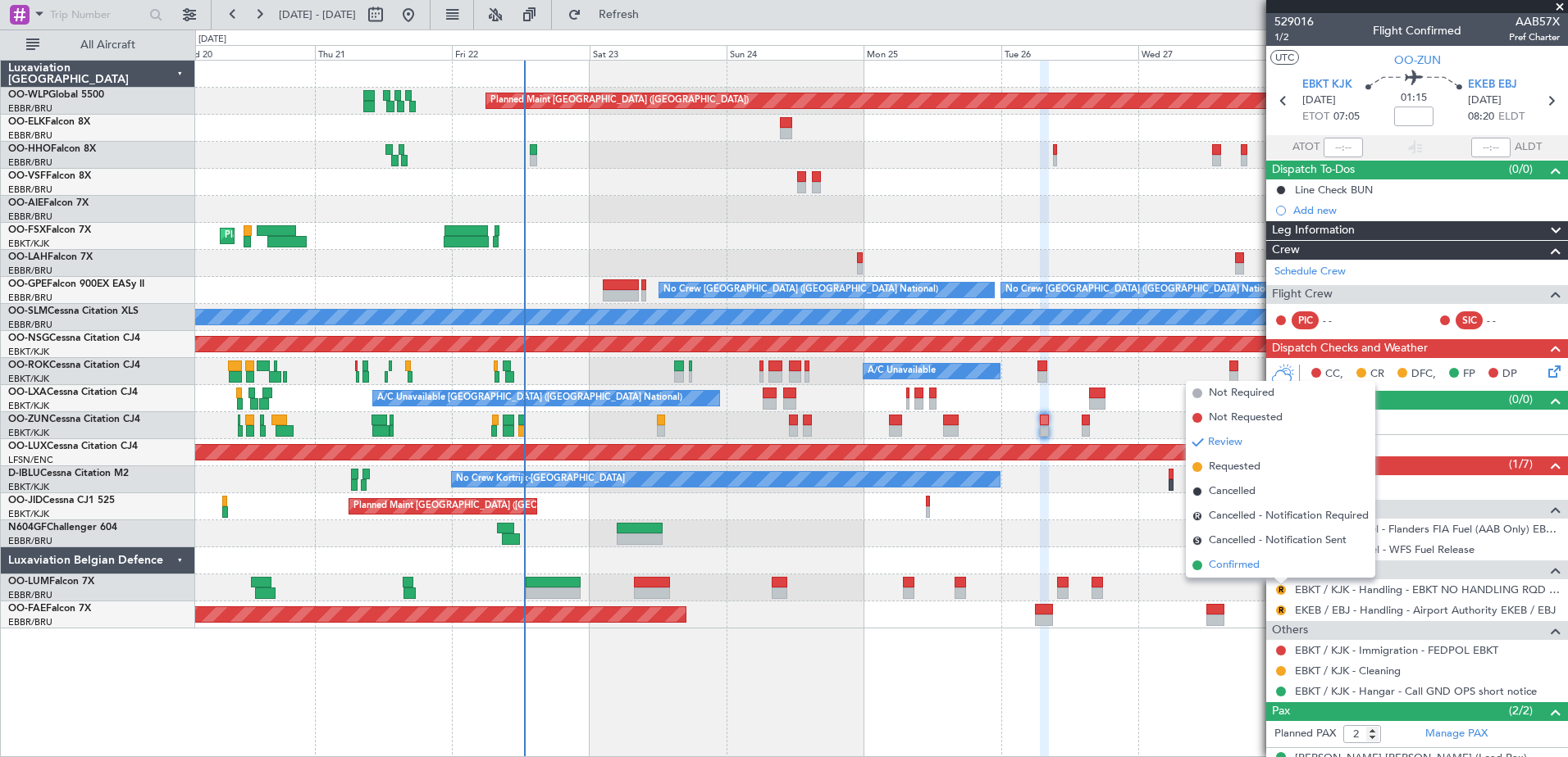
click at [1230, 569] on span "Confirmed" at bounding box center [1234, 566] width 51 height 17
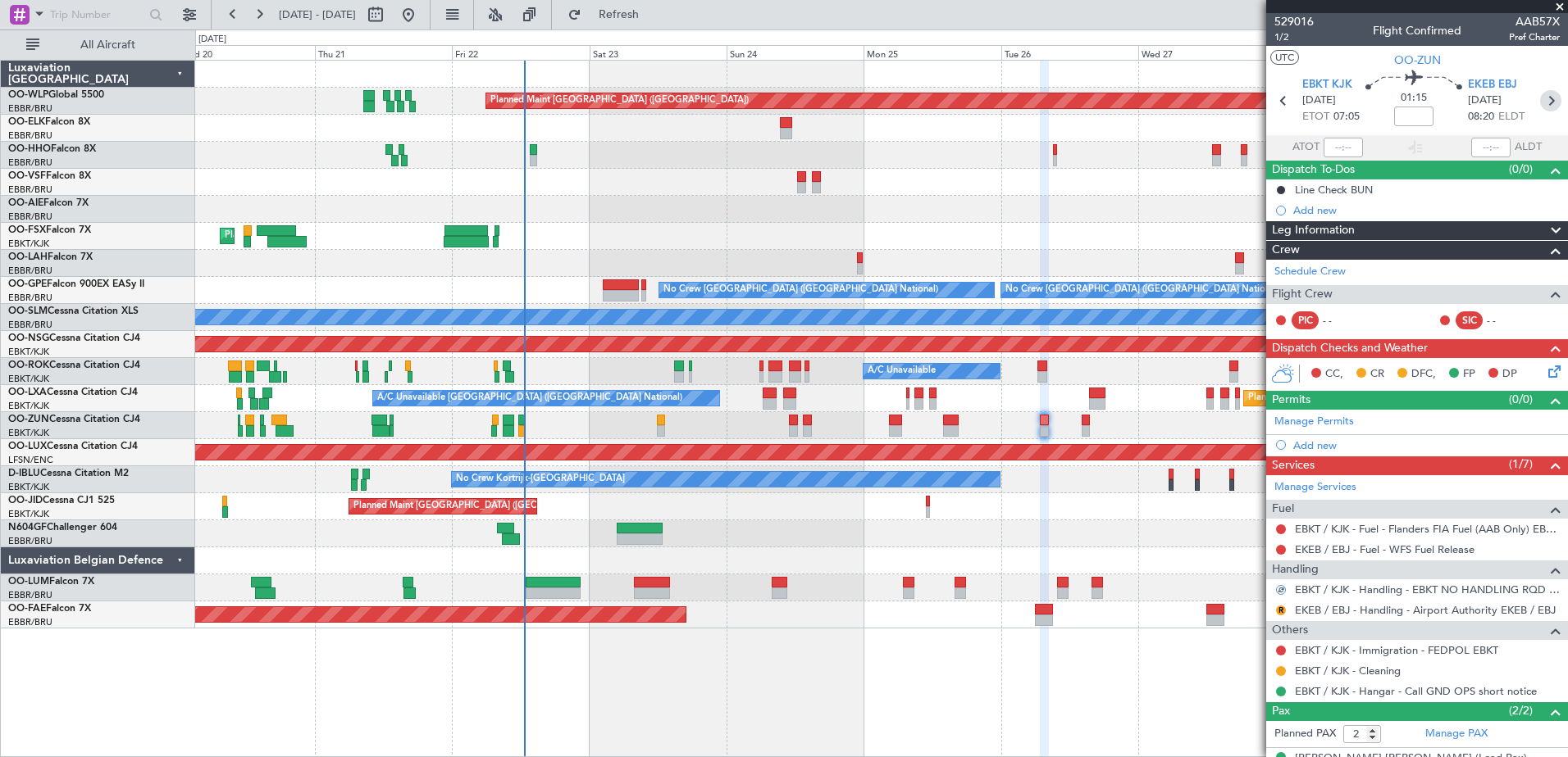
click at [1540, 94] on icon at bounding box center [1550, 100] width 21 height 21
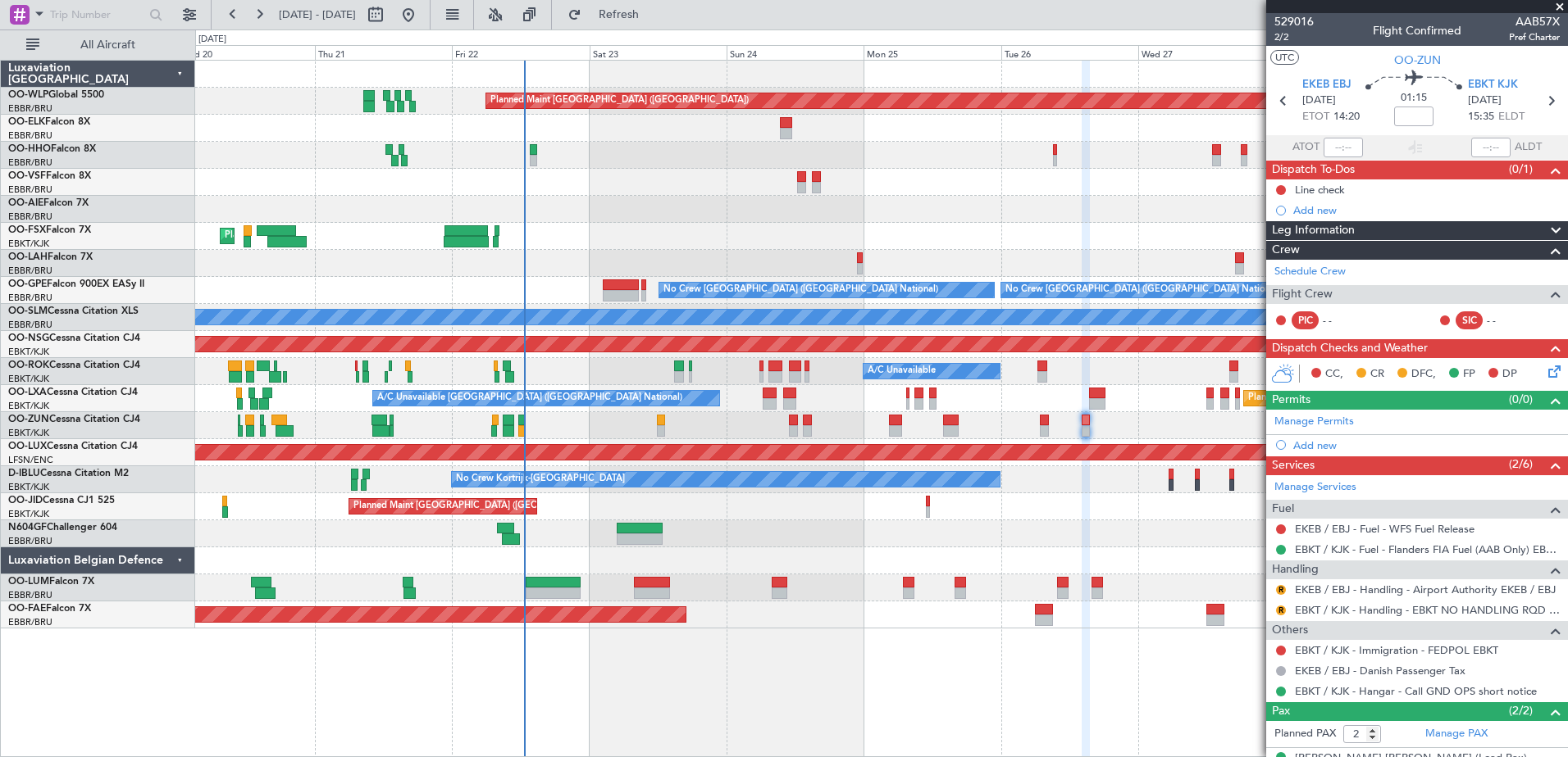
click at [1281, 615] on div "R" at bounding box center [1280, 610] width 13 height 13
click at [1280, 611] on button "R" at bounding box center [1281, 611] width 10 height 10
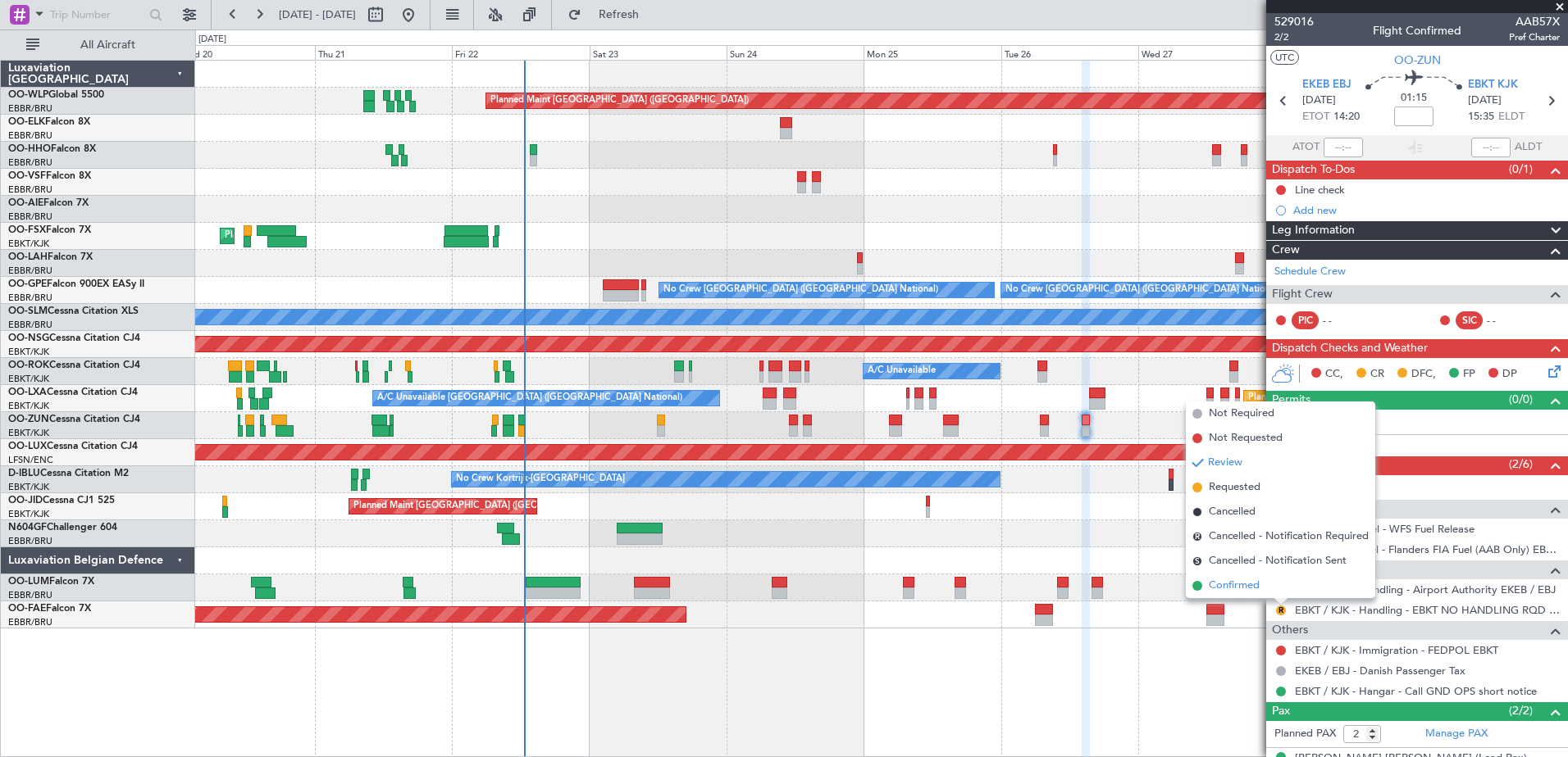
click at [1243, 582] on span "Confirmed" at bounding box center [1234, 585] width 51 height 17
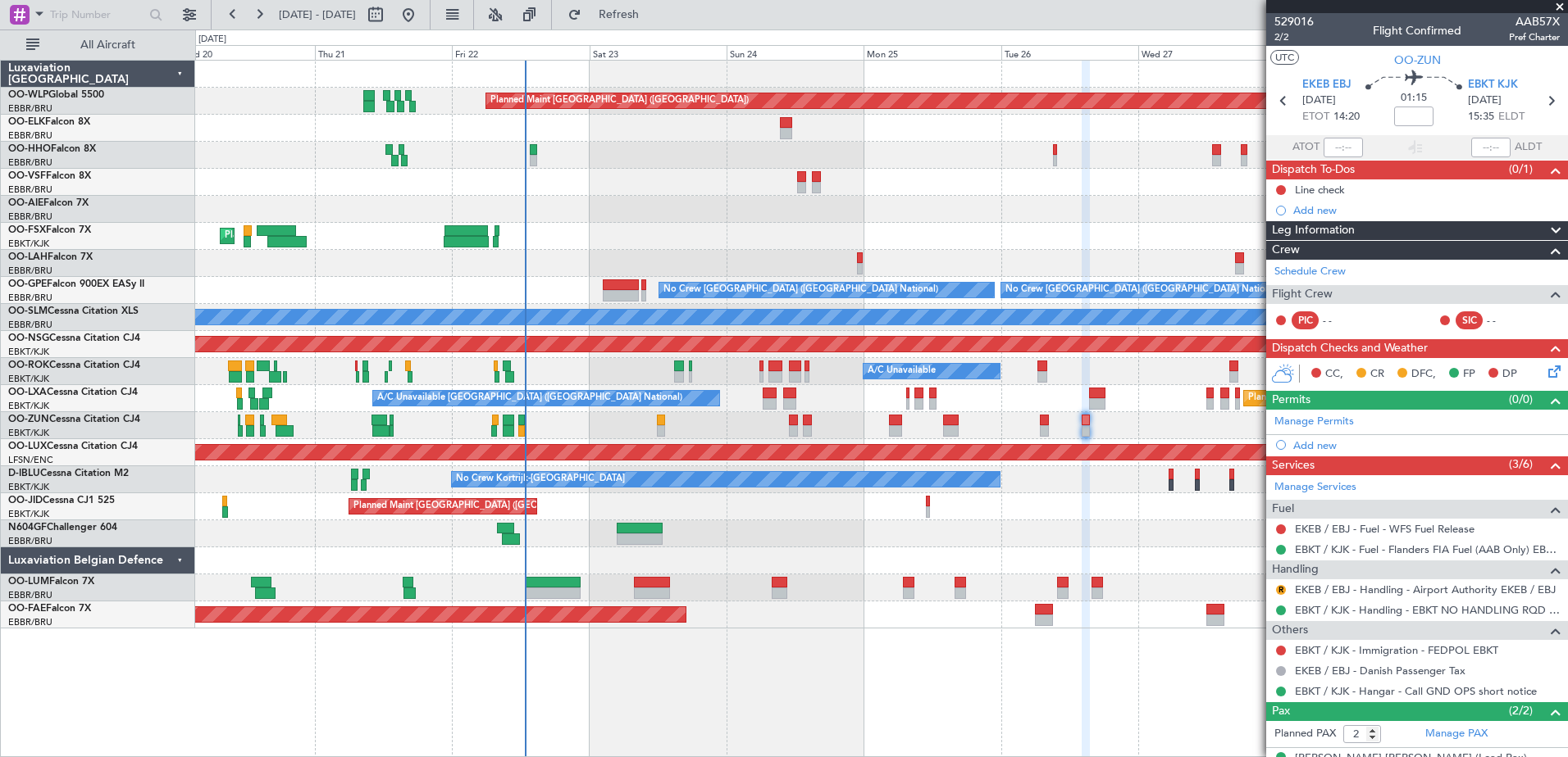
click at [1039, 428] on div "Planned Maint Kortrijk-[GEOGRAPHIC_DATA]" at bounding box center [881, 426] width 1372 height 27
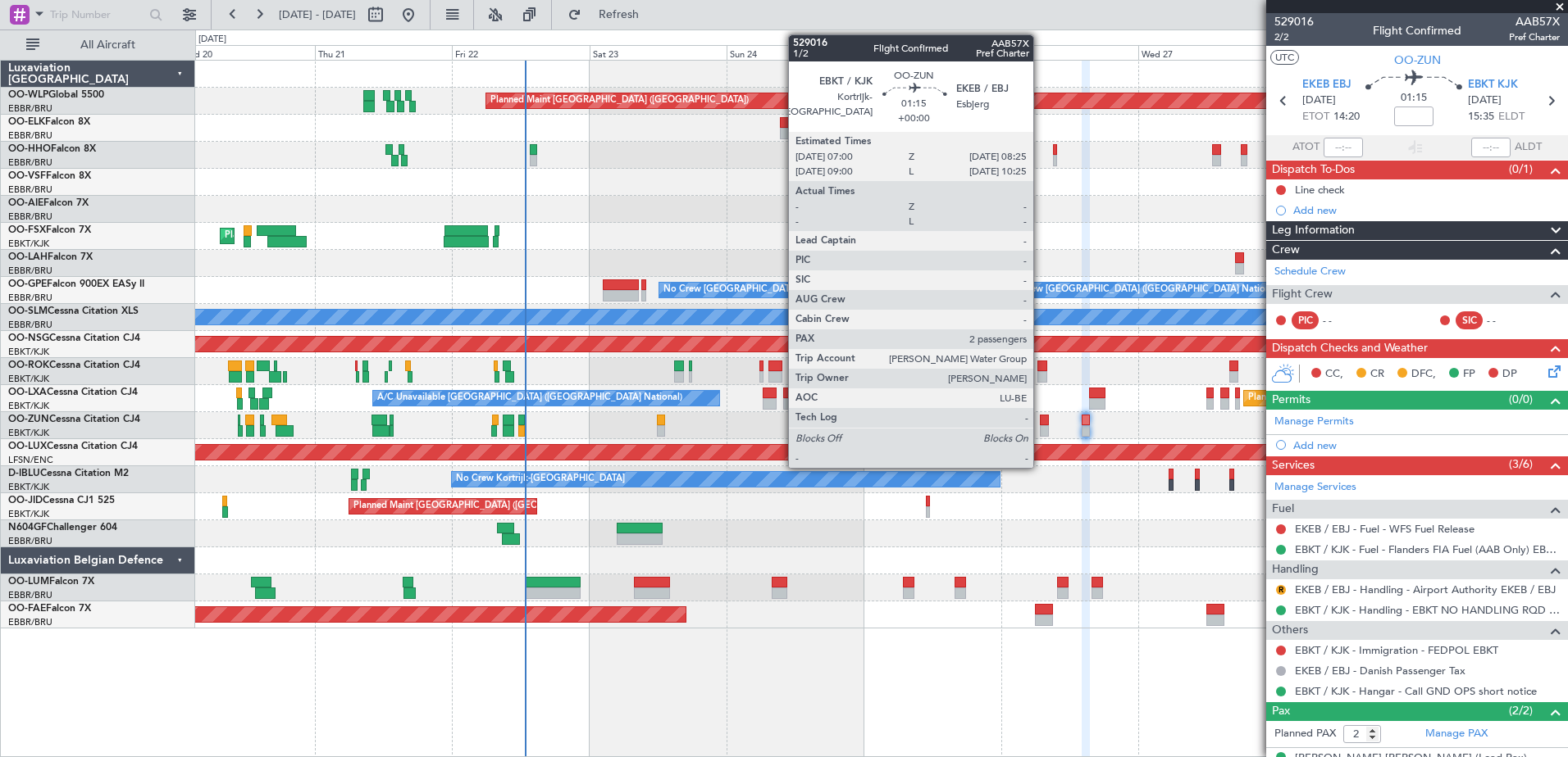
click at [1040, 429] on div at bounding box center [1044, 432] width 8 height 12
click at [1047, 423] on div at bounding box center [1044, 421] width 8 height 12
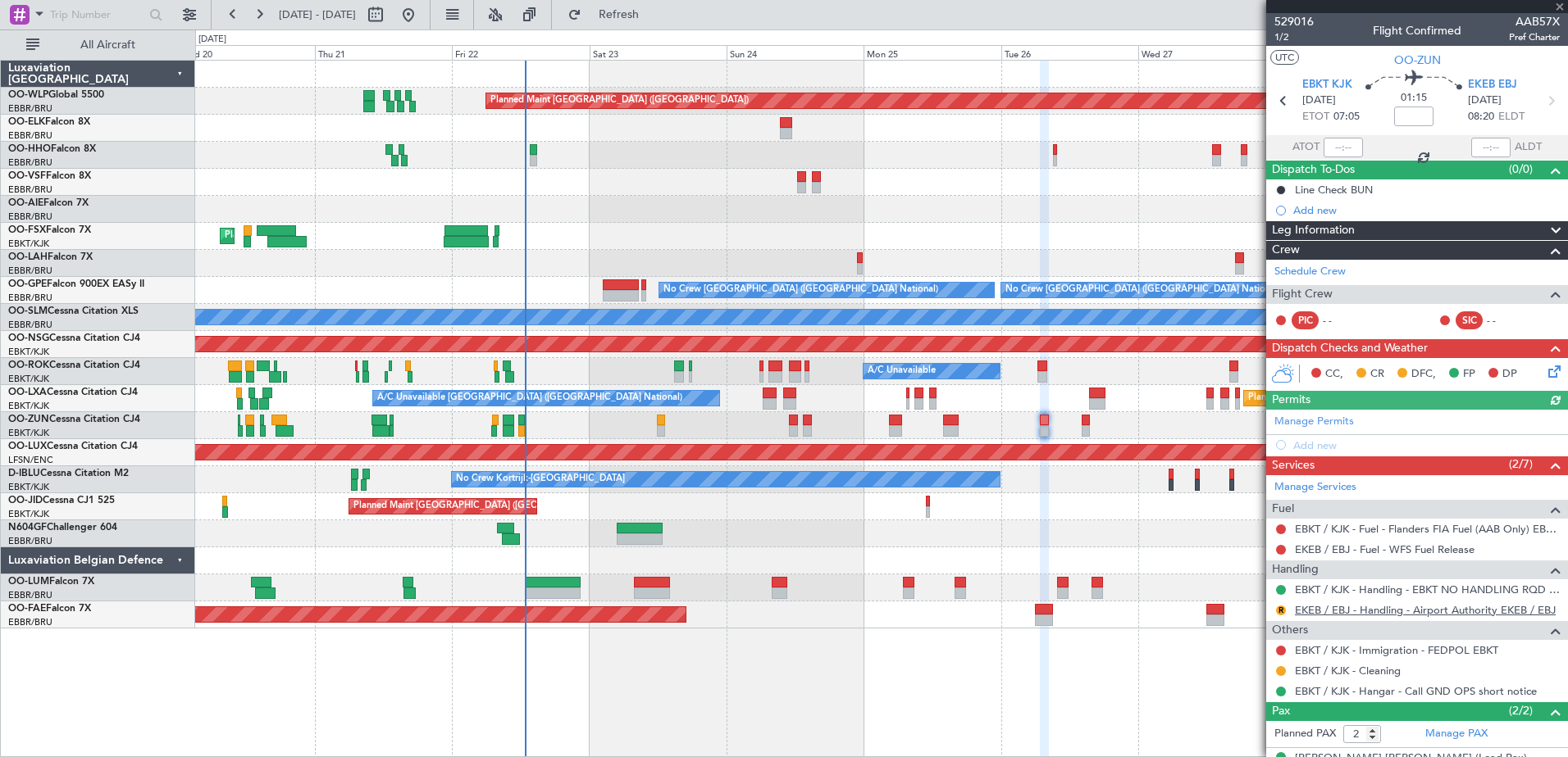
click at [1418, 615] on link "EKEB / EBJ - Handling - Airport Authority EKEB / EBJ" at bounding box center [1425, 610] width 261 height 14
click at [1282, 611] on button "R" at bounding box center [1281, 611] width 10 height 10
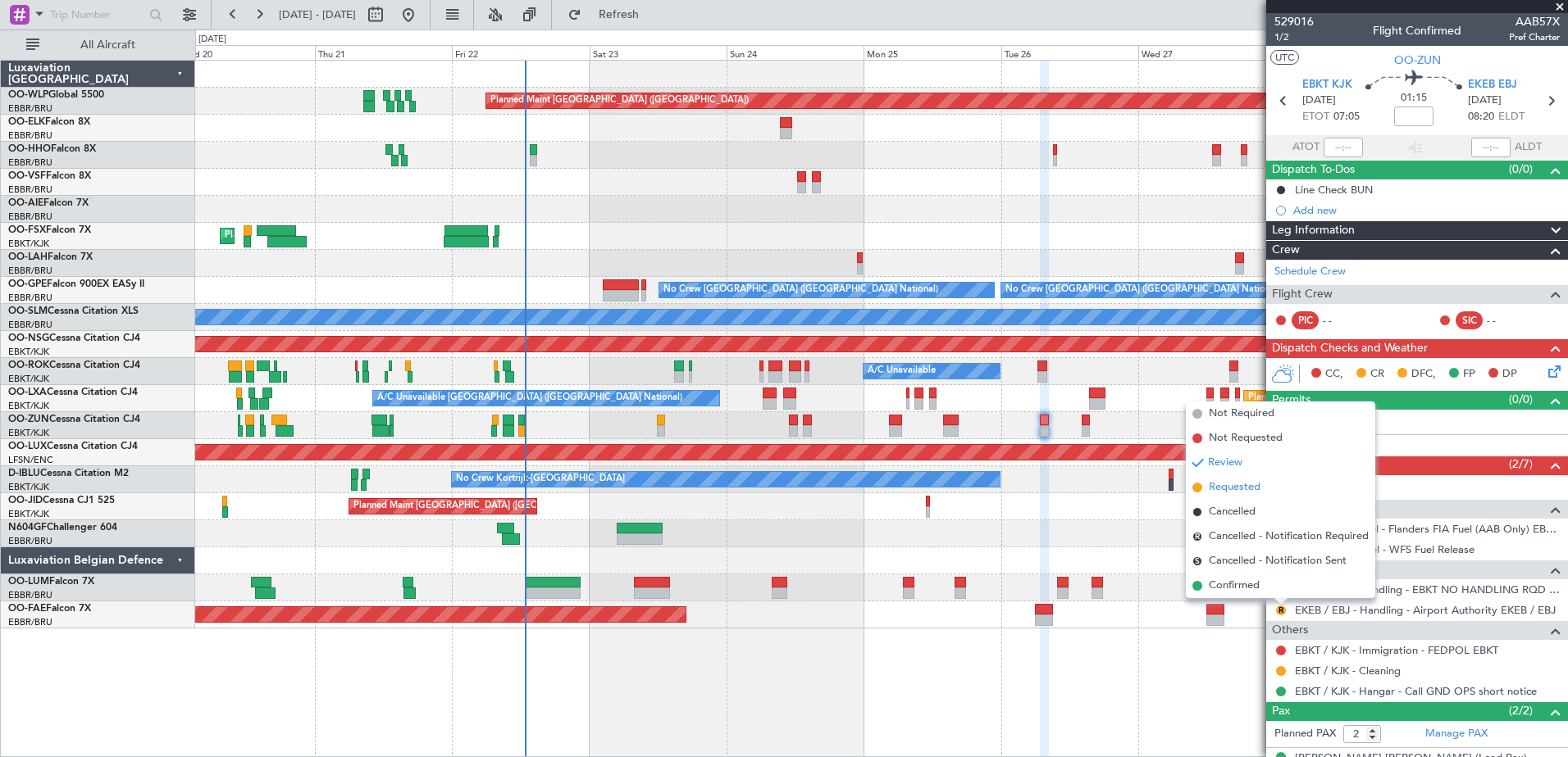
click at [1218, 487] on span "Requested" at bounding box center [1235, 487] width 52 height 17
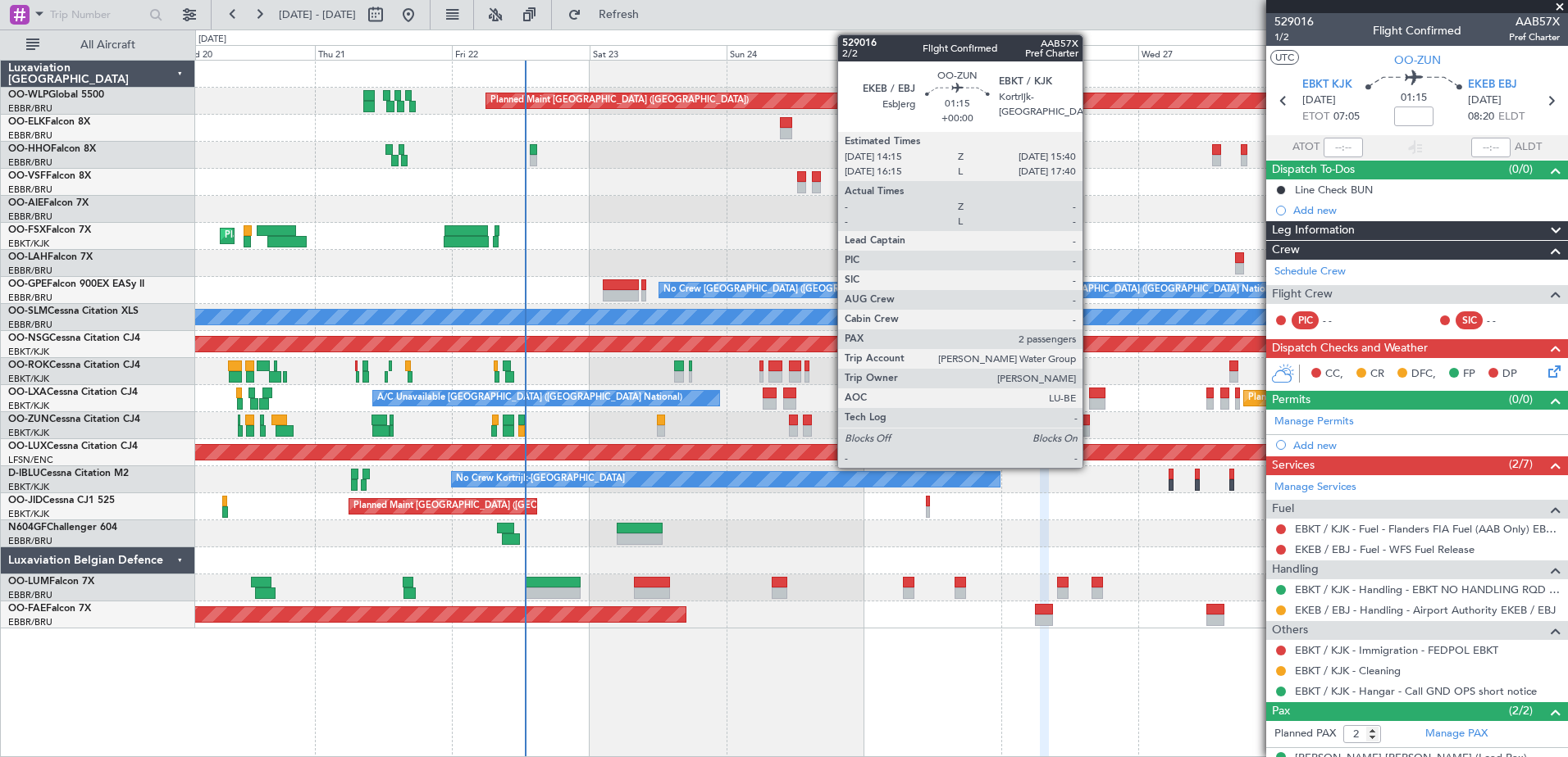
click at [1090, 428] on div at bounding box center [1086, 432] width 8 height 12
click at [1085, 431] on div at bounding box center [1086, 432] width 8 height 12
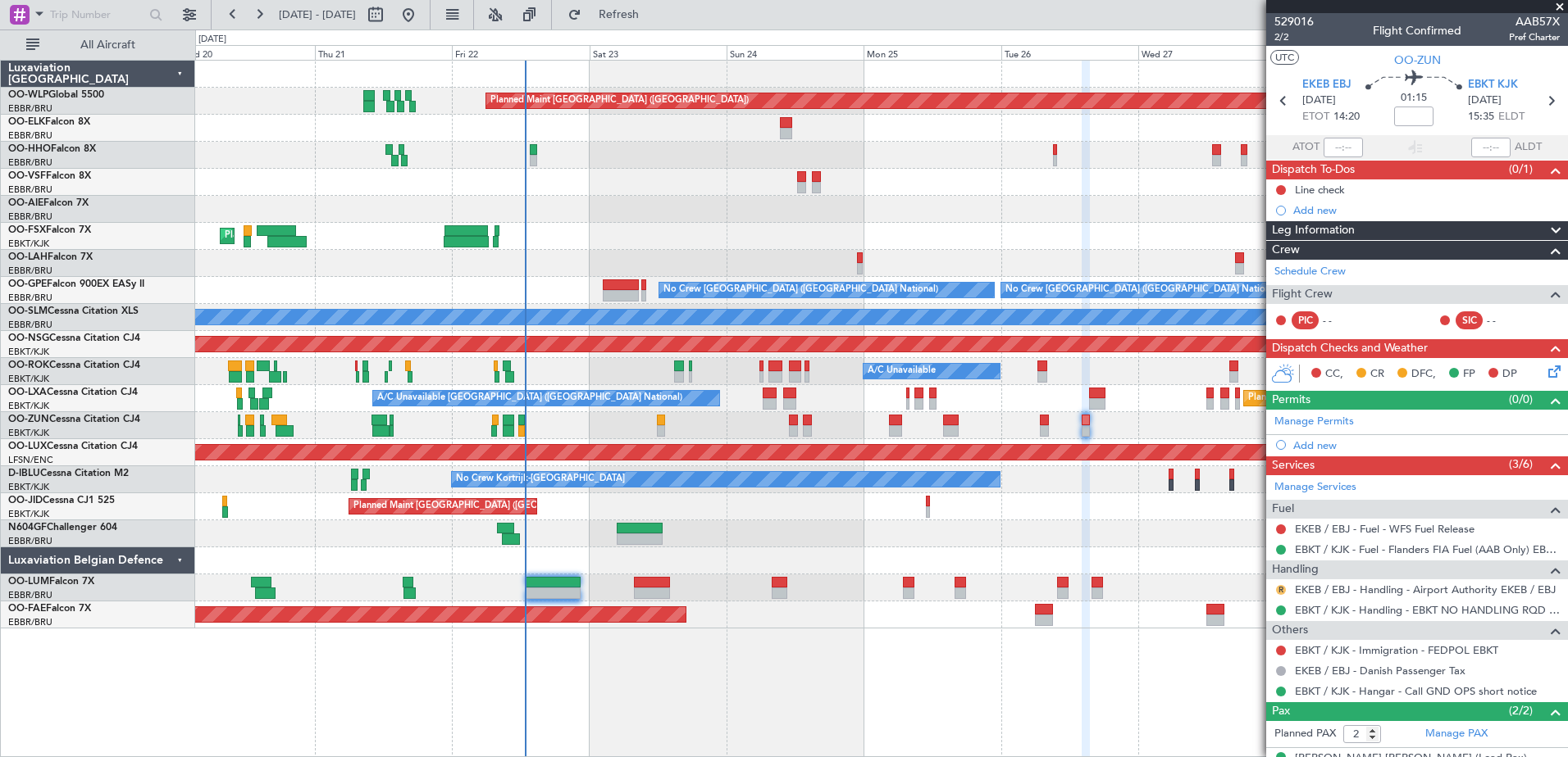
click at [1279, 592] on button "R" at bounding box center [1281, 590] width 10 height 10
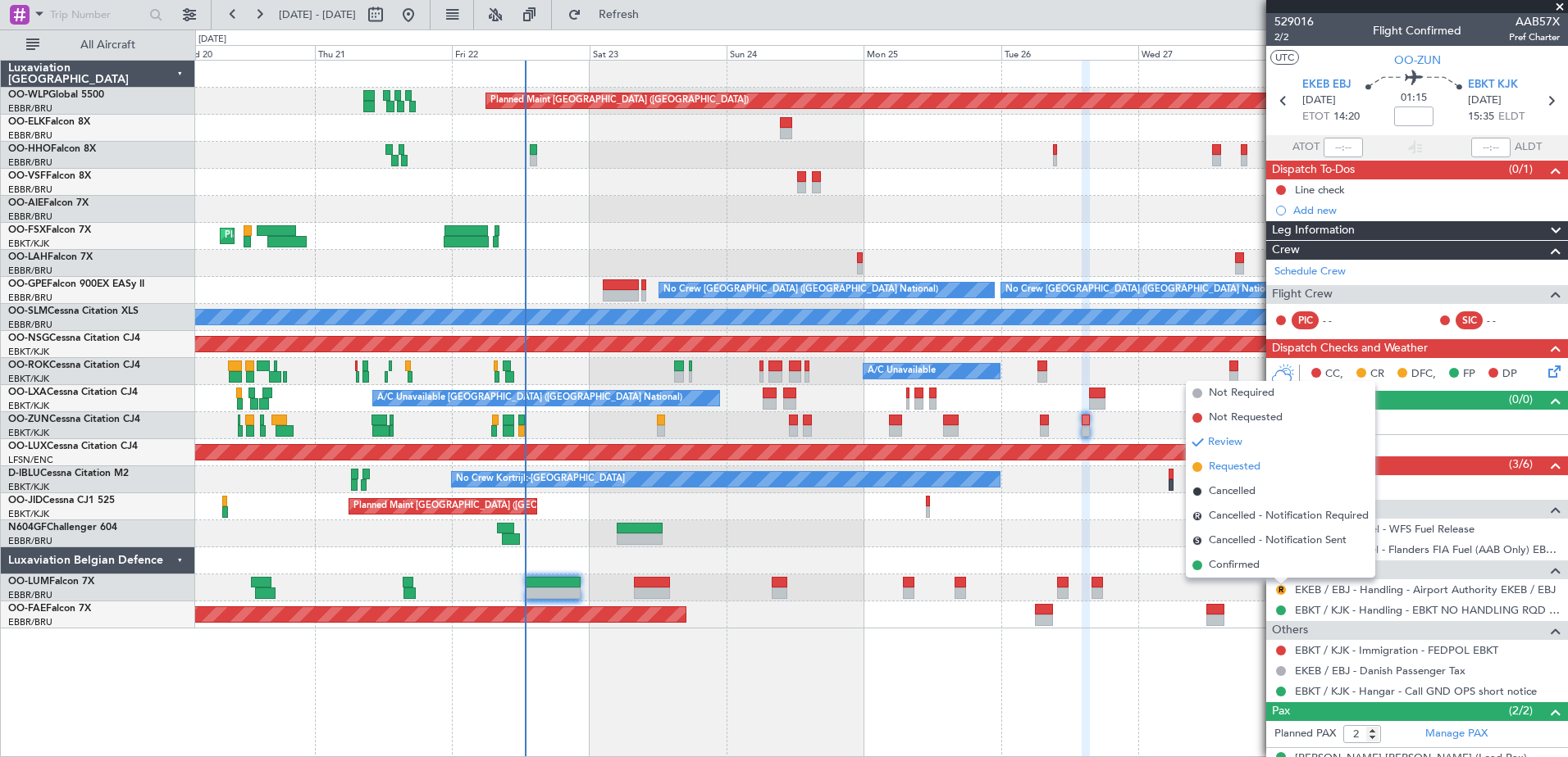
click at [1217, 469] on span "Requested" at bounding box center [1235, 467] width 52 height 17
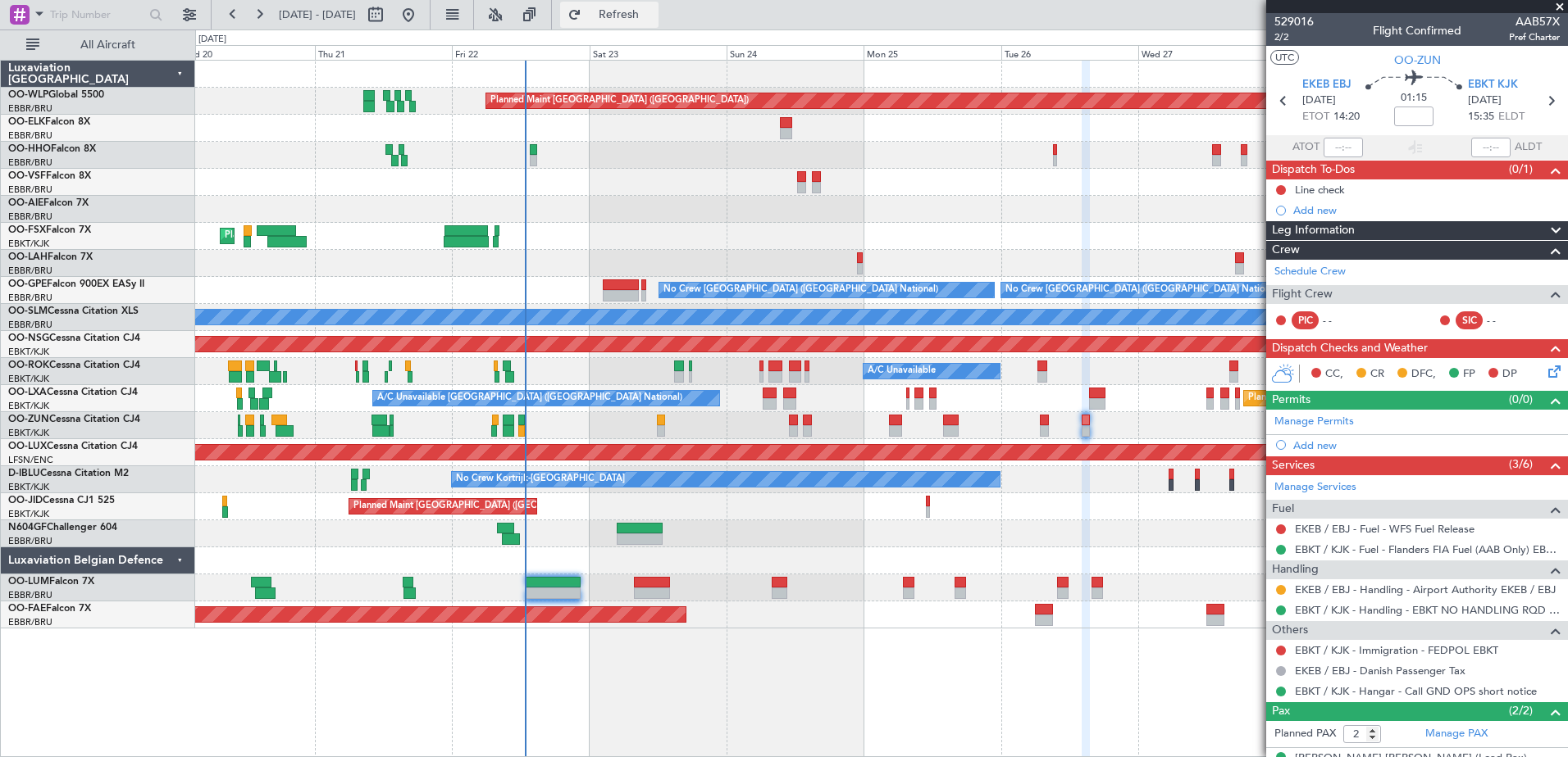
click at [651, 16] on span "Refresh" at bounding box center [618, 15] width 68 height 12
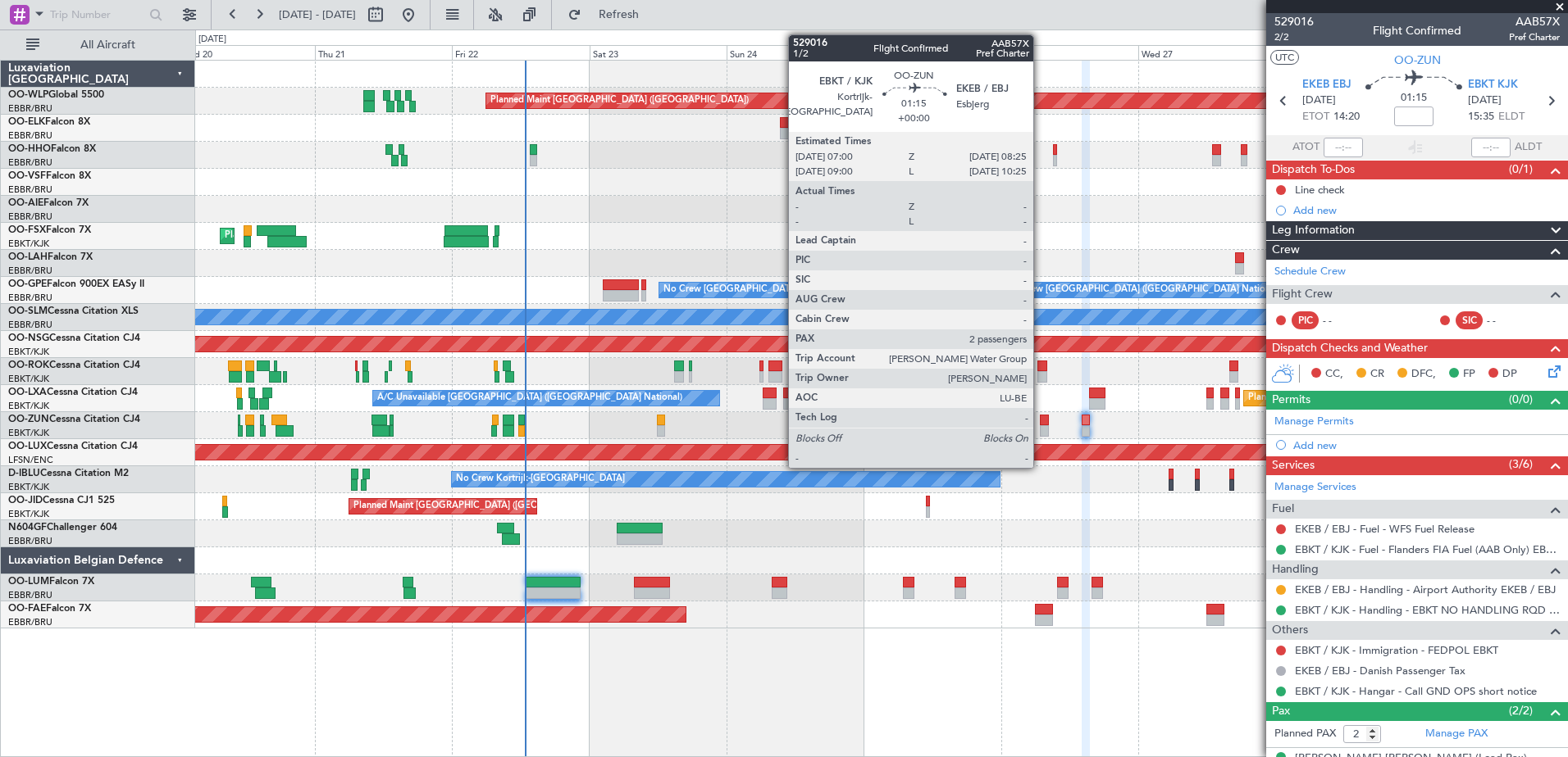
click at [1040, 436] on div at bounding box center [1044, 432] width 8 height 12
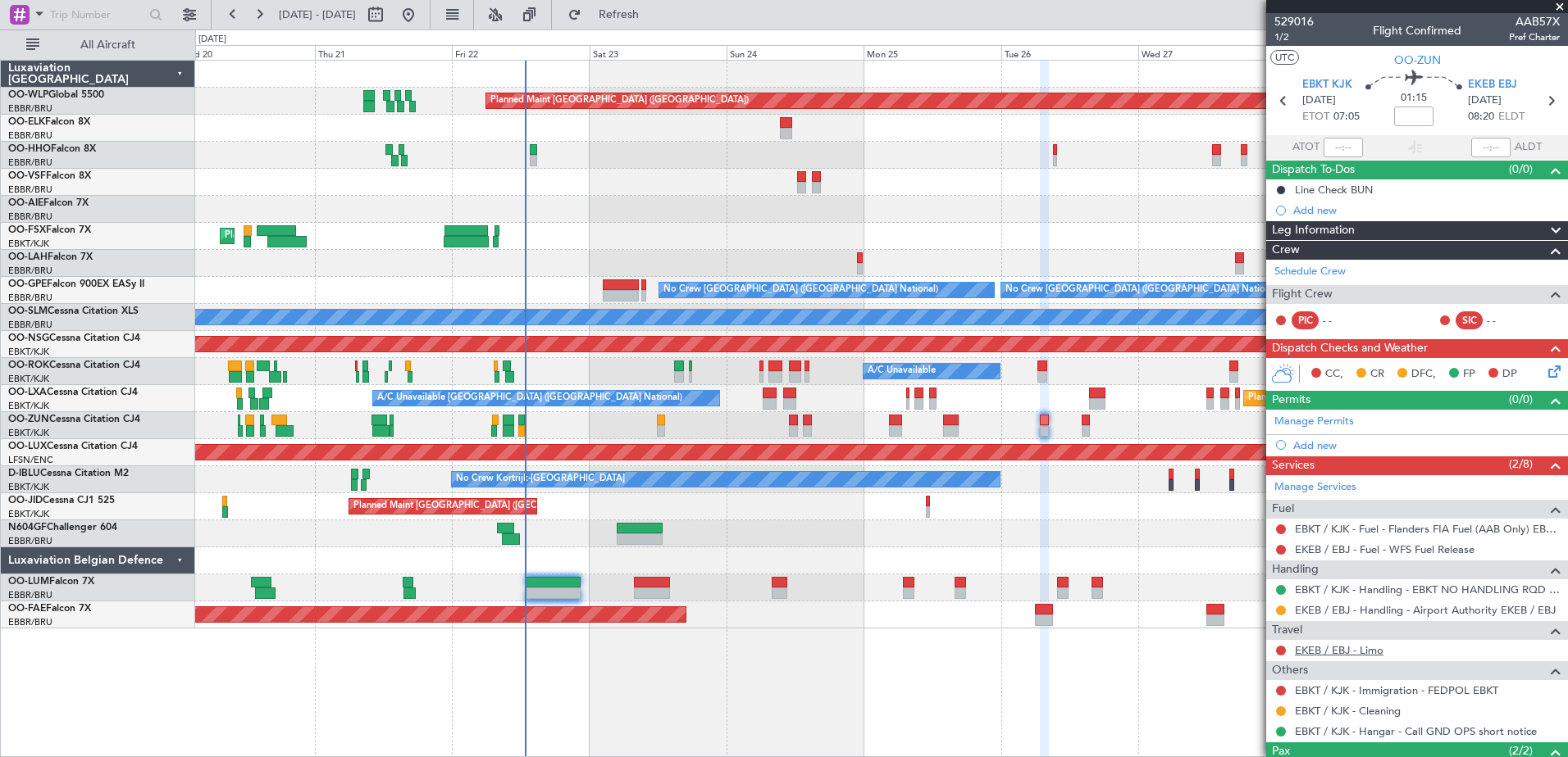
click at [1376, 649] on link "EKEB / EBJ - Limo" at bounding box center [1339, 651] width 88 height 14
click at [1347, 644] on link "EKEB / EBJ - Limo" at bounding box center [1339, 651] width 88 height 14
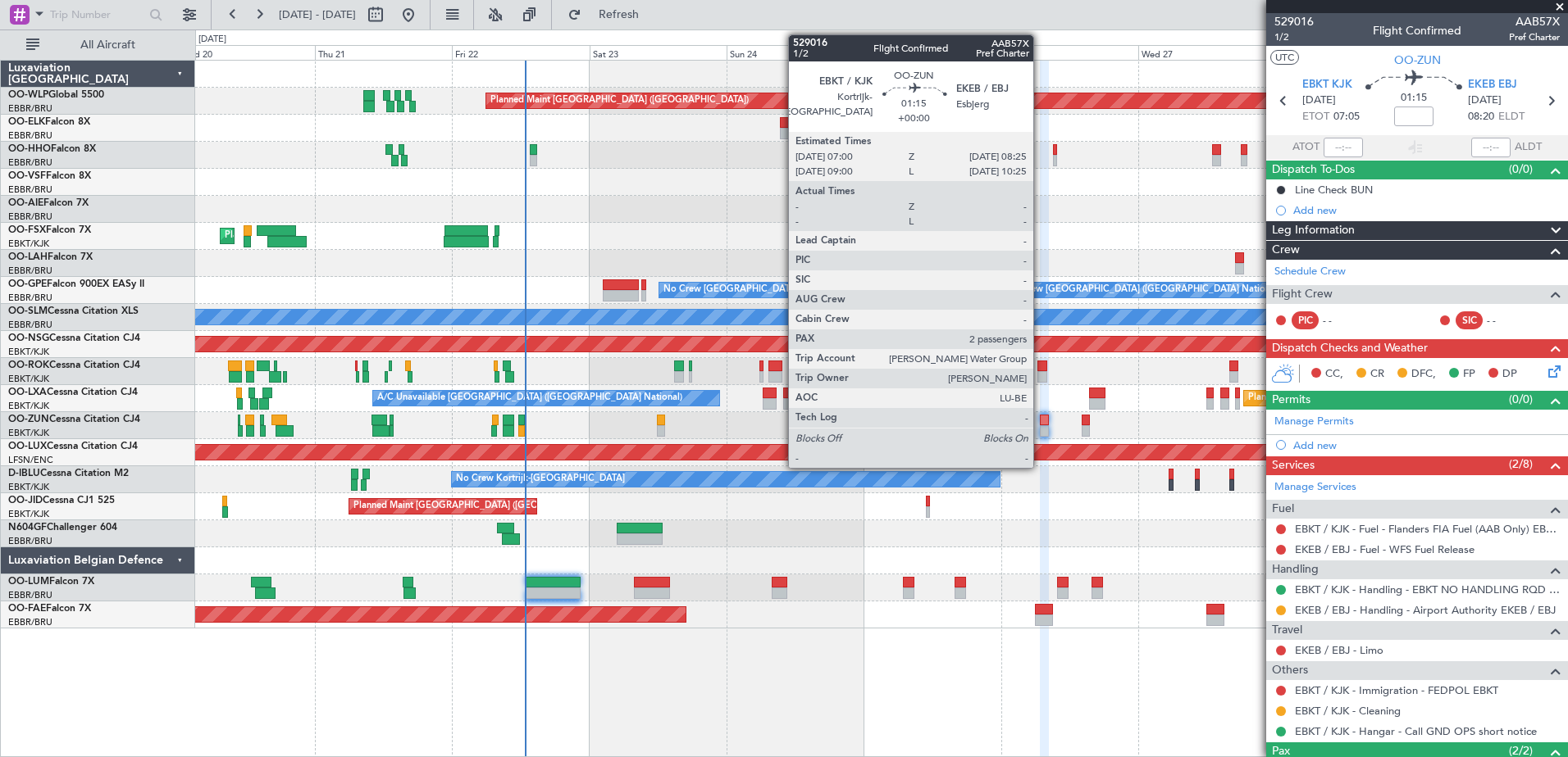
click at [1040, 421] on div at bounding box center [1044, 421] width 8 height 12
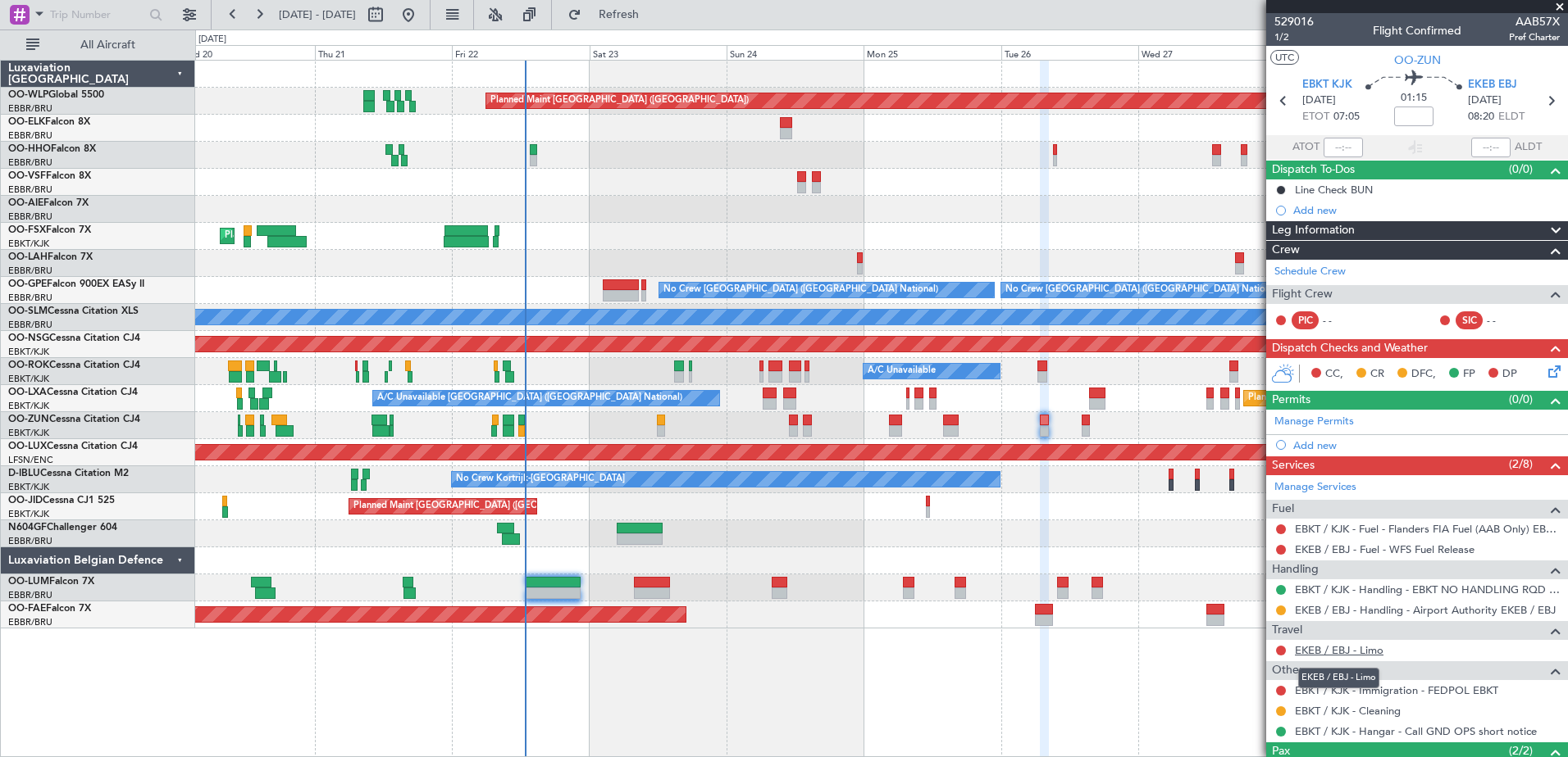
click at [1350, 652] on link "EKEB / EBJ - Limo" at bounding box center [1339, 651] width 88 height 14
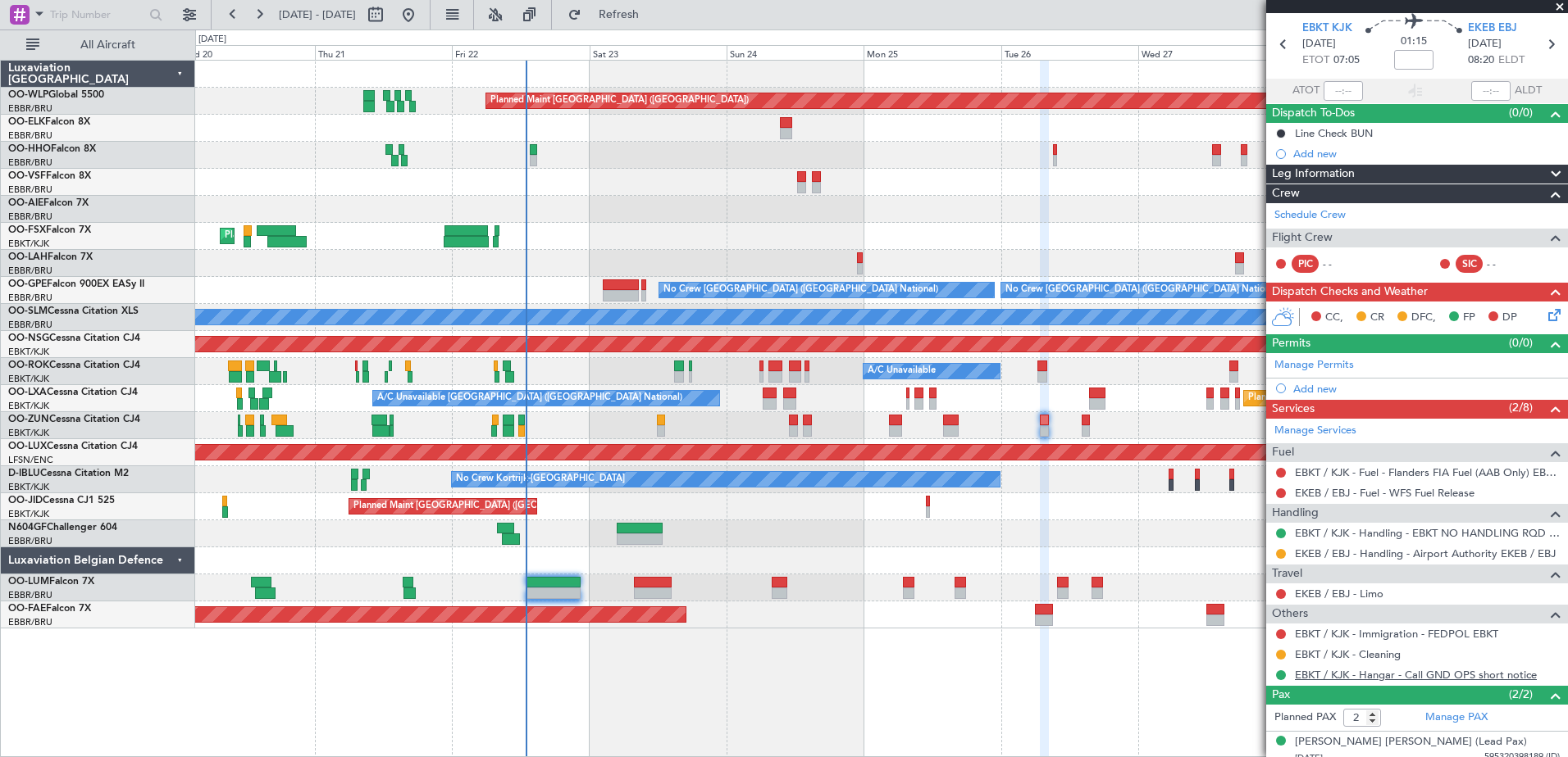
scroll to position [104, 0]
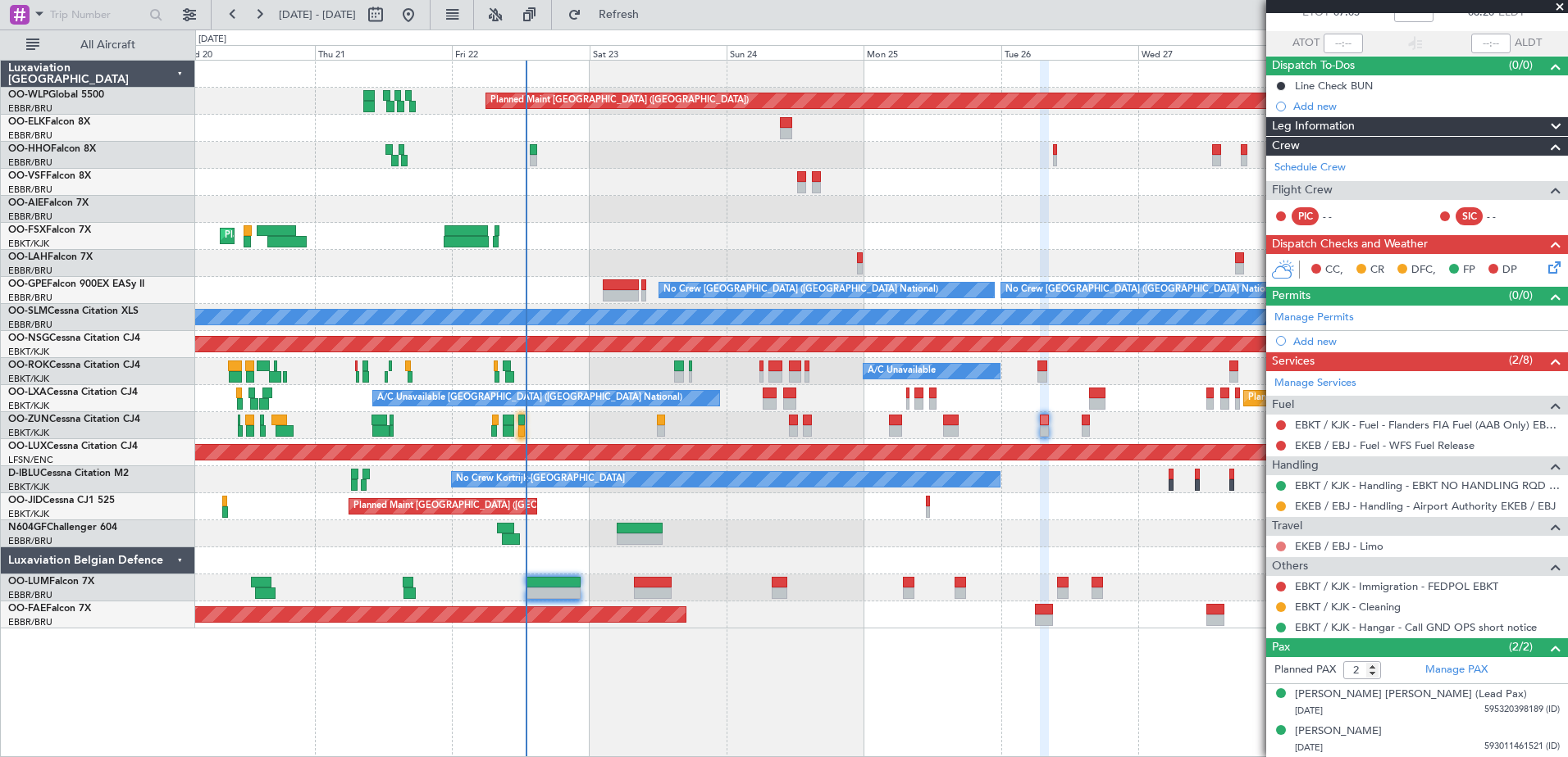
click at [1279, 550] on button at bounding box center [1281, 547] width 10 height 10
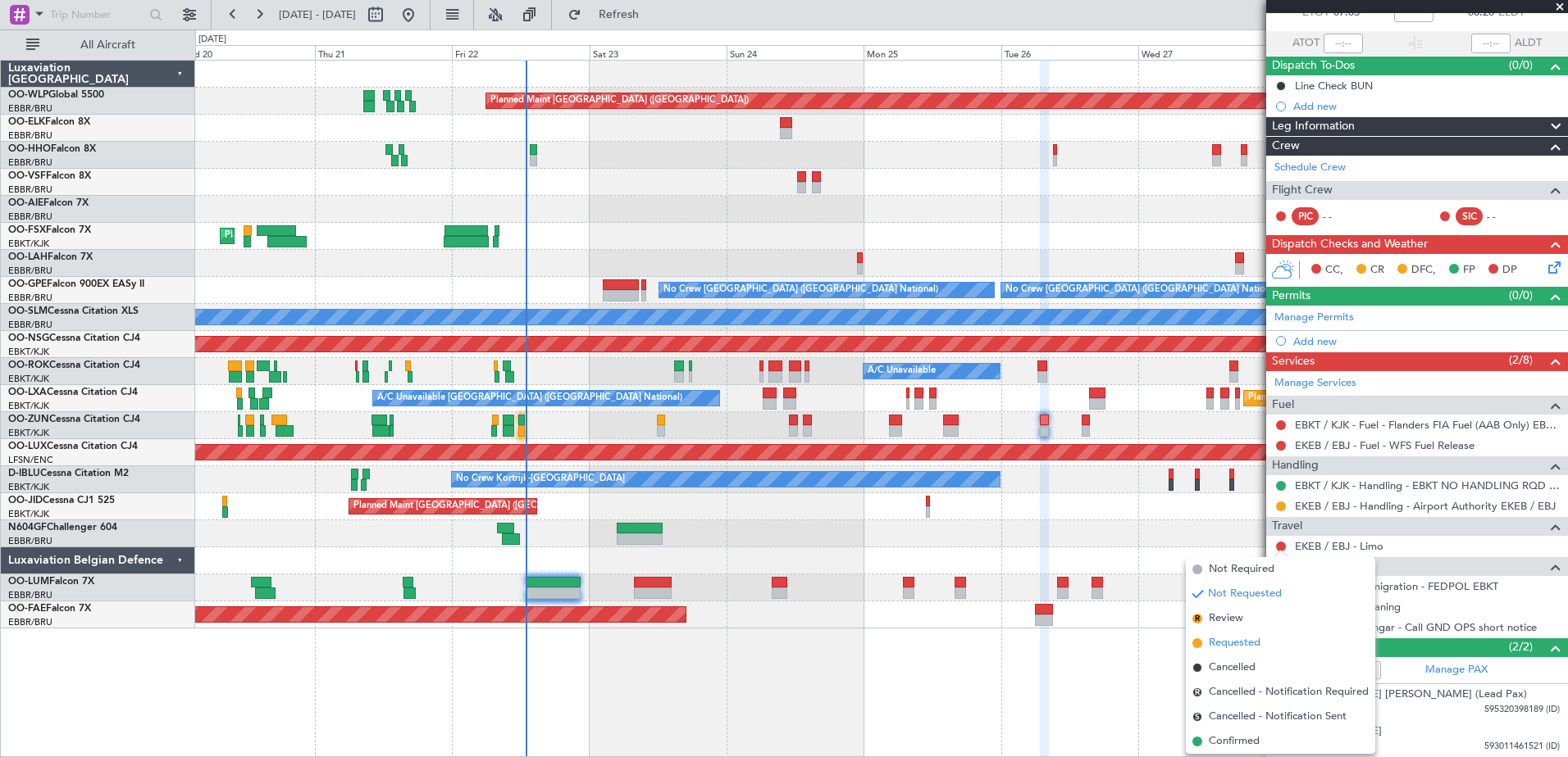
click at [1242, 645] on span "Requested" at bounding box center [1235, 643] width 52 height 17
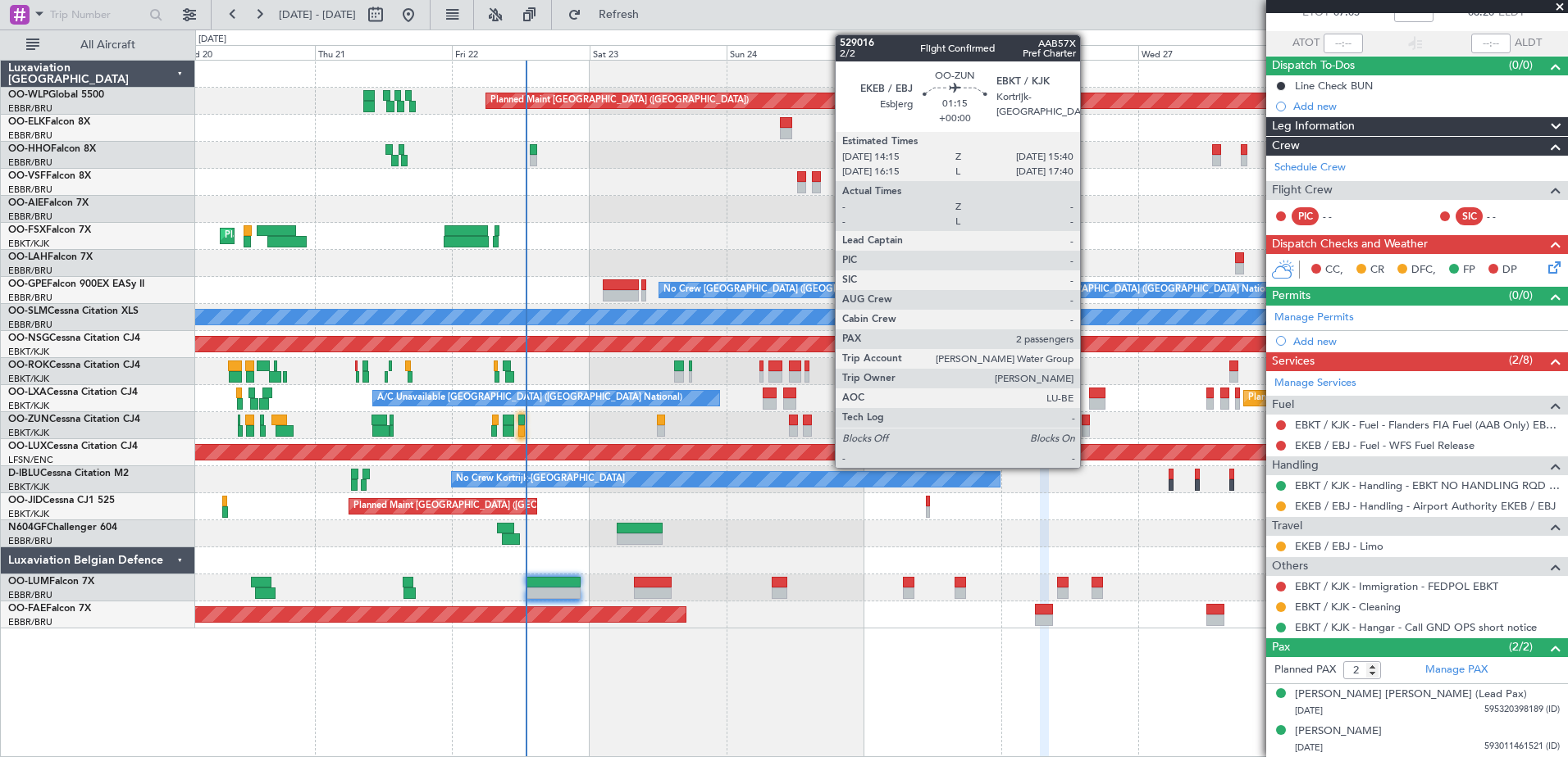
click at [1088, 435] on div at bounding box center [1086, 432] width 8 height 12
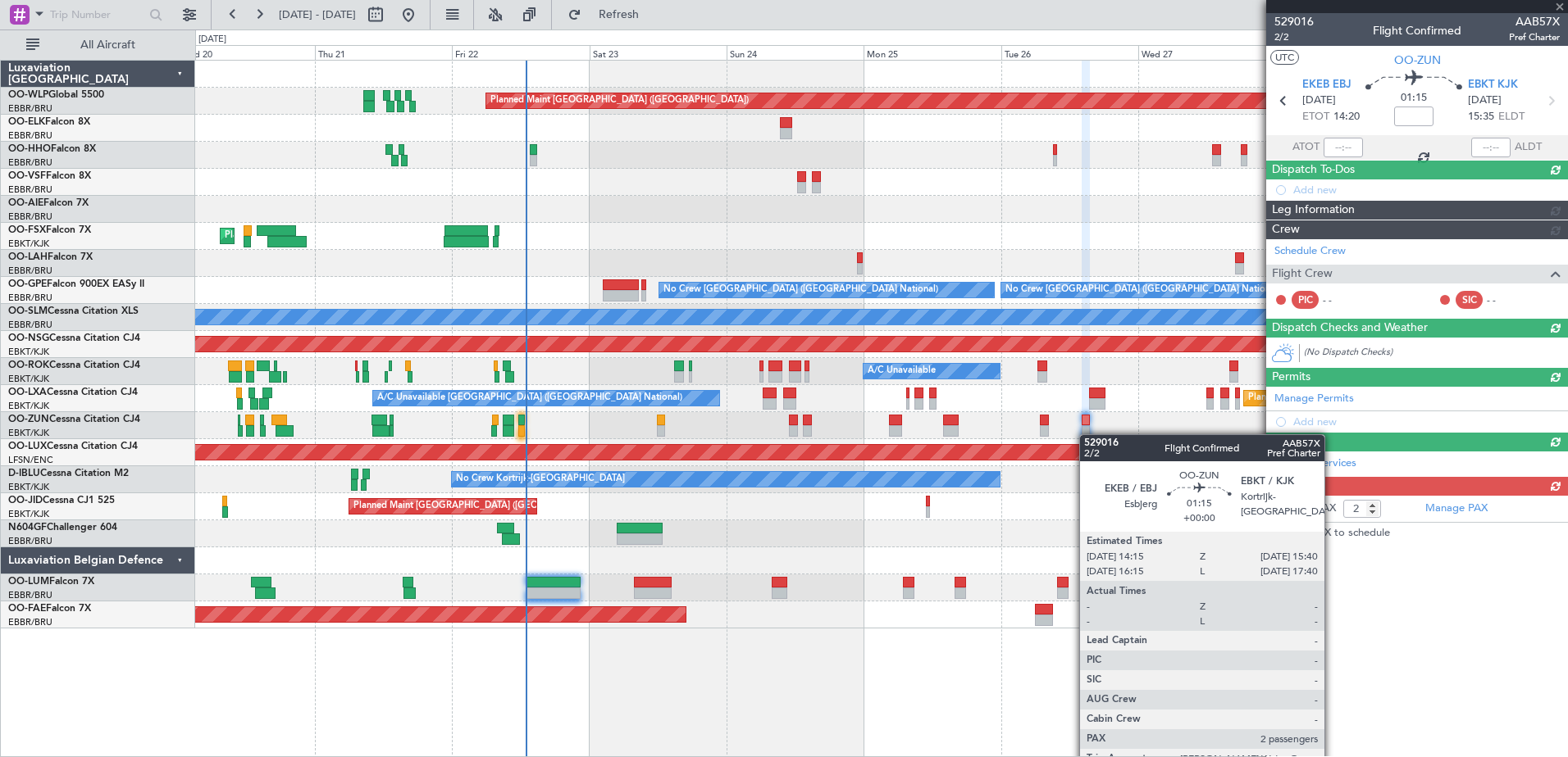
scroll to position [0, 0]
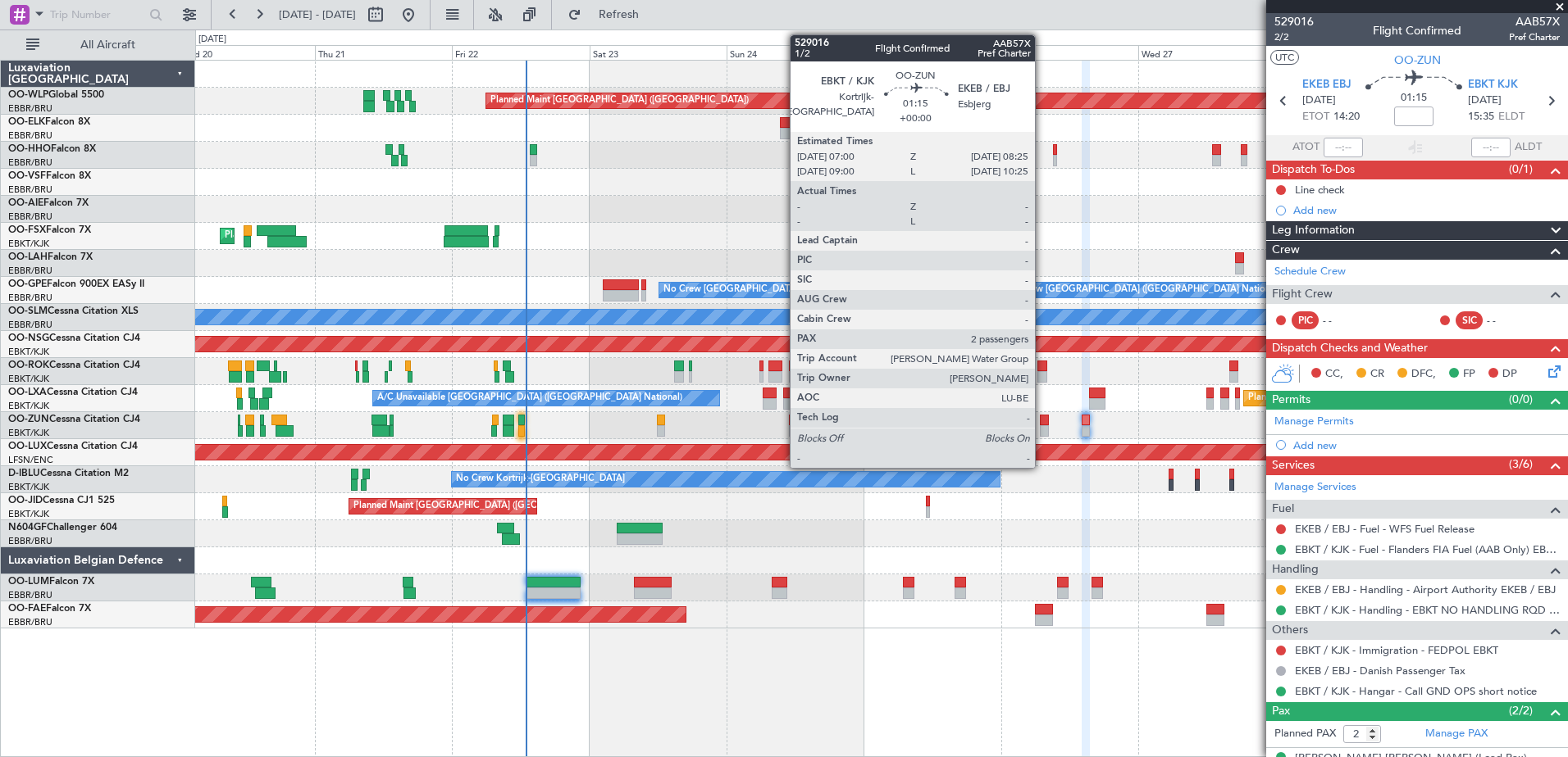
click at [1042, 432] on div at bounding box center [1044, 432] width 8 height 12
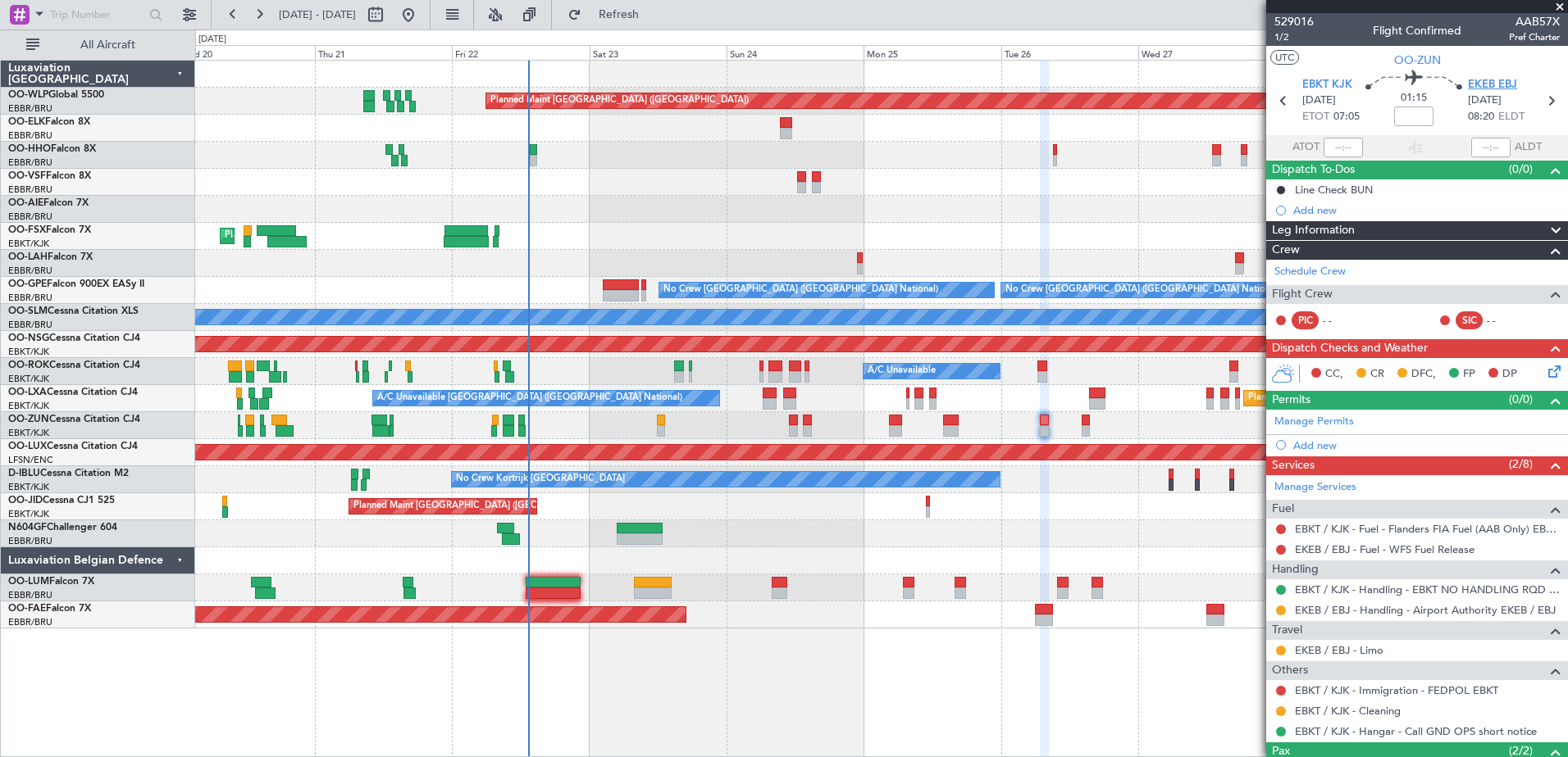
drag, startPoint x: 1484, startPoint y: 92, endPoint x: 1489, endPoint y: 82, distance: 11.2
click at [1484, 92] on span "[DATE]" at bounding box center [1485, 100] width 34 height 17
click at [1489, 82] on span "EKEB EBJ" at bounding box center [1493, 85] width 50 height 17
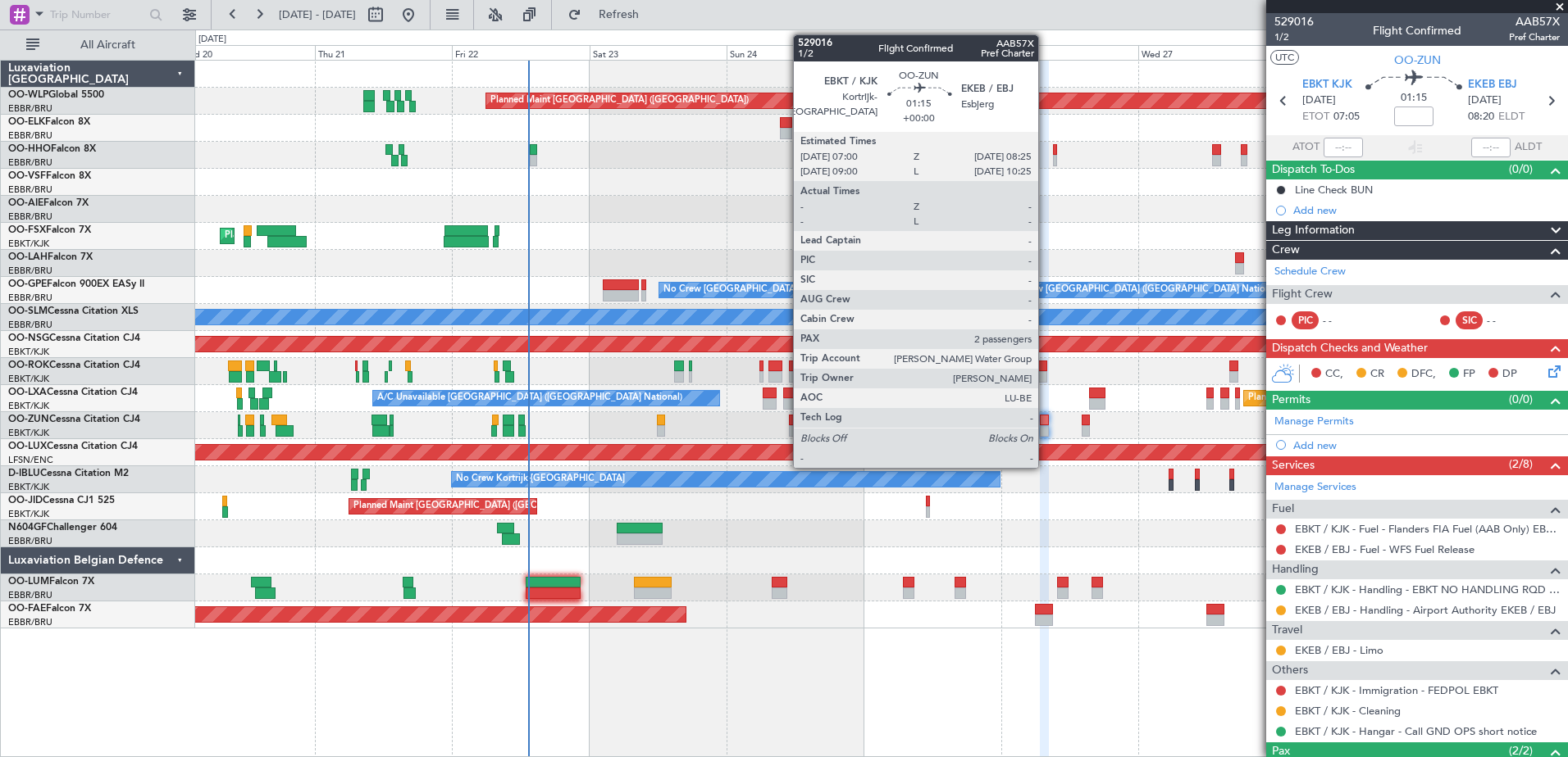
click at [1045, 423] on div at bounding box center [1044, 421] width 8 height 12
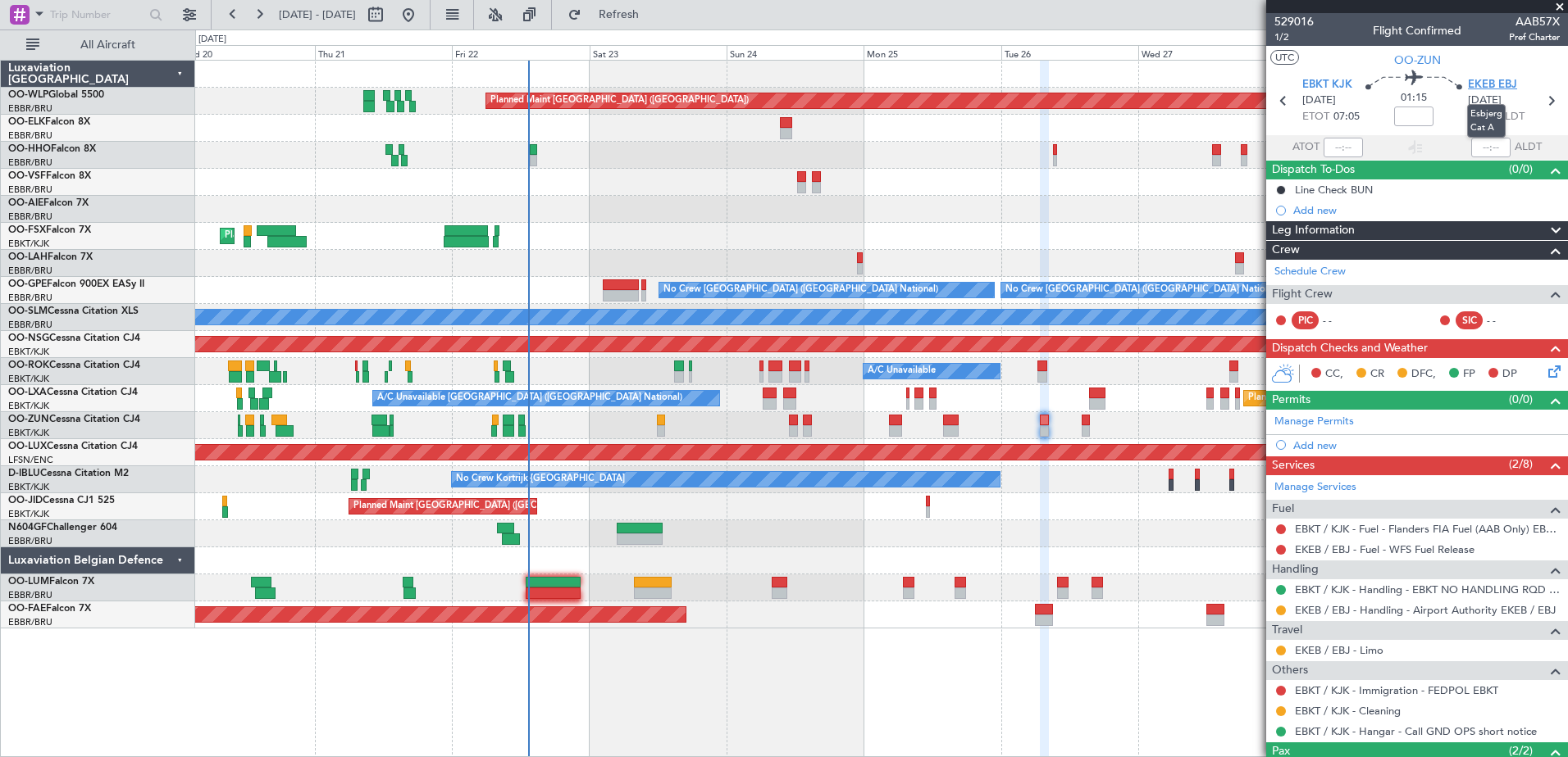
click at [1475, 86] on span "EKEB EBJ" at bounding box center [1493, 85] width 50 height 17
click at [1382, 646] on link "EKEB / EBJ - Limo" at bounding box center [1339, 651] width 88 height 14
click at [1363, 649] on link "EKEB / EBJ - Limo" at bounding box center [1339, 651] width 88 height 14
click at [389, 24] on button at bounding box center [375, 15] width 26 height 26
select select "8"
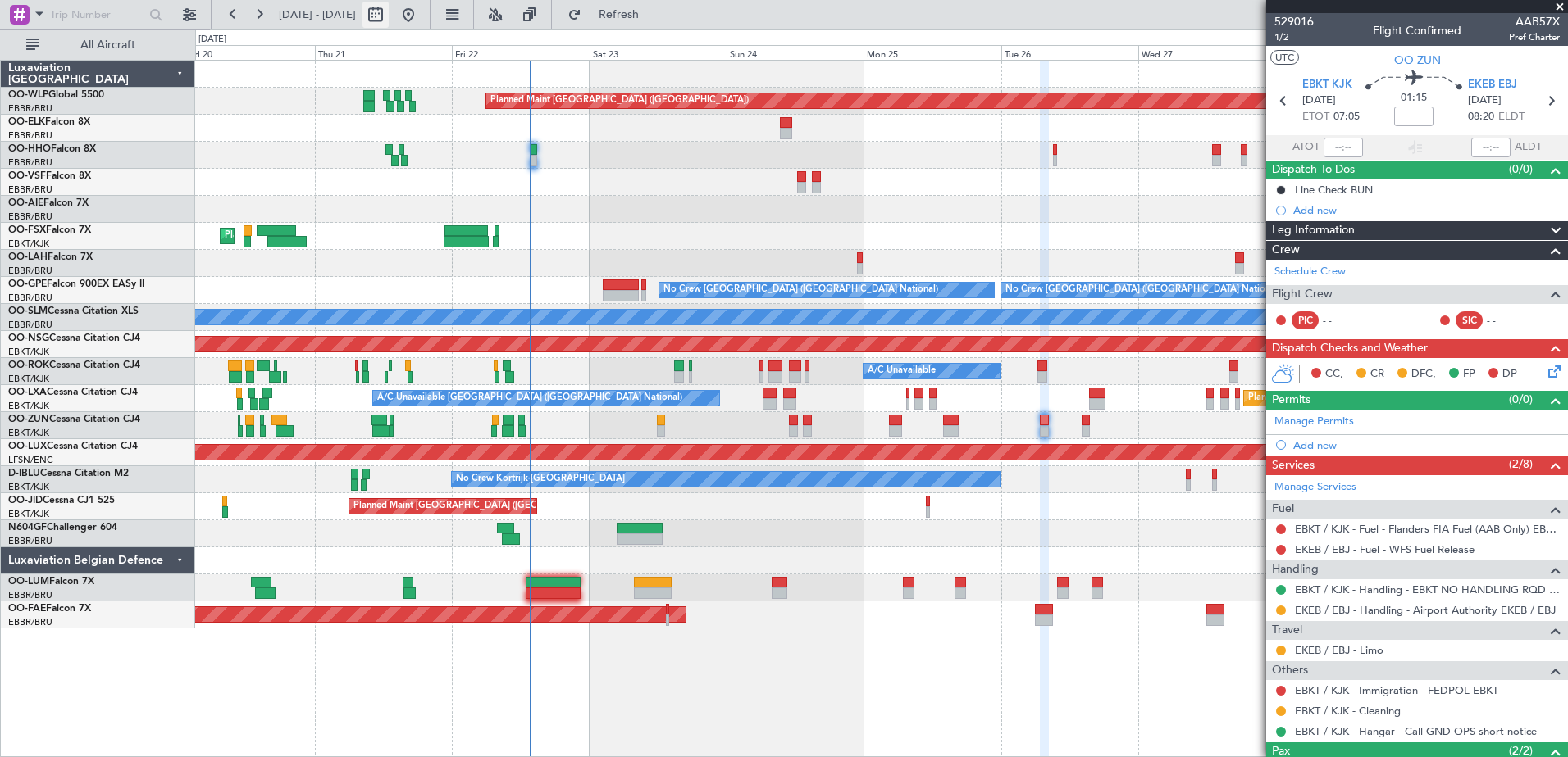
select select "2025"
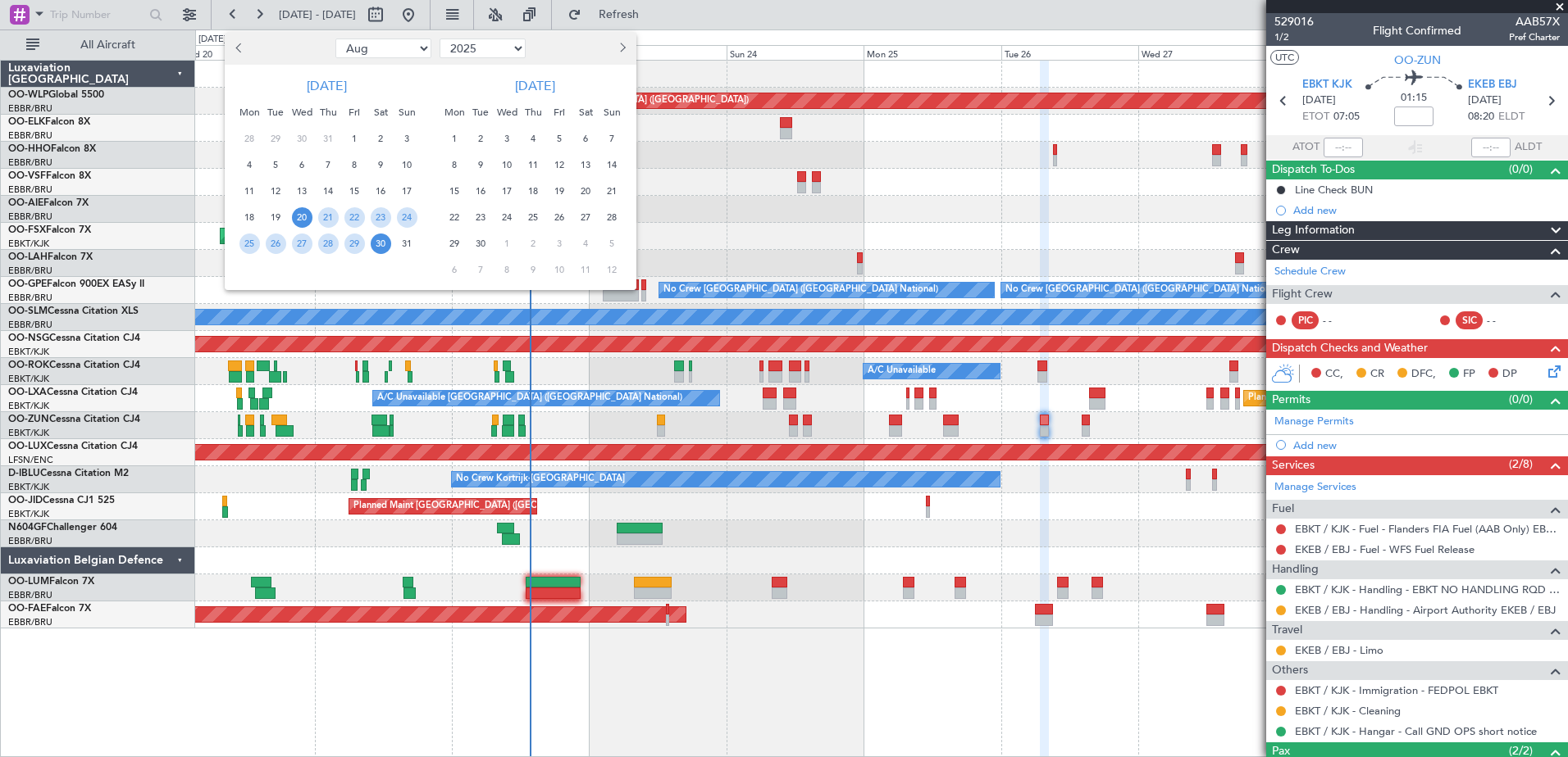
click at [627, 55] on button "Next month" at bounding box center [621, 49] width 18 height 26
click at [625, 55] on button "Next month" at bounding box center [621, 49] width 18 height 26
select select "11"
click at [541, 217] on span "25" at bounding box center [533, 217] width 21 height 21
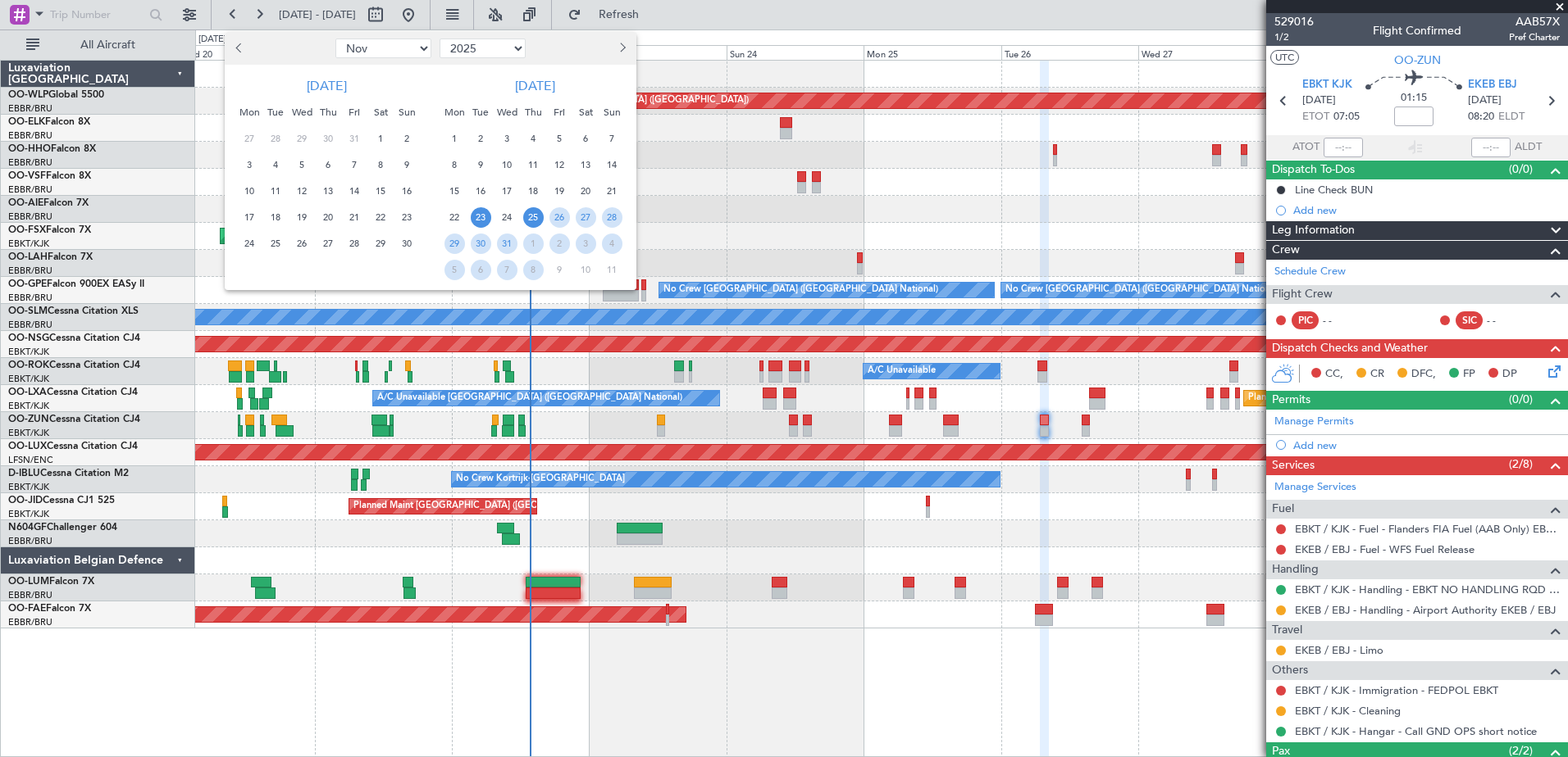
click at [487, 214] on span "23" at bounding box center [480, 217] width 21 height 21
click at [554, 210] on span "26" at bounding box center [560, 217] width 21 height 21
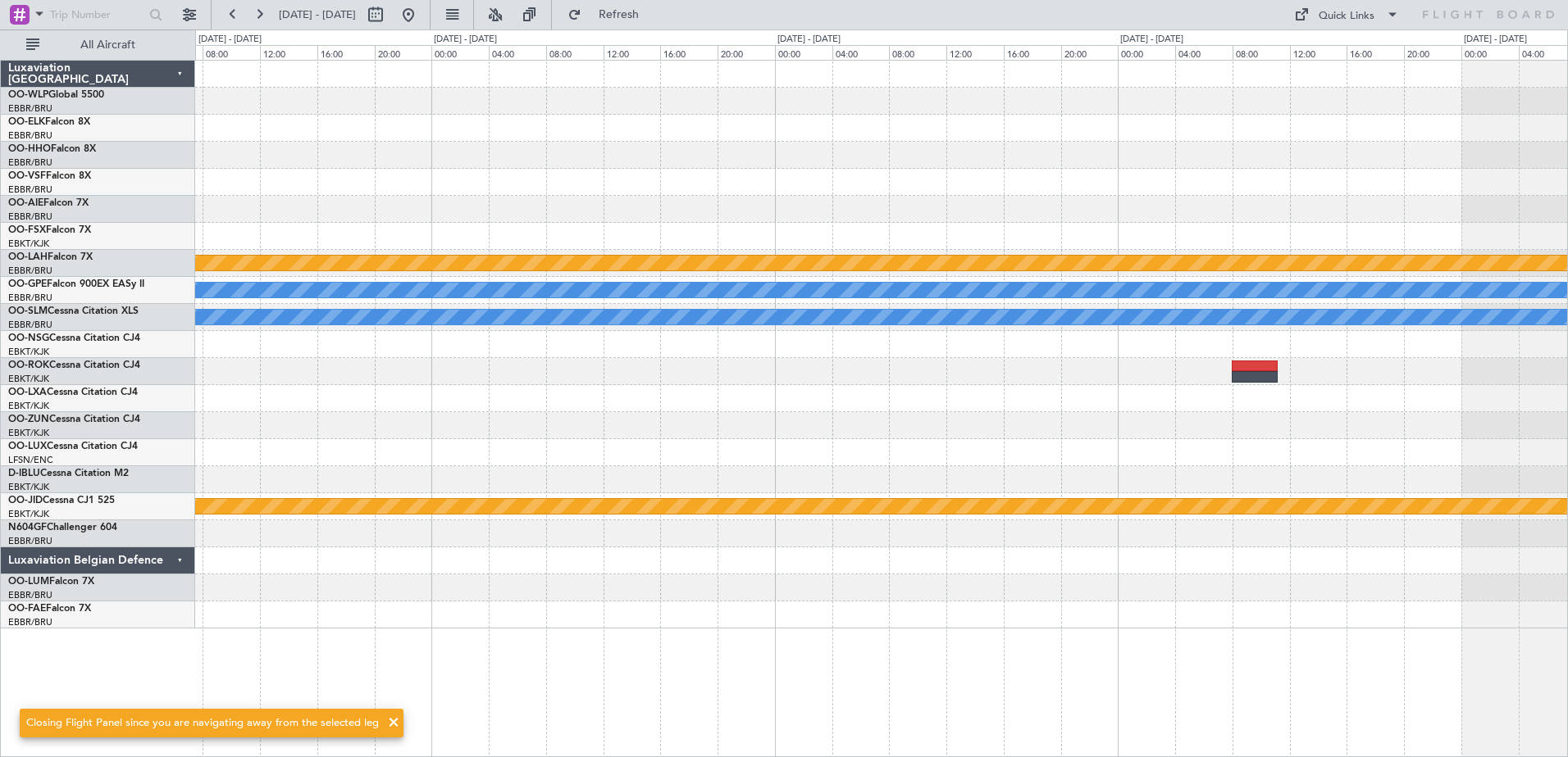
click at [1103, 379] on div "Planned Maint [PERSON_NAME]-[GEOGRAPHIC_DATA][PERSON_NAME] ([GEOGRAPHIC_DATA][P…" at bounding box center [881, 344] width 1372 height 568
click at [422, 11] on button at bounding box center [408, 15] width 26 height 26
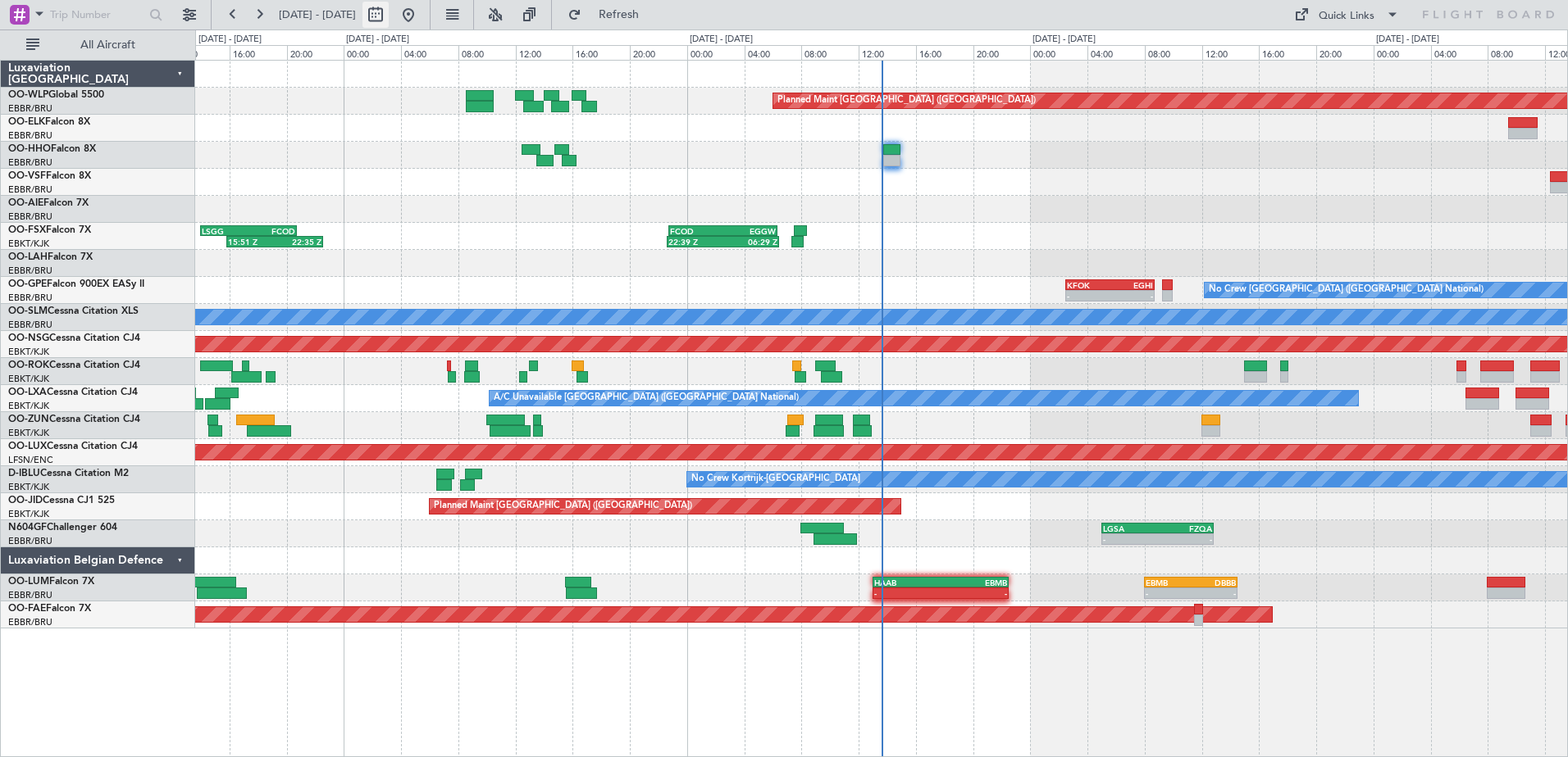
click at [389, 17] on button at bounding box center [375, 15] width 26 height 26
select select "8"
select select "2025"
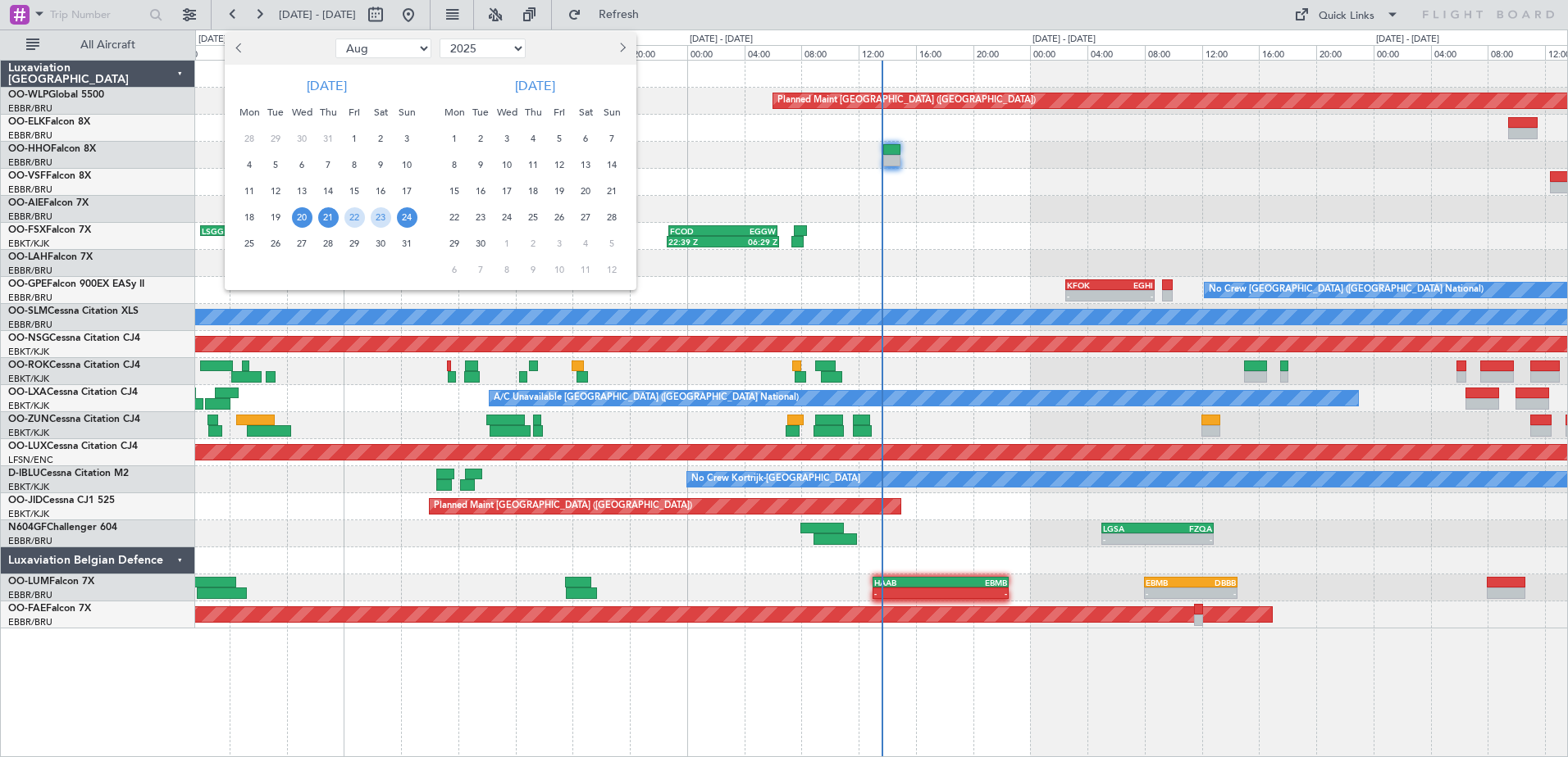
click at [319, 217] on span "21" at bounding box center [328, 217] width 21 height 21
click at [324, 240] on span "28" at bounding box center [328, 243] width 21 height 21
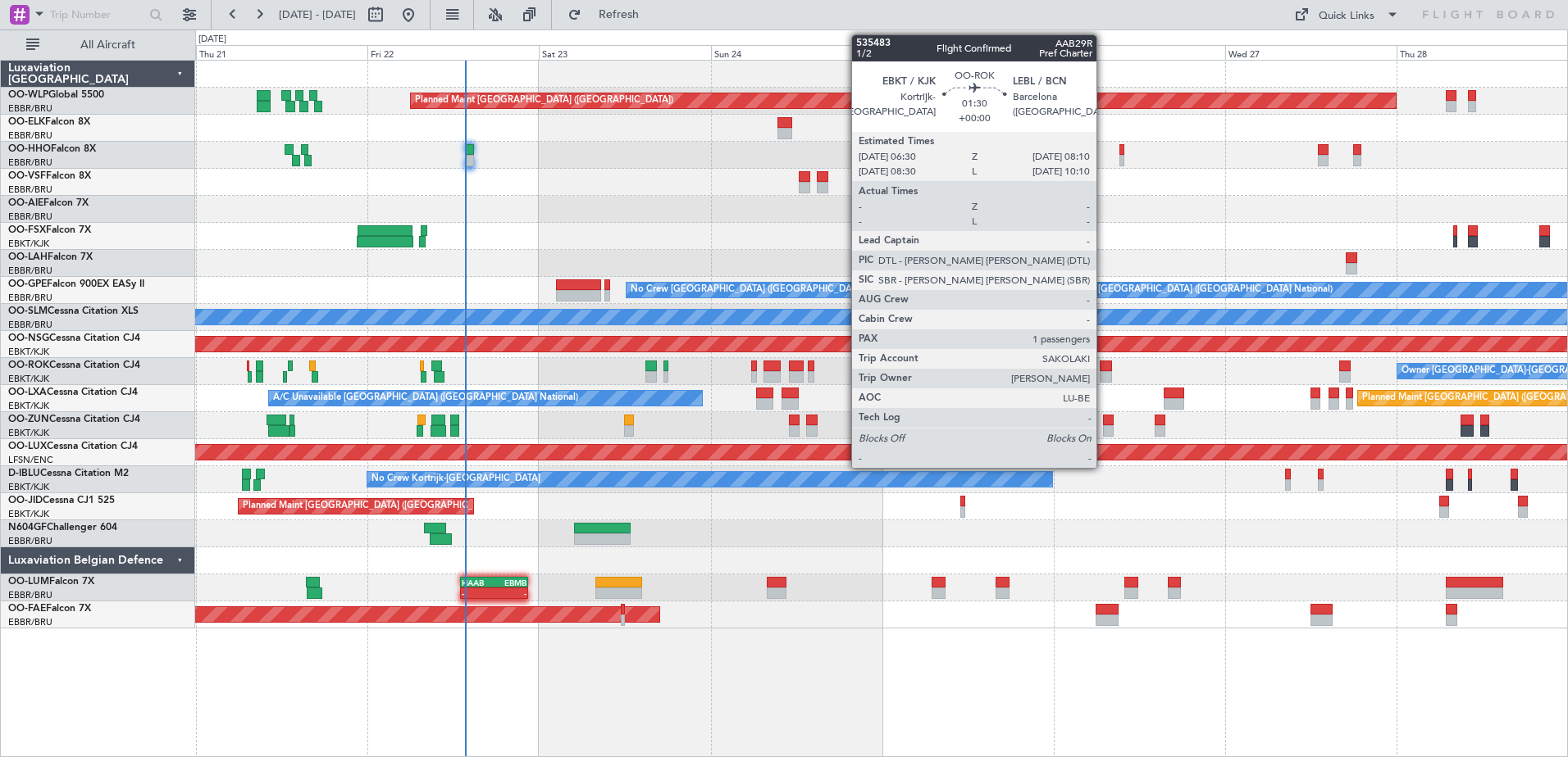
click at [1104, 373] on div at bounding box center [1106, 377] width 12 height 12
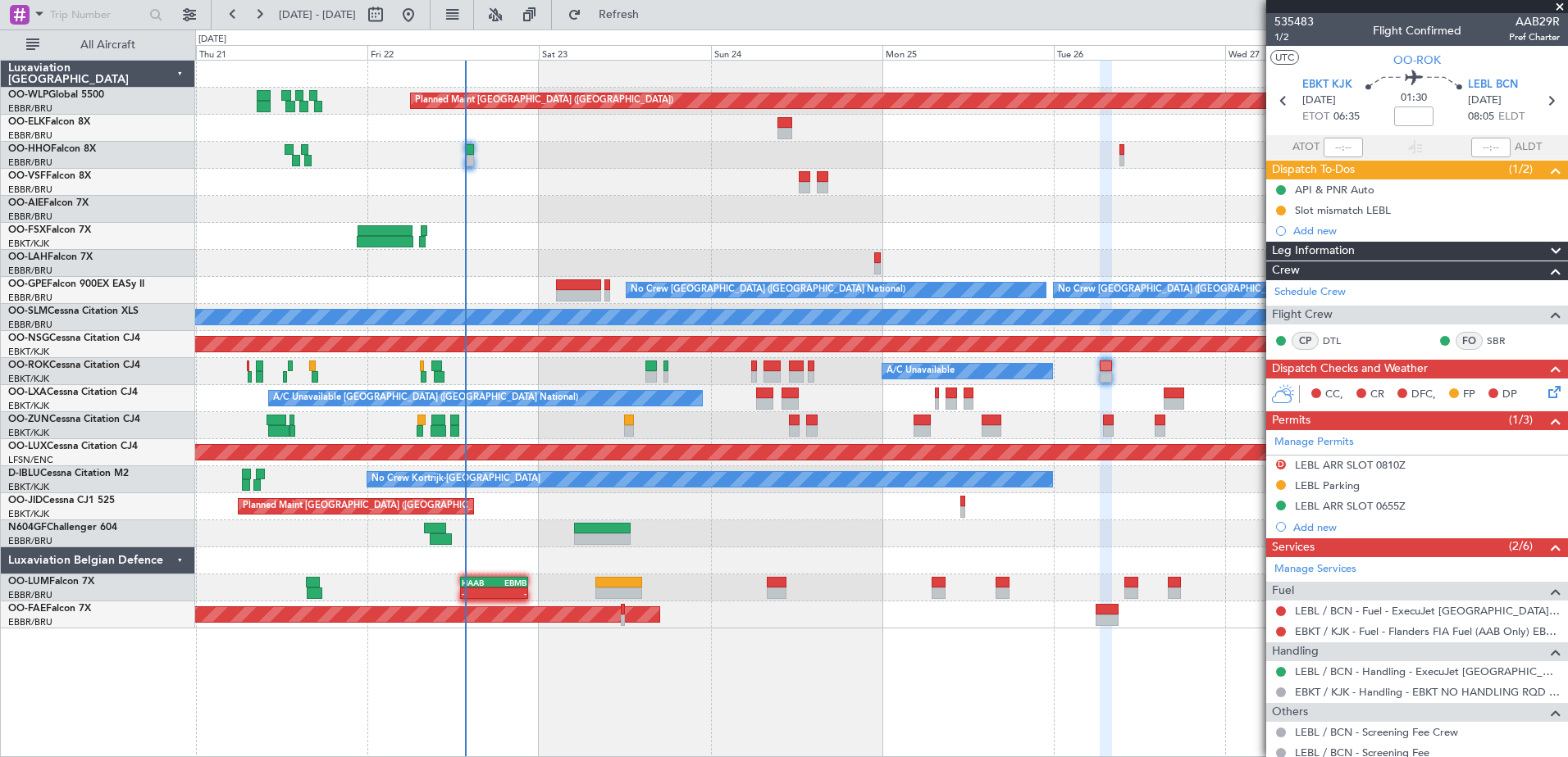
click at [1559, 6] on span at bounding box center [1559, 7] width 17 height 15
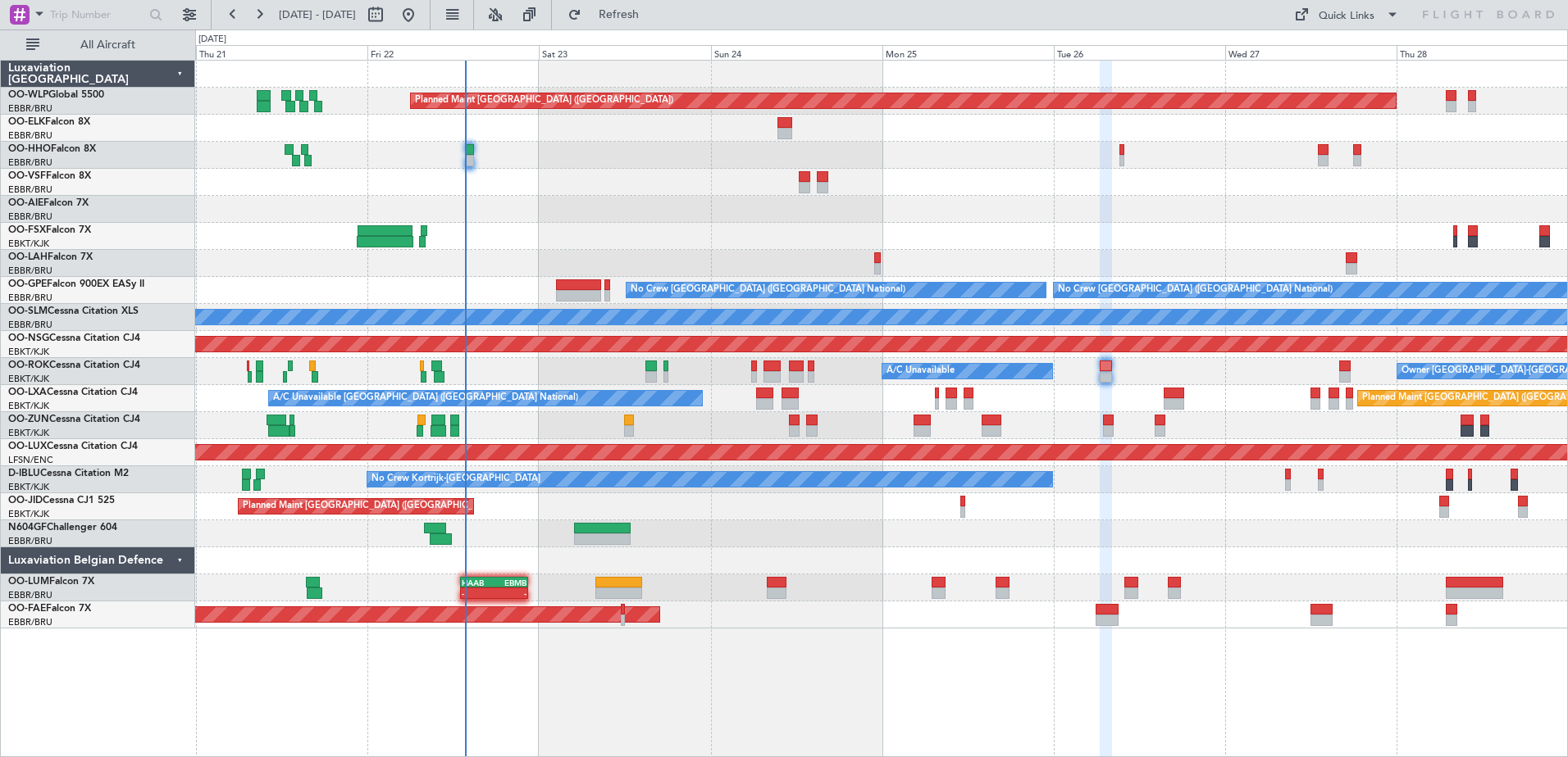
type input "0"
click at [265, 15] on button at bounding box center [259, 15] width 26 height 26
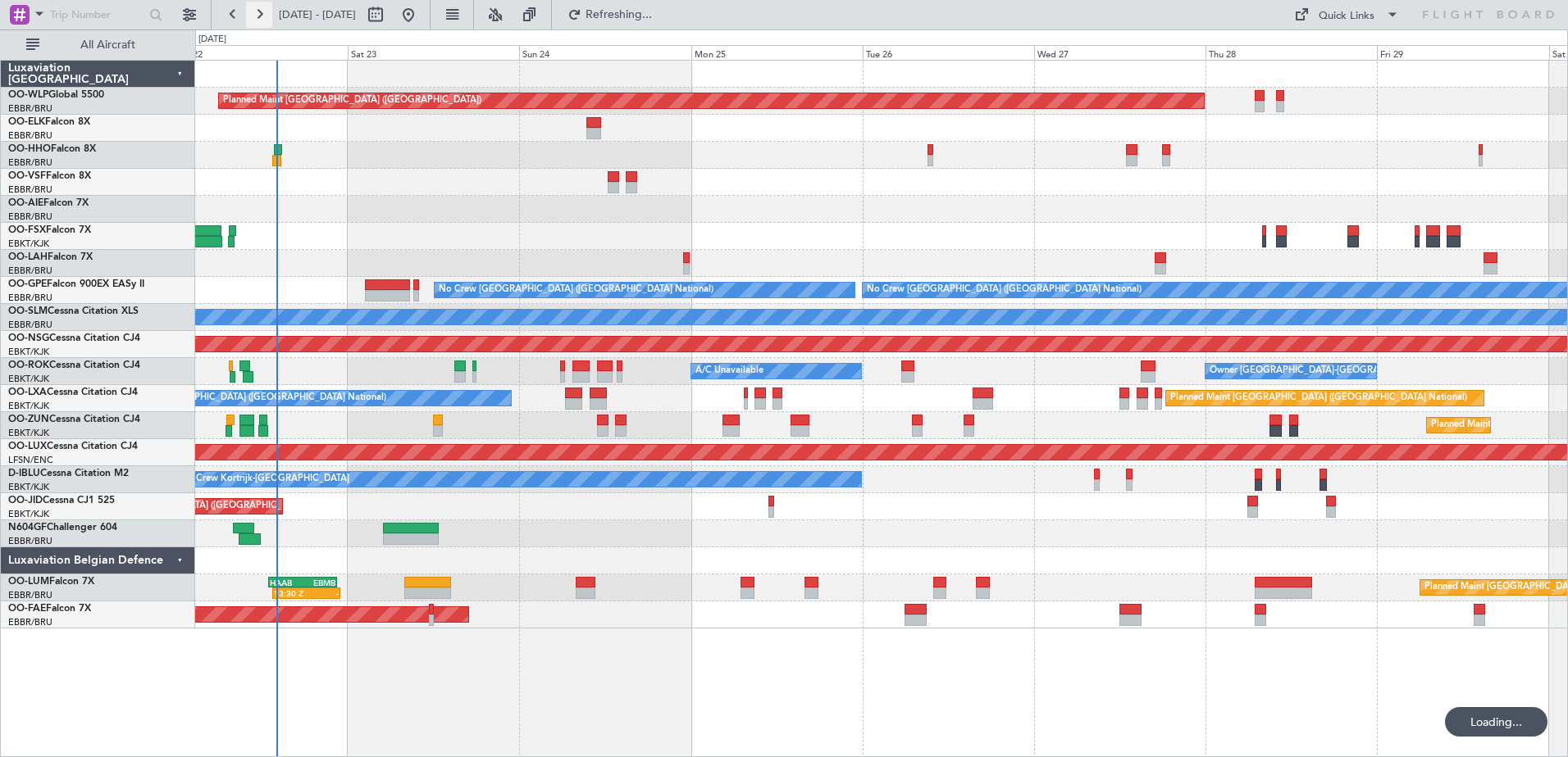
click at [265, 15] on button at bounding box center [259, 15] width 26 height 26
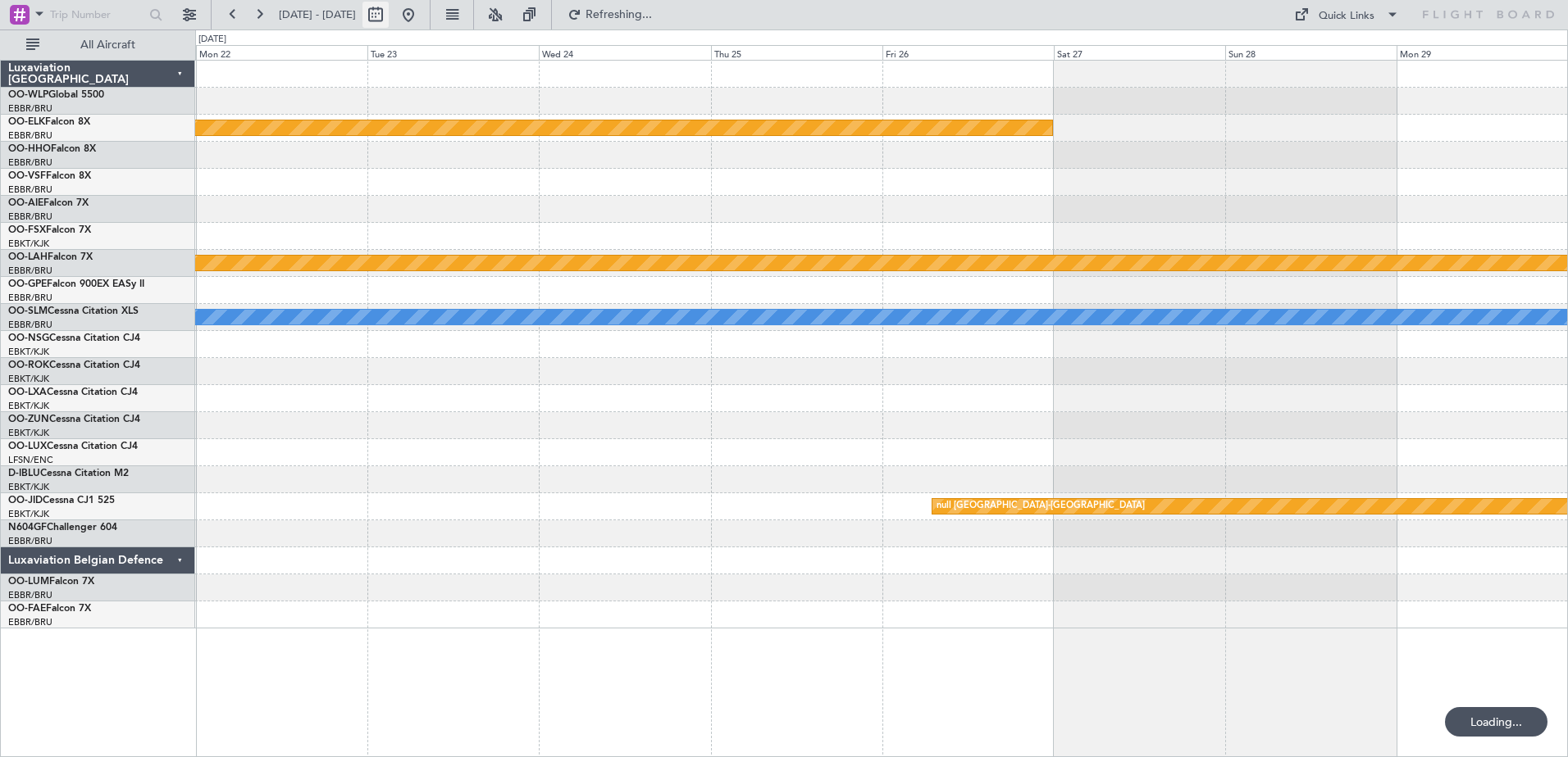
click at [389, 21] on button at bounding box center [375, 15] width 26 height 26
select select "9"
select select "2025"
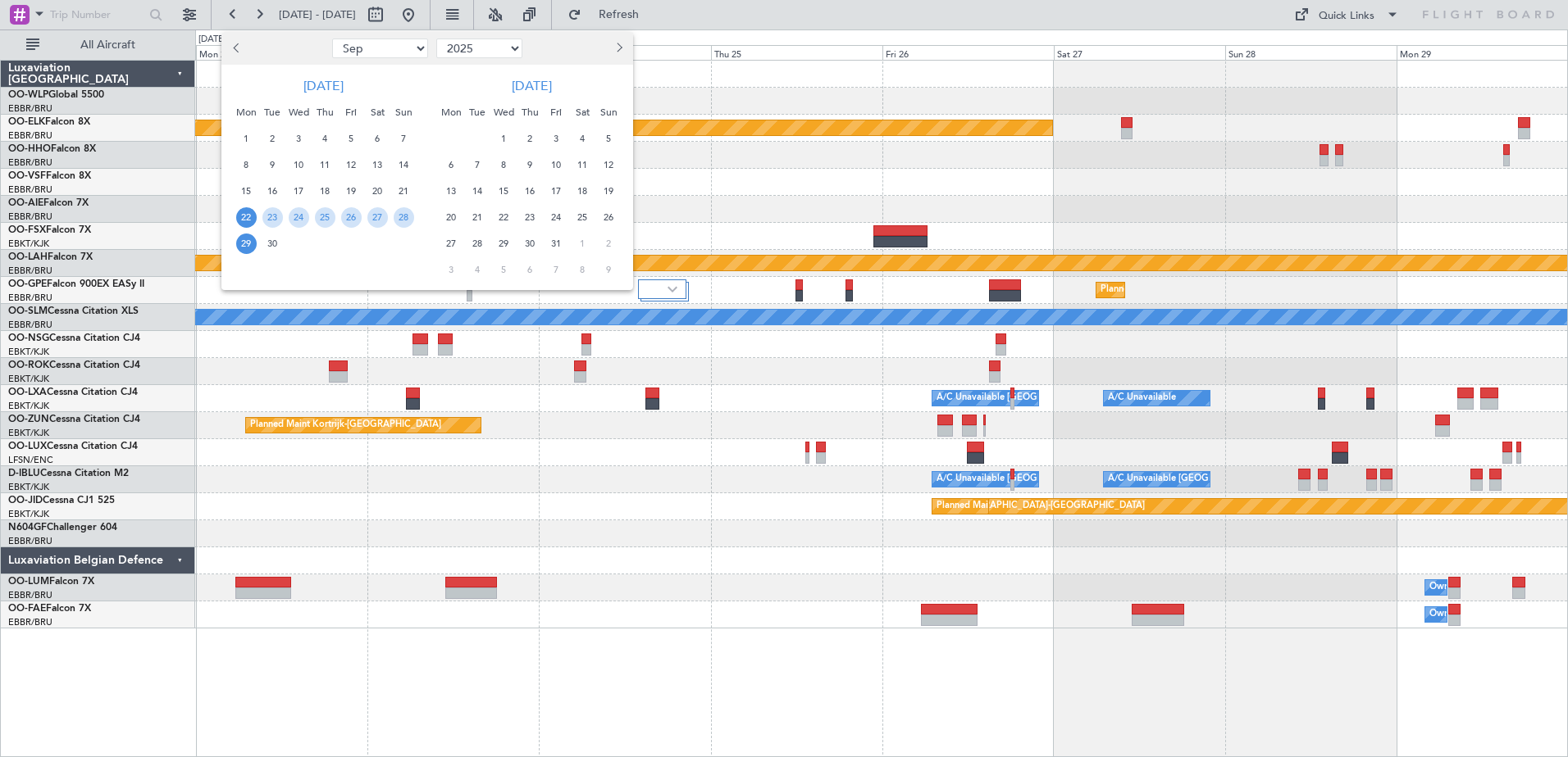
click at [621, 45] on button "Next month" at bounding box center [618, 49] width 18 height 26
select select "12"
click at [301, 220] on span "24" at bounding box center [299, 217] width 21 height 21
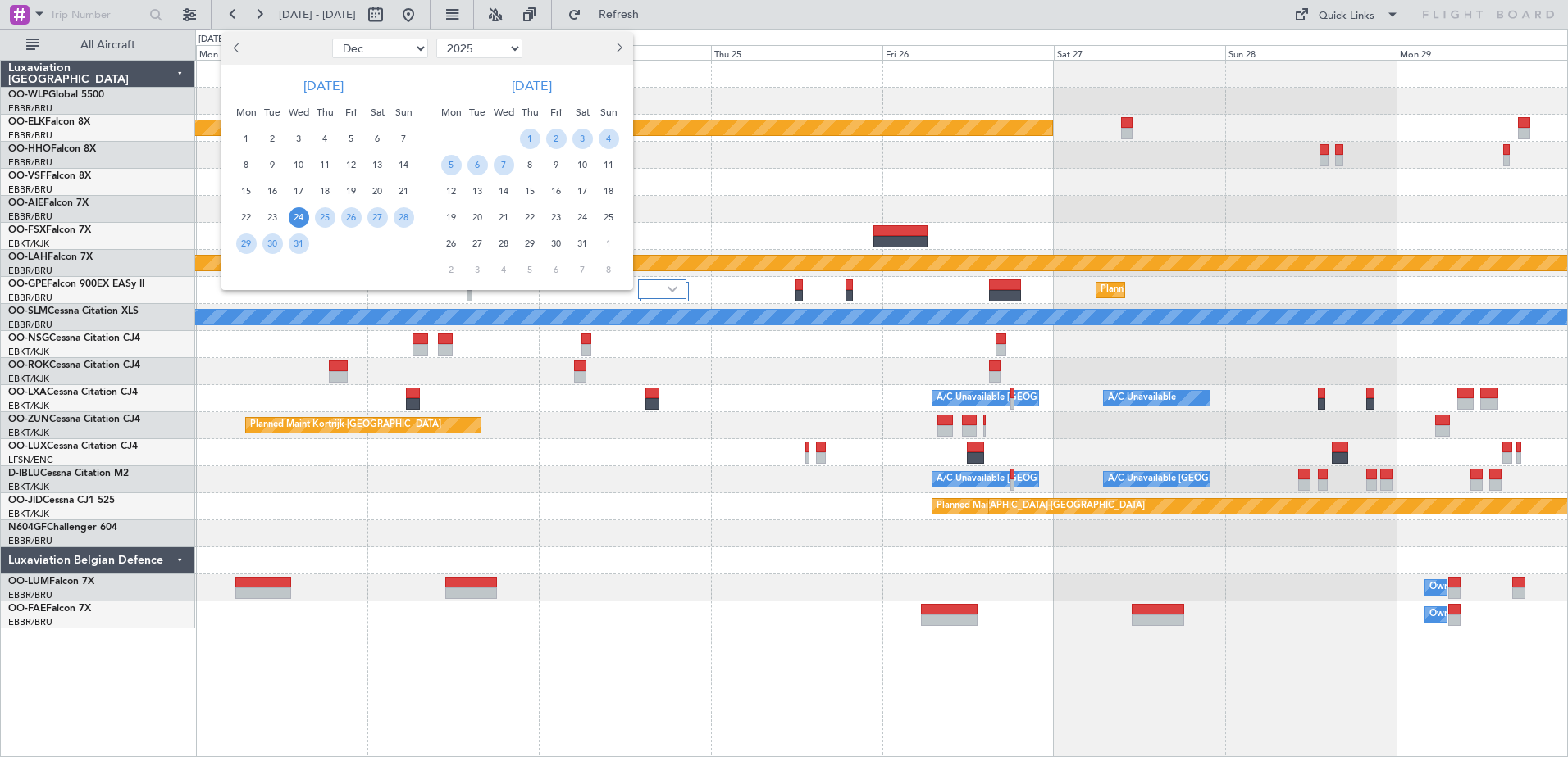
click at [300, 220] on span "24" at bounding box center [299, 217] width 21 height 21
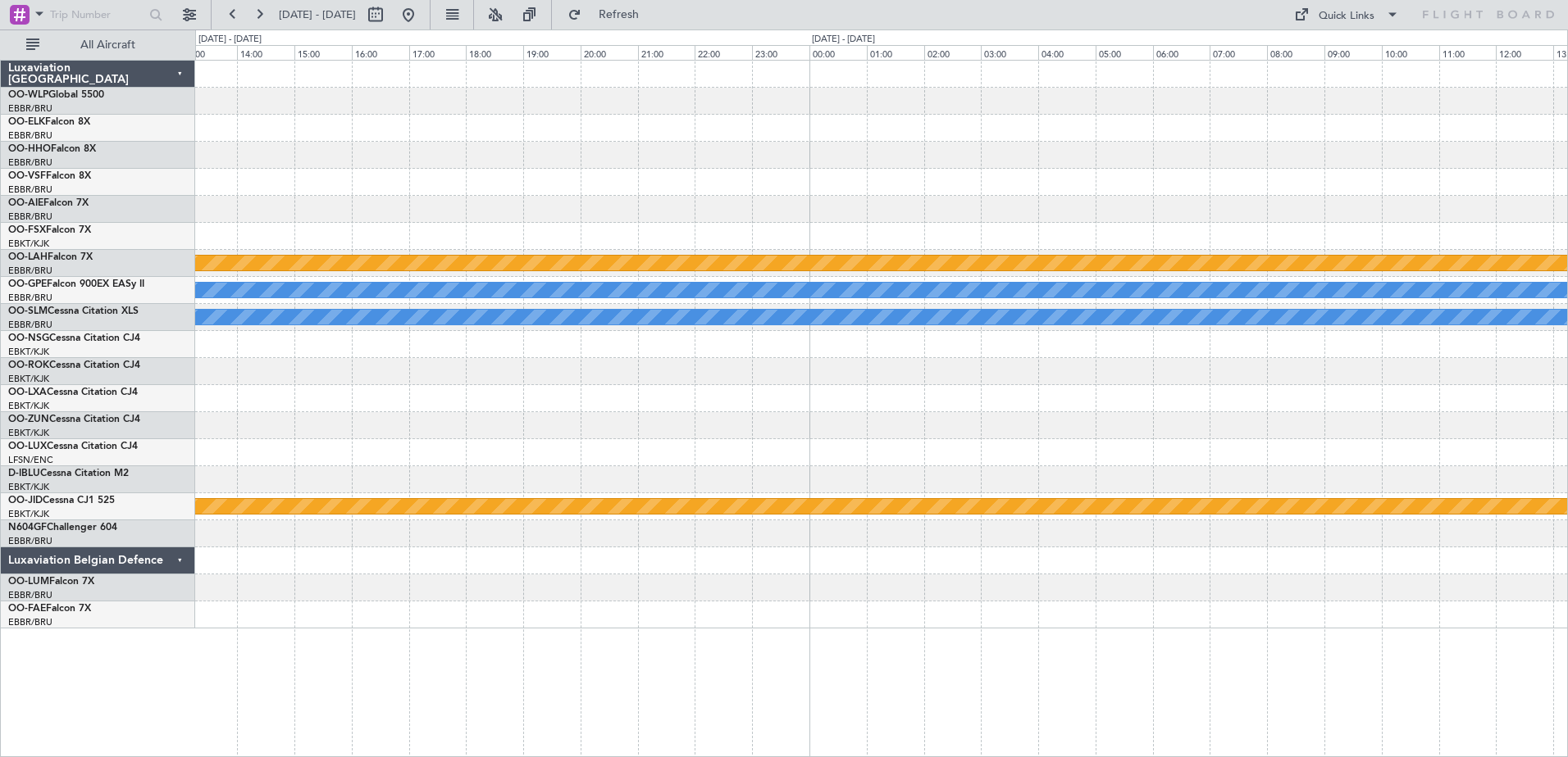
click at [1507, 252] on div "Planned Maint [PERSON_NAME]-[GEOGRAPHIC_DATA][PERSON_NAME] ([GEOGRAPHIC_DATA][P…" at bounding box center [881, 344] width 1372 height 568
click at [586, 200] on div "Planned Maint [PERSON_NAME]-[GEOGRAPHIC_DATA][PERSON_NAME] ([GEOGRAPHIC_DATA][P…" at bounding box center [881, 344] width 1372 height 568
click at [646, 218] on div "Planned Maint [PERSON_NAME]-[GEOGRAPHIC_DATA][PERSON_NAME] ([GEOGRAPHIC_DATA][P…" at bounding box center [881, 344] width 1372 height 568
click at [389, 16] on button at bounding box center [375, 15] width 26 height 26
select select "12"
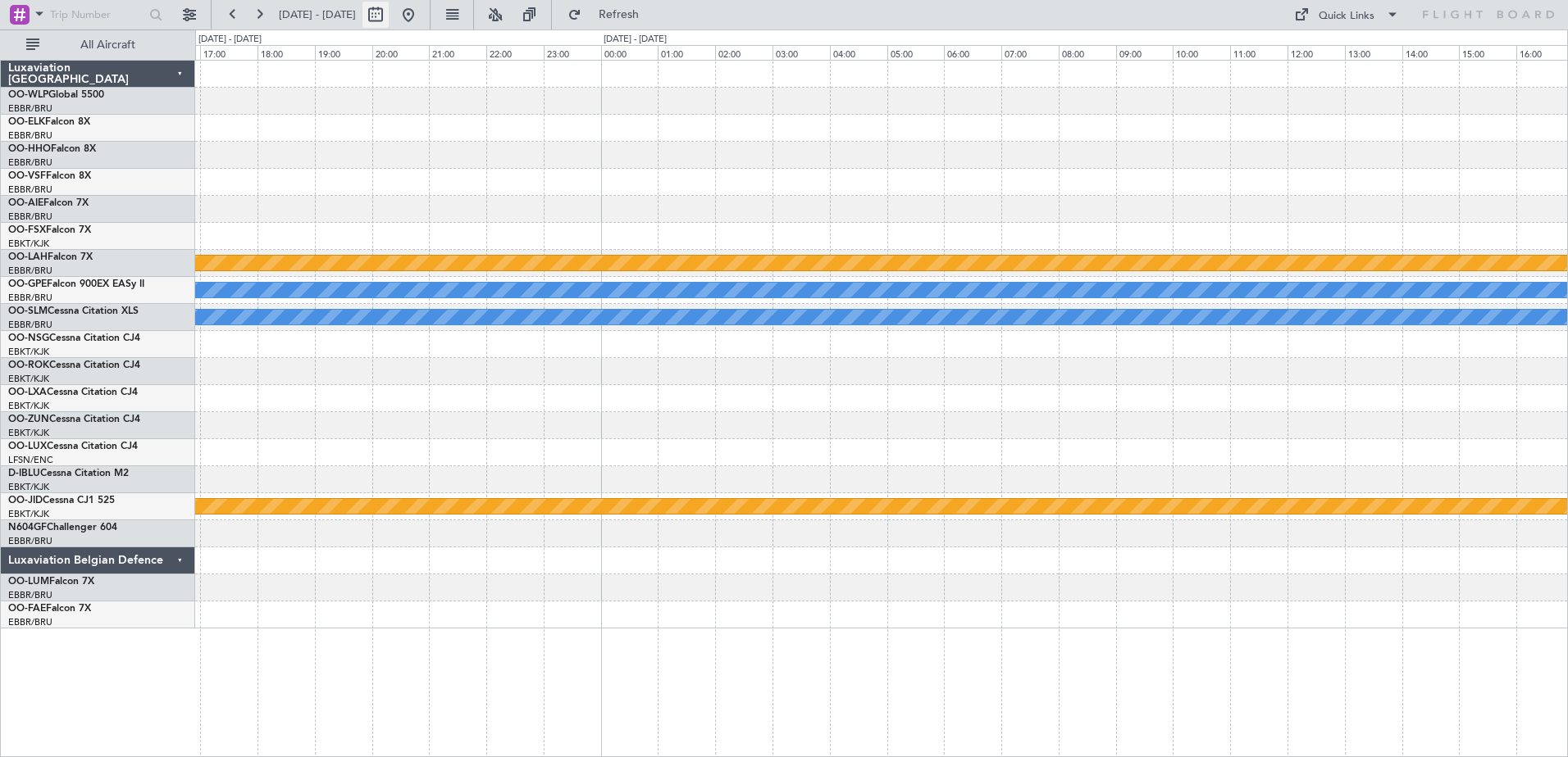
select select "2025"
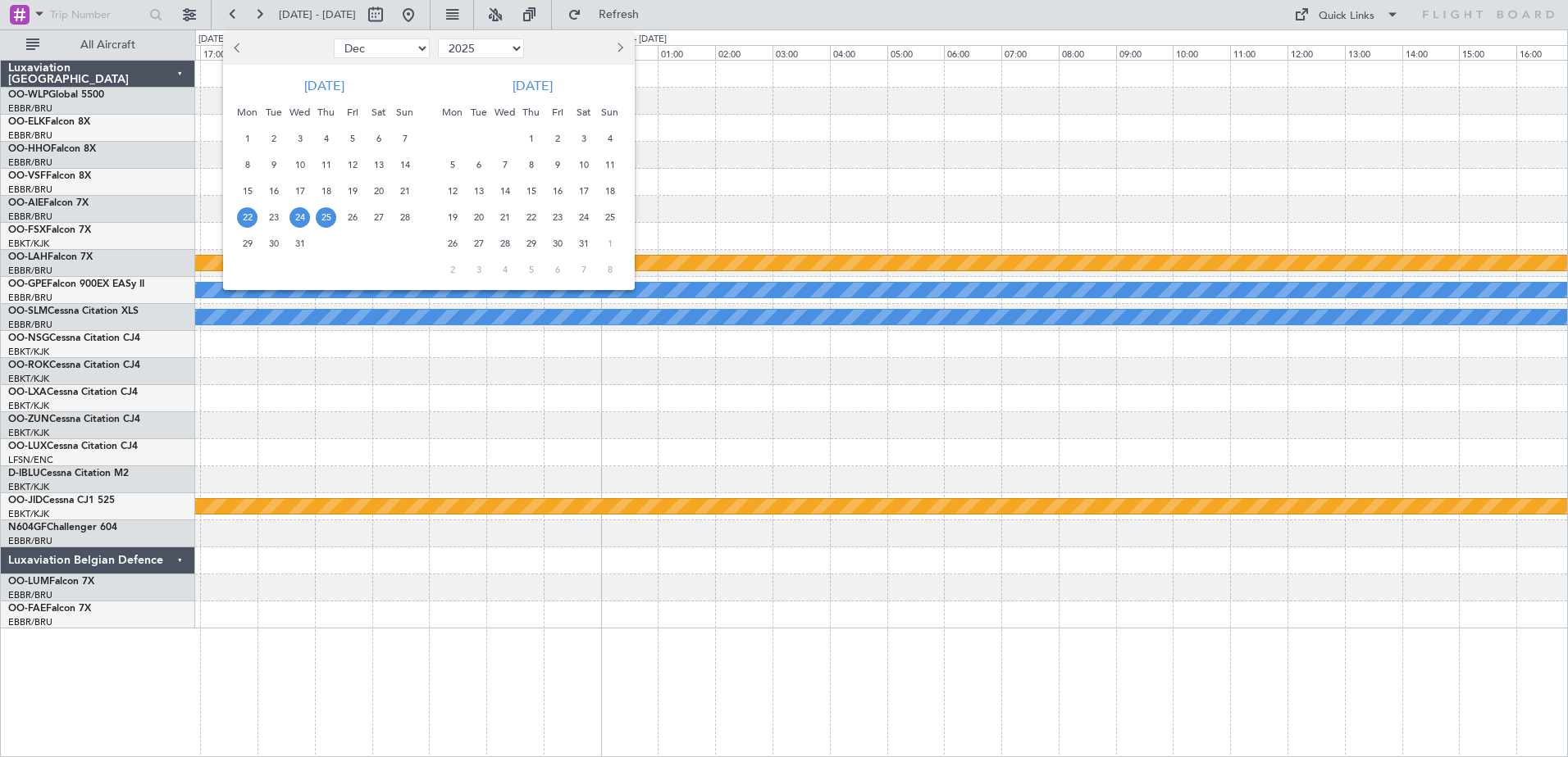
click at [254, 213] on span "22" at bounding box center [247, 217] width 21 height 21
click at [246, 248] on span "29" at bounding box center [247, 243] width 21 height 21
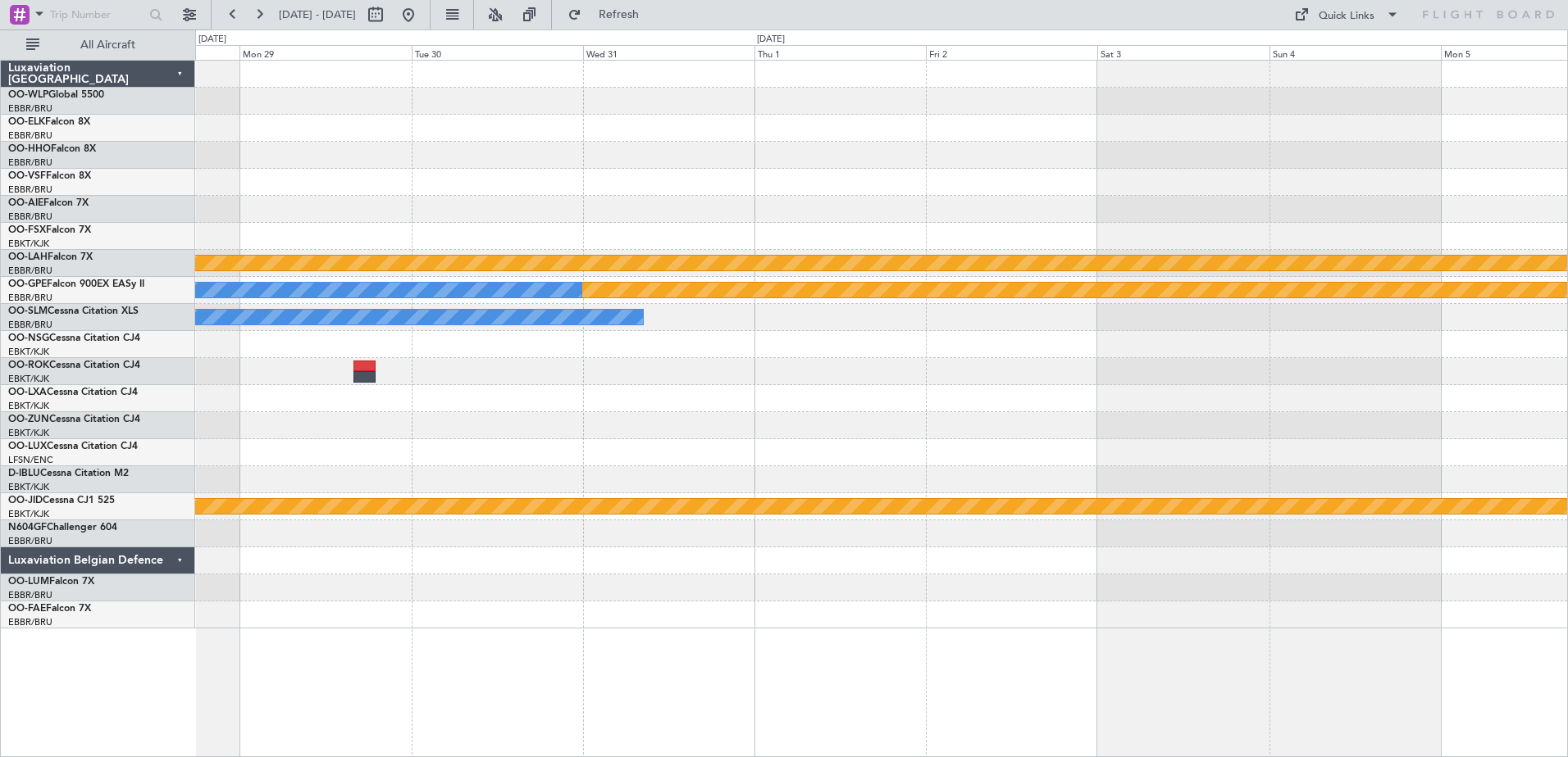
click at [295, 366] on div "Planned Maint [PERSON_NAME]-[GEOGRAPHIC_DATA][PERSON_NAME] ([GEOGRAPHIC_DATA][P…" at bounding box center [881, 344] width 1372 height 568
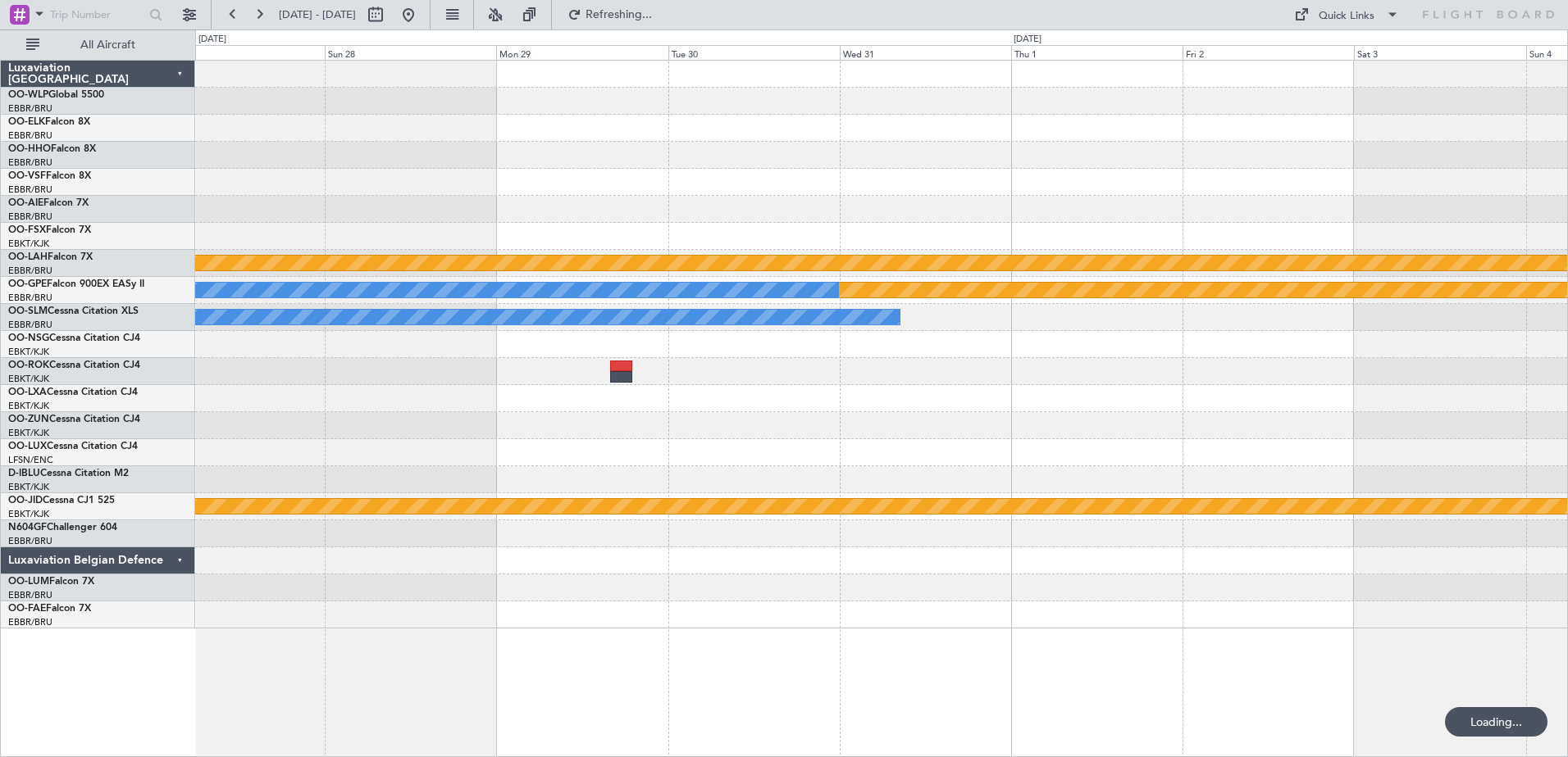
click at [1074, 368] on div at bounding box center [881, 371] width 1372 height 27
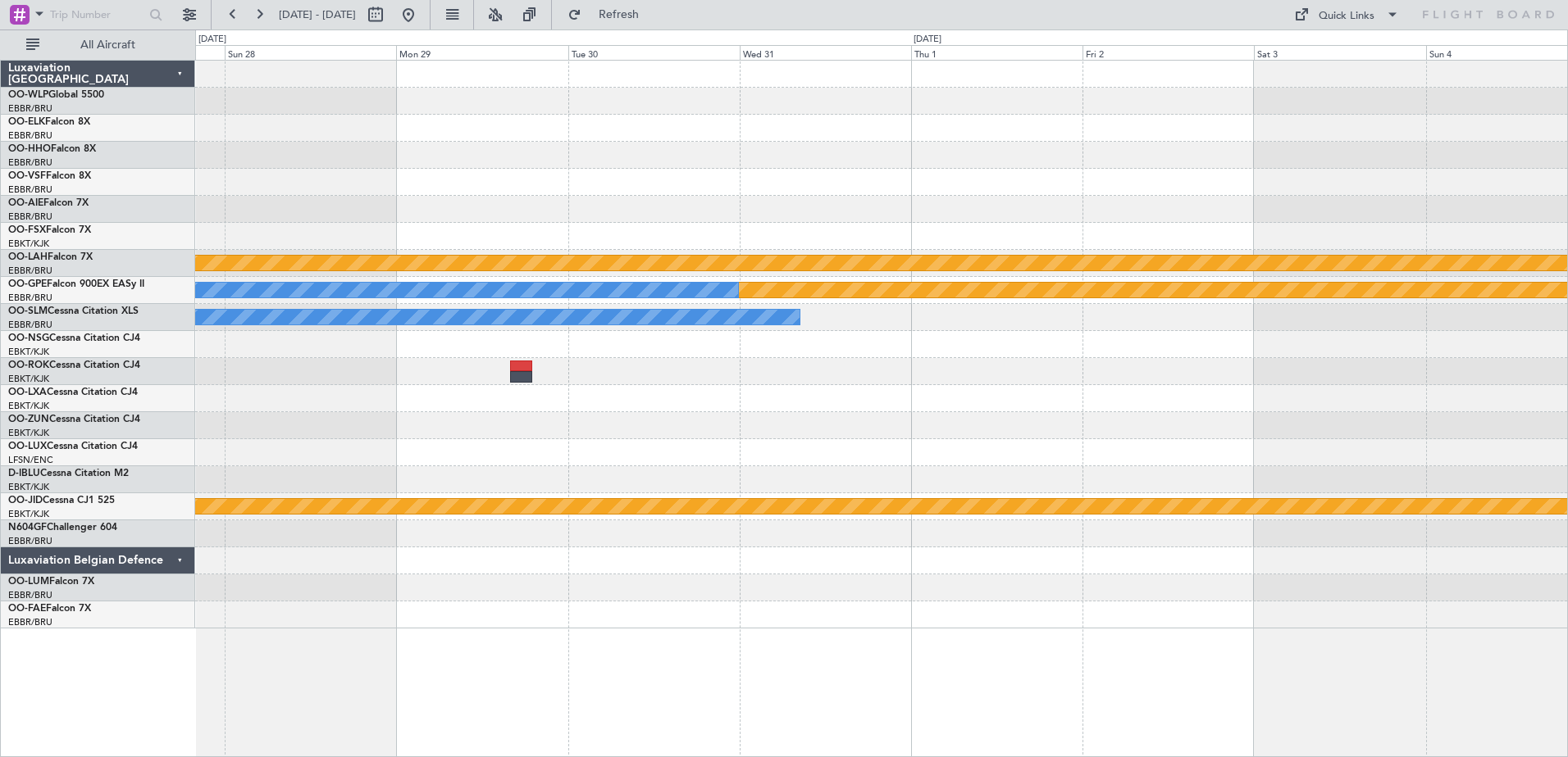
click at [899, 370] on div at bounding box center [881, 371] width 1372 height 27
